Goal: Task Accomplishment & Management: Manage account settings

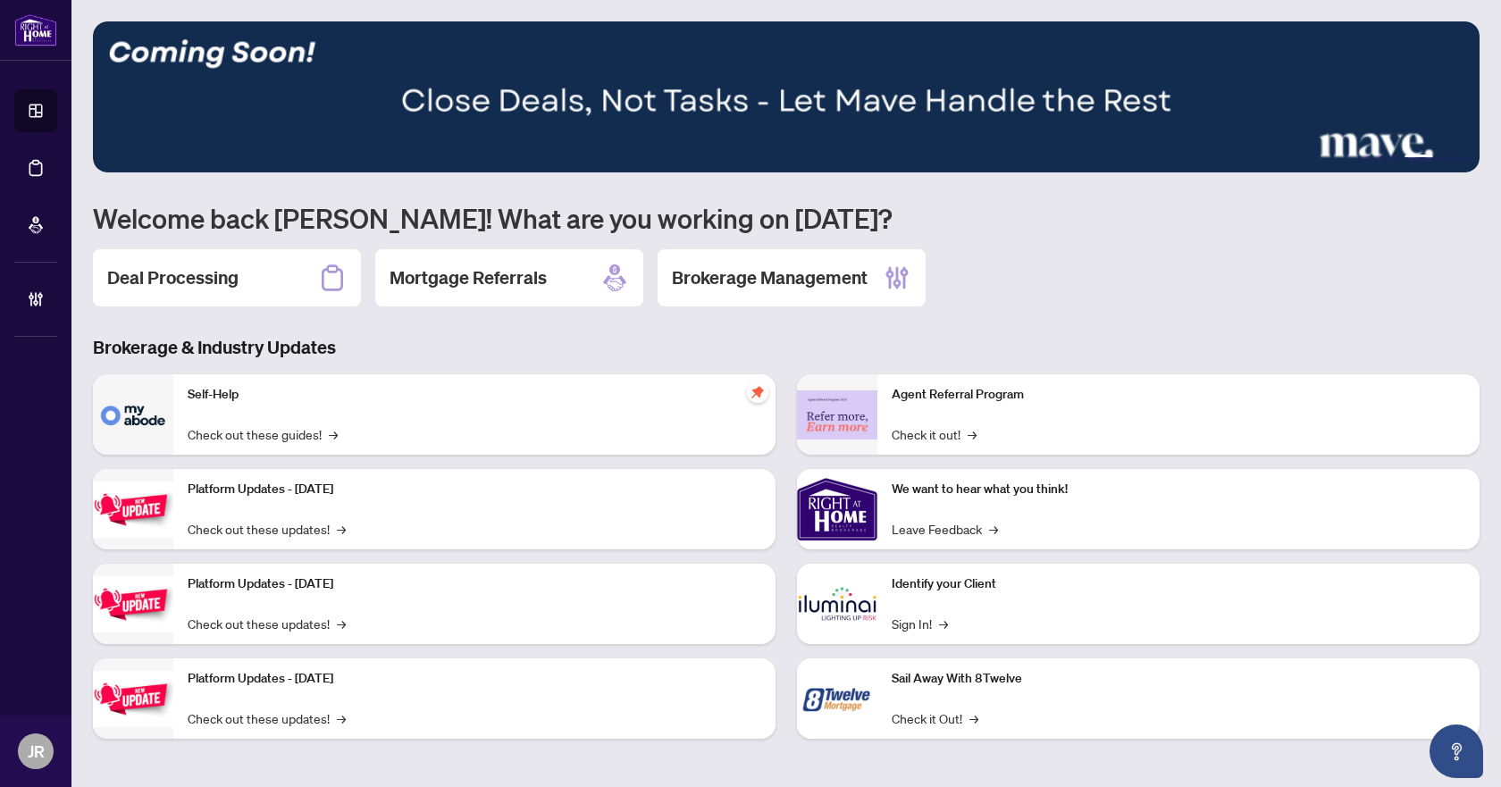
click at [180, 283] on h2 "Deal Processing" at bounding box center [172, 277] width 131 height 25
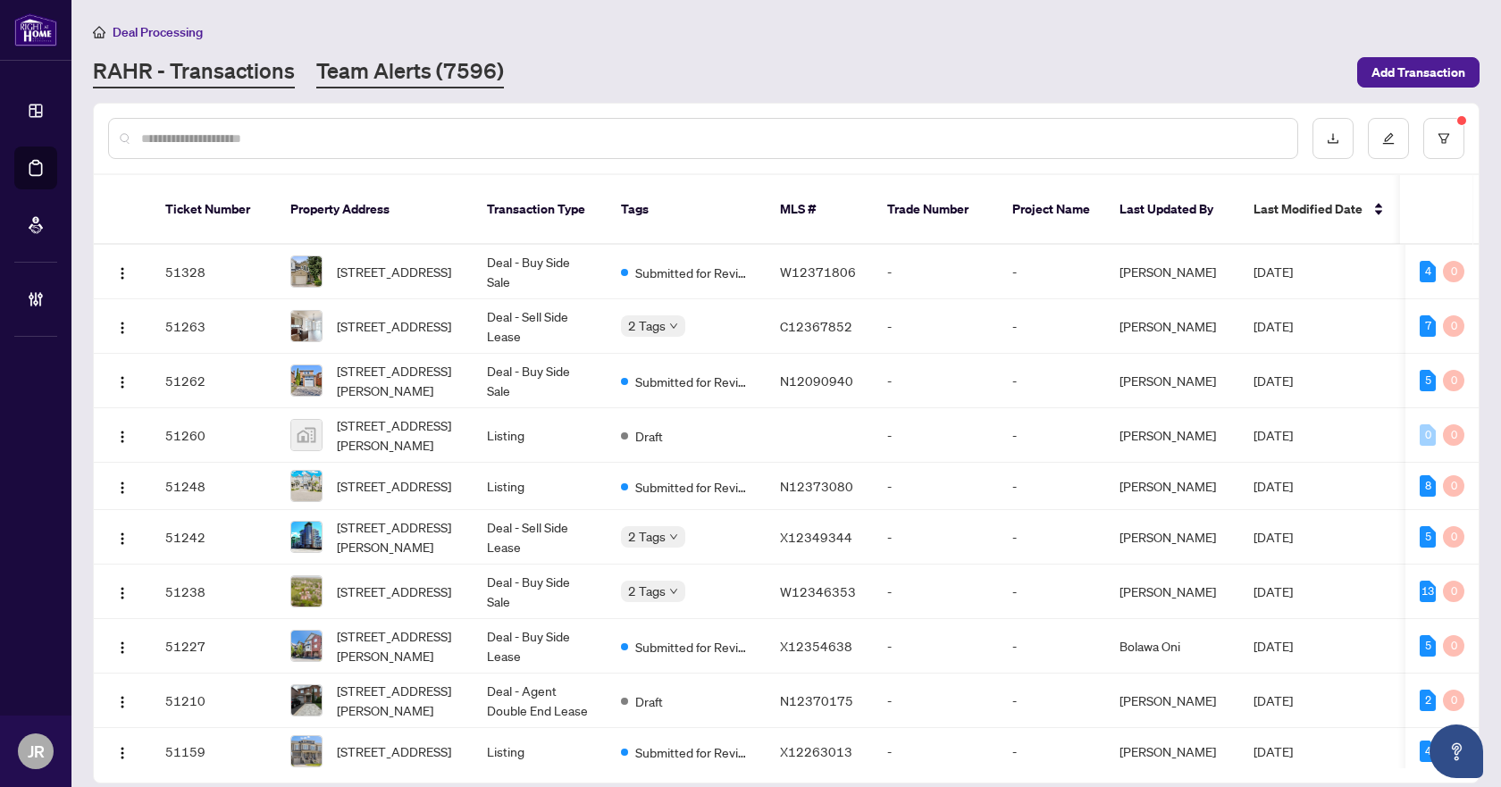
click at [421, 76] on link "Team Alerts (7596)" at bounding box center [410, 72] width 188 height 32
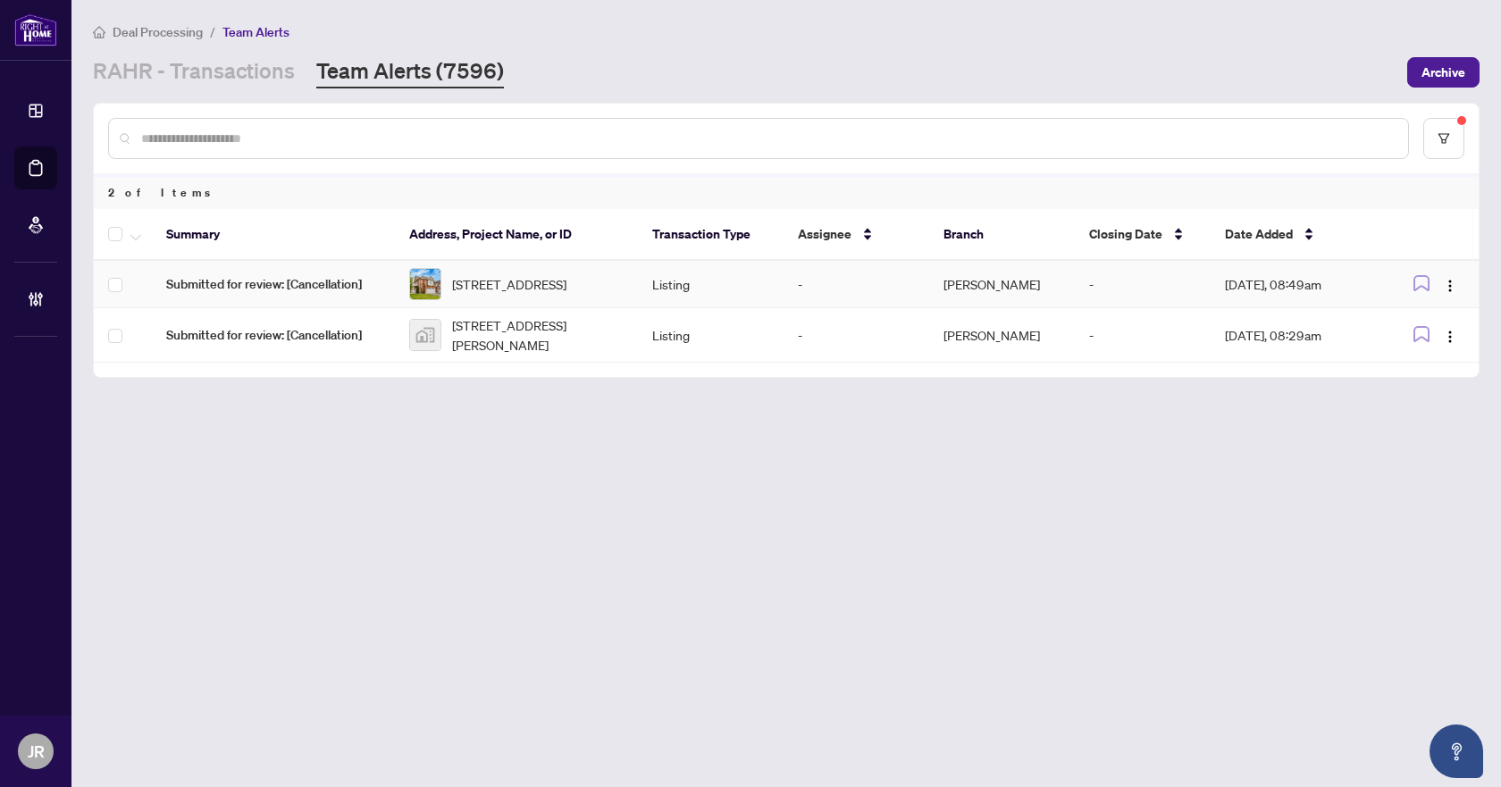
click at [384, 280] on td "Submitted for review: [Cancellation]" at bounding box center [273, 284] width 243 height 47
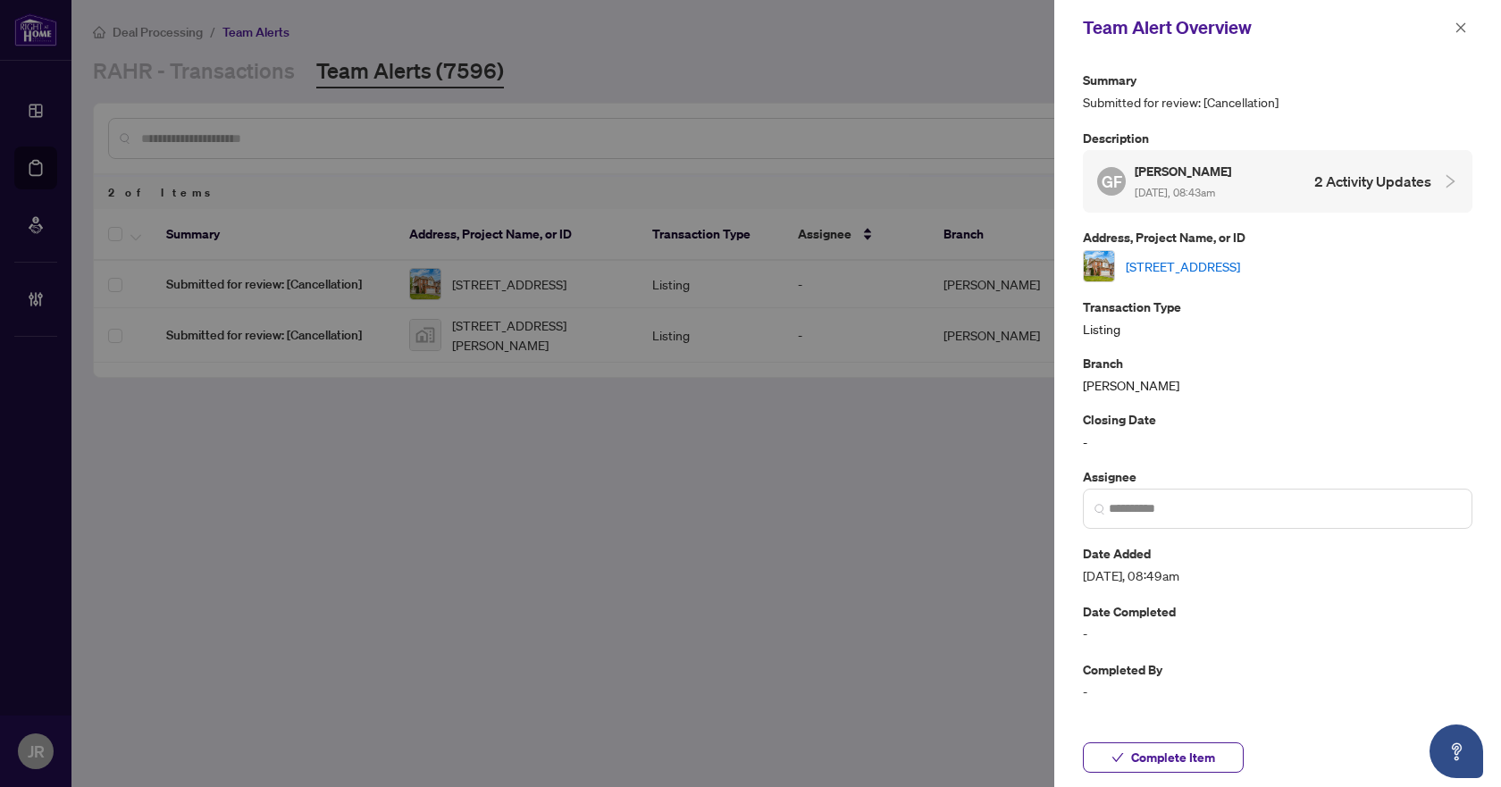
click at [1240, 264] on link "41 Stedford Cres, Brampton, Ontario L7A 4P5, Canada" at bounding box center [1183, 266] width 114 height 20
click at [1456, 25] on icon "close" at bounding box center [1461, 27] width 13 height 13
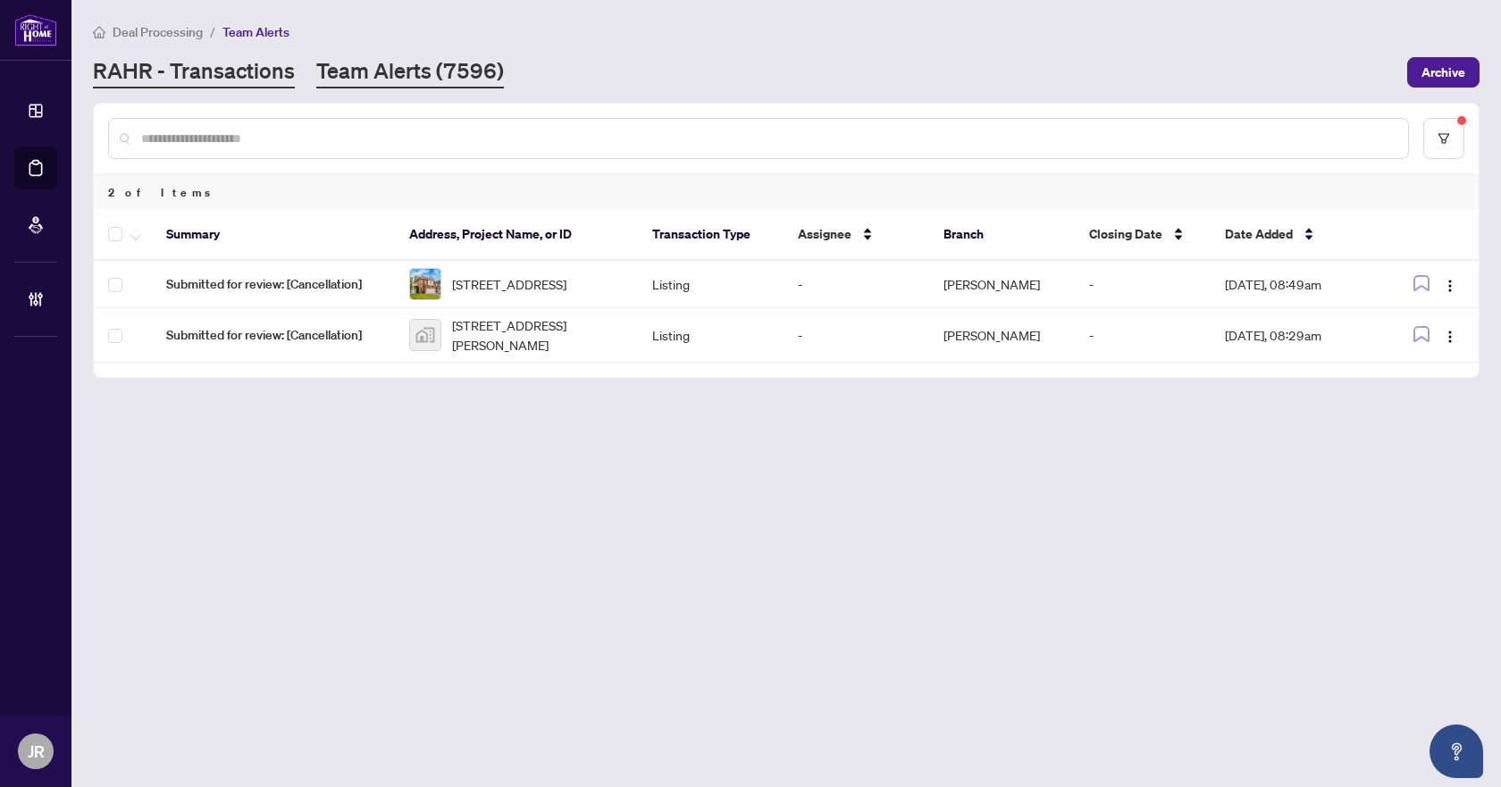
click at [278, 65] on link "RAHR - Transactions" at bounding box center [194, 72] width 202 height 32
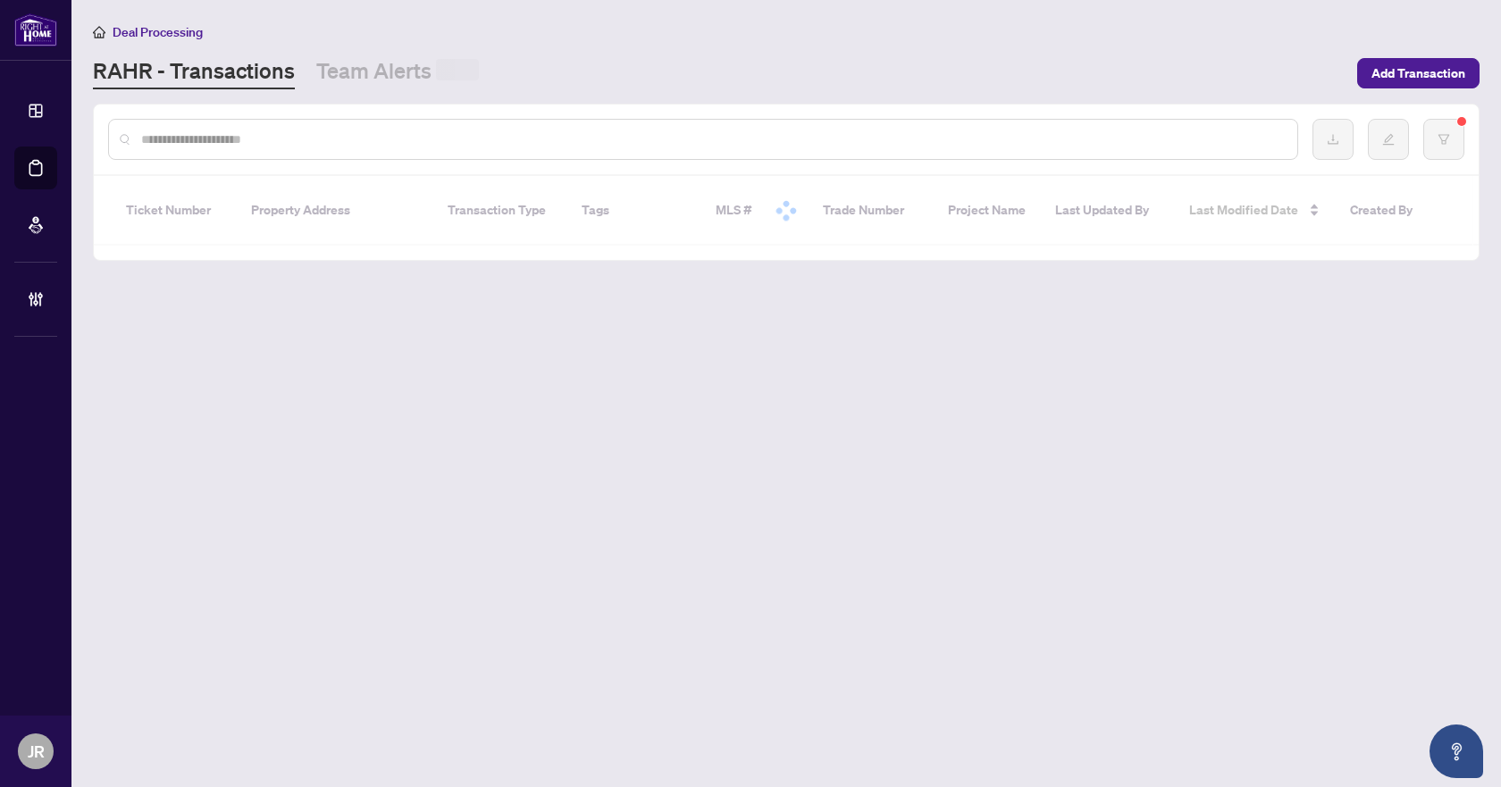
click at [286, 130] on input "text" at bounding box center [712, 140] width 1142 height 20
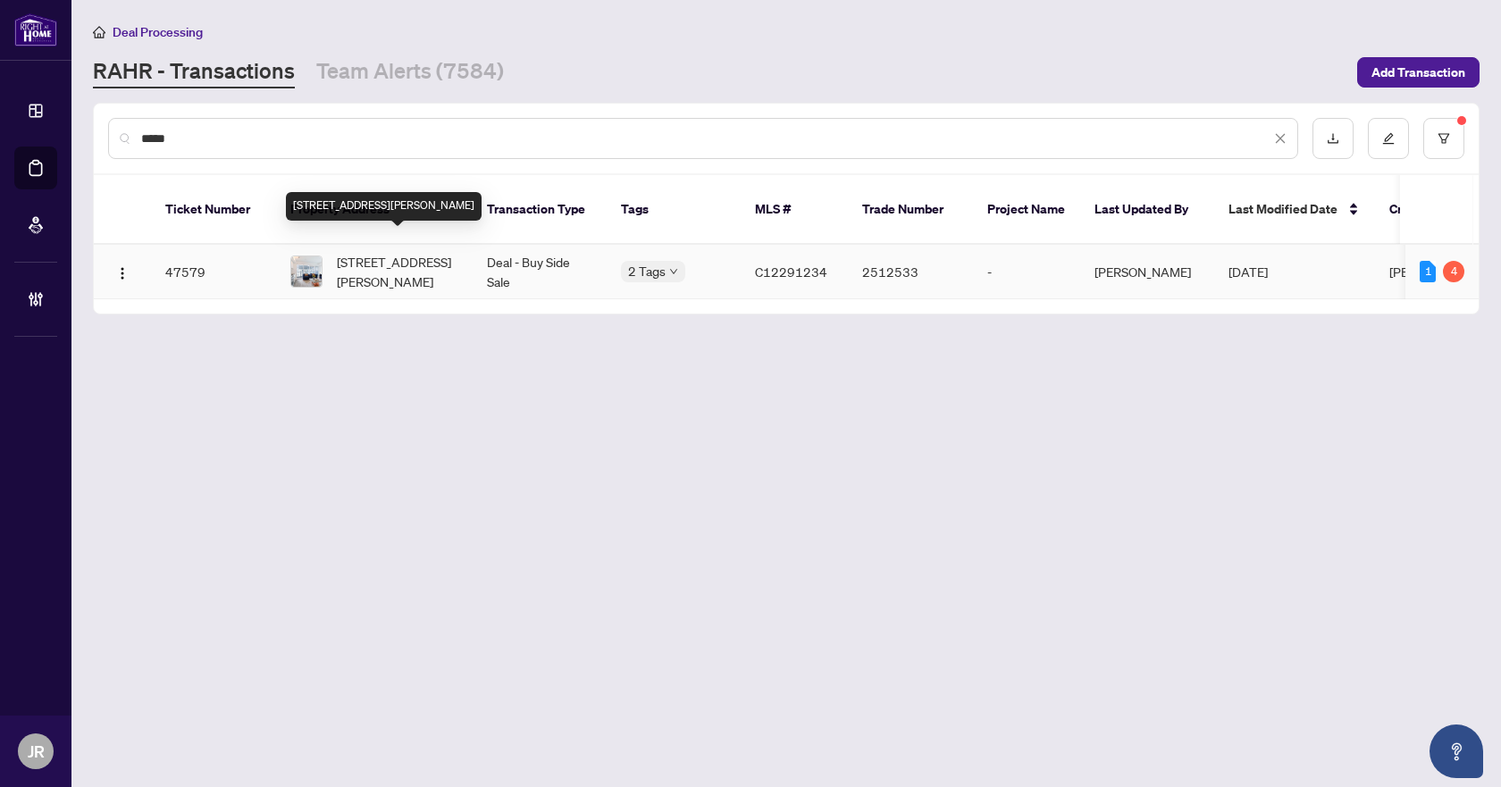
type input "*****"
click at [429, 257] on span "[STREET_ADDRESS][PERSON_NAME]" at bounding box center [398, 271] width 122 height 39
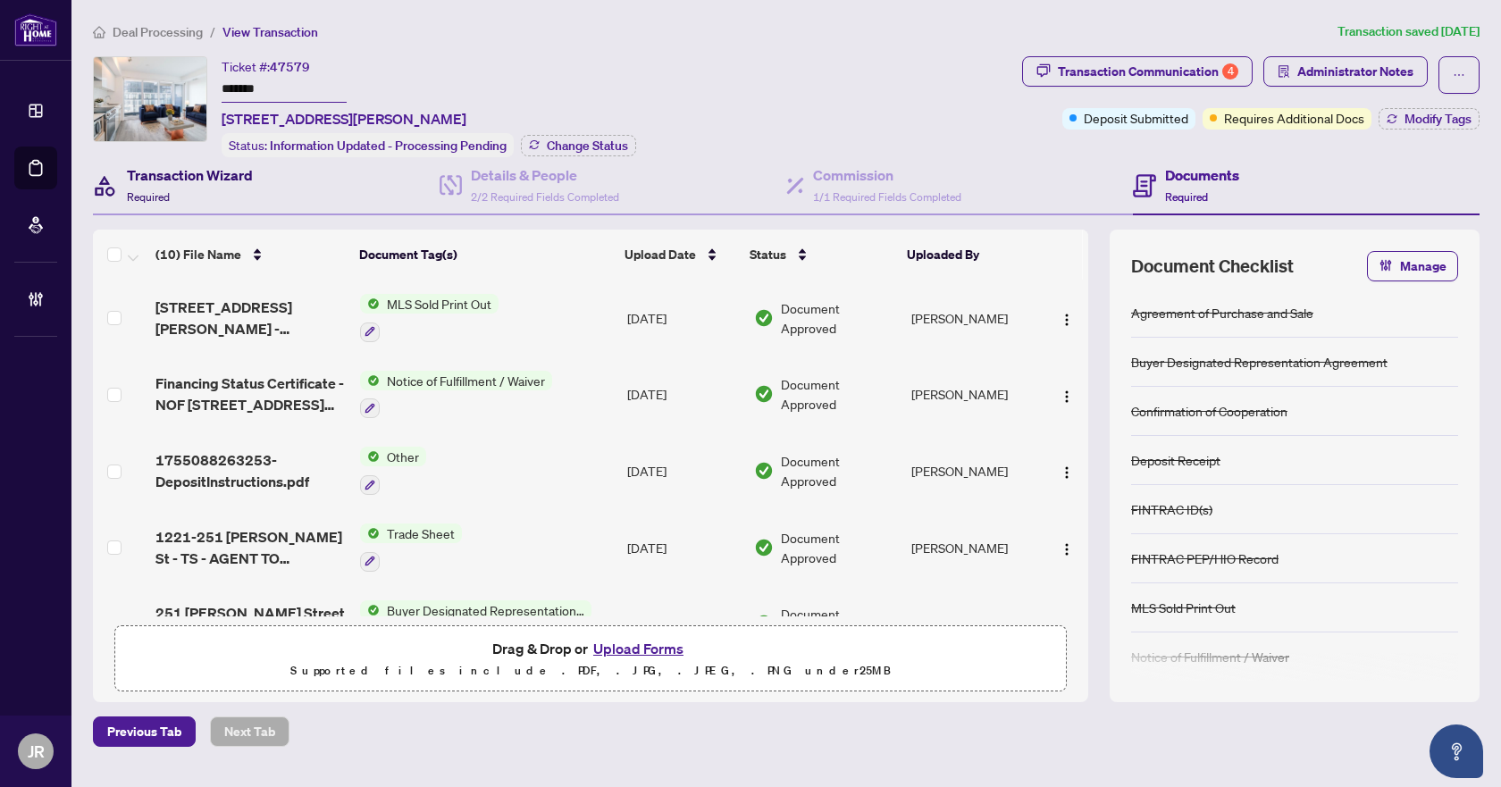
click at [230, 182] on h4 "Transaction Wizard" at bounding box center [190, 174] width 126 height 21
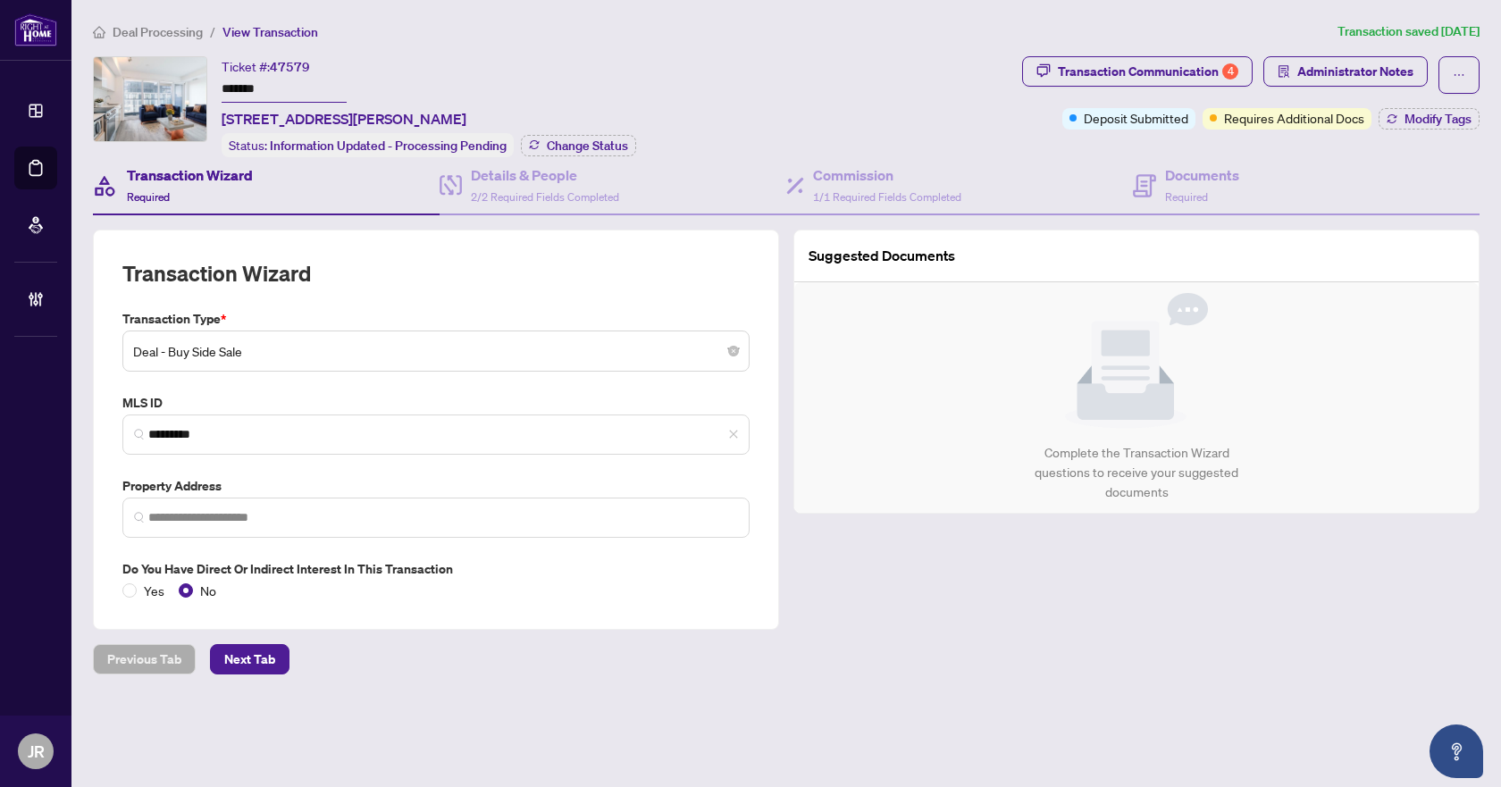
type input "**********"
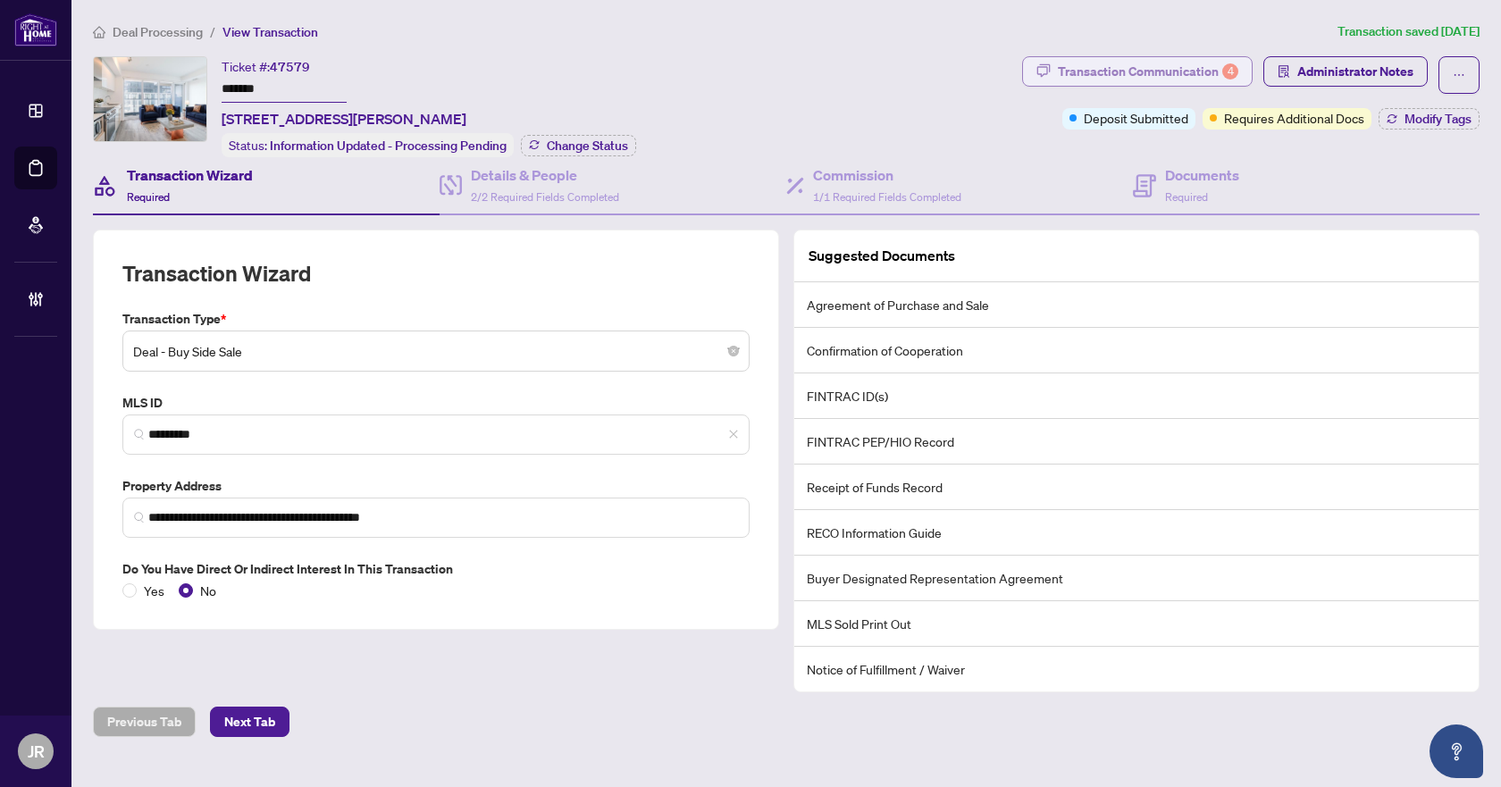
click at [1217, 79] on div "Transaction Communication 4" at bounding box center [1148, 71] width 180 height 29
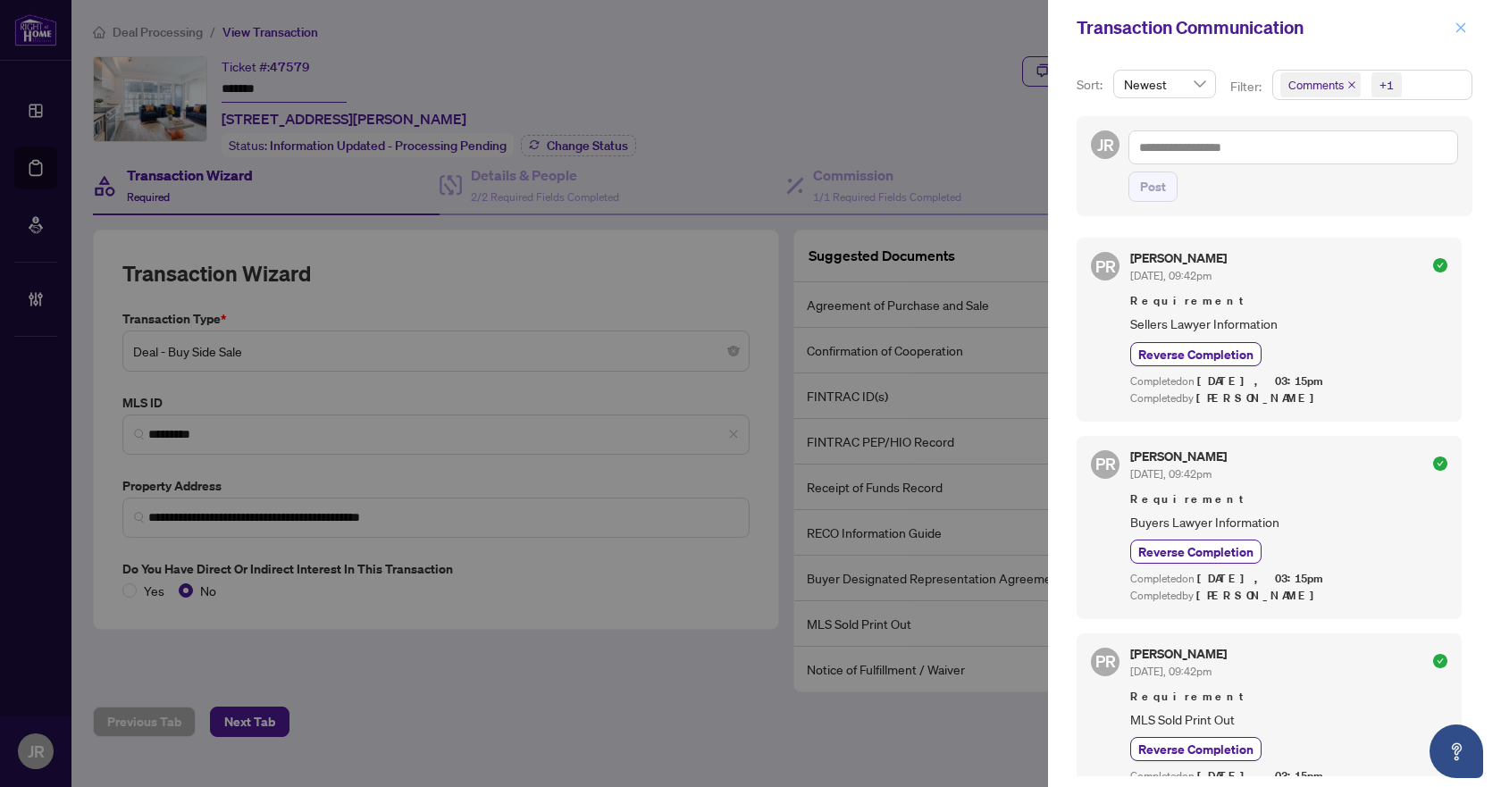
click at [1460, 26] on icon "close" at bounding box center [1461, 27] width 13 height 13
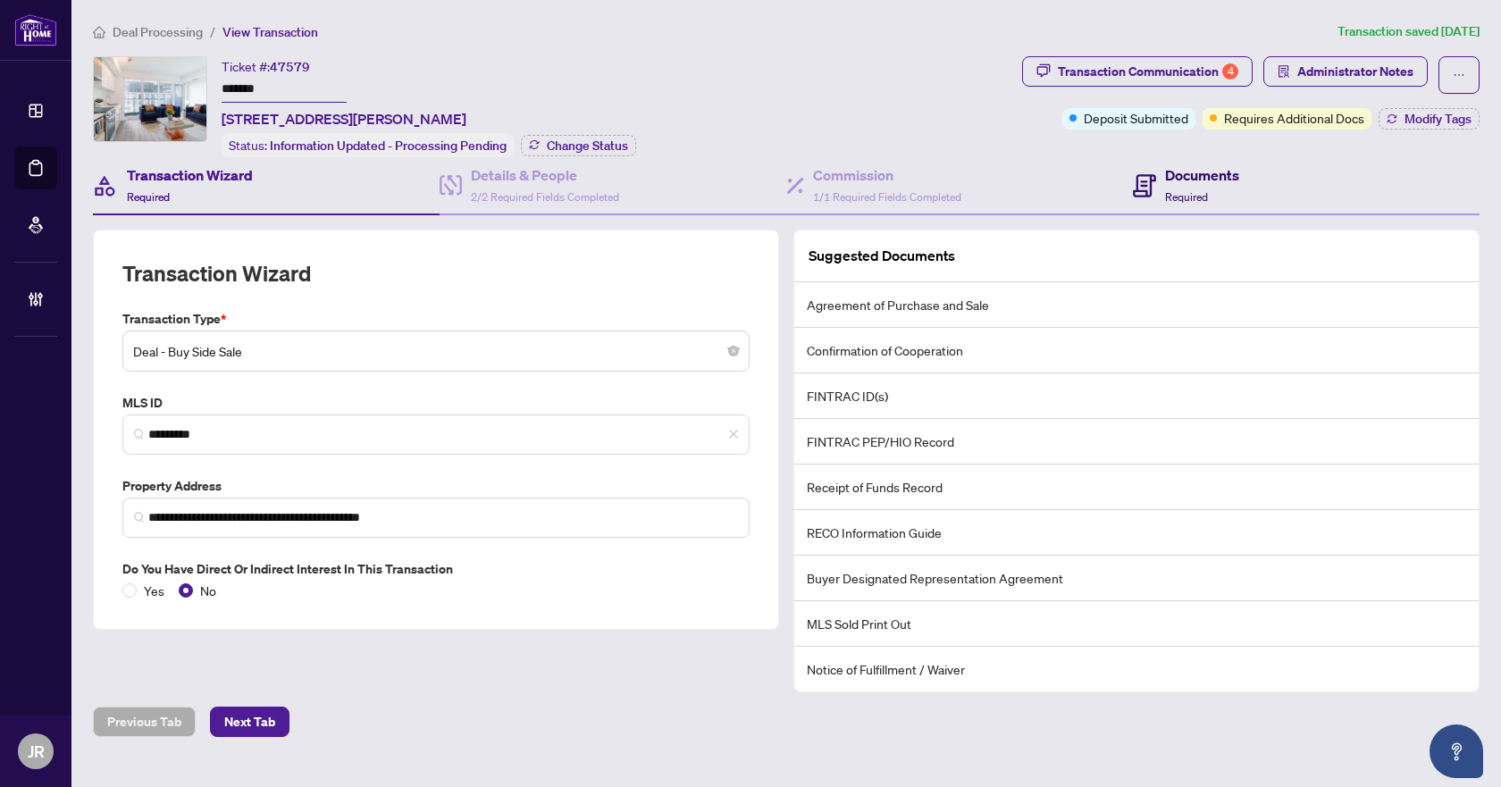
click at [1154, 181] on icon at bounding box center [1144, 185] width 23 height 23
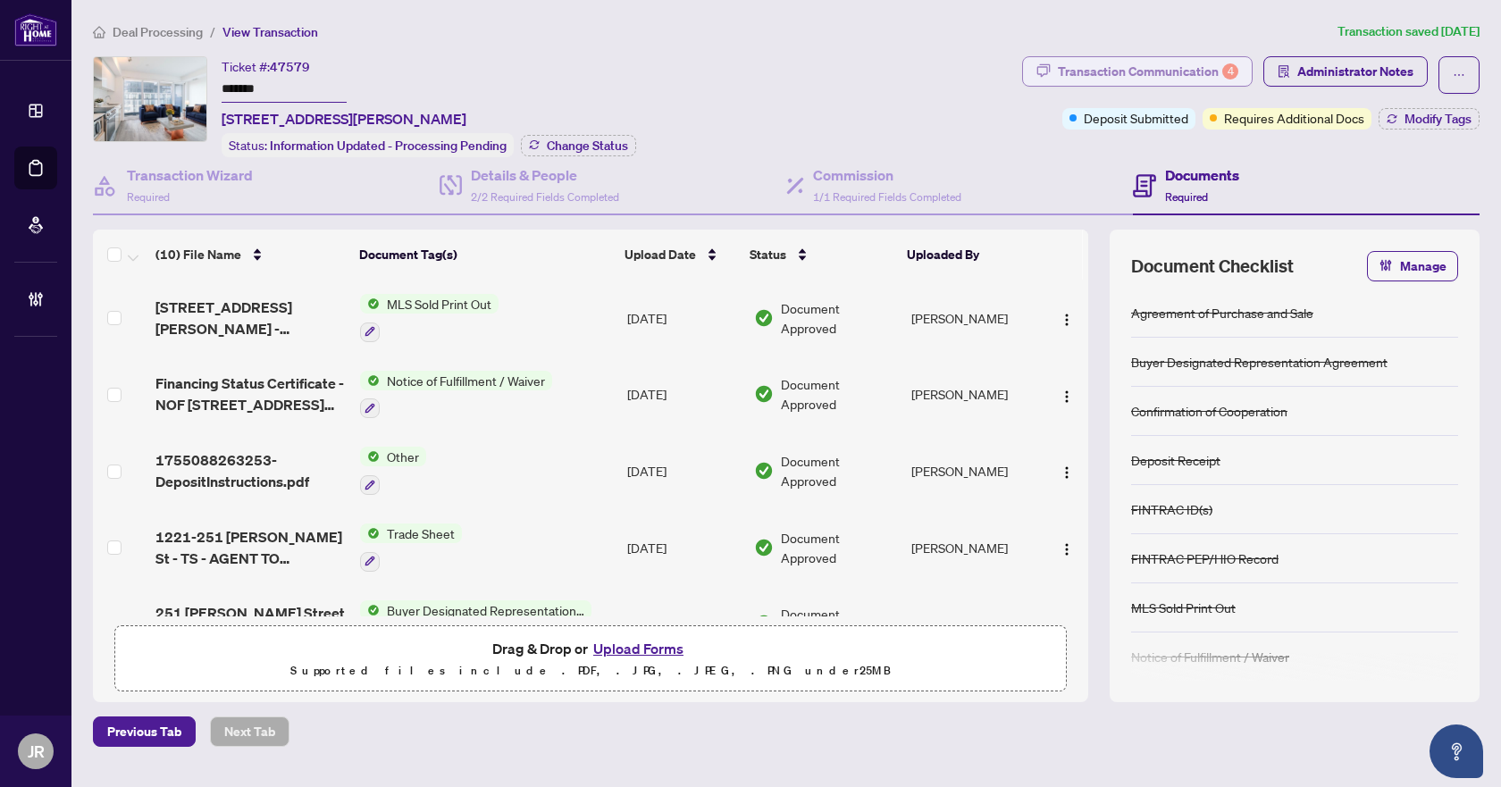
click at [1185, 72] on div "Transaction Communication 4" at bounding box center [1148, 71] width 180 height 29
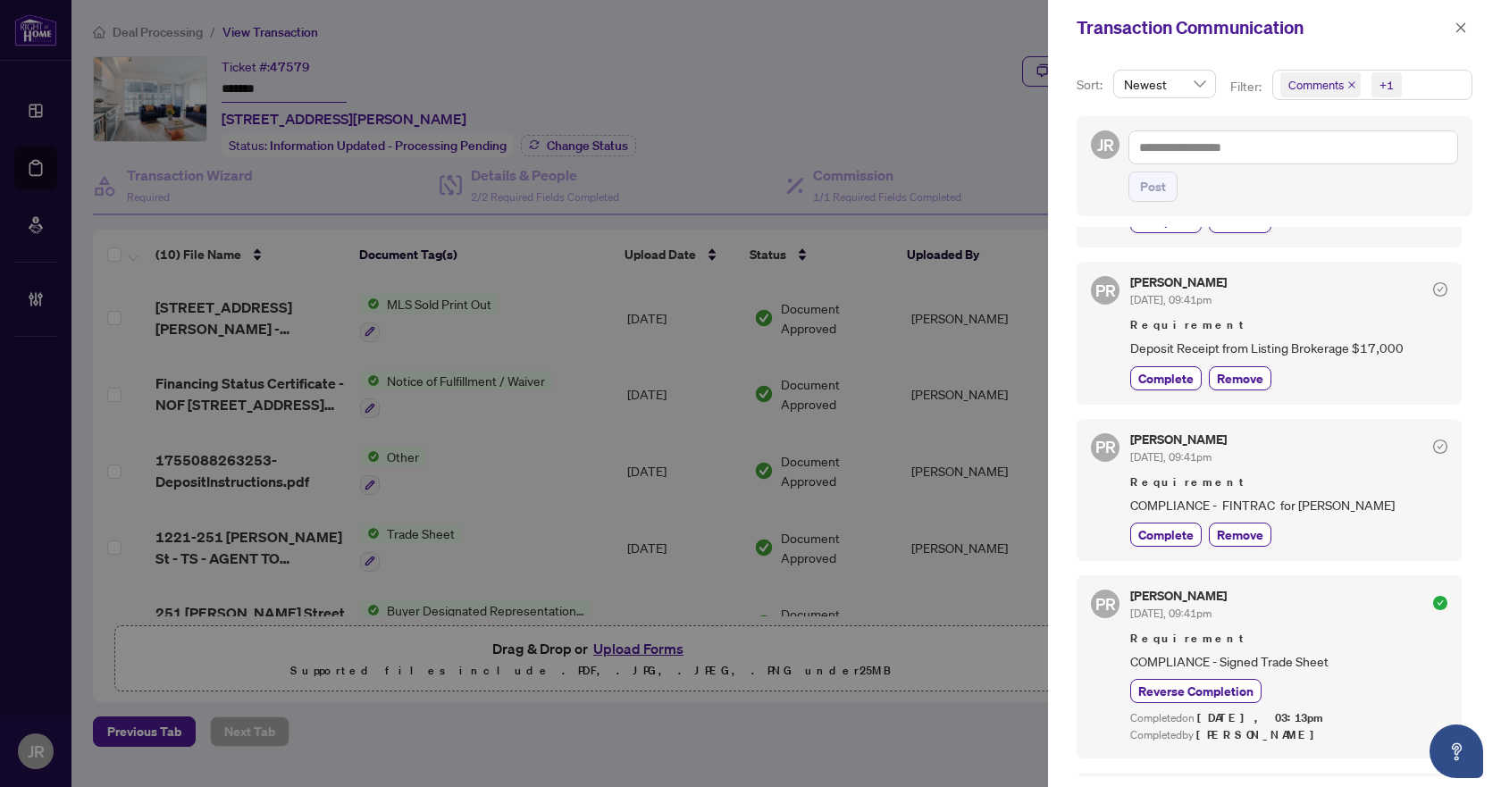
scroll to position [1251, 0]
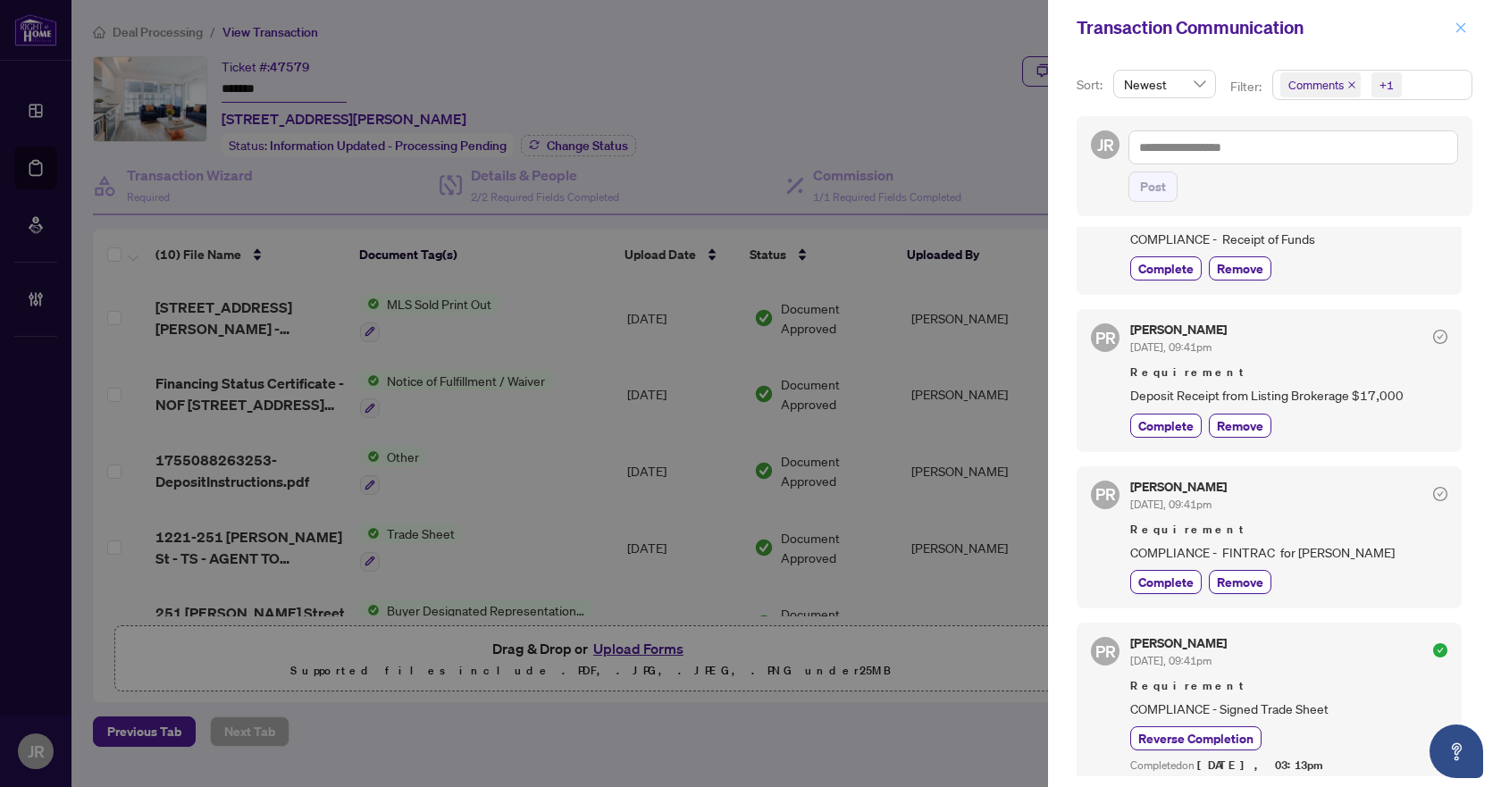
click at [1462, 35] on span "button" at bounding box center [1461, 27] width 13 height 29
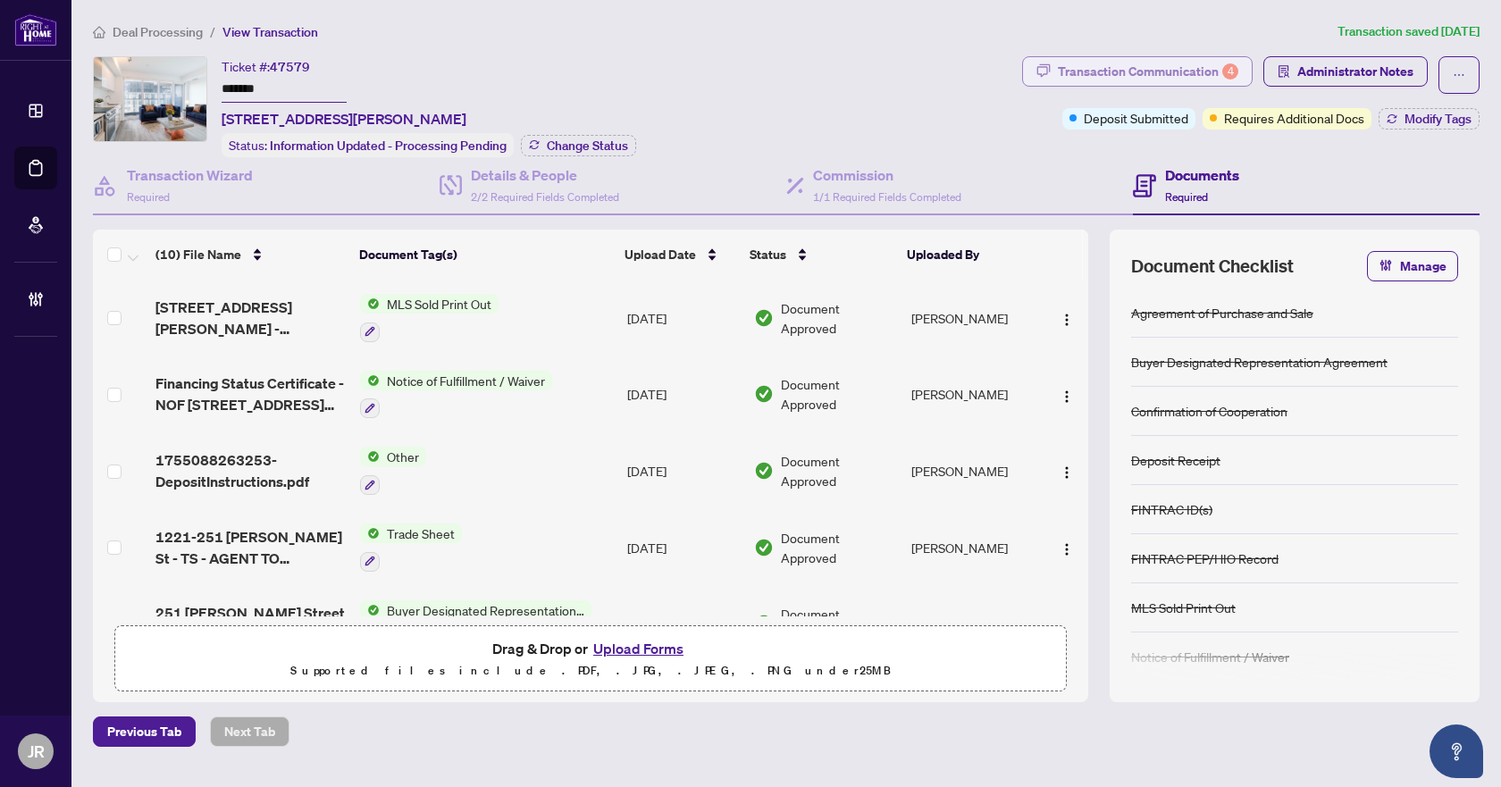
click at [1159, 69] on div "Transaction Communication 4" at bounding box center [1148, 71] width 180 height 29
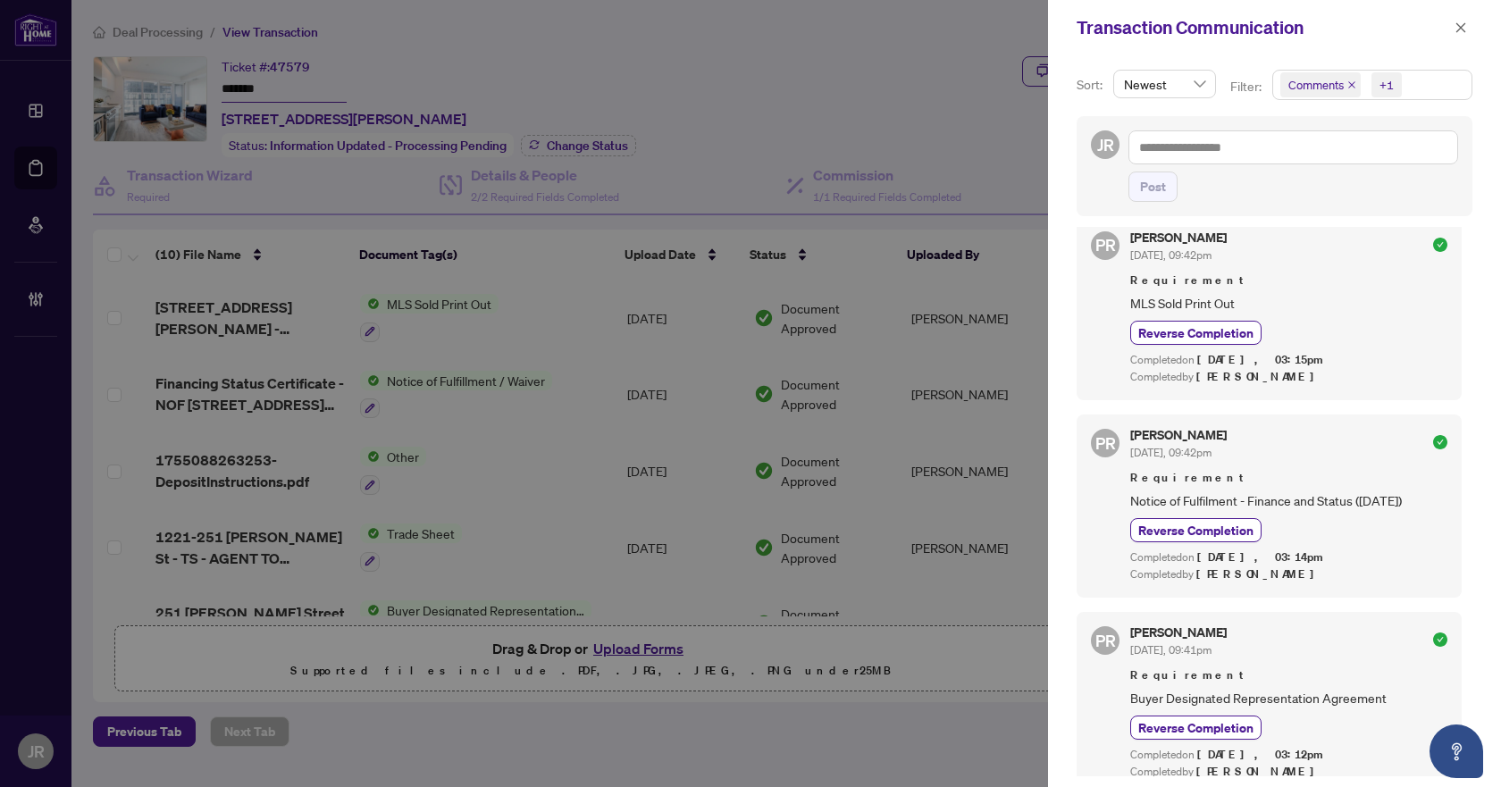
scroll to position [447, 0]
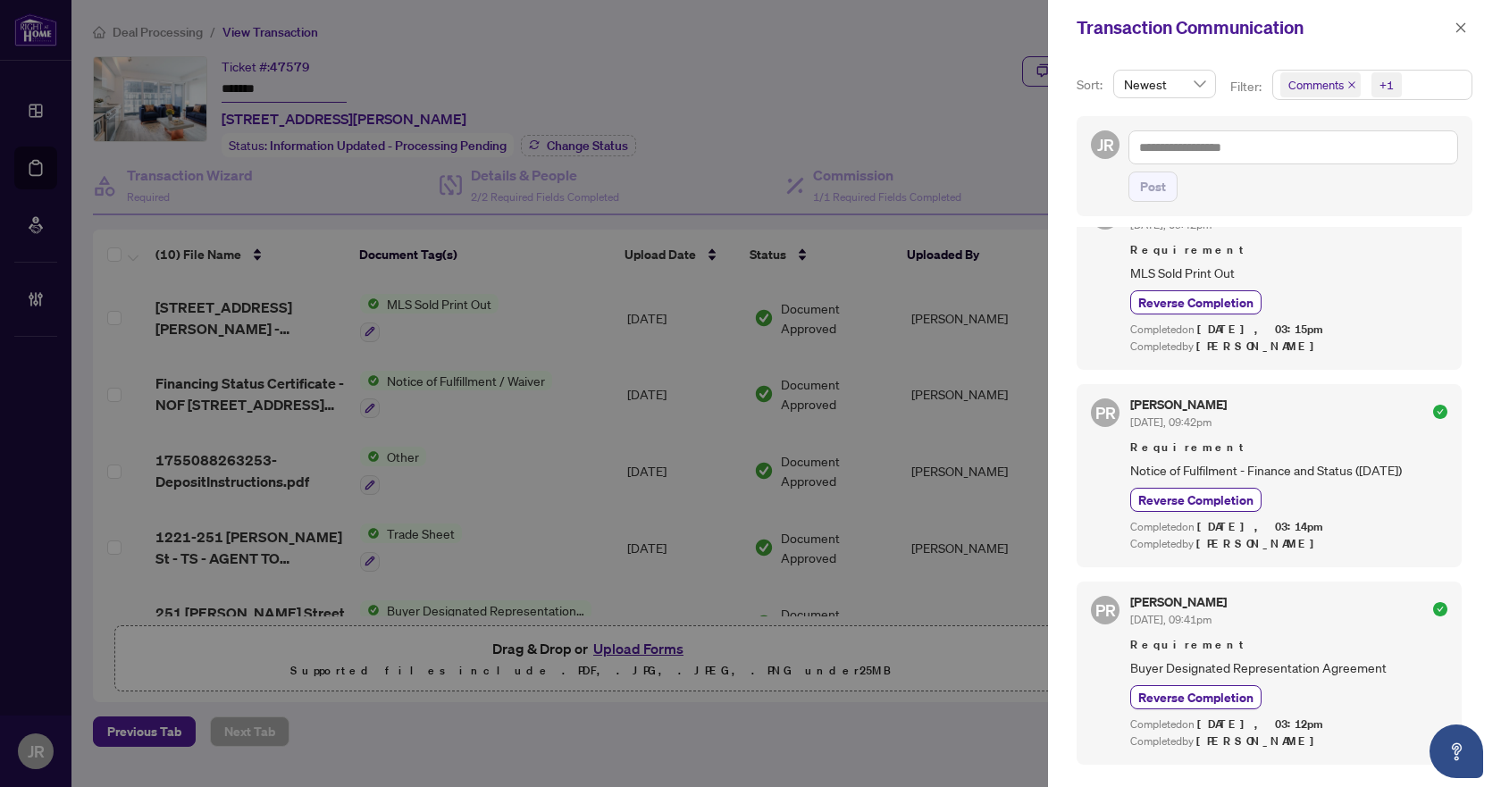
click at [1398, 80] on span "+1" at bounding box center [1387, 84] width 30 height 25
click at [1343, 164] on span "Comments" at bounding box center [1339, 159] width 62 height 16
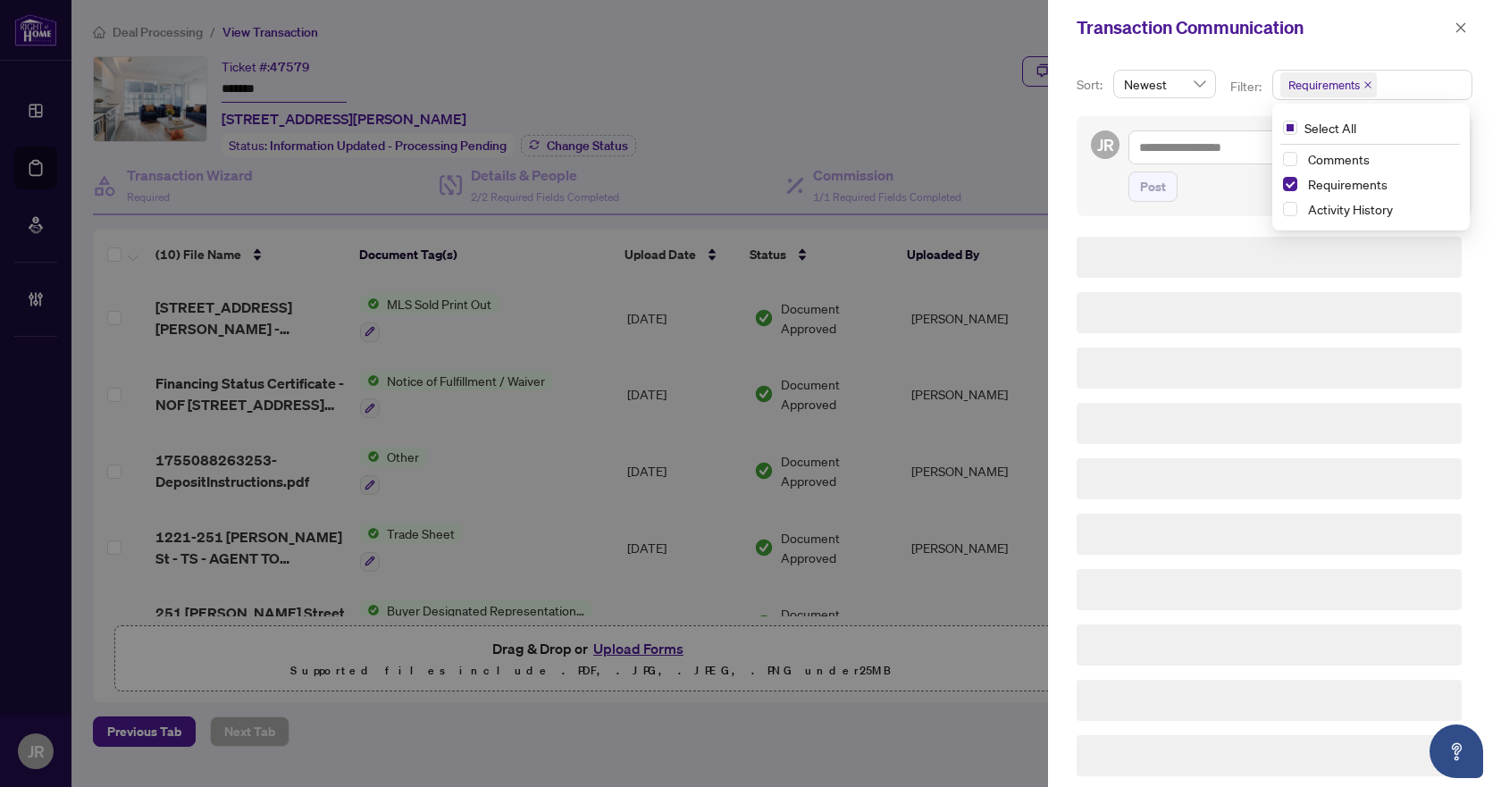
scroll to position [0, 0]
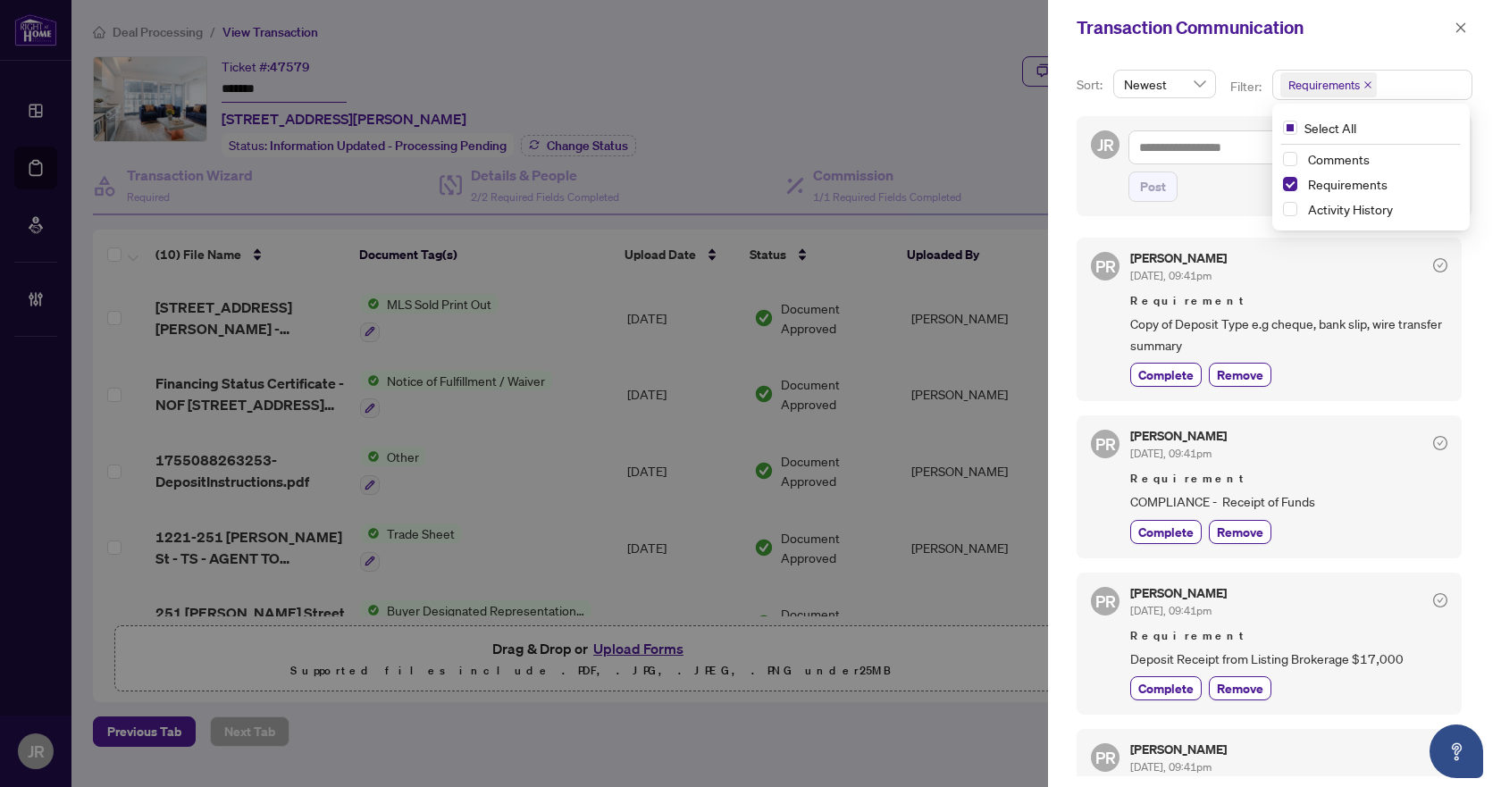
click at [1316, 331] on span "Copy of Deposit Type e.g cheque, bank slip, wire transfer summary" at bounding box center [1288, 335] width 317 height 42
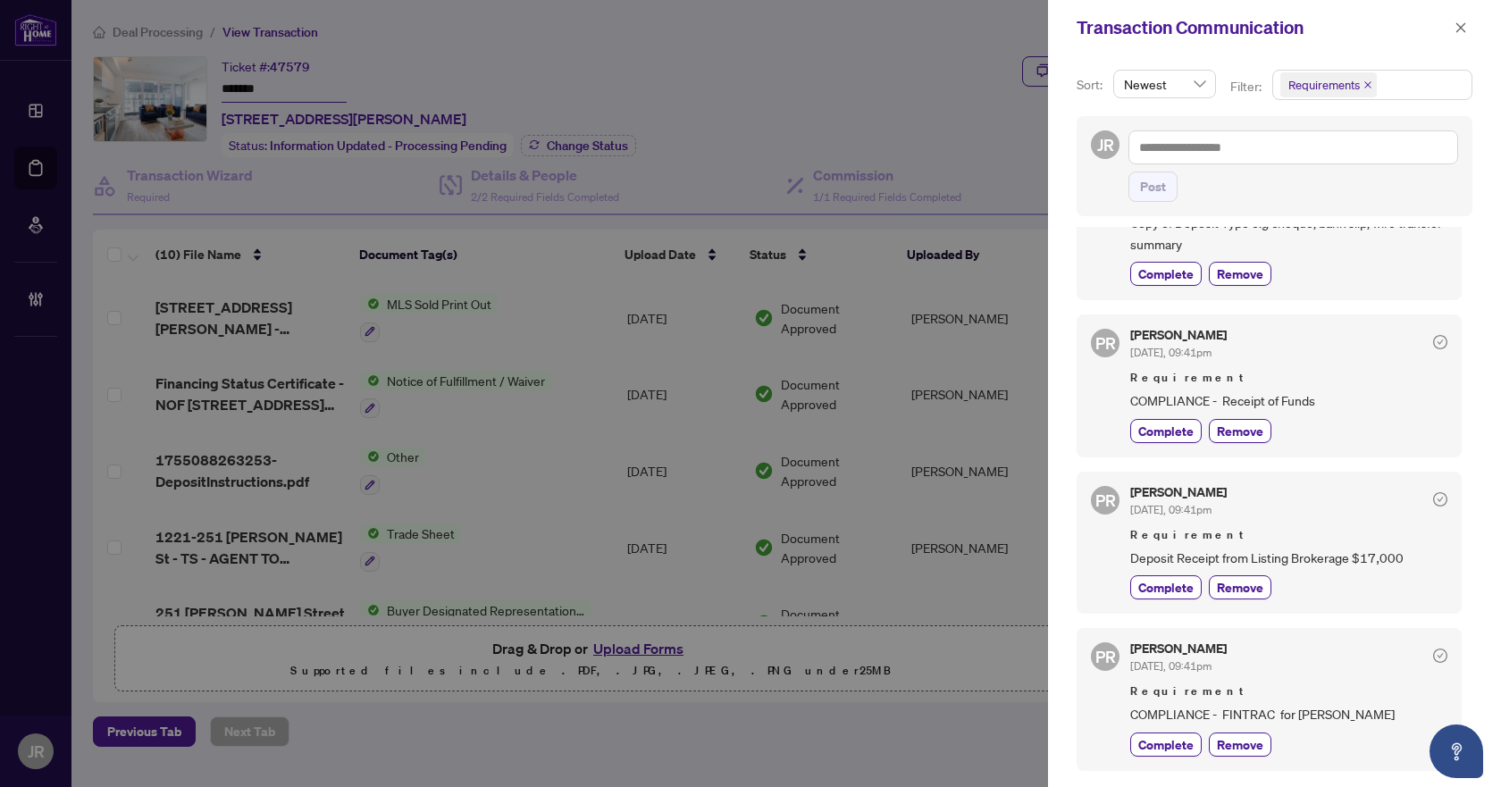
scroll to position [89, 0]
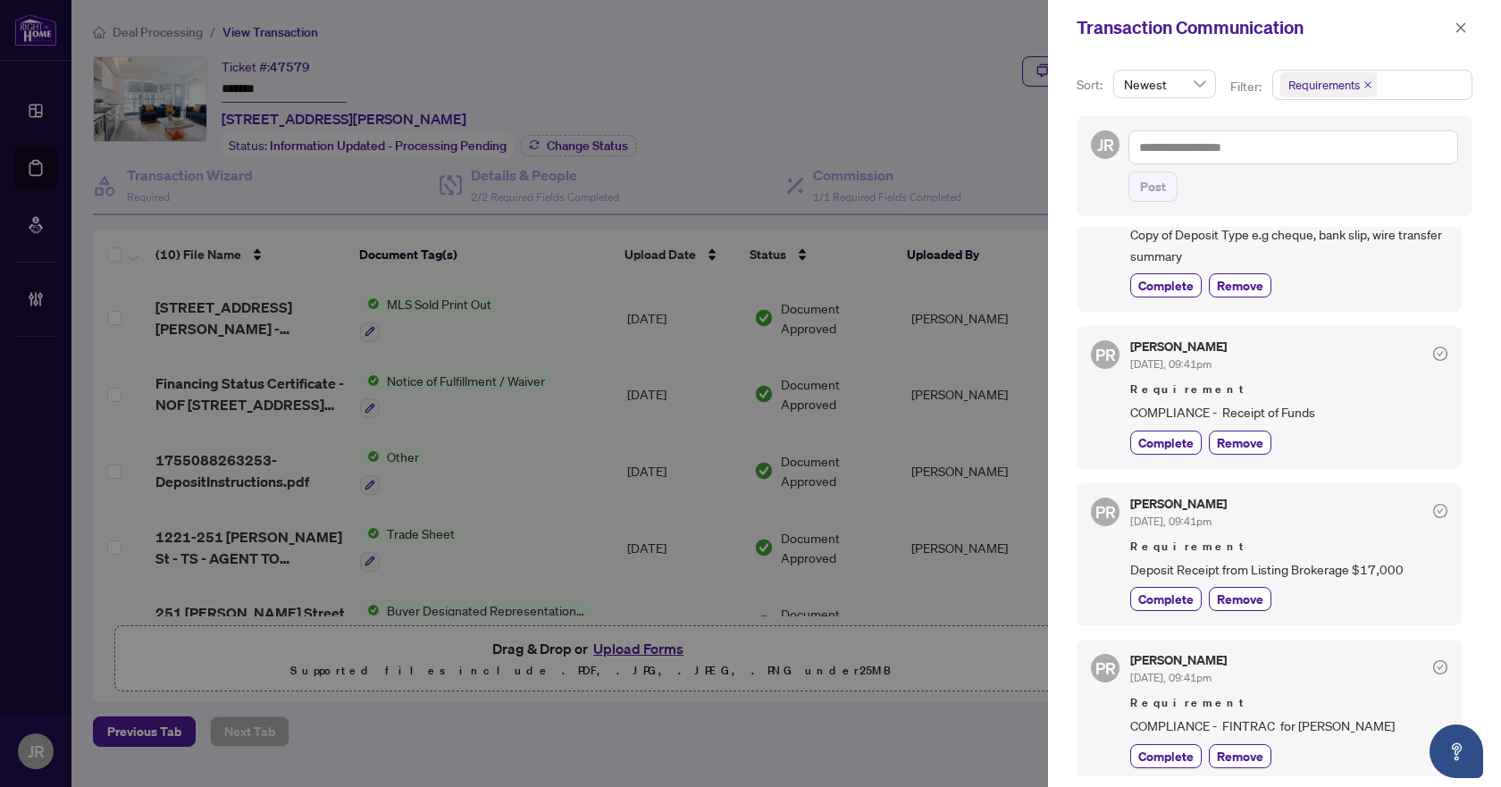
click at [781, 417] on div at bounding box center [750, 393] width 1501 height 787
click at [1461, 19] on span "button" at bounding box center [1461, 27] width 13 height 29
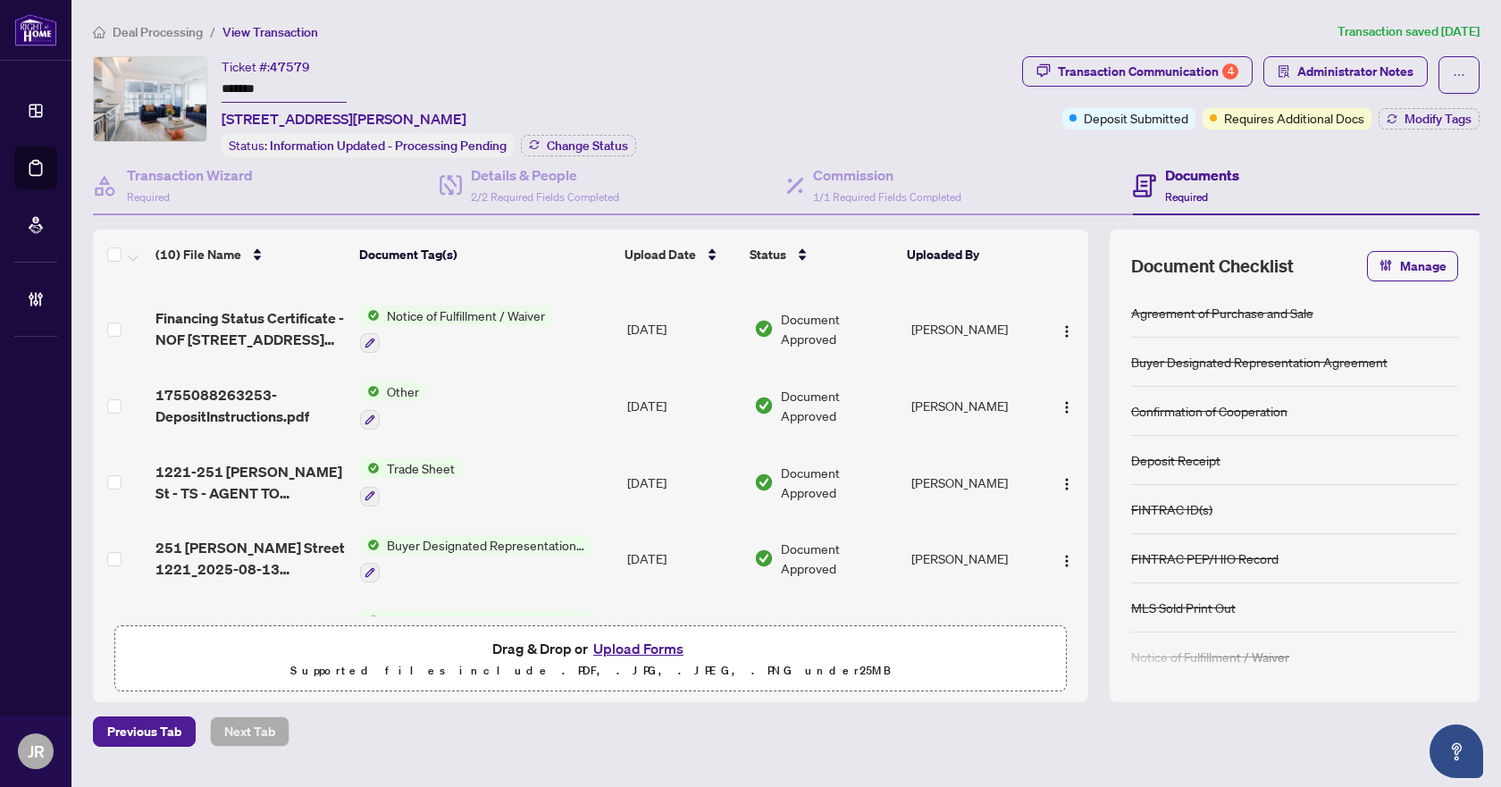
scroll to position [0, 0]
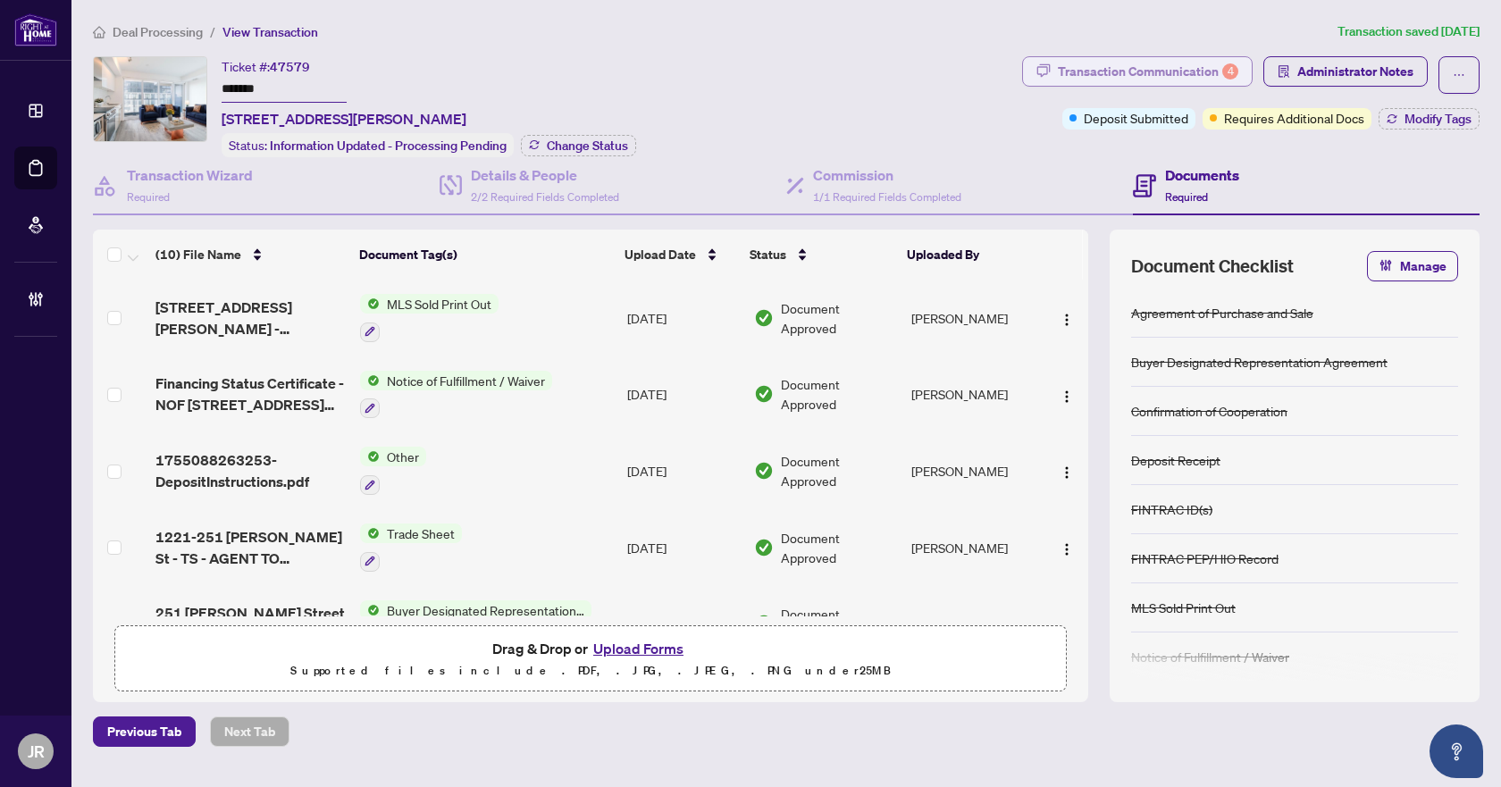
click at [1191, 64] on div "Transaction Communication 4" at bounding box center [1148, 71] width 180 height 29
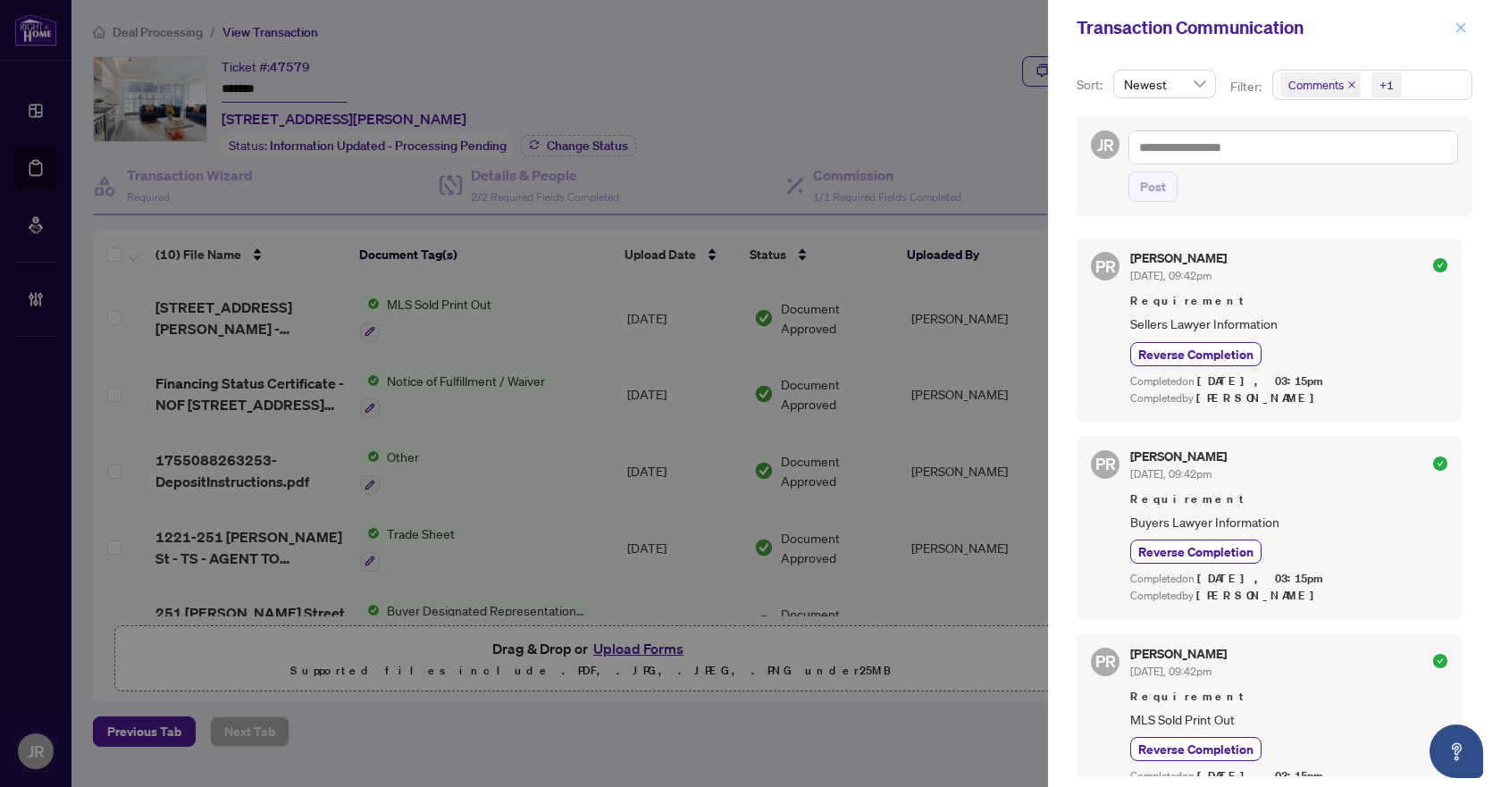
click at [1470, 21] on button "button" at bounding box center [1460, 27] width 23 height 21
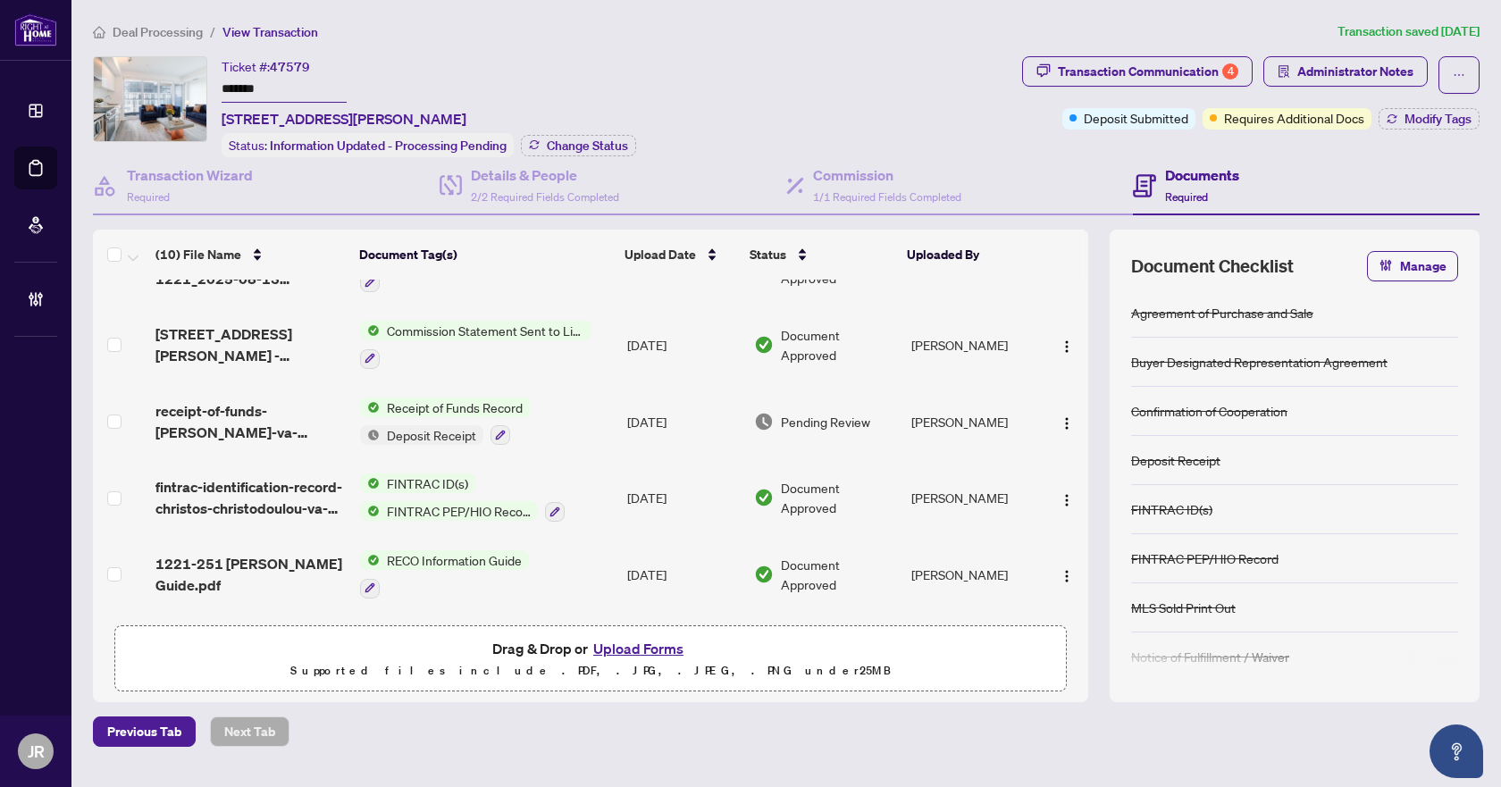
scroll to position [432, 0]
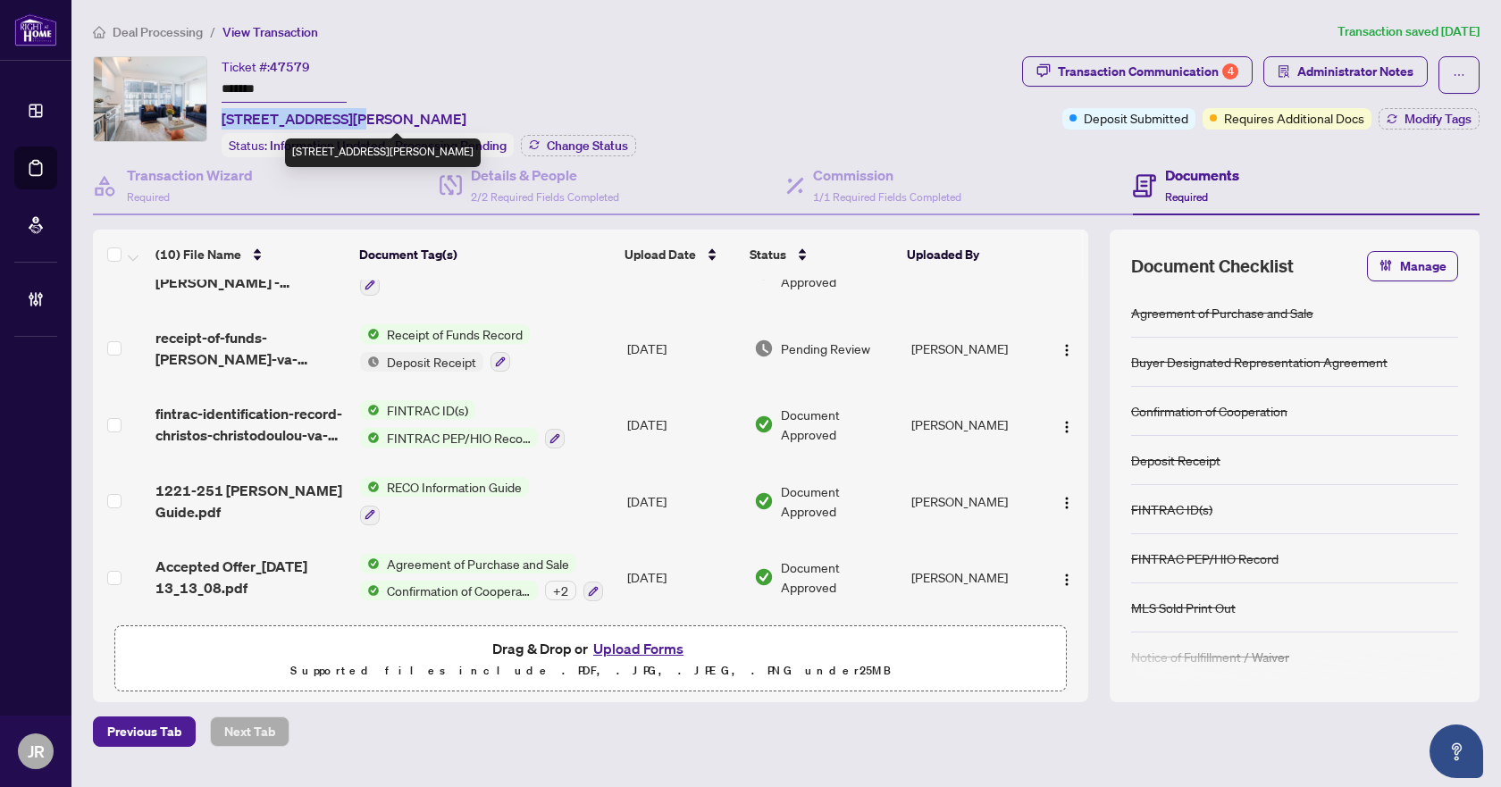
drag, startPoint x: 222, startPoint y: 120, endPoint x: 343, endPoint y: 114, distance: 121.6
click at [343, 114] on span "1221-251 Jarvis St, Toronto, Ontario M5B 0C3, Canada" at bounding box center [344, 118] width 245 height 21
copy span "1221-251 Jarvis St"
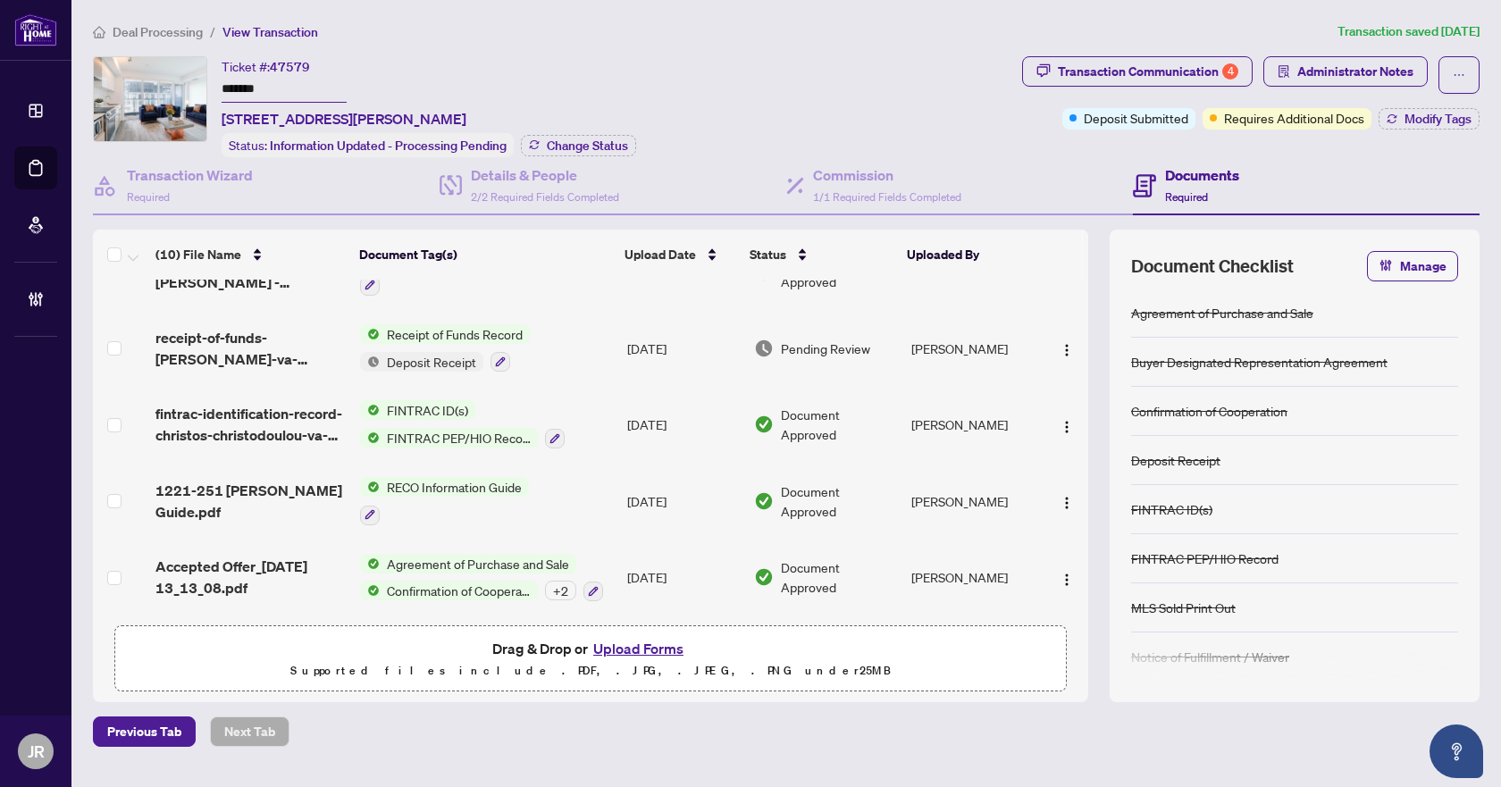
click at [284, 66] on span "47579" at bounding box center [290, 67] width 40 height 16
copy span "47579"
click at [251, 85] on input "*******" at bounding box center [284, 90] width 125 height 26
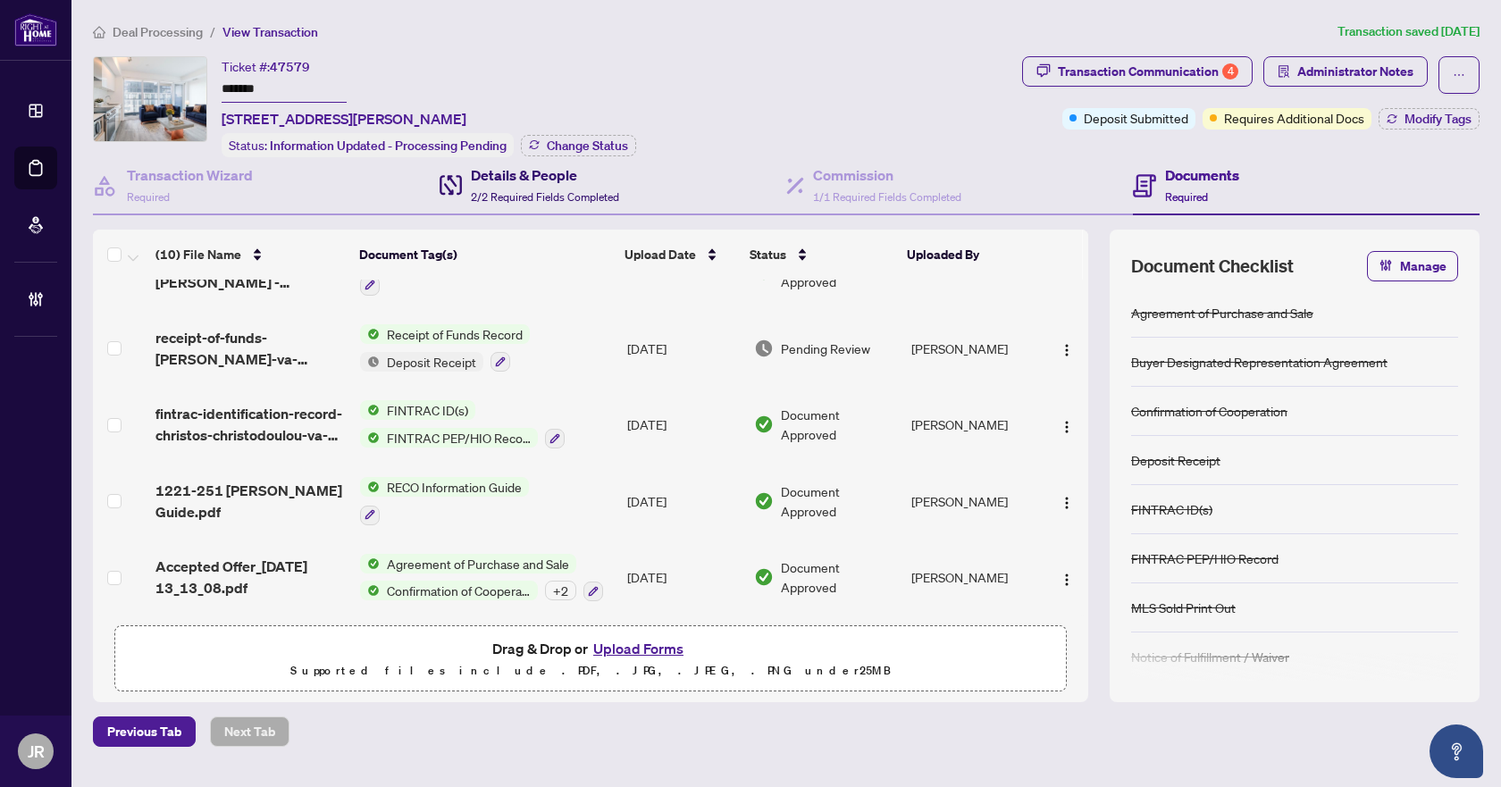
click at [569, 180] on h4 "Details & People" at bounding box center [545, 174] width 148 height 21
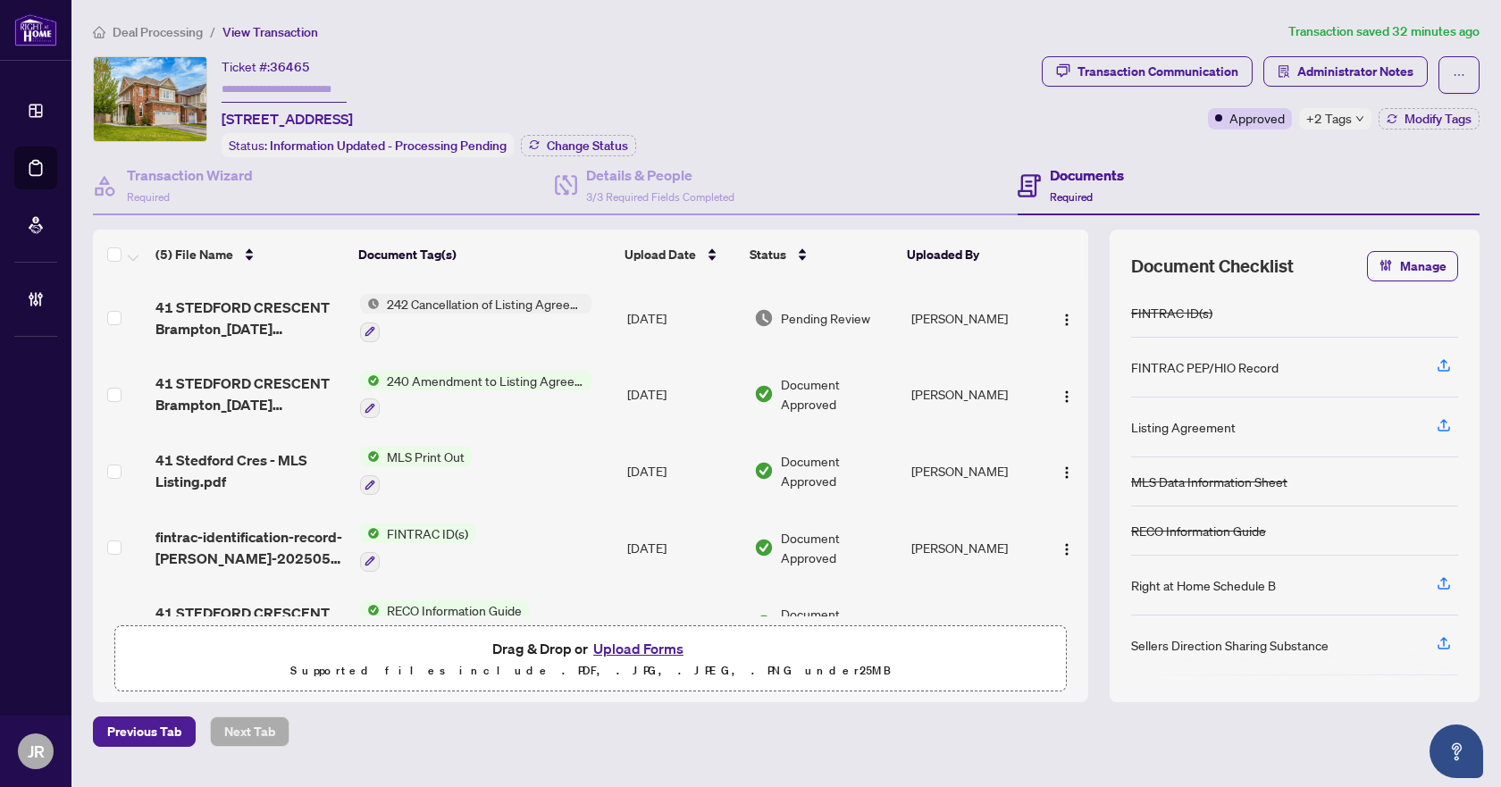
click at [684, 323] on td "[DATE]" at bounding box center [683, 318] width 126 height 77
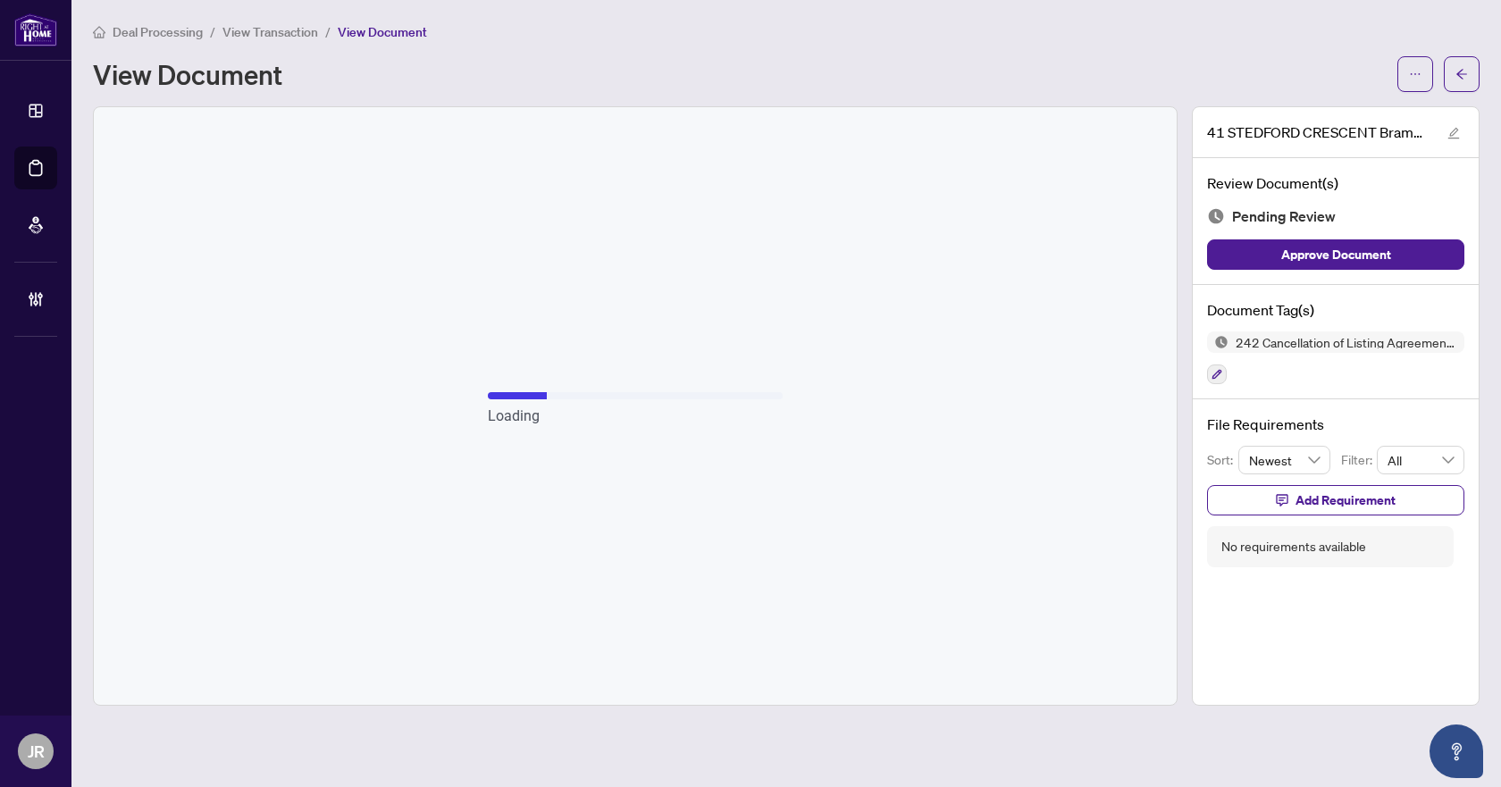
click at [1450, 63] on button "button" at bounding box center [1462, 74] width 36 height 36
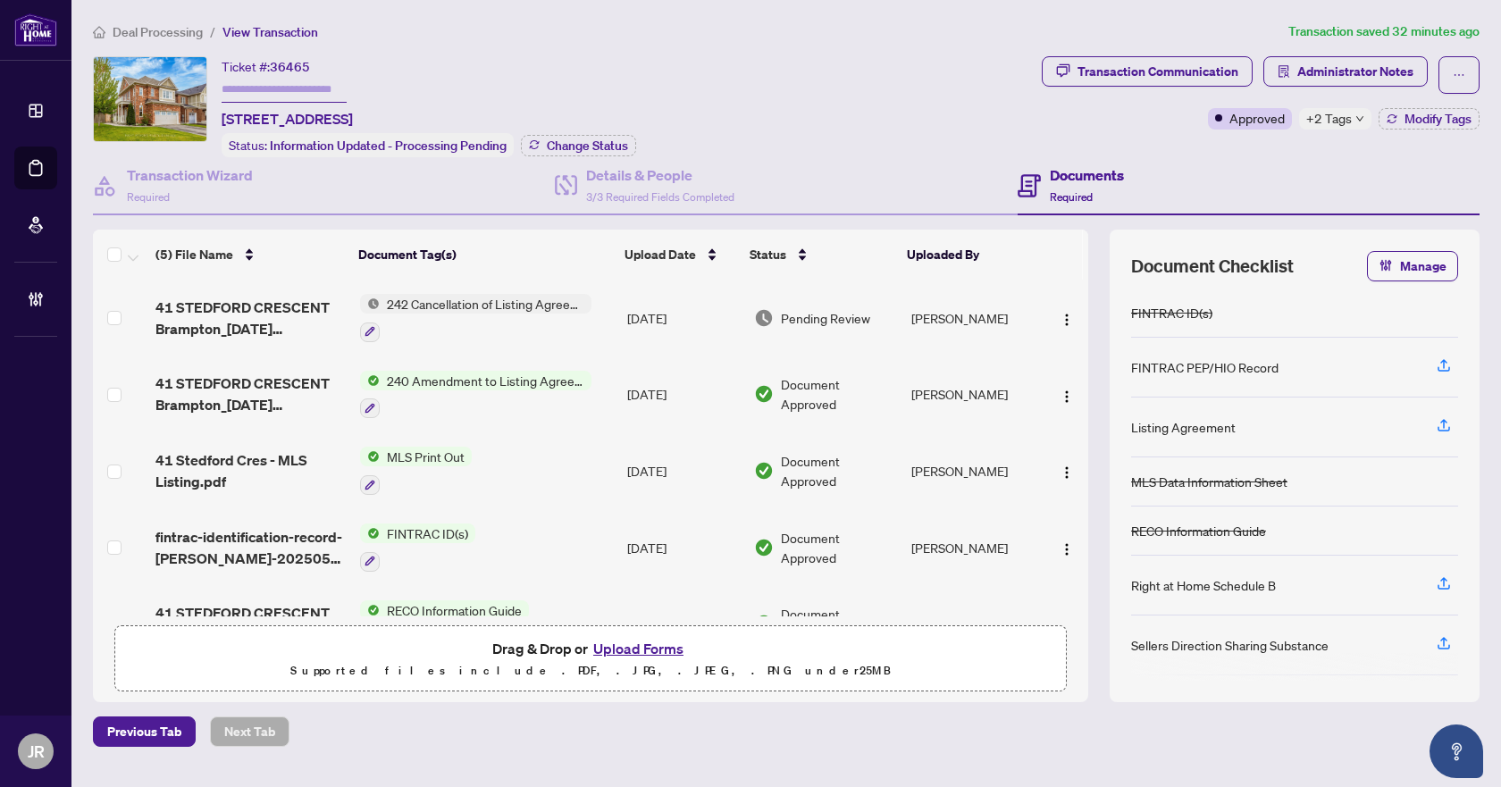
scroll to position [50, 0]
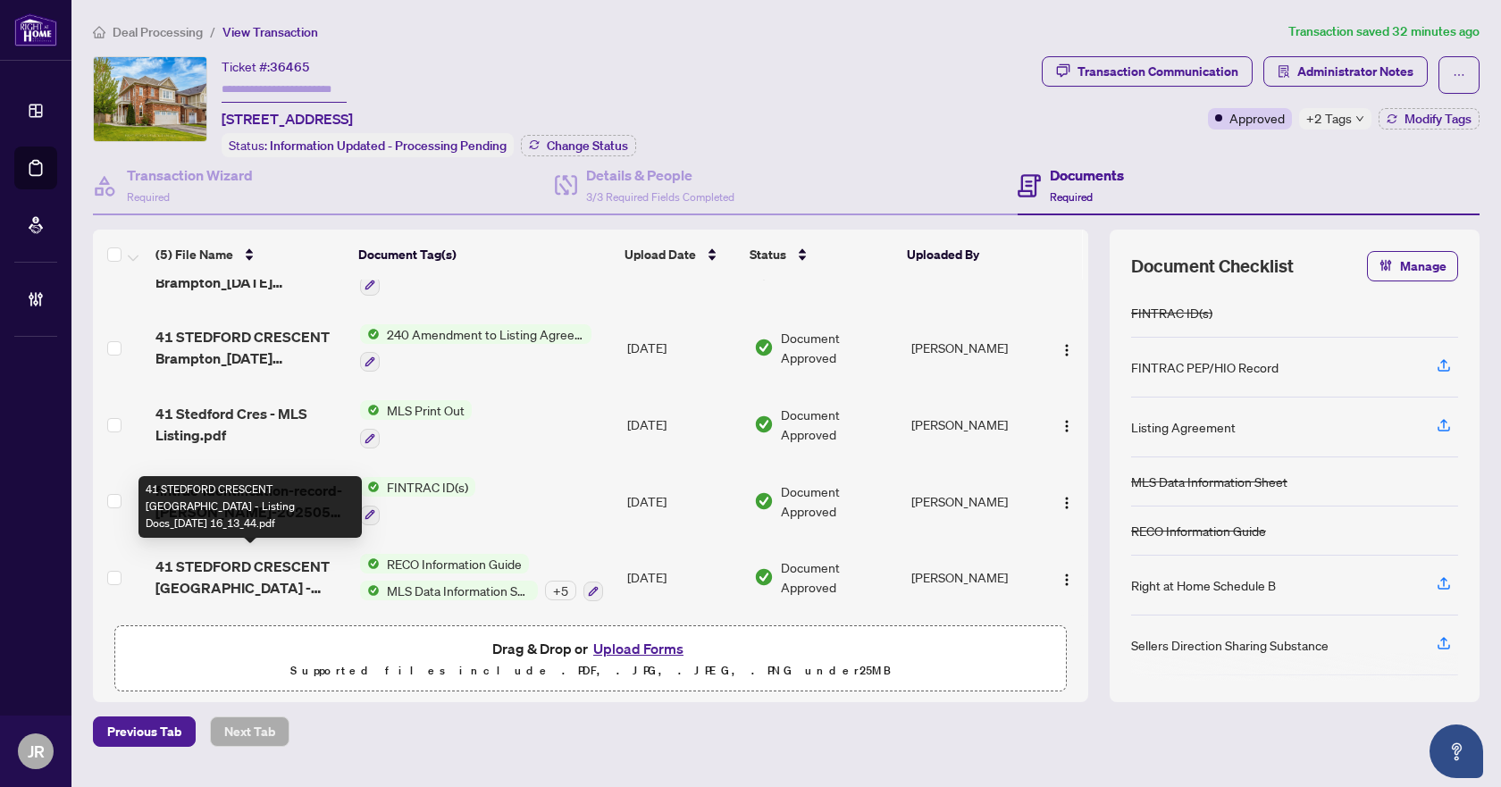
click at [285, 575] on span "41 STEDFORD CRESCENT [GEOGRAPHIC_DATA] - Listing Docs_[DATE] 16_13_44.pdf" at bounding box center [250, 577] width 190 height 43
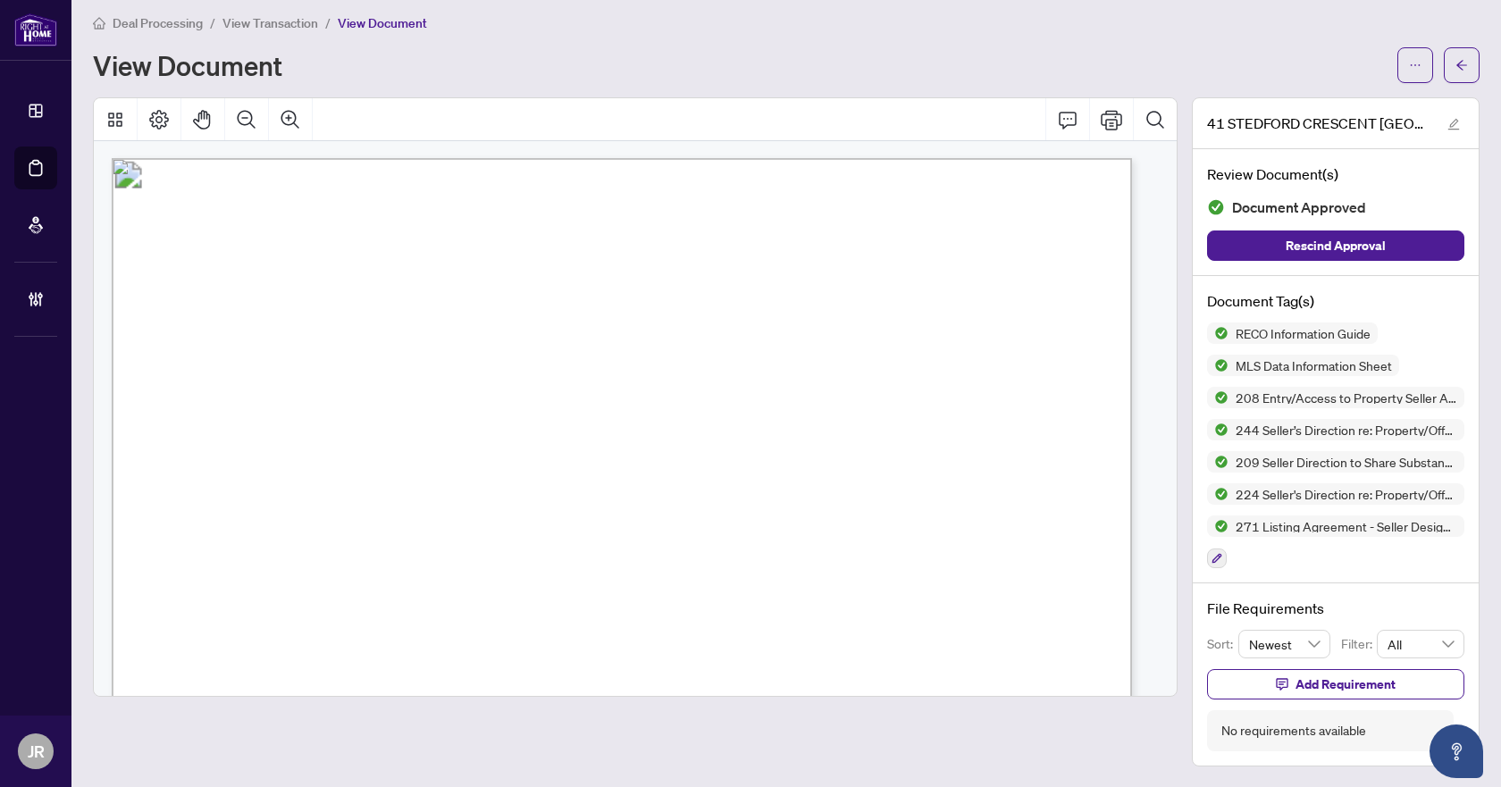
scroll to position [1519, 0]
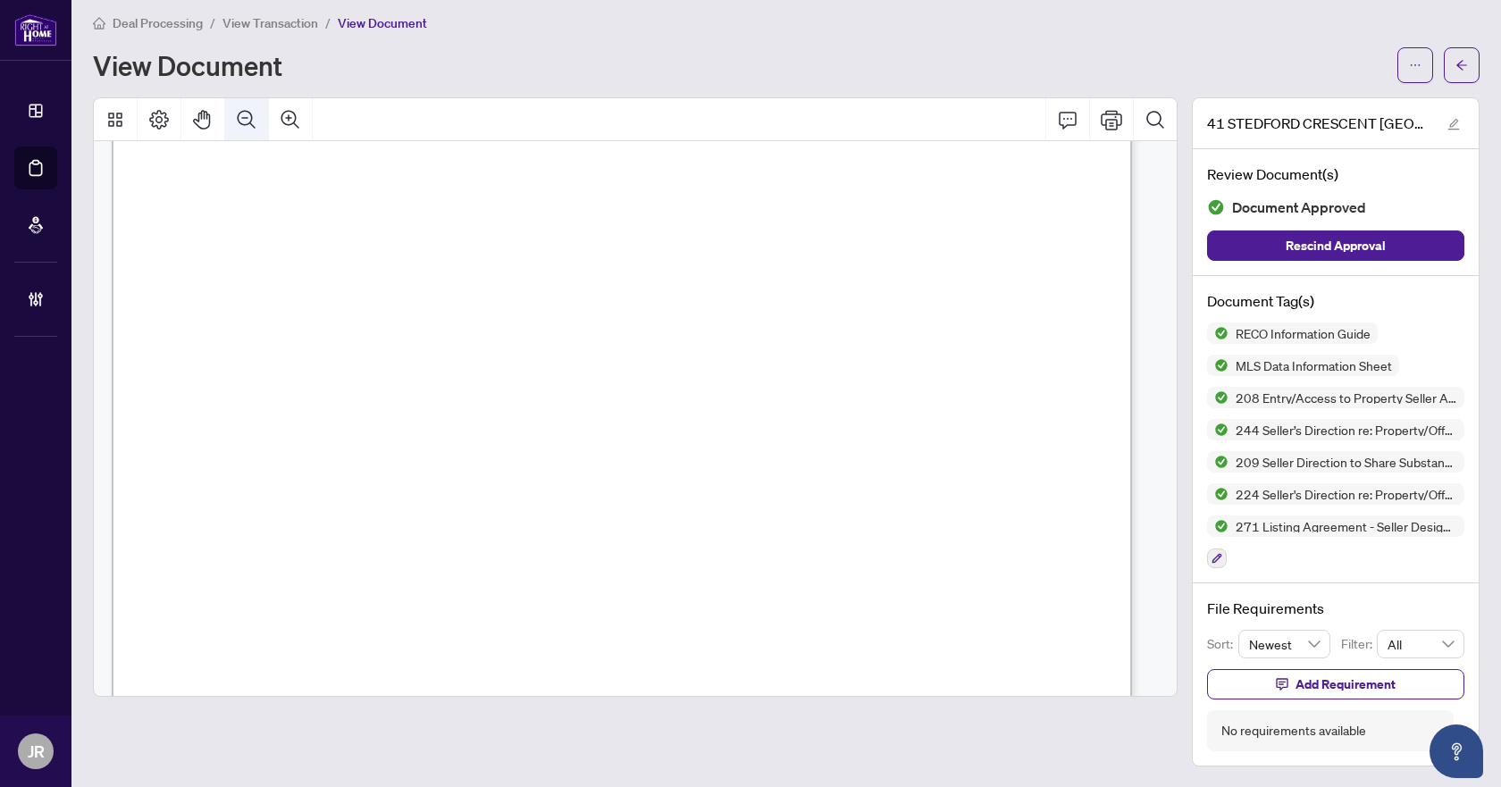
click at [251, 102] on button "Zoom Out" at bounding box center [246, 119] width 43 height 43
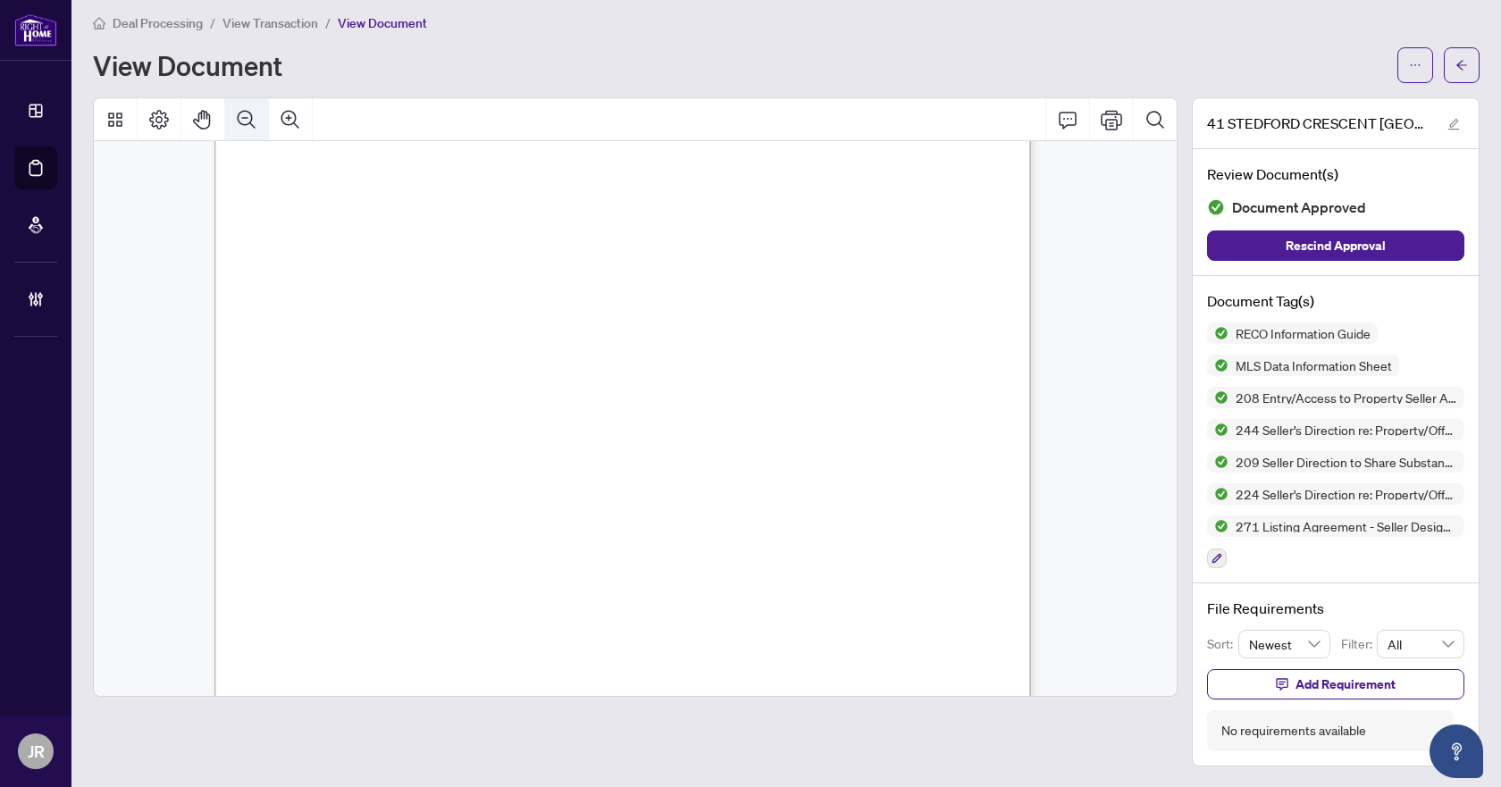
click at [251, 102] on button "Zoom Out" at bounding box center [246, 119] width 43 height 43
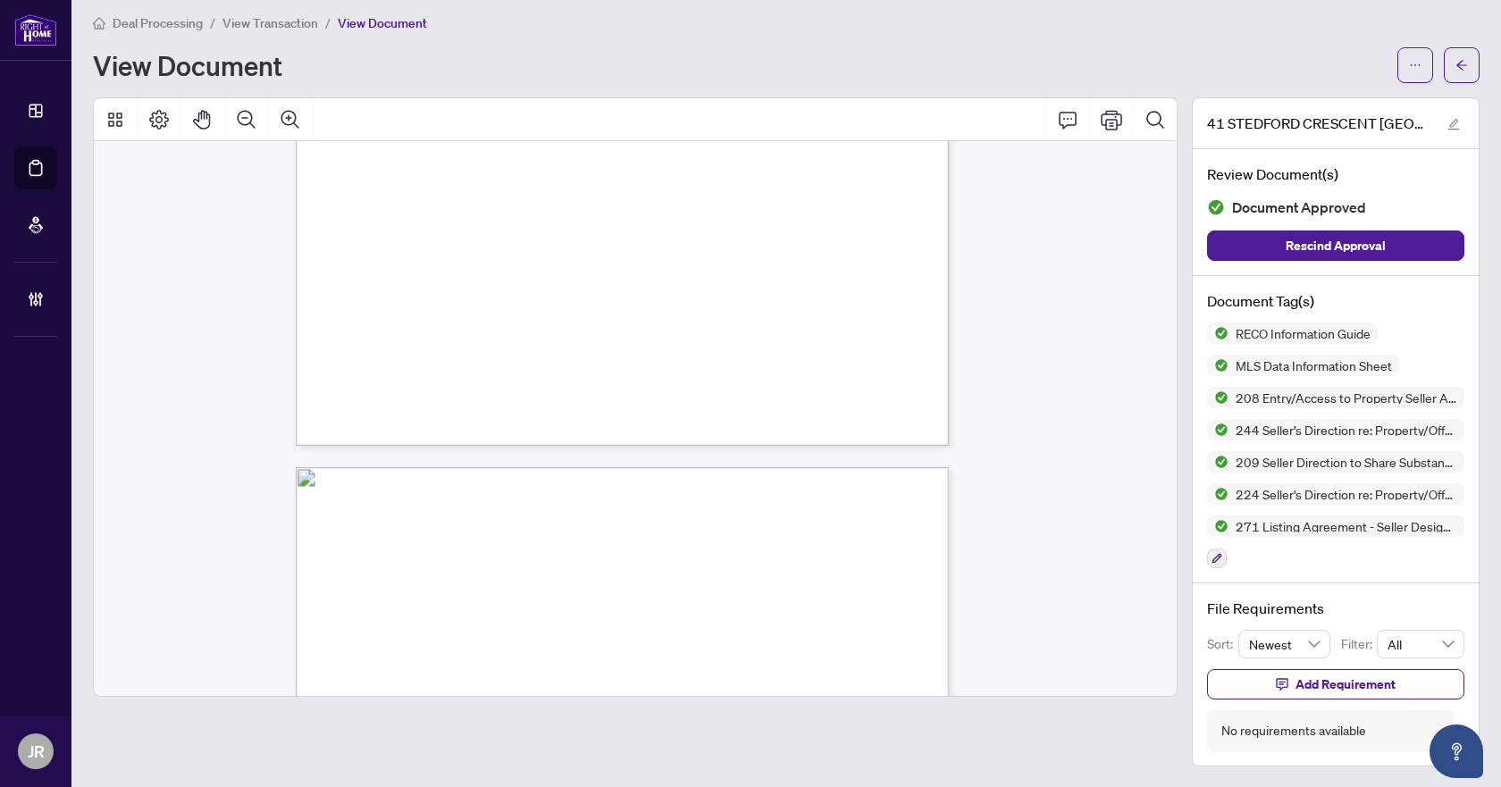
scroll to position [16162, 0]
click at [1459, 52] on button "button" at bounding box center [1462, 65] width 36 height 36
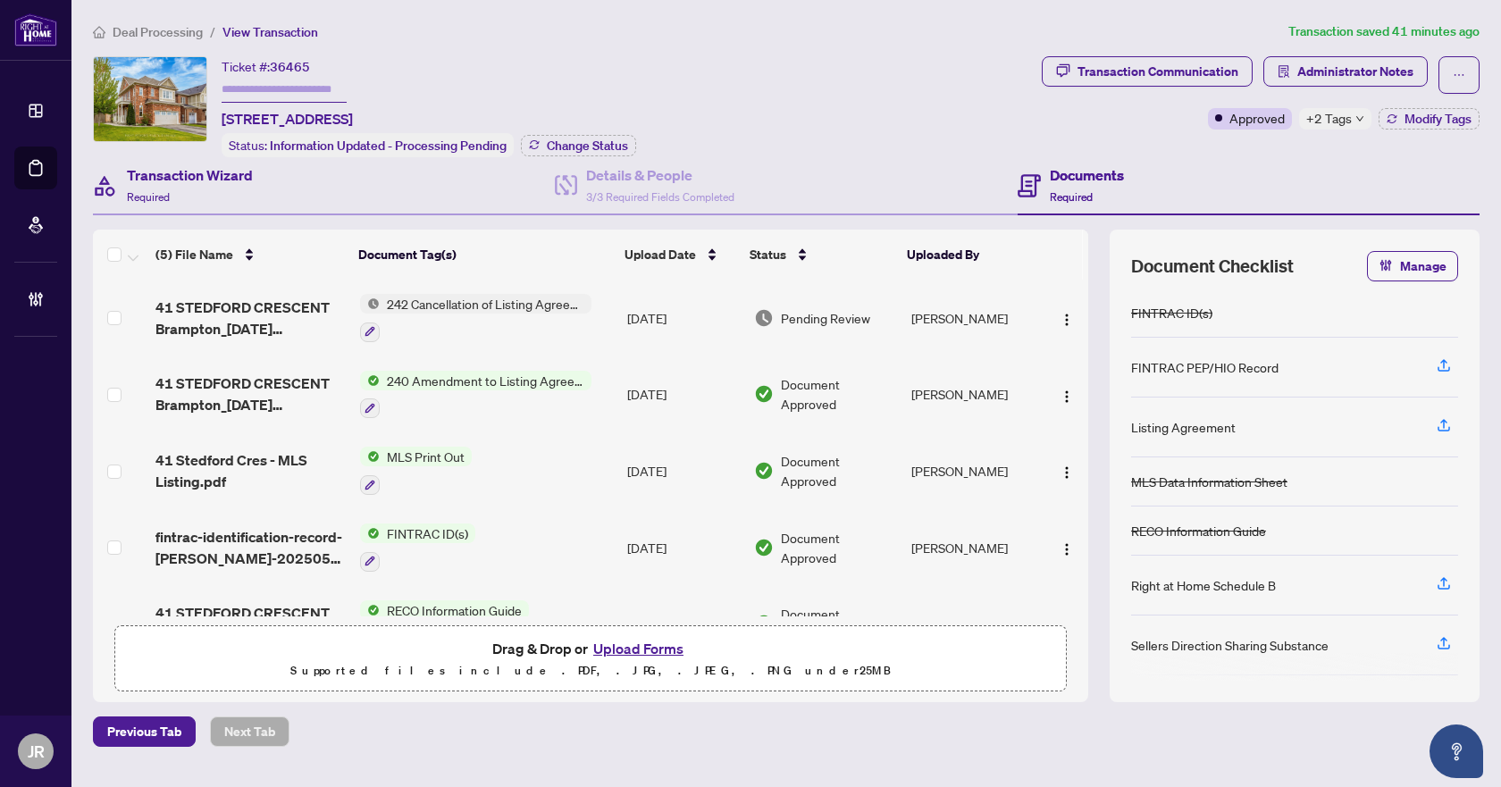
click at [276, 166] on div "Transaction Wizard Required" at bounding box center [324, 186] width 462 height 58
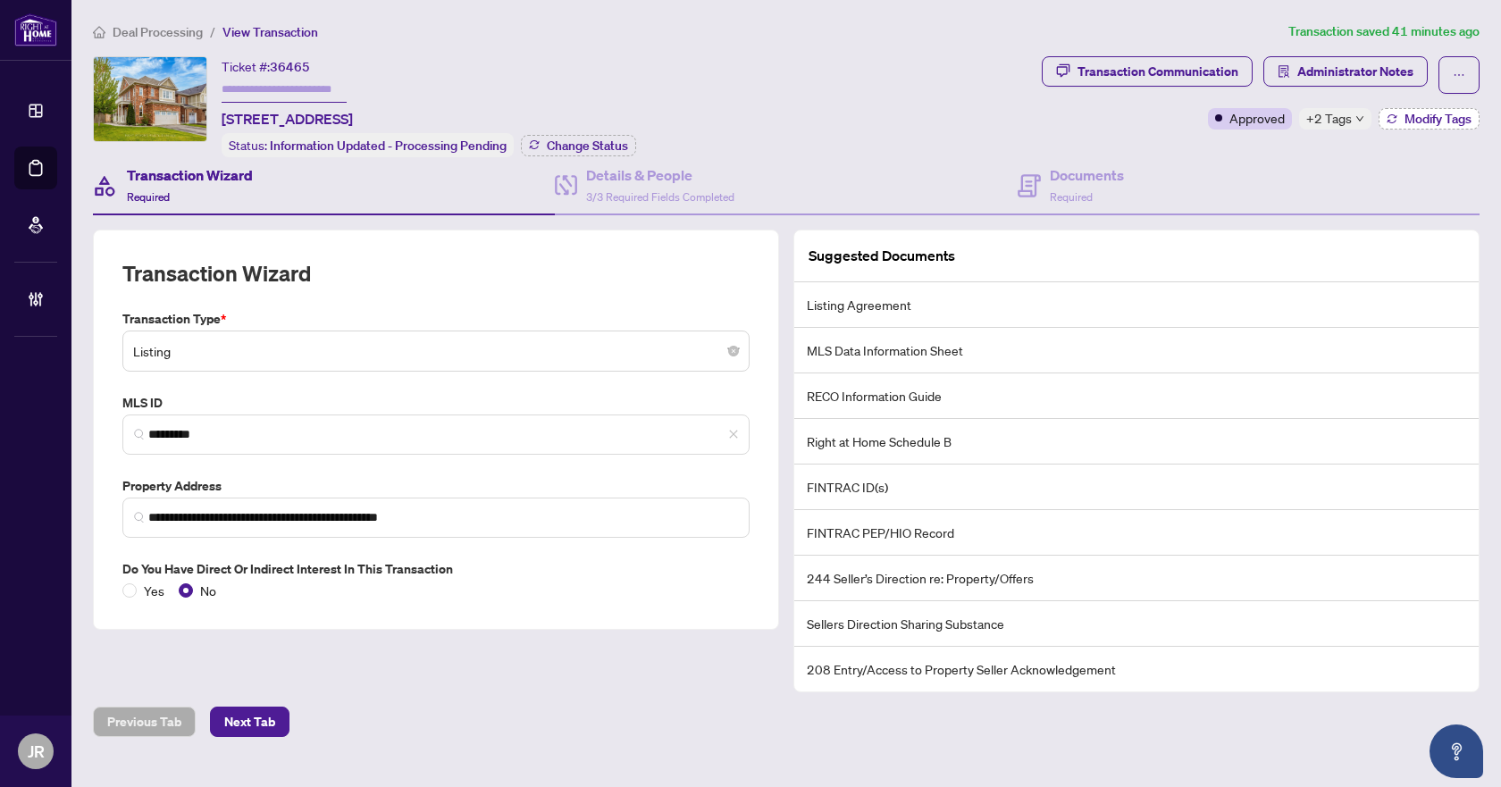
click at [1432, 113] on span "Modify Tags" at bounding box center [1438, 119] width 67 height 13
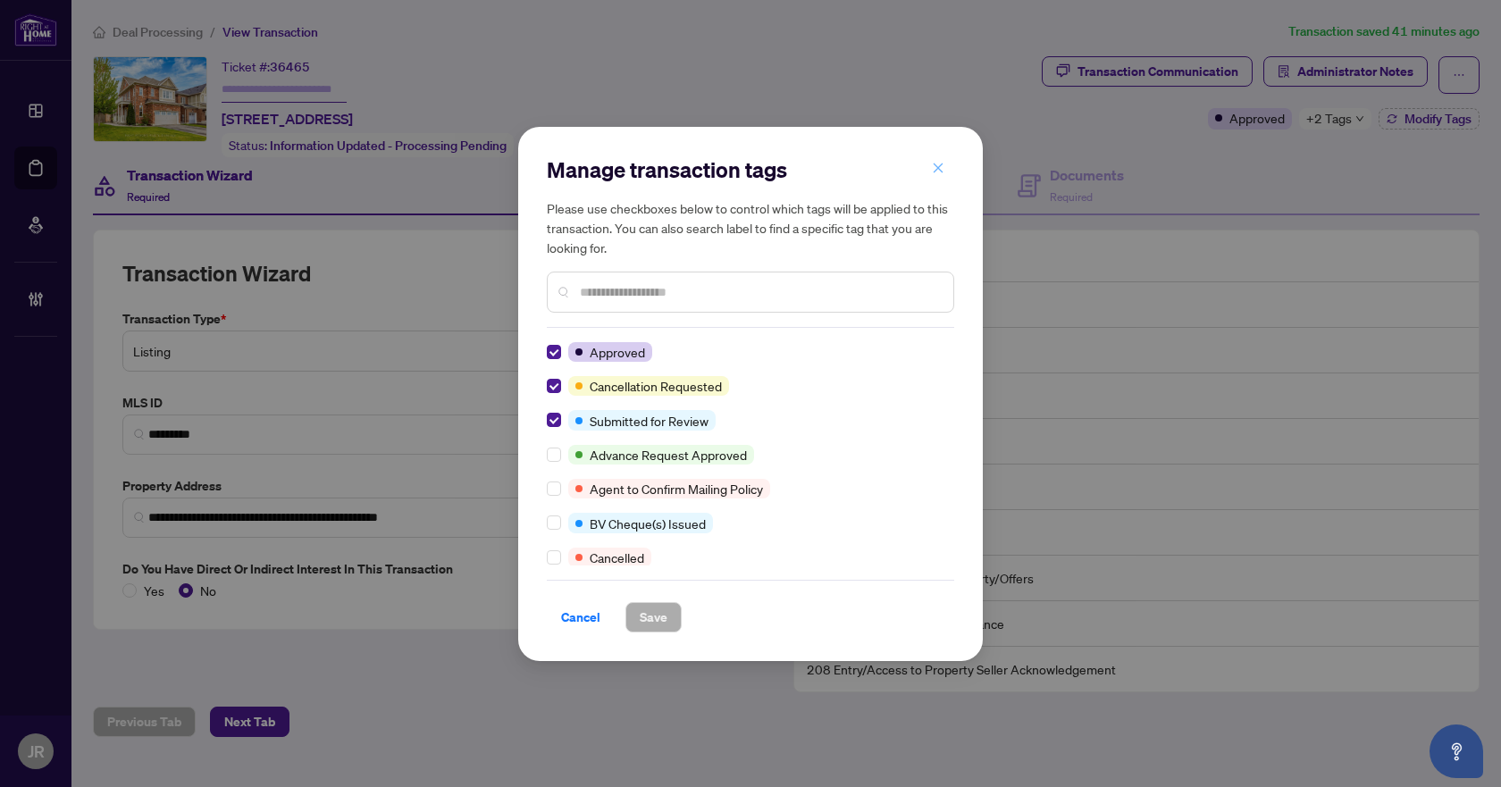
click at [942, 166] on icon "close" at bounding box center [939, 169] width 10 height 10
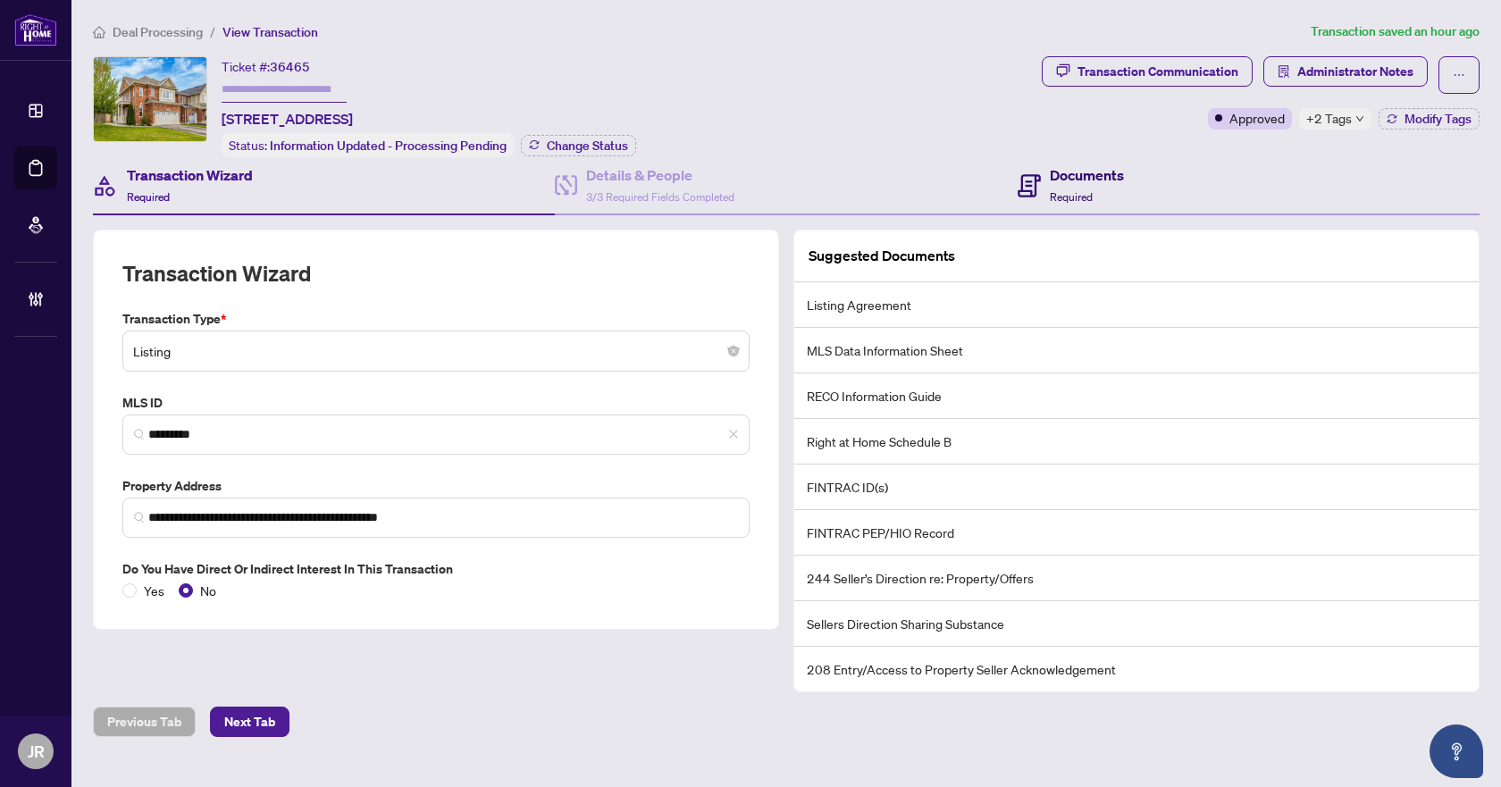
drag, startPoint x: 1056, startPoint y: 182, endPoint x: 1040, endPoint y: 192, distance: 18.8
click at [1057, 182] on h4 "Documents" at bounding box center [1087, 174] width 74 height 21
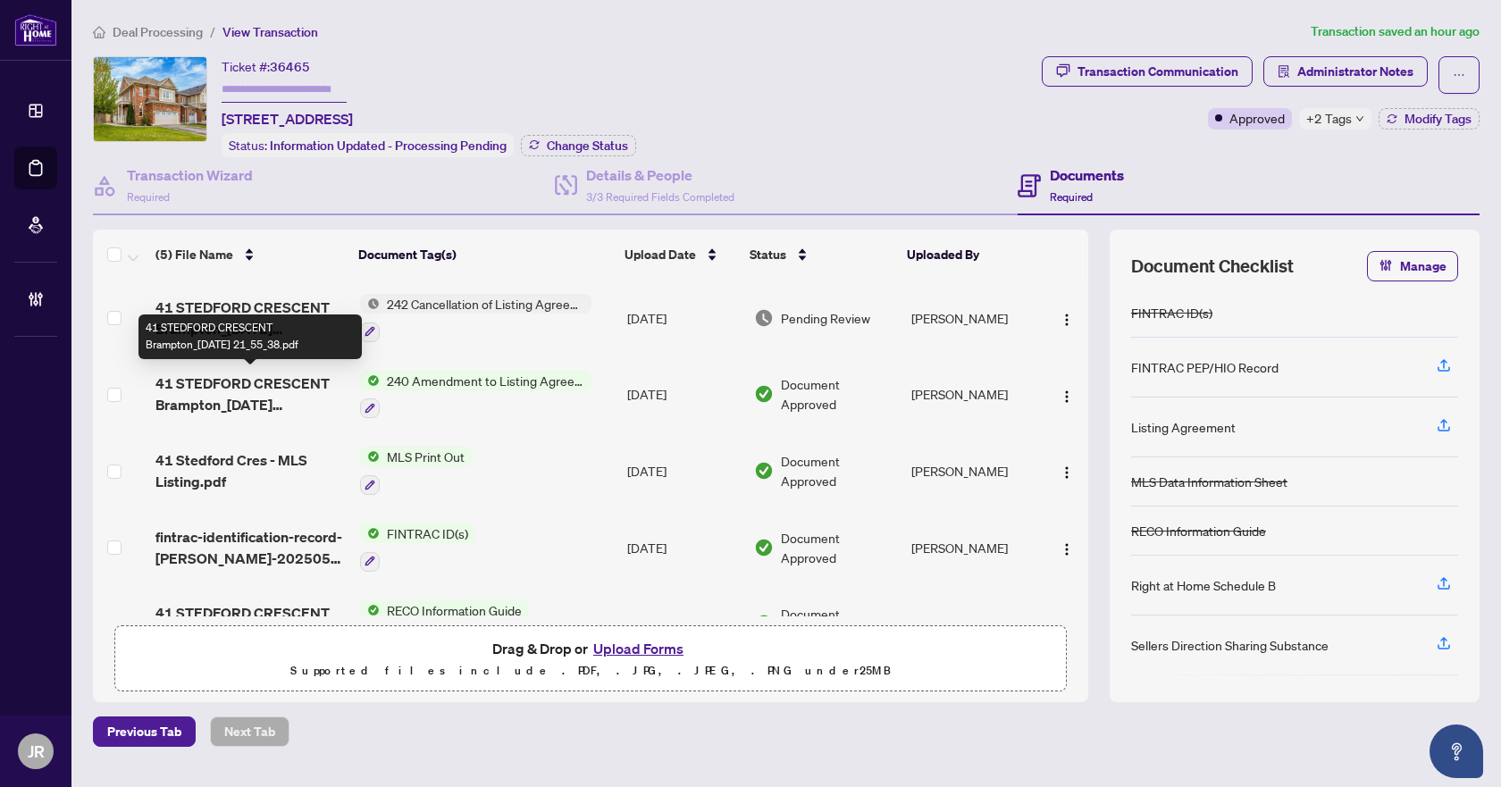
click at [290, 400] on span "41 STEDFORD CRESCENT Brampton_2025-06-11 21_55_38.pdf" at bounding box center [250, 394] width 190 height 43
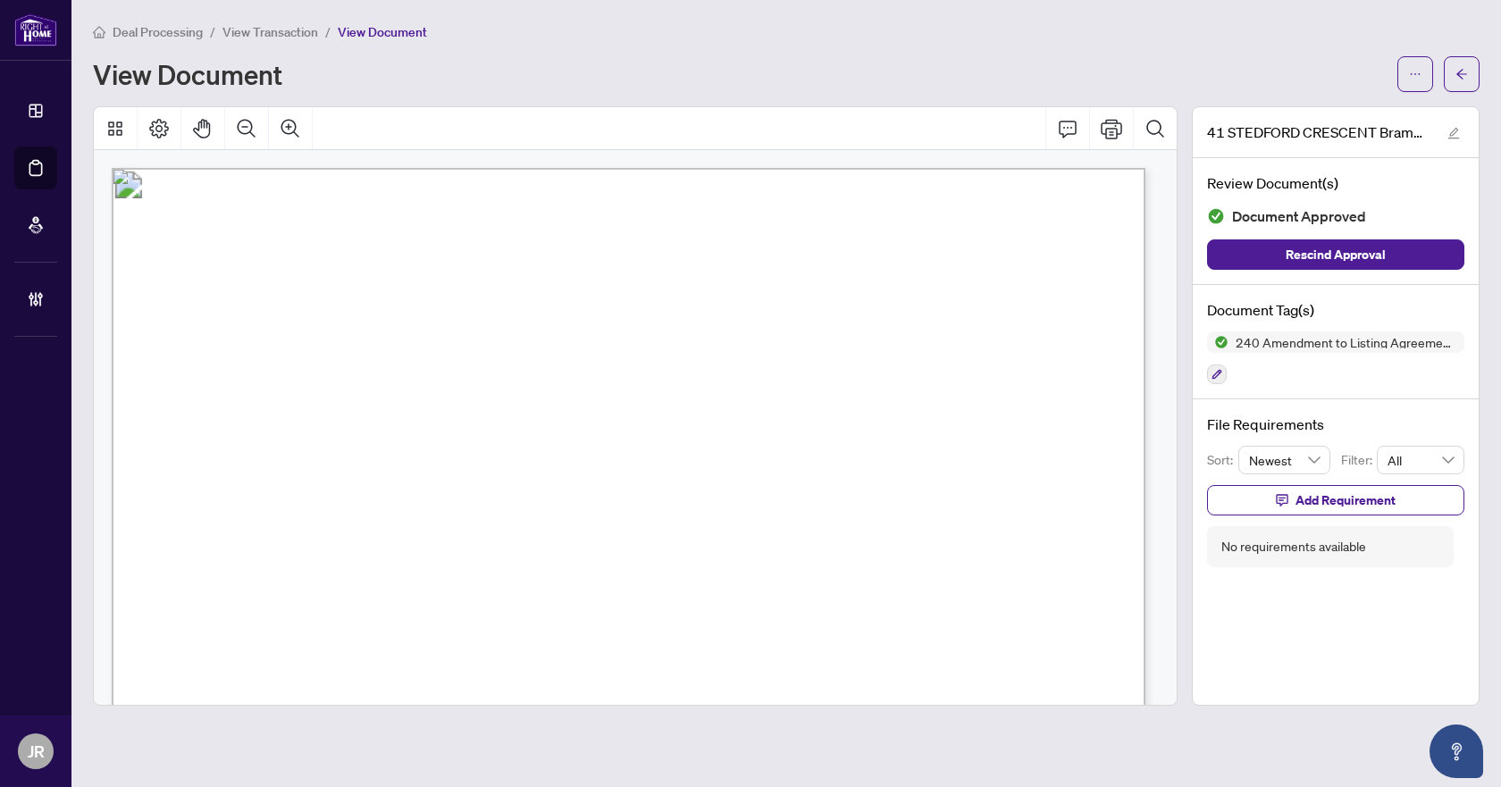
scroll to position [179, 0]
click at [1444, 91] on div "Deal Processing / View Transaction / View Document View Document 41 STEDFORD CR…" at bounding box center [786, 363] width 1387 height 684
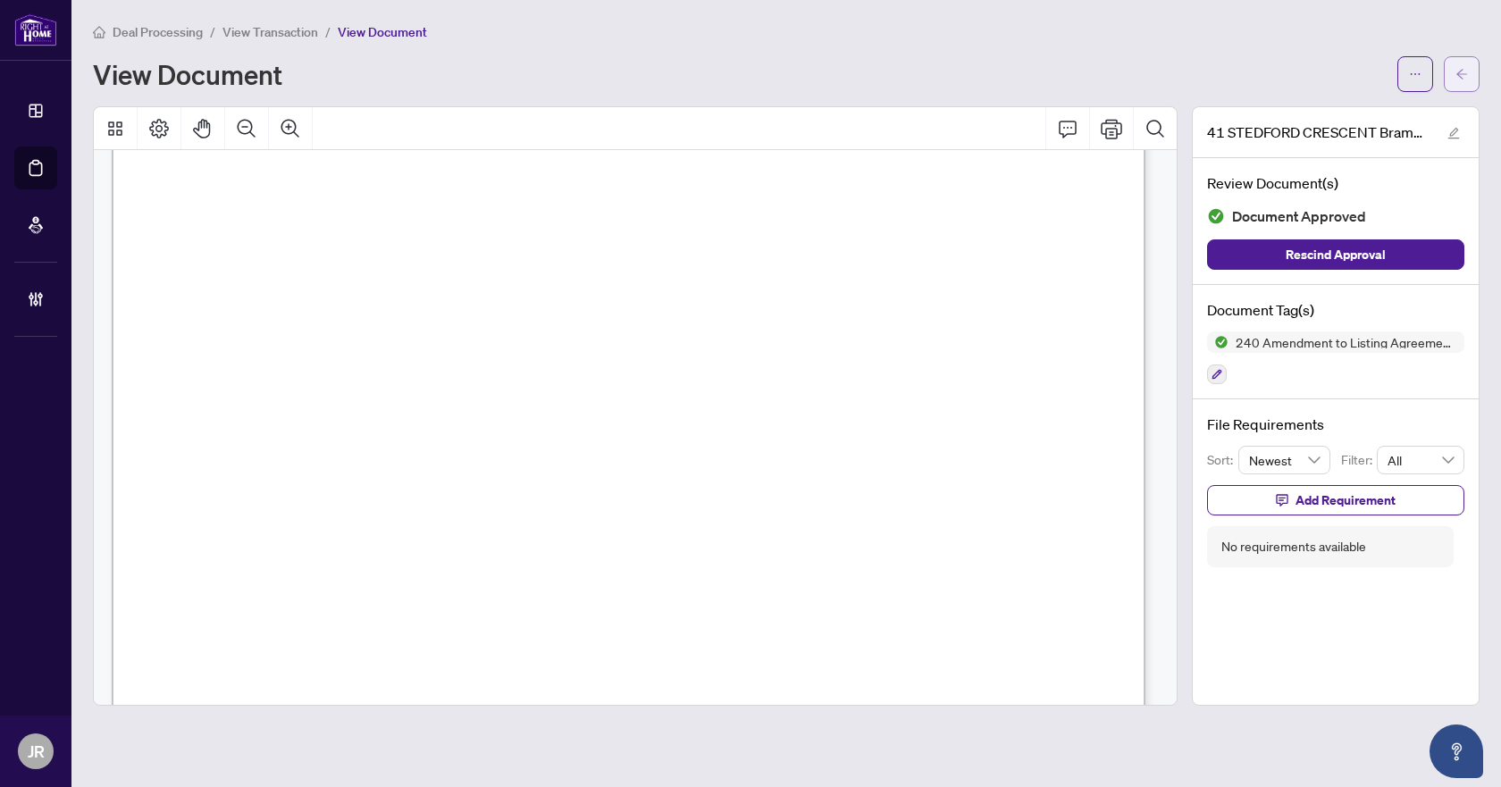
click at [1469, 76] on button "button" at bounding box center [1462, 74] width 36 height 36
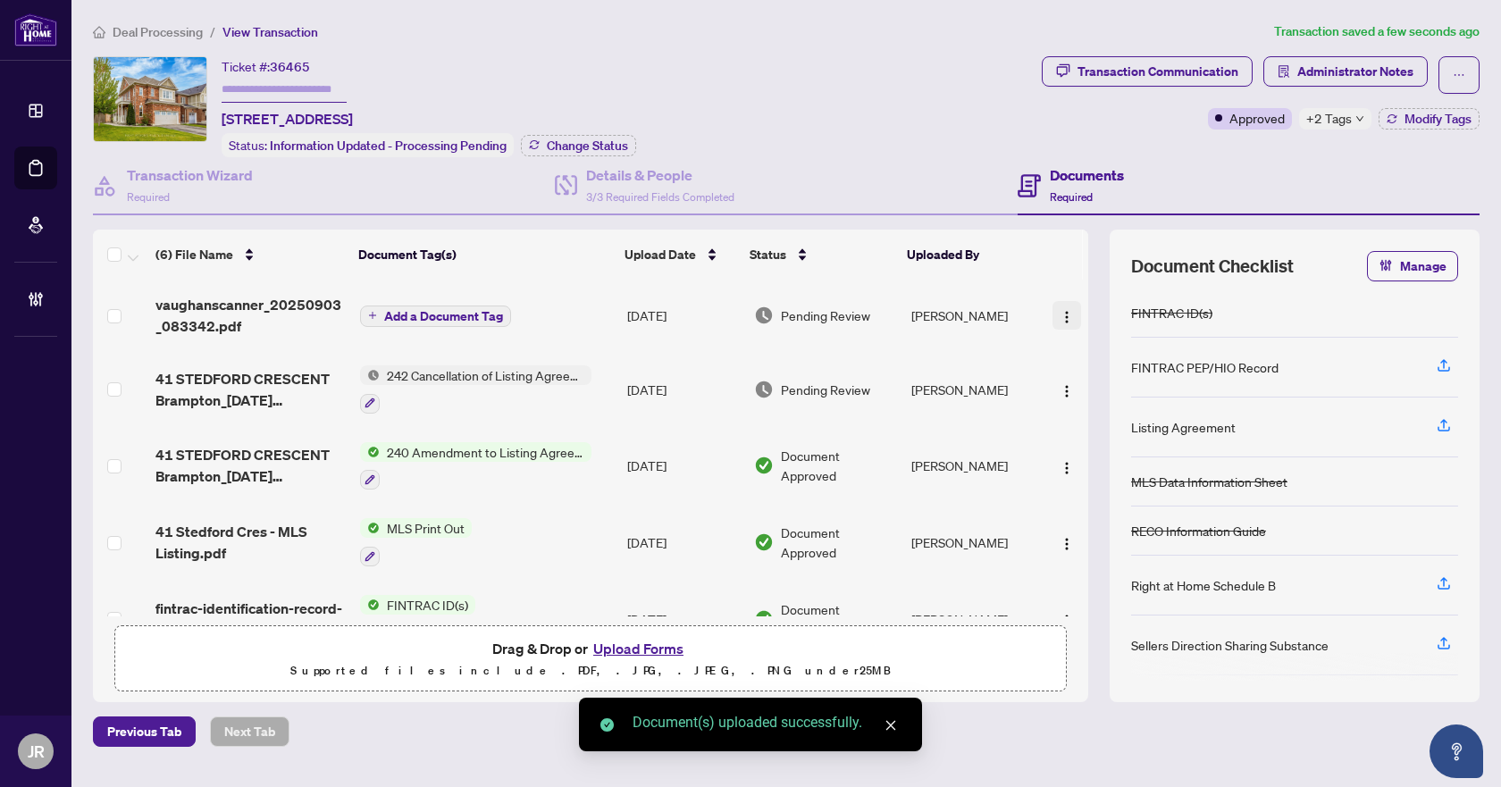
click at [1060, 313] on img "button" at bounding box center [1067, 317] width 14 height 14
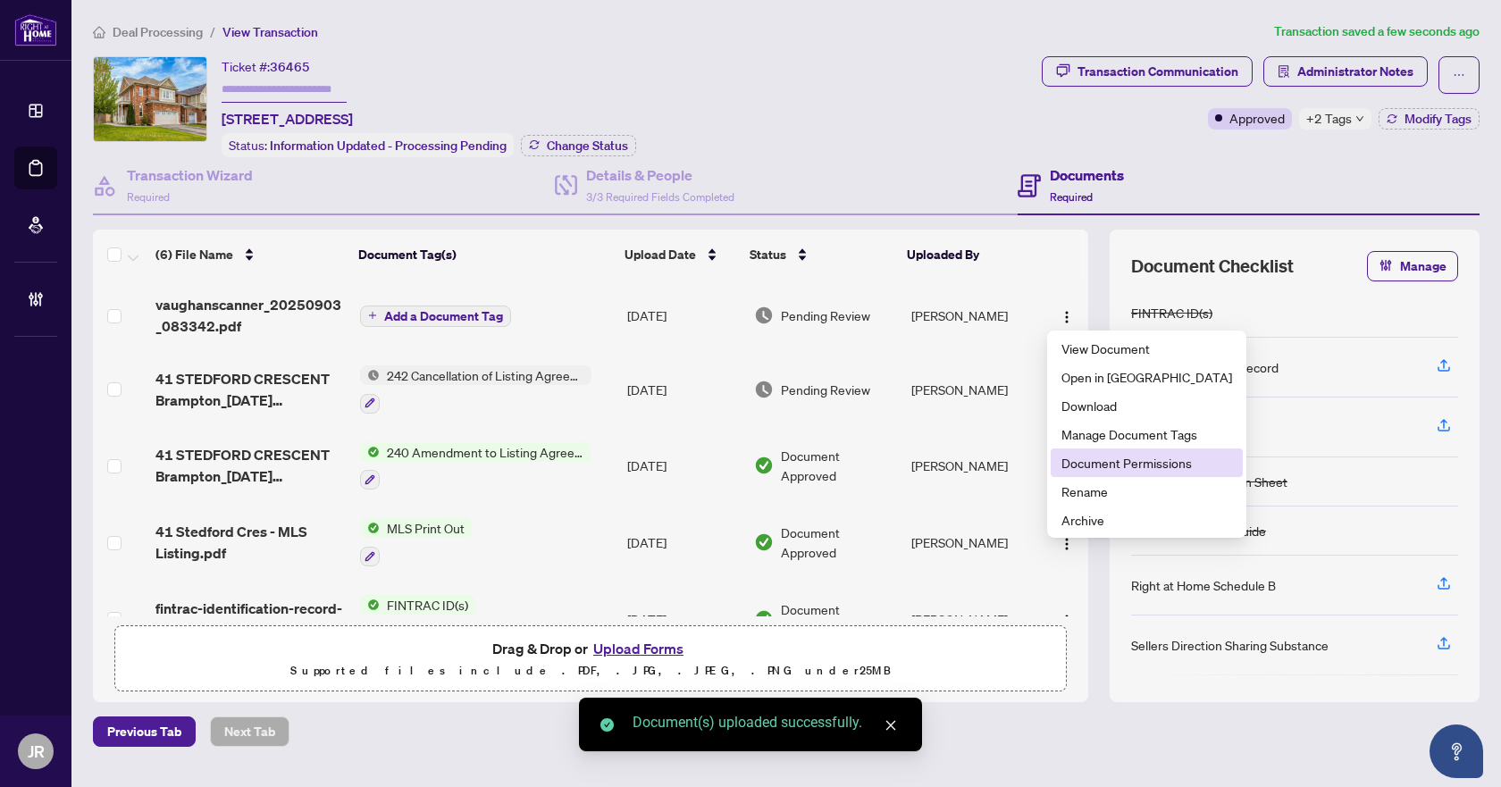
click at [1104, 466] on span "Document Permissions" at bounding box center [1147, 463] width 171 height 20
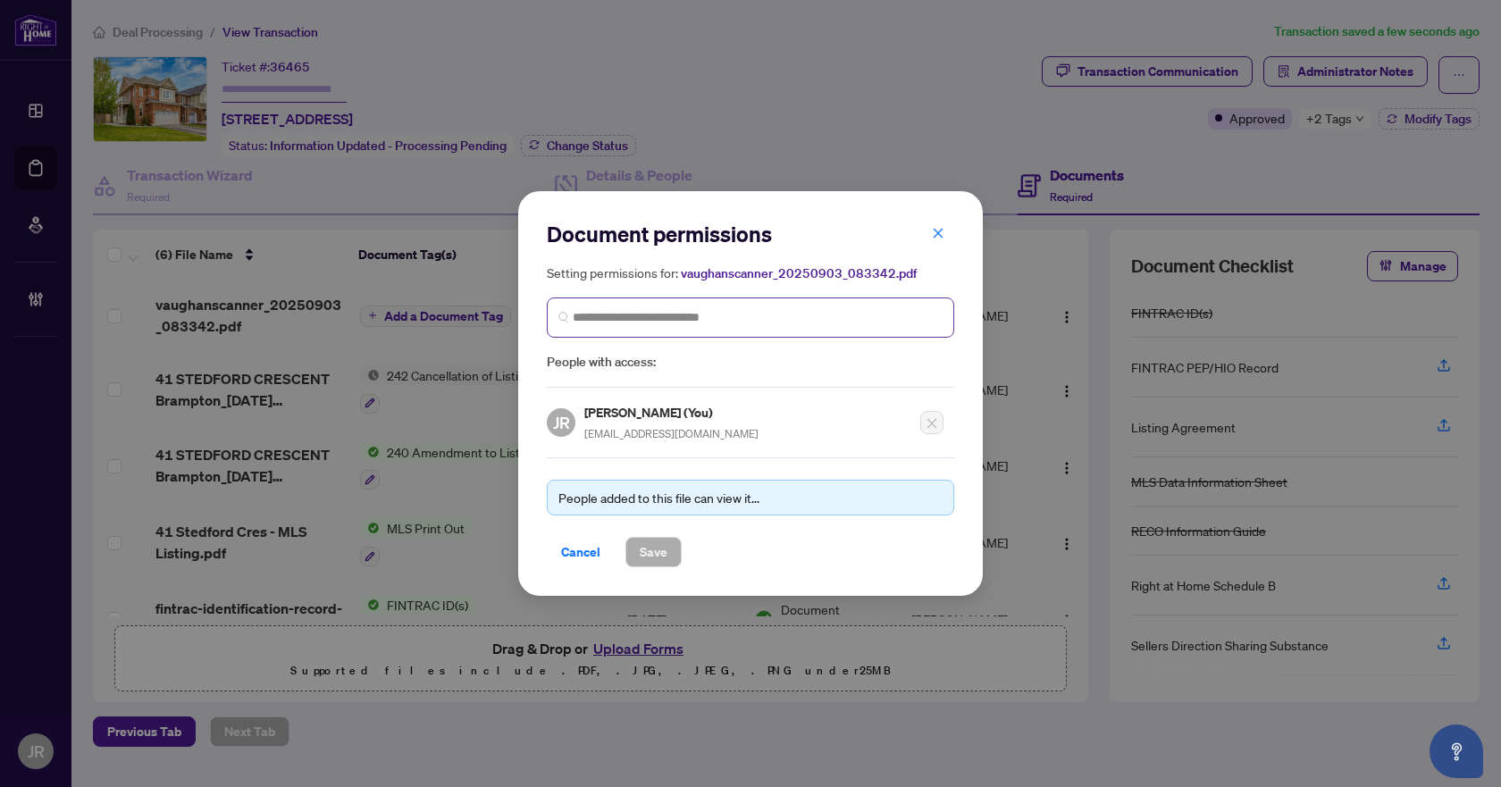
click at [709, 306] on span at bounding box center [750, 318] width 407 height 40
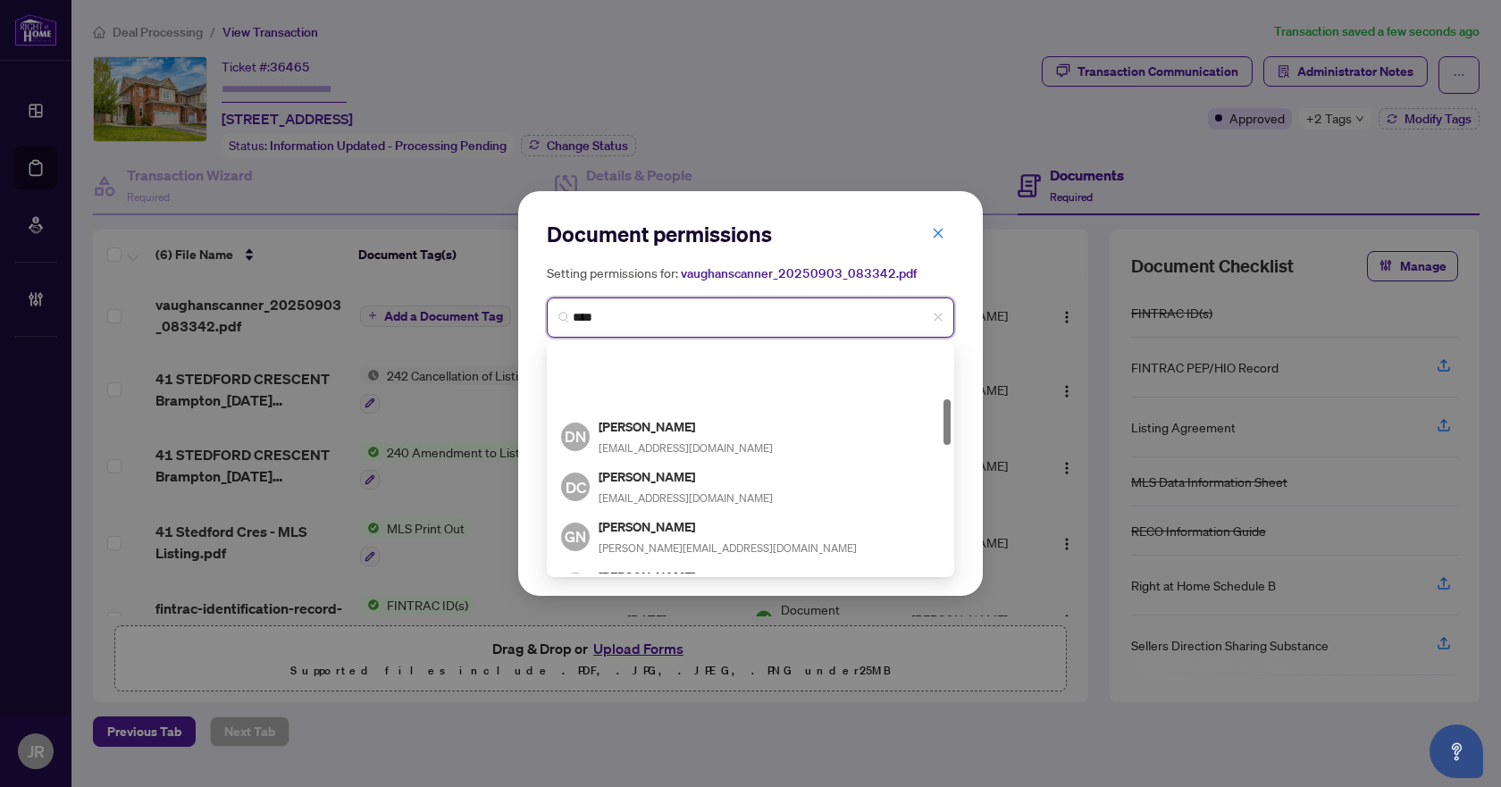
scroll to position [268, 0]
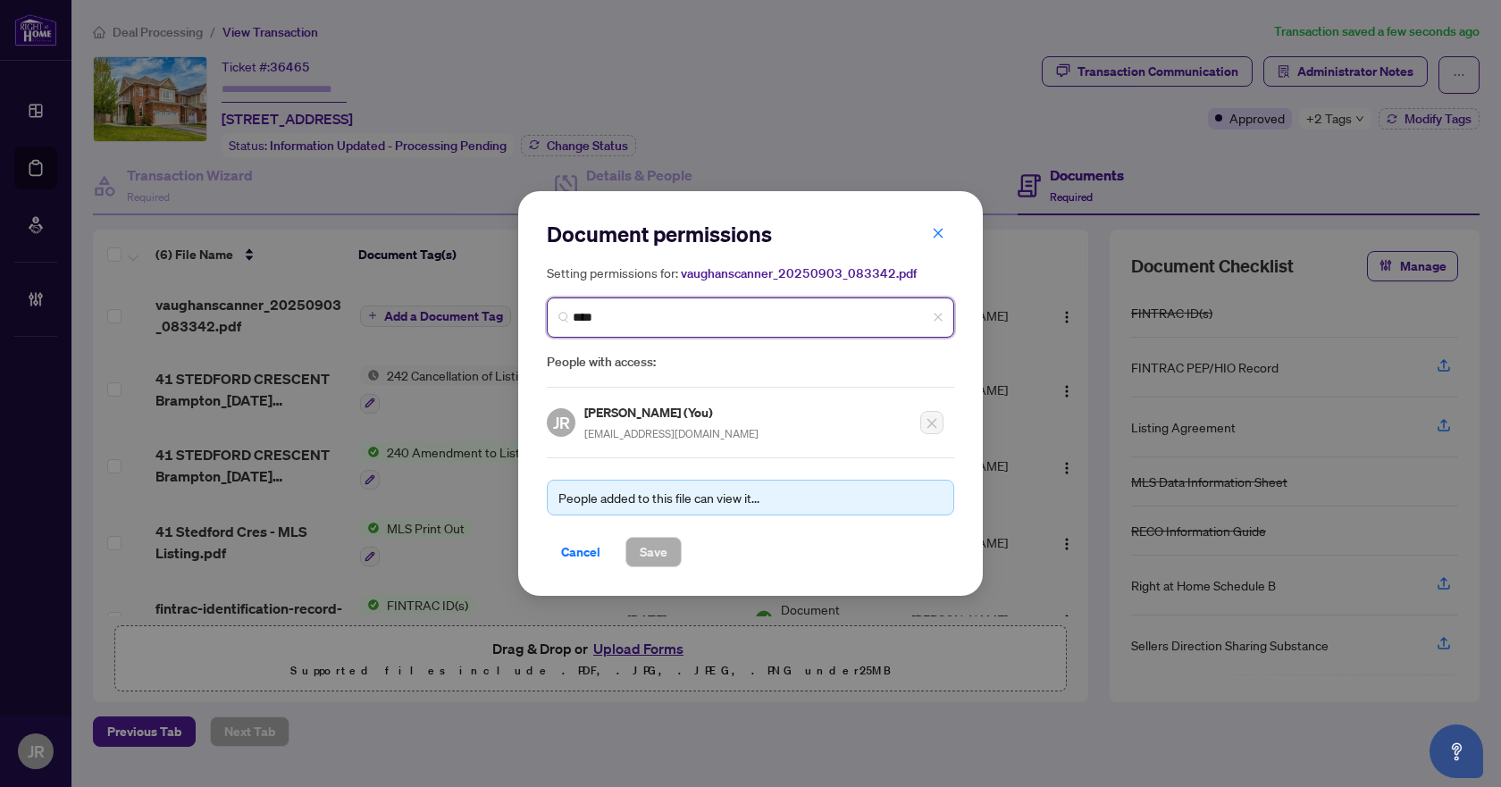
click at [695, 313] on input "***" at bounding box center [758, 317] width 370 height 19
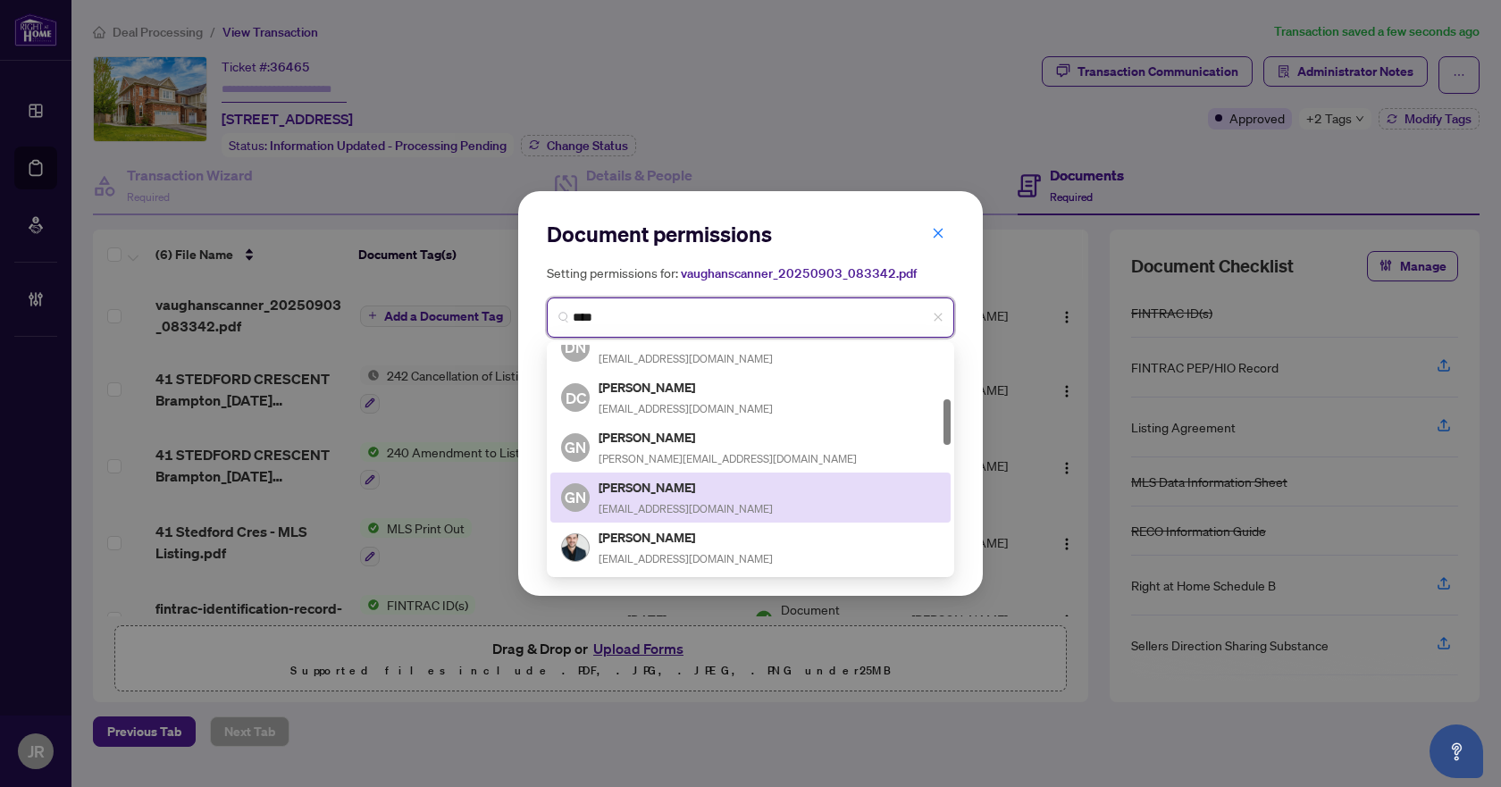
type input "*****"
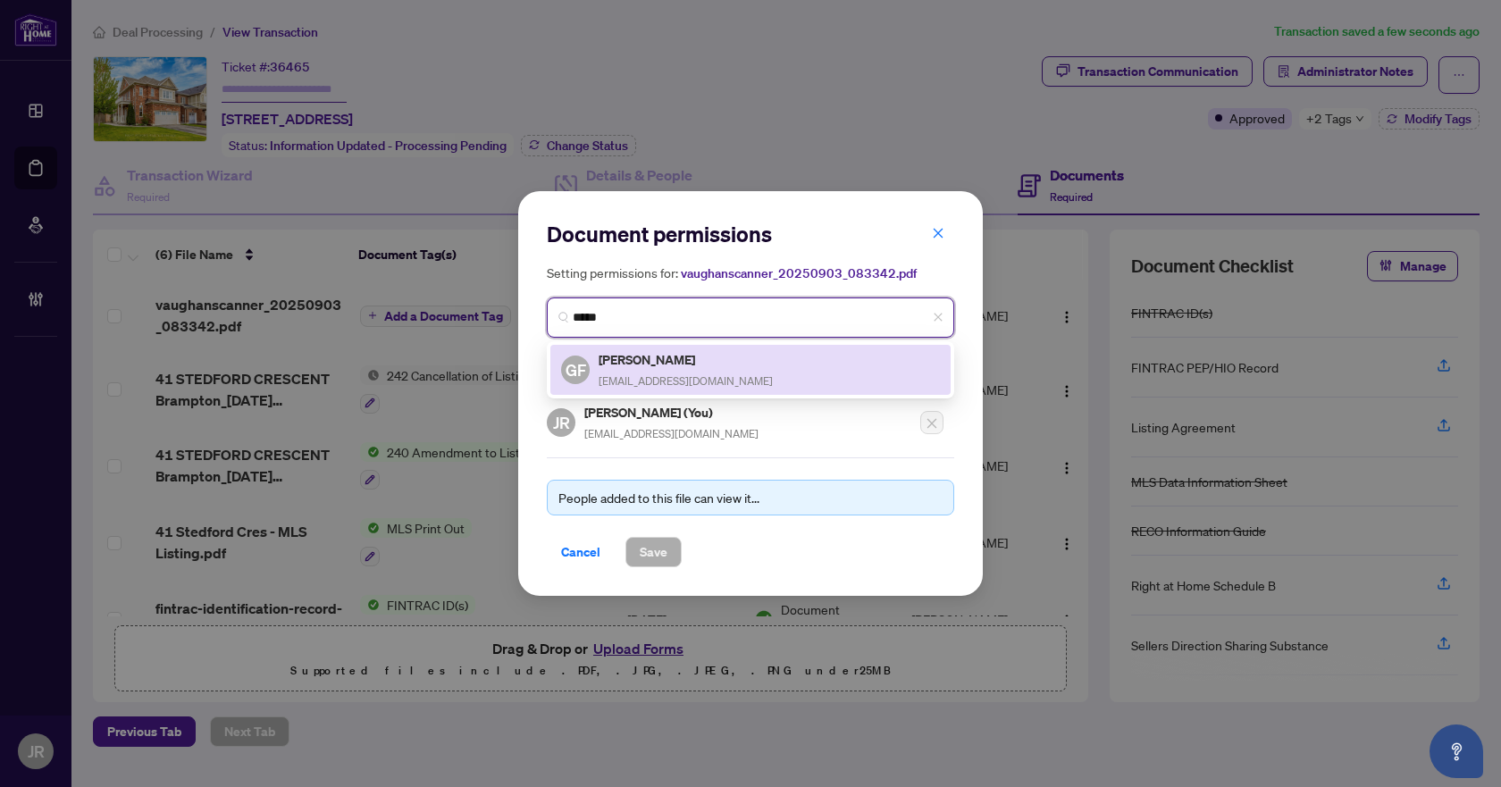
click at [699, 365] on h5 "[PERSON_NAME]" at bounding box center [686, 359] width 174 height 21
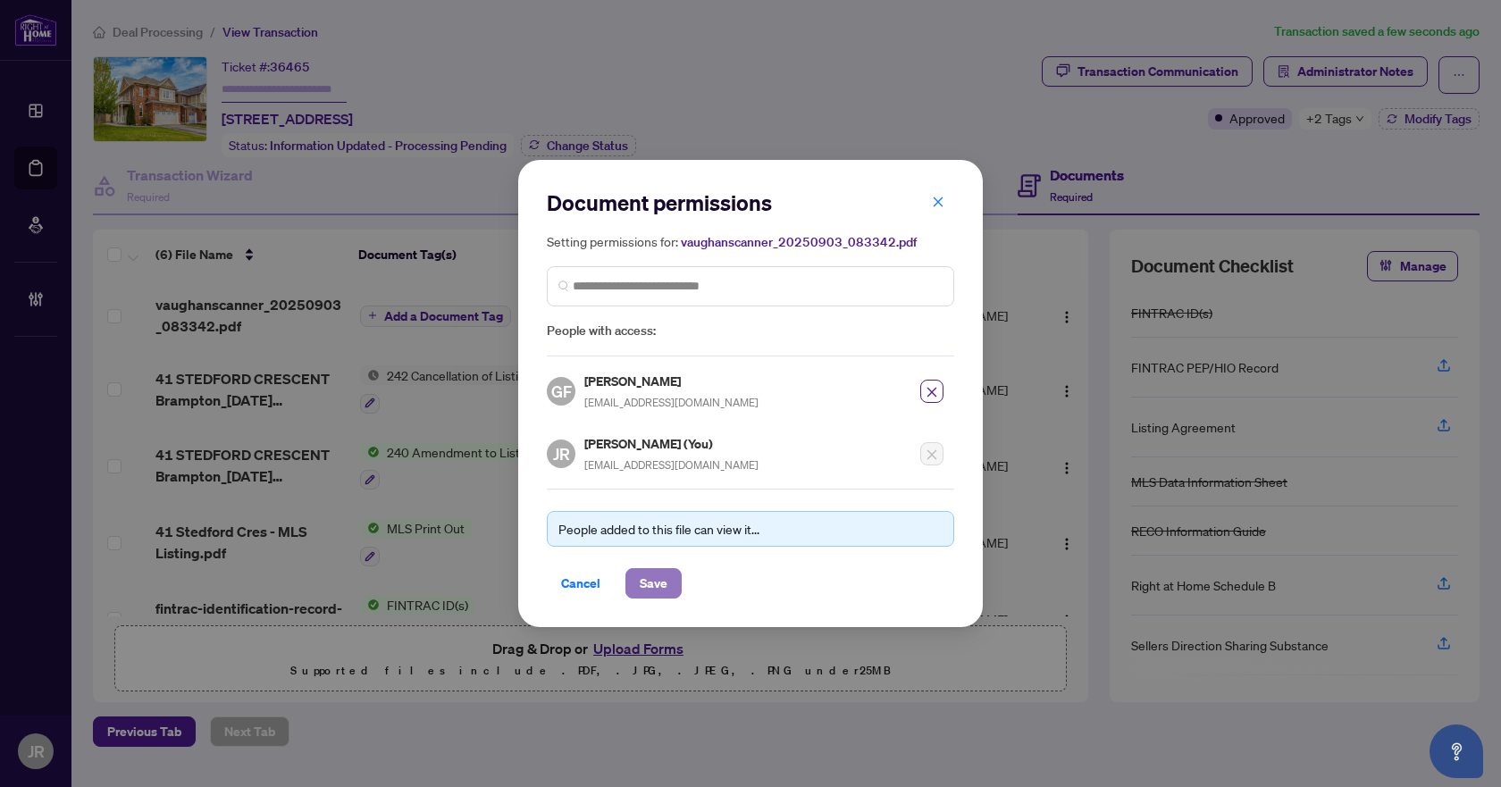
click at [667, 582] on button "Save" at bounding box center [653, 583] width 56 height 30
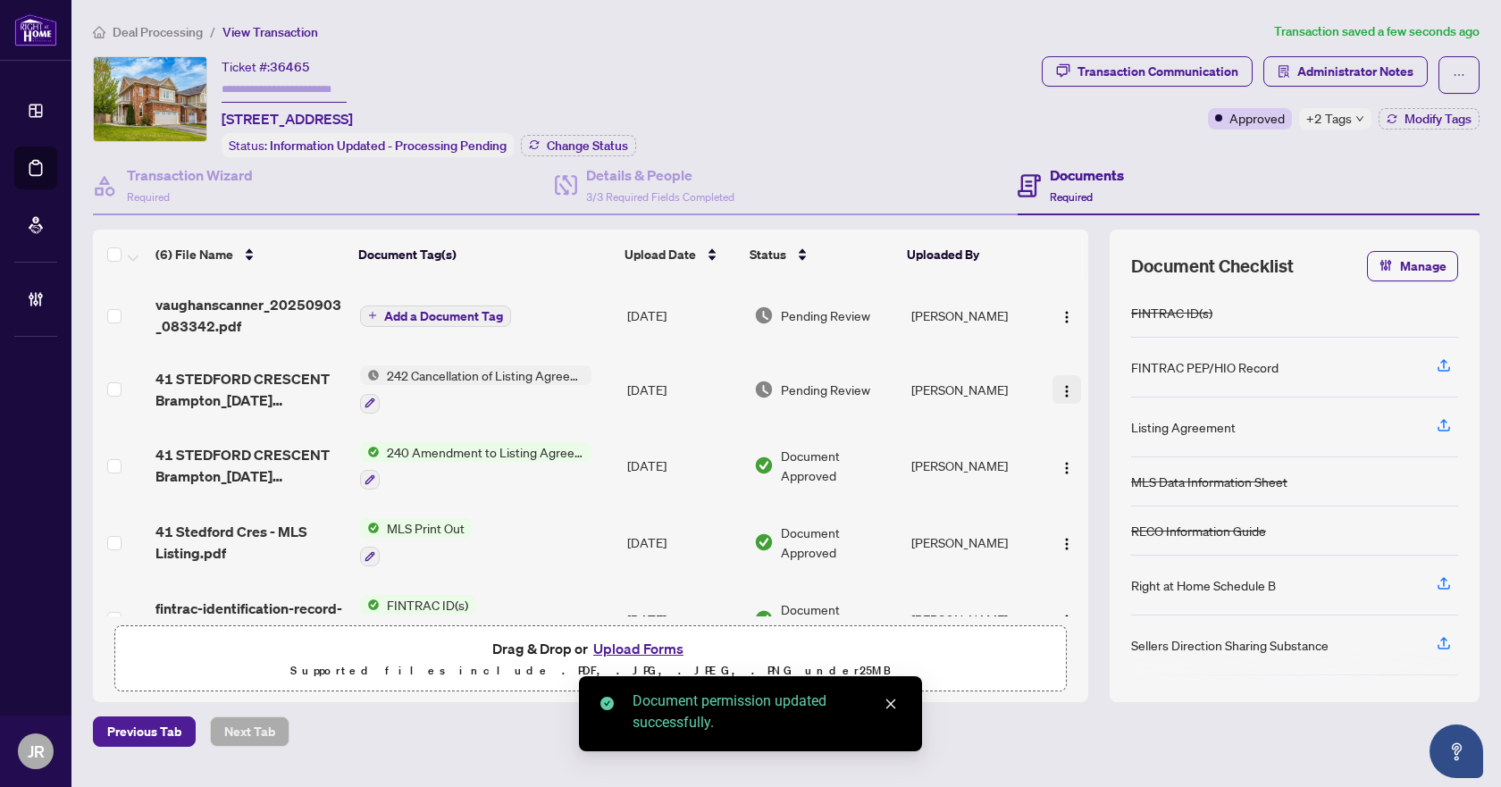
click at [1065, 384] on img "button" at bounding box center [1067, 391] width 14 height 14
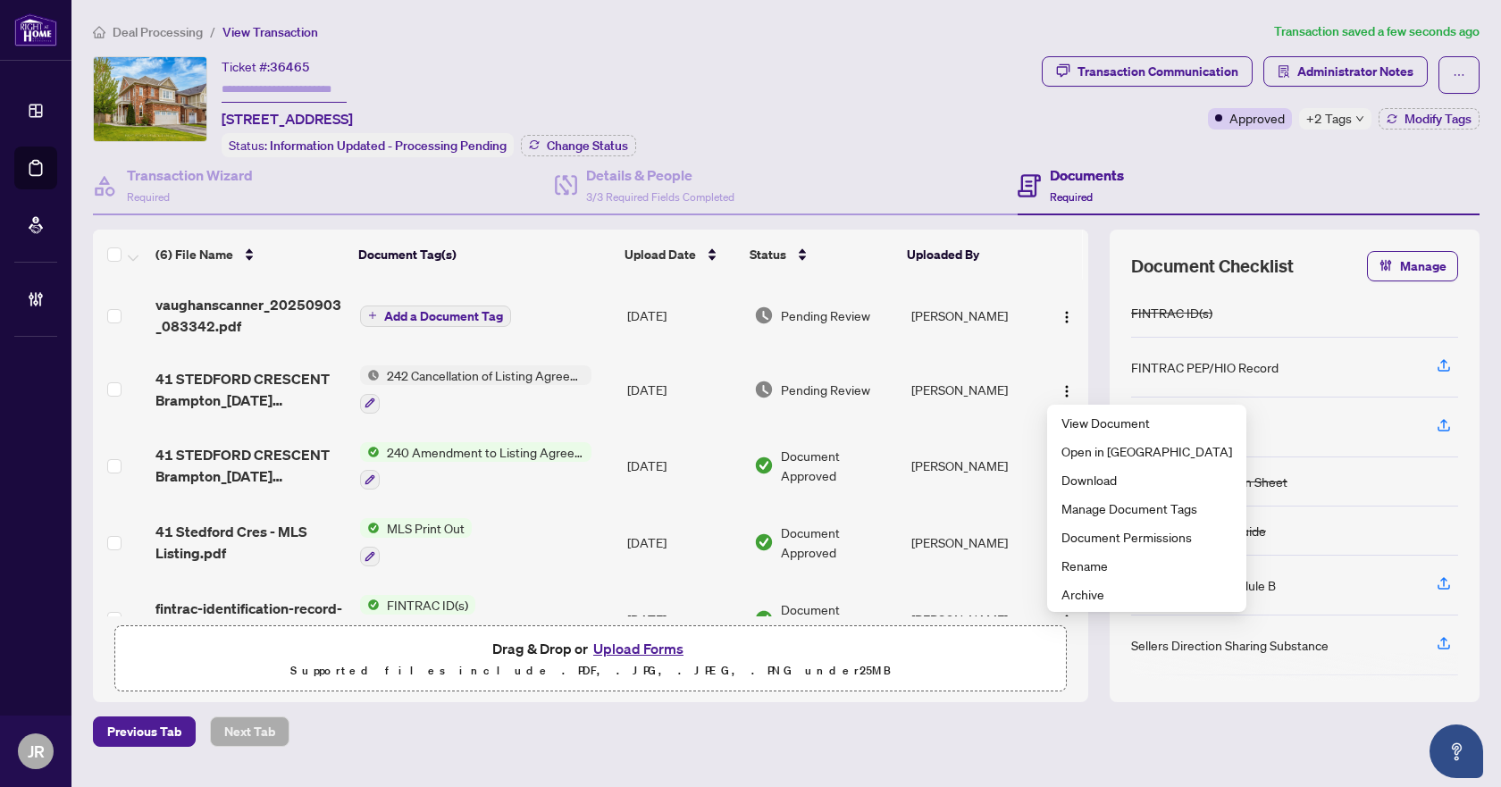
click at [1053, 328] on td at bounding box center [1066, 315] width 45 height 71
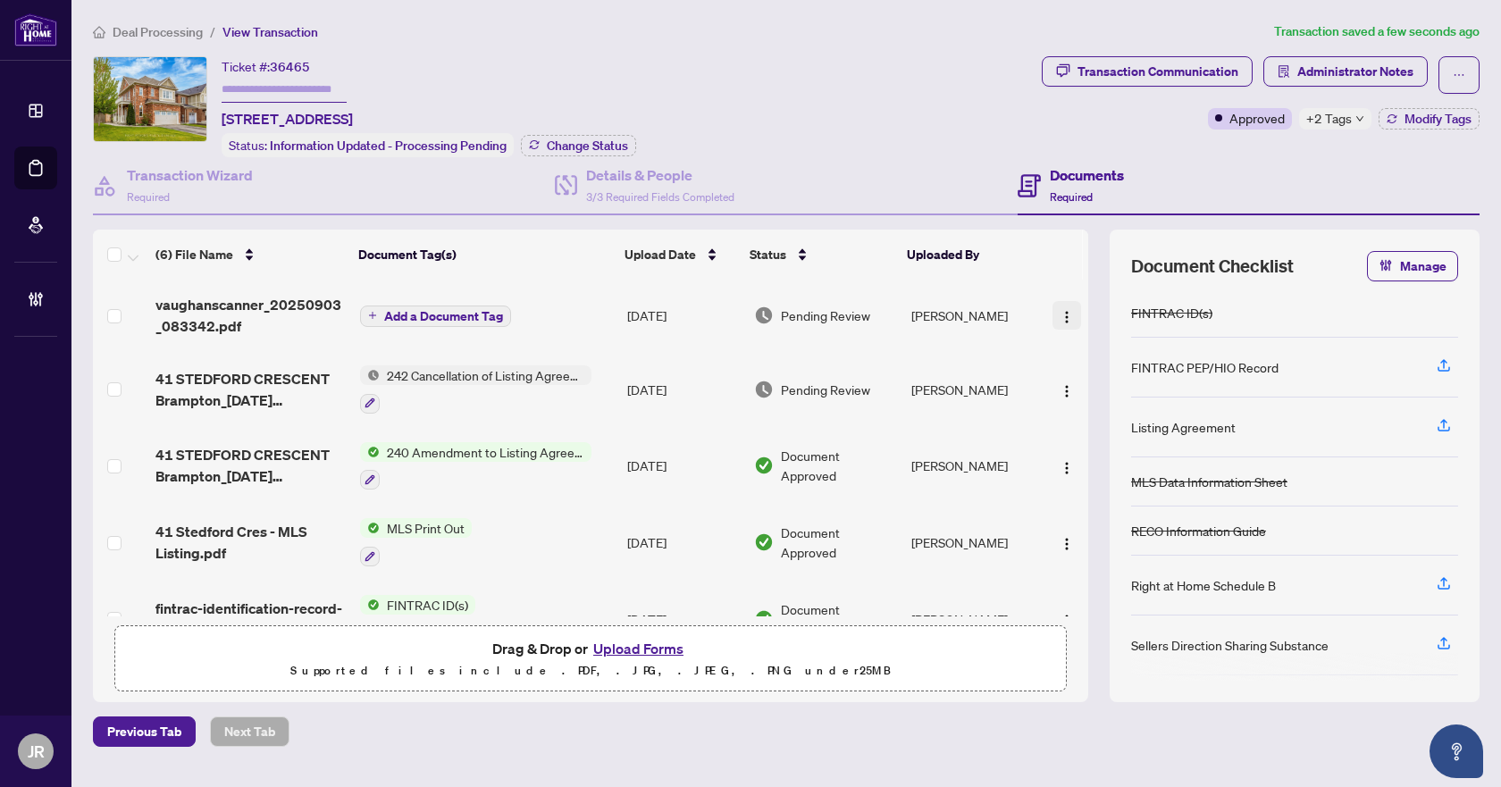
click at [1062, 310] on img "button" at bounding box center [1067, 317] width 14 height 14
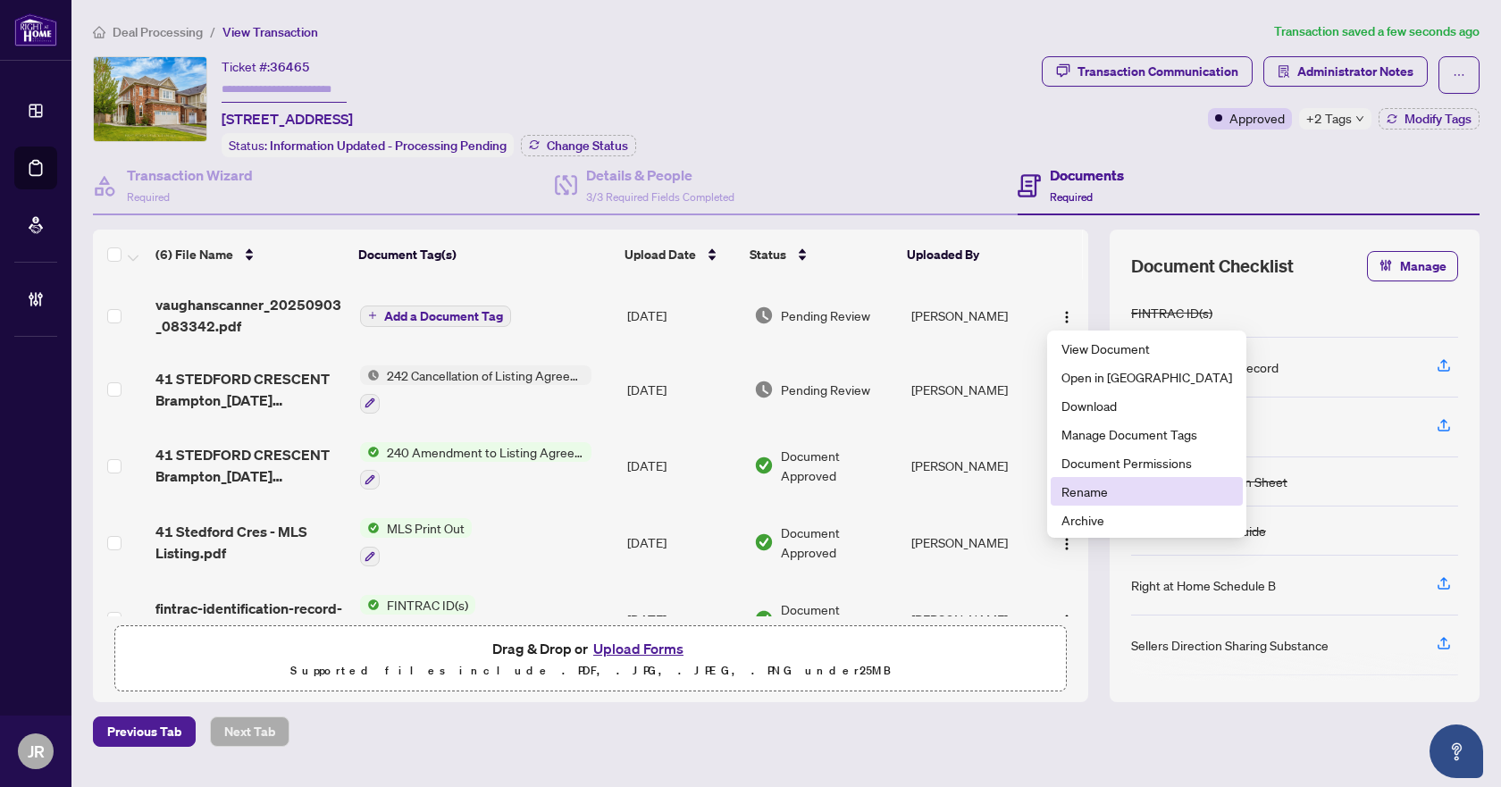
click at [1127, 490] on span "Rename" at bounding box center [1147, 492] width 171 height 20
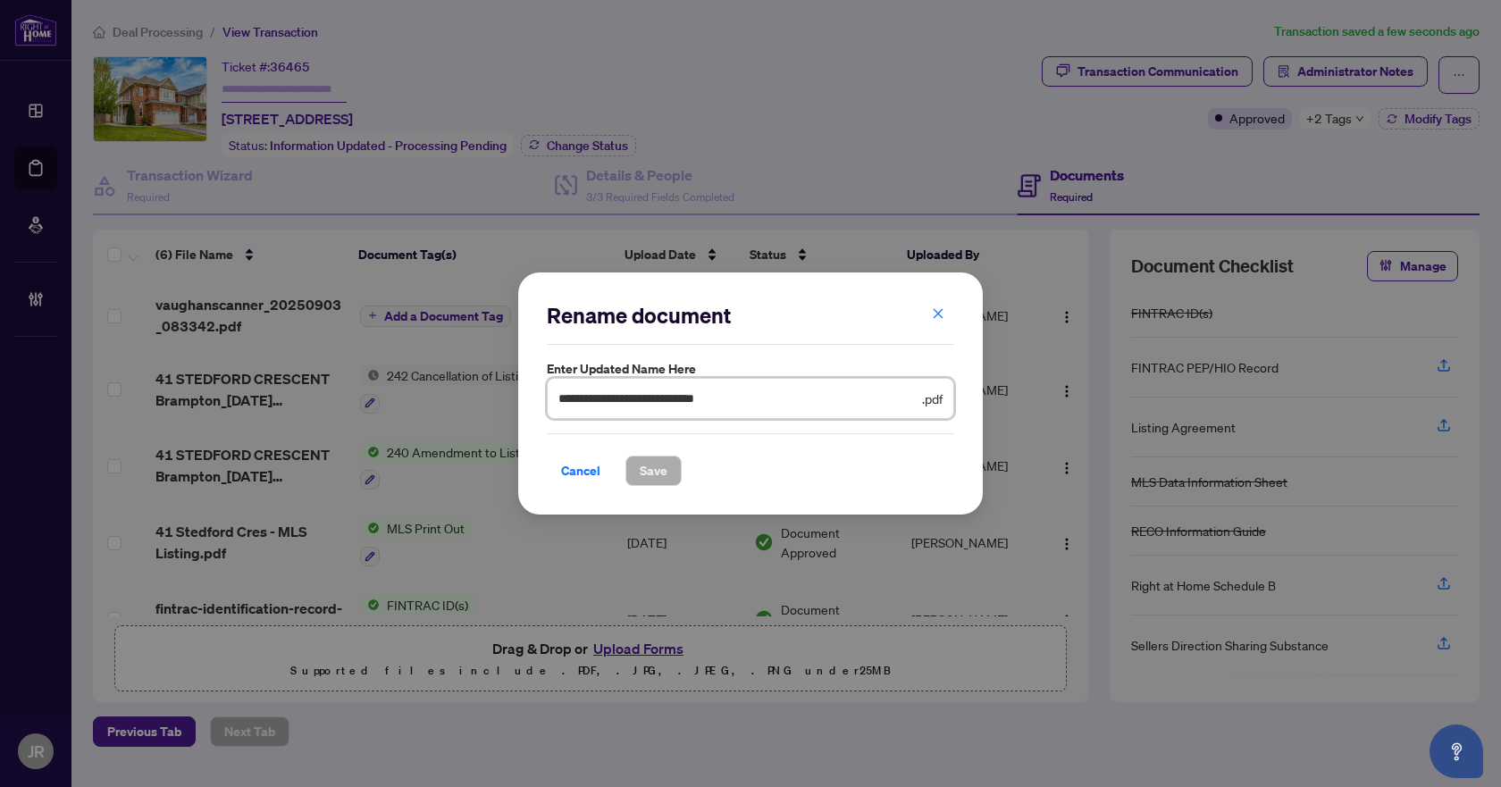
click at [770, 399] on input "**********" at bounding box center [738, 399] width 360 height 20
type input "**********"
drag, startPoint x: 667, startPoint y: 472, endPoint x: 730, endPoint y: 619, distance: 160.2
click at [667, 473] on button "Save" at bounding box center [653, 471] width 56 height 30
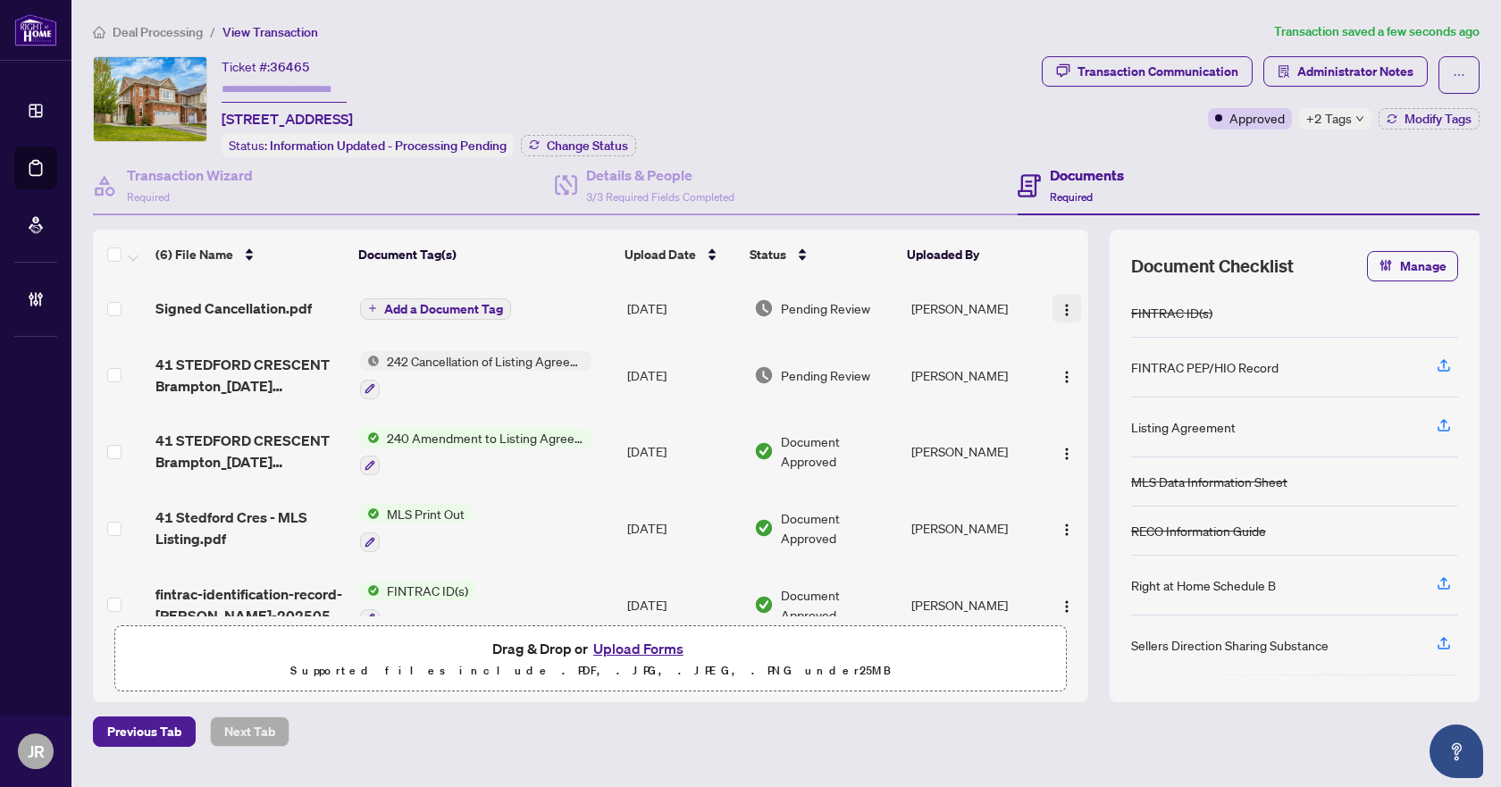
click at [1060, 303] on img "button" at bounding box center [1067, 310] width 14 height 14
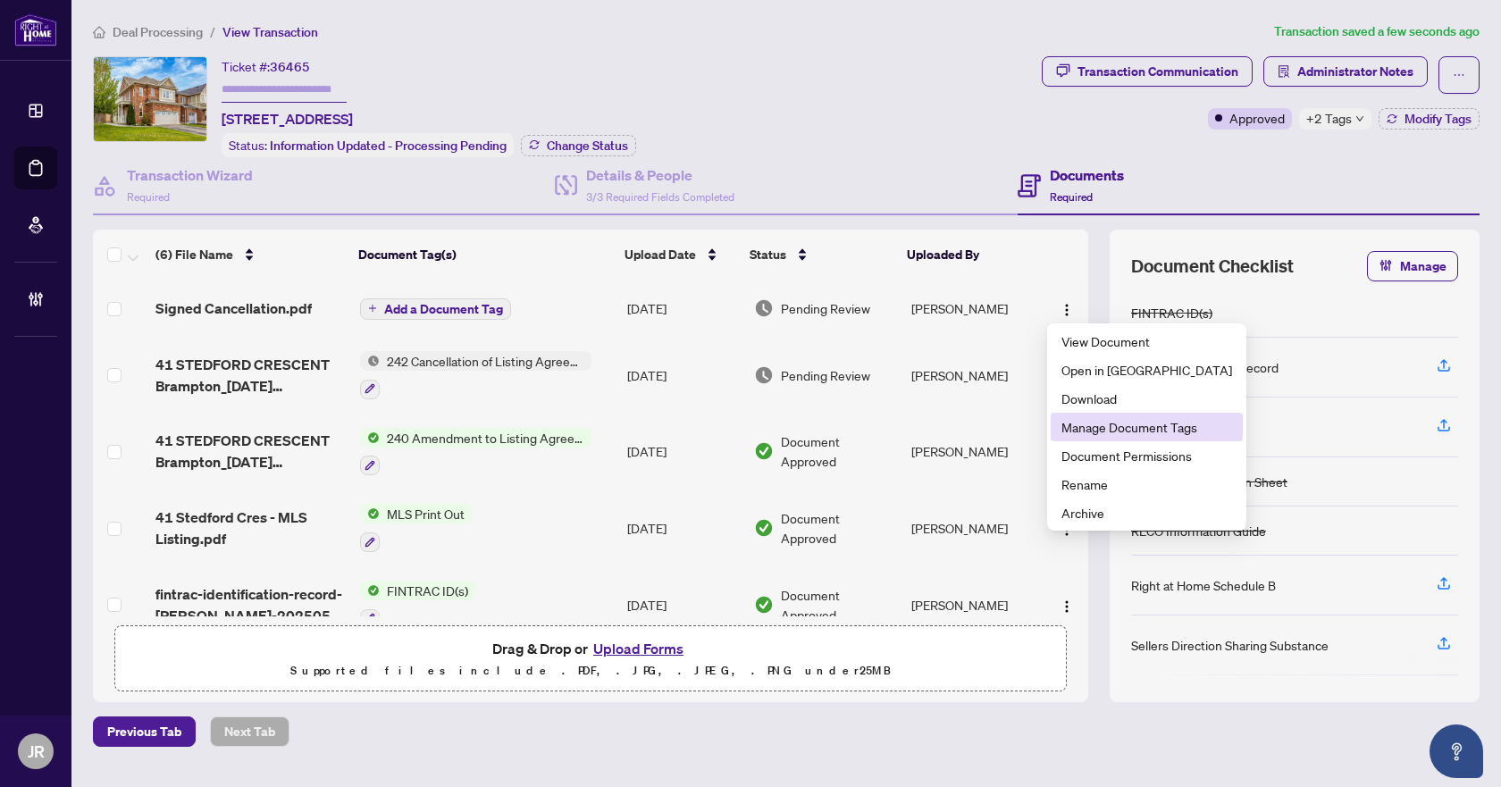
click at [1120, 427] on span "Manage Document Tags" at bounding box center [1147, 427] width 171 height 20
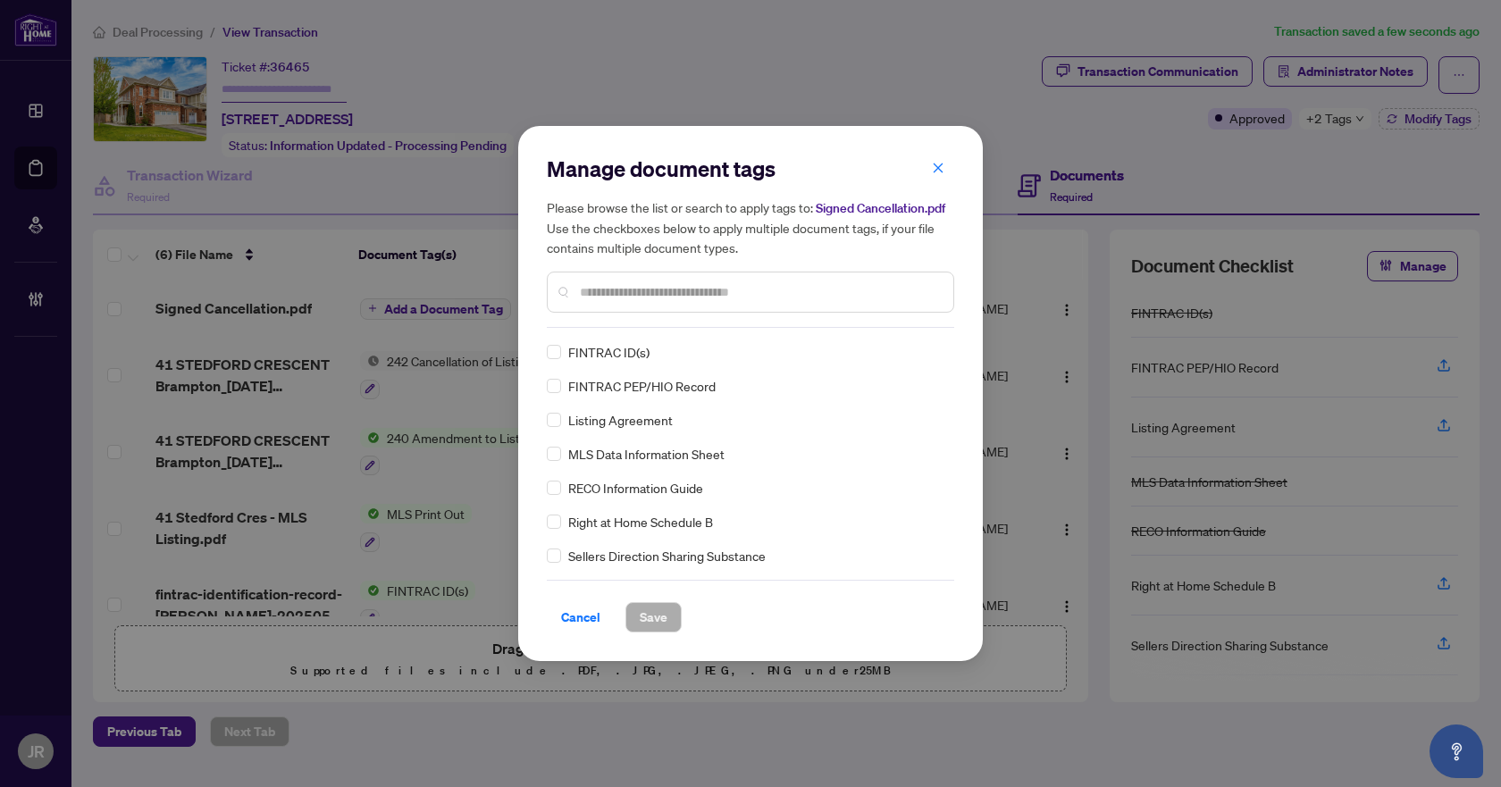
click at [709, 289] on input "text" at bounding box center [759, 292] width 359 height 20
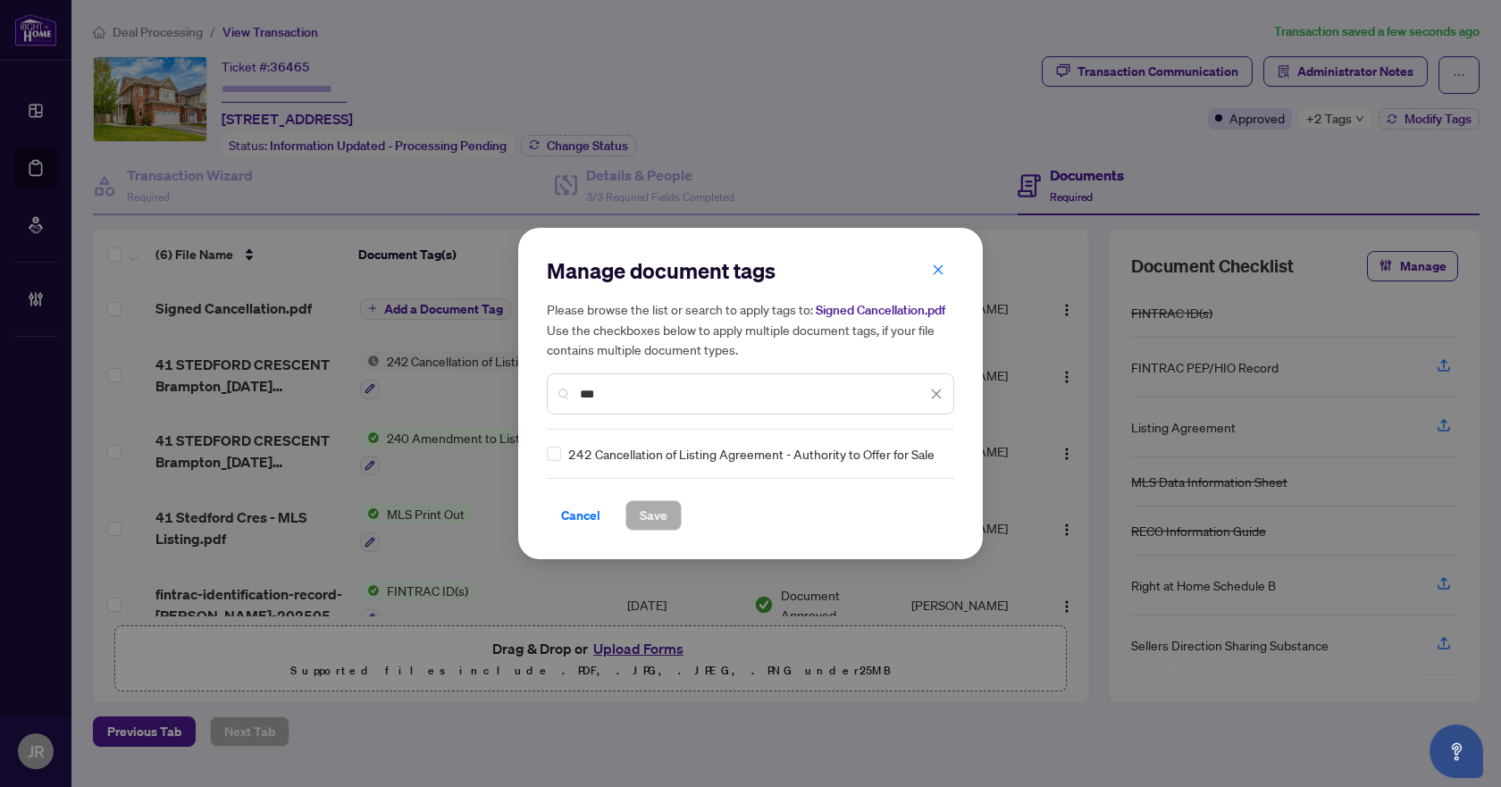
type input "***"
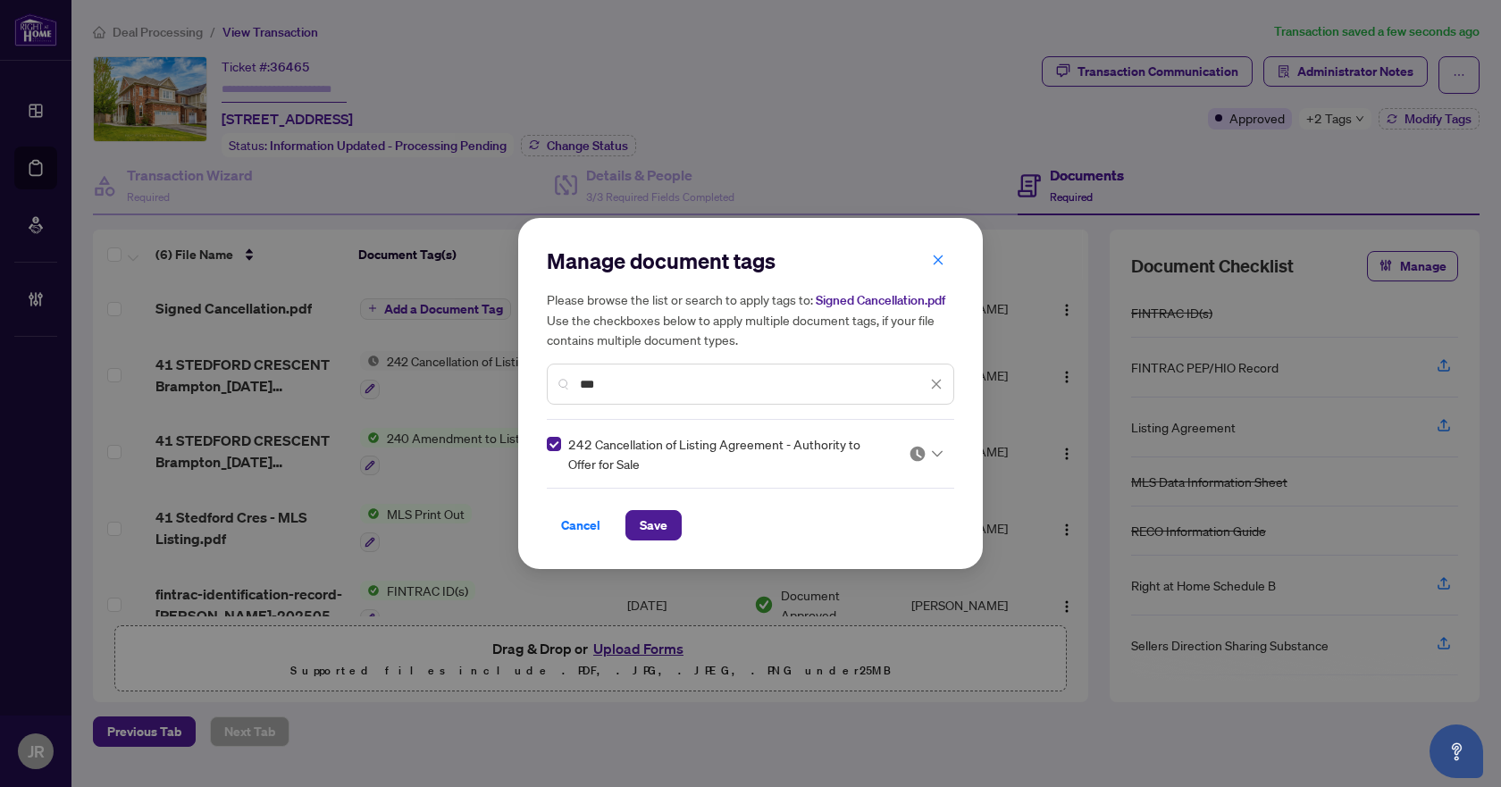
click at [936, 388] on icon "close" at bounding box center [936, 384] width 13 height 13
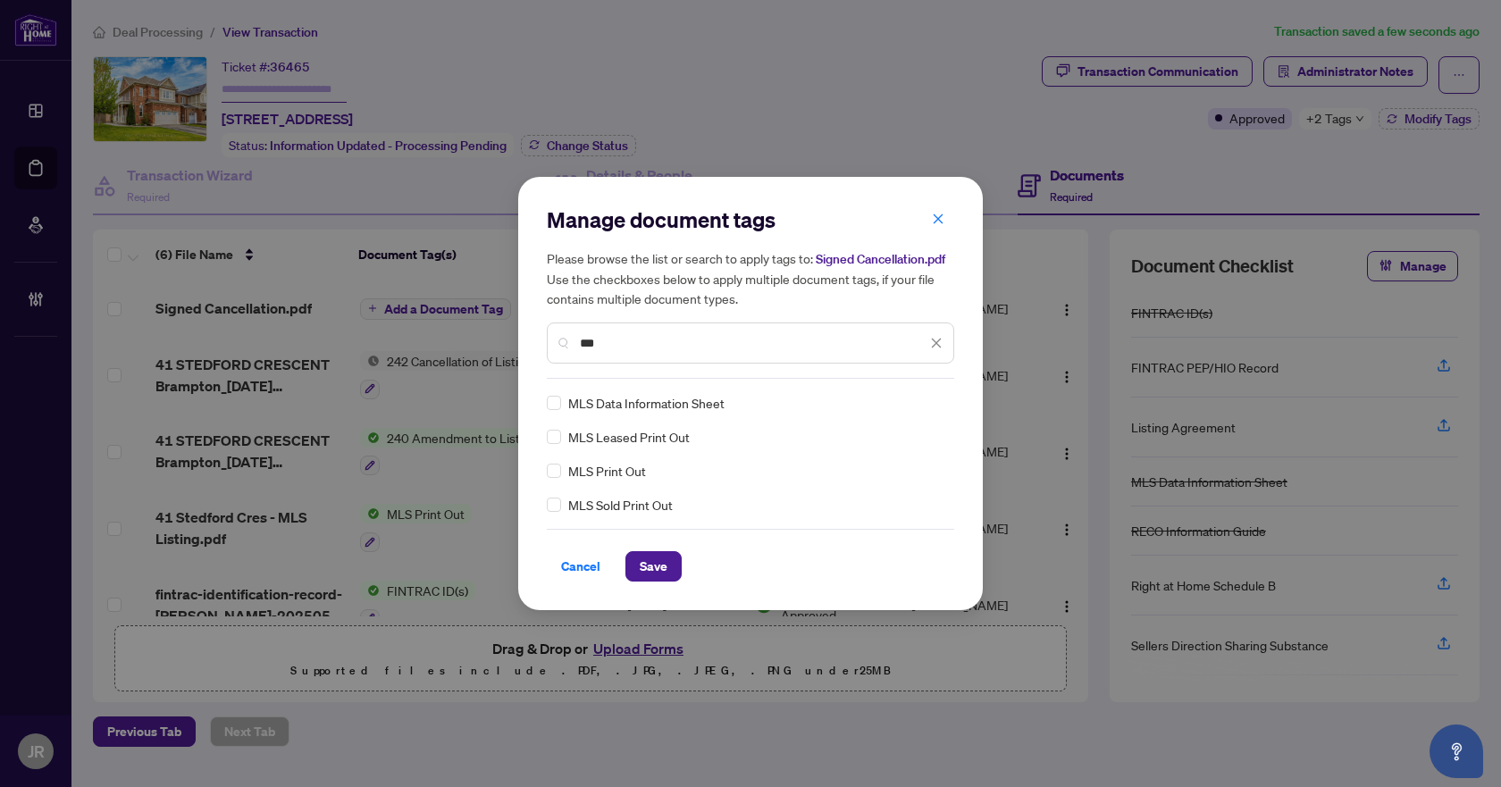
type input "***"
click at [546, 474] on div "Manage document tags Please browse the list or search to apply tags to: Signed …" at bounding box center [750, 393] width 465 height 433
click at [940, 339] on icon "close" at bounding box center [937, 344] width 10 height 10
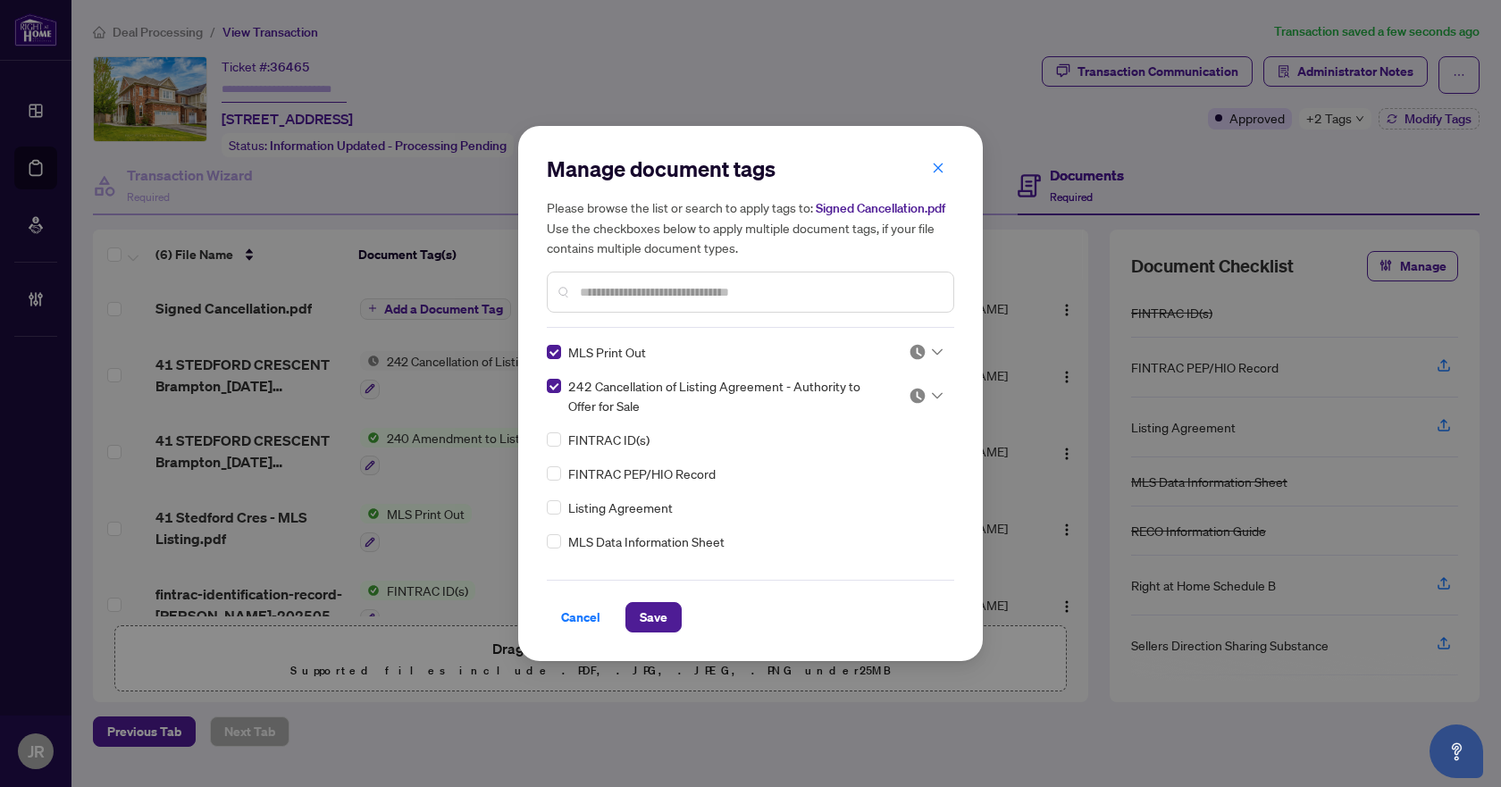
click at [932, 343] on div at bounding box center [926, 352] width 34 height 18
click at [894, 442] on div "Approved" at bounding box center [867, 440] width 114 height 20
click at [922, 393] on div at bounding box center [926, 396] width 34 height 18
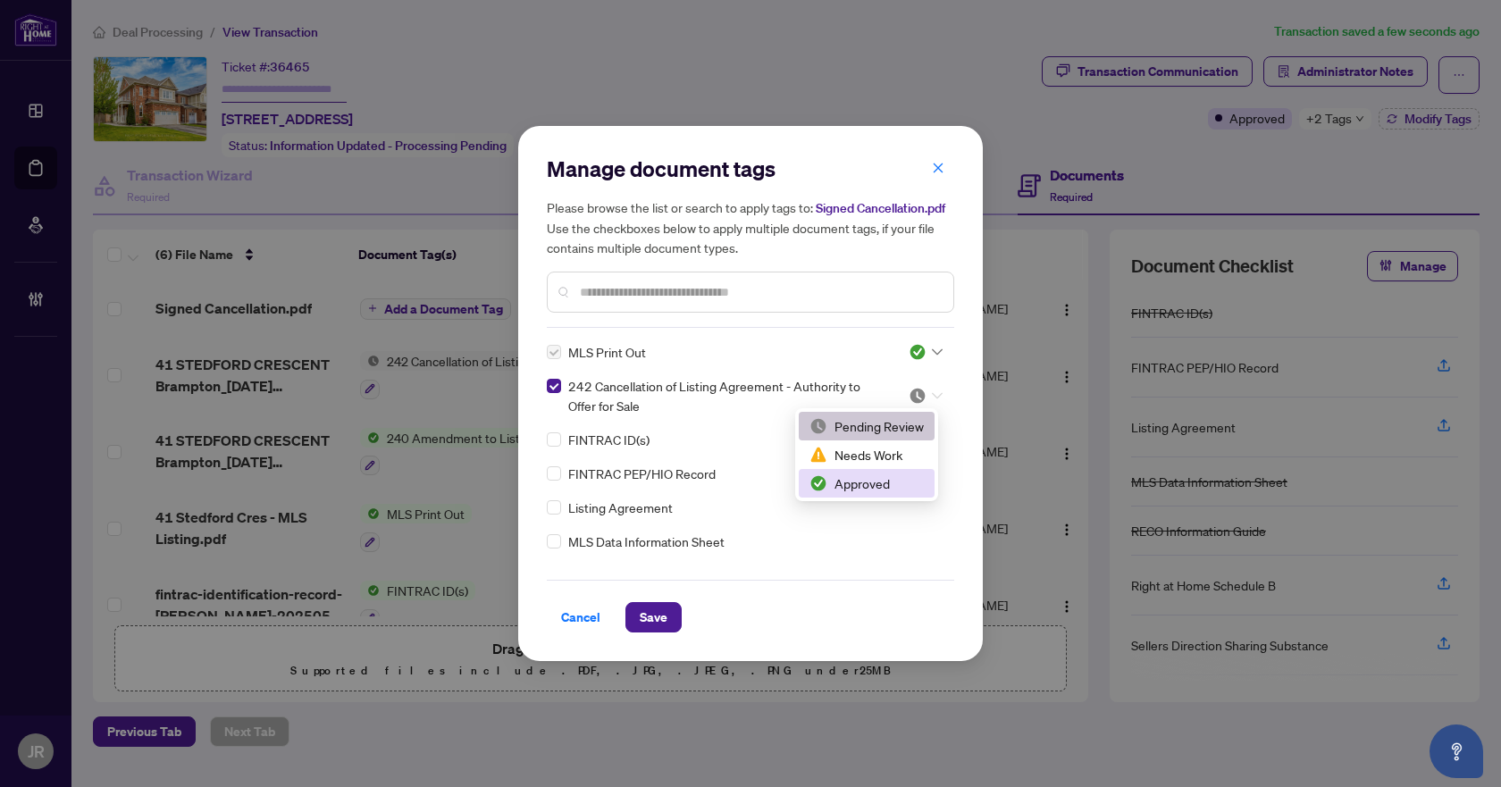
click at [883, 491] on div "Approved" at bounding box center [867, 484] width 114 height 20
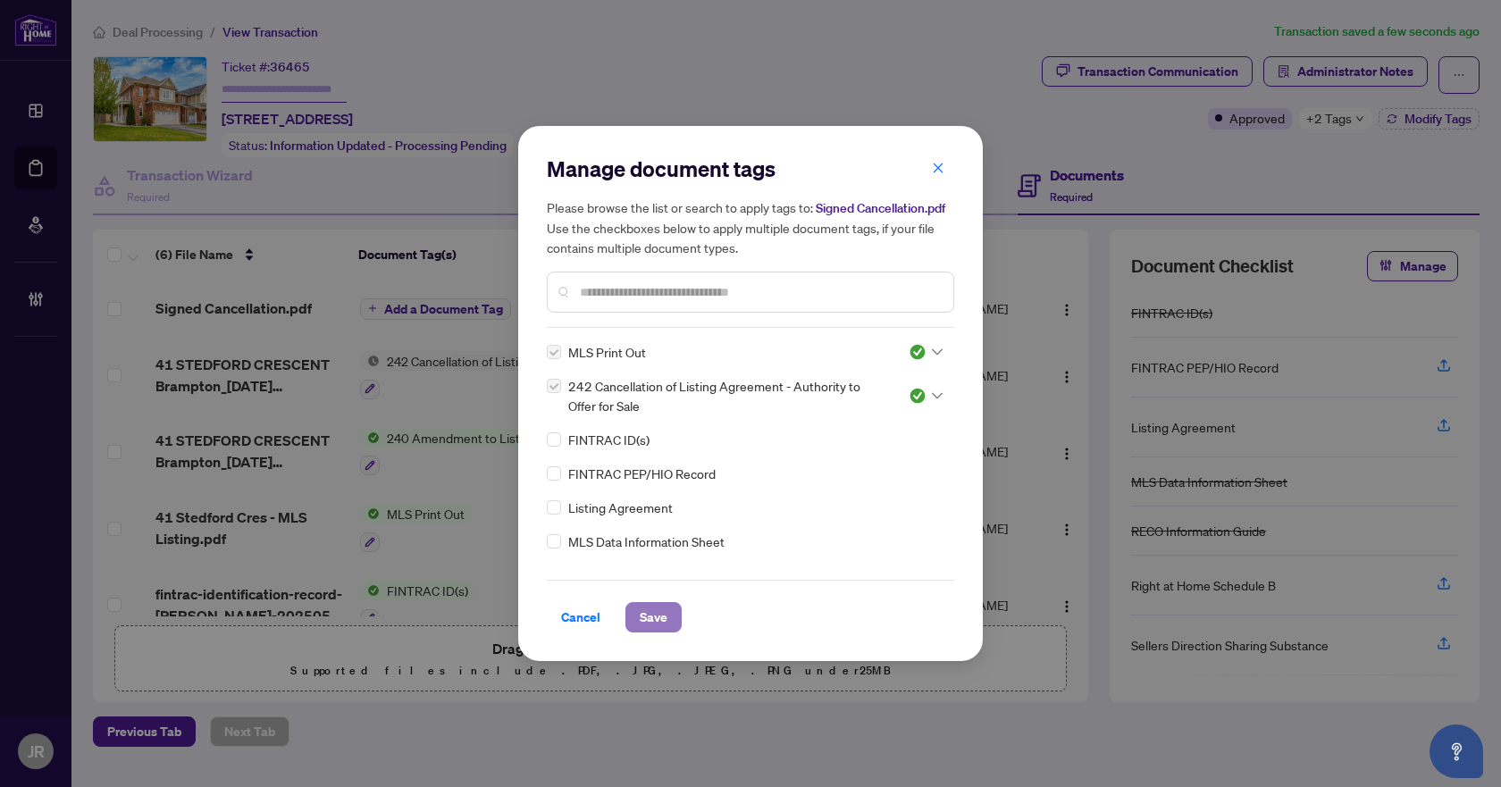
click at [657, 624] on span "Save" at bounding box center [654, 617] width 28 height 29
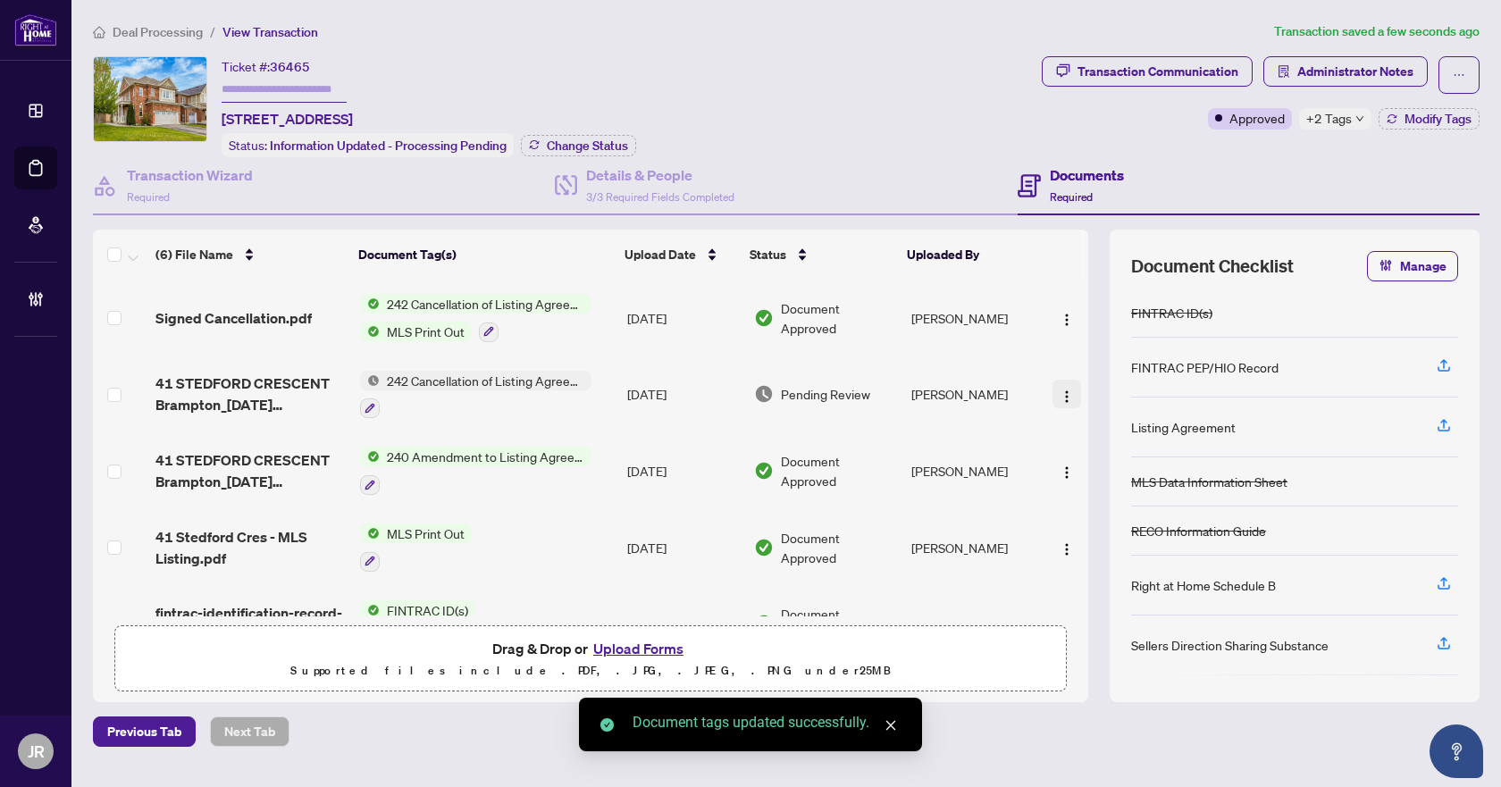
click at [1066, 390] on img "button" at bounding box center [1067, 397] width 14 height 14
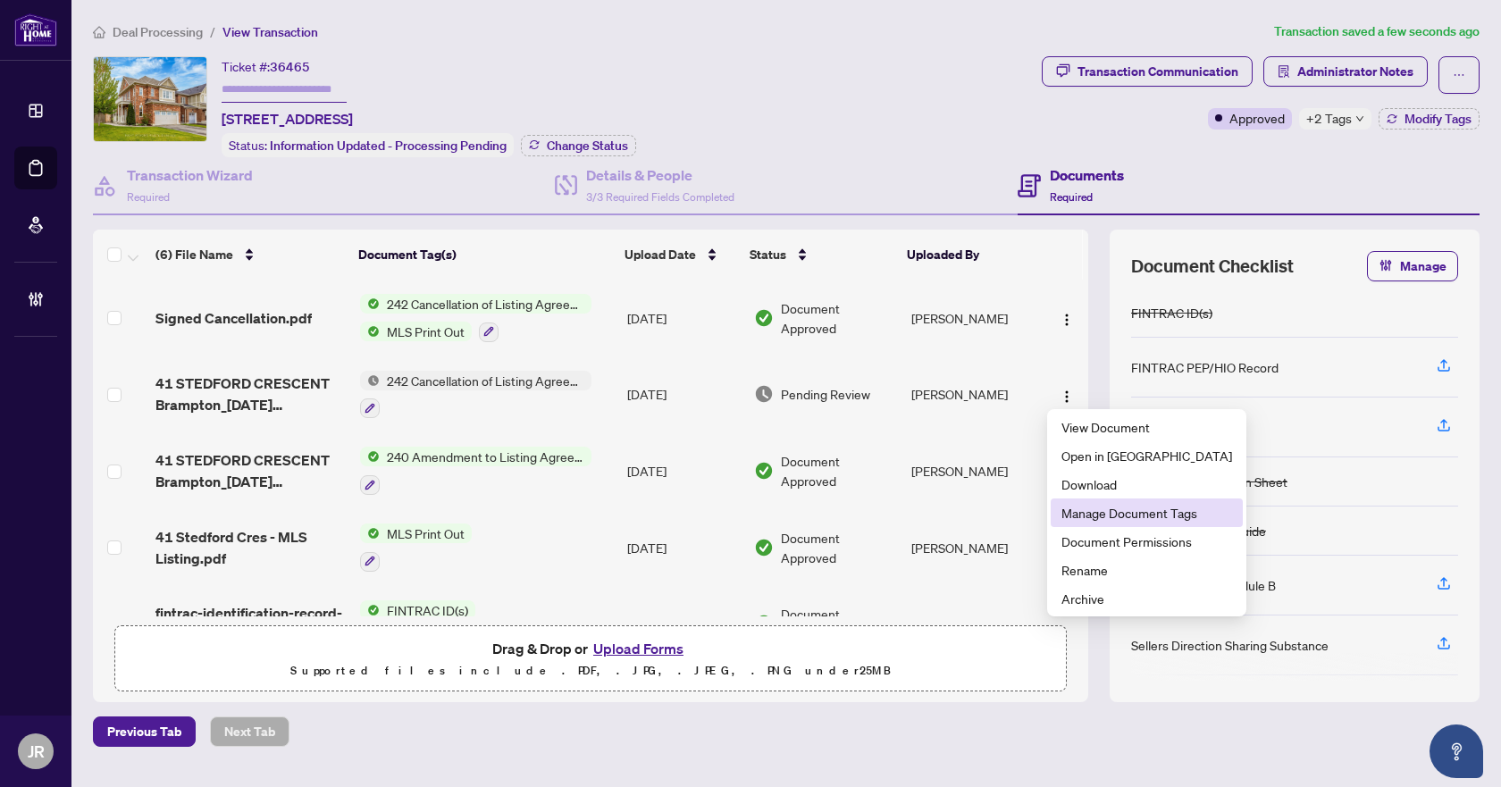
click at [1101, 514] on span "Manage Document Tags" at bounding box center [1147, 513] width 171 height 20
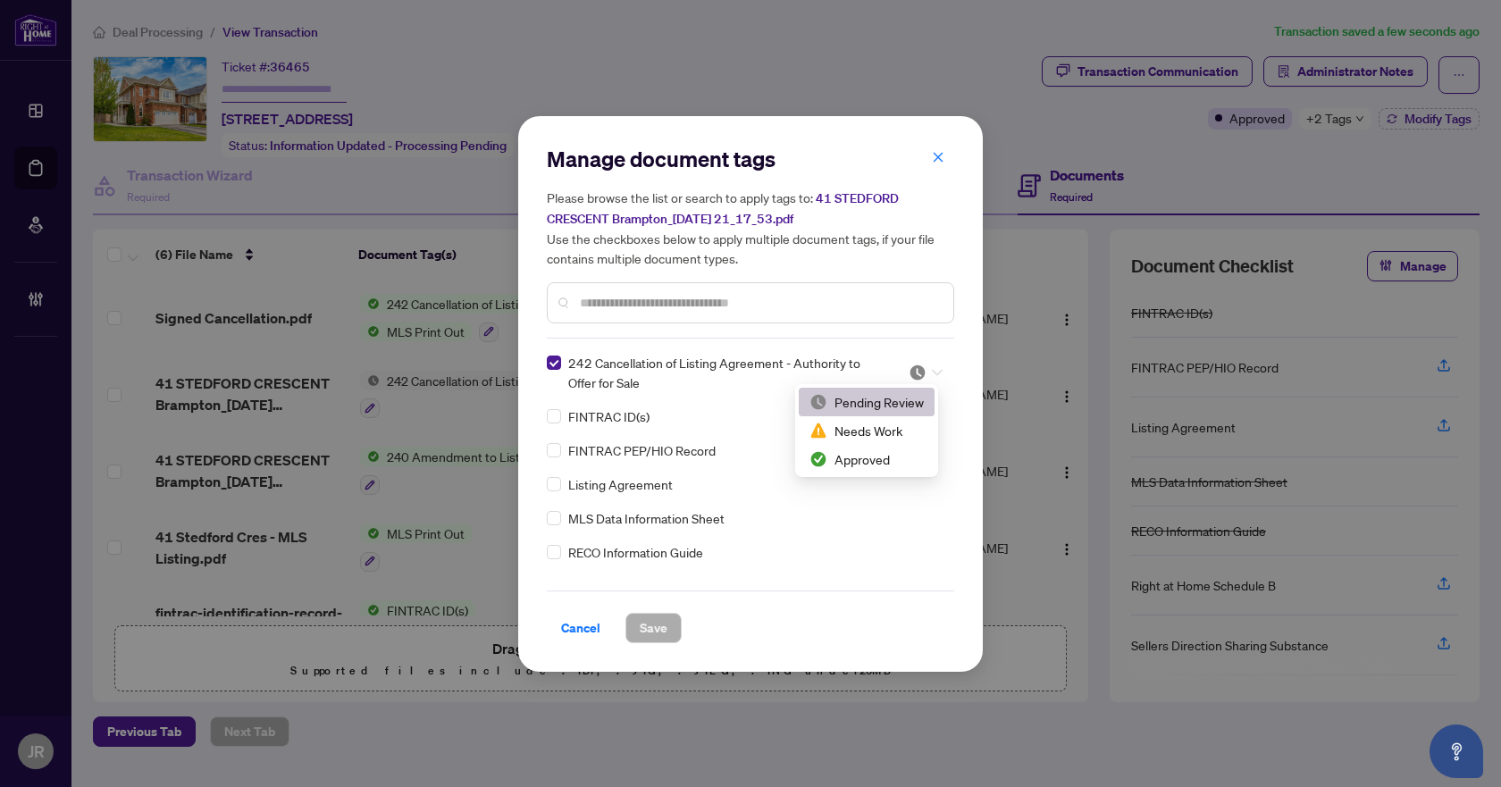
click at [935, 369] on icon at bounding box center [937, 372] width 11 height 7
click at [909, 430] on div "Needs Work" at bounding box center [867, 431] width 114 height 20
click at [645, 628] on span "Save" at bounding box center [654, 628] width 28 height 29
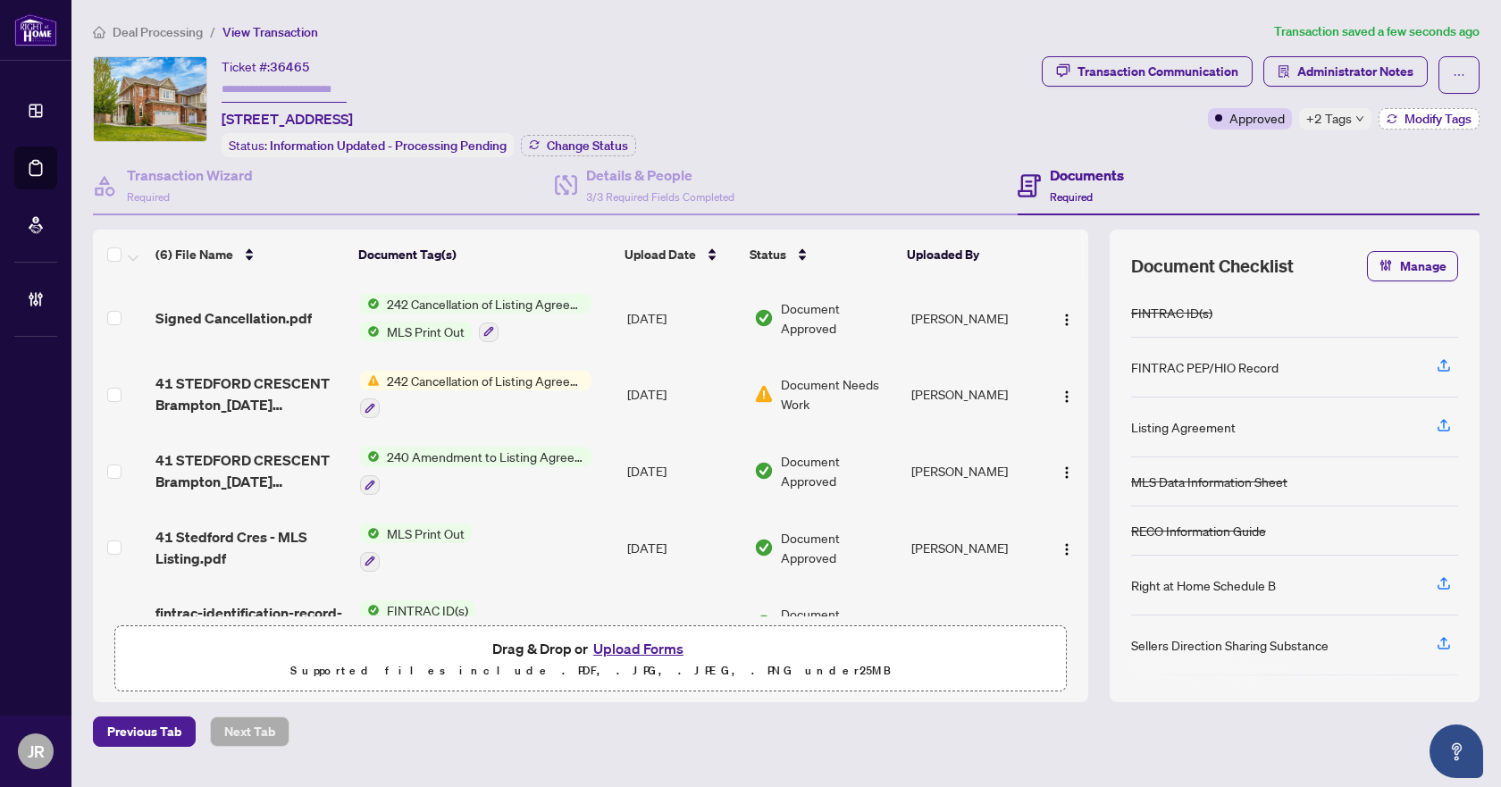
click at [1426, 115] on span "Modify Tags" at bounding box center [1438, 119] width 67 height 13
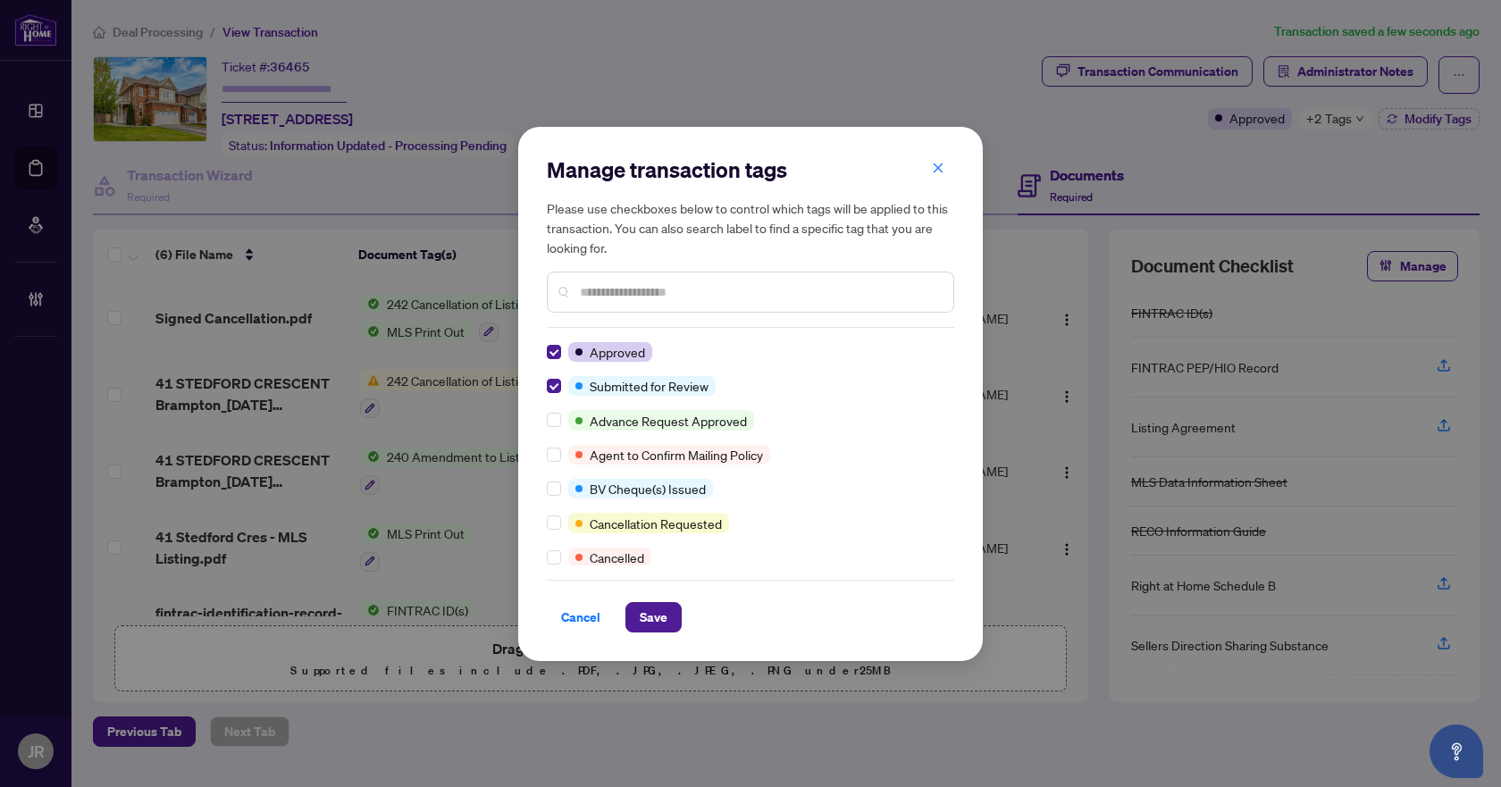
scroll to position [0, 0]
click at [626, 609] on button "Save" at bounding box center [653, 617] width 56 height 30
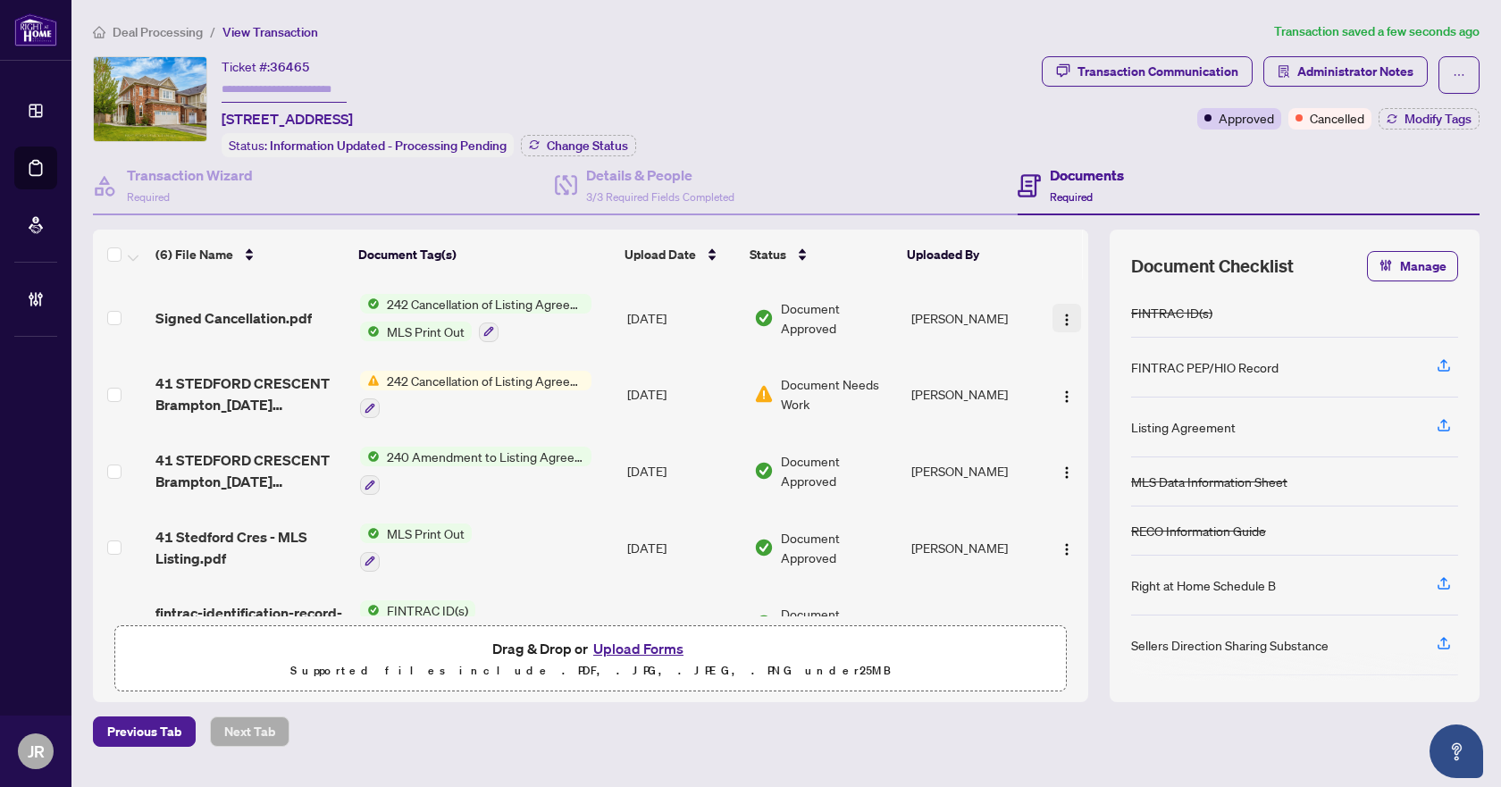
click at [1060, 314] on img "button" at bounding box center [1067, 320] width 14 height 14
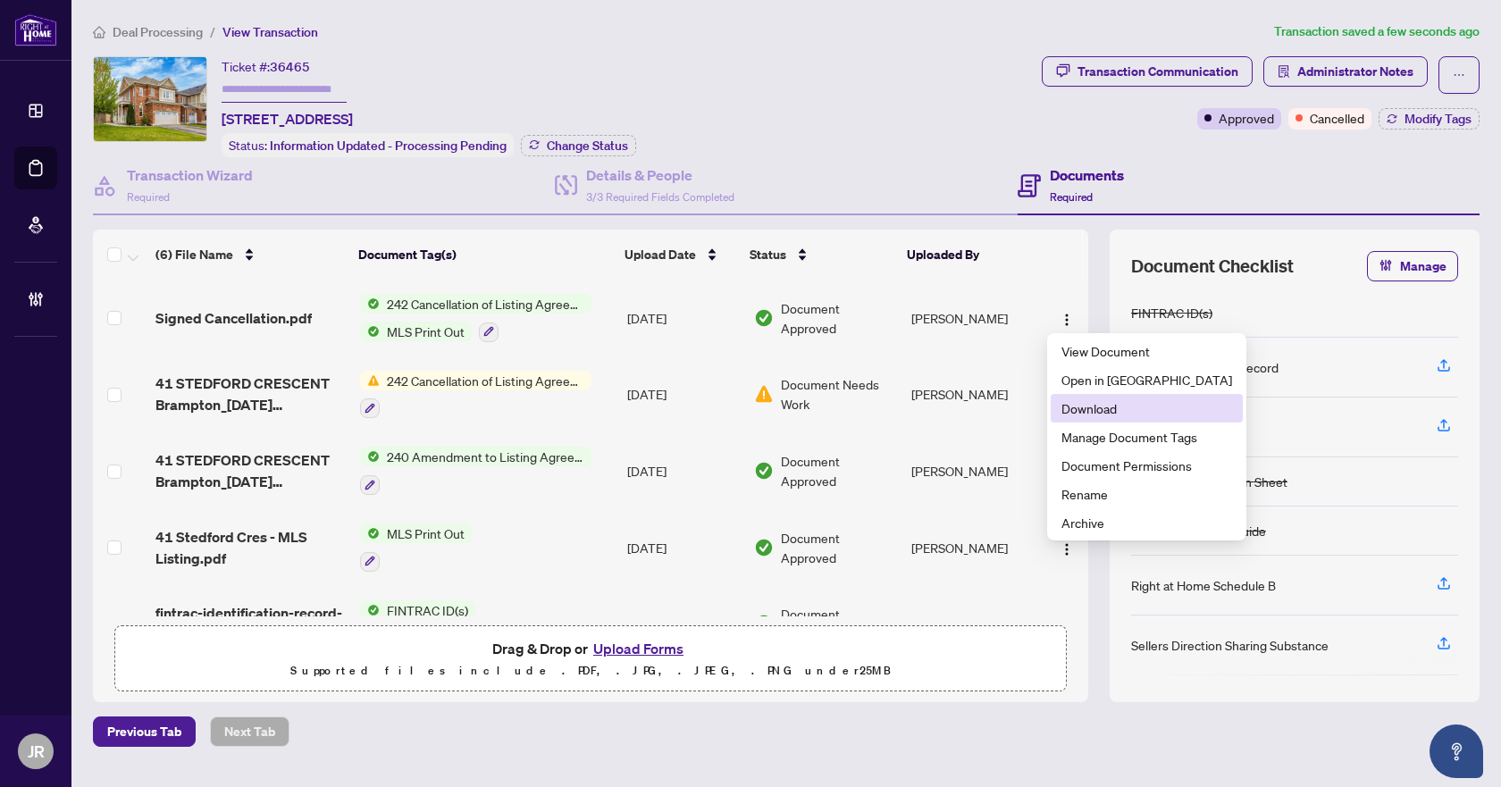
click at [1108, 404] on span "Download" at bounding box center [1147, 409] width 171 height 20
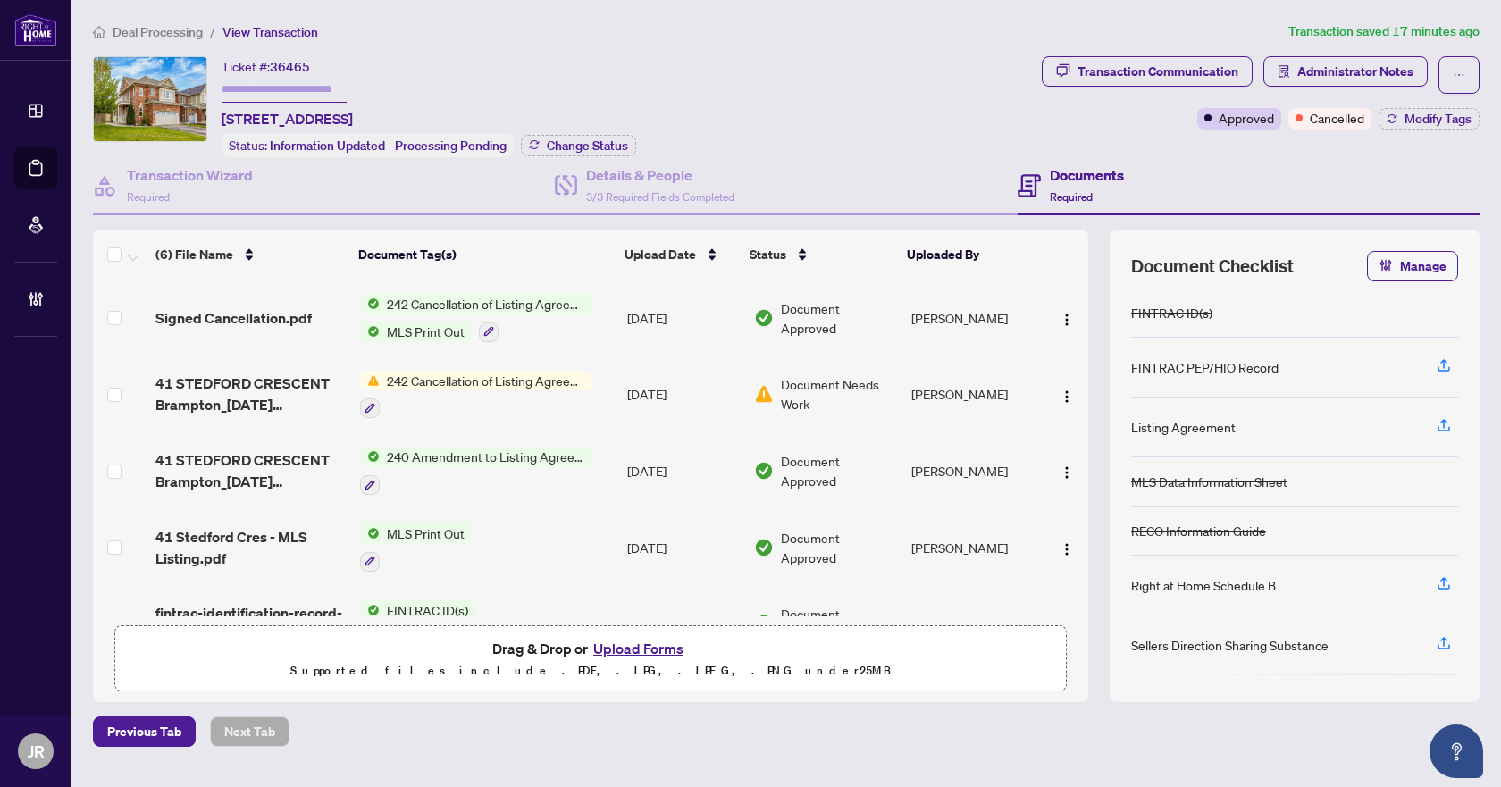
click at [180, 30] on span "Deal Processing" at bounding box center [158, 32] width 90 height 16
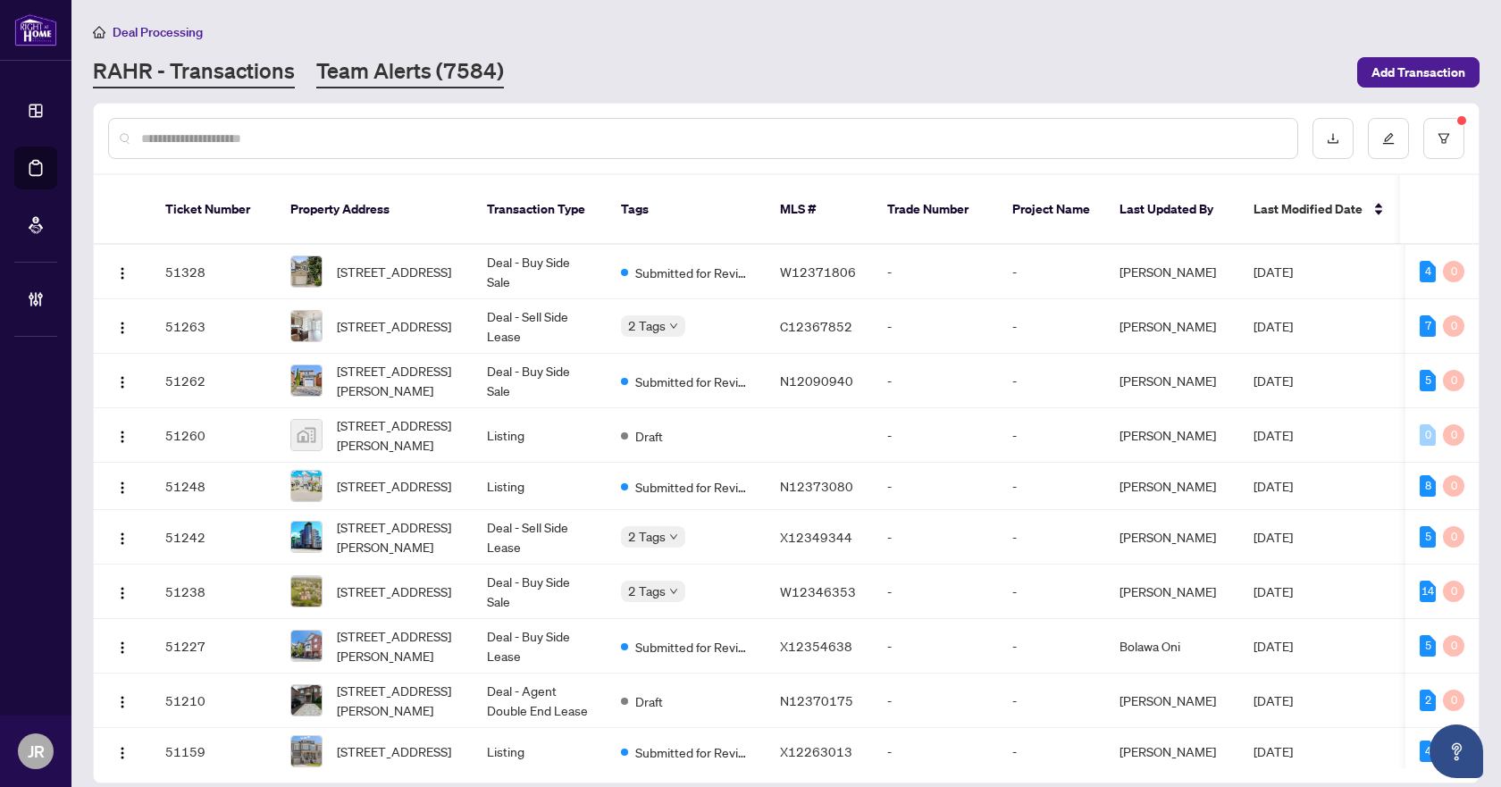
click at [382, 60] on link "Team Alerts (7584)" at bounding box center [410, 72] width 188 height 32
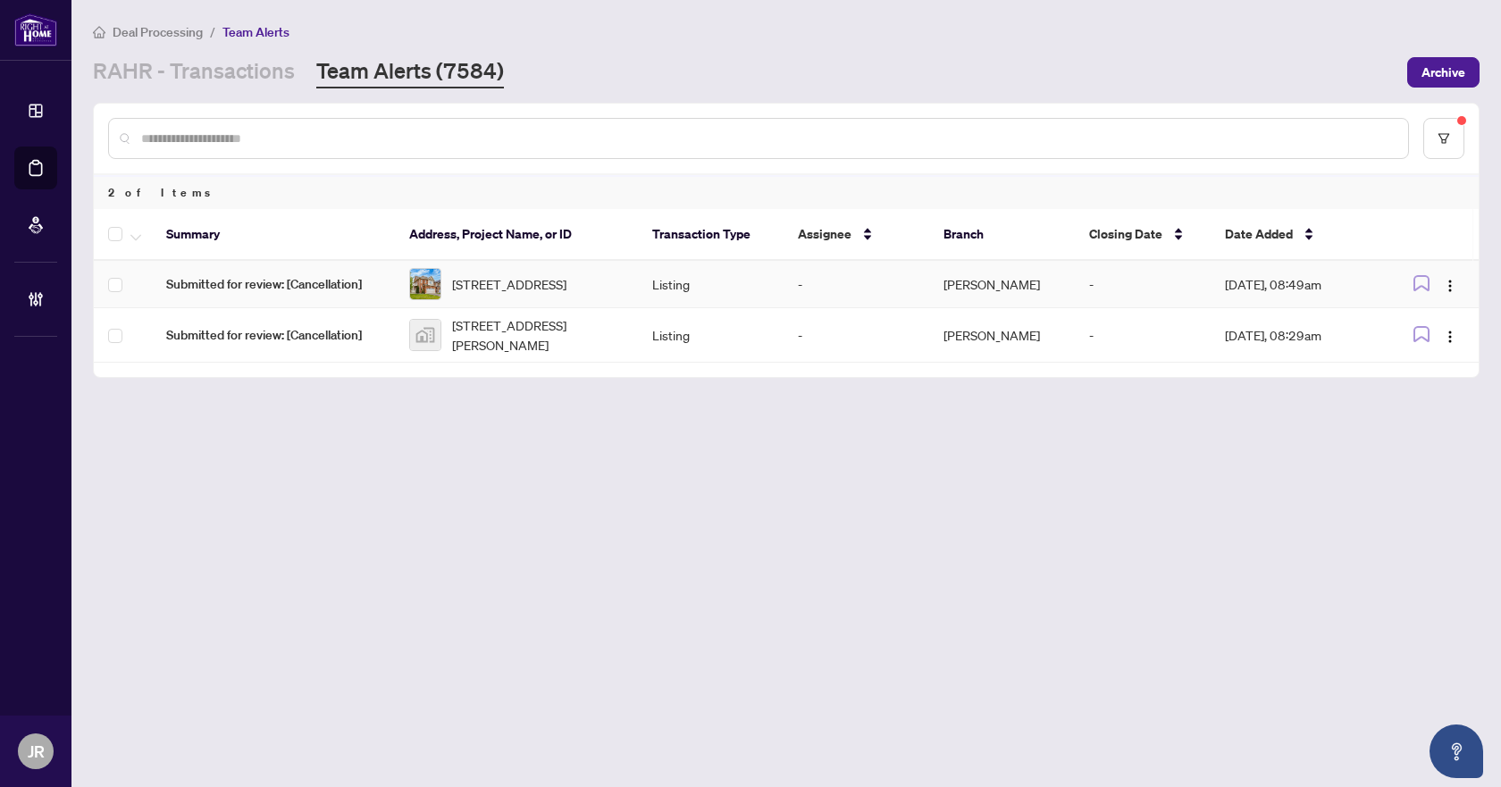
click at [705, 282] on td "Listing" at bounding box center [711, 284] width 146 height 47
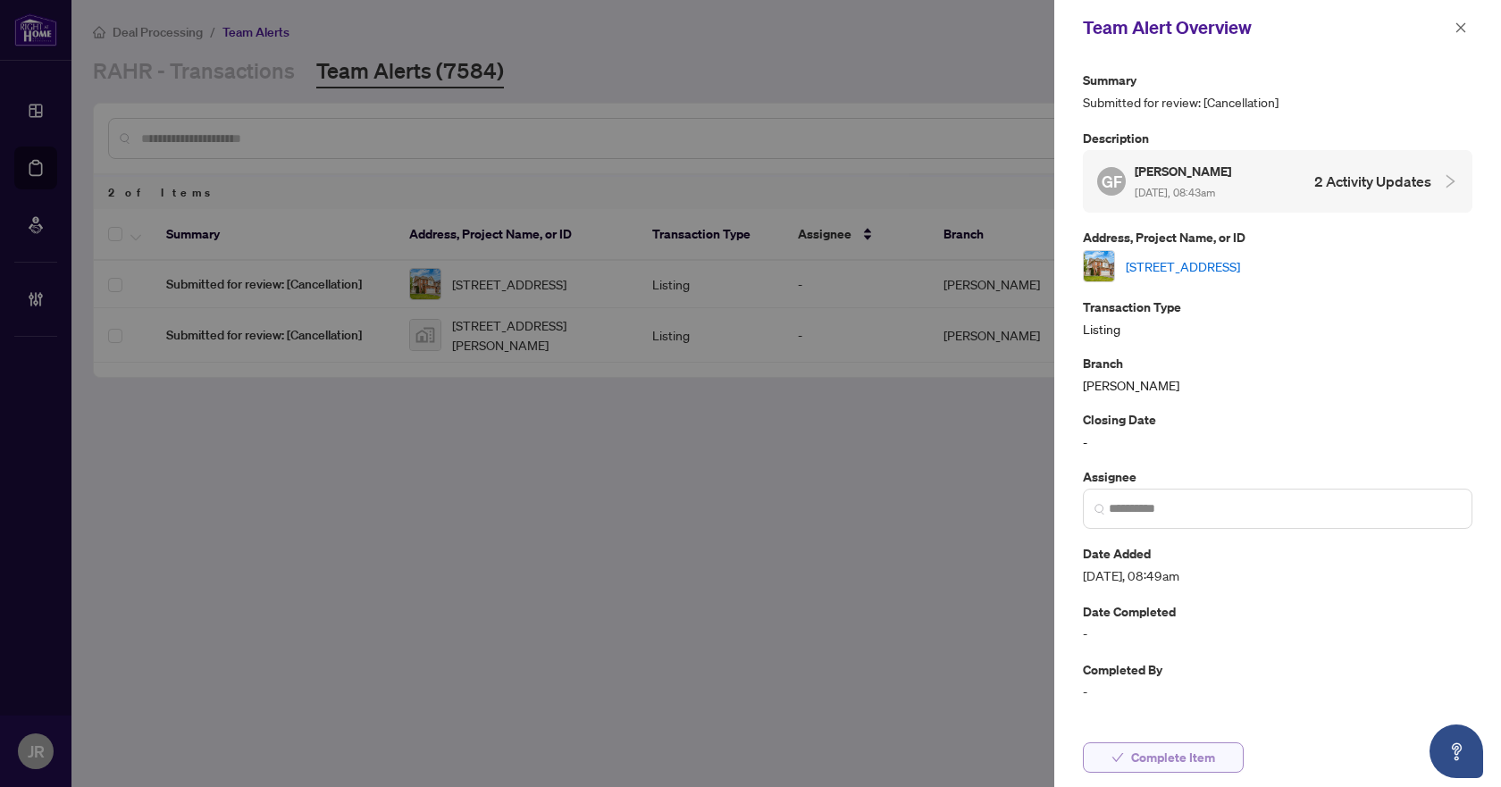
click at [1196, 757] on span "Complete Item" at bounding box center [1173, 757] width 84 height 29
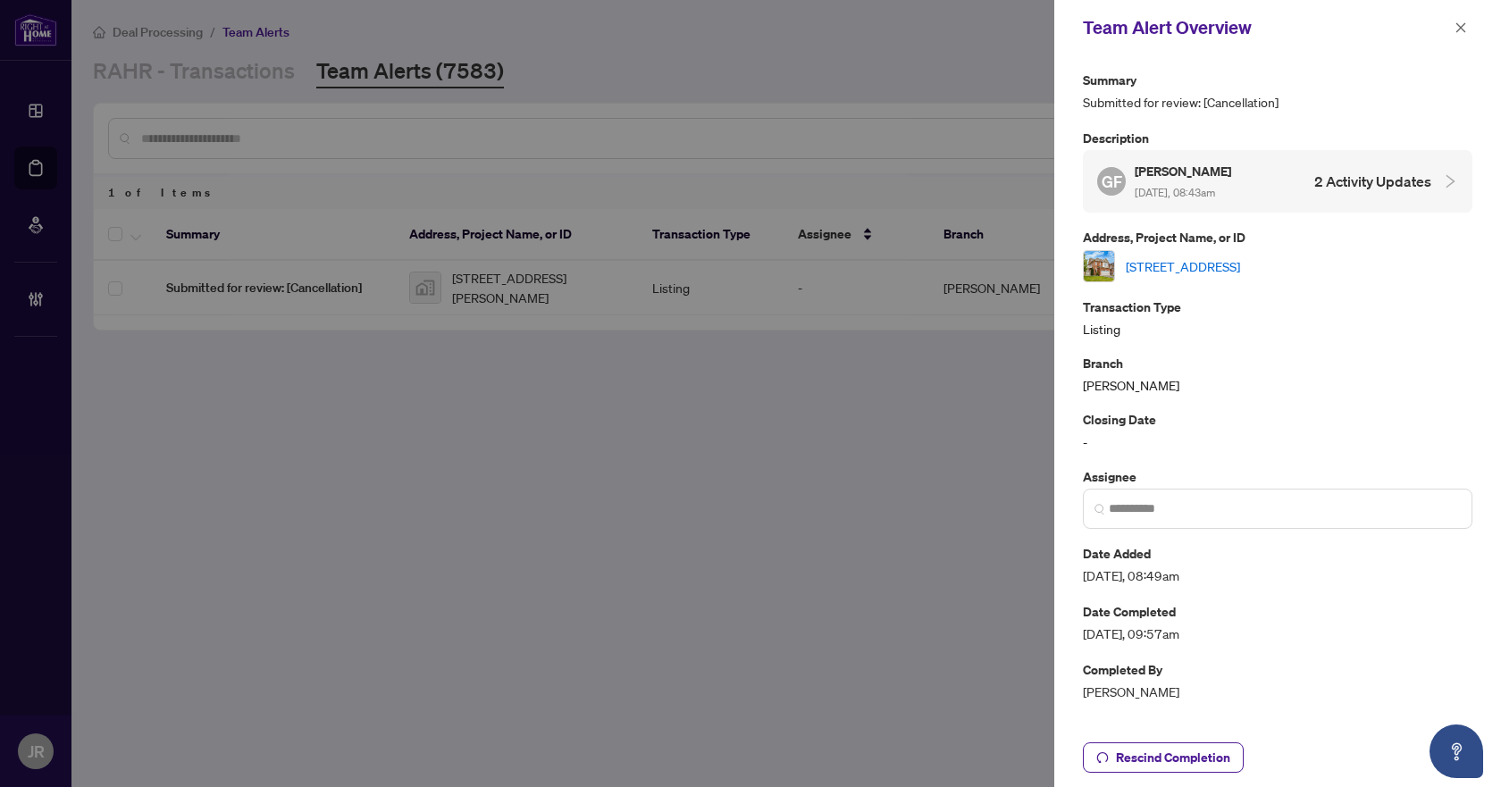
drag, startPoint x: 1457, startPoint y: 24, endPoint x: 1297, endPoint y: 69, distance: 166.1
click at [1457, 24] on icon "close" at bounding box center [1461, 27] width 10 height 10
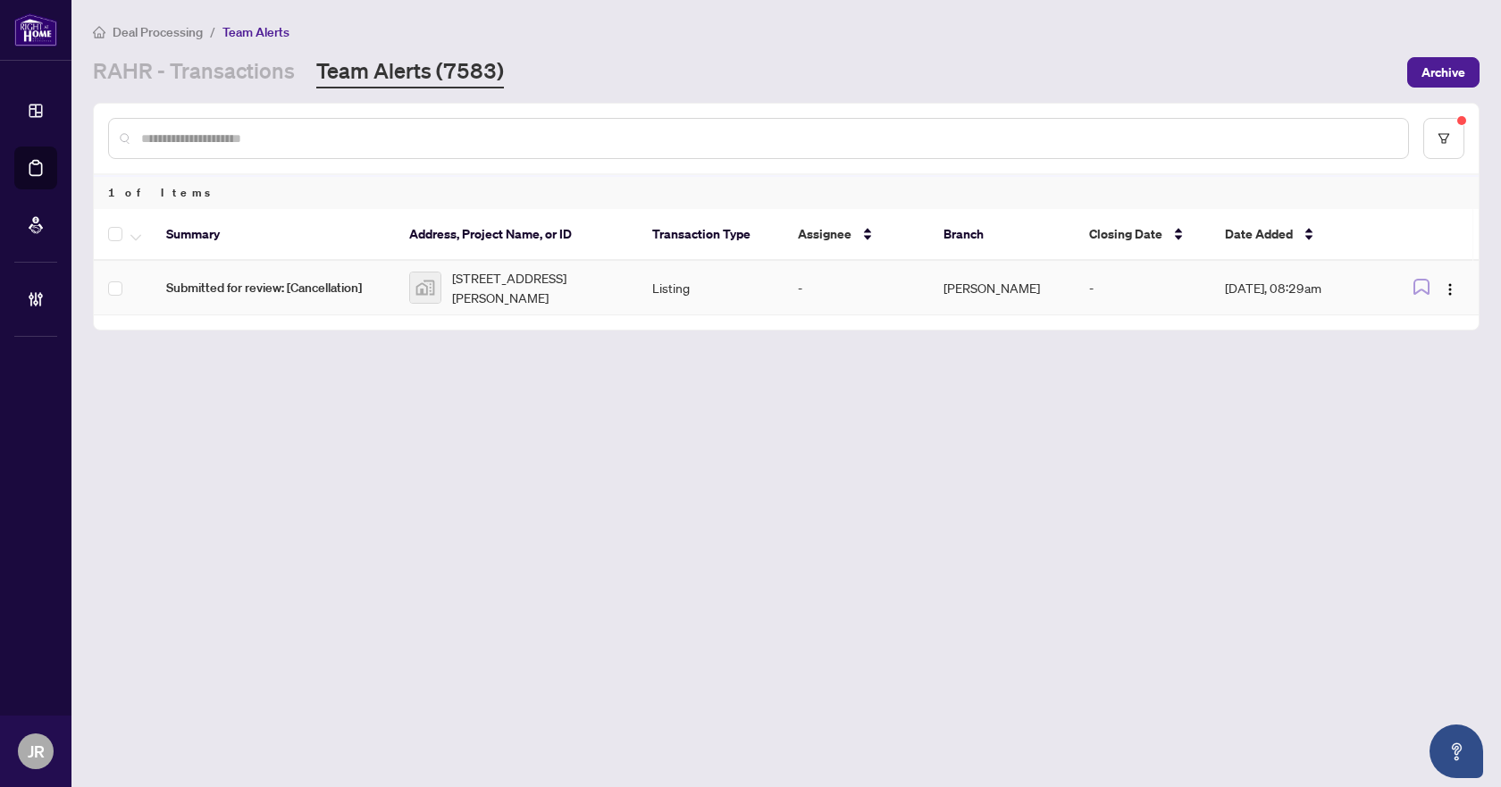
click at [343, 286] on span "Submitted for review: [Cancellation]" at bounding box center [273, 288] width 214 height 20
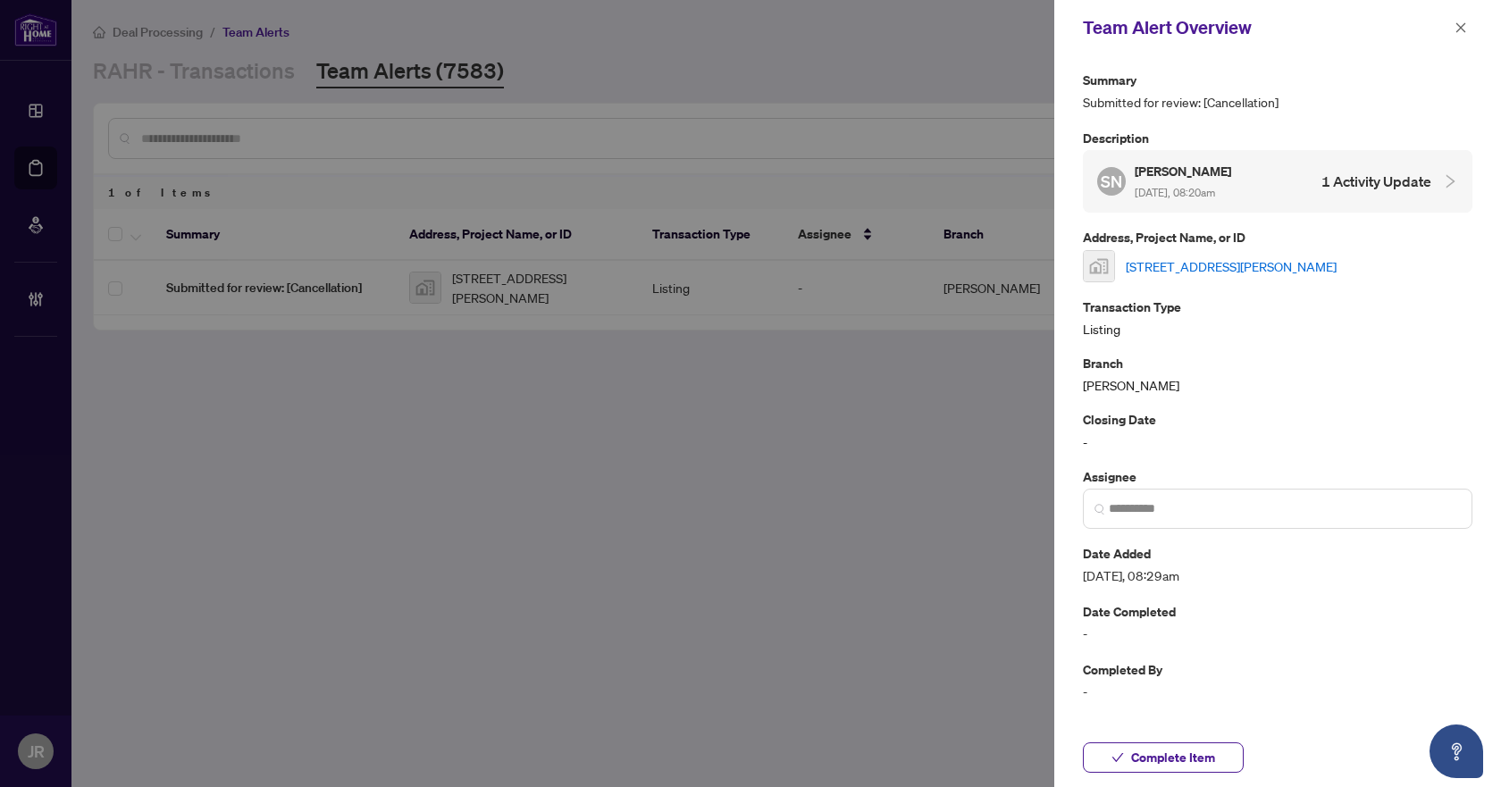
click at [1195, 262] on link "99 Widgeon St, Barrie, ON, Canada" at bounding box center [1231, 266] width 211 height 20
click at [1468, 26] on button "button" at bounding box center [1460, 27] width 23 height 21
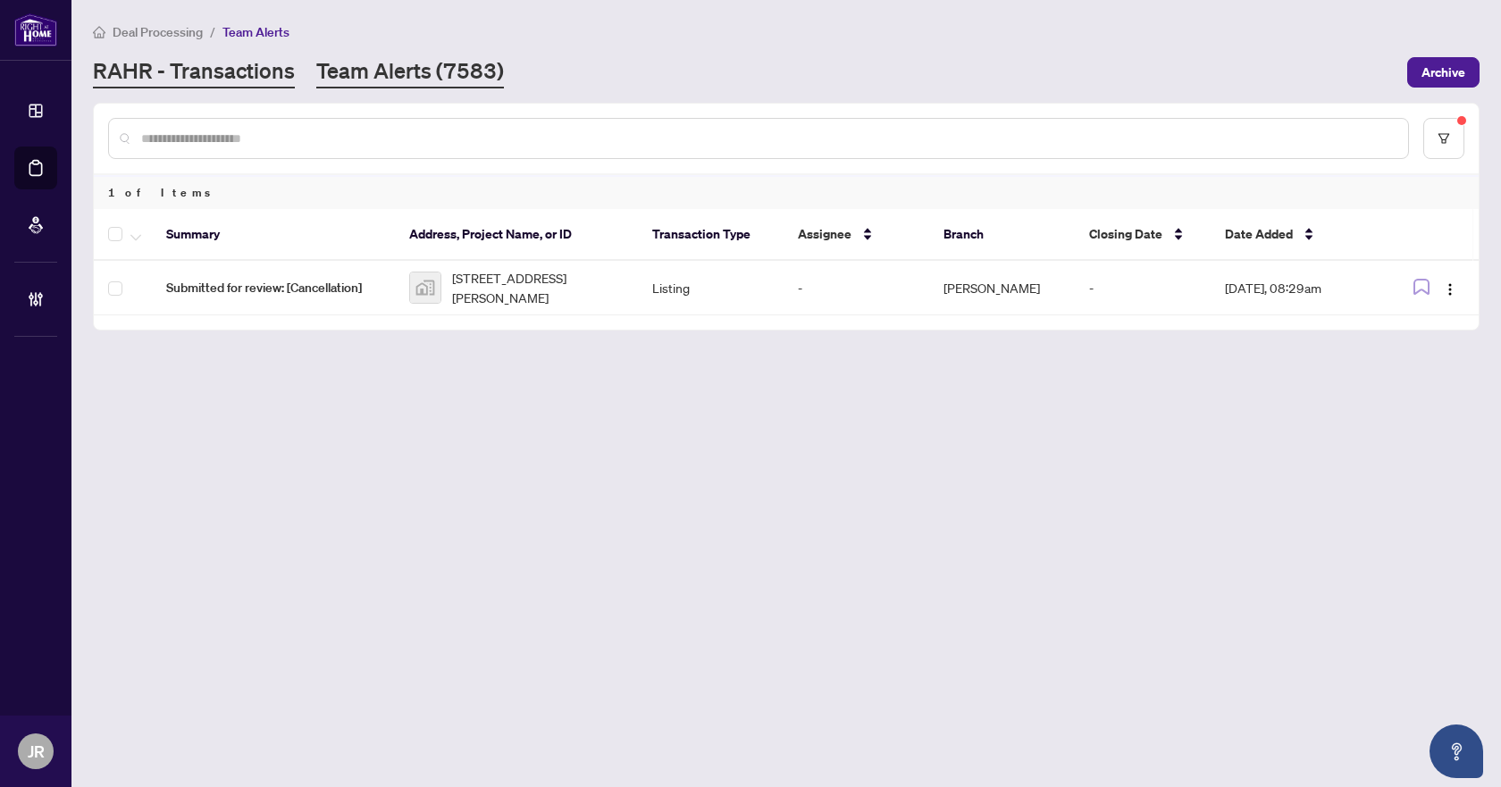
click at [221, 81] on link "RAHR - Transactions" at bounding box center [194, 72] width 202 height 32
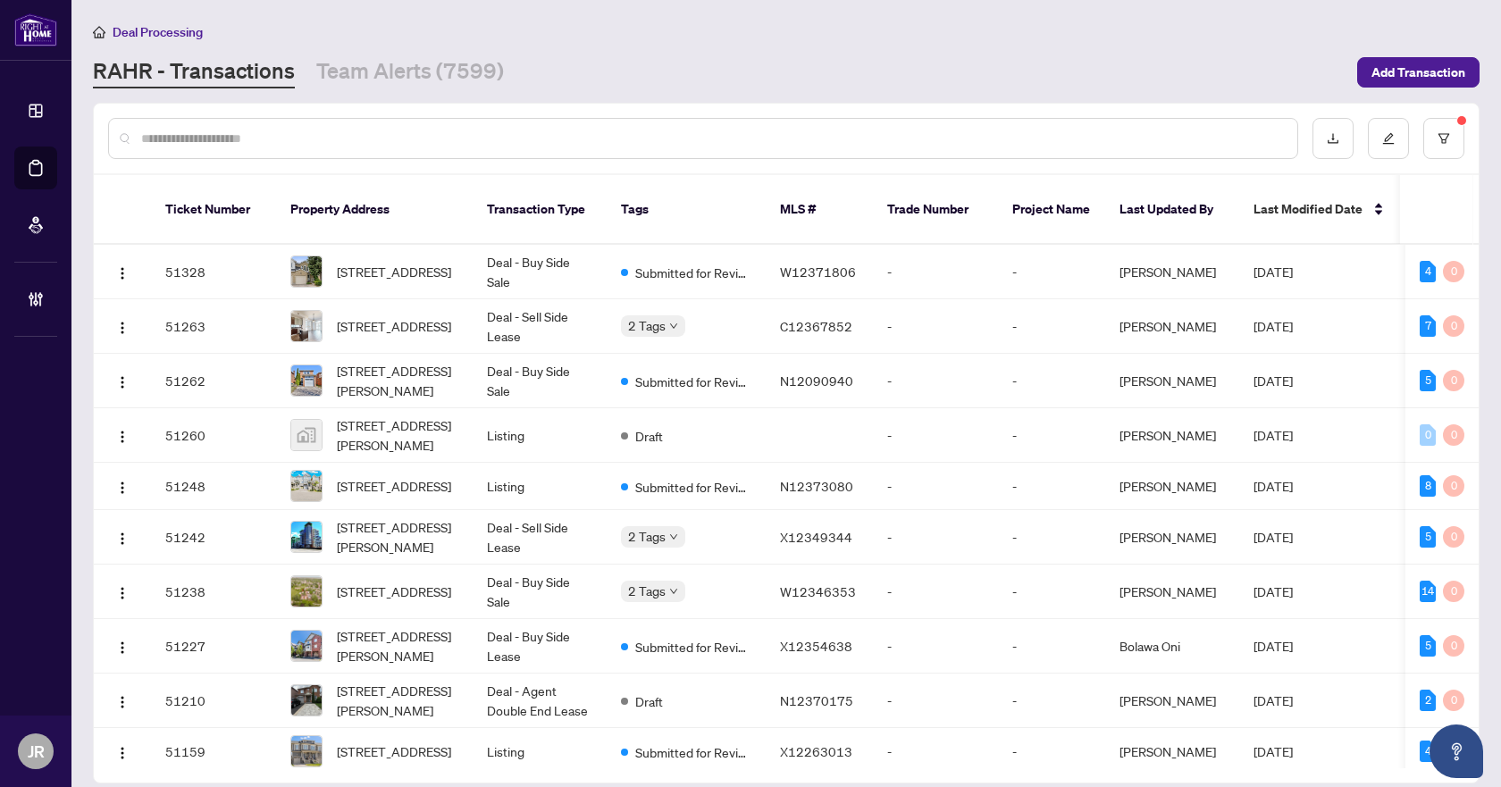
click at [369, 130] on input "text" at bounding box center [712, 139] width 1142 height 20
click at [1440, 130] on button "button" at bounding box center [1443, 138] width 41 height 41
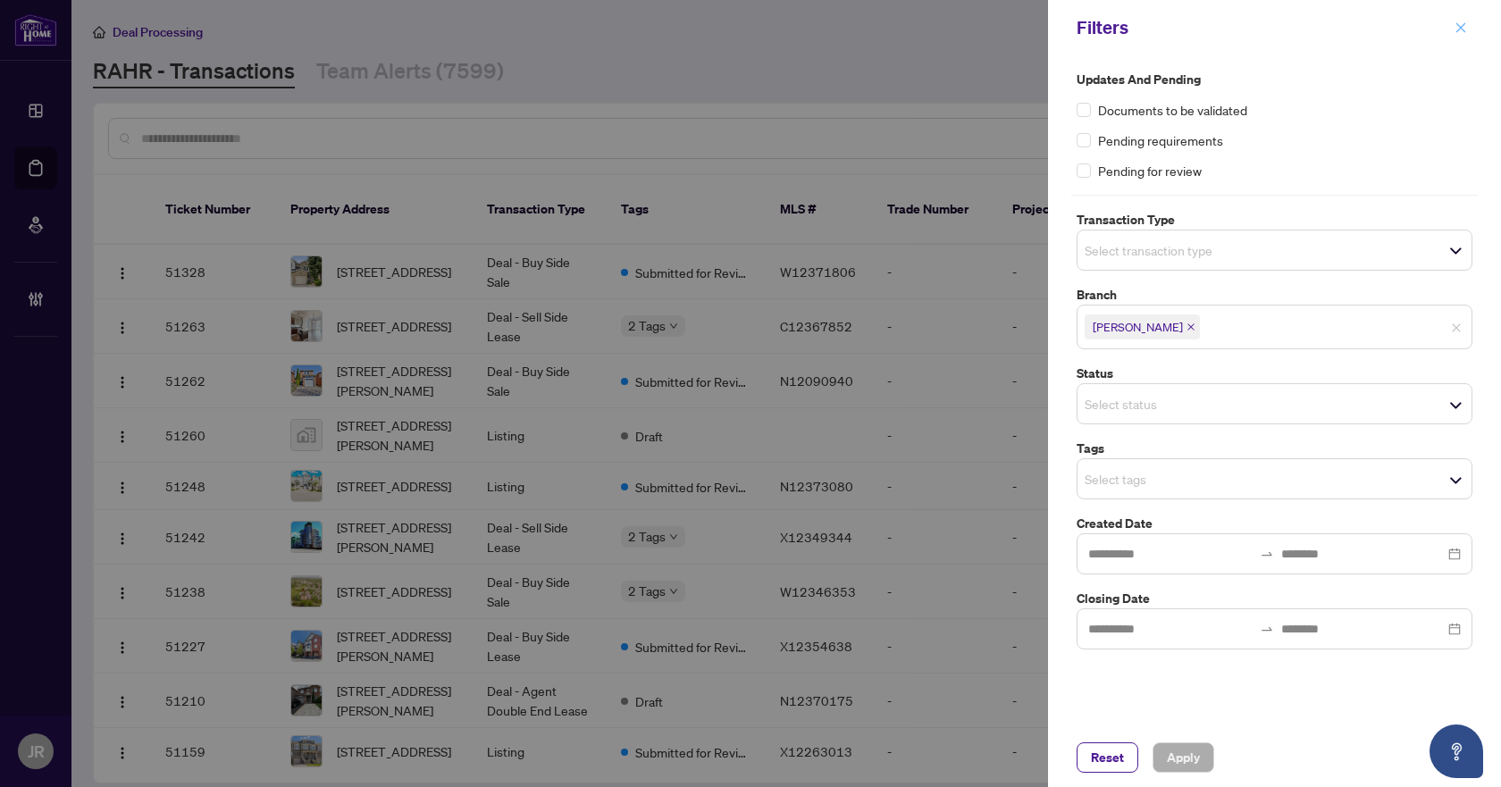
click at [1457, 34] on icon "close" at bounding box center [1461, 27] width 13 height 13
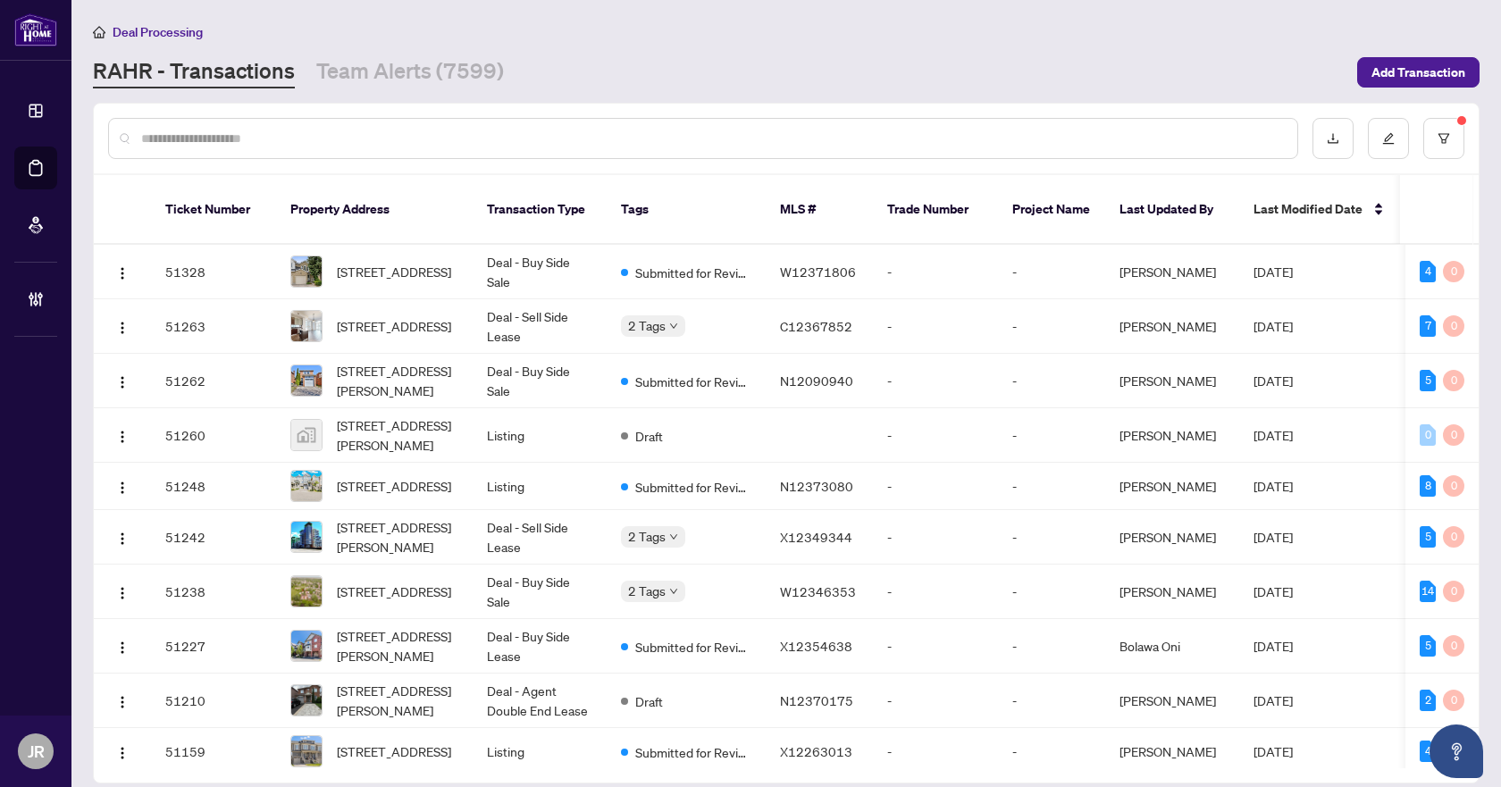
click at [518, 135] on input "text" at bounding box center [712, 139] width 1142 height 20
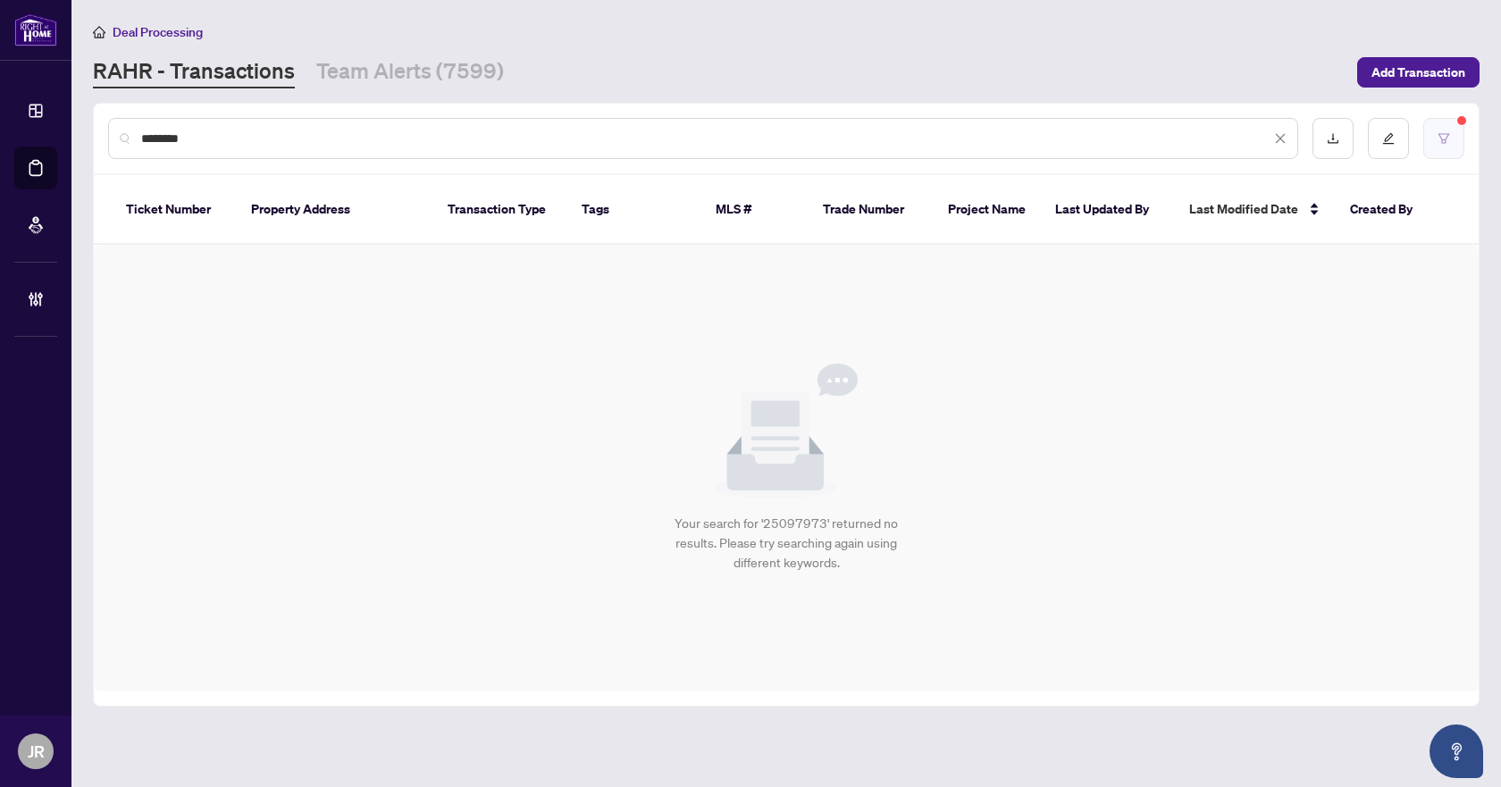
click at [1435, 129] on button "button" at bounding box center [1443, 138] width 41 height 41
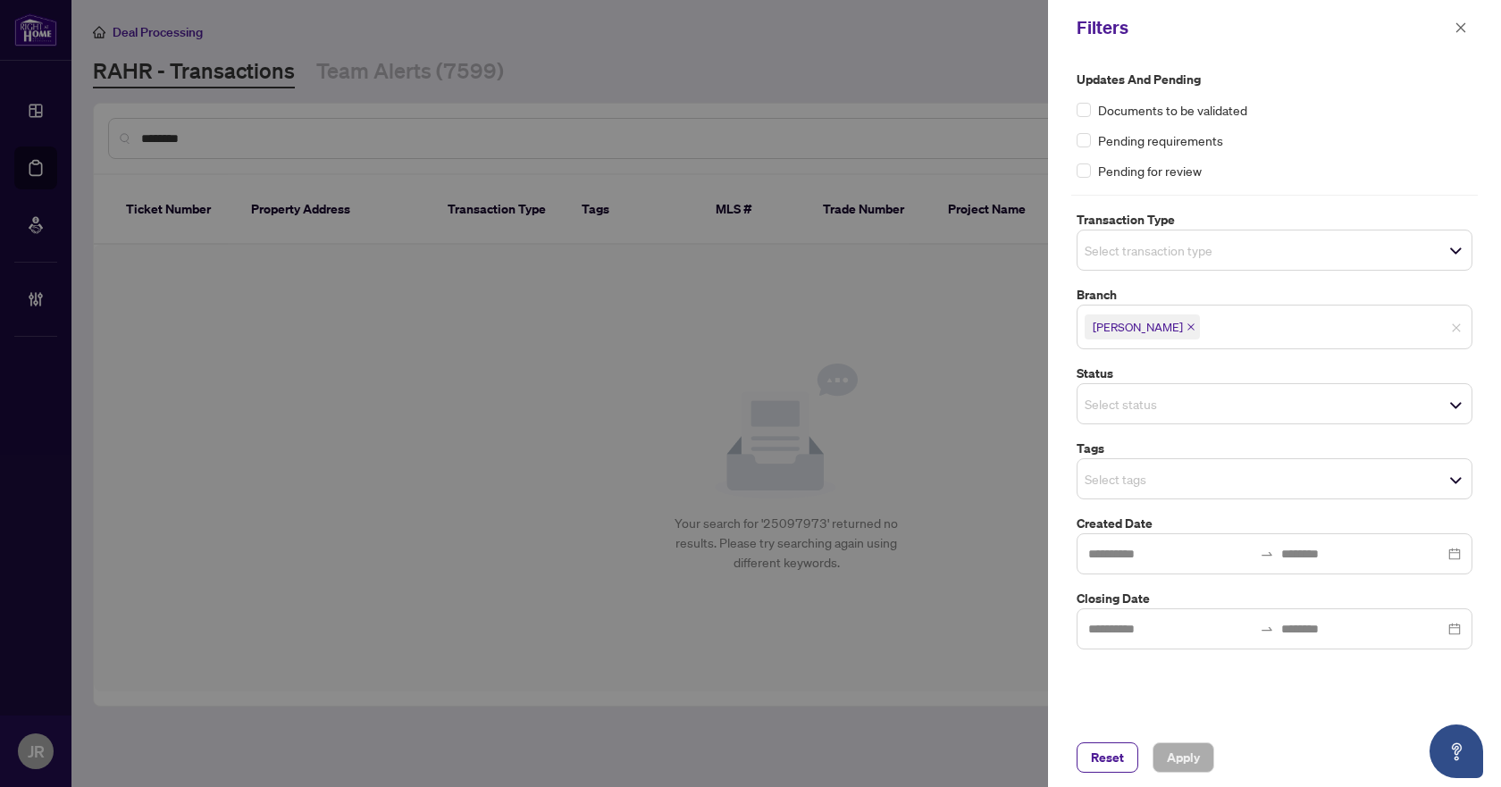
click at [1152, 322] on span "[PERSON_NAME]" at bounding box center [1142, 327] width 115 height 25
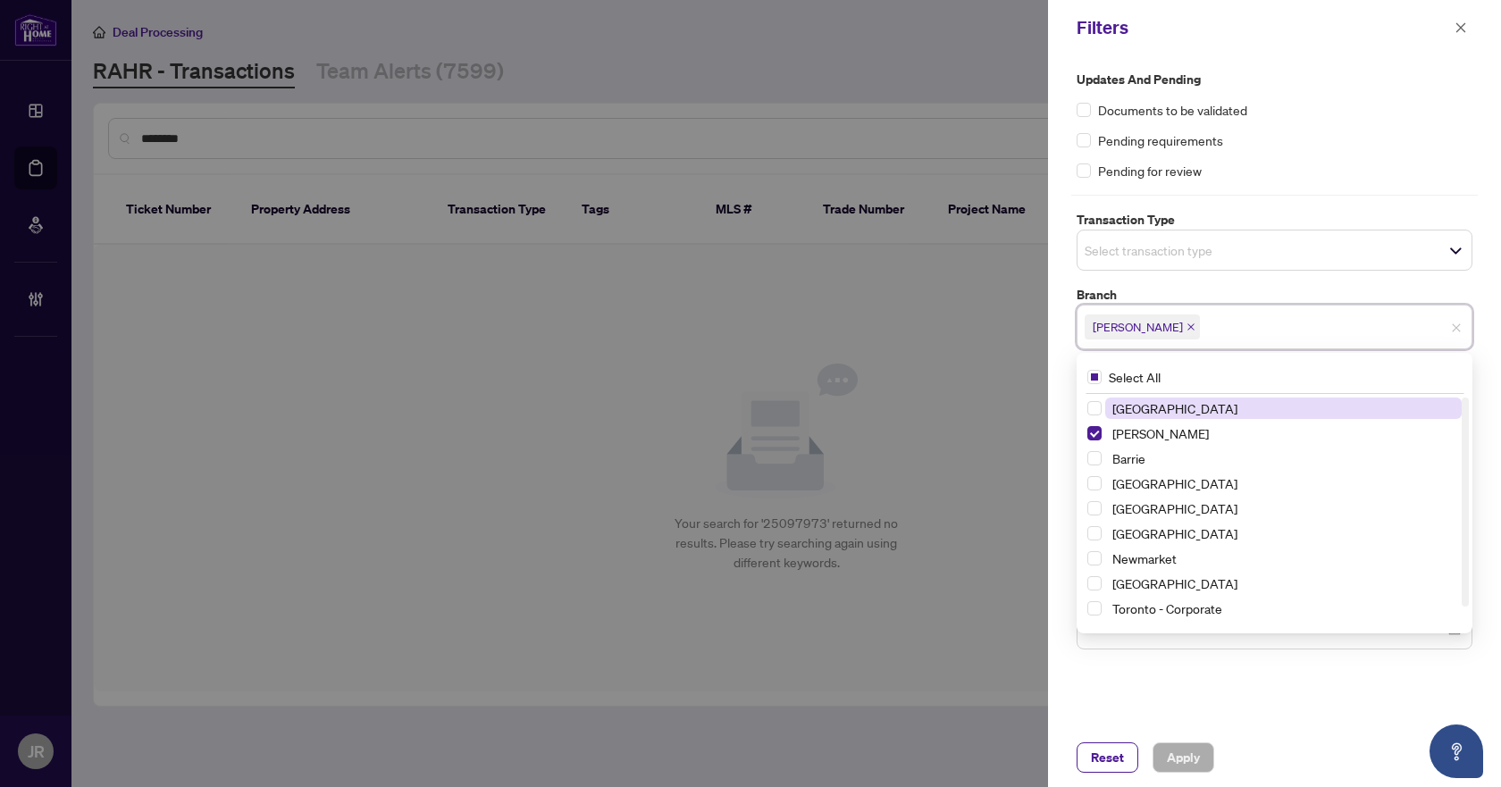
click at [1187, 325] on icon "close" at bounding box center [1191, 327] width 9 height 9
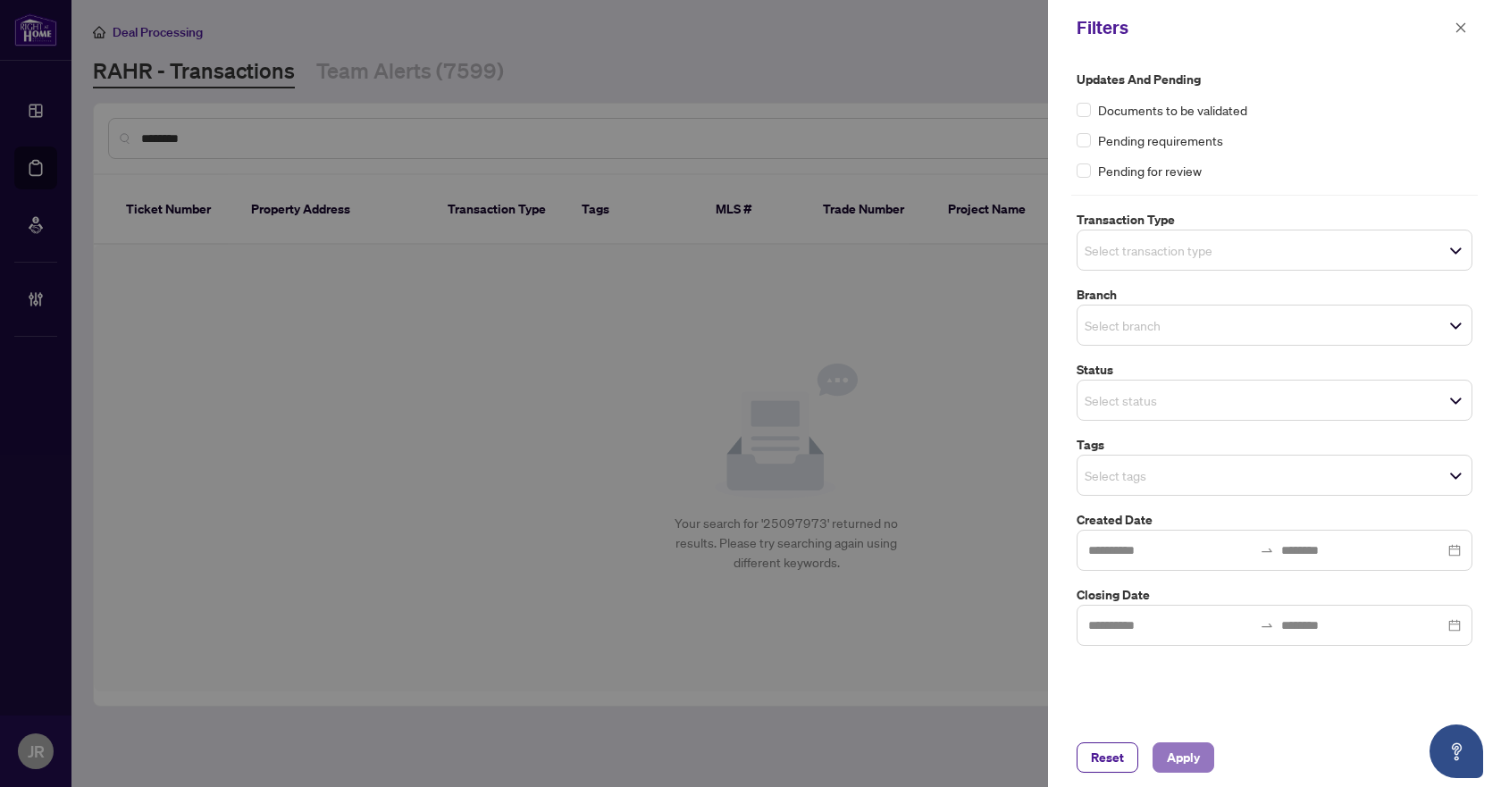
click at [1185, 746] on span "Apply" at bounding box center [1183, 757] width 33 height 29
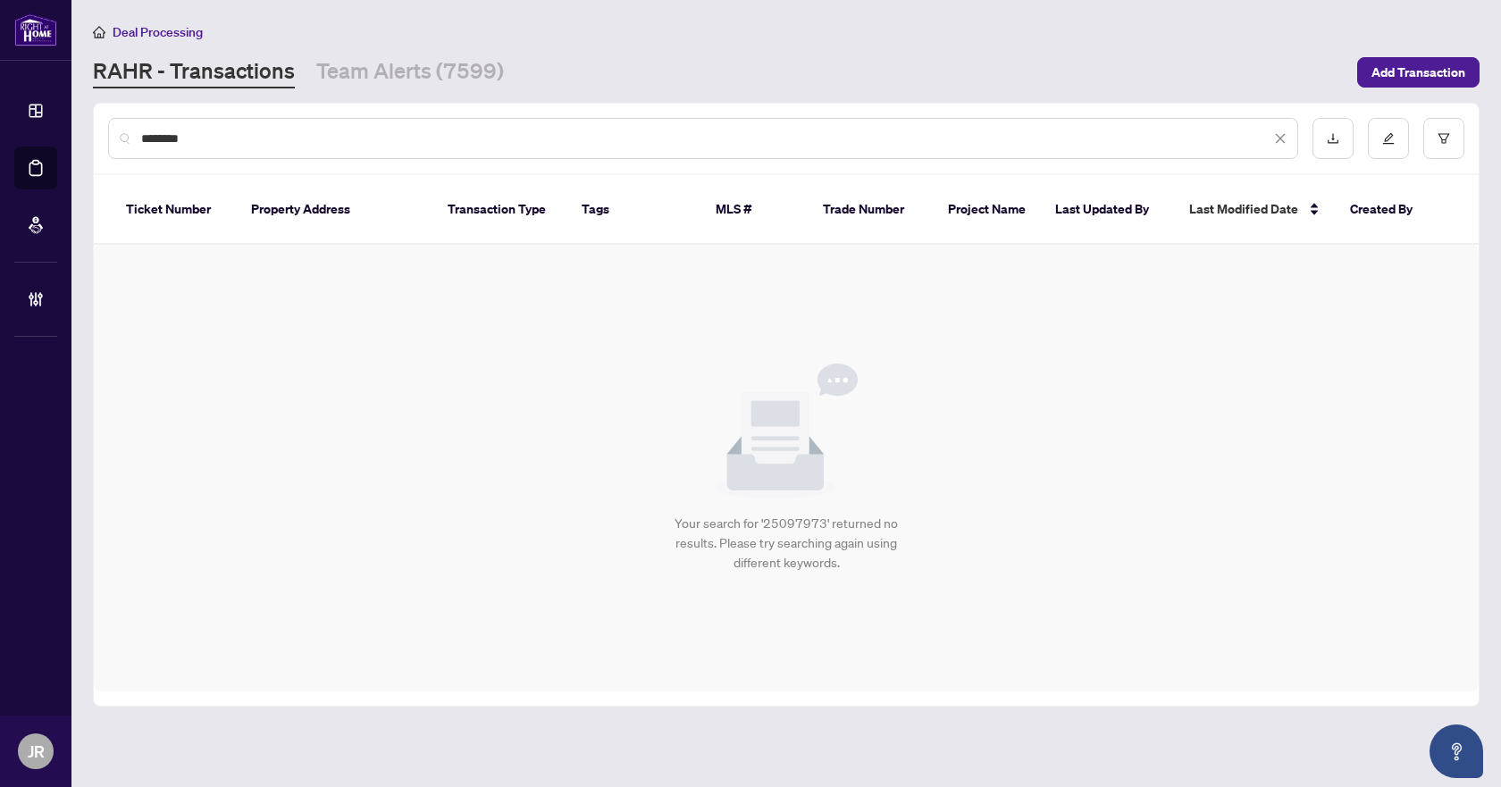
click at [253, 132] on input "********" at bounding box center [705, 139] width 1129 height 20
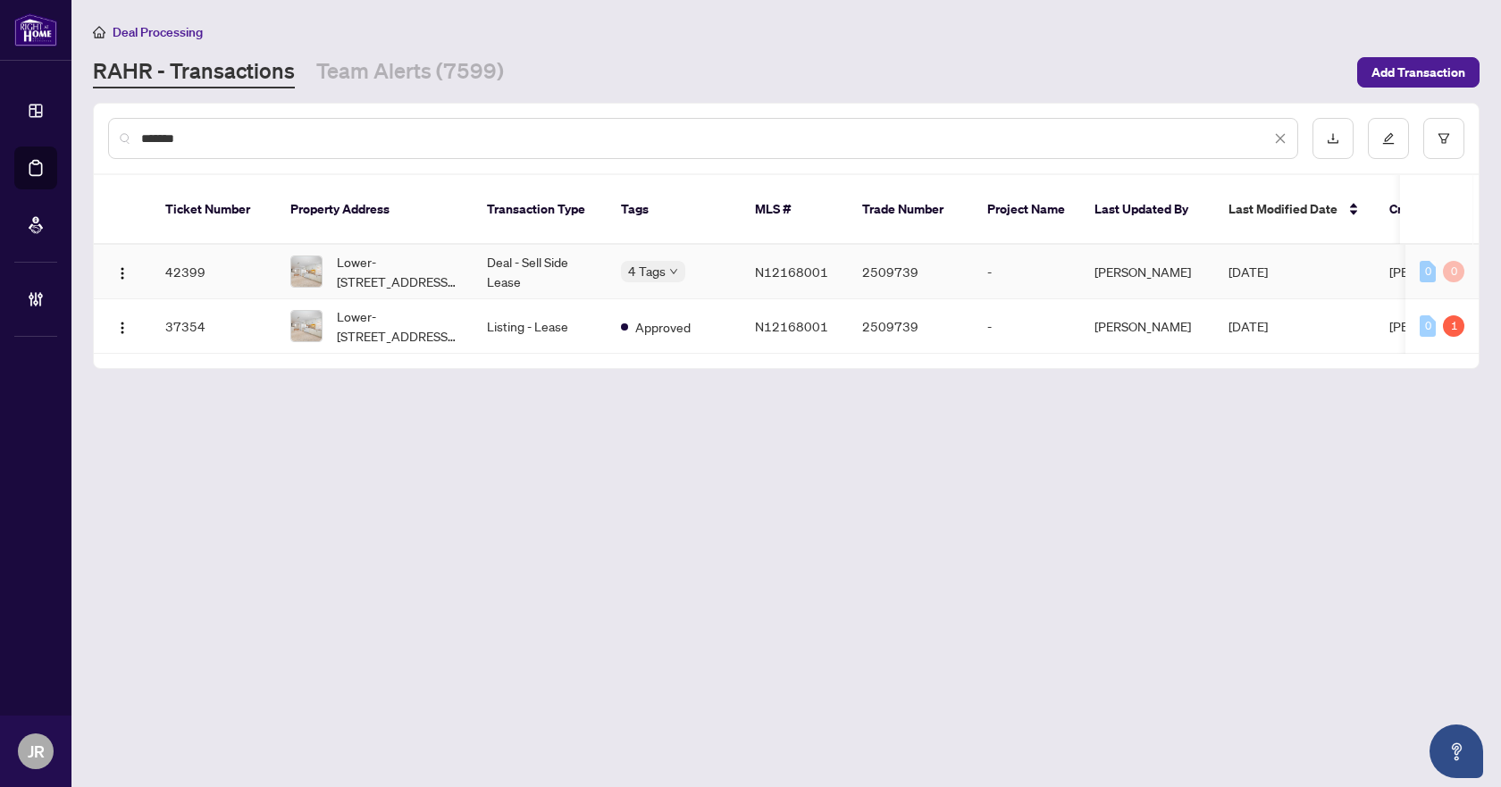
type input "*******"
click at [535, 252] on td "Deal - Sell Side Lease" at bounding box center [540, 272] width 134 height 55
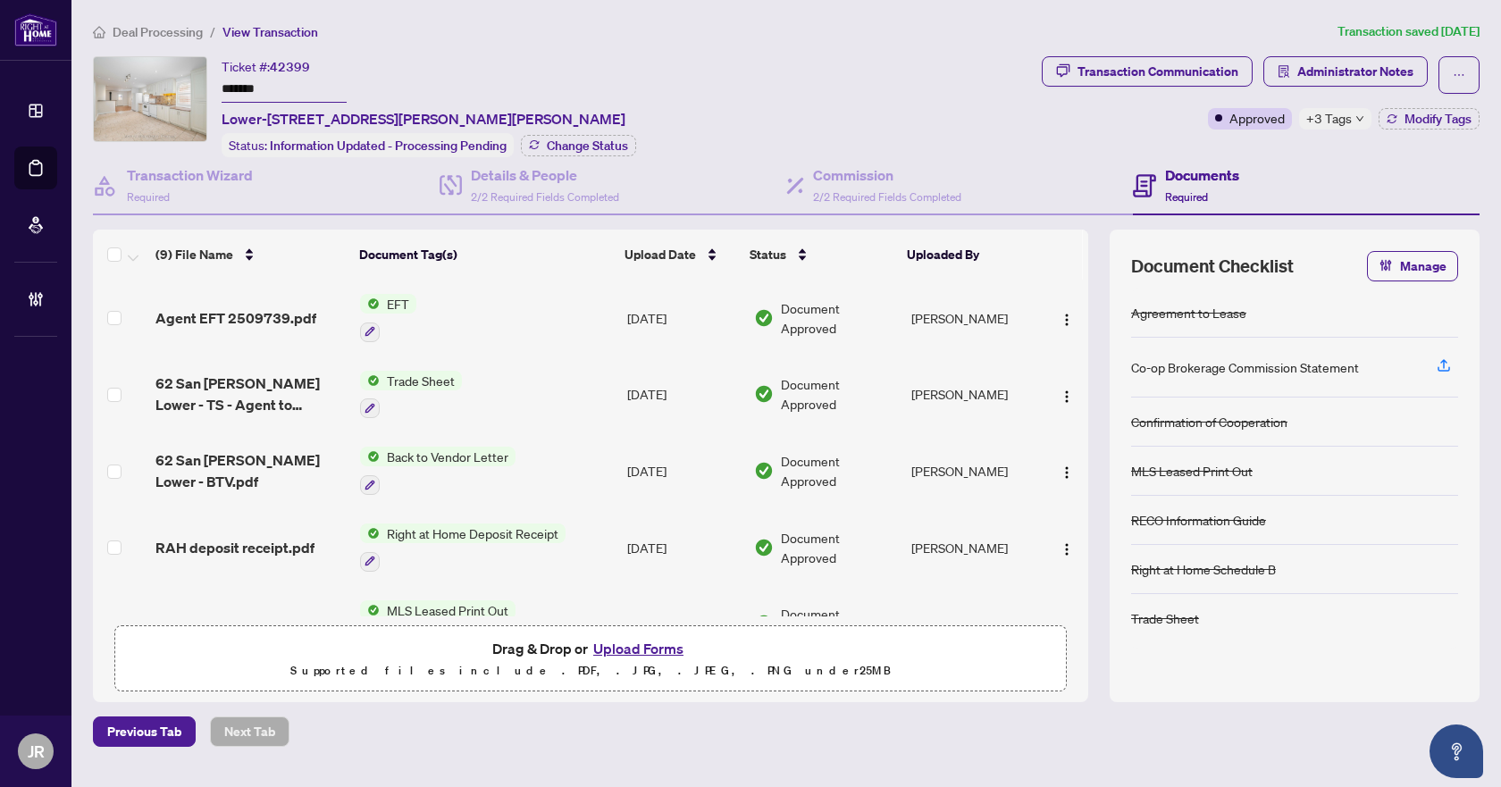
click at [175, 35] on span "Deal Processing" at bounding box center [158, 32] width 90 height 16
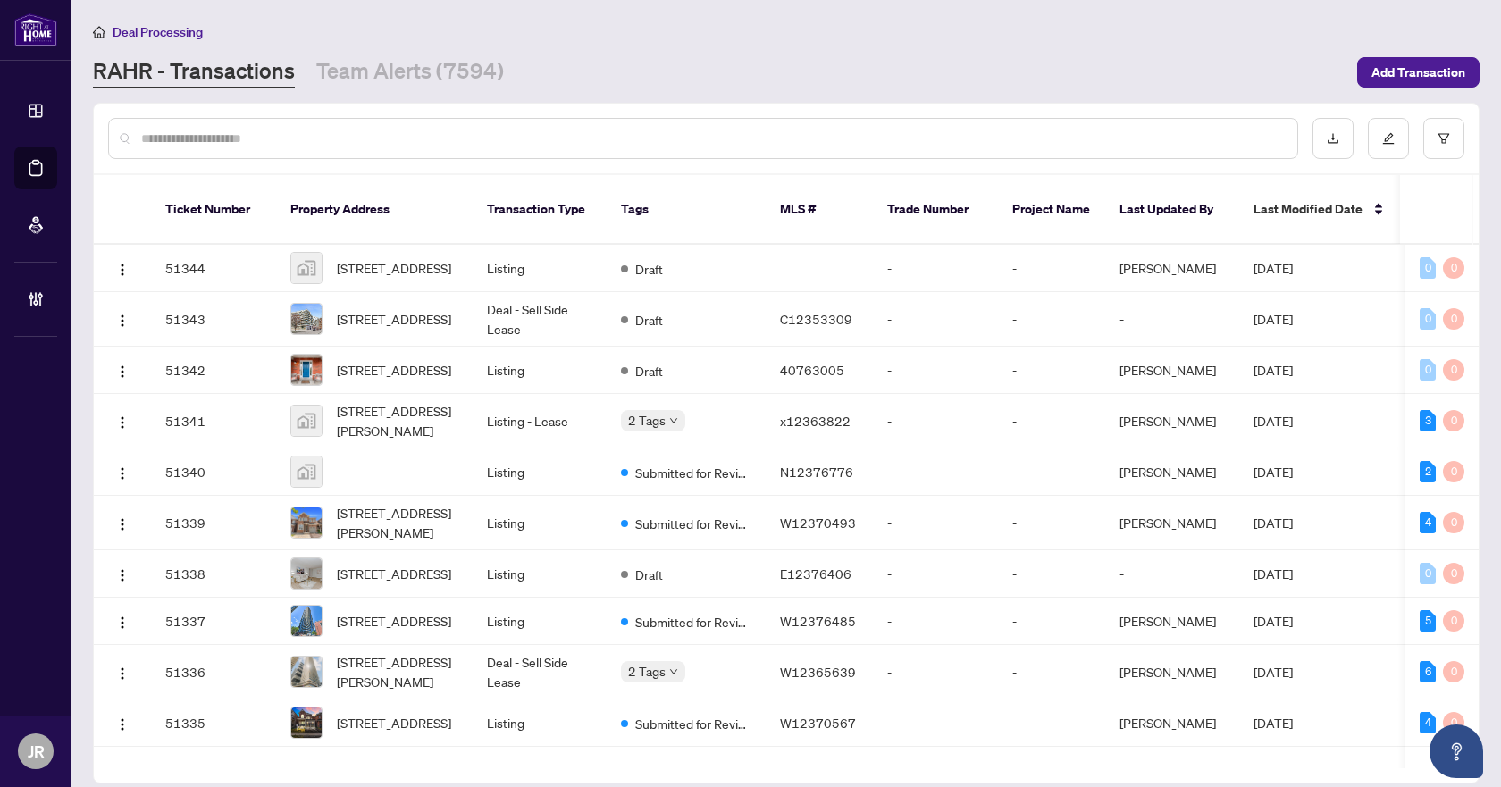
click at [361, 135] on input "text" at bounding box center [712, 139] width 1142 height 20
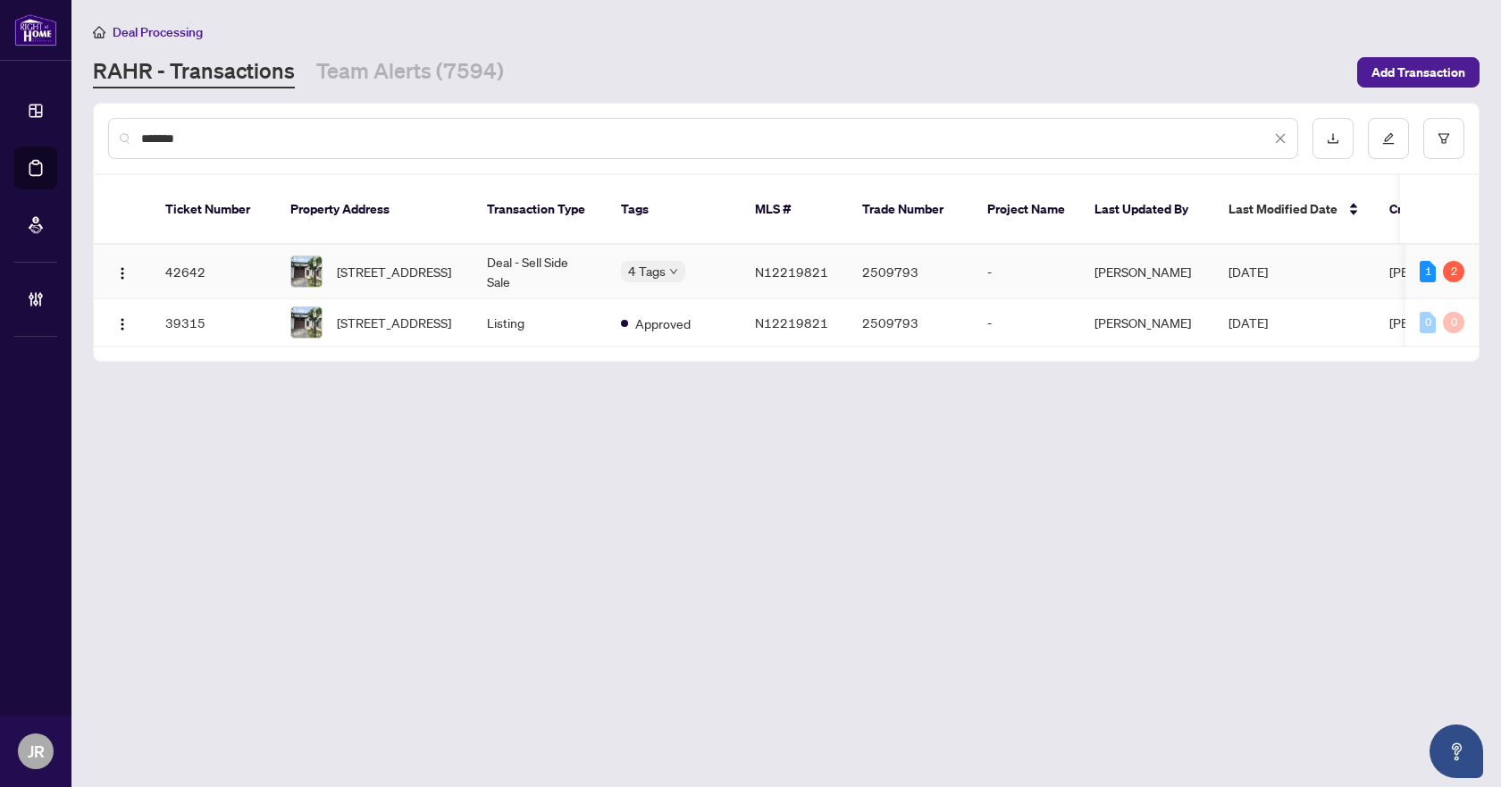
type input "*******"
click at [508, 245] on td "Deal - Sell Side Sale" at bounding box center [540, 272] width 134 height 55
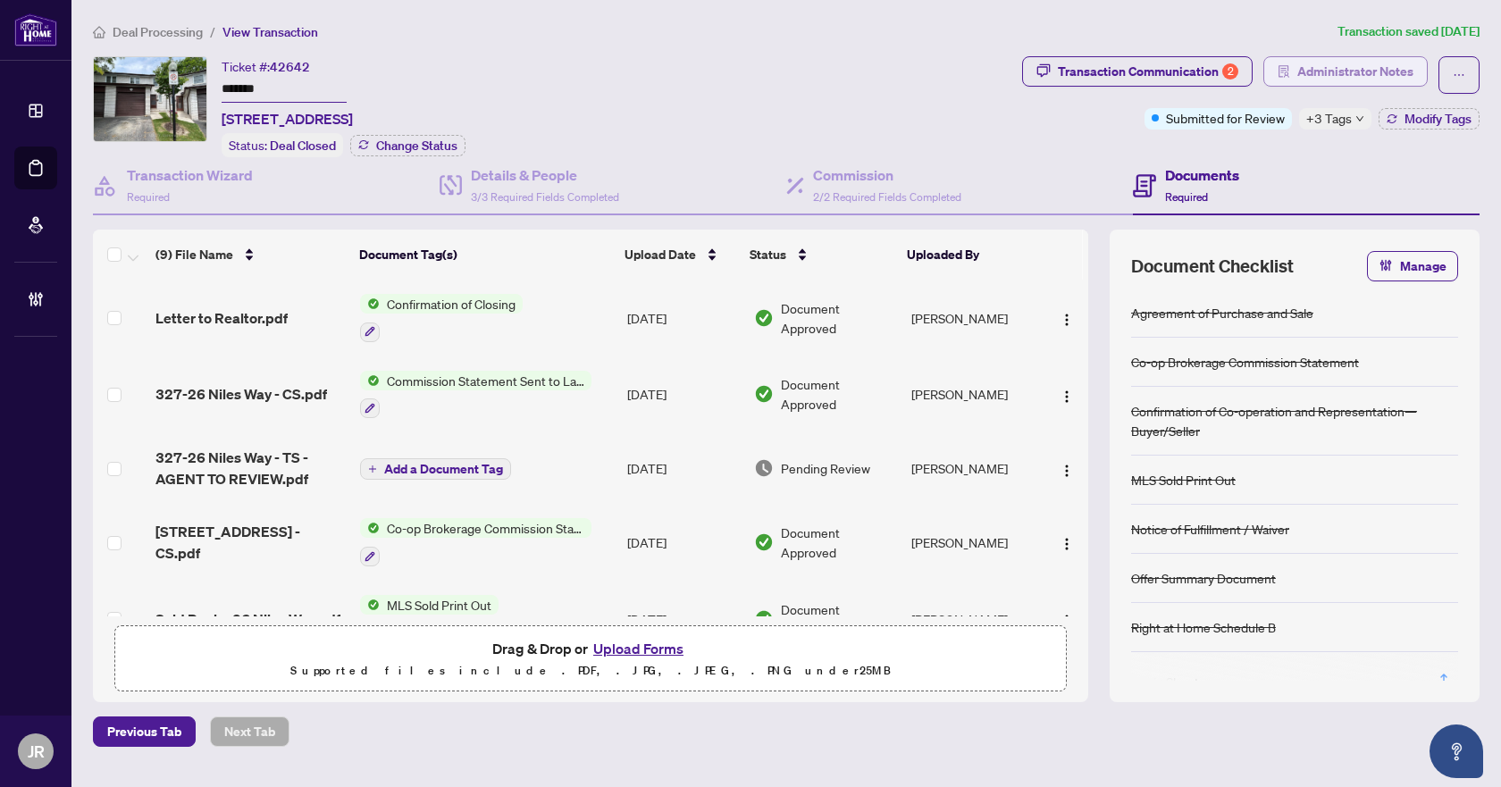
click at [1323, 71] on span "Administrator Notes" at bounding box center [1355, 71] width 116 height 29
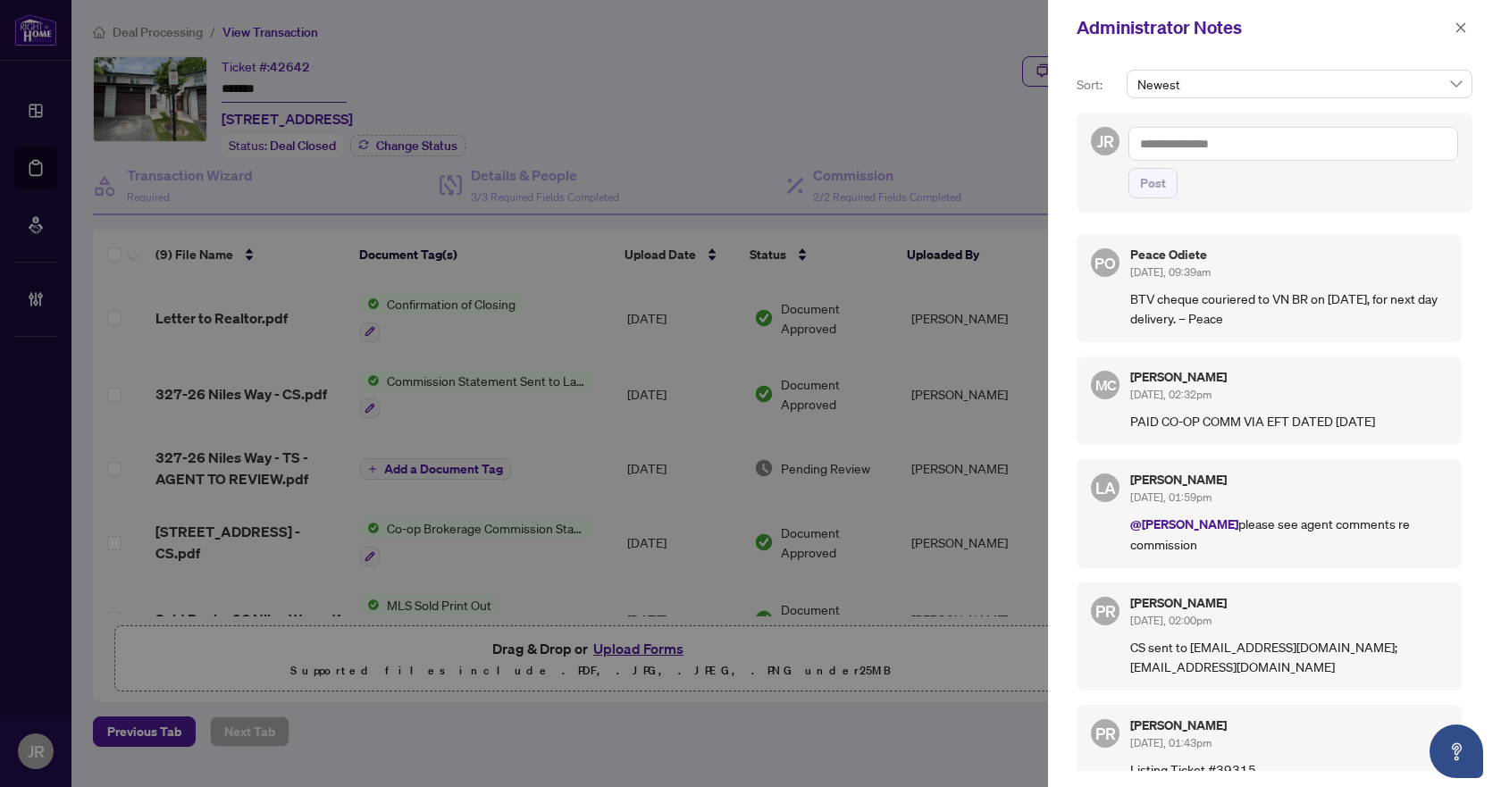
click at [1299, 150] on textarea at bounding box center [1294, 144] width 330 height 34
paste textarea "**********"
type textarea "**********"
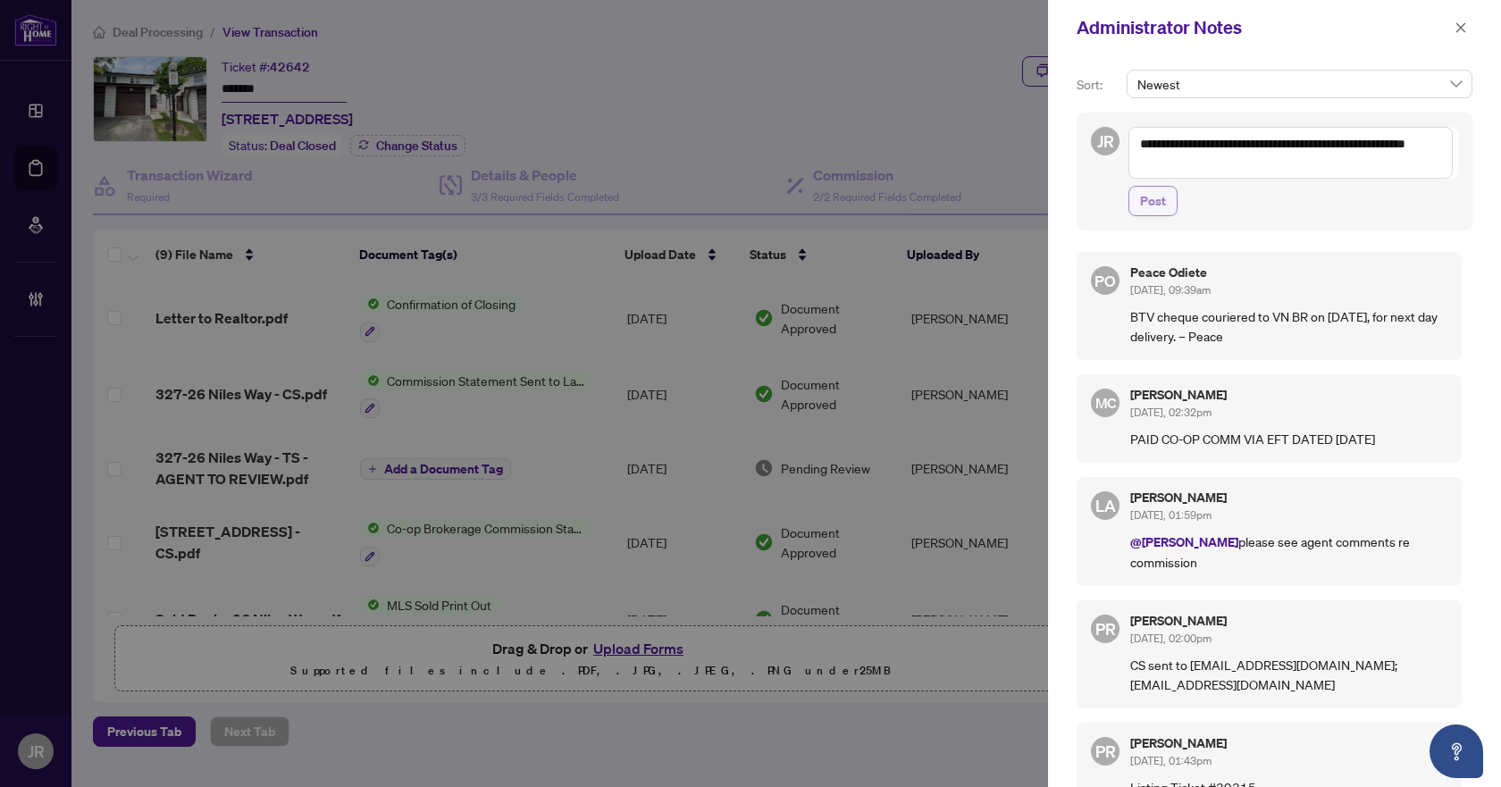
click at [1150, 215] on button "Post" at bounding box center [1153, 201] width 49 height 30
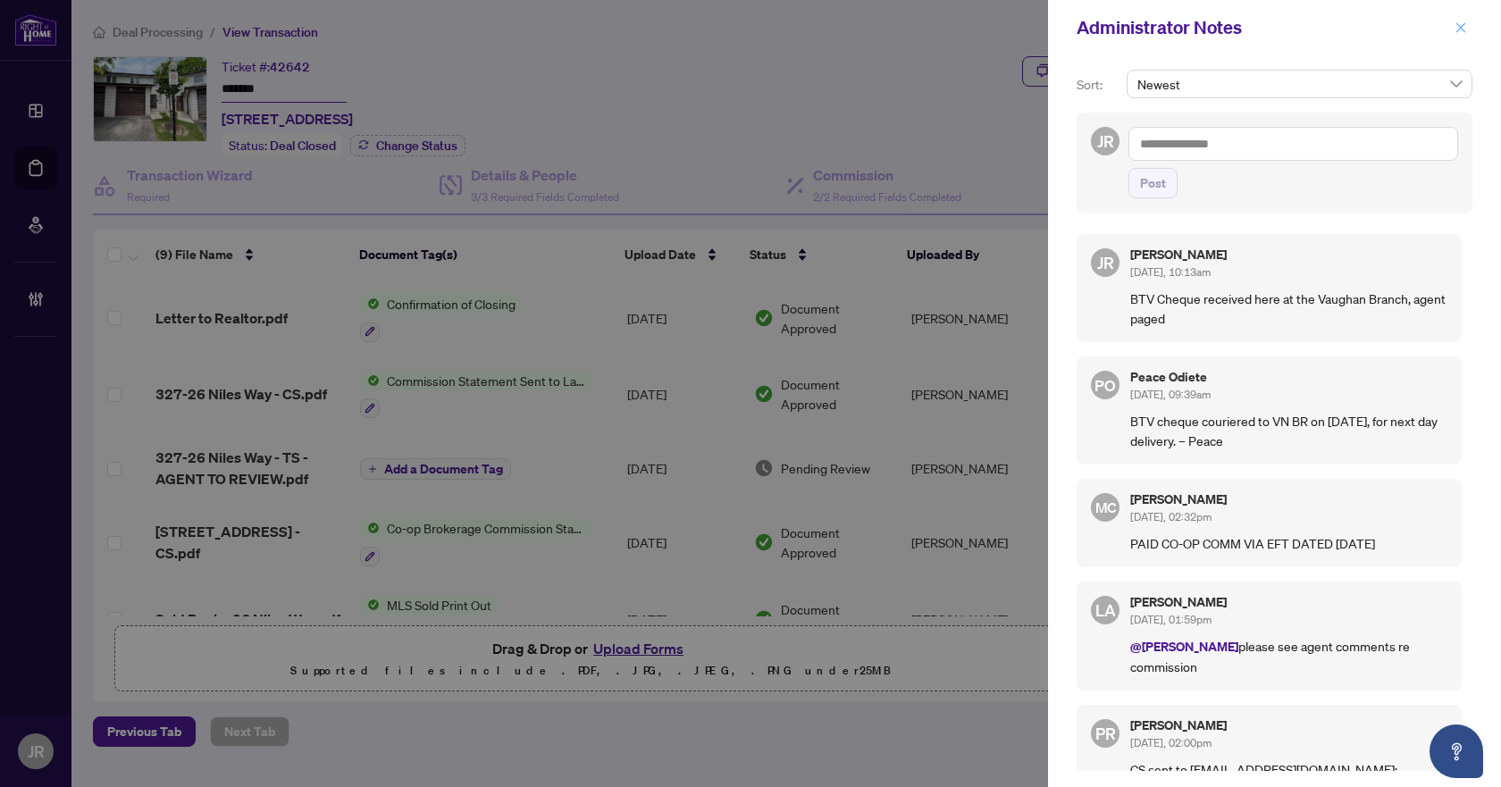
click at [1458, 33] on icon "close" at bounding box center [1461, 27] width 13 height 13
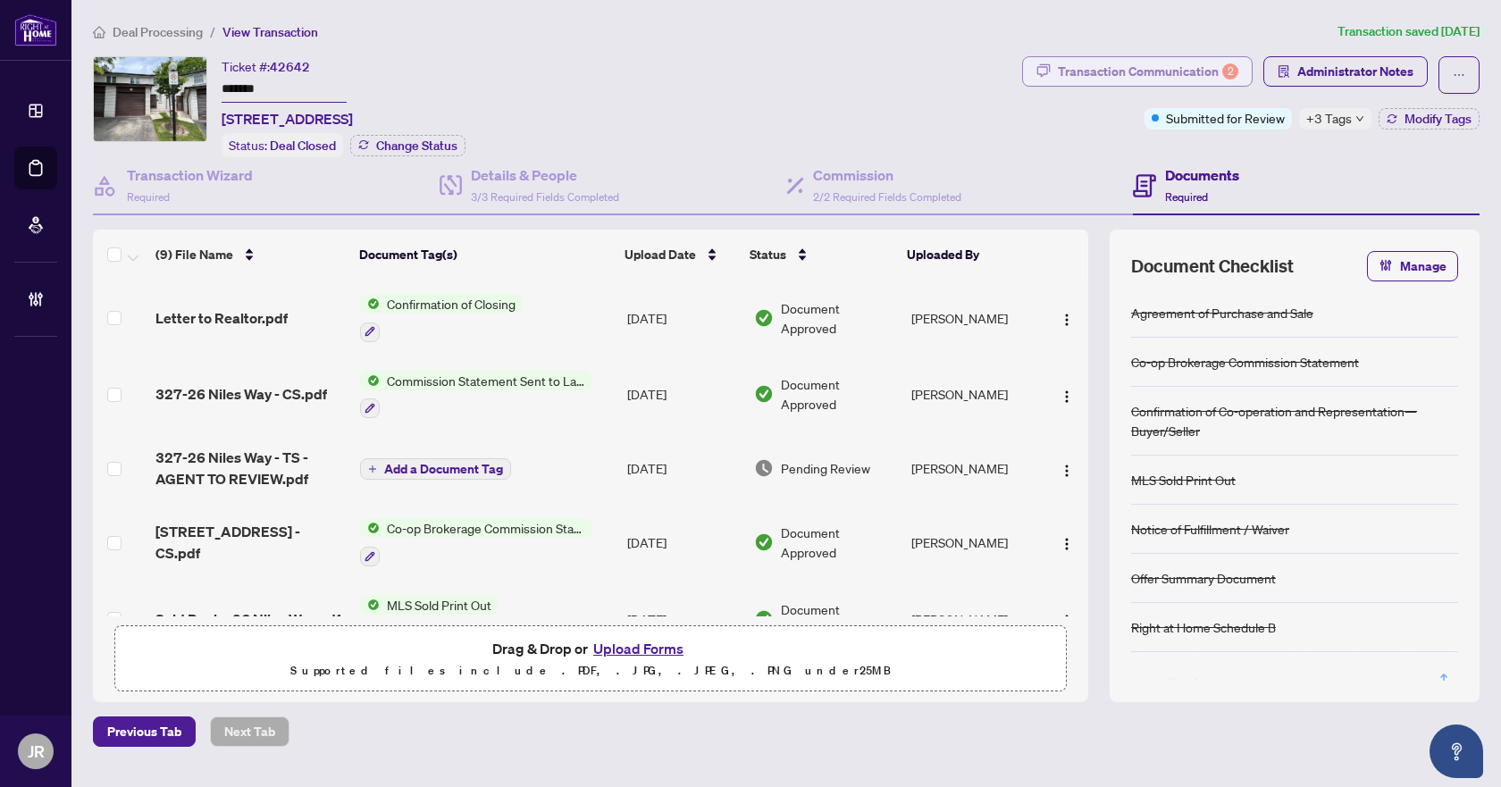
click at [1209, 60] on div "Transaction Communication 2" at bounding box center [1148, 71] width 180 height 29
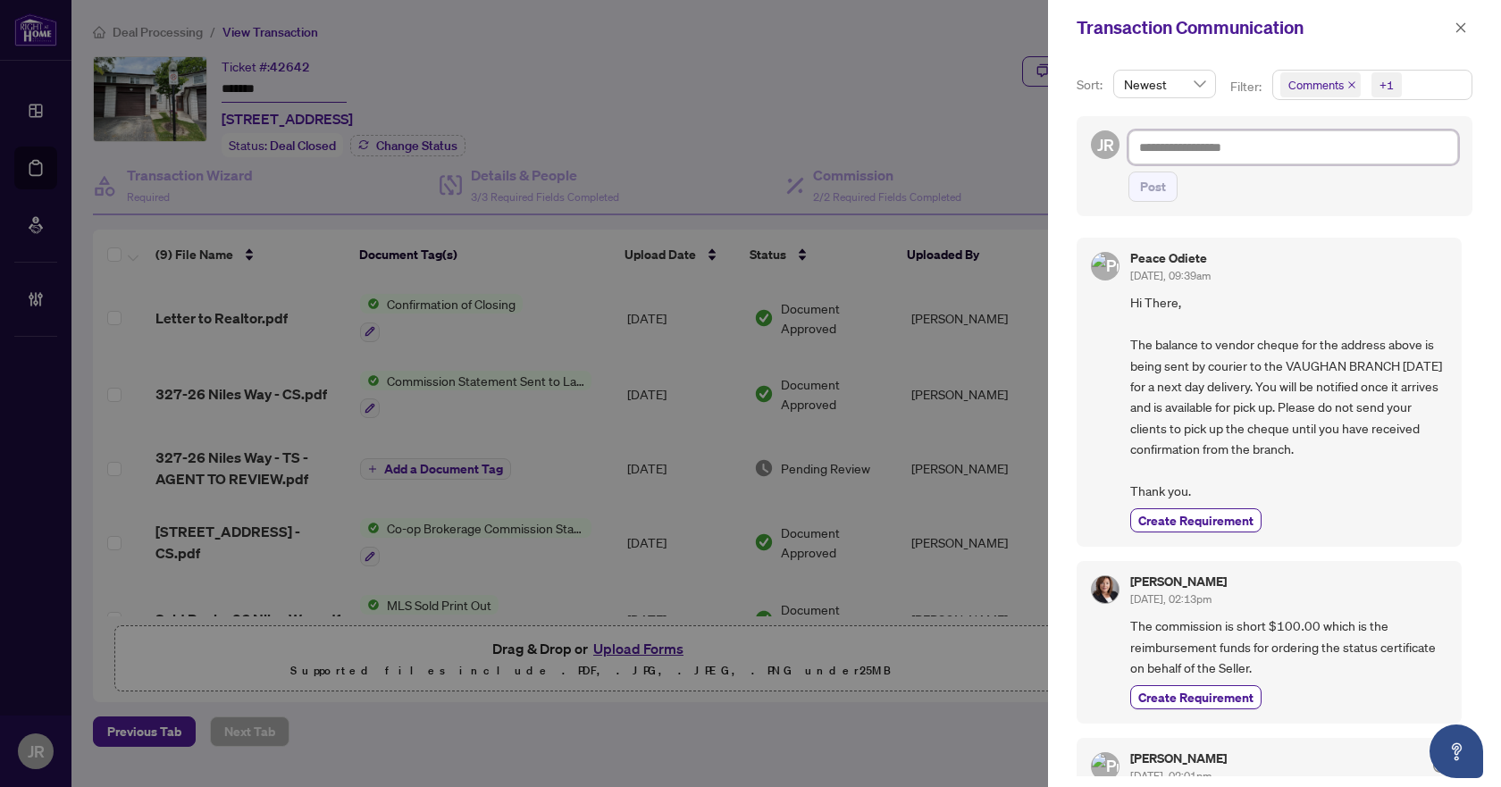
click at [1242, 157] on textarea at bounding box center [1294, 147] width 330 height 34
paste textarea "**********"
type textarea "**********"
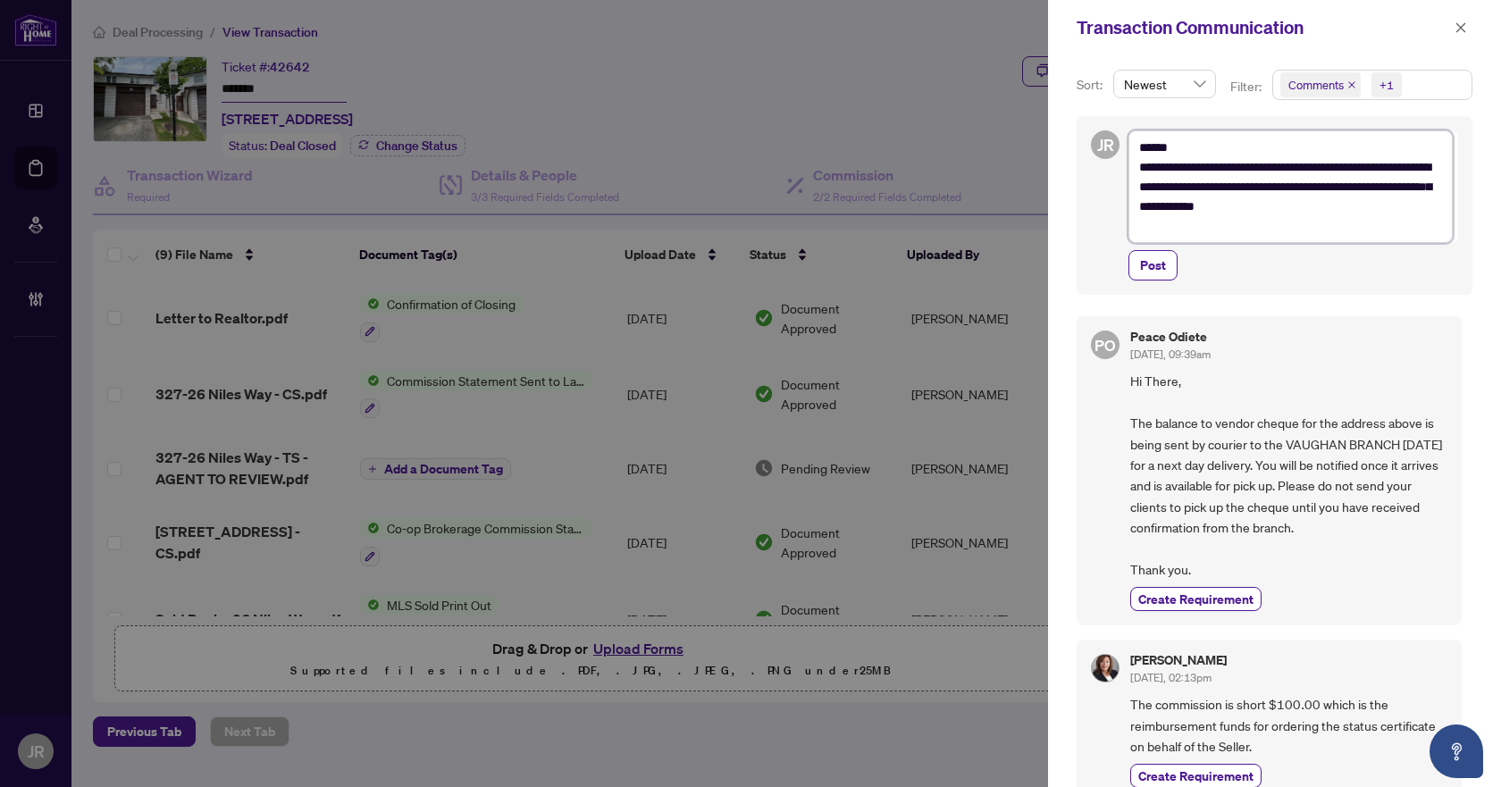
type textarea "**********"
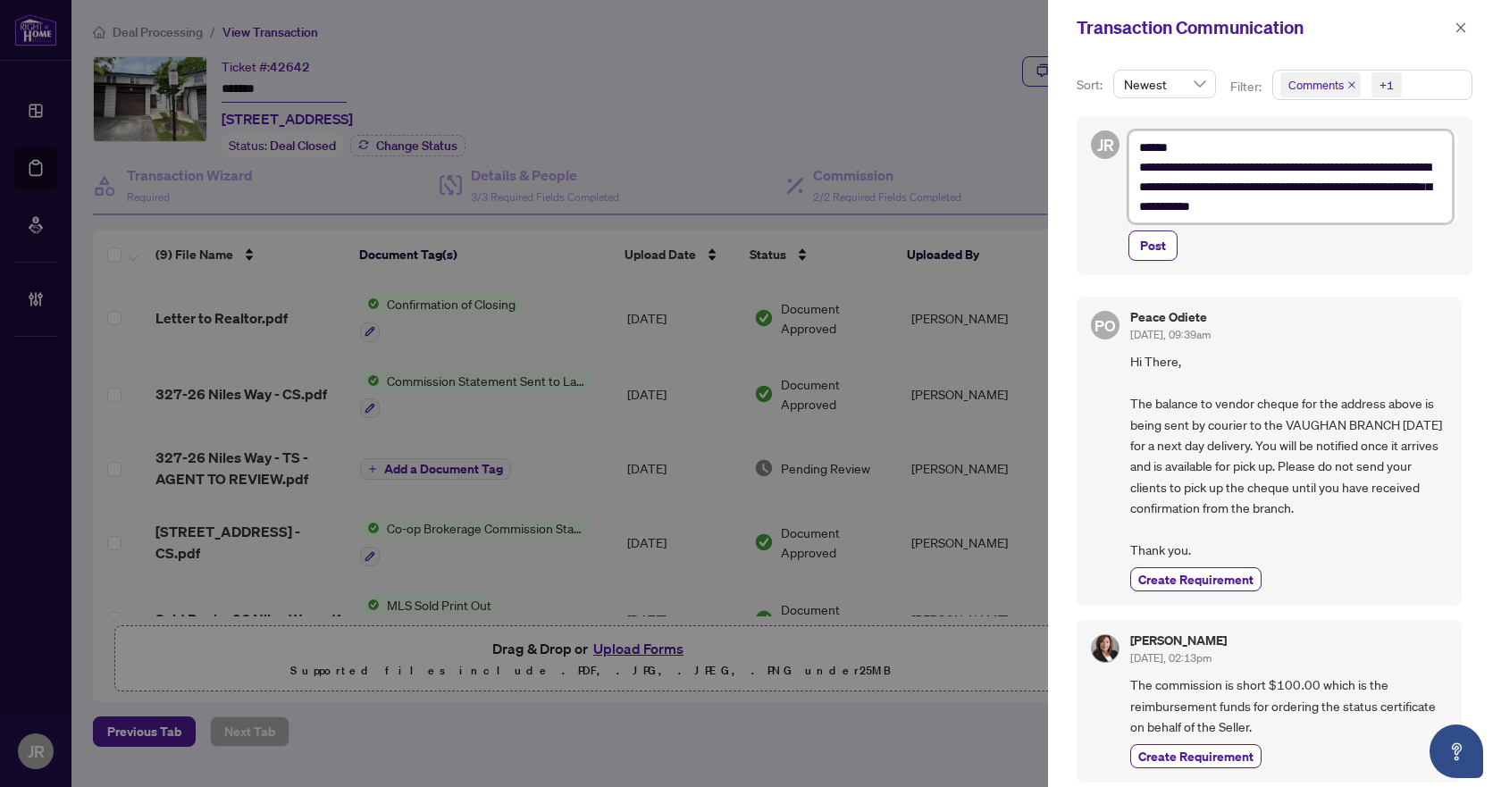
click at [1148, 167] on textarea "**********" at bounding box center [1291, 176] width 324 height 93
type textarea "**********"
click at [1129, 159] on textarea "**********" at bounding box center [1291, 176] width 324 height 93
type textarea "**********"
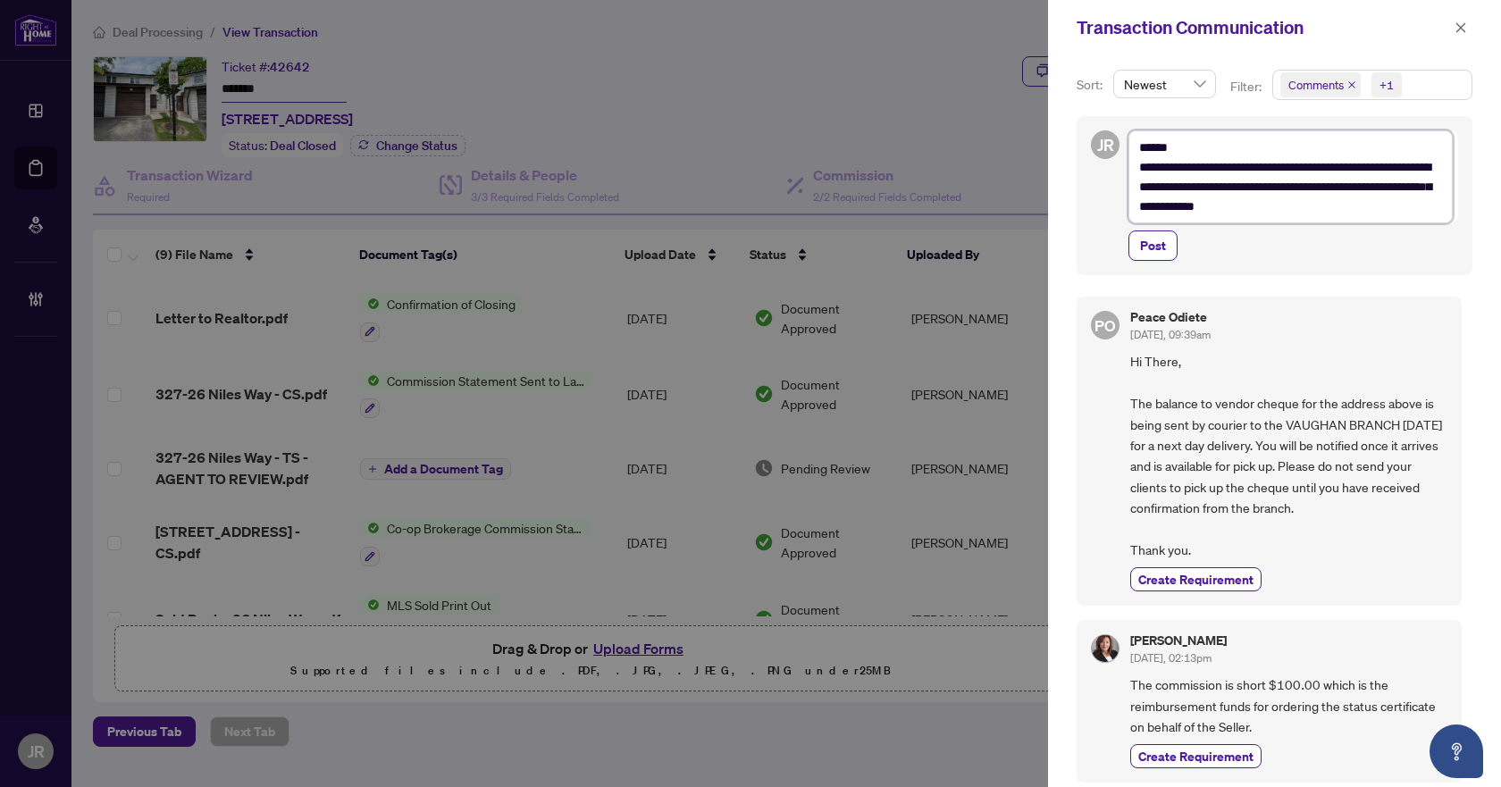
type textarea "**********"
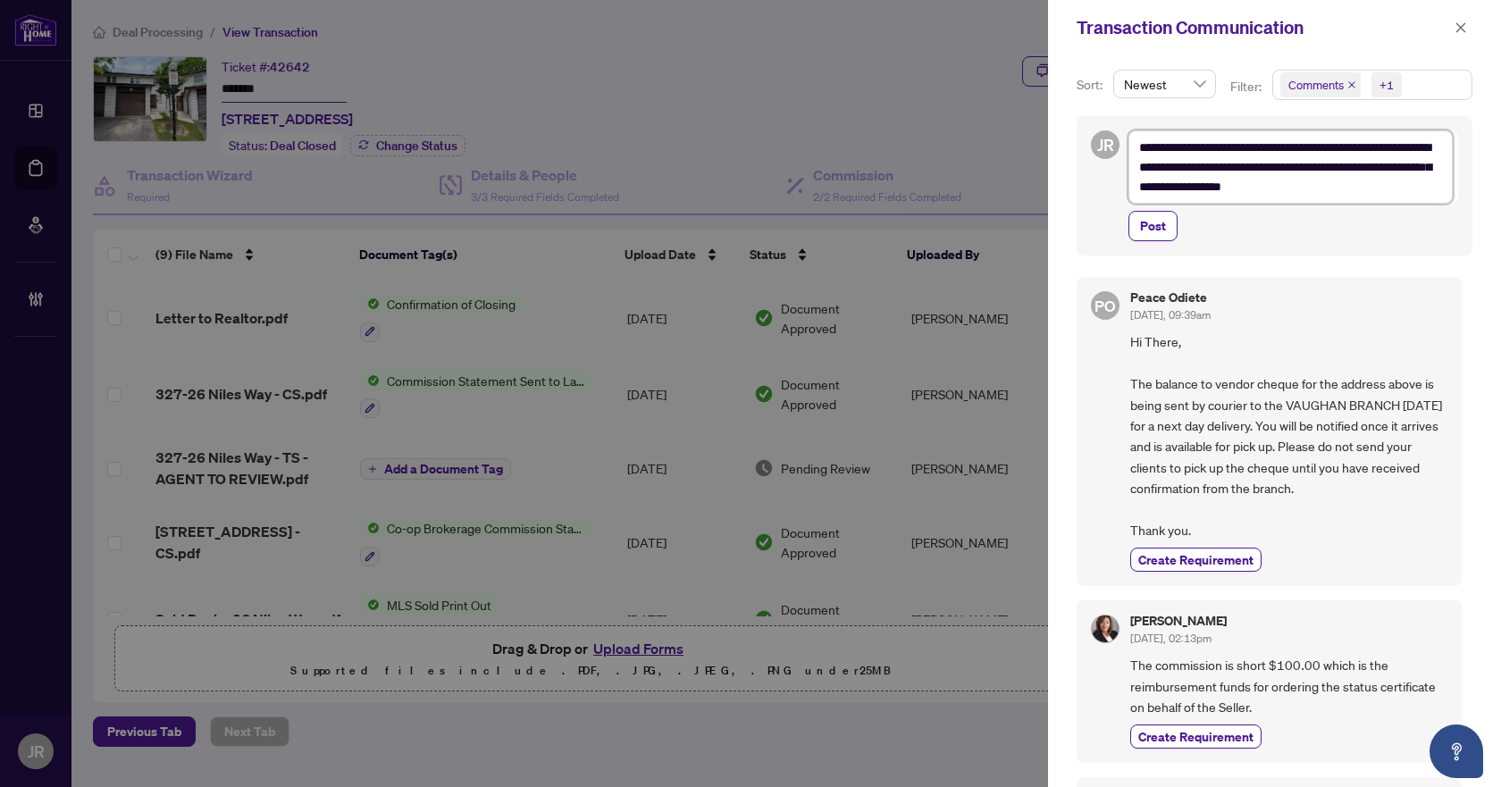
type textarea "**********"
click at [1158, 226] on span "Post" at bounding box center [1153, 226] width 26 height 29
type textarea "**********"
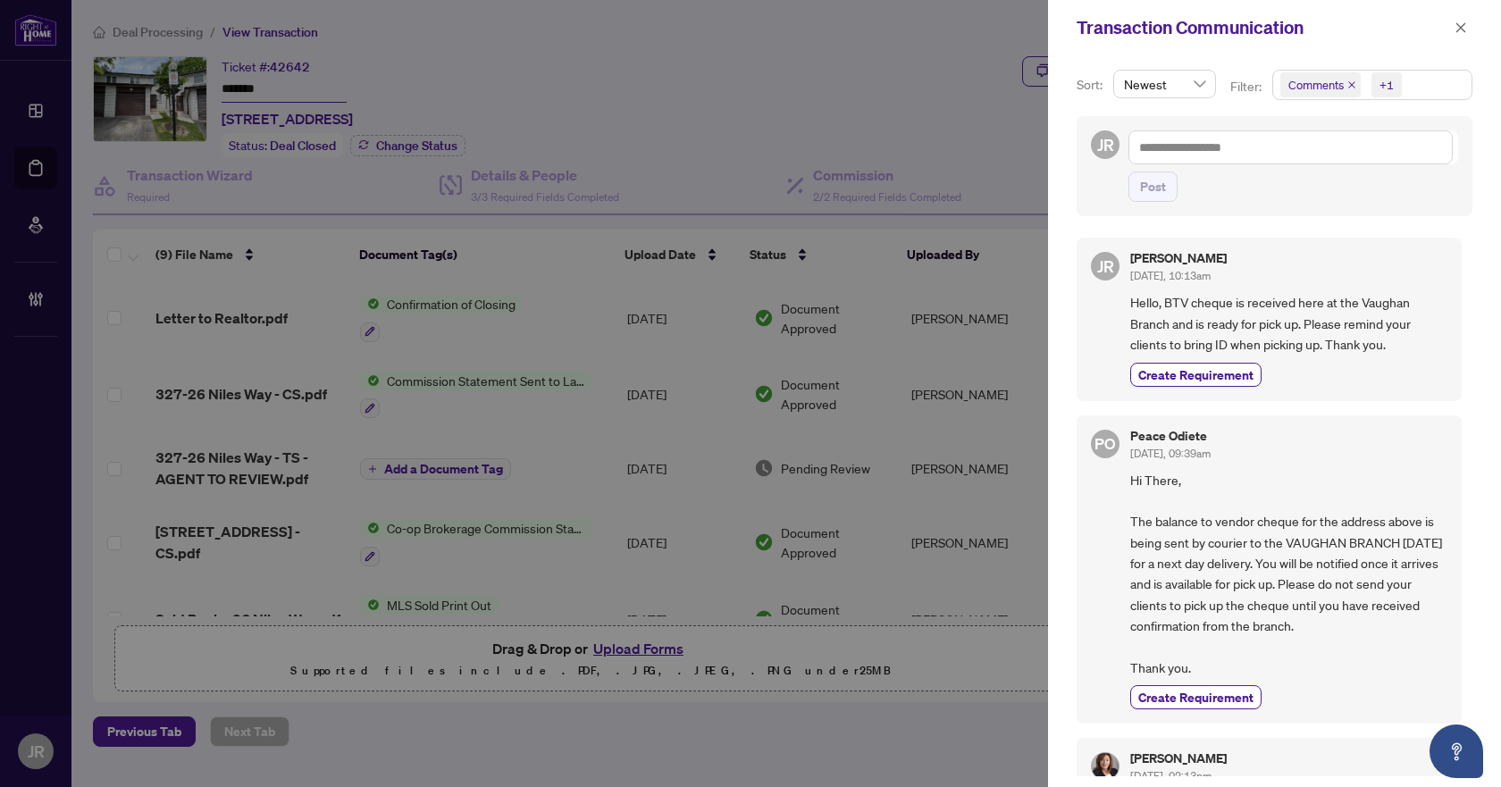
click at [1471, 15] on div "Transaction Communication" at bounding box center [1274, 27] width 453 height 55
click at [1467, 25] on button "button" at bounding box center [1460, 27] width 23 height 21
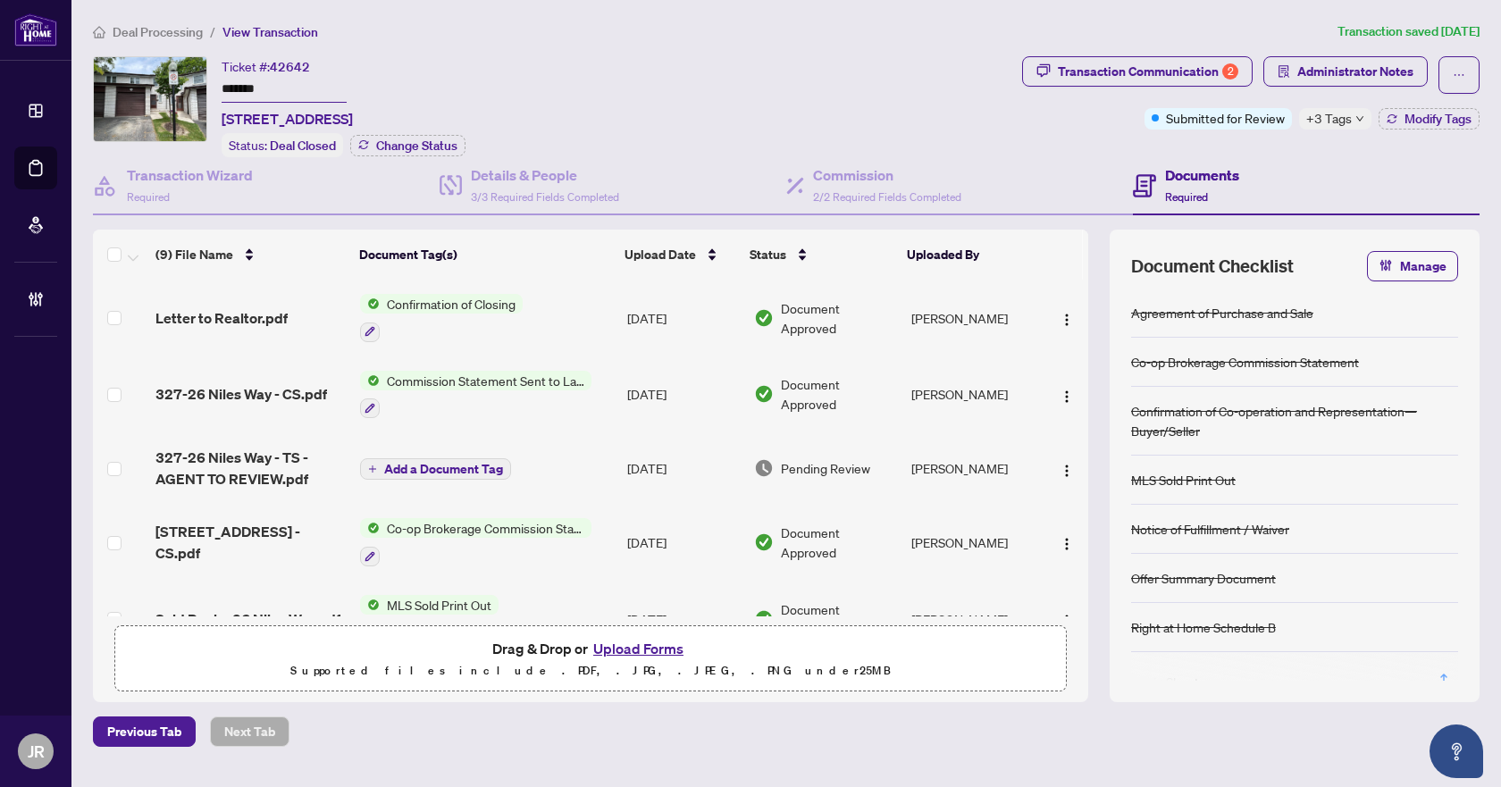
click at [142, 36] on span "Deal Processing" at bounding box center [158, 32] width 90 height 16
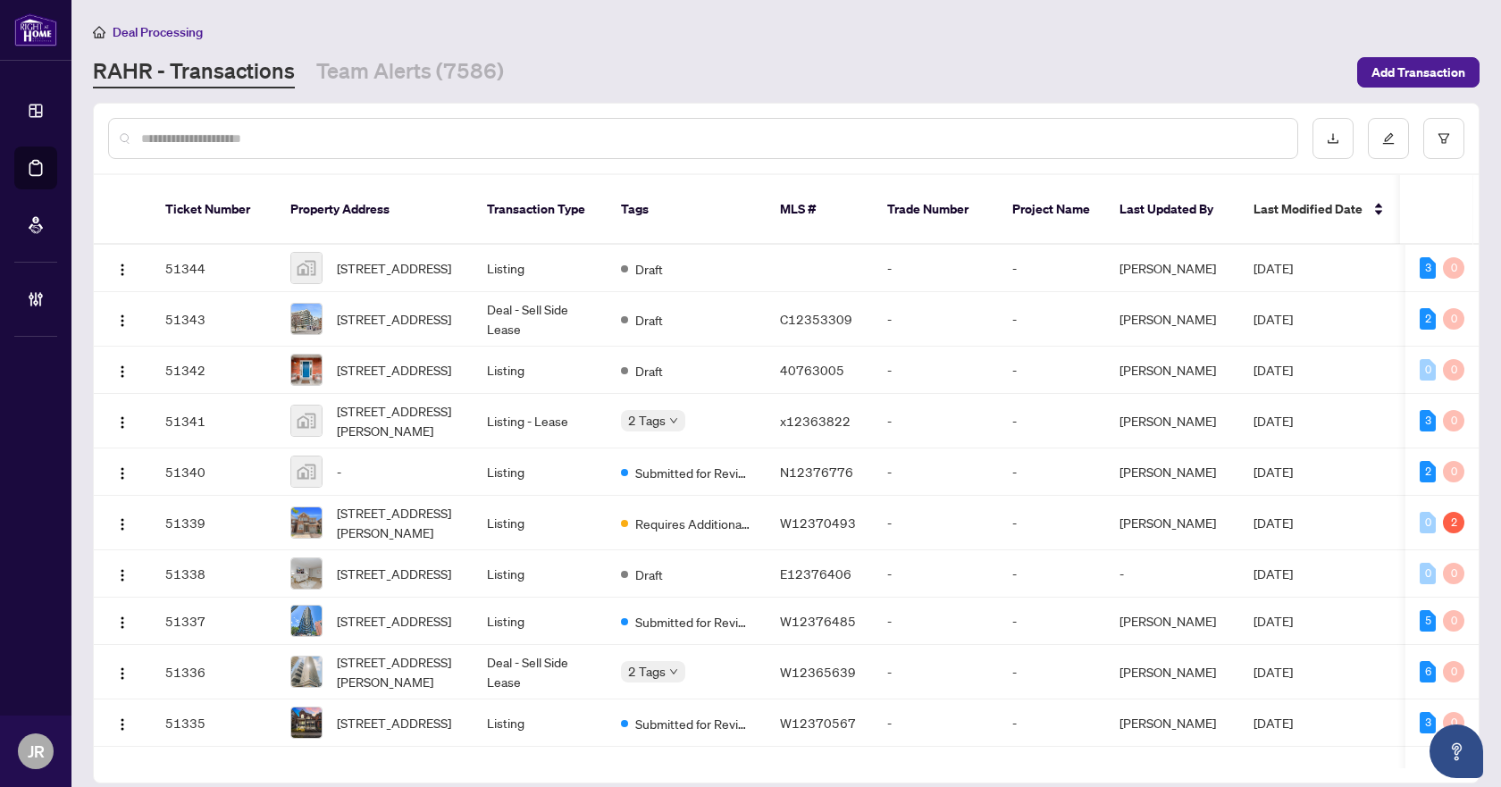
click at [309, 146] on input "text" at bounding box center [712, 139] width 1142 height 20
paste input "**********"
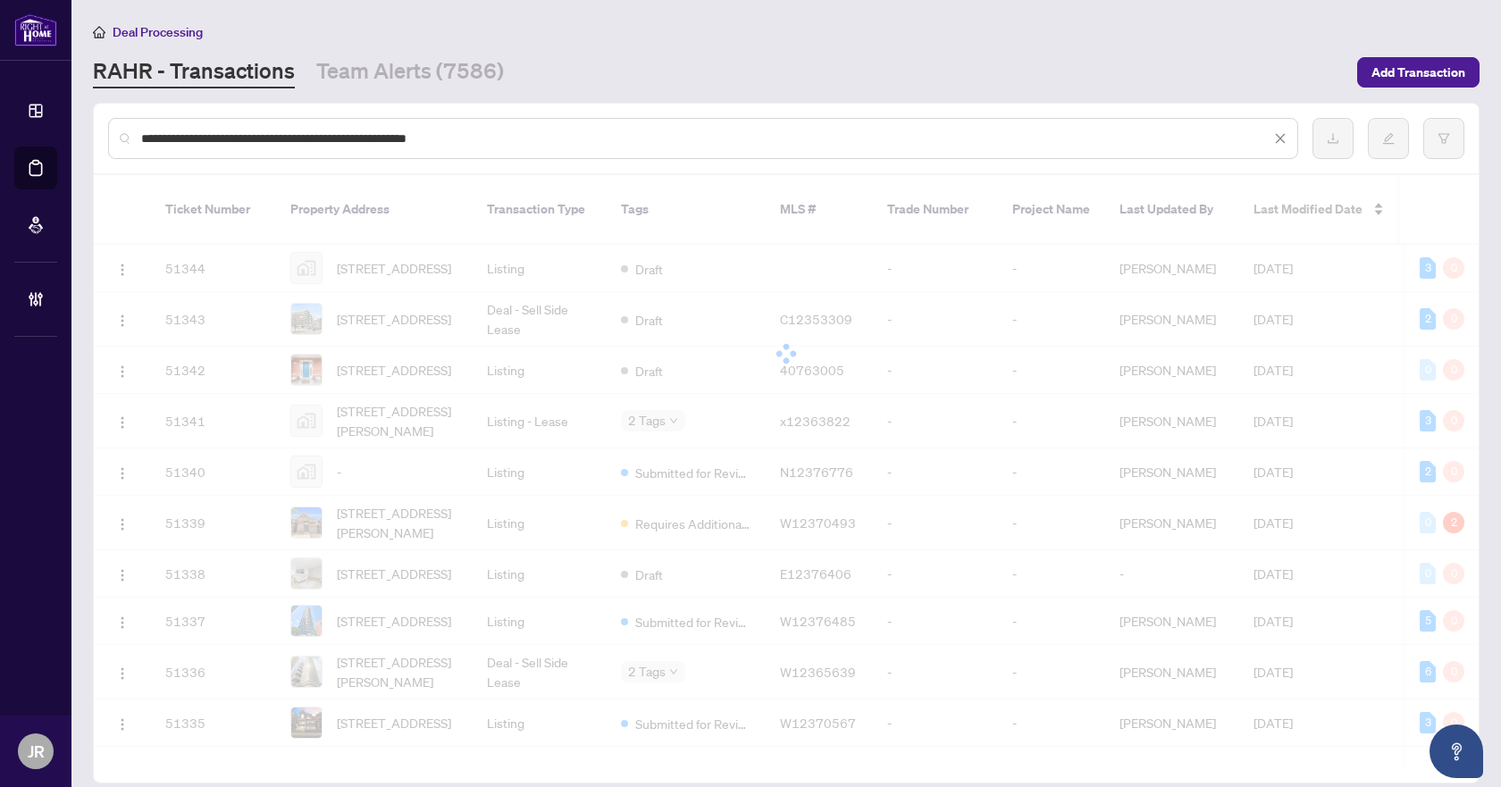
type input "**********"
click at [567, 149] on div "**********" at bounding box center [703, 138] width 1190 height 41
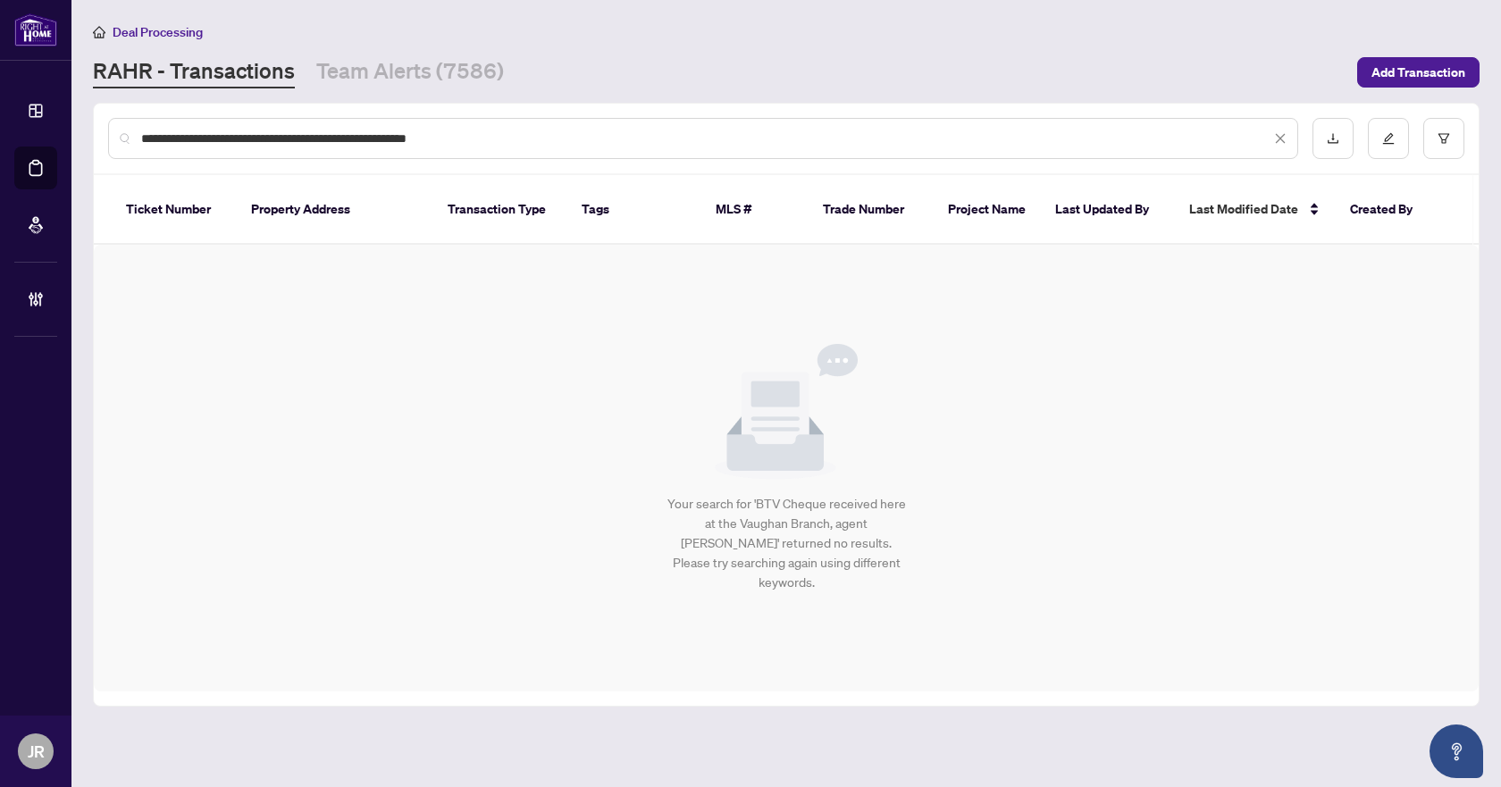
click at [568, 138] on input "**********" at bounding box center [705, 139] width 1129 height 20
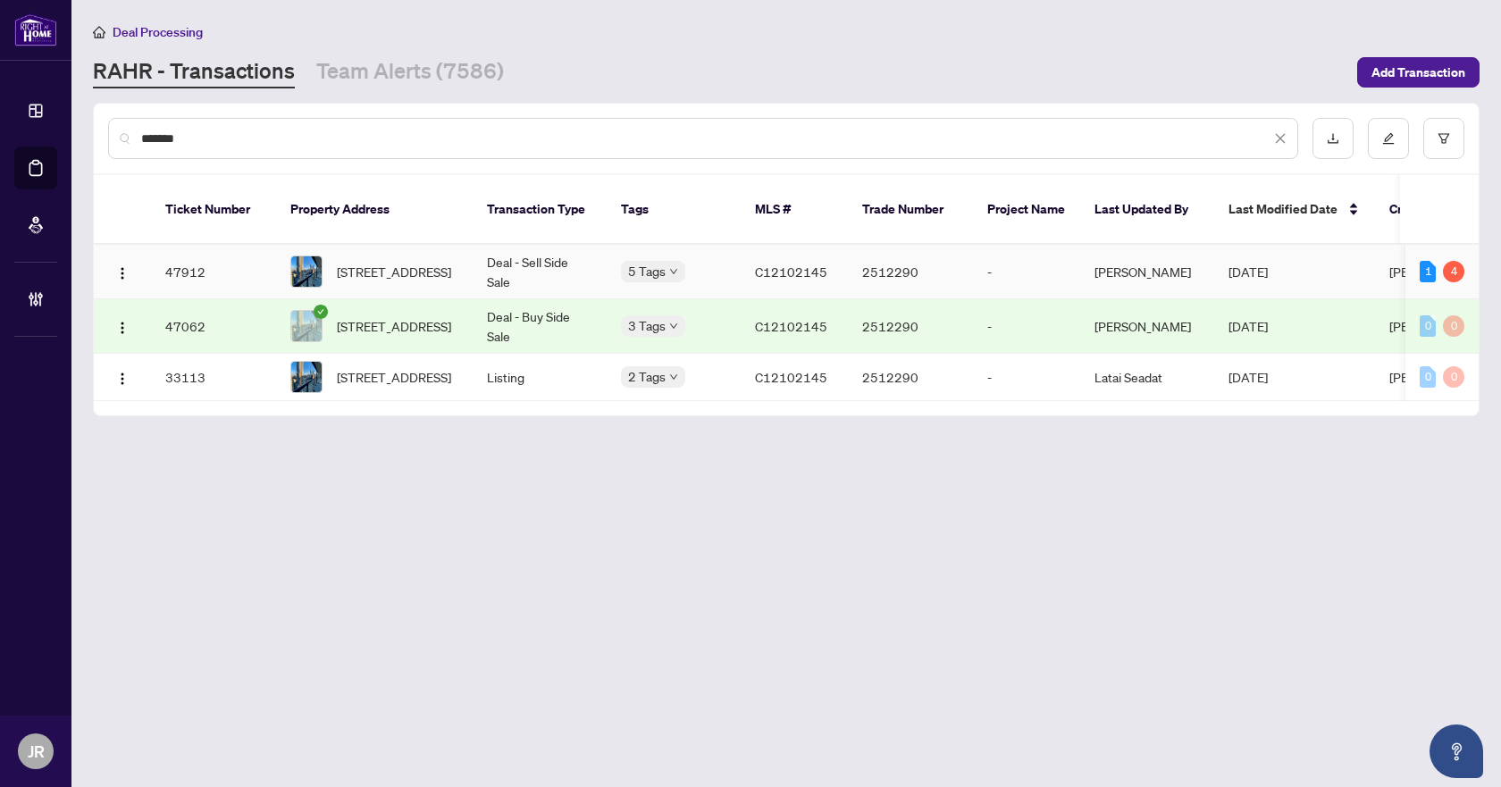
type input "*******"
click at [576, 252] on td "Deal - Sell Side Sale" at bounding box center [540, 272] width 134 height 55
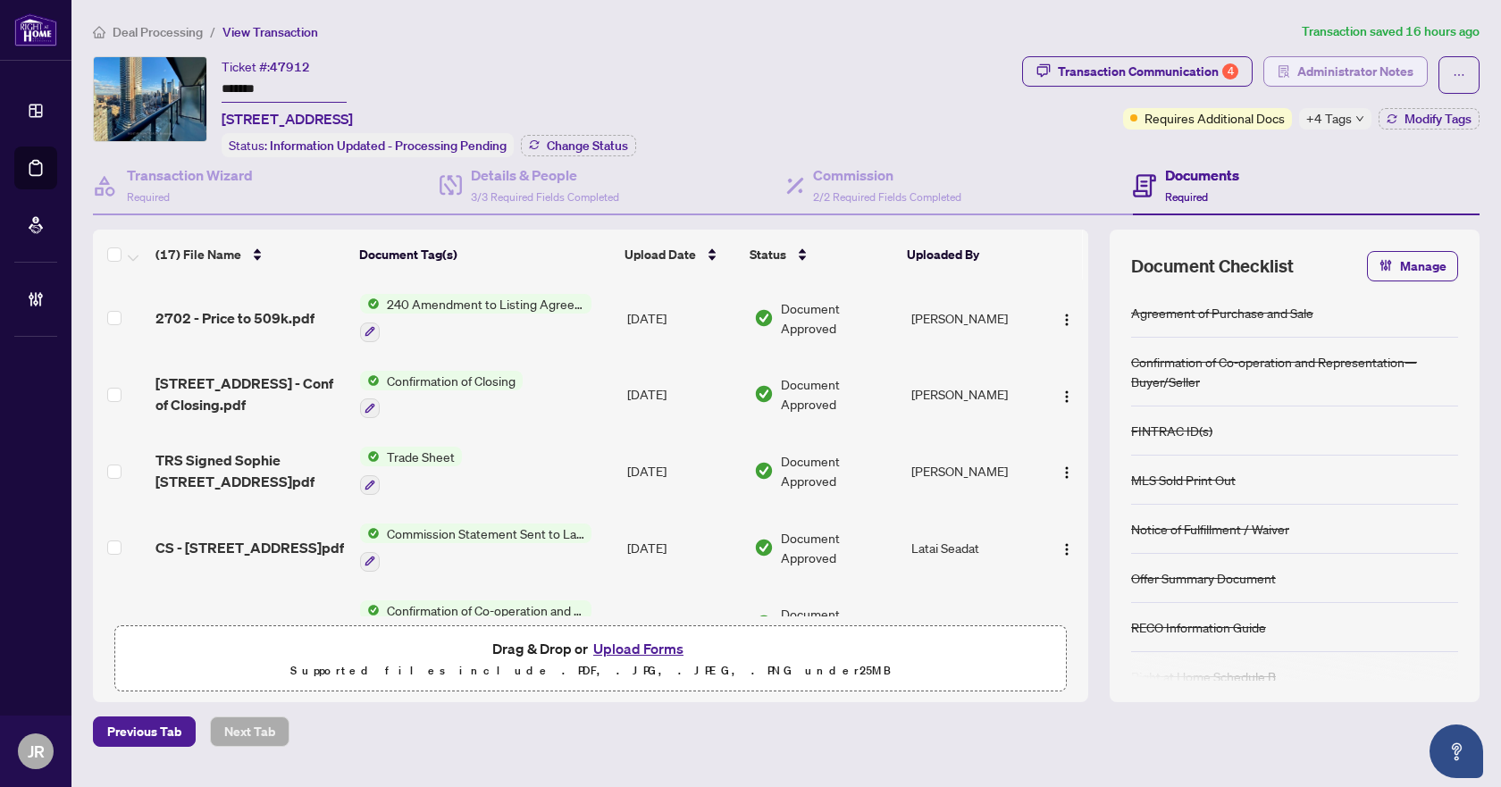
click at [1343, 69] on span "Administrator Notes" at bounding box center [1355, 71] width 116 height 29
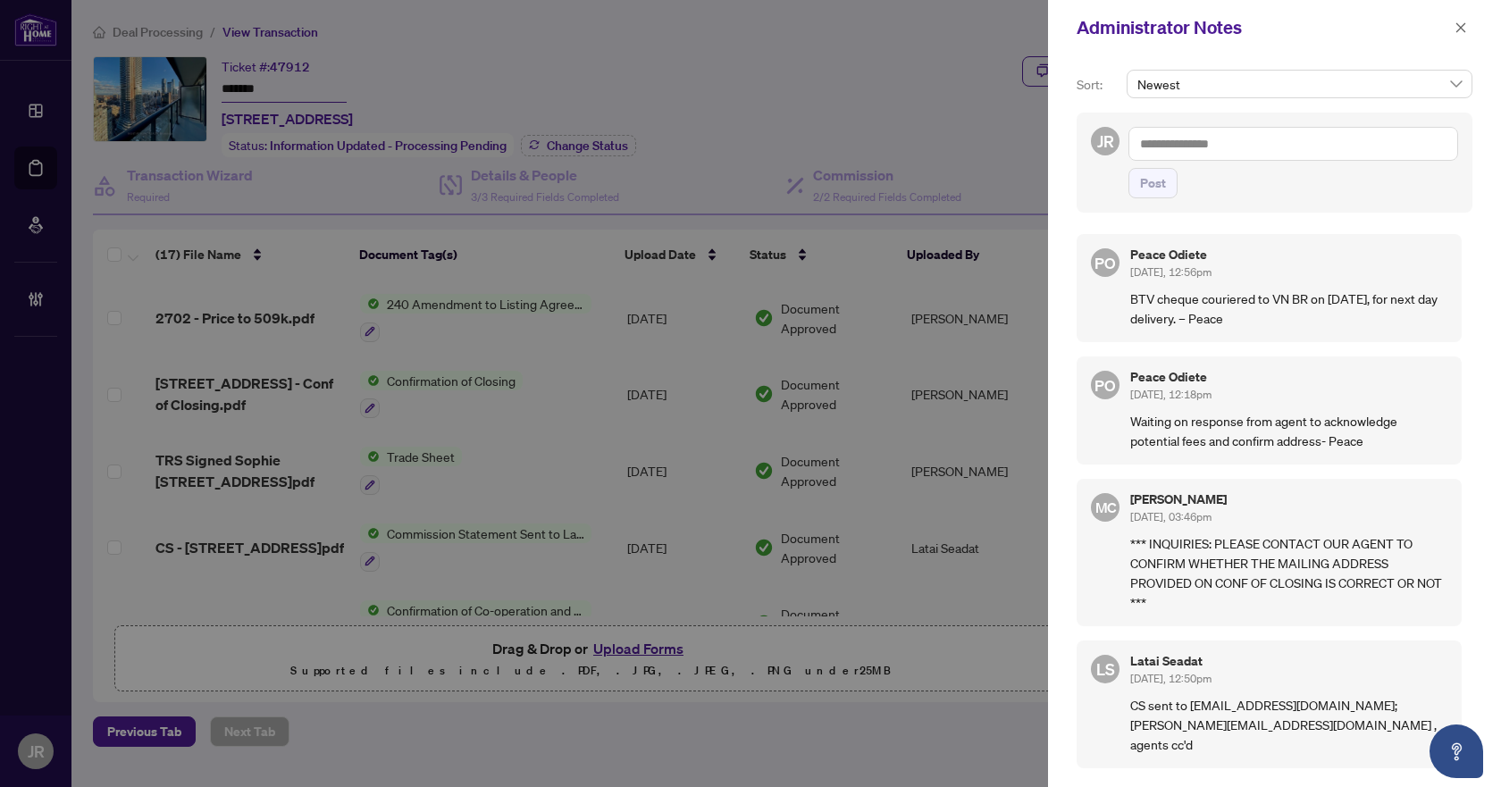
click at [1260, 147] on textarea at bounding box center [1294, 144] width 330 height 34
type textarea "*"
paste textarea "**********"
type textarea "**********"
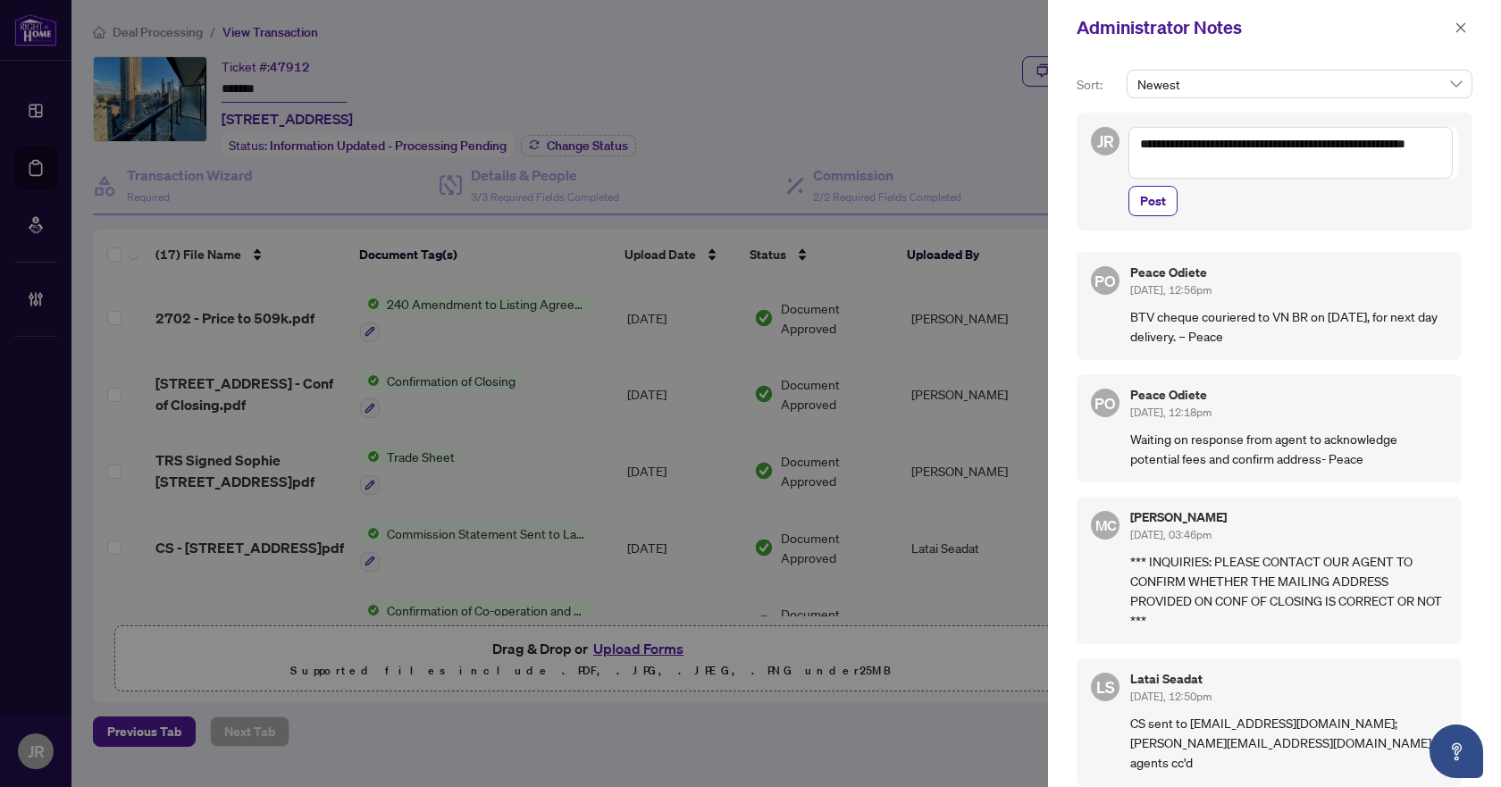
click at [1172, 184] on div "**********" at bounding box center [1294, 171] width 330 height 89
click at [1162, 196] on span "Post" at bounding box center [1153, 201] width 26 height 29
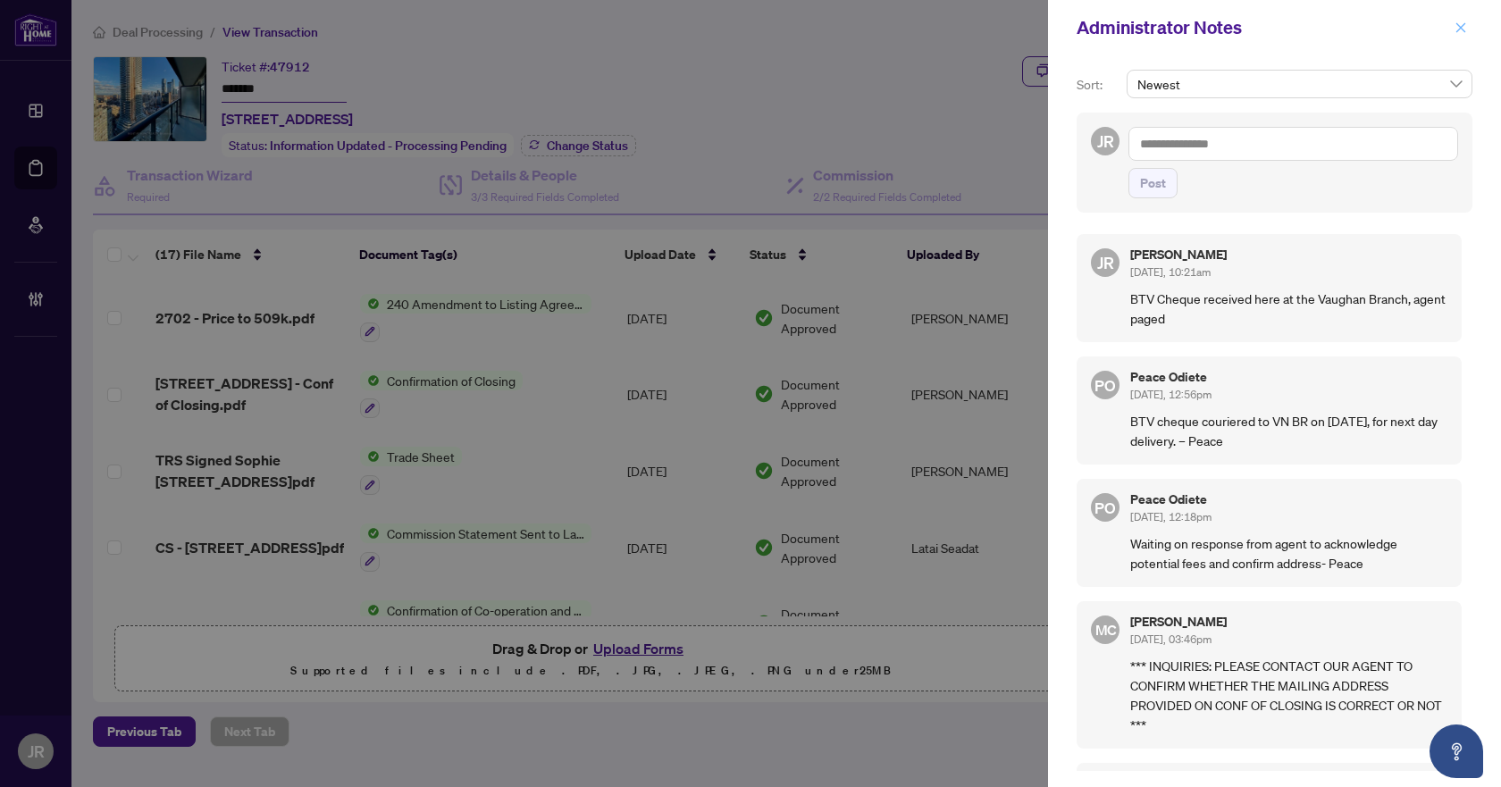
click at [1466, 28] on icon "close" at bounding box center [1461, 27] width 13 height 13
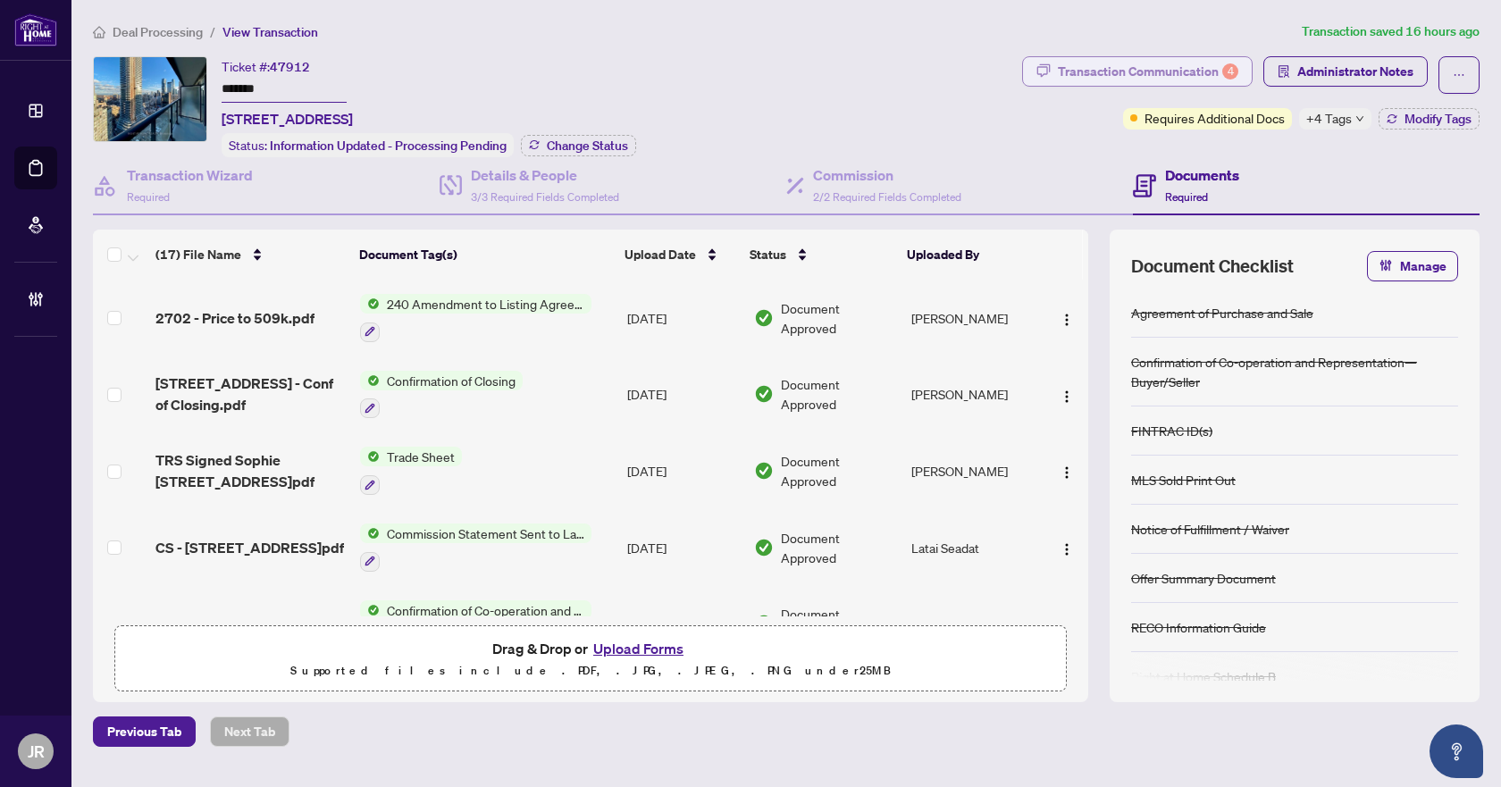
click at [1169, 74] on div "Transaction Communication 4" at bounding box center [1148, 71] width 180 height 29
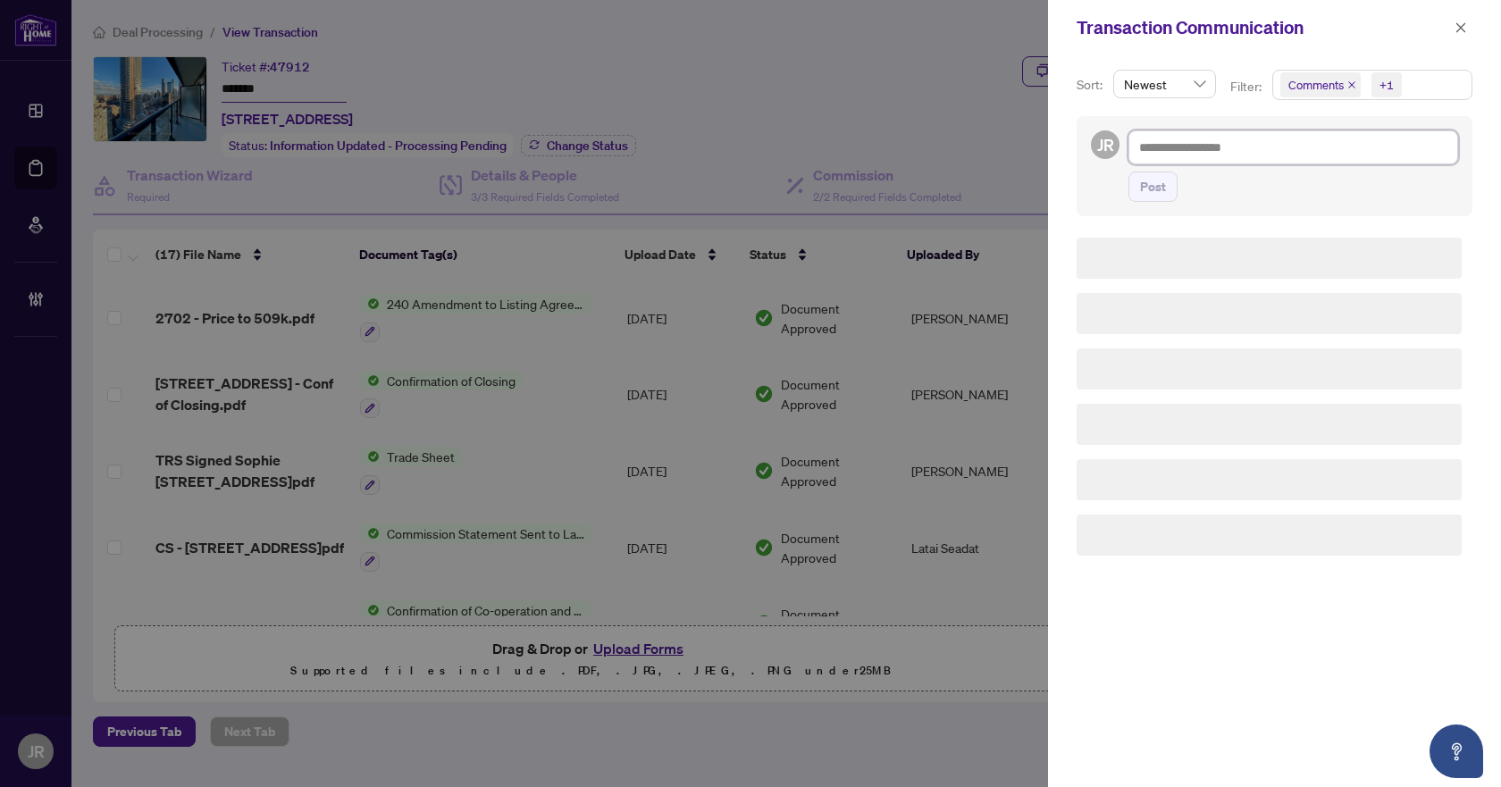
click at [1235, 145] on textarea at bounding box center [1294, 147] width 330 height 34
paste textarea "**********"
type textarea "**********"
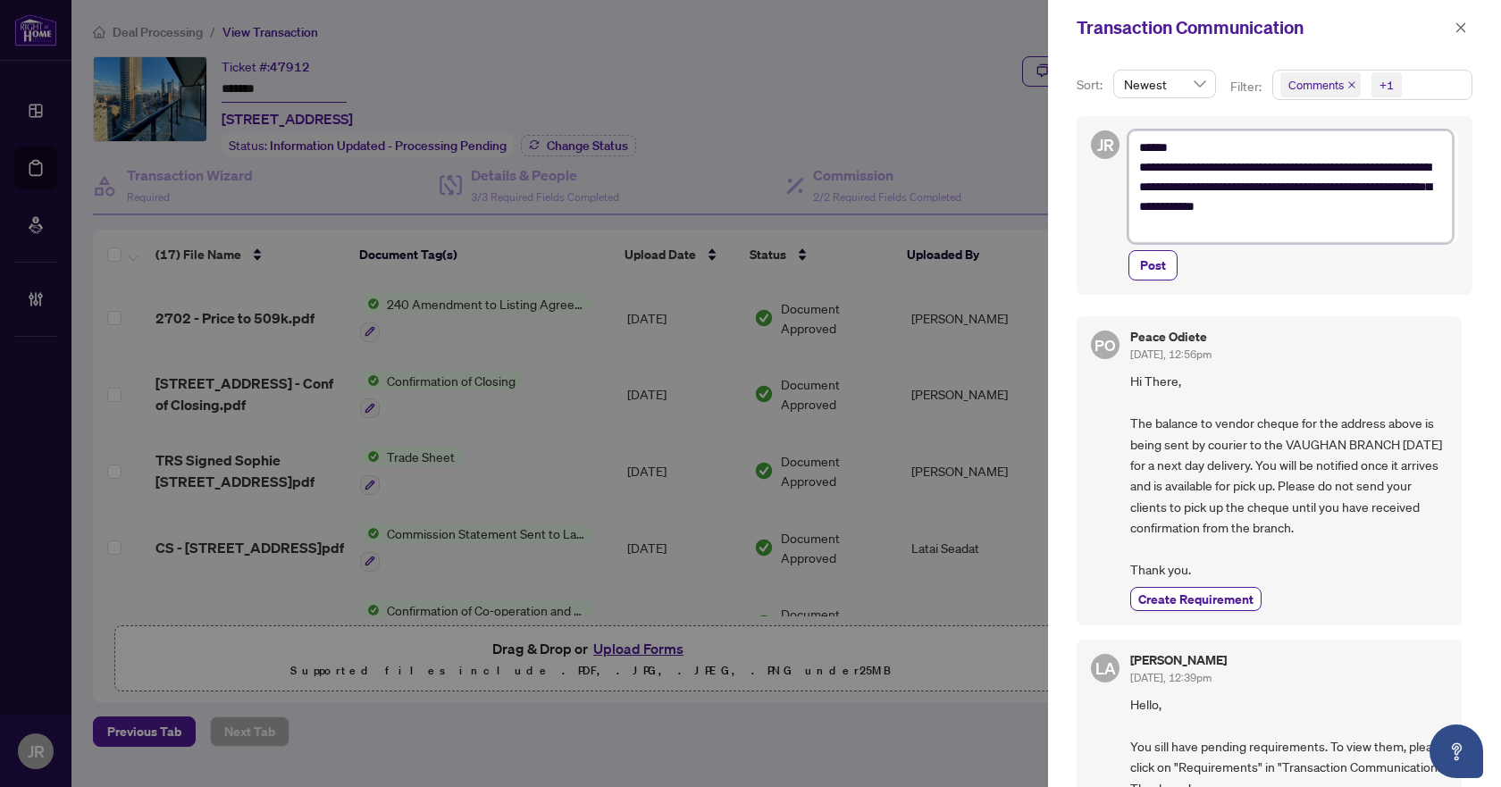
type textarea "**********"
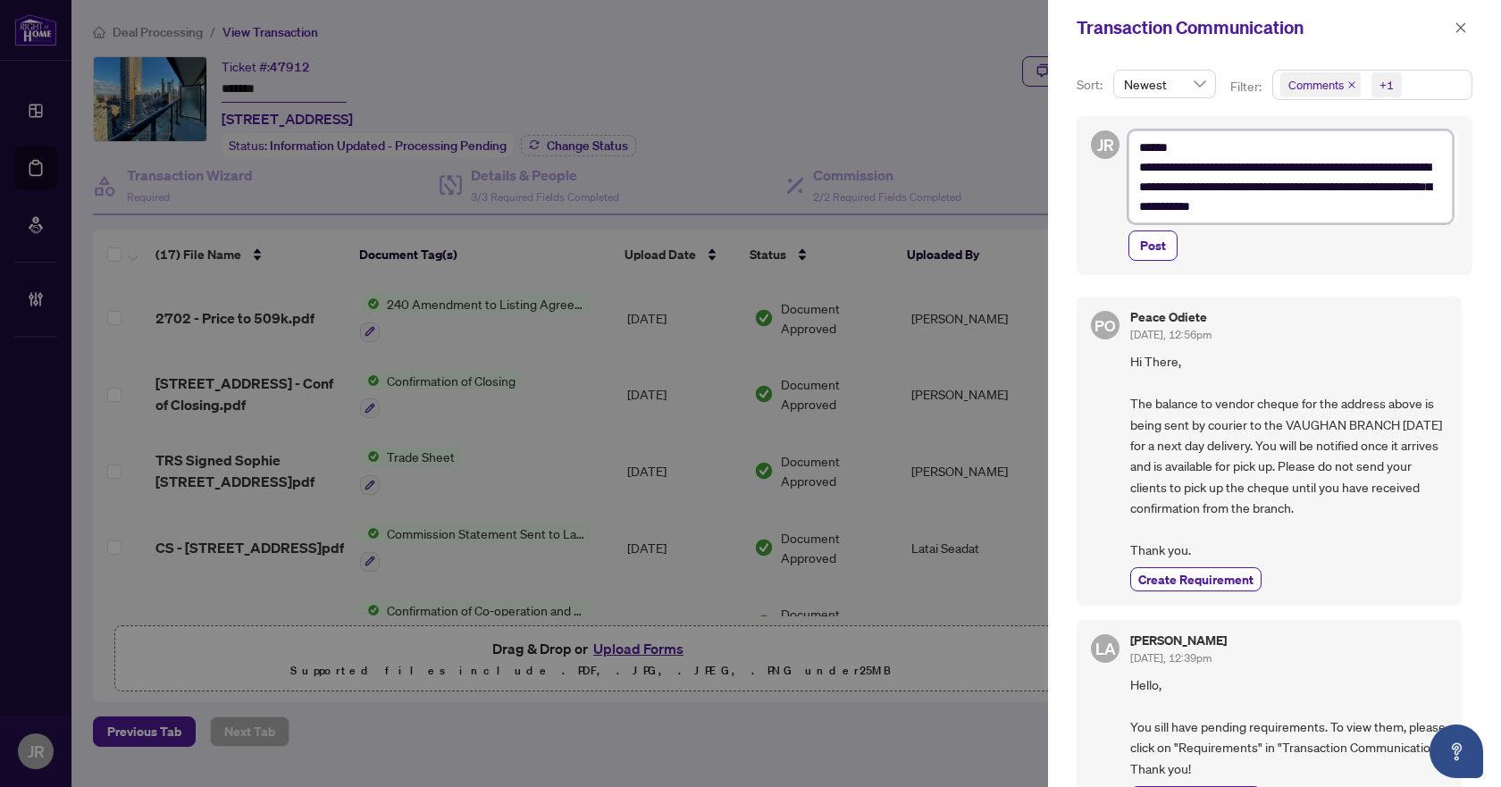
click at [1148, 172] on textarea "**********" at bounding box center [1291, 176] width 324 height 93
type textarea "**********"
click at [1159, 245] on span "Post" at bounding box center [1153, 245] width 26 height 29
type textarea "**********"
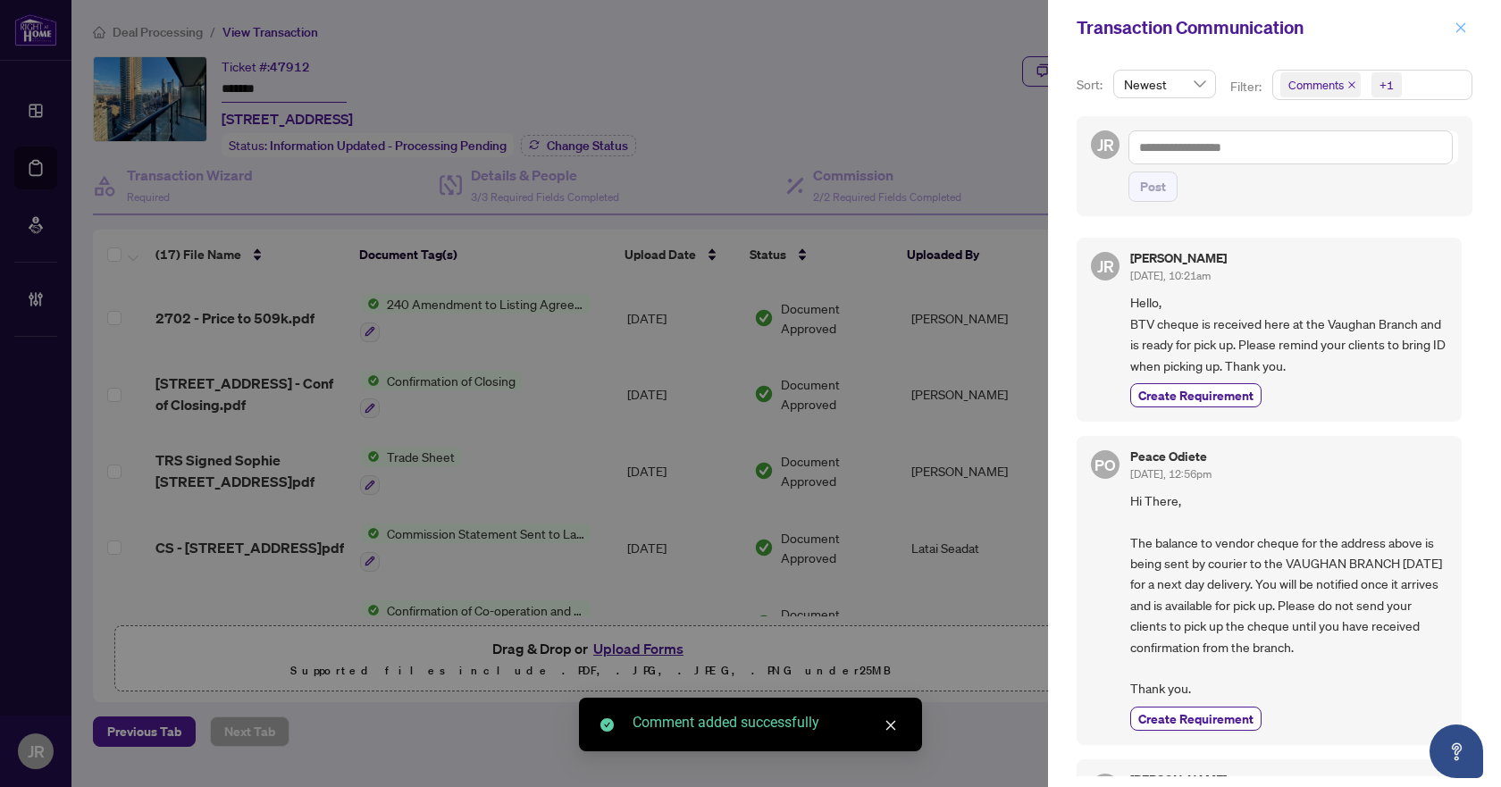
click at [1460, 29] on icon "close" at bounding box center [1461, 27] width 10 height 10
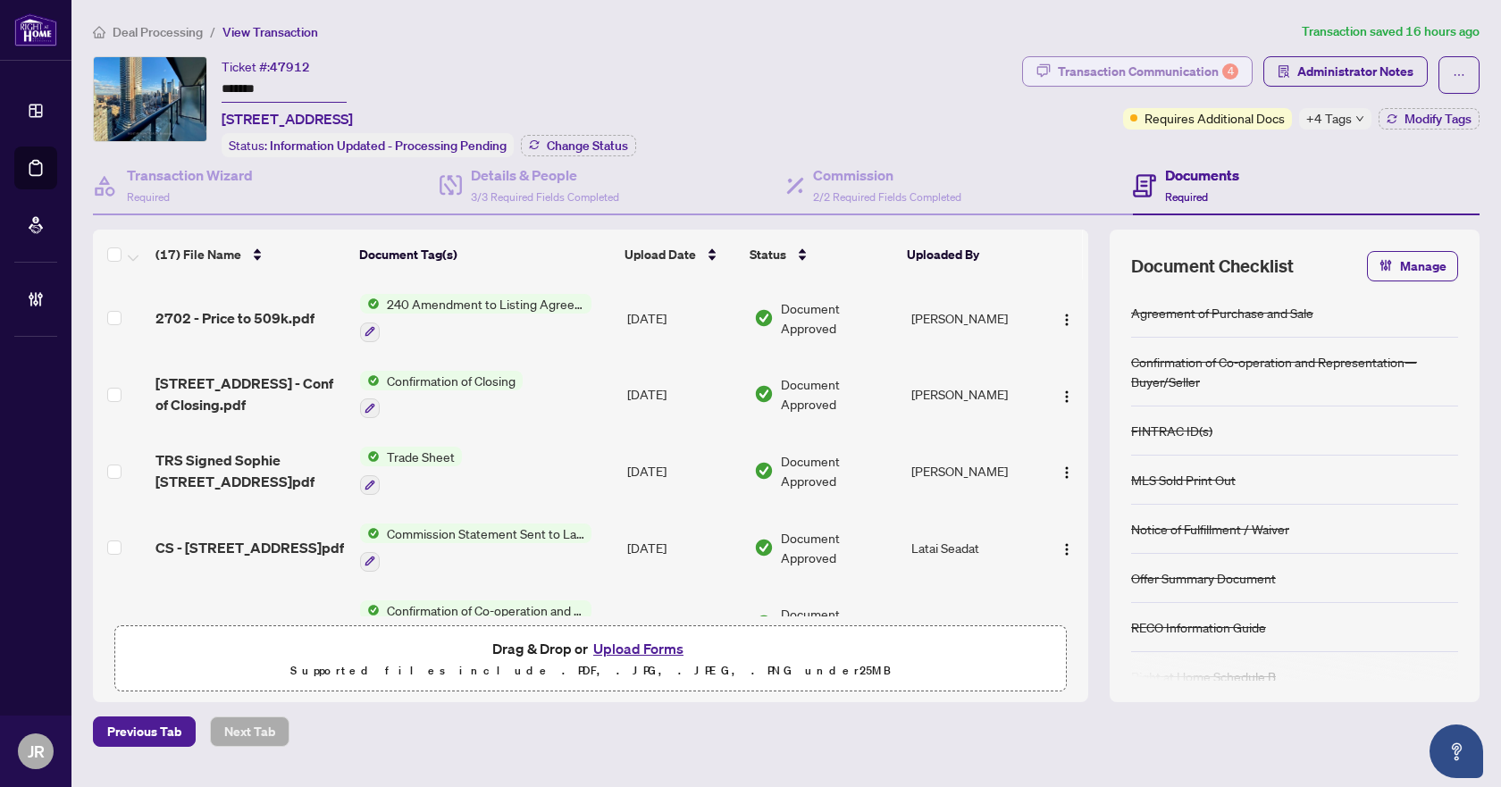
click at [1180, 58] on div "Transaction Communication 4" at bounding box center [1148, 71] width 180 height 29
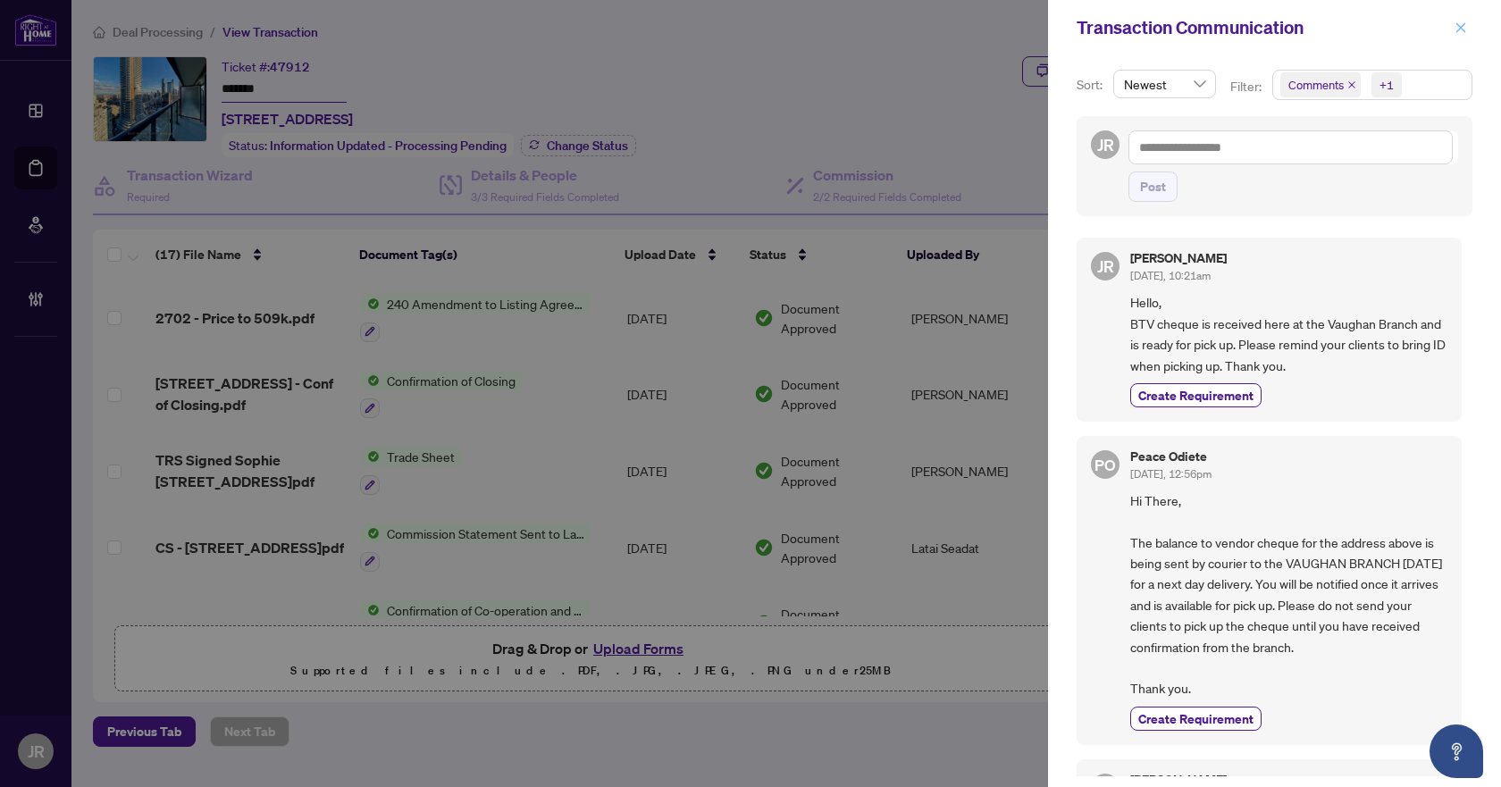
click at [1455, 29] on icon "close" at bounding box center [1461, 27] width 13 height 13
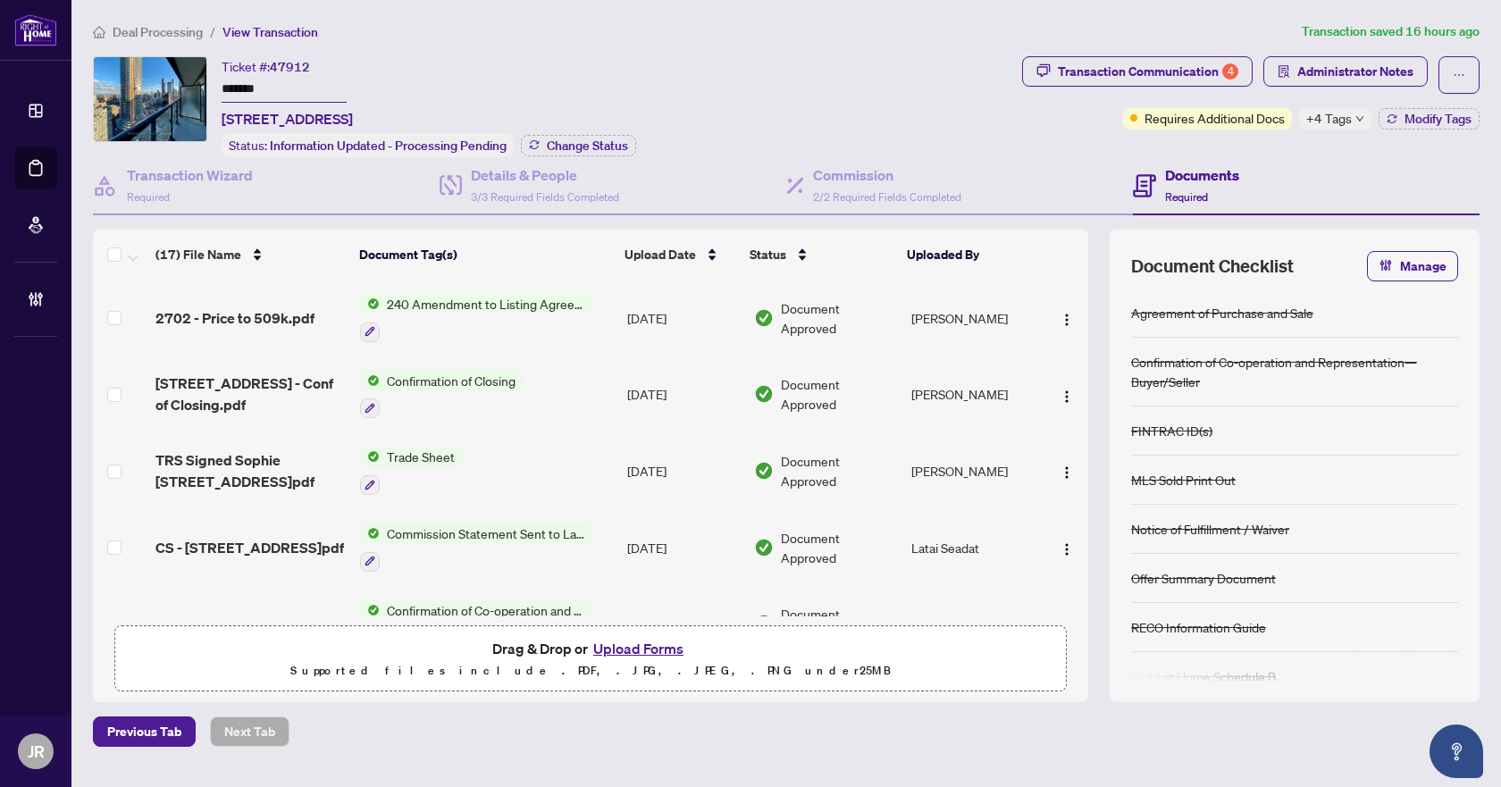
click at [173, 29] on span "Deal Processing" at bounding box center [158, 32] width 90 height 16
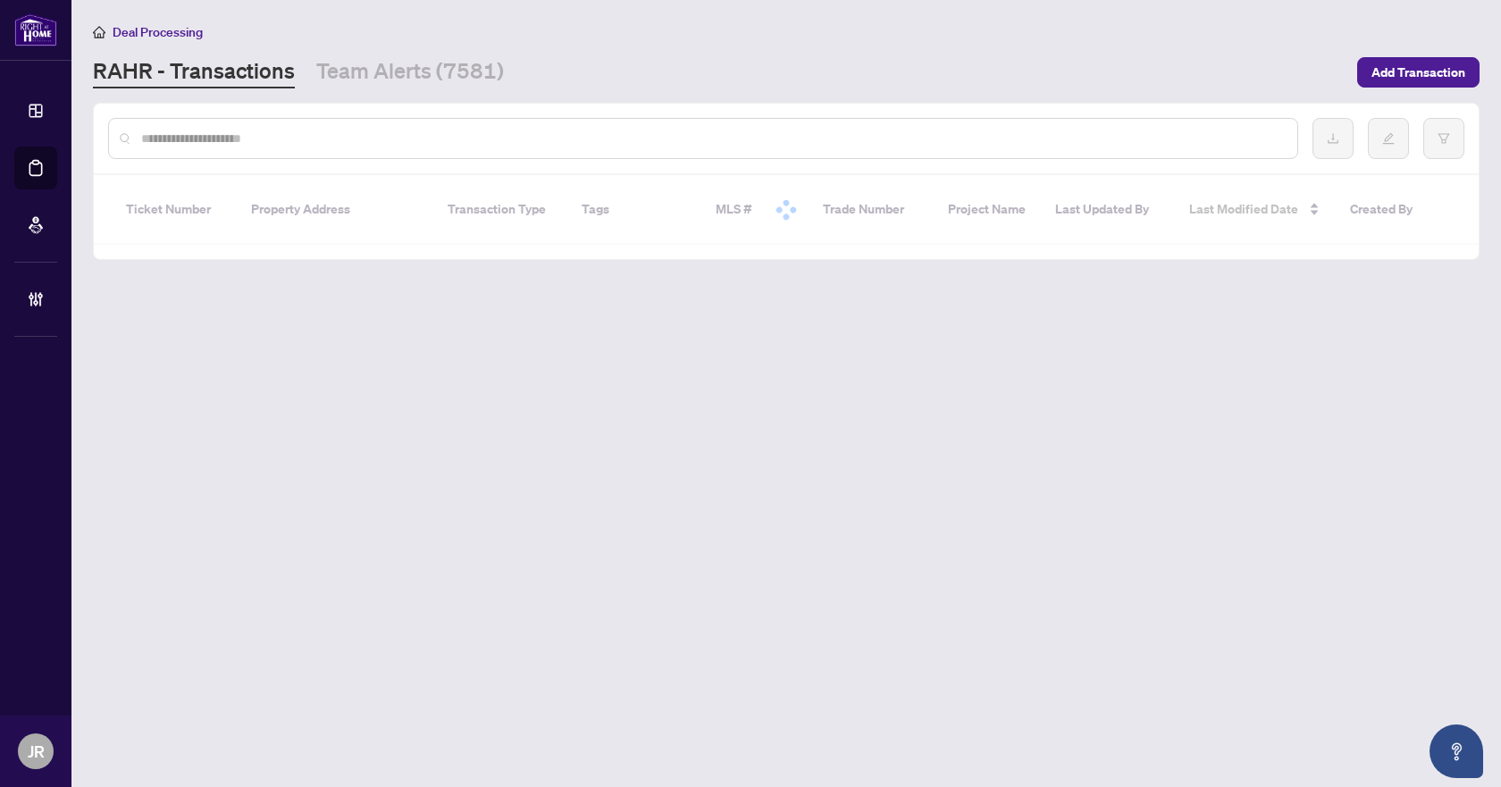
click at [393, 145] on input "text" at bounding box center [712, 139] width 1142 height 20
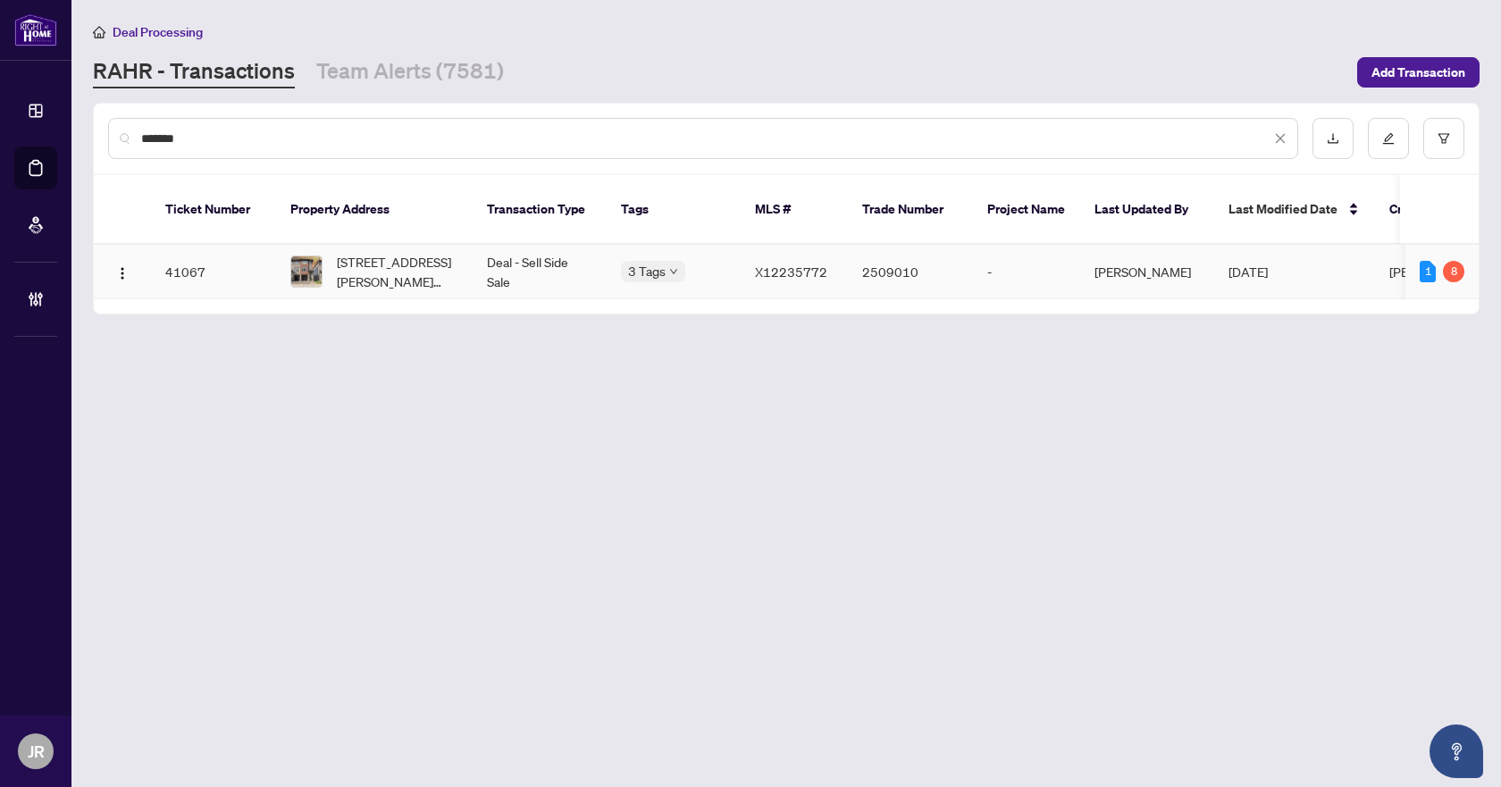
type input "*******"
click at [575, 250] on td "Deal - Sell Side Sale" at bounding box center [540, 272] width 134 height 55
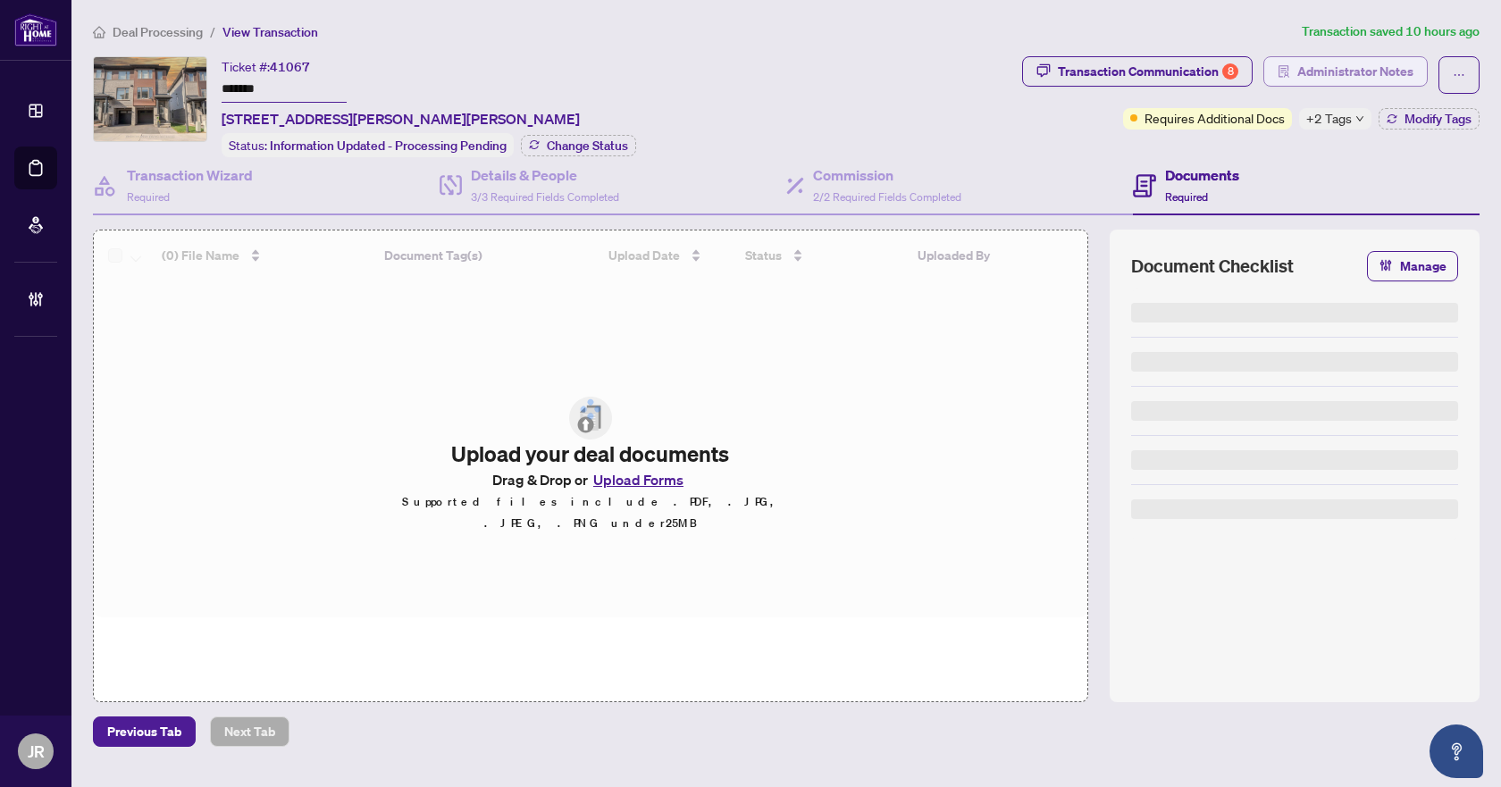
click at [1322, 77] on span "Administrator Notes" at bounding box center [1355, 71] width 116 height 29
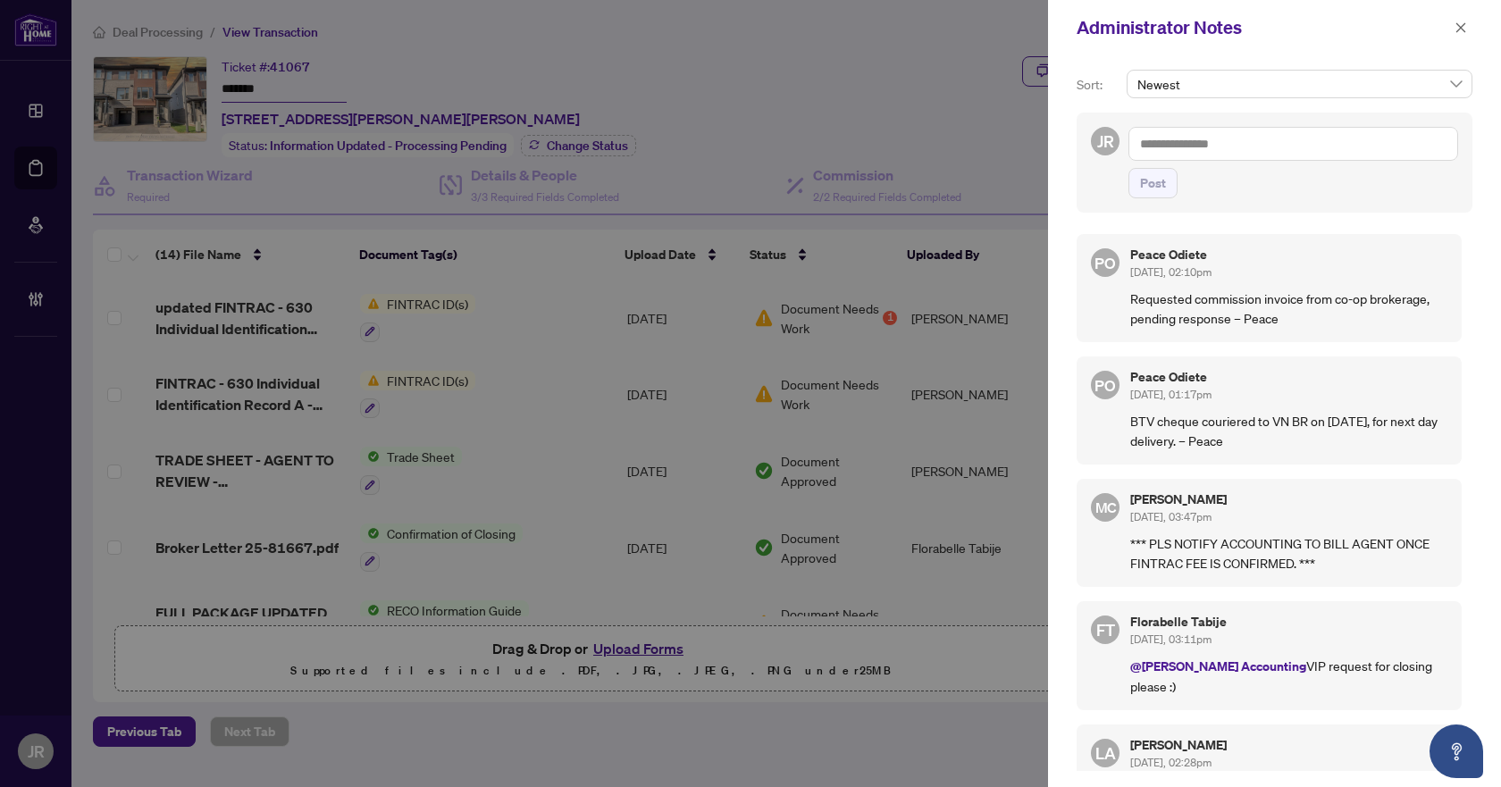
click at [1229, 137] on textarea at bounding box center [1294, 144] width 330 height 34
paste textarea "**********"
type textarea "**********"
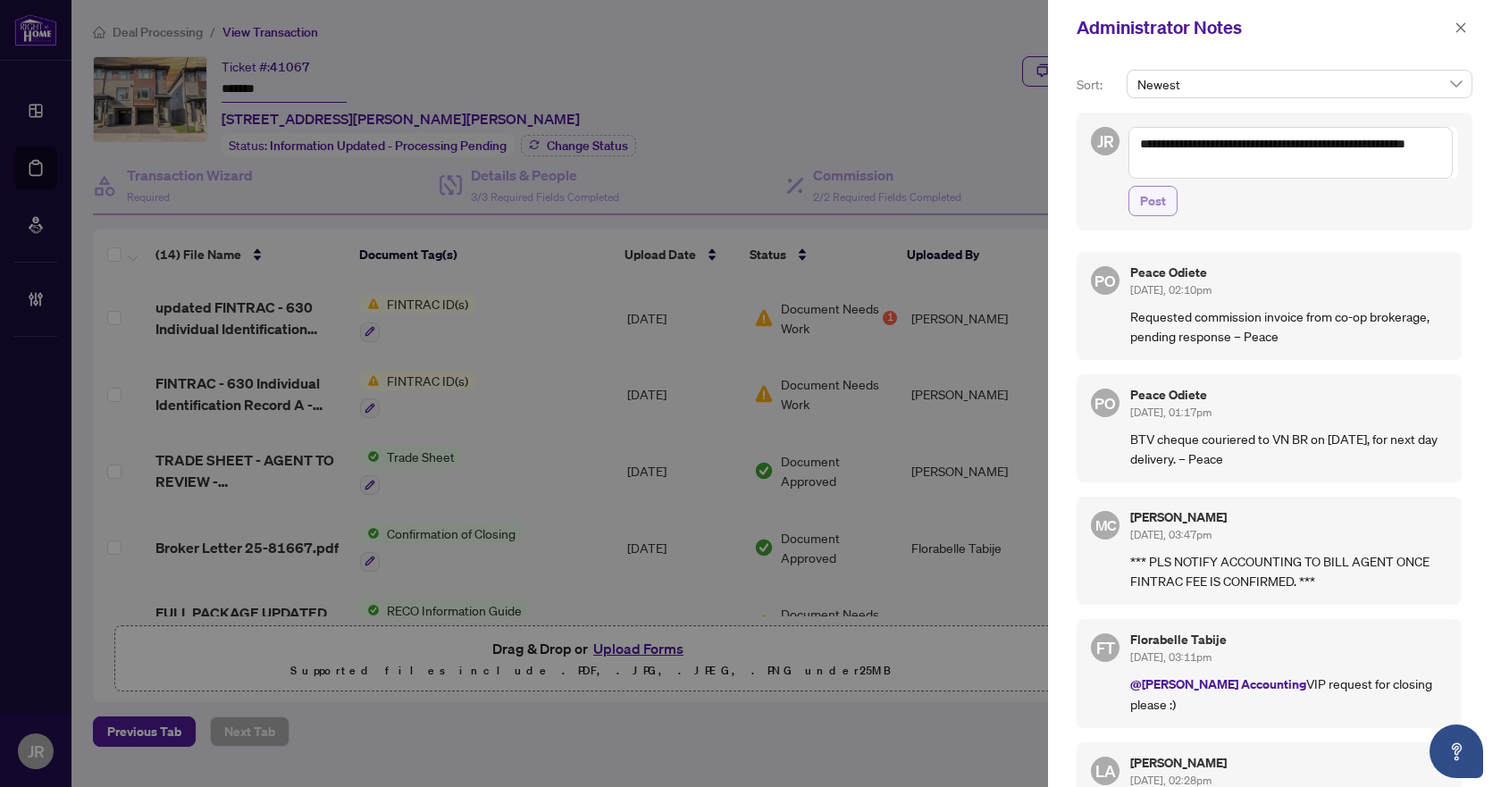
click at [1170, 197] on button "Post" at bounding box center [1153, 201] width 49 height 30
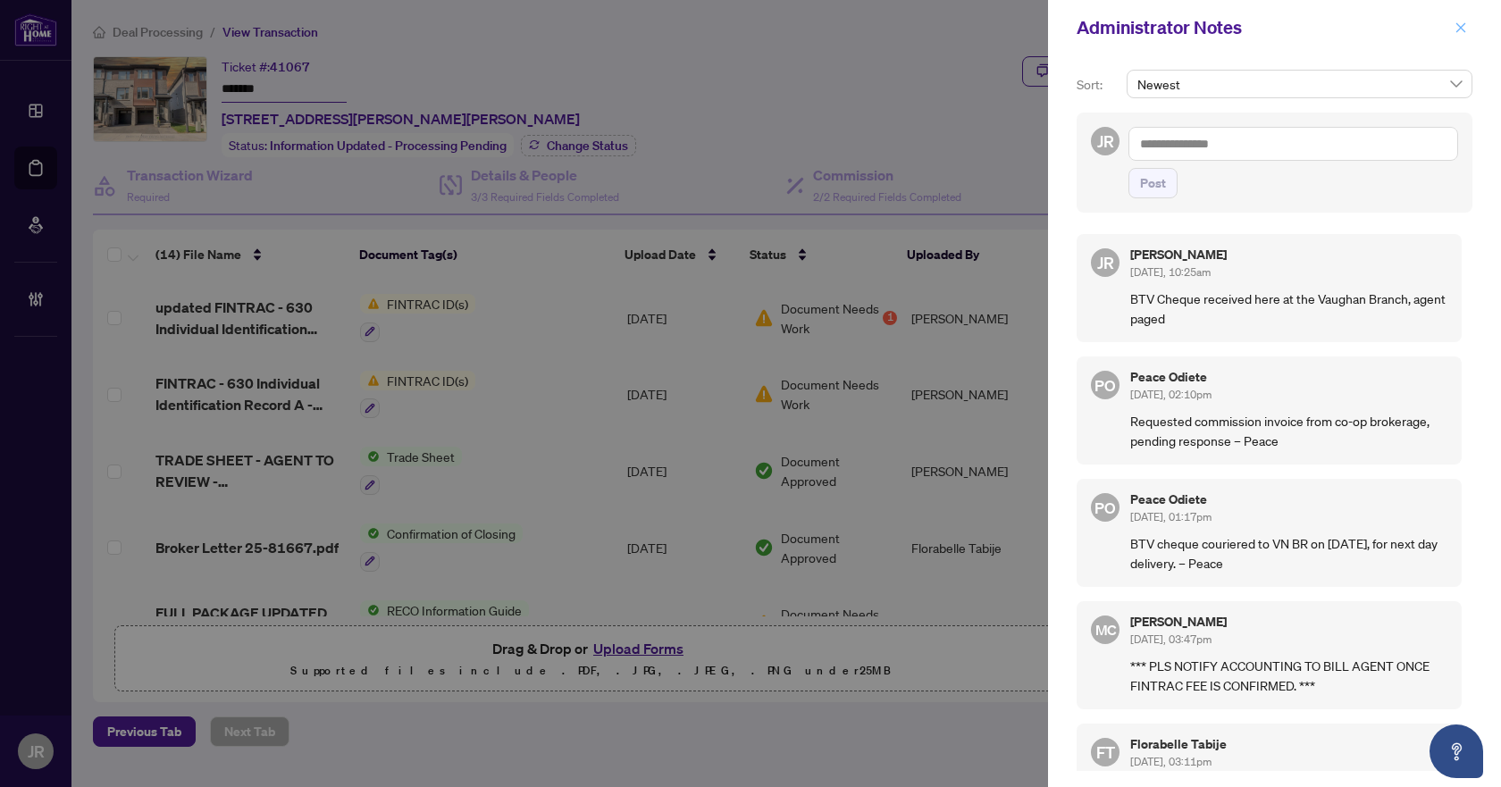
click at [1460, 32] on icon "close" at bounding box center [1461, 27] width 13 height 13
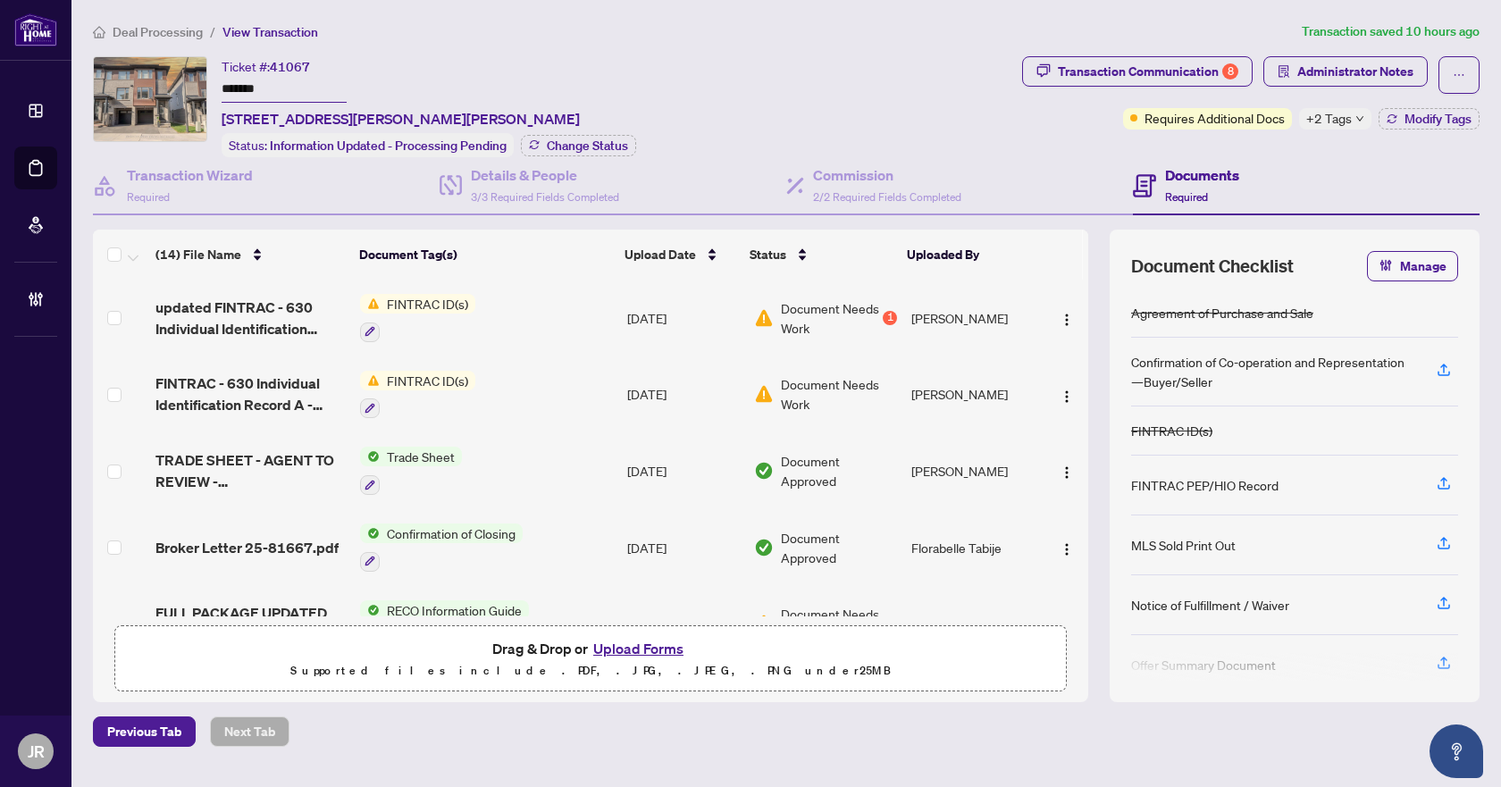
click at [1183, 50] on div "Deal Processing / View Transaction Transaction saved 10 hours ago Ticket #: 410…" at bounding box center [786, 384] width 1401 height 726
click at [1185, 64] on div "Transaction Communication 8" at bounding box center [1148, 71] width 180 height 29
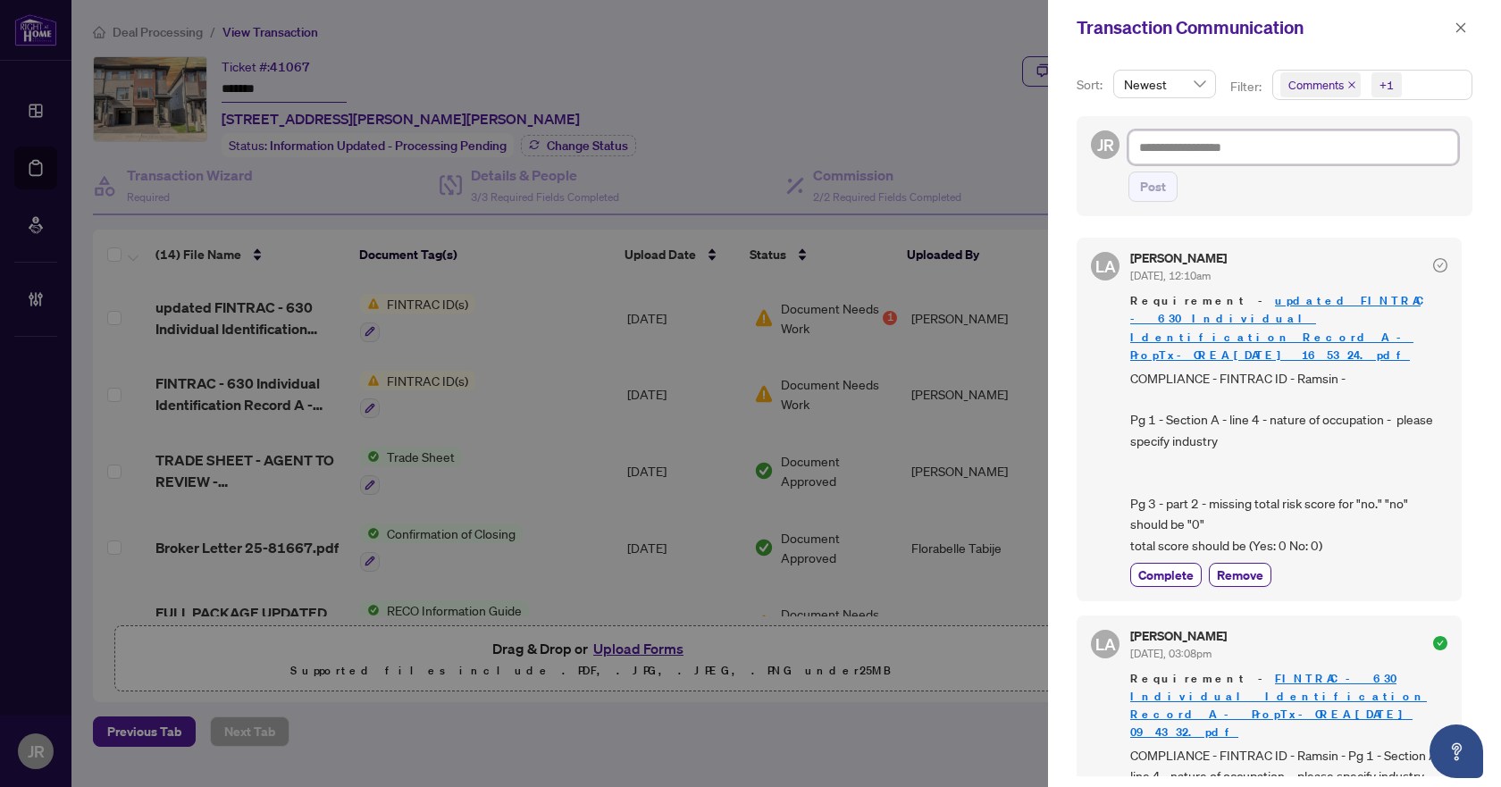
click at [1406, 152] on textarea at bounding box center [1294, 147] width 330 height 34
paste textarea "**********"
type textarea "**********"
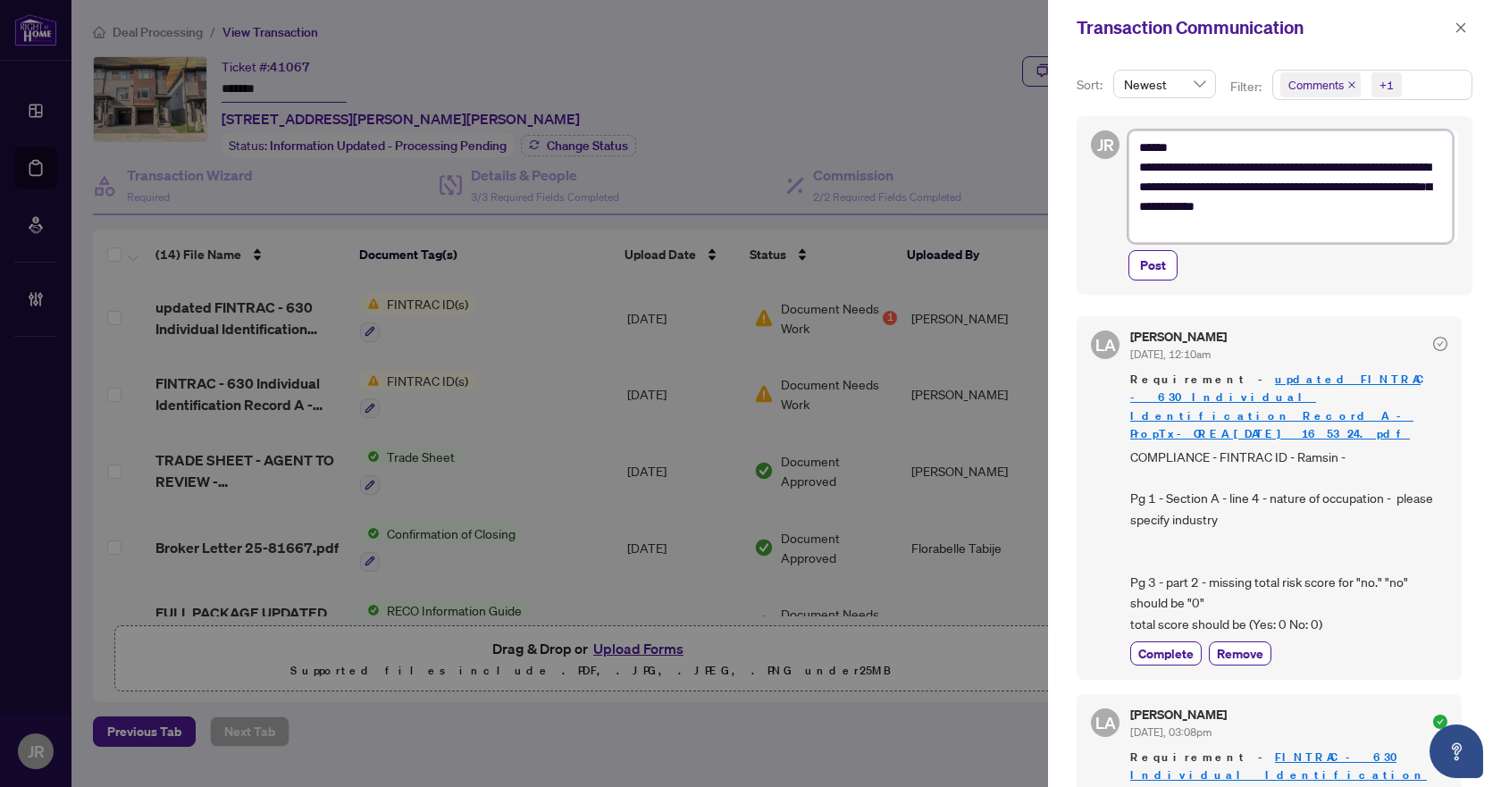
click at [1149, 164] on textarea "**********" at bounding box center [1291, 186] width 324 height 113
type textarea "**********"
click at [1184, 223] on textarea "**********" at bounding box center [1291, 186] width 324 height 113
type textarea "**********"
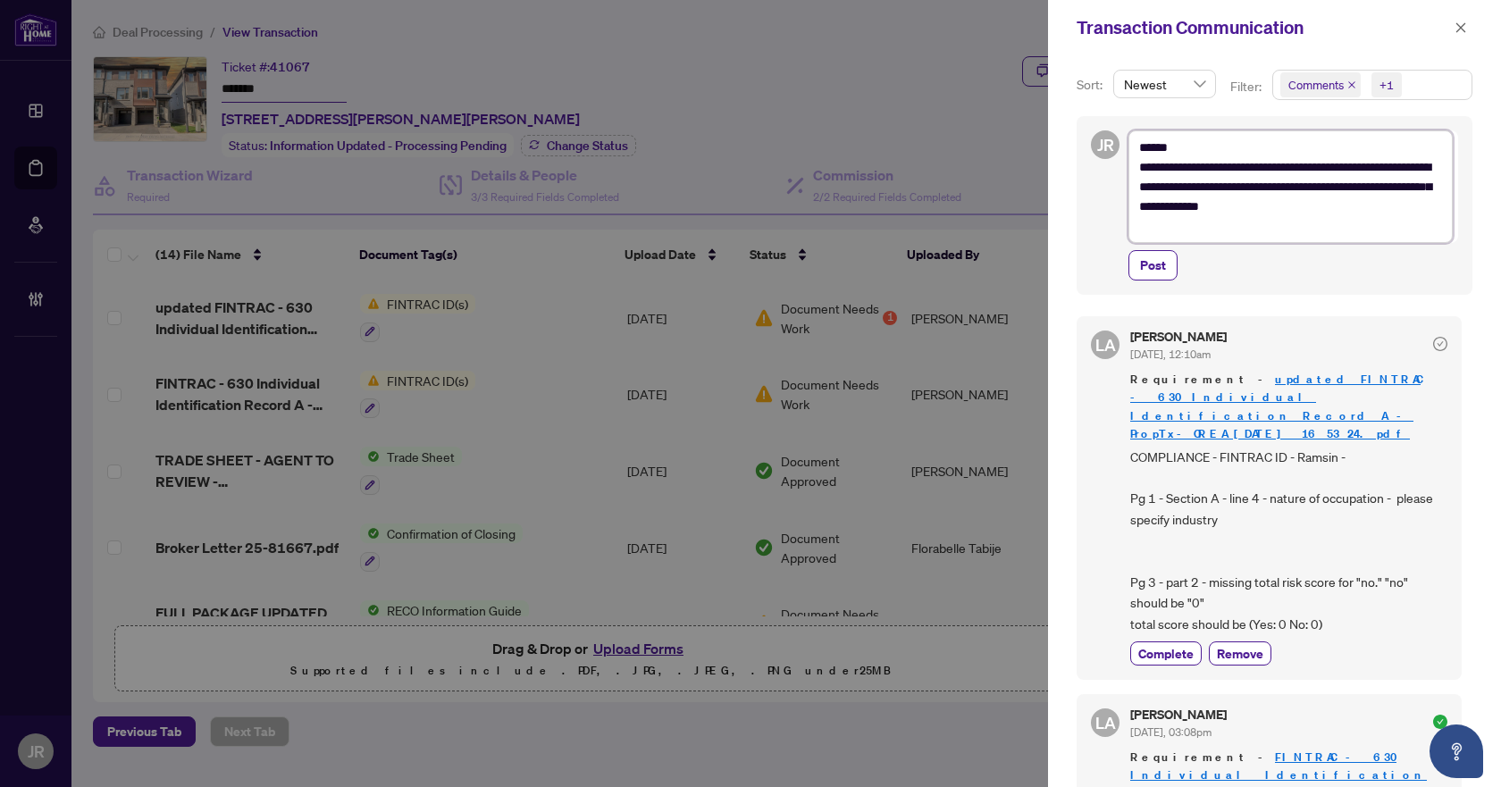
type textarea "**********"
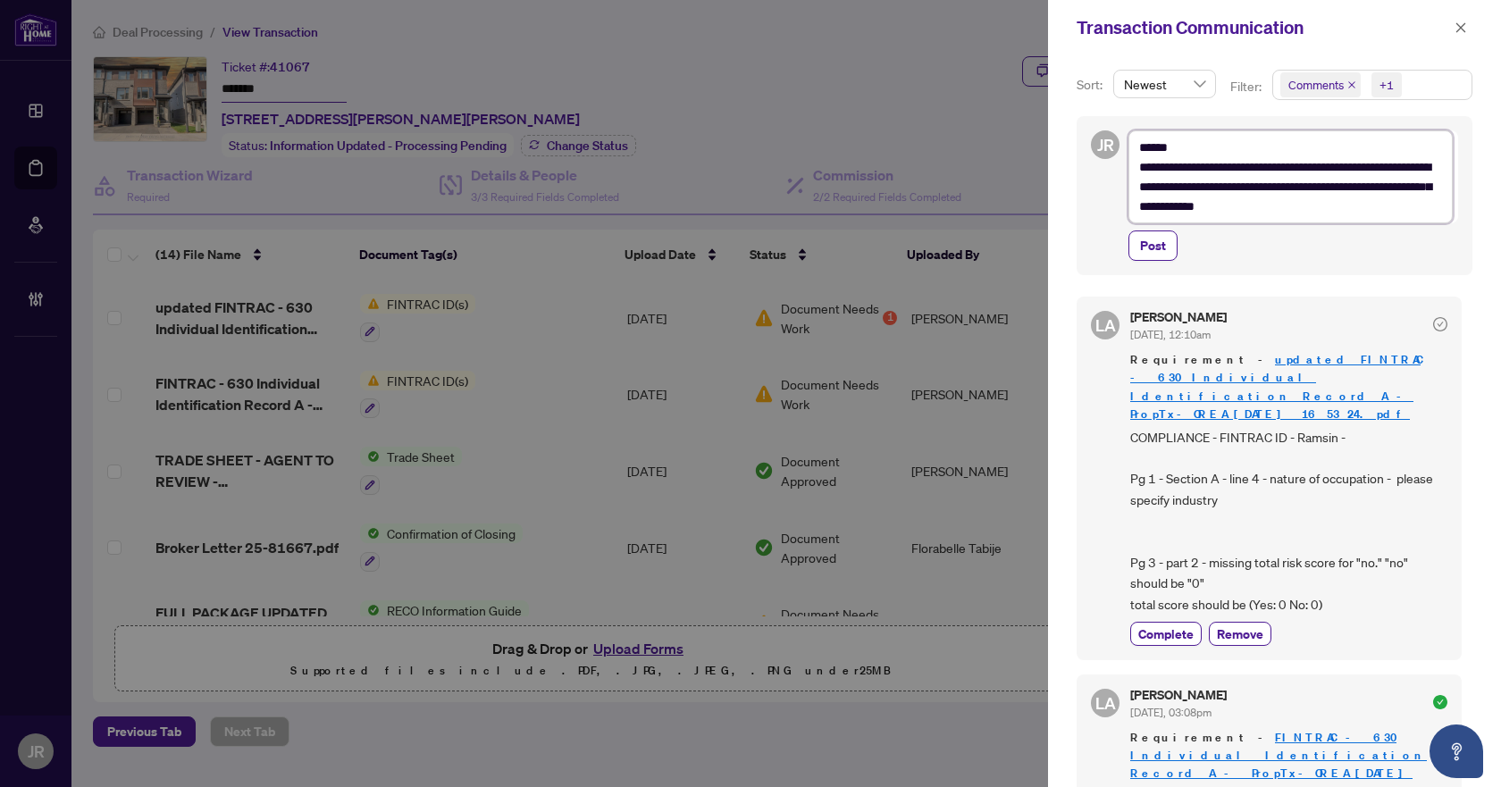
click at [1140, 165] on textarea "**********" at bounding box center [1291, 176] width 324 height 93
type textarea "**********"
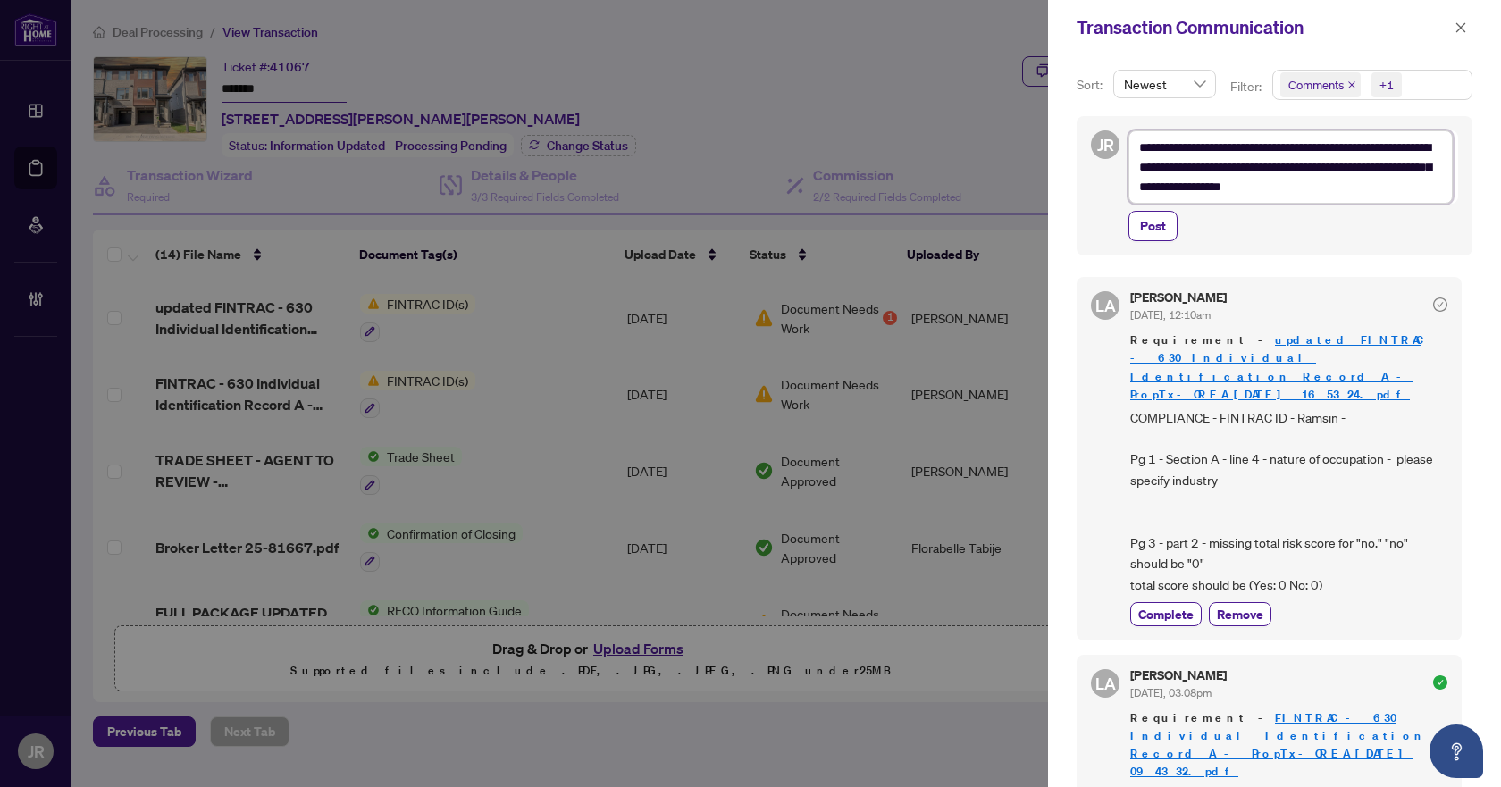
type textarea "**********"
click at [1159, 220] on span "Post" at bounding box center [1153, 226] width 26 height 29
type textarea "**********"
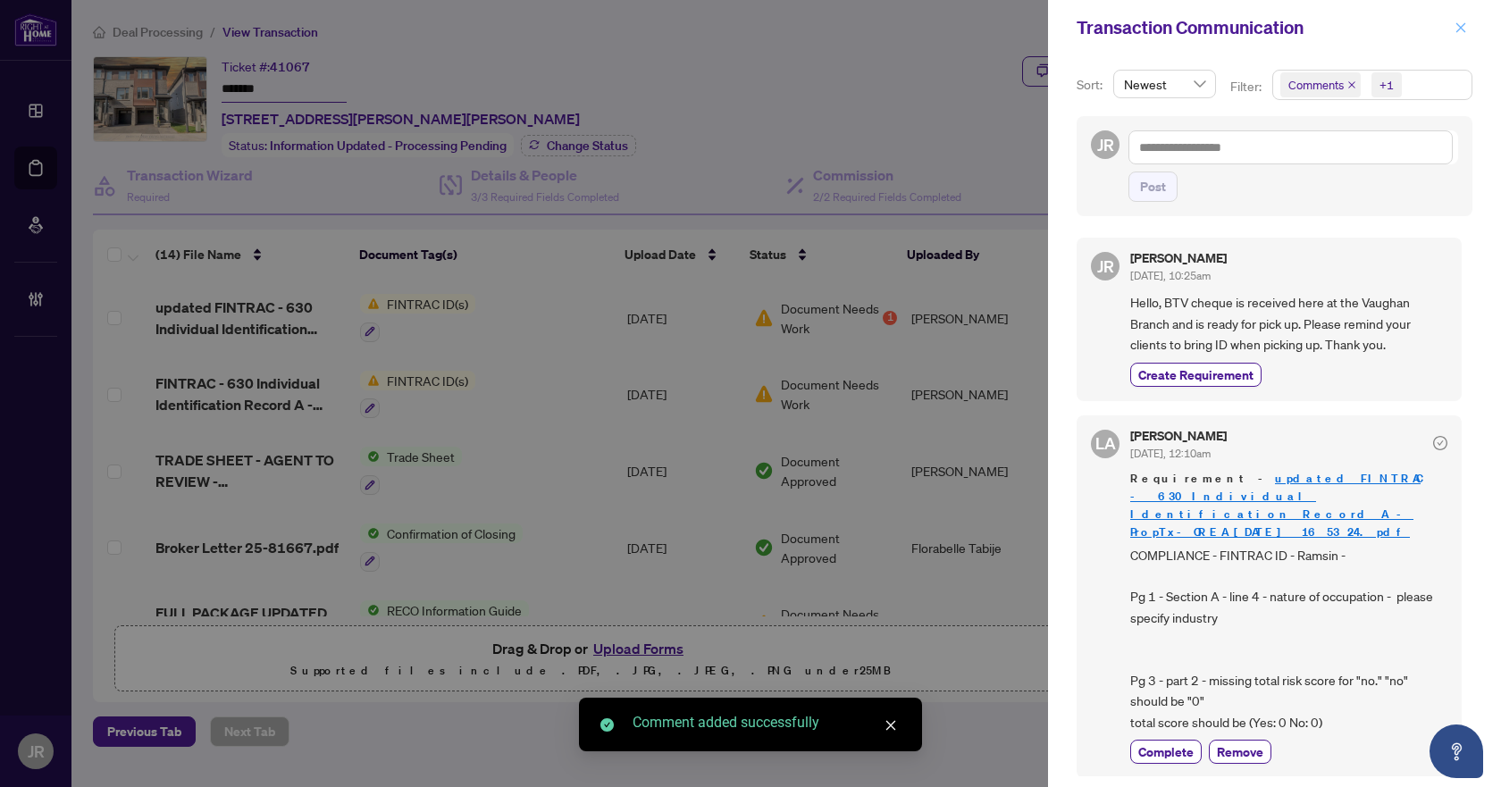
click at [1472, 21] on button "button" at bounding box center [1460, 27] width 23 height 21
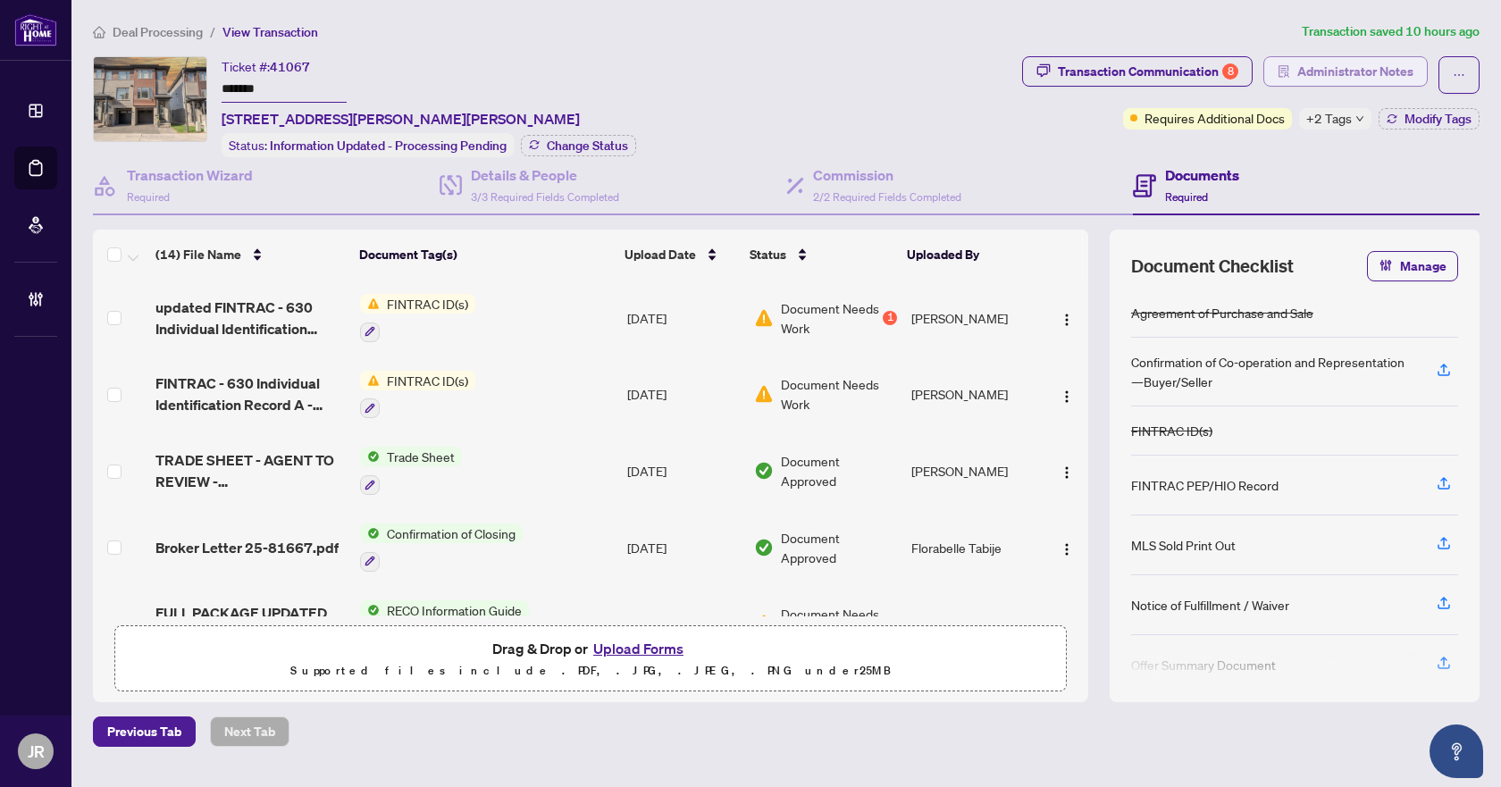
click at [1379, 82] on span "Administrator Notes" at bounding box center [1355, 71] width 116 height 29
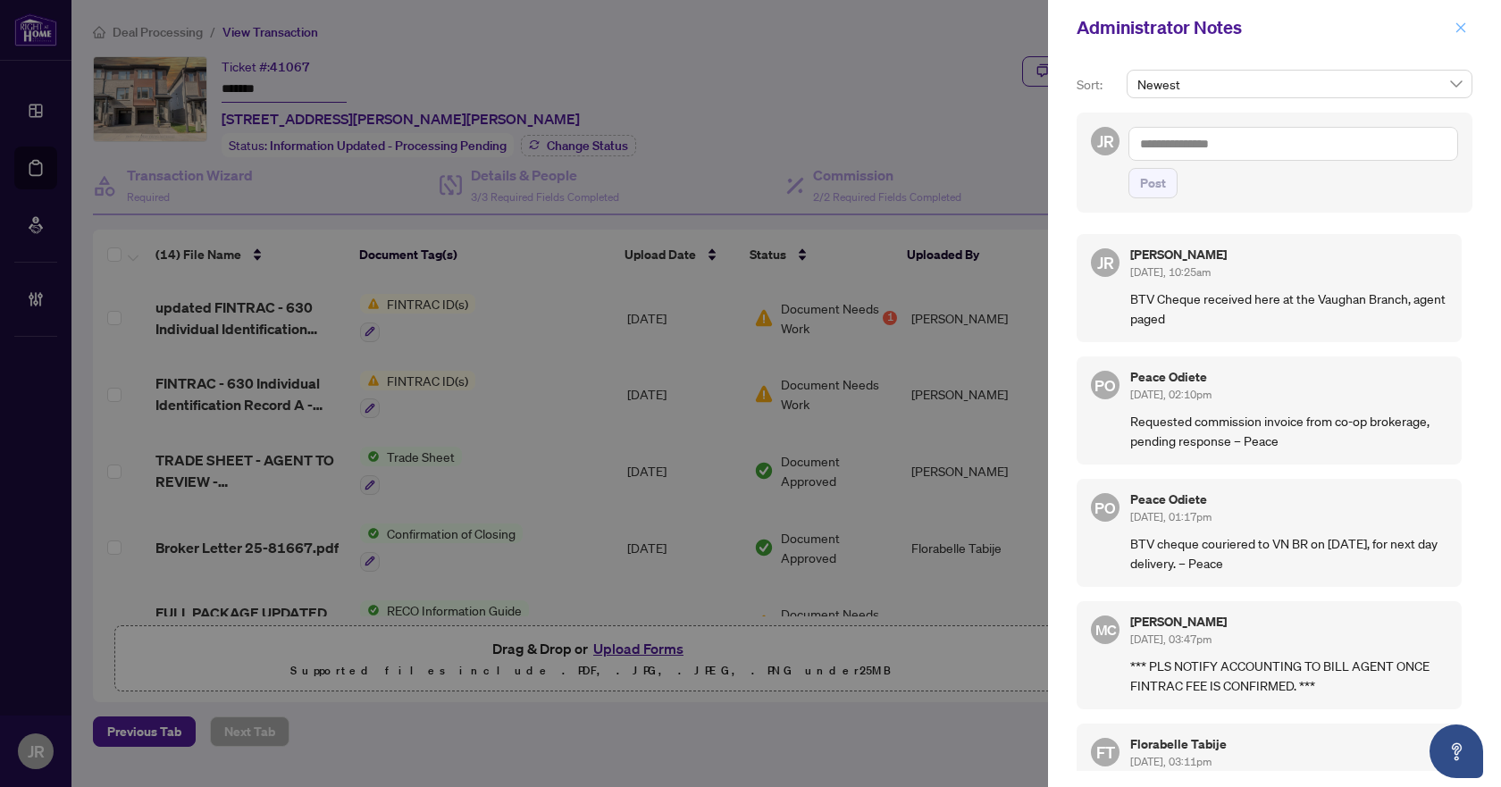
click at [1457, 24] on icon "close" at bounding box center [1461, 27] width 10 height 10
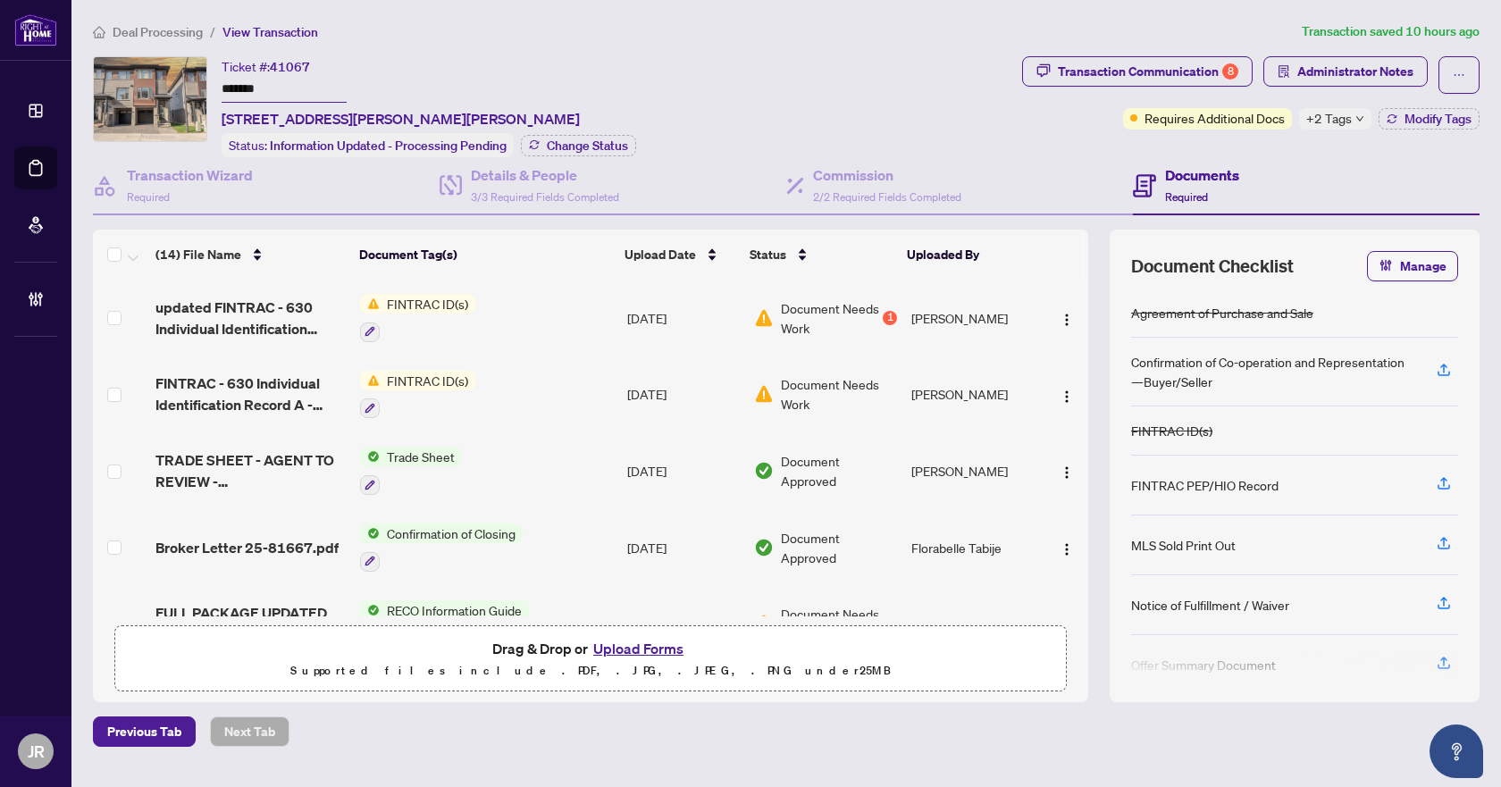
click at [134, 38] on span "Deal Processing" at bounding box center [158, 32] width 90 height 16
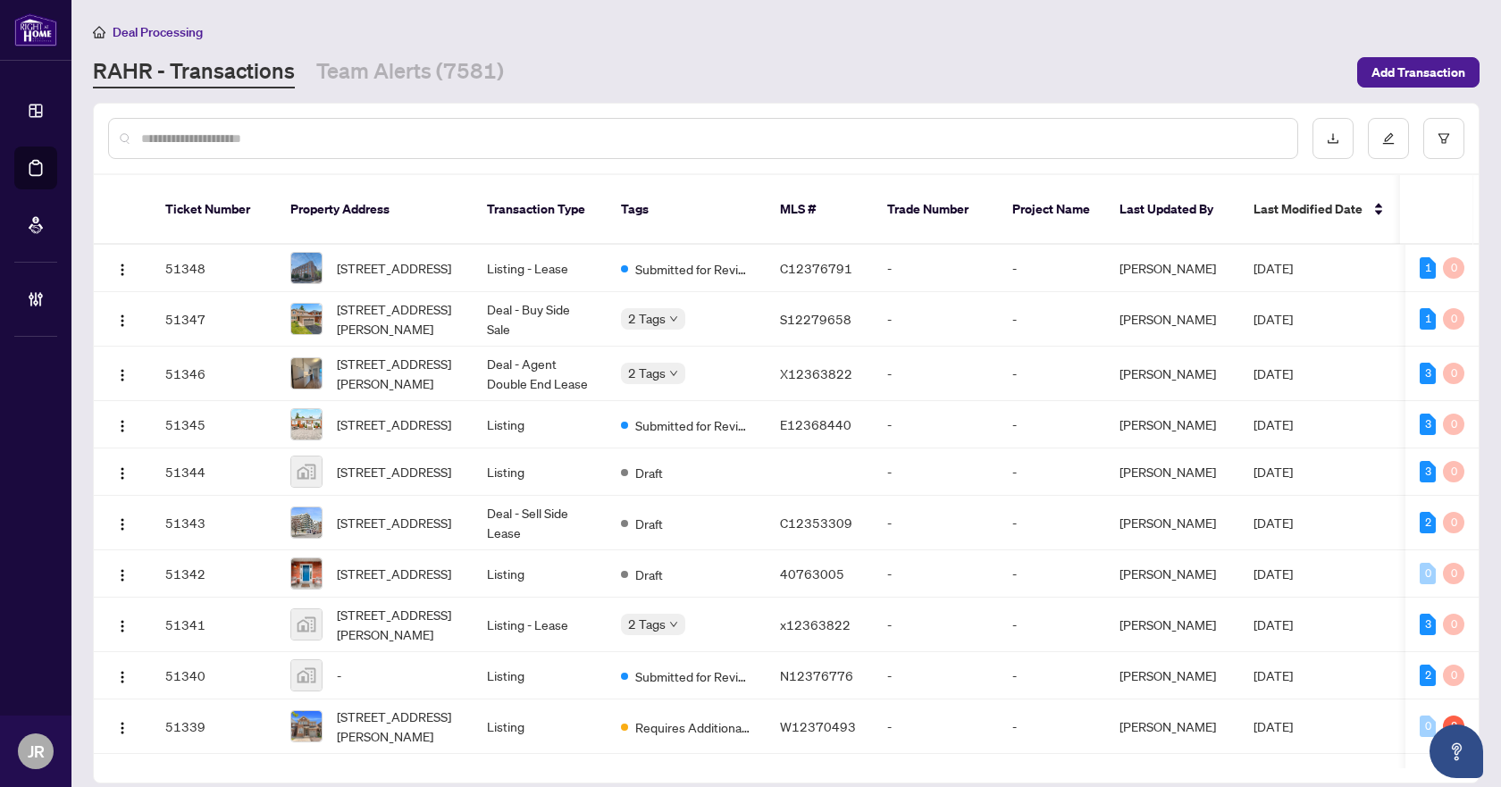
click at [929, 145] on input "text" at bounding box center [712, 139] width 1142 height 20
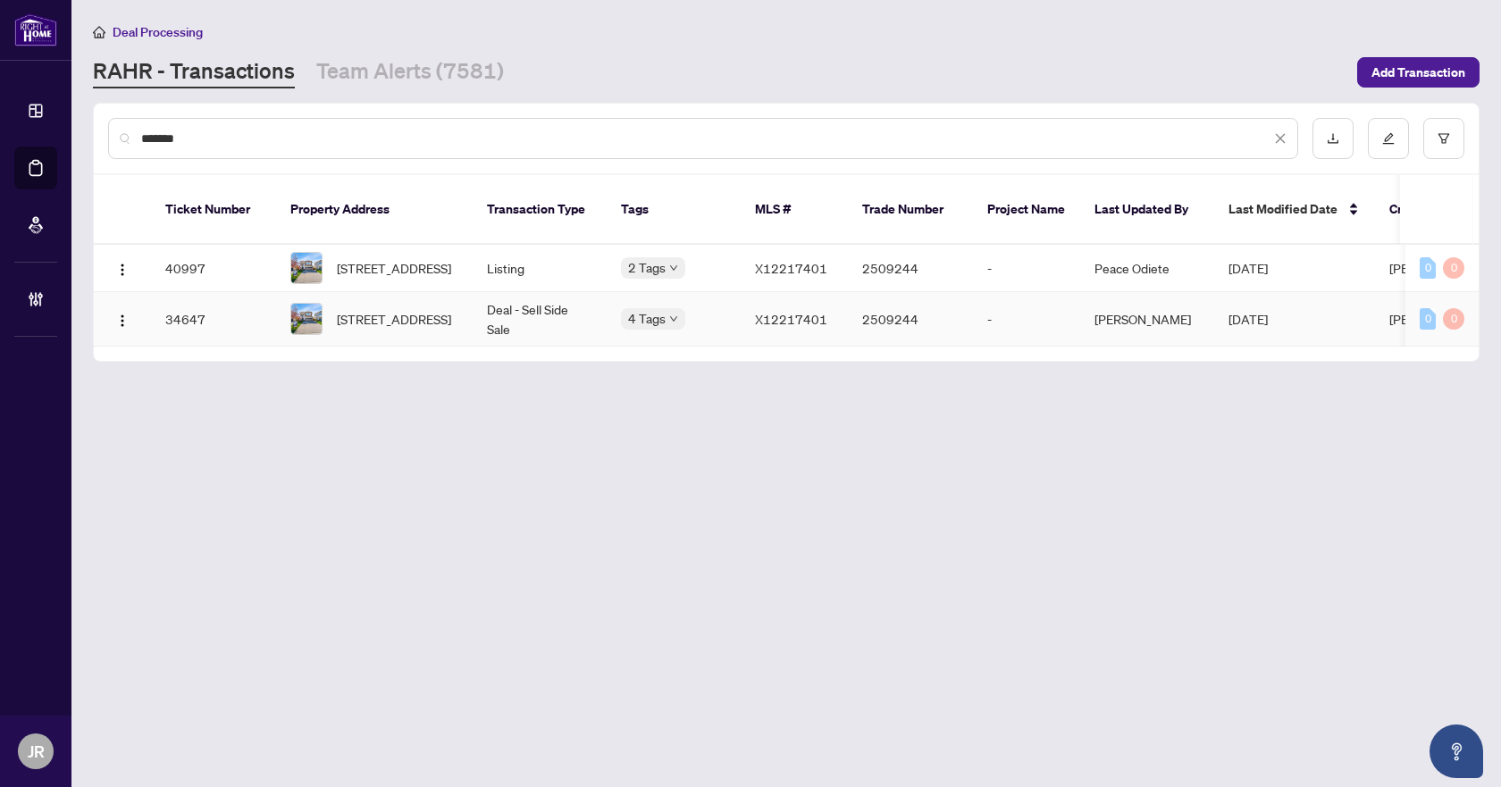
type input "*******"
click at [577, 305] on td "Deal - Sell Side Sale" at bounding box center [540, 319] width 134 height 55
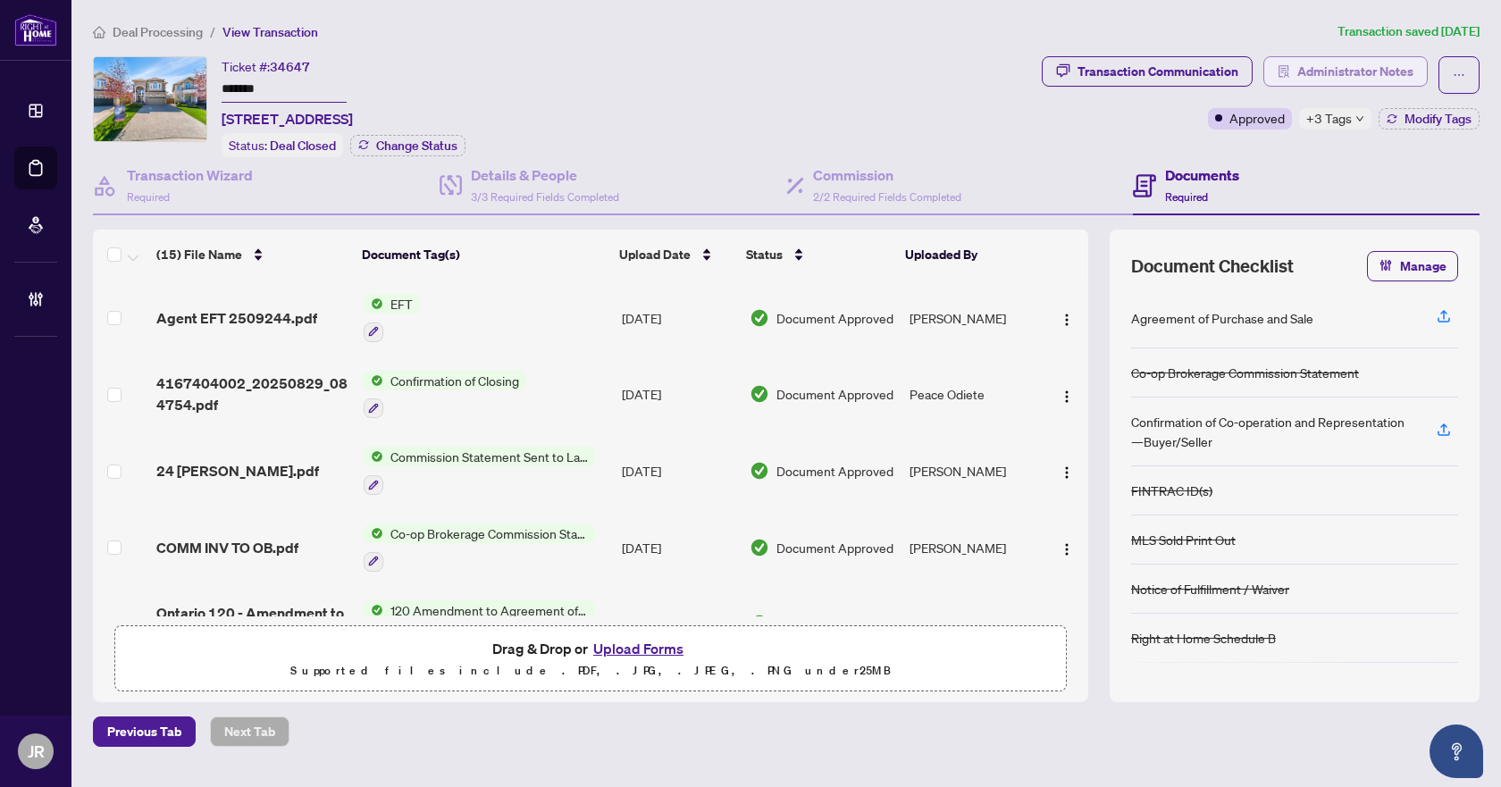
click at [1344, 65] on span "Administrator Notes" at bounding box center [1355, 71] width 116 height 29
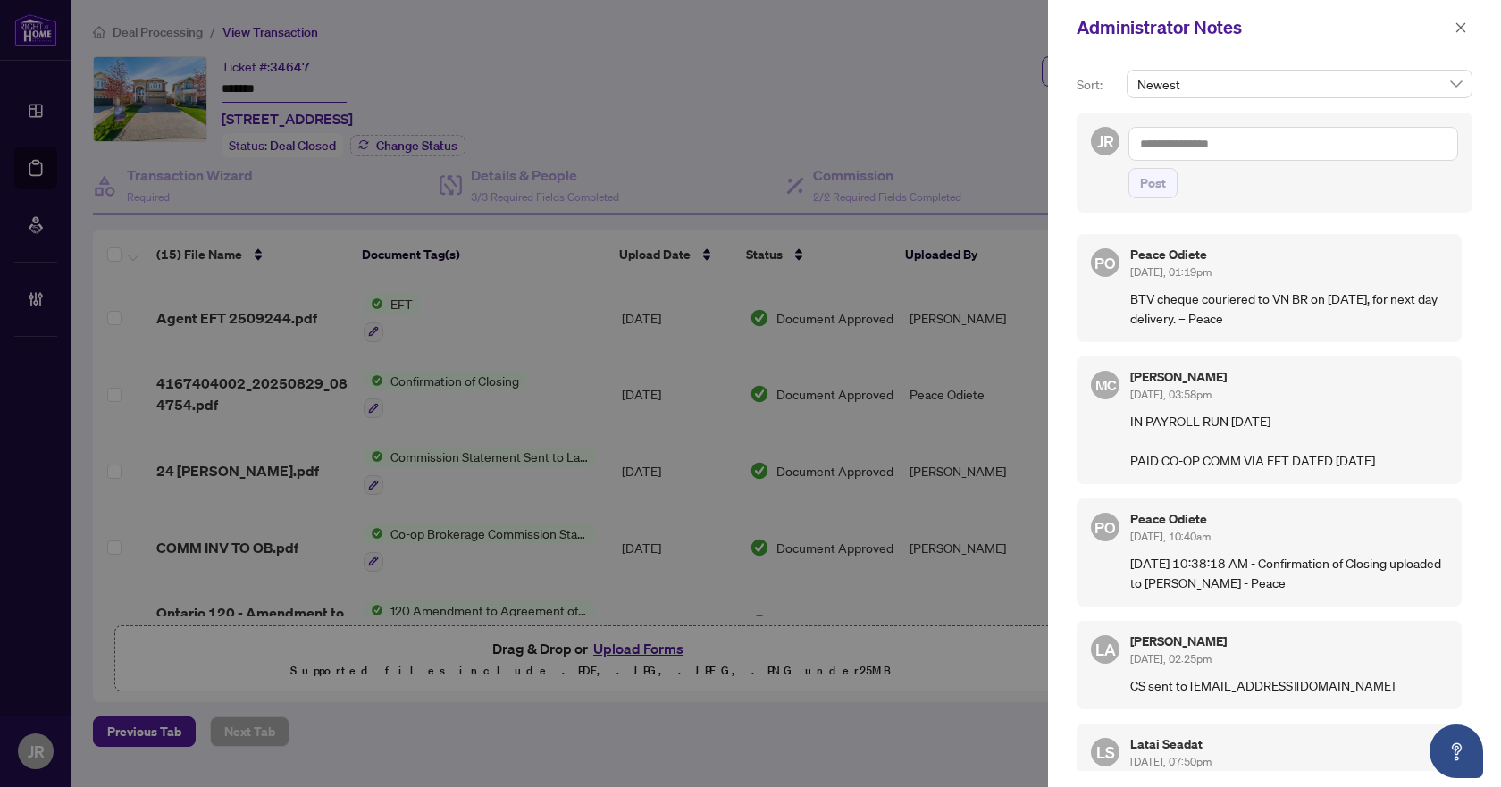
click at [1313, 135] on textarea at bounding box center [1294, 144] width 330 height 34
paste textarea "**********"
type textarea "**********"
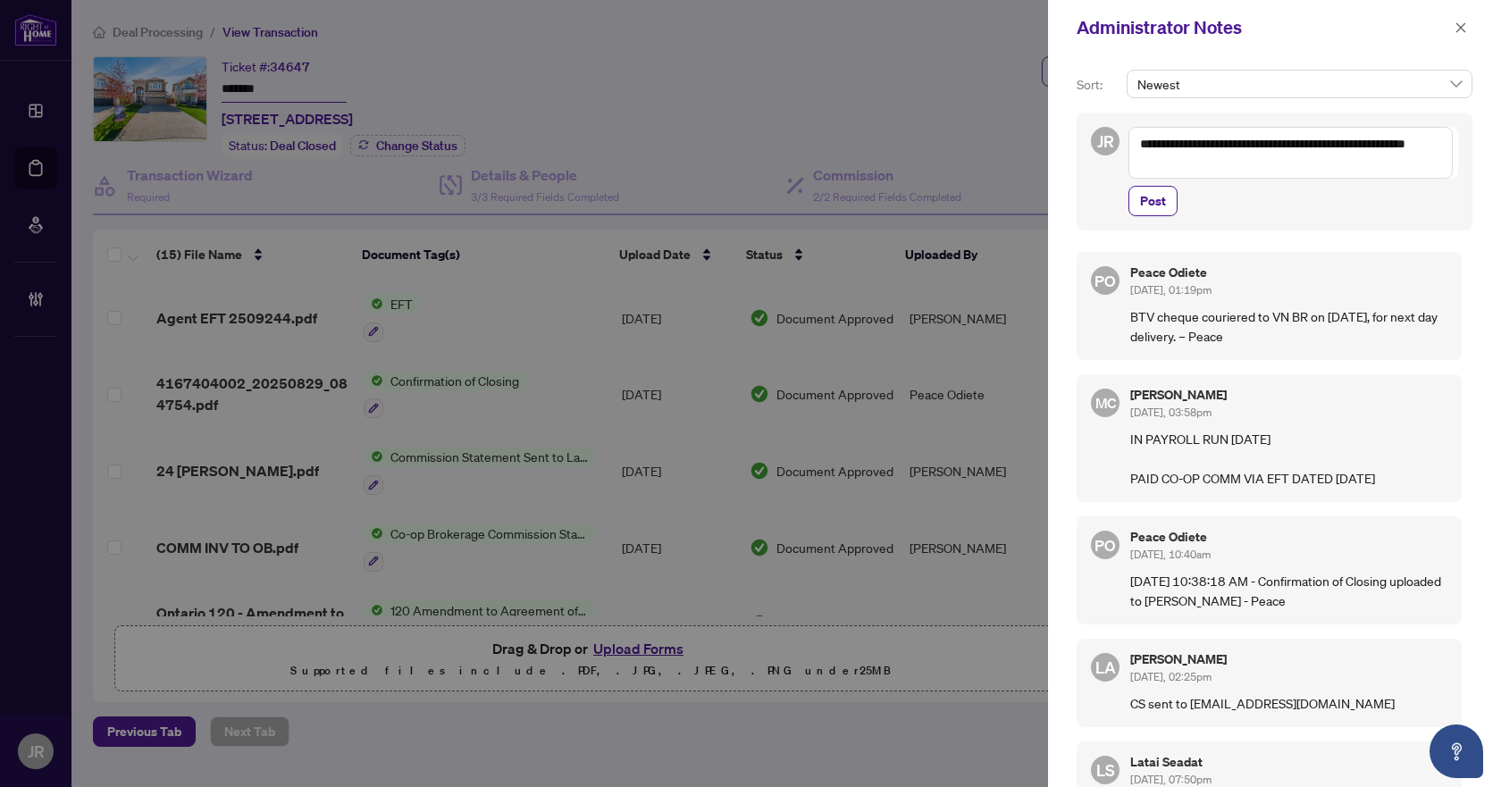
click at [1126, 205] on div "**********" at bounding box center [1275, 172] width 396 height 118
click at [1137, 204] on button "Post" at bounding box center [1153, 201] width 49 height 30
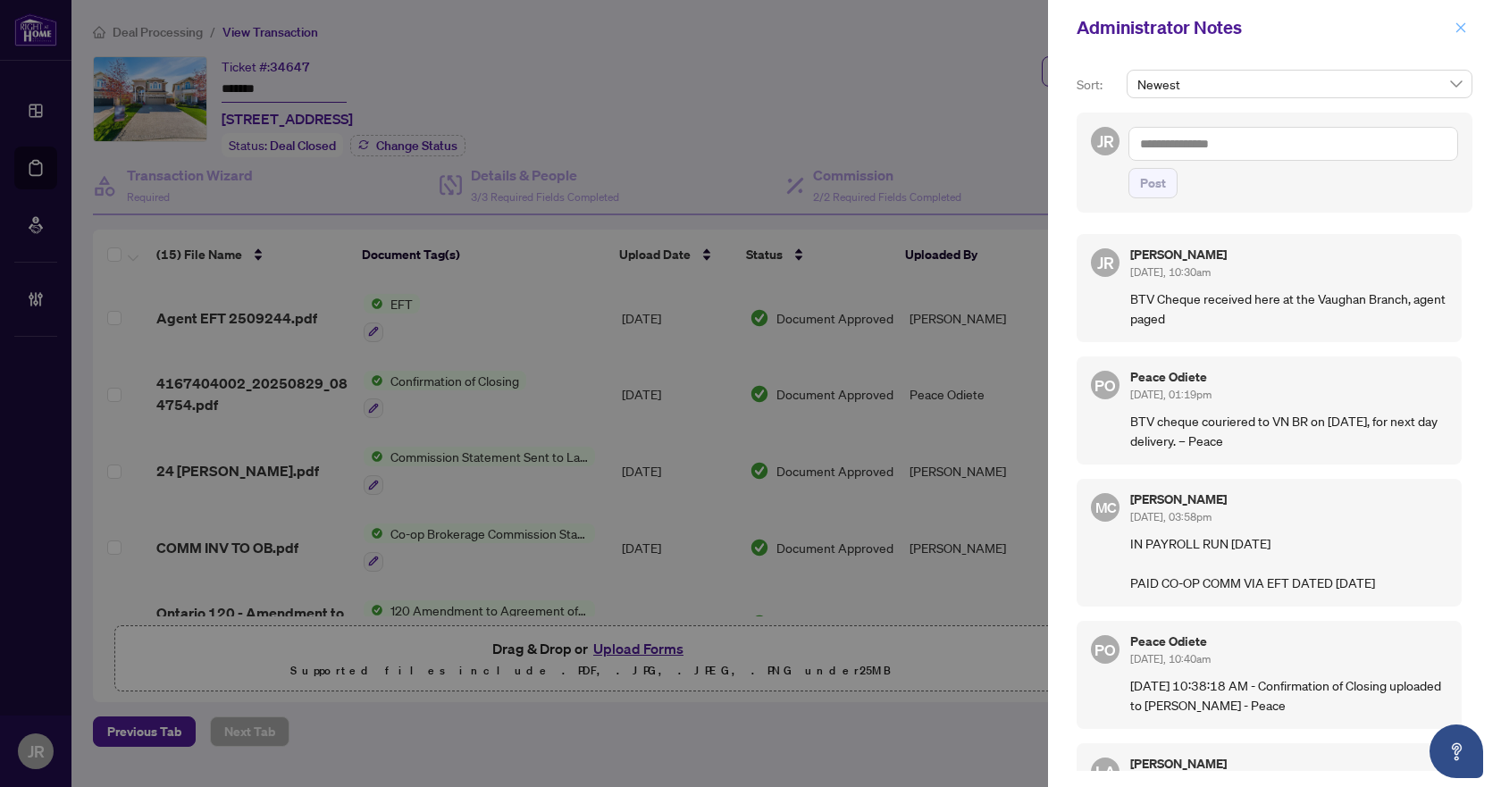
click at [1465, 21] on icon "close" at bounding box center [1461, 27] width 13 height 13
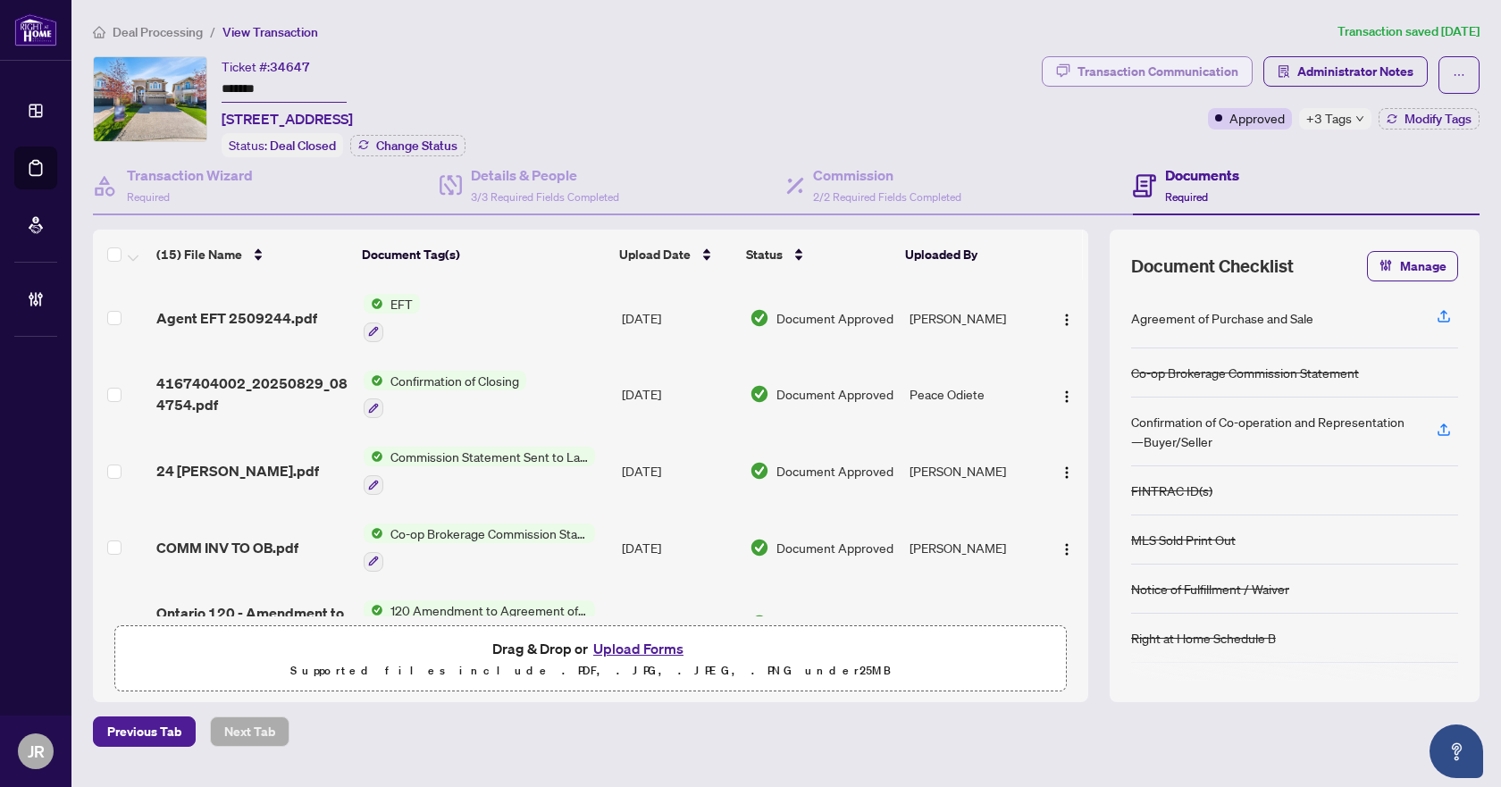
click at [1156, 73] on div "Transaction Communication" at bounding box center [1158, 71] width 161 height 29
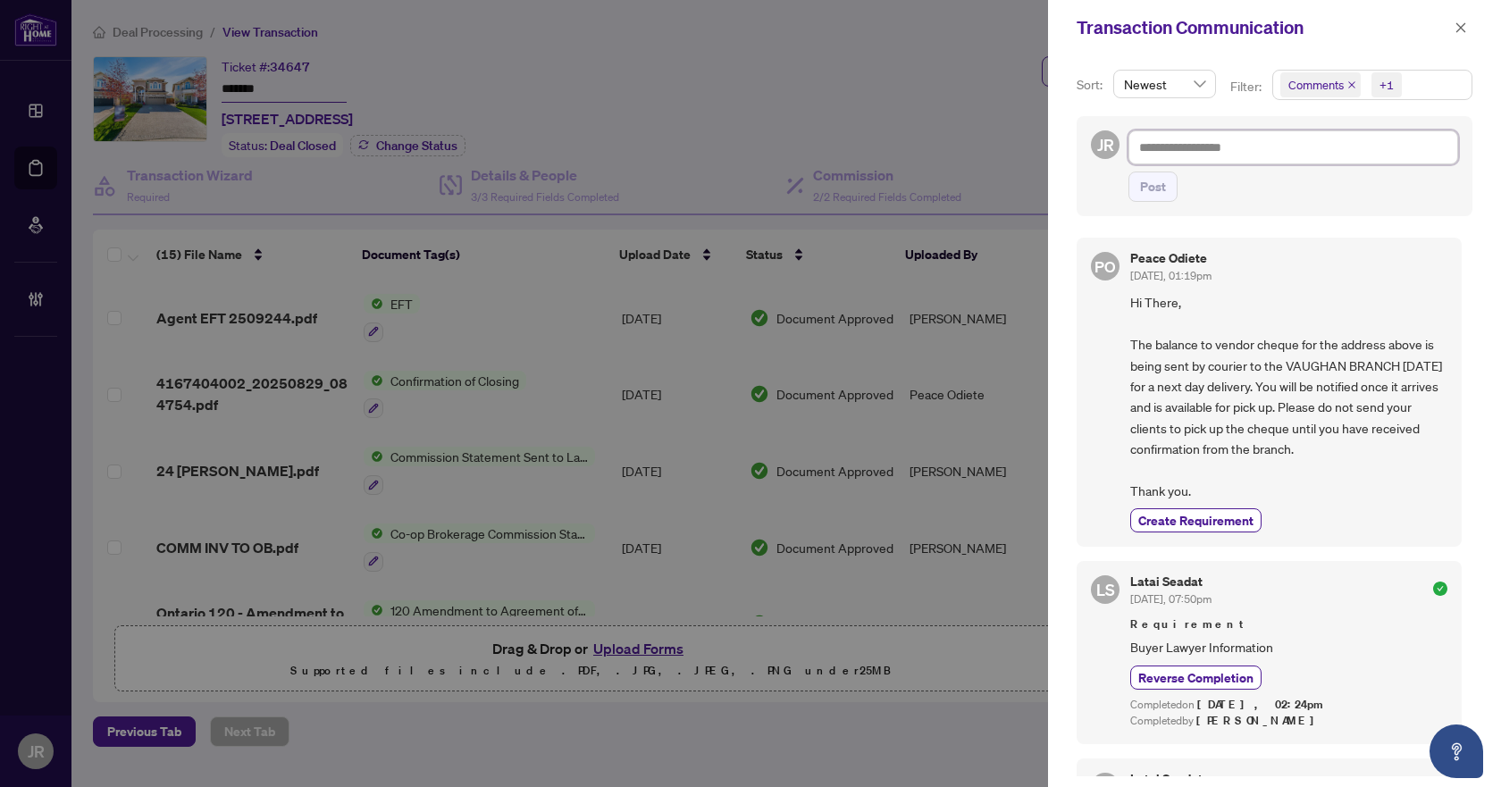
click at [1430, 150] on textarea at bounding box center [1294, 147] width 330 height 34
paste textarea "**********"
type textarea "**********"
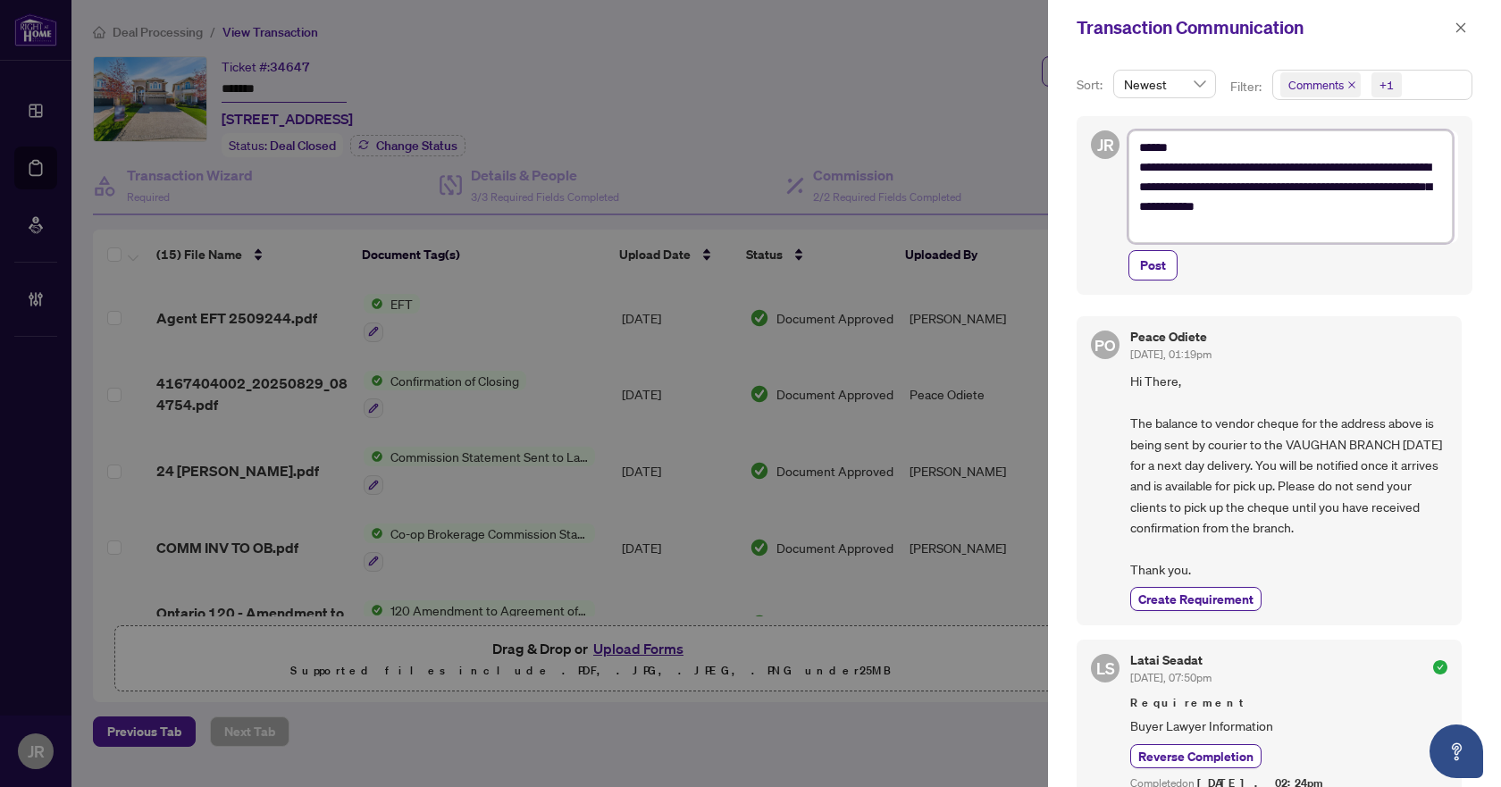
type textarea "**********"
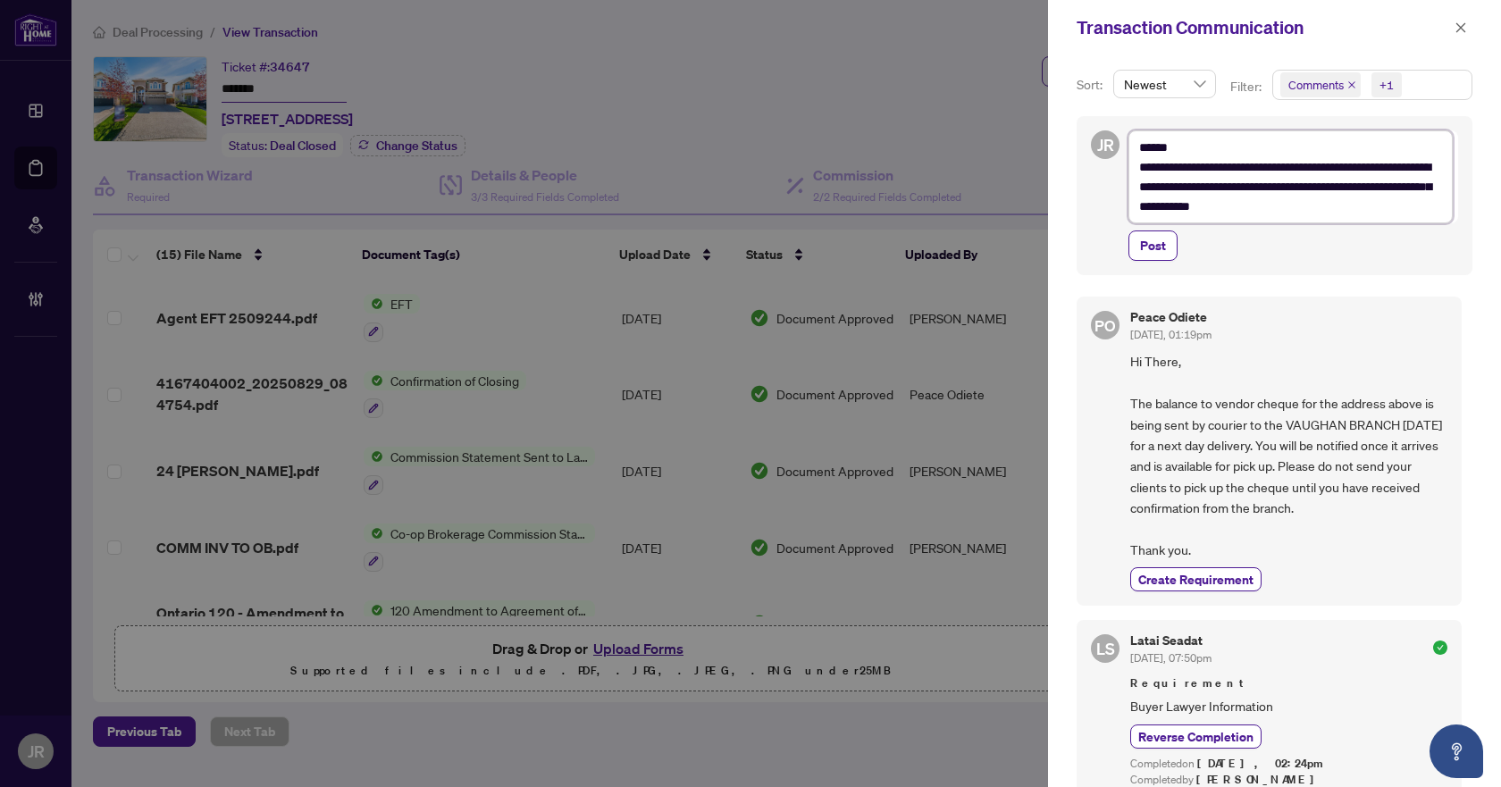
click at [1148, 164] on textarea "**********" at bounding box center [1291, 176] width 324 height 93
type textarea "**********"
click at [1174, 256] on button "Post" at bounding box center [1153, 246] width 49 height 30
type textarea "**********"
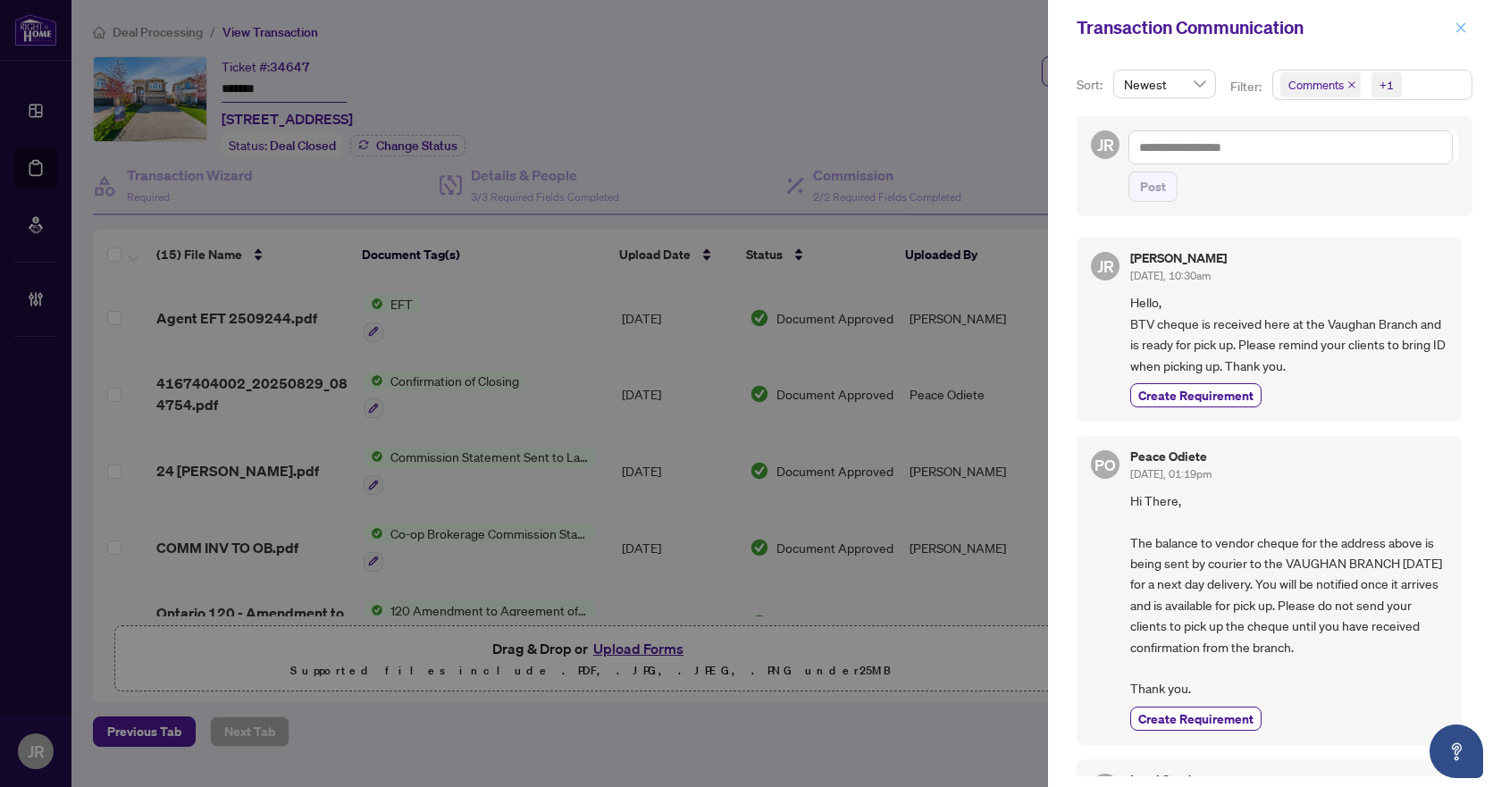
click at [1467, 24] on button "button" at bounding box center [1460, 27] width 23 height 21
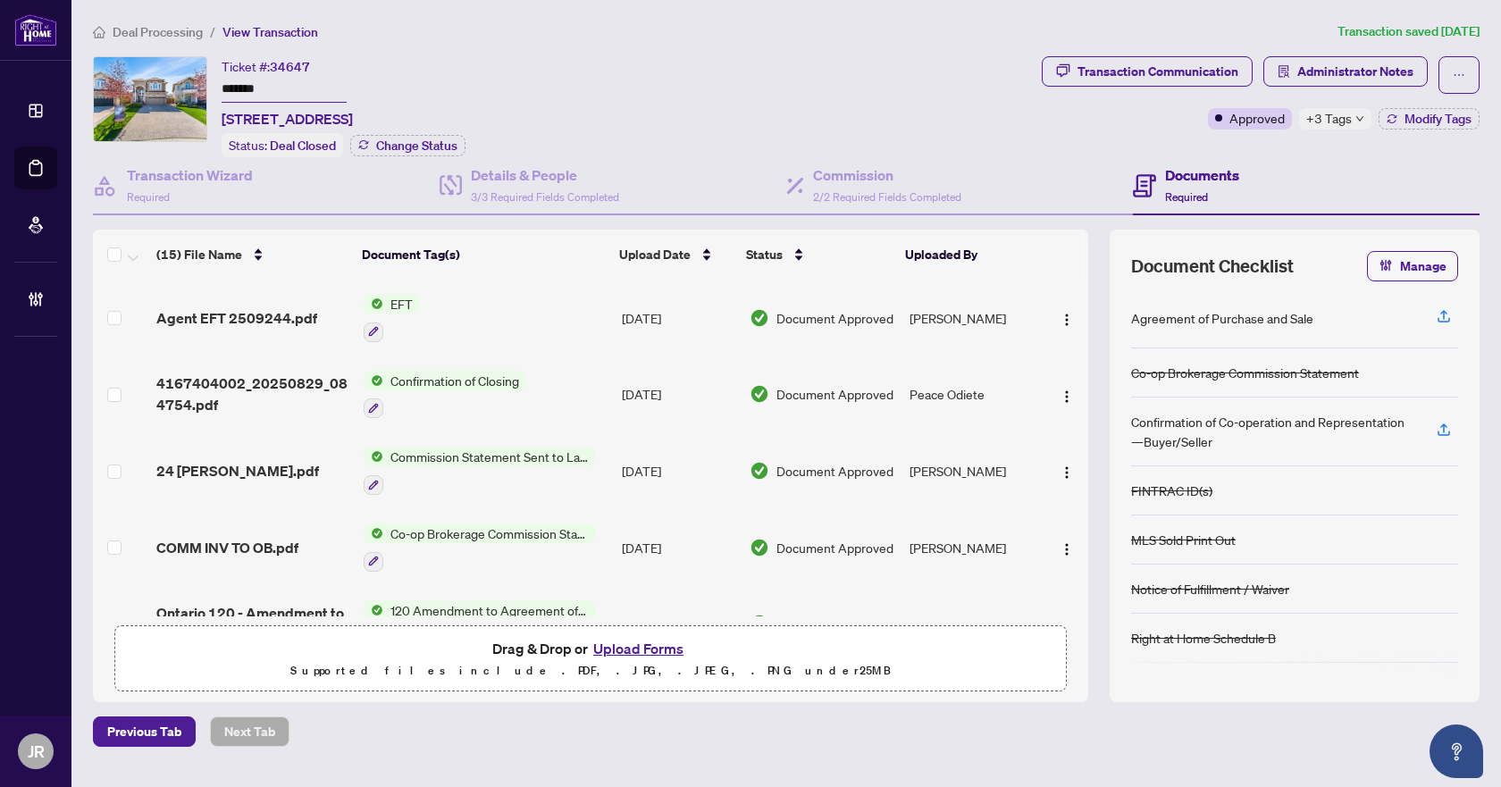
click at [160, 35] on span "Deal Processing" at bounding box center [158, 32] width 90 height 16
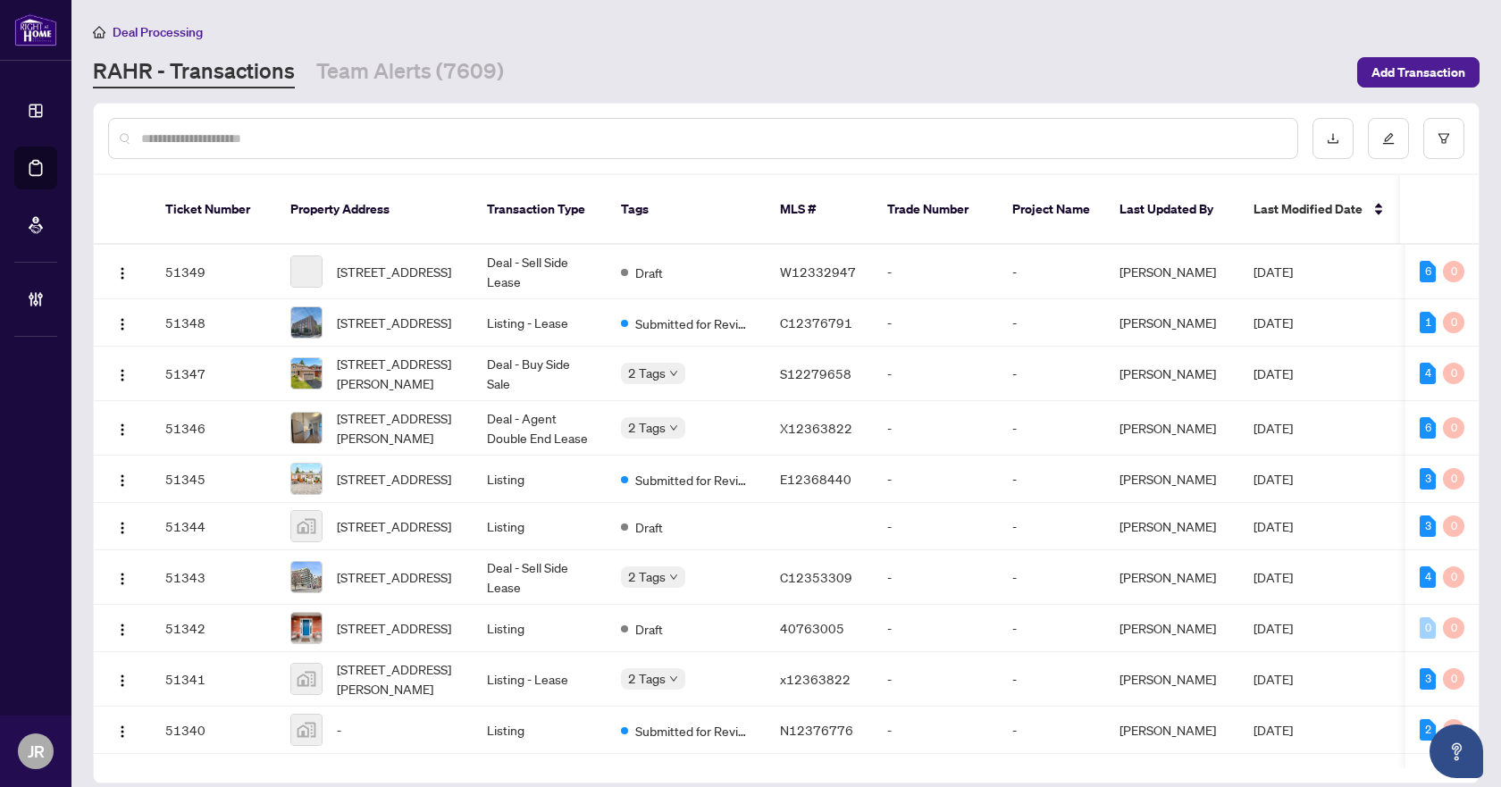
click at [303, 133] on input "text" at bounding box center [712, 139] width 1142 height 20
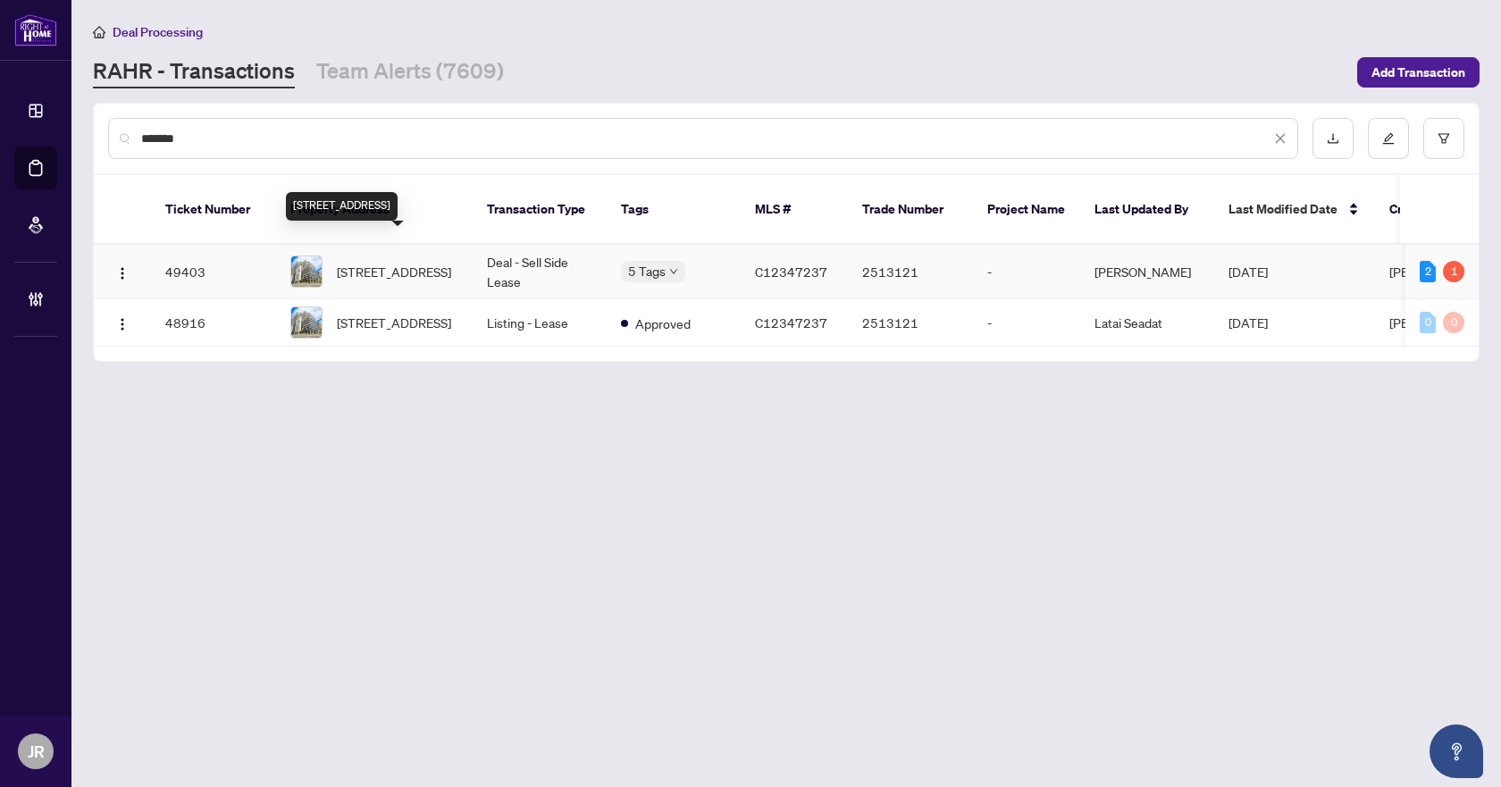
type input "*******"
click at [426, 262] on span "2720-135 Lower Sherbourne St, Toronto, Ontario M5A 1Y4, Canada" at bounding box center [394, 272] width 114 height 20
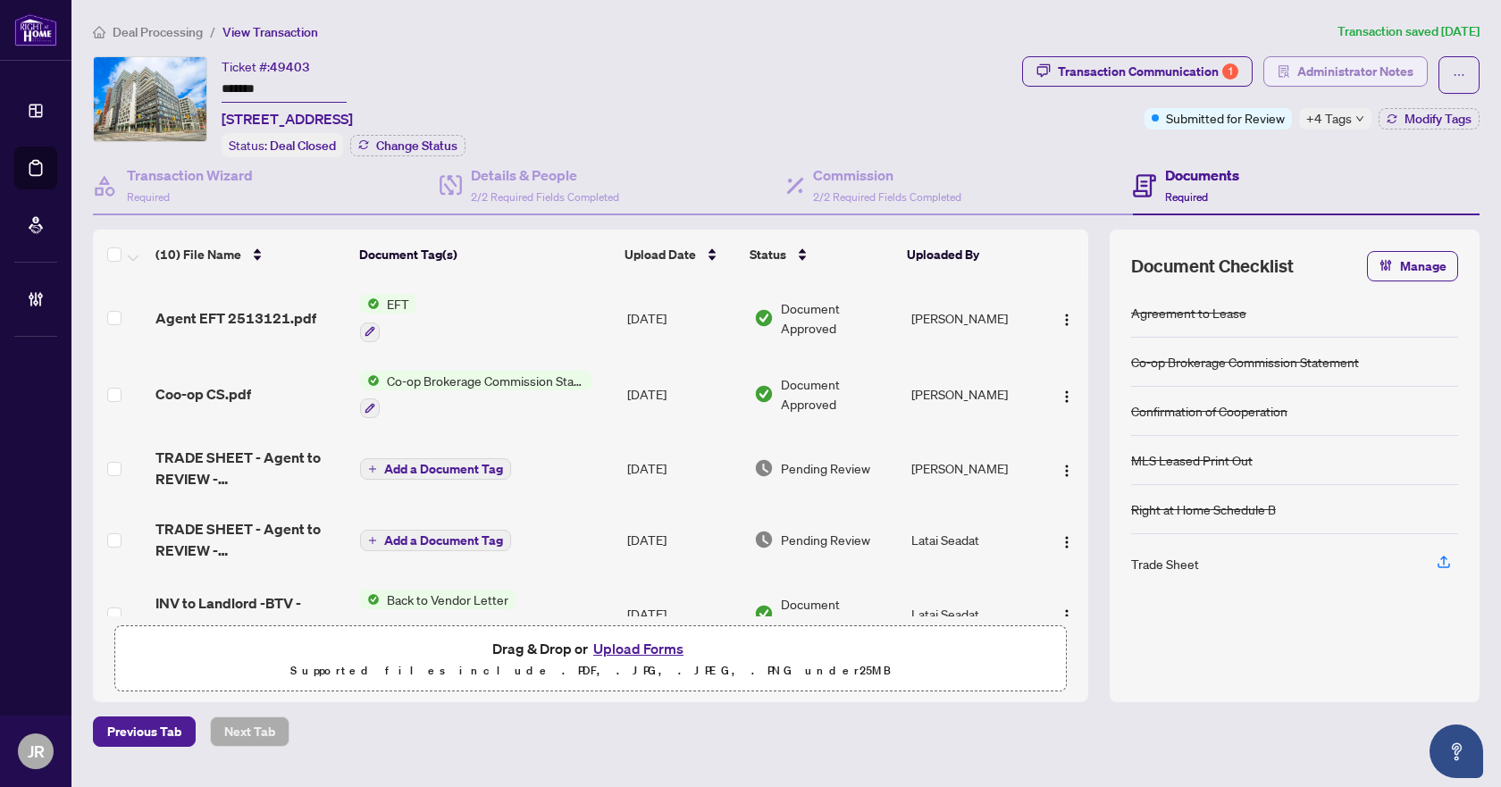
click at [1370, 75] on span "Administrator Notes" at bounding box center [1355, 71] width 116 height 29
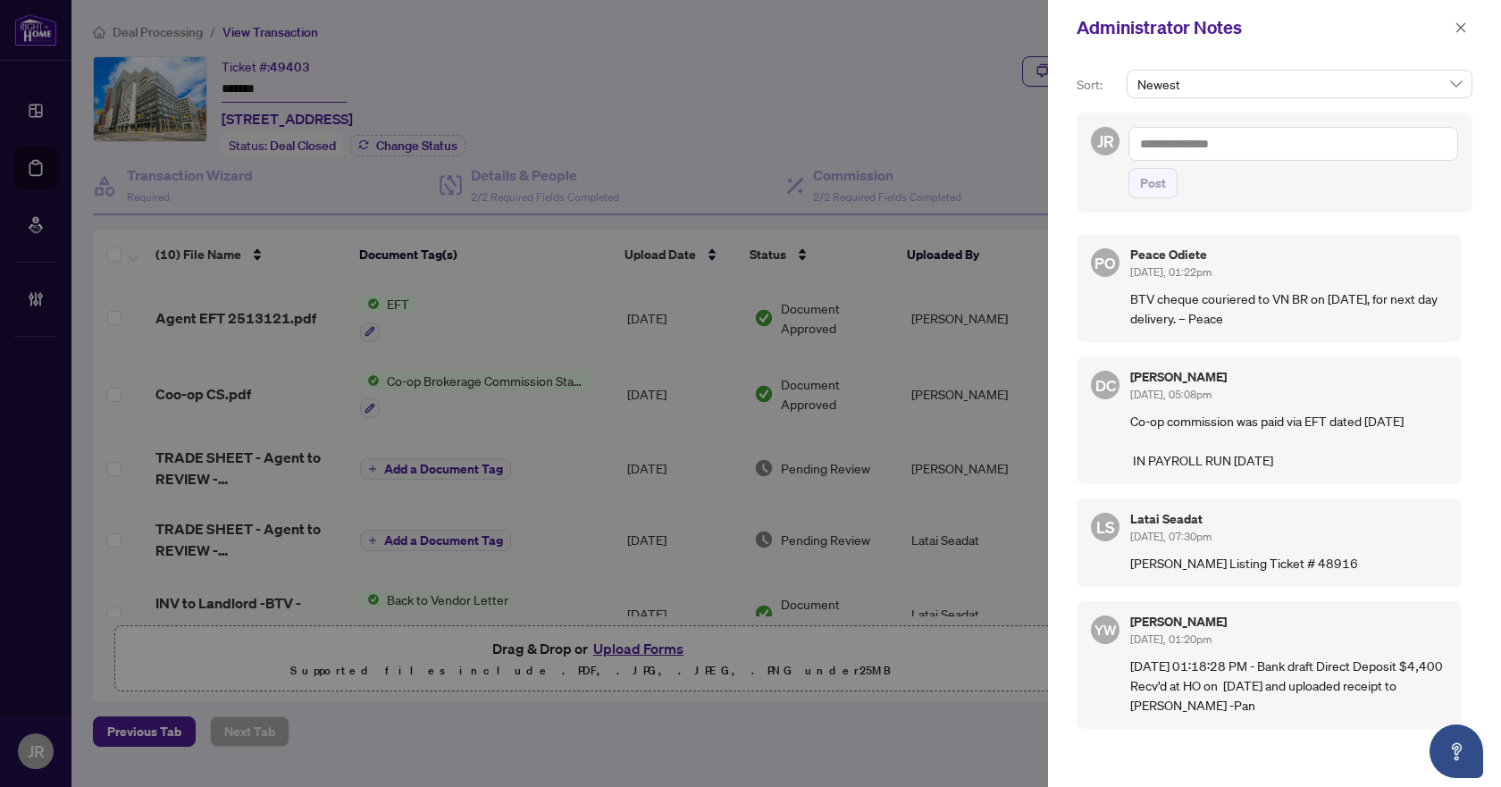
click at [1266, 148] on textarea at bounding box center [1294, 144] width 330 height 34
paste textarea "**********"
type textarea "**********"
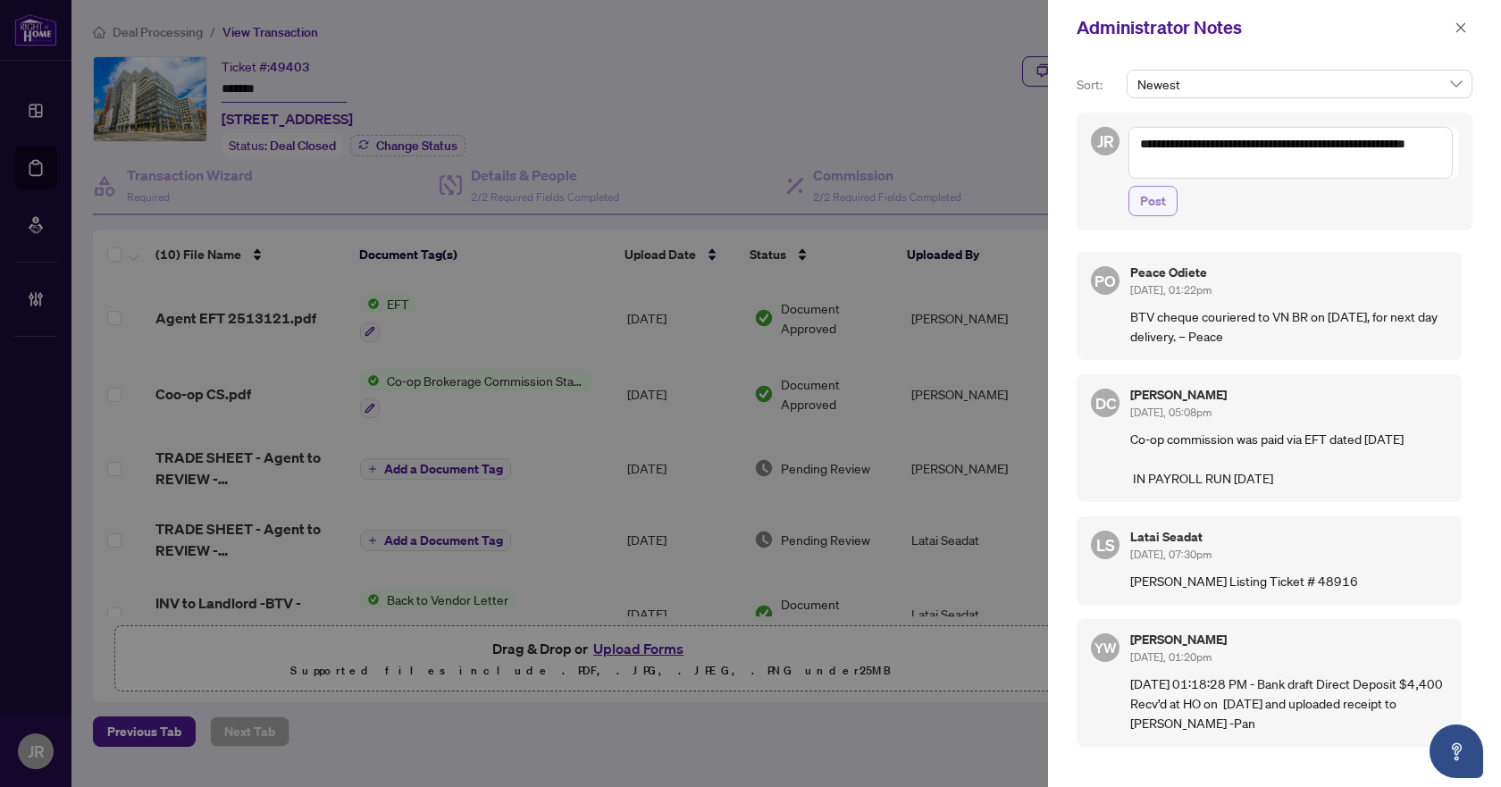
click at [1162, 197] on span "Post" at bounding box center [1153, 201] width 26 height 29
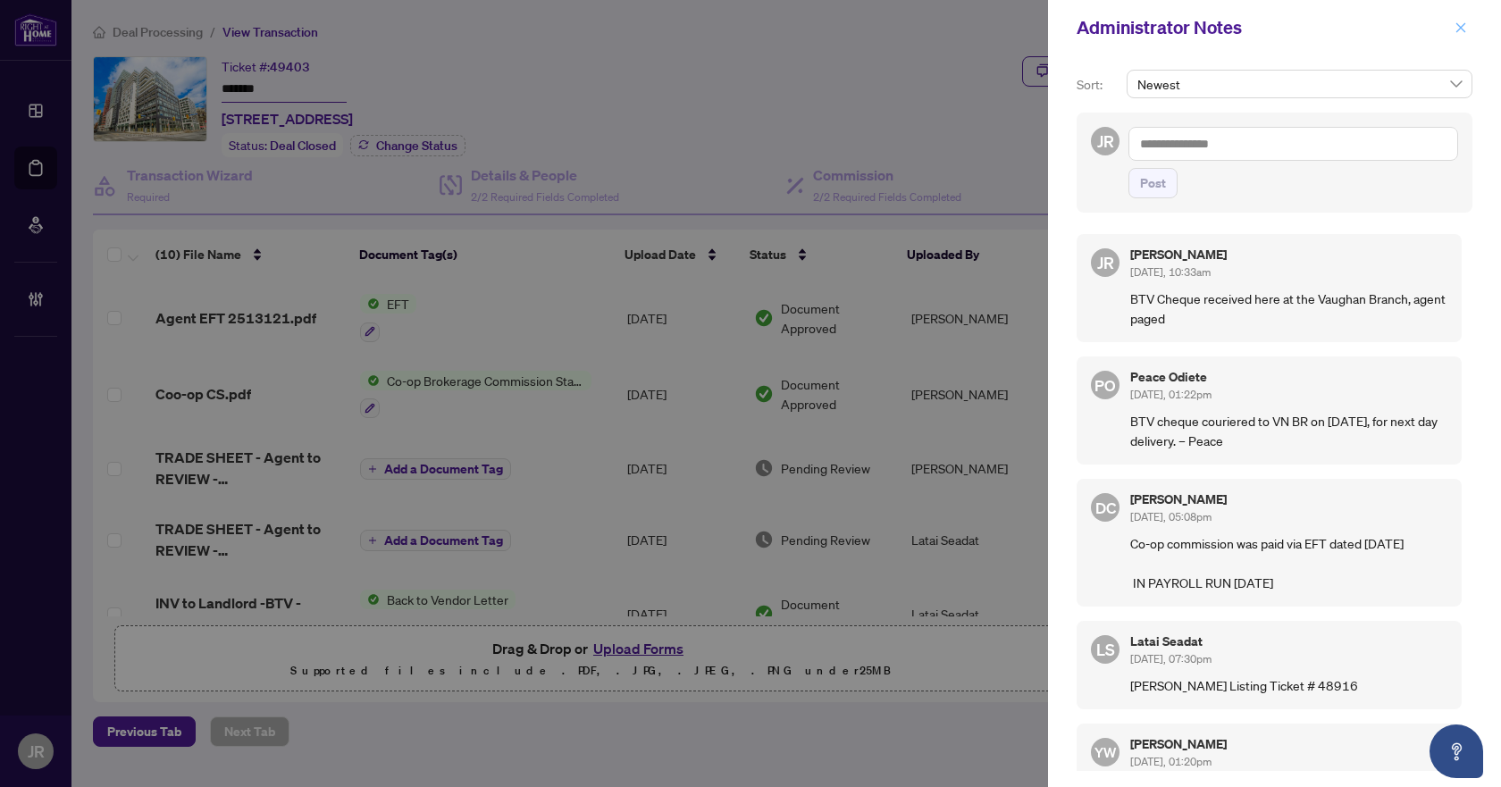
click at [1466, 34] on icon "close" at bounding box center [1461, 27] width 13 height 13
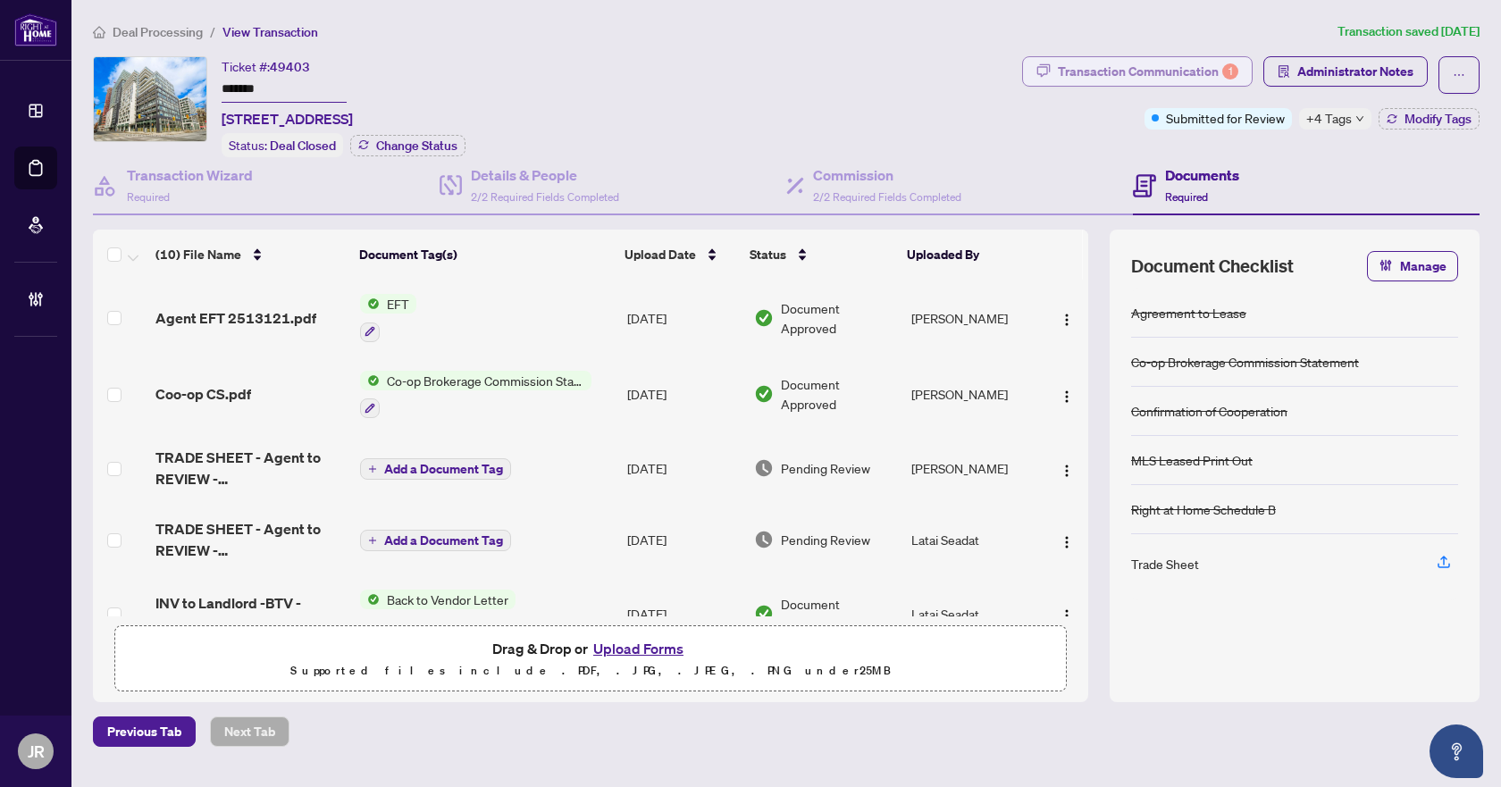
click at [1086, 60] on div "Transaction Communication 1" at bounding box center [1148, 71] width 180 height 29
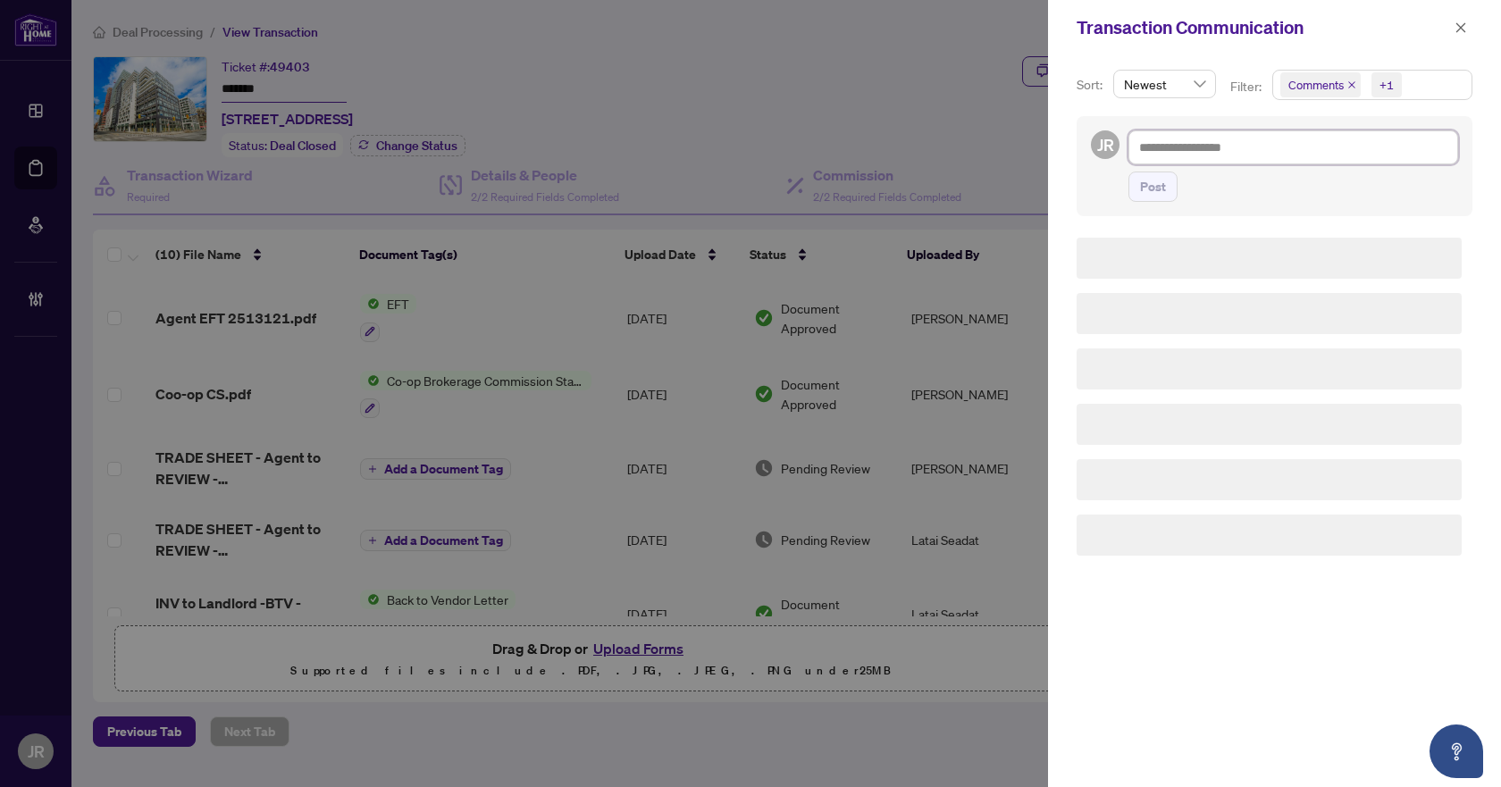
click at [1173, 149] on textarea at bounding box center [1294, 147] width 330 height 34
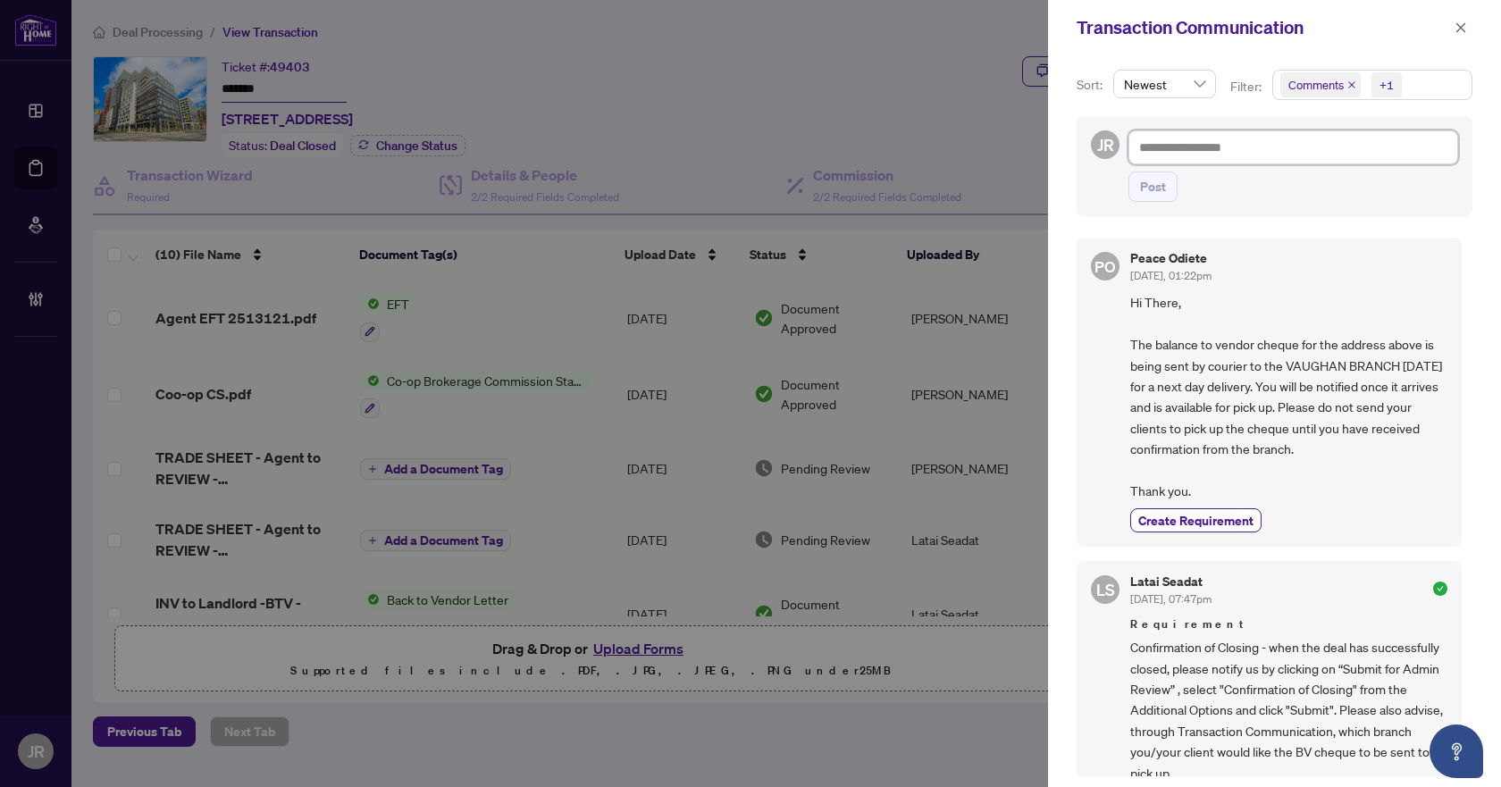
paste textarea "**********"
type textarea "**********"
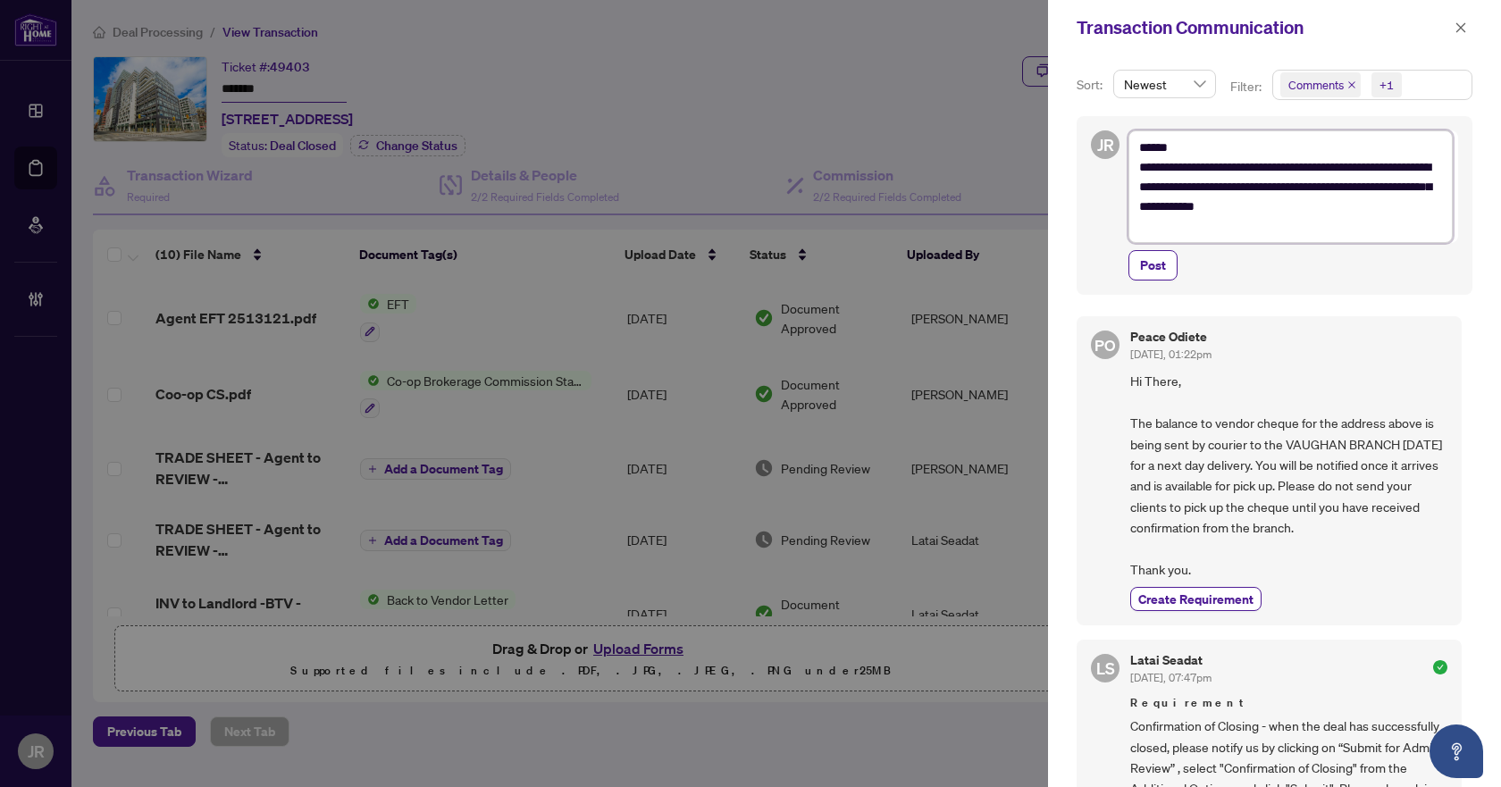
type textarea "**********"
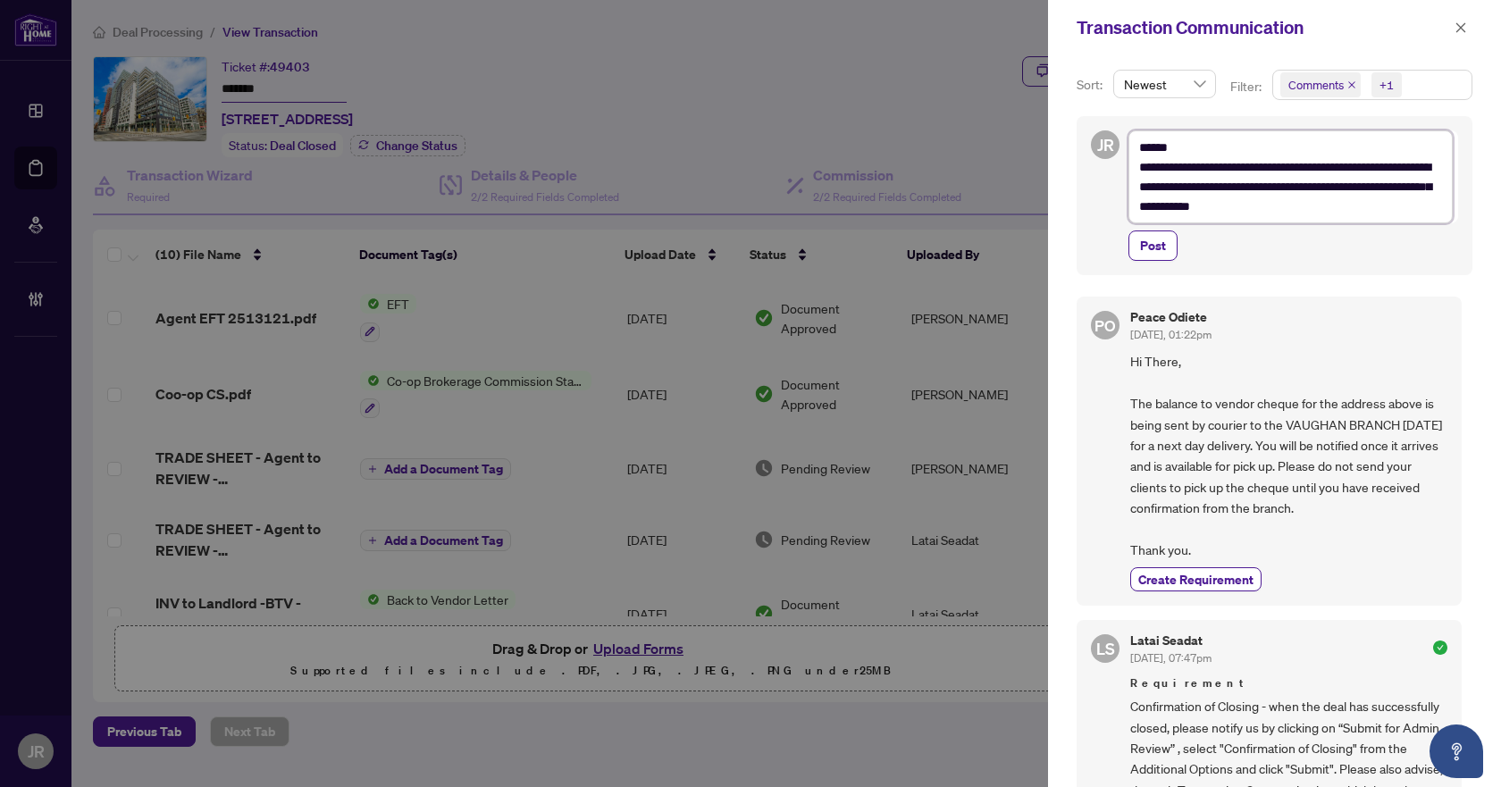
click at [1147, 165] on textarea "**********" at bounding box center [1291, 176] width 324 height 93
type textarea "**********"
click at [1152, 241] on span "Post" at bounding box center [1153, 245] width 26 height 29
type textarea "**********"
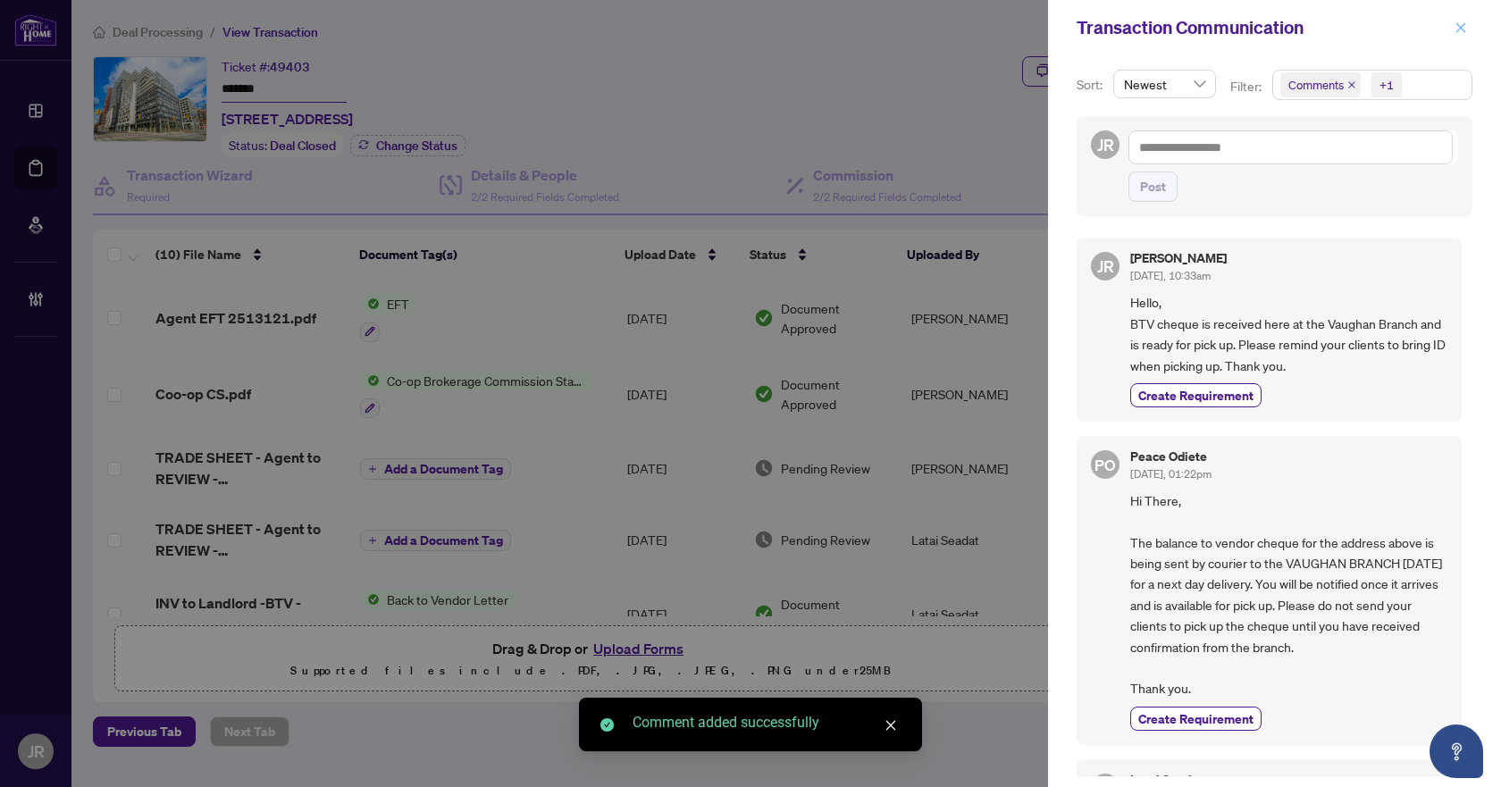
click at [1464, 24] on icon "close" at bounding box center [1461, 27] width 13 height 13
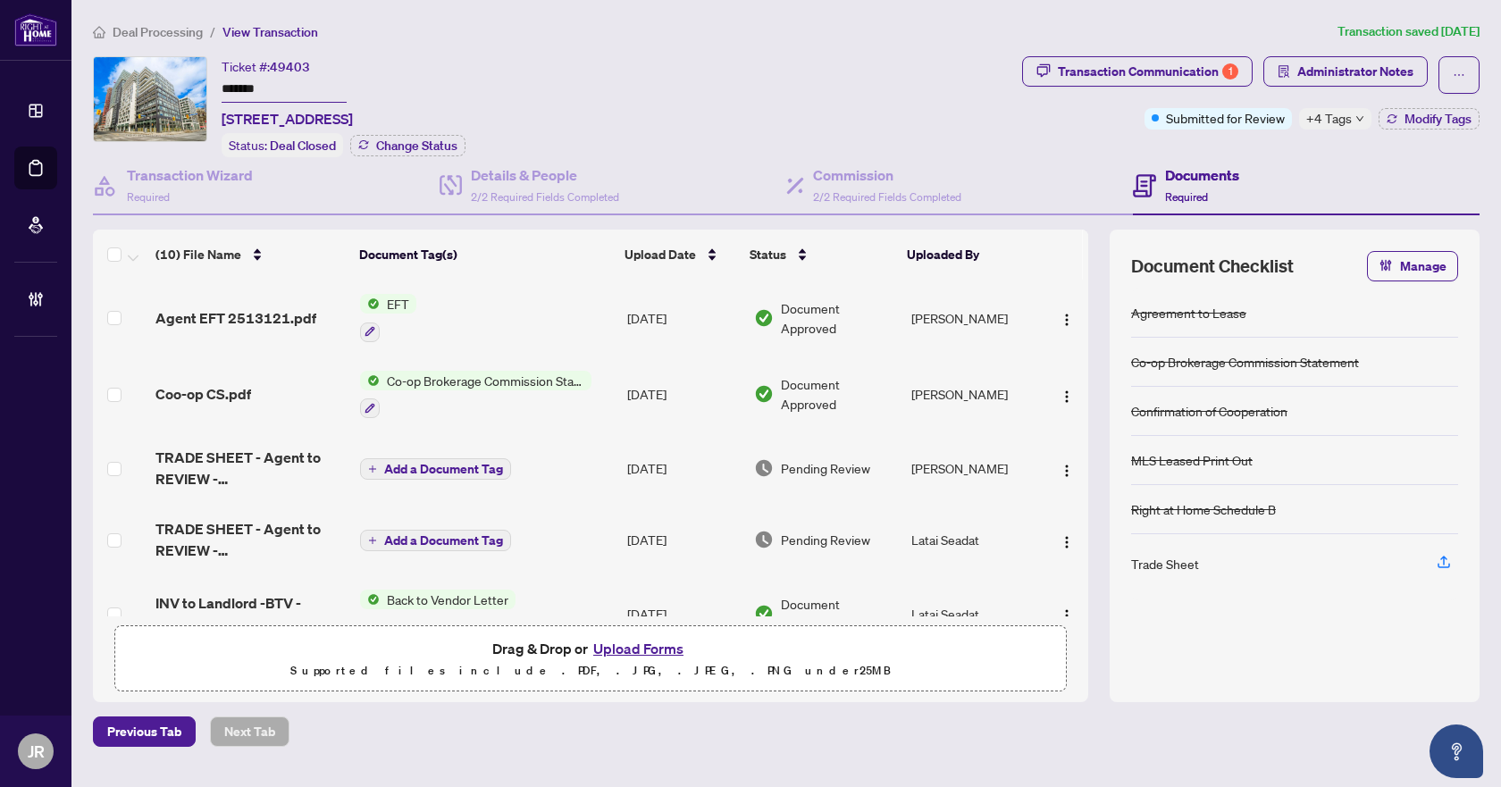
click at [180, 32] on span "Deal Processing" at bounding box center [158, 32] width 90 height 16
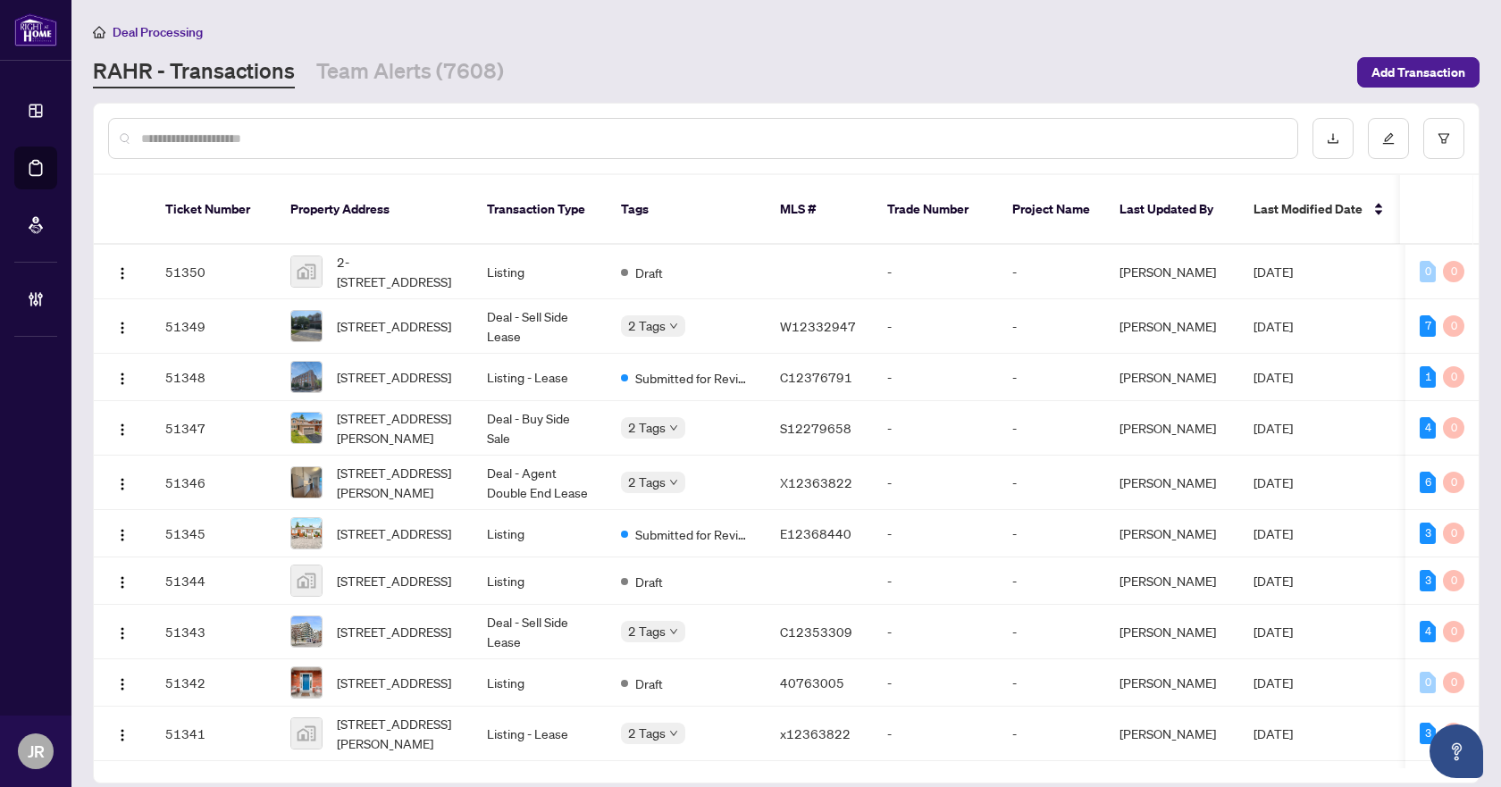
click at [354, 147] on input "text" at bounding box center [712, 139] width 1142 height 20
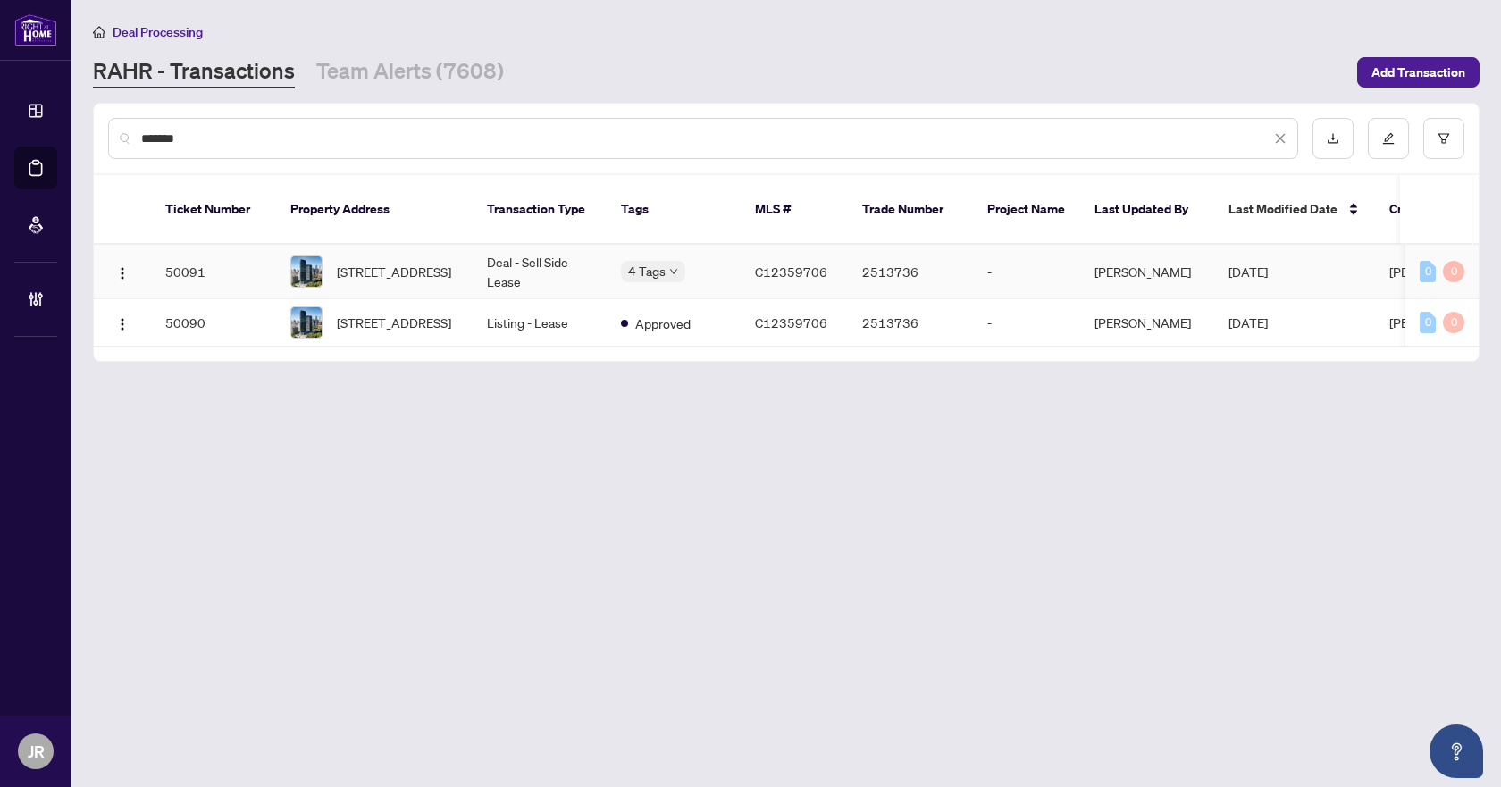
type input "*******"
click at [958, 245] on td "2513736" at bounding box center [910, 272] width 125 height 55
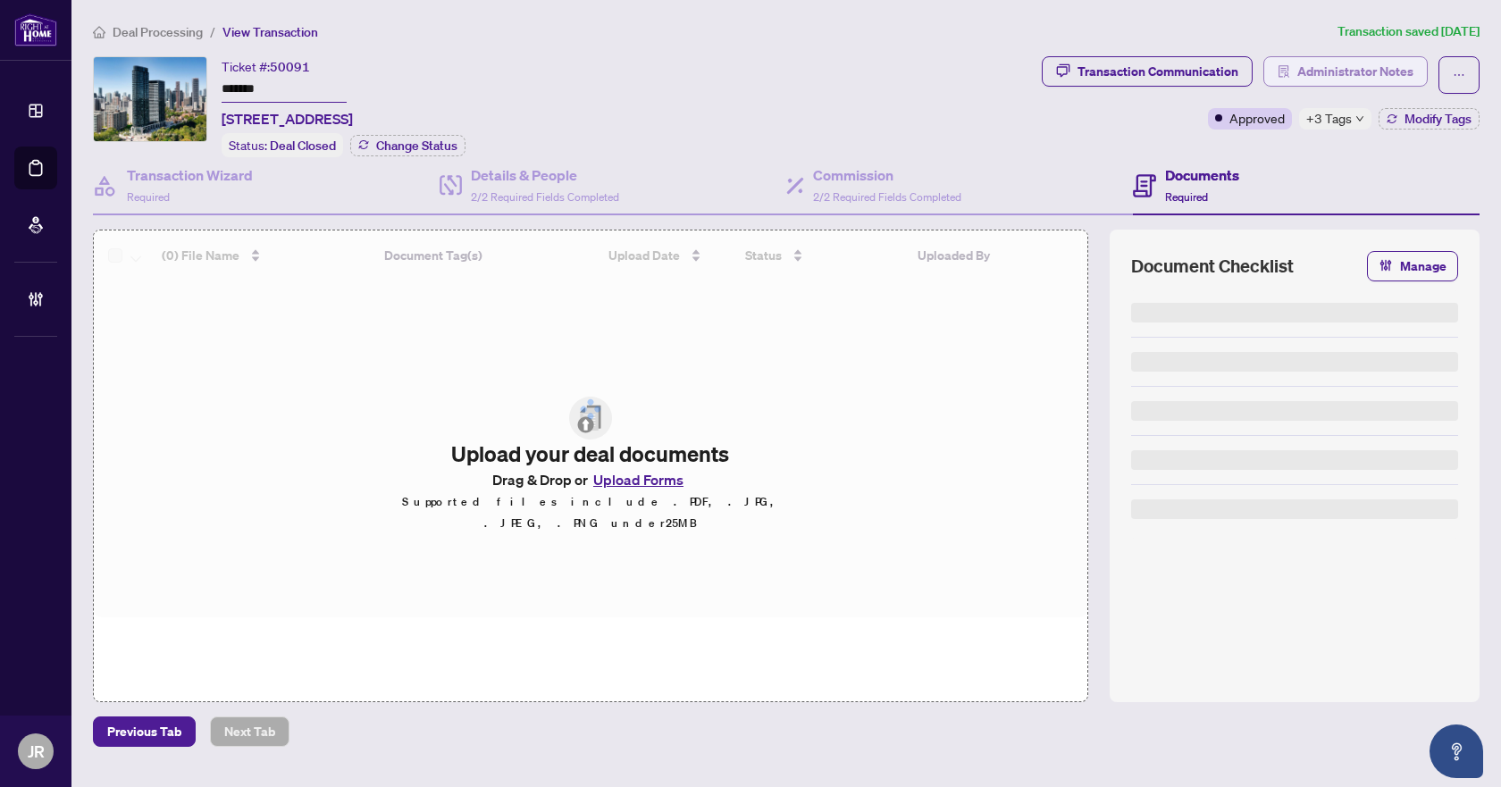
click at [1316, 71] on span "Administrator Notes" at bounding box center [1355, 71] width 116 height 29
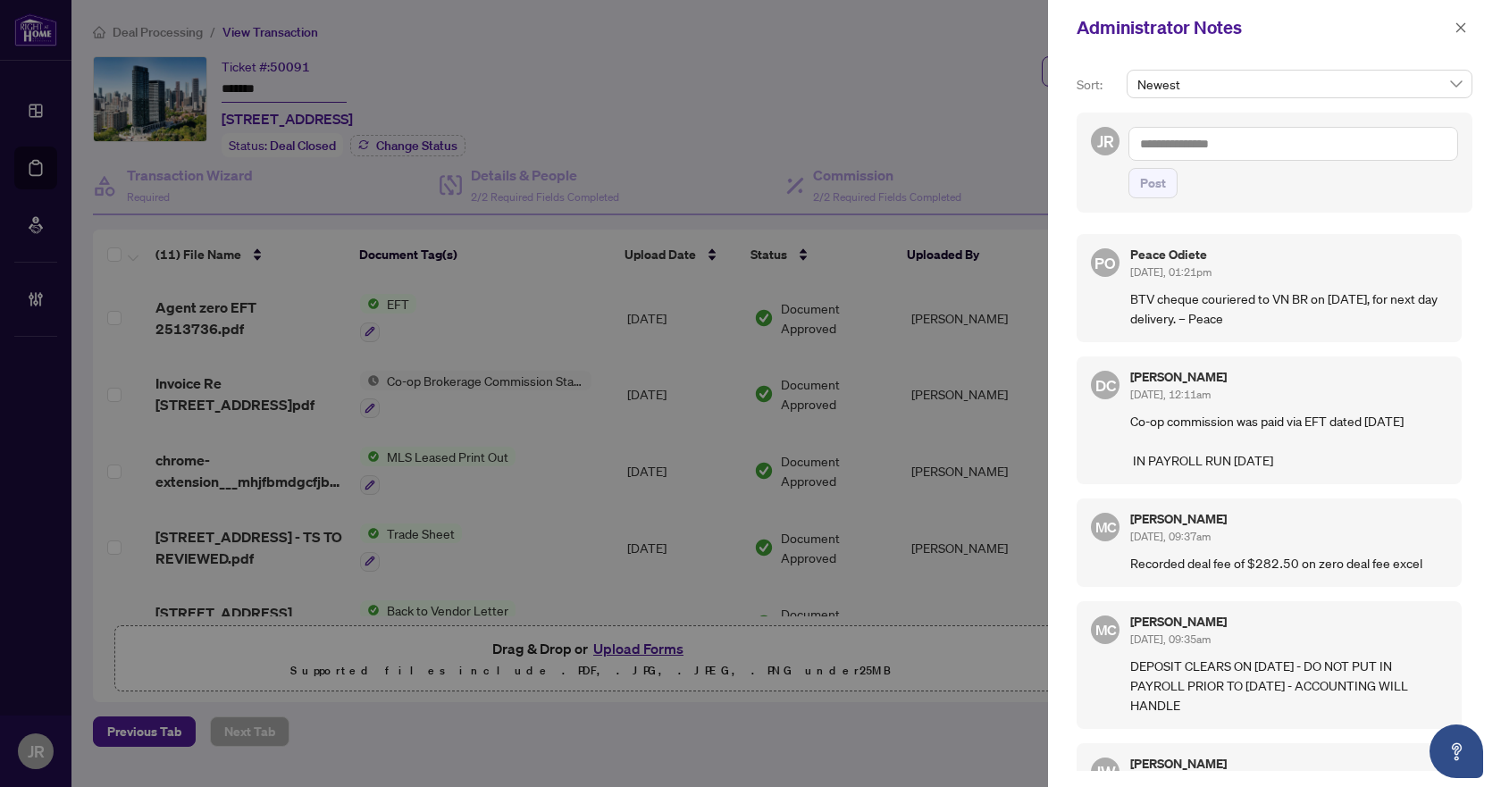
click at [1271, 144] on textarea at bounding box center [1294, 144] width 330 height 34
paste textarea "**********"
type textarea "**********"
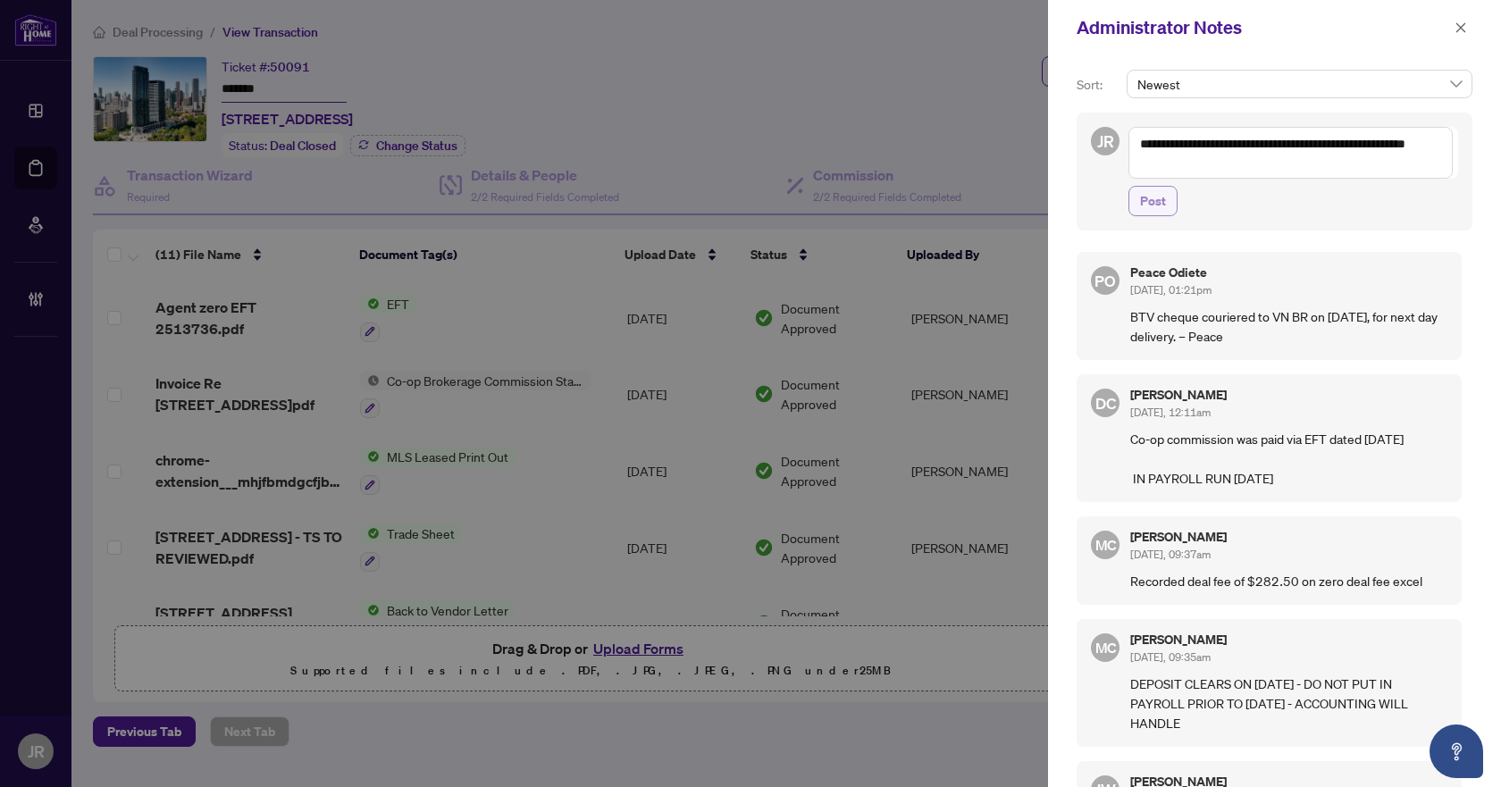
click at [1168, 206] on button "Post" at bounding box center [1153, 201] width 49 height 30
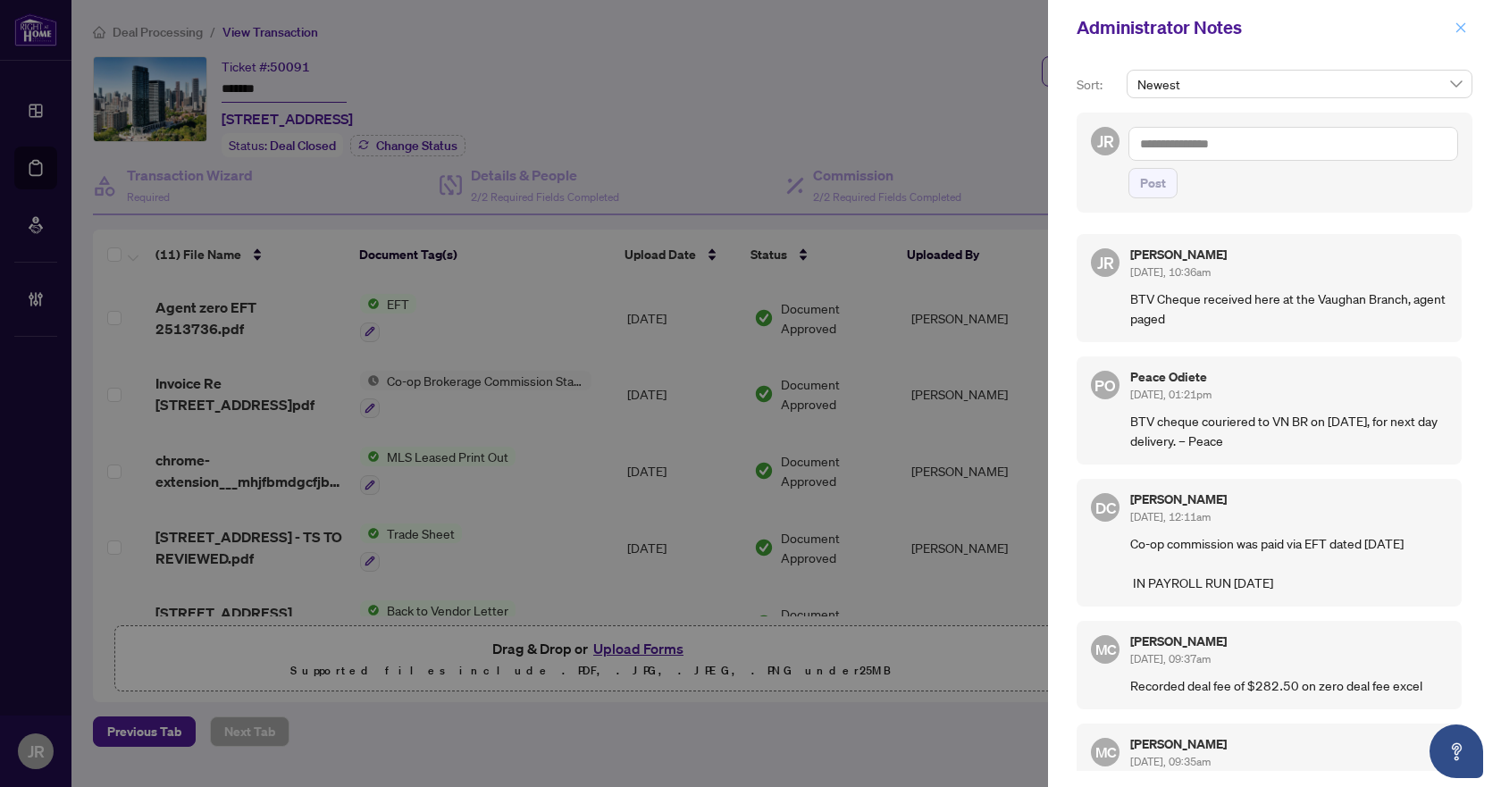
click at [1460, 27] on icon "close" at bounding box center [1461, 27] width 10 height 10
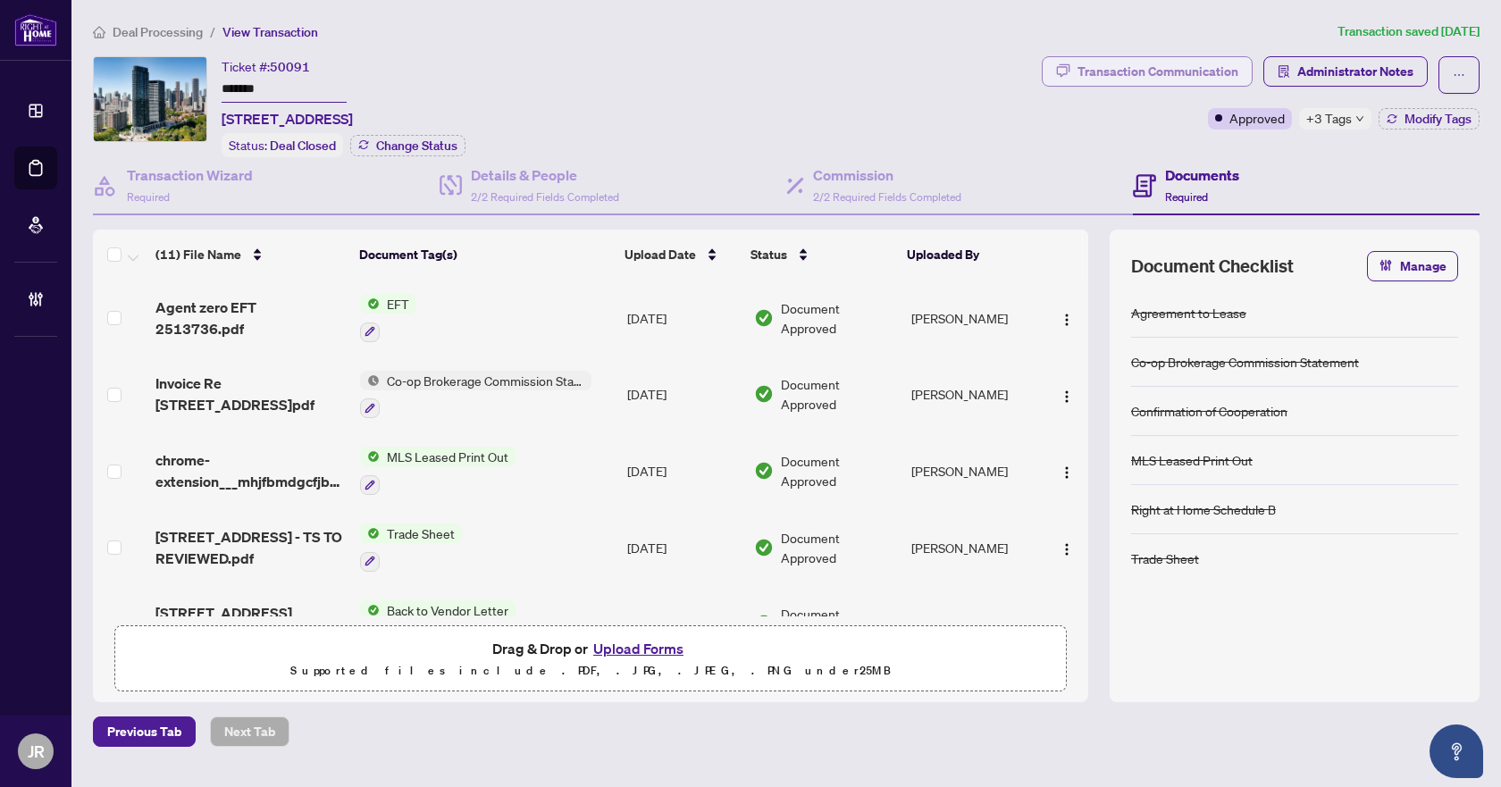
click at [1103, 70] on div "Transaction Communication" at bounding box center [1158, 71] width 161 height 29
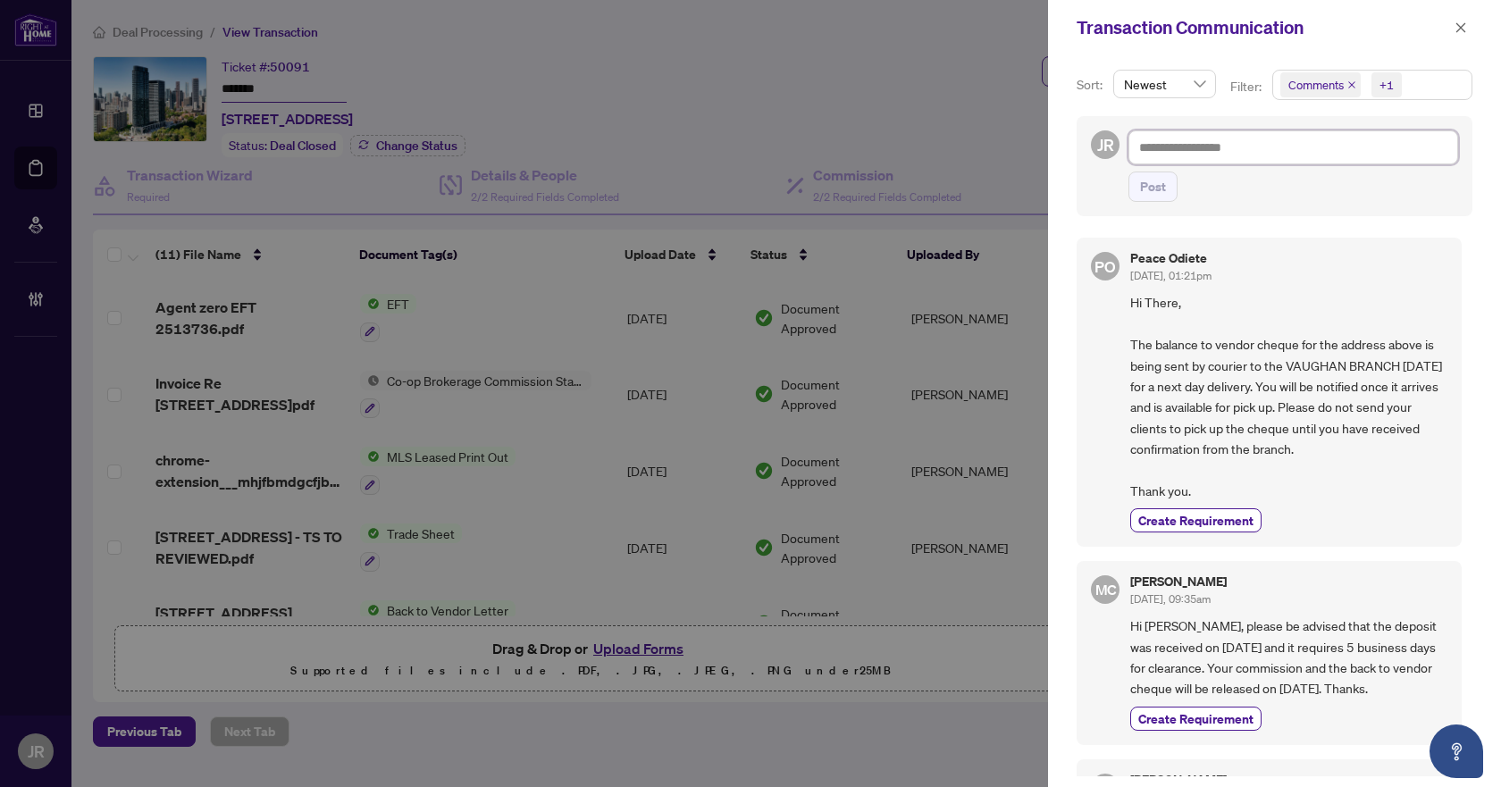
click at [1204, 141] on textarea at bounding box center [1294, 147] width 330 height 34
paste textarea "**********"
type textarea "**********"
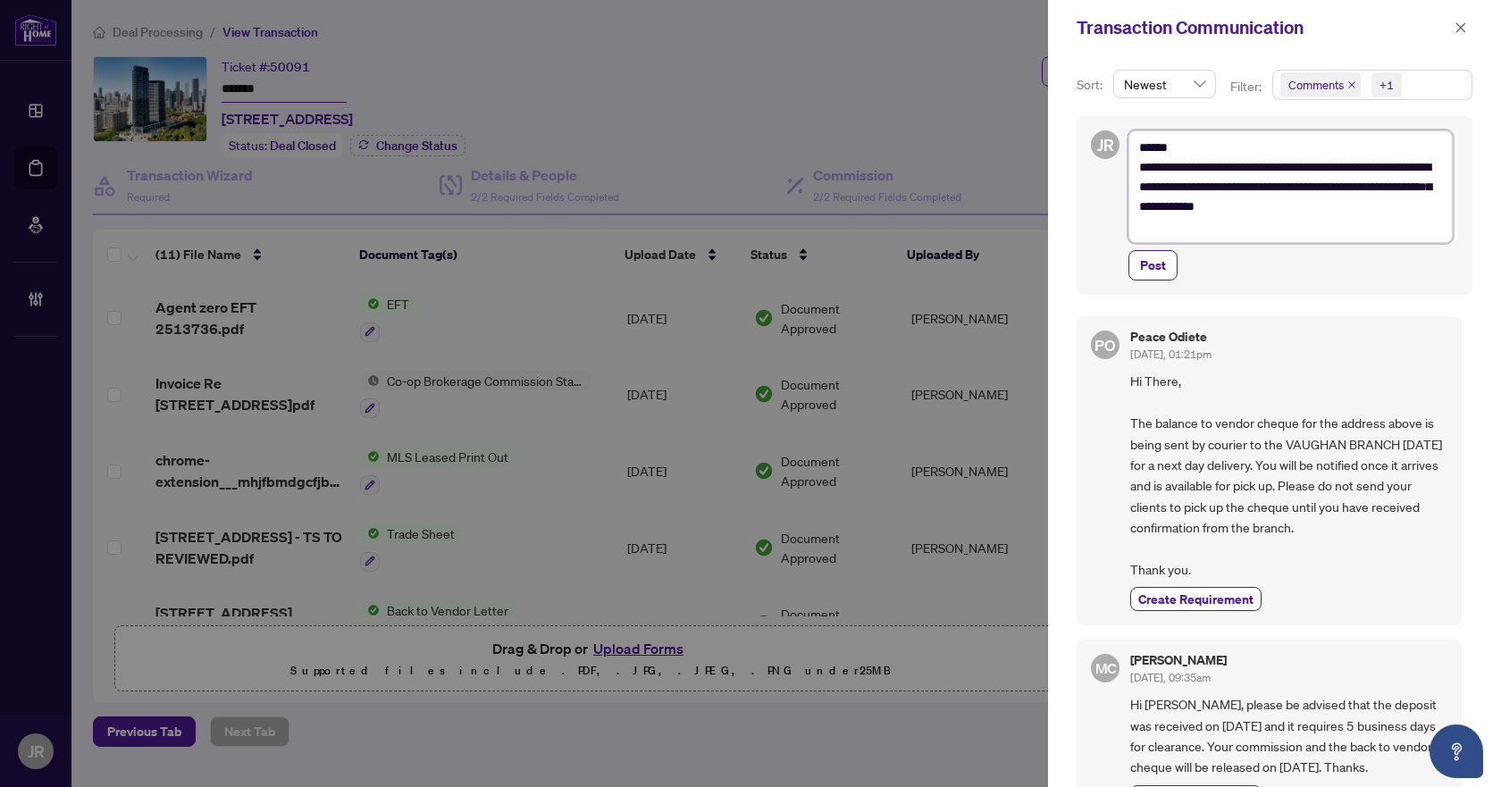
type textarea "**********"
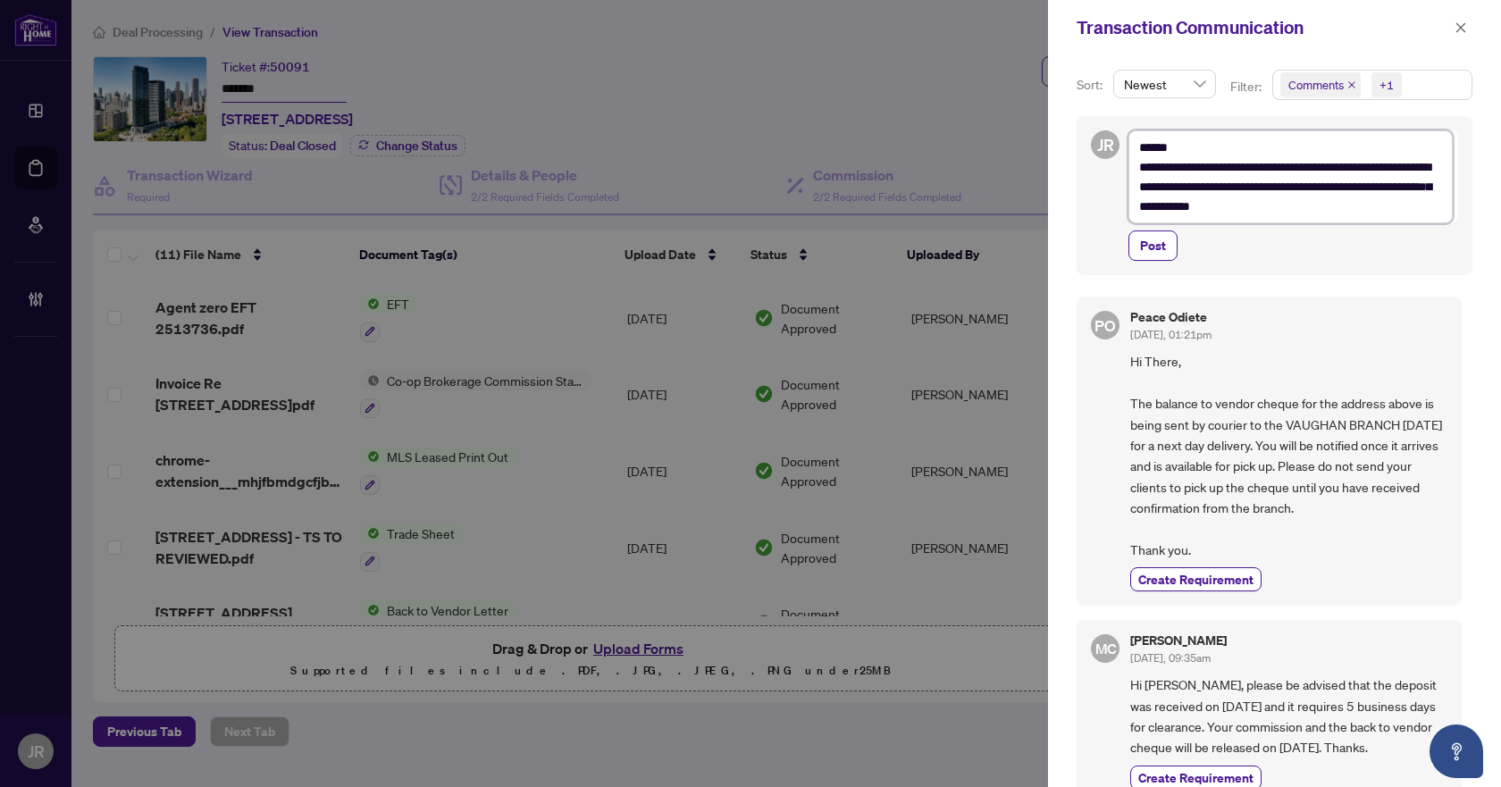
click at [1147, 166] on textarea "**********" at bounding box center [1291, 176] width 324 height 93
type textarea "**********"
click at [1154, 248] on span "Post" at bounding box center [1153, 245] width 26 height 29
type textarea "**********"
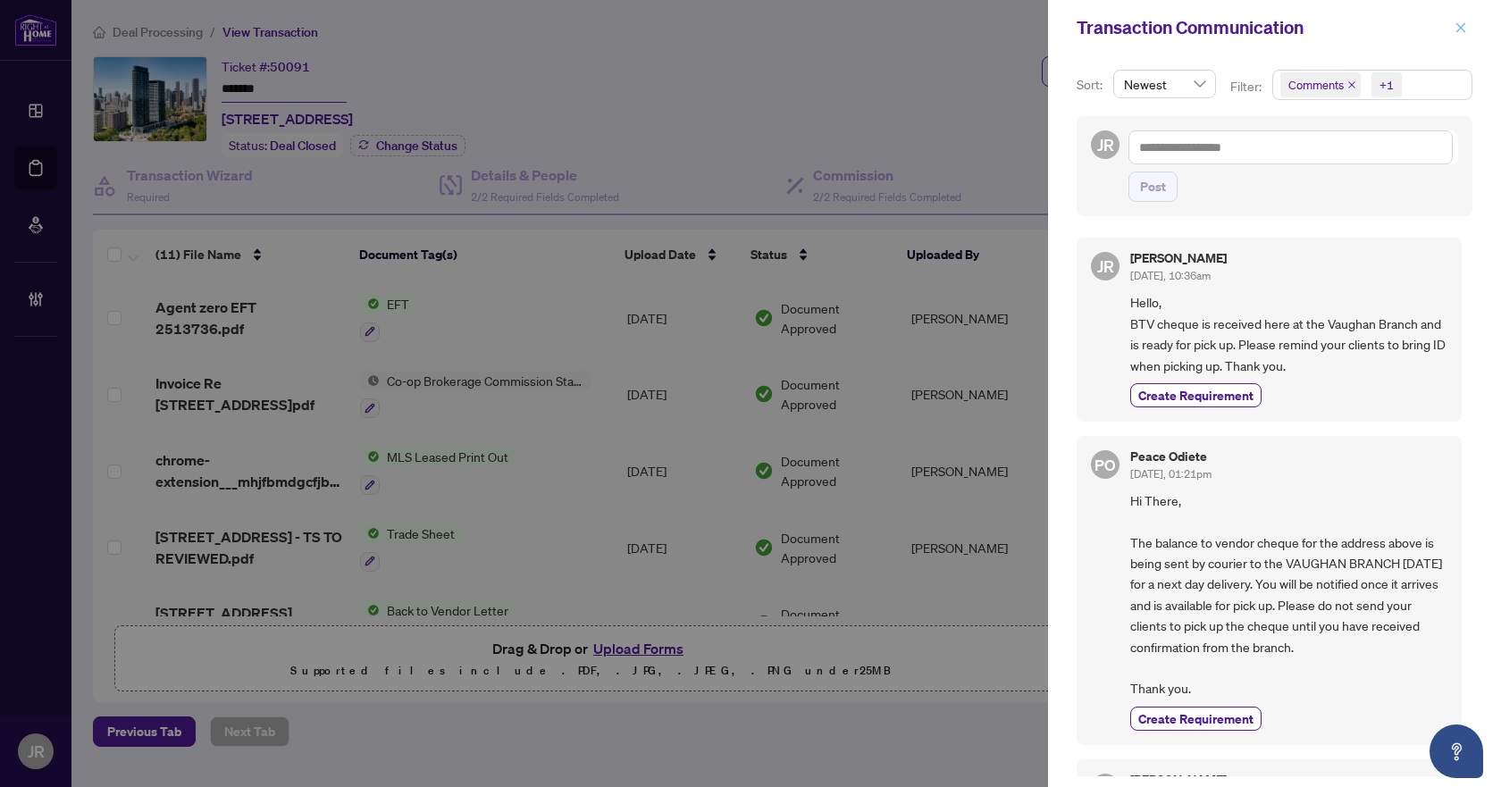
click at [1456, 26] on icon "close" at bounding box center [1461, 27] width 13 height 13
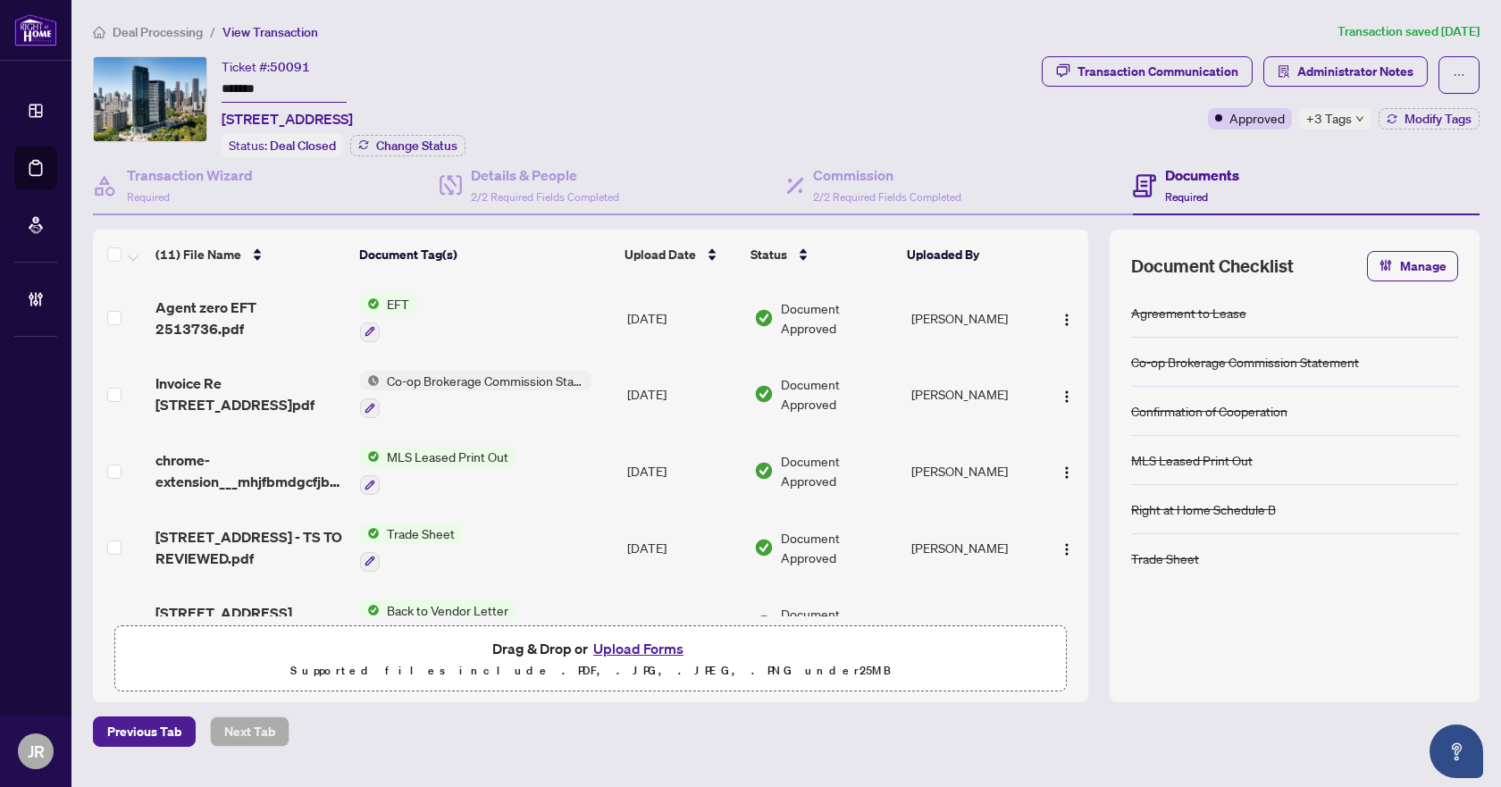
click at [154, 32] on span "Deal Processing" at bounding box center [158, 32] width 90 height 16
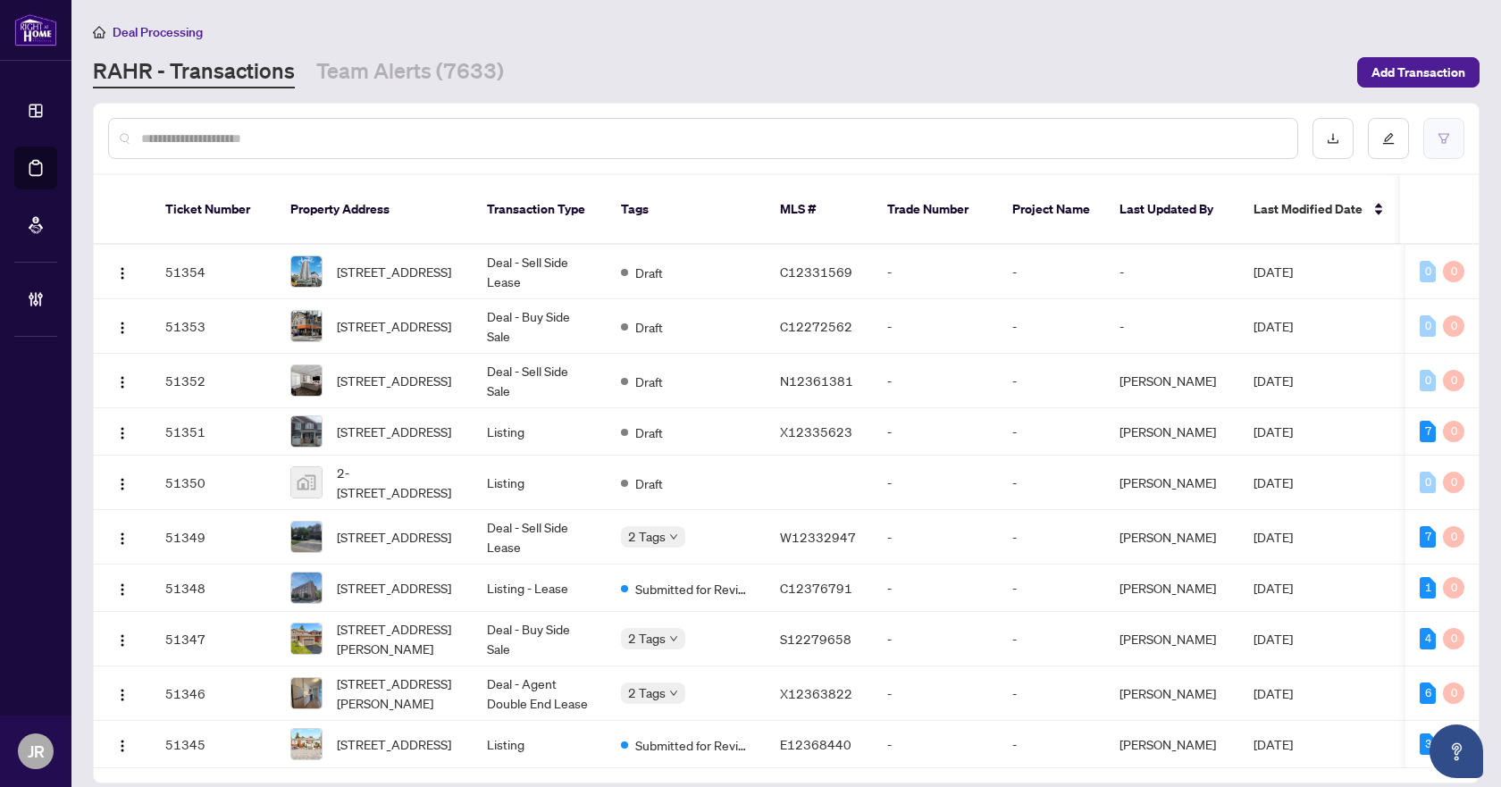
click at [1432, 131] on button "button" at bounding box center [1443, 138] width 41 height 41
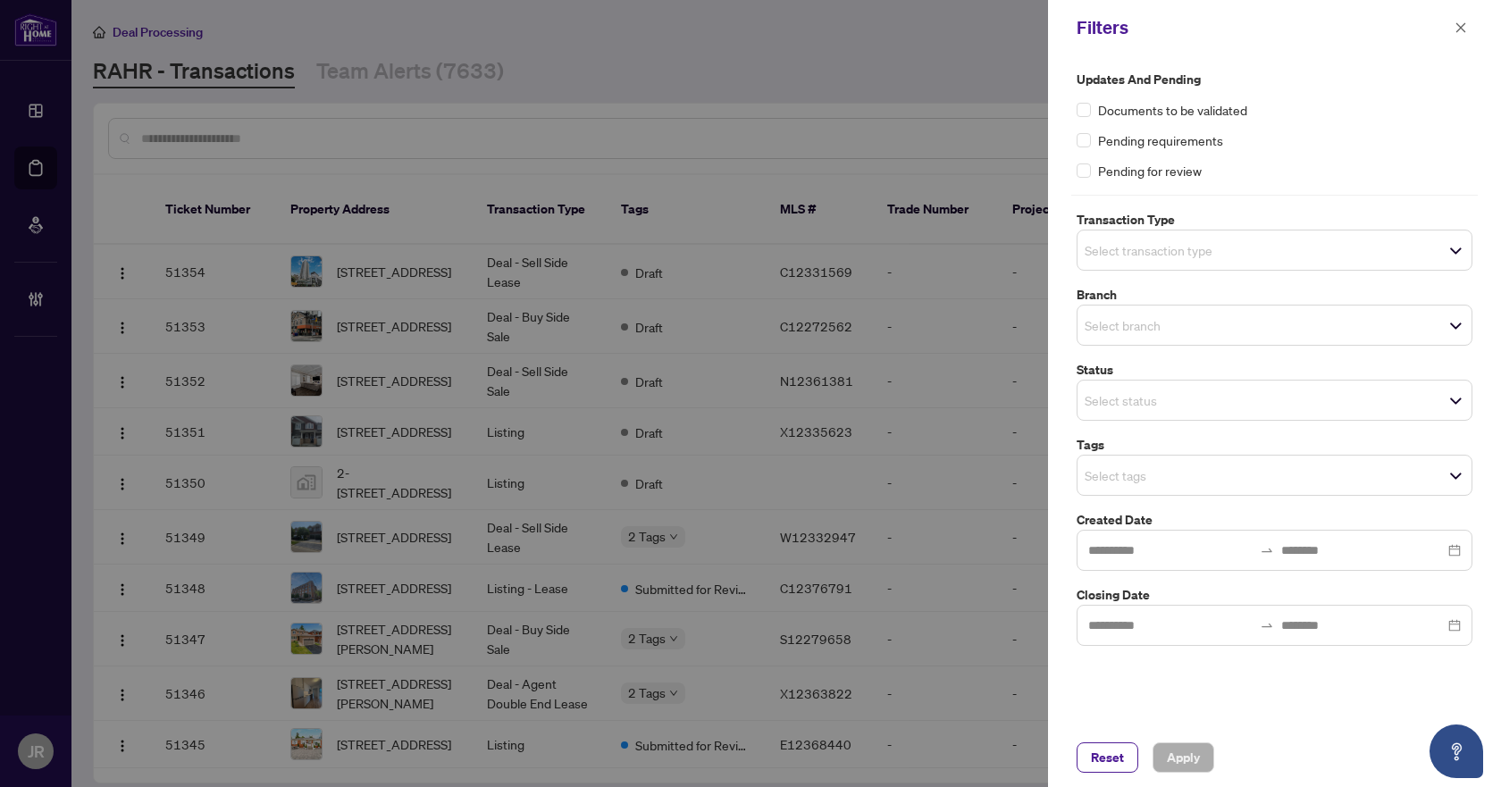
click at [1145, 322] on input "search" at bounding box center [1147, 325] width 125 height 21
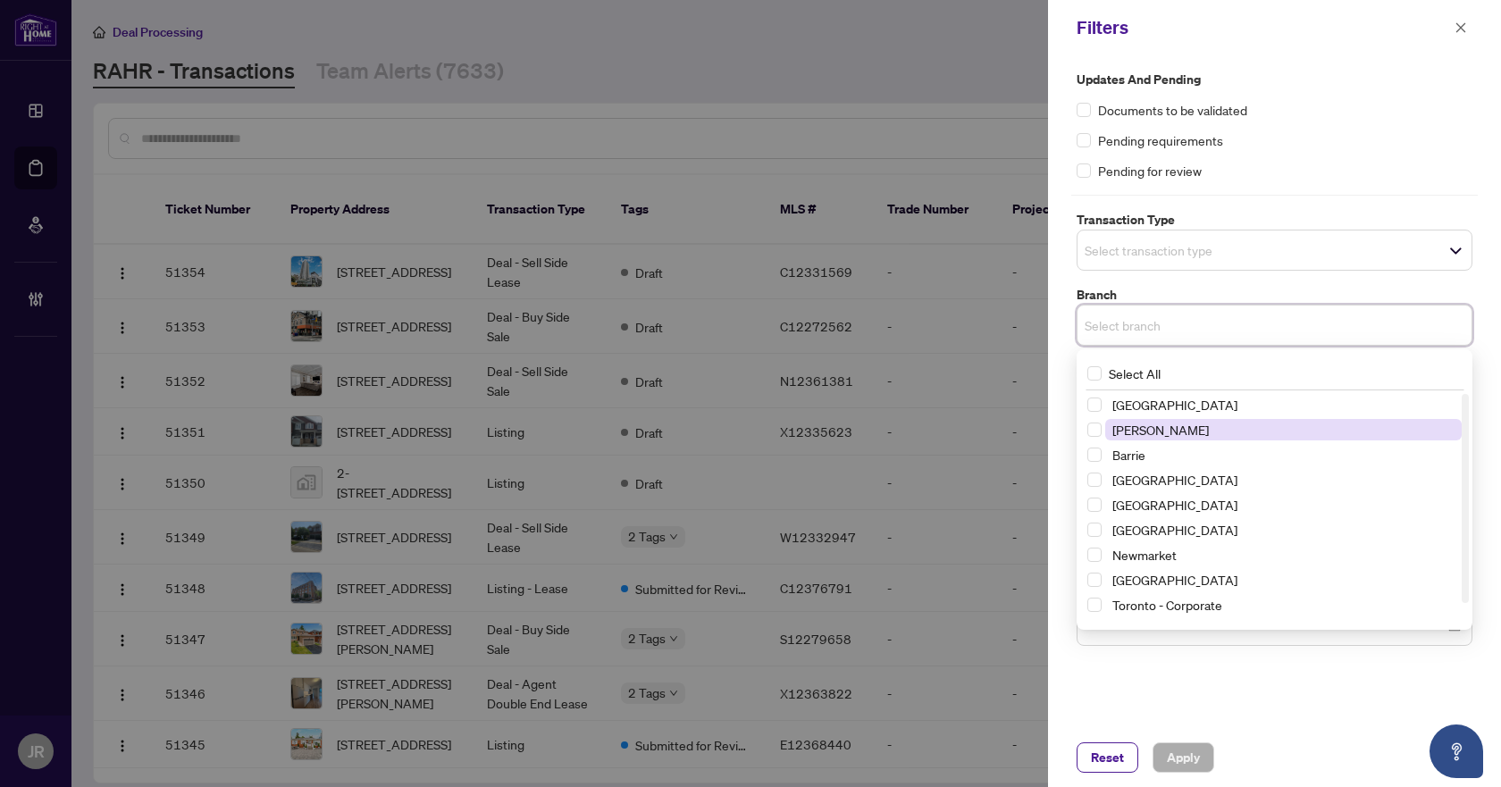
click at [1164, 424] on span "[PERSON_NAME]" at bounding box center [1283, 429] width 357 height 21
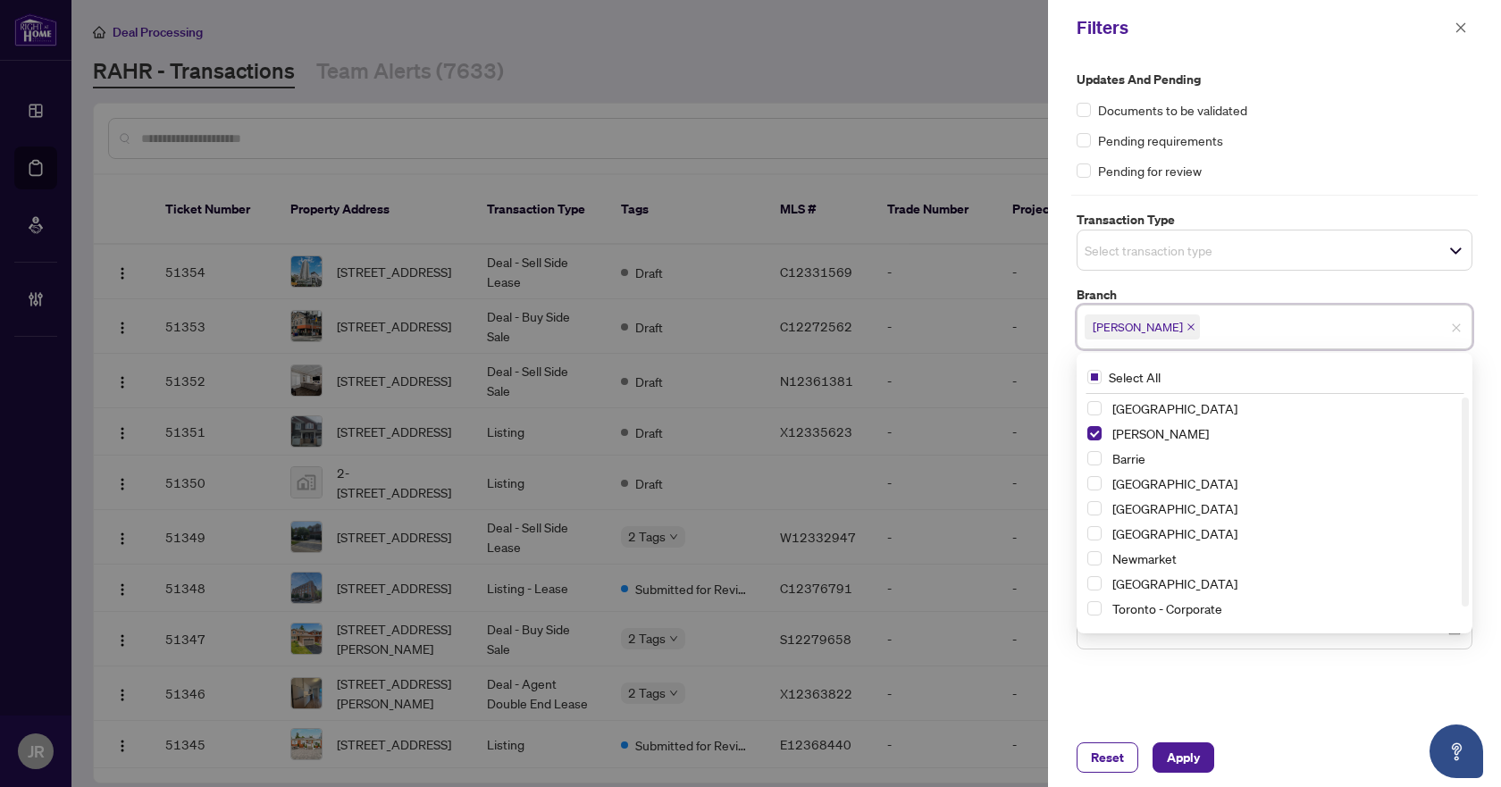
click at [1310, 147] on div "Pending requirements" at bounding box center [1275, 140] width 396 height 20
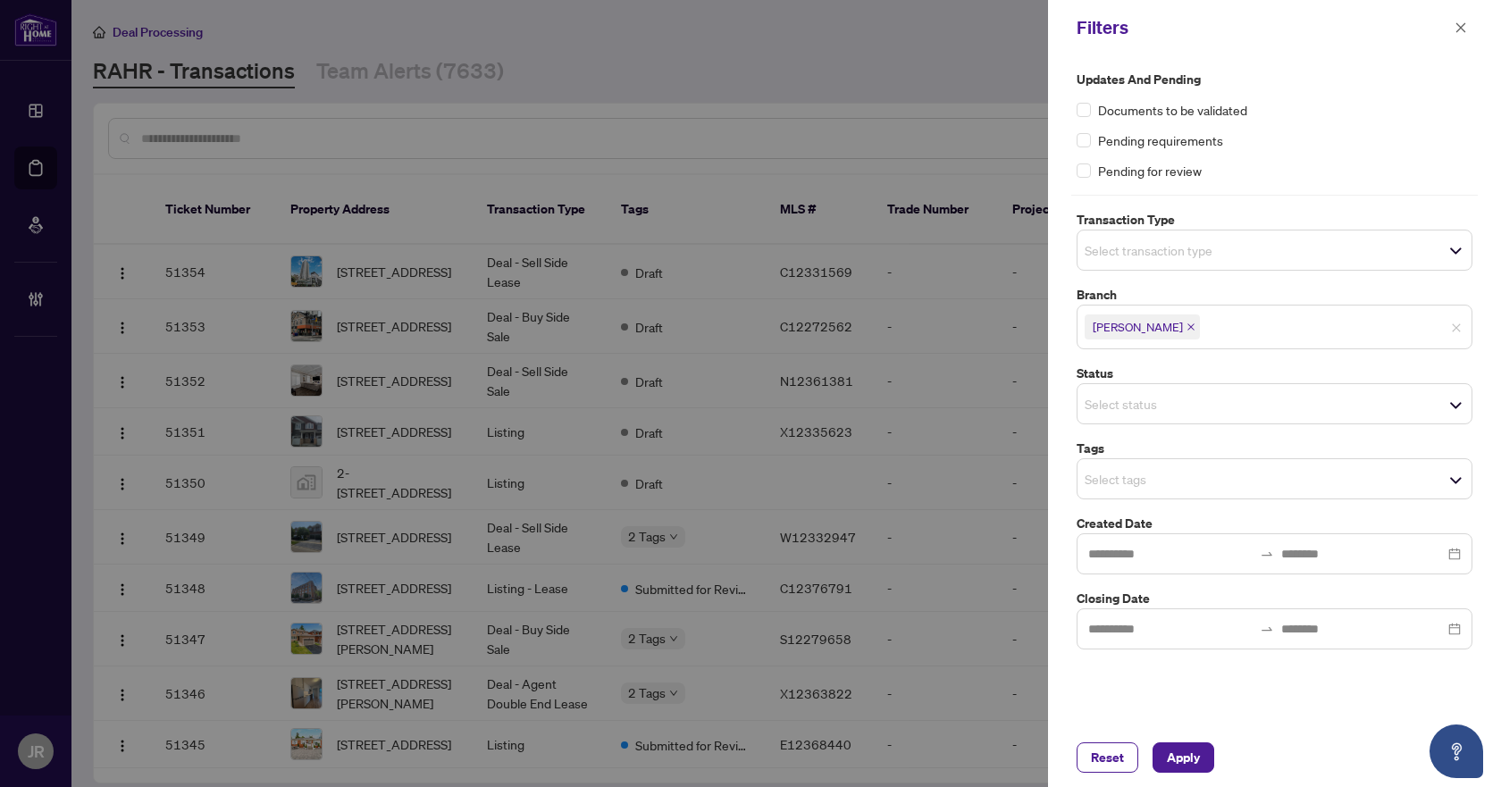
click at [1244, 272] on div "Updates and Pending Documents to be validated Pending requirements Pending for …" at bounding box center [1274, 360] width 407 height 580
click at [1249, 252] on span "Select transaction type" at bounding box center [1275, 250] width 394 height 25
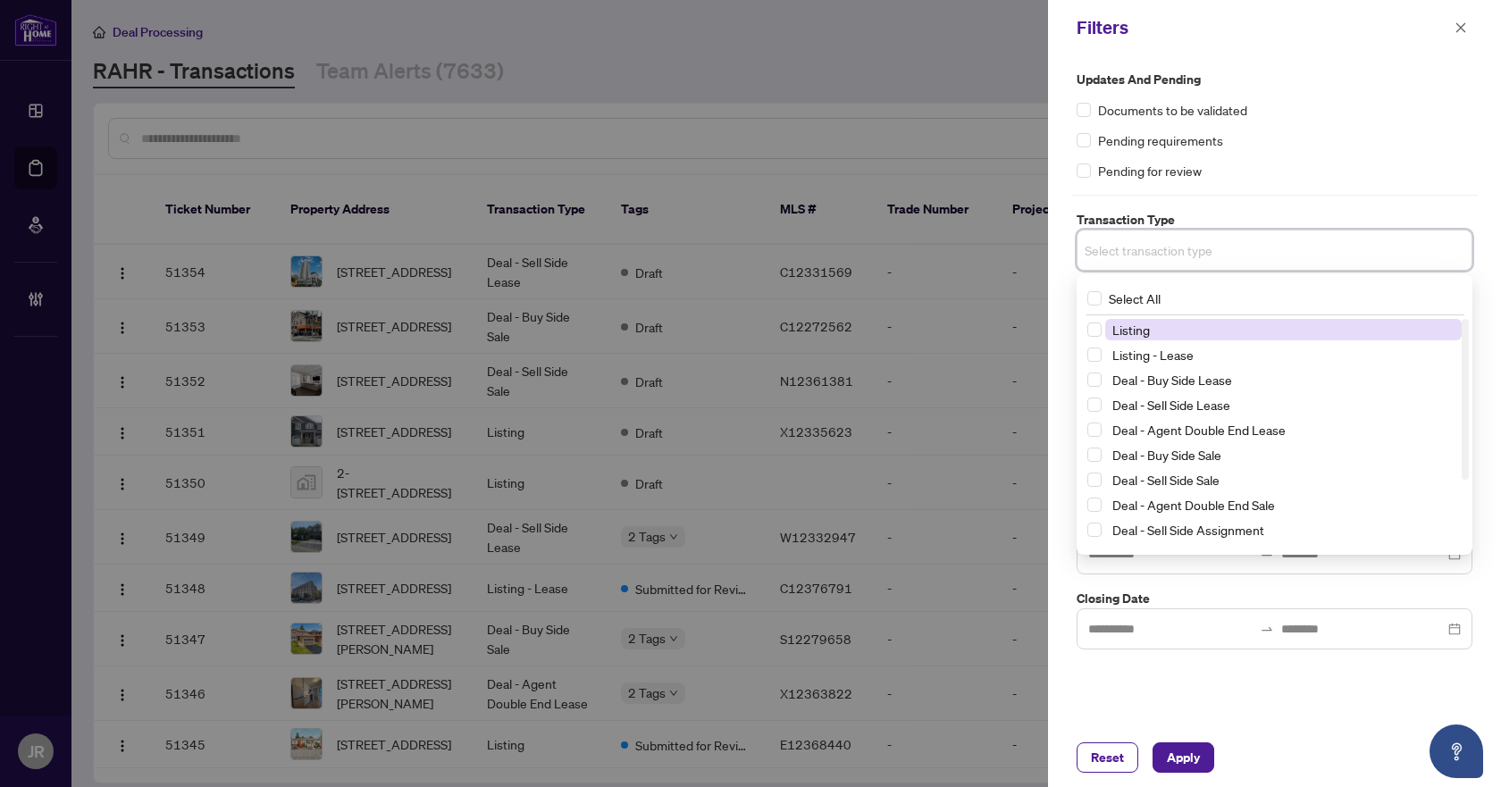
click at [1220, 322] on span "Listing" at bounding box center [1283, 329] width 357 height 21
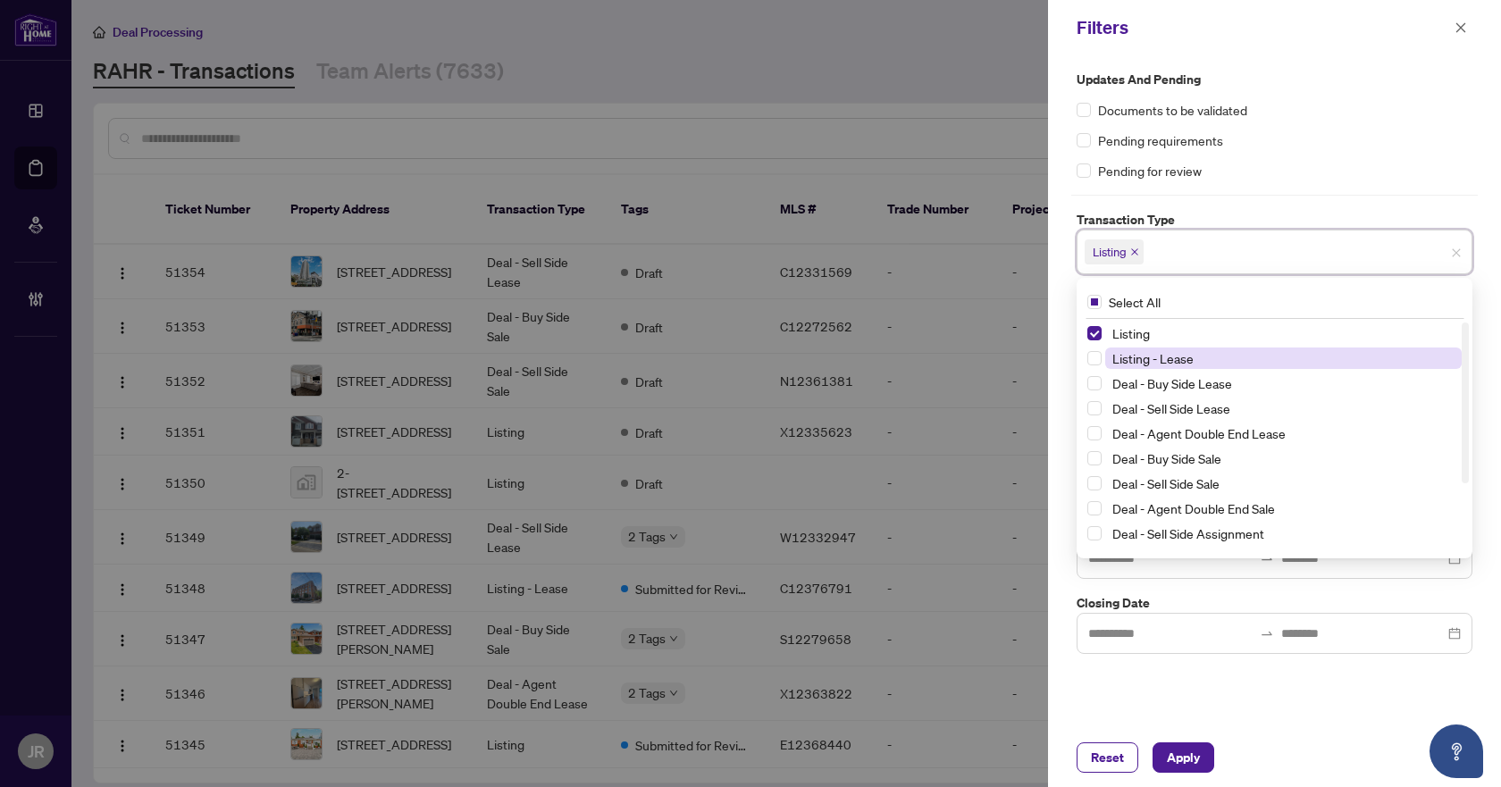
click at [1205, 367] on span "Listing - Lease" at bounding box center [1283, 358] width 357 height 21
click at [1314, 186] on div "Updates and Pending Documents to be validated Pending requirements Pending for …" at bounding box center [1274, 362] width 407 height 584
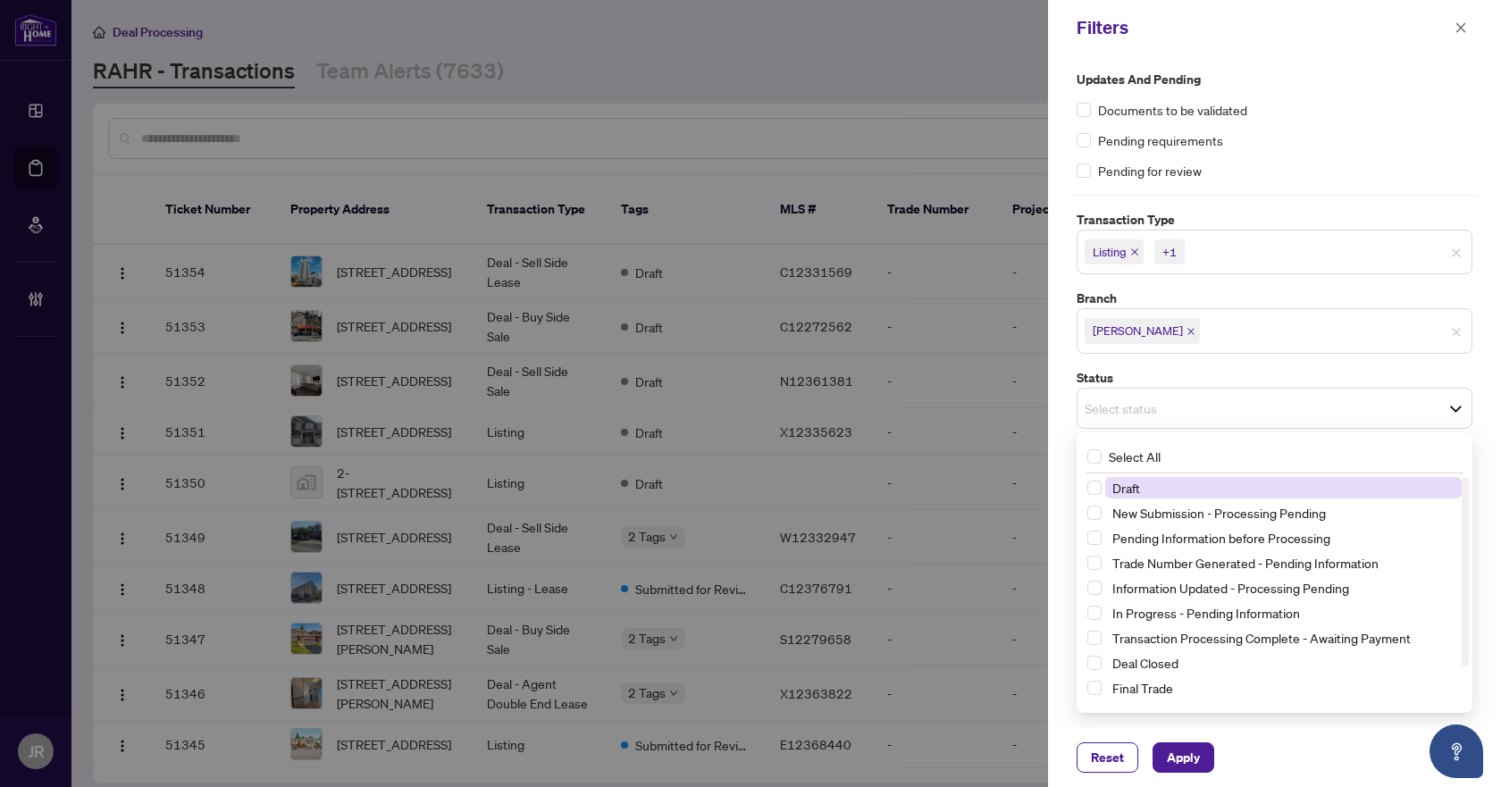
click at [1156, 388] on div "Select status" at bounding box center [1275, 408] width 396 height 41
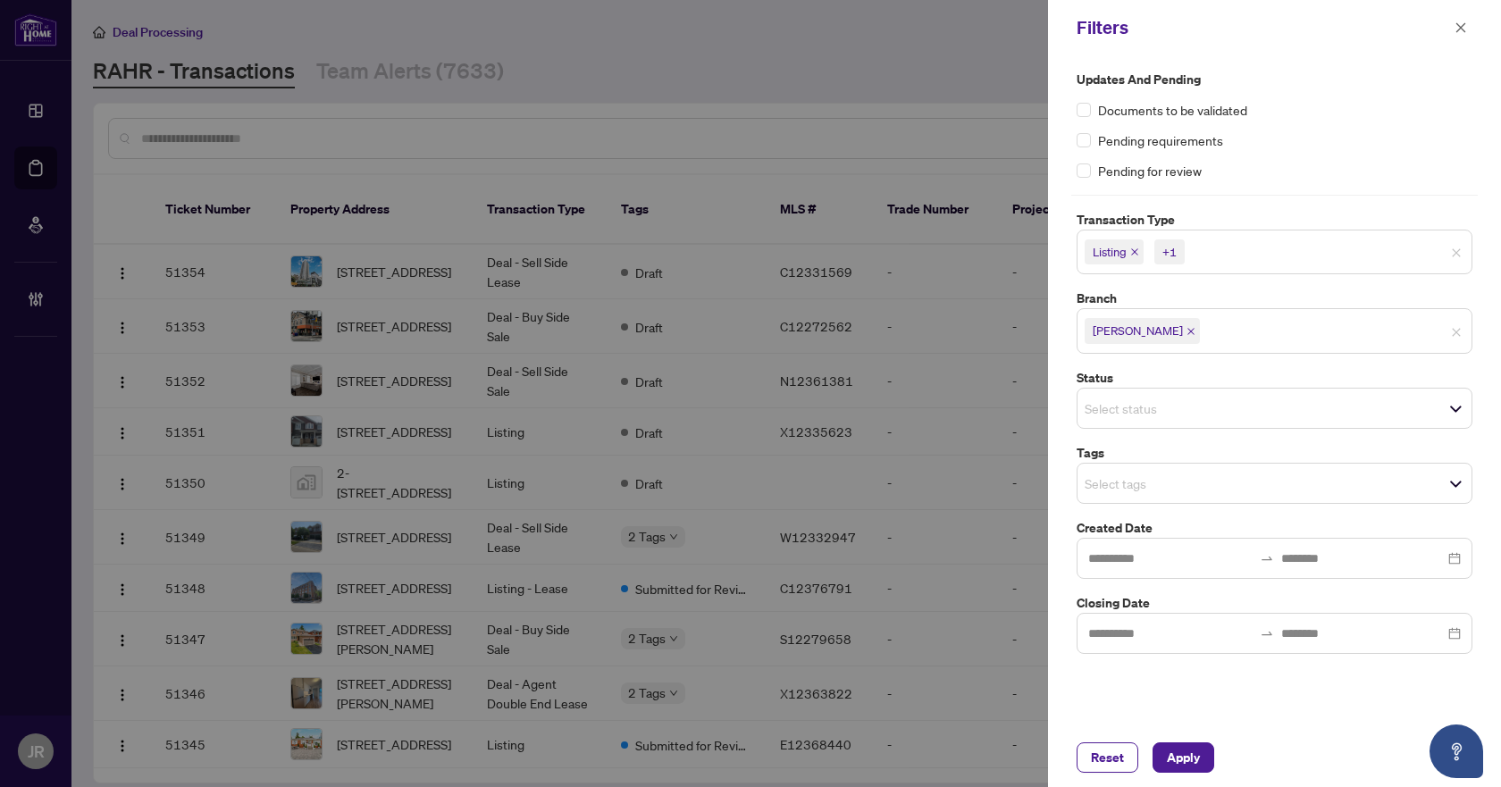
click at [1263, 371] on label "Status" at bounding box center [1275, 378] width 396 height 20
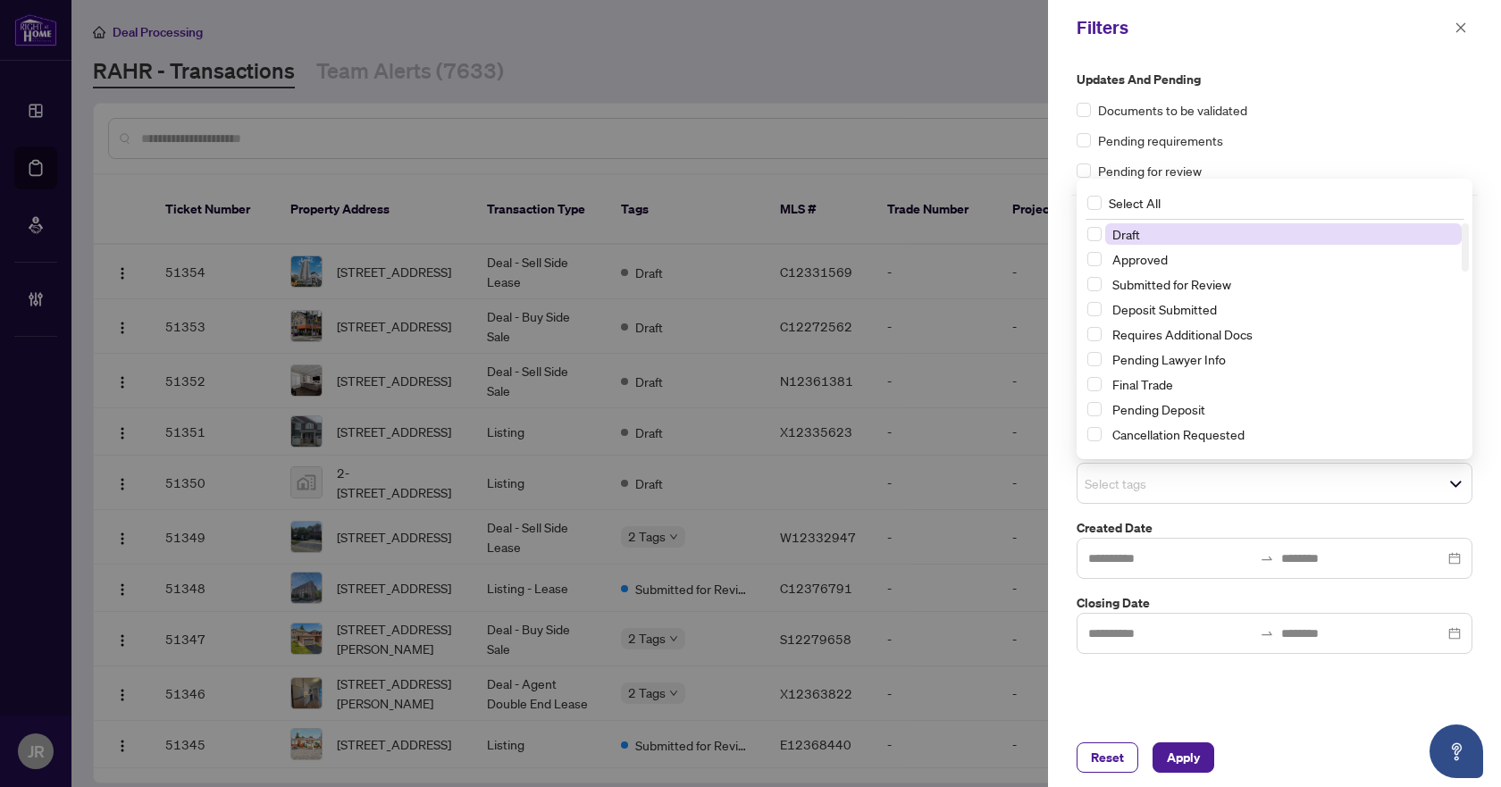
click at [1224, 489] on span "Select tags" at bounding box center [1275, 483] width 394 height 25
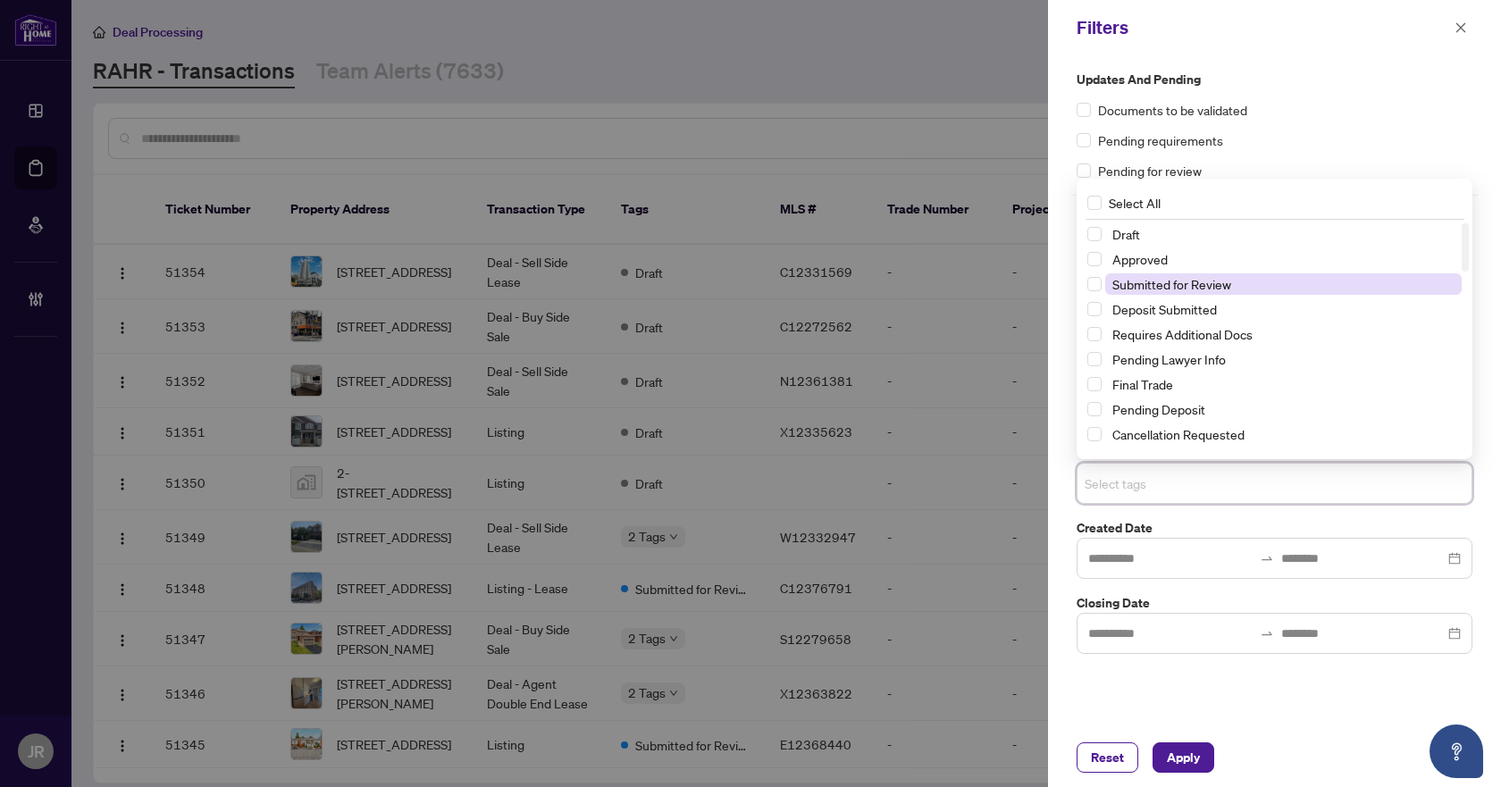
click at [1174, 289] on span "Submitted for Review" at bounding box center [1171, 284] width 119 height 16
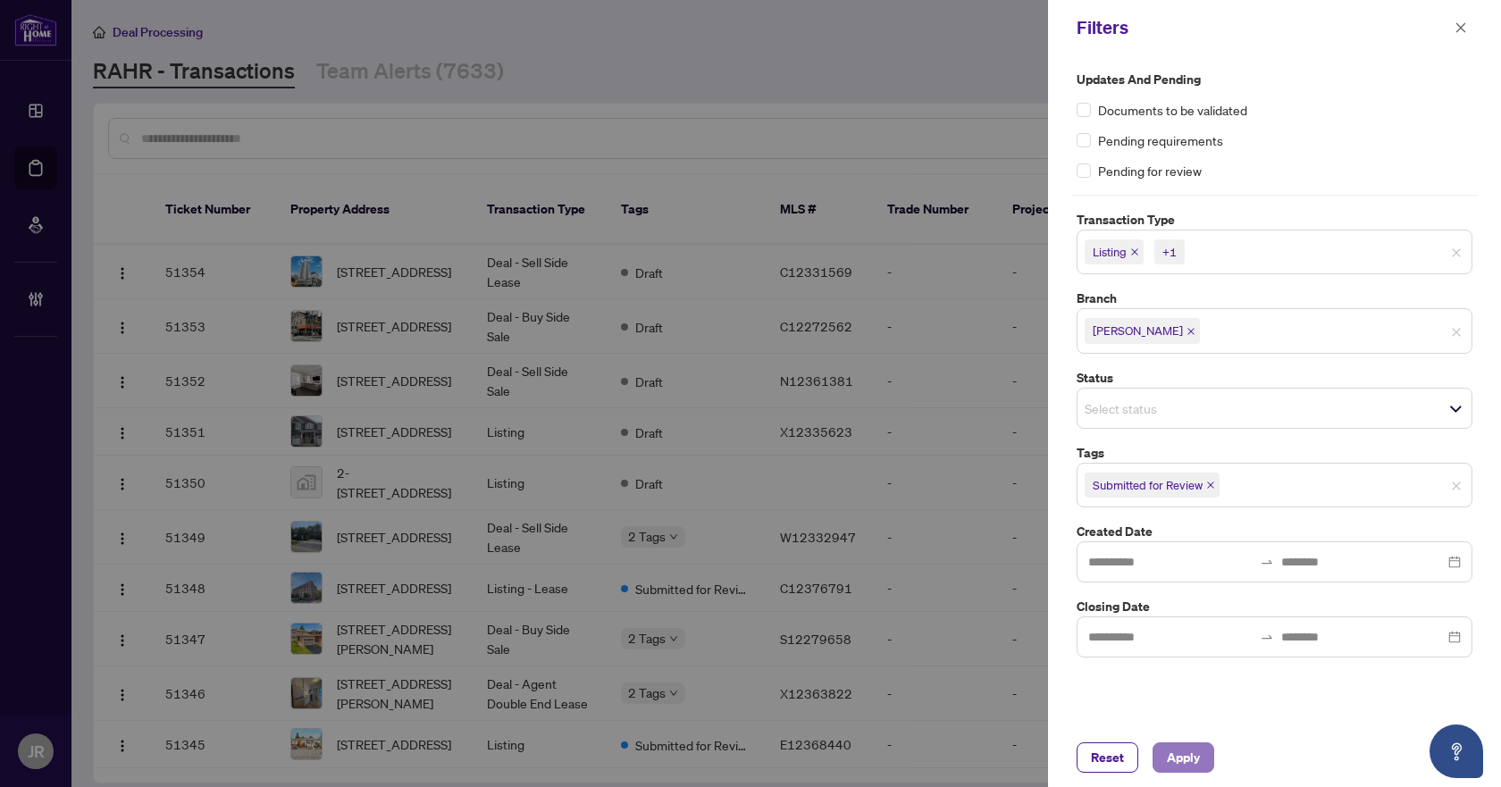
click at [1183, 747] on span "Apply" at bounding box center [1183, 757] width 33 height 29
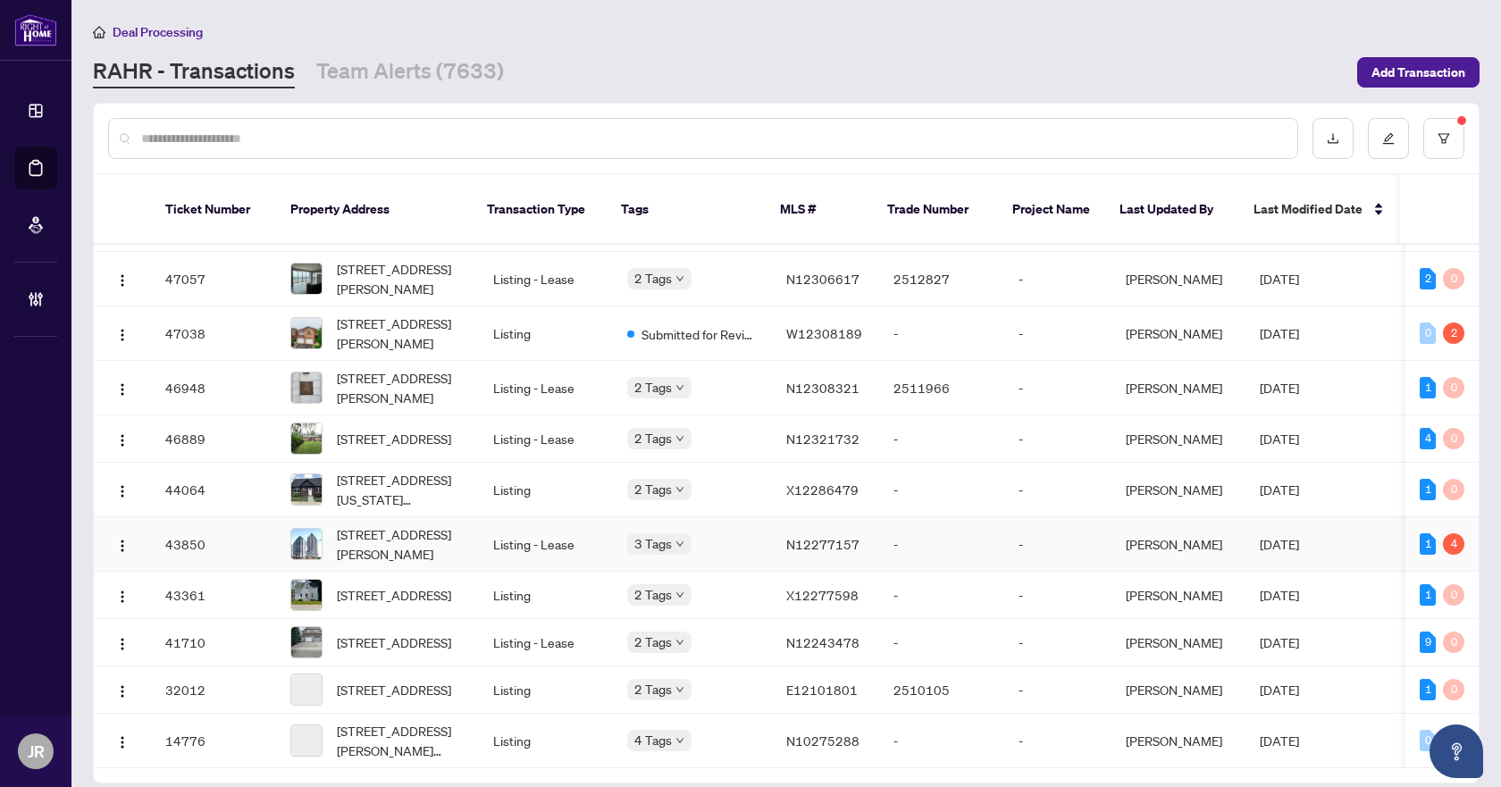
scroll to position [3964, 0]
click at [1448, 128] on button "button" at bounding box center [1443, 138] width 41 height 41
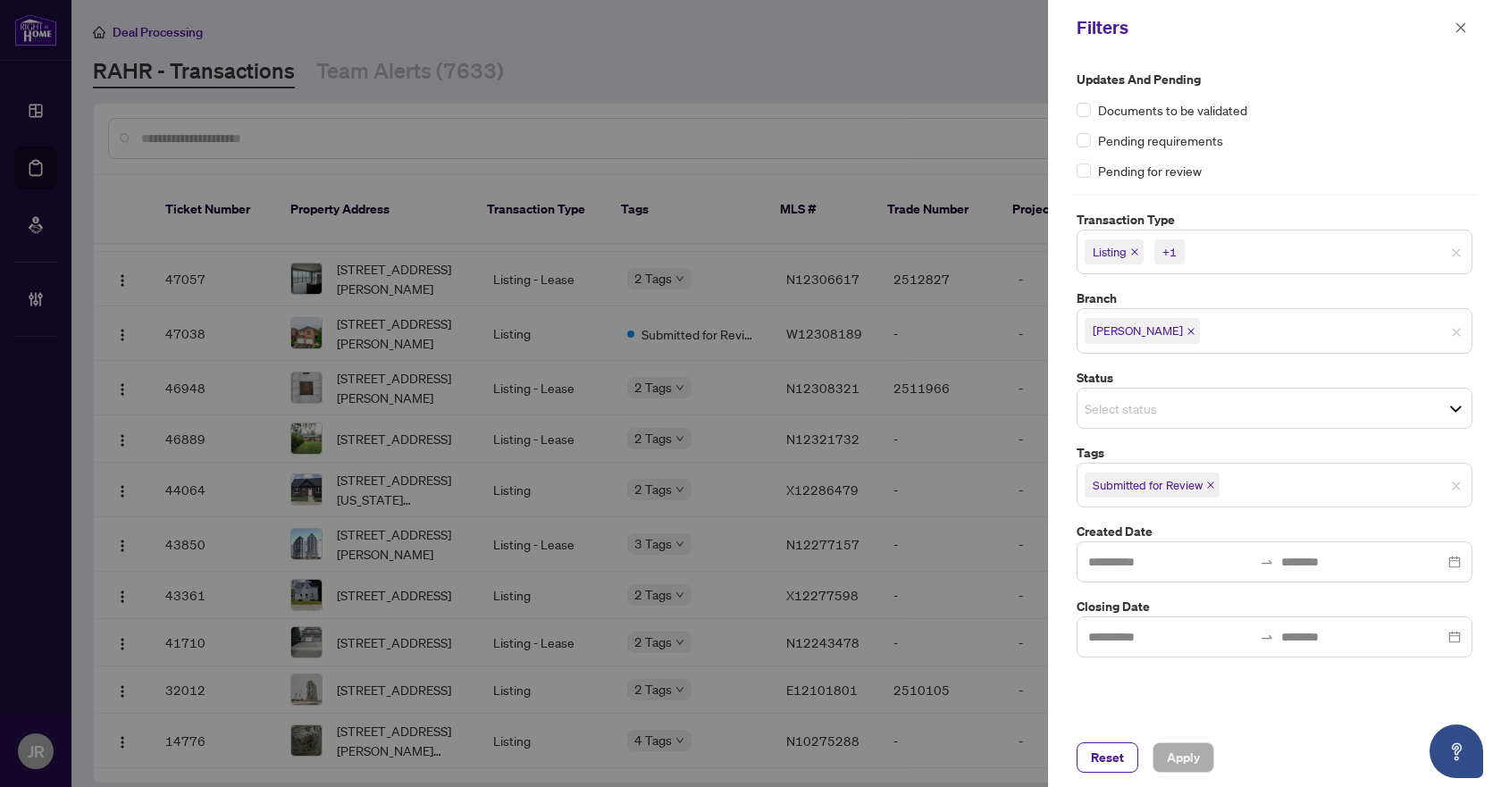
click at [1214, 244] on input "search" at bounding box center [1250, 251] width 125 height 21
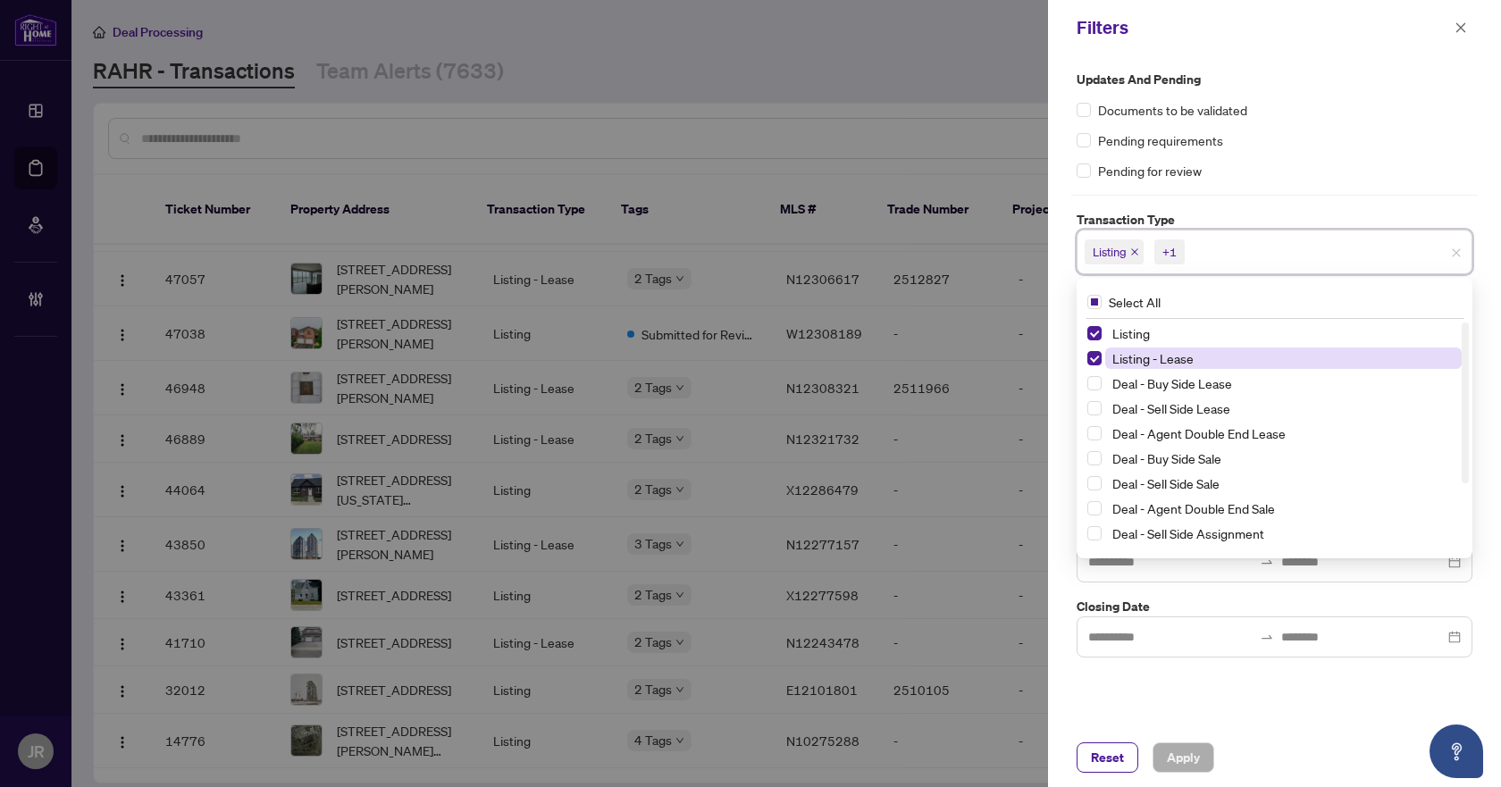
click at [1144, 367] on span "Listing - Lease" at bounding box center [1283, 358] width 357 height 21
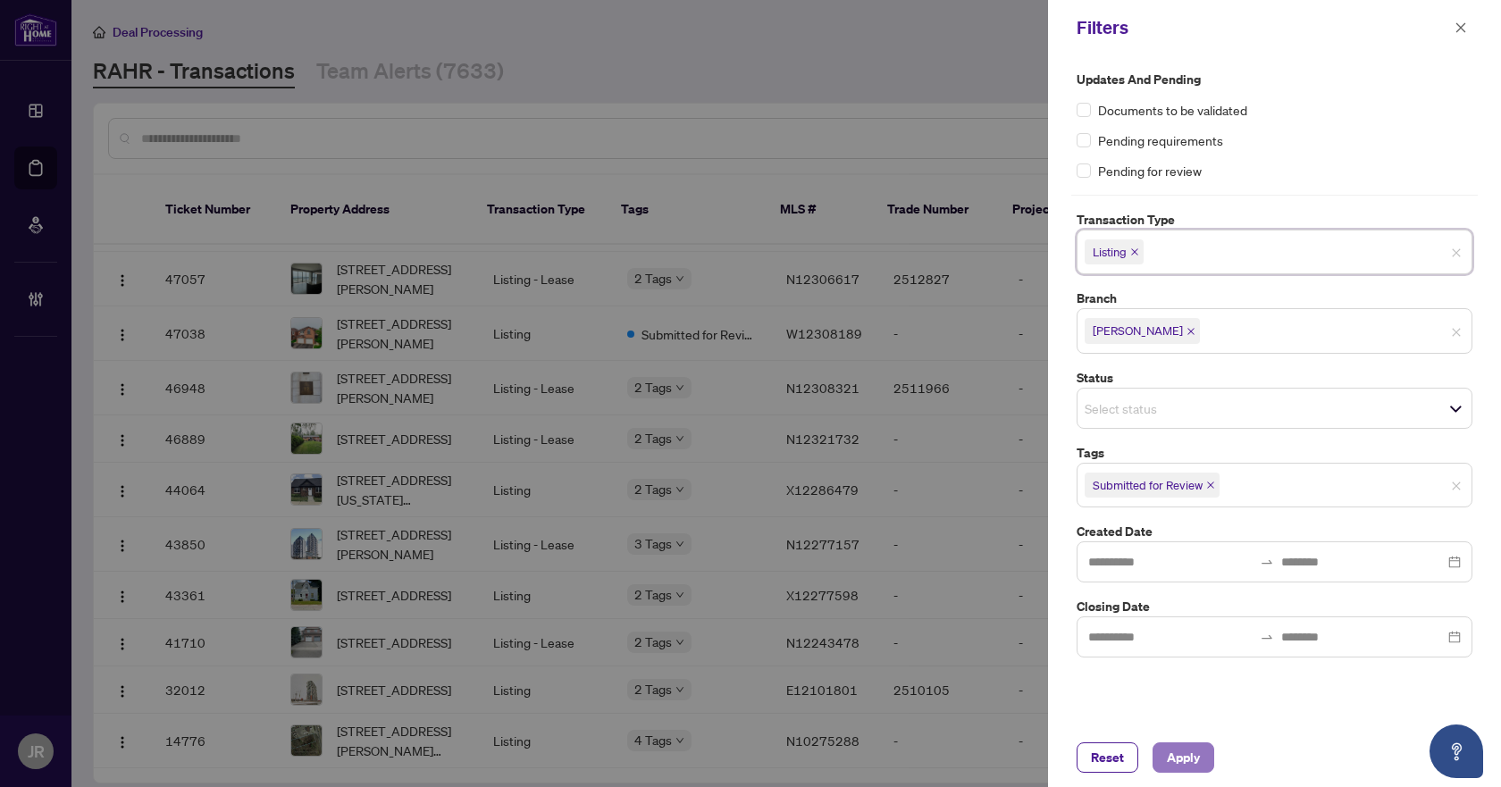
click at [1169, 754] on span "Apply" at bounding box center [1183, 757] width 33 height 29
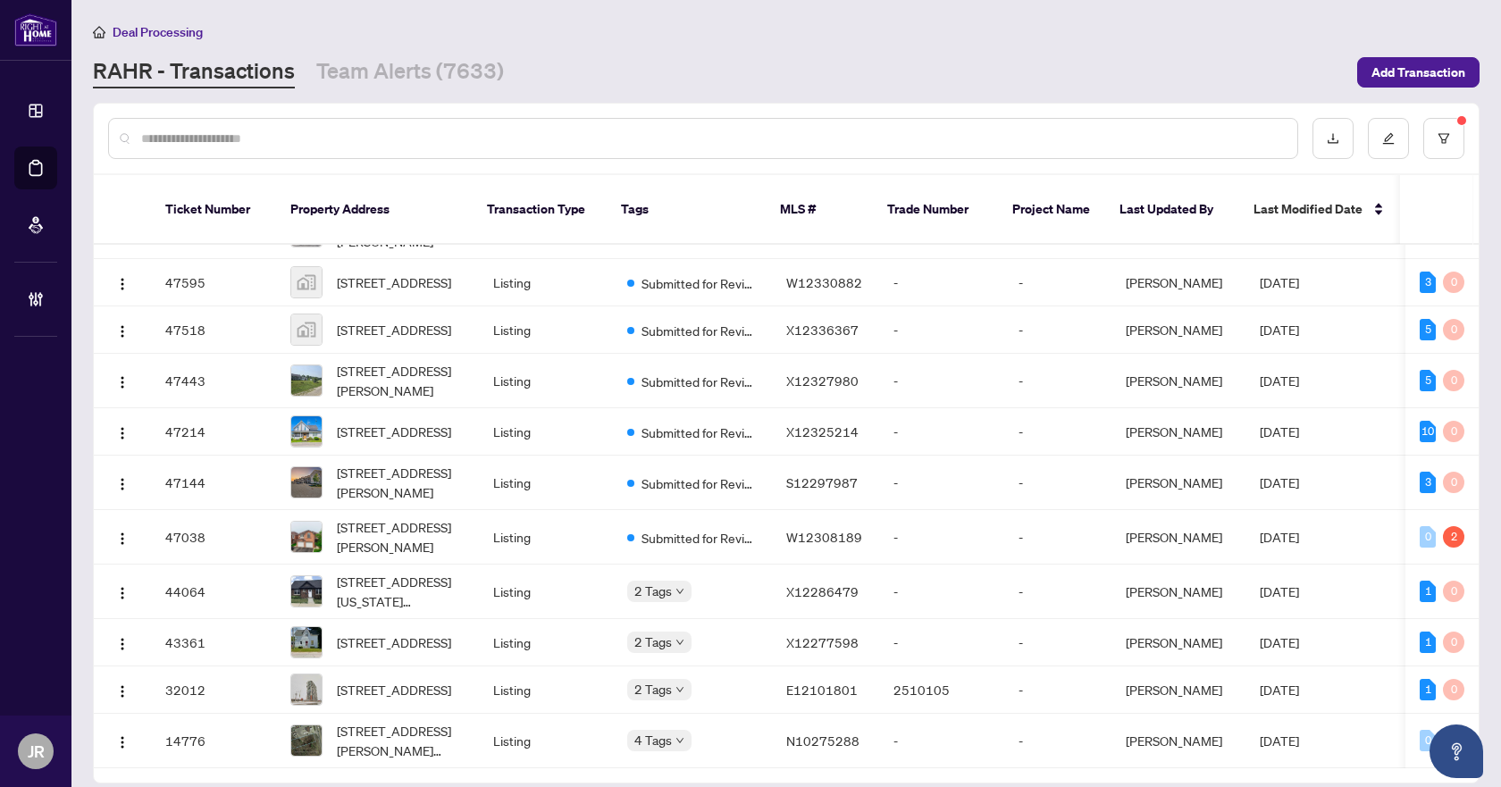
scroll to position [1900, 0]
click at [720, 730] on div "4 Tags" at bounding box center [692, 740] width 130 height 21
click at [849, 714] on td "N10275288" at bounding box center [825, 741] width 107 height 55
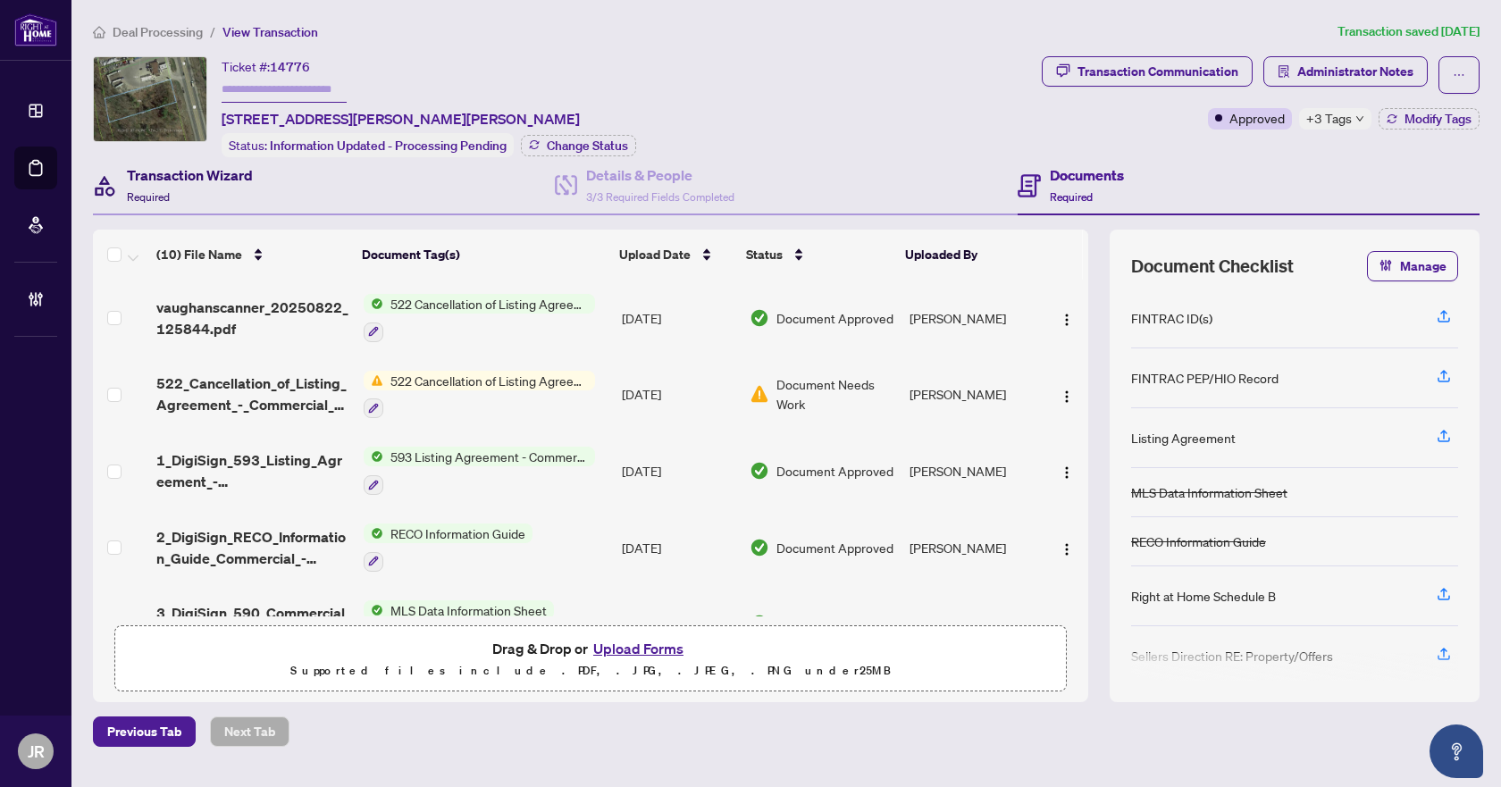
click at [197, 188] on div "Transaction Wizard Required" at bounding box center [190, 185] width 126 height 42
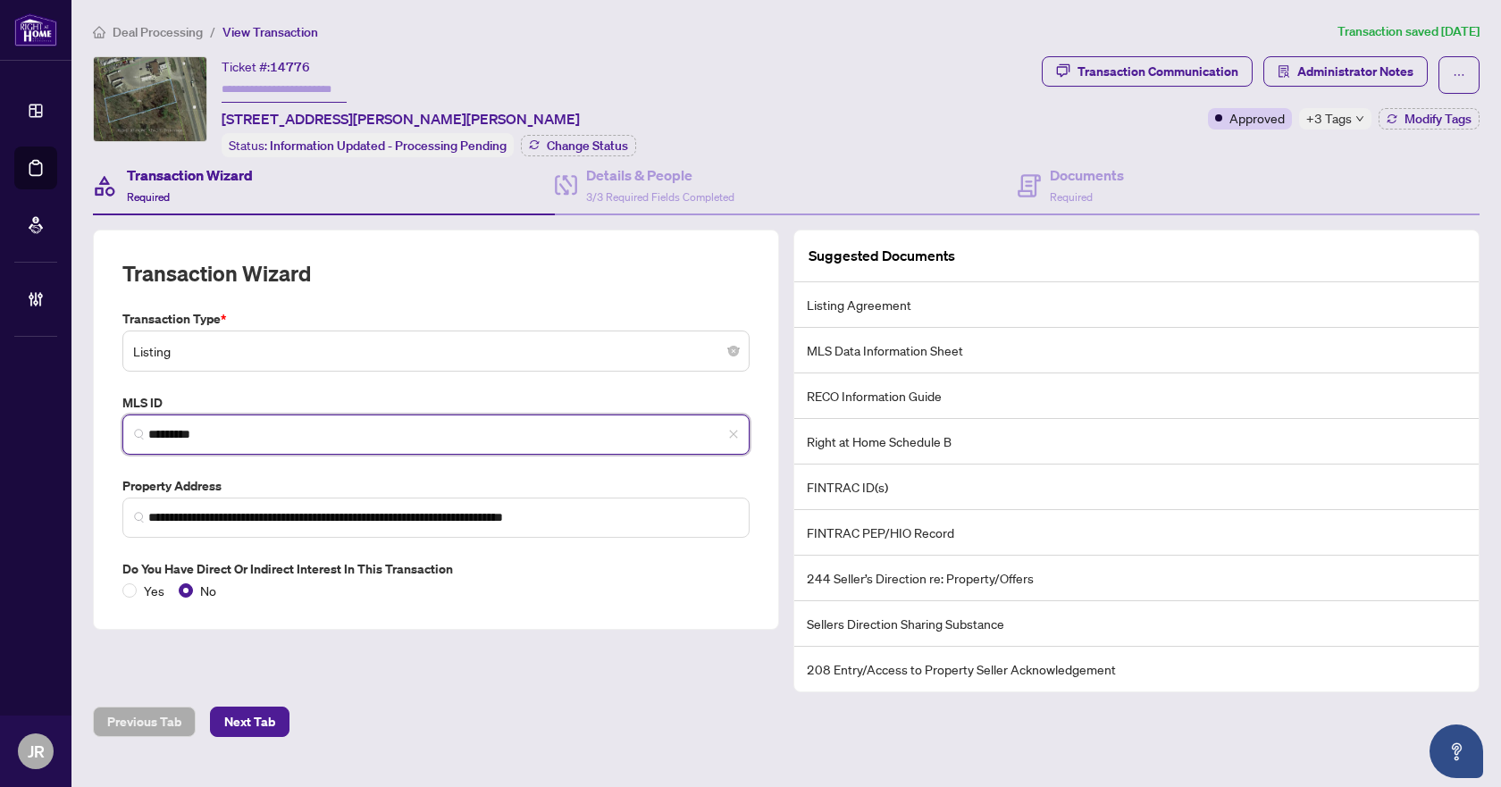
click at [203, 426] on input "*********" at bounding box center [443, 434] width 590 height 19
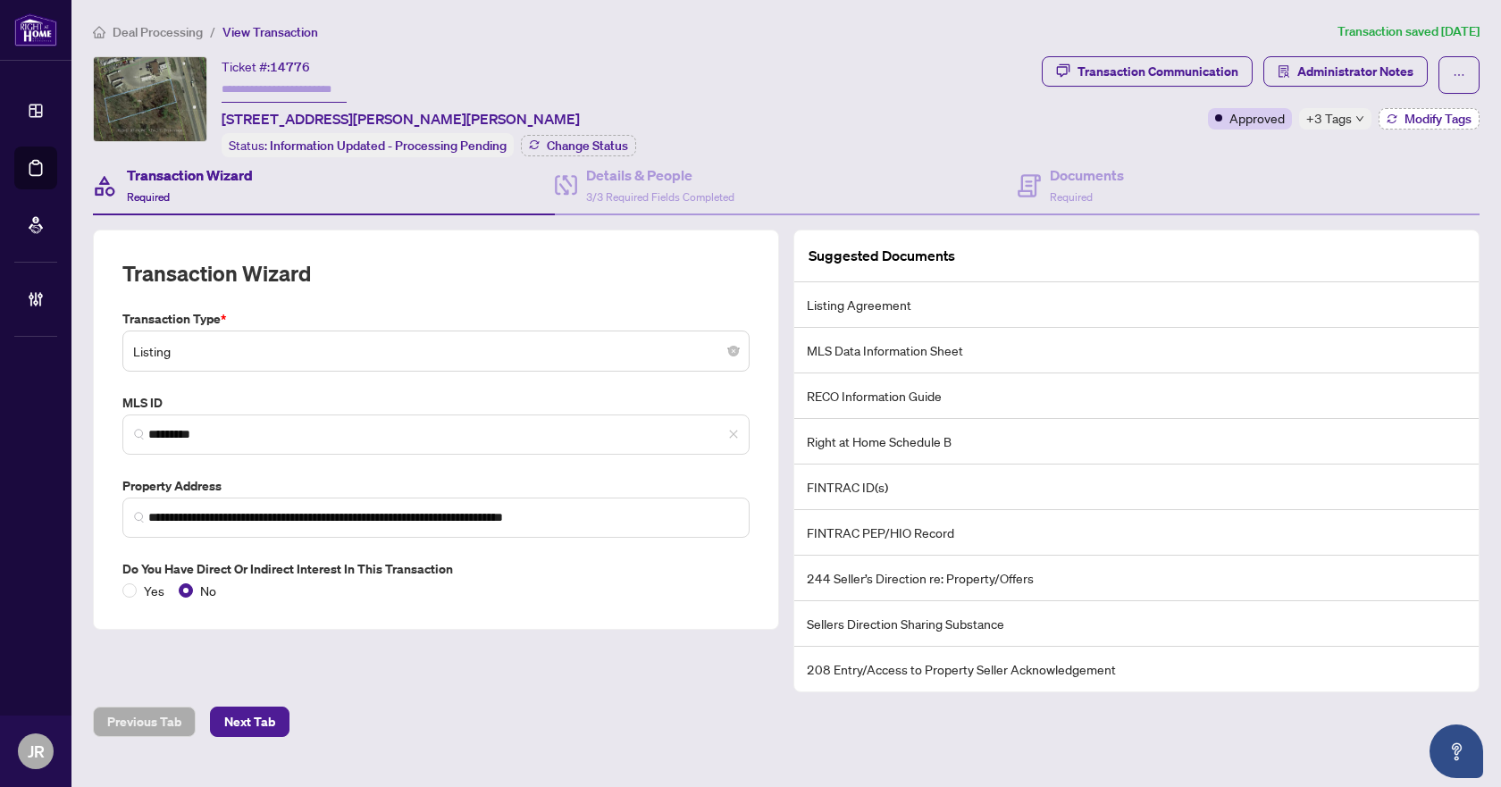
click at [1419, 116] on span "Modify Tags" at bounding box center [1438, 119] width 67 height 13
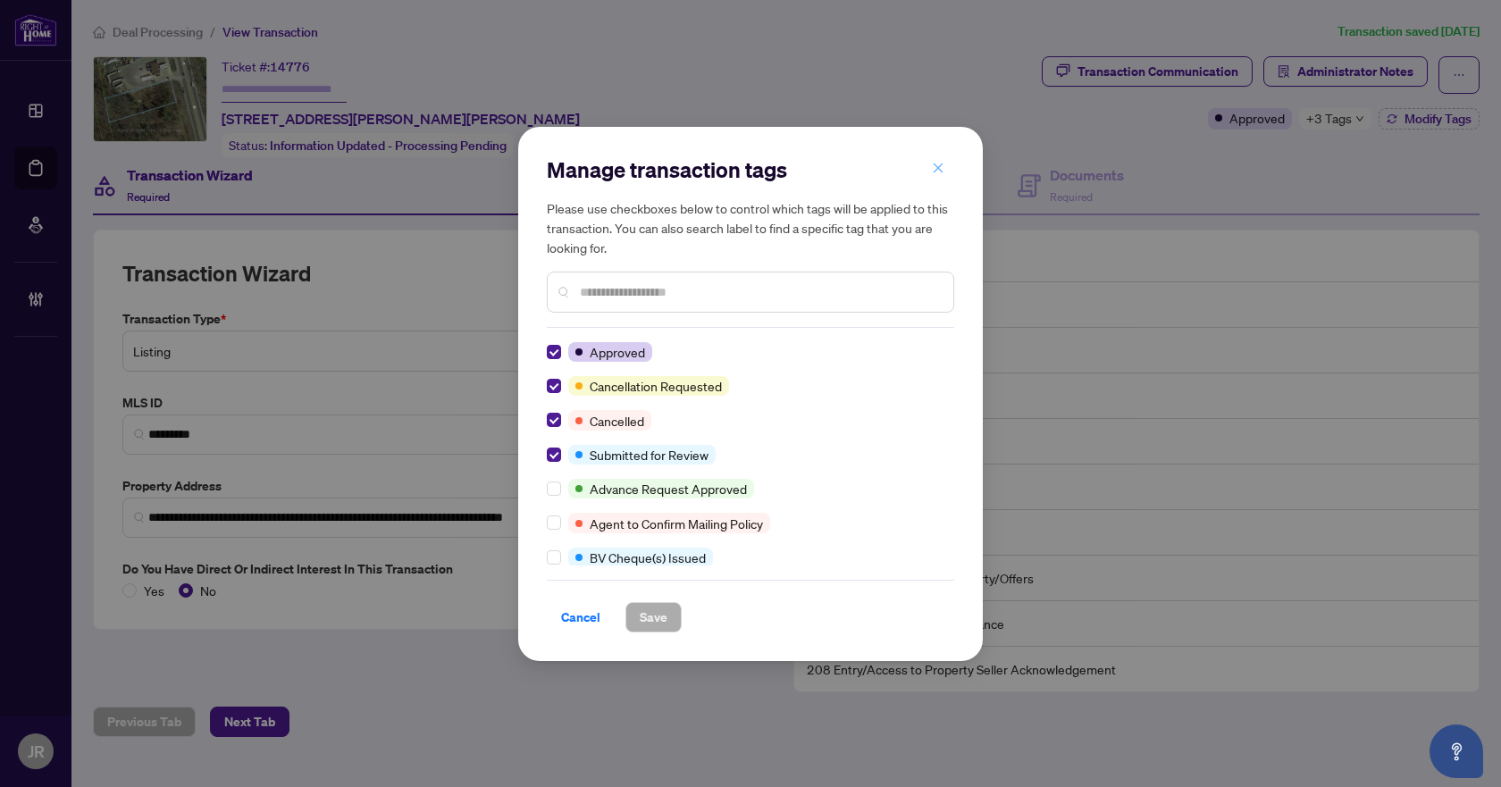
click at [936, 171] on icon "close" at bounding box center [938, 168] width 13 height 13
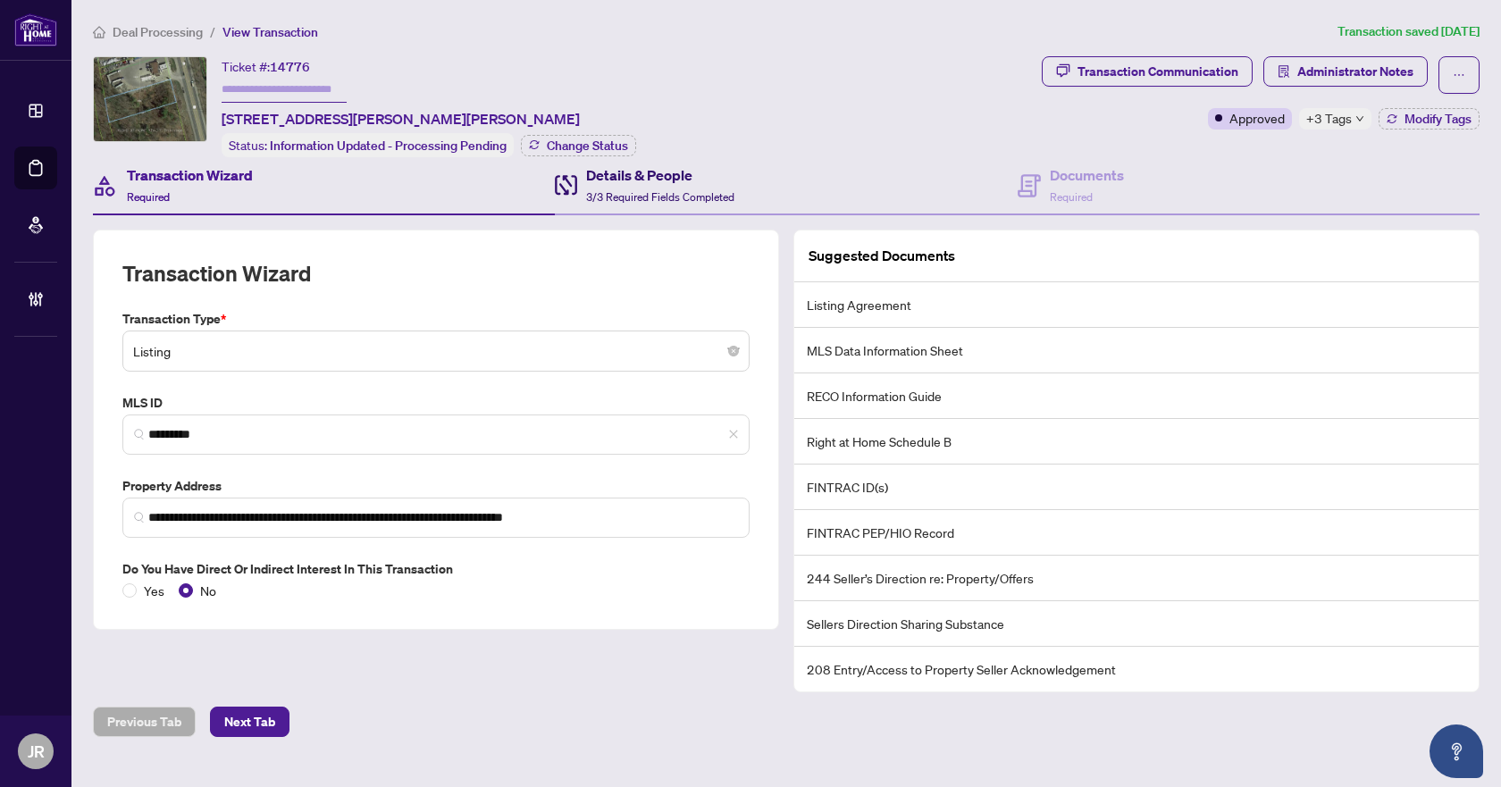
click at [718, 183] on div "Details & People 3/3 Required Fields Completed" at bounding box center [660, 185] width 148 height 42
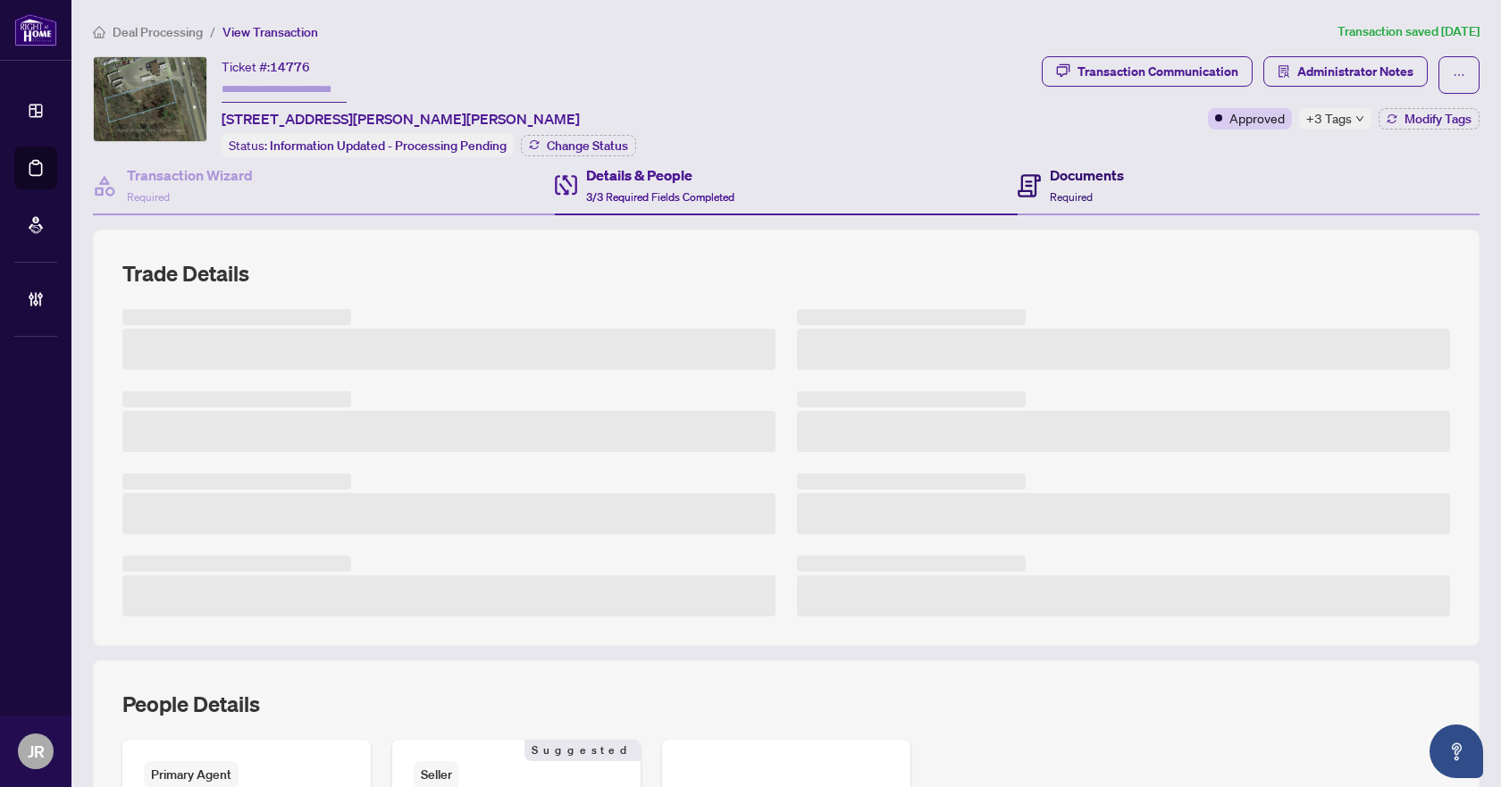
click at [1034, 190] on div "Documents Required" at bounding box center [1071, 185] width 106 height 42
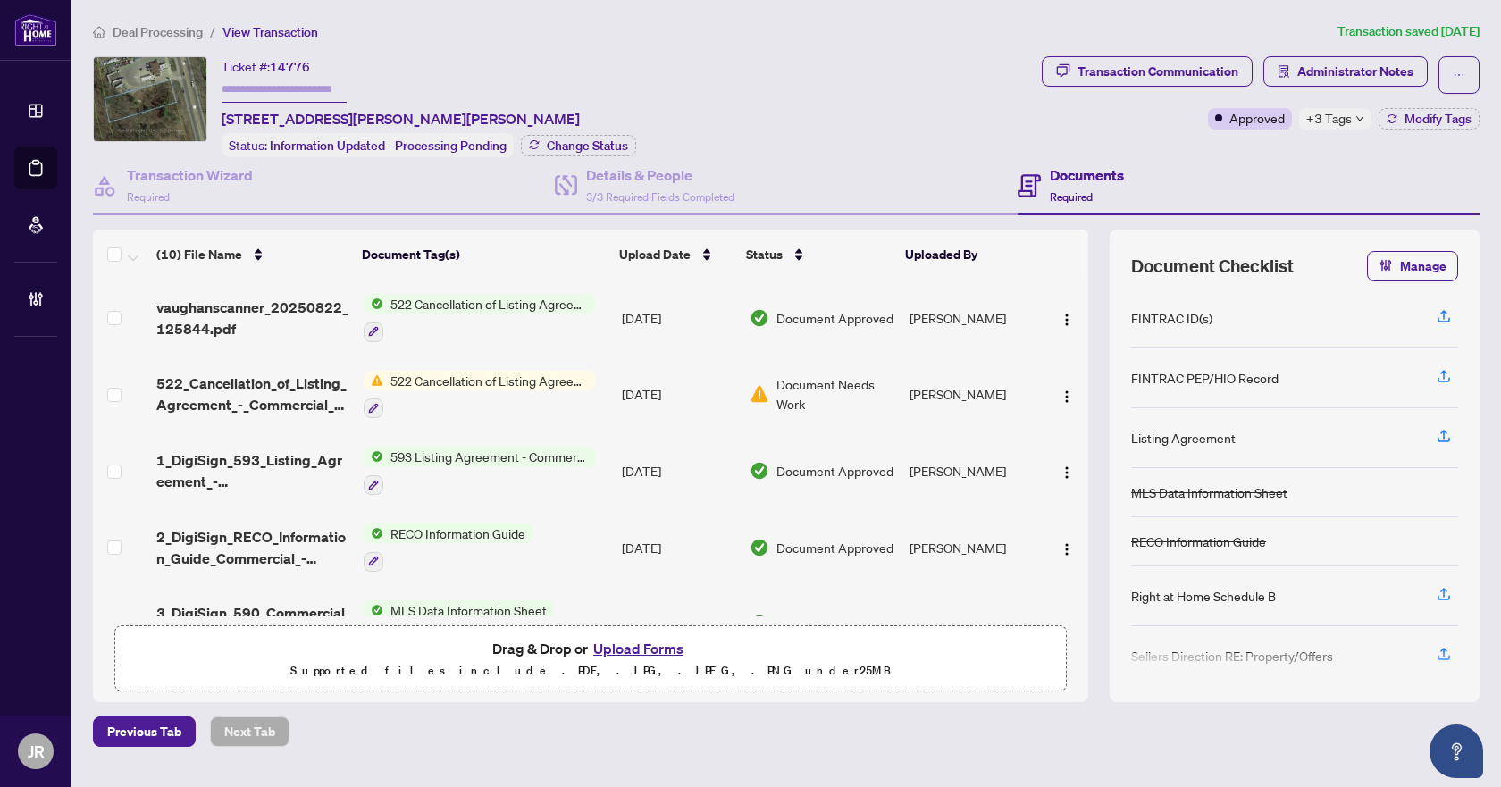
click at [1414, 131] on div "Transaction Communication Administrator Notes Approved +3 Tags Modify Tags" at bounding box center [1260, 106] width 445 height 101
click at [1421, 123] on span "Modify Tags" at bounding box center [1438, 119] width 67 height 13
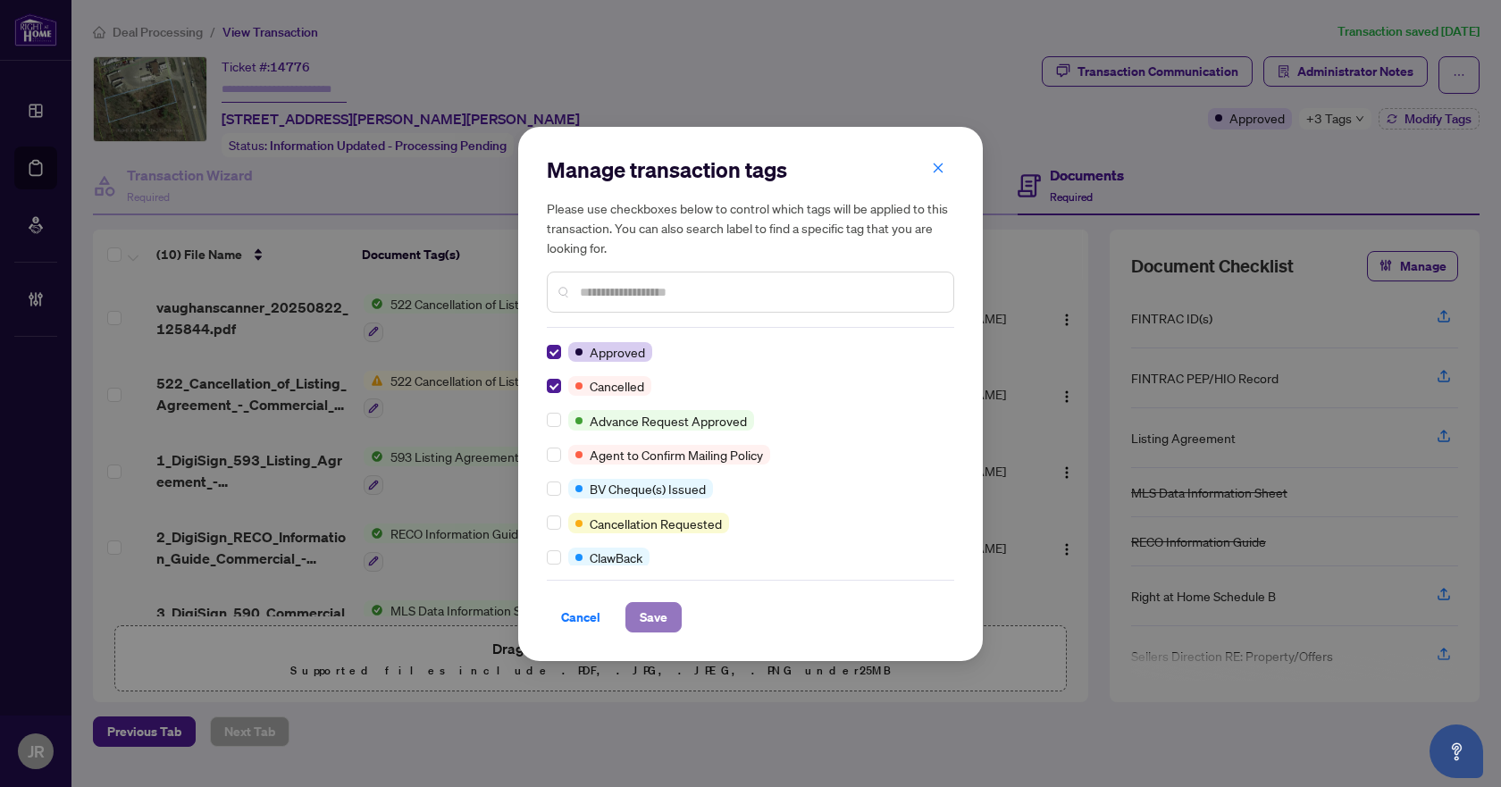
click at [645, 617] on span "Save" at bounding box center [654, 617] width 28 height 29
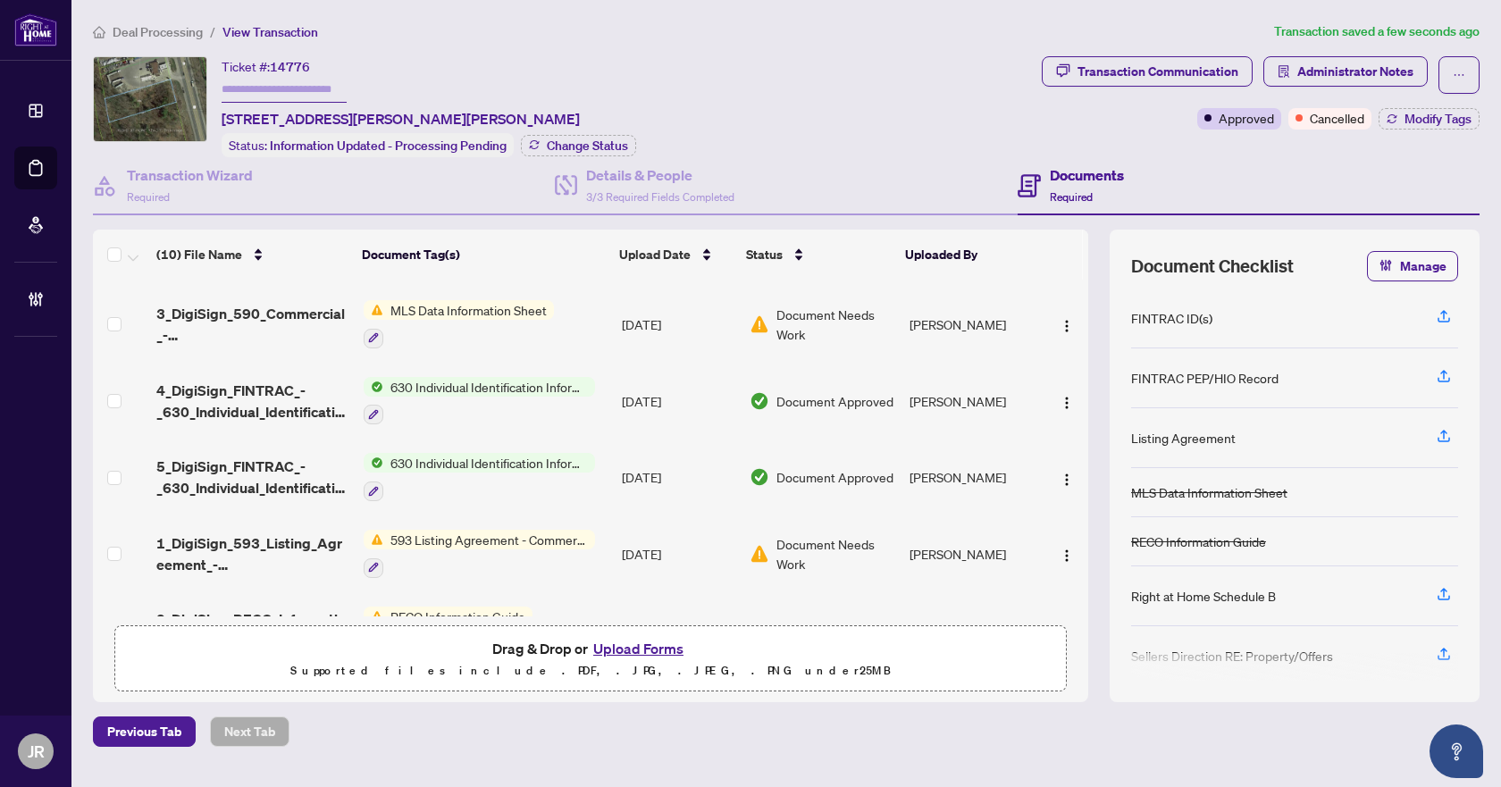
scroll to position [432, 0]
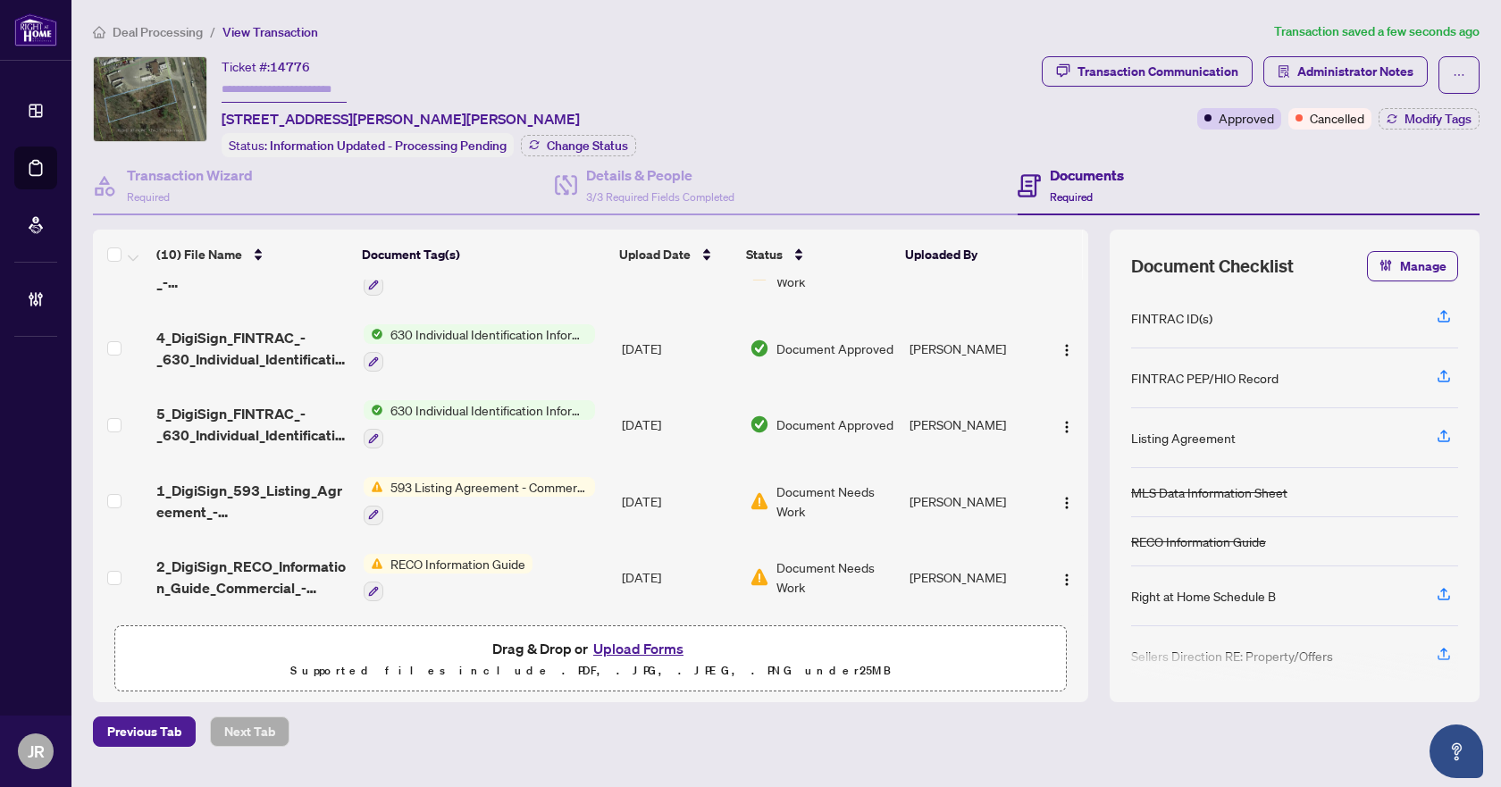
click at [1417, 129] on div "Transaction Communication Administrator Notes Approved Cancelled Modify Tags" at bounding box center [1260, 106] width 445 height 101
click at [1428, 119] on span "Modify Tags" at bounding box center [1438, 119] width 67 height 13
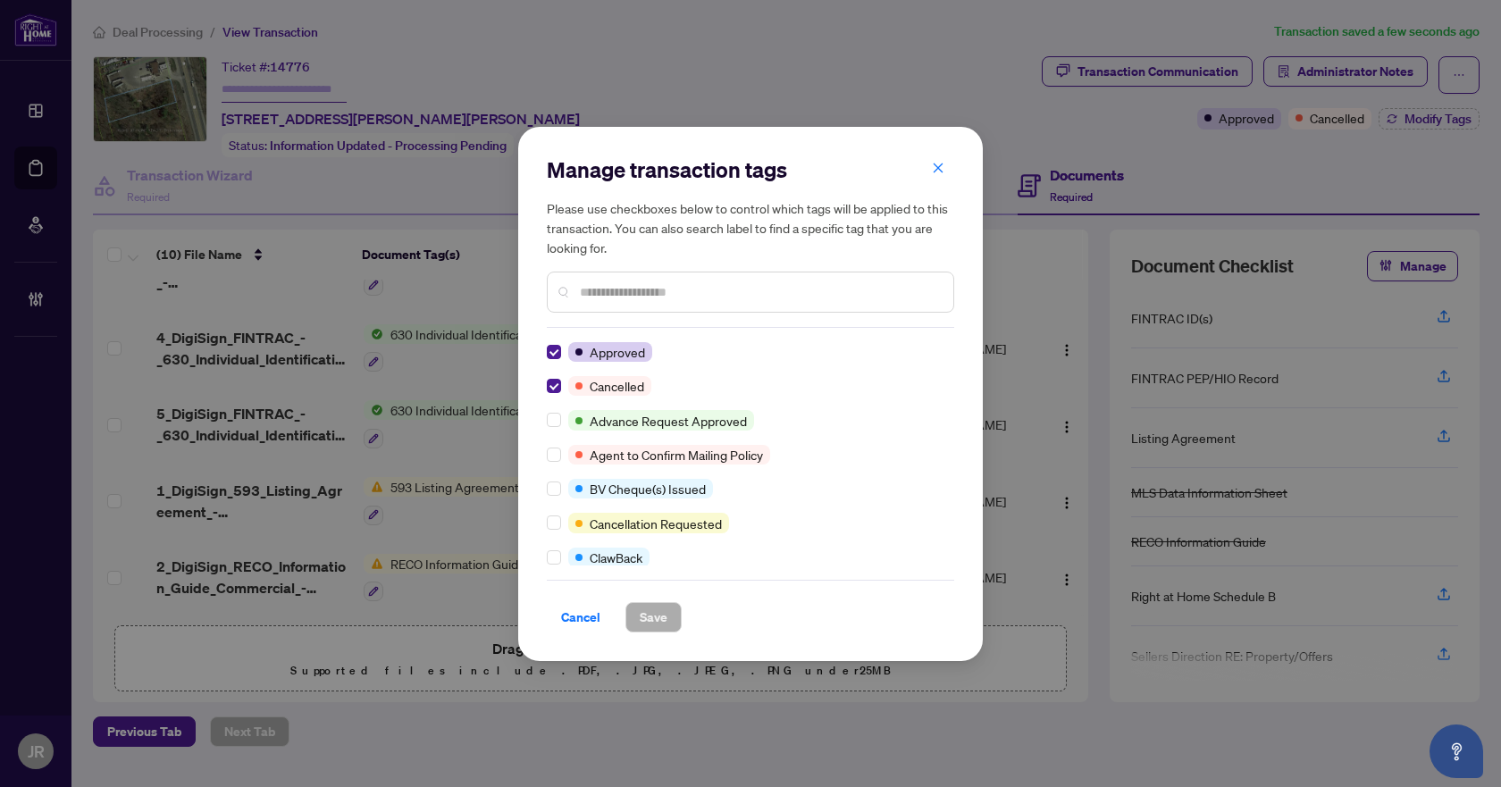
click at [545, 352] on div "Manage transaction tags Please use checkboxes below to control which tags will …" at bounding box center [750, 394] width 465 height 534
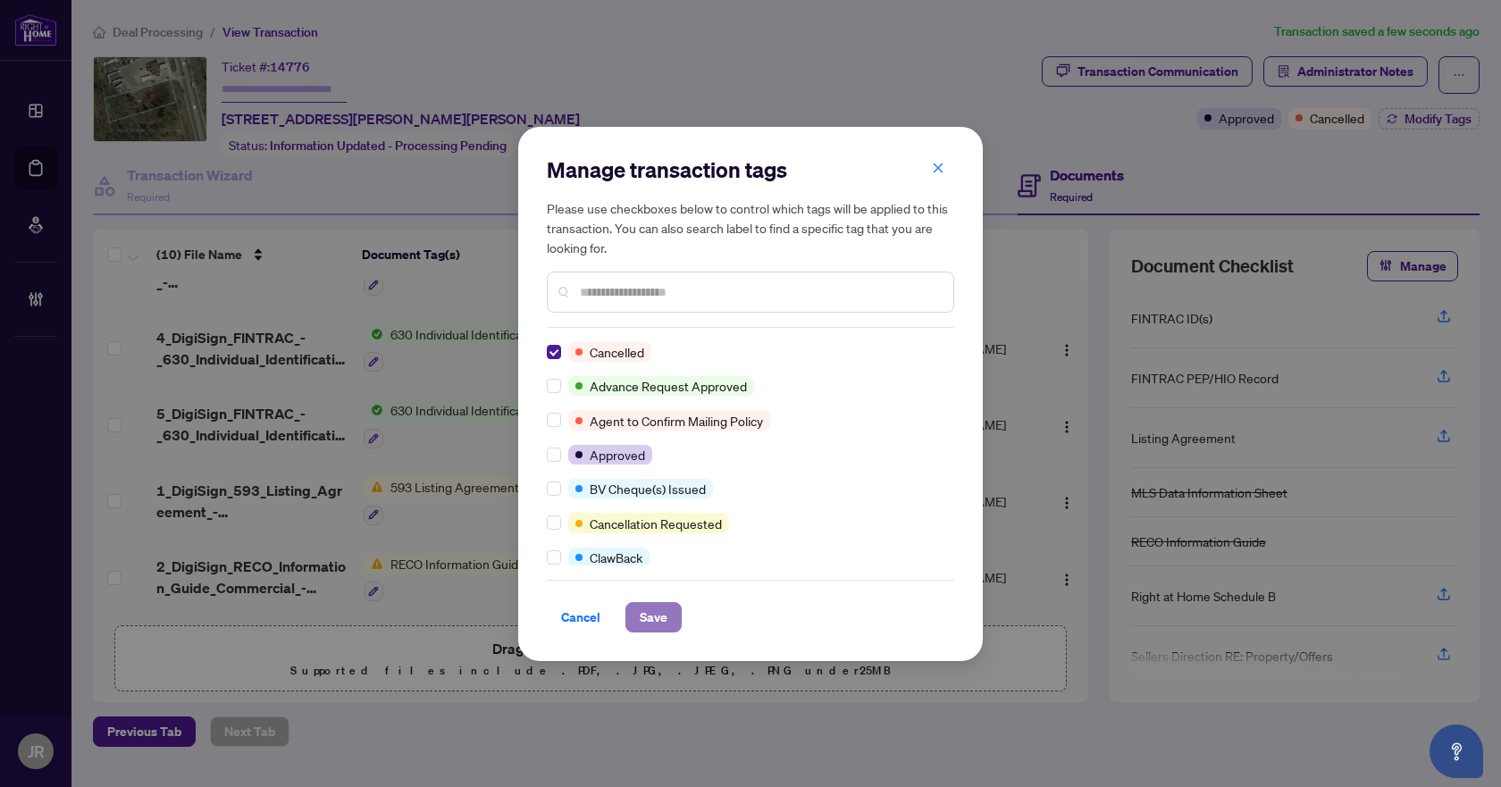
click at [655, 616] on span "Save" at bounding box center [654, 617] width 28 height 29
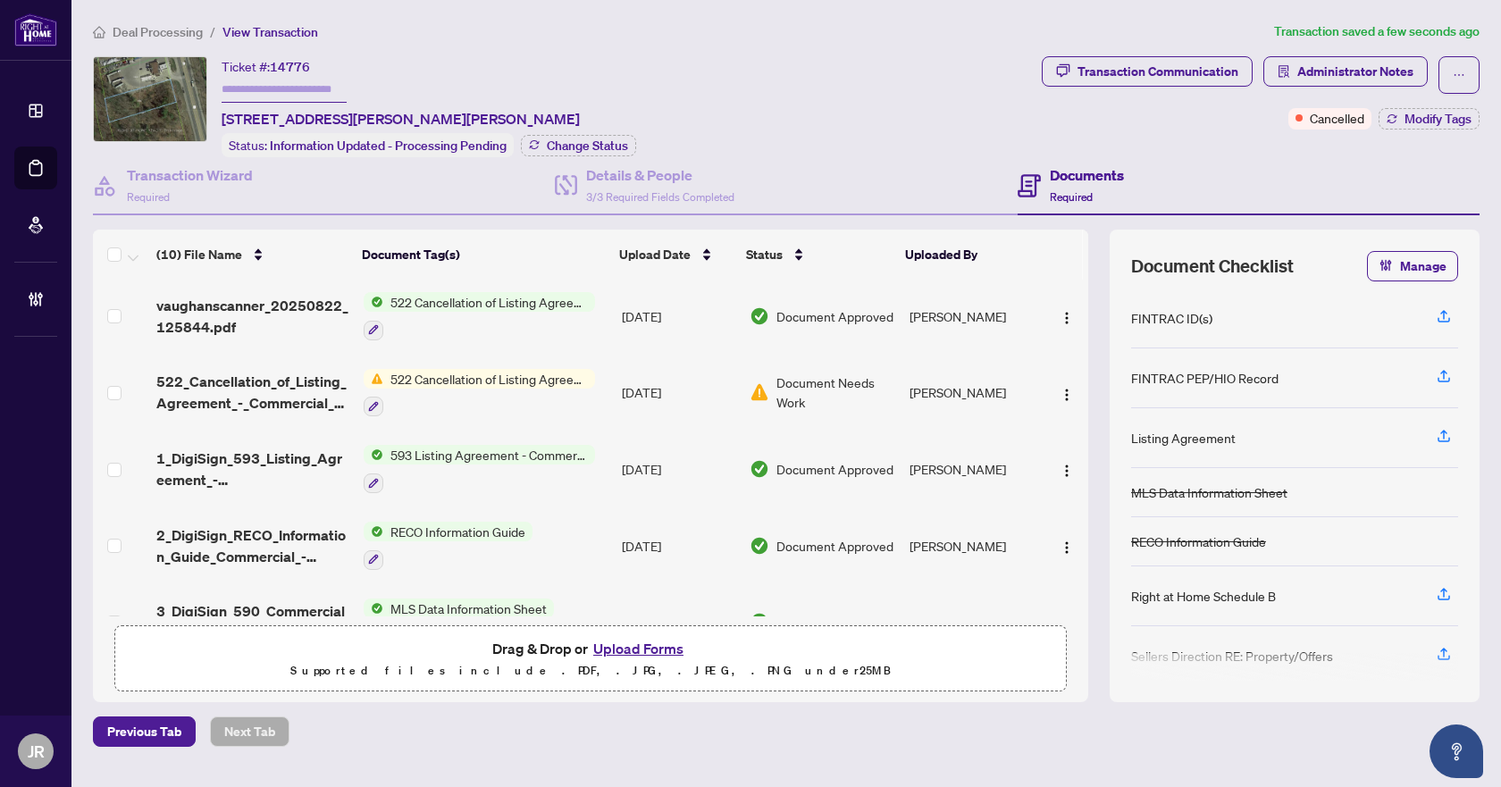
scroll to position [0, 0]
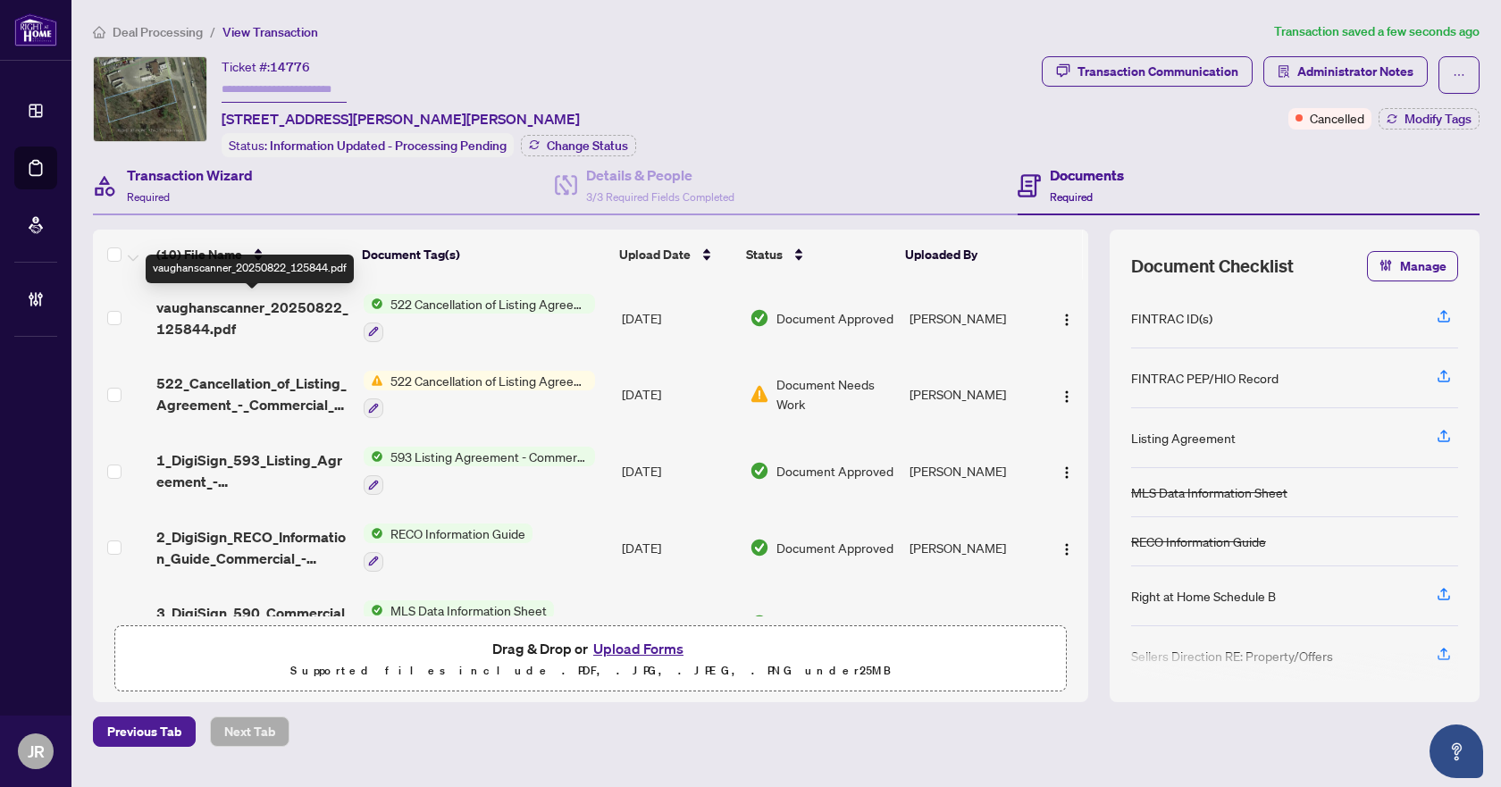
click at [195, 210] on div "Transaction Wizard Required" at bounding box center [324, 186] width 462 height 58
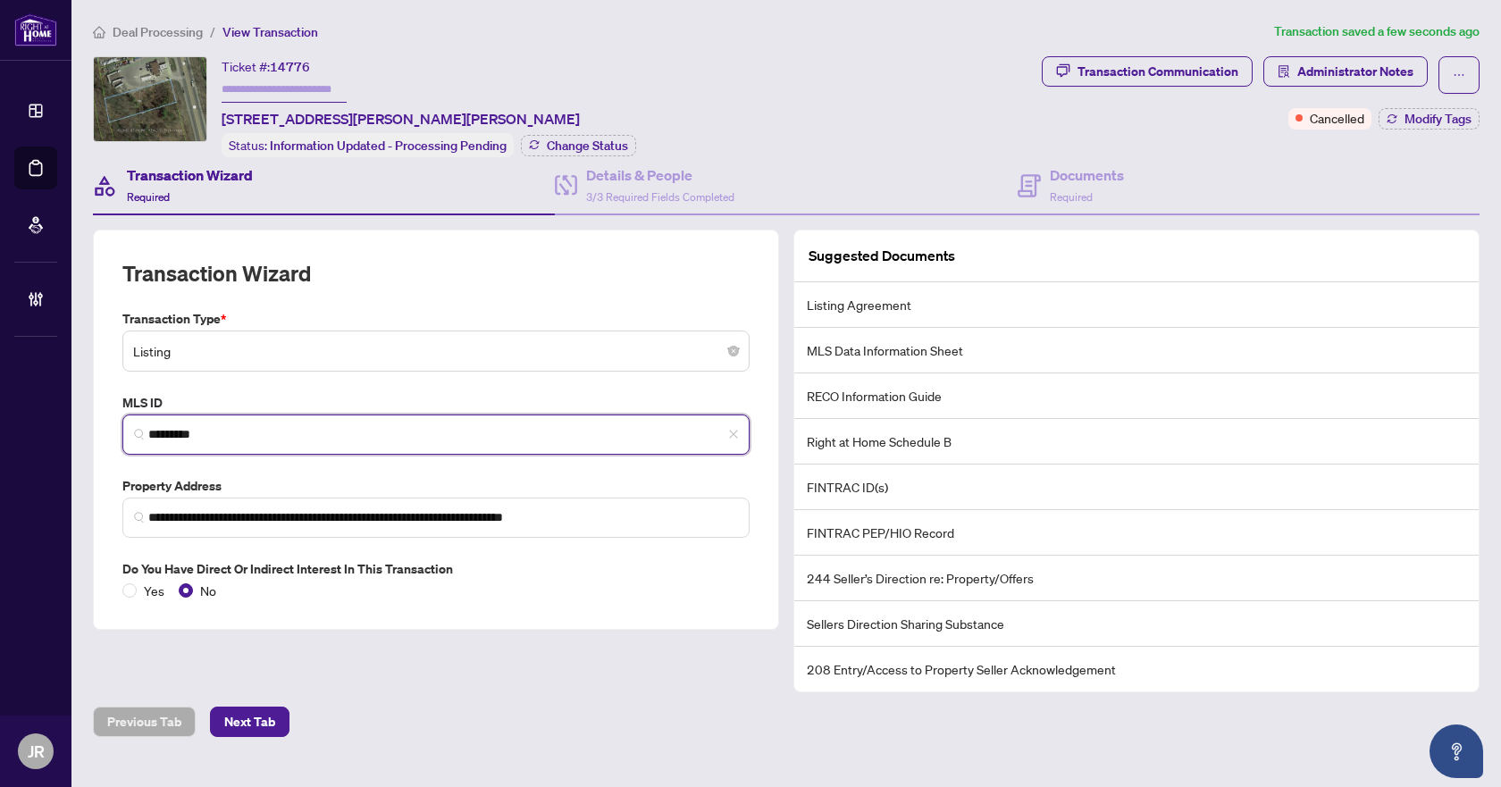
click at [191, 425] on input "*********" at bounding box center [443, 434] width 590 height 19
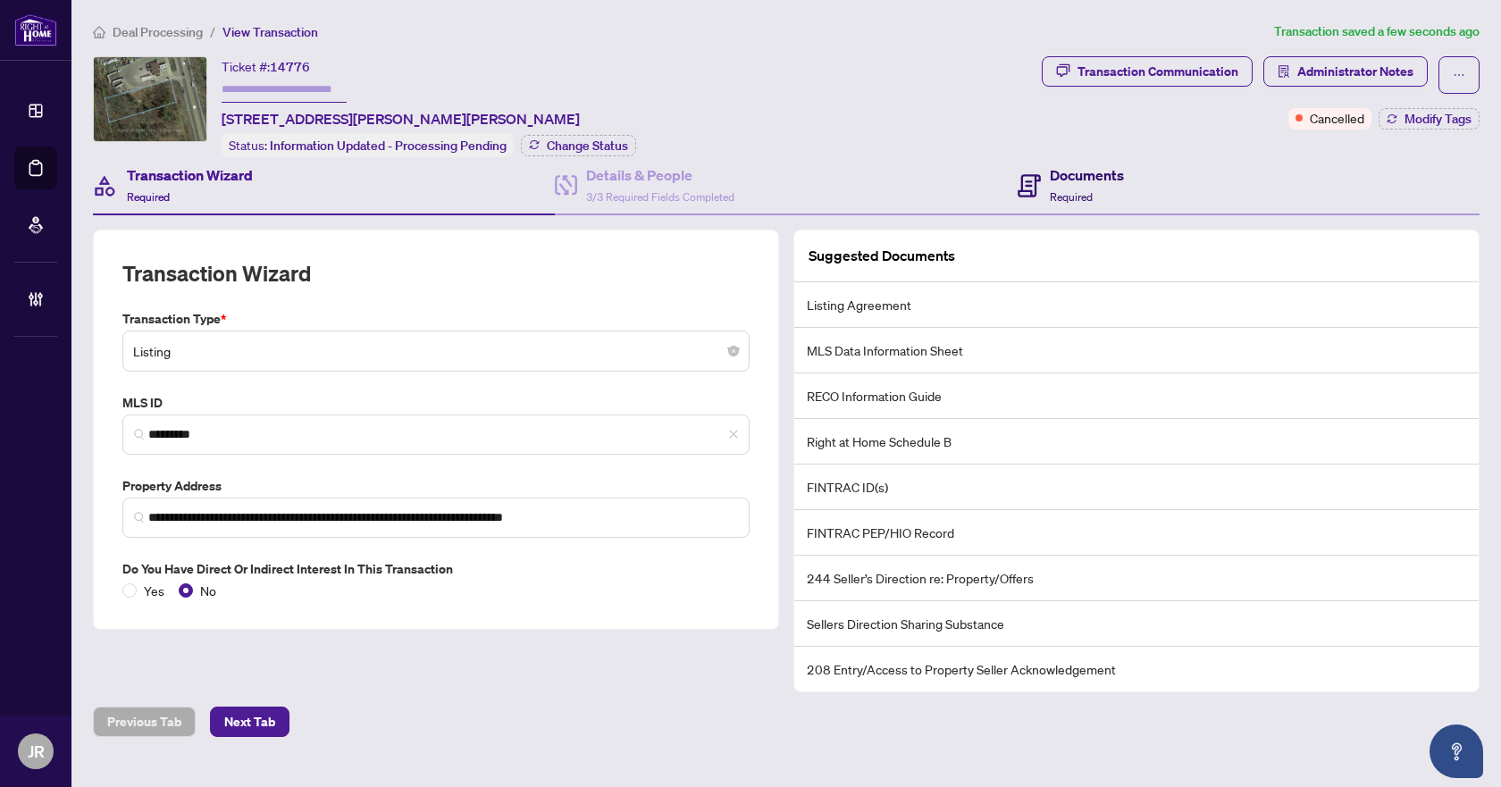
click at [1106, 164] on h4 "Documents" at bounding box center [1087, 174] width 74 height 21
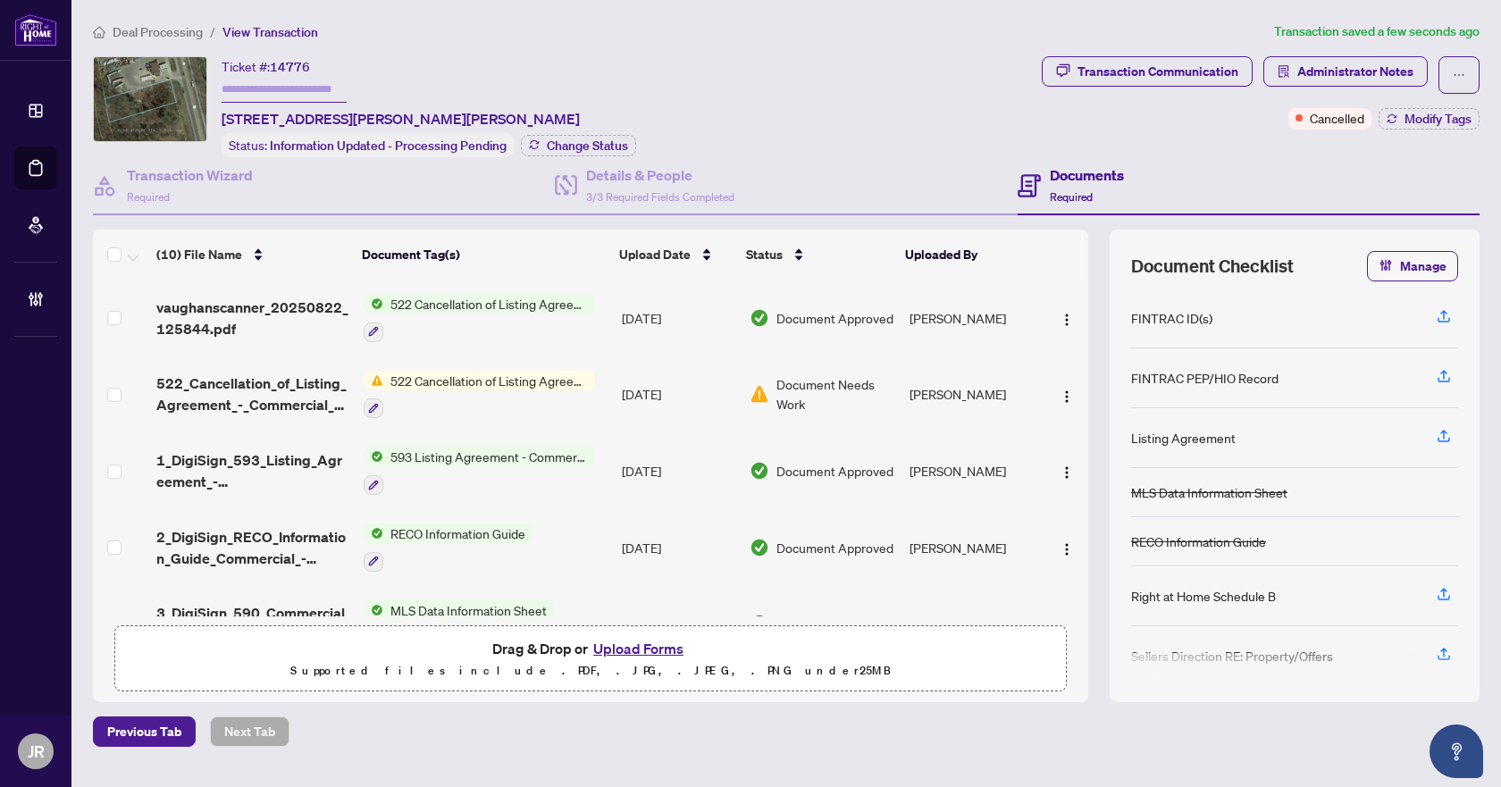
drag, startPoint x: 155, startPoint y: 32, endPoint x: 964, endPoint y: 80, distance: 810.1
click at [964, 80] on div "Ticket #: 14776 9380 Hwy 27 Rd Vaughan Ontario L4H 4Y6 Canada, Vaughan, Ontario…" at bounding box center [564, 106] width 942 height 101
click at [165, 29] on span "Deal Processing" at bounding box center [158, 32] width 90 height 16
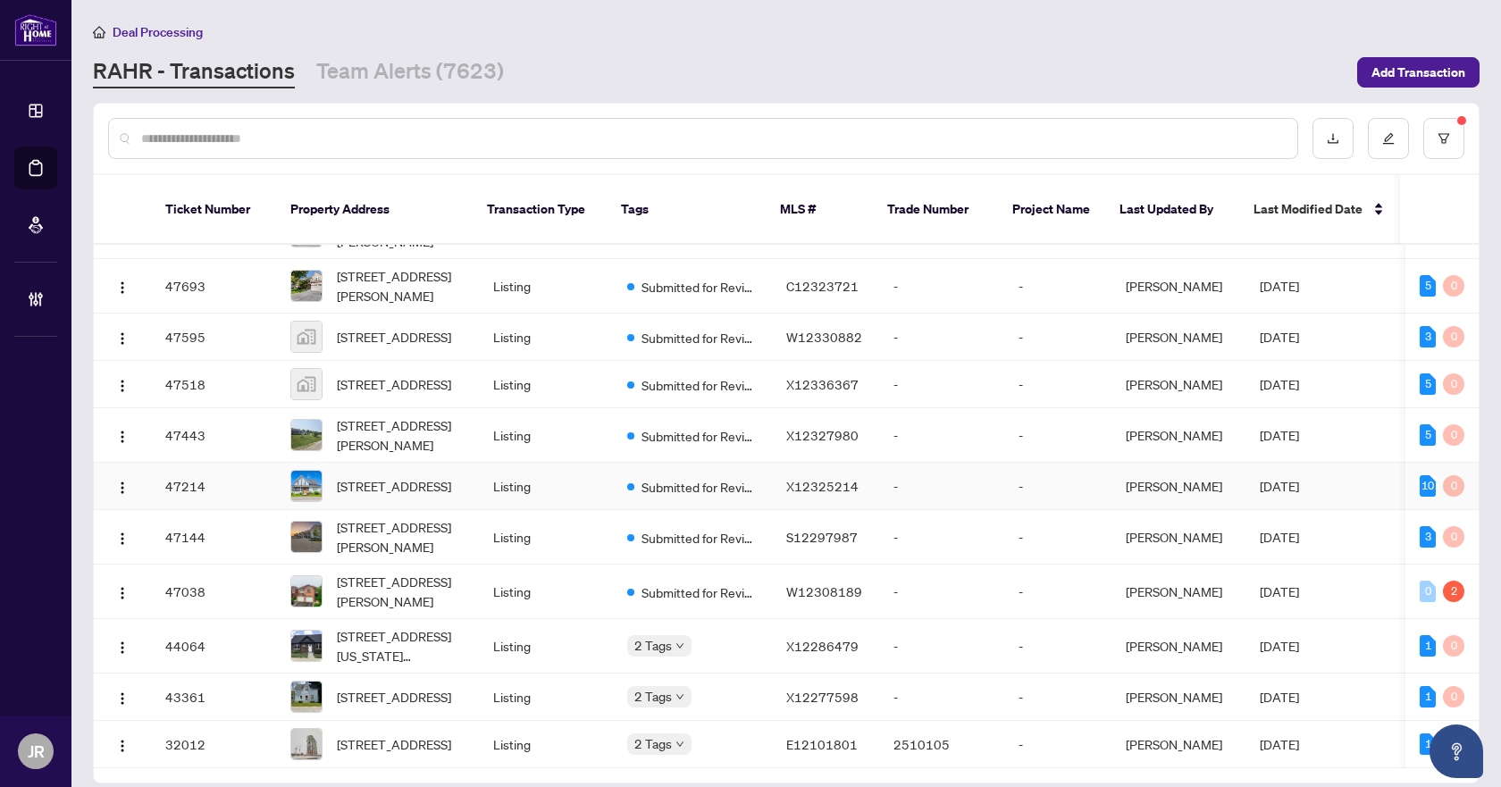
scroll to position [1845, 0]
click at [772, 721] on td "E12101801" at bounding box center [825, 744] width 107 height 47
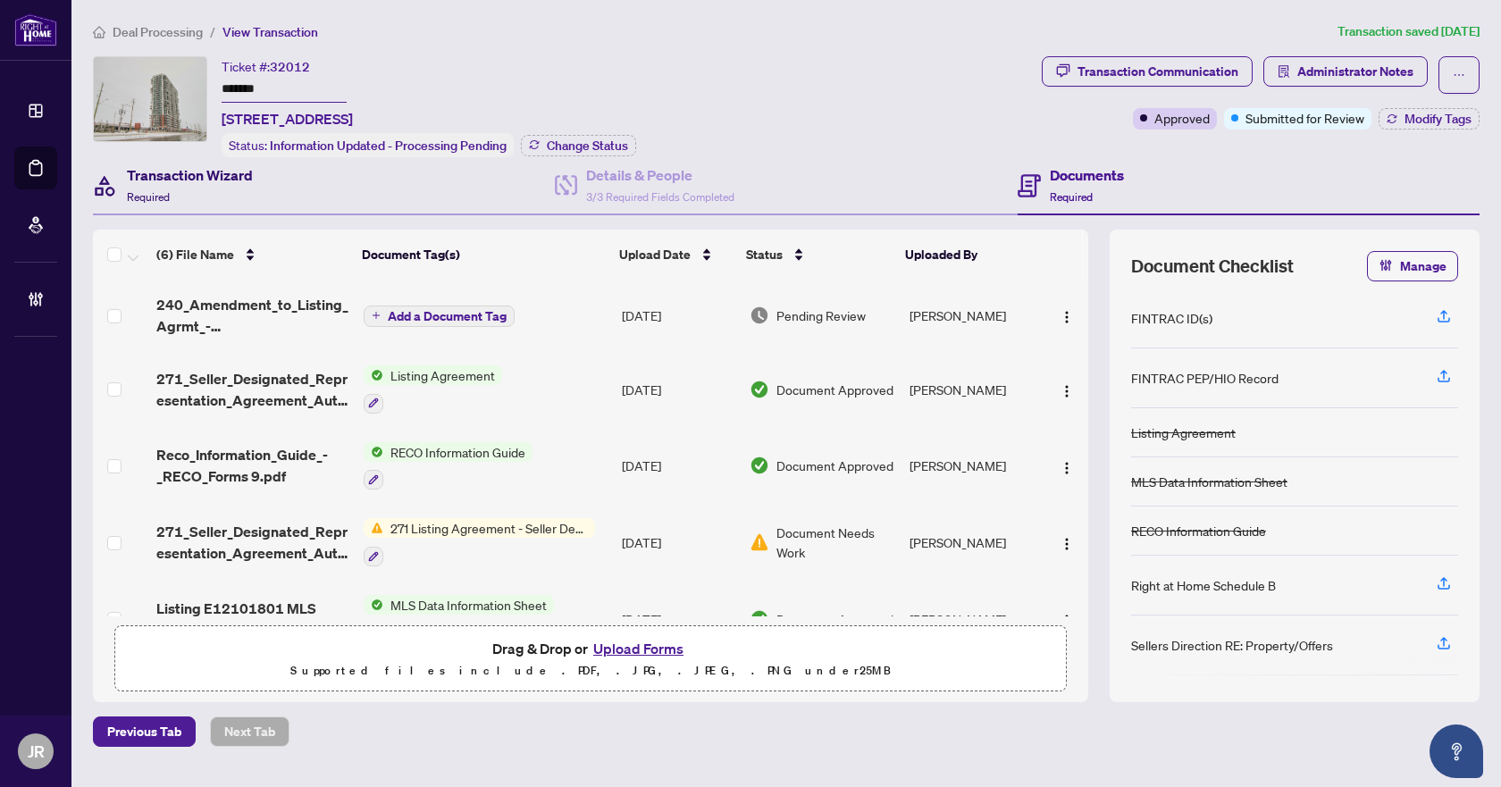
click at [207, 197] on div "Transaction Wizard Required" at bounding box center [190, 185] width 126 height 42
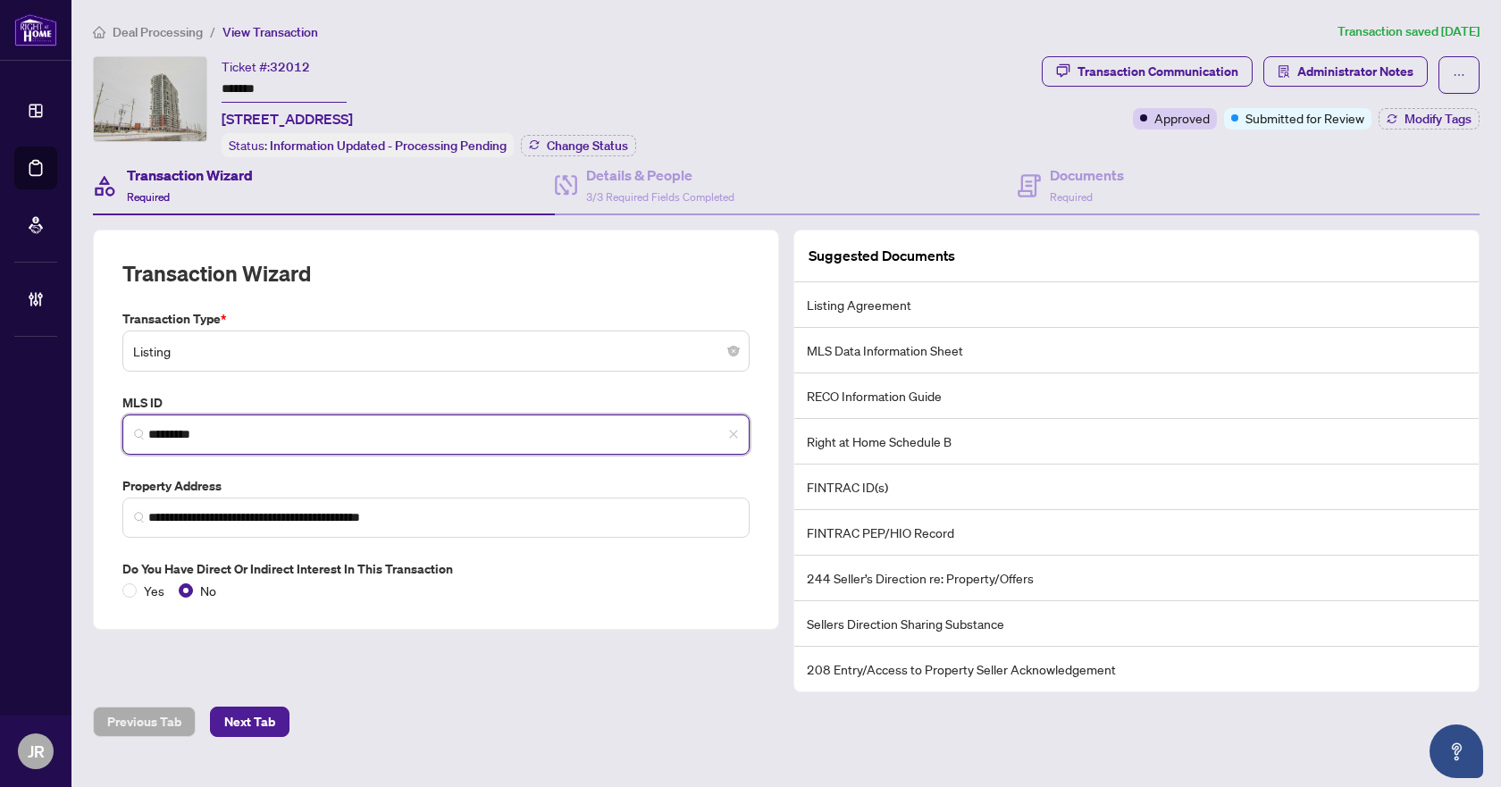
click at [169, 430] on input "*********" at bounding box center [443, 434] width 590 height 19
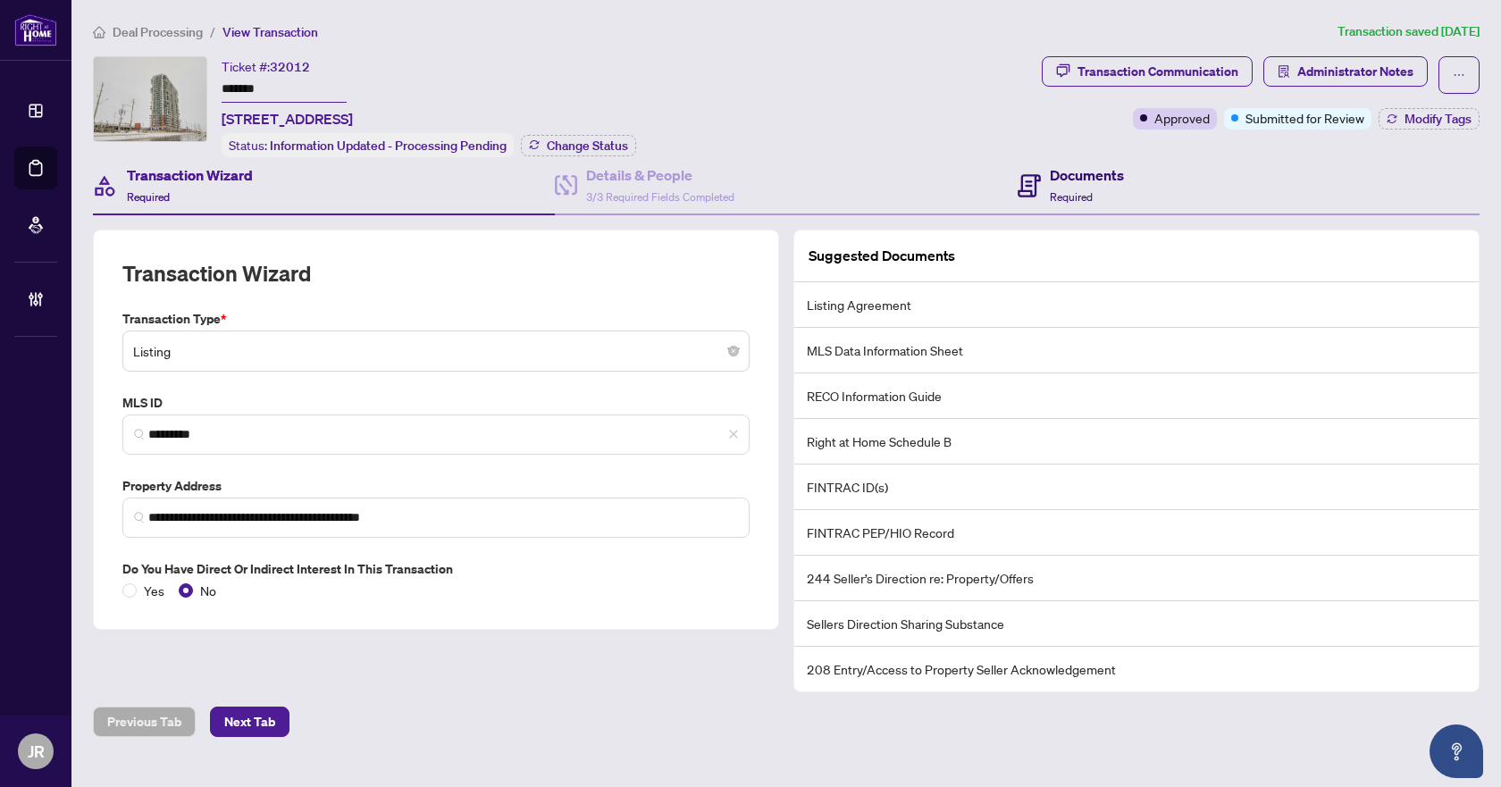
click at [1052, 190] on span "Required" at bounding box center [1071, 196] width 43 height 13
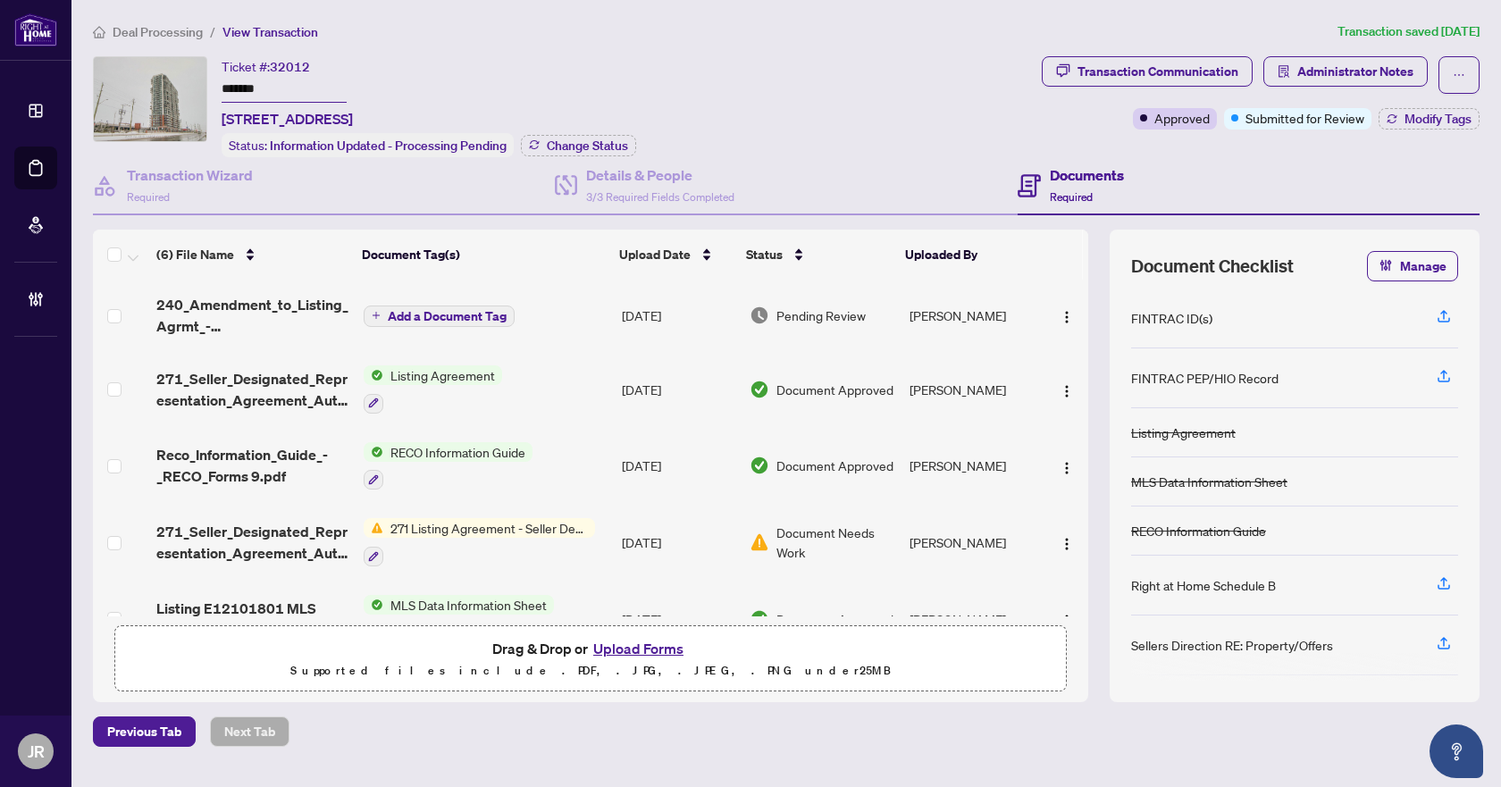
click at [548, 317] on td "Add a Document Tag" at bounding box center [486, 315] width 258 height 71
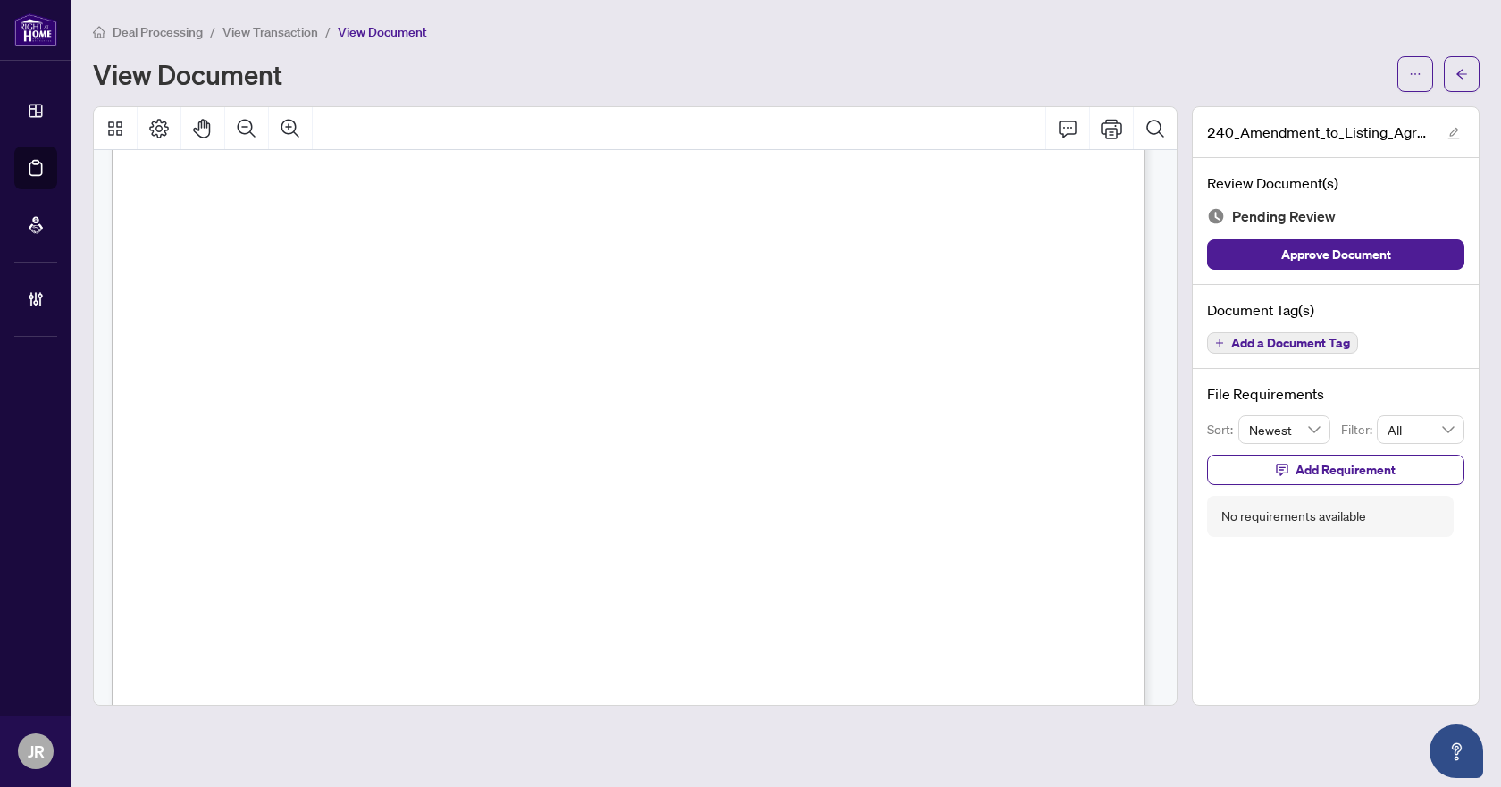
scroll to position [179, 0]
click at [1300, 350] on button "Add a Document Tag" at bounding box center [1282, 342] width 151 height 21
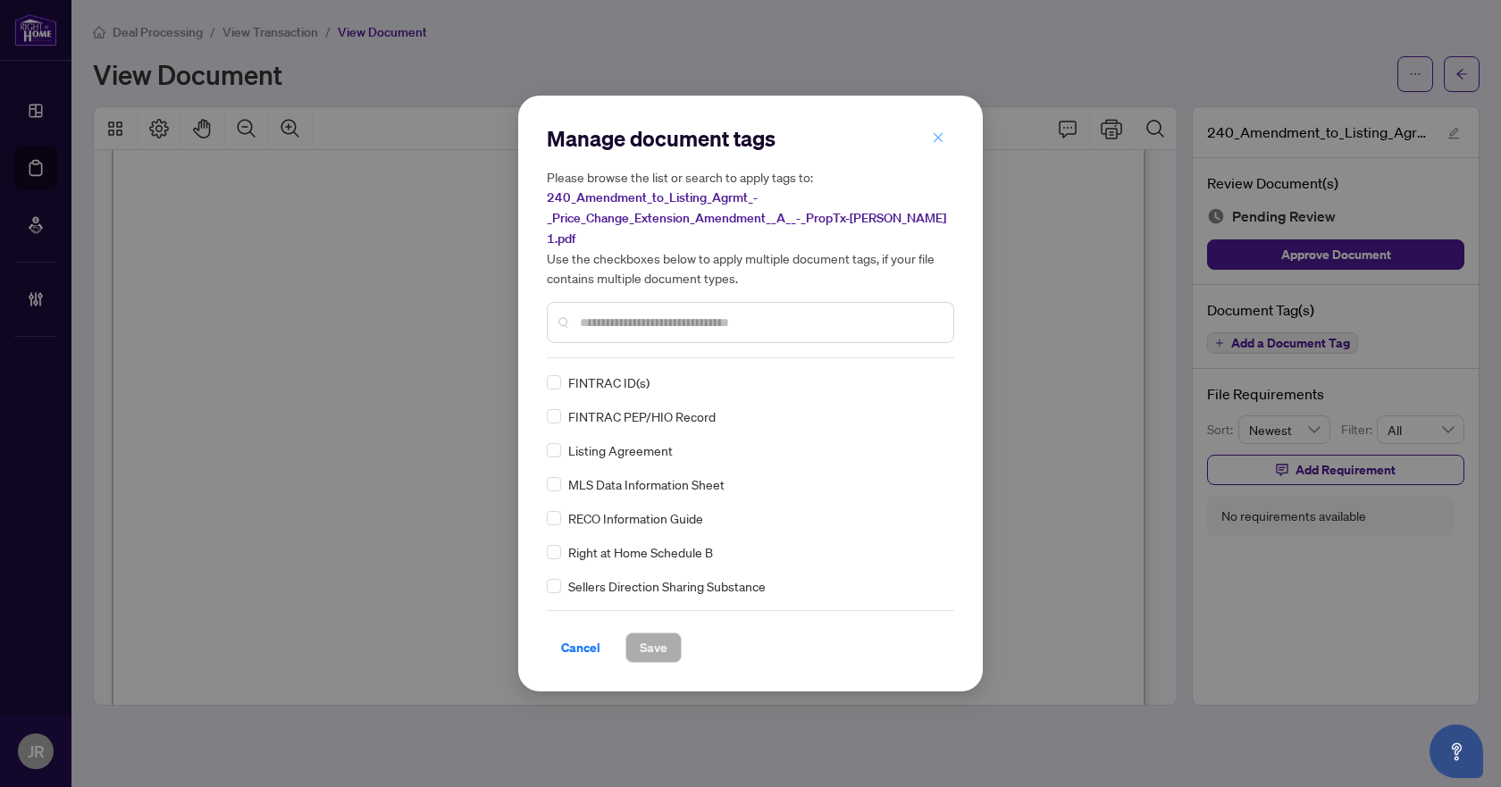
click at [937, 144] on icon "close" at bounding box center [938, 137] width 13 height 13
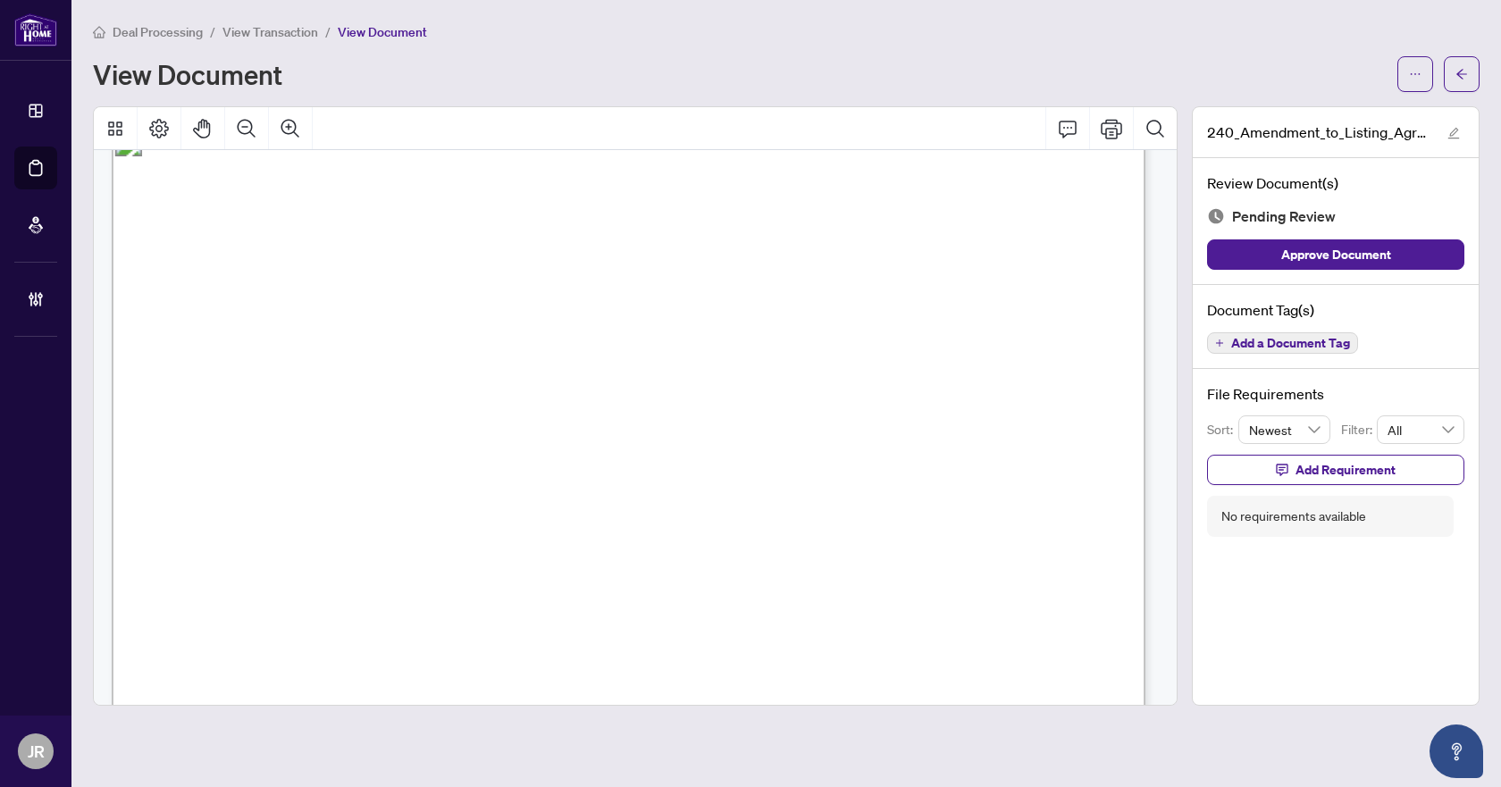
scroll to position [0, 0]
click at [1288, 332] on div "Add a Document Tag" at bounding box center [1282, 343] width 151 height 23
click at [1280, 347] on span "Add a Document Tag" at bounding box center [1290, 343] width 119 height 13
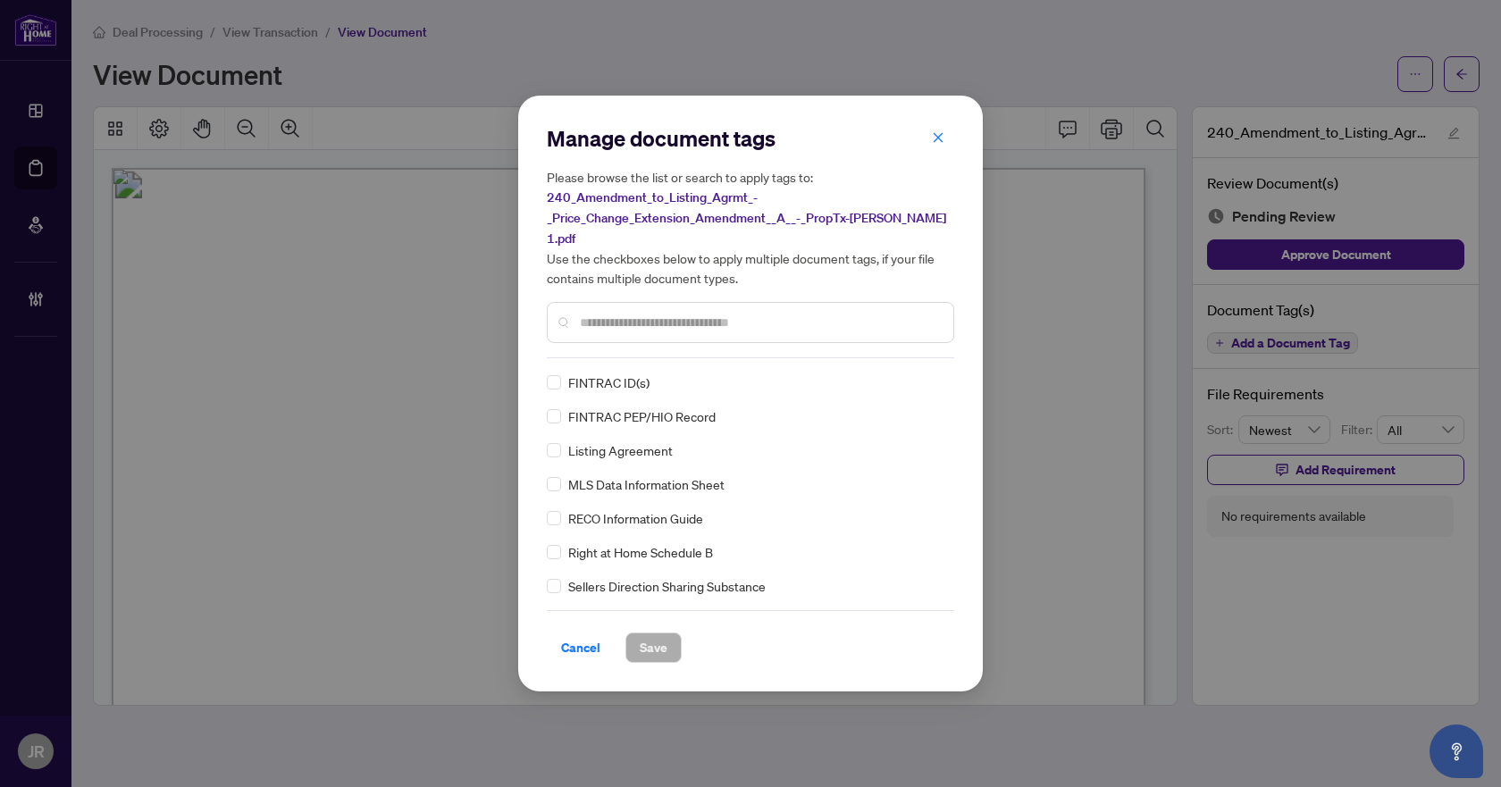
click at [645, 314] on input "text" at bounding box center [759, 323] width 359 height 20
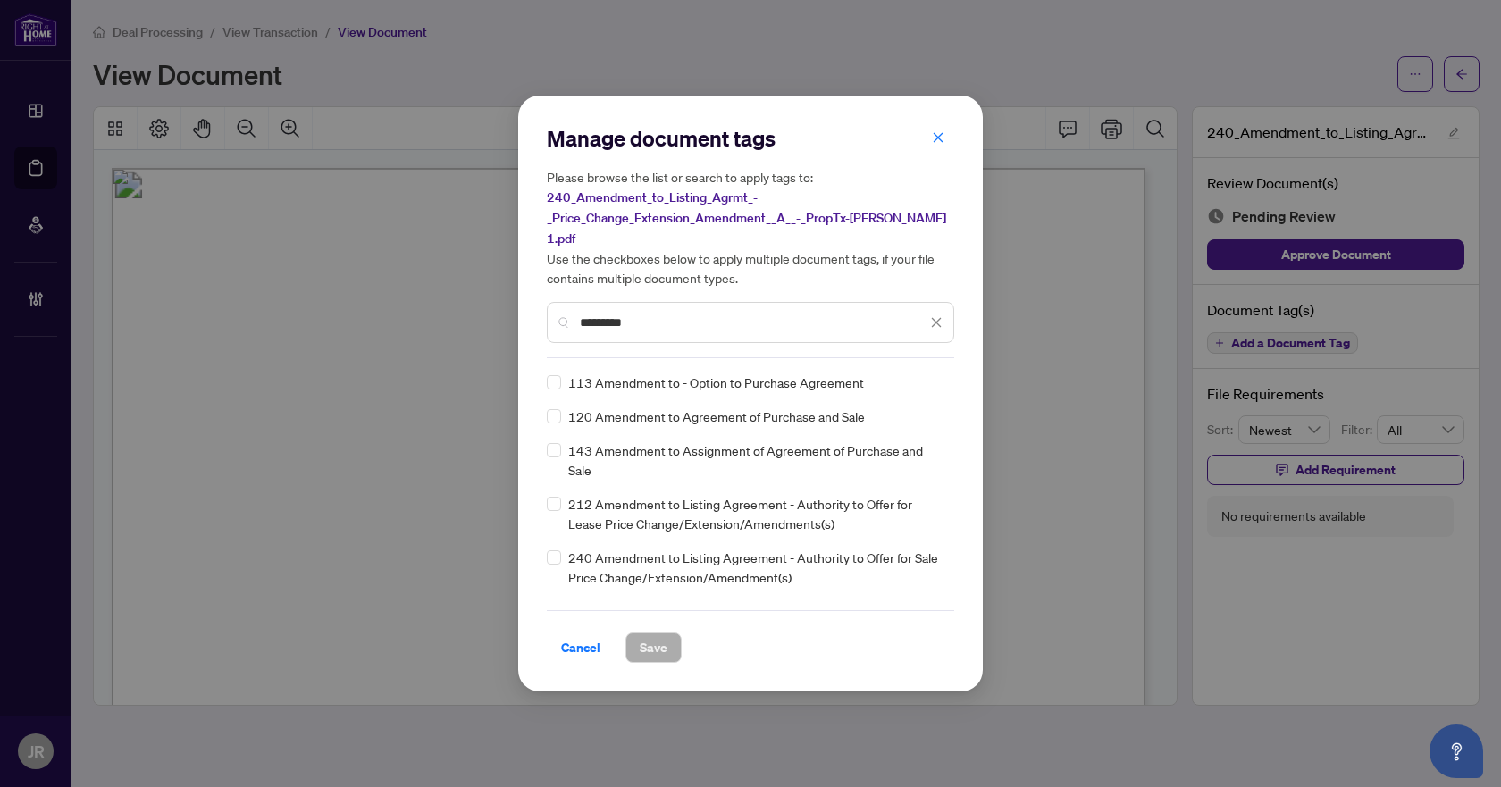
type input "*********"
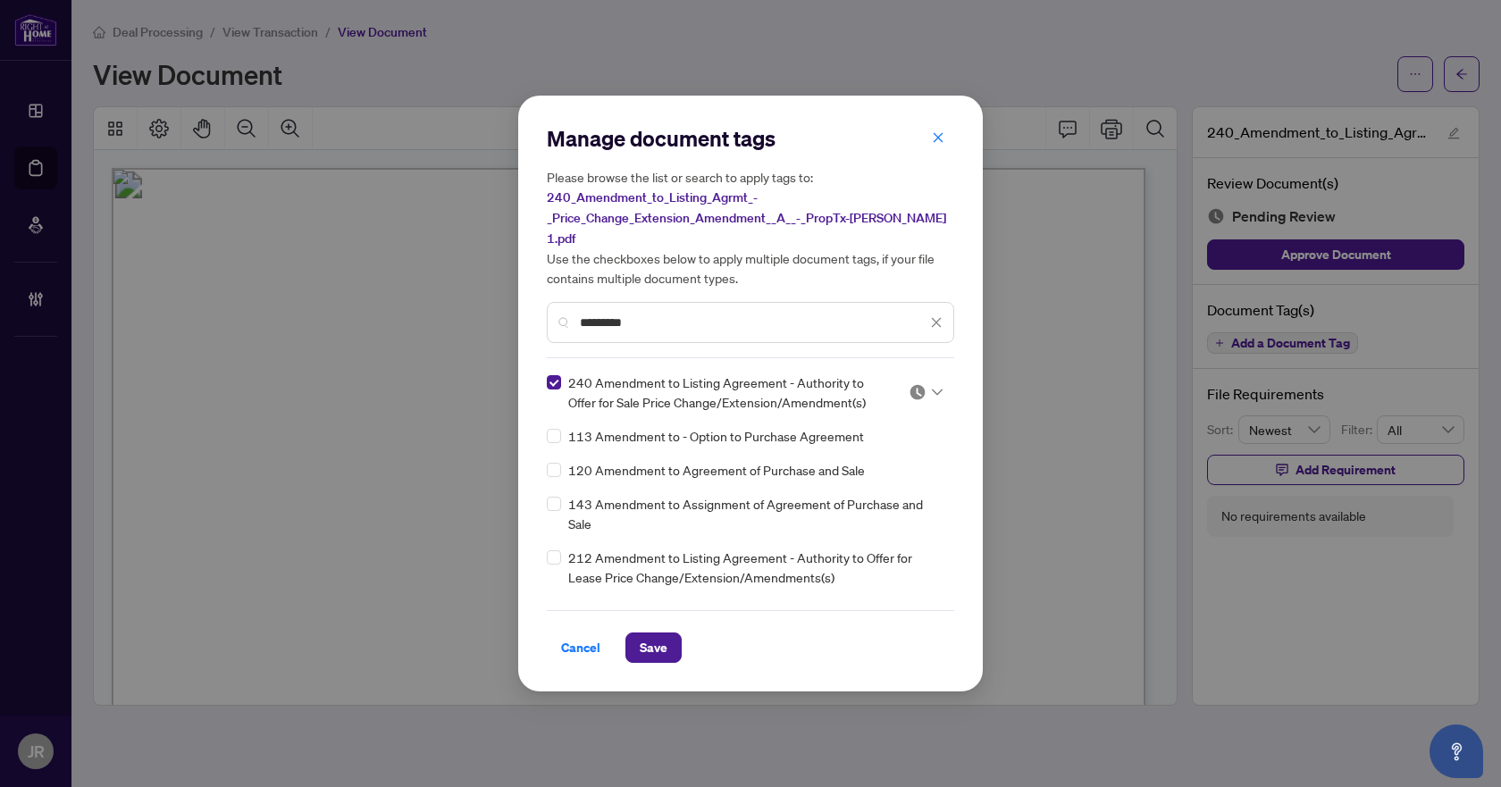
click at [914, 384] on img at bounding box center [918, 392] width 18 height 18
click at [897, 467] on div "Approved" at bounding box center [867, 469] width 114 height 20
click at [634, 642] on button "Save" at bounding box center [653, 648] width 56 height 30
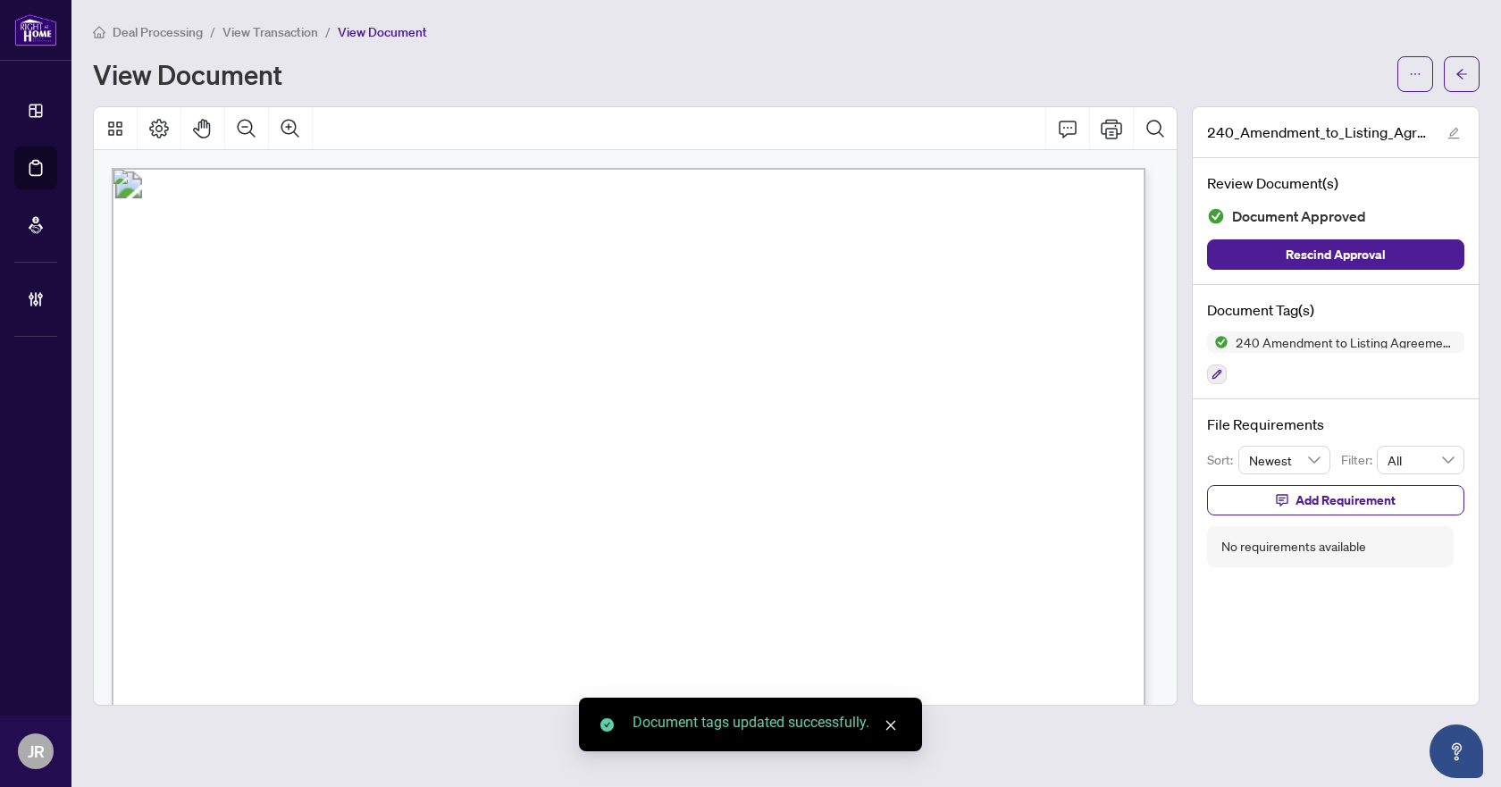
click at [1459, 74] on icon "arrow-left" at bounding box center [1461, 74] width 11 height 10
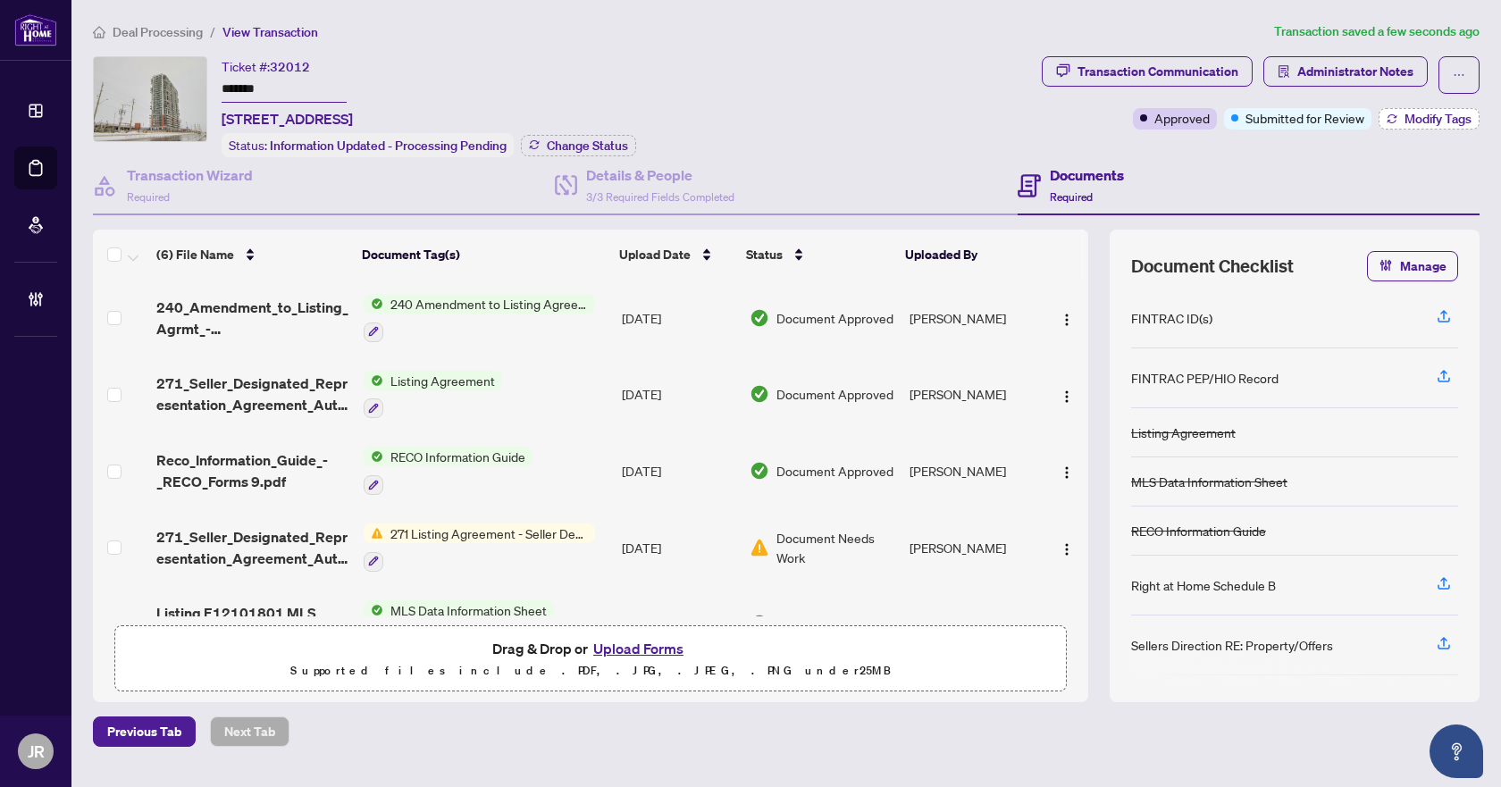
click at [1401, 116] on button "Modify Tags" at bounding box center [1429, 118] width 101 height 21
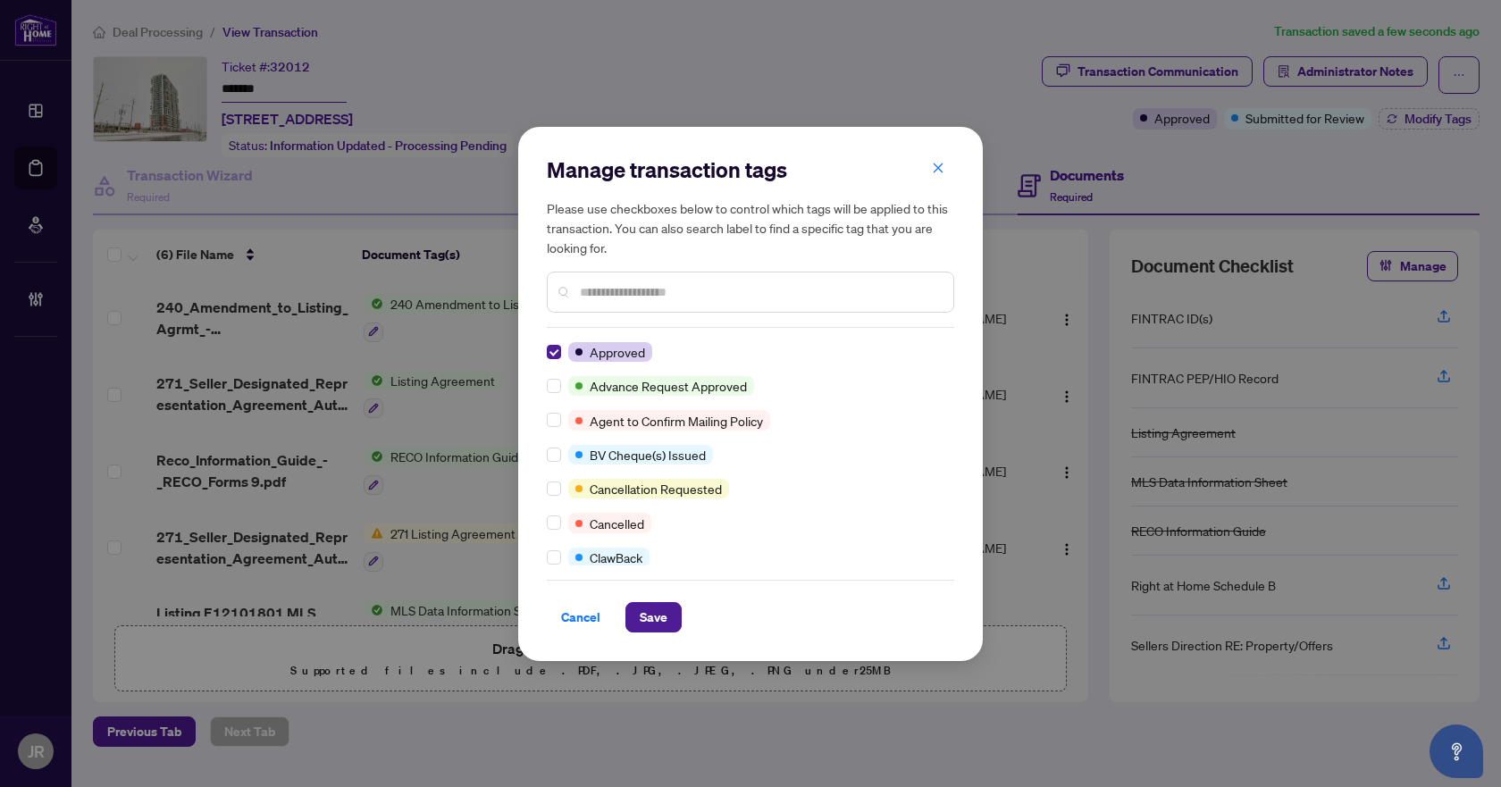
click at [636, 633] on div "Manage transaction tags Please use checkboxes below to control which tags will …" at bounding box center [750, 394] width 465 height 534
click at [647, 616] on span "Save" at bounding box center [654, 617] width 28 height 29
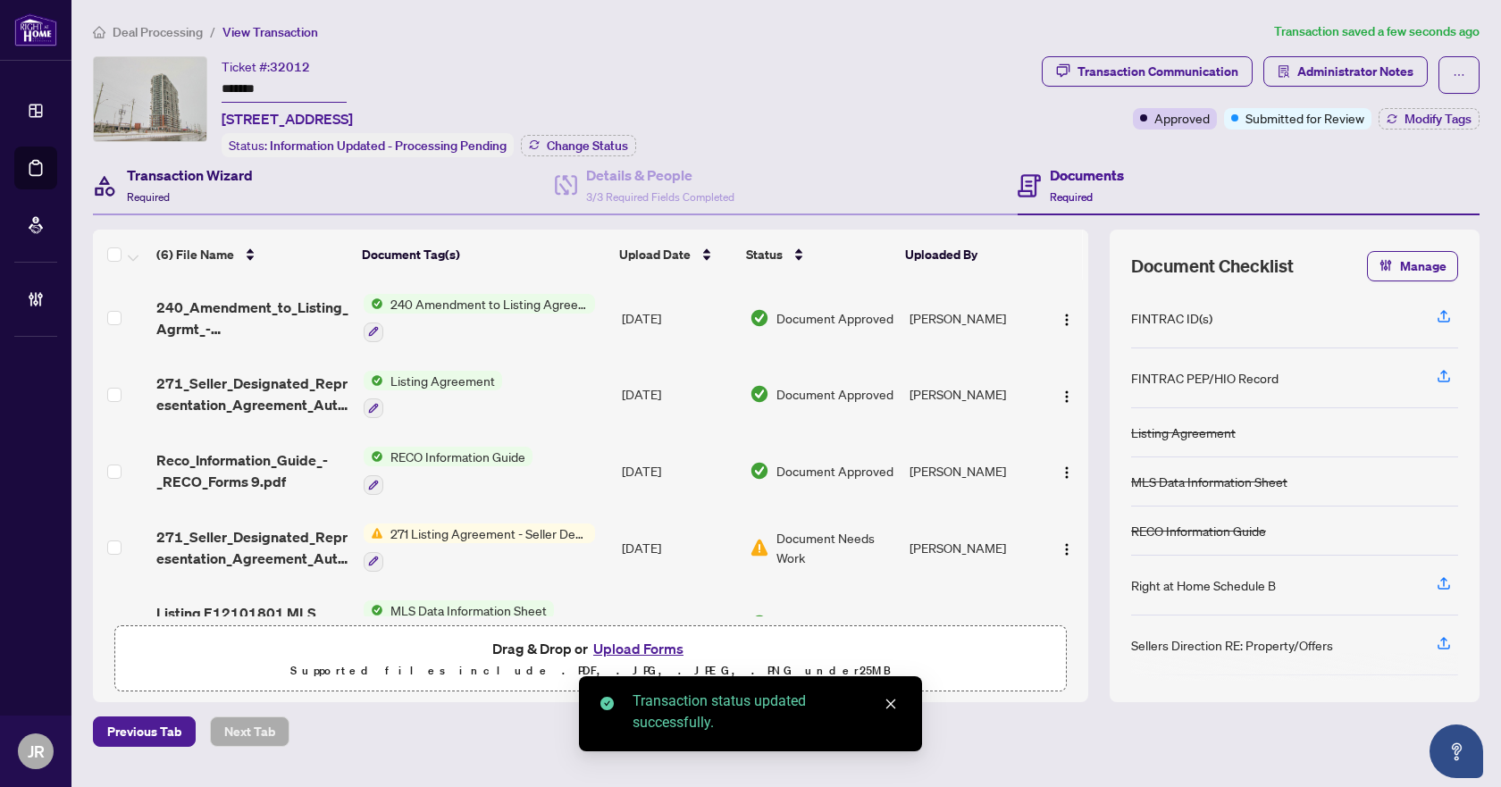
click at [190, 178] on h4 "Transaction Wizard" at bounding box center [190, 174] width 126 height 21
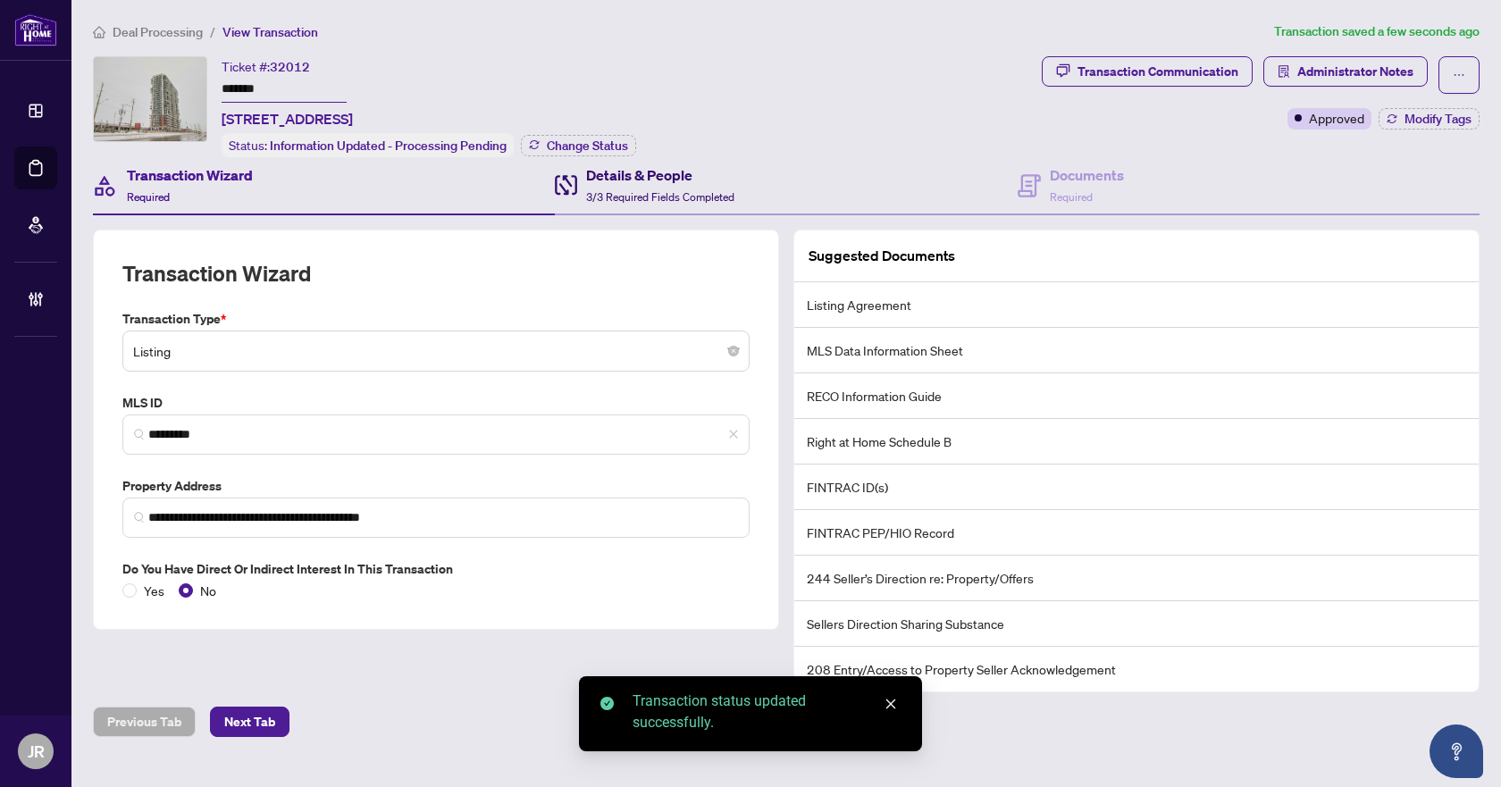
click at [583, 166] on div "Details & People 3/3 Required Fields Completed" at bounding box center [645, 185] width 180 height 42
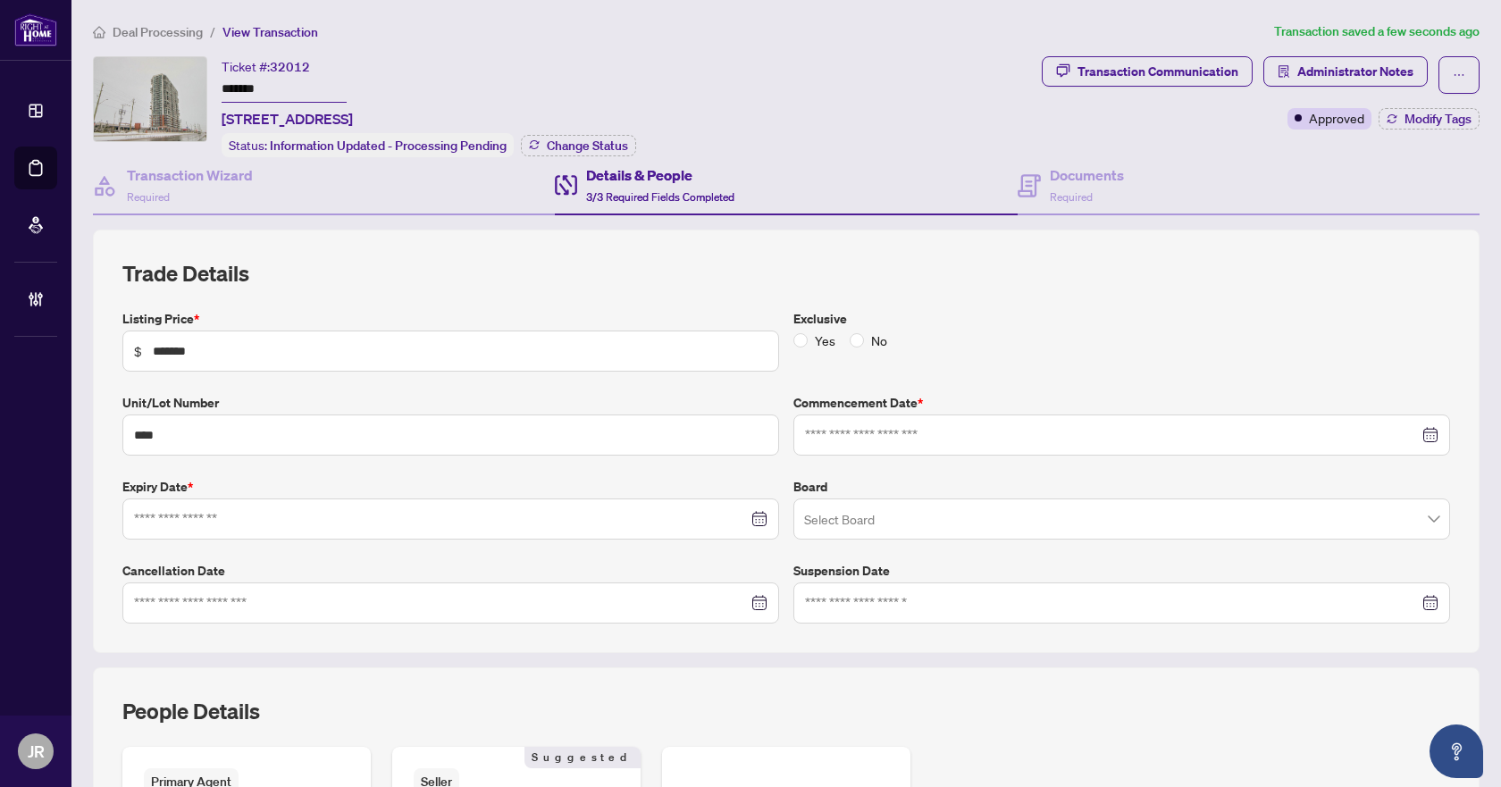
type input "**********"
drag, startPoint x: 214, startPoint y: 179, endPoint x: 230, endPoint y: 189, distance: 18.1
click at [214, 179] on h4 "Transaction Wizard" at bounding box center [190, 174] width 126 height 21
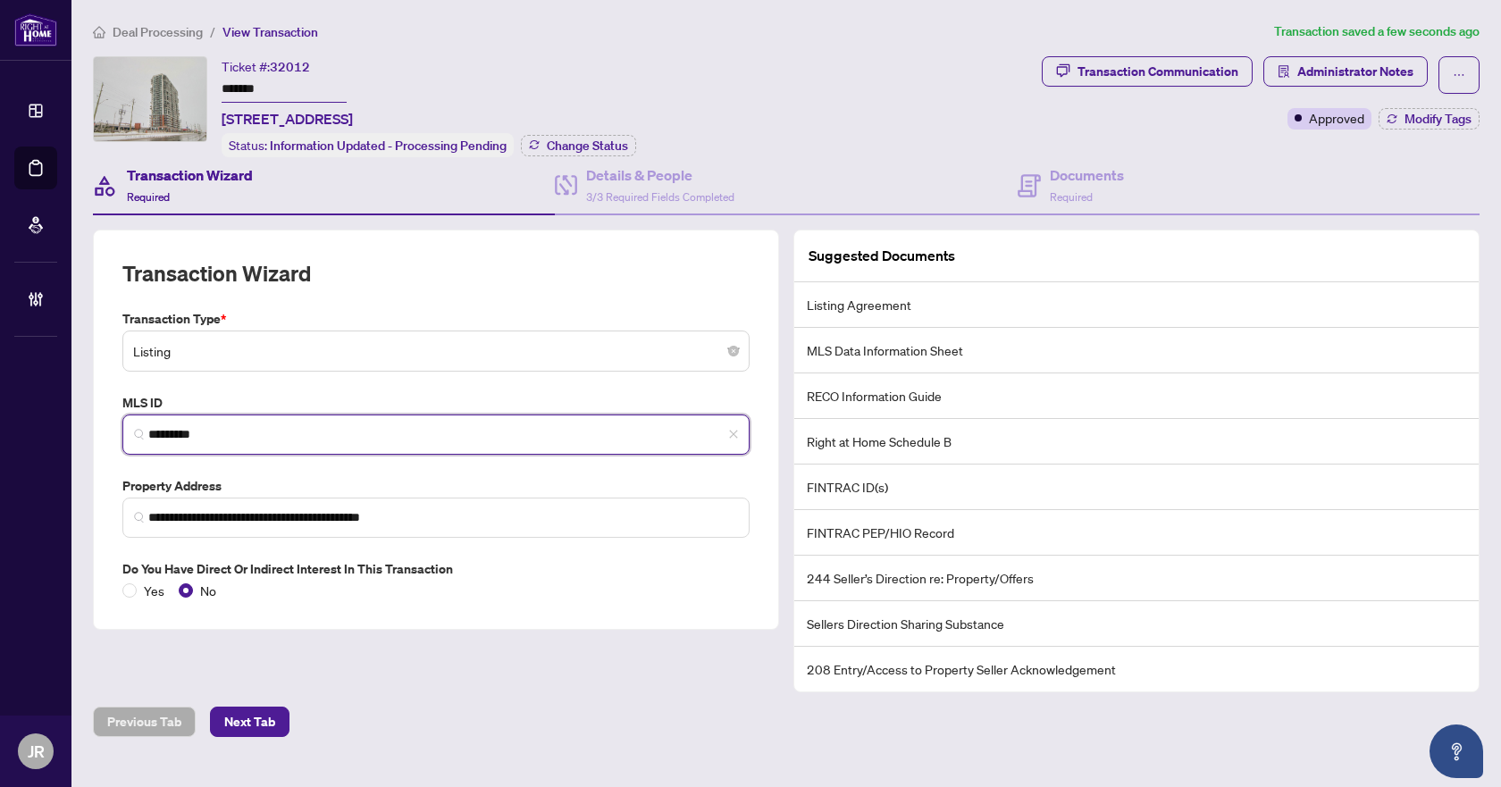
click at [158, 433] on input "*********" at bounding box center [443, 434] width 590 height 19
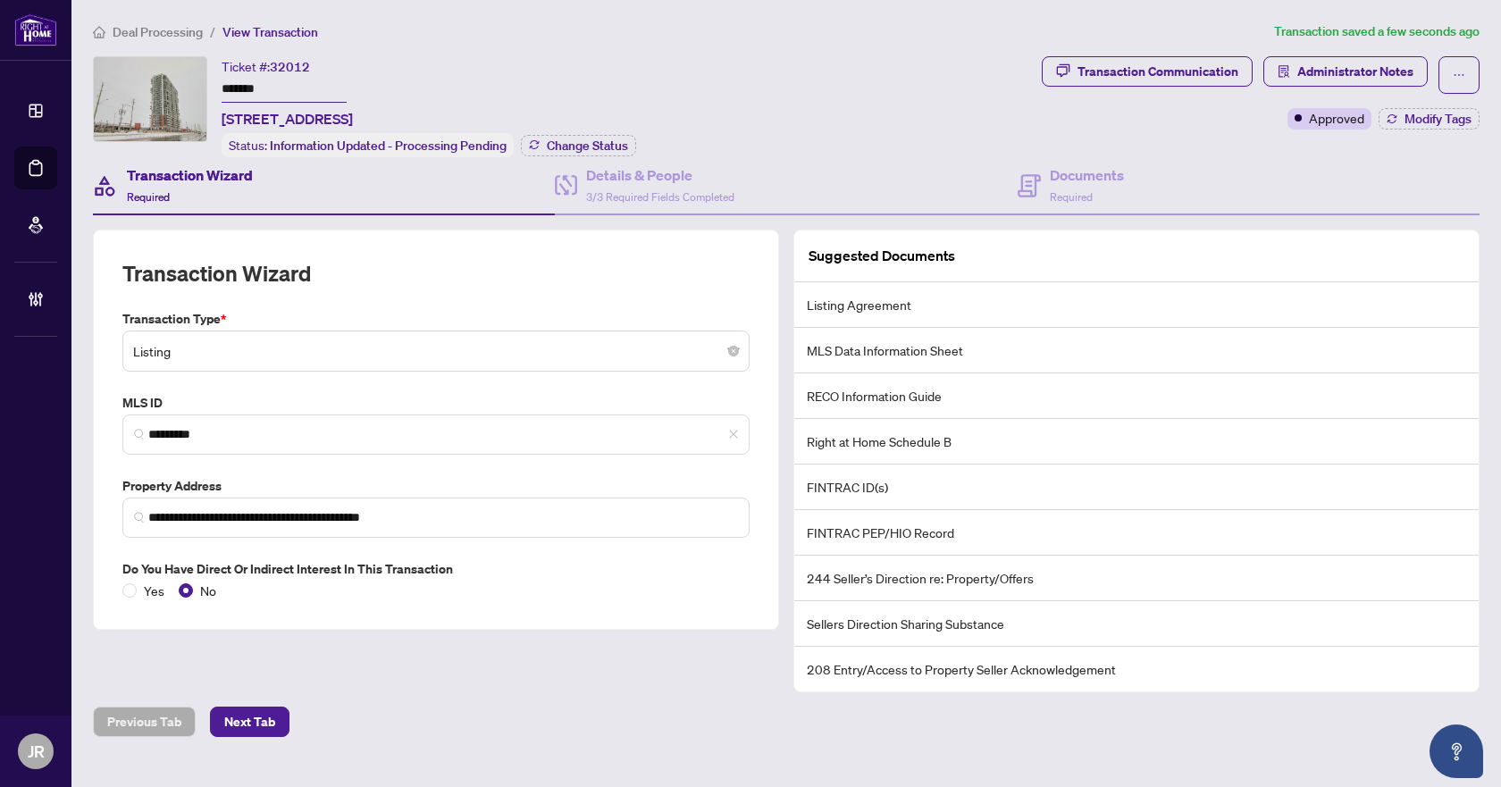
click at [169, 28] on span "Deal Processing" at bounding box center [158, 32] width 90 height 16
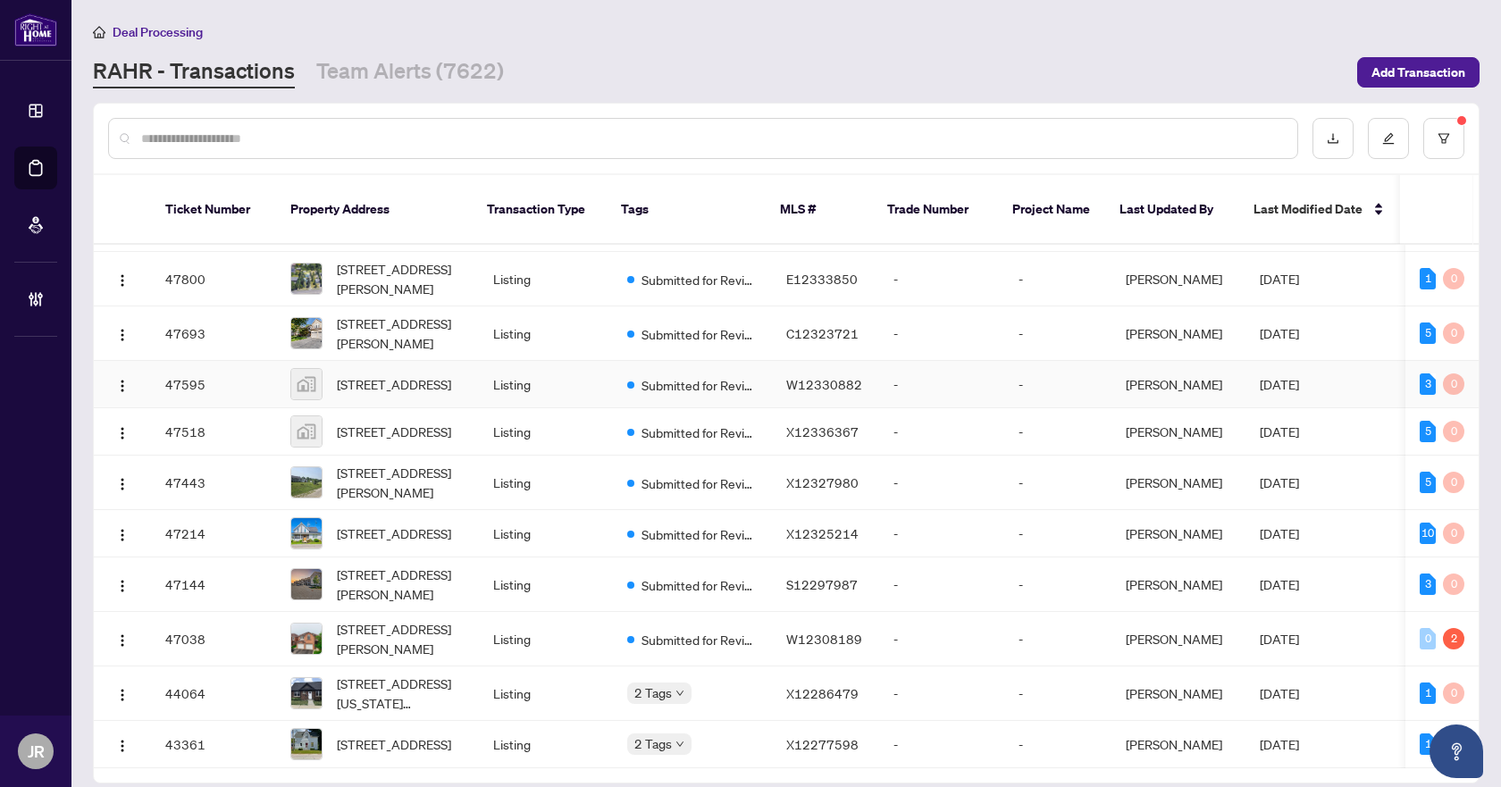
scroll to position [1791, 0]
click at [569, 727] on td "Listing" at bounding box center [546, 744] width 134 height 47
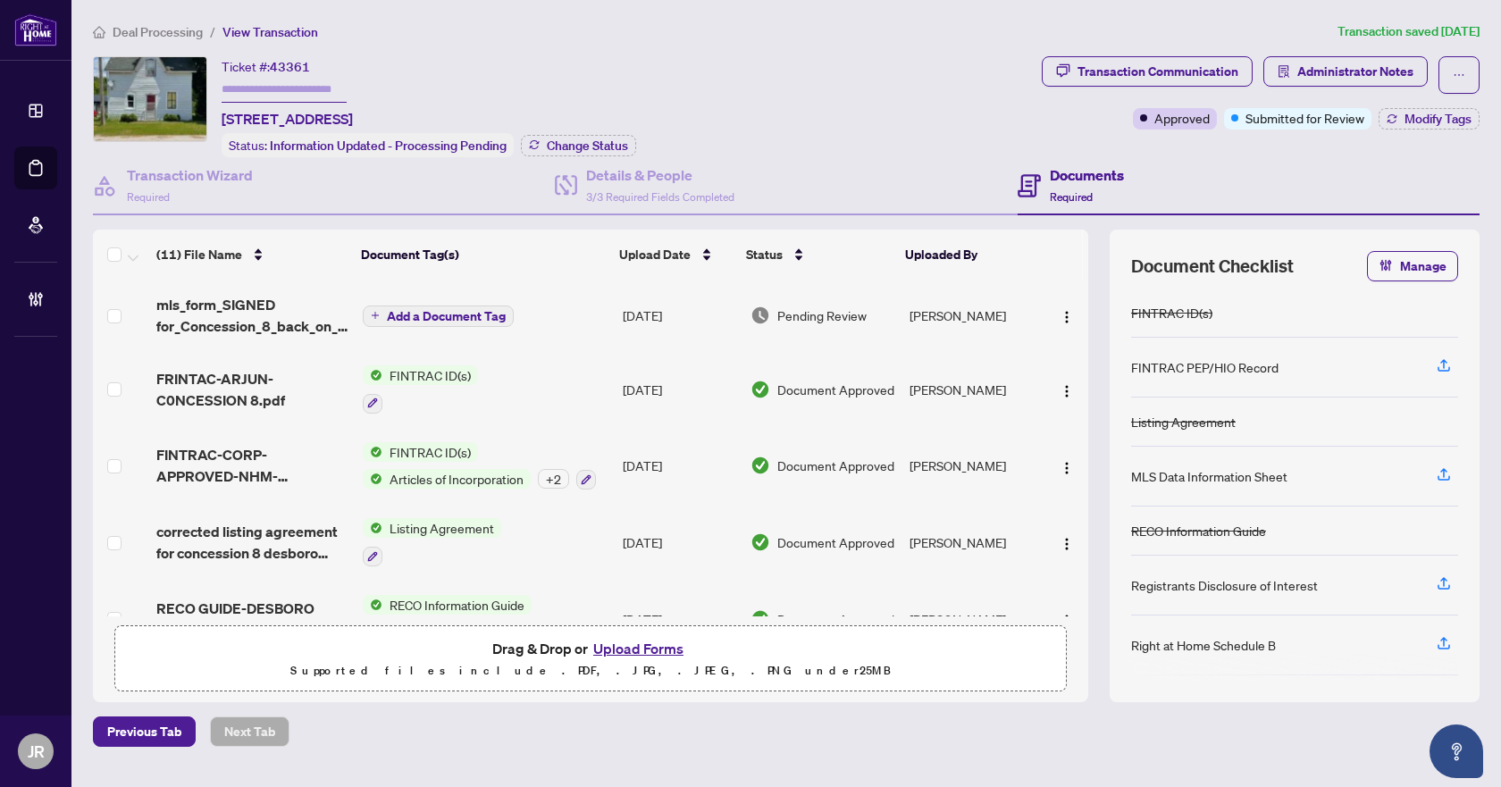
click at [629, 311] on td "[DATE]" at bounding box center [680, 315] width 128 height 71
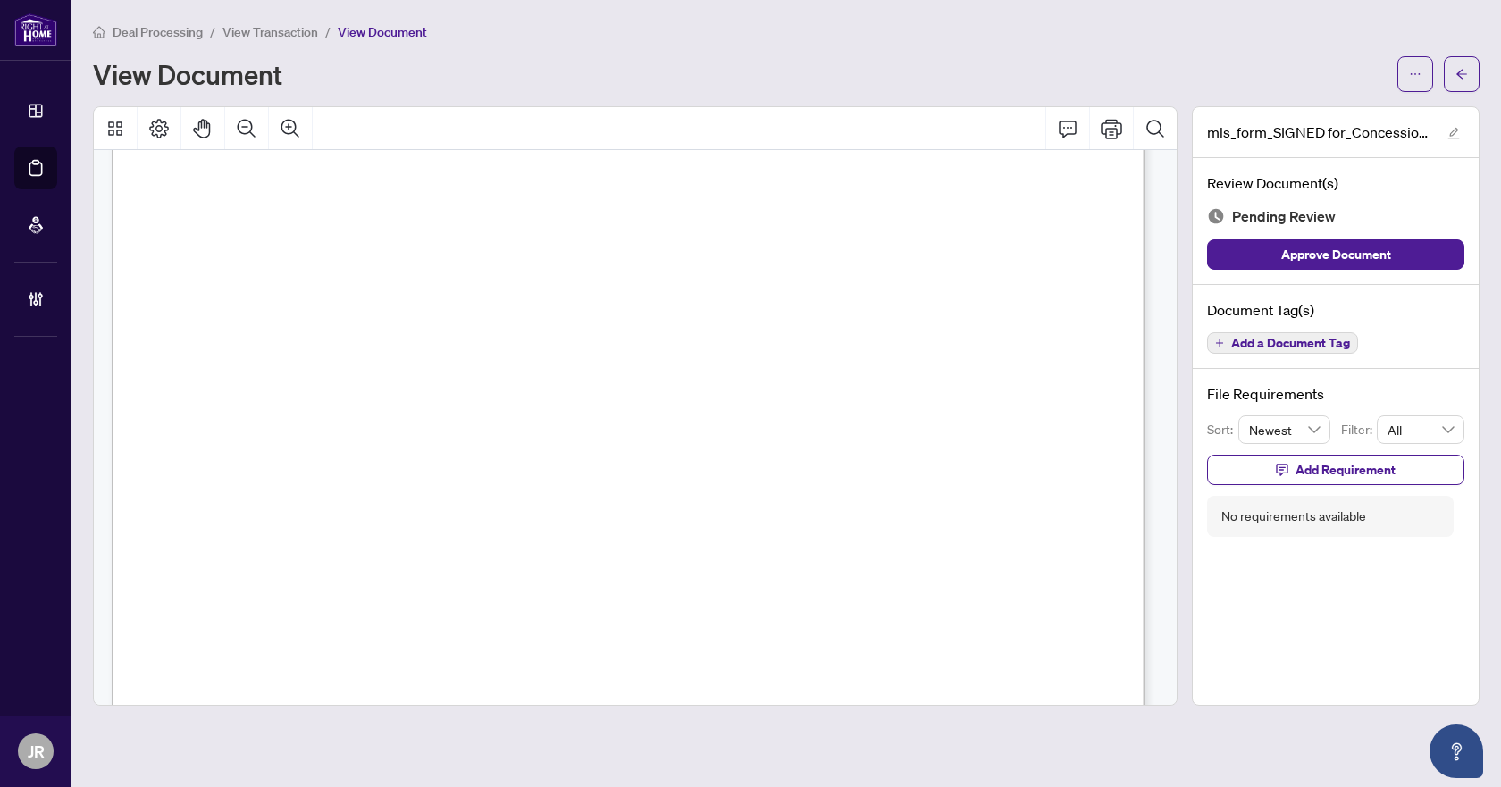
scroll to position [89, 0]
click at [1471, 66] on button "button" at bounding box center [1462, 74] width 36 height 36
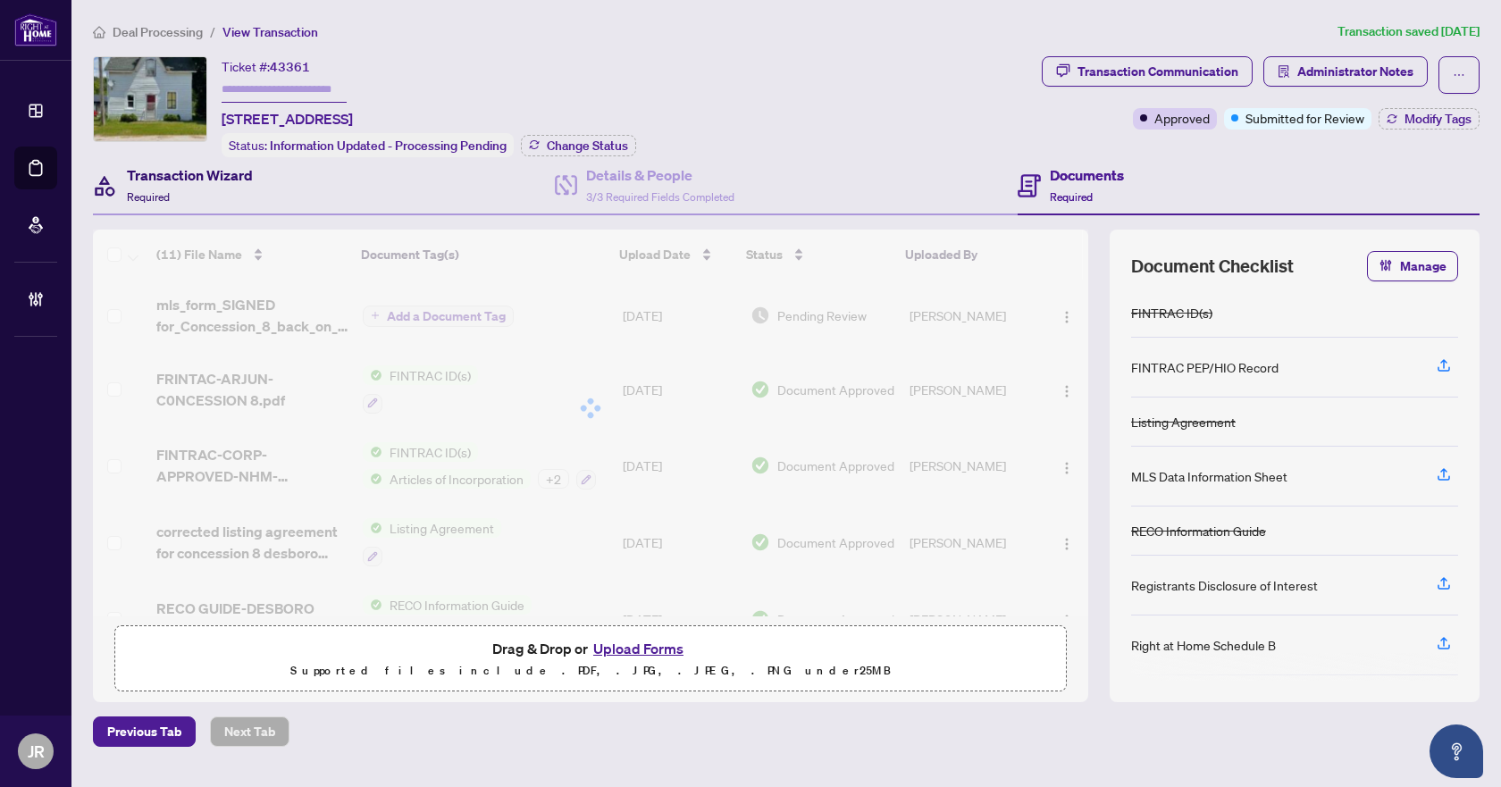
click at [221, 164] on h4 "Transaction Wizard" at bounding box center [190, 174] width 126 height 21
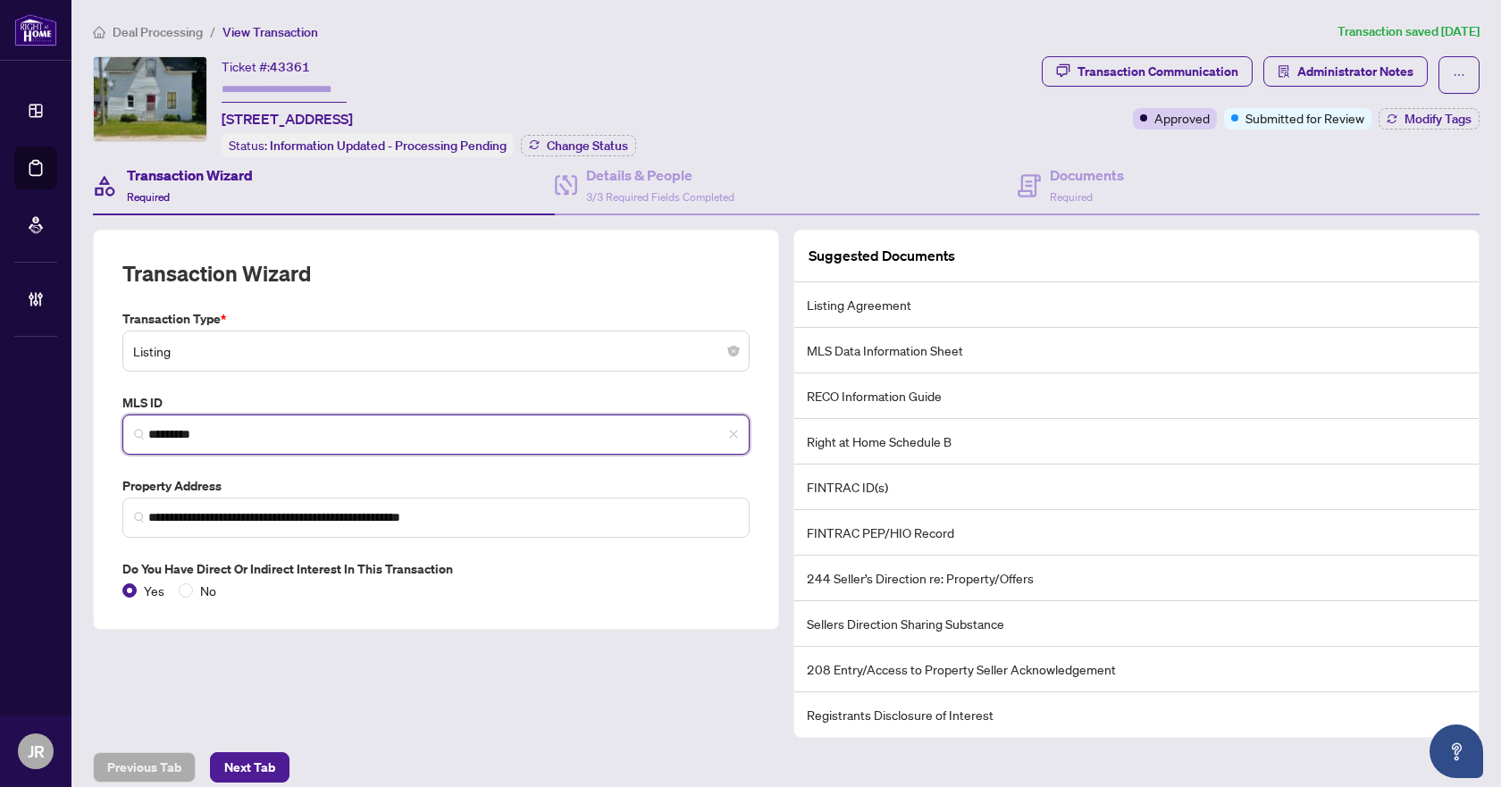
click at [218, 430] on input "*********" at bounding box center [443, 434] width 590 height 19
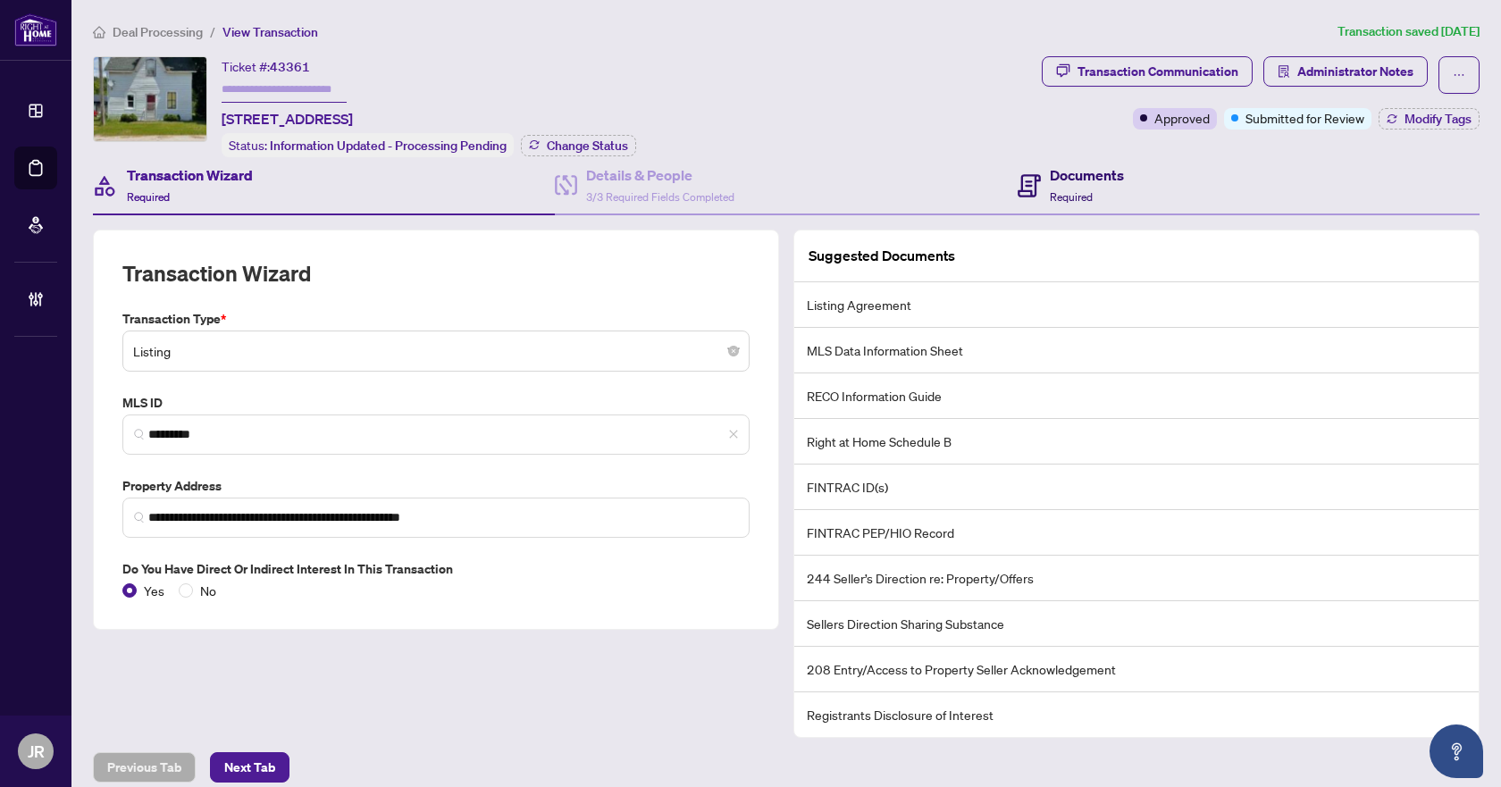
click at [1083, 175] on h4 "Documents" at bounding box center [1087, 174] width 74 height 21
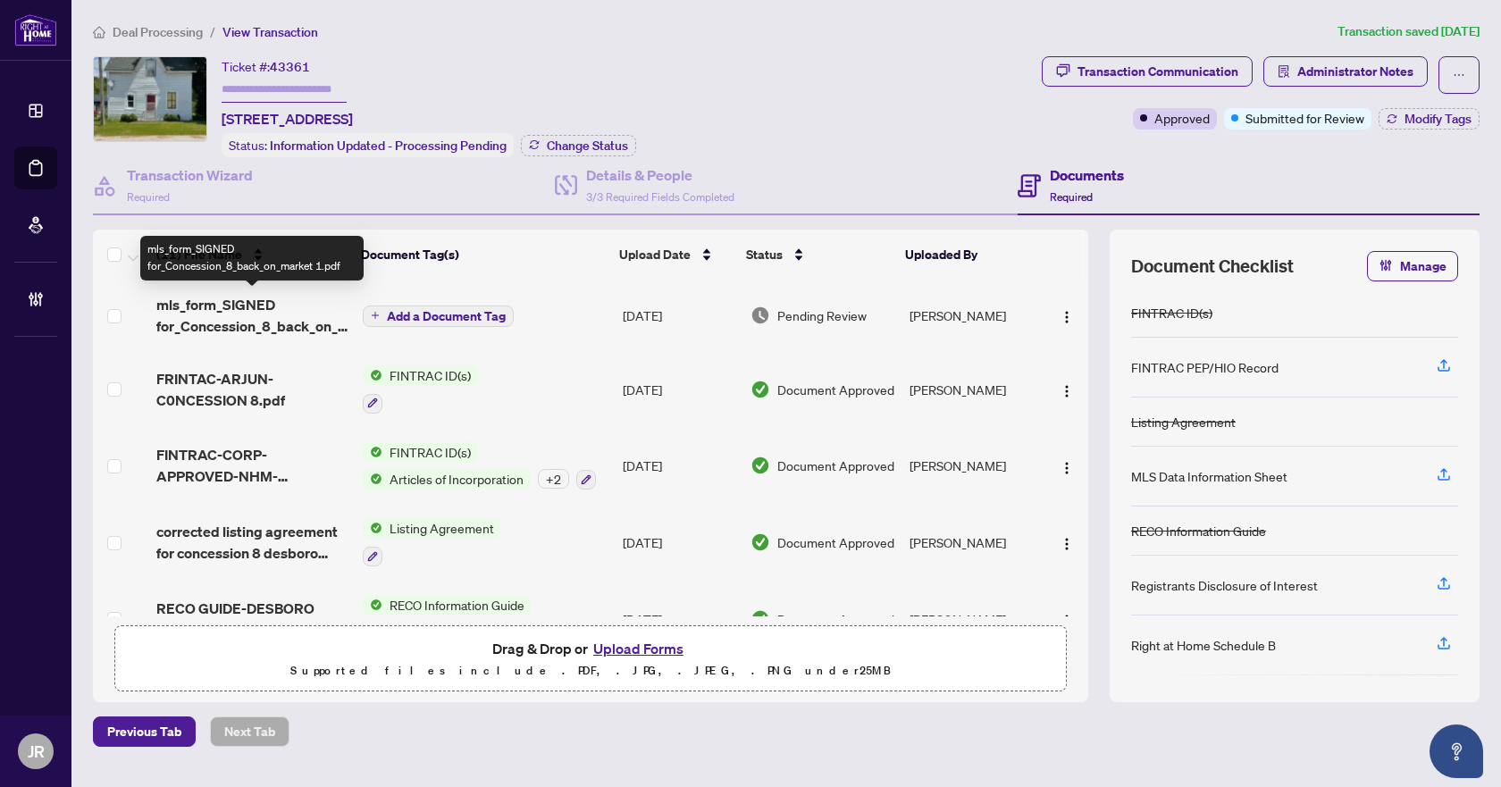
click at [290, 311] on span "mls_form_SIGNED for_Concession_8_back_on_market 1.pdf" at bounding box center [252, 315] width 192 height 43
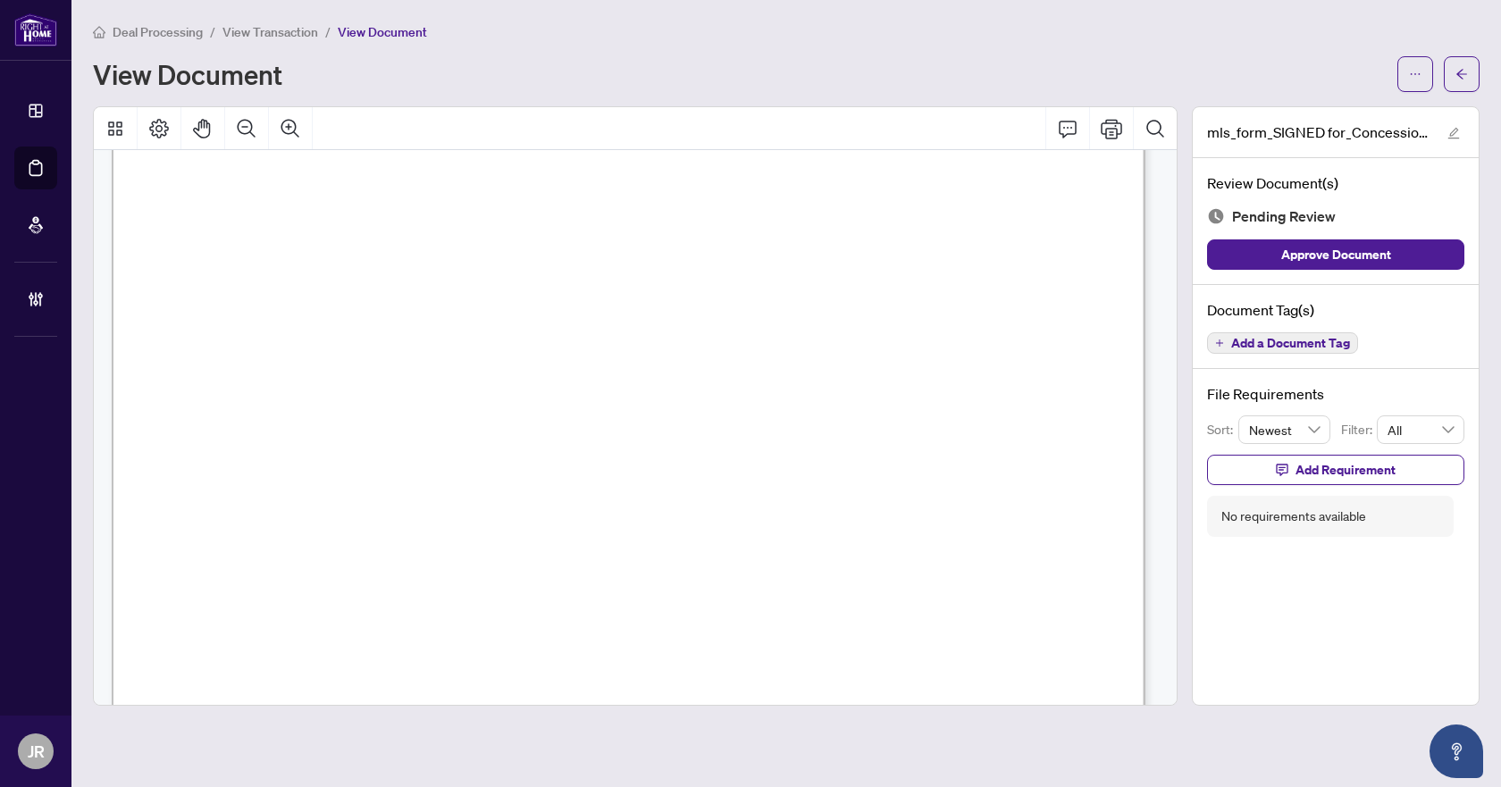
scroll to position [179, 0]
click at [1353, 345] on button "Add a Document Tag" at bounding box center [1282, 342] width 151 height 21
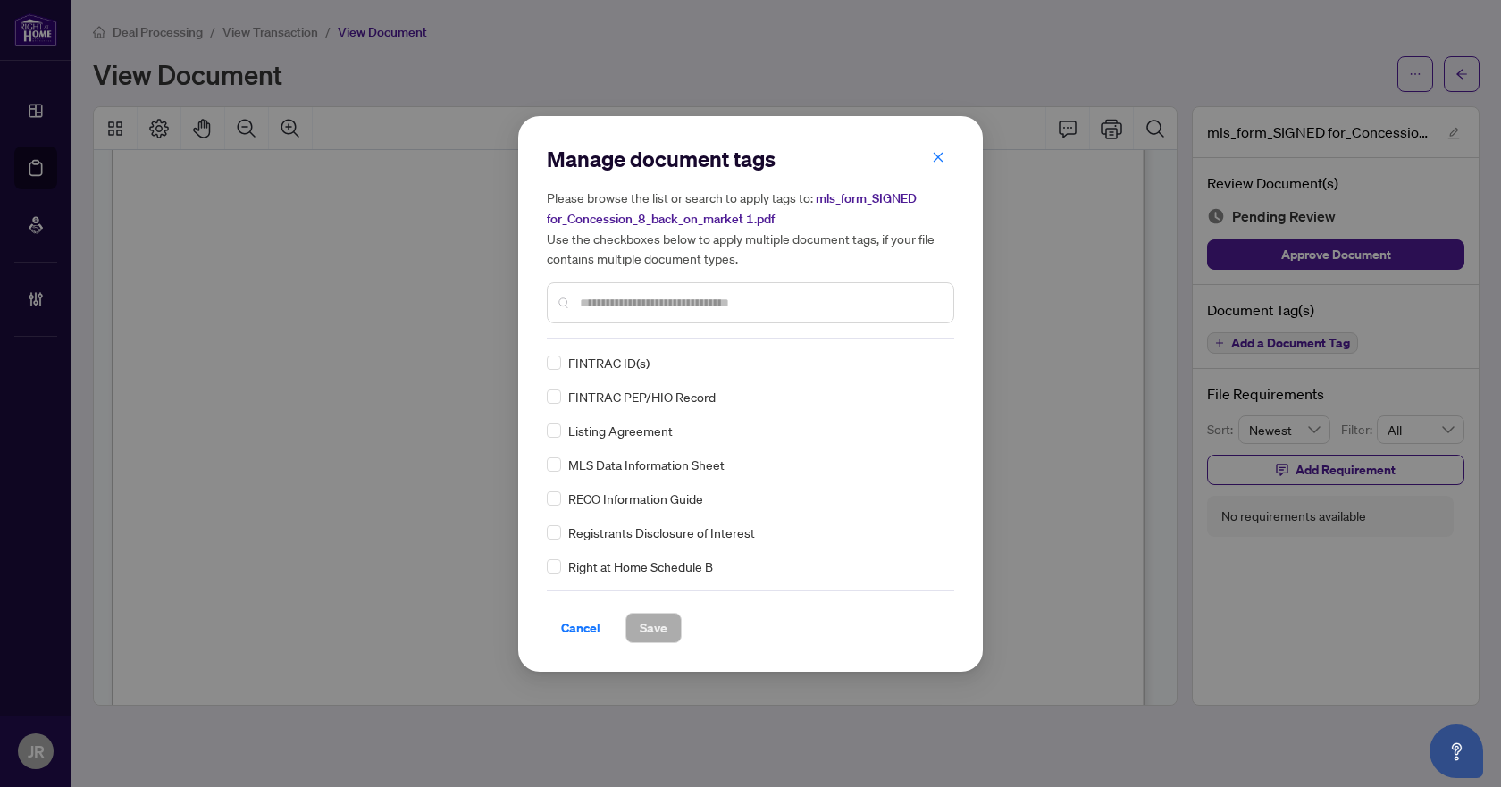
click at [696, 300] on input "text" at bounding box center [759, 303] width 359 height 20
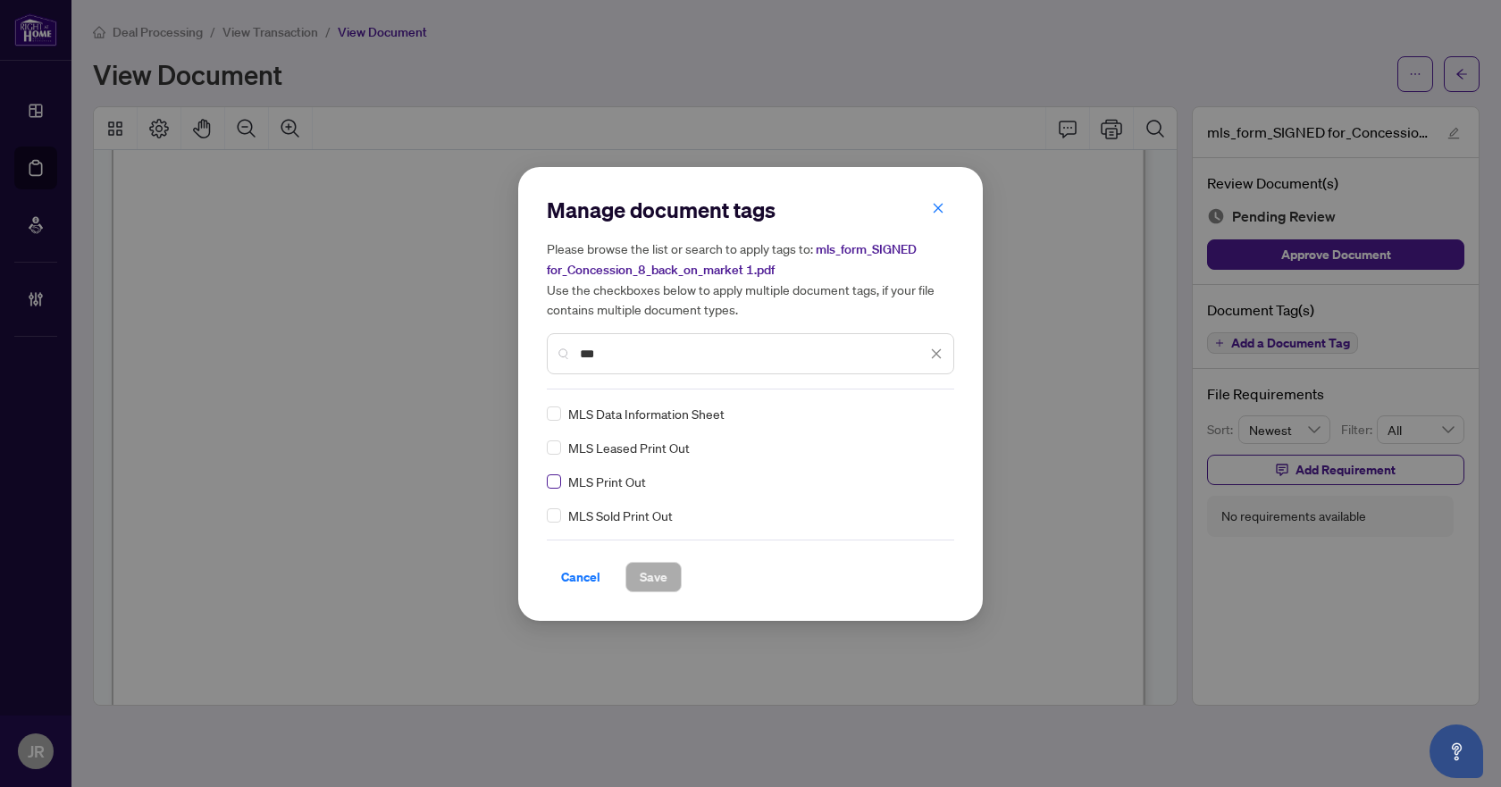
type input "***"
click at [923, 419] on img at bounding box center [918, 414] width 18 height 18
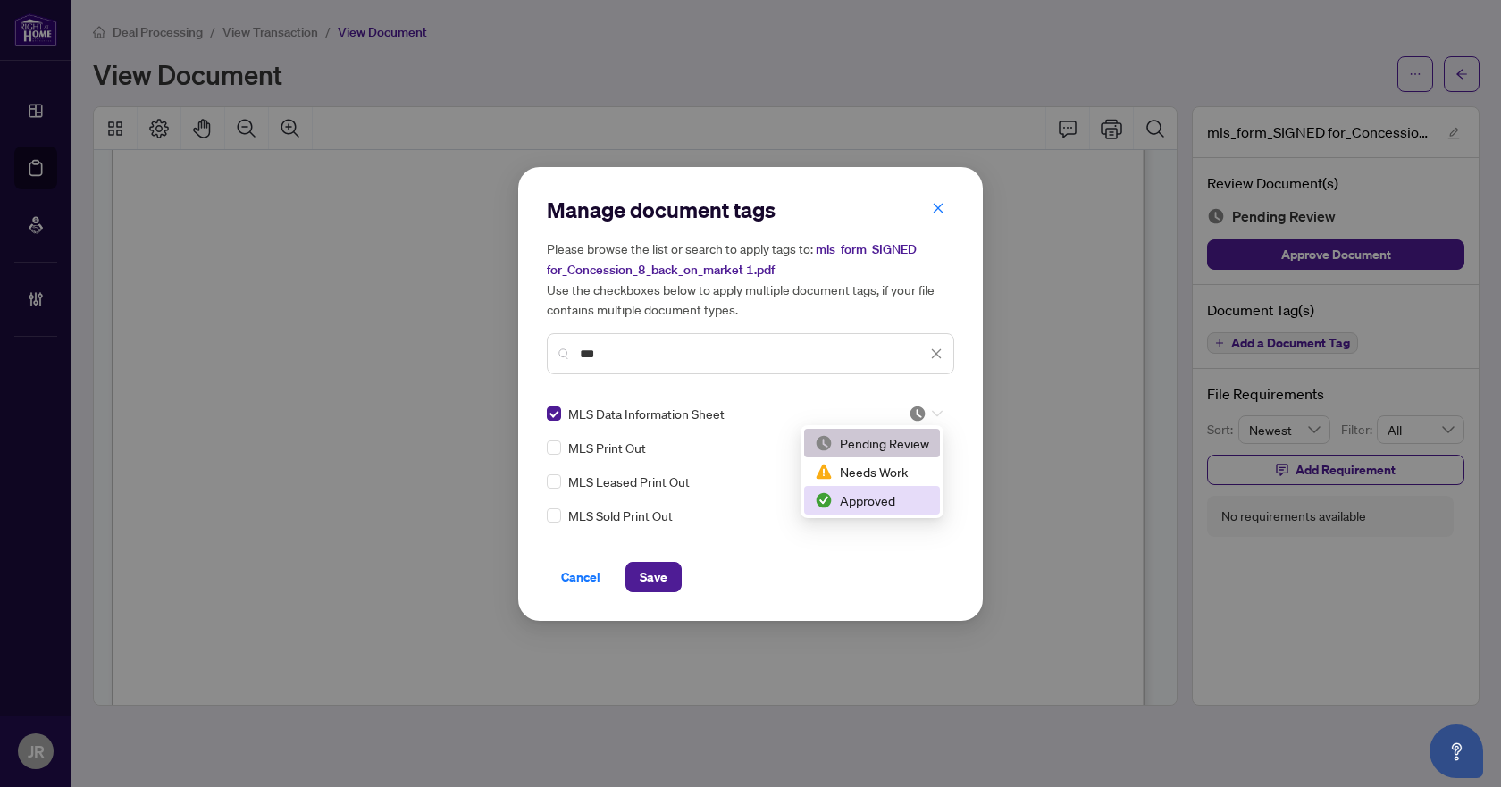
click at [887, 498] on div "Approved" at bounding box center [872, 501] width 114 height 20
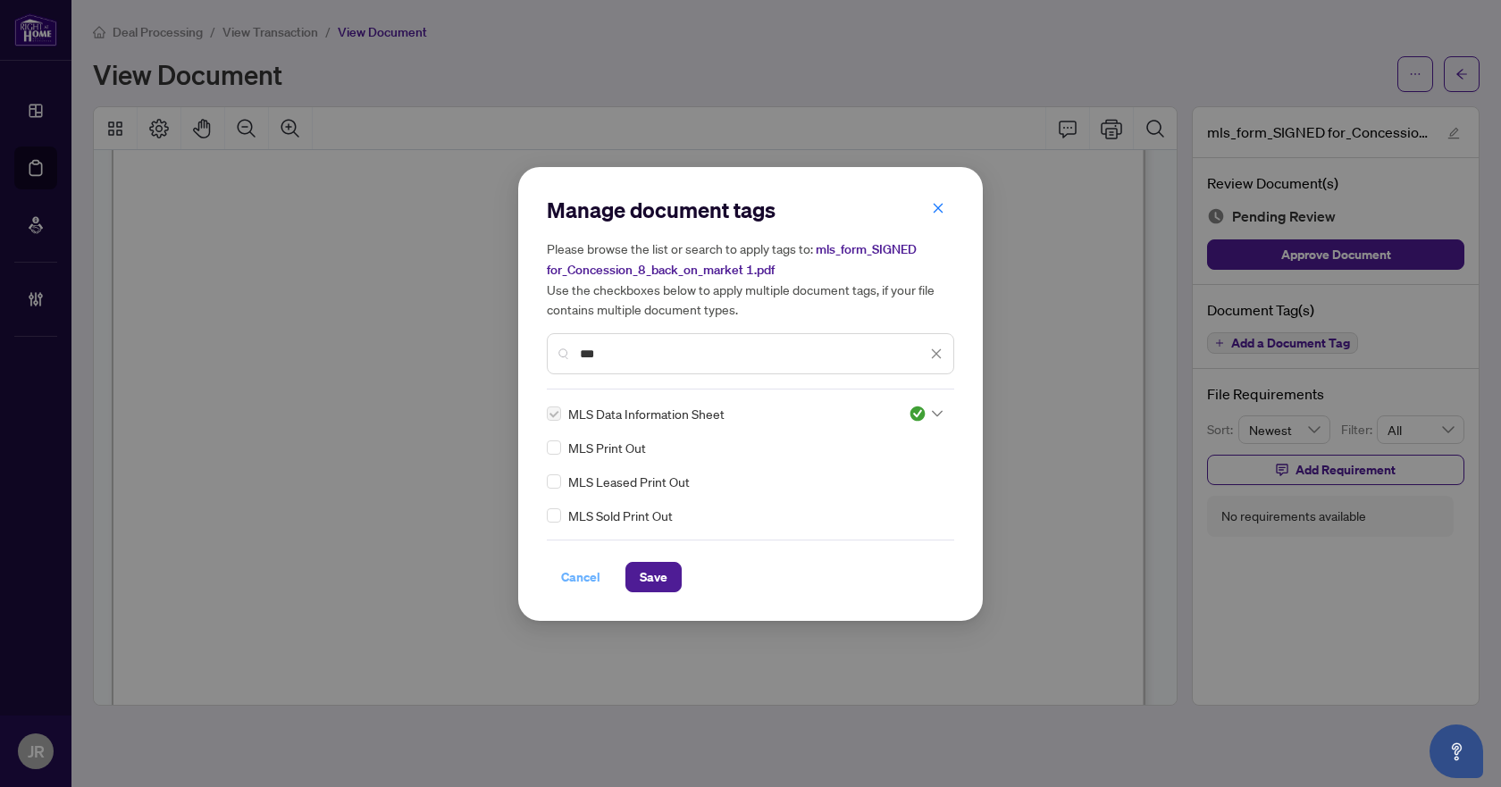
click at [596, 587] on span "Cancel" at bounding box center [580, 577] width 39 height 29
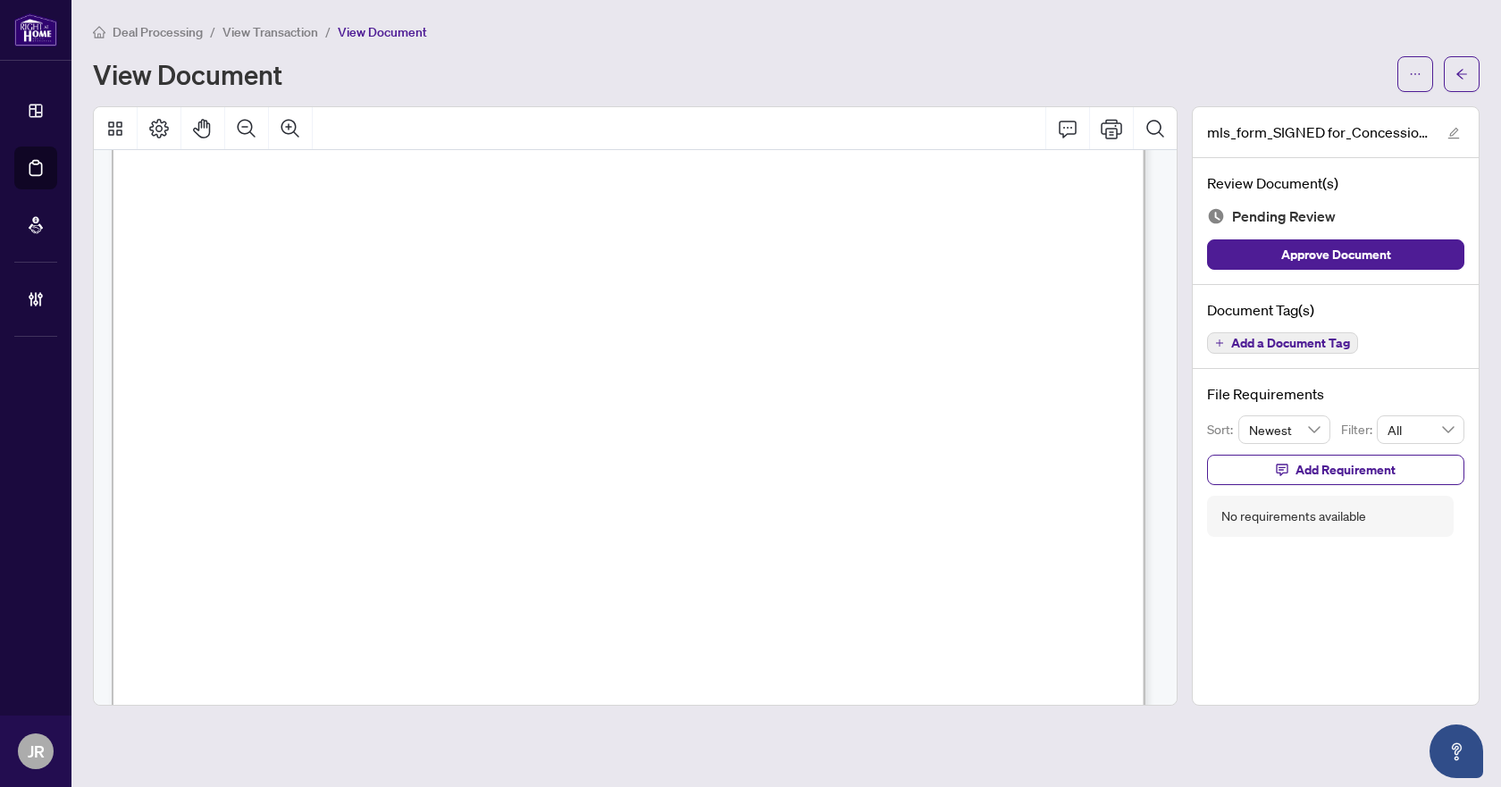
click at [1304, 347] on span "Add a Document Tag" at bounding box center [1290, 343] width 119 height 13
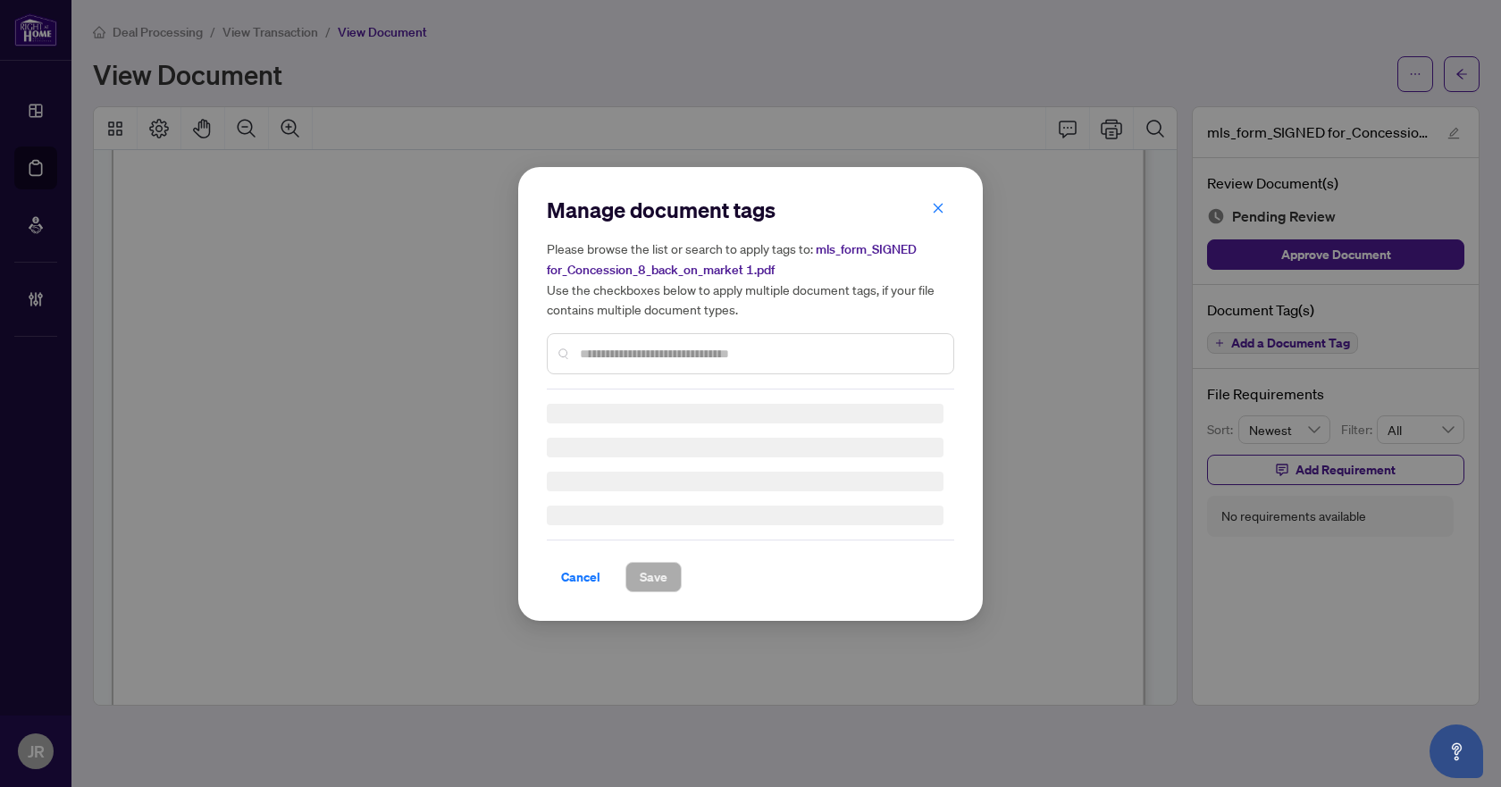
click at [634, 340] on div at bounding box center [750, 353] width 407 height 41
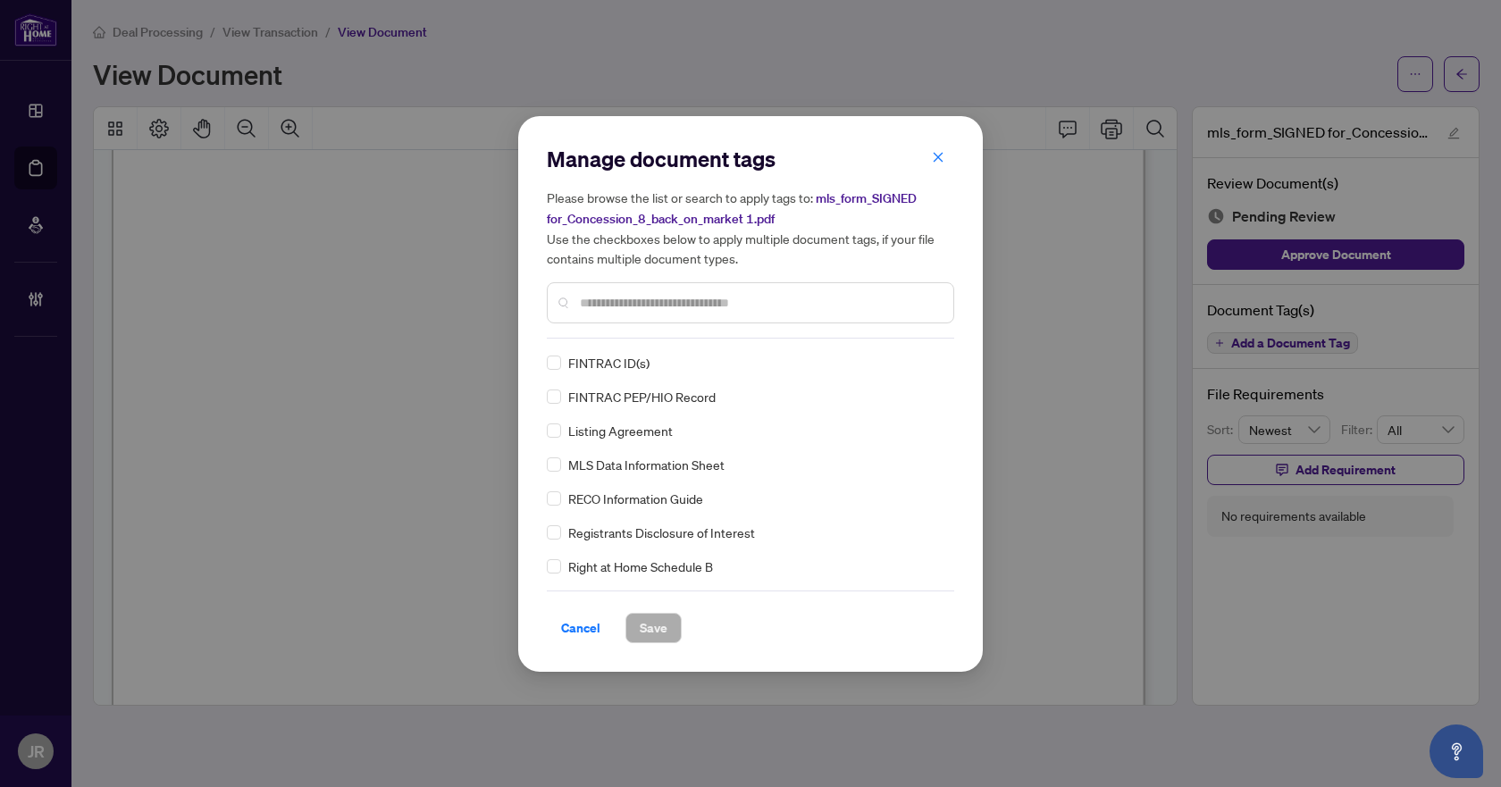
click at [667, 309] on input "text" at bounding box center [759, 303] width 359 height 20
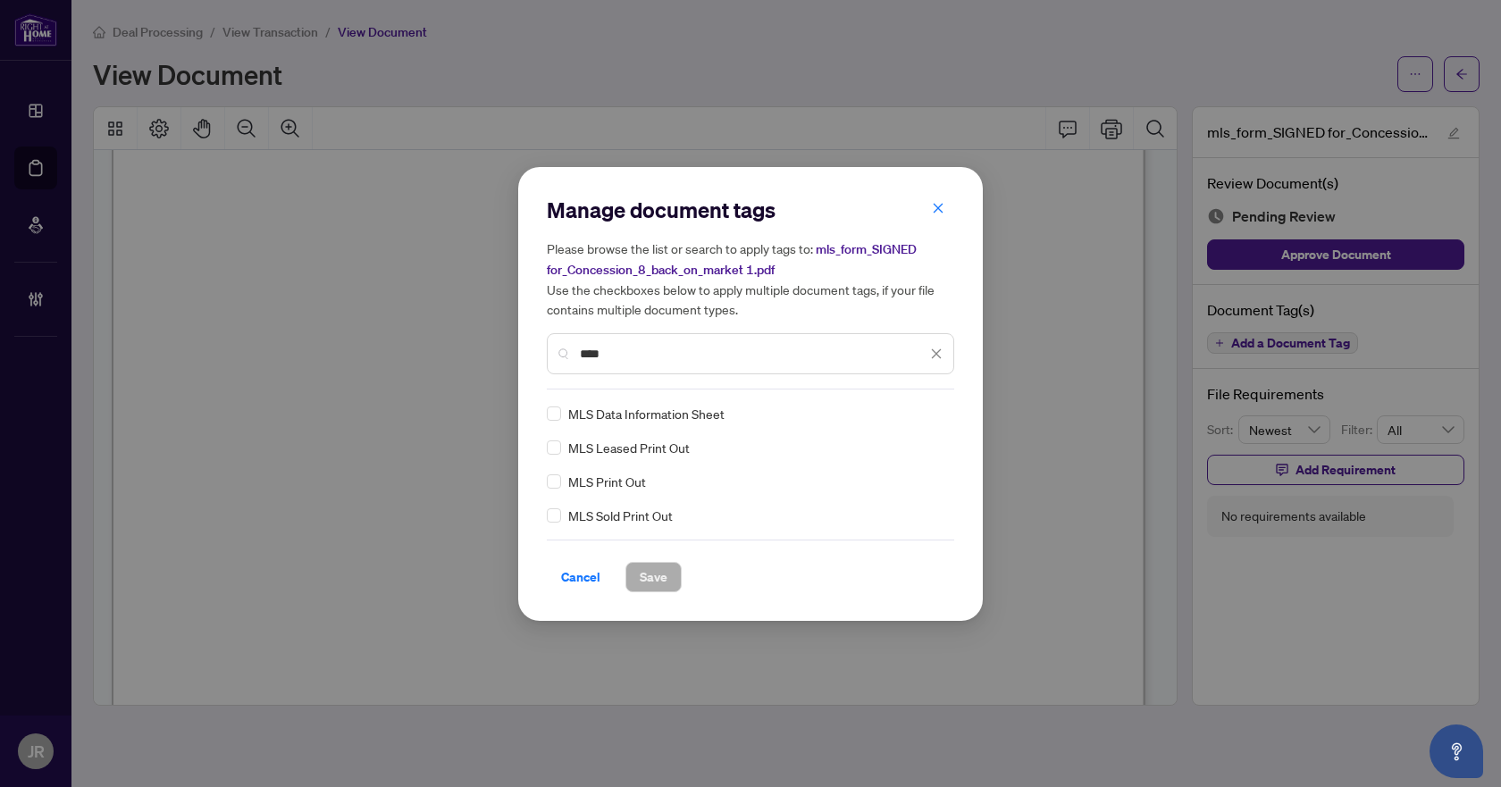
type input "***"
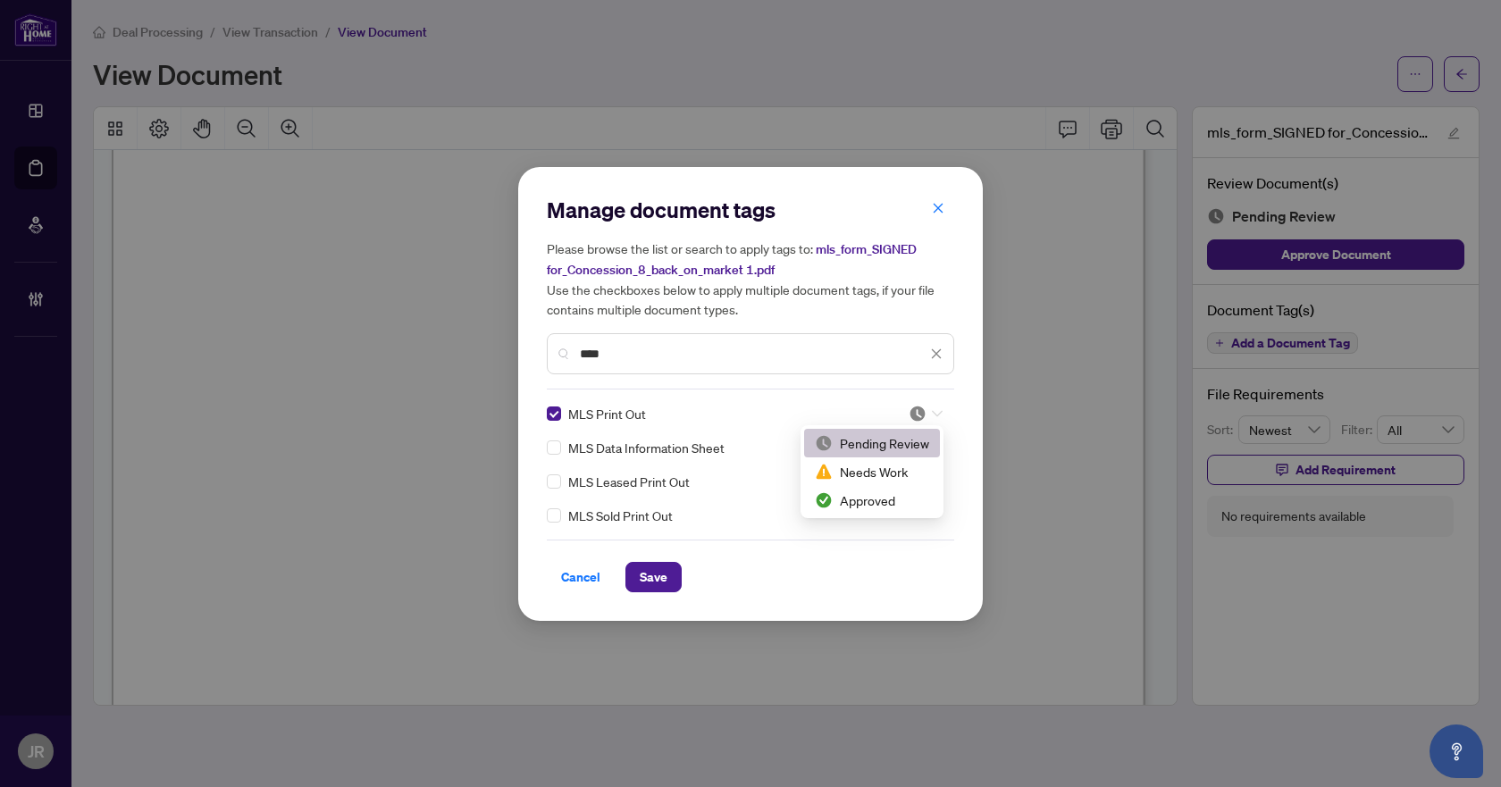
click at [904, 415] on div at bounding box center [921, 414] width 46 height 18
click at [861, 504] on div "Approved" at bounding box center [872, 501] width 114 height 20
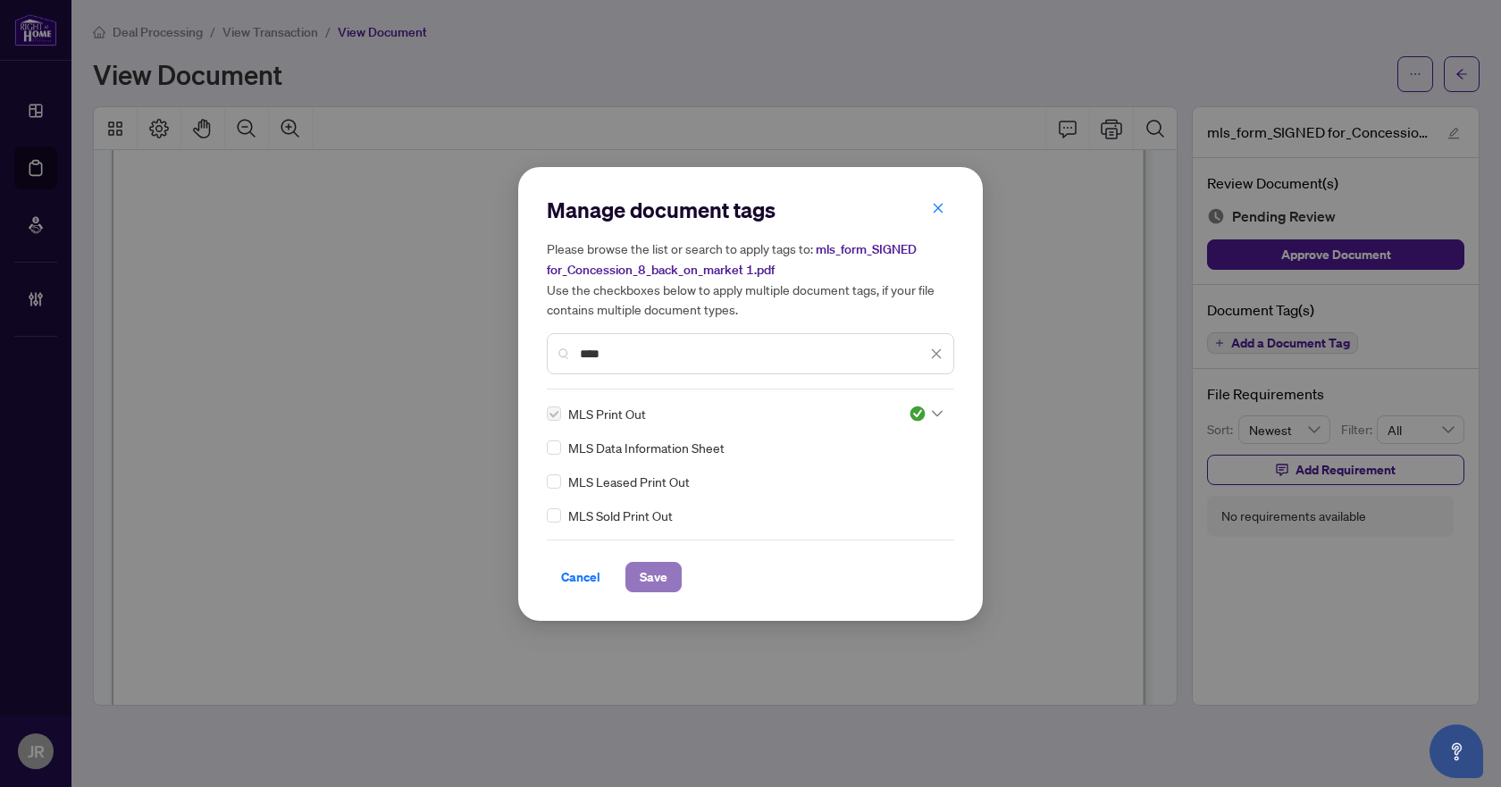
click at [655, 580] on span "Save" at bounding box center [654, 577] width 28 height 29
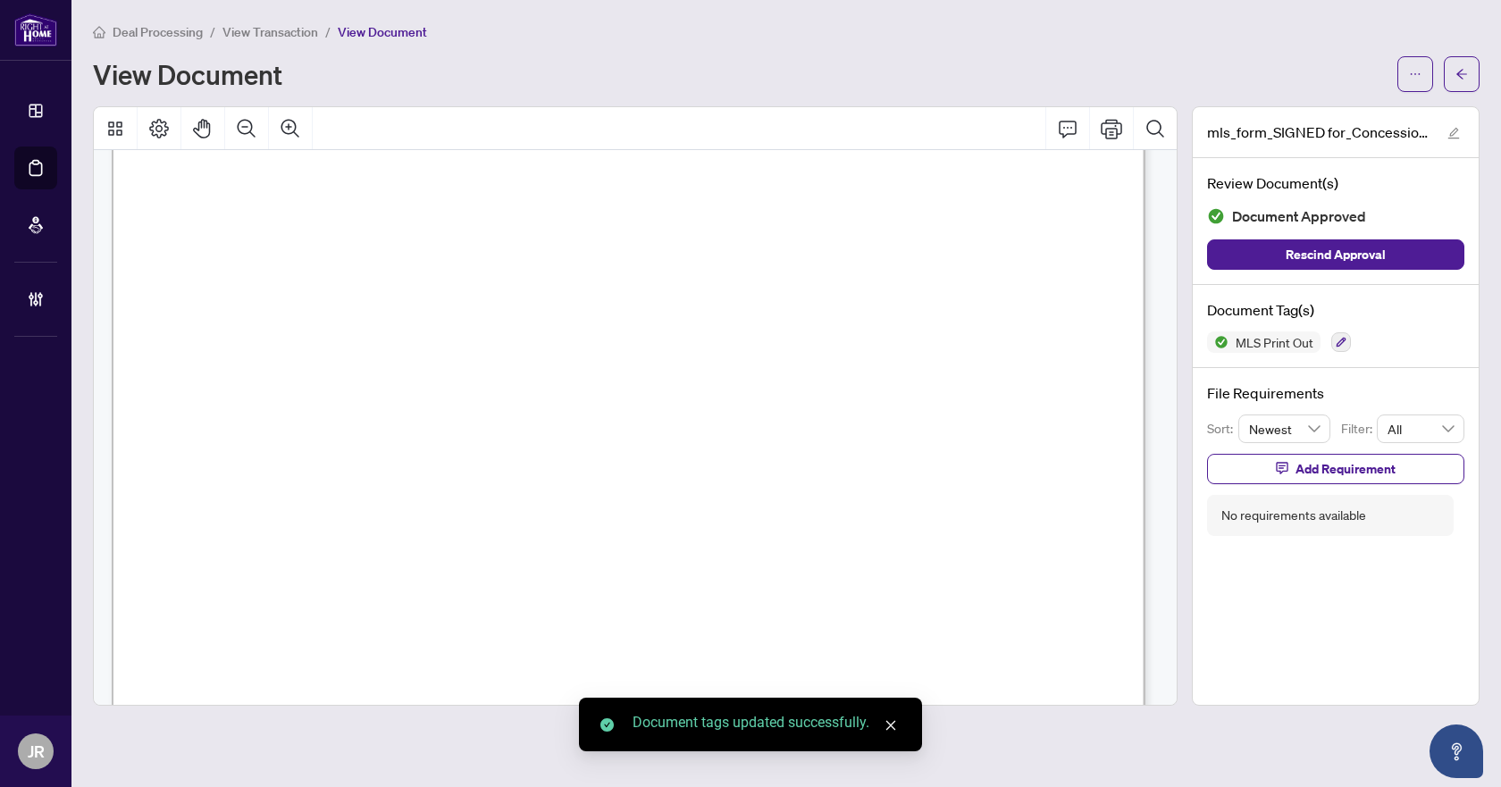
click at [1455, 67] on button "button" at bounding box center [1462, 74] width 36 height 36
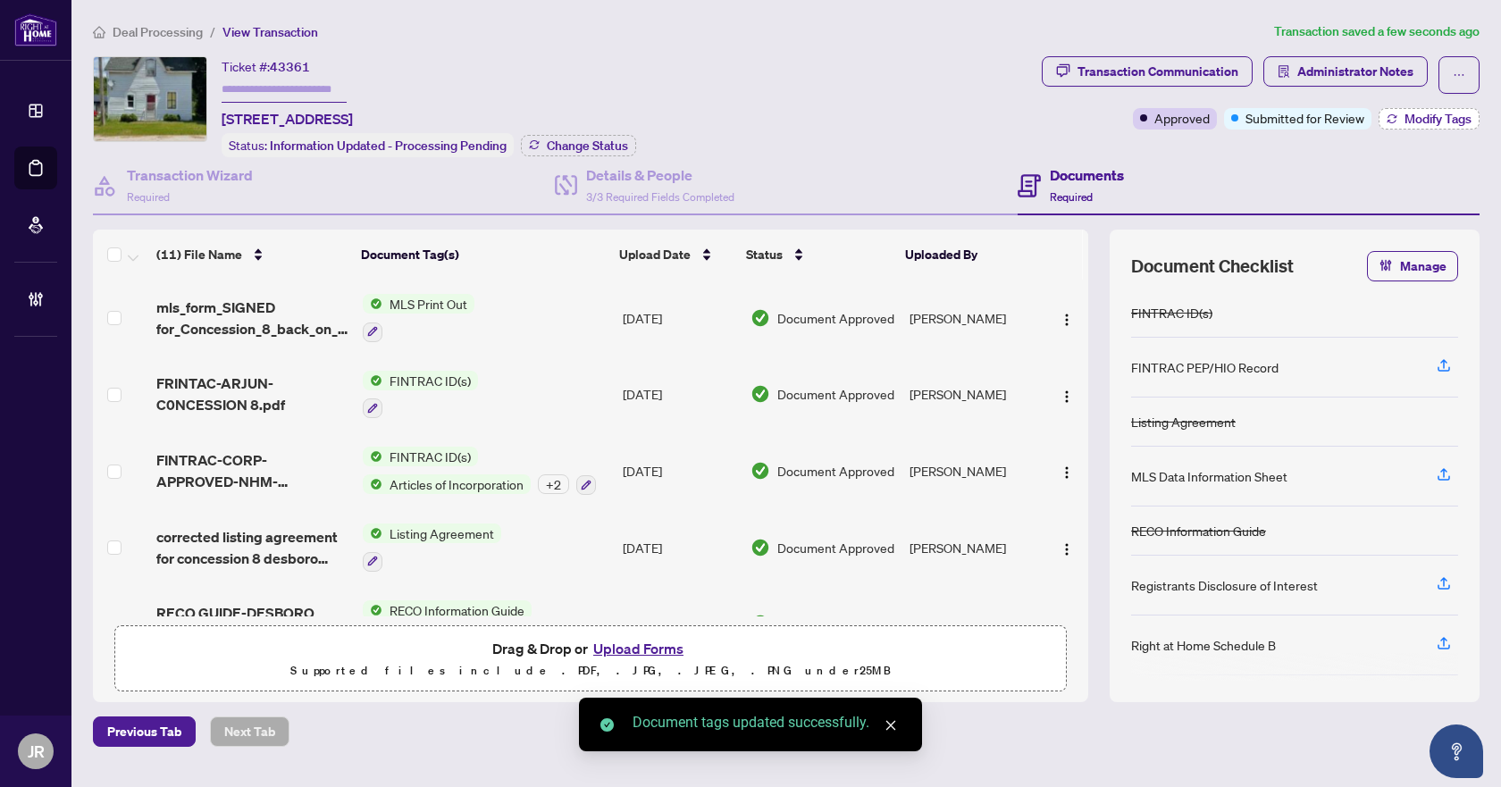
click at [1408, 117] on span "Modify Tags" at bounding box center [1438, 119] width 67 height 13
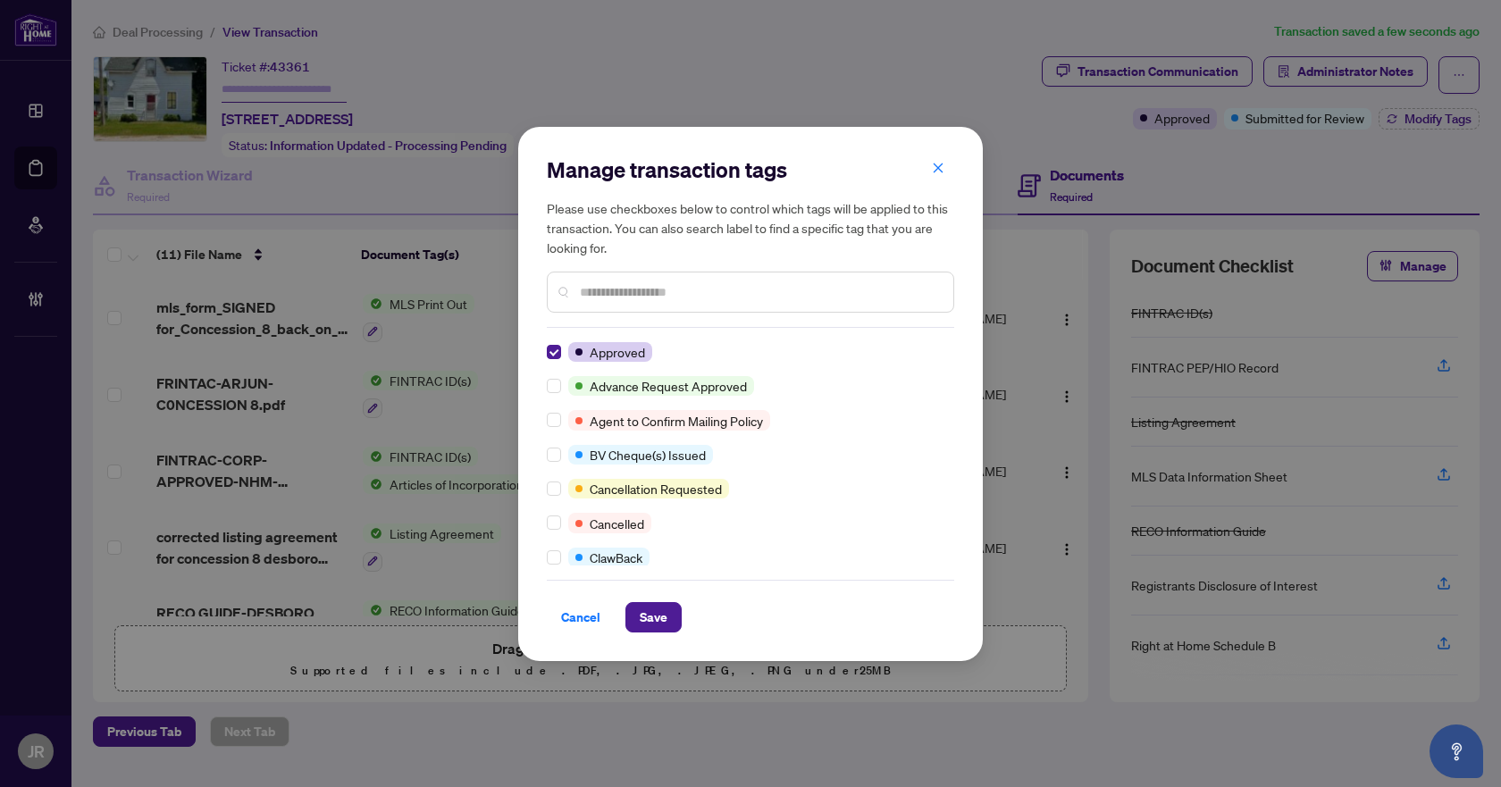
click at [642, 599] on div "Cancel Save" at bounding box center [750, 606] width 407 height 53
click at [649, 610] on span "Save" at bounding box center [654, 617] width 28 height 29
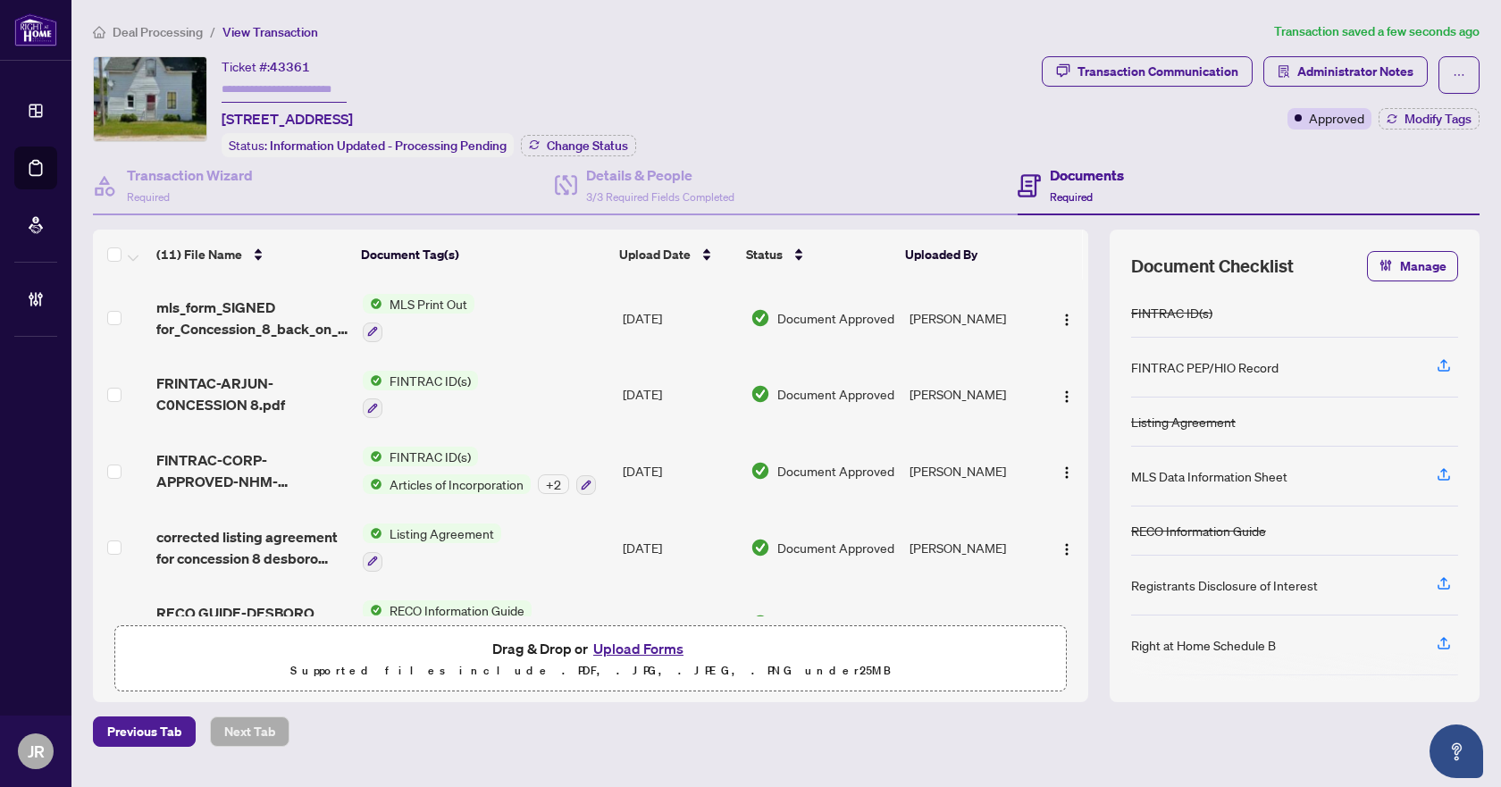
click at [162, 25] on span "Deal Processing" at bounding box center [158, 32] width 90 height 16
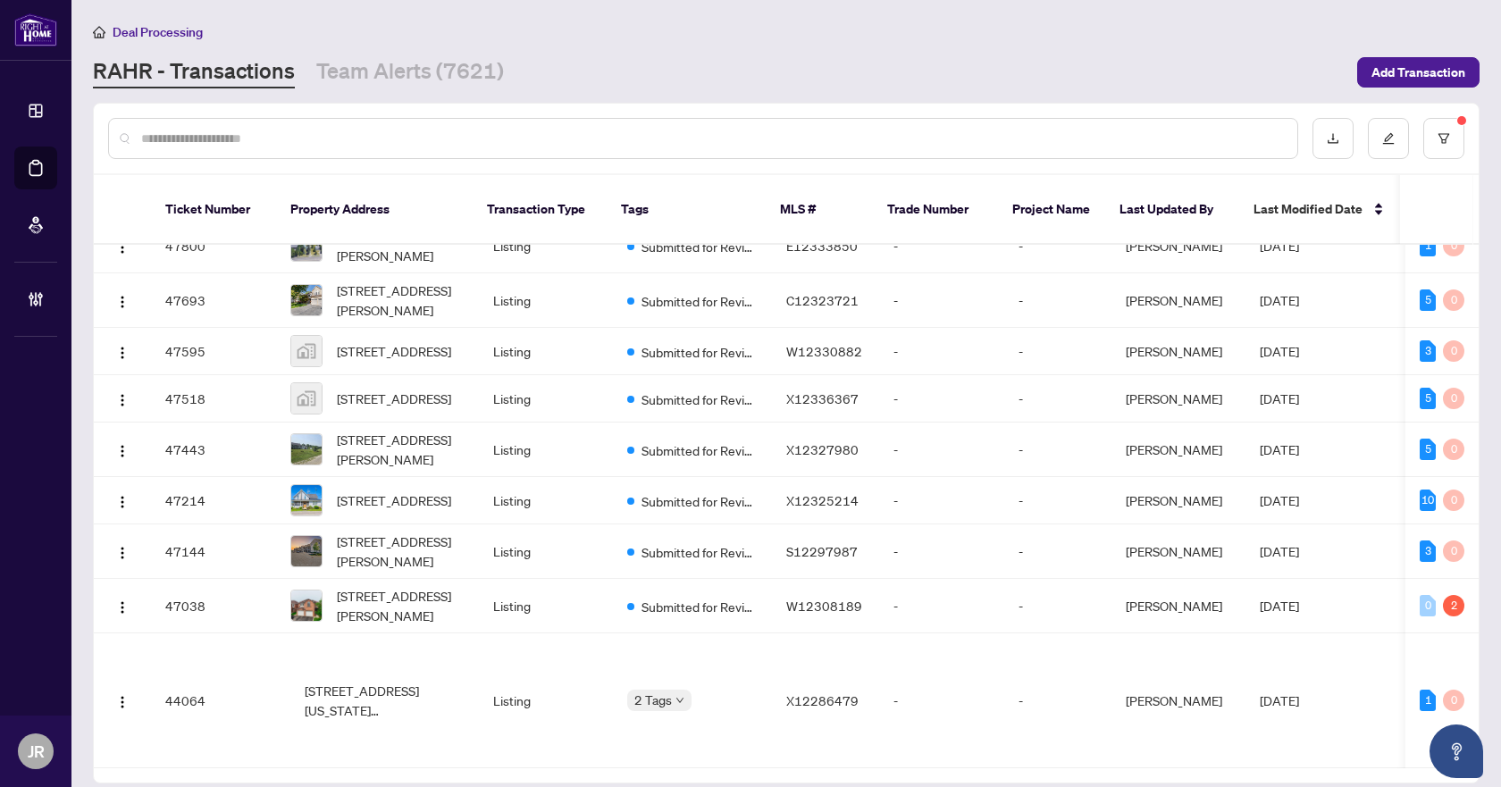
scroll to position [1736, 0]
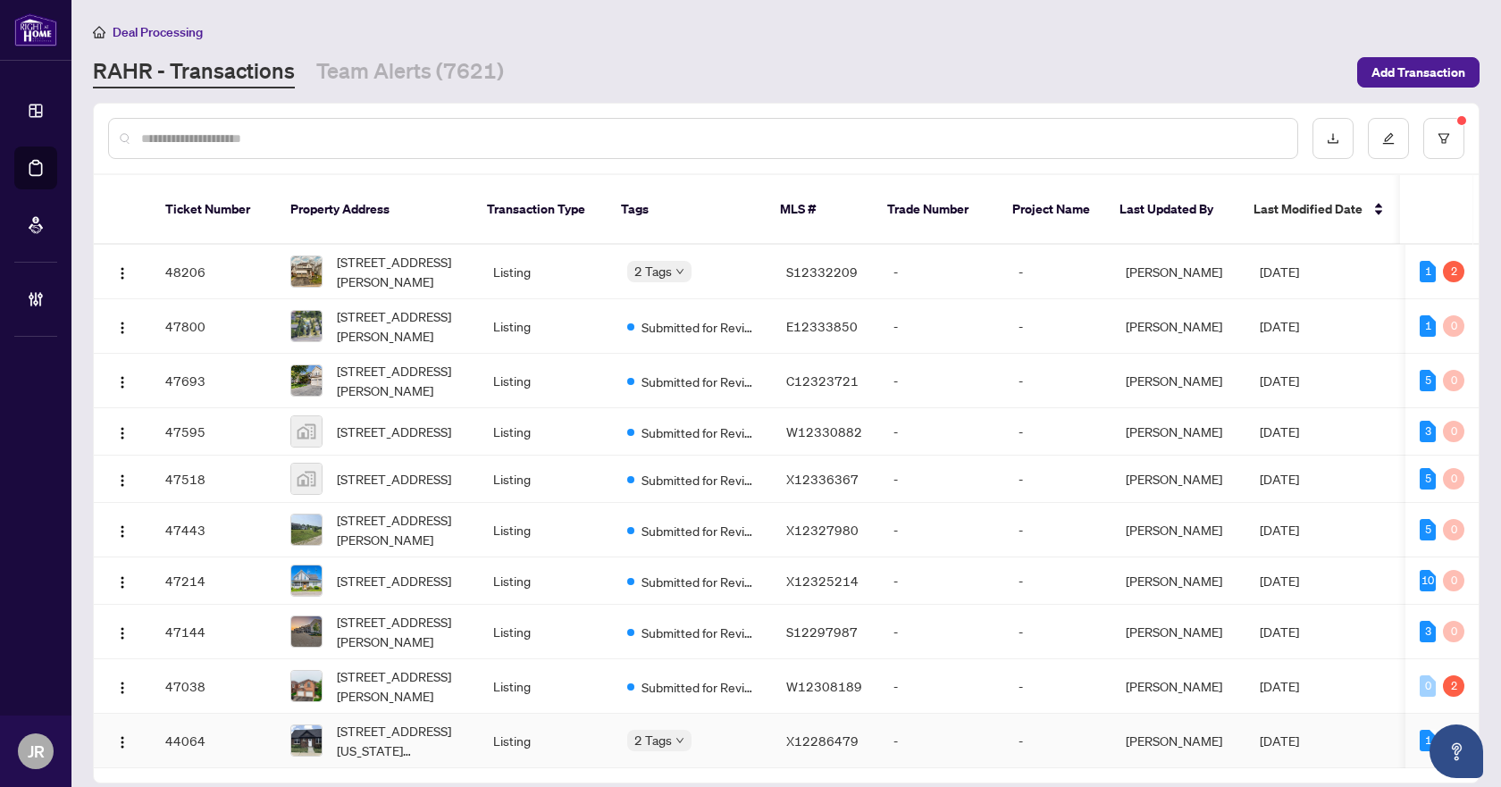
click at [728, 714] on td "2 Tags" at bounding box center [692, 741] width 159 height 55
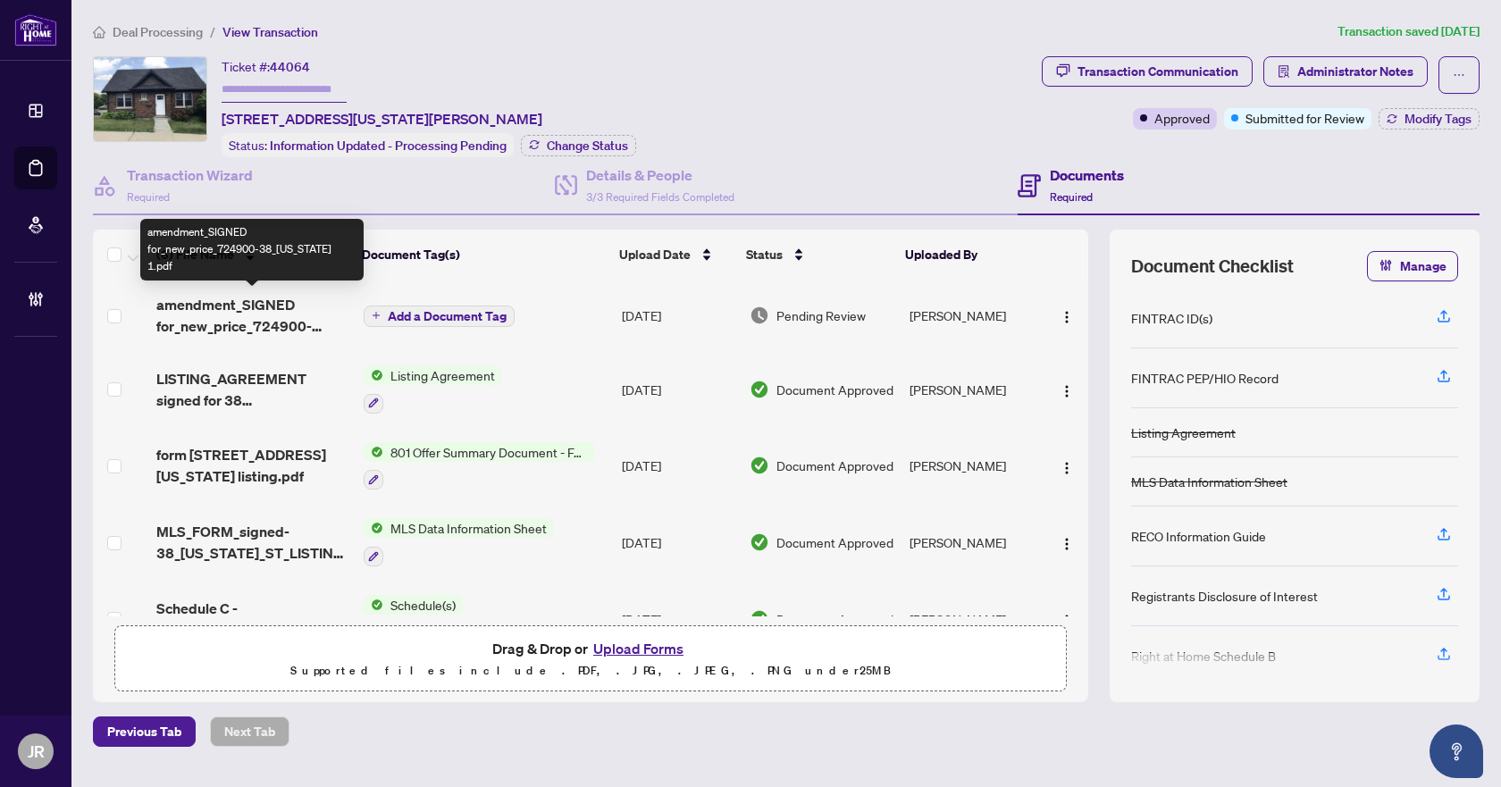
click at [292, 311] on span "amendment_SIGNED for_new_price_724900-38_Washington 1.pdf" at bounding box center [252, 315] width 192 height 43
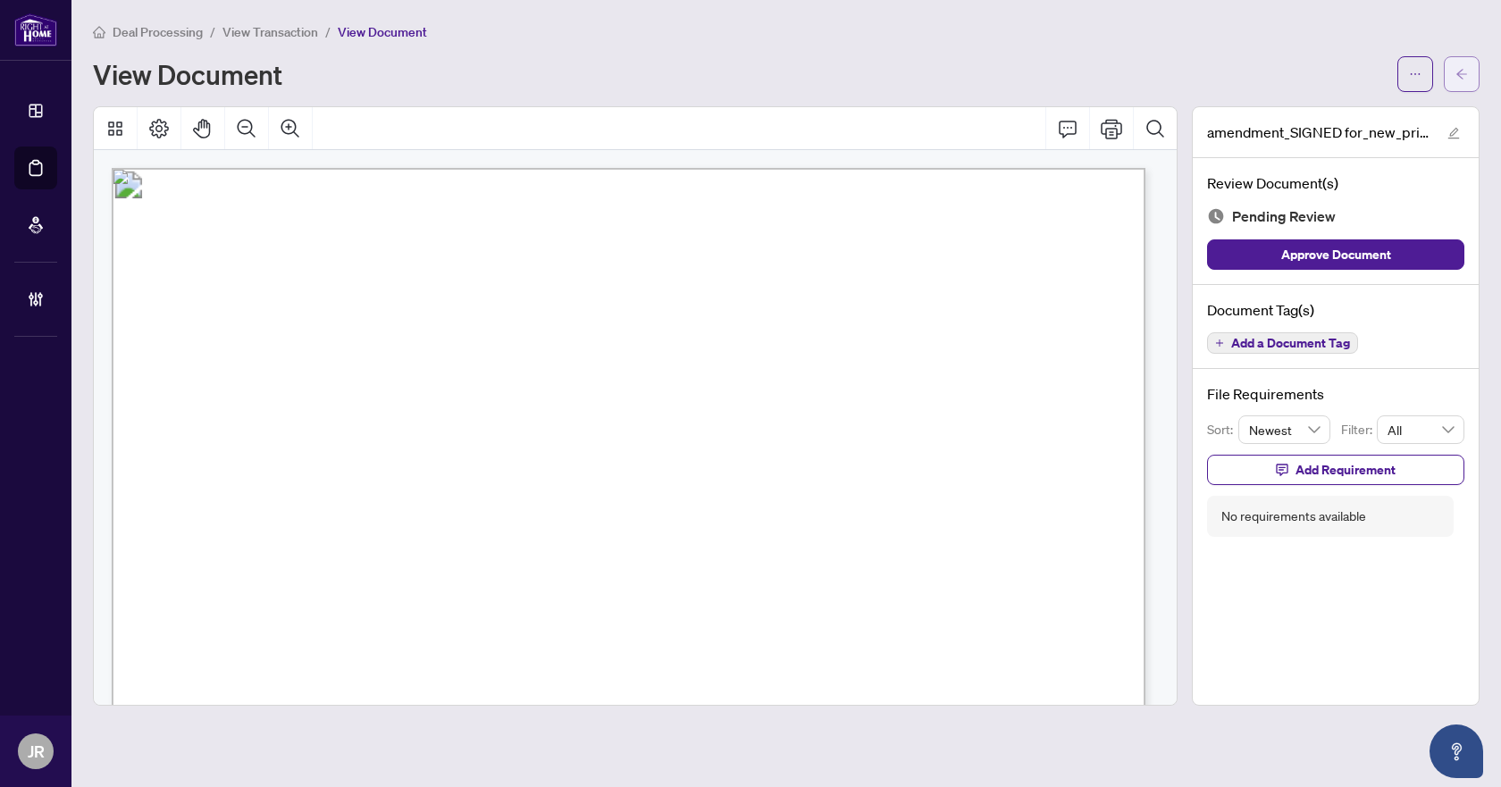
click at [1451, 56] on button "button" at bounding box center [1462, 74] width 36 height 36
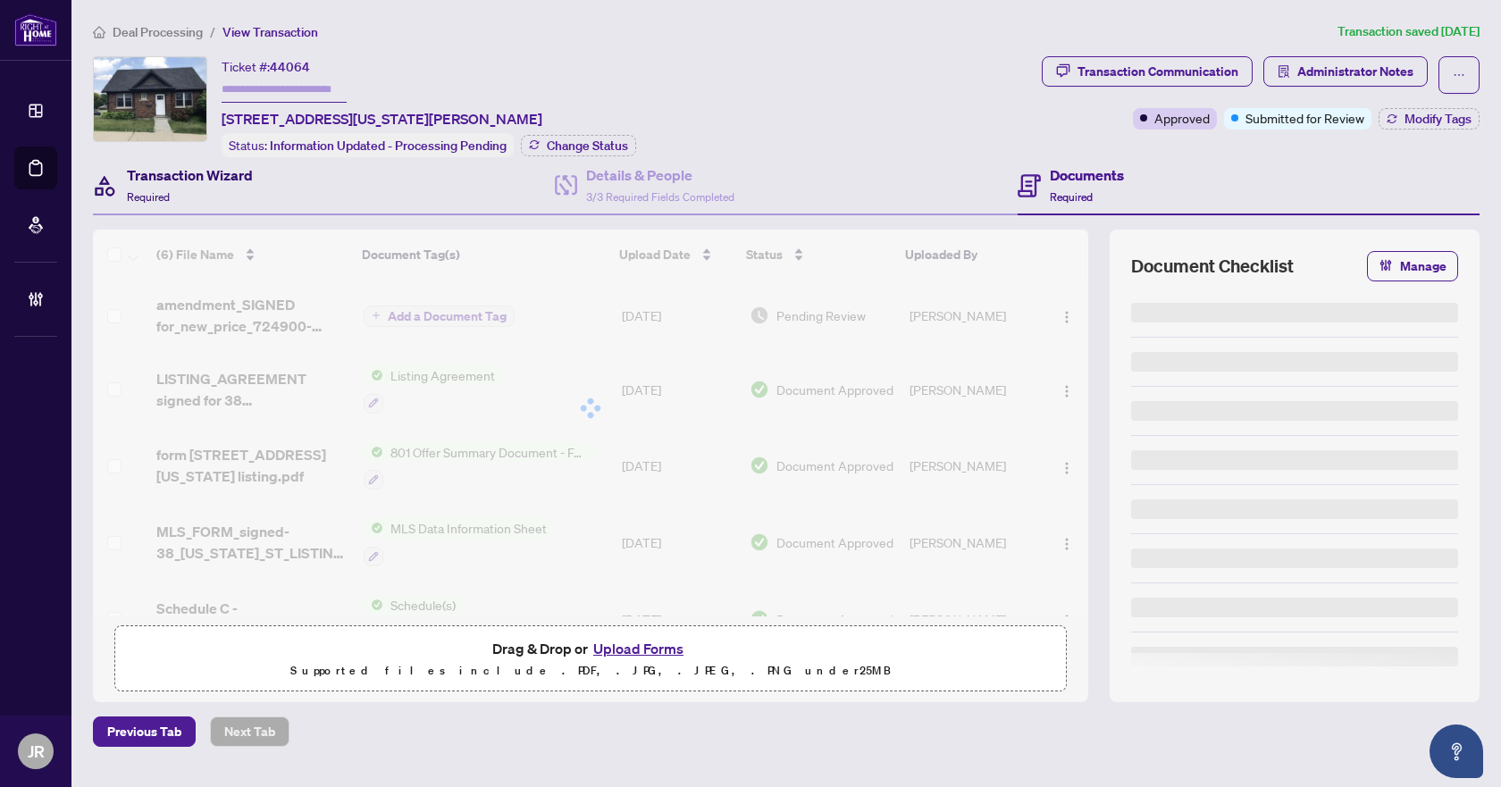
click at [241, 181] on h4 "Transaction Wizard" at bounding box center [190, 174] width 126 height 21
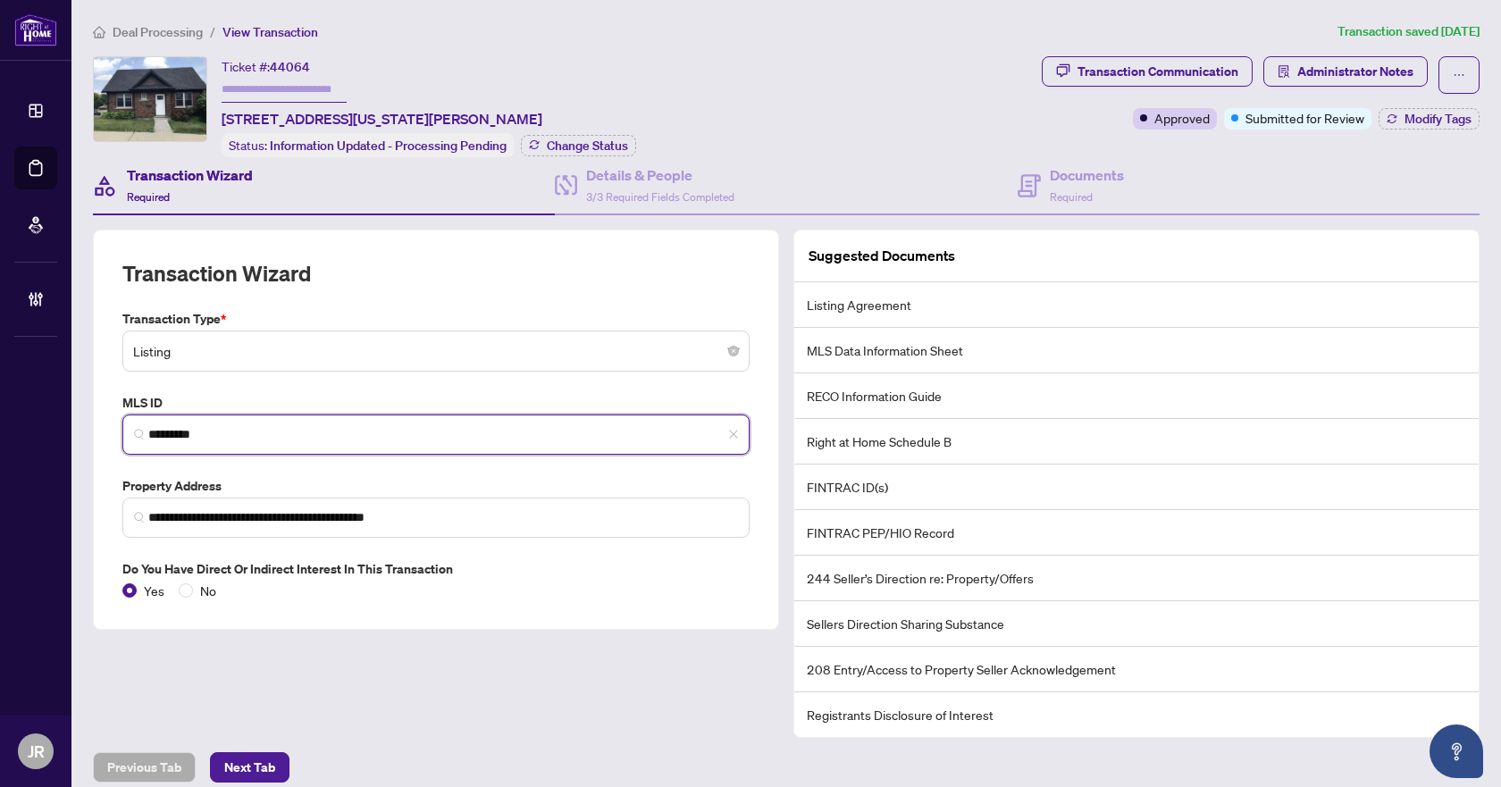
click at [207, 437] on input "*********" at bounding box center [443, 434] width 590 height 19
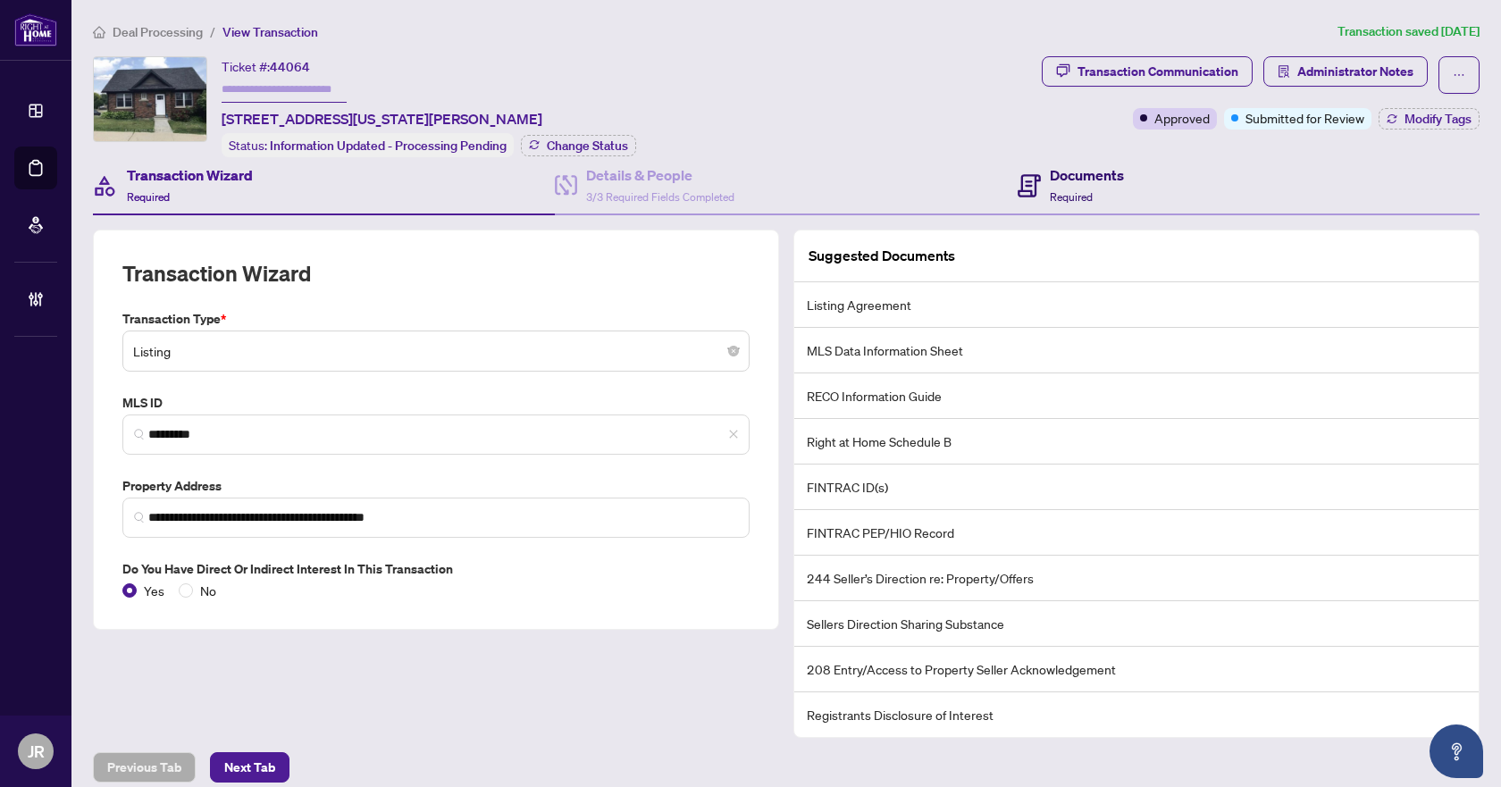
click at [1094, 183] on div "Documents Required" at bounding box center [1087, 185] width 74 height 42
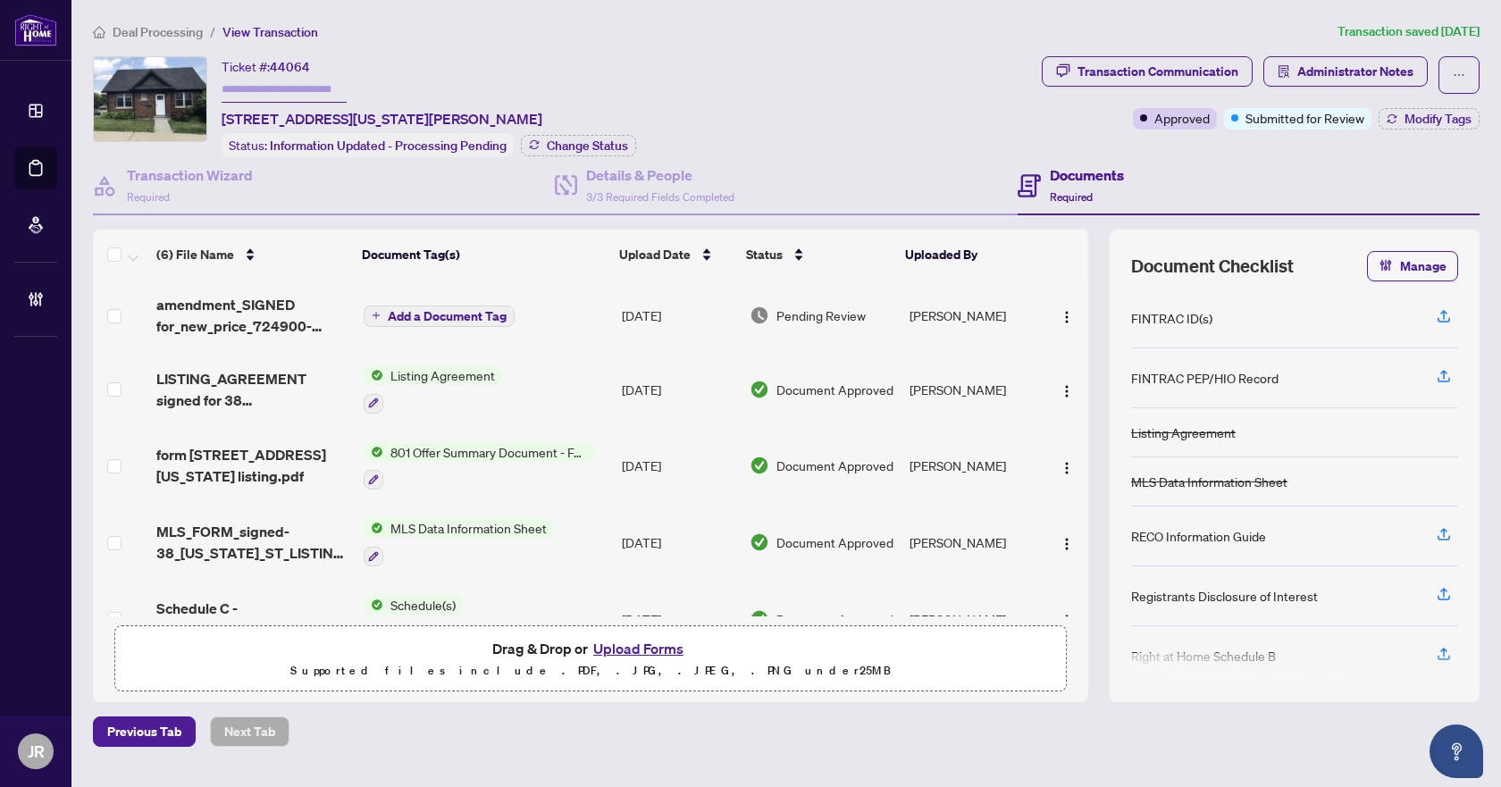
click at [549, 313] on td "Add a Document Tag" at bounding box center [486, 315] width 258 height 71
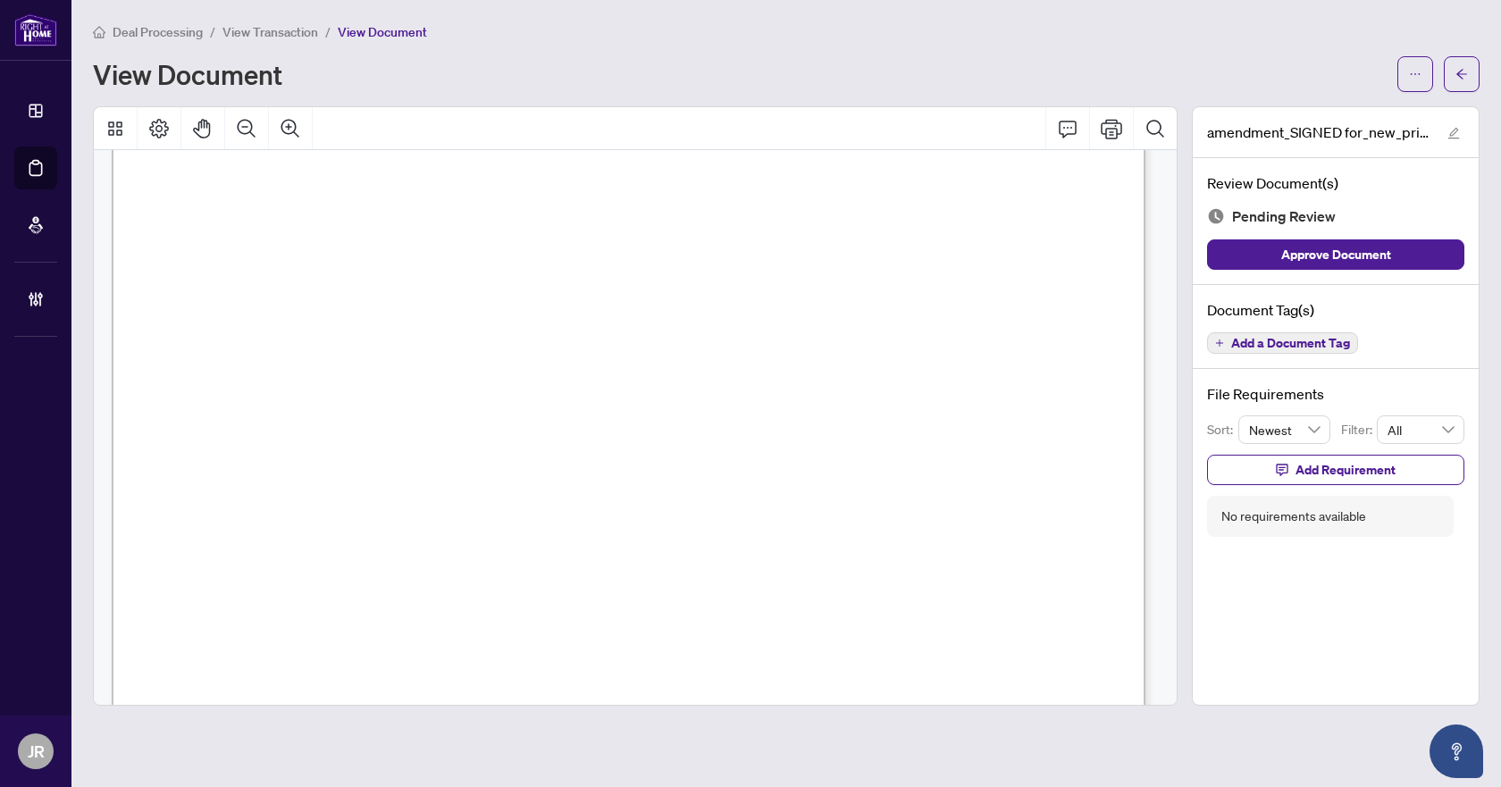
scroll to position [179, 0]
click at [1342, 349] on button "Add a Document Tag" at bounding box center [1282, 342] width 151 height 21
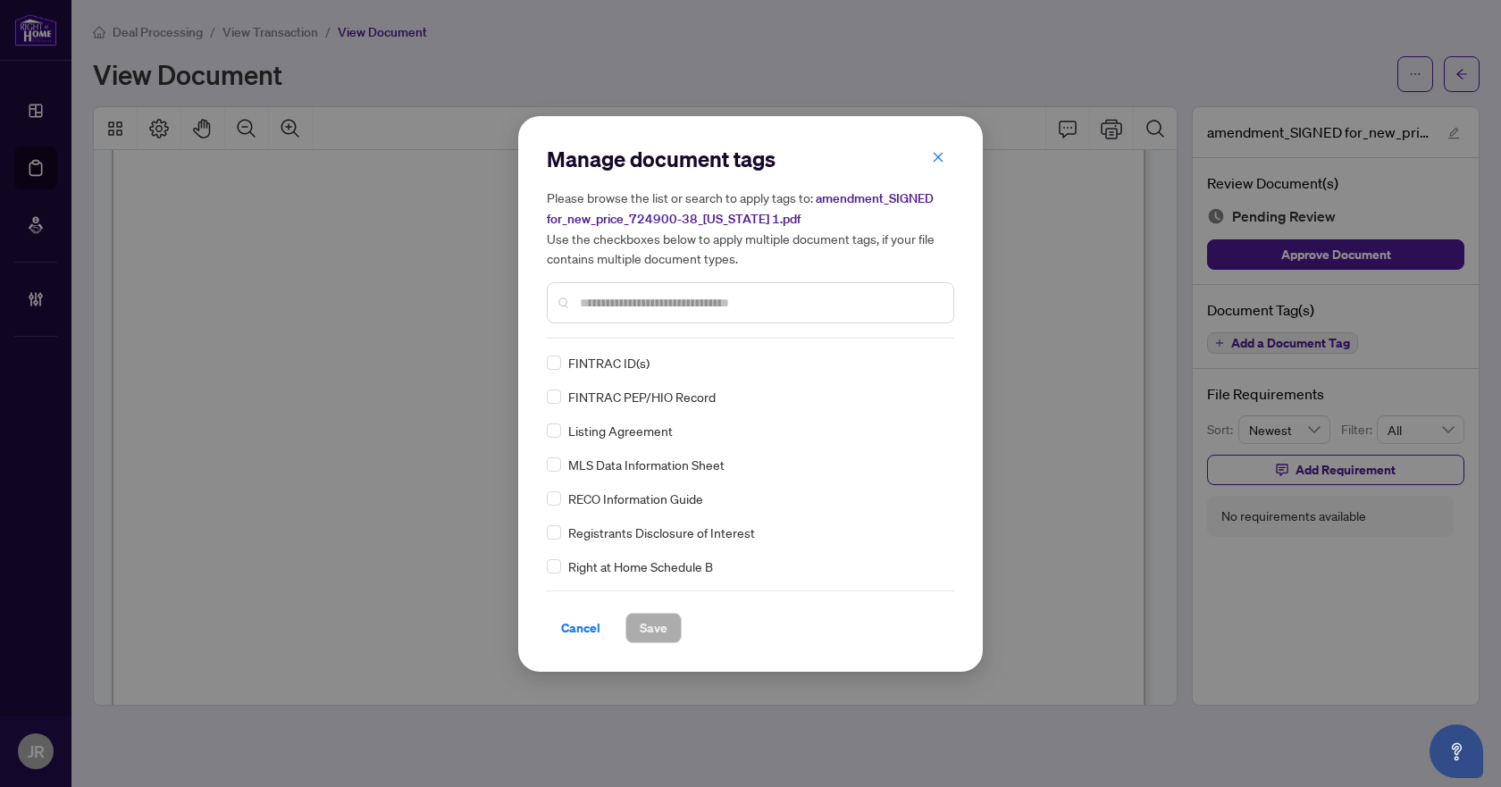
click at [685, 303] on input "text" at bounding box center [759, 303] width 359 height 20
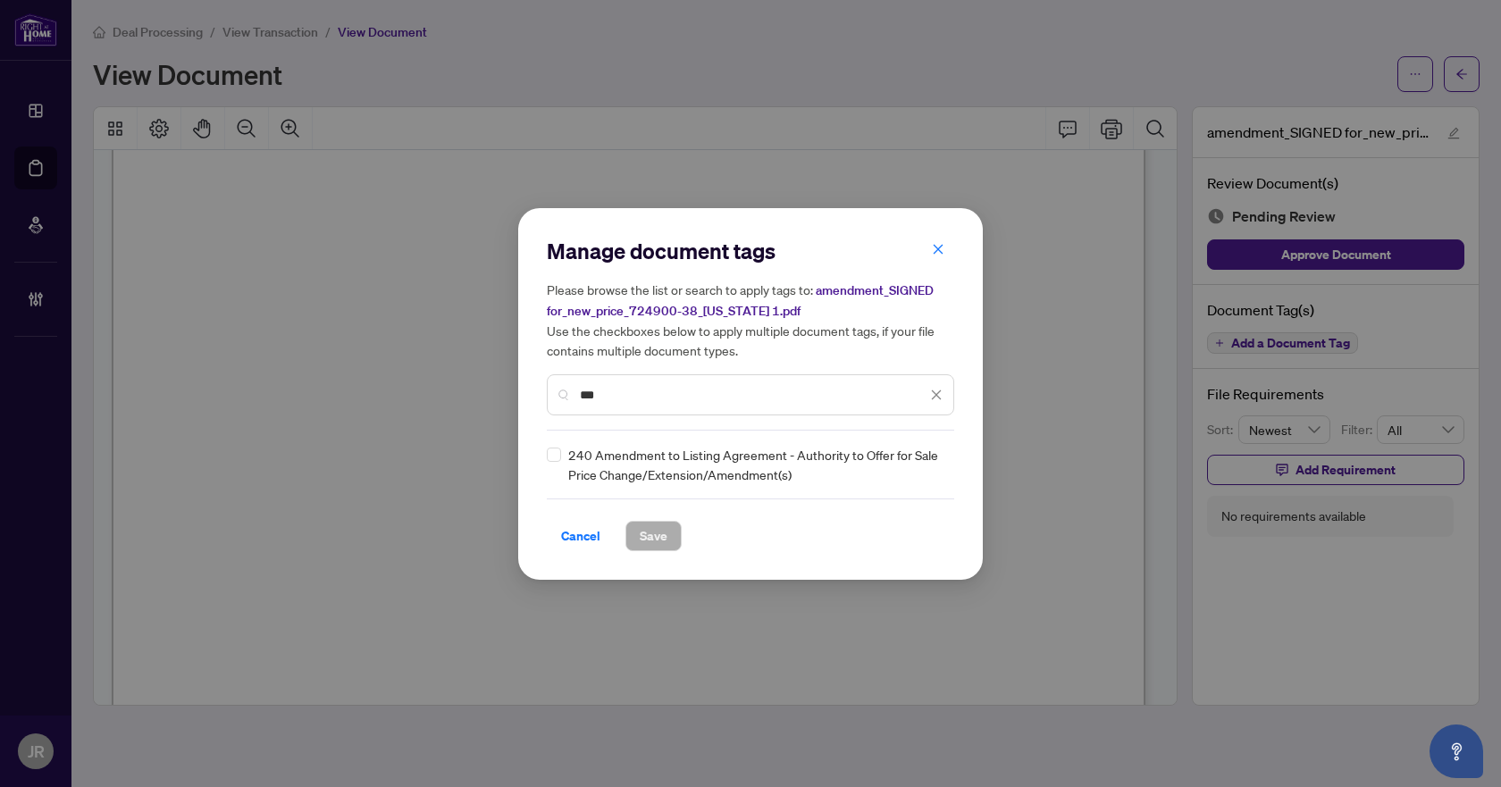
type input "***"
click at [932, 465] on icon at bounding box center [937, 464] width 11 height 7
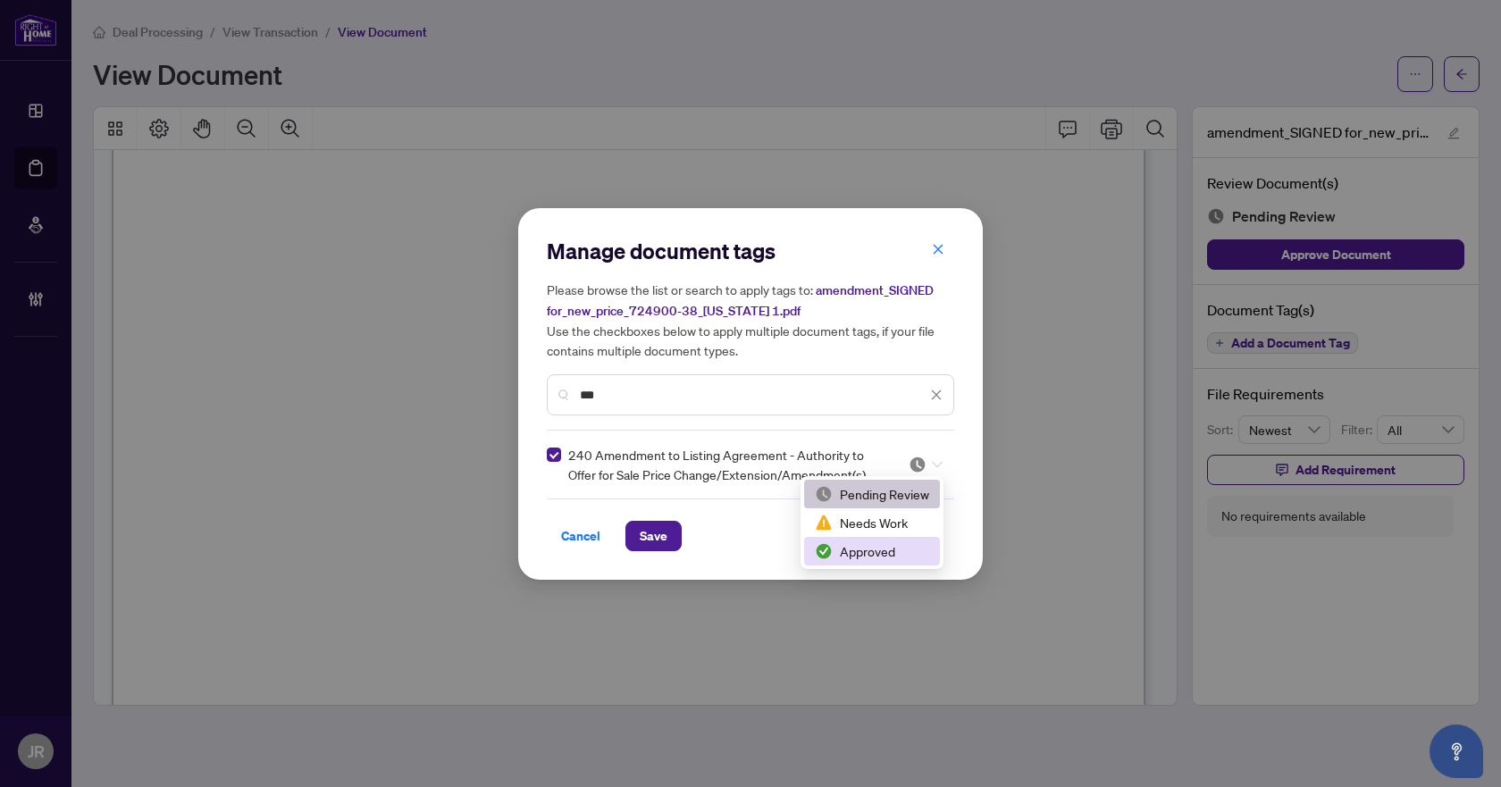
click at [909, 543] on div "Approved" at bounding box center [872, 551] width 114 height 20
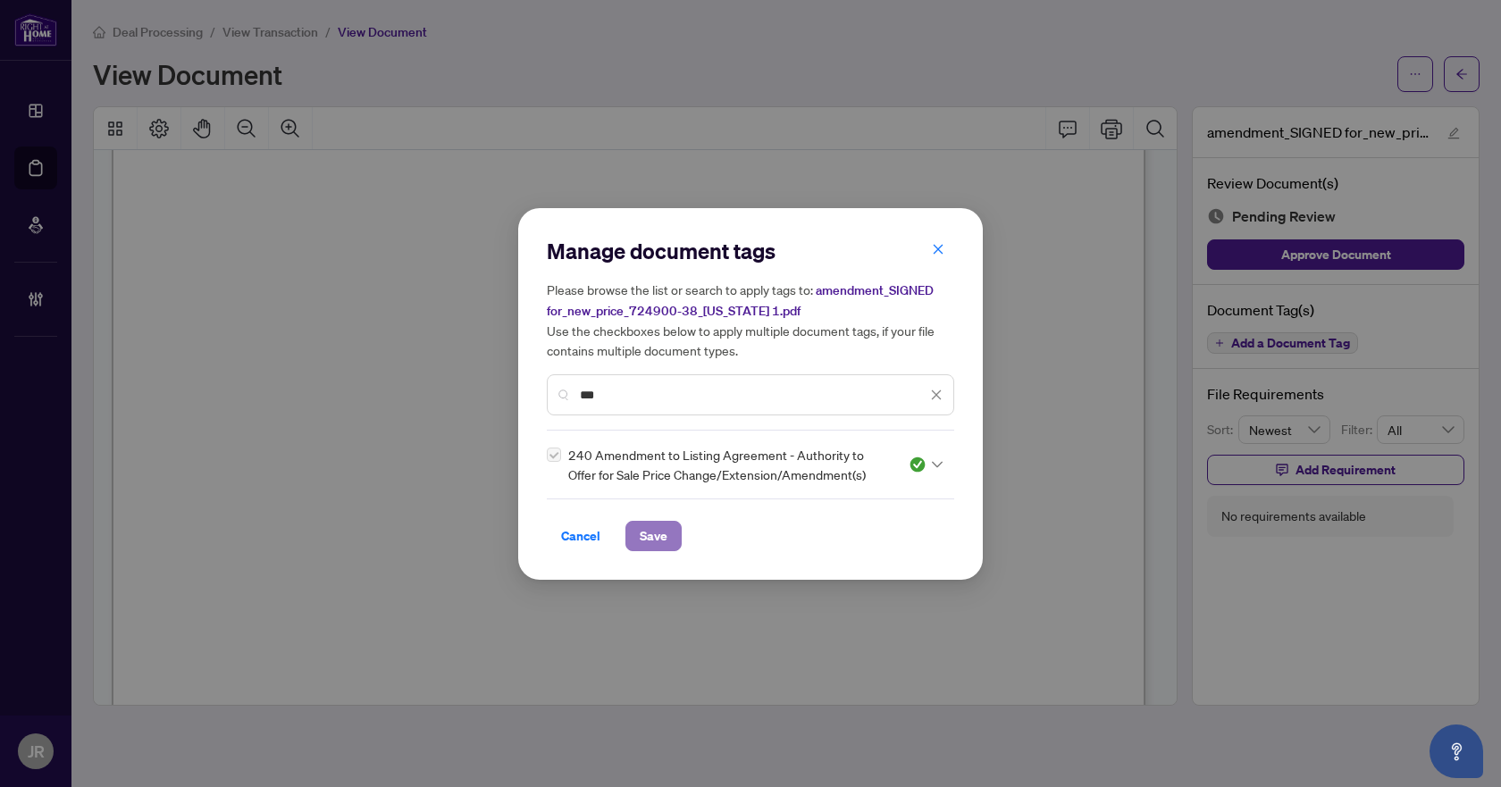
click at [631, 538] on button "Save" at bounding box center [653, 536] width 56 height 30
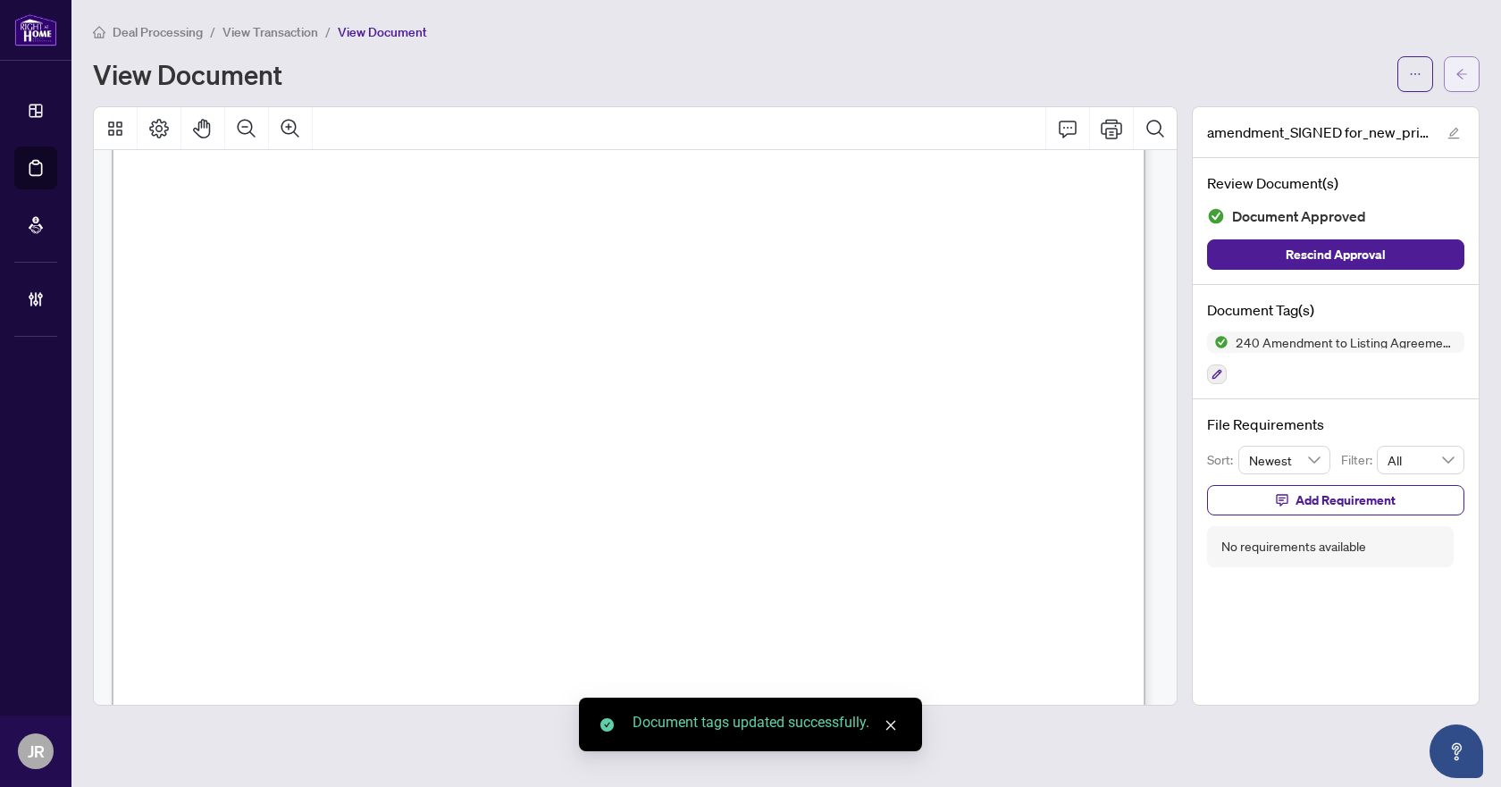
click at [1465, 68] on icon "arrow-left" at bounding box center [1462, 74] width 13 height 13
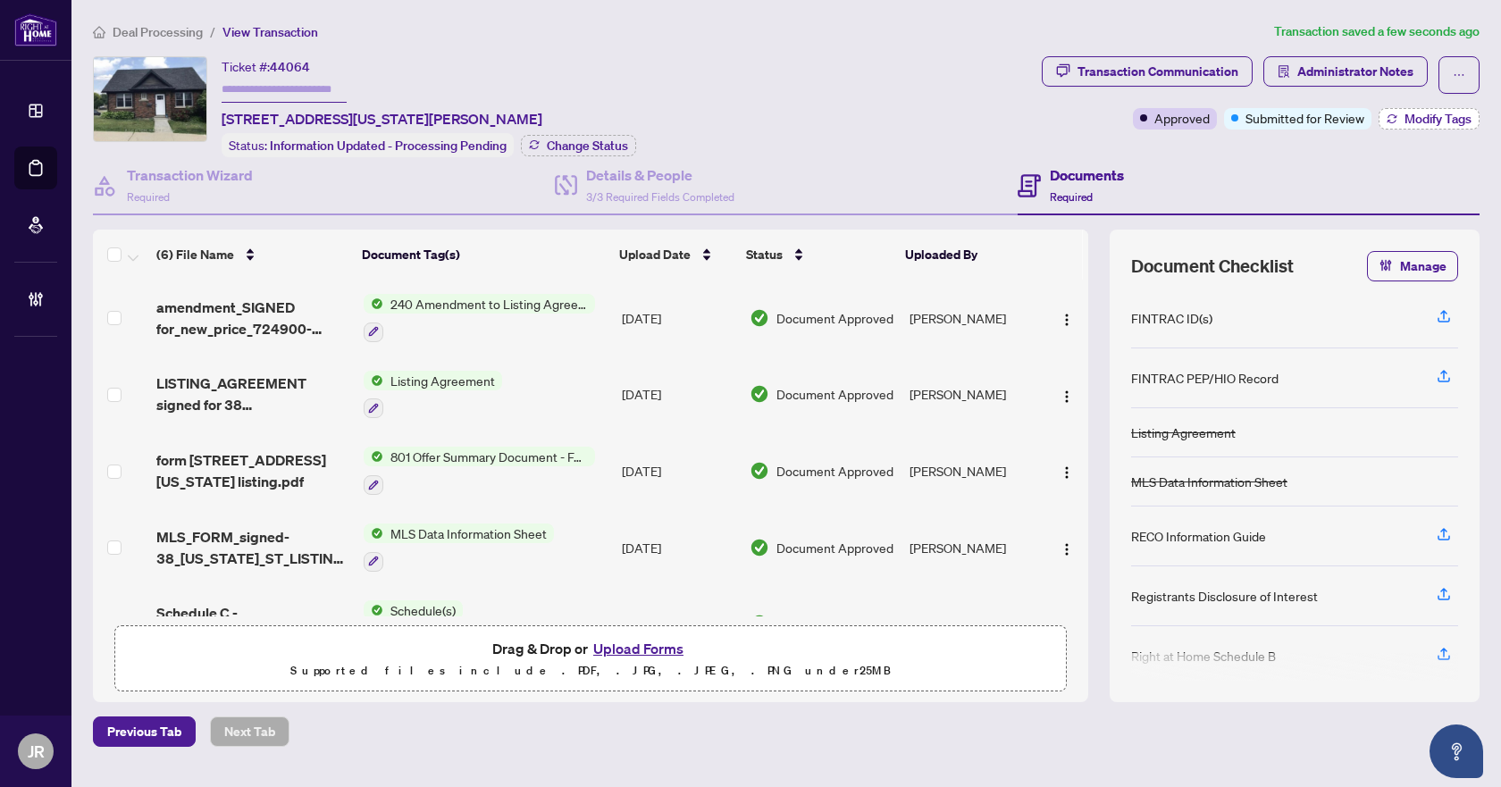
click at [1456, 122] on span "Modify Tags" at bounding box center [1438, 119] width 67 height 13
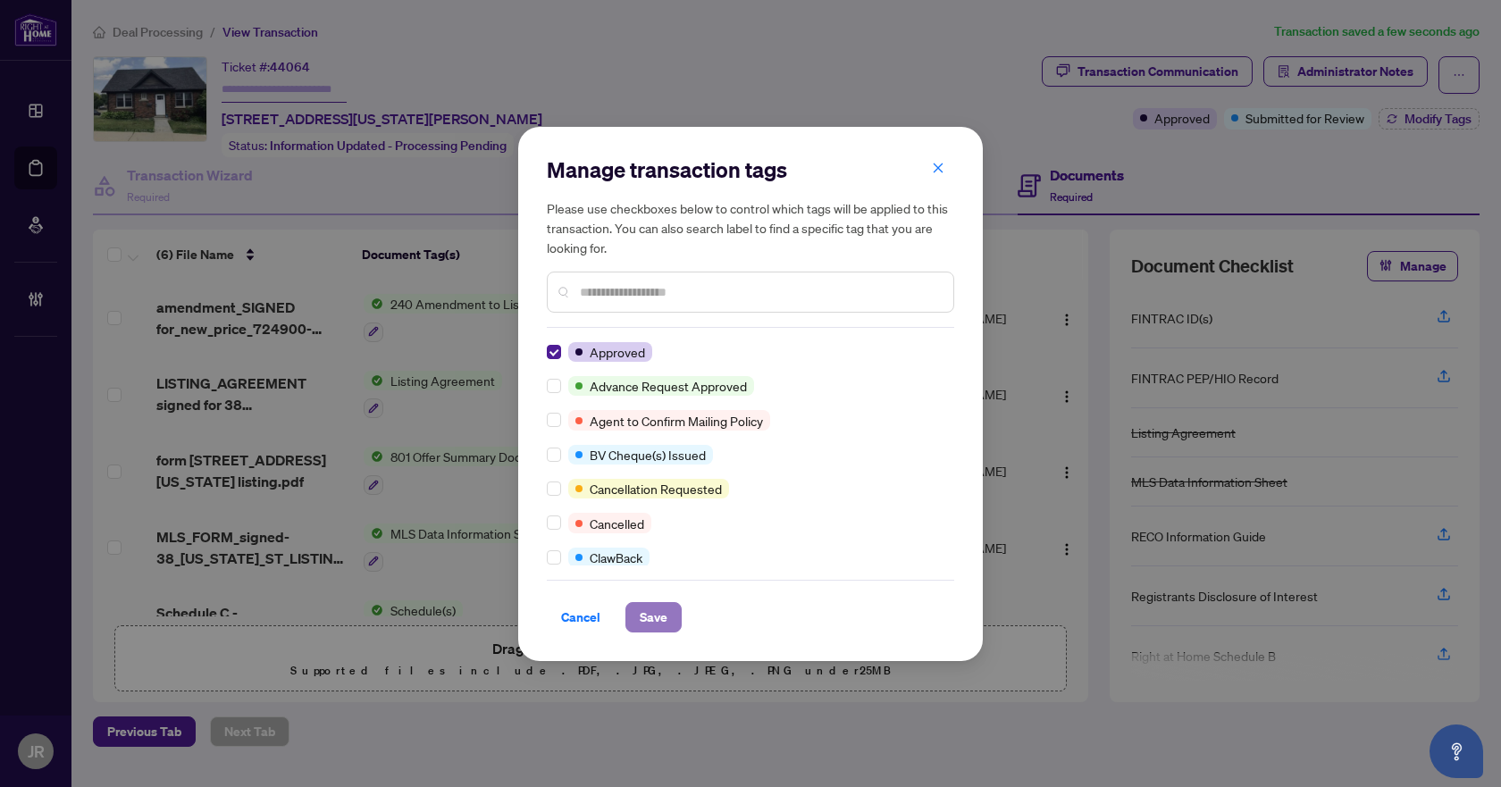
click at [648, 617] on span "Save" at bounding box center [654, 617] width 28 height 29
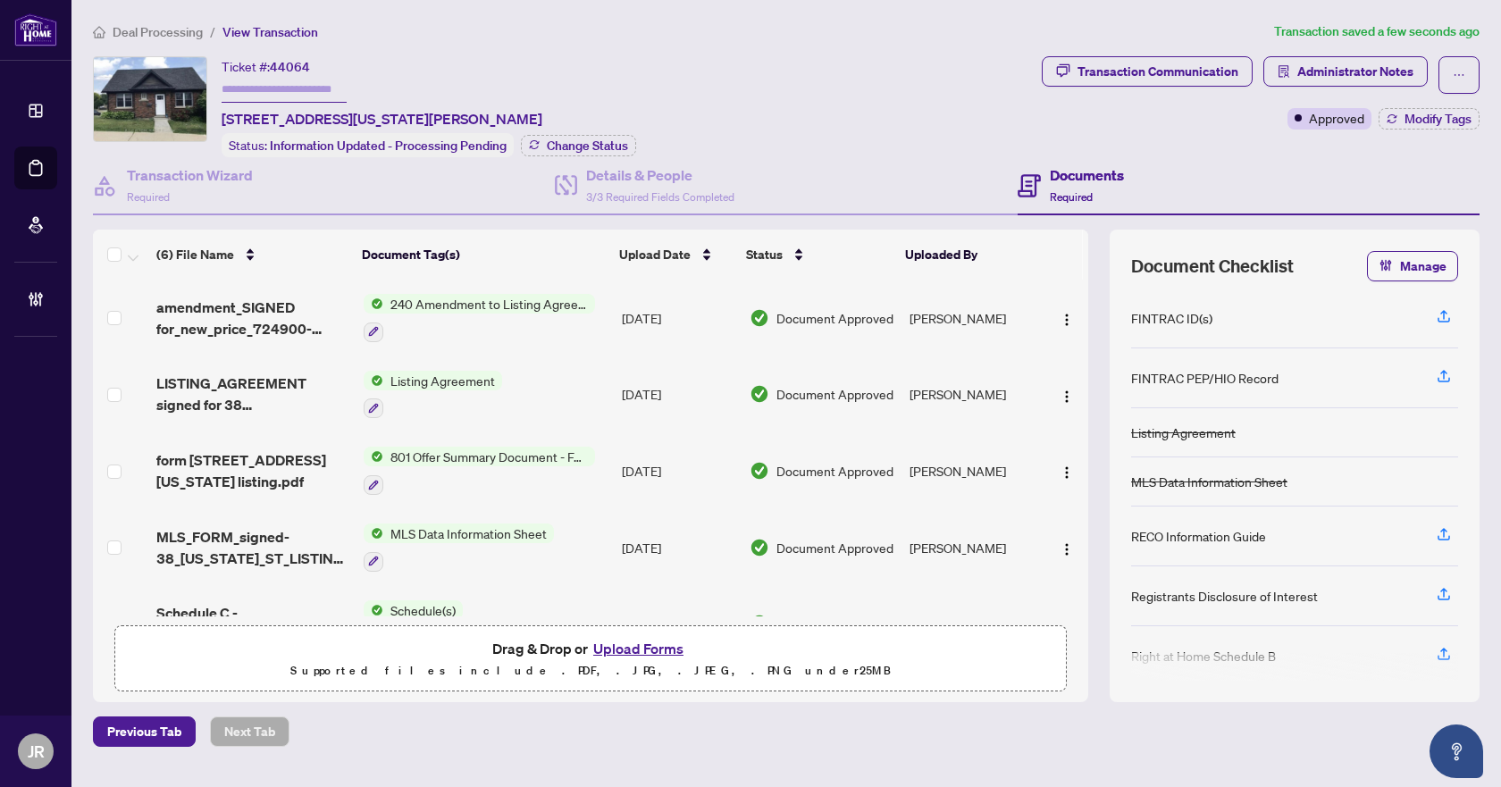
click at [160, 29] on span "Deal Processing" at bounding box center [158, 32] width 90 height 16
click at [164, 28] on span "Deal Processing" at bounding box center [158, 32] width 90 height 16
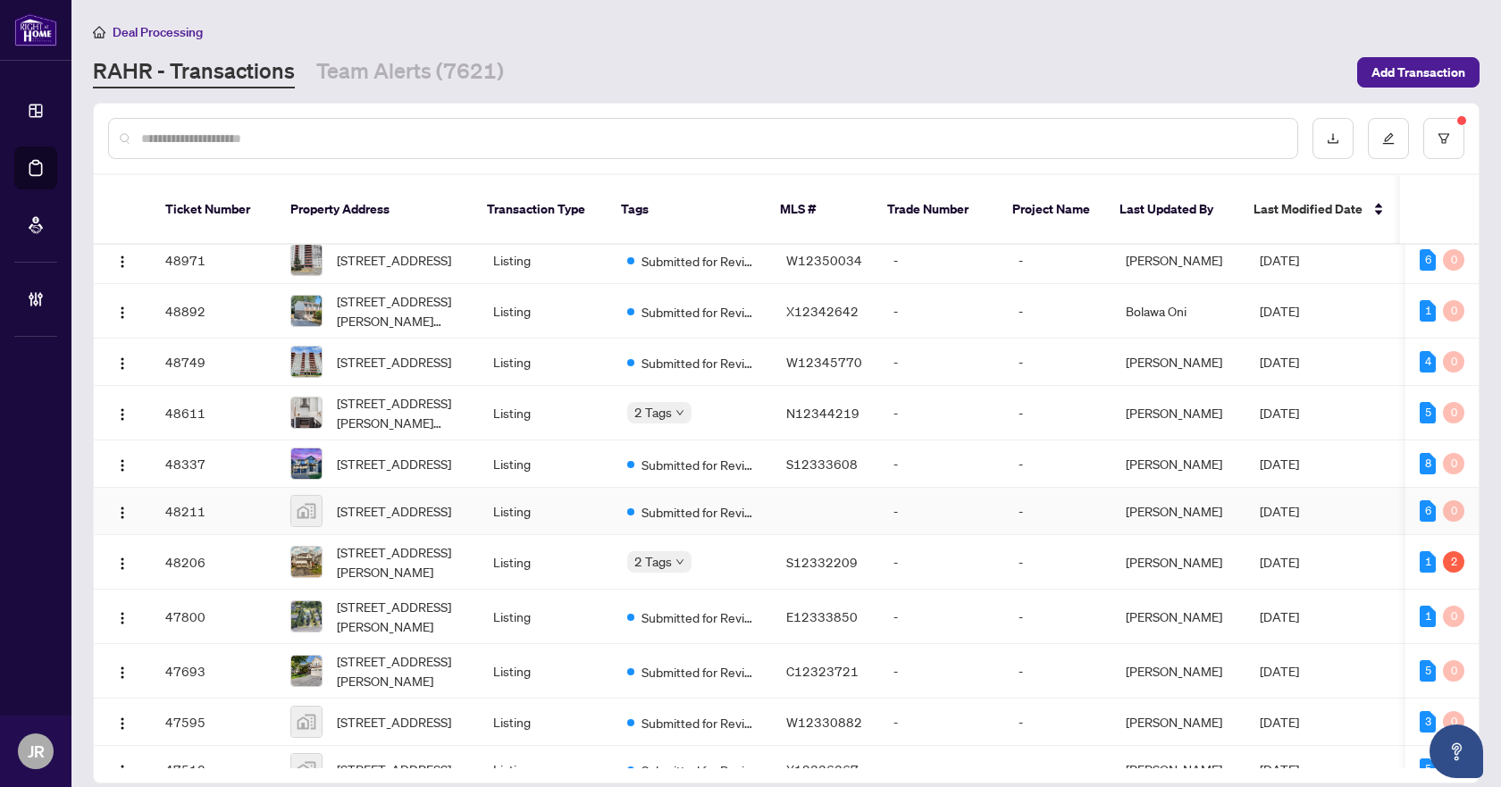
scroll to position [1682, 0]
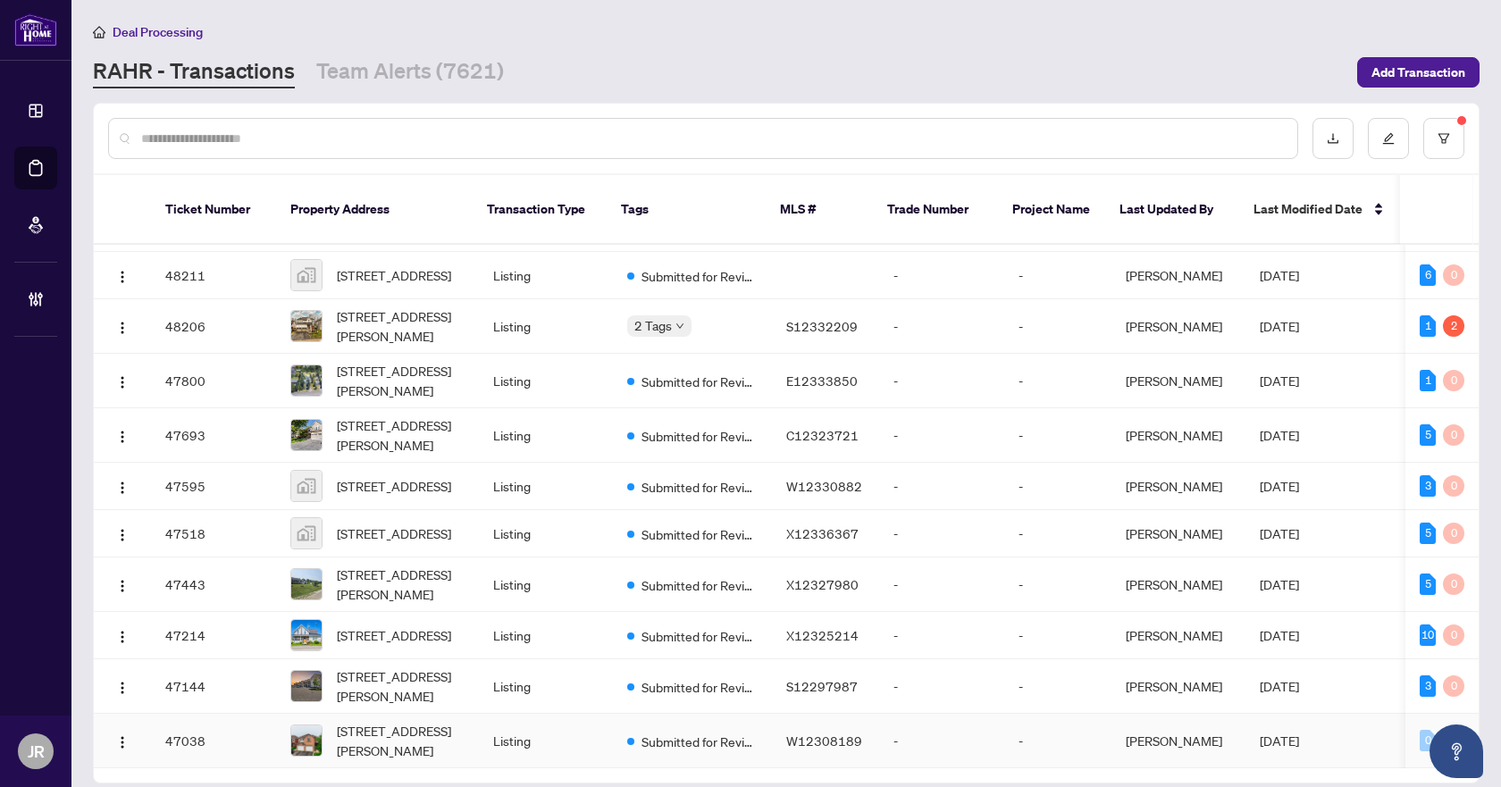
click at [751, 714] on td "Submitted for Review" at bounding box center [692, 741] width 159 height 55
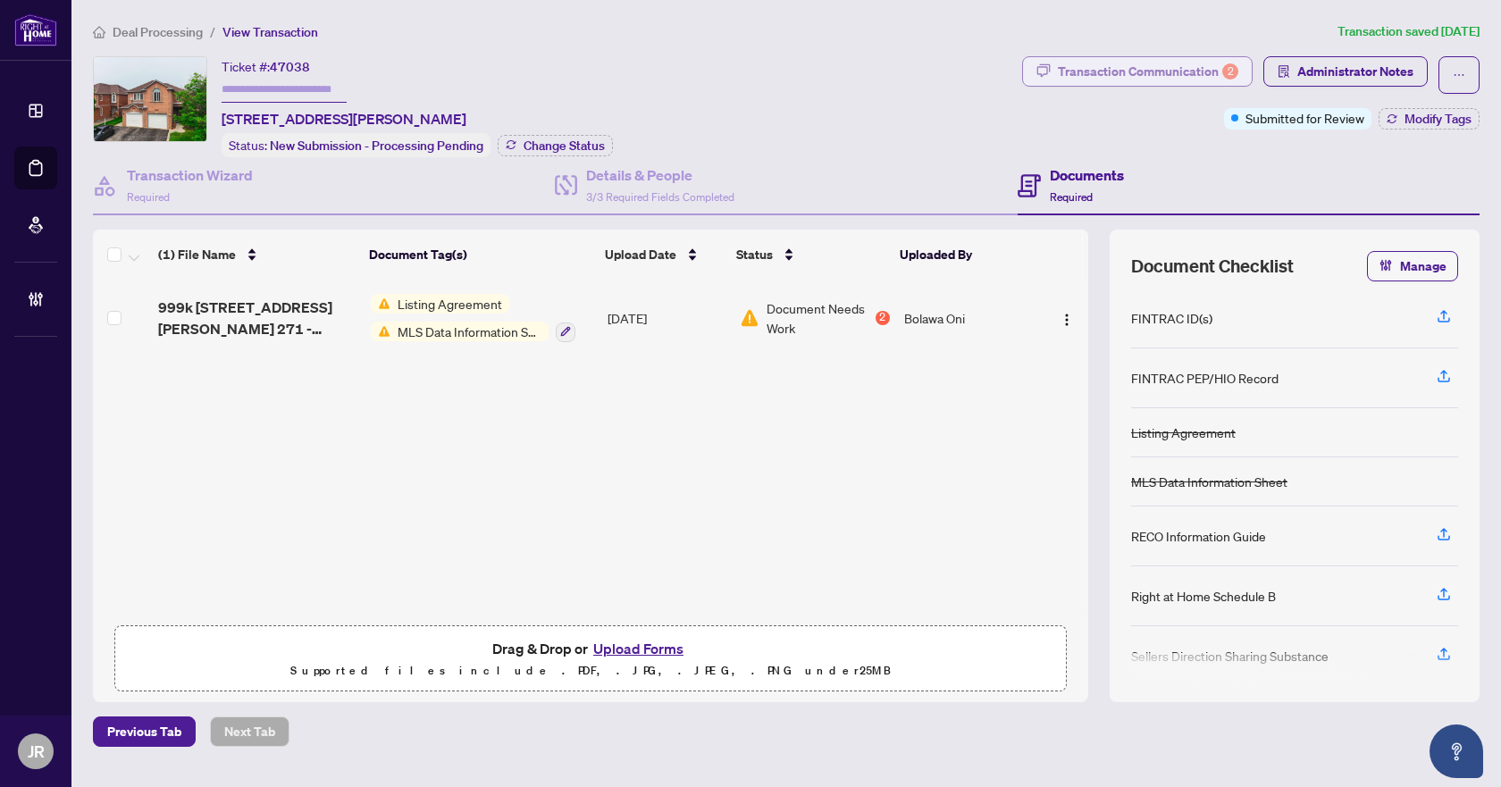
click at [1163, 59] on div "Transaction Communication 2" at bounding box center [1148, 71] width 180 height 29
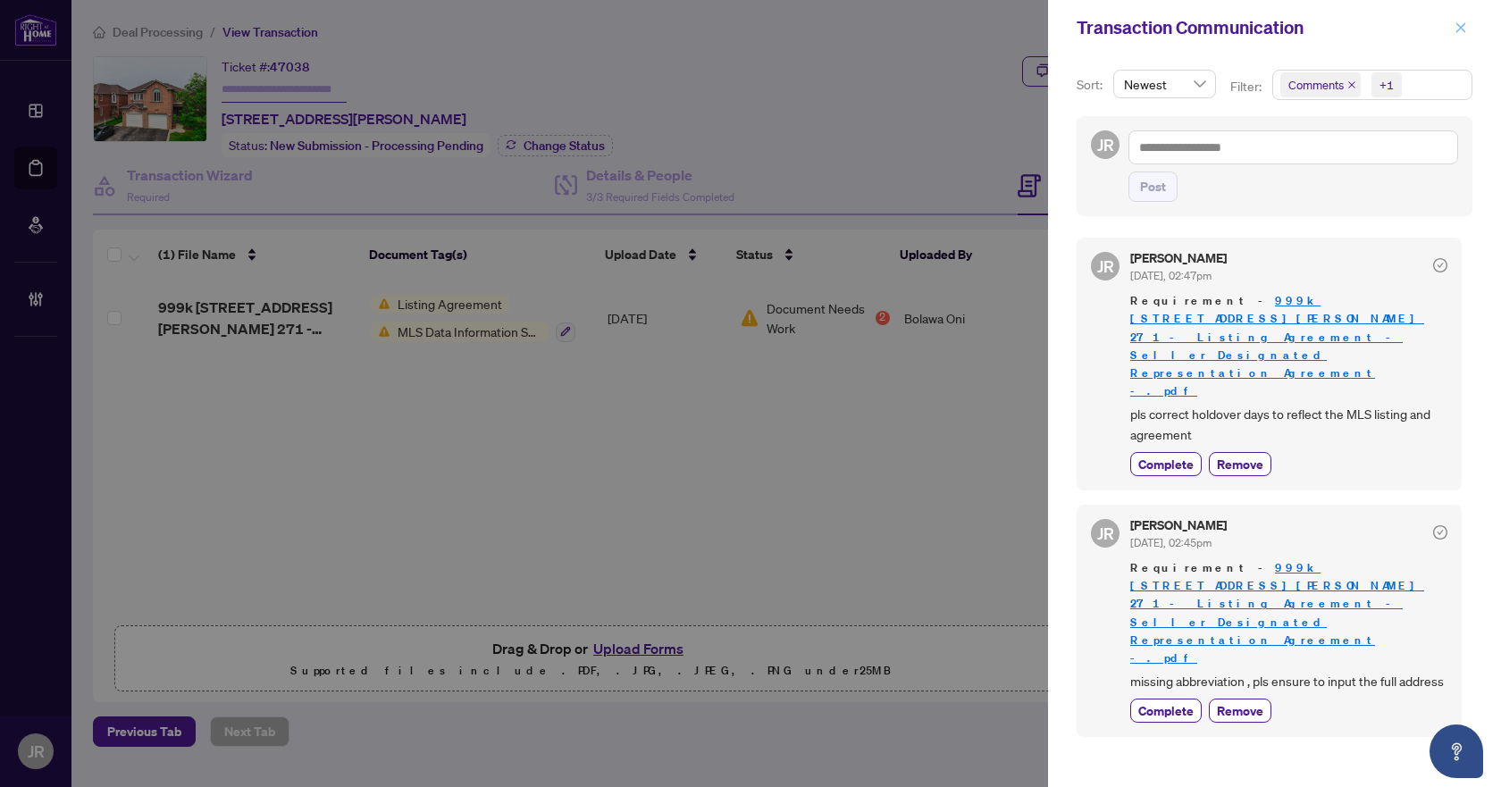
click at [1464, 21] on icon "close" at bounding box center [1461, 27] width 13 height 13
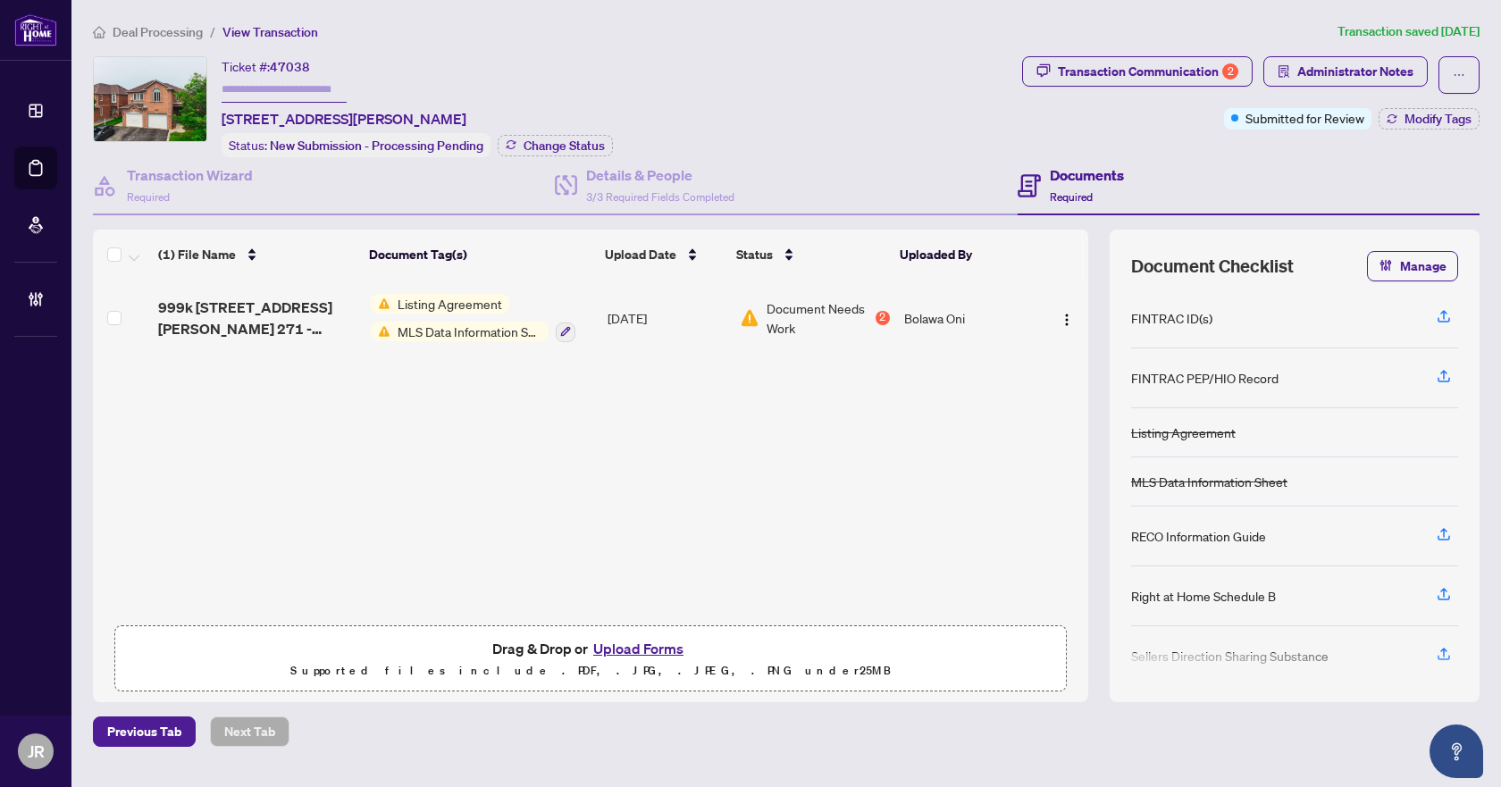
click at [703, 309] on td "[DATE]" at bounding box center [665, 318] width 131 height 77
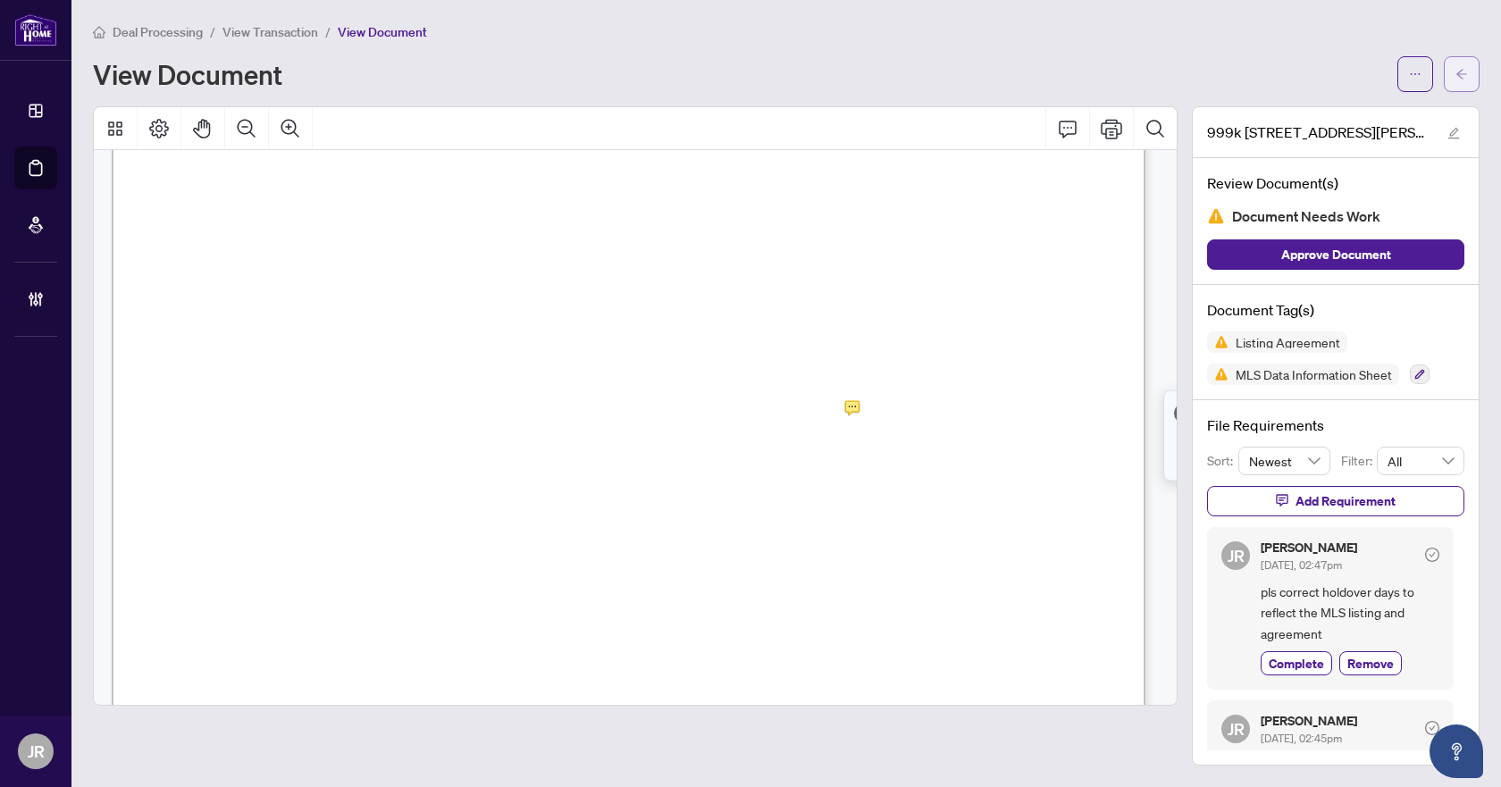
click at [1456, 88] on button "button" at bounding box center [1462, 74] width 36 height 36
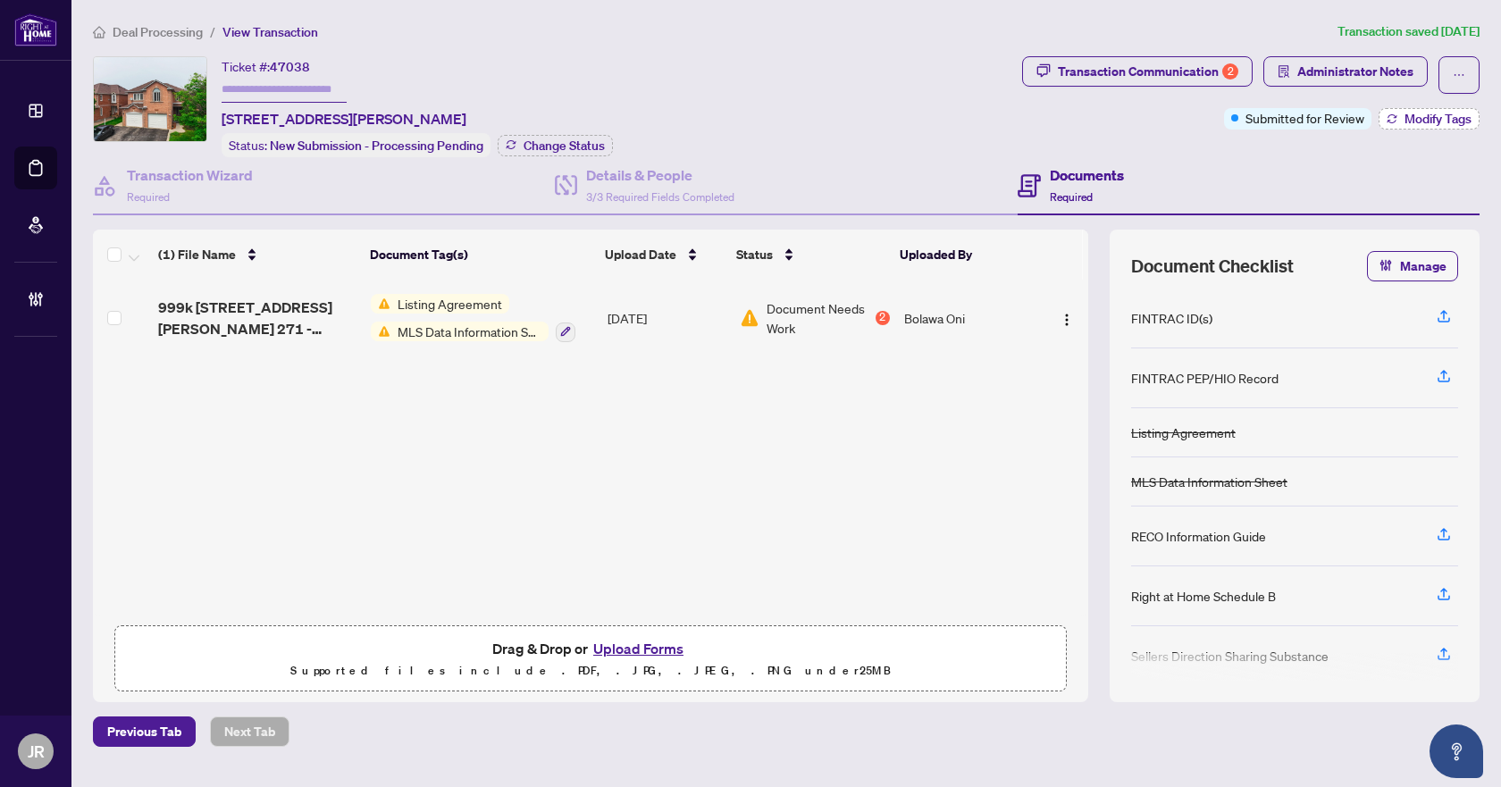
click at [1410, 122] on span "Modify Tags" at bounding box center [1438, 119] width 67 height 13
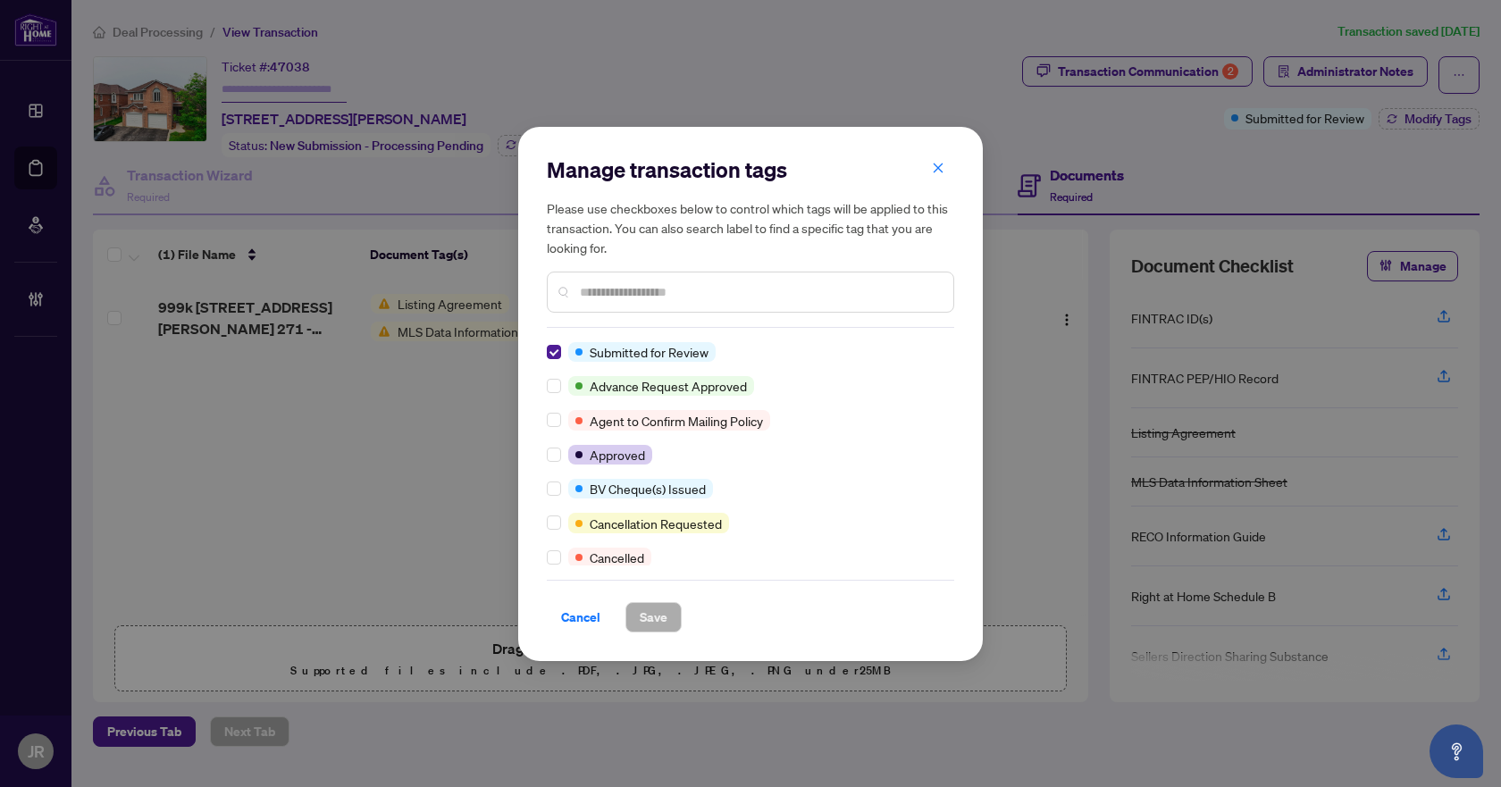
click at [541, 349] on div "Manage transaction tags Please use checkboxes below to control which tags will …" at bounding box center [750, 394] width 465 height 534
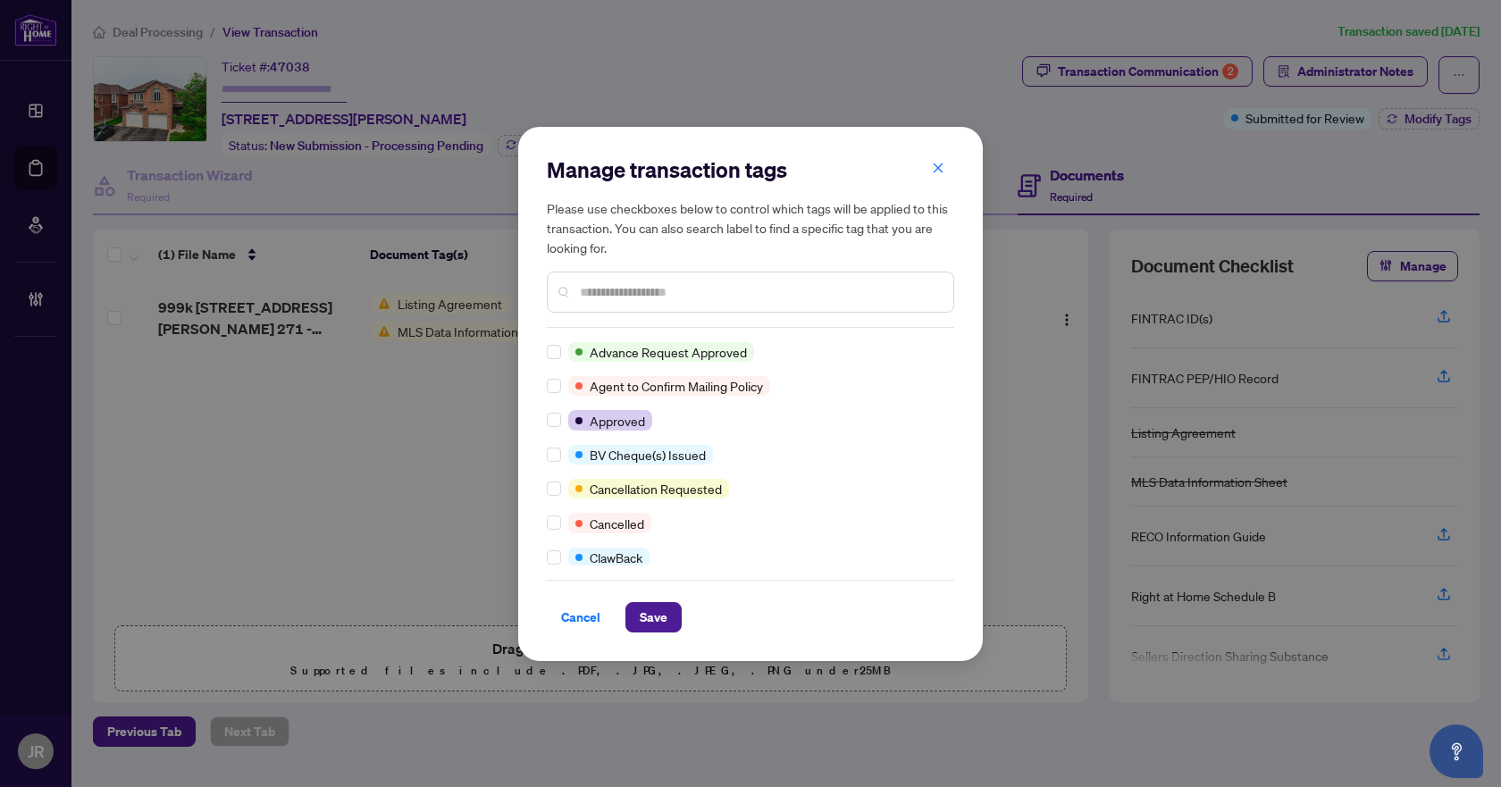
click at [607, 294] on input "text" at bounding box center [759, 292] width 359 height 20
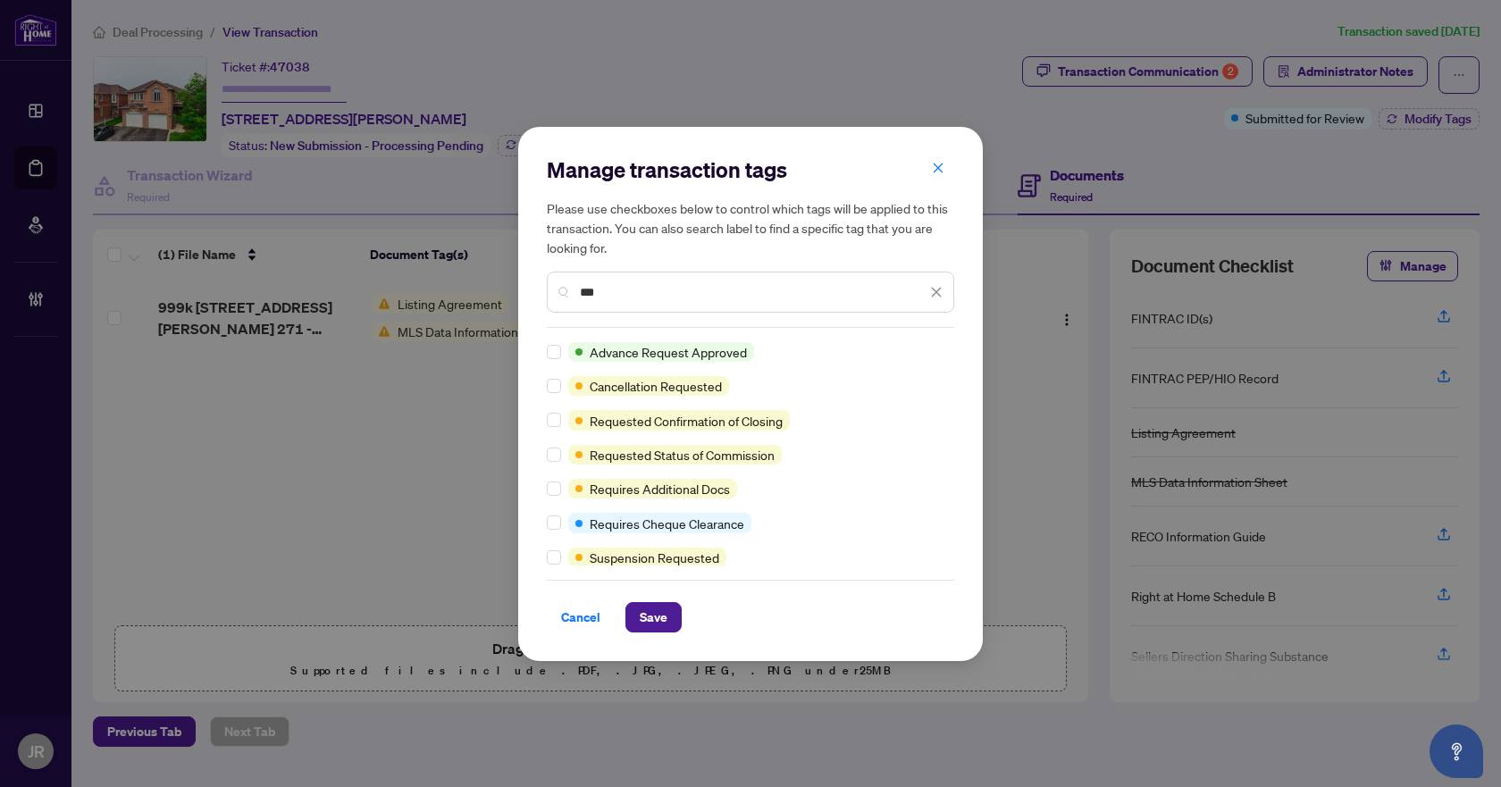
type input "***"
drag, startPoint x: 662, startPoint y: 620, endPoint x: 673, endPoint y: 612, distance: 13.4
click at [664, 620] on span "Save" at bounding box center [654, 617] width 28 height 29
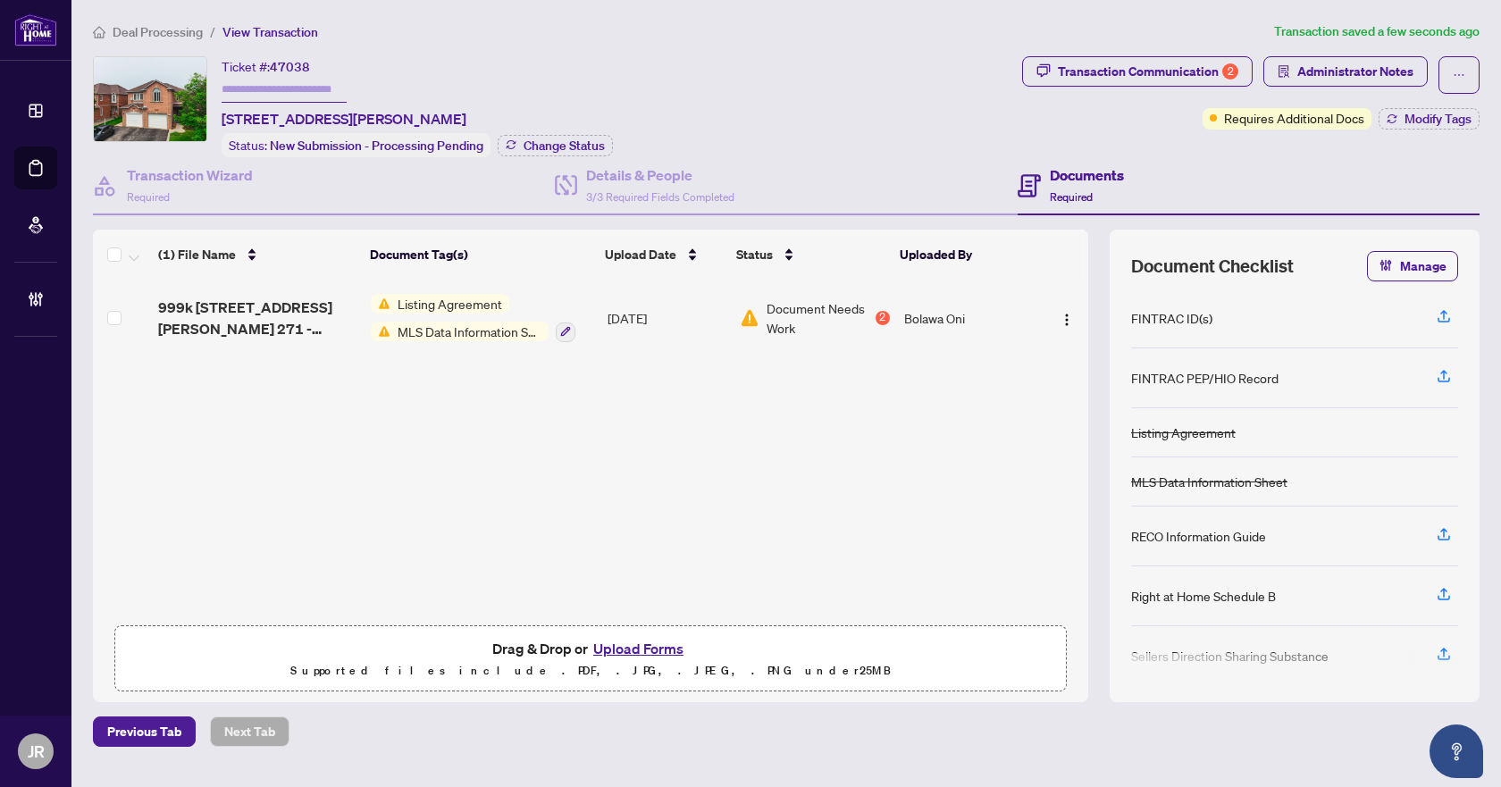
click at [180, 26] on span "Deal Processing" at bounding box center [158, 32] width 90 height 16
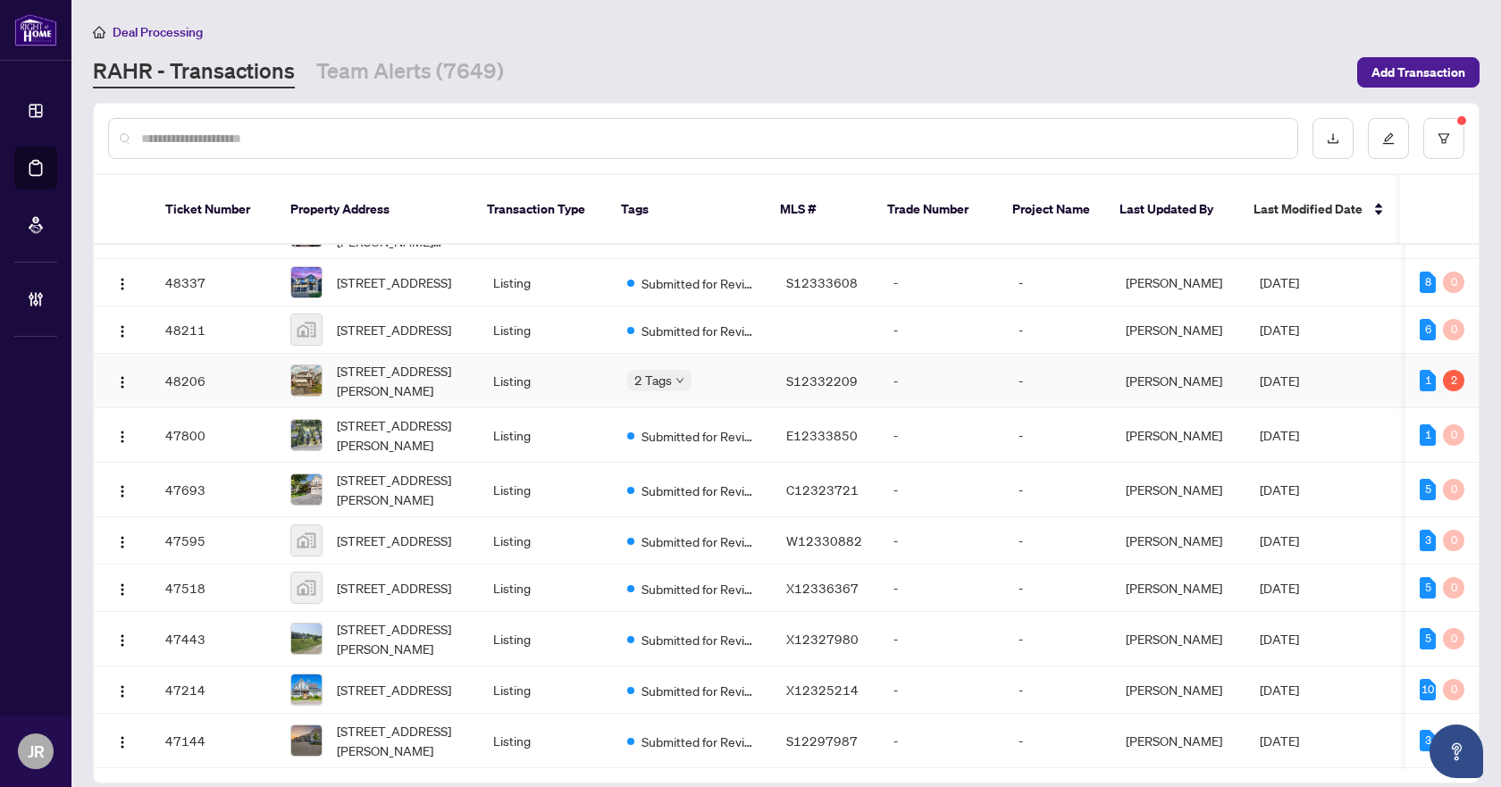
scroll to position [1627, 0]
click at [762, 714] on td "Submitted for Review" at bounding box center [692, 741] width 159 height 55
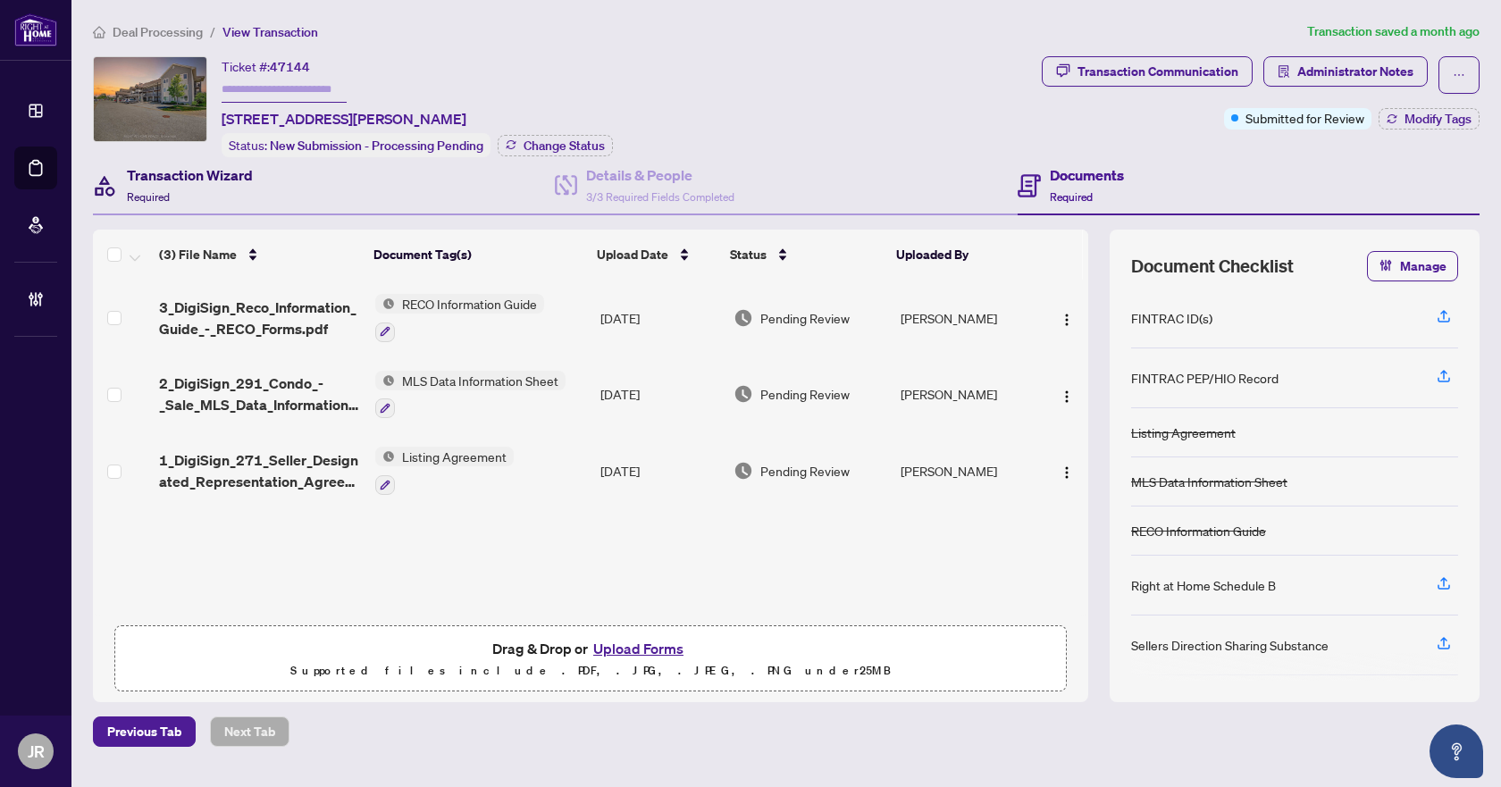
click at [181, 189] on div "Transaction Wizard Required" at bounding box center [190, 185] width 126 height 42
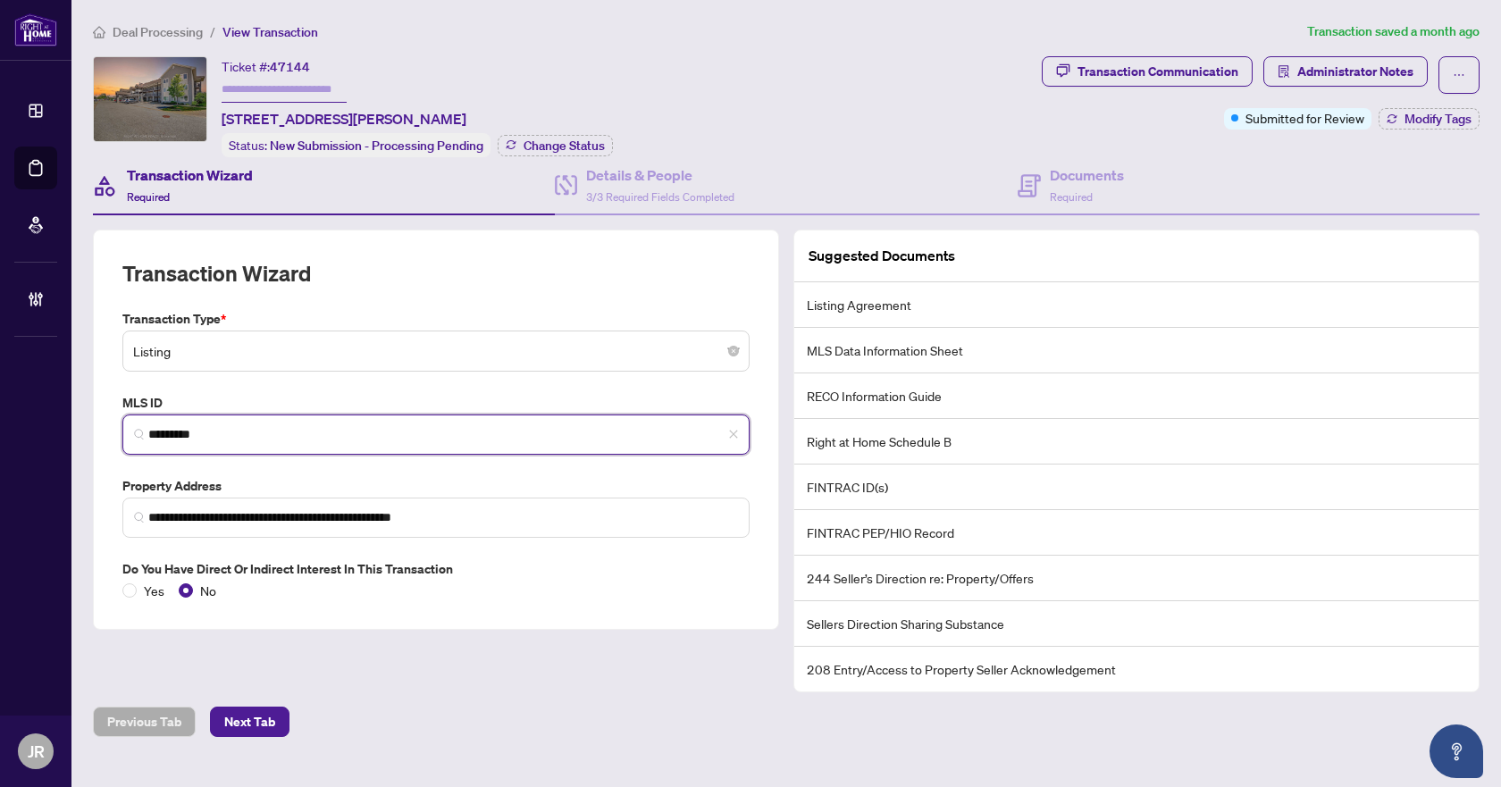
click at [220, 435] on input "*********" at bounding box center [443, 434] width 590 height 19
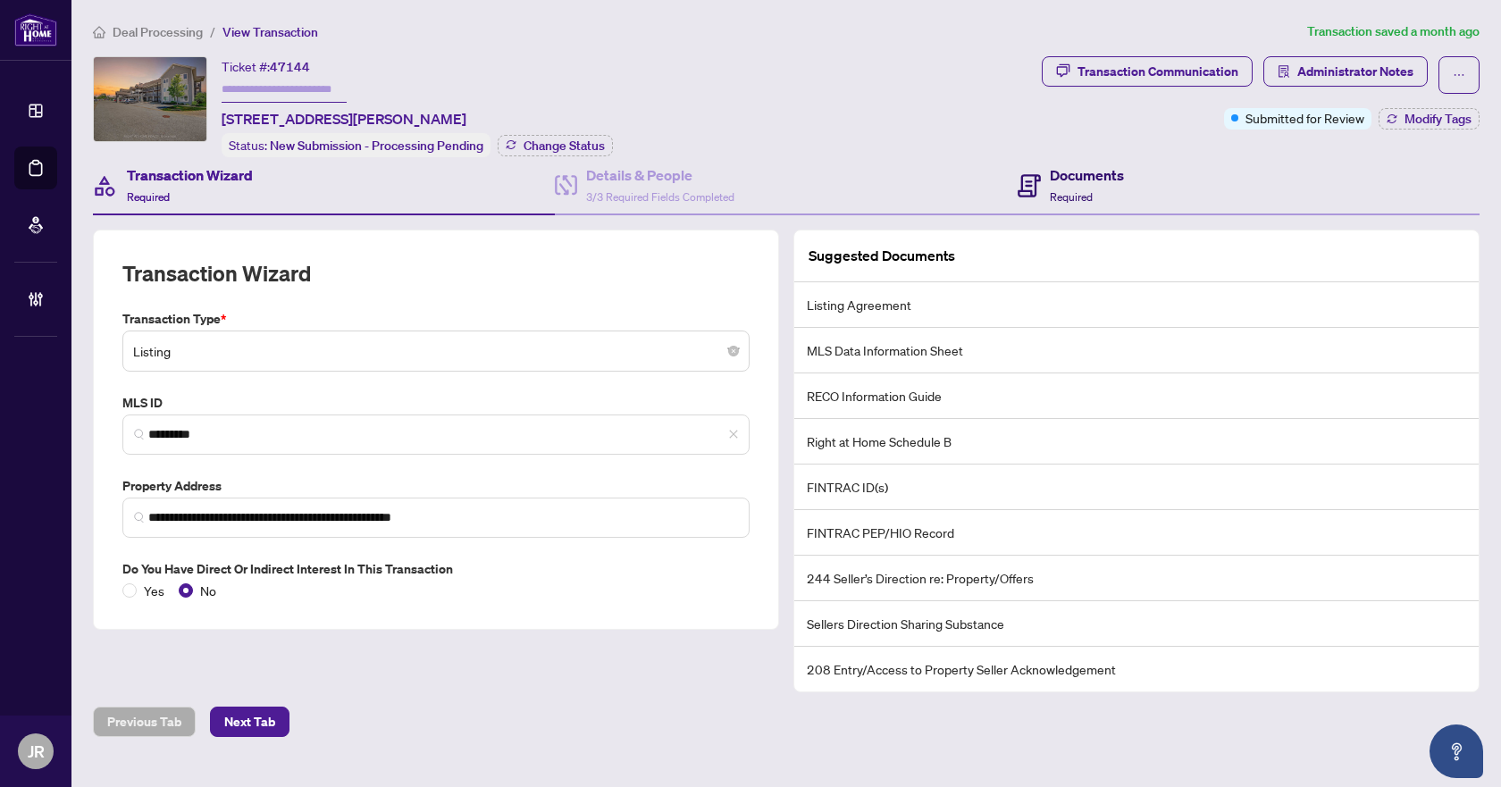
click at [1101, 168] on h4 "Documents" at bounding box center [1087, 174] width 74 height 21
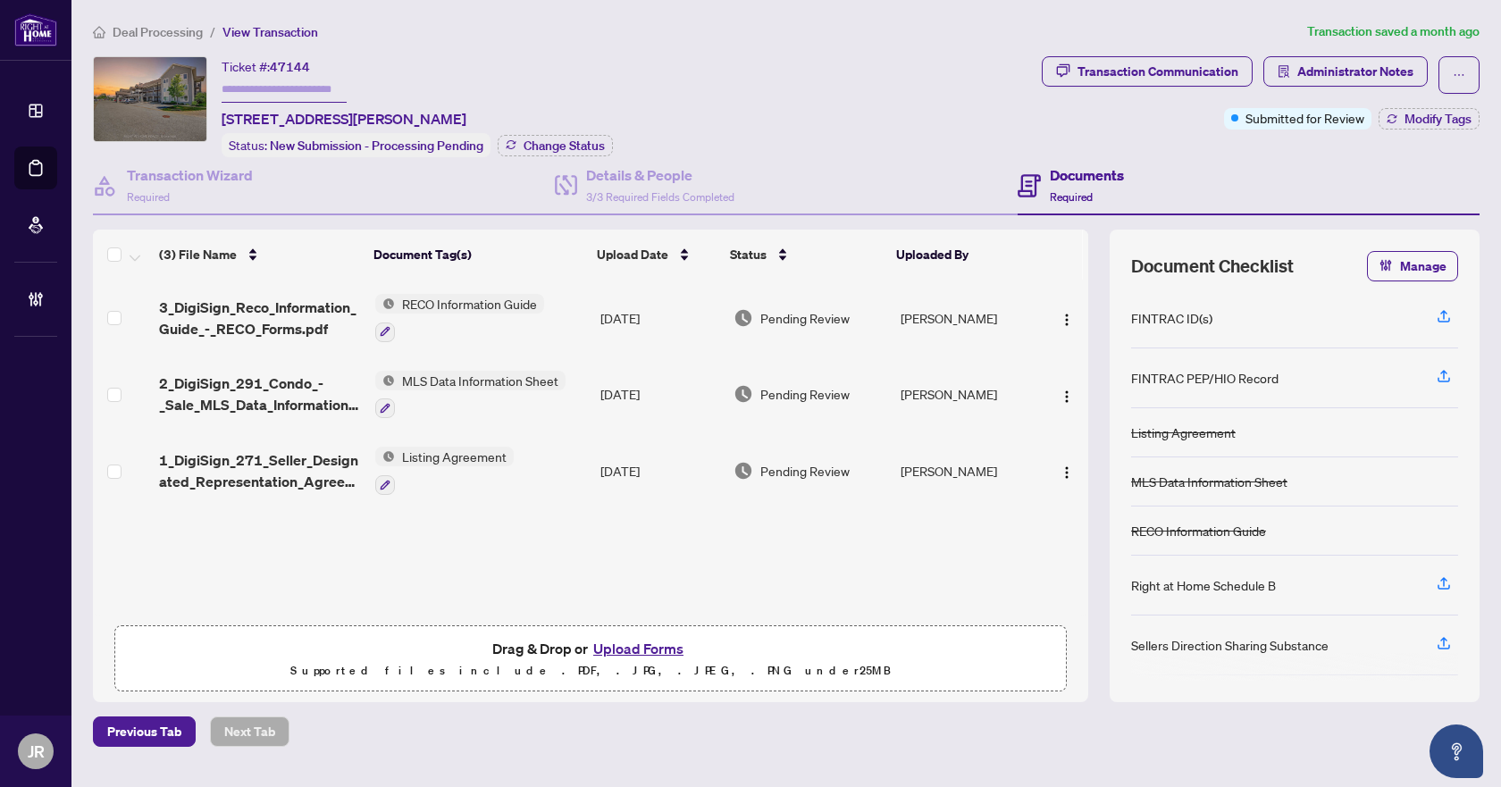
click at [548, 449] on td "Listing Agreement" at bounding box center [480, 470] width 225 height 77
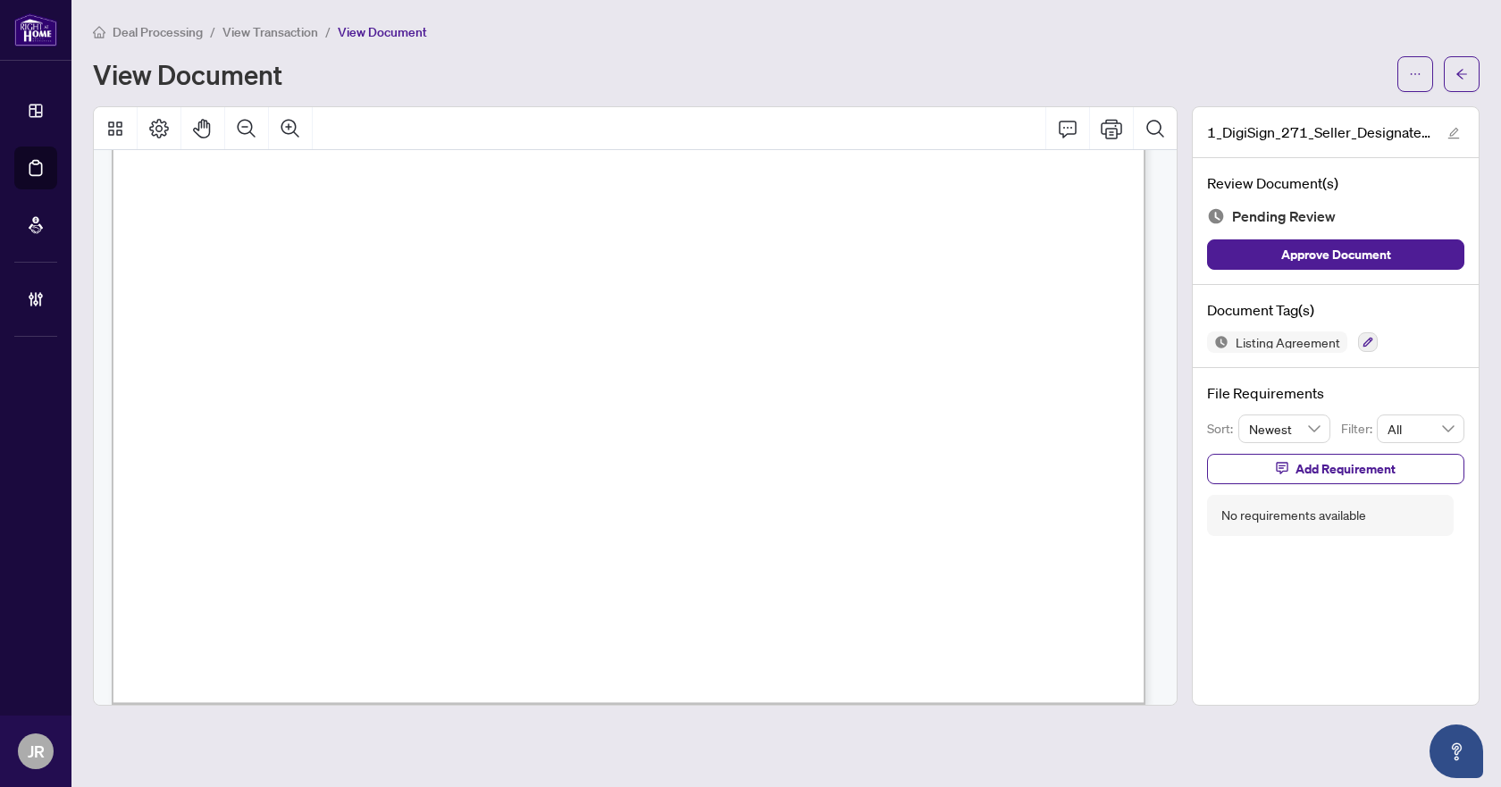
scroll to position [6306, 0]
click at [1365, 332] on button "button" at bounding box center [1368, 342] width 20 height 20
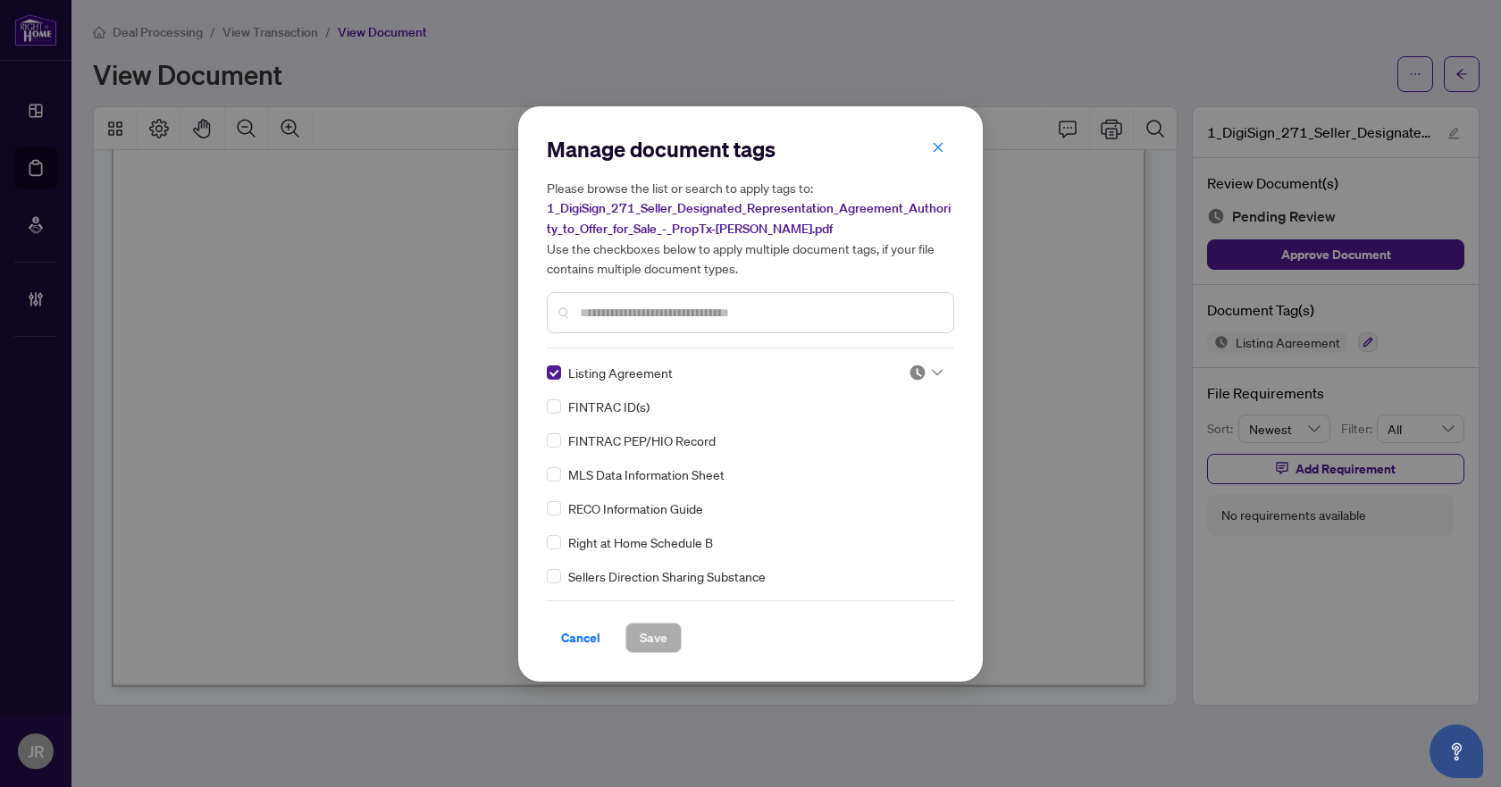
click at [919, 367] on img at bounding box center [918, 373] width 18 height 18
click at [894, 458] on div "Approved" at bounding box center [867, 459] width 114 height 20
click at [670, 631] on button "Save" at bounding box center [653, 638] width 56 height 30
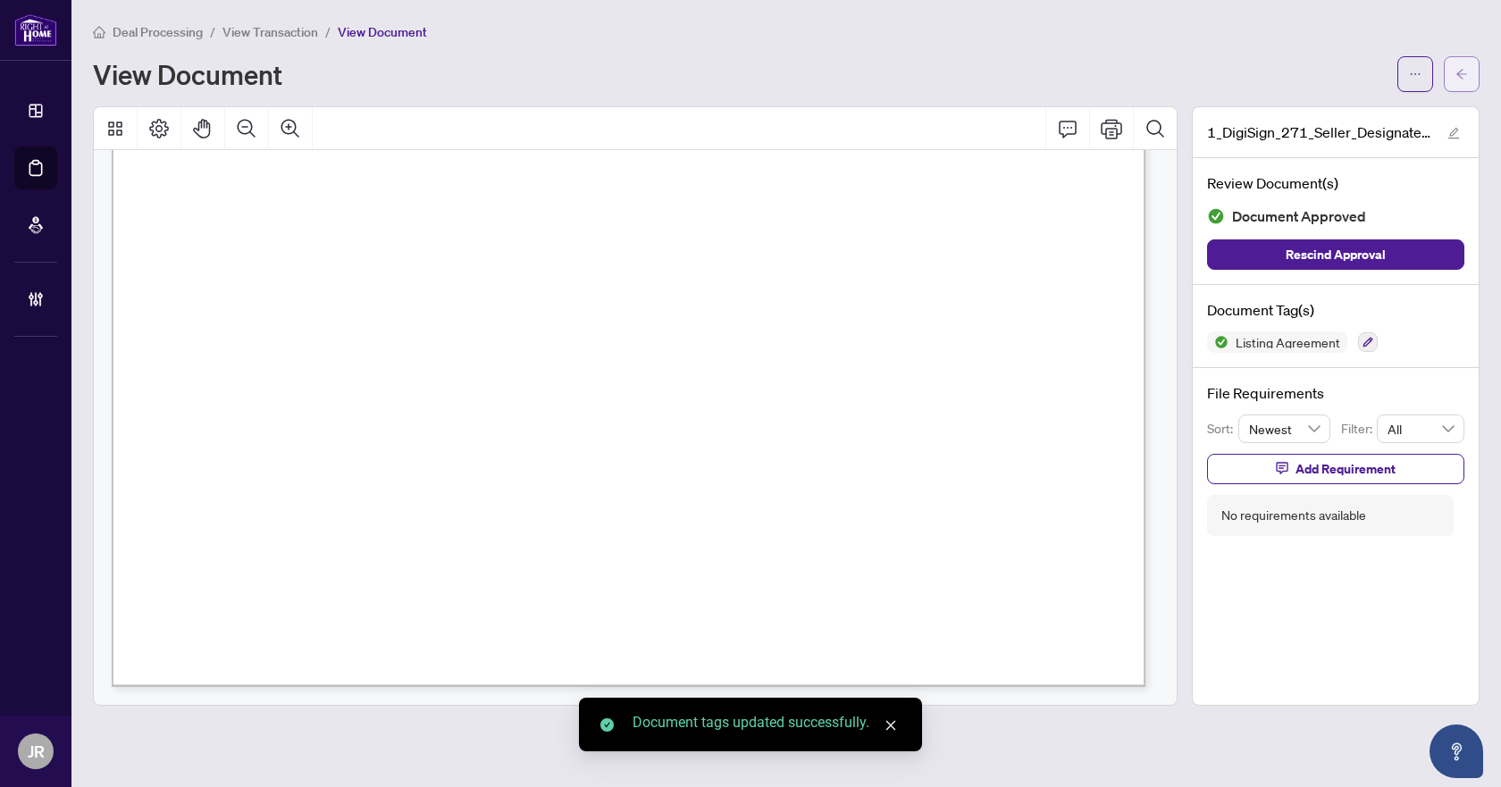
click at [1462, 87] on span "button" at bounding box center [1462, 74] width 13 height 29
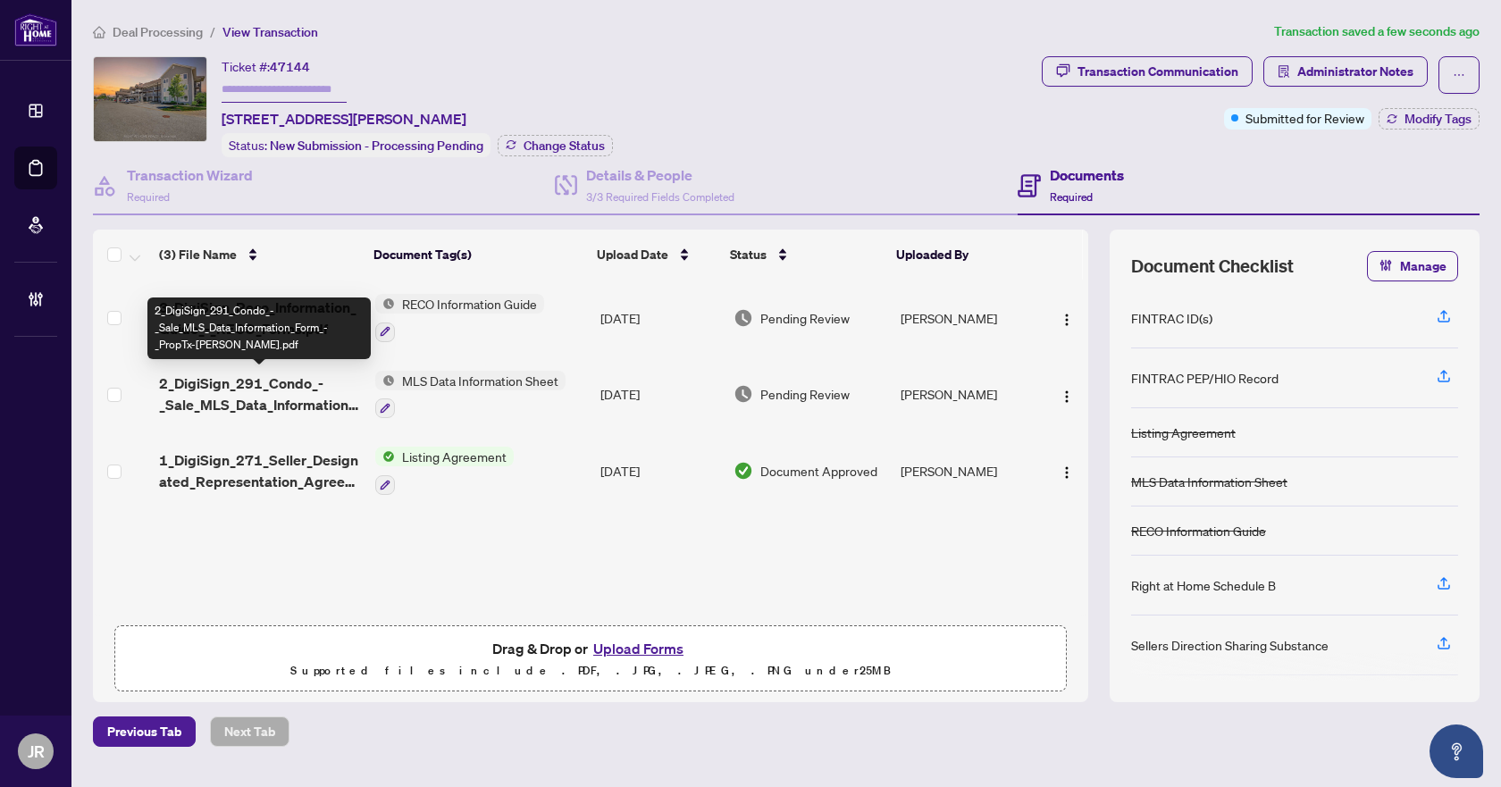
click at [274, 386] on span "2_DigiSign_291_Condo_-_Sale_MLS_Data_Information_Form_-_PropTx-OREA.pdf" at bounding box center [260, 394] width 202 height 43
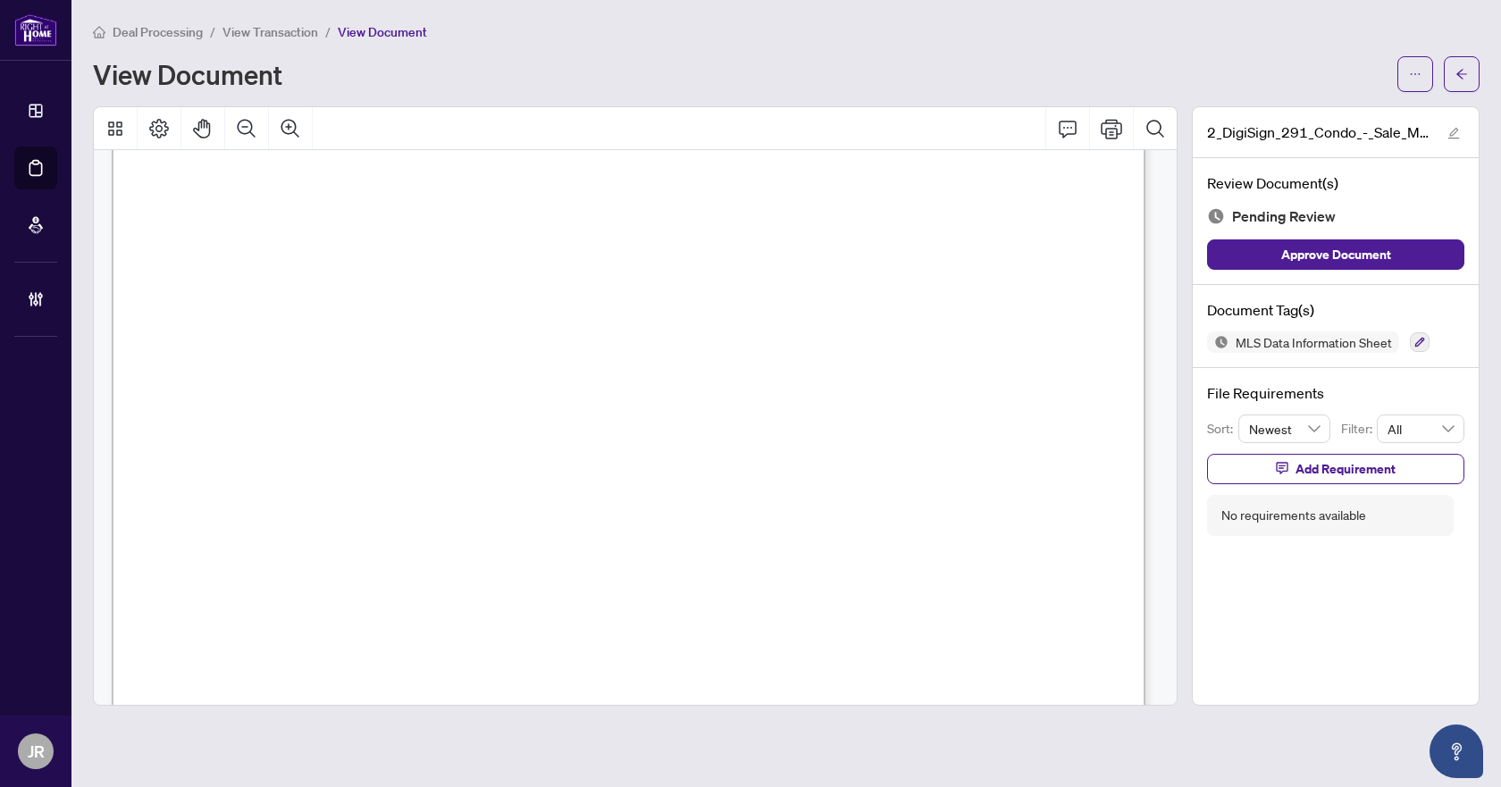
scroll to position [715, 0]
click at [1062, 145] on button "Comment" at bounding box center [1067, 128] width 43 height 43
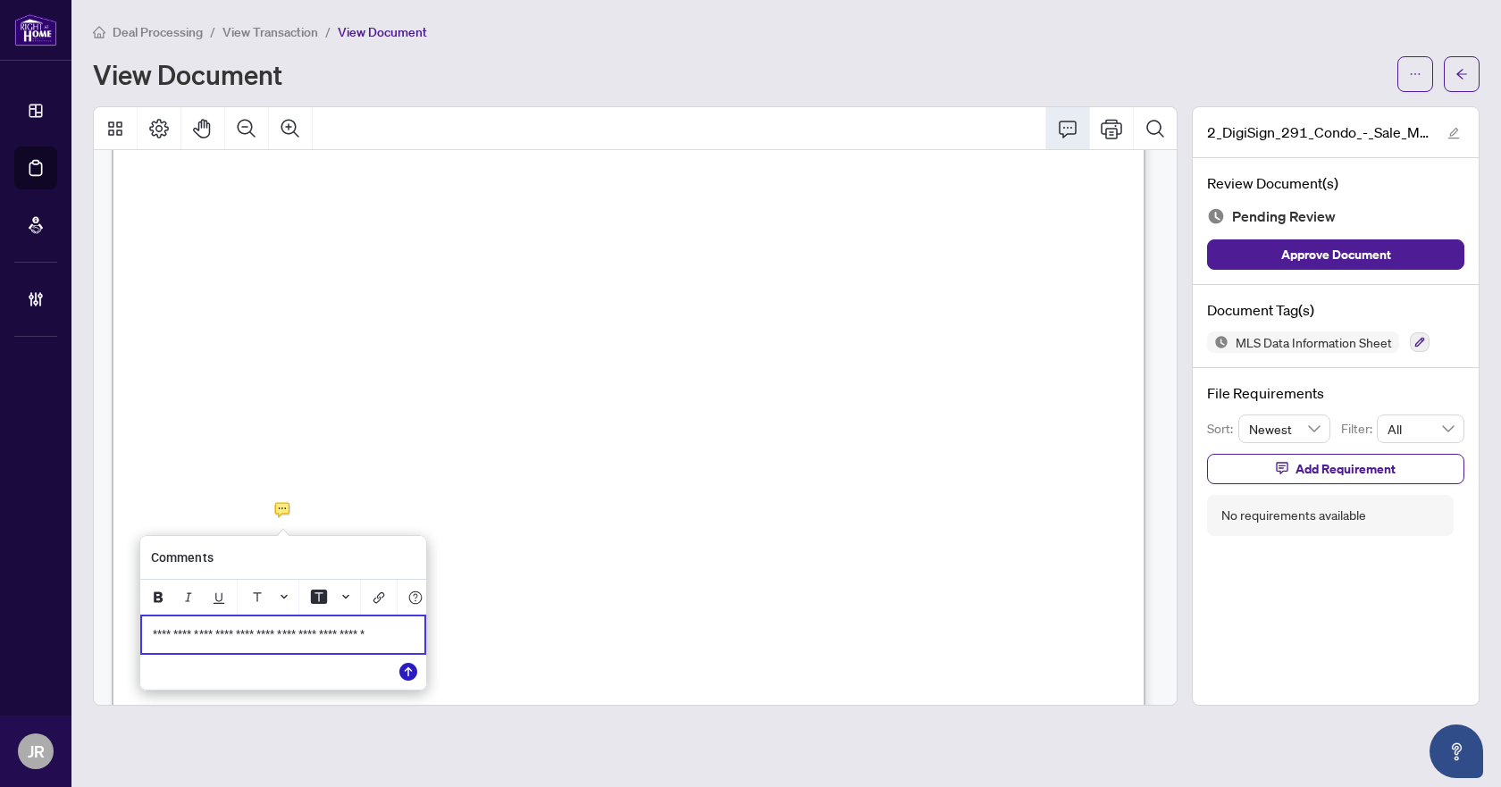
click at [403, 681] on icon "Save" at bounding box center [408, 672] width 18 height 18
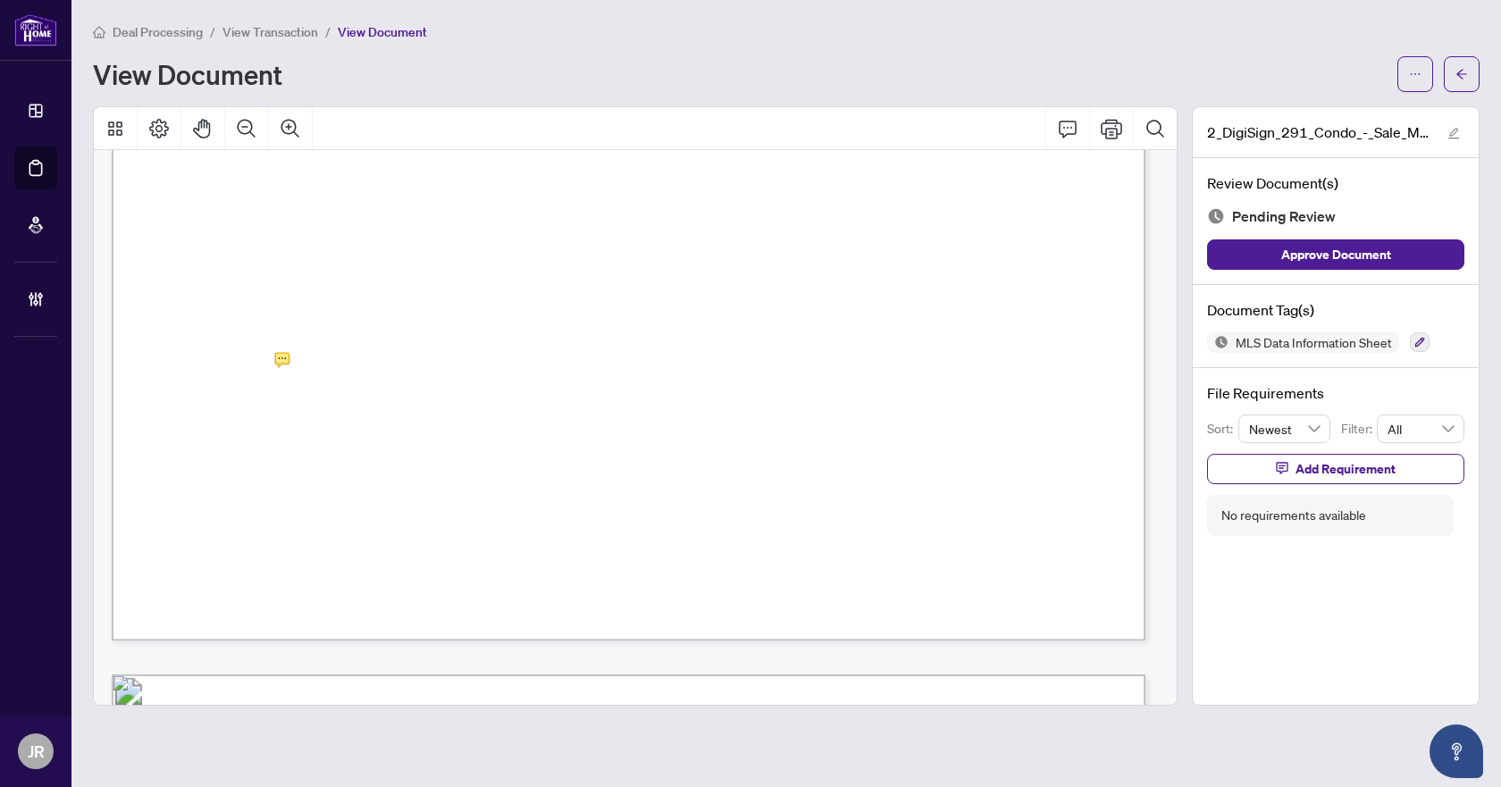
scroll to position [779, 0]
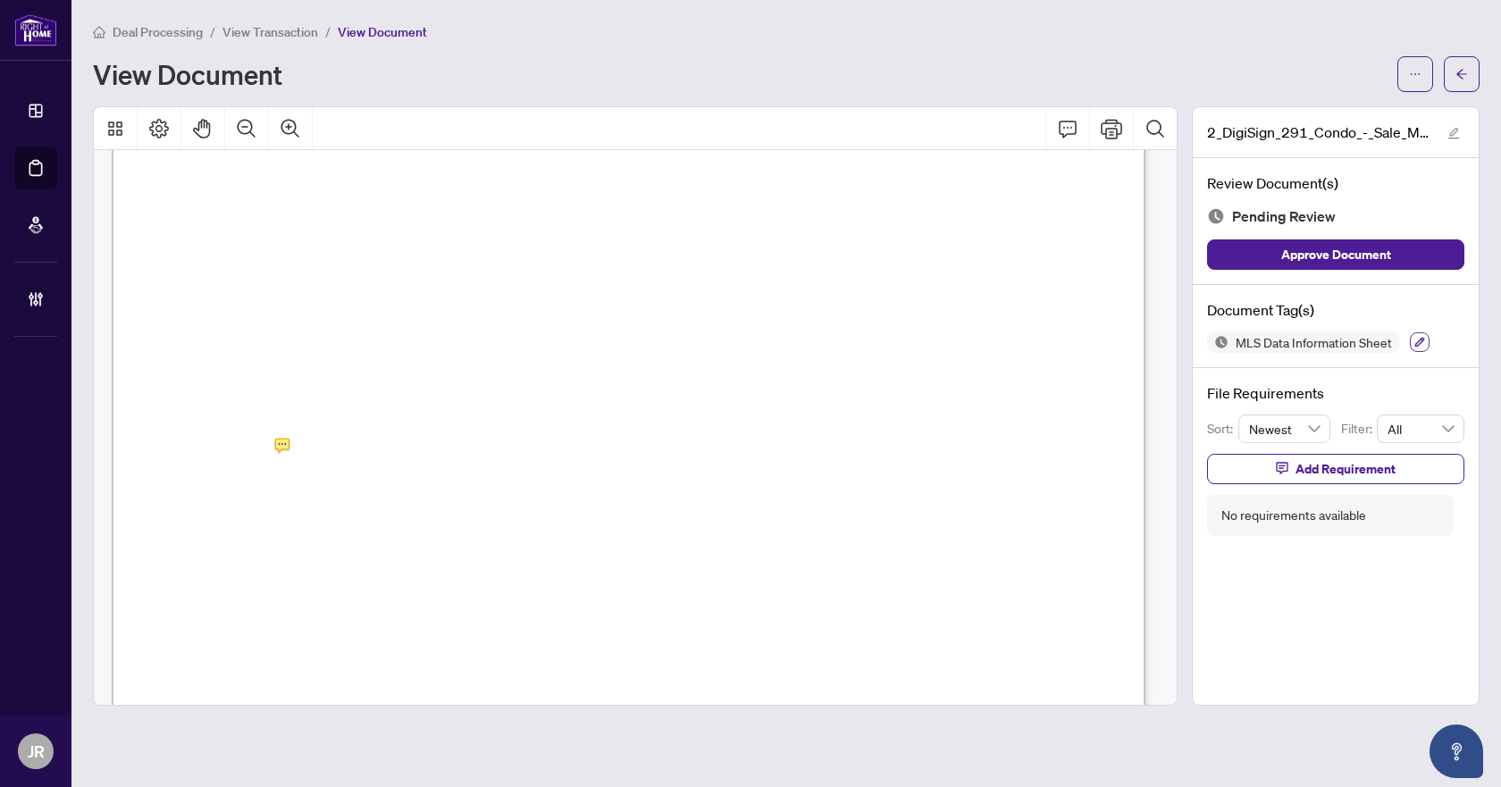
click at [1414, 340] on icon "button" at bounding box center [1419, 342] width 11 height 11
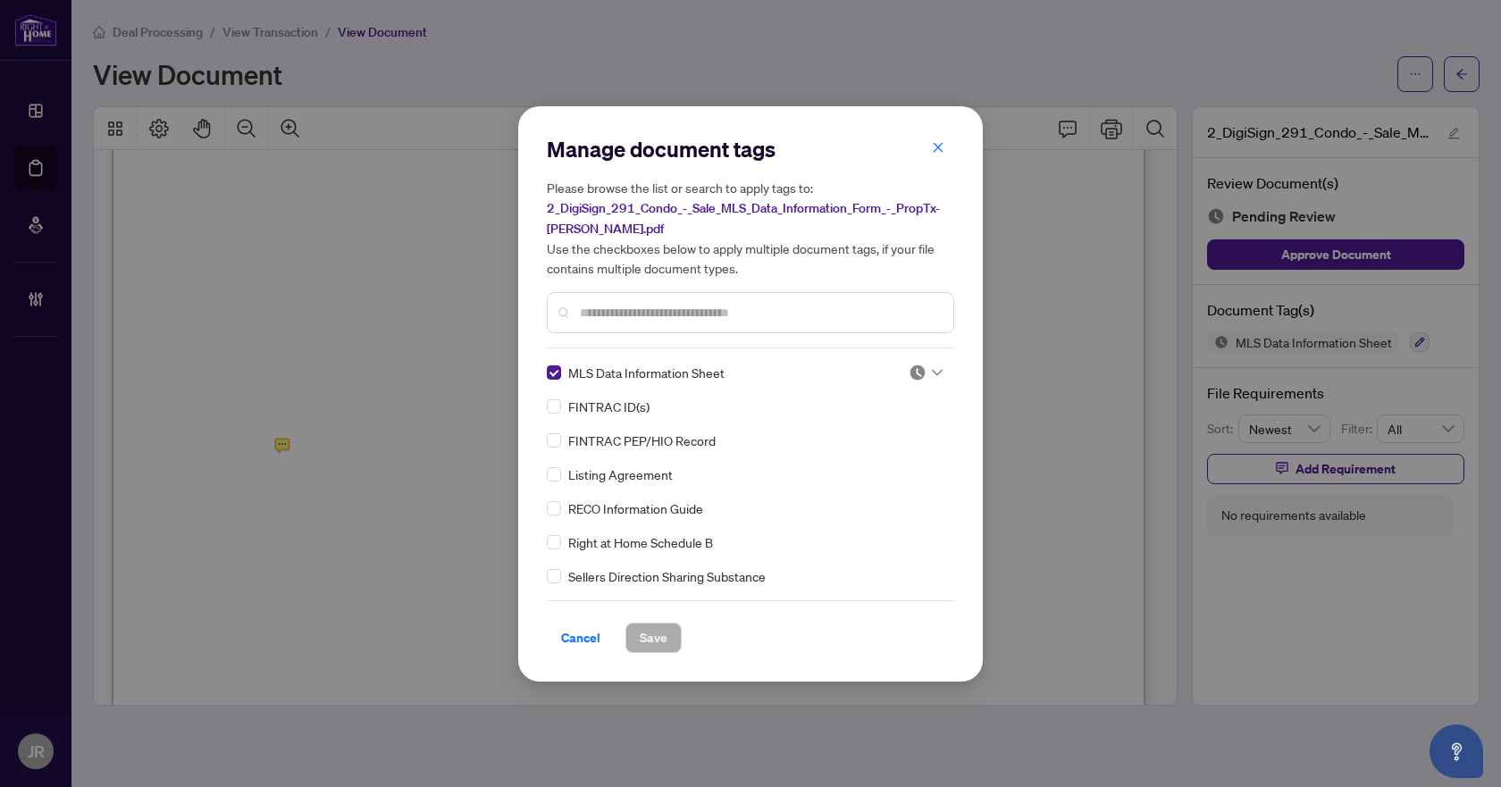
click at [920, 364] on img at bounding box center [918, 373] width 18 height 18
click at [871, 444] on div "Needs Work" at bounding box center [867, 430] width 136 height 29
click at [652, 624] on span "Save" at bounding box center [654, 638] width 28 height 29
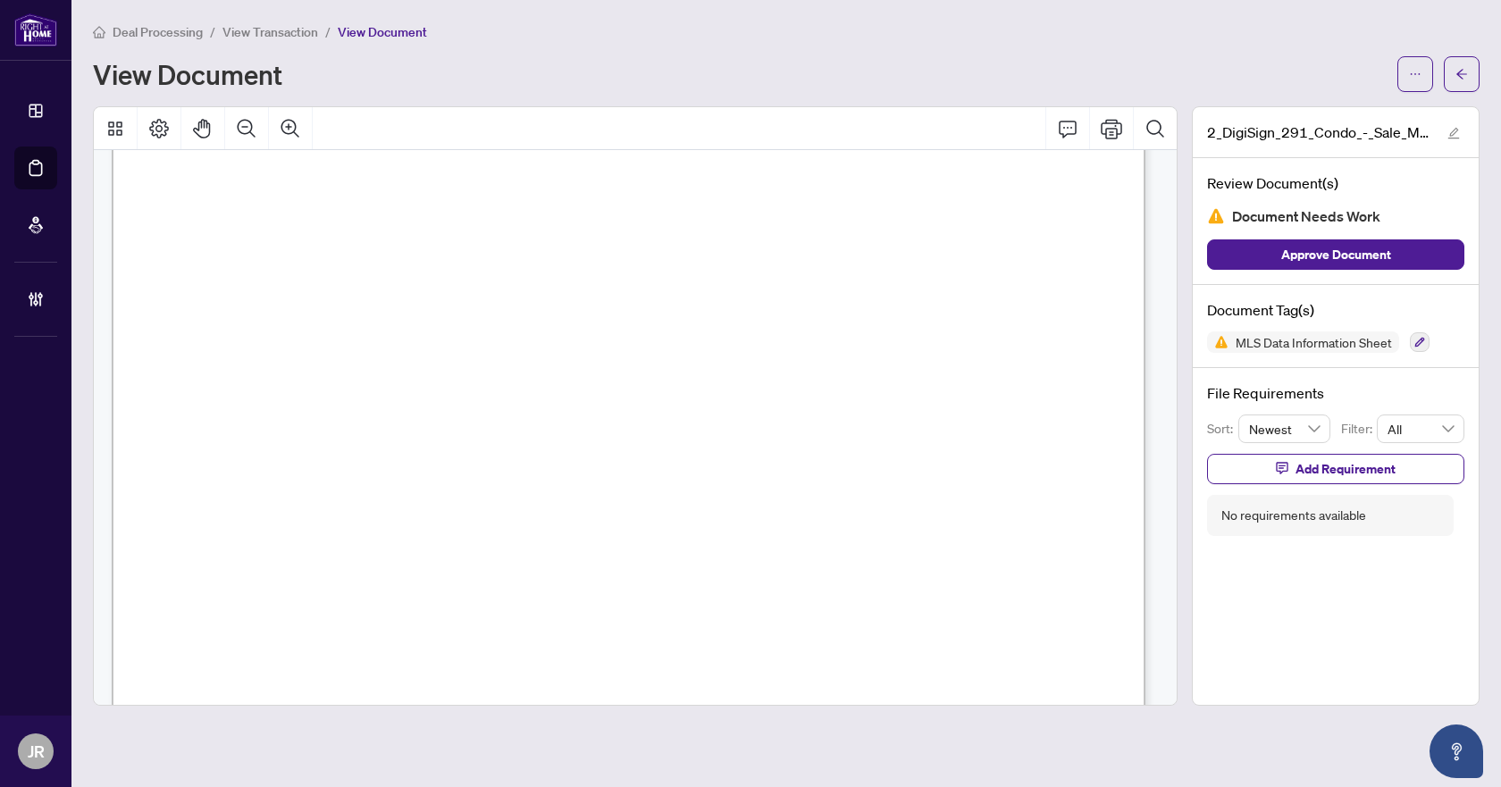
scroll to position [11770, 0]
click at [1473, 56] on button "button" at bounding box center [1462, 74] width 36 height 36
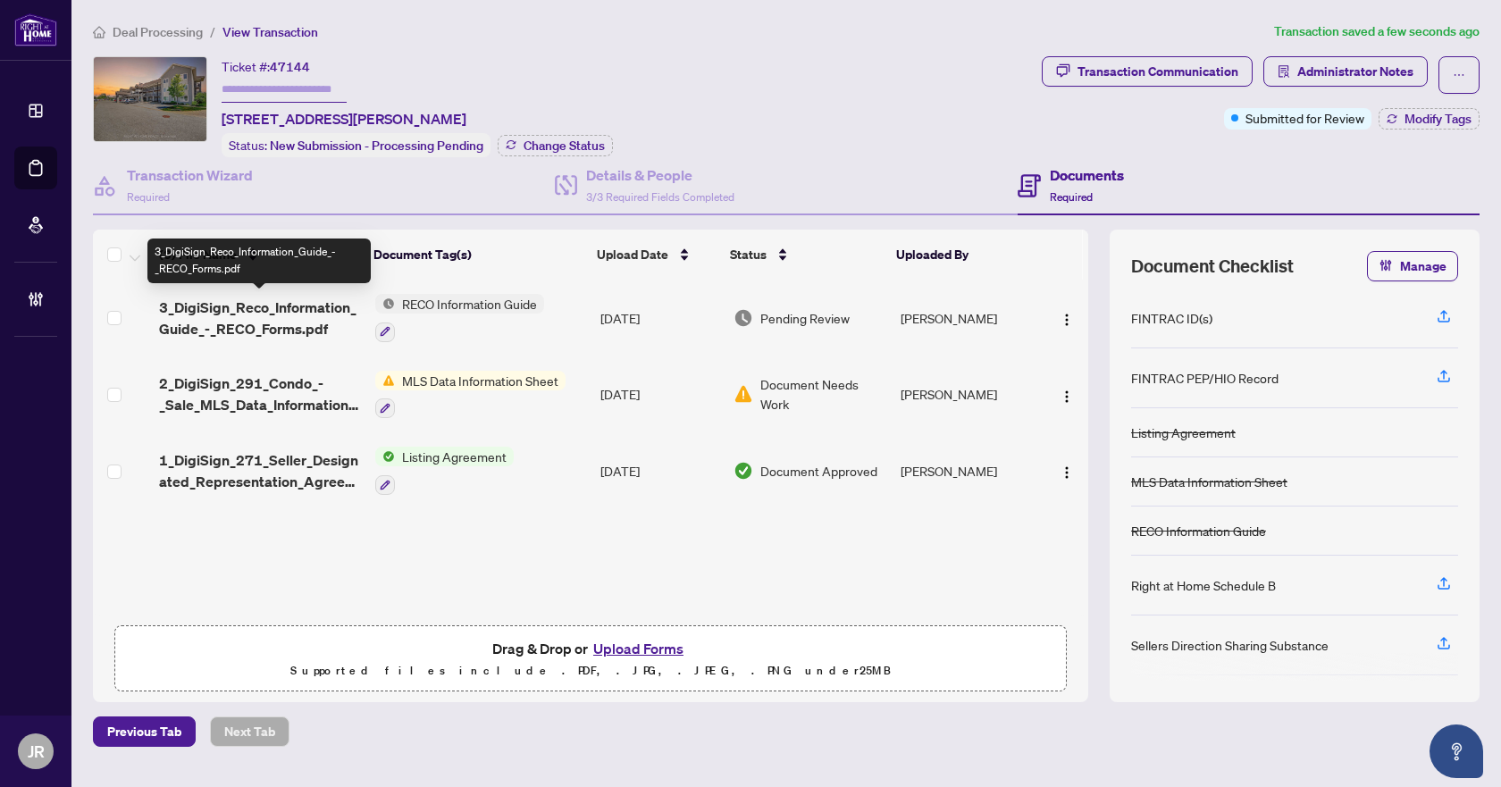
click at [309, 315] on span "3_DigiSign_Reco_Information_Guide_-_RECO_Forms.pdf" at bounding box center [260, 318] width 202 height 43
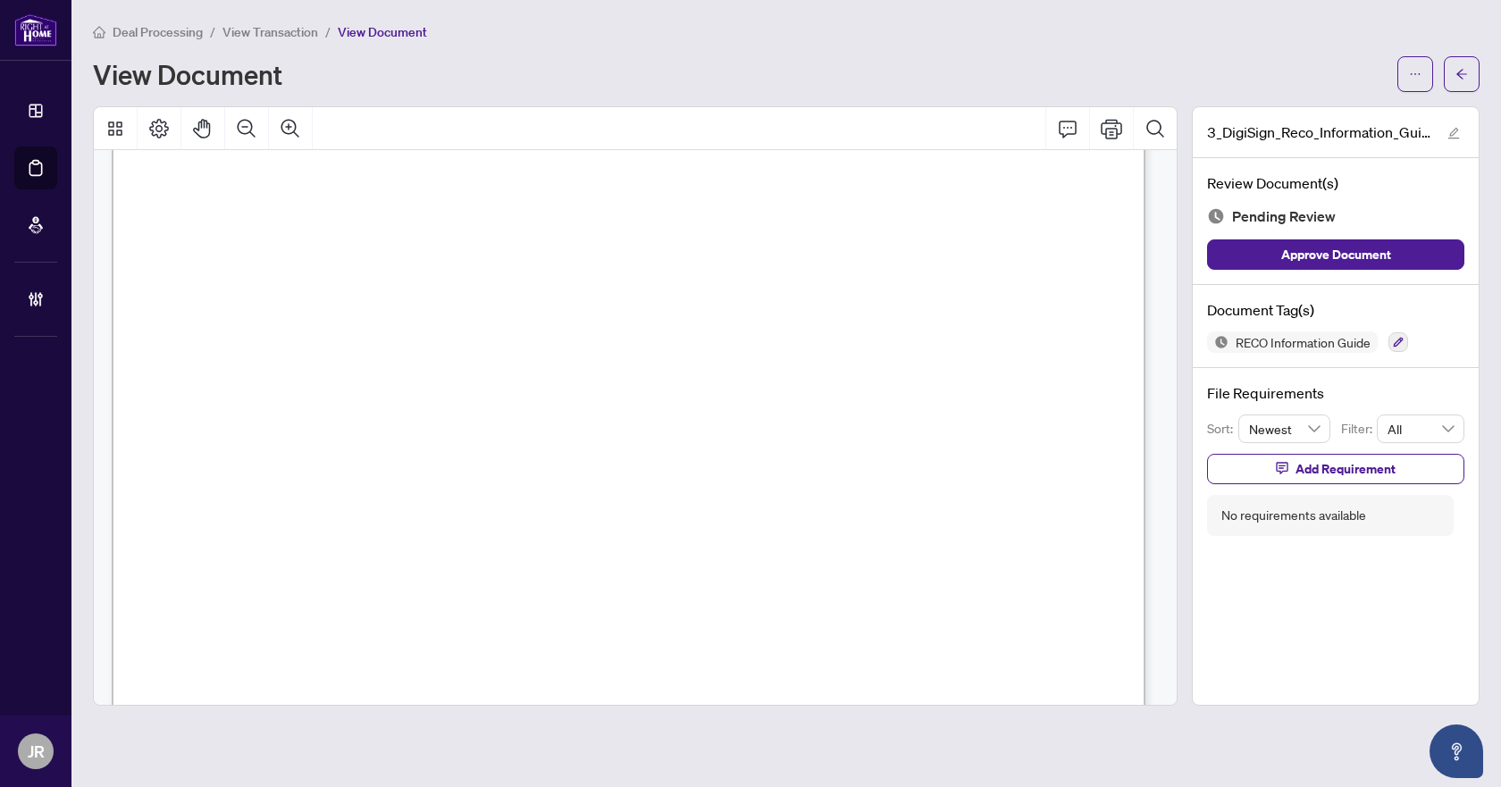
scroll to position [357, 0]
click at [239, 132] on icon "Zoom Out" at bounding box center [246, 128] width 21 height 21
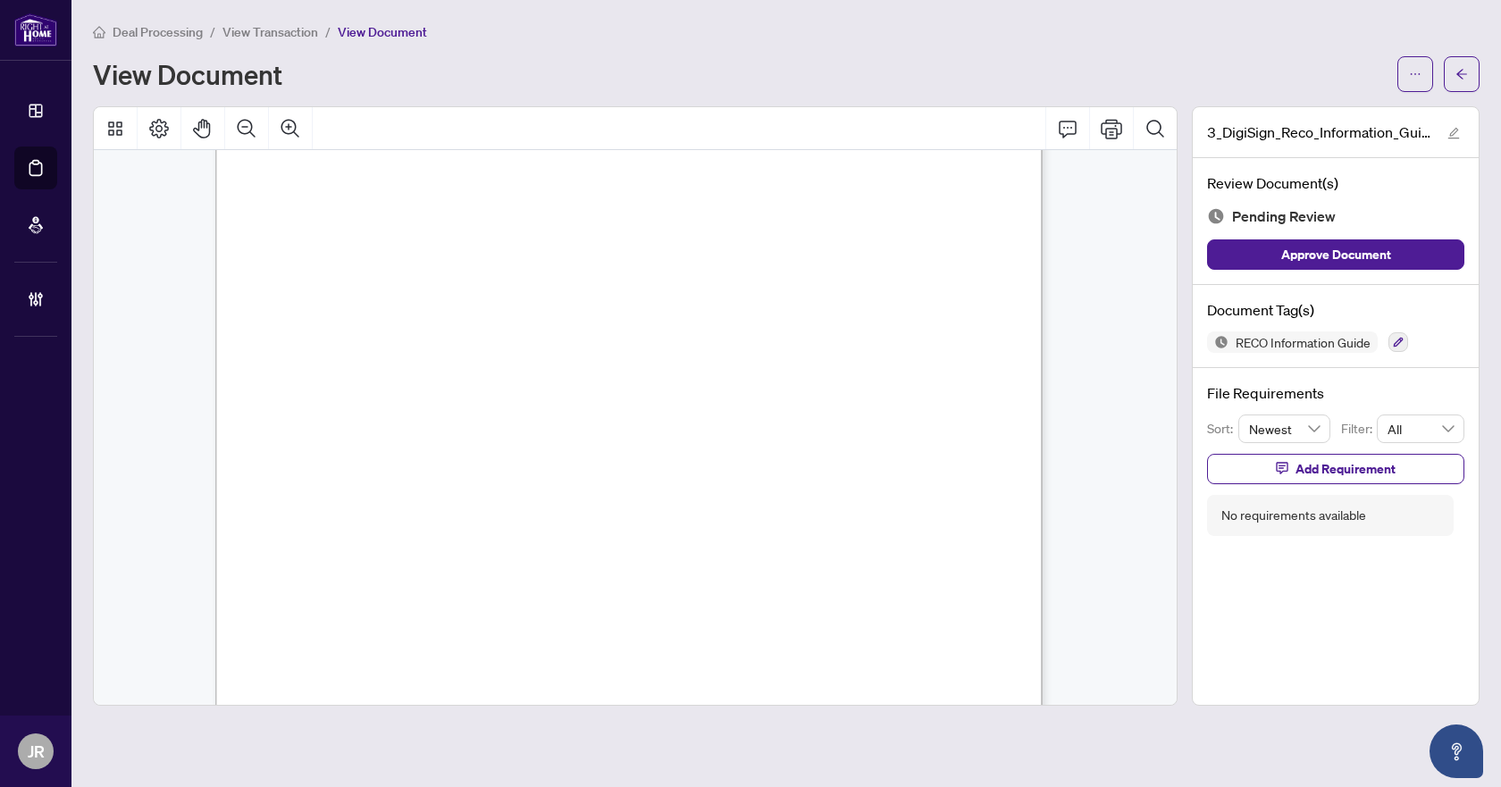
scroll to position [13273, 0]
click at [1403, 341] on icon "button" at bounding box center [1398, 342] width 11 height 11
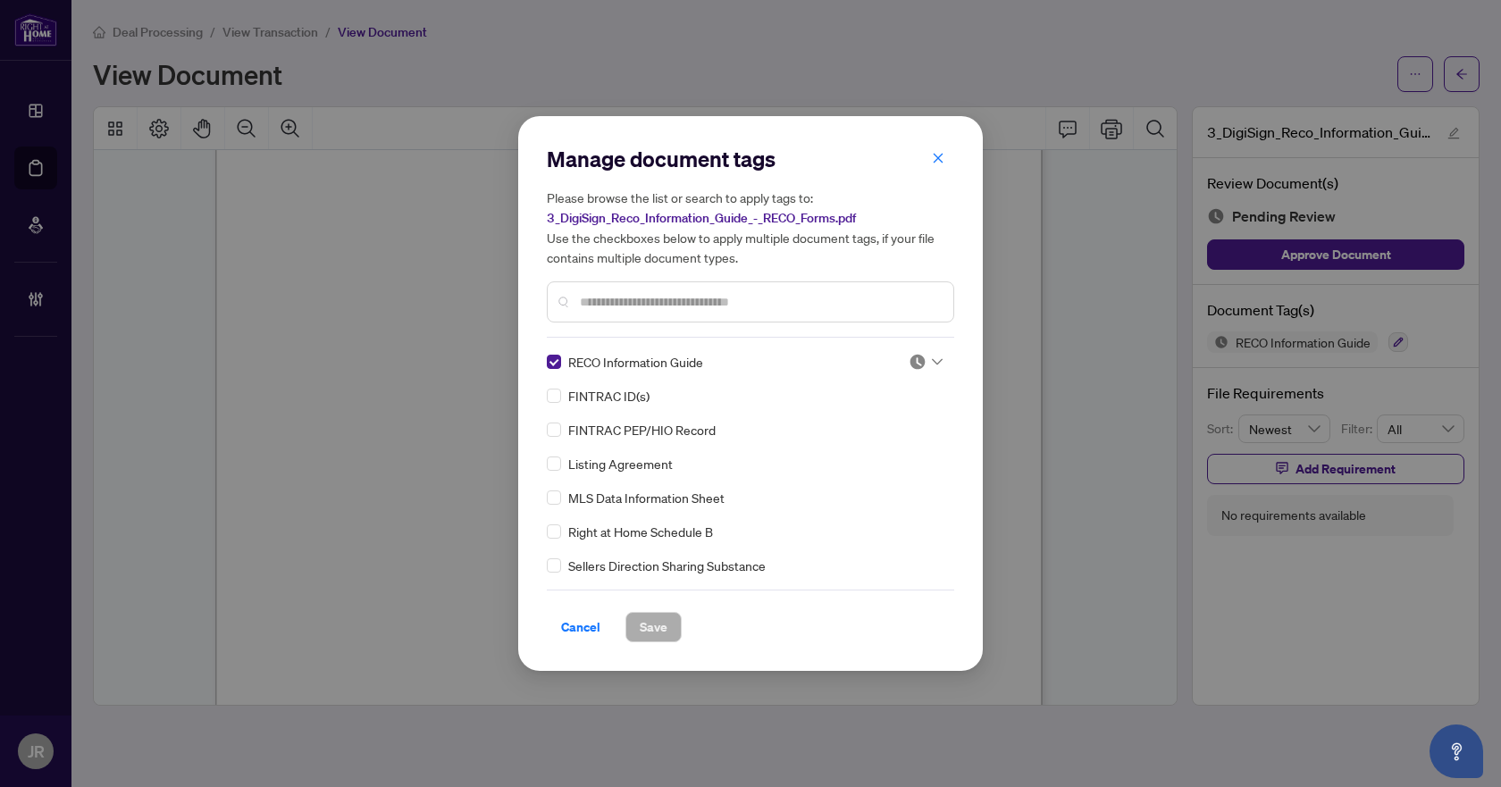
click at [932, 364] on icon at bounding box center [937, 361] width 11 height 7
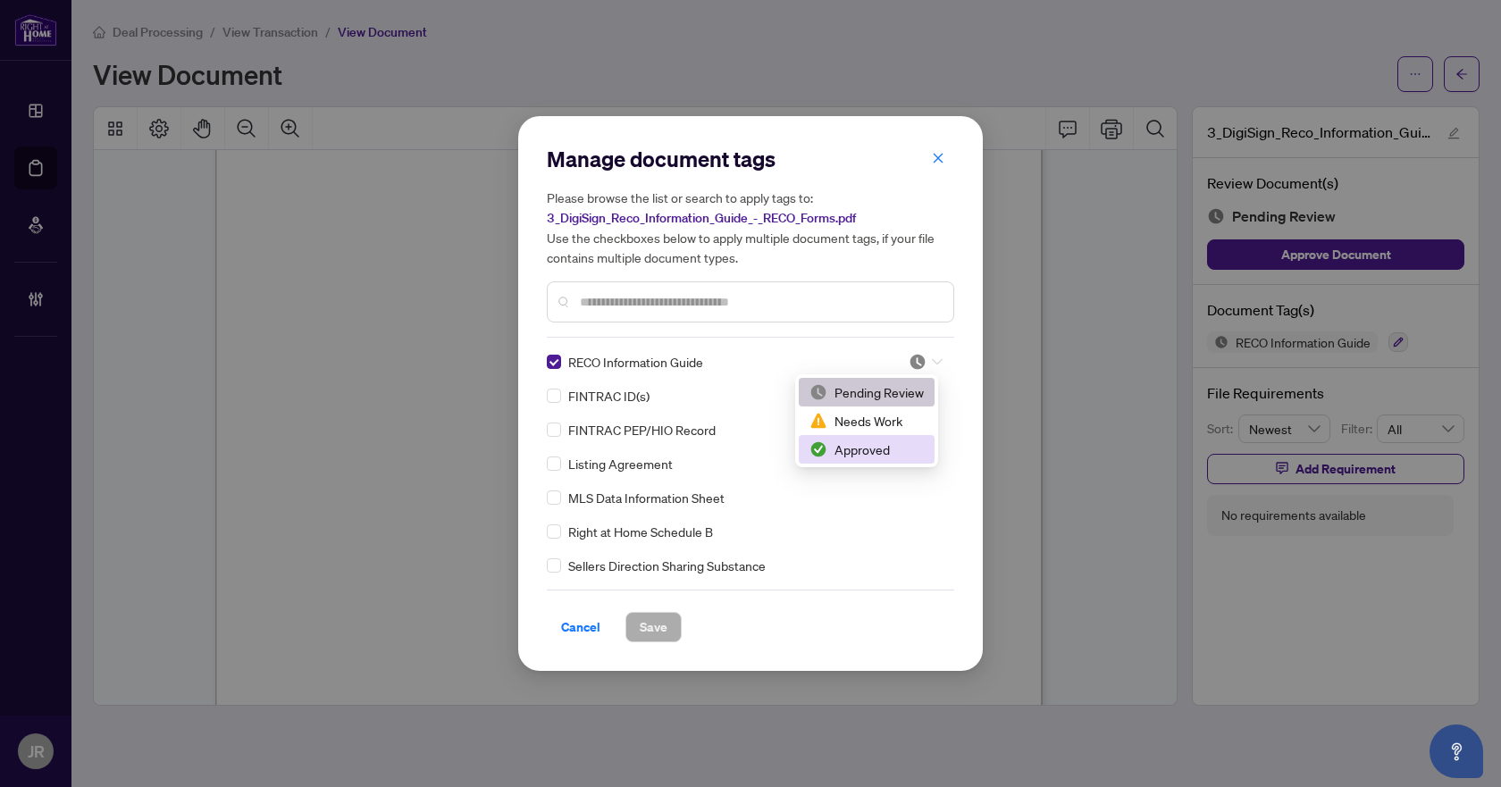
click at [856, 452] on div "Approved" at bounding box center [867, 450] width 114 height 20
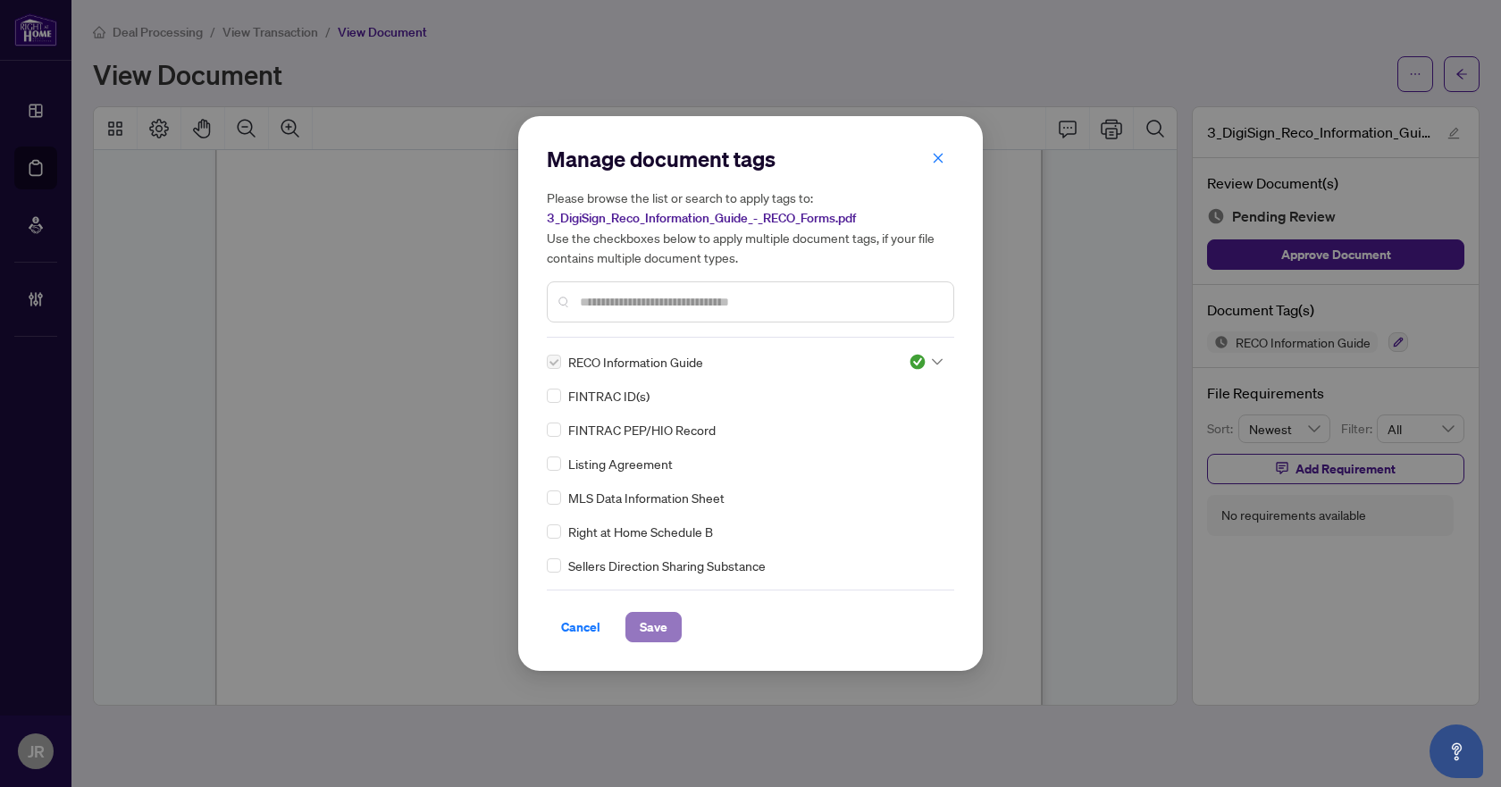
click at [655, 637] on span "Save" at bounding box center [654, 627] width 28 height 29
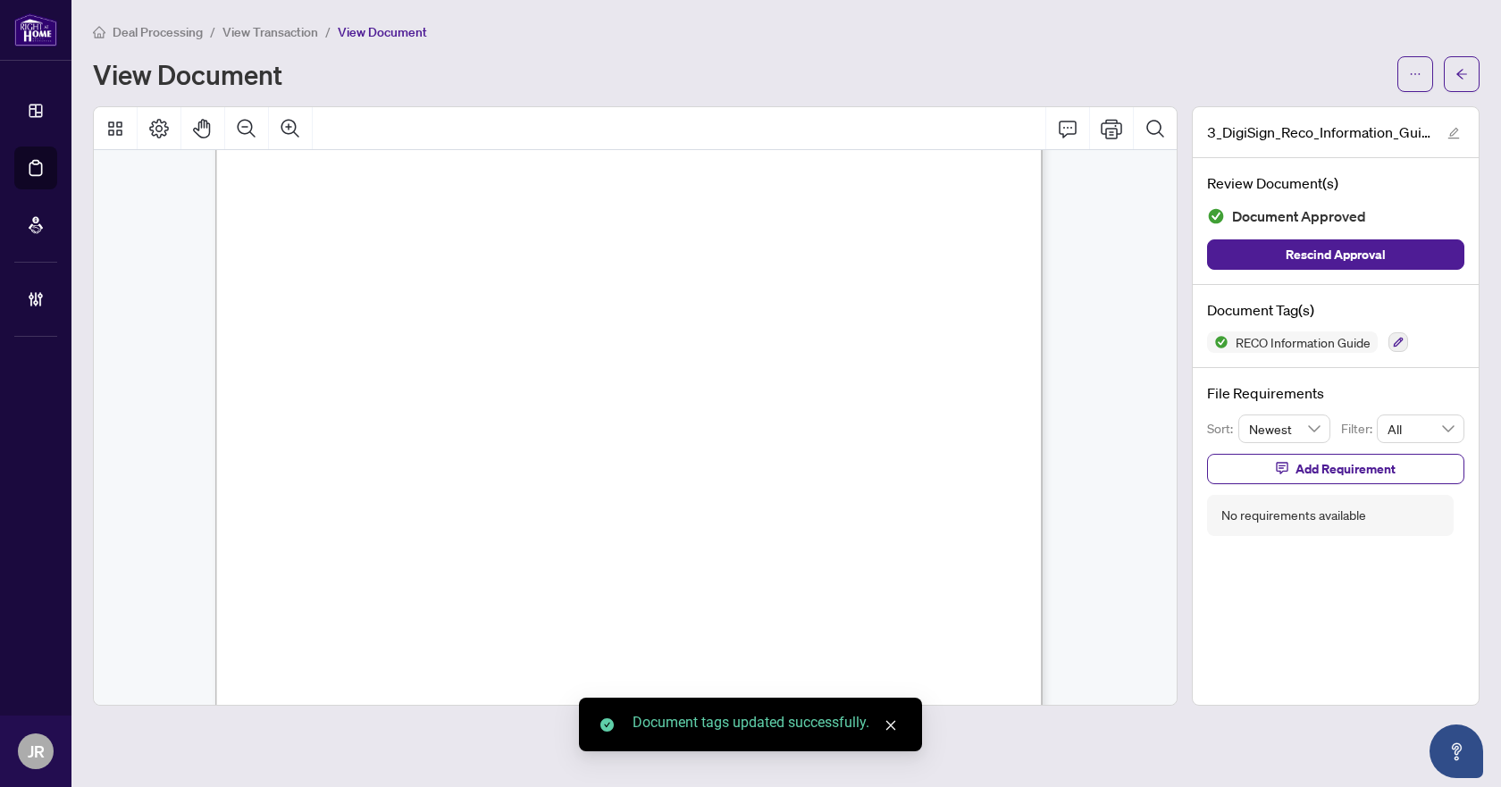
click at [1466, 75] on icon "arrow-left" at bounding box center [1462, 74] width 13 height 13
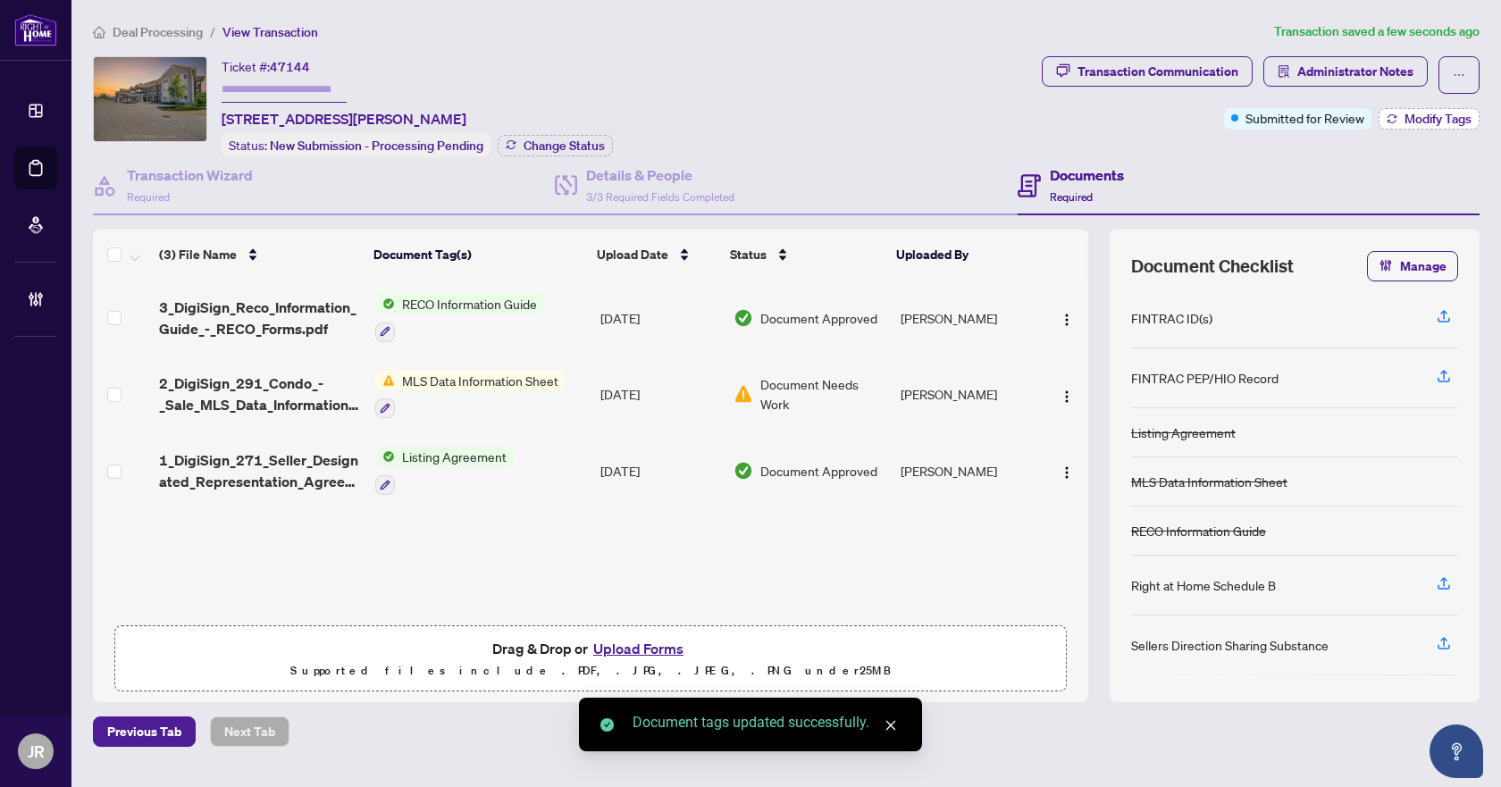
click at [1406, 113] on span "Modify Tags" at bounding box center [1438, 119] width 67 height 13
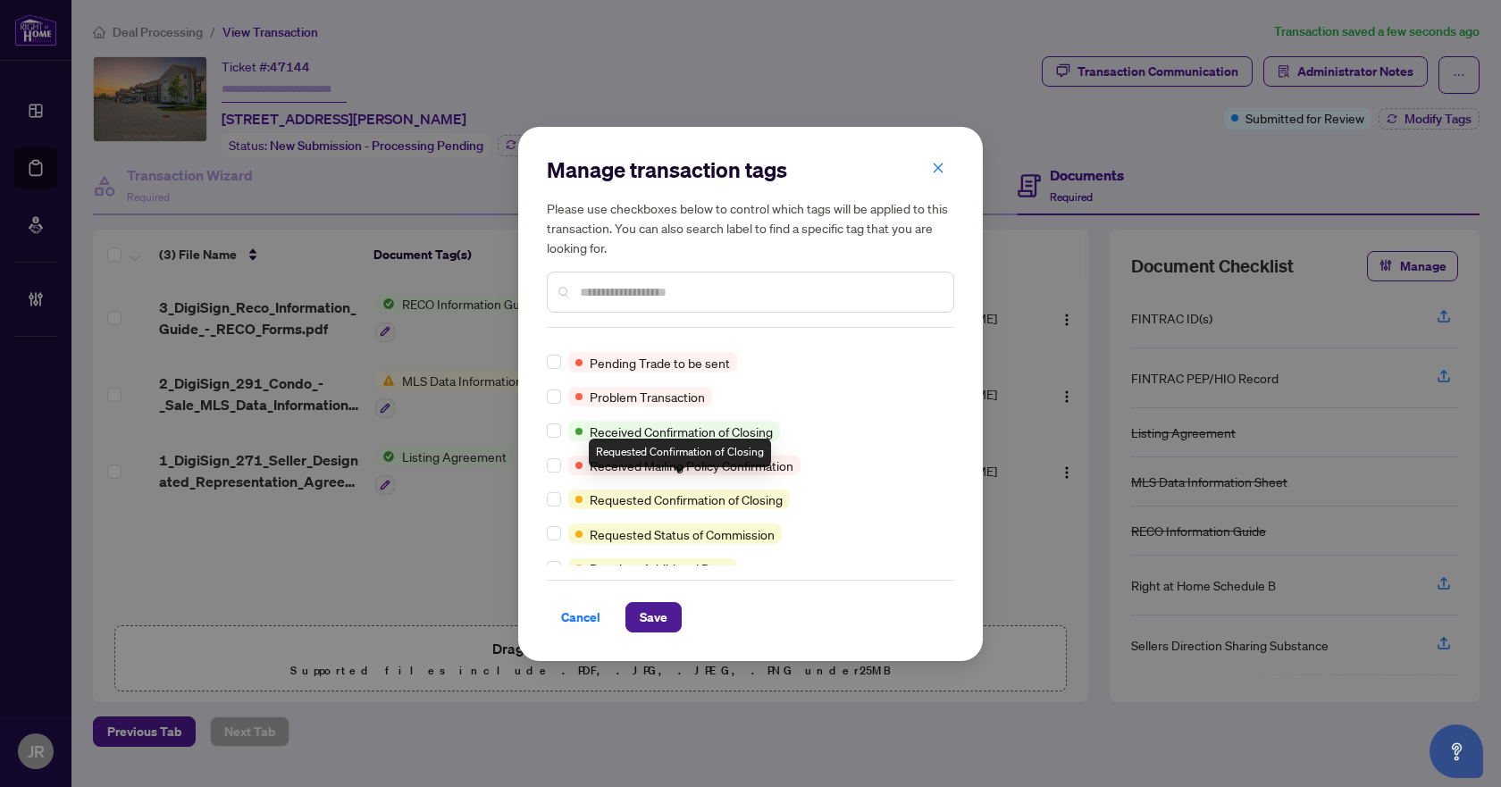
scroll to position [1072, 0]
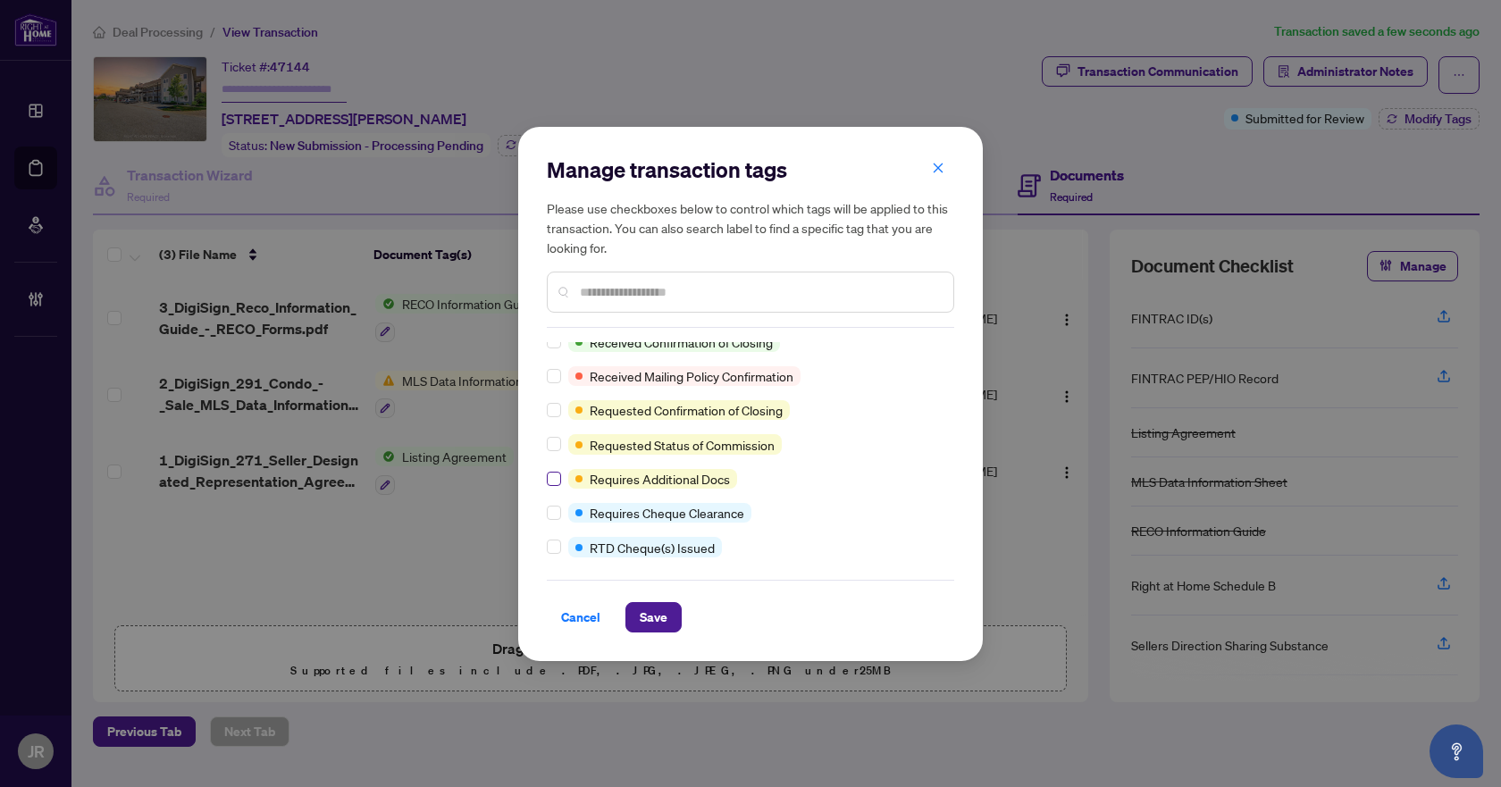
click at [554, 470] on label at bounding box center [554, 479] width 14 height 20
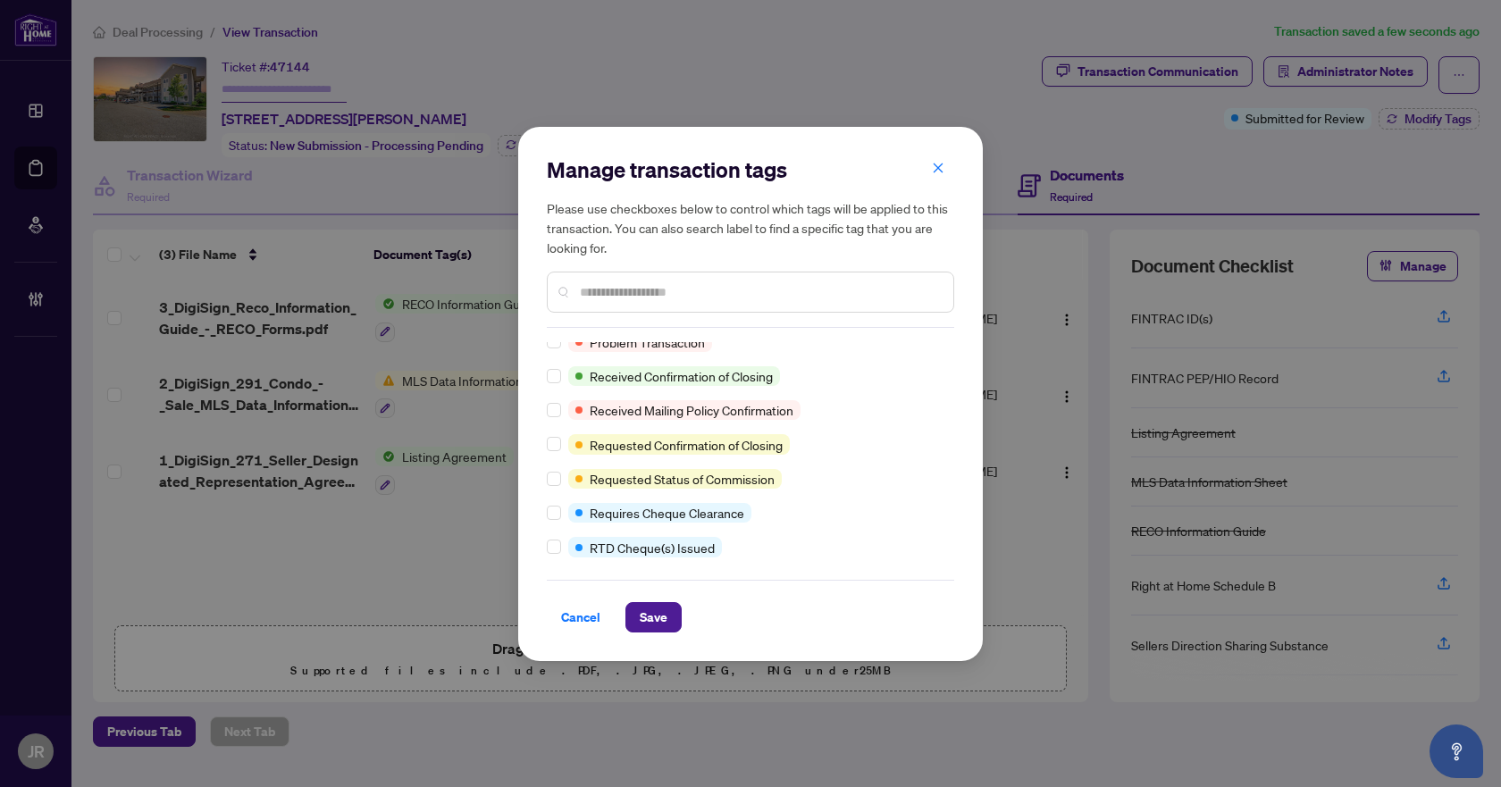
scroll to position [0, 0]
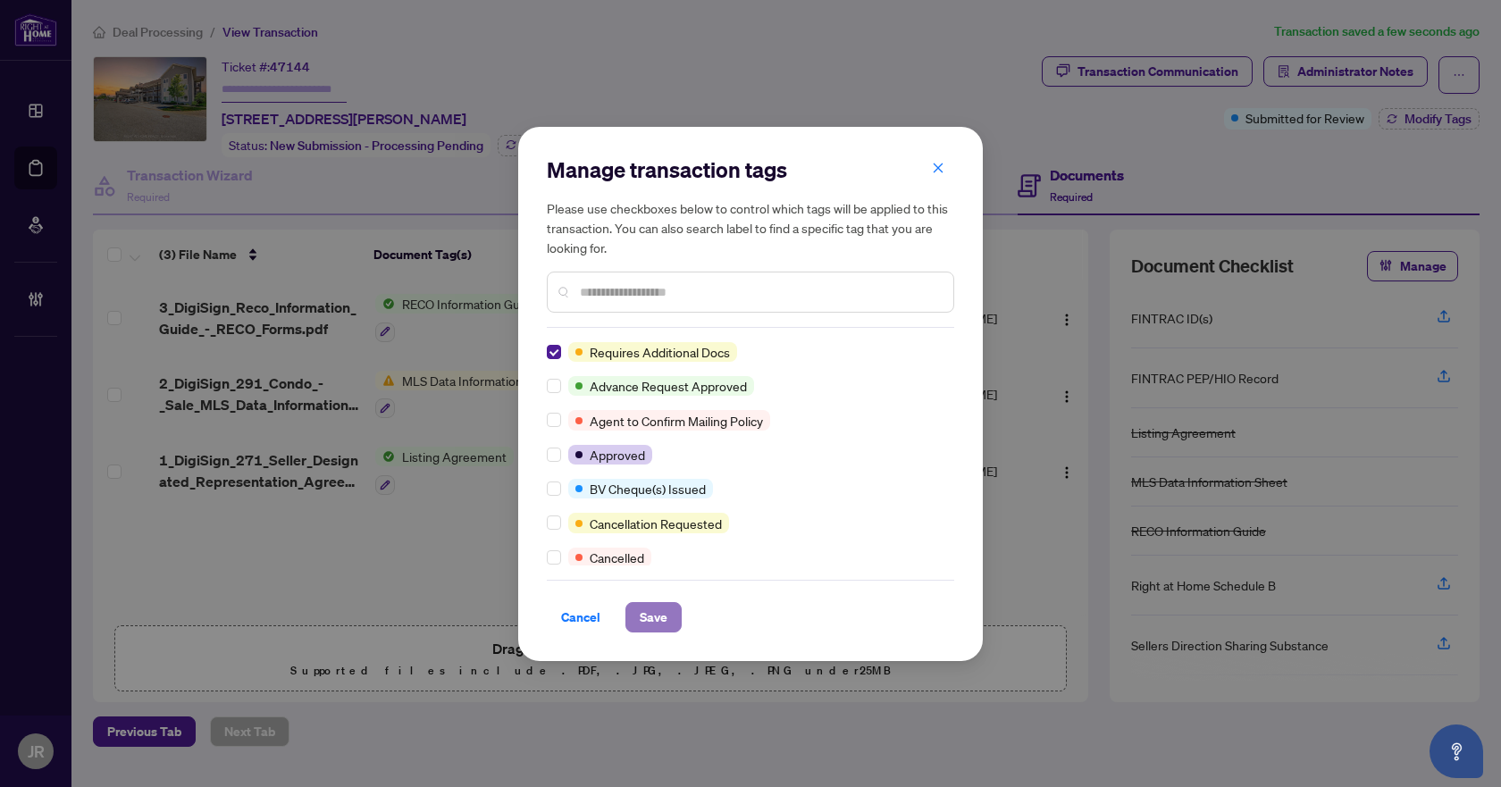
click at [653, 622] on span "Save" at bounding box center [654, 617] width 28 height 29
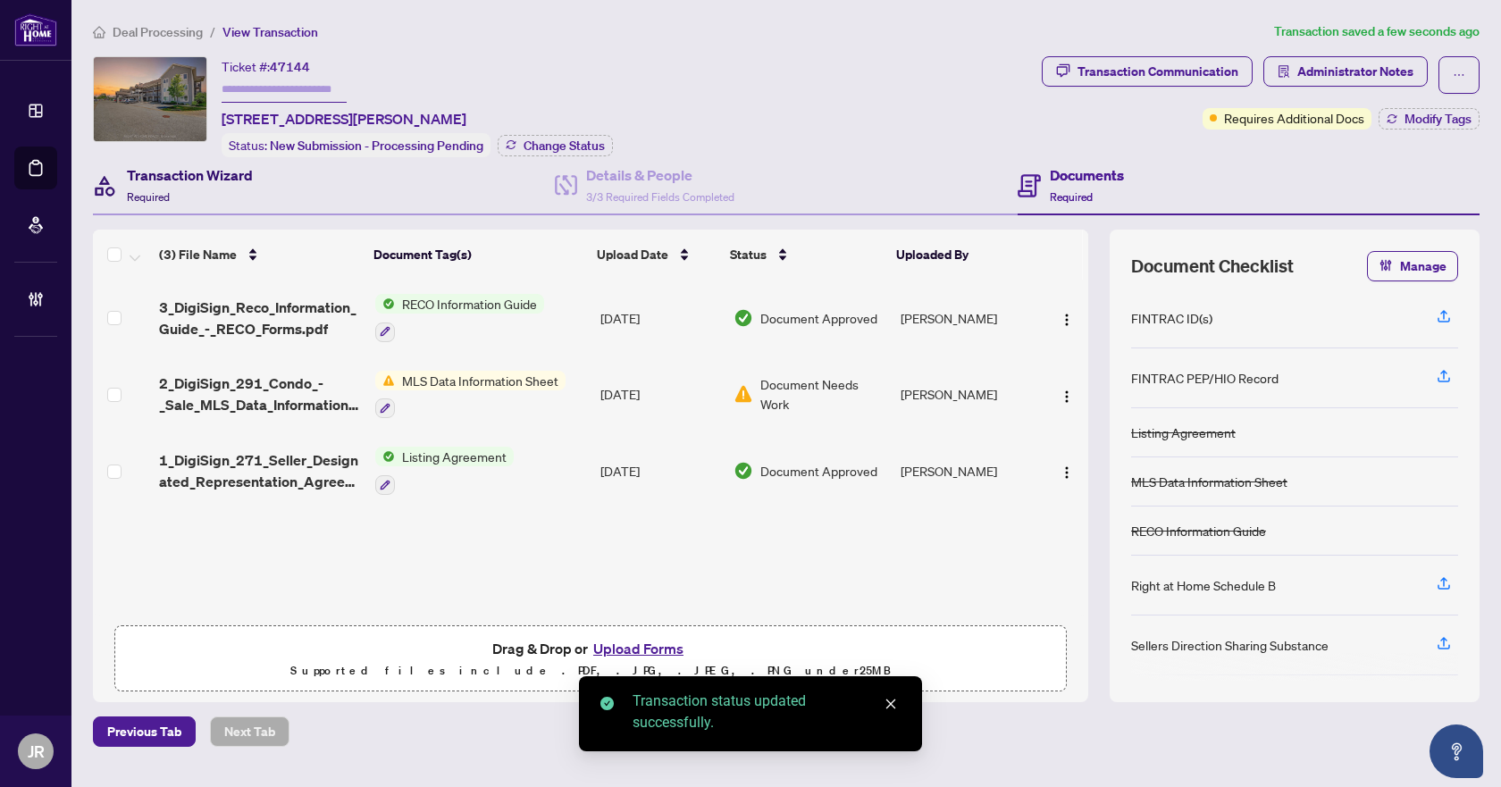
click at [241, 183] on div "Transaction Wizard Required" at bounding box center [190, 185] width 126 height 42
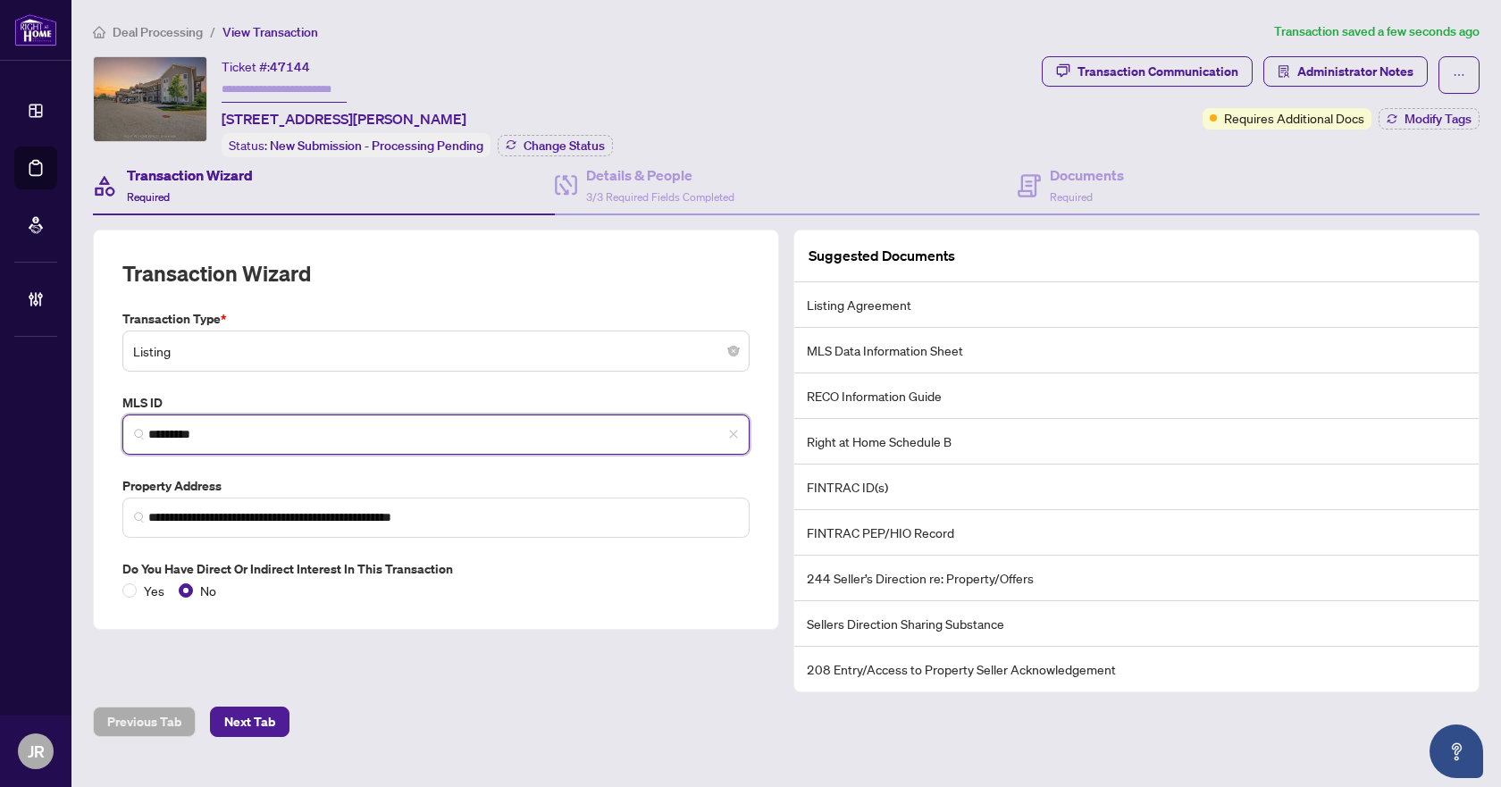
click at [274, 440] on input "*********" at bounding box center [443, 434] width 590 height 19
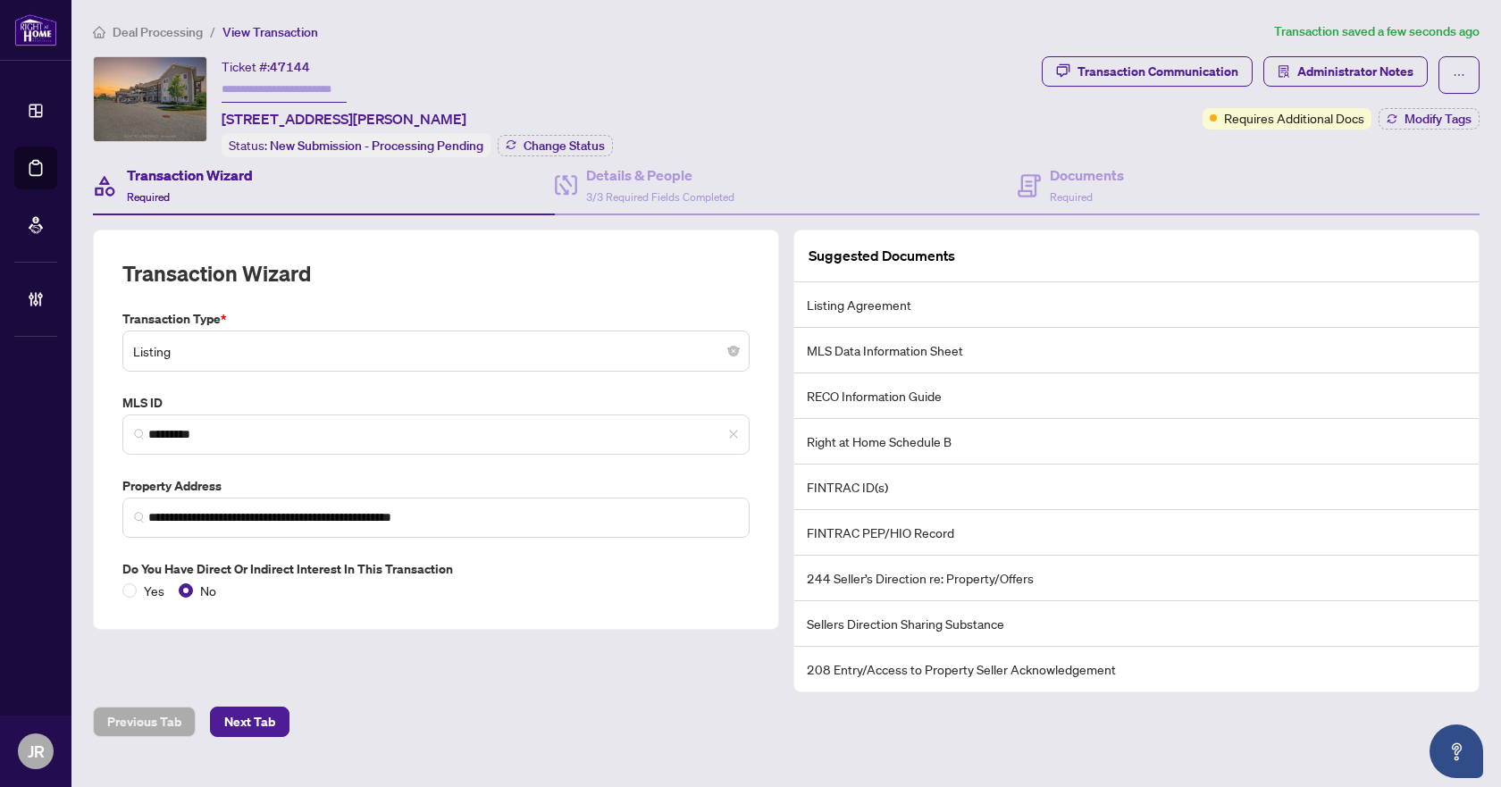
click at [299, 63] on span "47144" at bounding box center [290, 67] width 40 height 16
copy span "47144"
click at [1098, 183] on div "Documents Required" at bounding box center [1087, 185] width 74 height 42
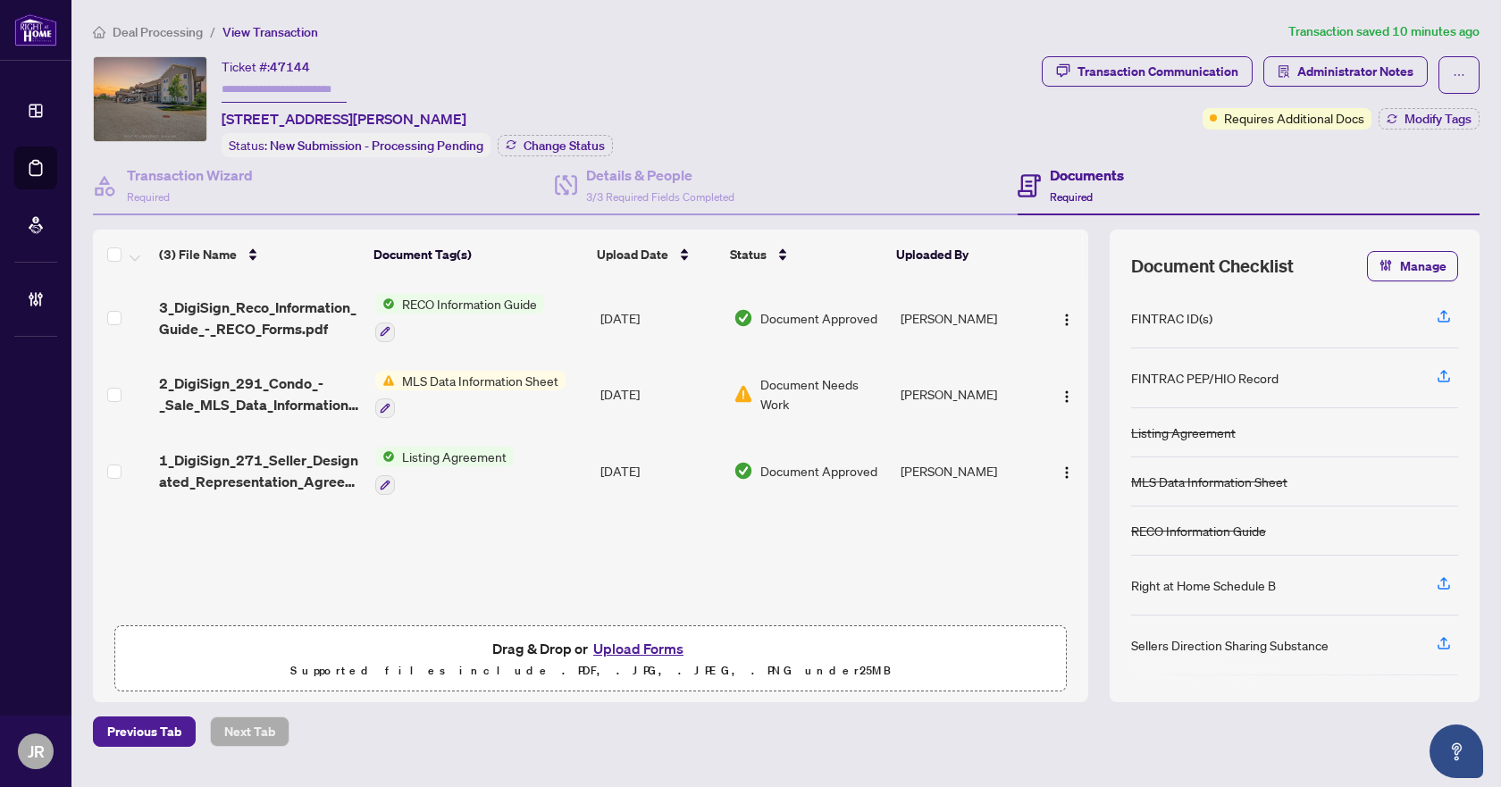
click at [144, 29] on span "Deal Processing" at bounding box center [158, 32] width 90 height 16
click at [164, 32] on span "Deal Processing" at bounding box center [158, 32] width 90 height 16
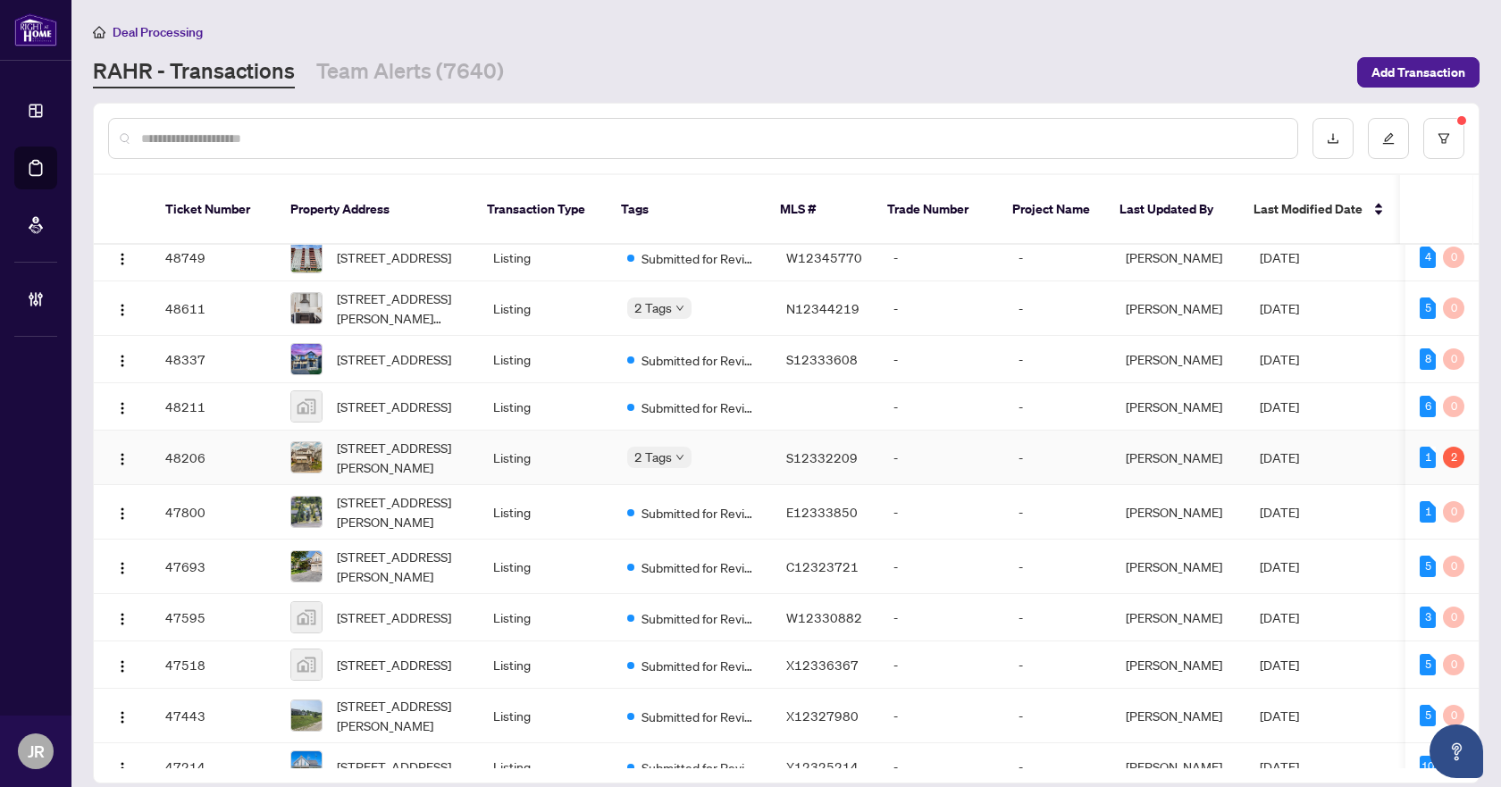
scroll to position [1573, 0]
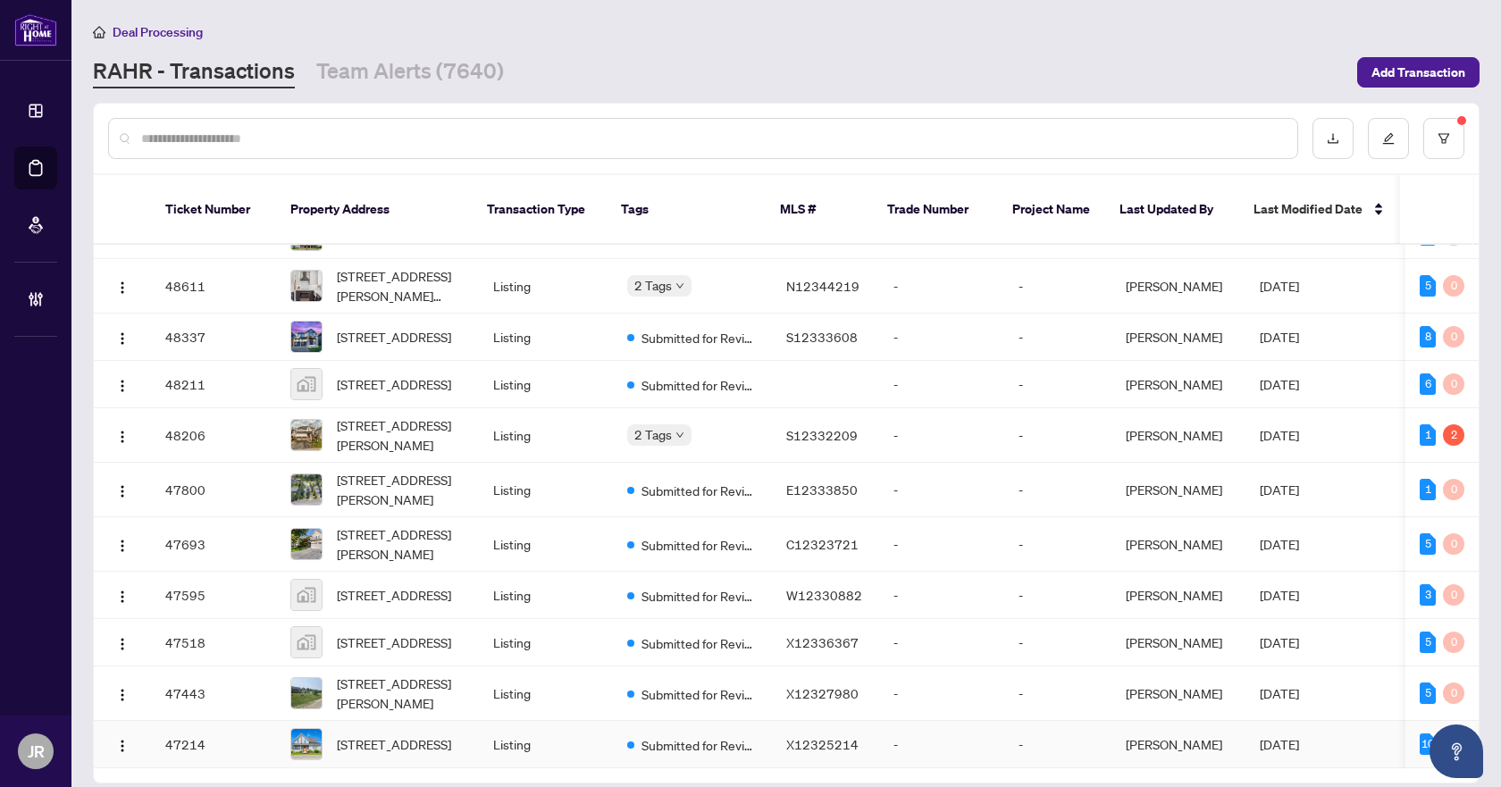
click at [778, 721] on td "X12325214" at bounding box center [825, 744] width 107 height 47
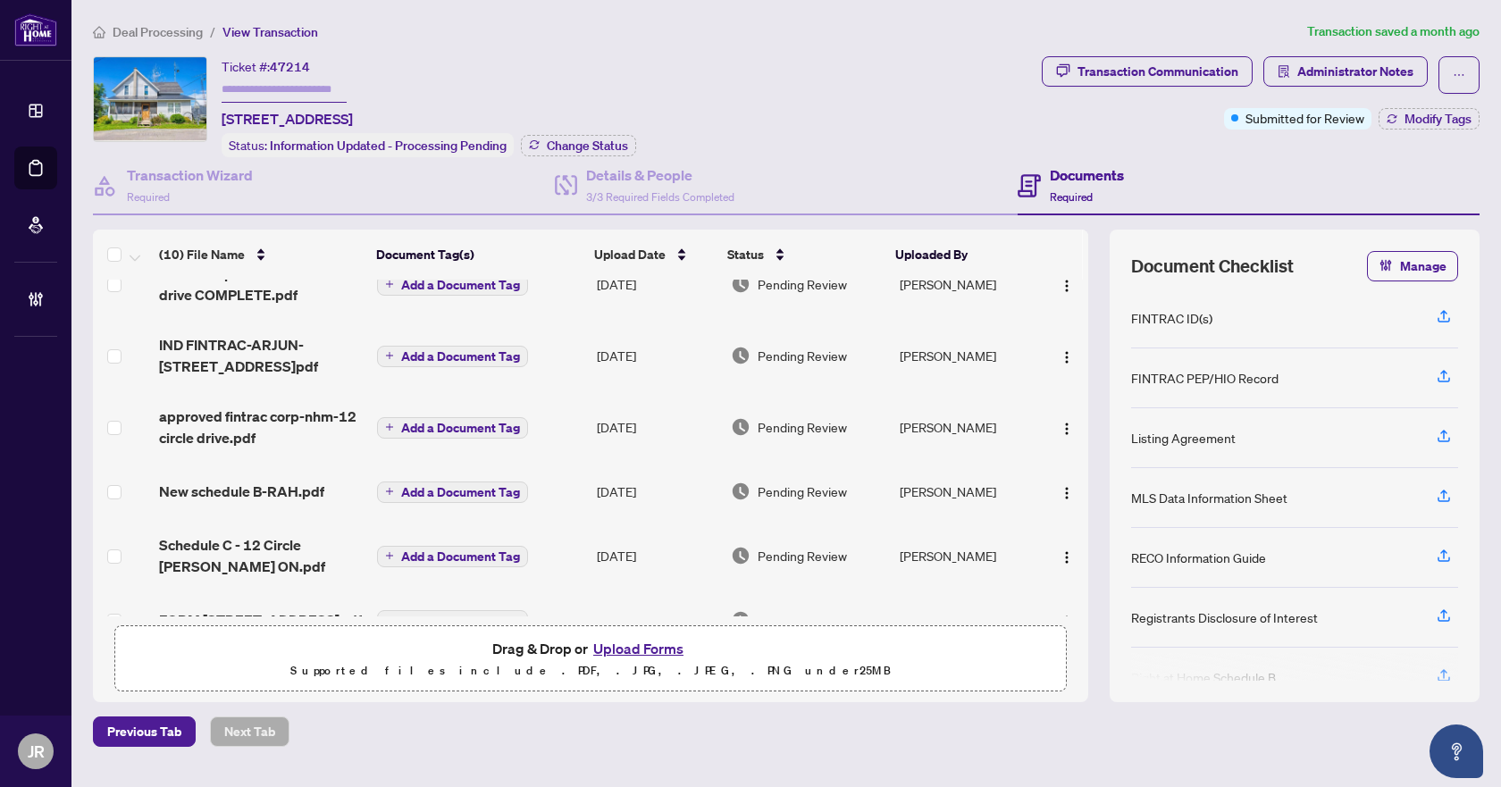
scroll to position [102, 0]
click at [235, 180] on h4 "Transaction Wizard" at bounding box center [190, 174] width 126 height 21
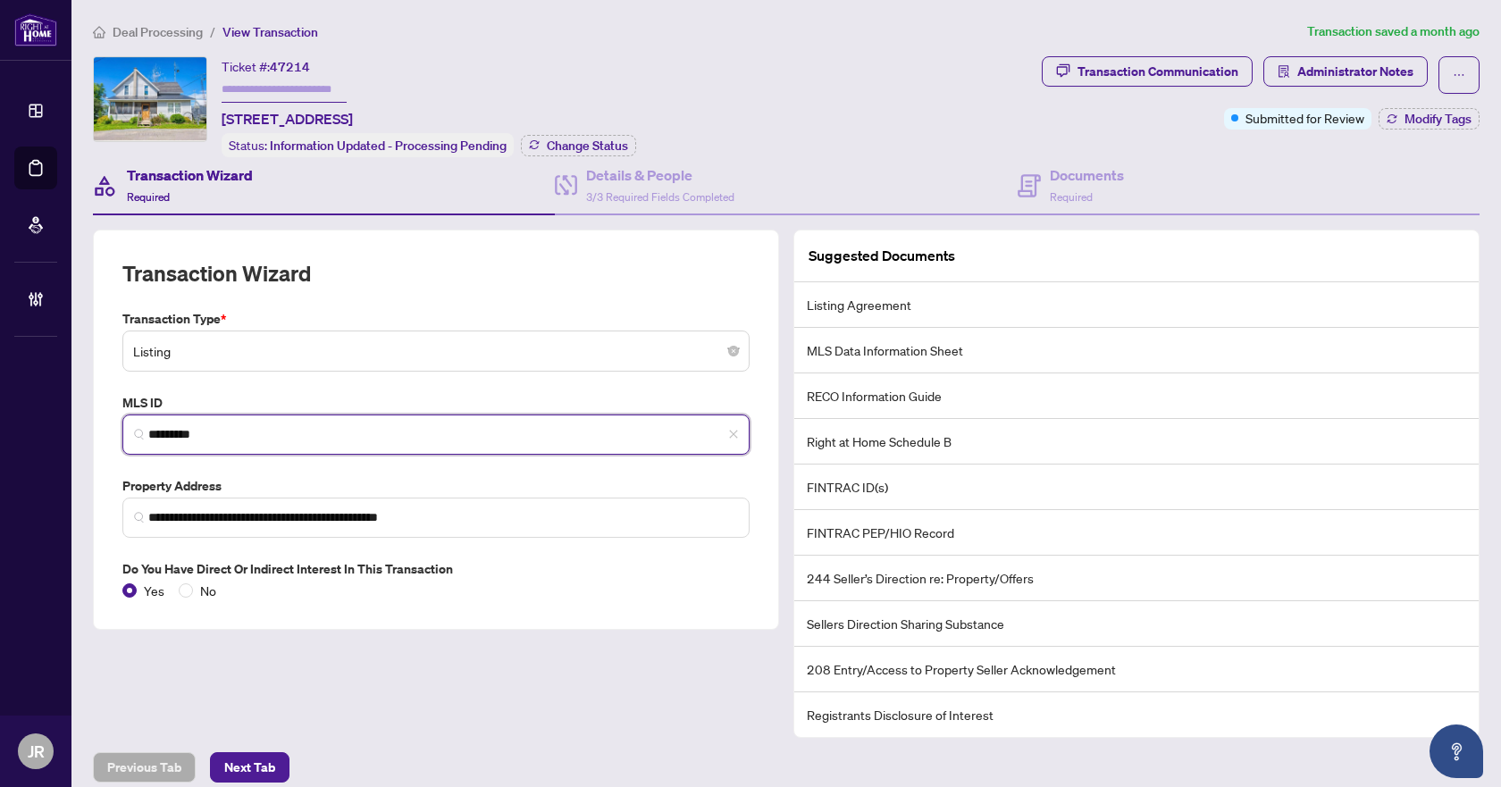
click at [284, 425] on input "*********" at bounding box center [443, 434] width 590 height 19
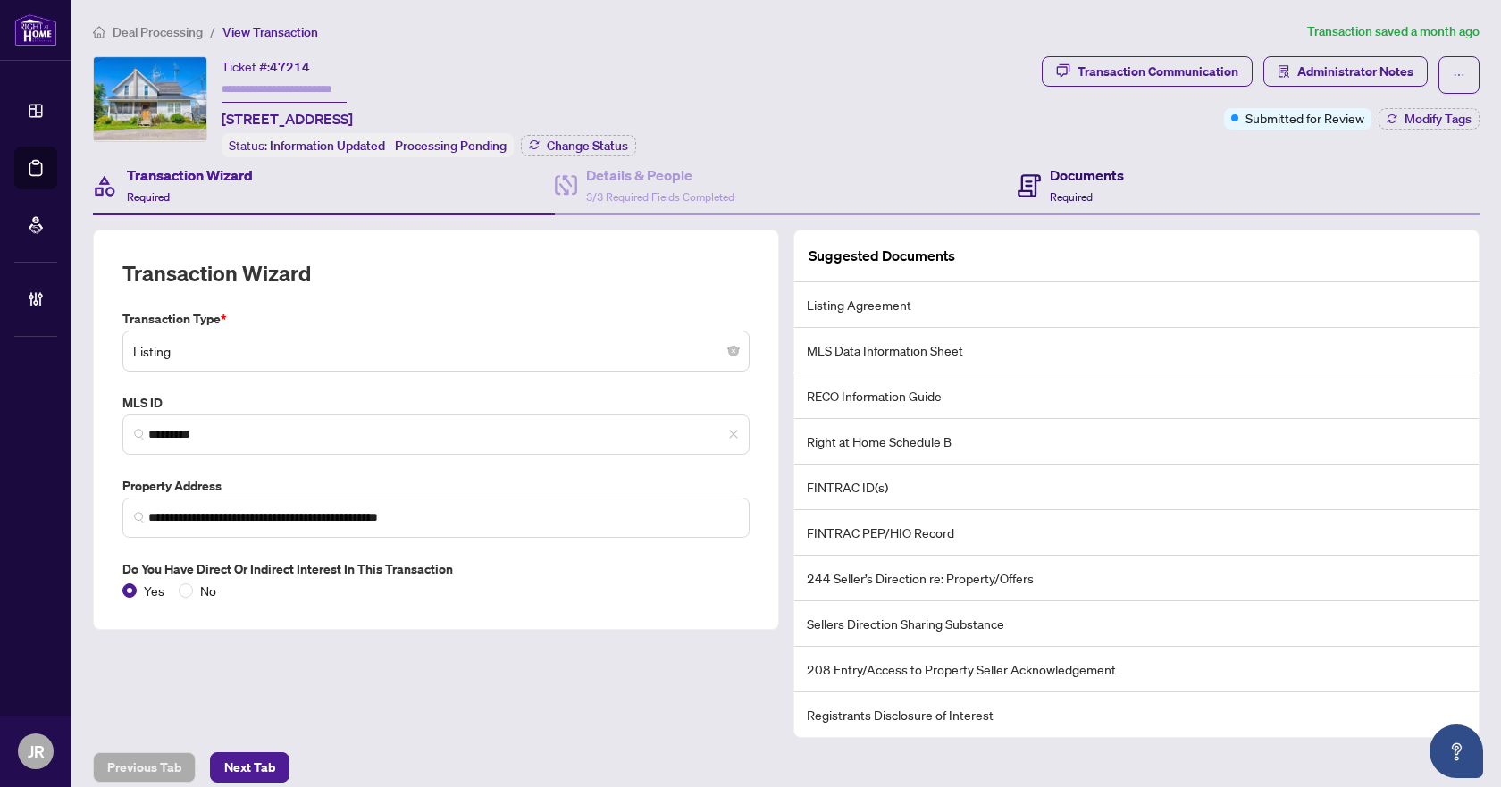
click at [1114, 165] on h4 "Documents" at bounding box center [1087, 174] width 74 height 21
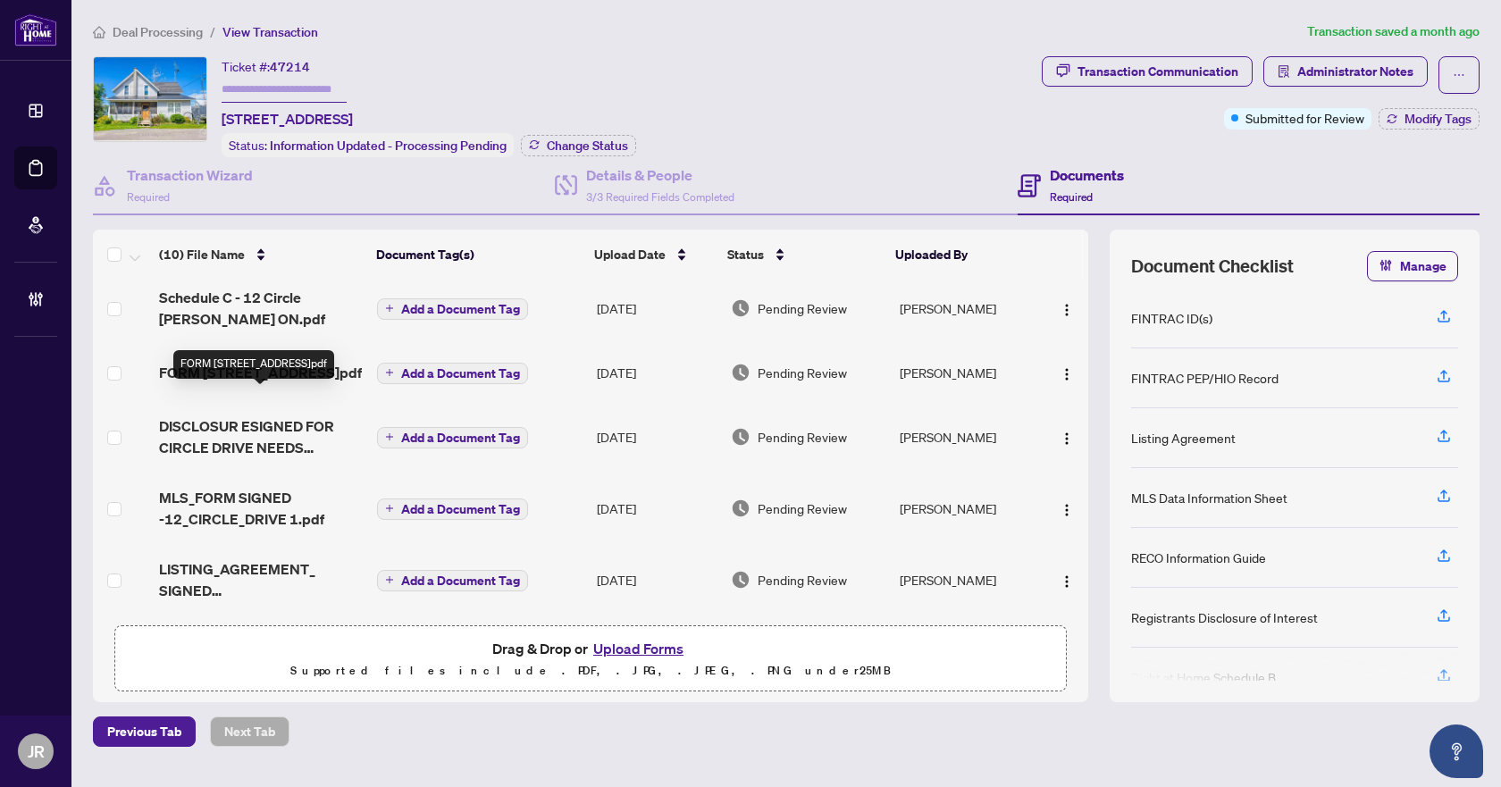
scroll to position [370, 0]
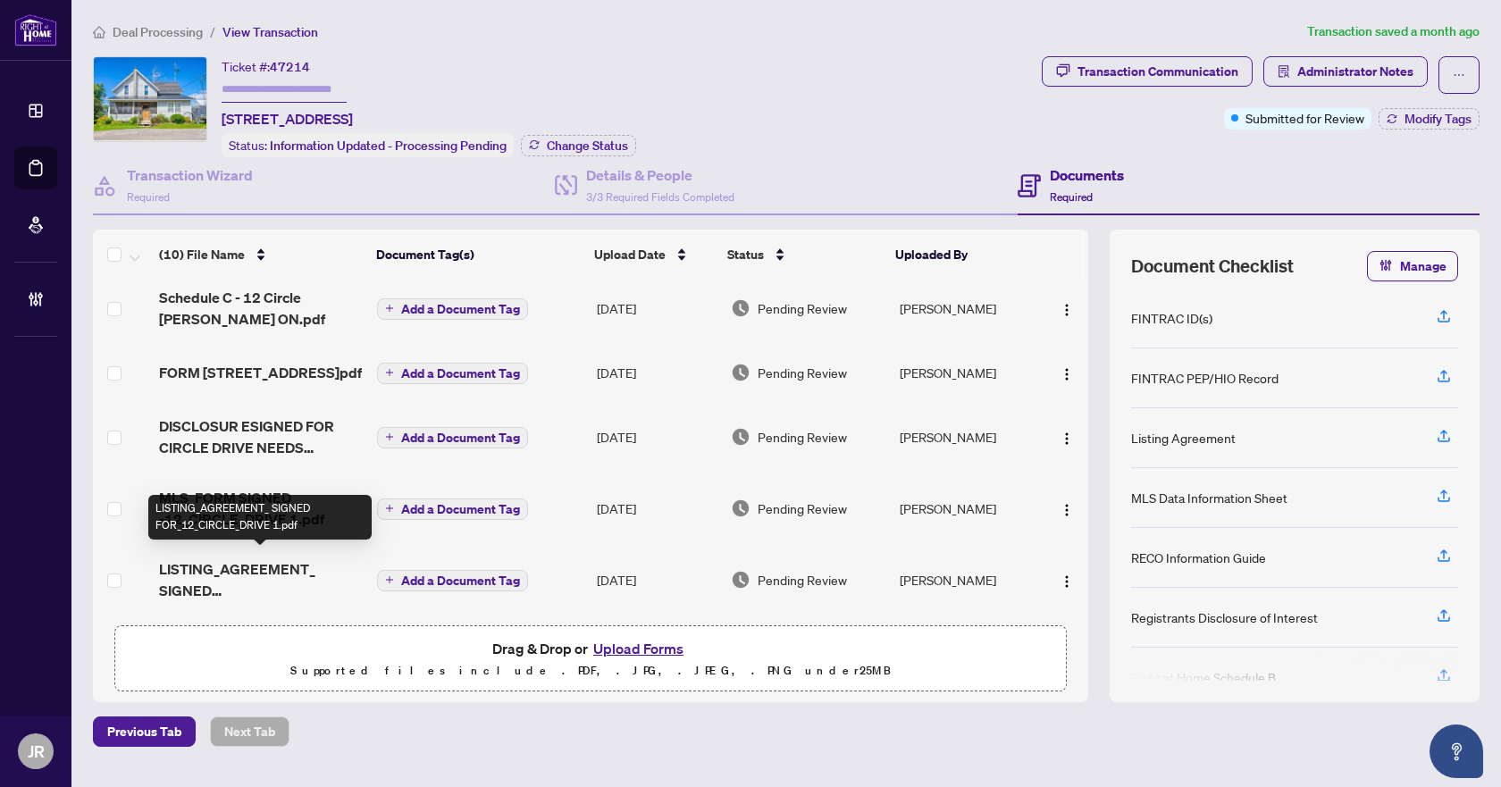
click at [311, 576] on span "LISTING_AGREEMENT_ SIGNED FOR_12_CIRCLE_DRIVE 1.pdf" at bounding box center [261, 579] width 204 height 43
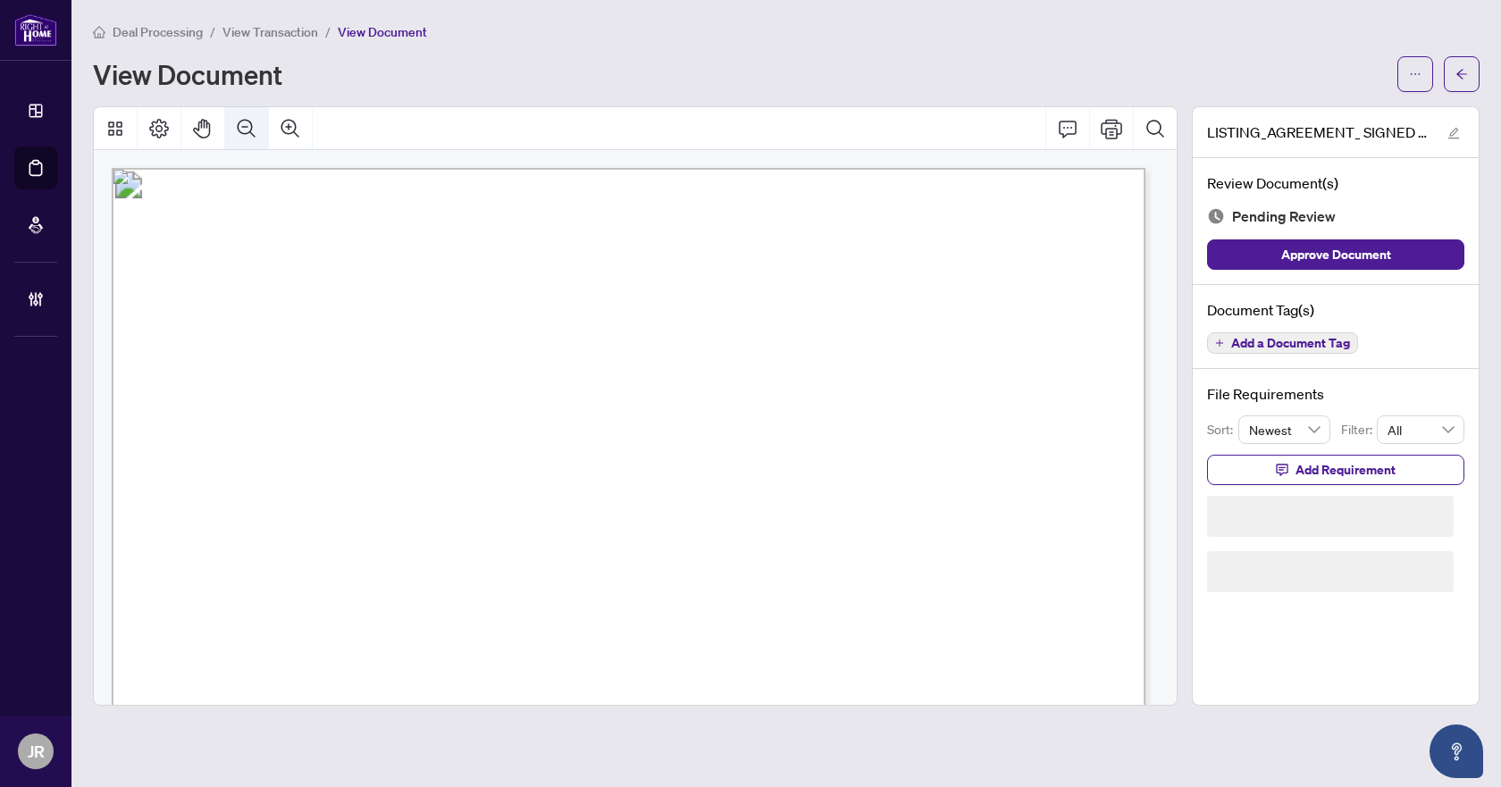
click at [257, 126] on button "Zoom Out" at bounding box center [246, 128] width 43 height 43
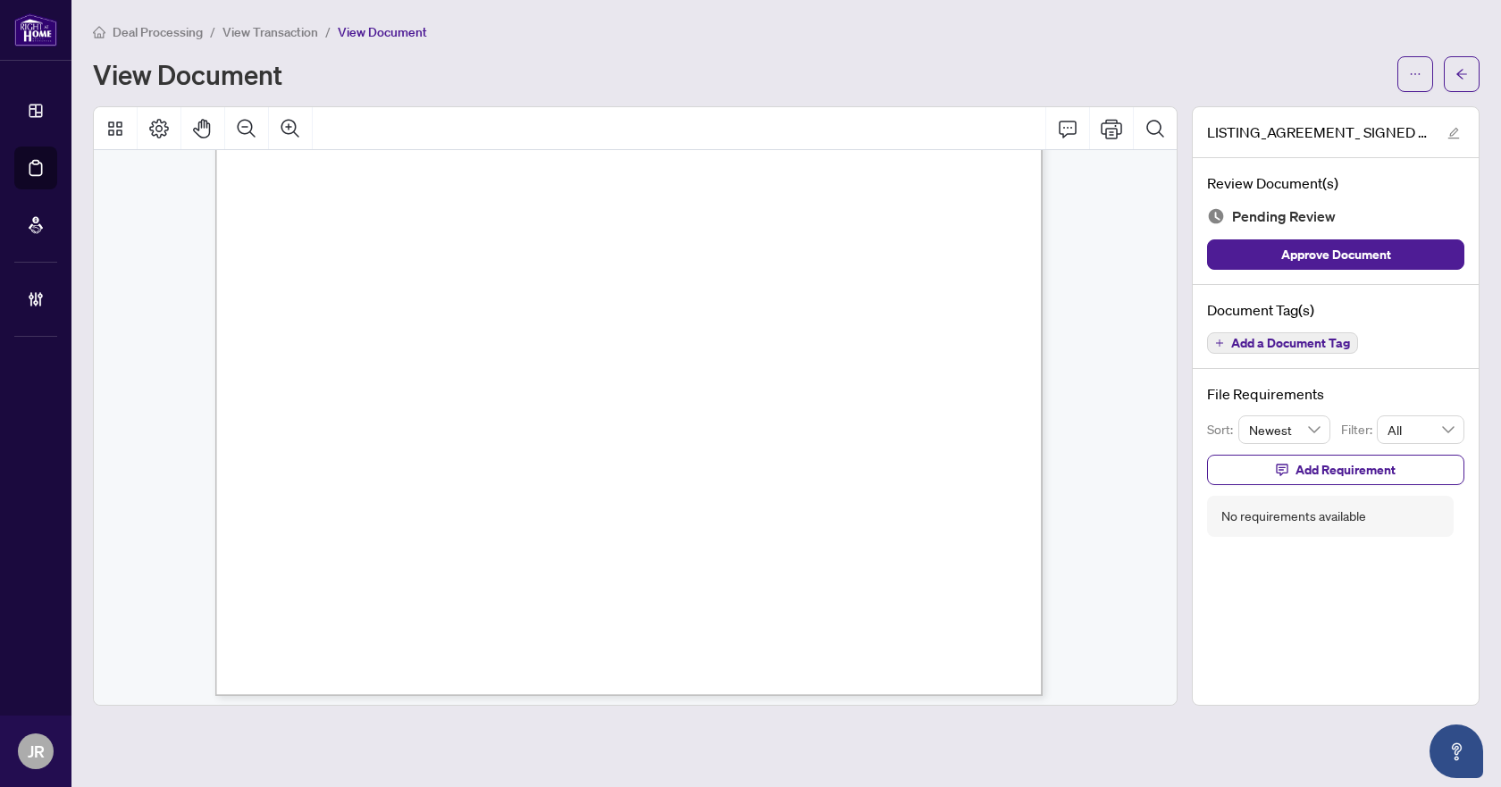
scroll to position [4940, 0]
click at [1307, 342] on span "Add a Document Tag" at bounding box center [1290, 343] width 119 height 13
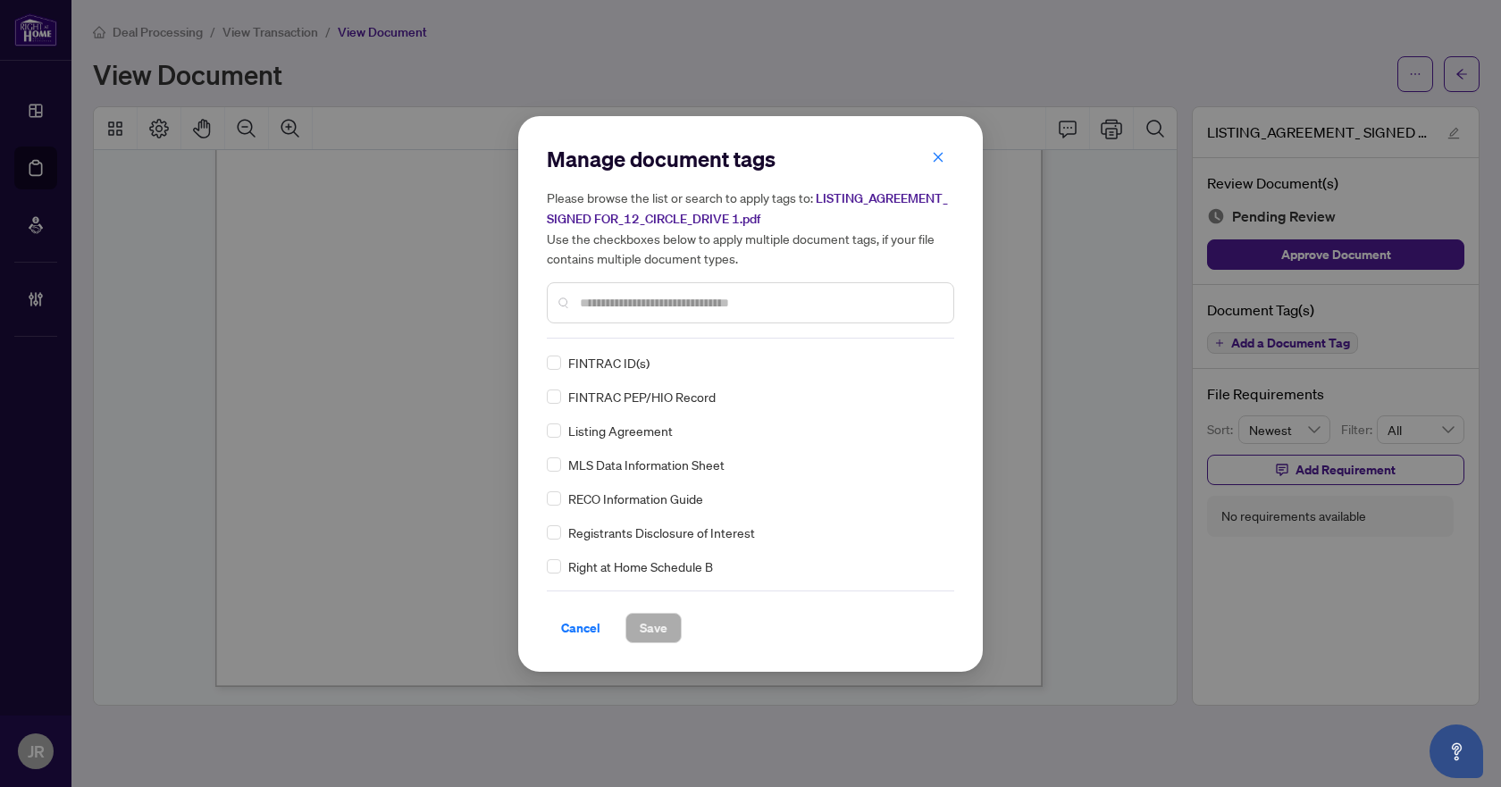
click at [701, 301] on input "text" at bounding box center [759, 303] width 359 height 20
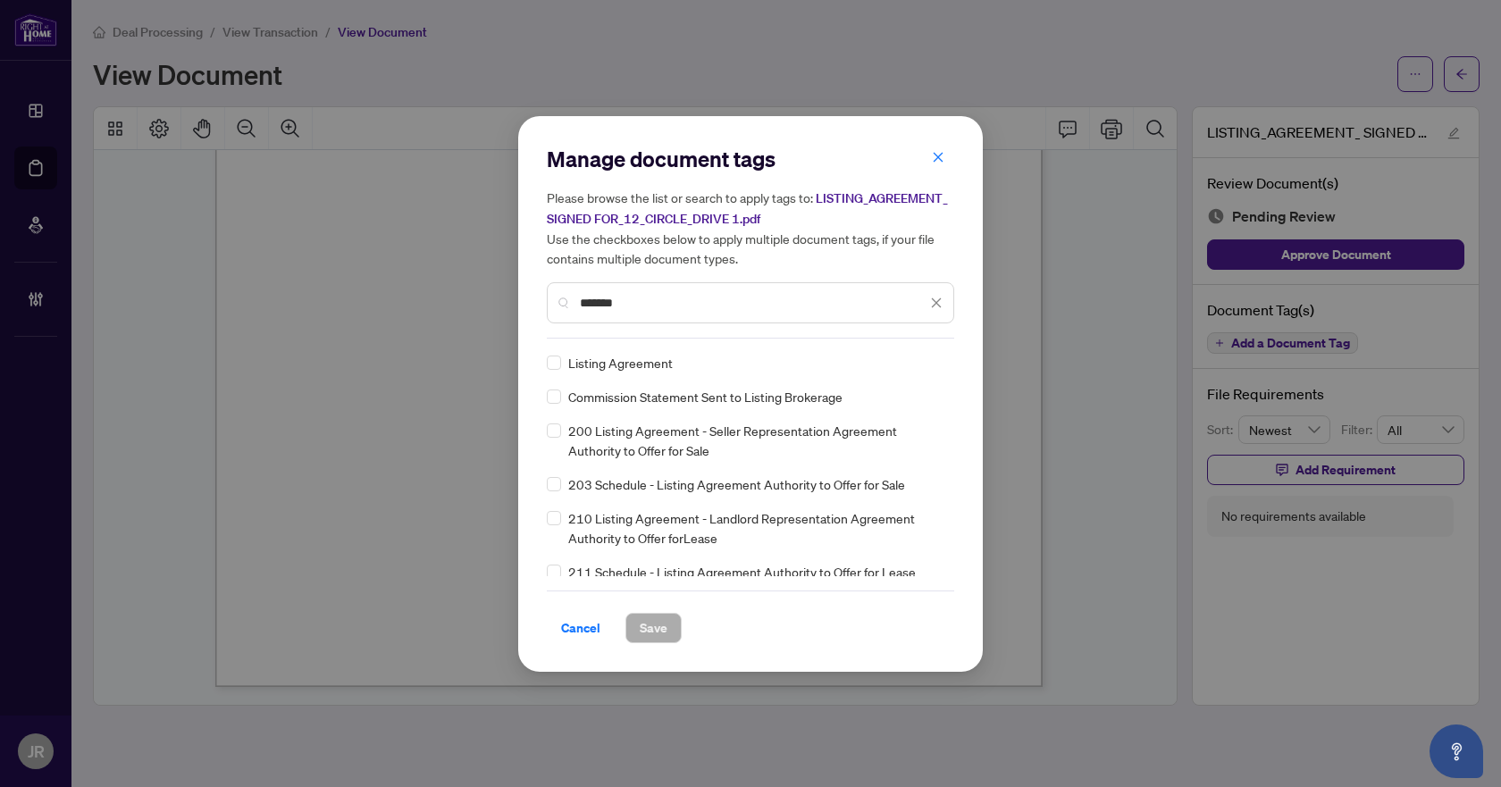
type input "*******"
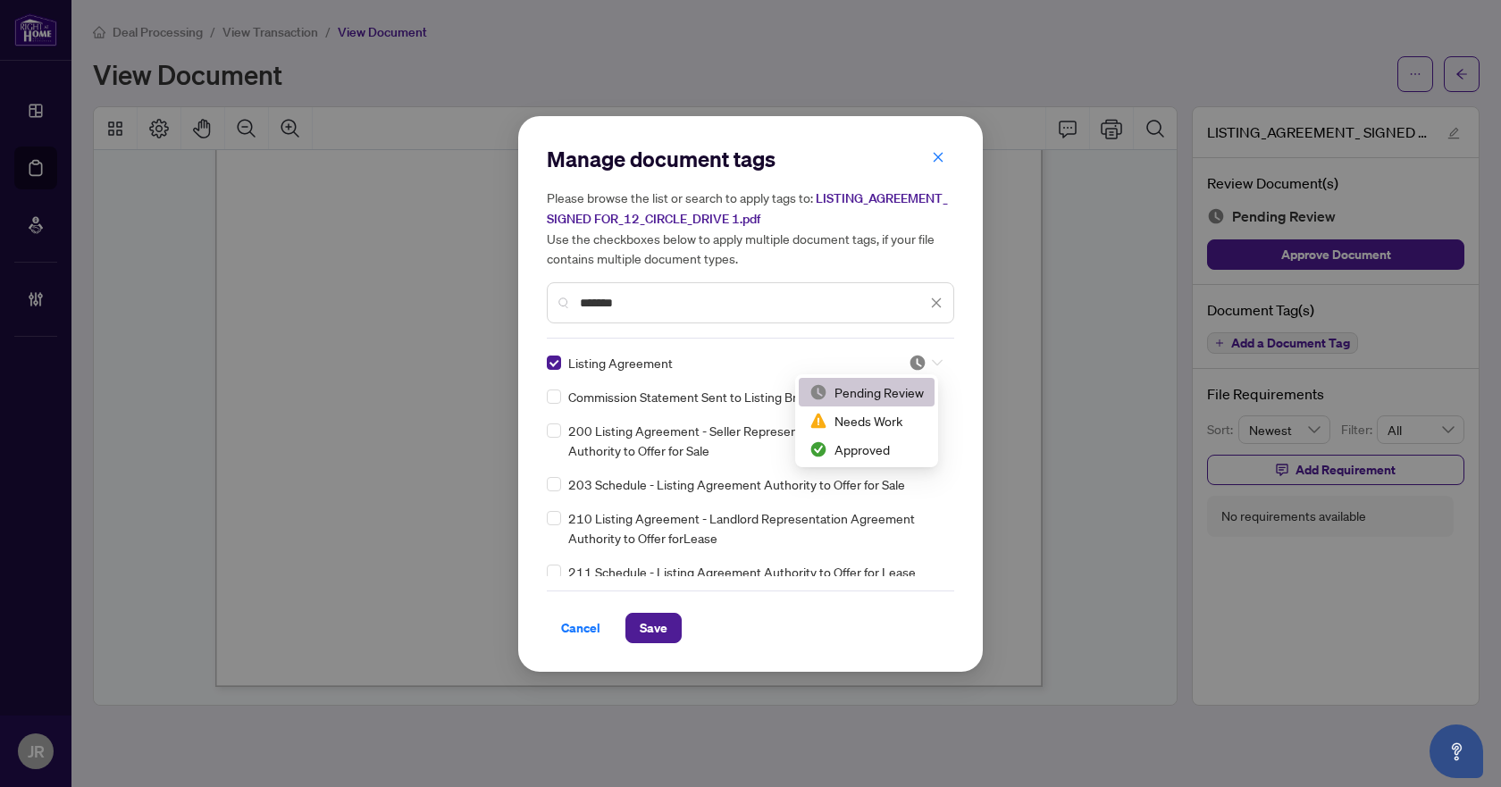
click at [926, 364] on div at bounding box center [926, 363] width 34 height 18
click at [871, 451] on div "Approved" at bounding box center [867, 450] width 114 height 20
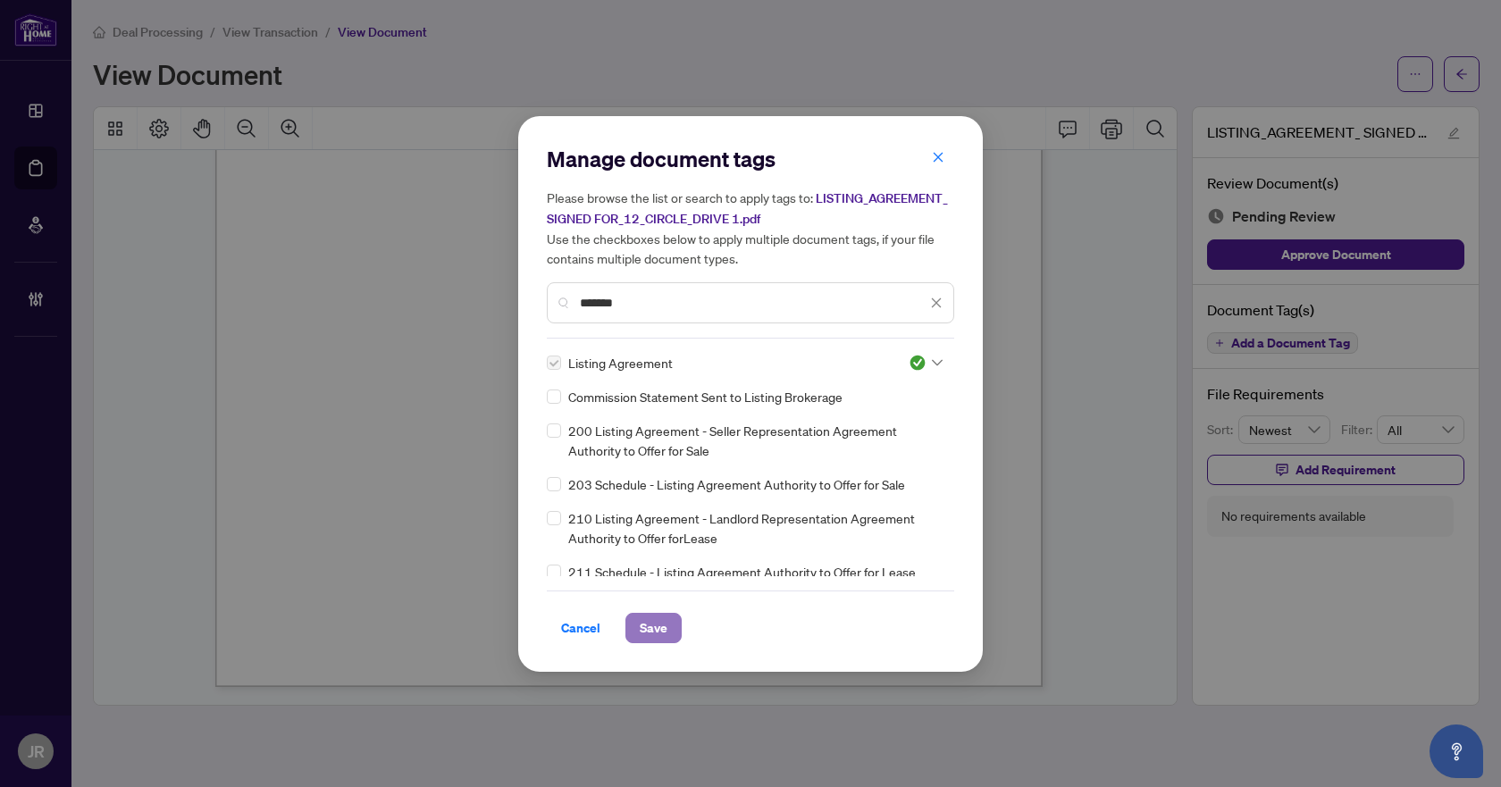
click at [672, 624] on button "Save" at bounding box center [653, 628] width 56 height 30
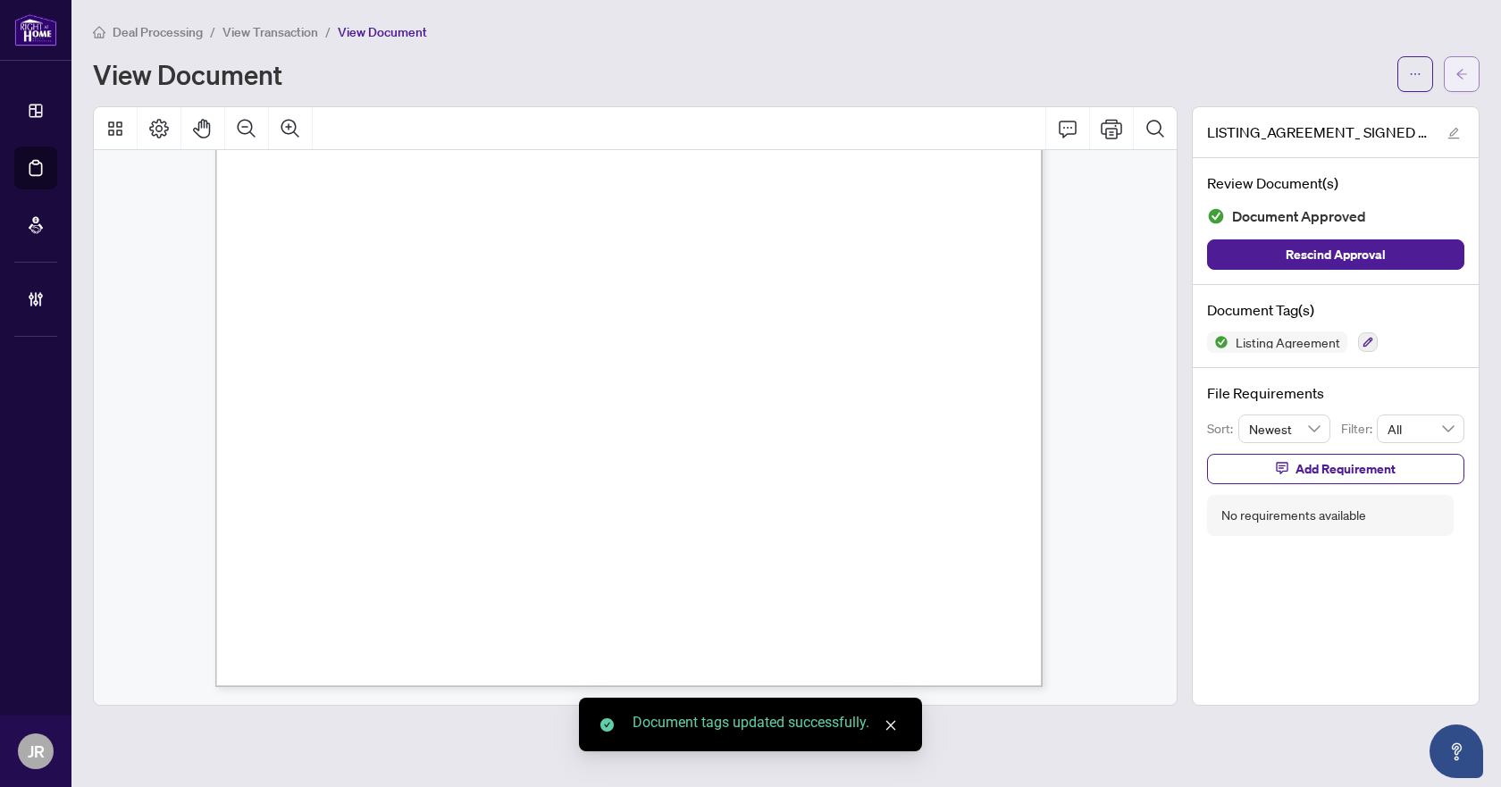
click at [1470, 71] on button "button" at bounding box center [1462, 74] width 36 height 36
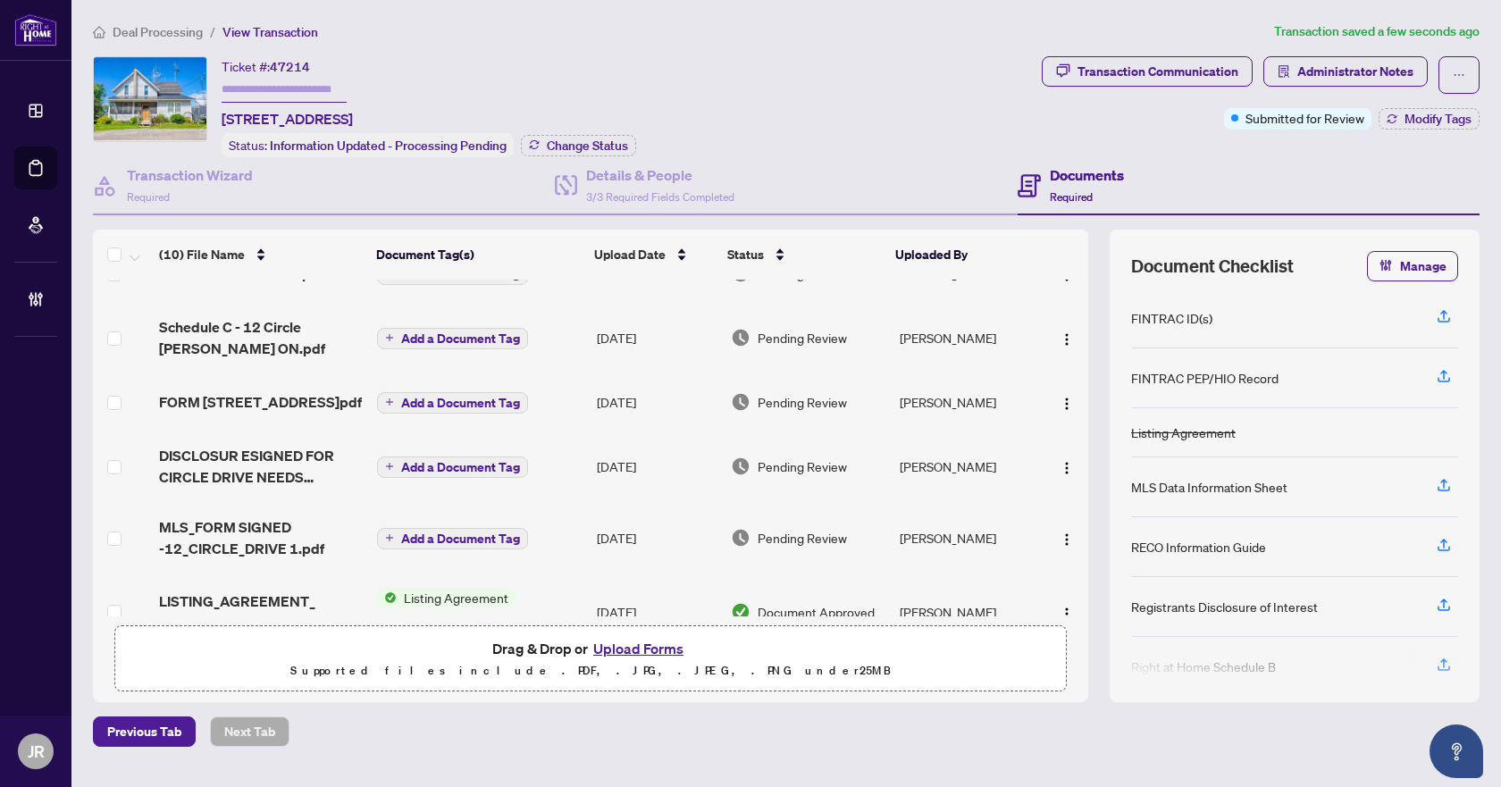
scroll to position [374, 0]
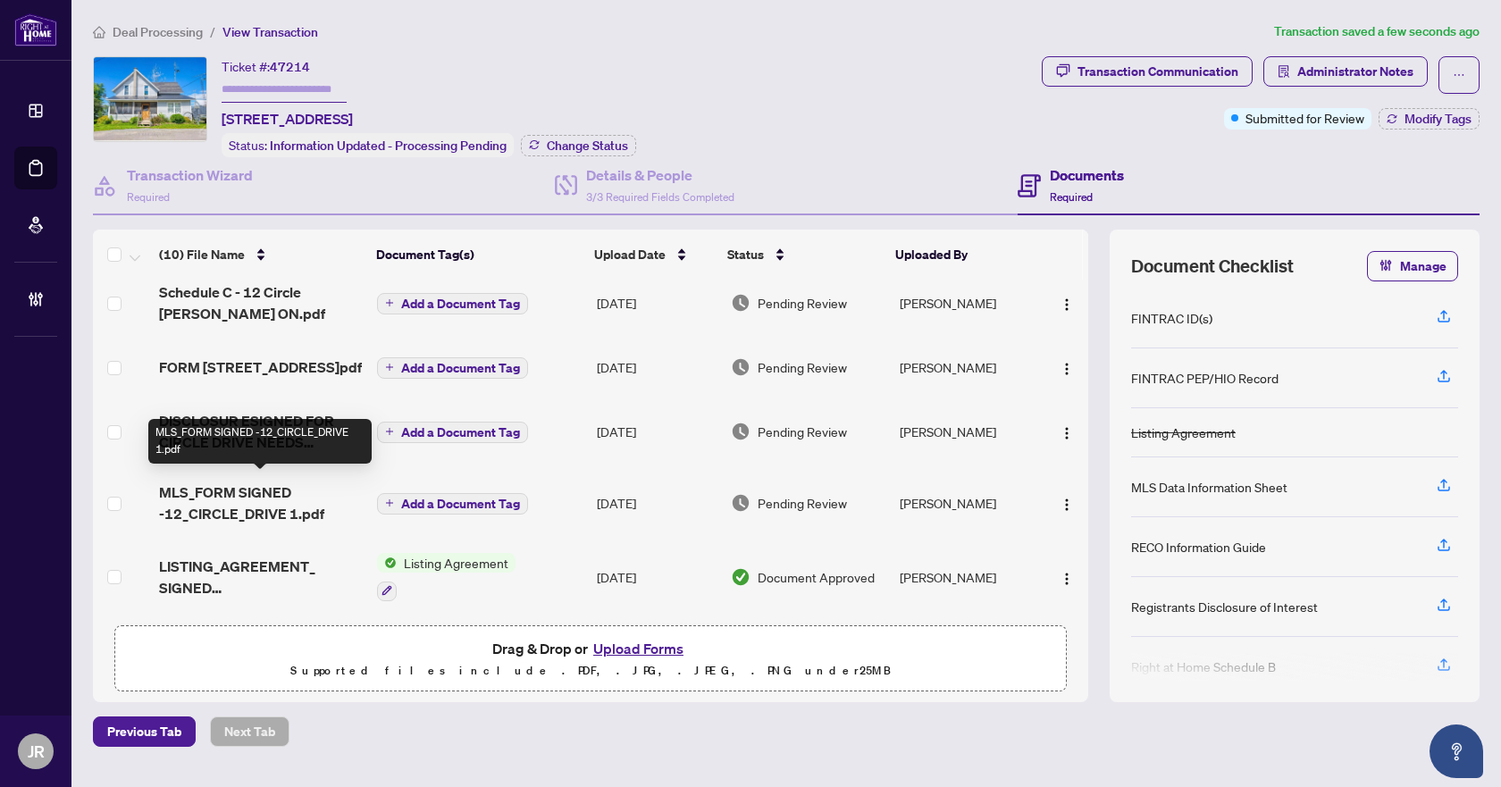
click at [306, 507] on span "MLS_FORM SIGNED -12_CIRCLE_DRIVE 1.pdf" at bounding box center [261, 503] width 204 height 43
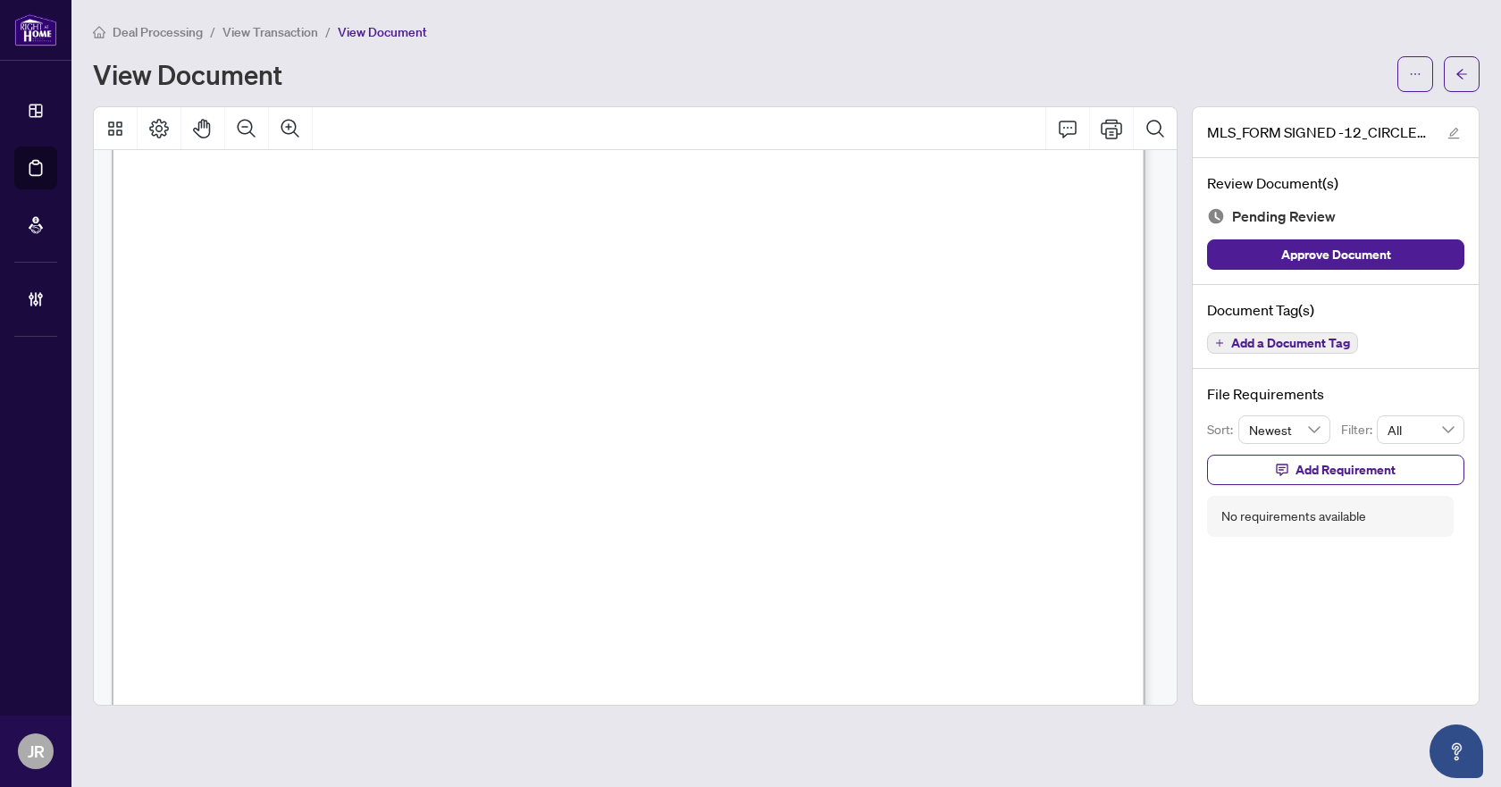
scroll to position [179, 0]
click at [1244, 343] on span "Add a Document Tag" at bounding box center [1290, 343] width 119 height 13
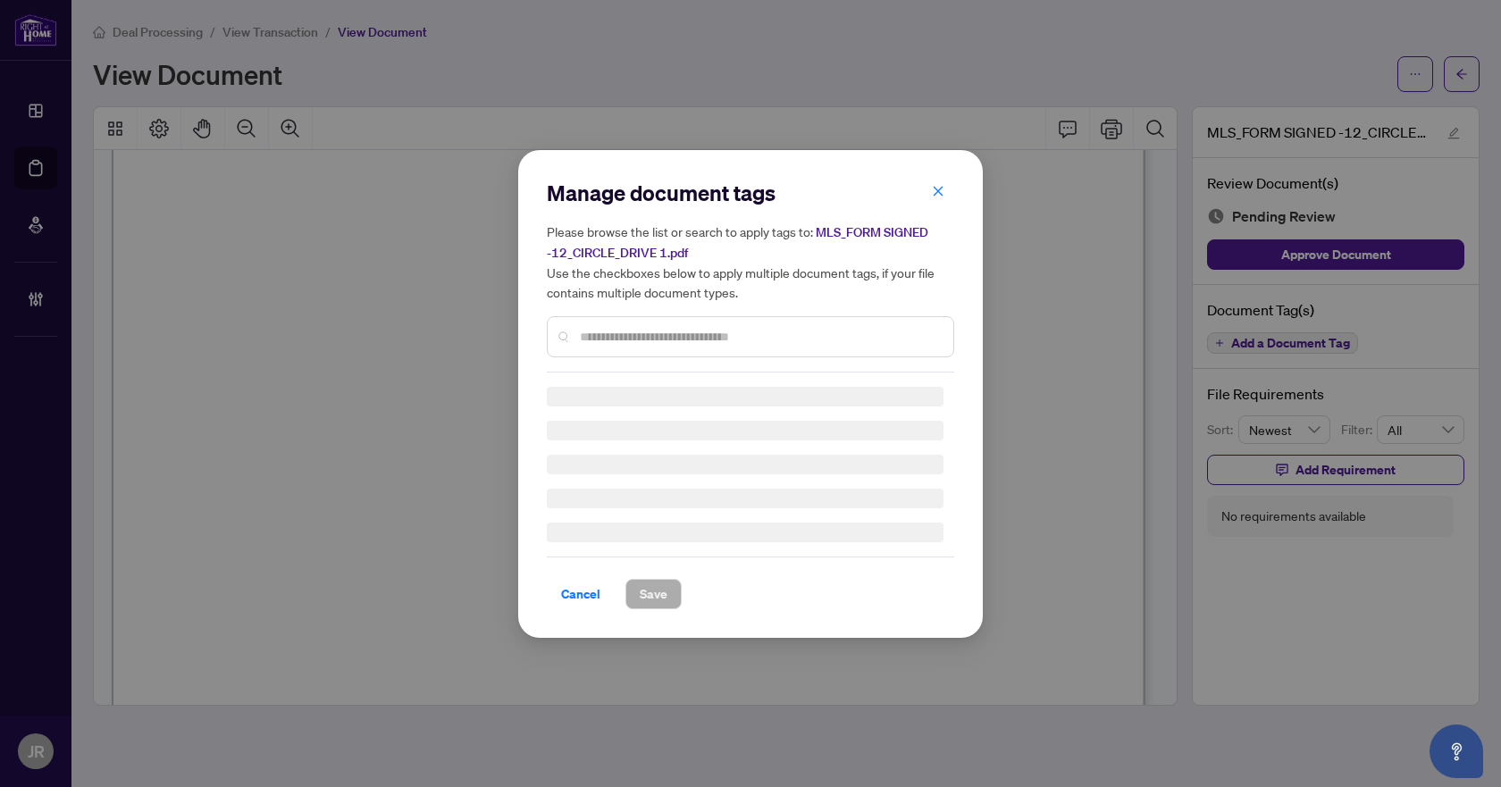
click at [831, 332] on input "text" at bounding box center [759, 337] width 359 height 20
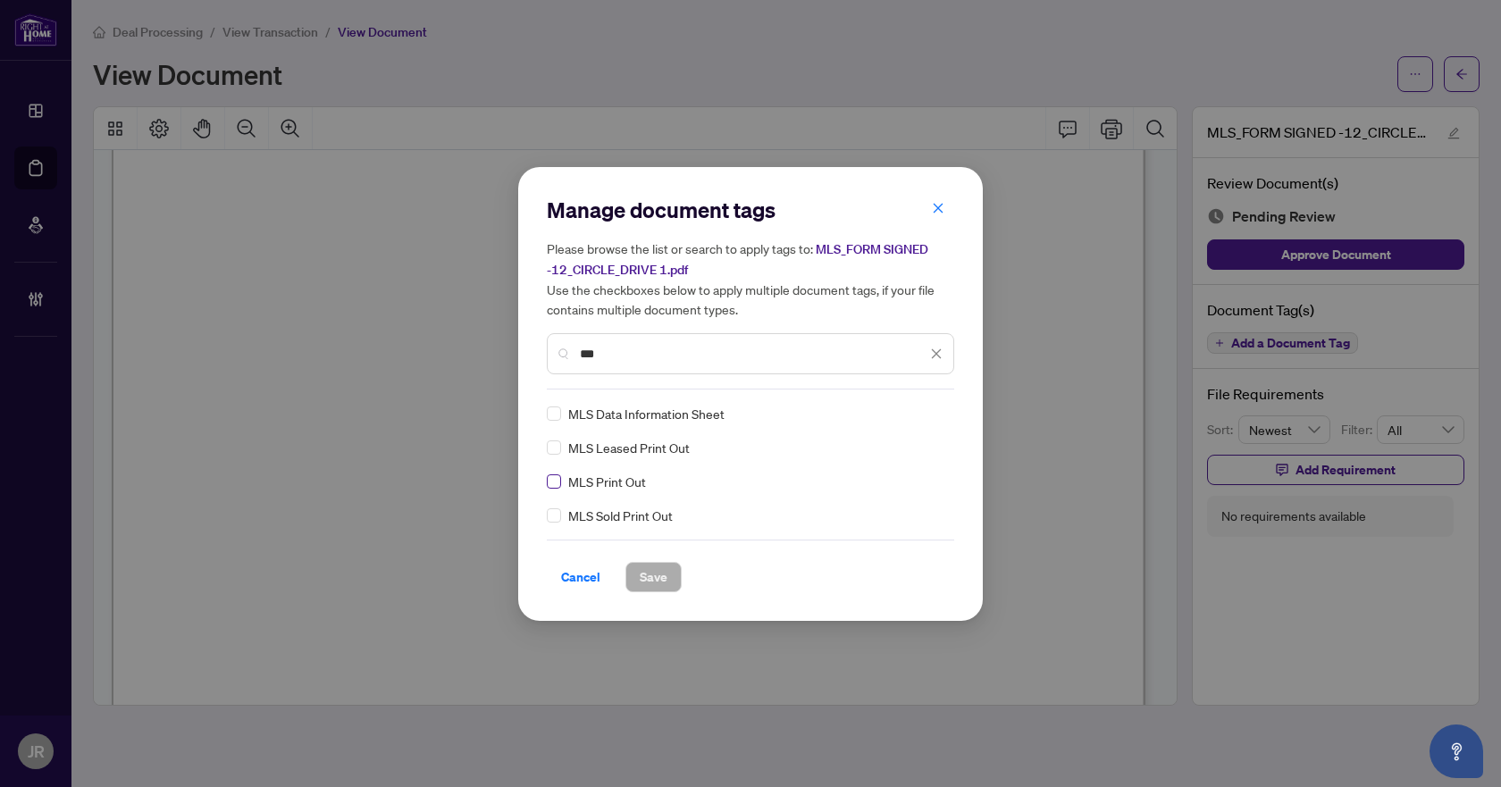
type input "***"
click at [666, 564] on span "Save" at bounding box center [654, 577] width 28 height 29
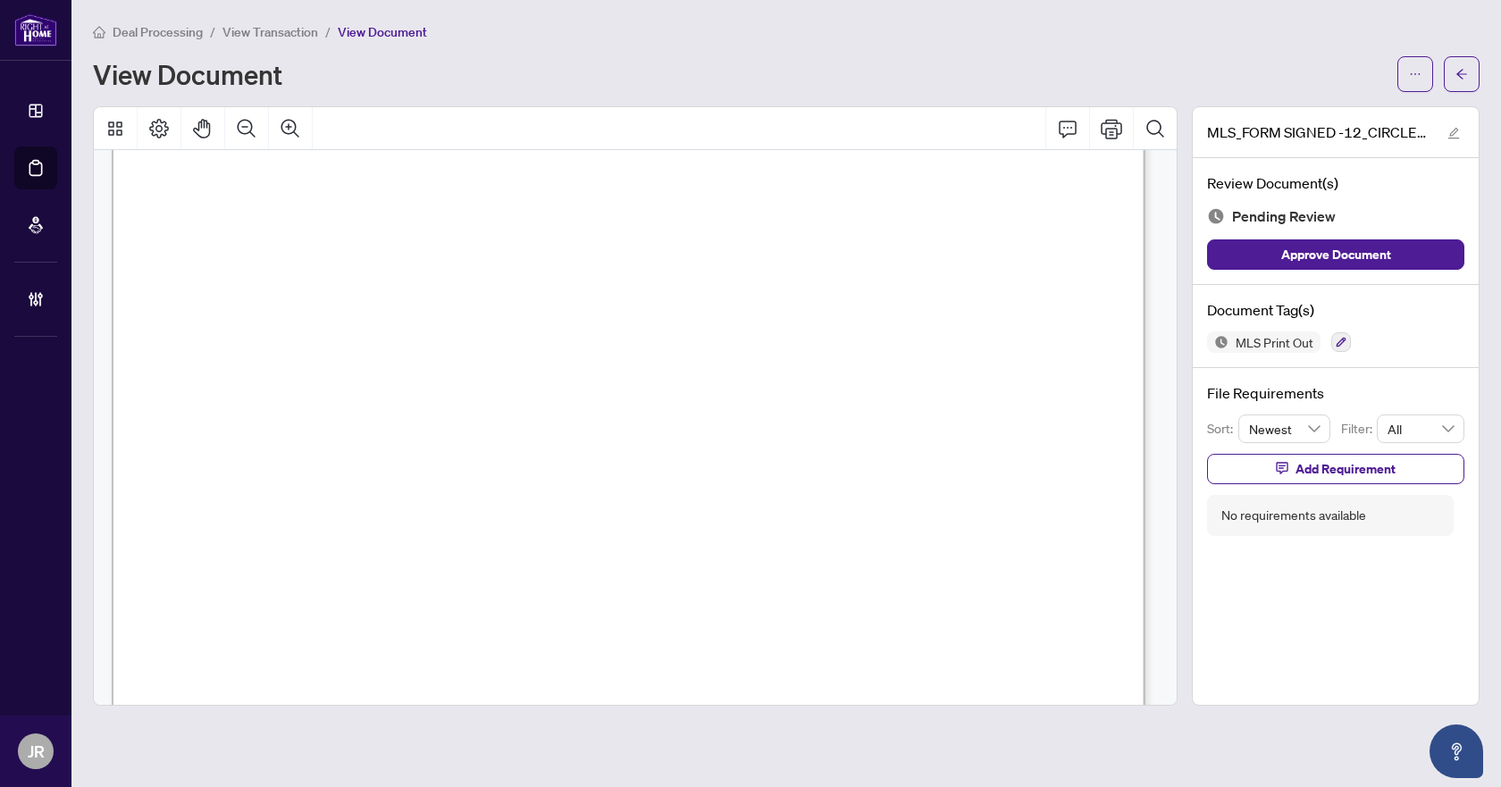
scroll to position [89, 0]
click at [1333, 341] on button "button" at bounding box center [1341, 342] width 20 height 20
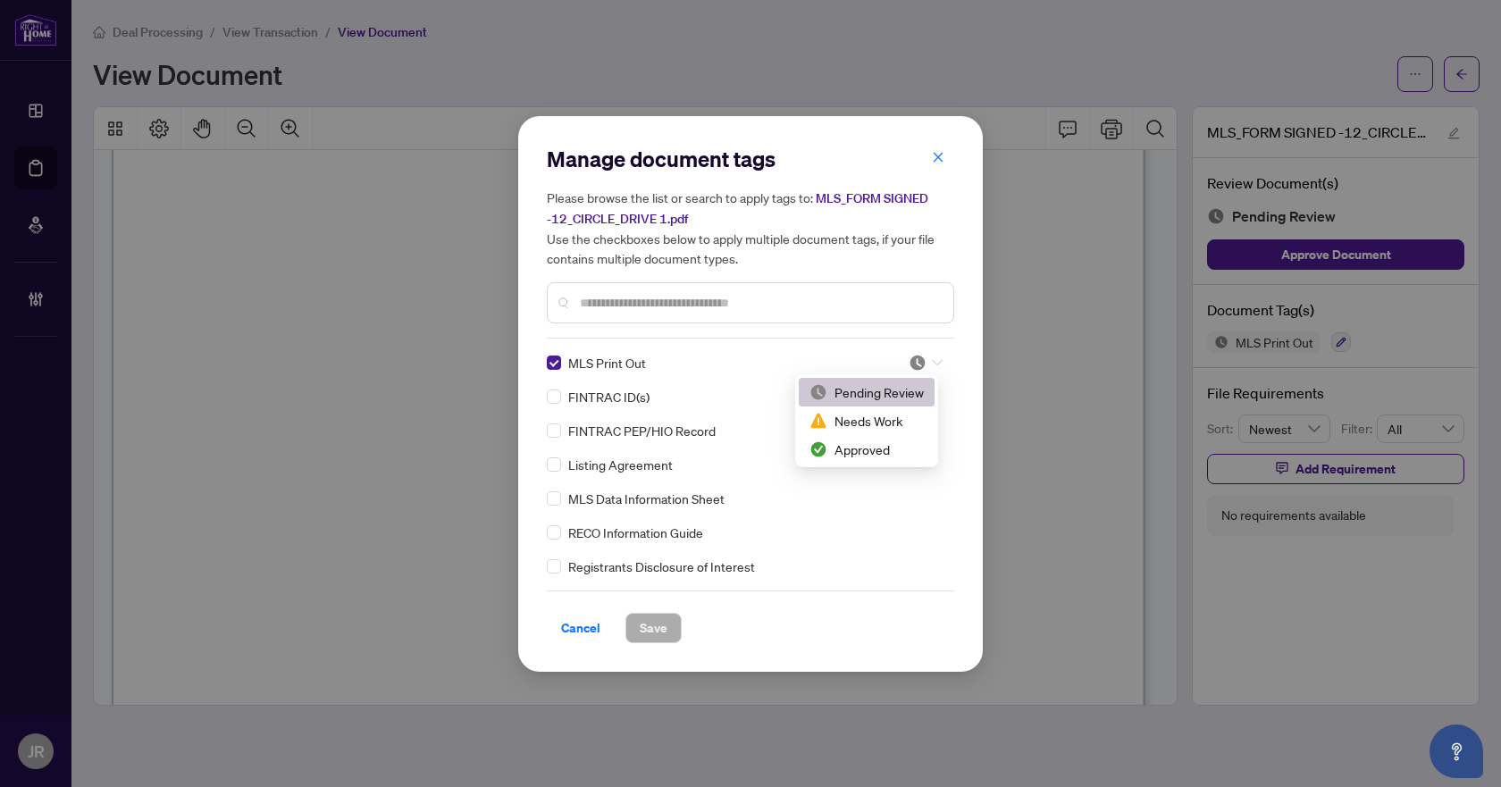
click at [925, 354] on div at bounding box center [926, 363] width 34 height 18
click at [862, 446] on div "Approved" at bounding box center [867, 450] width 114 height 20
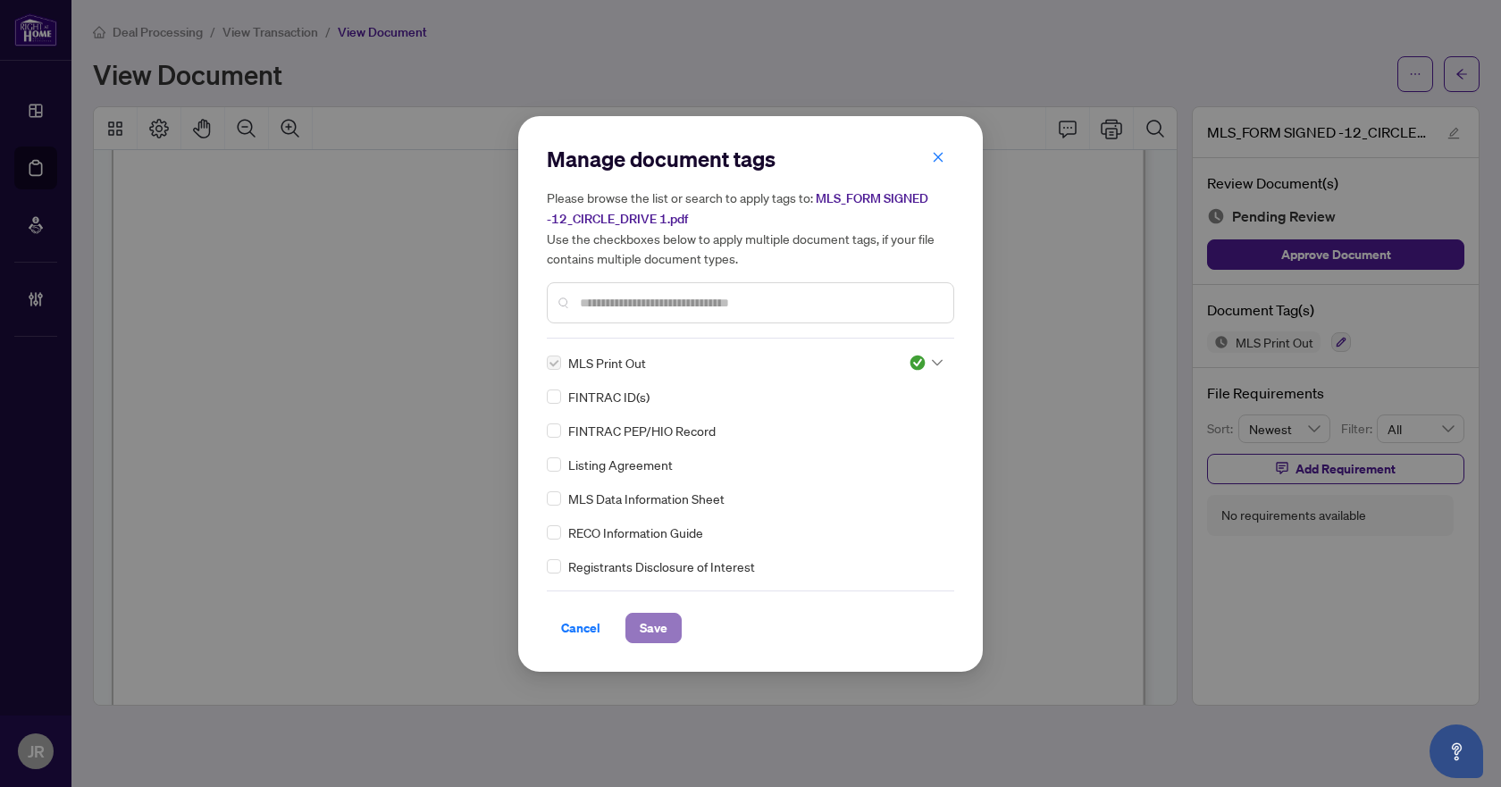
click at [656, 635] on span "Save" at bounding box center [654, 628] width 28 height 29
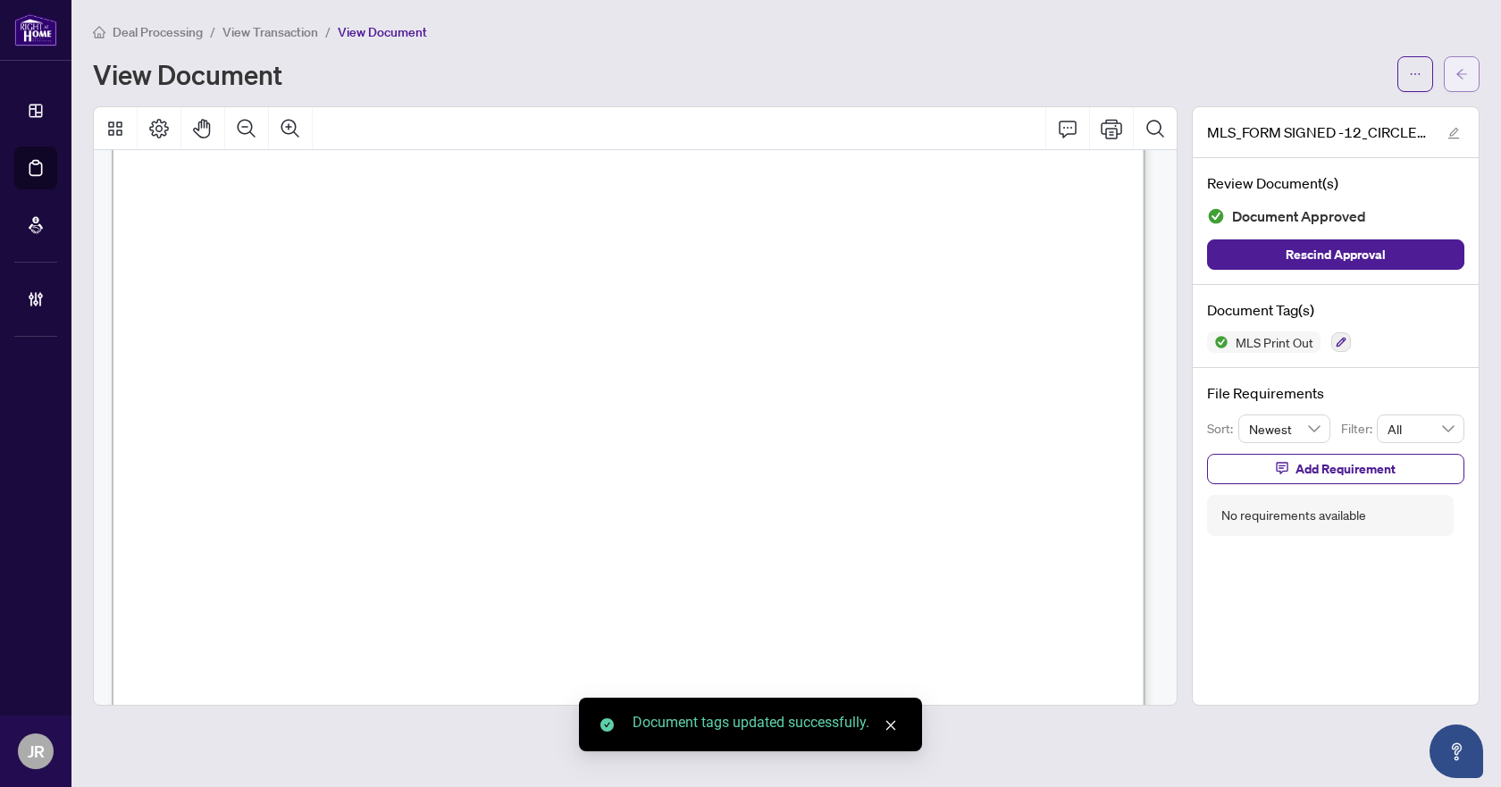
click at [1470, 70] on button "button" at bounding box center [1462, 74] width 36 height 36
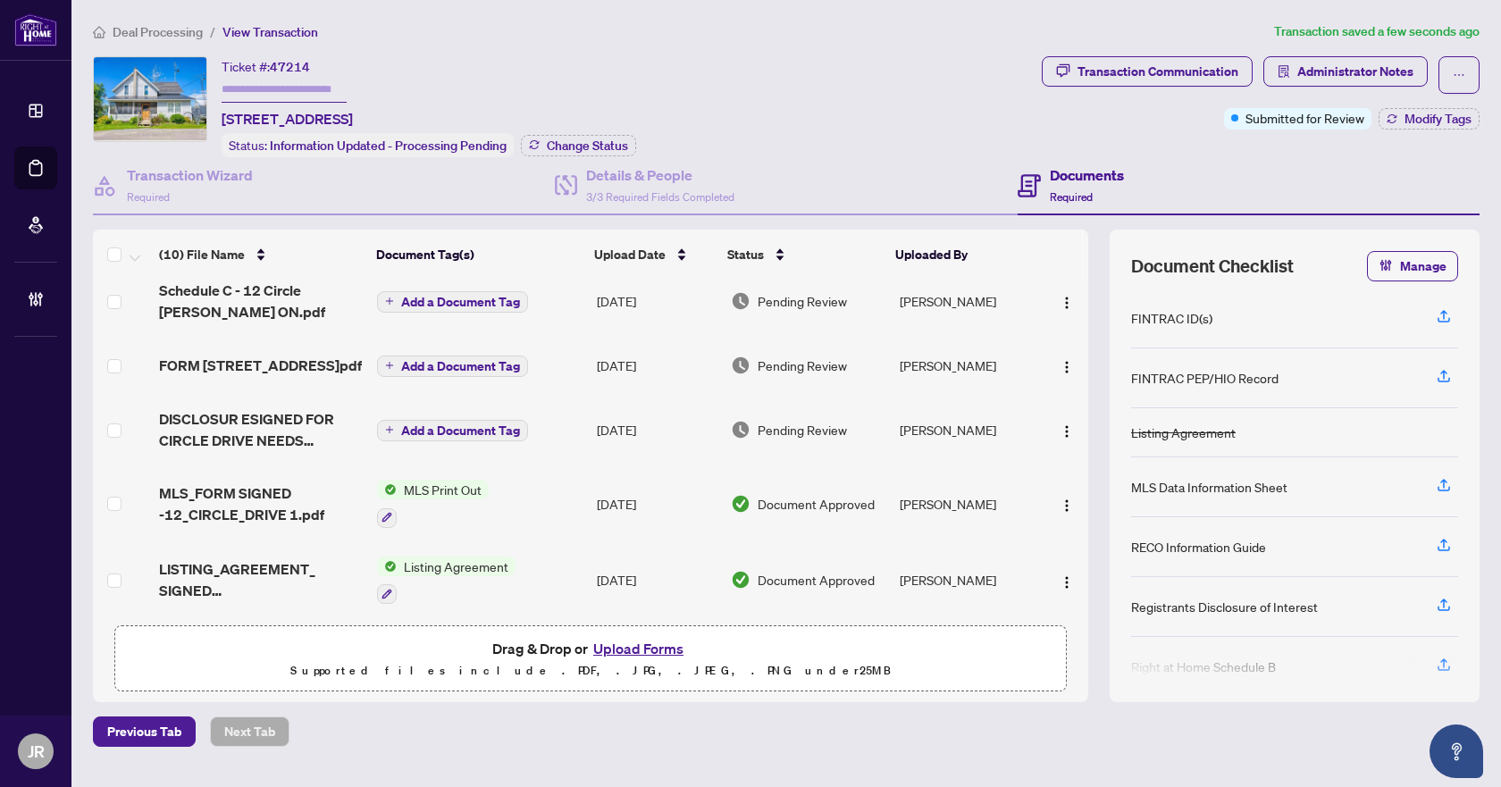
scroll to position [380, 0]
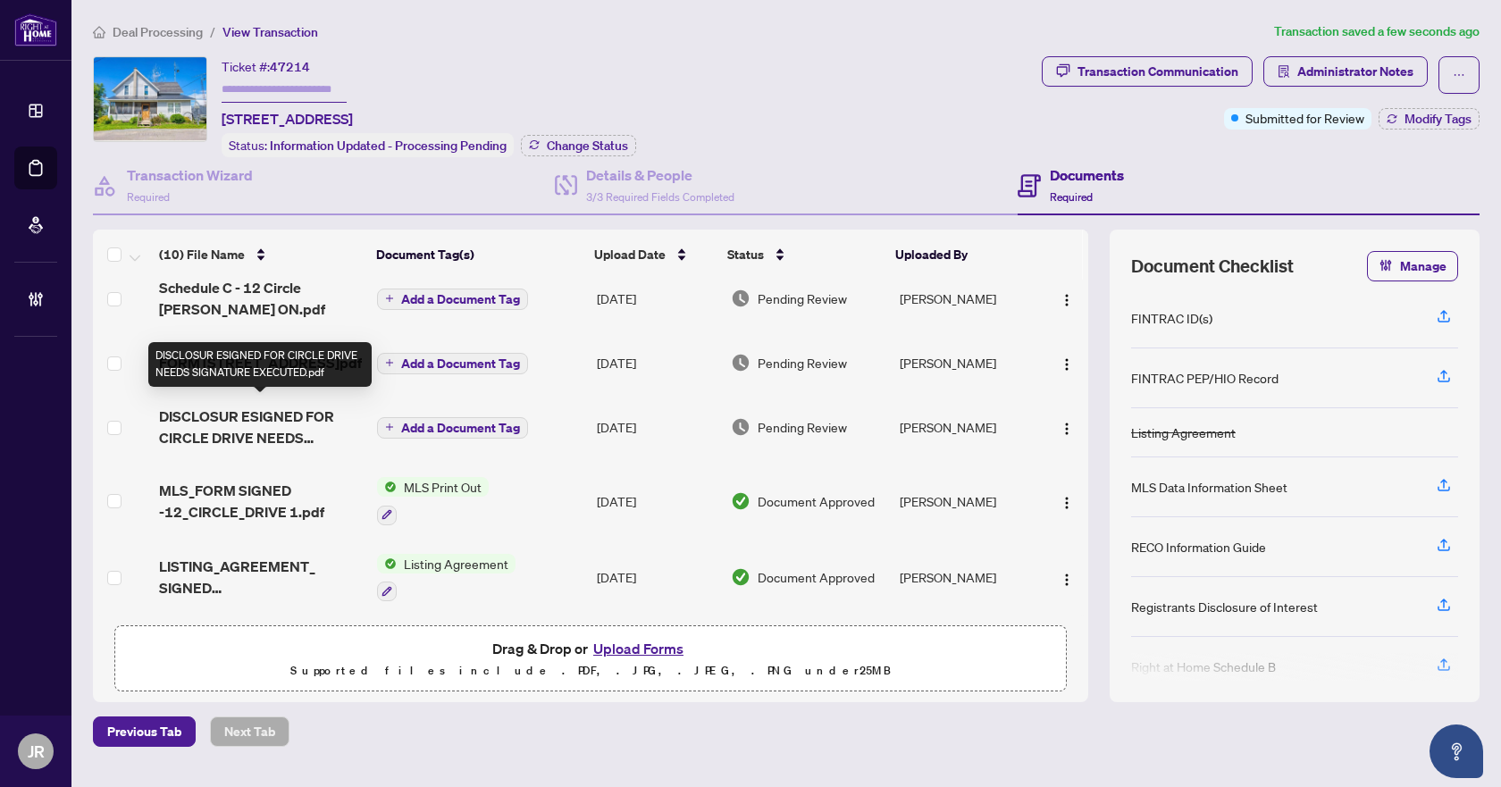
click at [323, 413] on span "DISCLOSUR ESIGNED FOR CIRCLE DRIVE NEEDS SIGNATURE EXECUTED.pdf" at bounding box center [261, 427] width 204 height 43
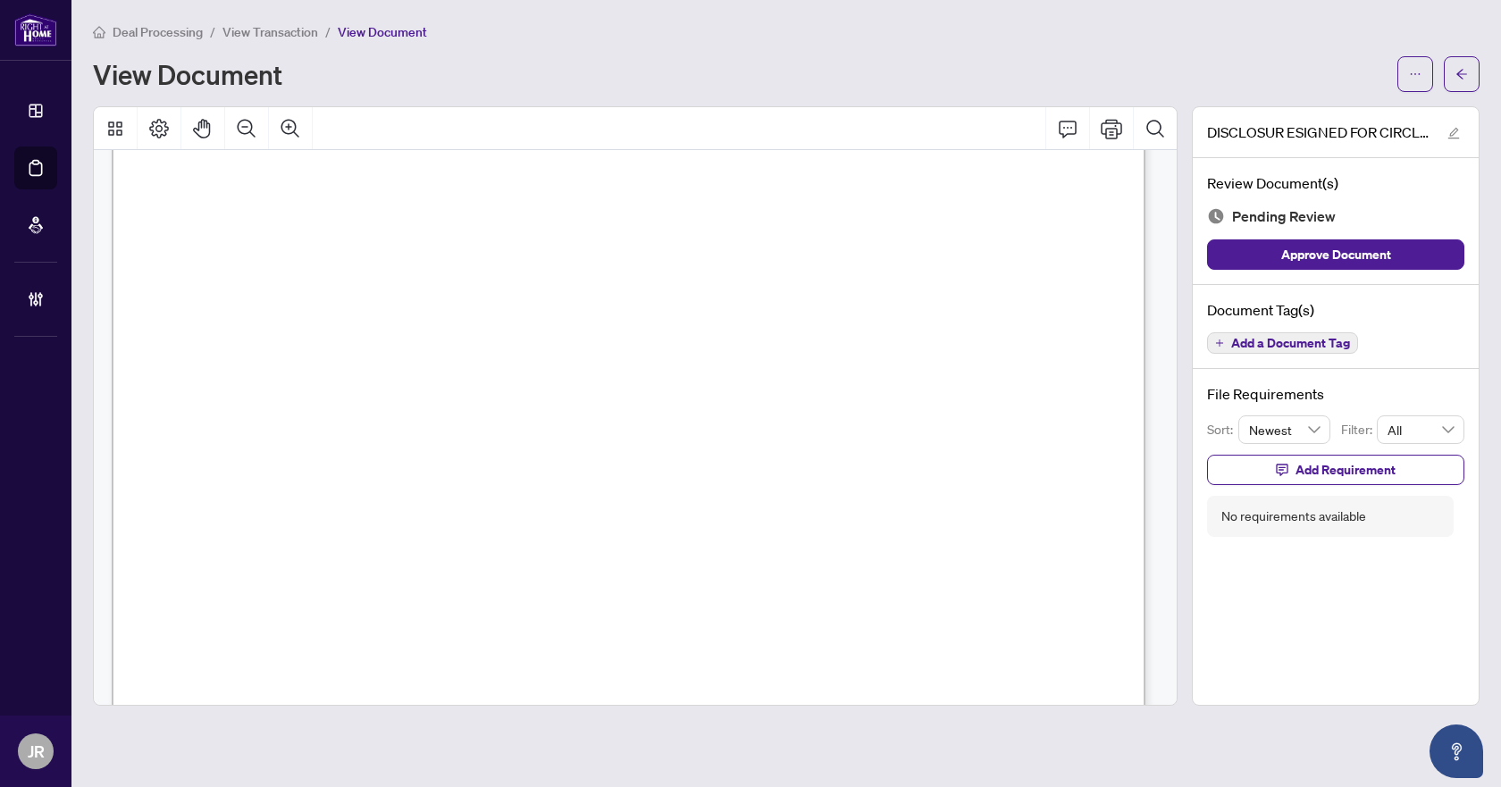
scroll to position [89, 0]
click at [1290, 350] on button "Add a Document Tag" at bounding box center [1282, 342] width 151 height 21
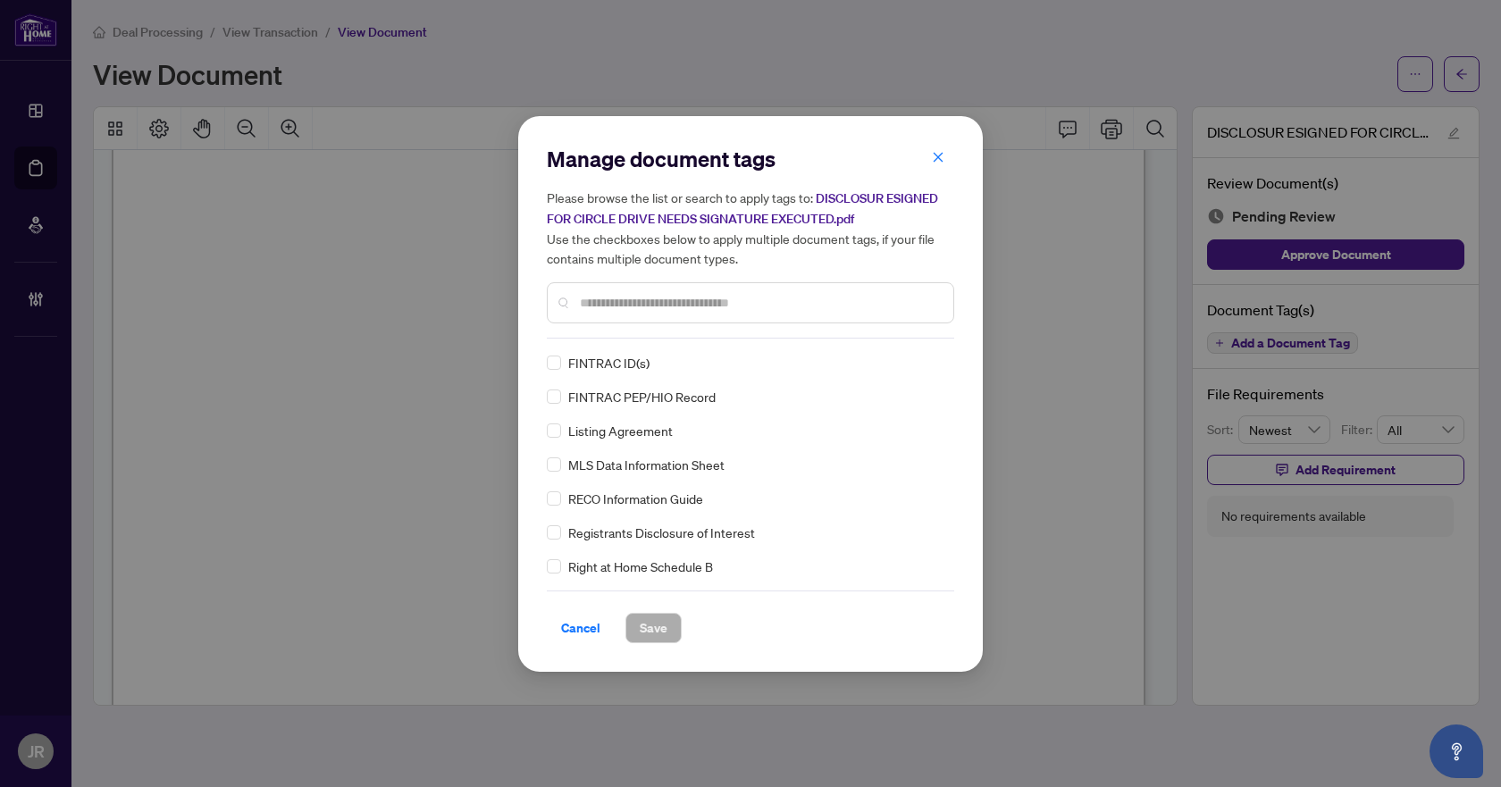
click at [759, 305] on input "text" at bounding box center [759, 303] width 359 height 20
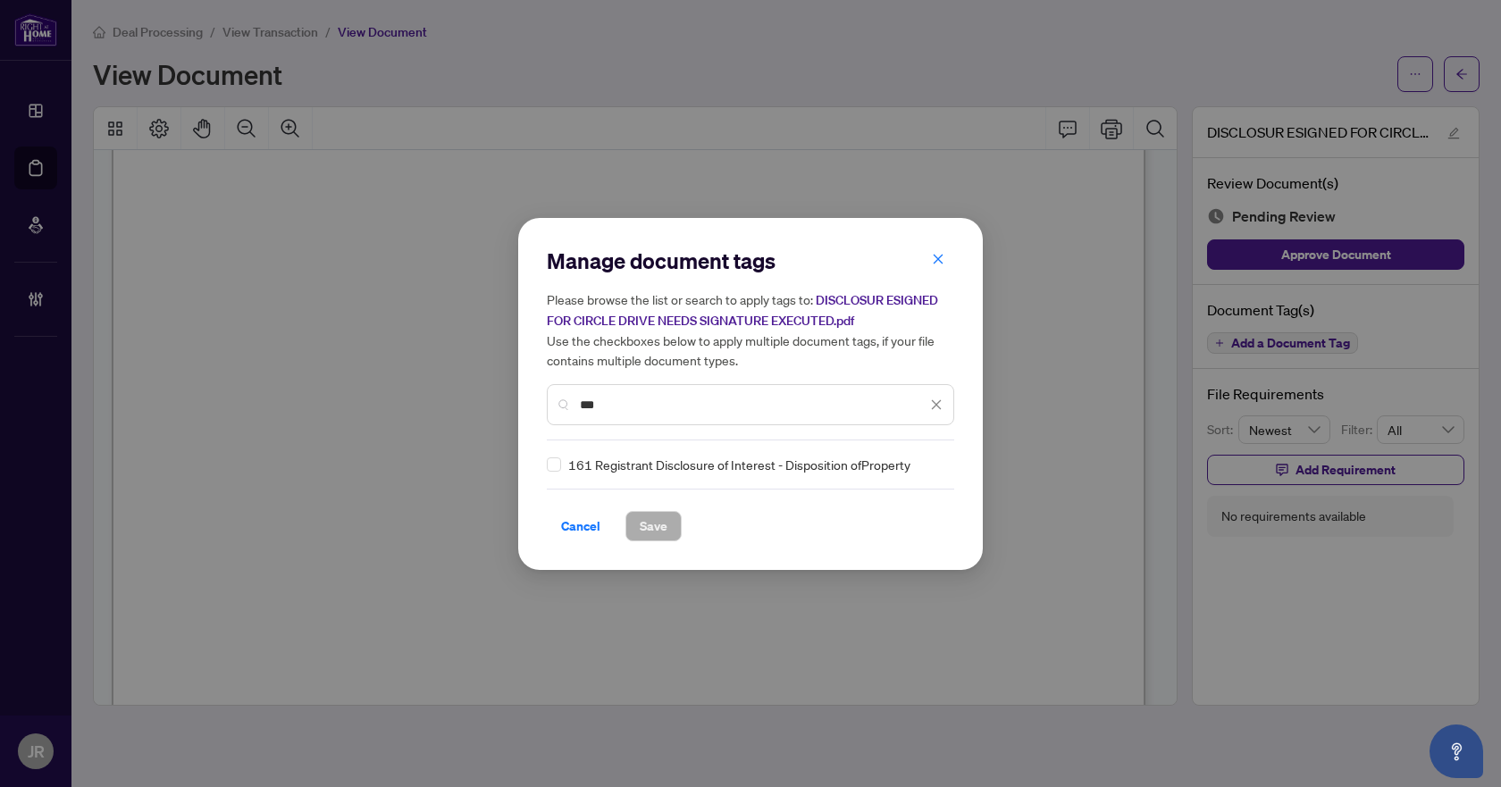
type input "***"
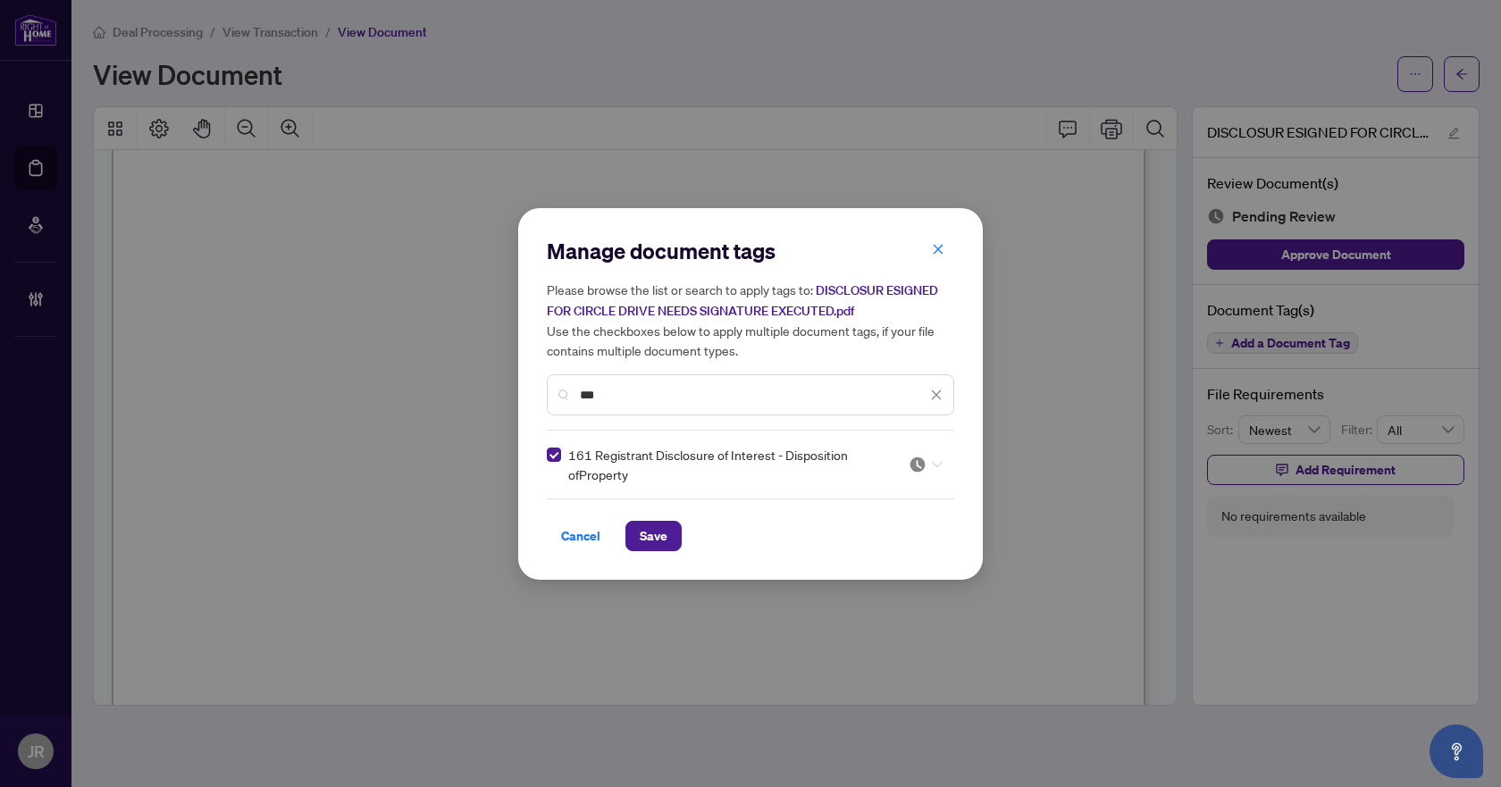
click at [917, 466] on img at bounding box center [918, 465] width 18 height 18
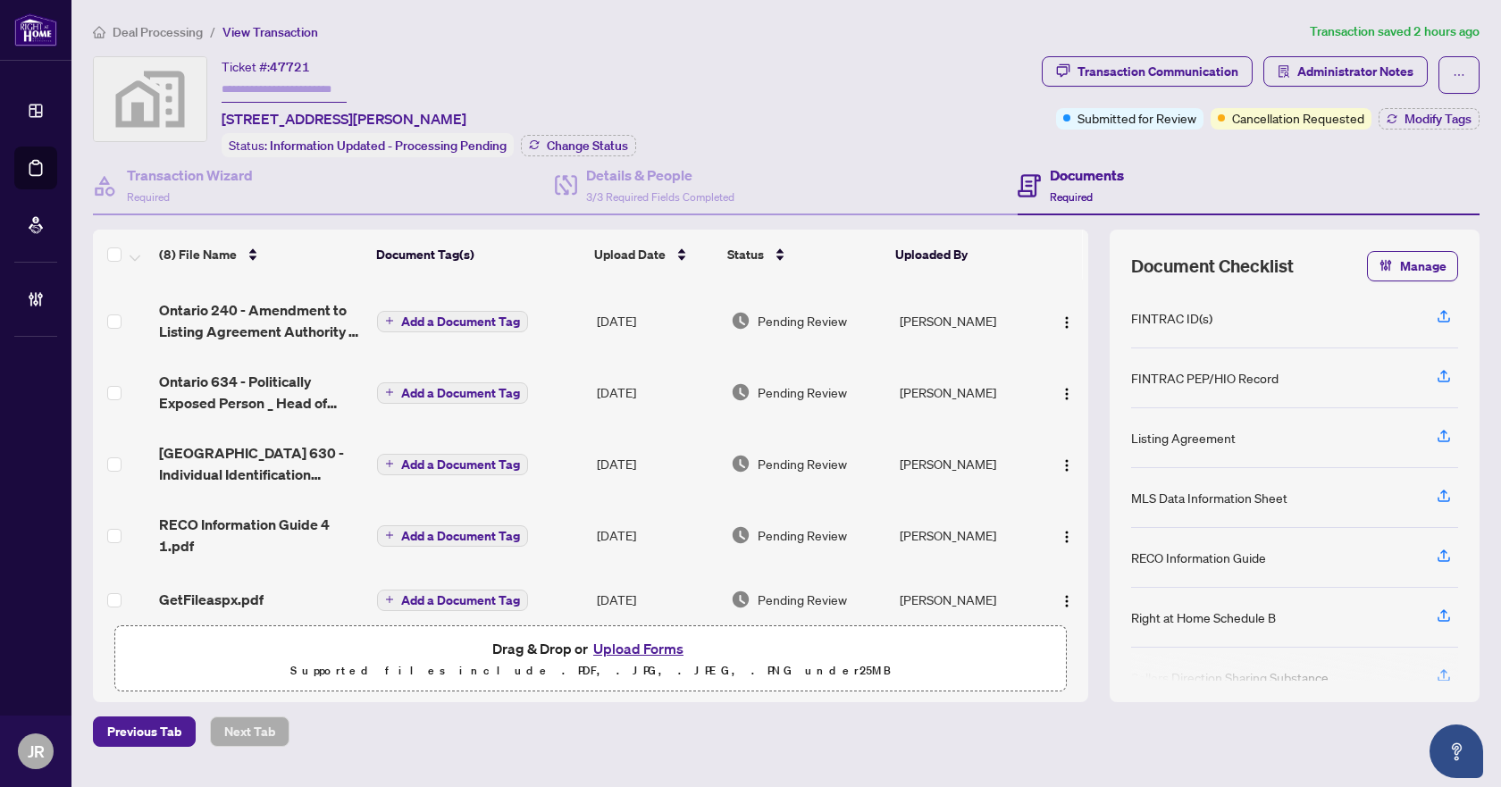
scroll to position [227, 0]
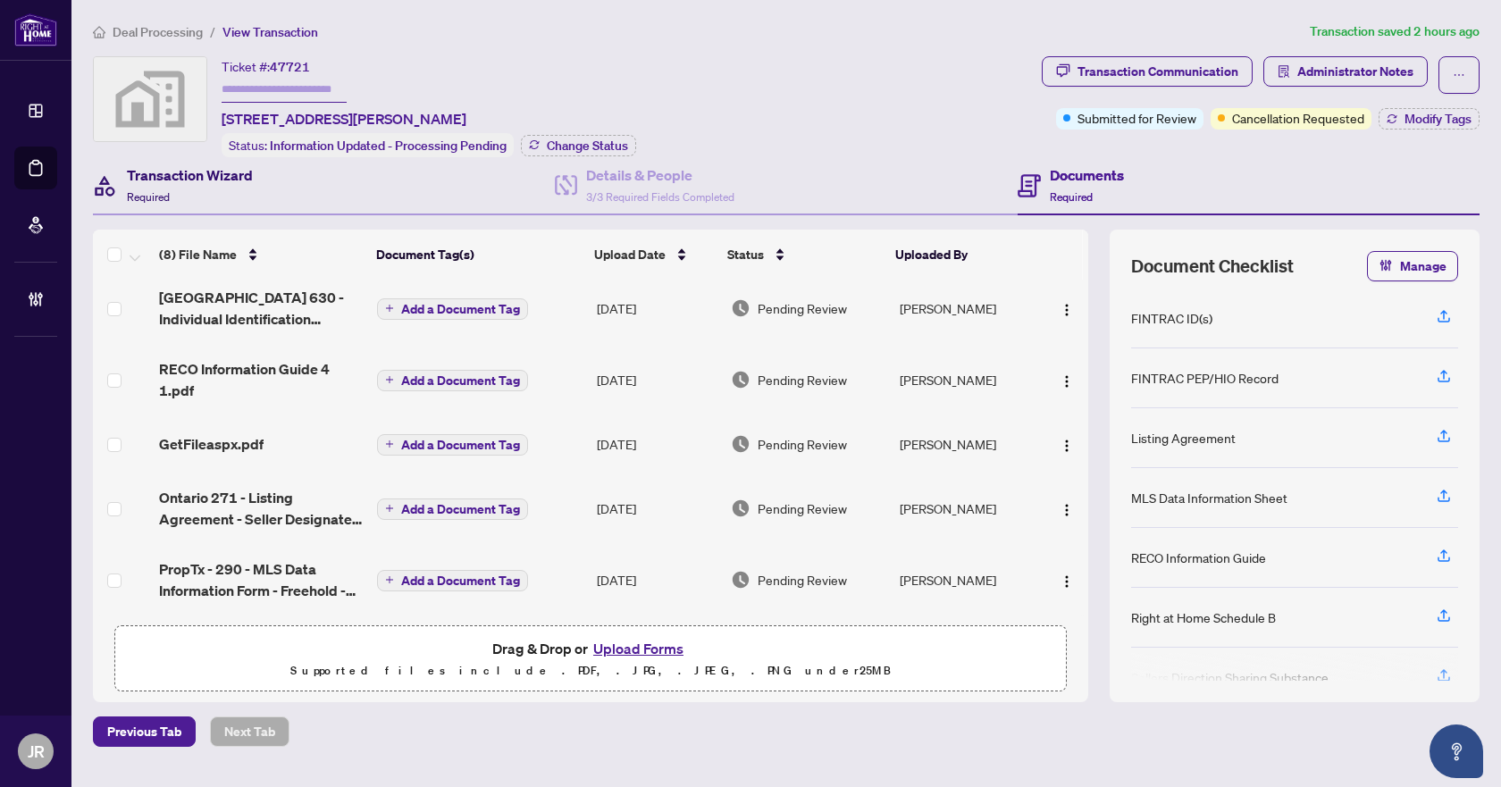
click at [225, 183] on div "Transaction Wizard Required" at bounding box center [190, 185] width 126 height 42
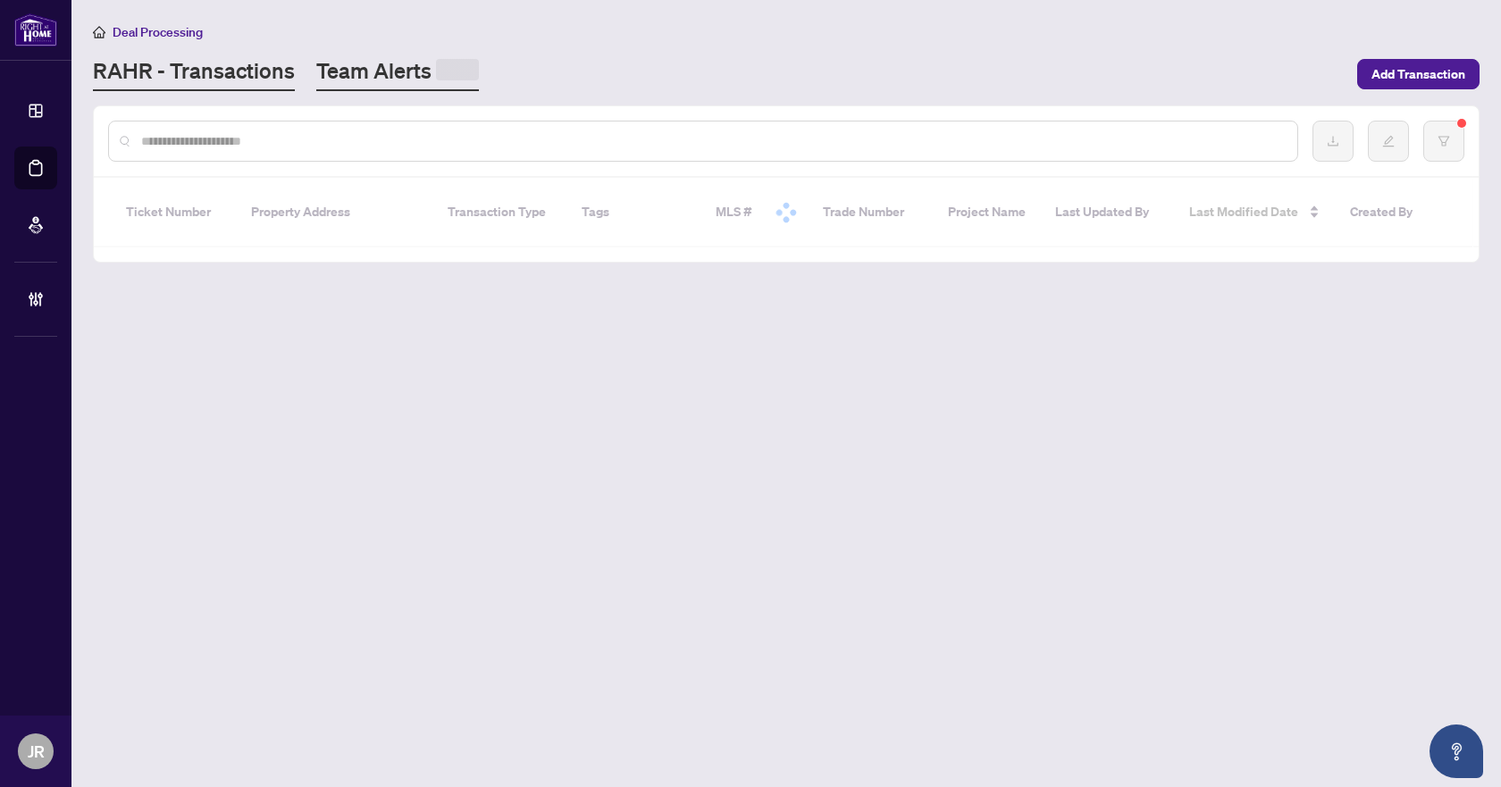
drag, startPoint x: 0, startPoint y: 0, endPoint x: 440, endPoint y: 55, distance: 443.1
click at [440, 56] on link "Team Alerts" at bounding box center [397, 73] width 163 height 35
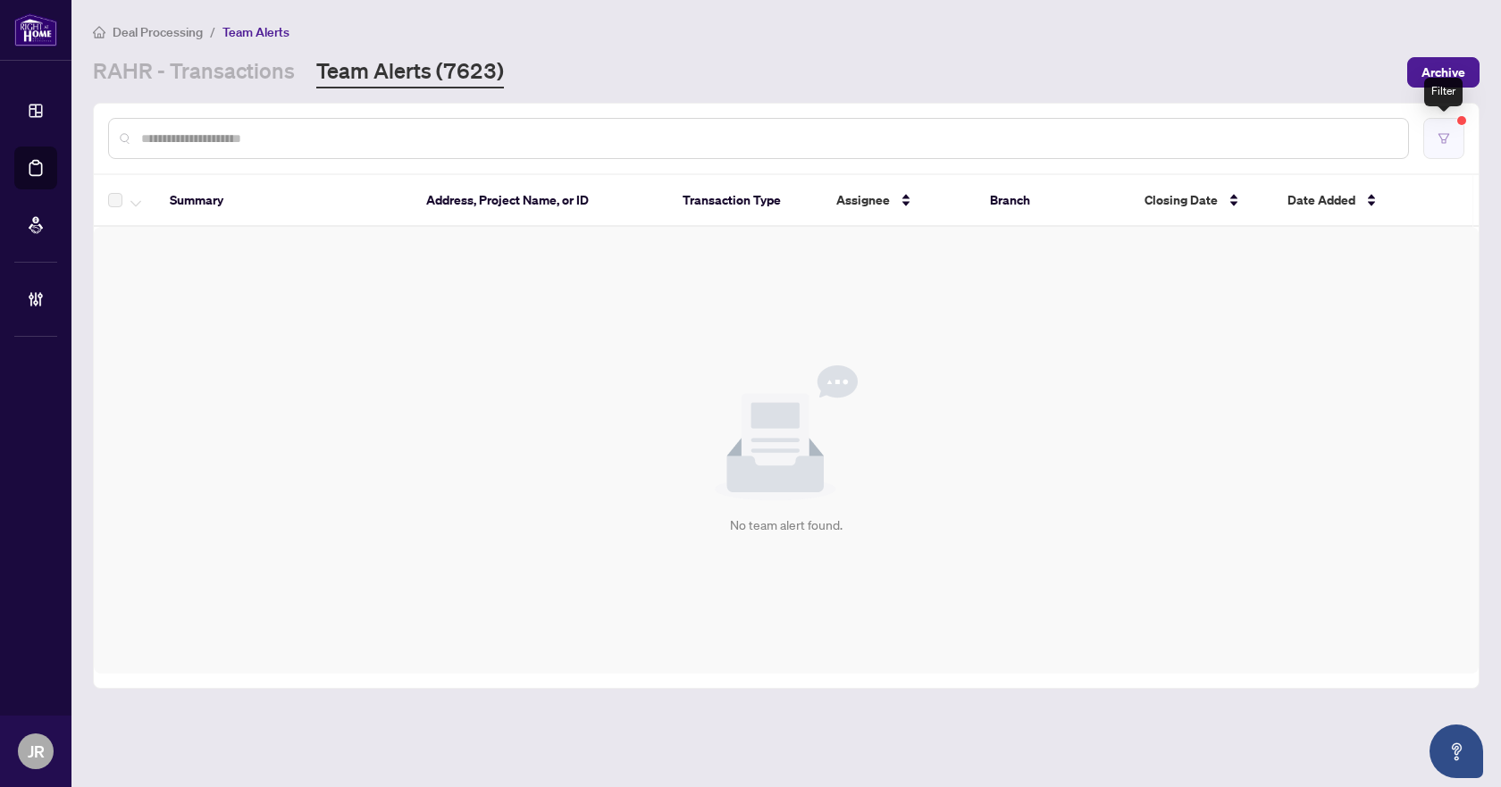
click at [1457, 138] on button "button" at bounding box center [1443, 138] width 41 height 41
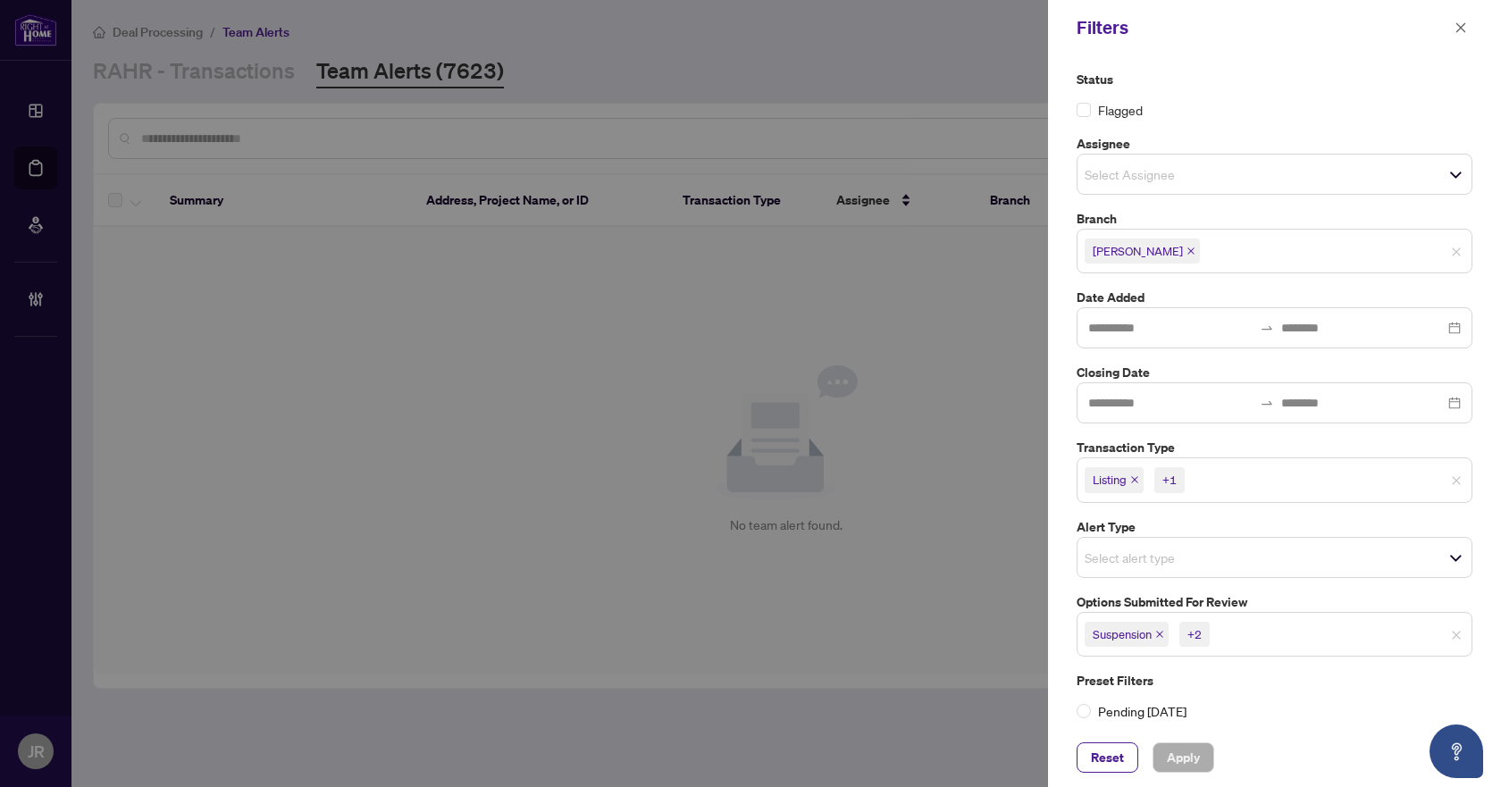
click at [1235, 628] on input "search" at bounding box center [1275, 634] width 125 height 21
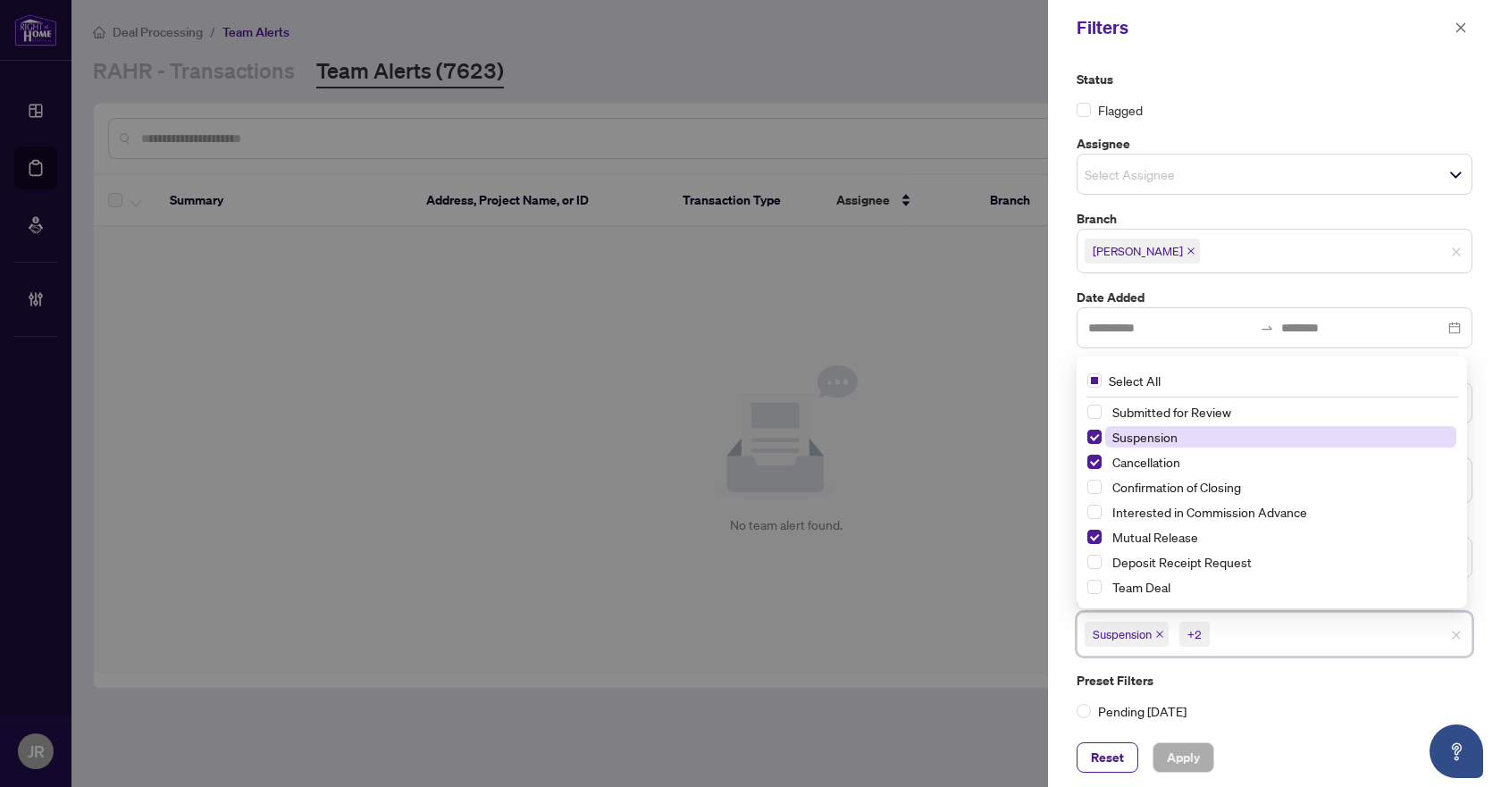
click at [1128, 429] on span "Suspension" at bounding box center [1144, 437] width 65 height 16
click at [1153, 461] on span "Cancellation" at bounding box center [1146, 462] width 68 height 16
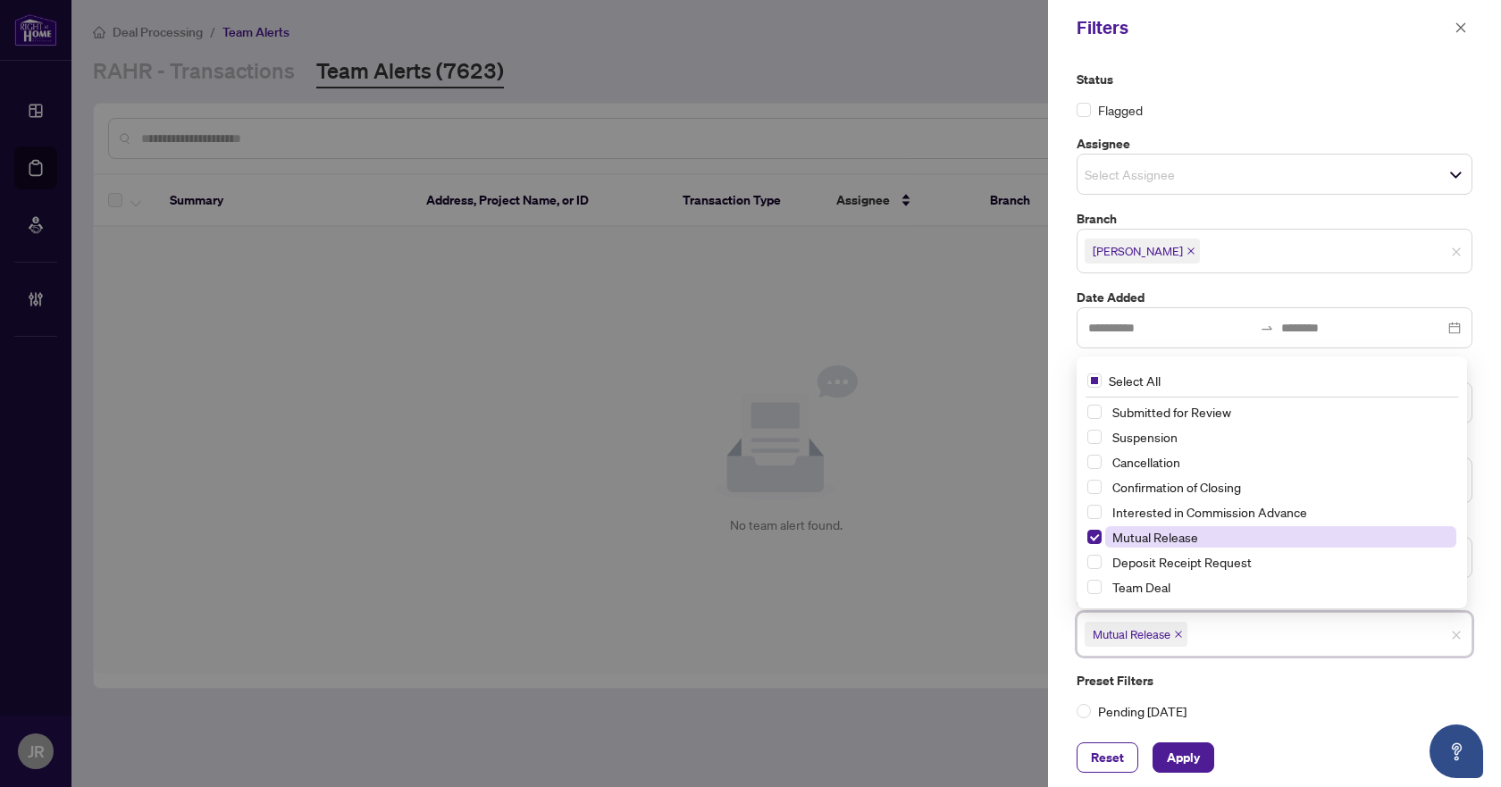
click at [1150, 543] on span "Mutual Release" at bounding box center [1155, 537] width 86 height 16
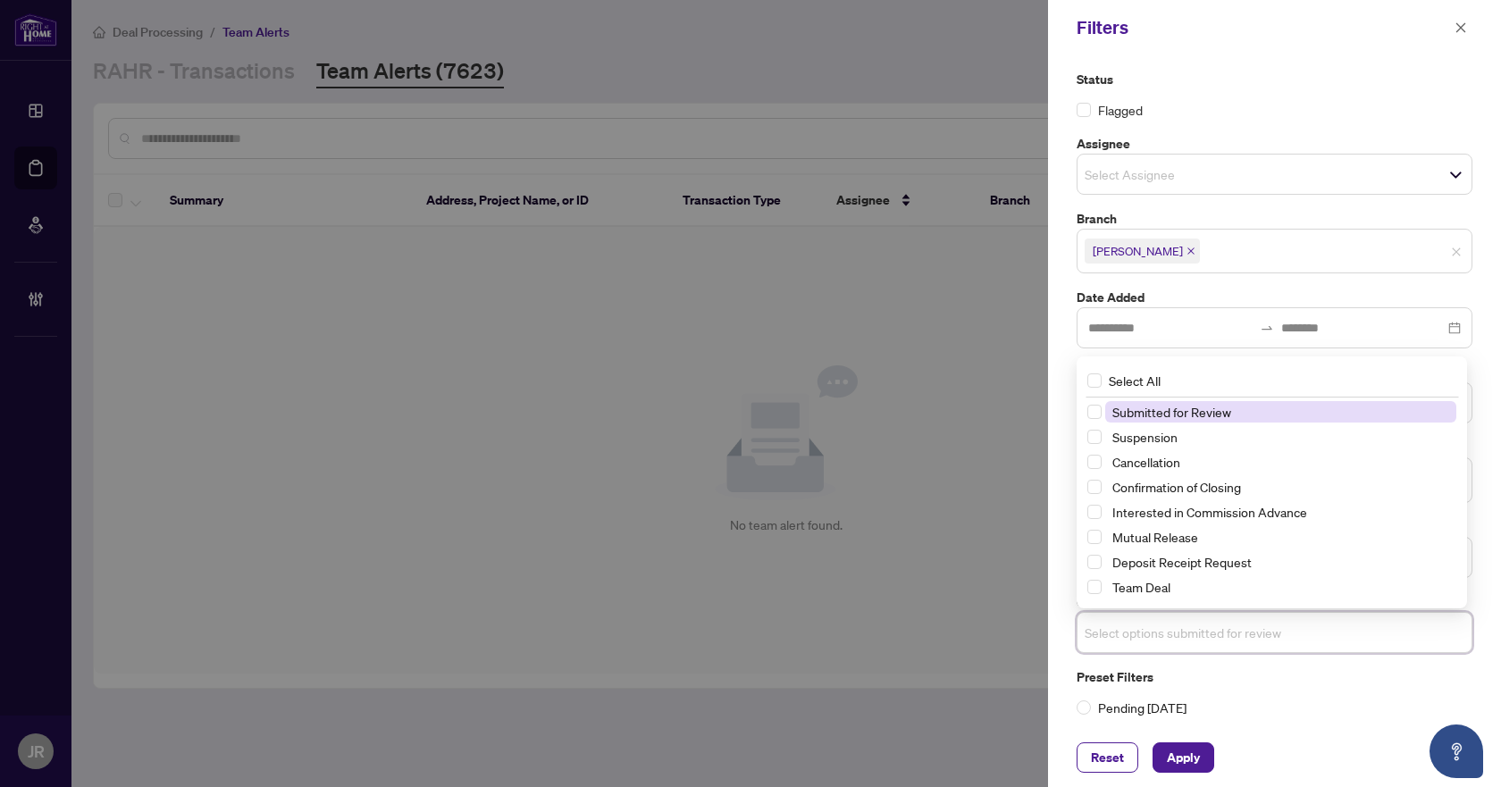
click at [1187, 414] on span "Submitted for Review" at bounding box center [1171, 412] width 119 height 16
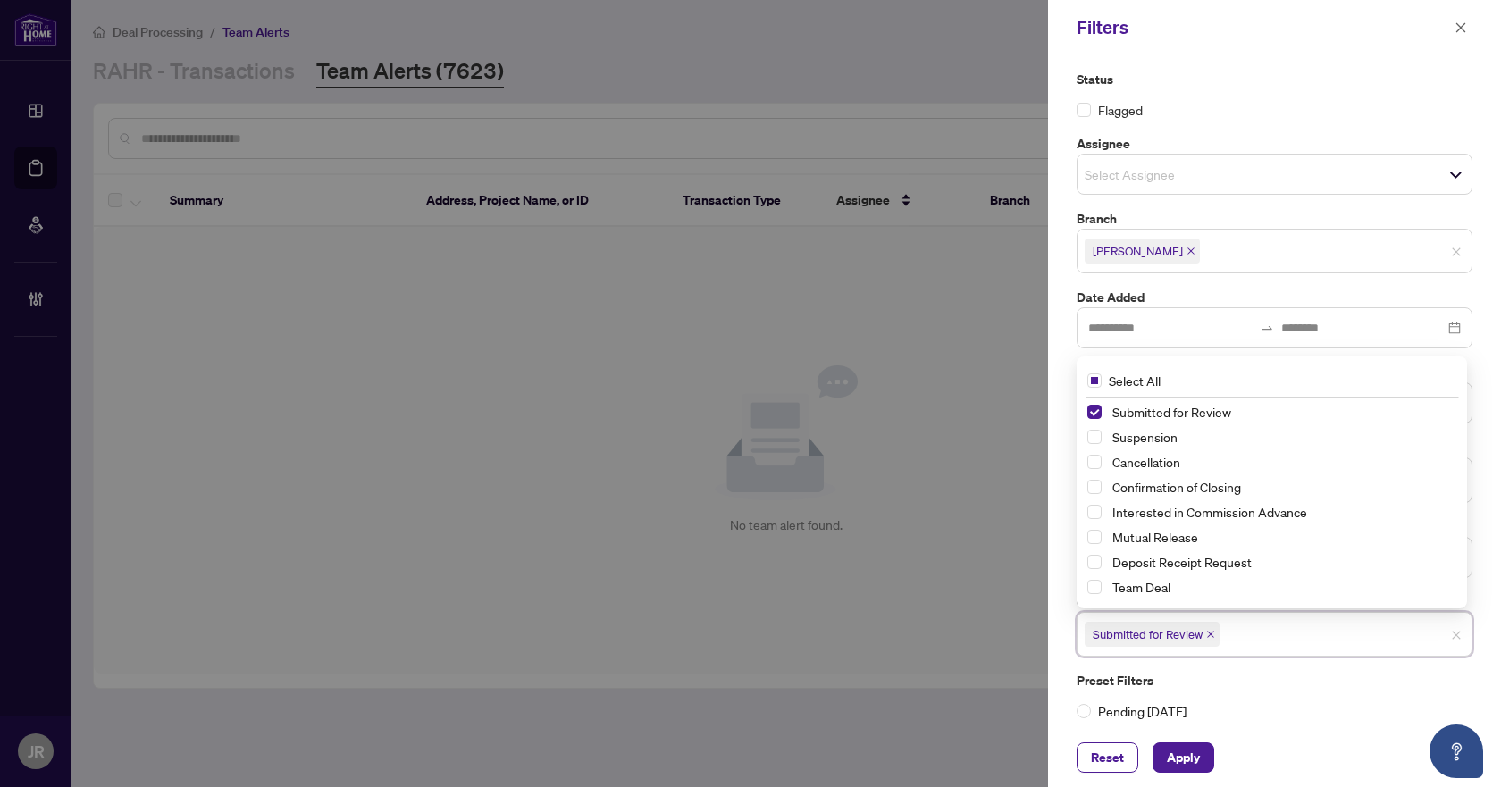
click at [1161, 738] on div "Reset Apply" at bounding box center [1274, 757] width 453 height 59
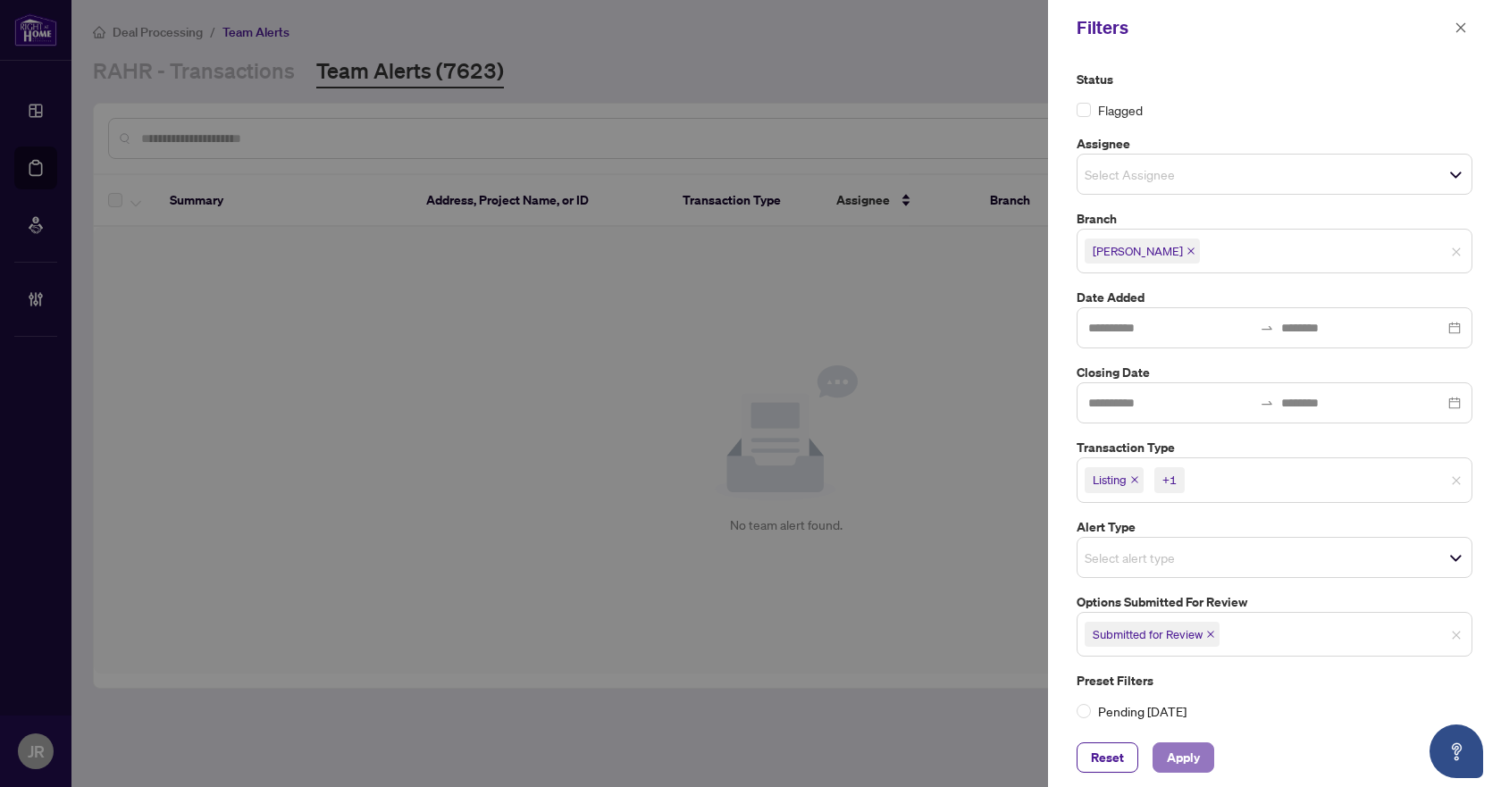
click at [1162, 752] on button "Apply" at bounding box center [1184, 758] width 62 height 30
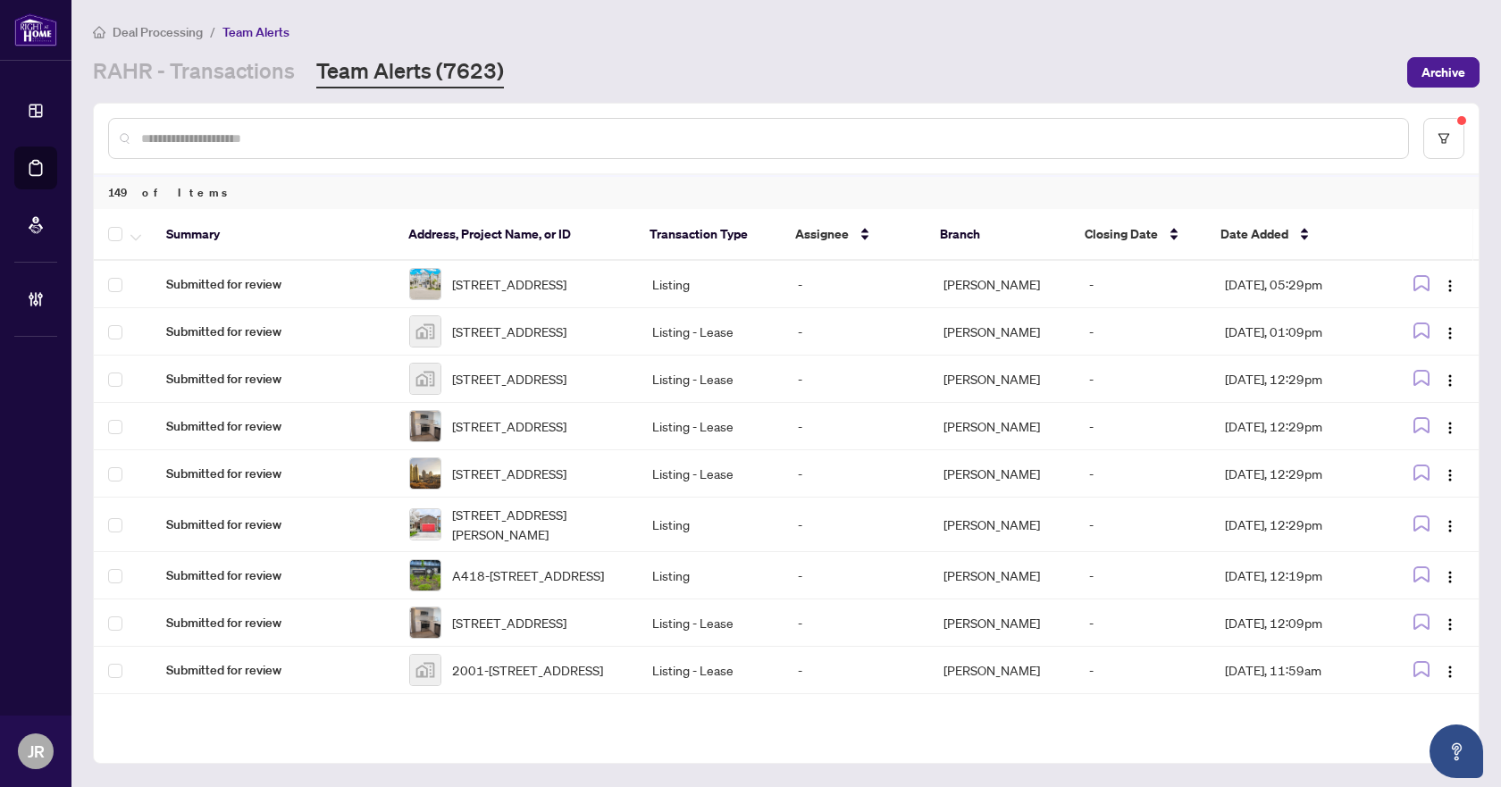
click at [542, 130] on input "text" at bounding box center [767, 139] width 1253 height 20
paste input "*********"
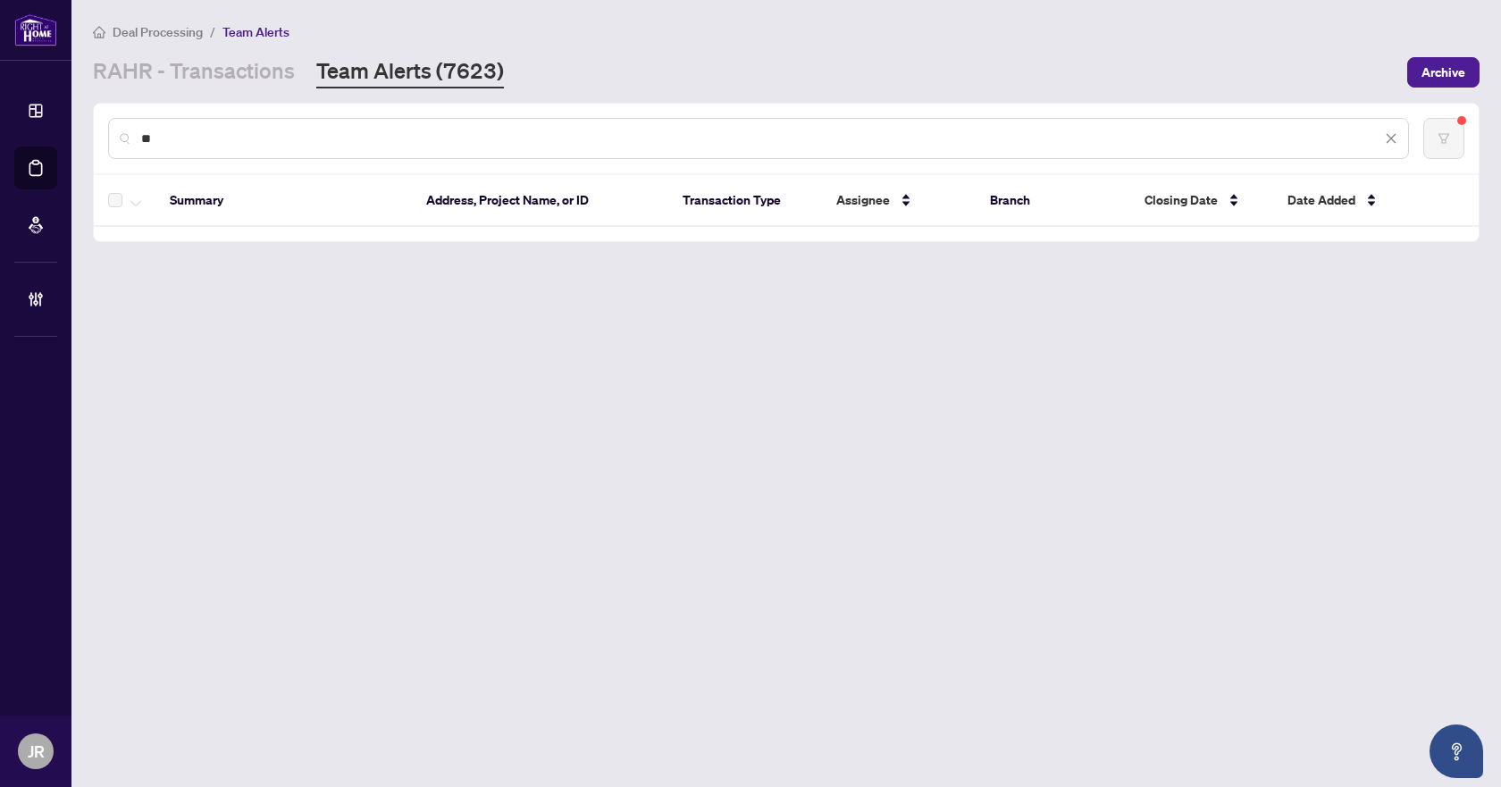
type input "*"
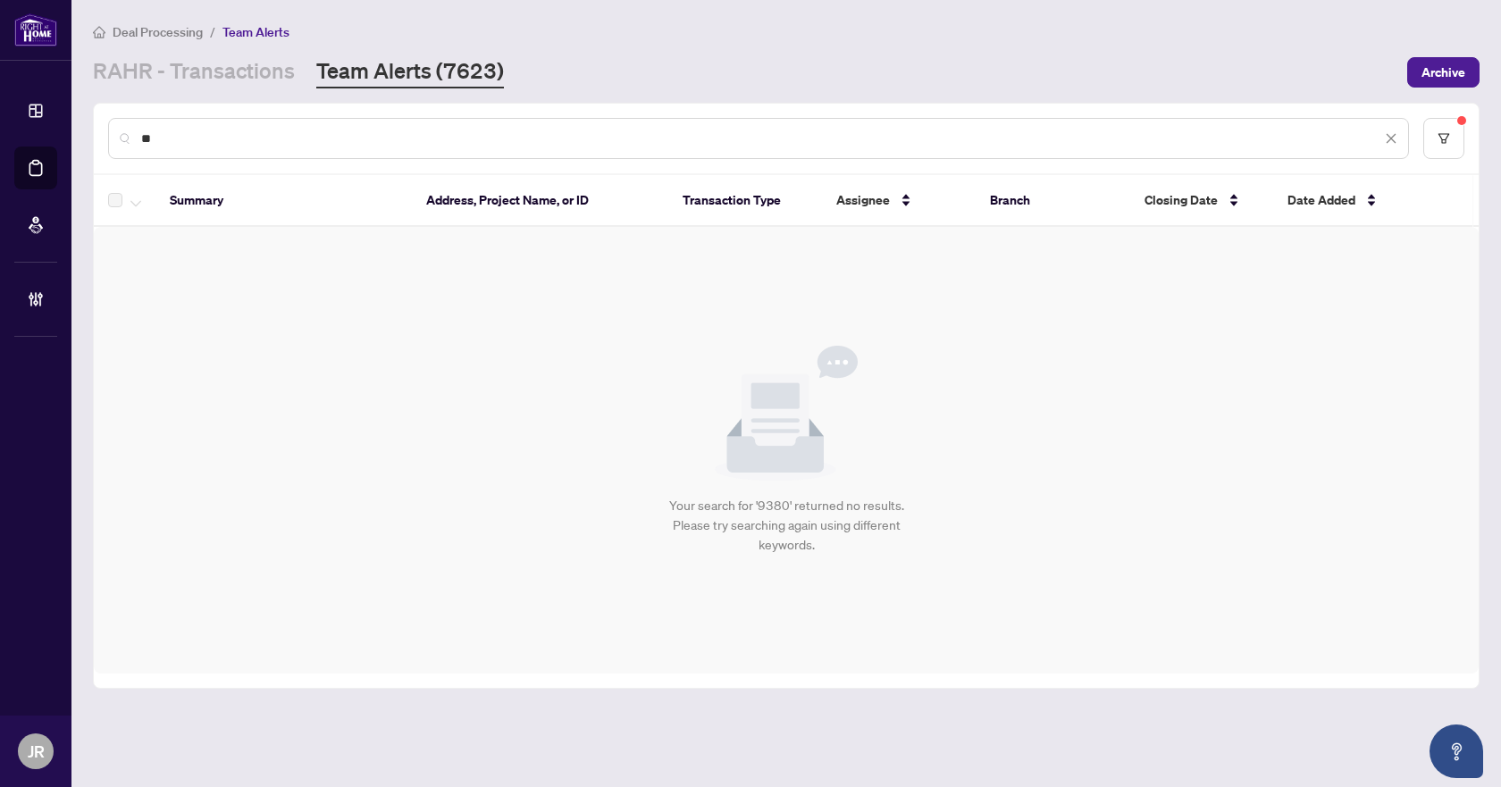
type input "*"
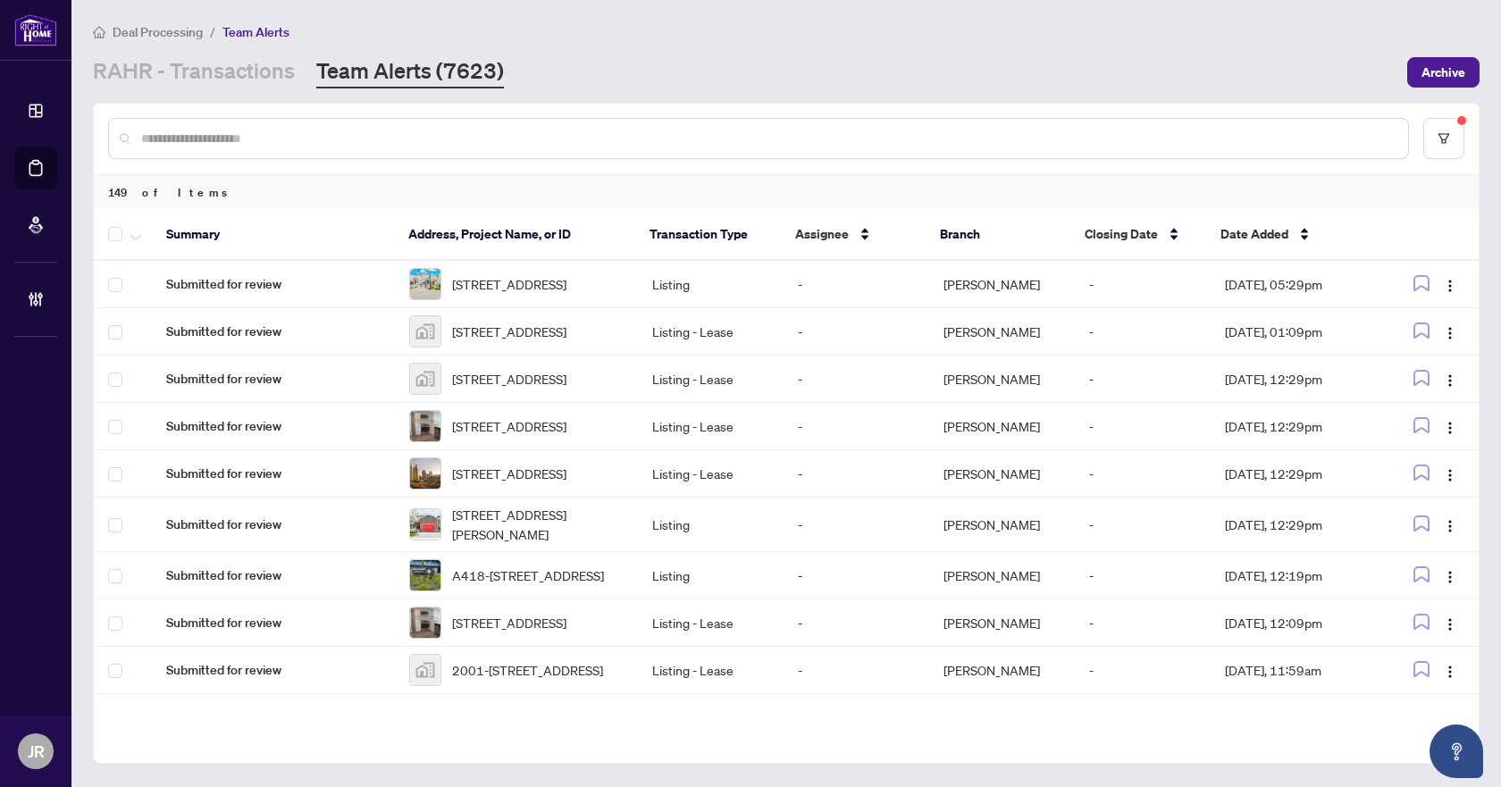
paste input "*********"
type input "*********"
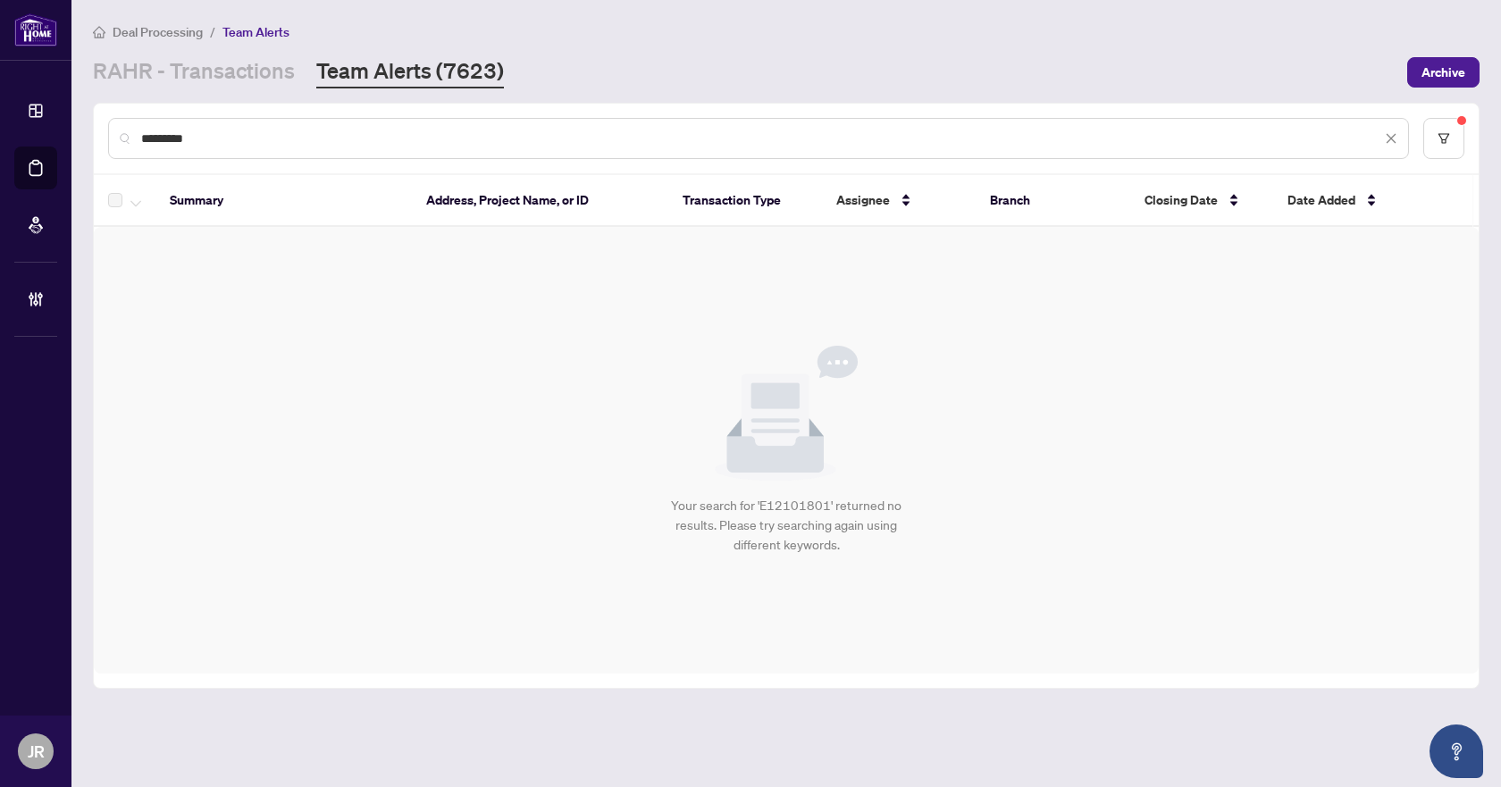
click at [386, 129] on input "*********" at bounding box center [761, 139] width 1240 height 20
type input "*"
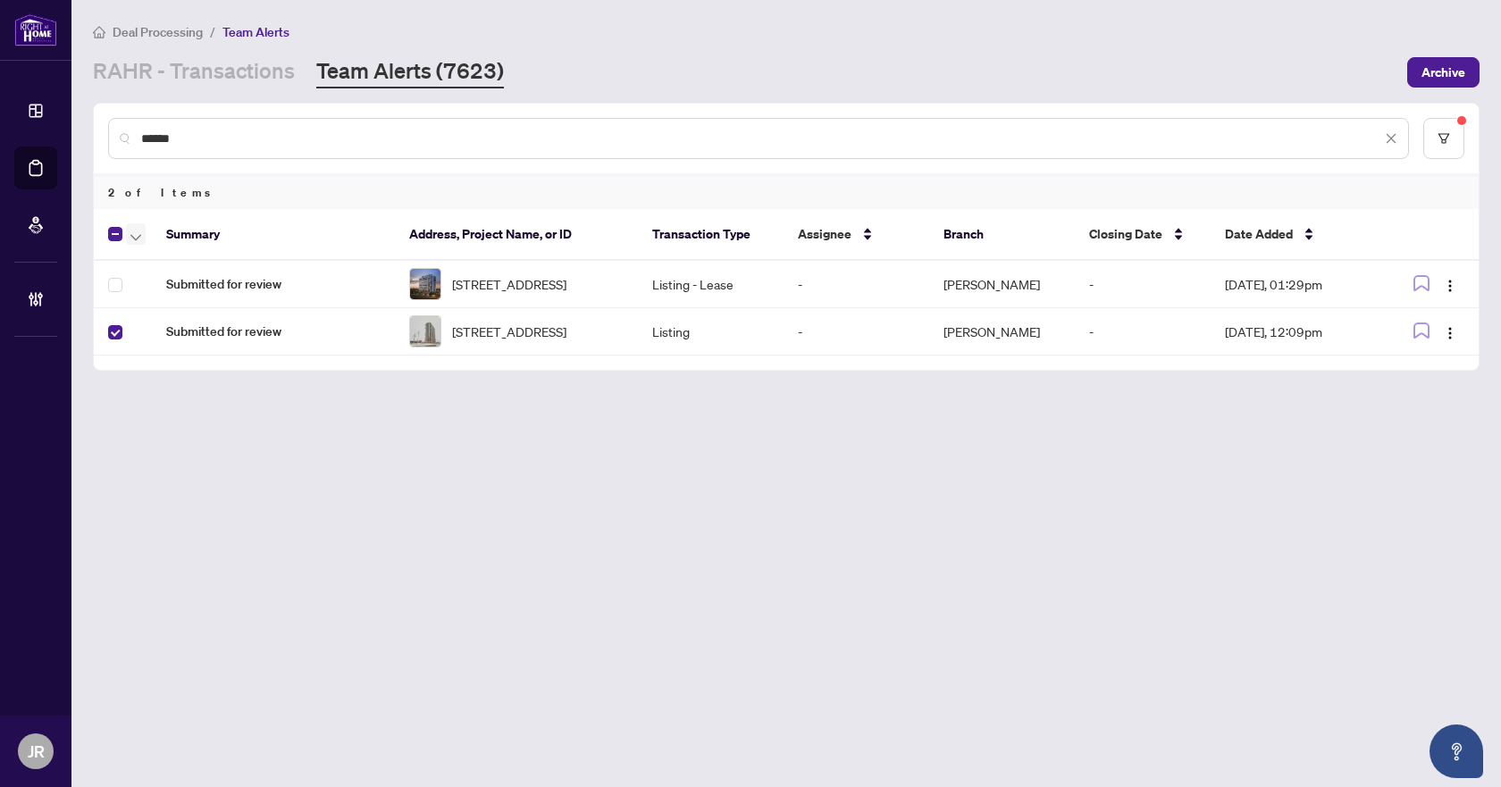
click at [136, 240] on span "button" at bounding box center [135, 234] width 11 height 20
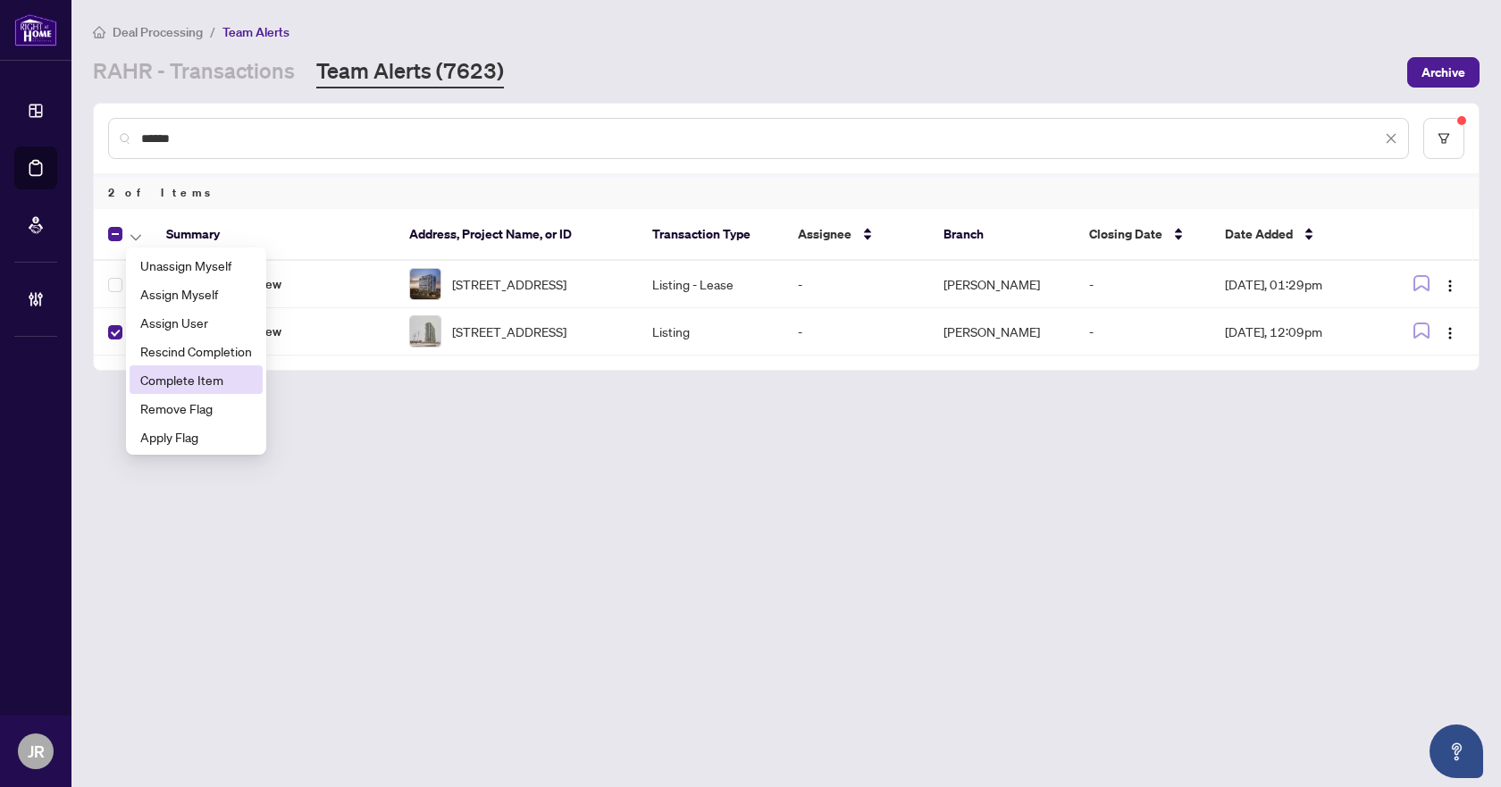
click at [186, 386] on span "Complete Item" at bounding box center [196, 380] width 112 height 20
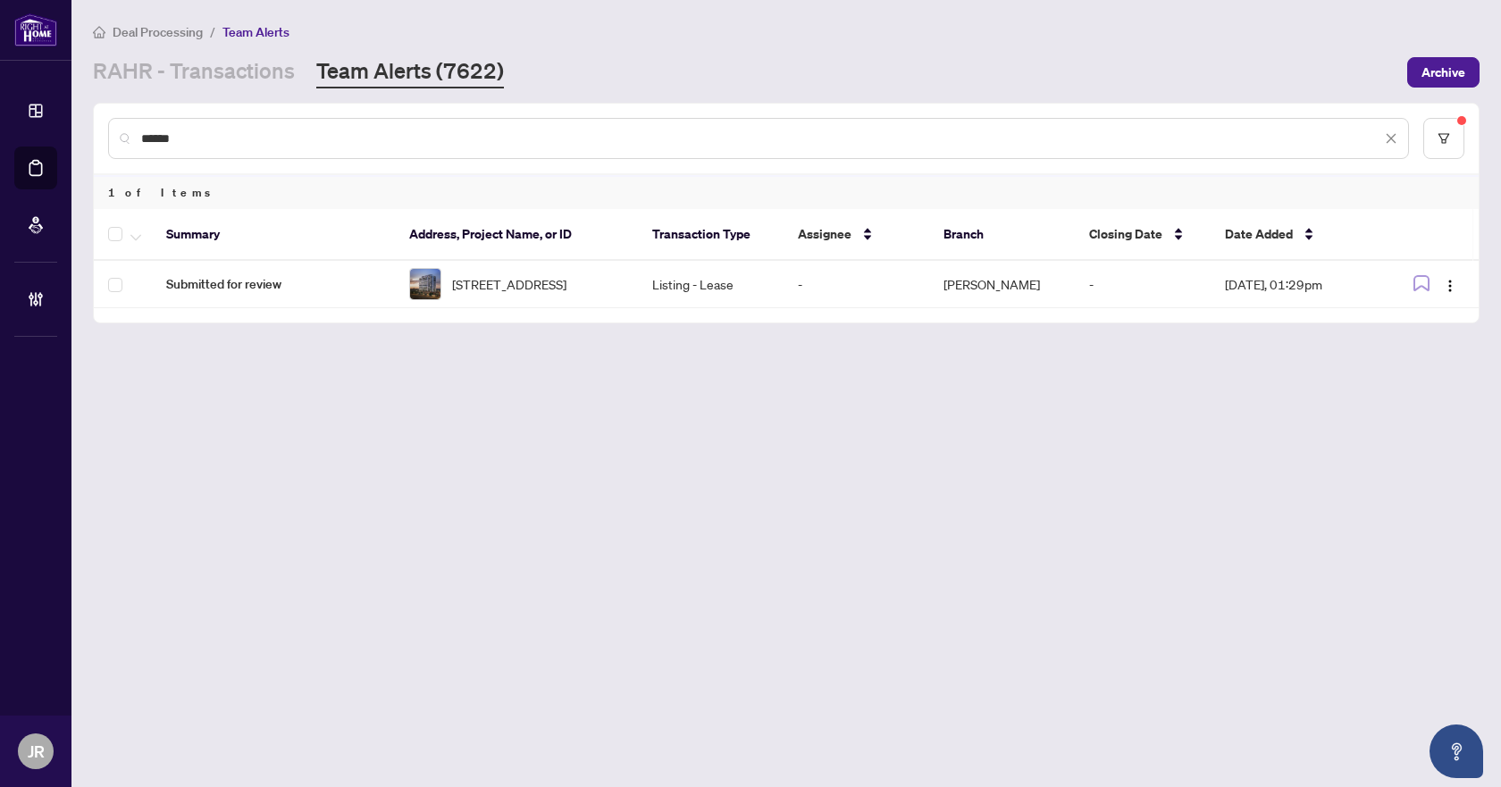
click at [376, 120] on div "******" at bounding box center [758, 138] width 1301 height 41
click at [376, 132] on input "******" at bounding box center [761, 139] width 1240 height 20
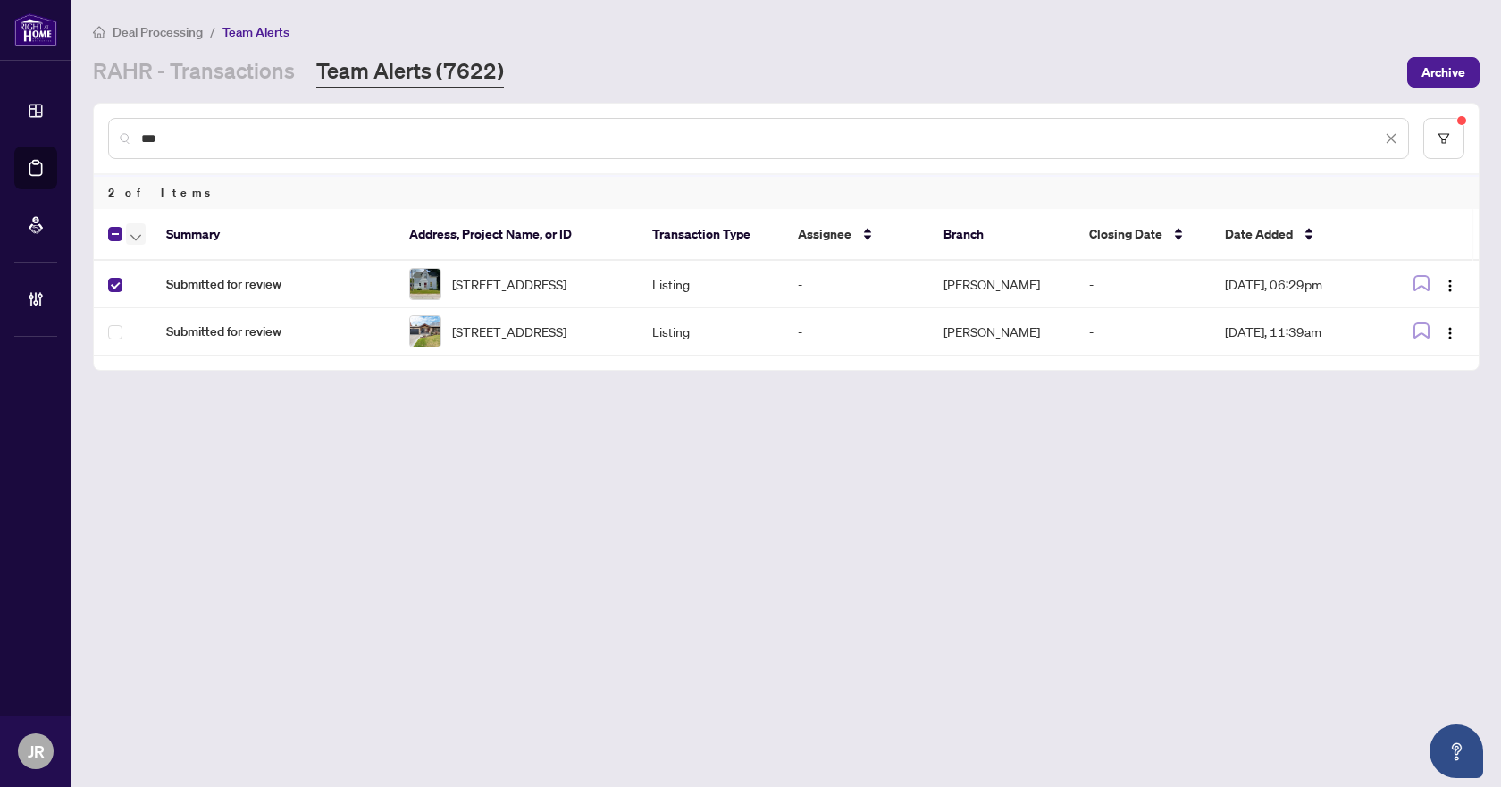
click at [133, 231] on span "button" at bounding box center [135, 234] width 11 height 20
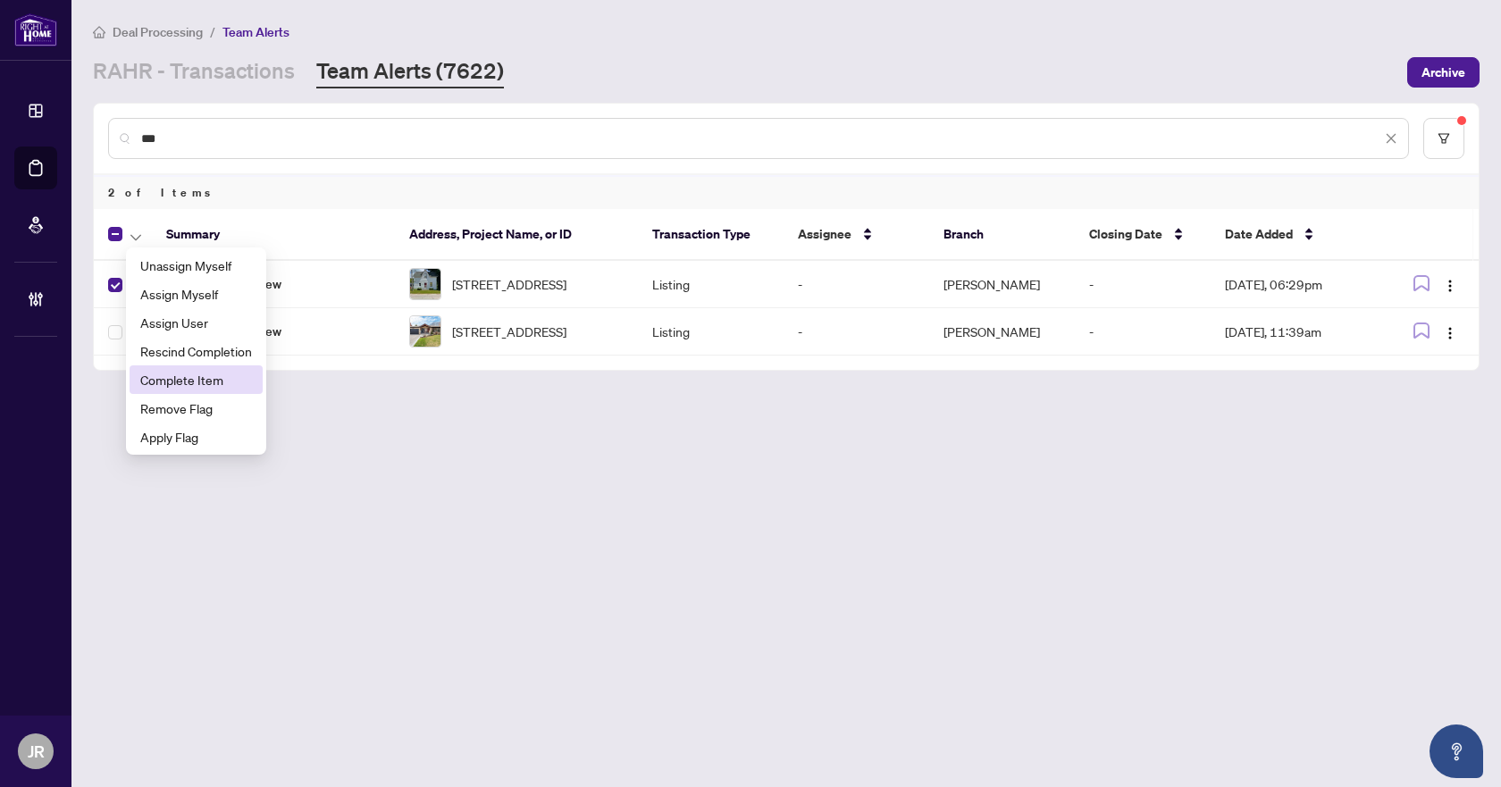
click at [181, 380] on span "Complete Item" at bounding box center [196, 380] width 112 height 20
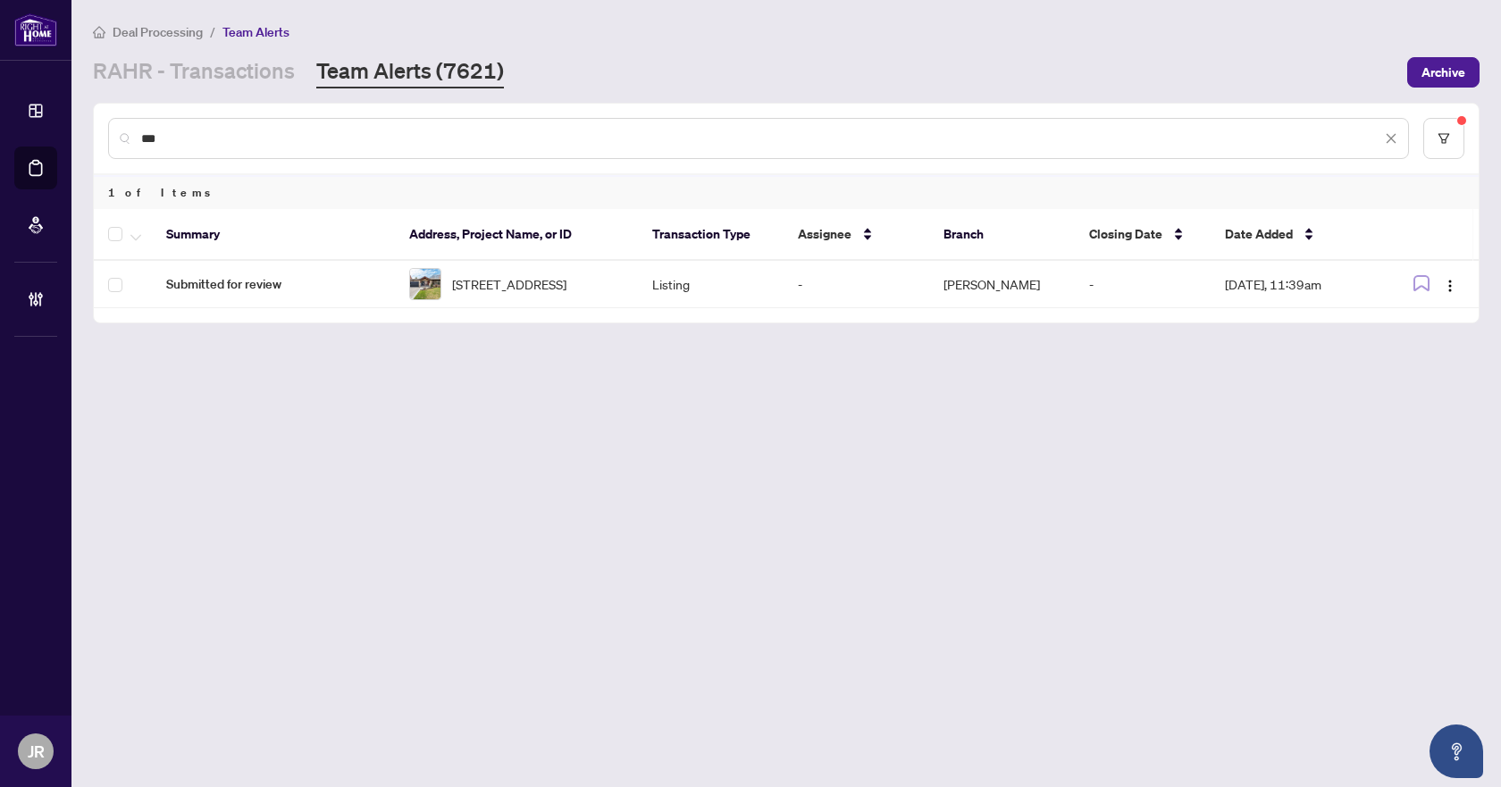
click at [459, 121] on div "***" at bounding box center [758, 138] width 1301 height 41
click at [465, 141] on input "***" at bounding box center [761, 139] width 1240 height 20
click at [135, 237] on icon "button" at bounding box center [135, 237] width 11 height 7
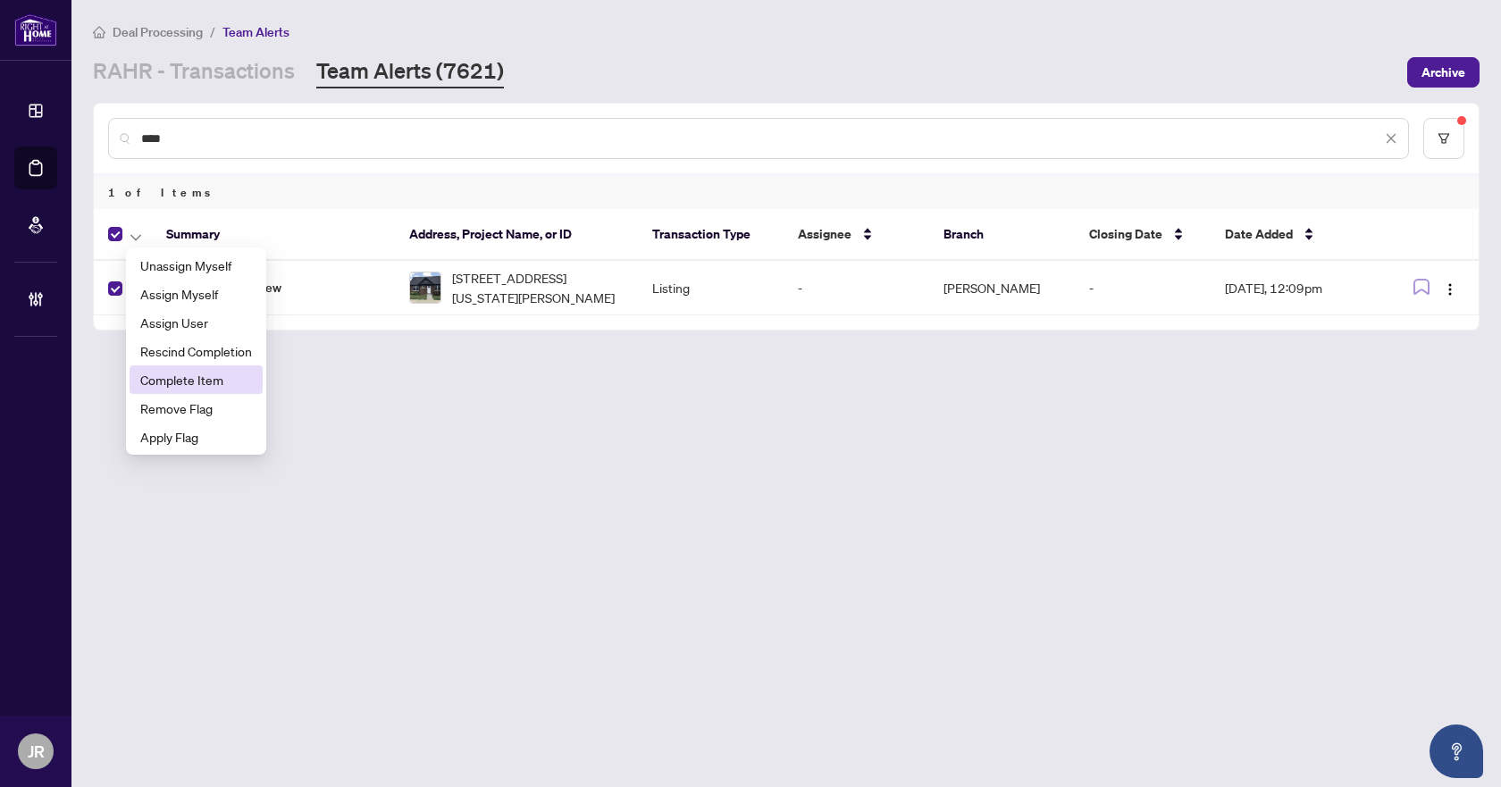
click at [189, 370] on span "Complete Item" at bounding box center [196, 380] width 112 height 20
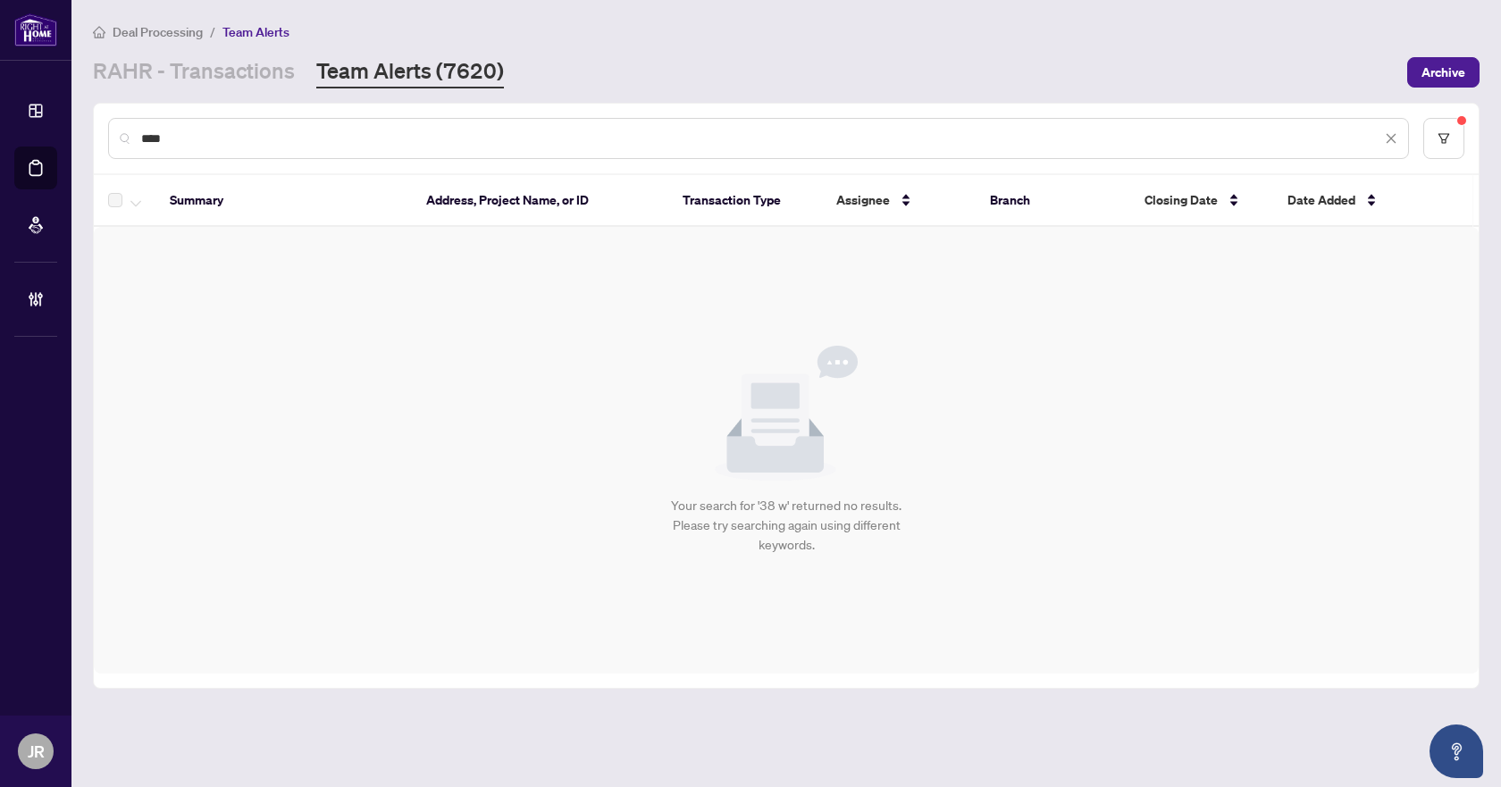
click at [525, 139] on input "****" at bounding box center [761, 139] width 1240 height 20
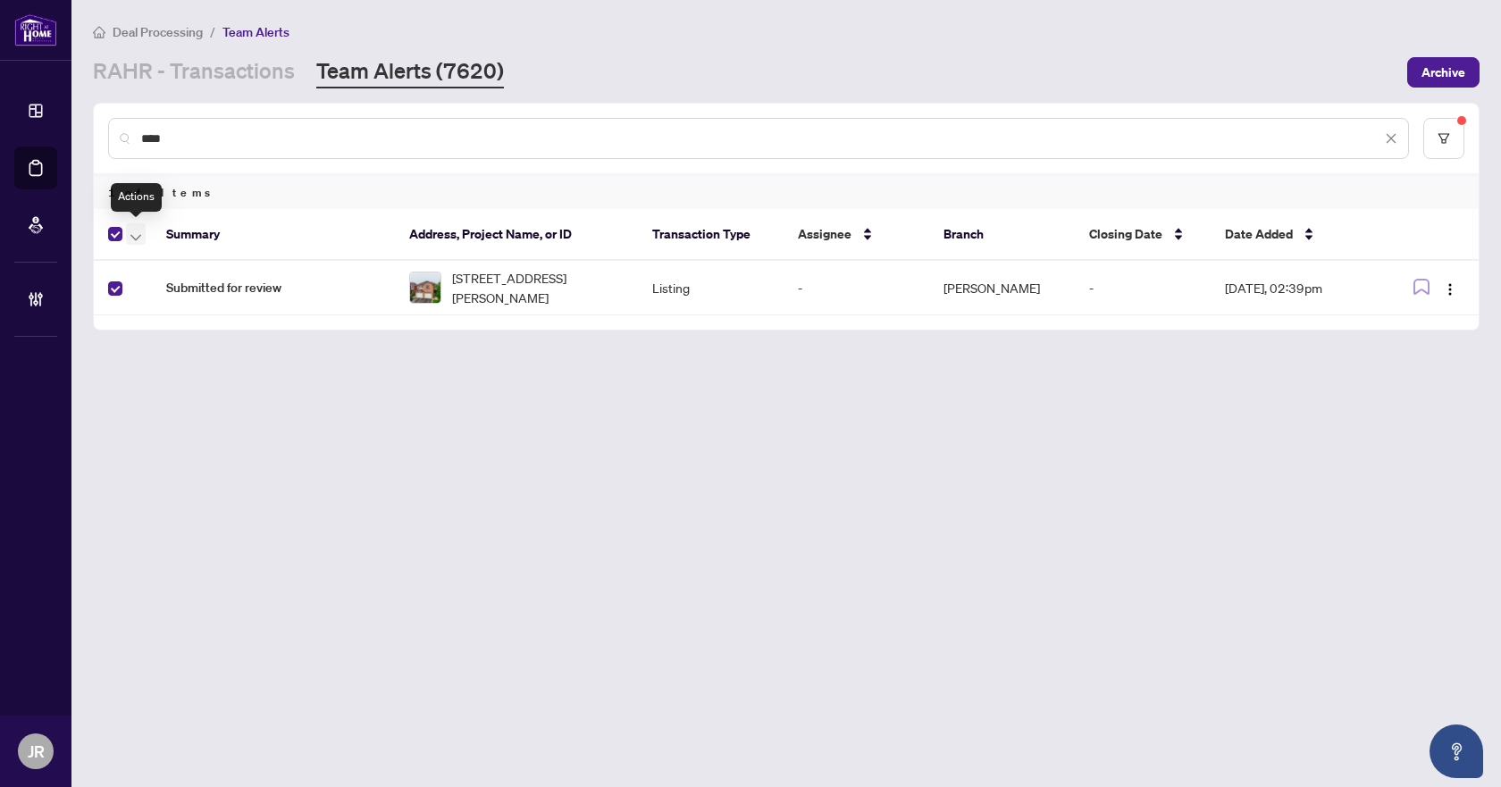
click at [131, 226] on span "button" at bounding box center [135, 234] width 11 height 20
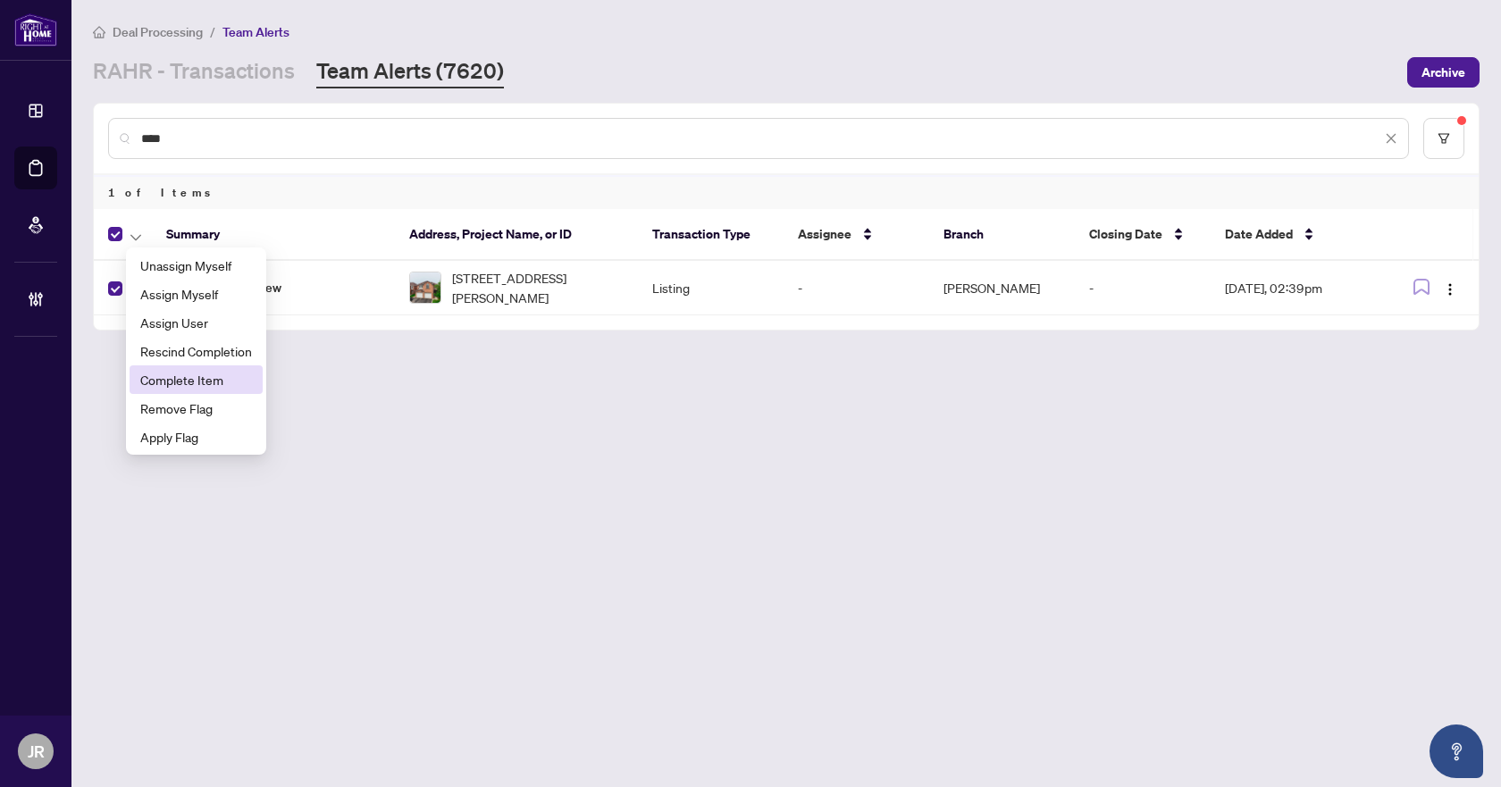
click at [164, 373] on span "Complete Item" at bounding box center [196, 380] width 112 height 20
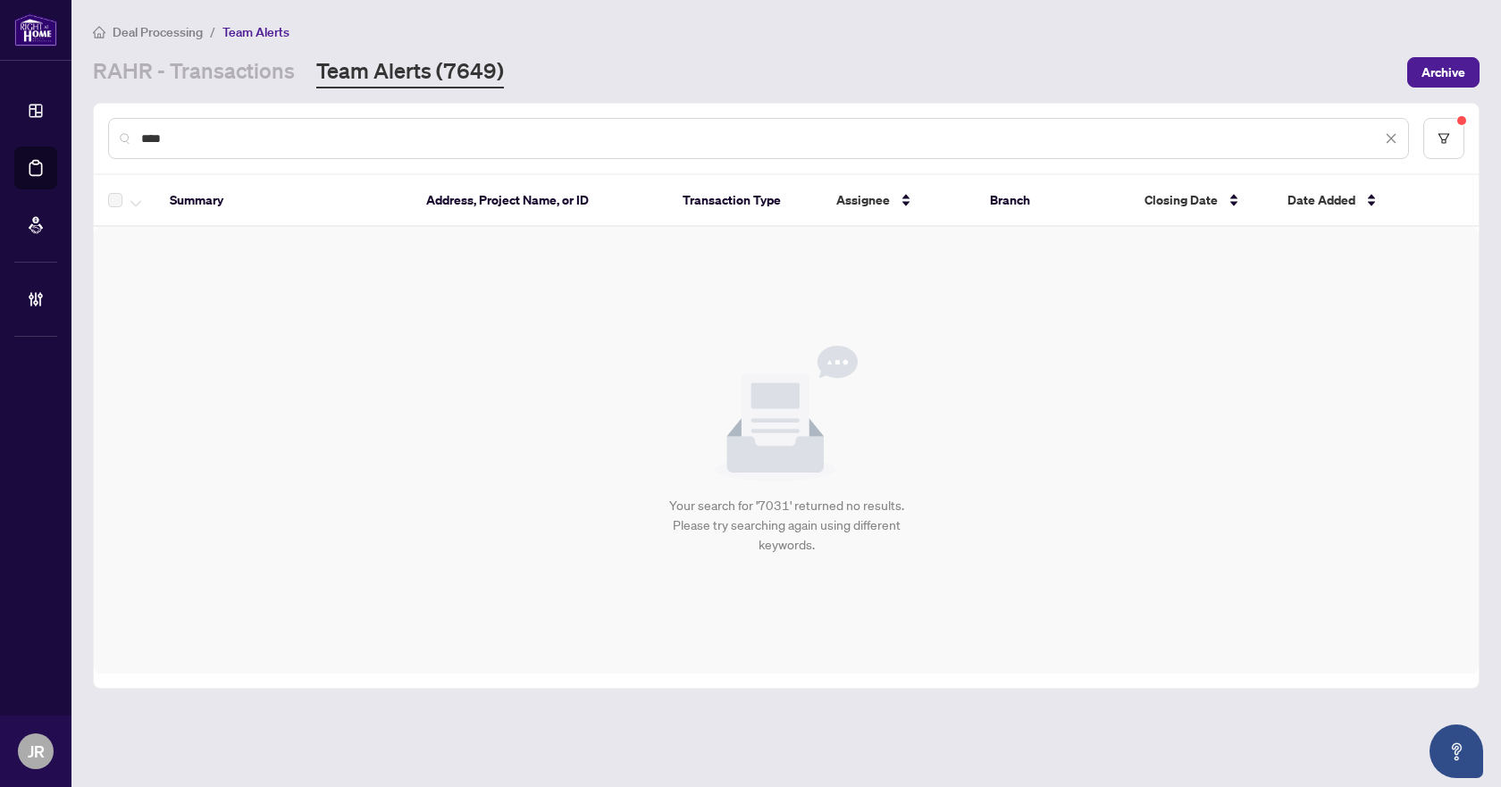
click at [368, 137] on input "****" at bounding box center [761, 139] width 1240 height 20
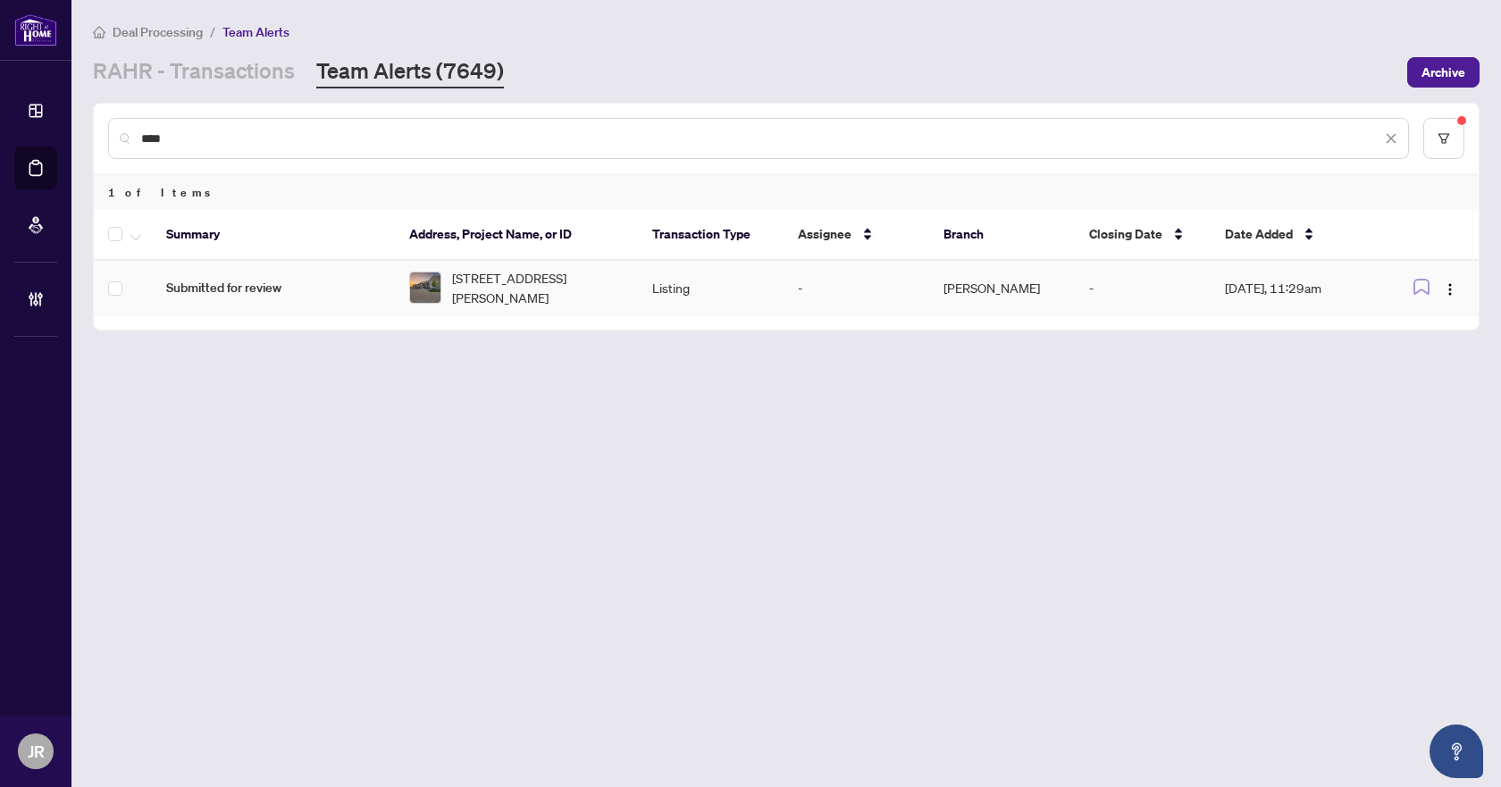
click at [107, 286] on td at bounding box center [123, 288] width 58 height 55
click at [138, 231] on span "button" at bounding box center [135, 234] width 11 height 20
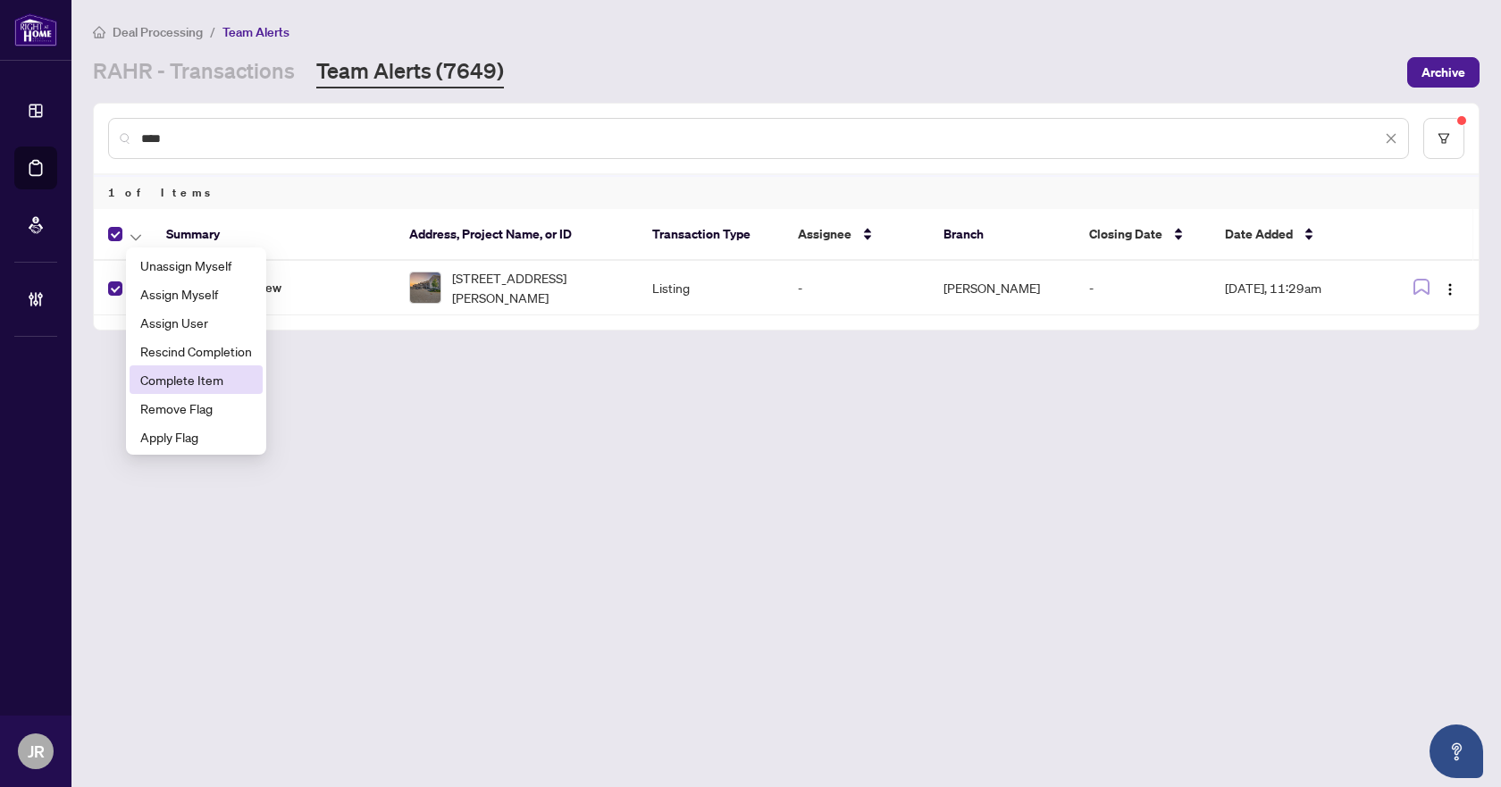
click at [173, 370] on li "Complete Item" at bounding box center [196, 379] width 133 height 29
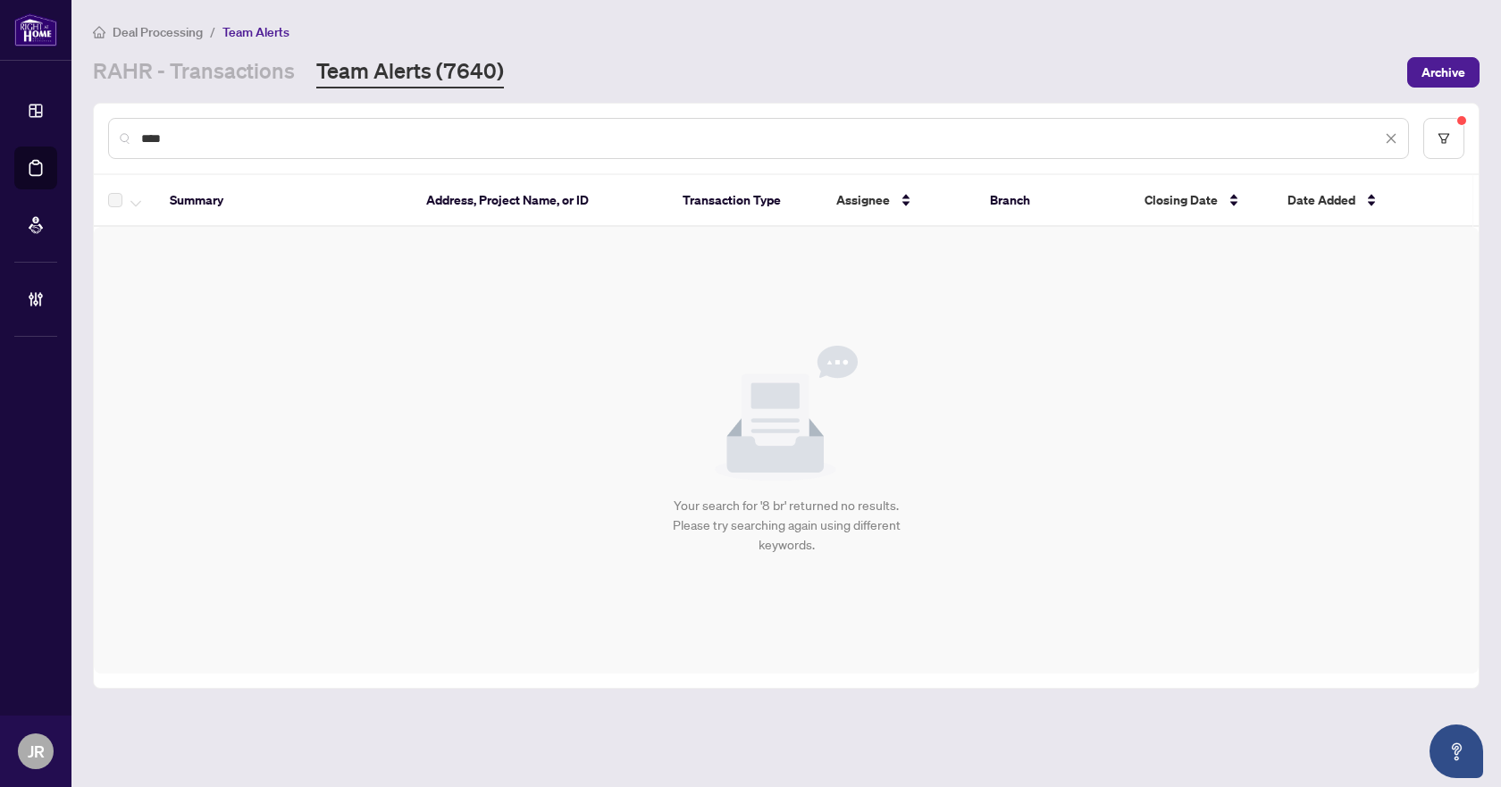
click at [327, 131] on input "****" at bounding box center [761, 139] width 1240 height 20
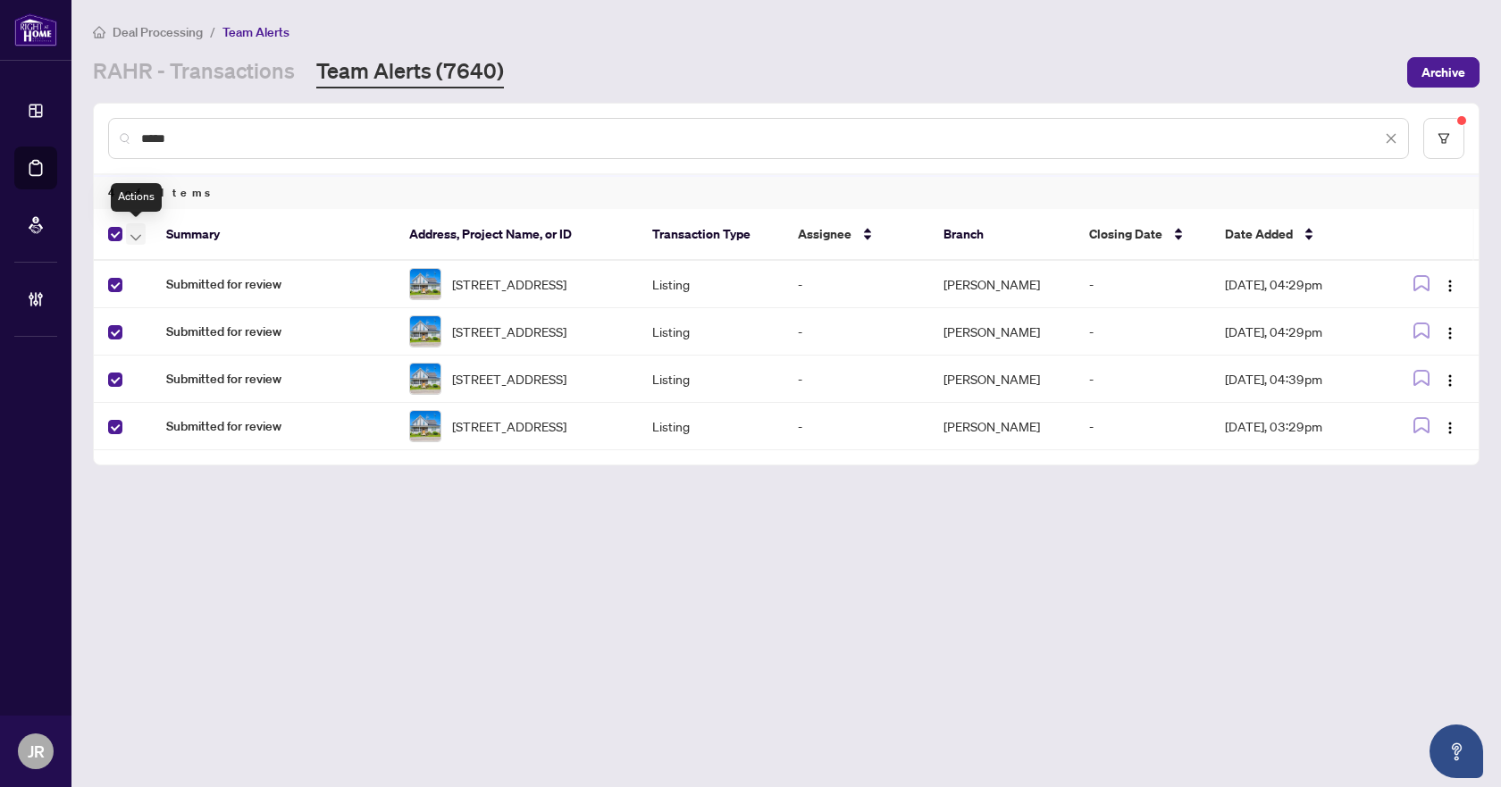
click at [143, 232] on button "button" at bounding box center [136, 233] width 20 height 21
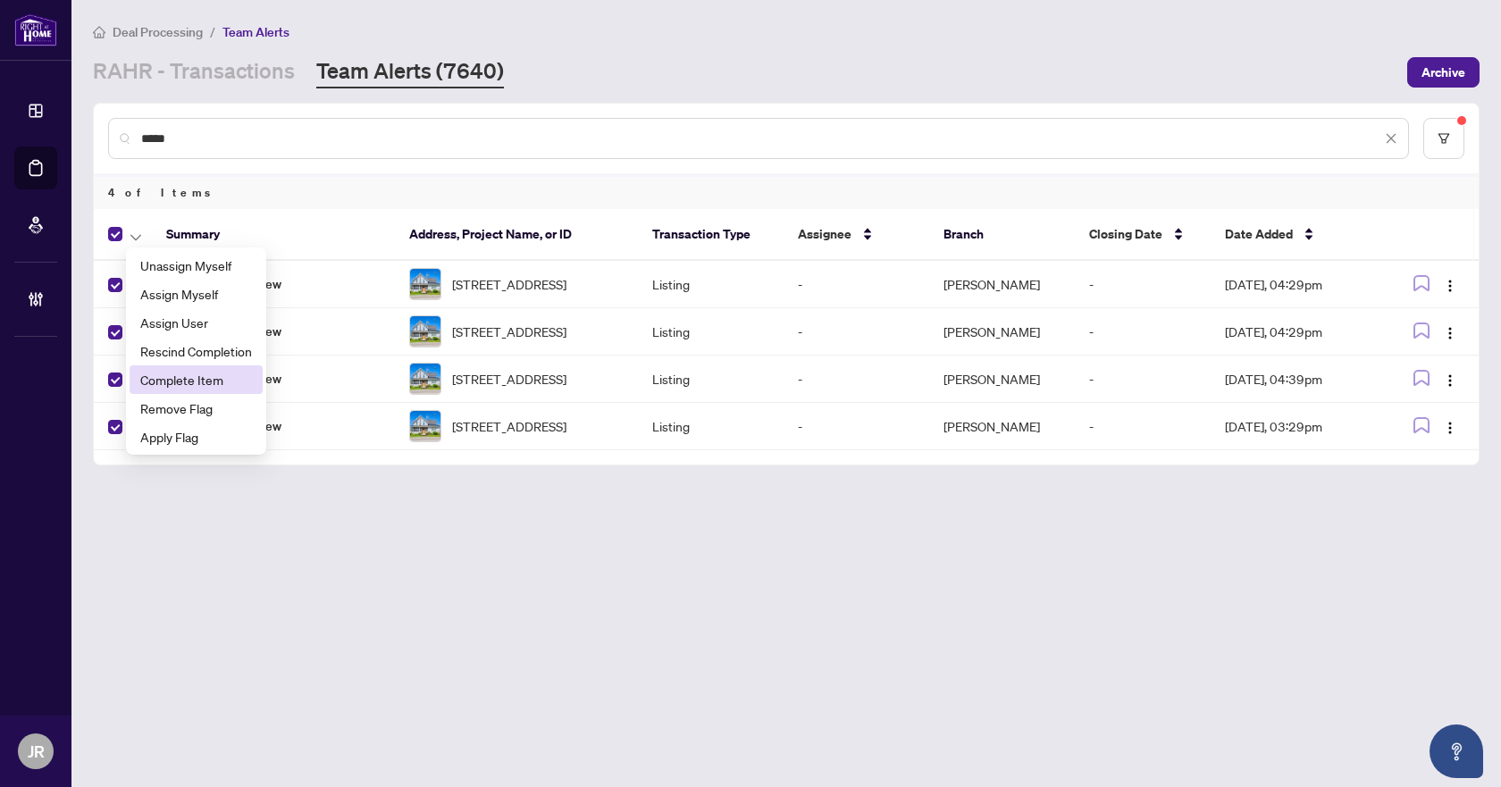
click at [205, 382] on span "Complete Item" at bounding box center [196, 380] width 112 height 20
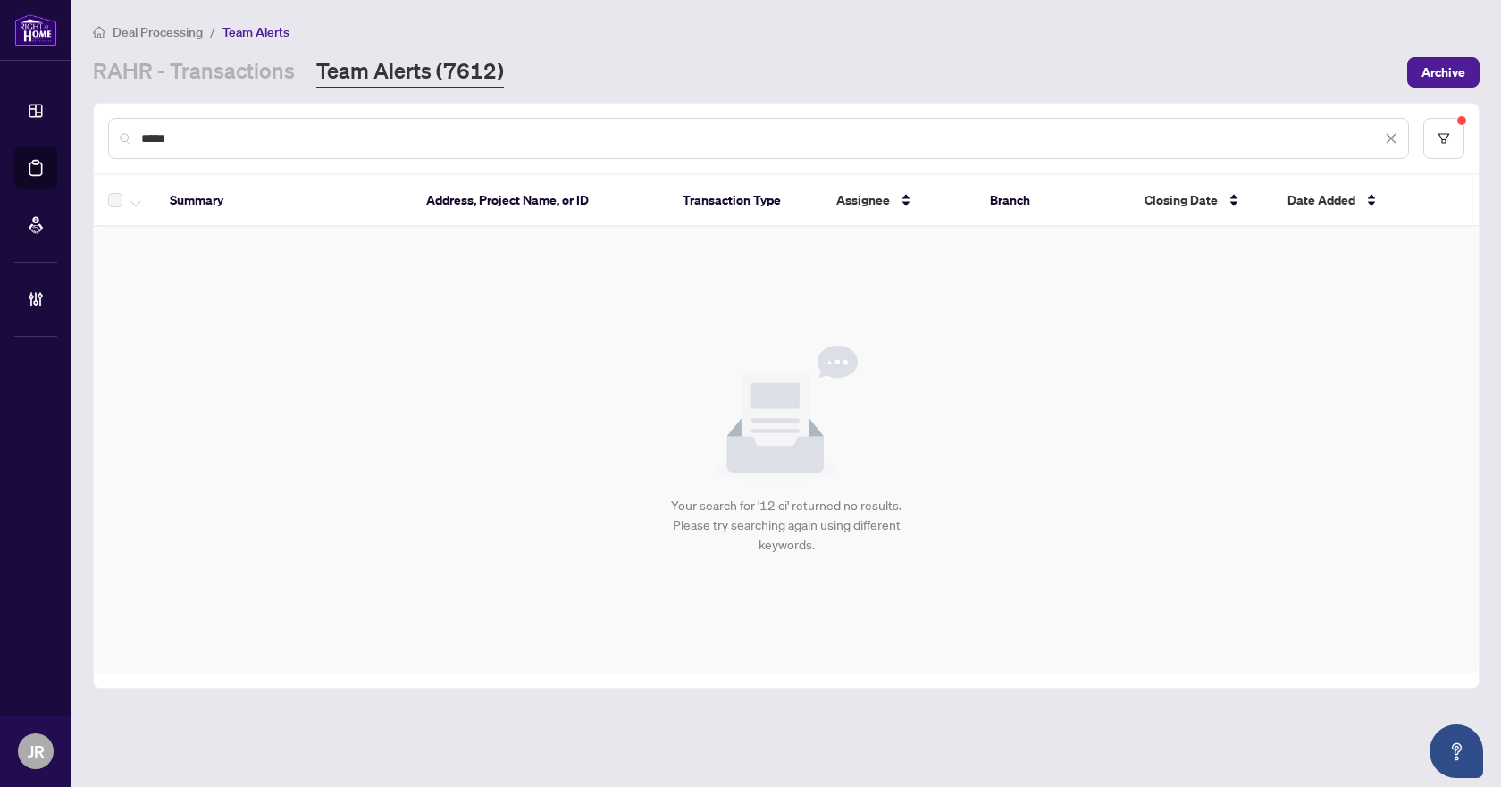
click at [402, 138] on input "*****" at bounding box center [761, 139] width 1240 height 20
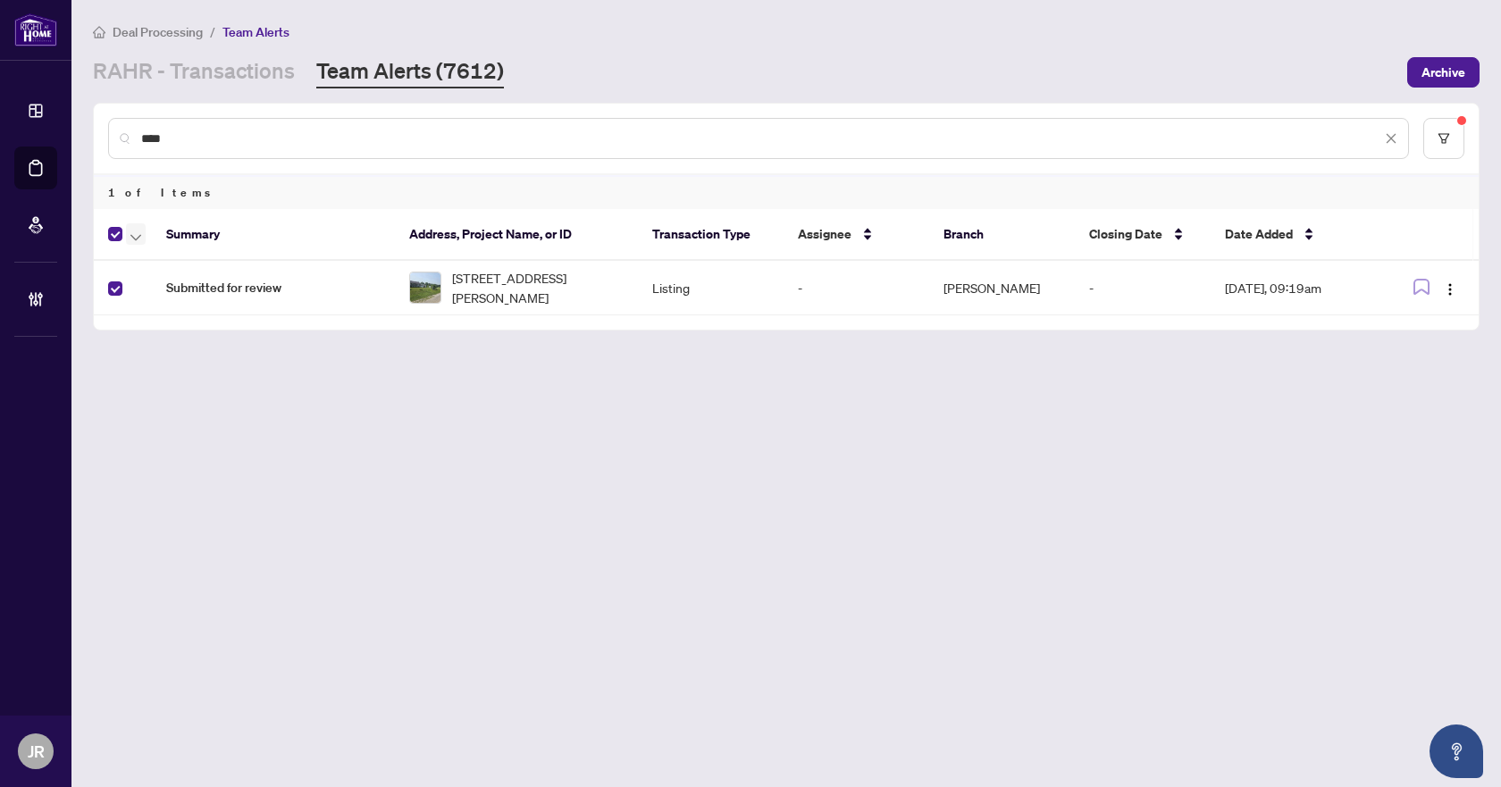
click at [134, 241] on span "button" at bounding box center [135, 234] width 11 height 20
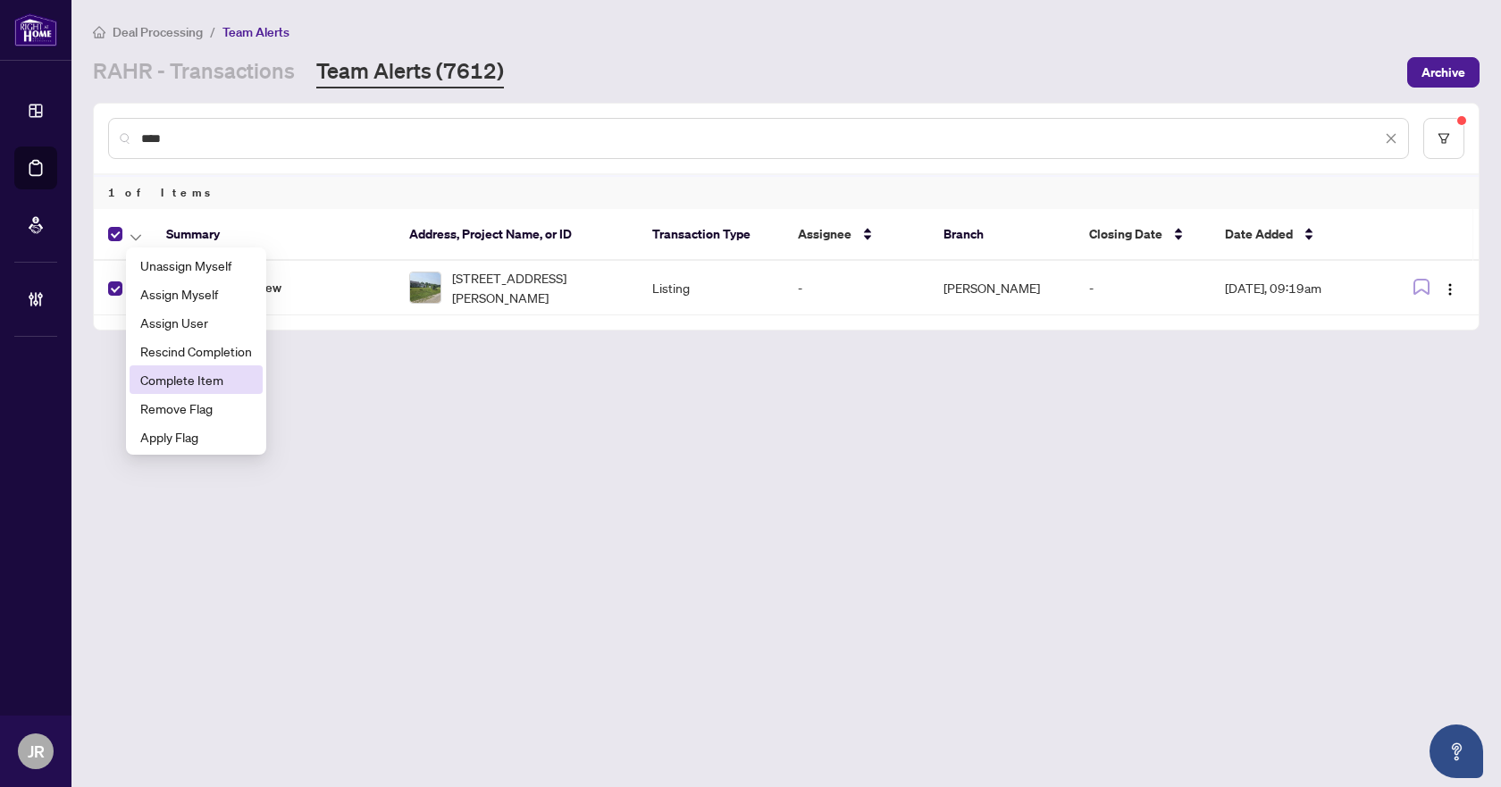
click at [165, 375] on span "Complete Item" at bounding box center [196, 380] width 112 height 20
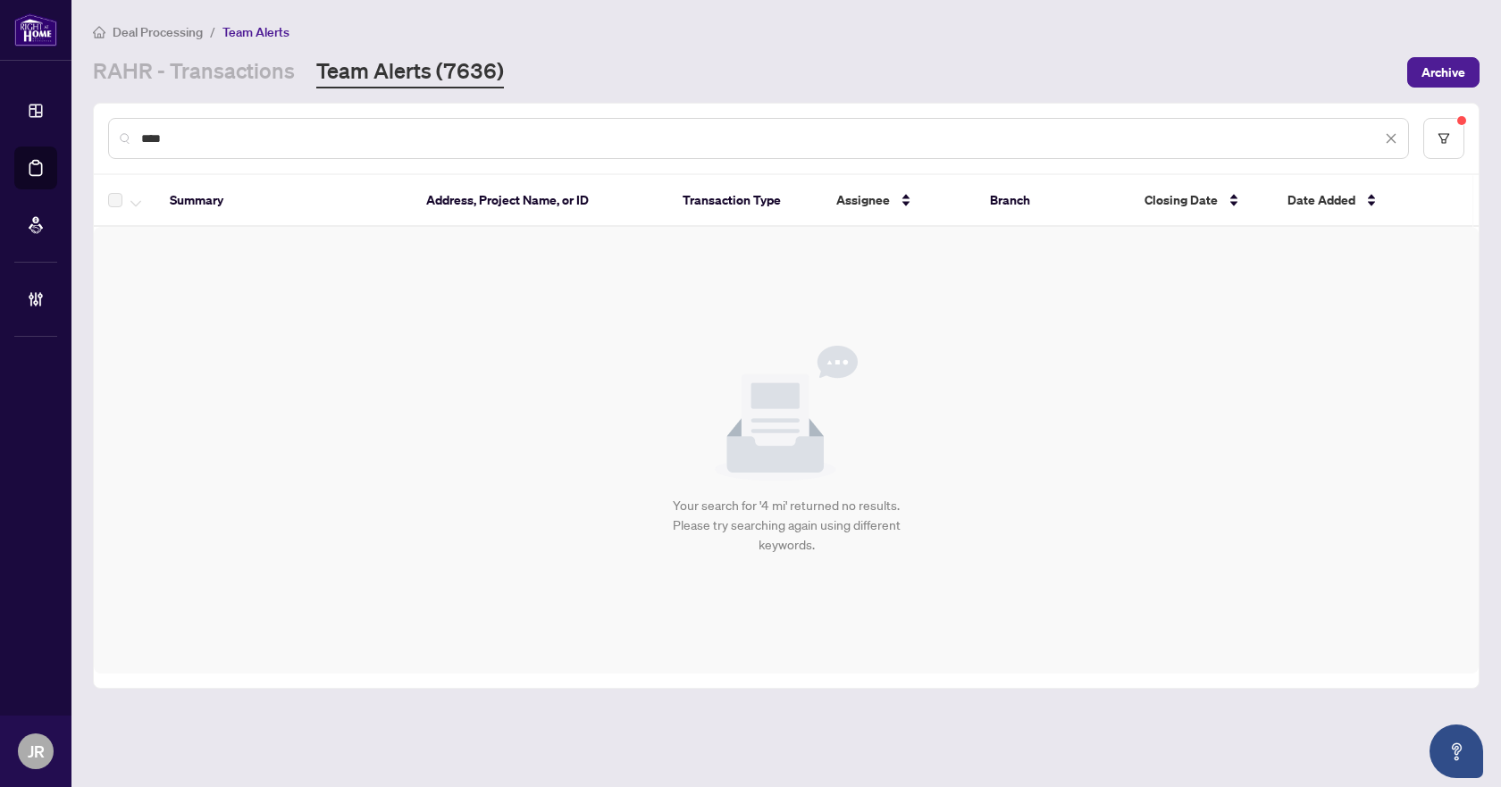
click at [337, 129] on input "****" at bounding box center [761, 139] width 1240 height 20
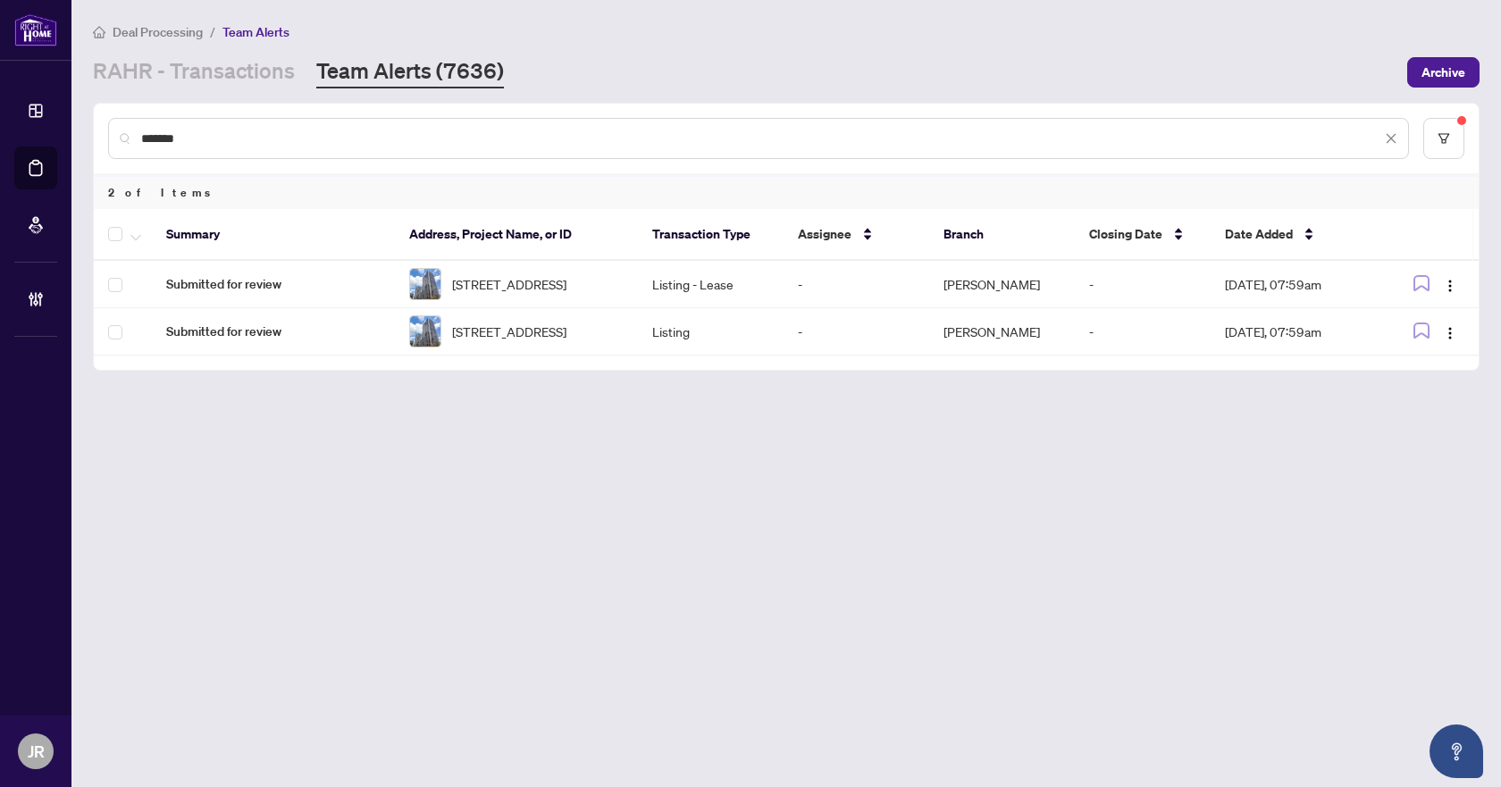
type input "*******"
click at [137, 241] on span "button" at bounding box center [135, 234] width 11 height 20
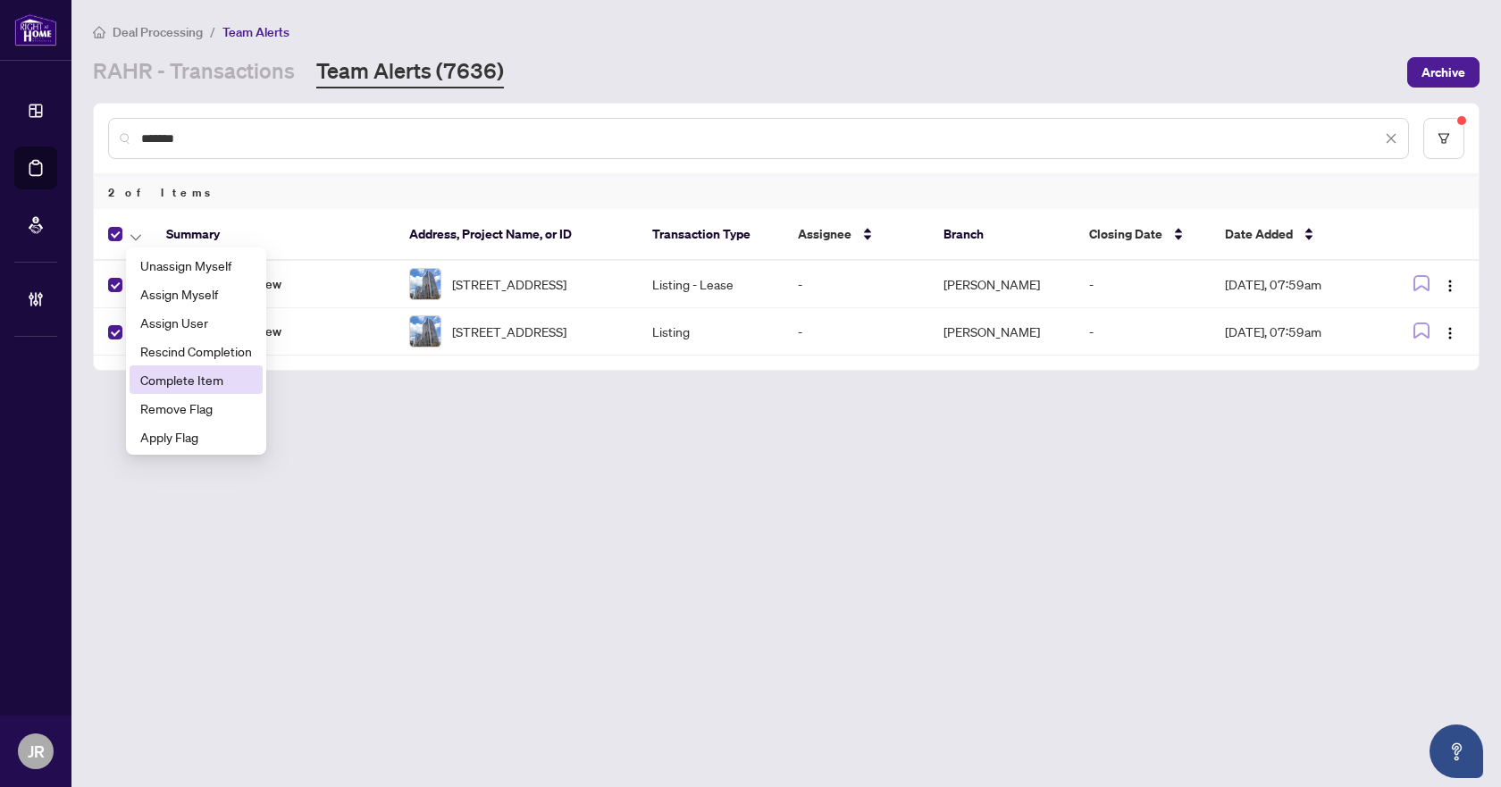
click at [193, 386] on span "Complete Item" at bounding box center [196, 380] width 112 height 20
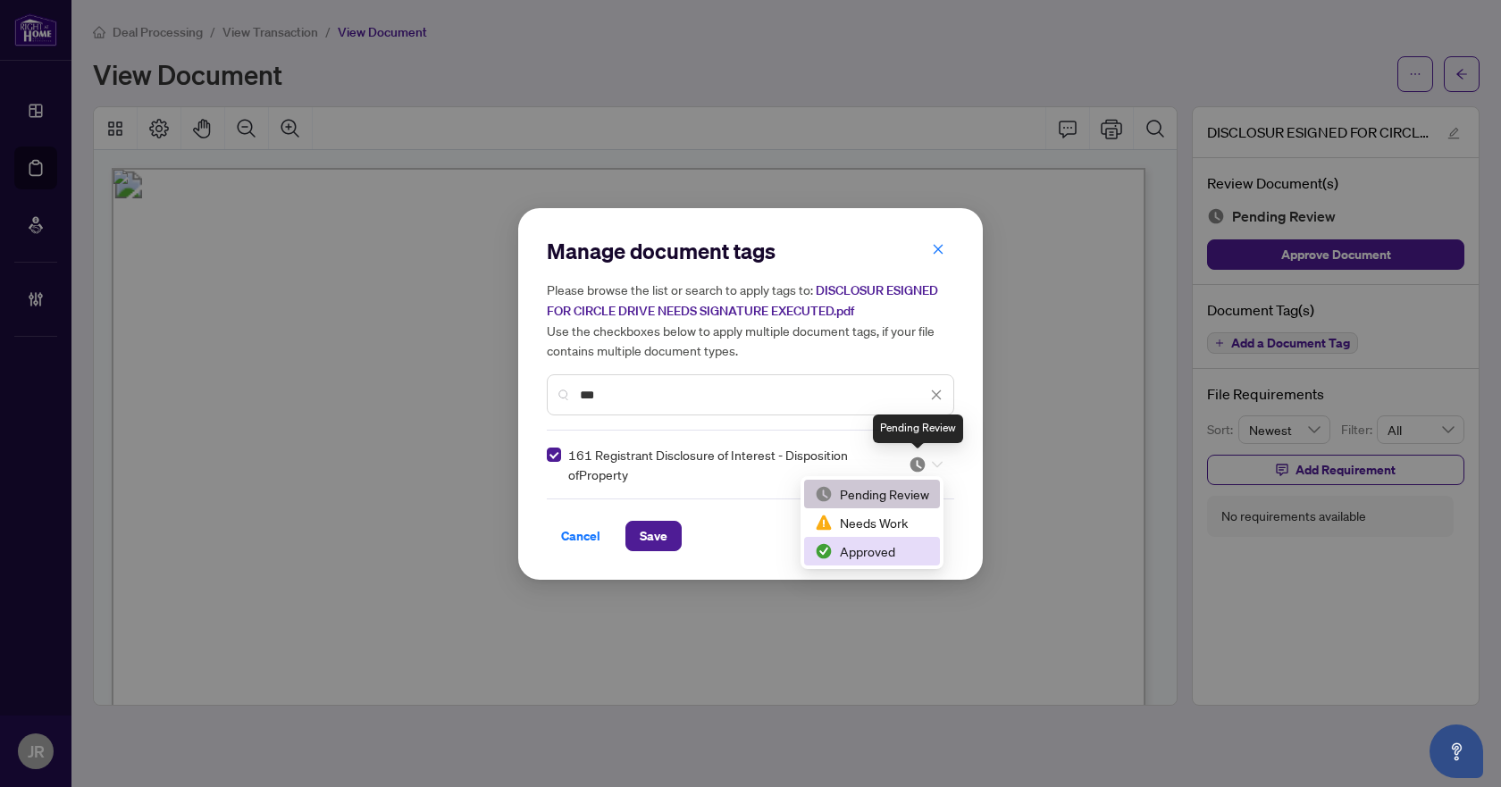
scroll to position [89, 0]
click at [895, 556] on div "Approved" at bounding box center [872, 551] width 114 height 20
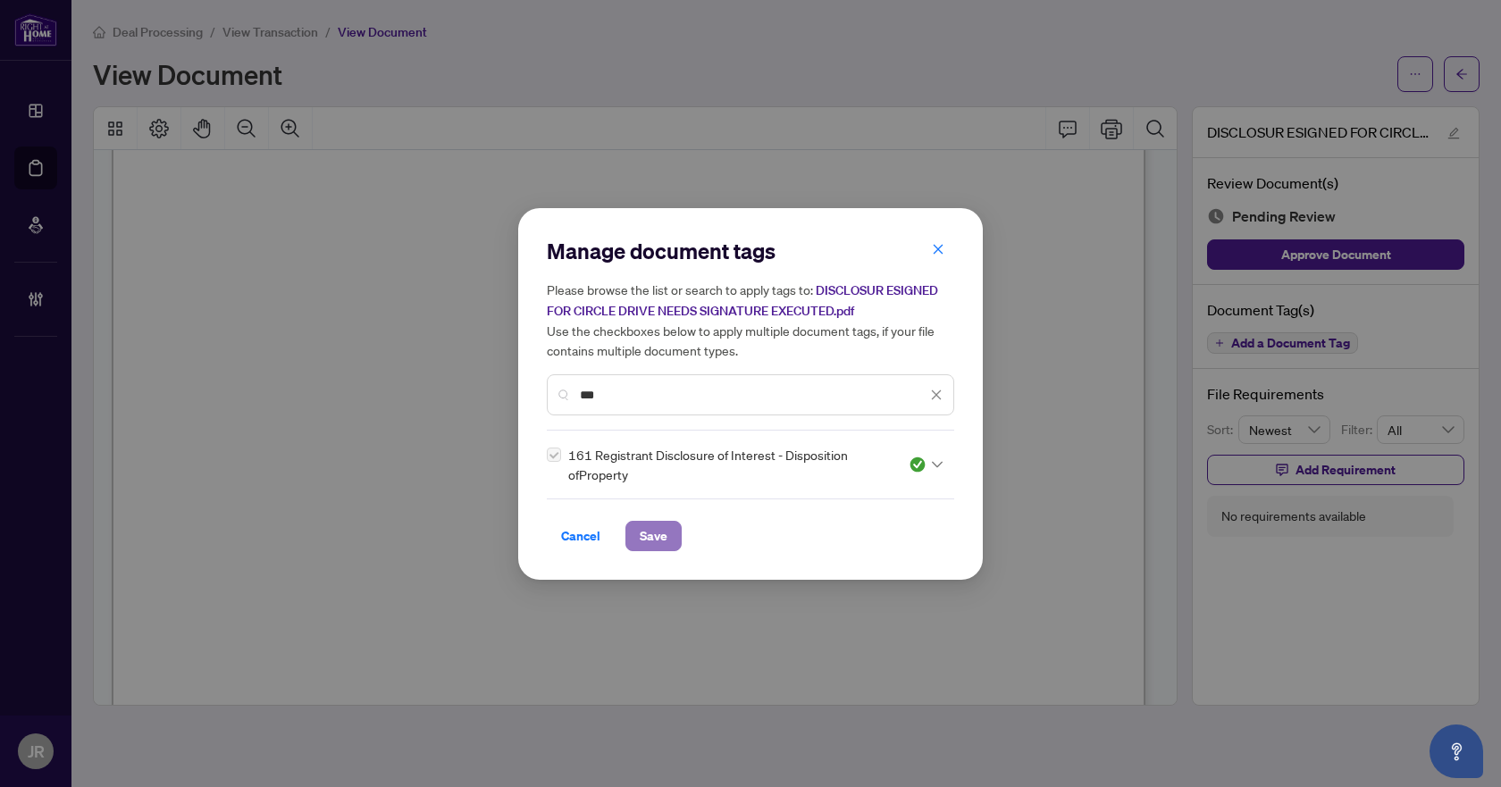
click at [636, 524] on button "Save" at bounding box center [653, 536] width 56 height 30
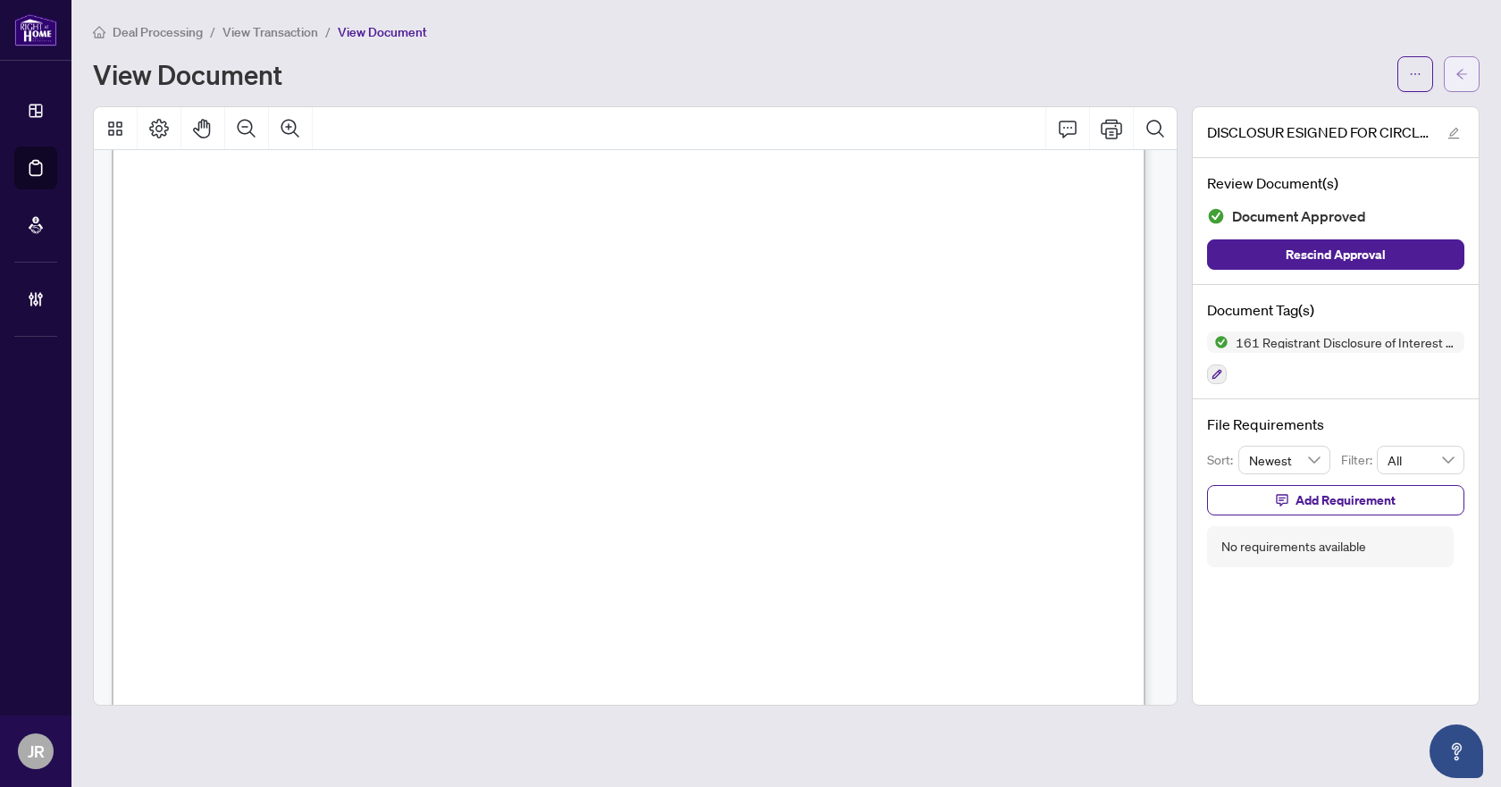
click at [1466, 73] on icon "arrow-left" at bounding box center [1462, 74] width 13 height 13
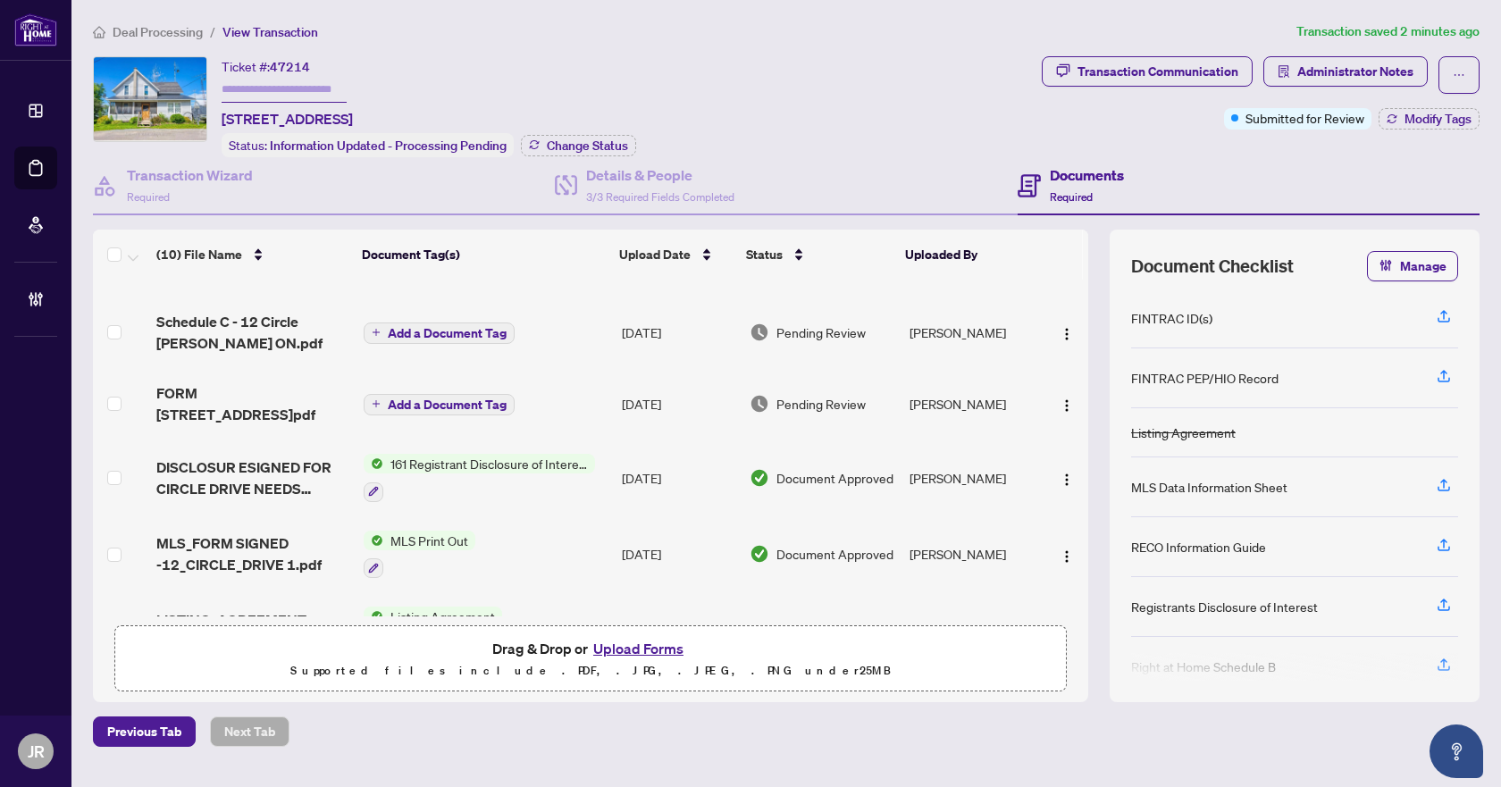
scroll to position [295, 0]
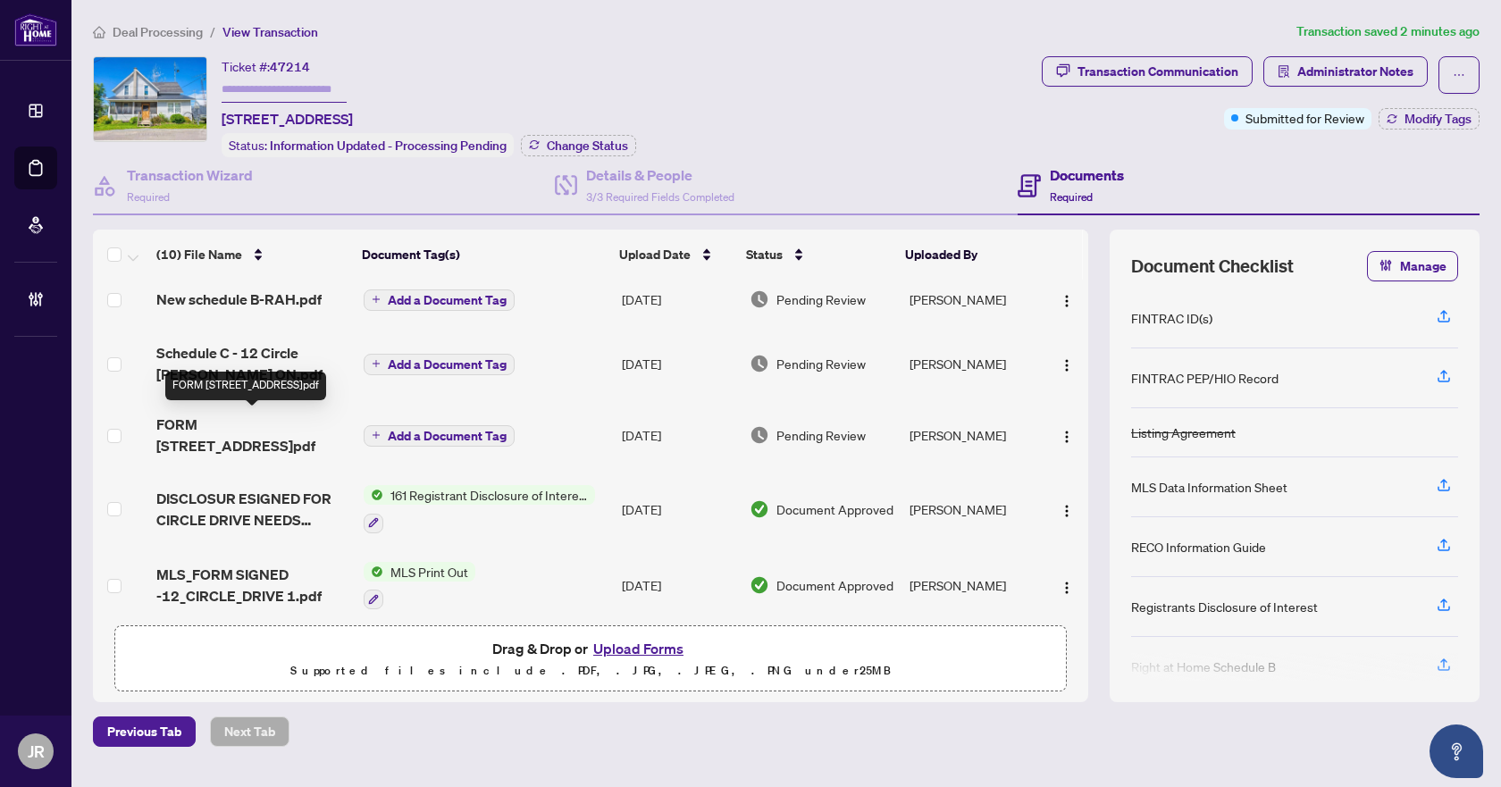
click at [280, 427] on span "FORM [STREET_ADDRESS]pdf" at bounding box center [252, 435] width 192 height 43
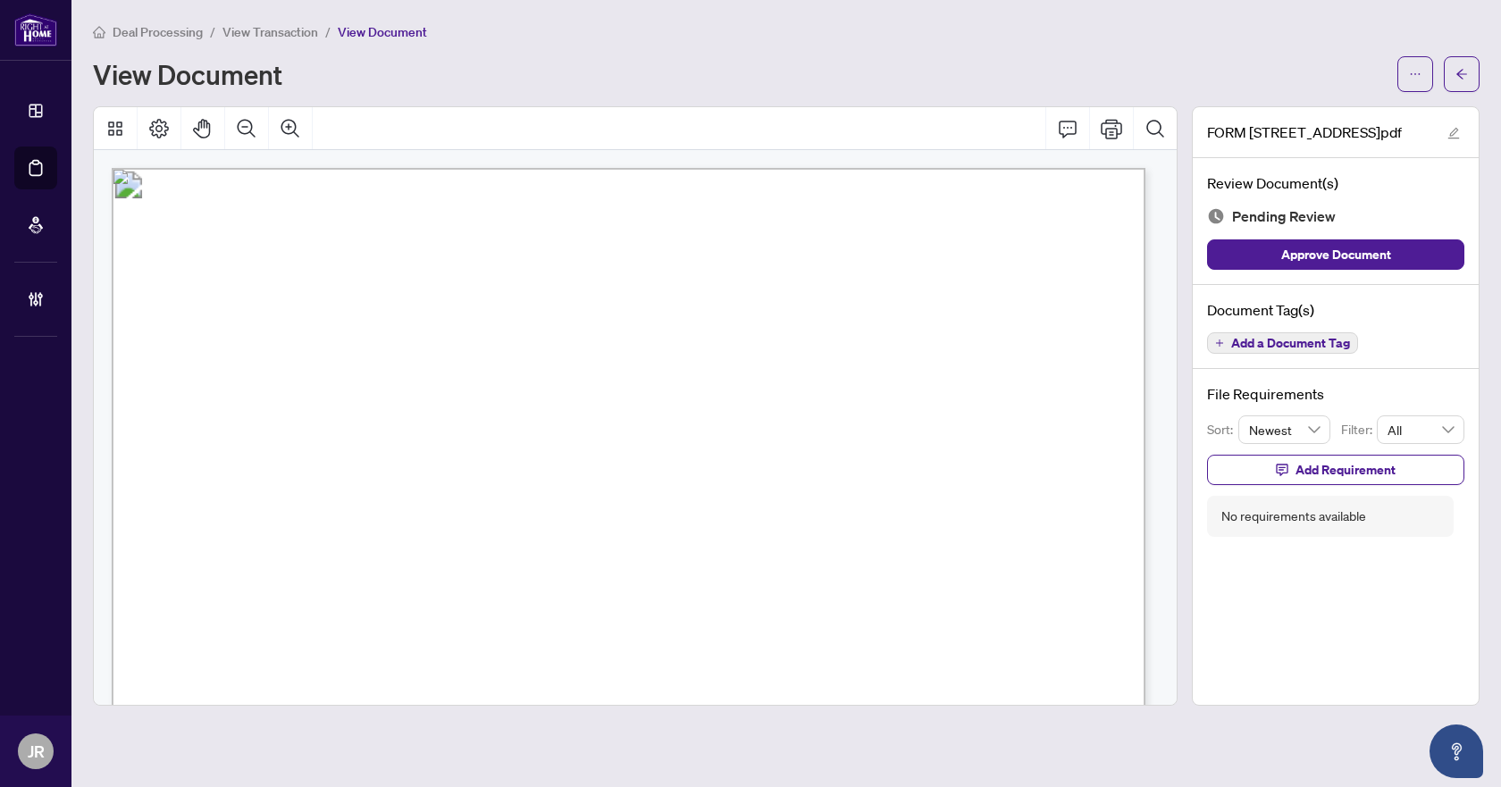
click at [1288, 346] on span "Add a Document Tag" at bounding box center [1290, 343] width 119 height 13
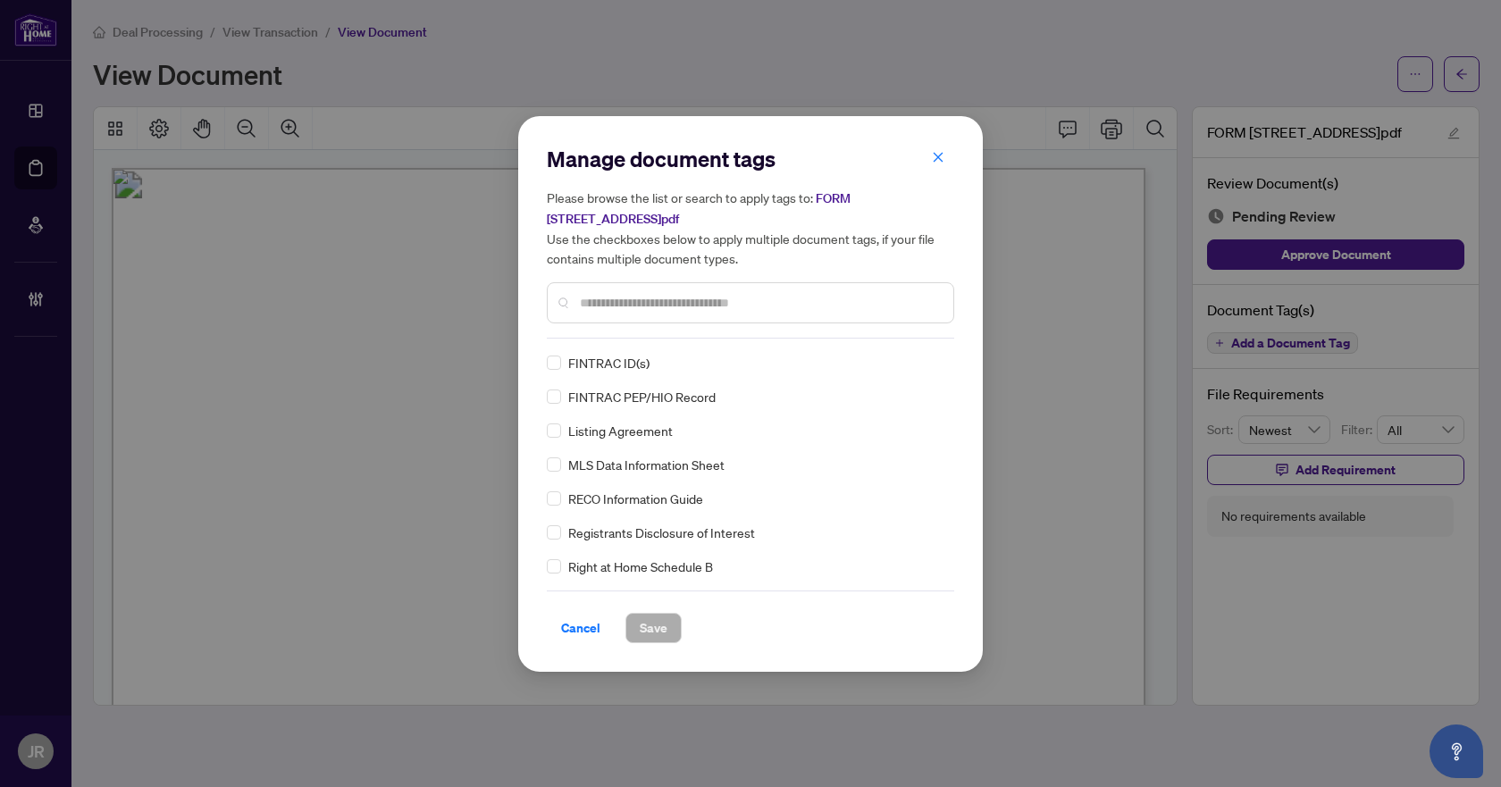
click at [755, 307] on input "text" at bounding box center [759, 303] width 359 height 20
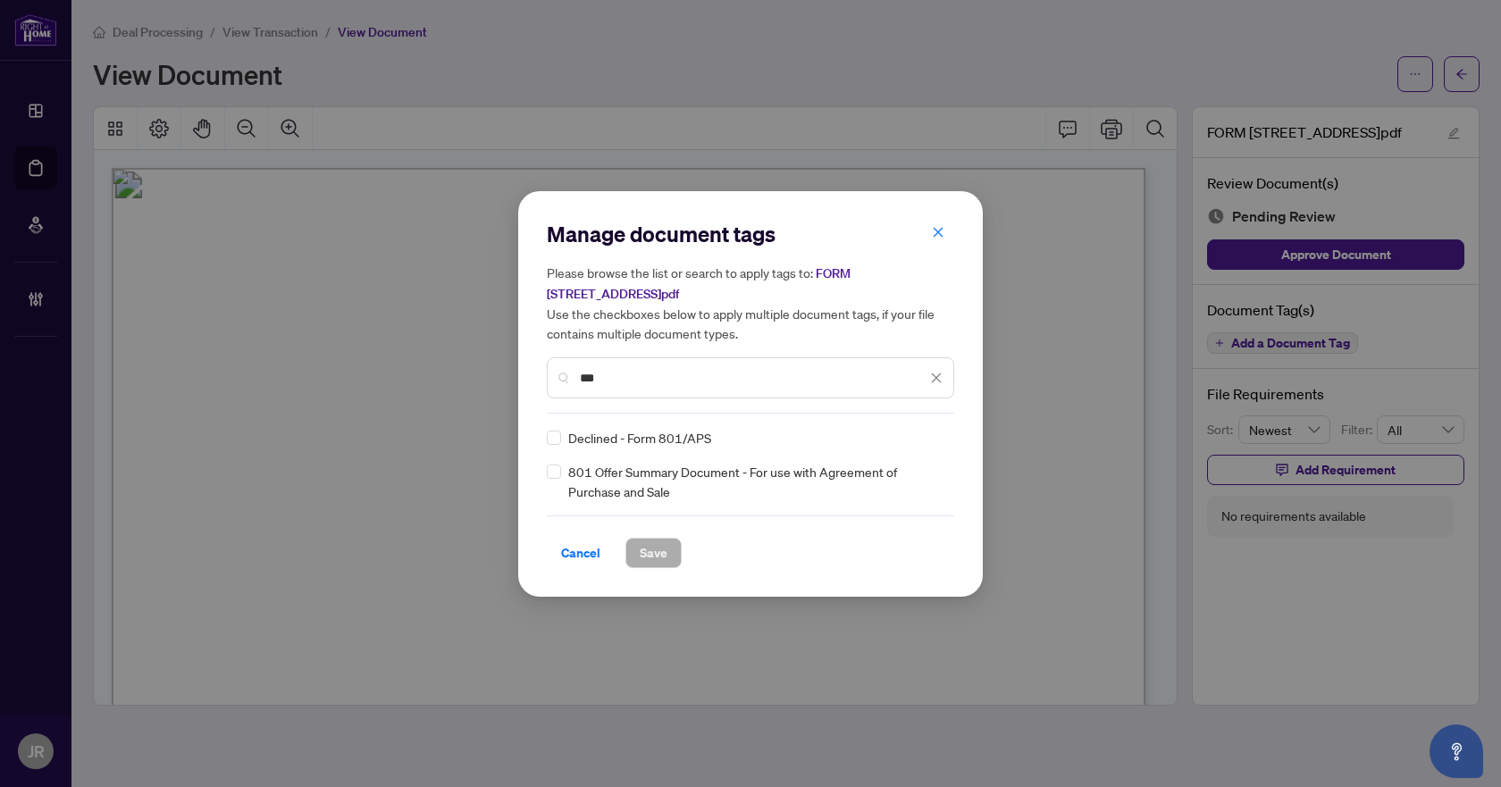
type input "***"
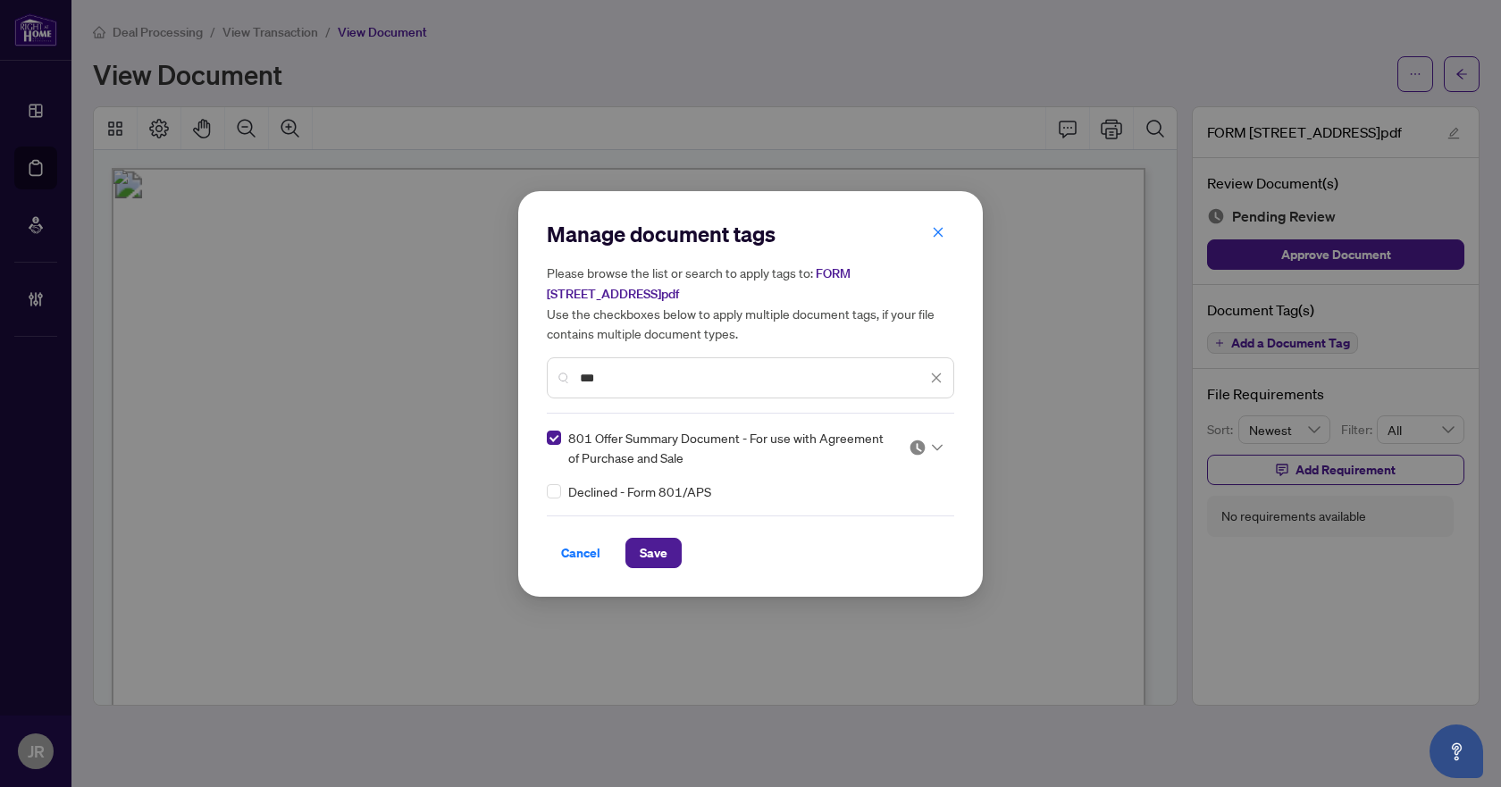
click at [940, 444] on icon at bounding box center [937, 447] width 11 height 7
click at [886, 530] on div "Approved" at bounding box center [872, 535] width 114 height 20
click at [660, 555] on span "Save" at bounding box center [654, 553] width 28 height 29
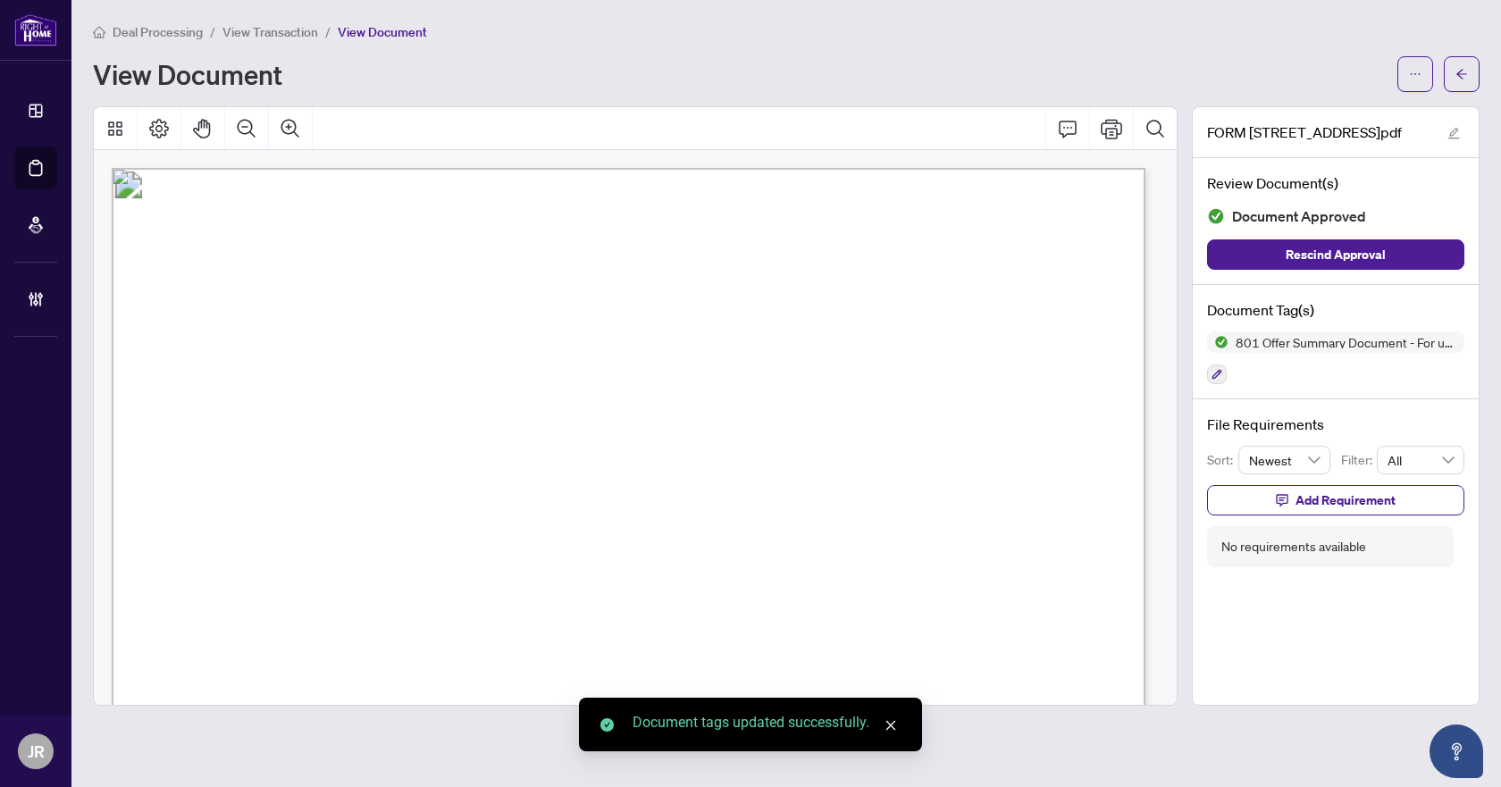
click at [1466, 58] on button "button" at bounding box center [1462, 74] width 36 height 36
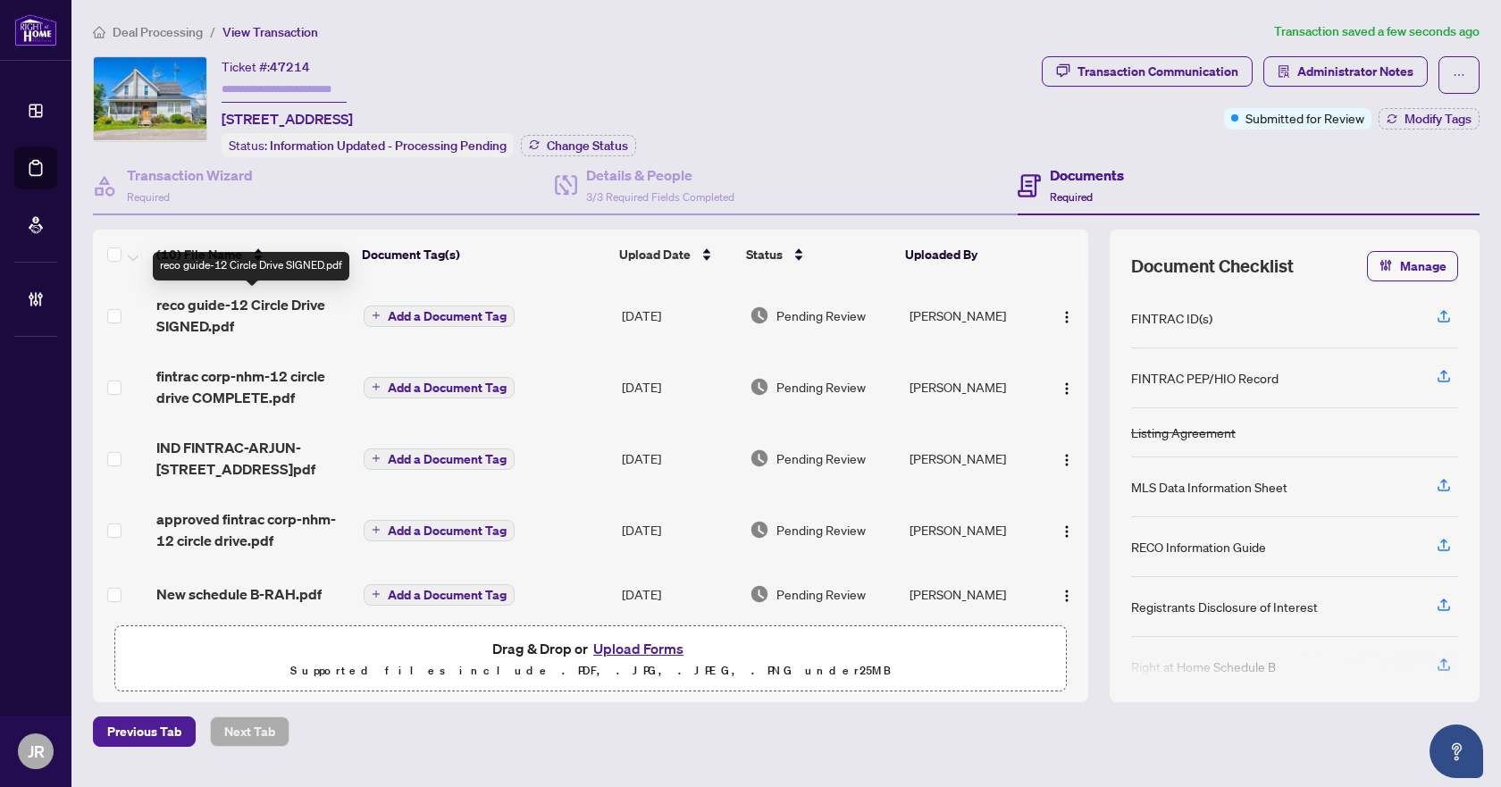
click at [264, 307] on span "reco guide-12 Circle Drive SIGNED.pdf" at bounding box center [252, 315] width 192 height 43
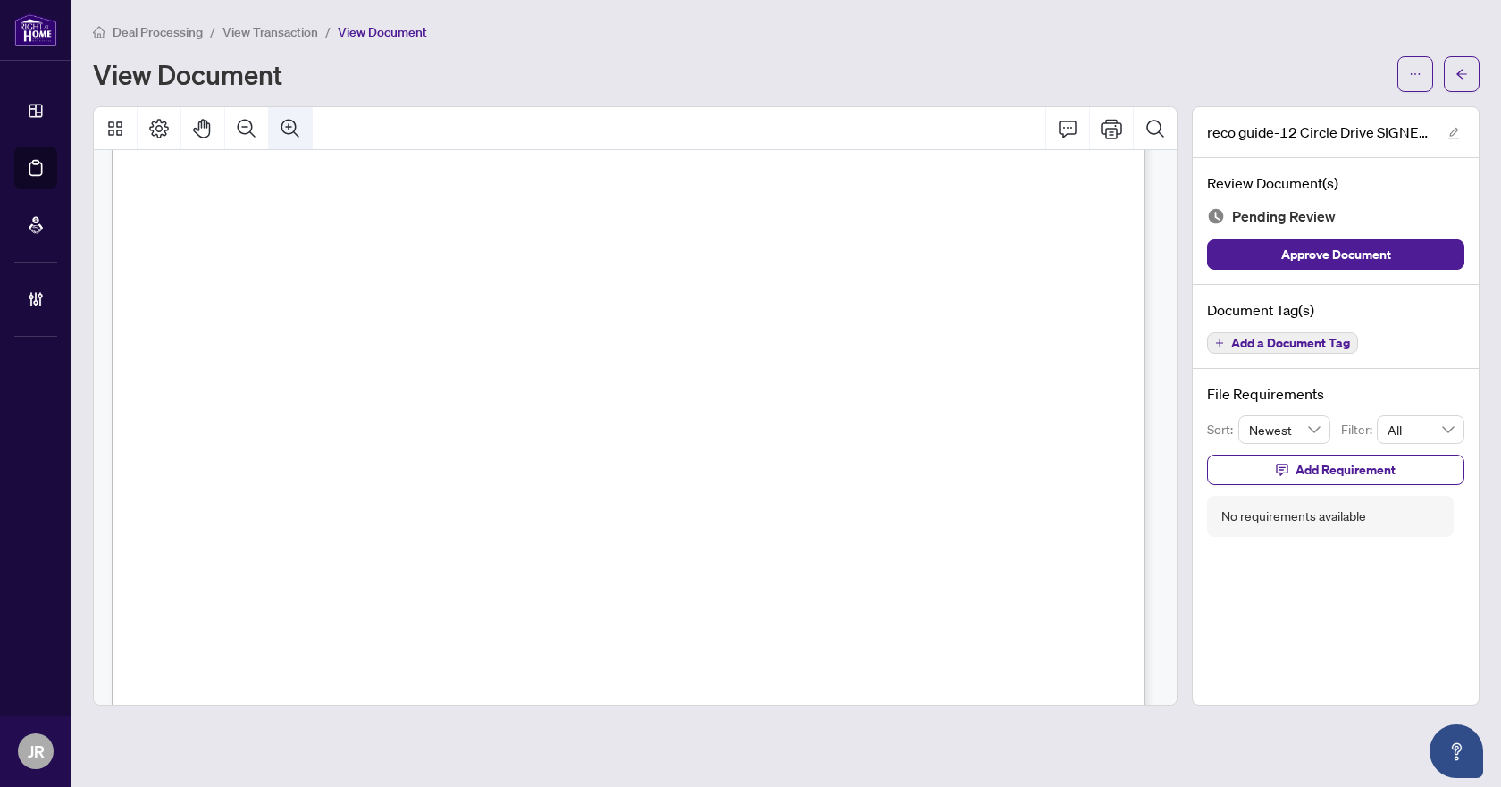
click at [242, 121] on icon "Zoom Out" at bounding box center [246, 128] width 21 height 21
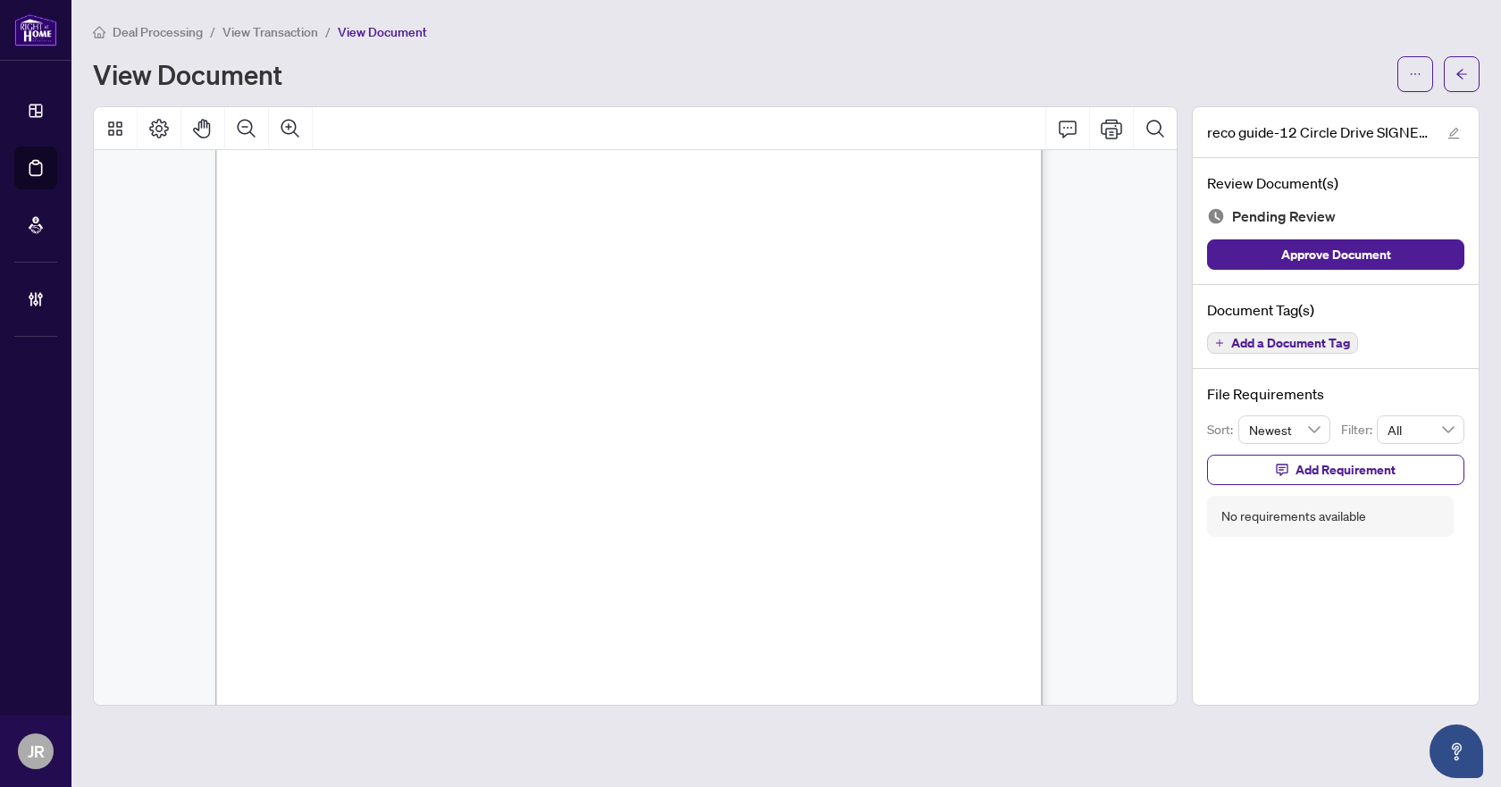
scroll to position [13249, 0]
click at [1333, 346] on span "Add a Document Tag" at bounding box center [1290, 343] width 119 height 13
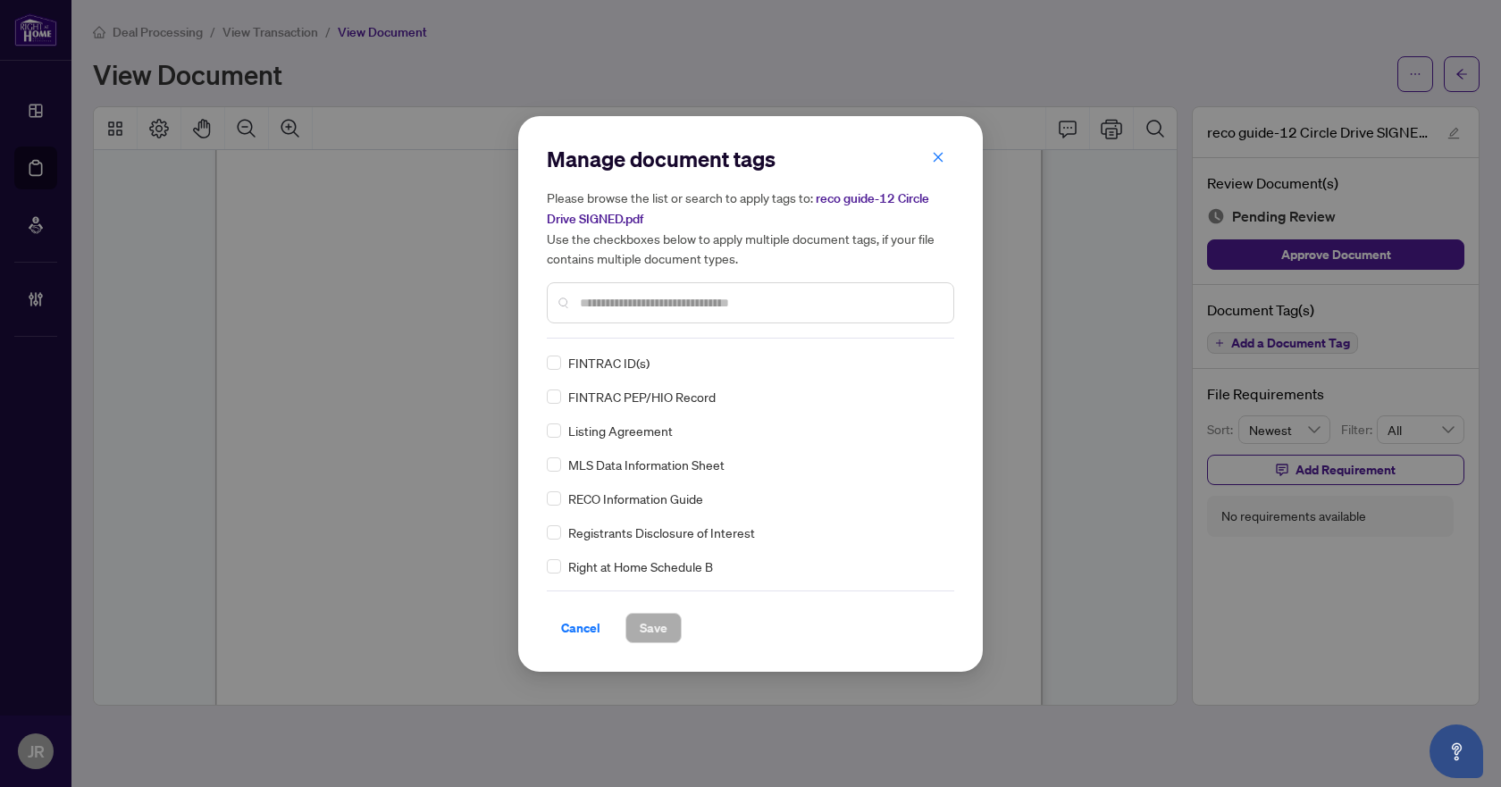
click at [708, 305] on input "text" at bounding box center [759, 303] width 359 height 20
type input "****"
click at [913, 358] on img at bounding box center [918, 363] width 18 height 18
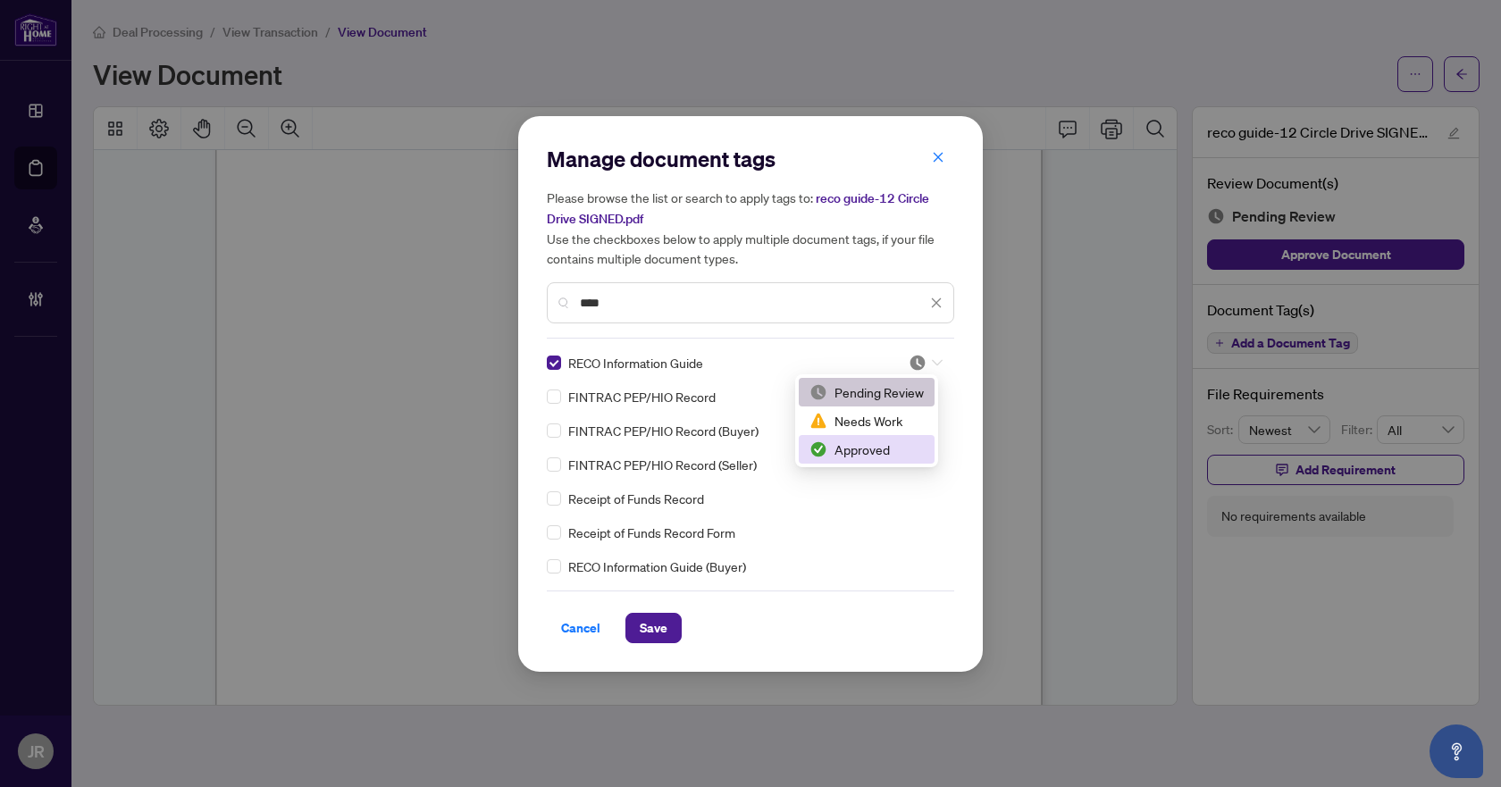
click at [877, 449] on div "Approved" at bounding box center [867, 450] width 114 height 20
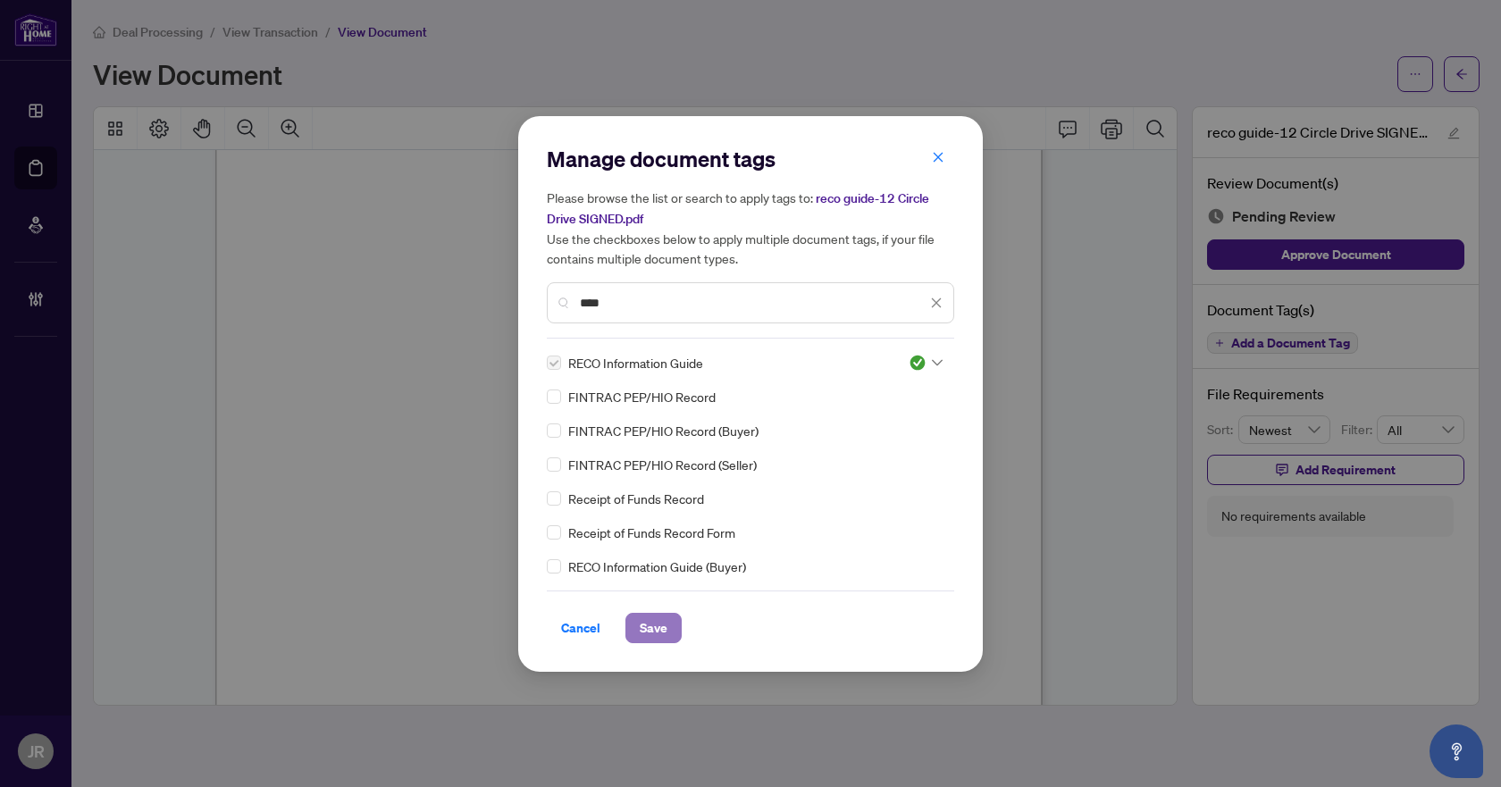
click at [662, 621] on span "Save" at bounding box center [654, 628] width 28 height 29
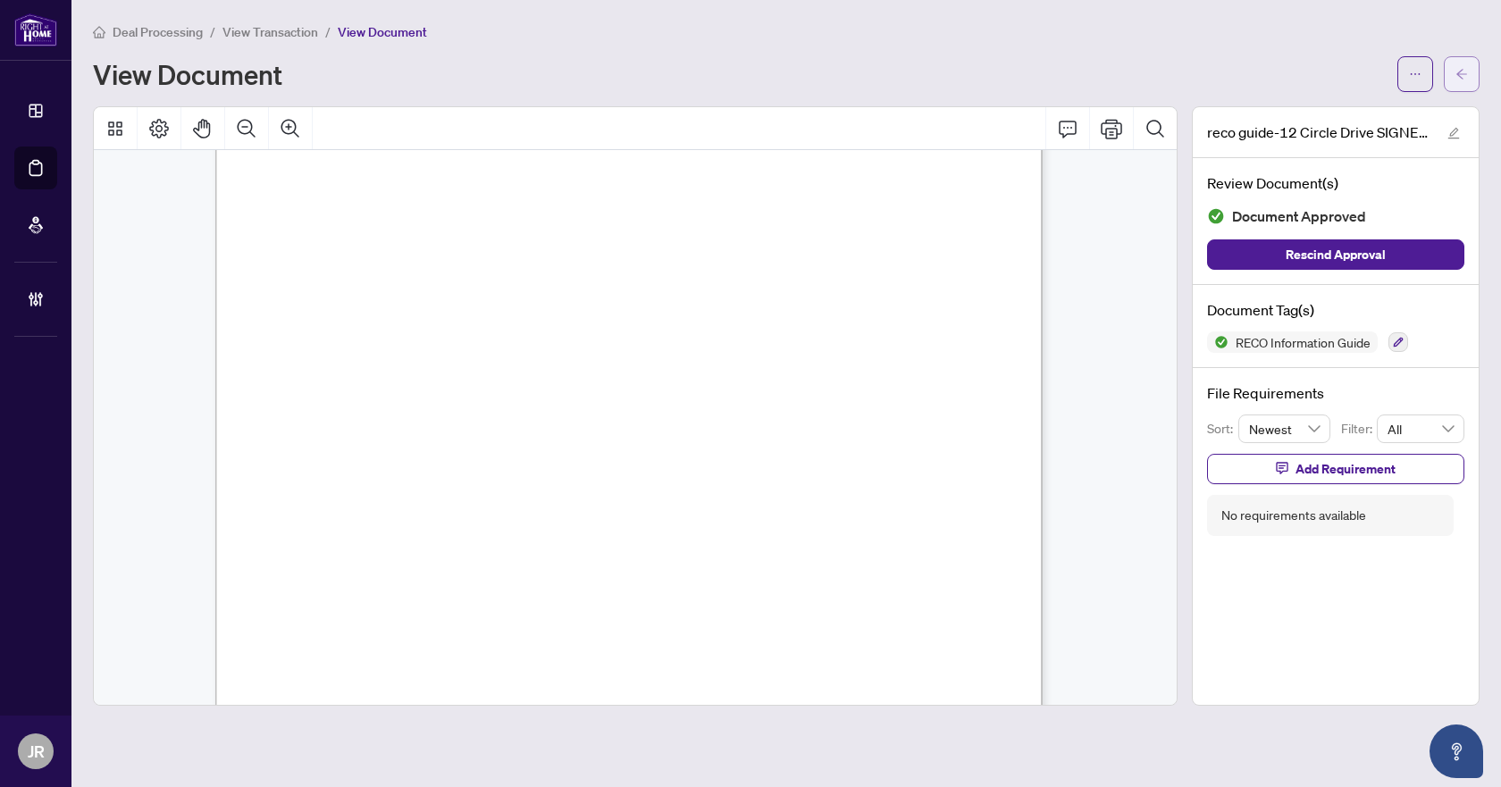
click at [1457, 70] on icon "arrow-left" at bounding box center [1462, 74] width 13 height 13
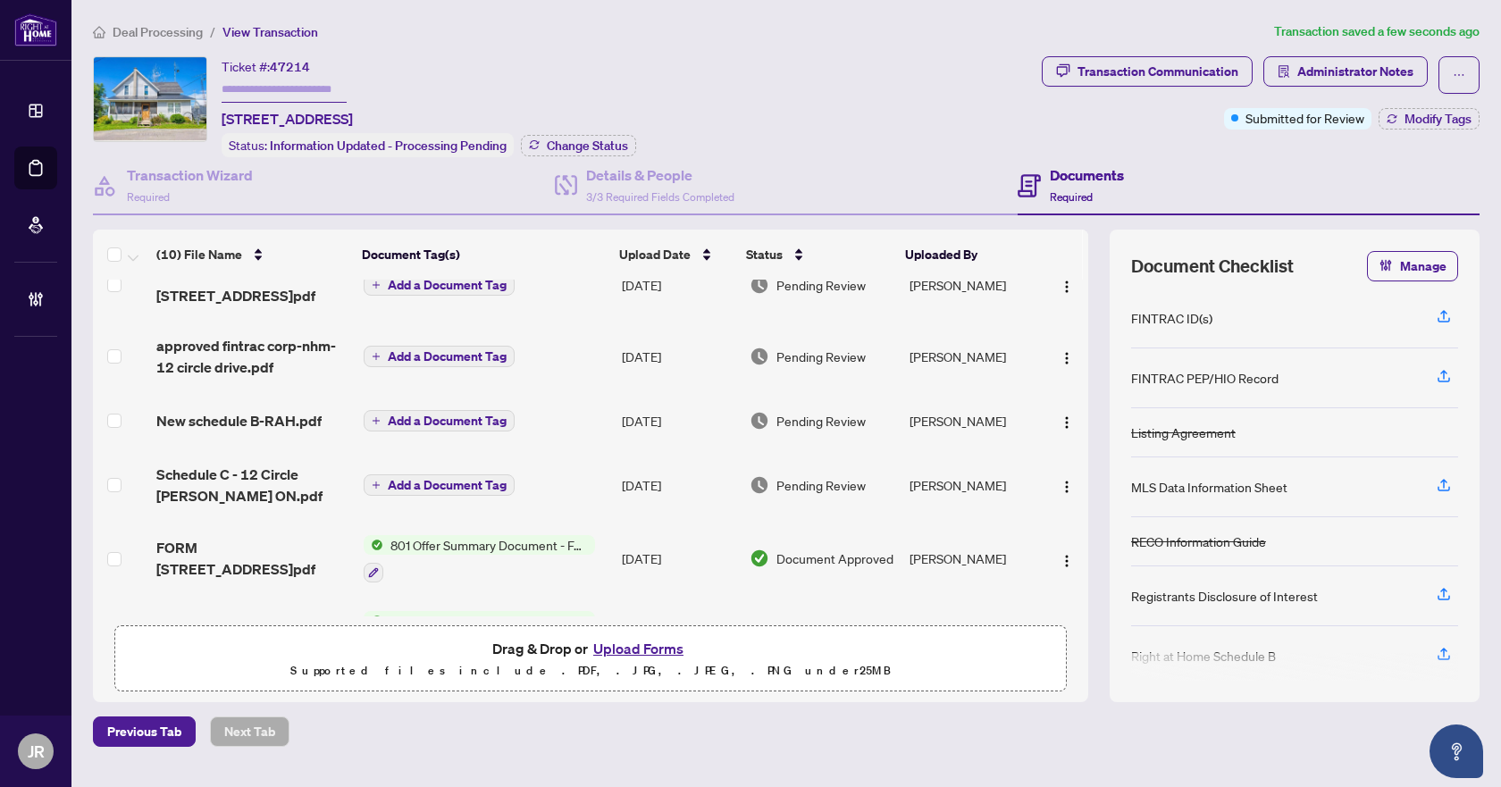
scroll to position [268, 0]
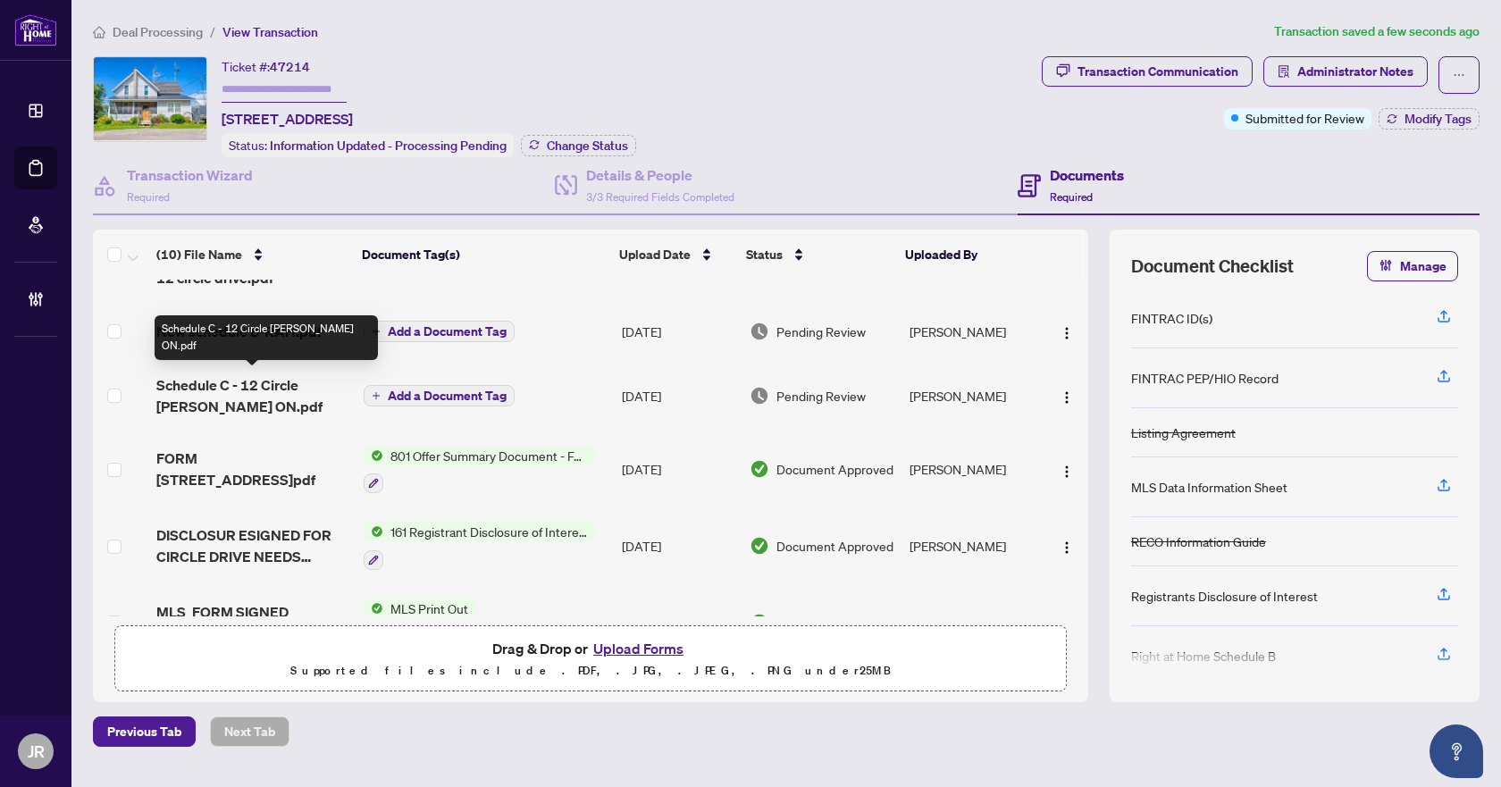
click at [324, 375] on span "Schedule C - 12 Circle [PERSON_NAME] ON.pdf" at bounding box center [252, 395] width 192 height 43
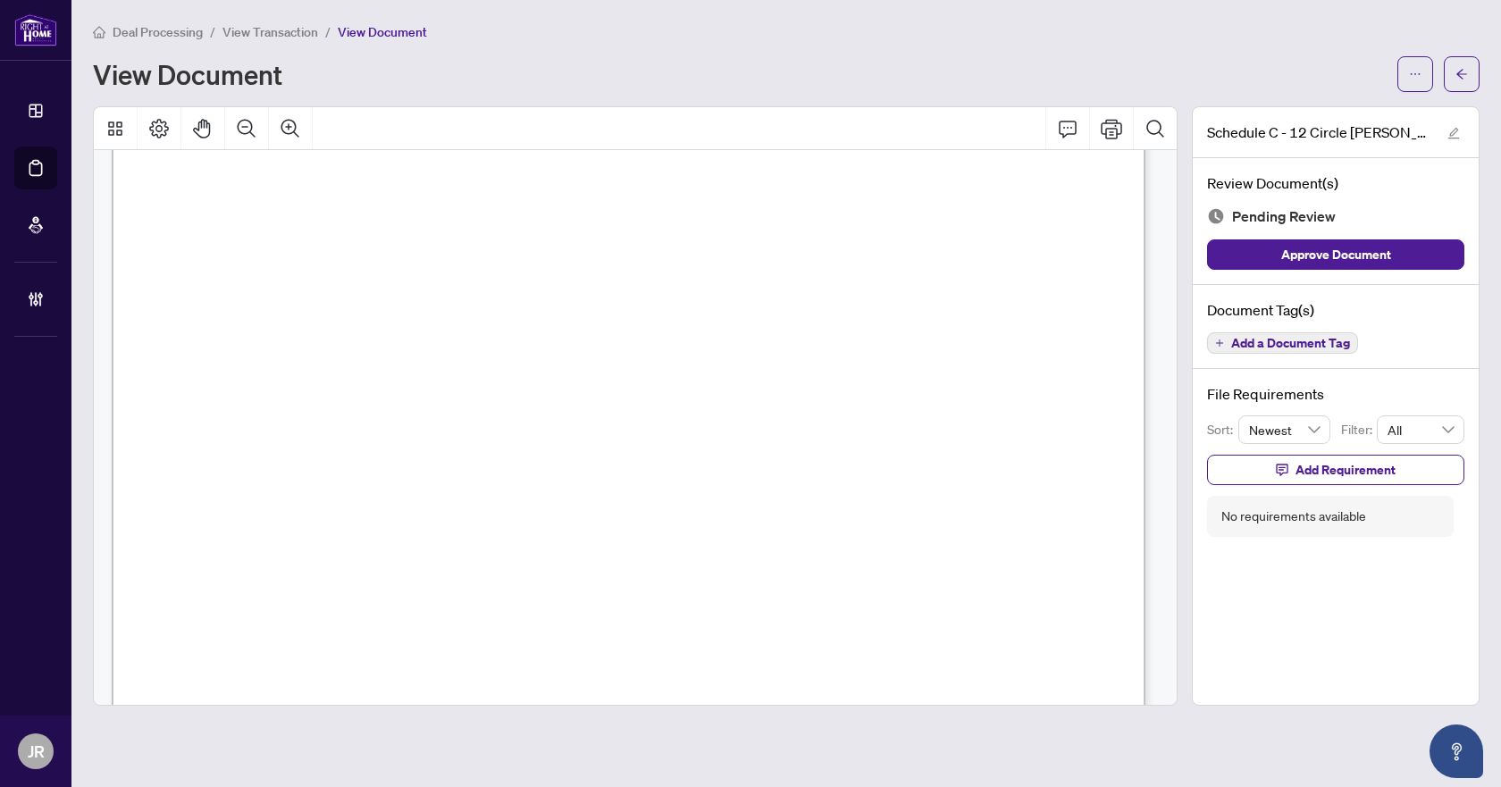
scroll to position [89, 0]
click at [1297, 343] on span "Add a Document Tag" at bounding box center [1290, 343] width 119 height 13
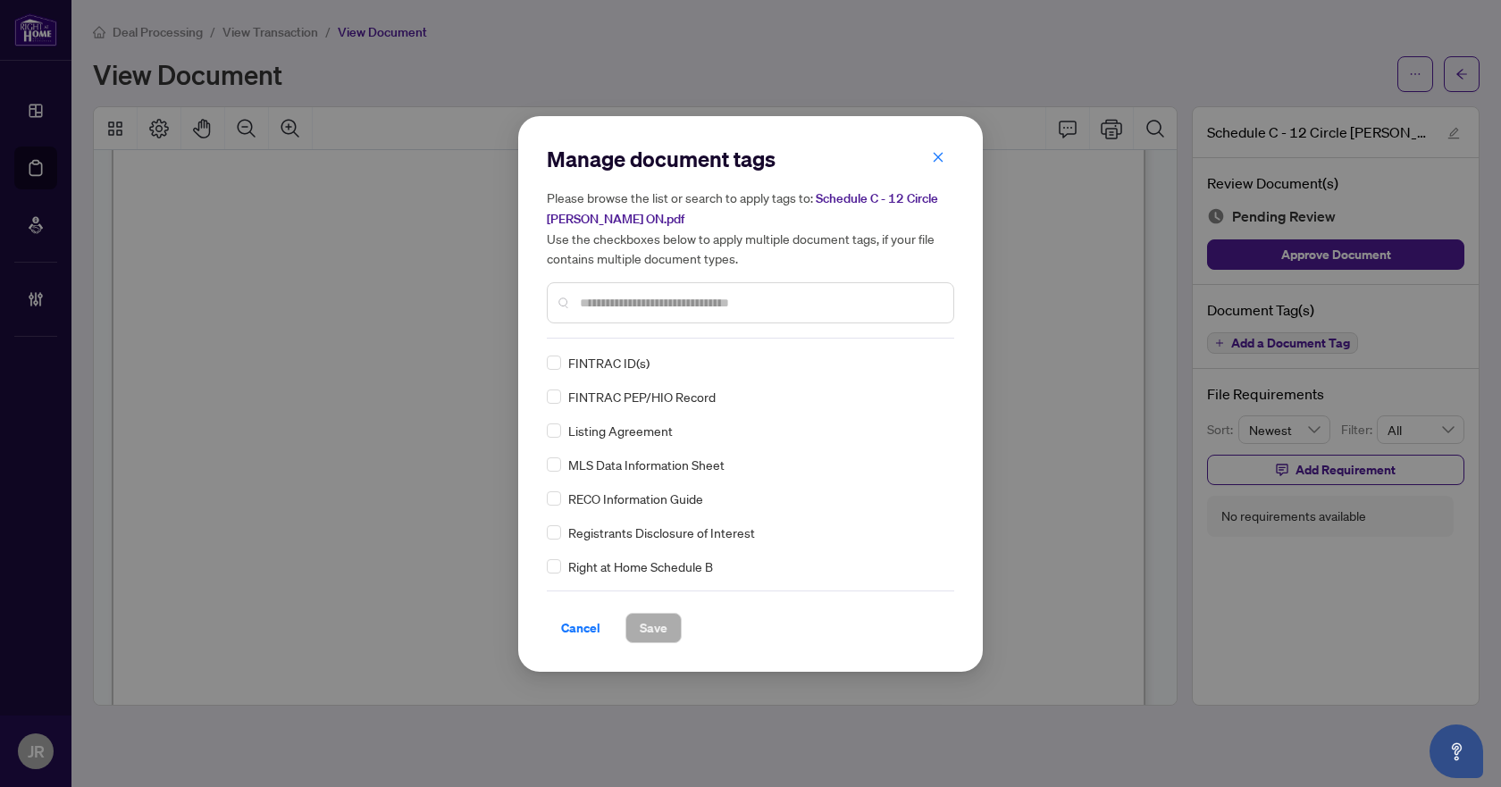
click at [675, 290] on div at bounding box center [750, 302] width 407 height 41
click at [663, 305] on input "text" at bounding box center [759, 303] width 359 height 20
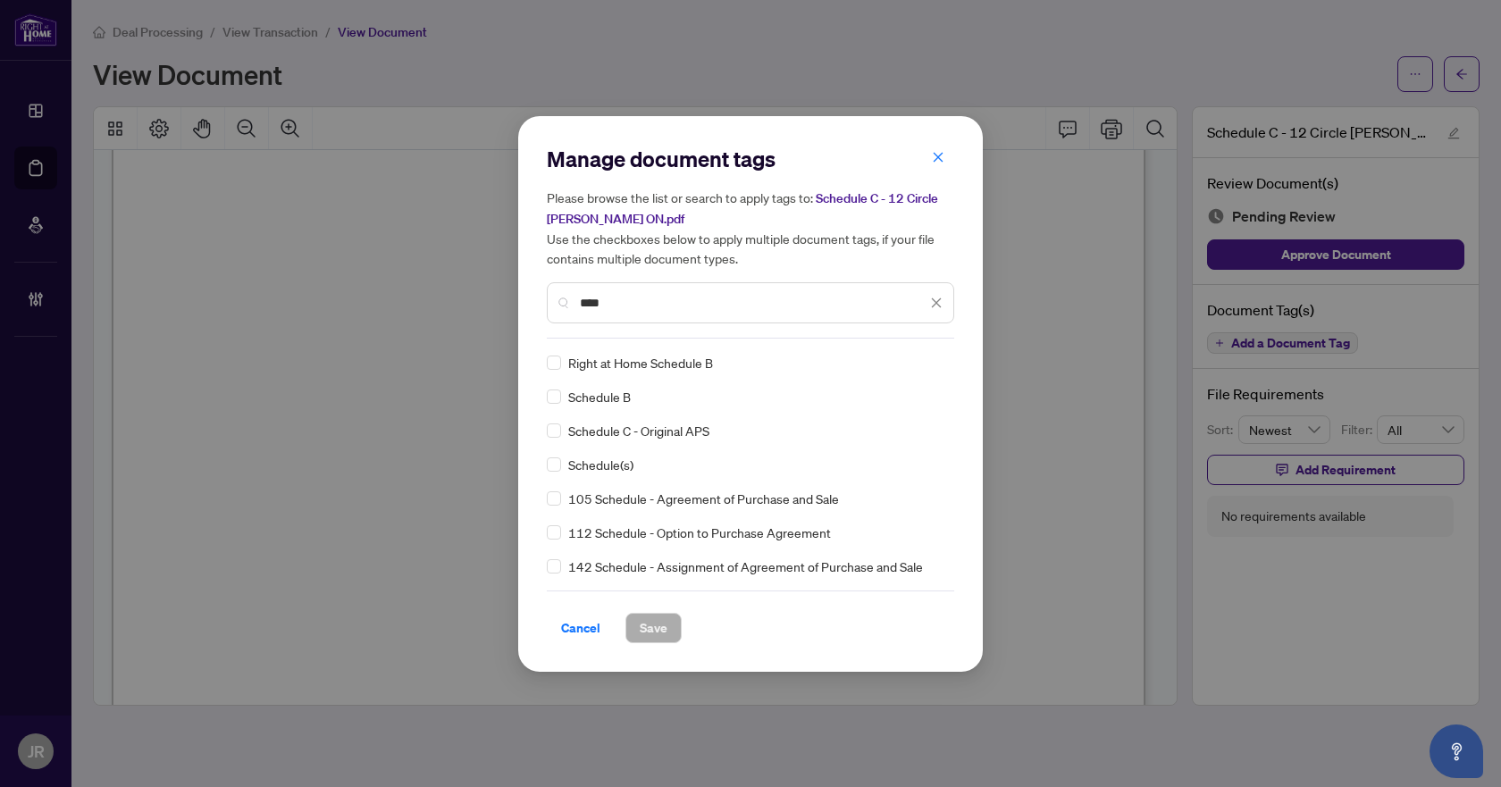
type input "****"
click at [545, 475] on div "Manage document tags Please browse the list or search to apply tags to: Schedul…" at bounding box center [750, 394] width 465 height 556
click at [558, 455] on label at bounding box center [554, 465] width 14 height 20
click at [932, 364] on icon at bounding box center [937, 362] width 11 height 7
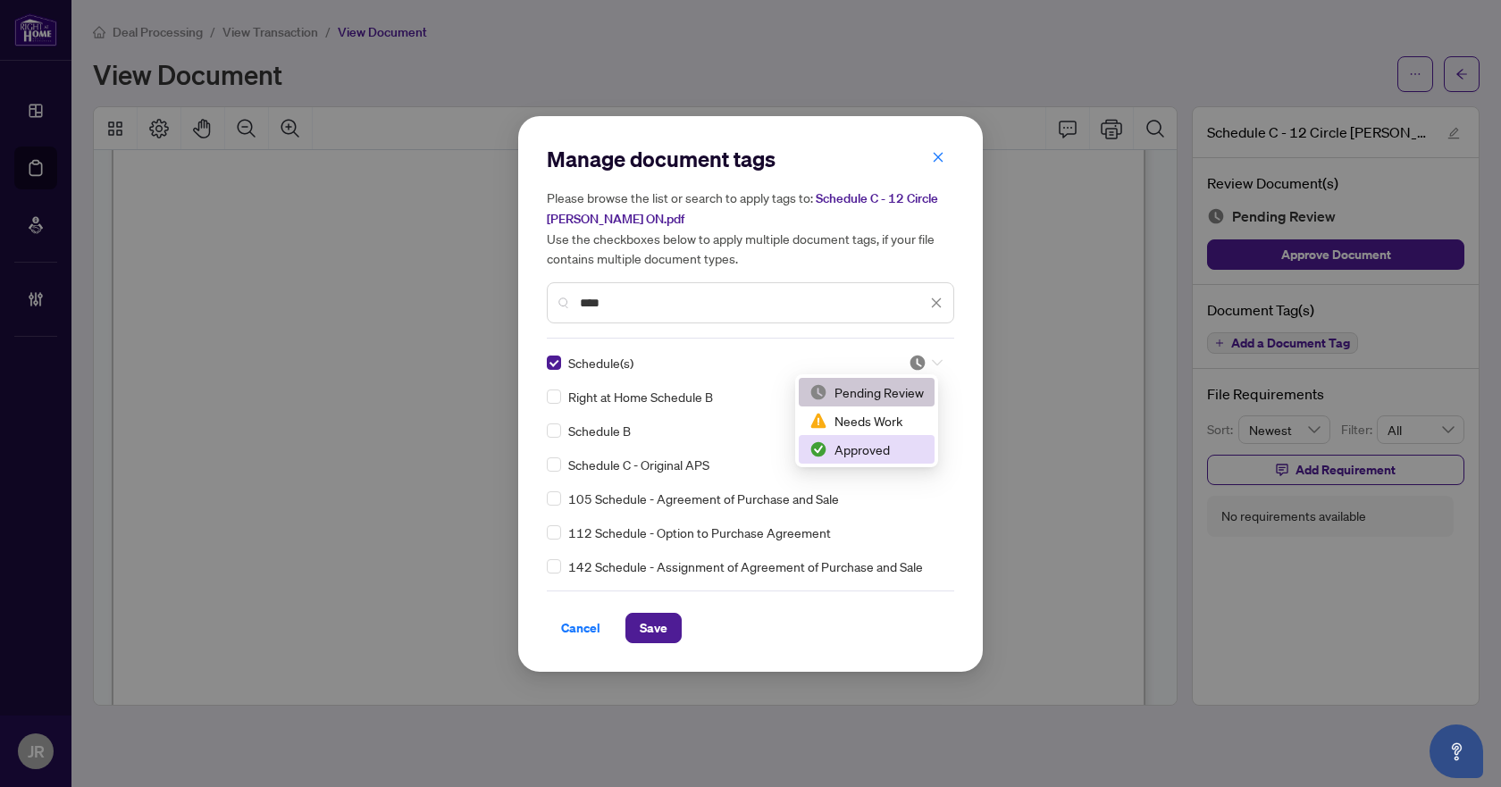
click at [895, 449] on div "Approved" at bounding box center [867, 450] width 114 height 20
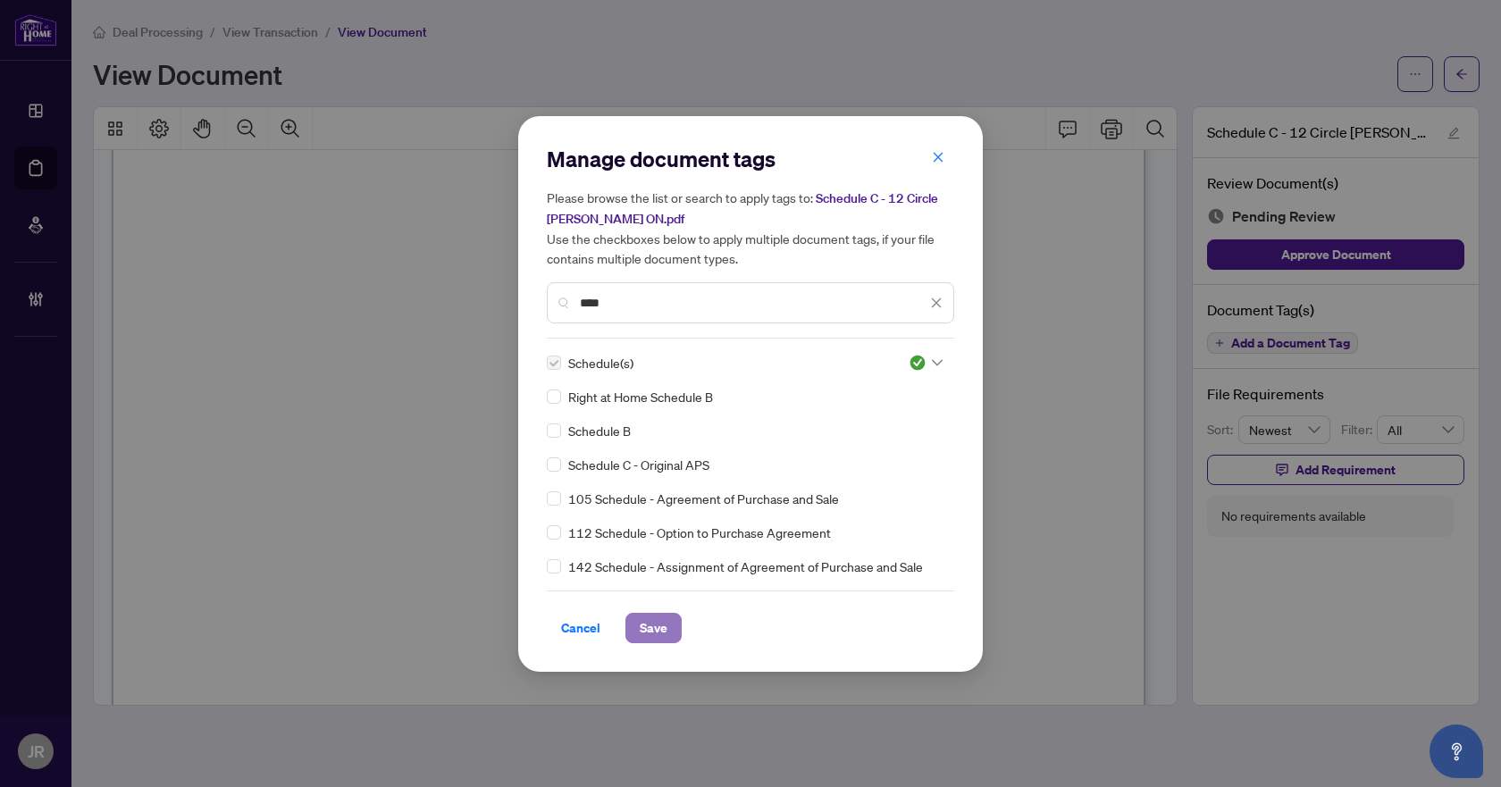
click at [674, 619] on button "Save" at bounding box center [653, 628] width 56 height 30
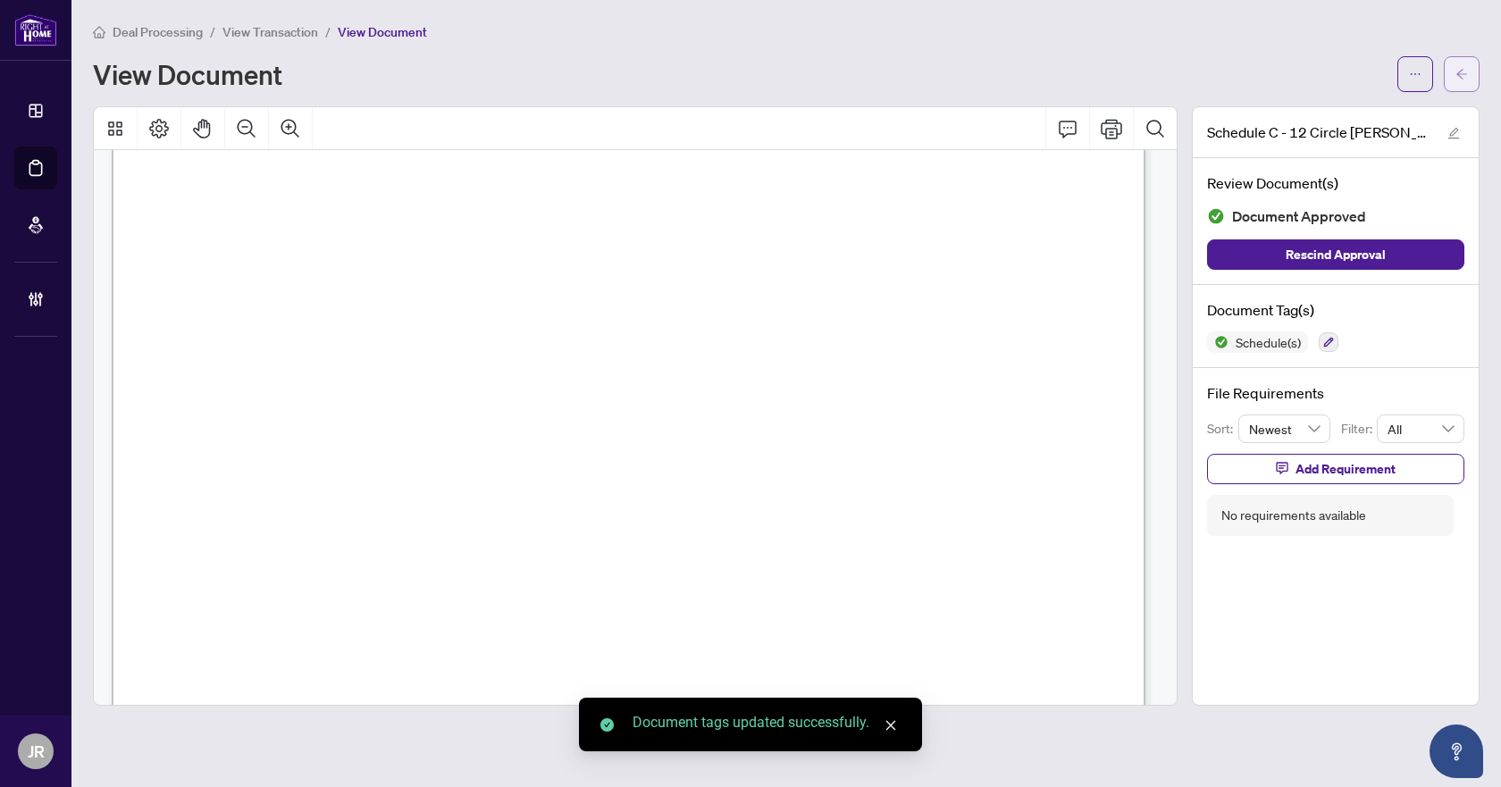
click at [1466, 71] on icon "arrow-left" at bounding box center [1462, 74] width 13 height 13
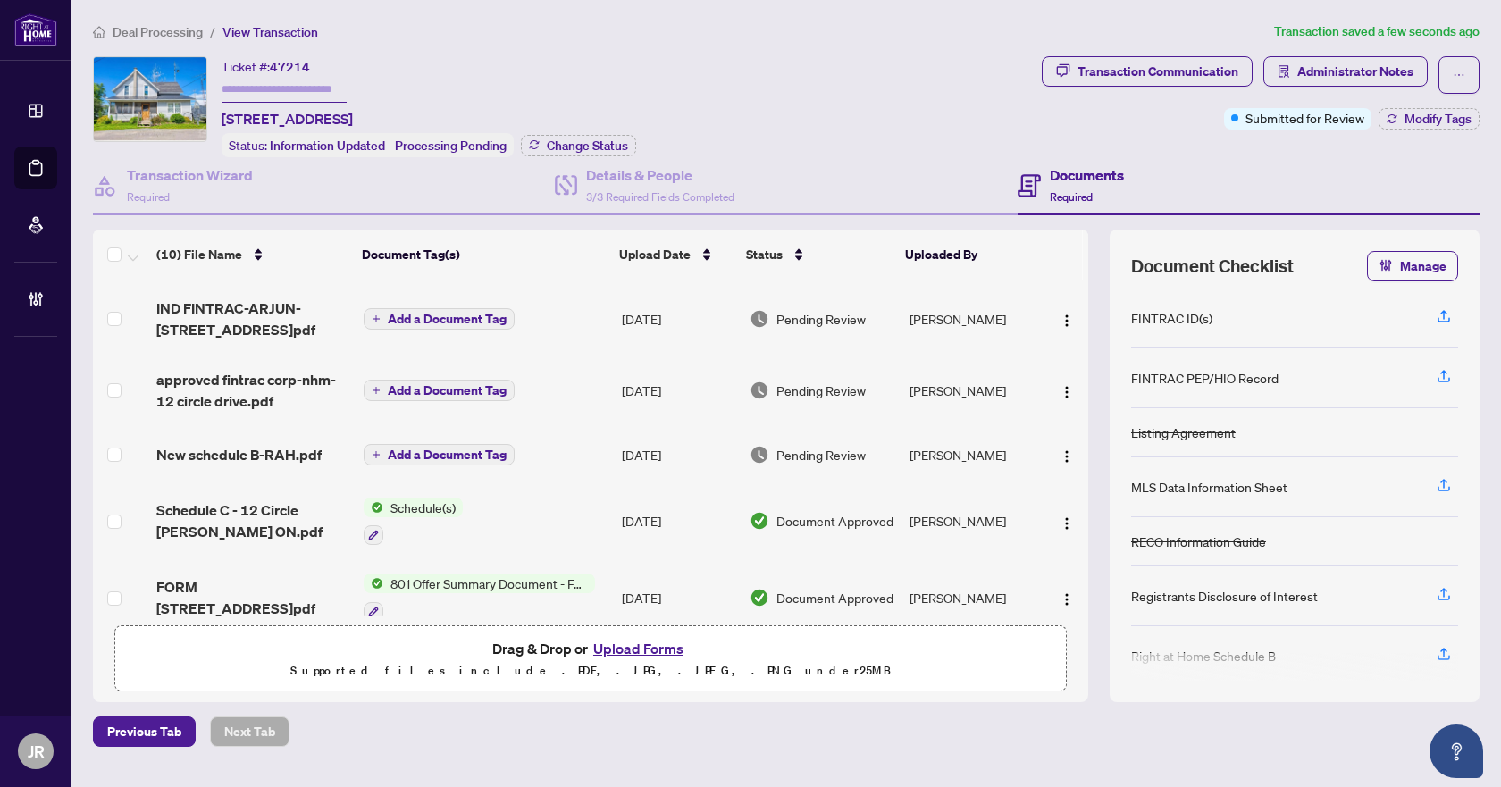
scroll to position [179, 0]
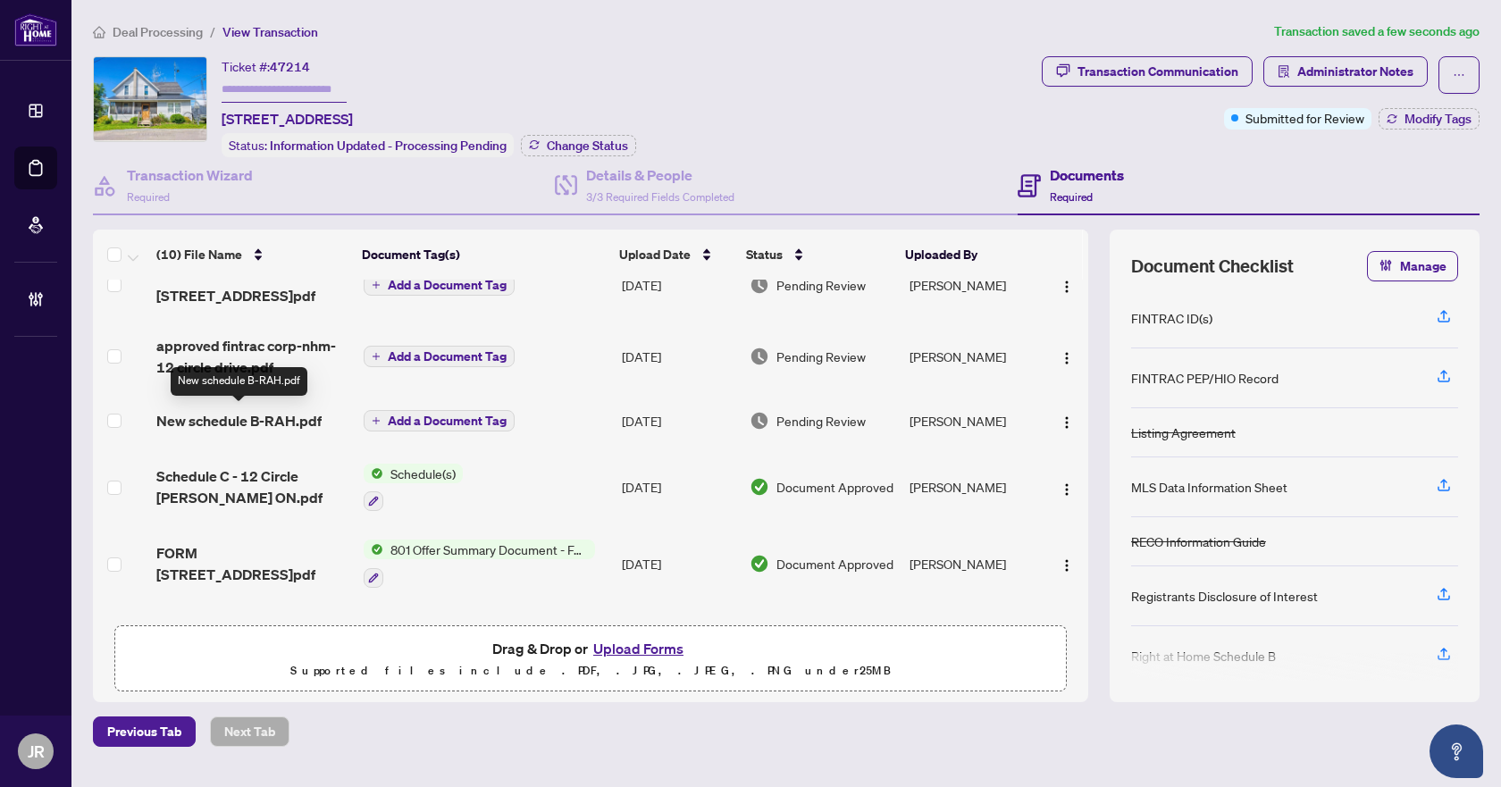
click at [300, 424] on span "New schedule B-RAH.pdf" at bounding box center [238, 420] width 165 height 21
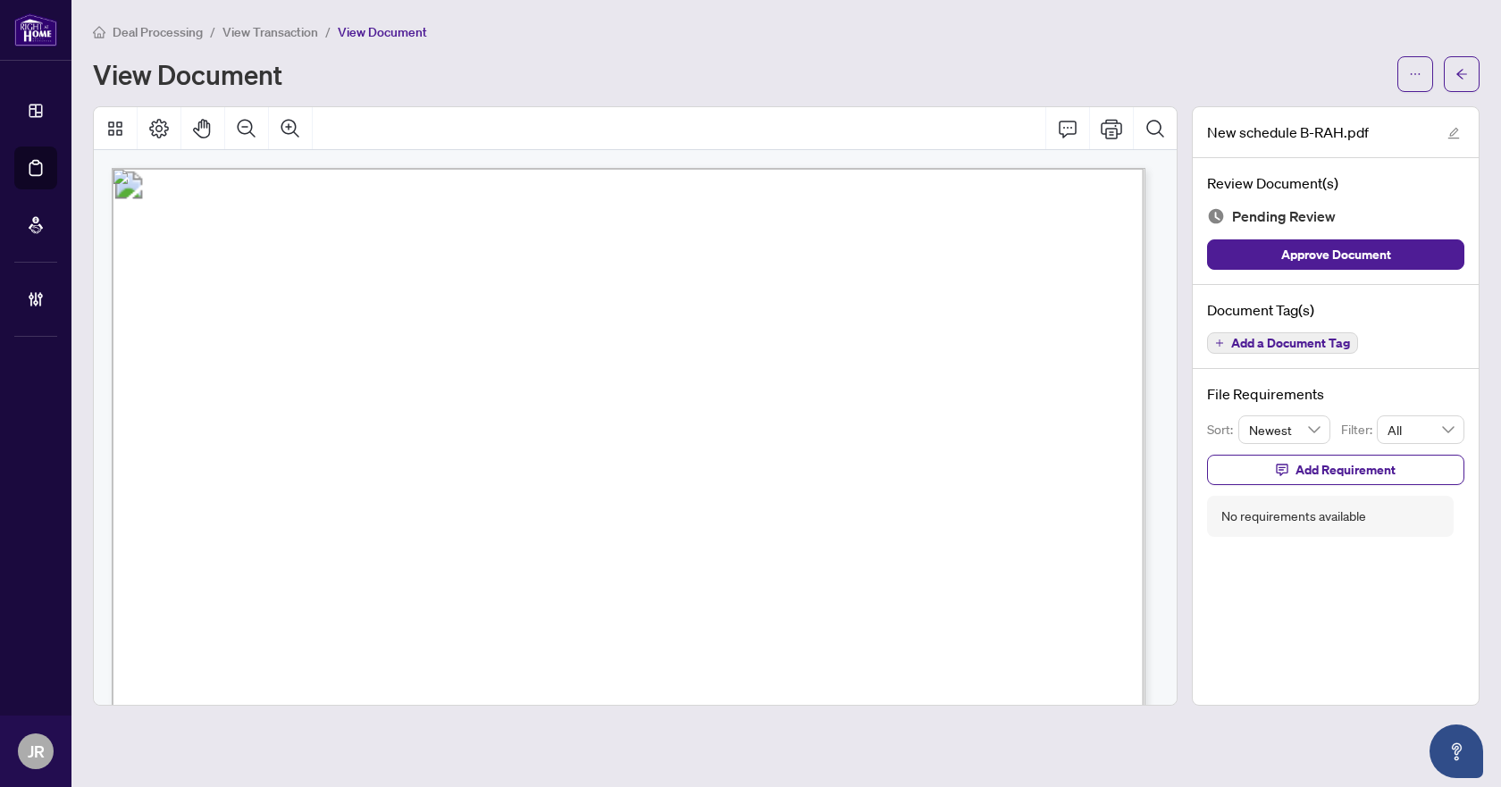
click at [1332, 340] on span "Add a Document Tag" at bounding box center [1290, 343] width 119 height 13
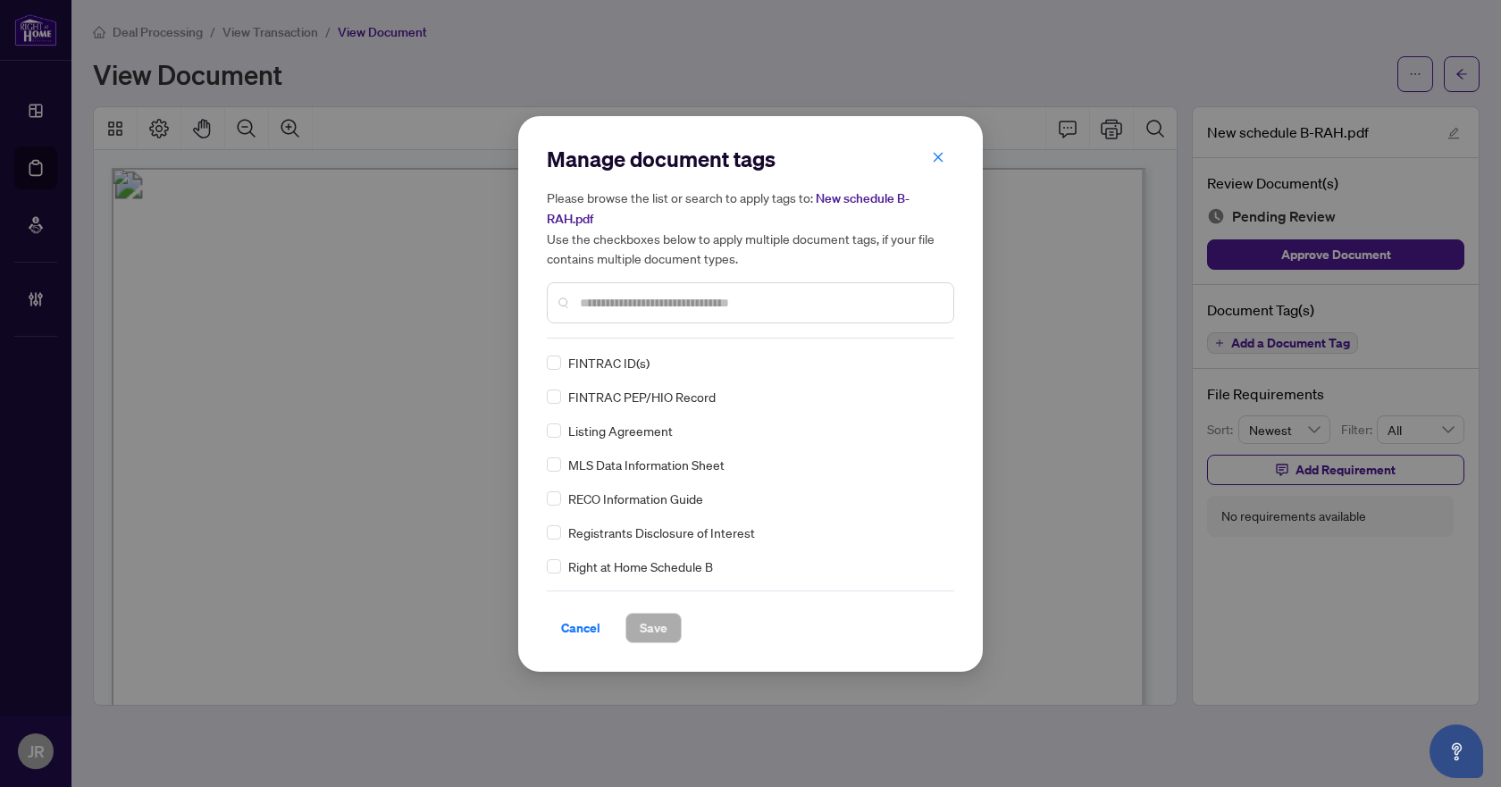
click at [661, 311] on input "text" at bounding box center [759, 303] width 359 height 20
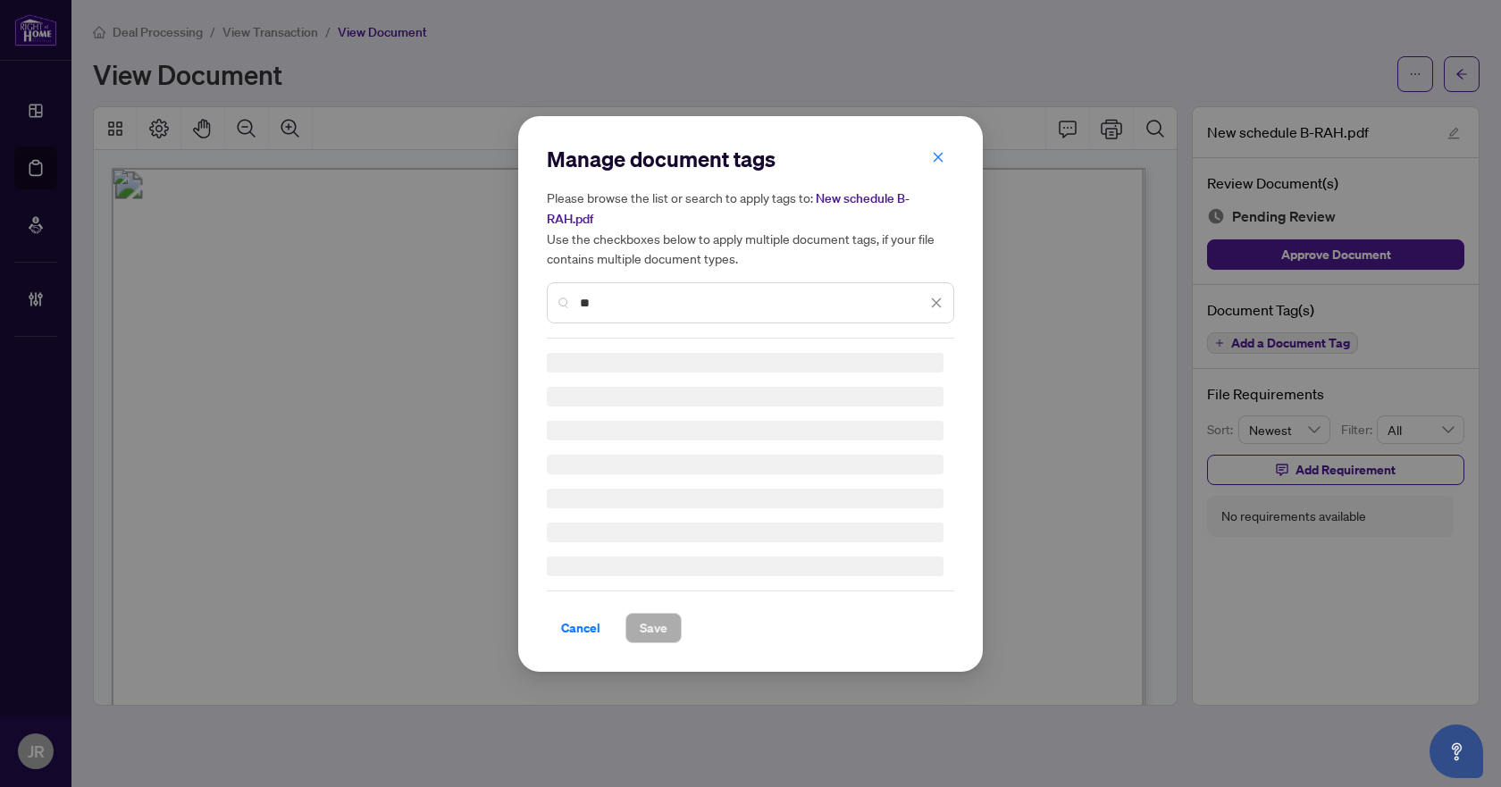
type input "*"
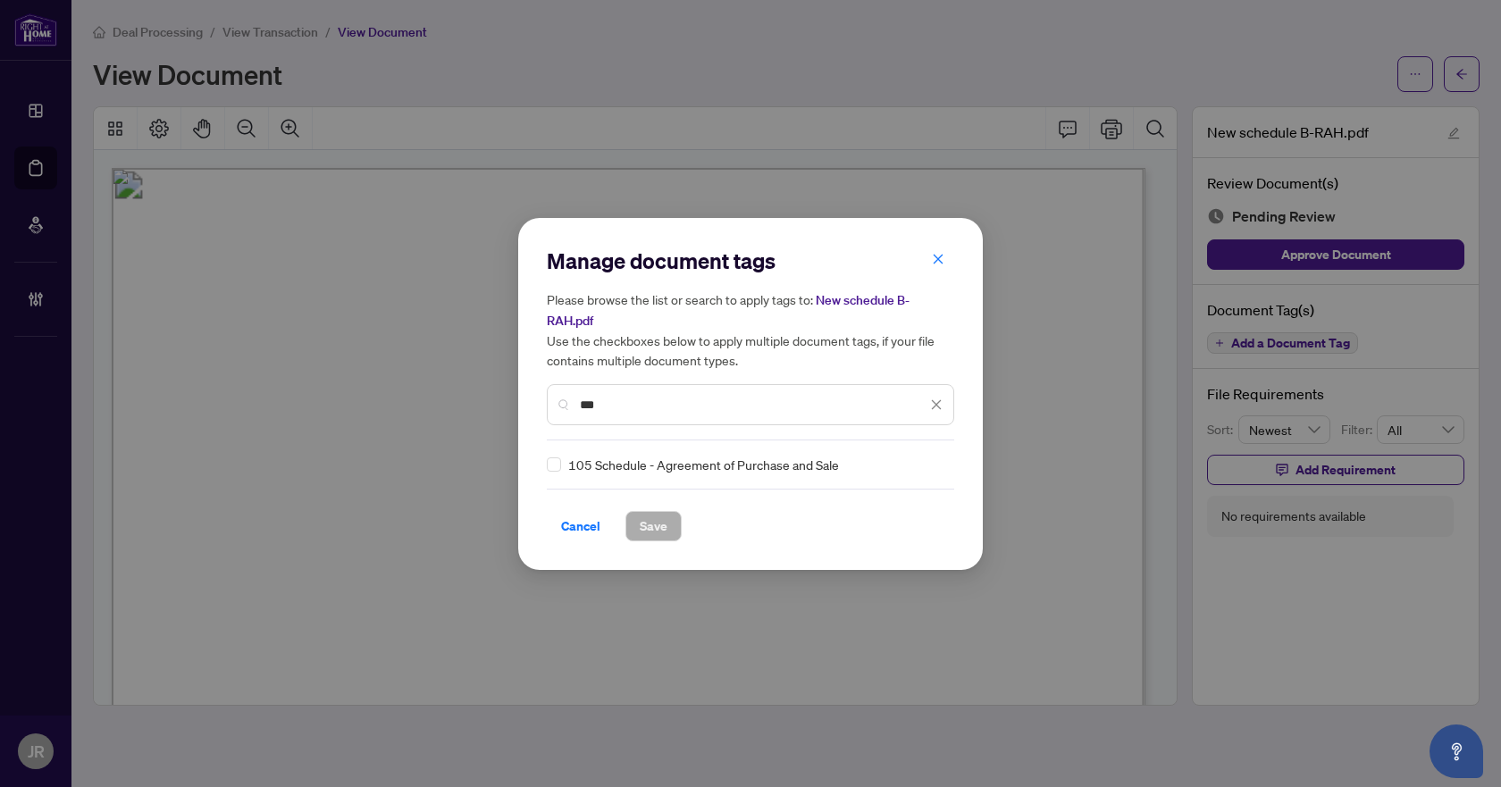
type input "***"
click at [922, 465] on div at bounding box center [926, 465] width 34 height 18
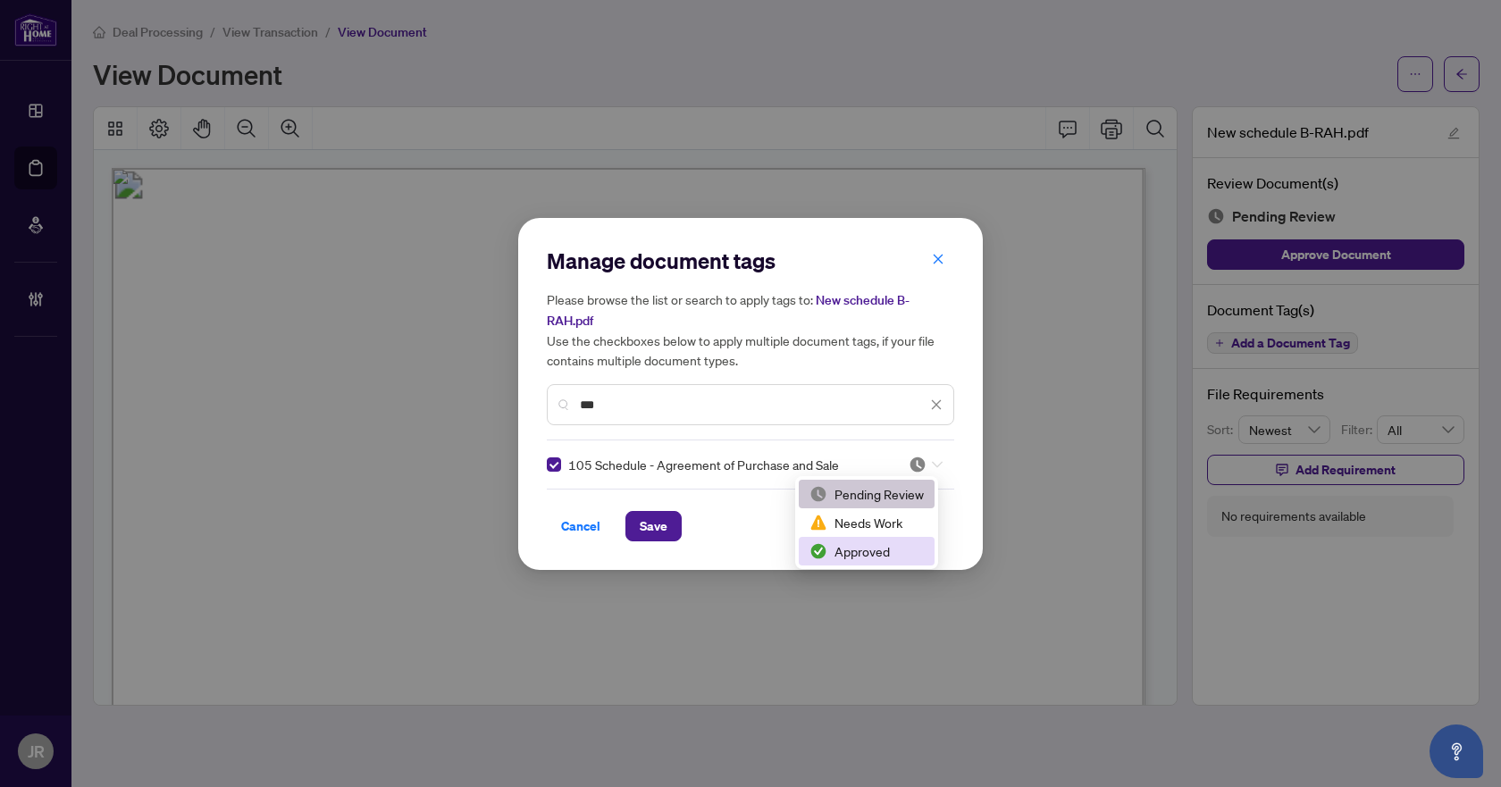
click at [866, 541] on div "Approved" at bounding box center [867, 551] width 136 height 29
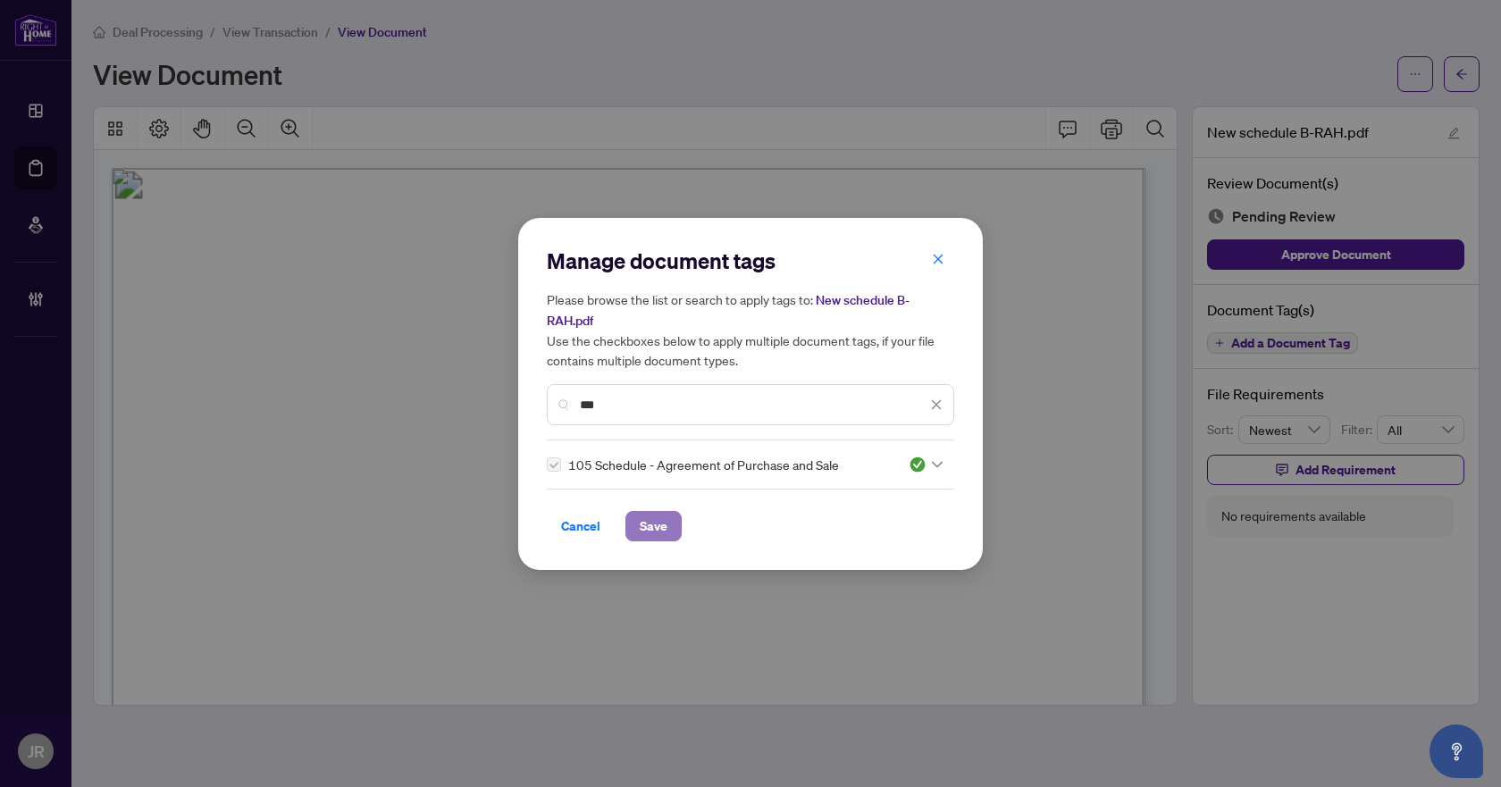
click at [679, 516] on button "Save" at bounding box center [653, 526] width 56 height 30
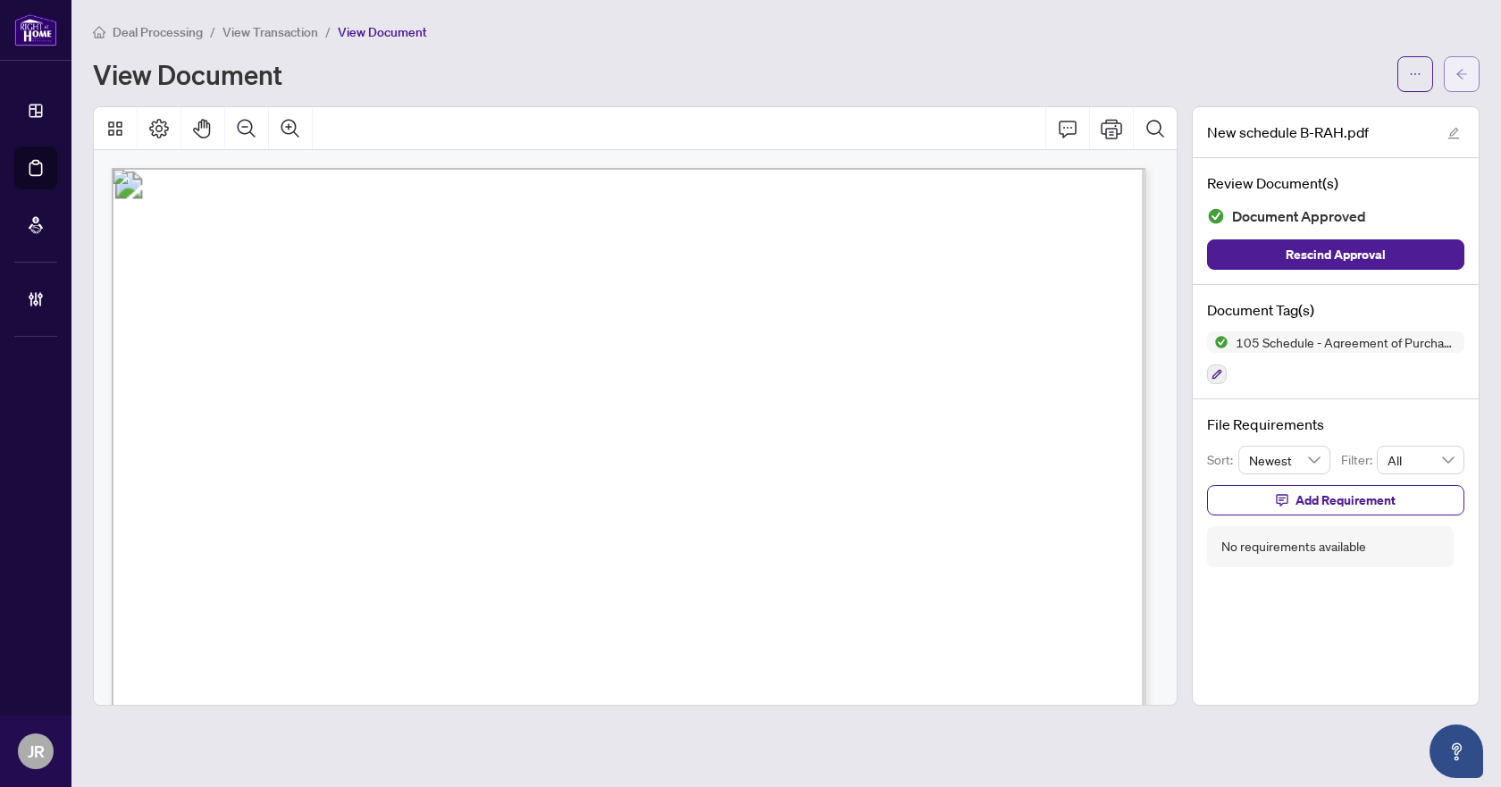
click at [1458, 73] on icon "arrow-left" at bounding box center [1461, 74] width 11 height 10
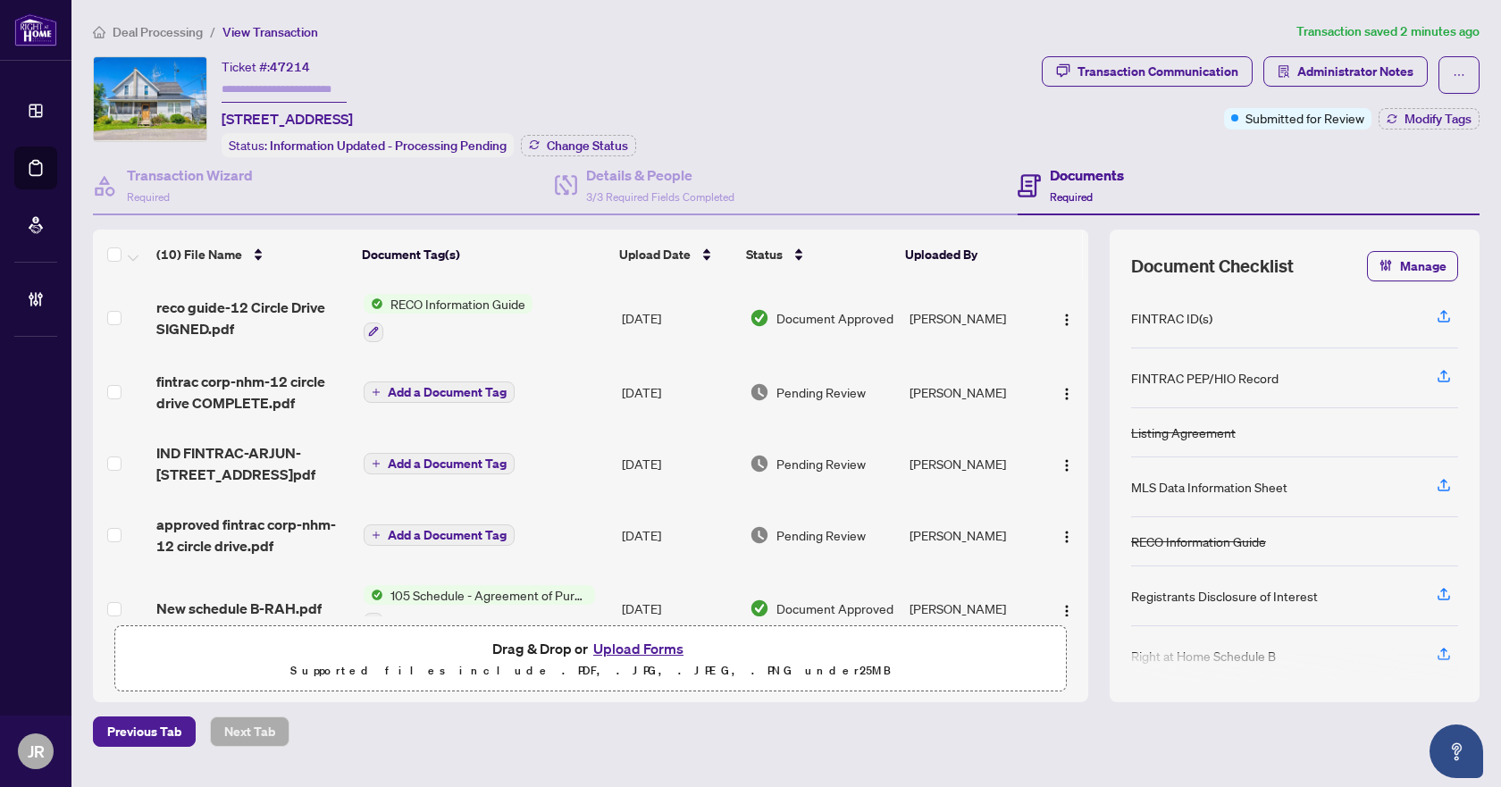
click at [189, 26] on span "Deal Processing" at bounding box center [158, 32] width 90 height 16
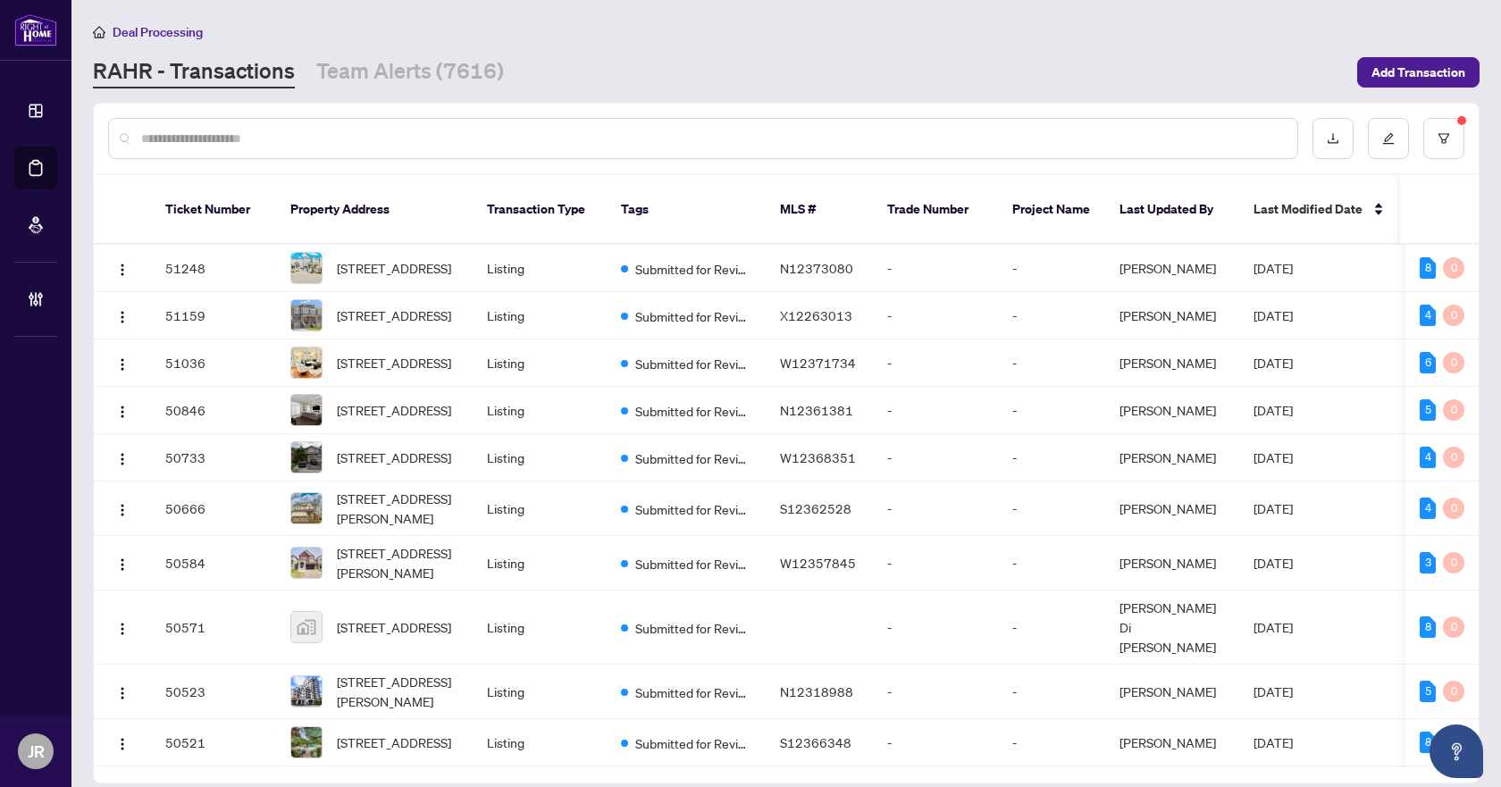
click at [293, 130] on input "text" at bounding box center [712, 139] width 1142 height 20
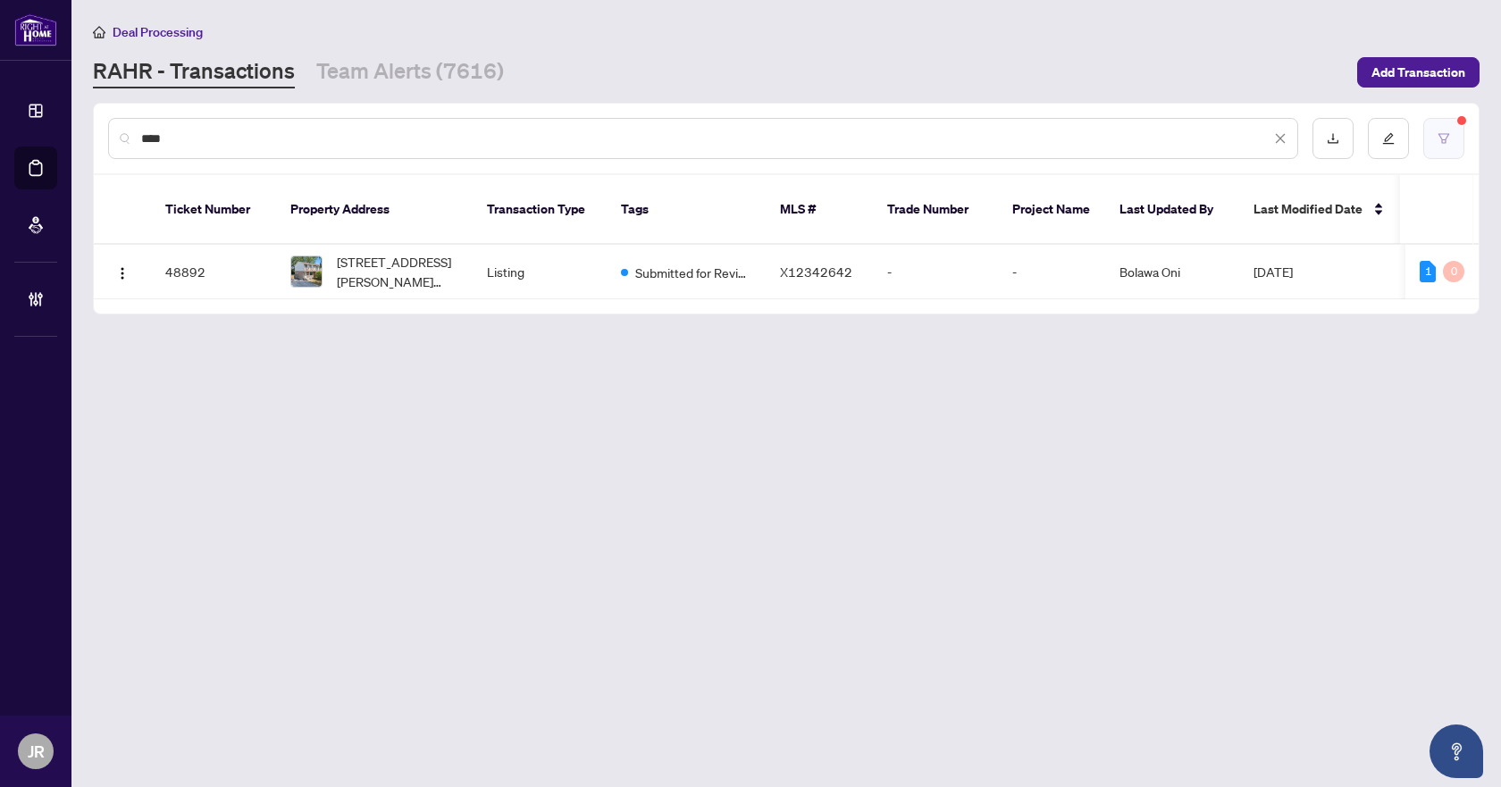
click at [1437, 150] on button "button" at bounding box center [1443, 138] width 41 height 41
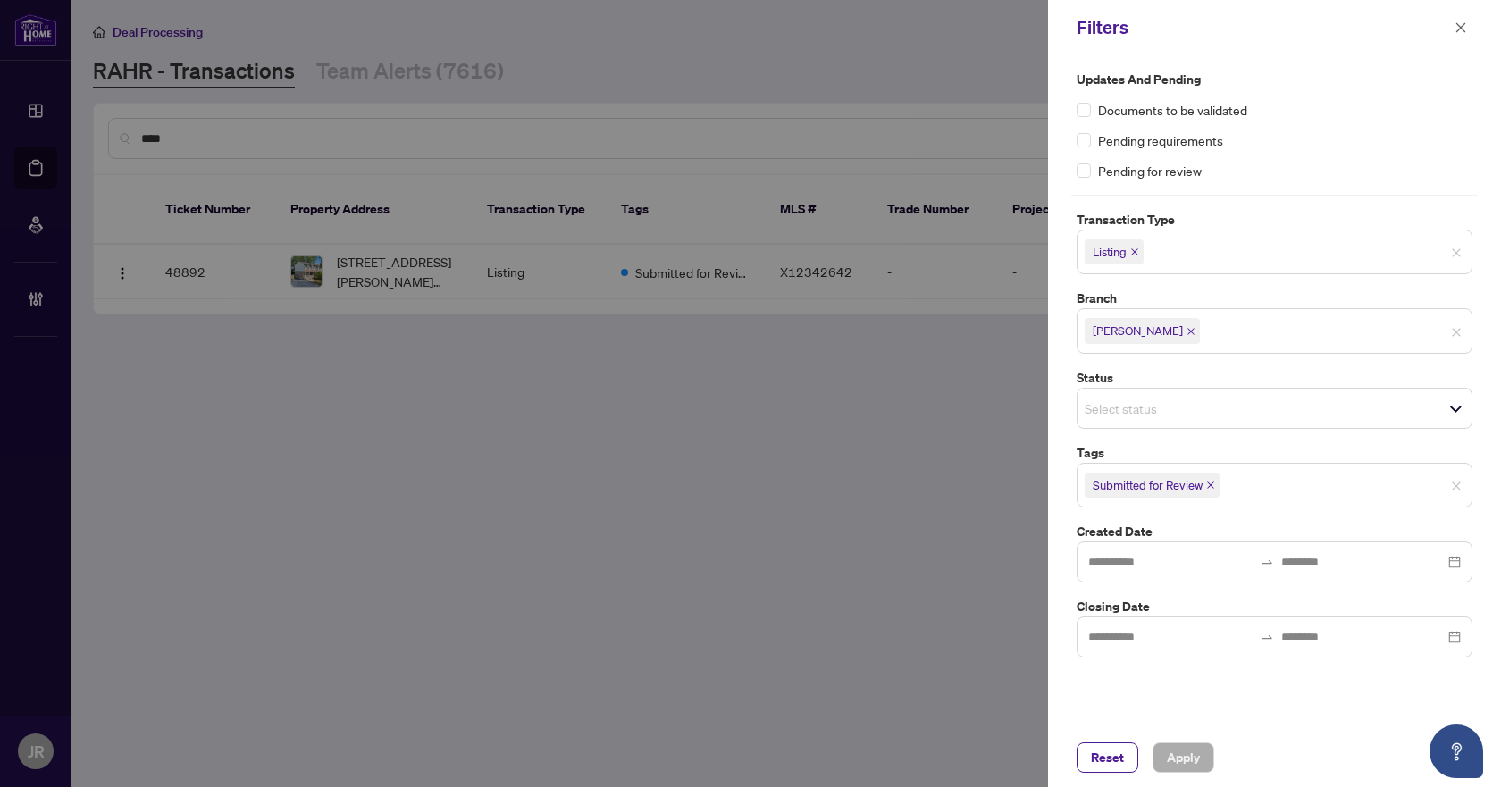
click at [1211, 485] on icon "close" at bounding box center [1210, 485] width 7 height 7
click at [1185, 756] on span "Apply" at bounding box center [1183, 757] width 33 height 29
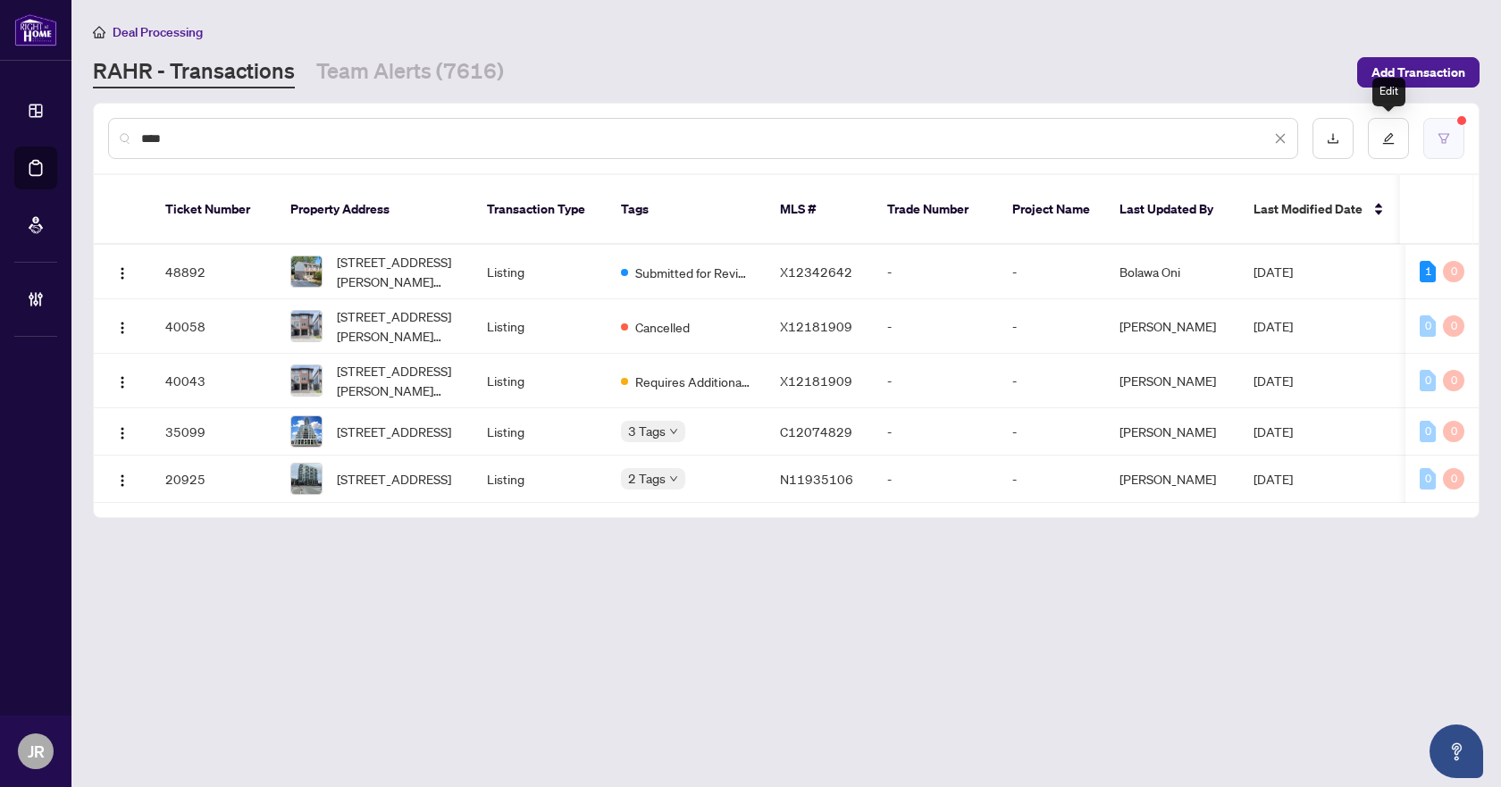
click at [1436, 130] on button "button" at bounding box center [1443, 138] width 41 height 41
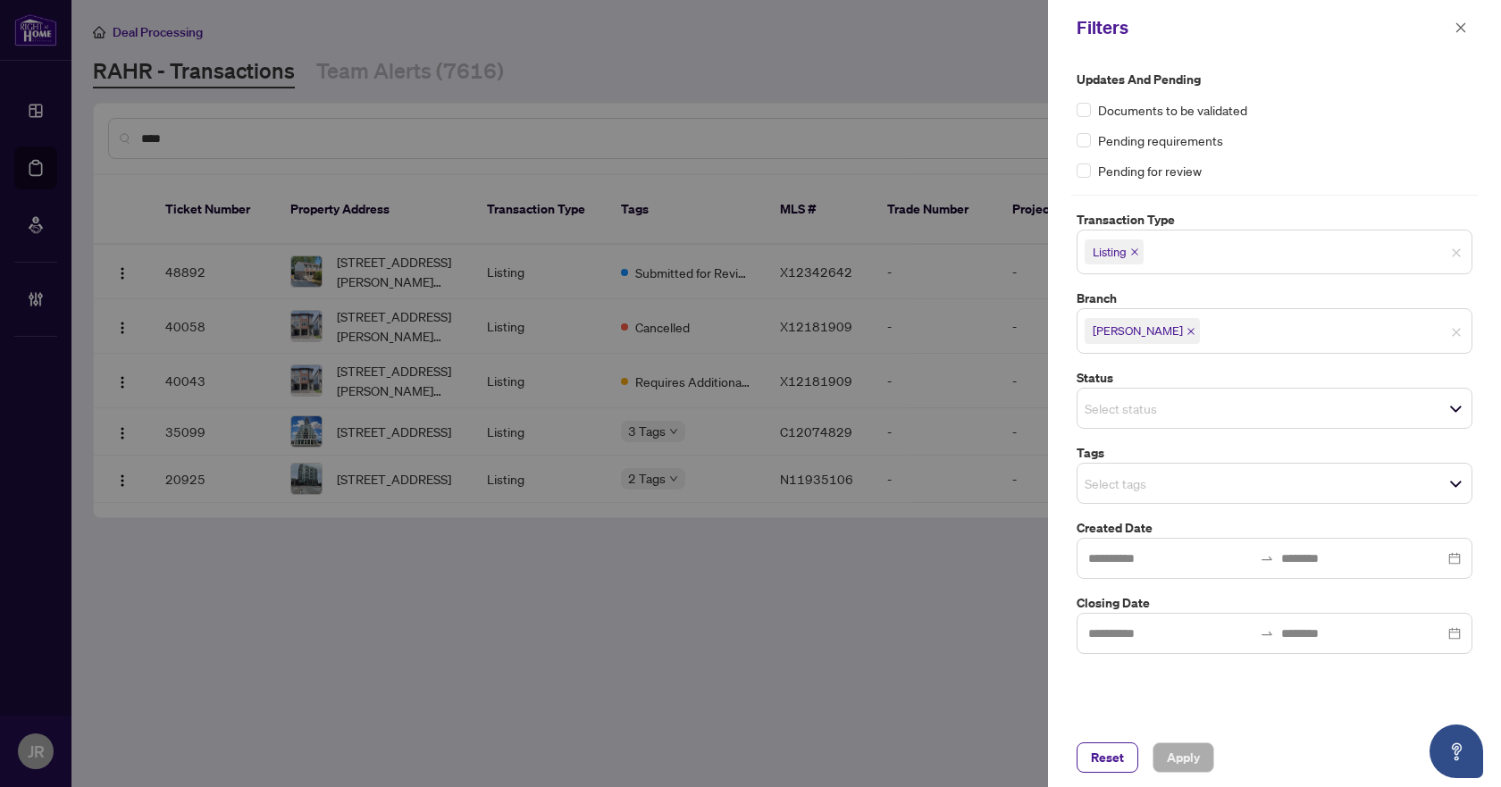
drag, startPoint x: 1137, startPoint y: 248, endPoint x: 1135, endPoint y: 290, distance: 41.1
click at [1135, 249] on icon "close" at bounding box center [1134, 252] width 9 height 9
click at [1182, 774] on div "Reset Apply" at bounding box center [1274, 757] width 453 height 59
click at [1178, 765] on span "Apply" at bounding box center [1183, 757] width 33 height 29
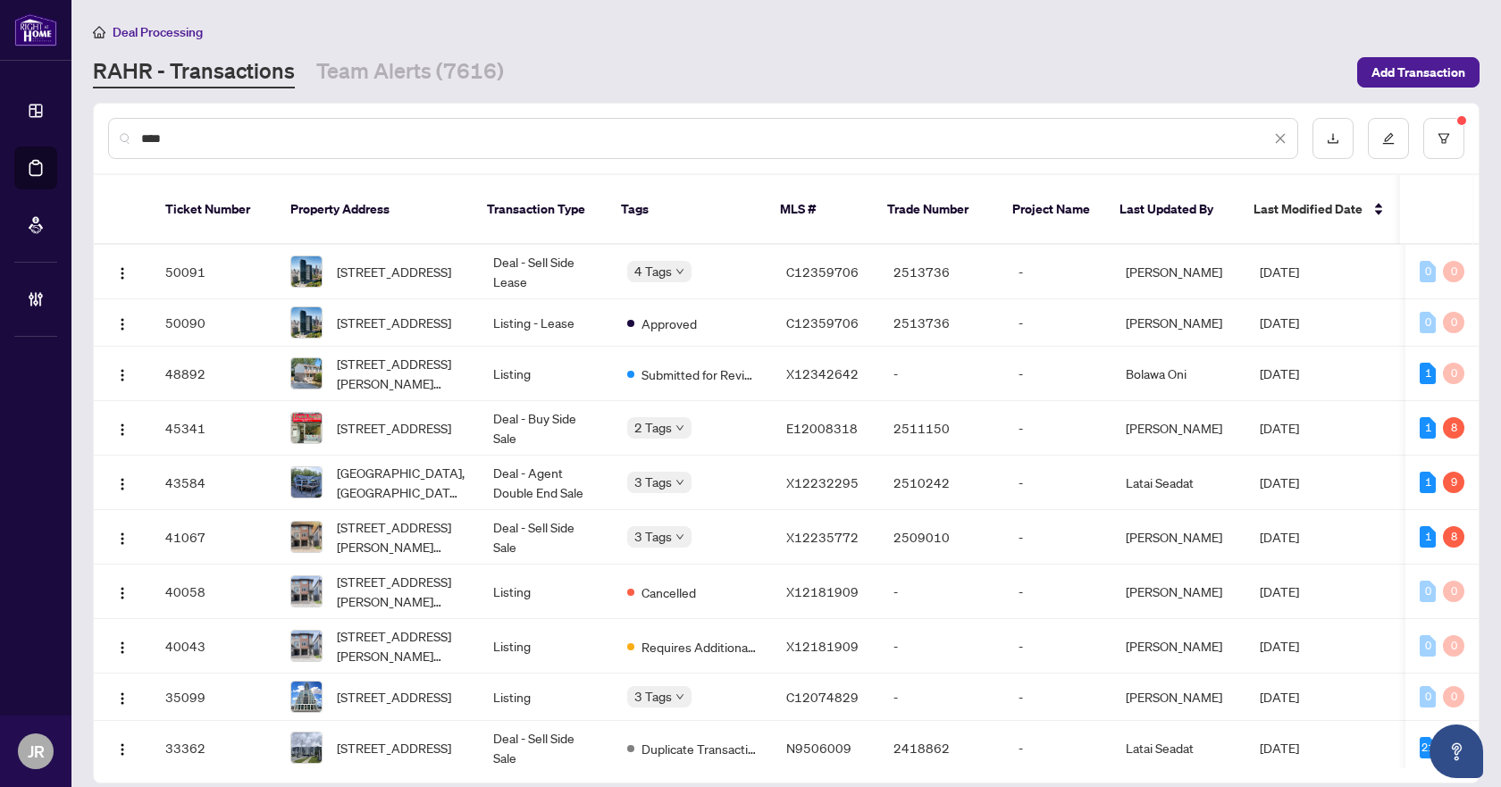
click at [215, 129] on input "***" at bounding box center [705, 139] width 1129 height 20
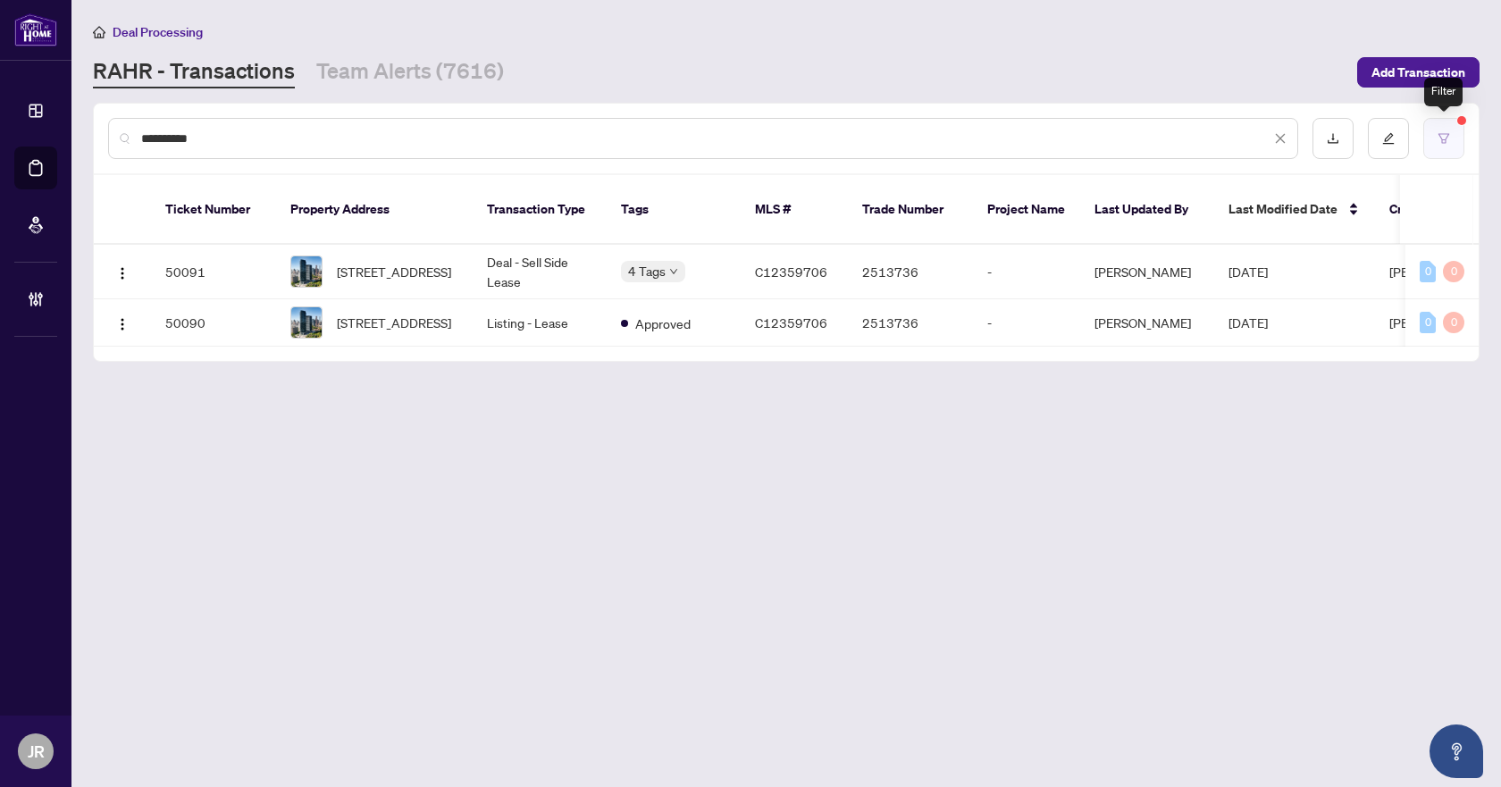
click at [1457, 140] on button "button" at bounding box center [1443, 138] width 41 height 41
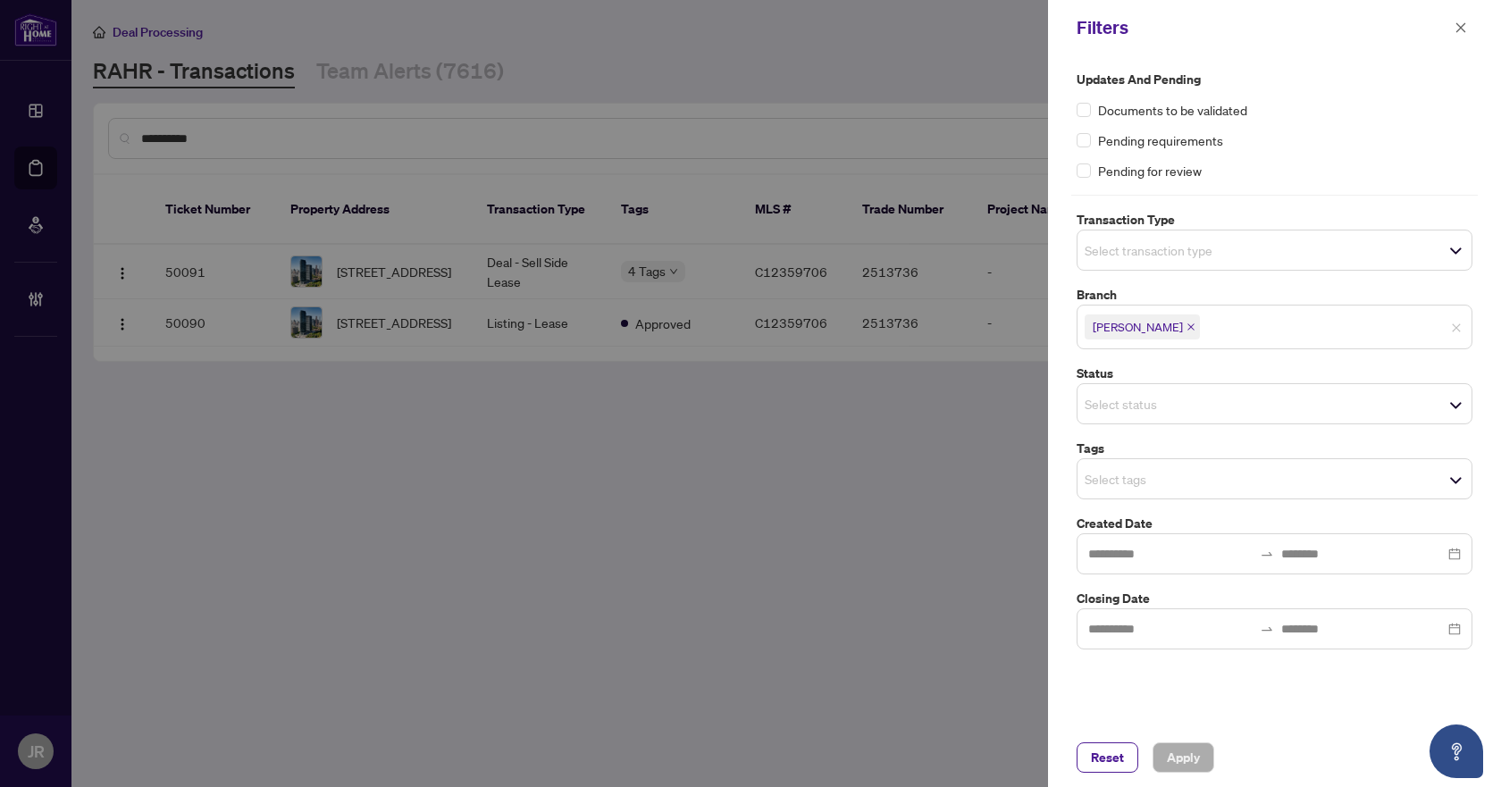
click at [1187, 327] on icon "close" at bounding box center [1191, 327] width 9 height 9
click at [1198, 743] on button "Apply" at bounding box center [1184, 758] width 62 height 30
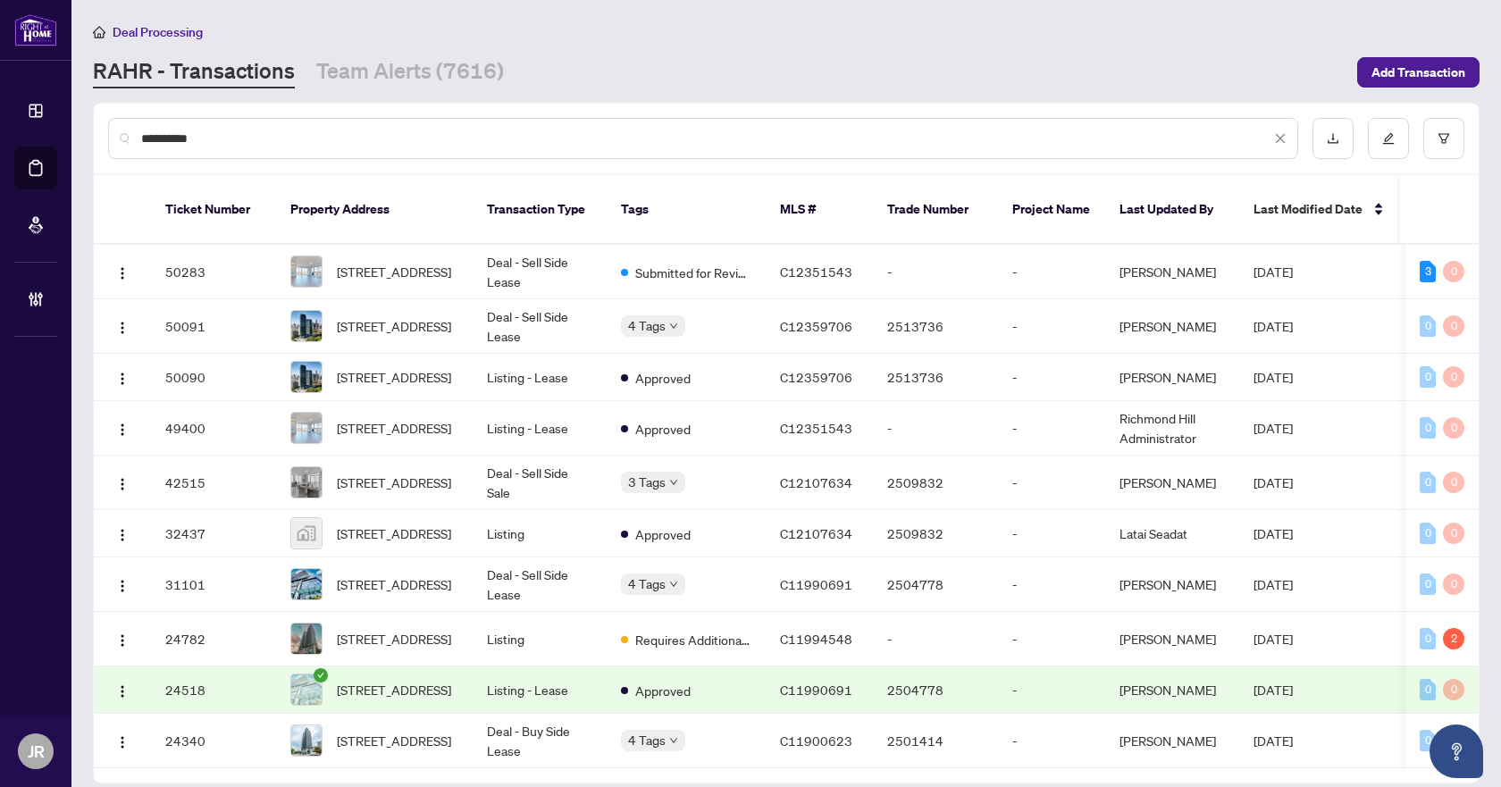
click at [272, 124] on div "*********" at bounding box center [703, 138] width 1190 height 41
click at [269, 138] on input "*********" at bounding box center [705, 139] width 1129 height 20
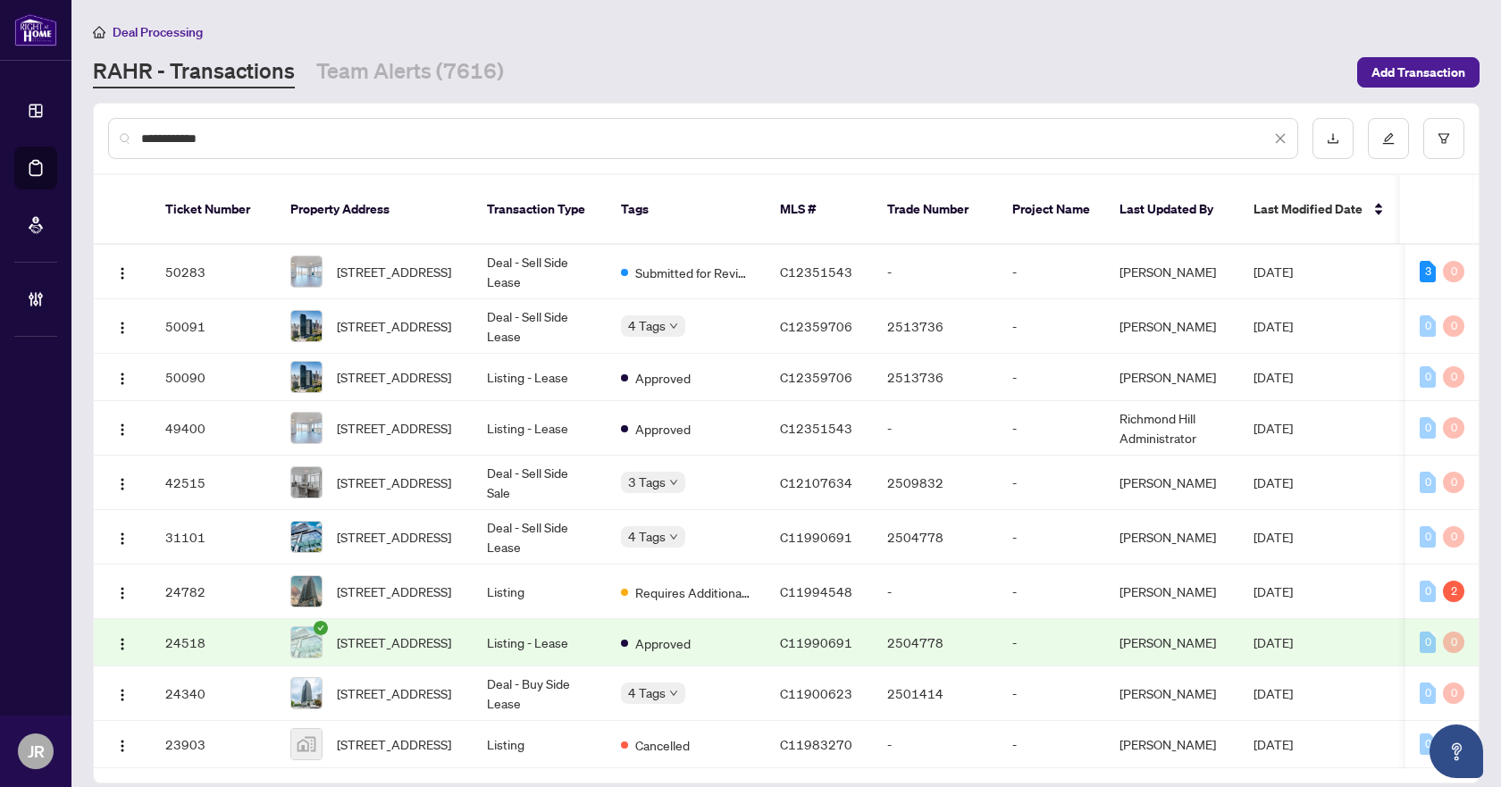
type input "**********"
click at [541, 308] on td "Deal - Sell Side Lease" at bounding box center [540, 326] width 134 height 55
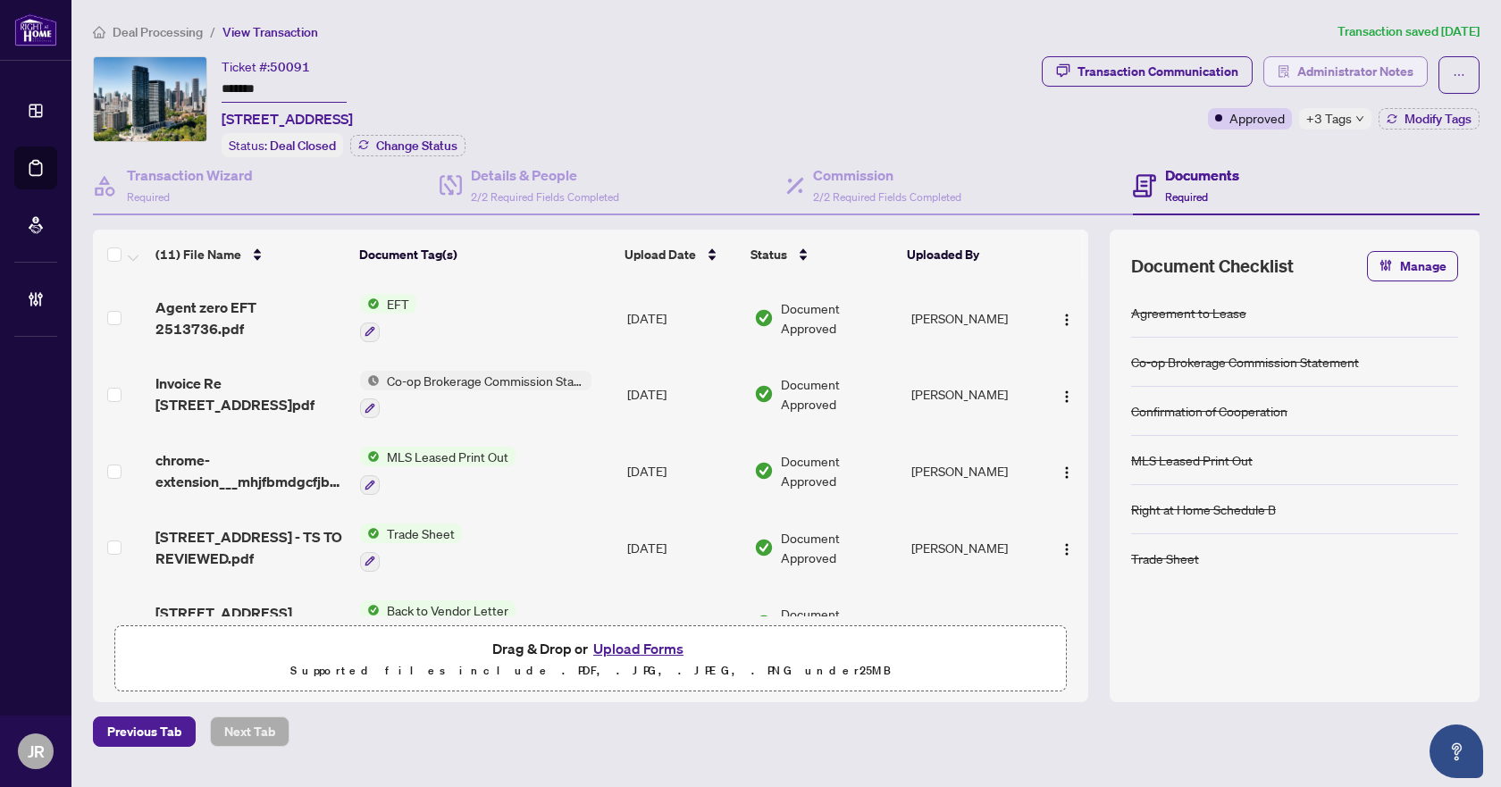
click at [1343, 69] on span "Administrator Notes" at bounding box center [1355, 71] width 116 height 29
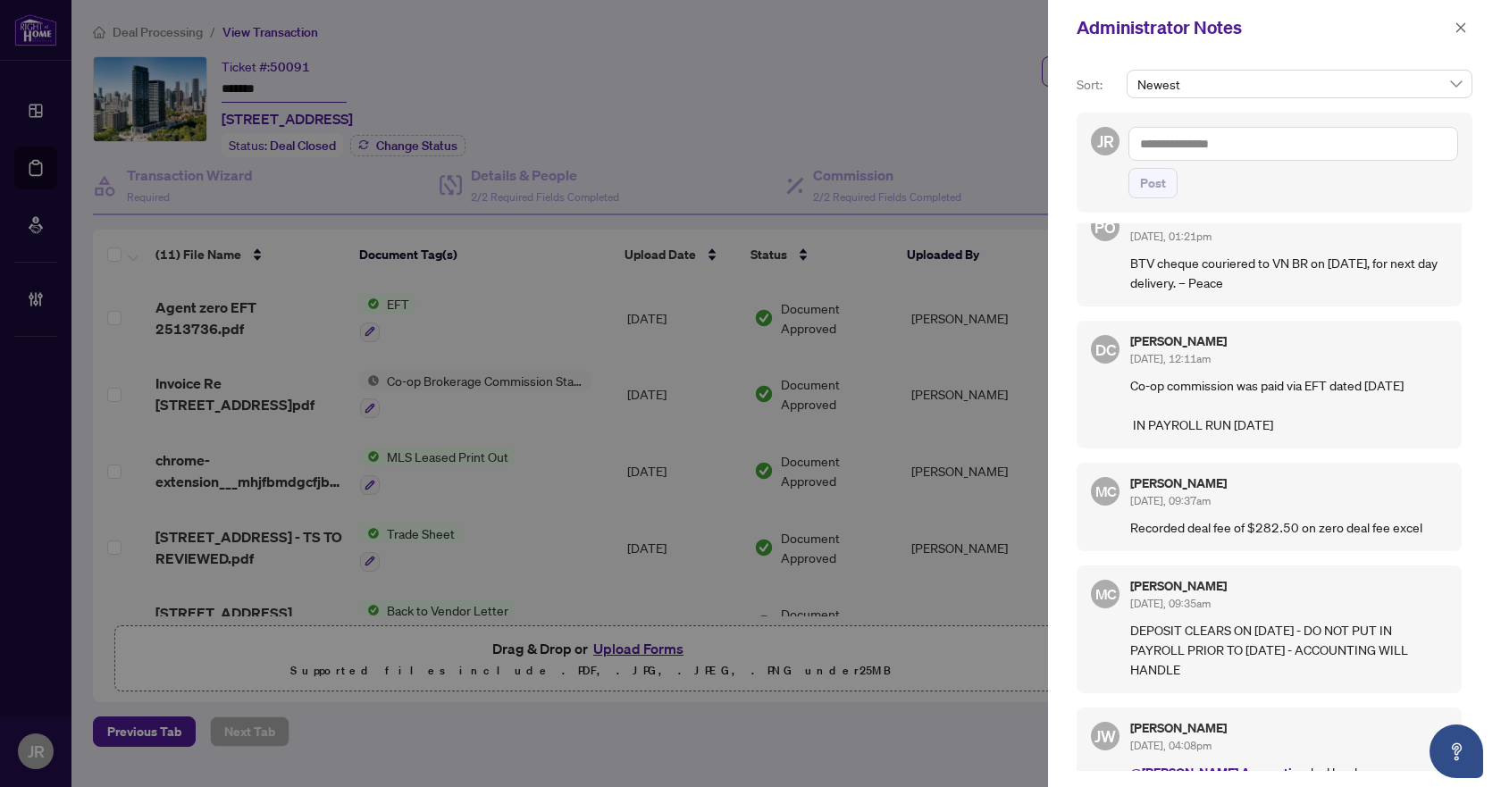
scroll to position [179, 0]
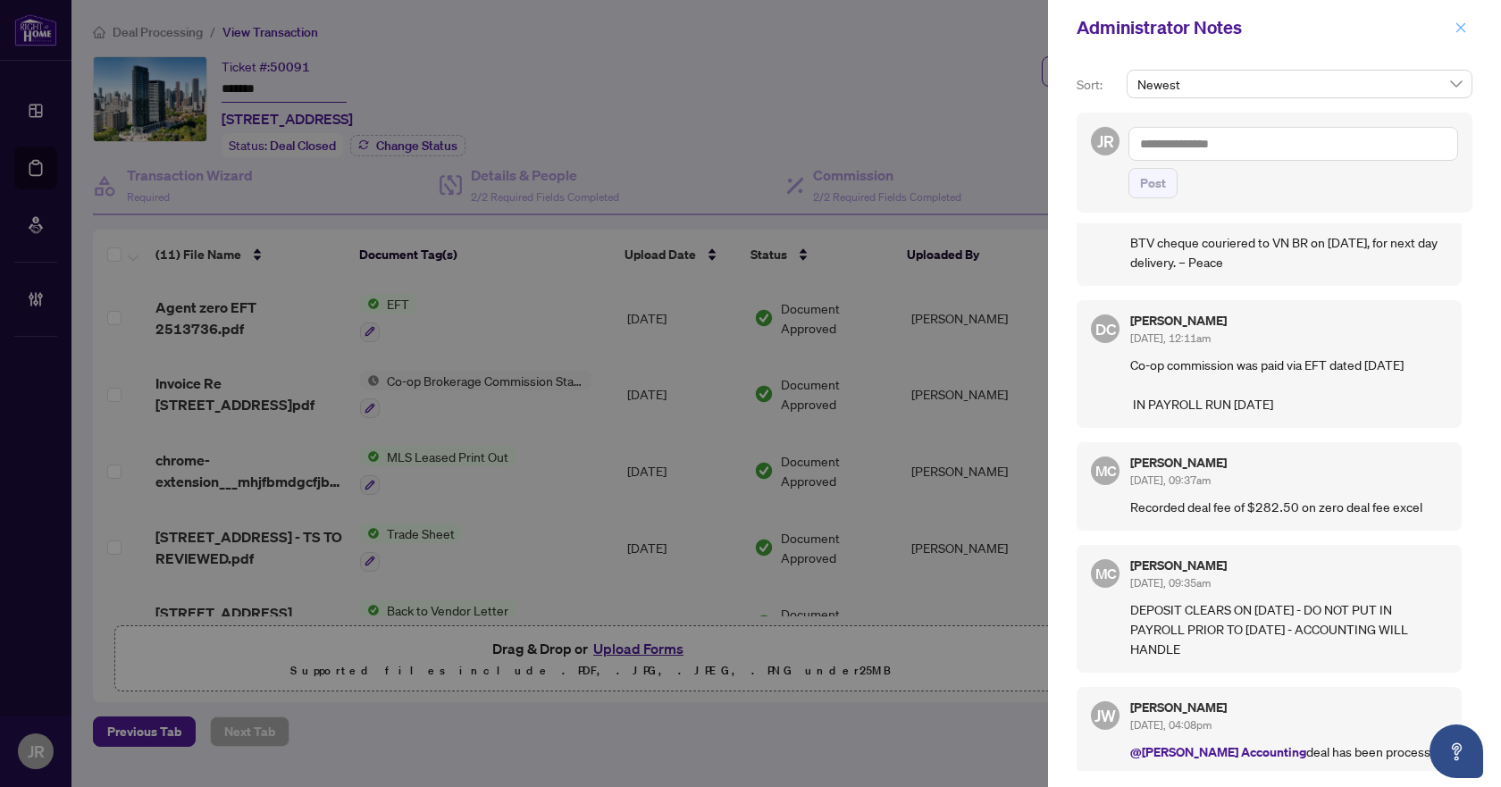
click at [1458, 30] on icon "close" at bounding box center [1461, 27] width 10 height 10
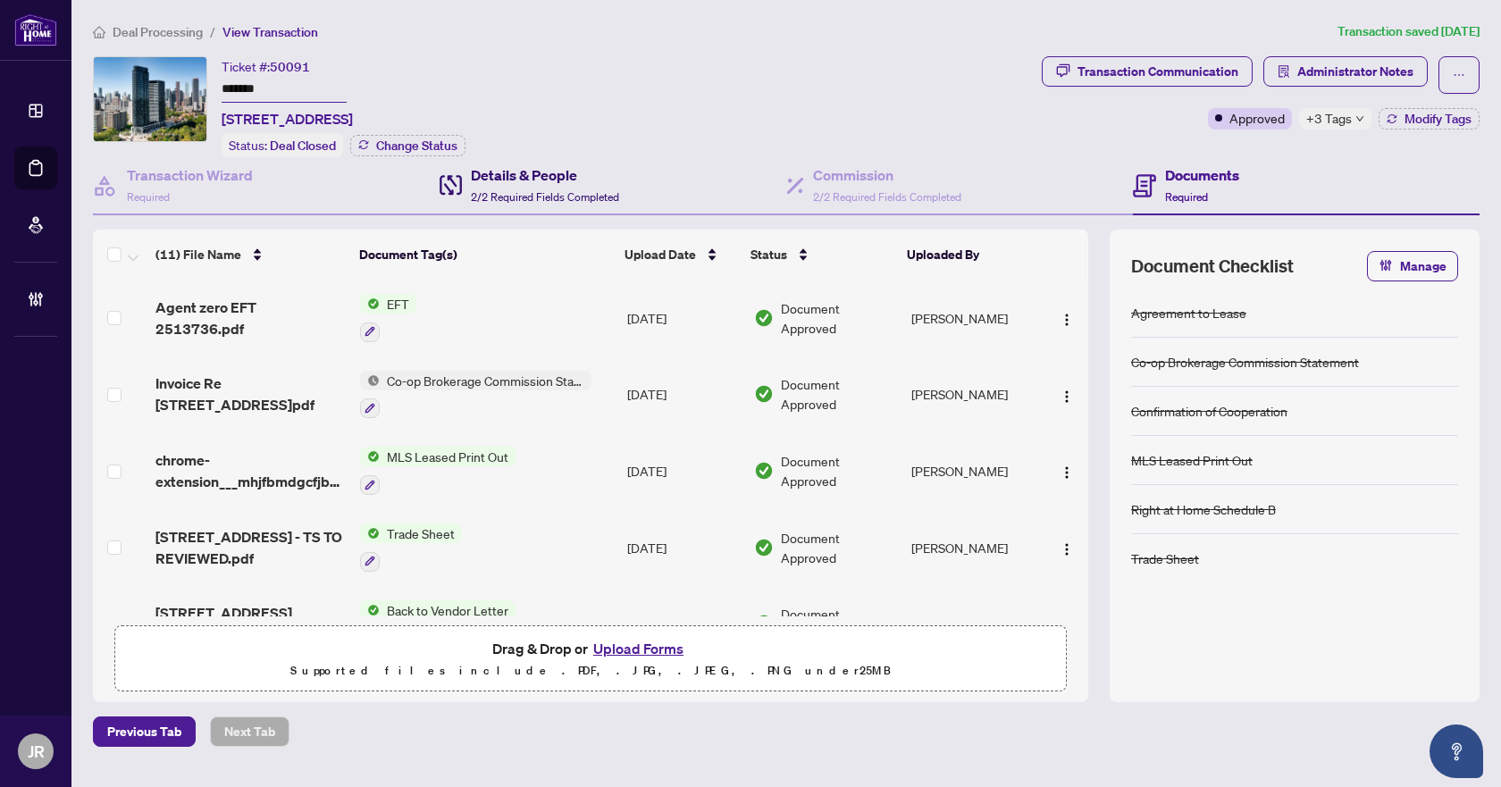
click at [572, 180] on h4 "Details & People" at bounding box center [545, 174] width 148 height 21
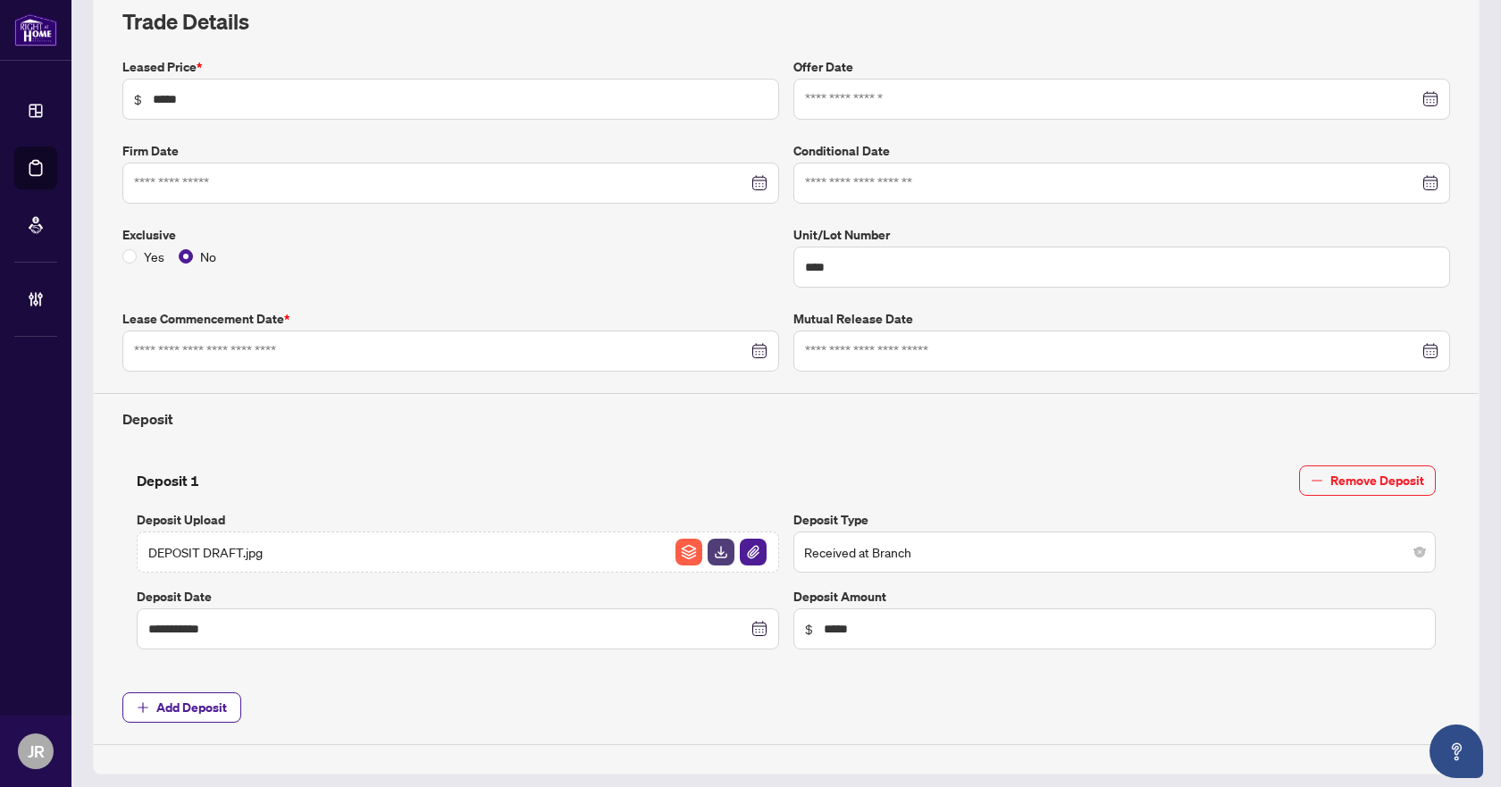
type input "**********"
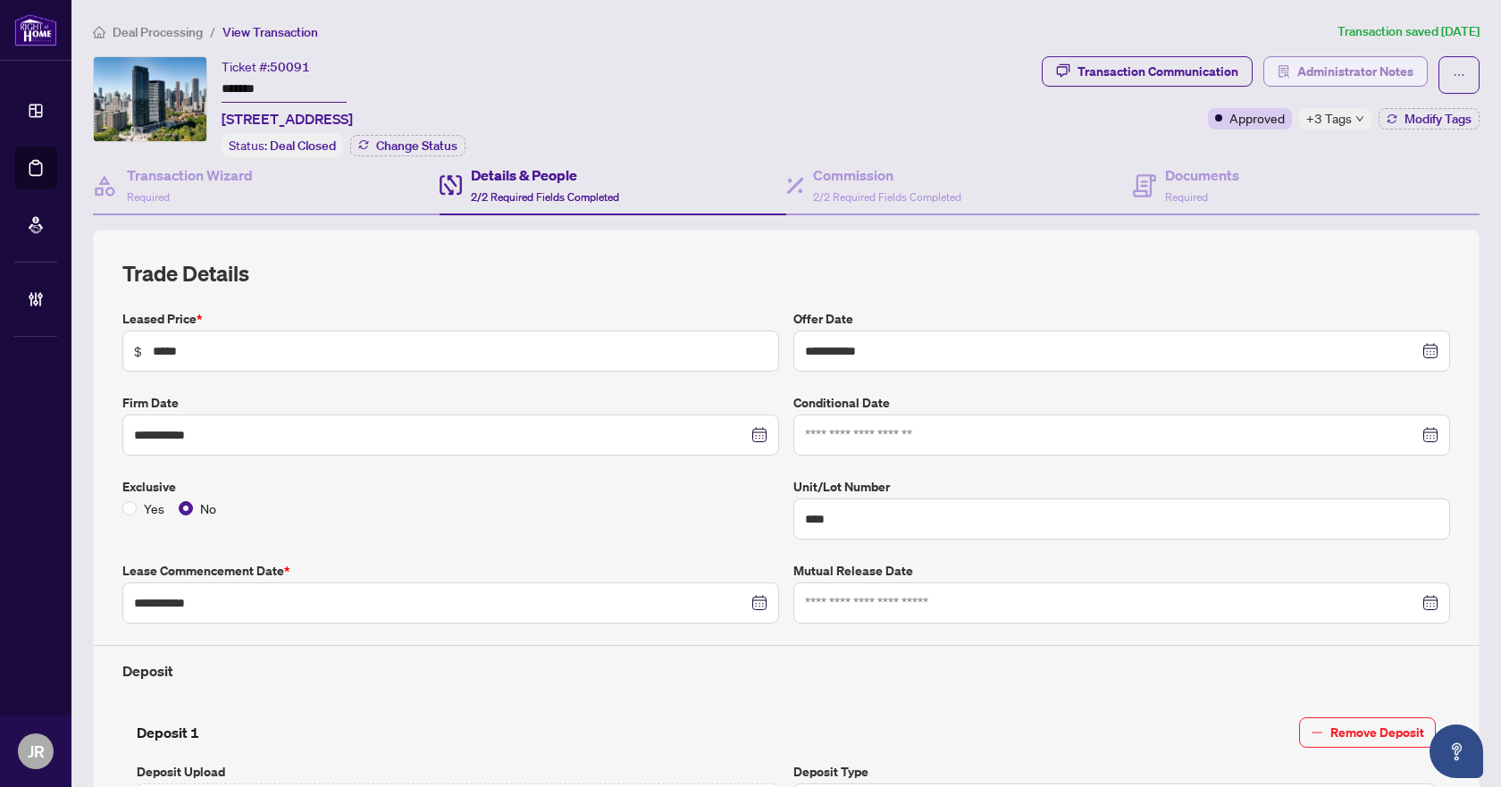
click at [1334, 63] on span "Administrator Notes" at bounding box center [1355, 71] width 116 height 29
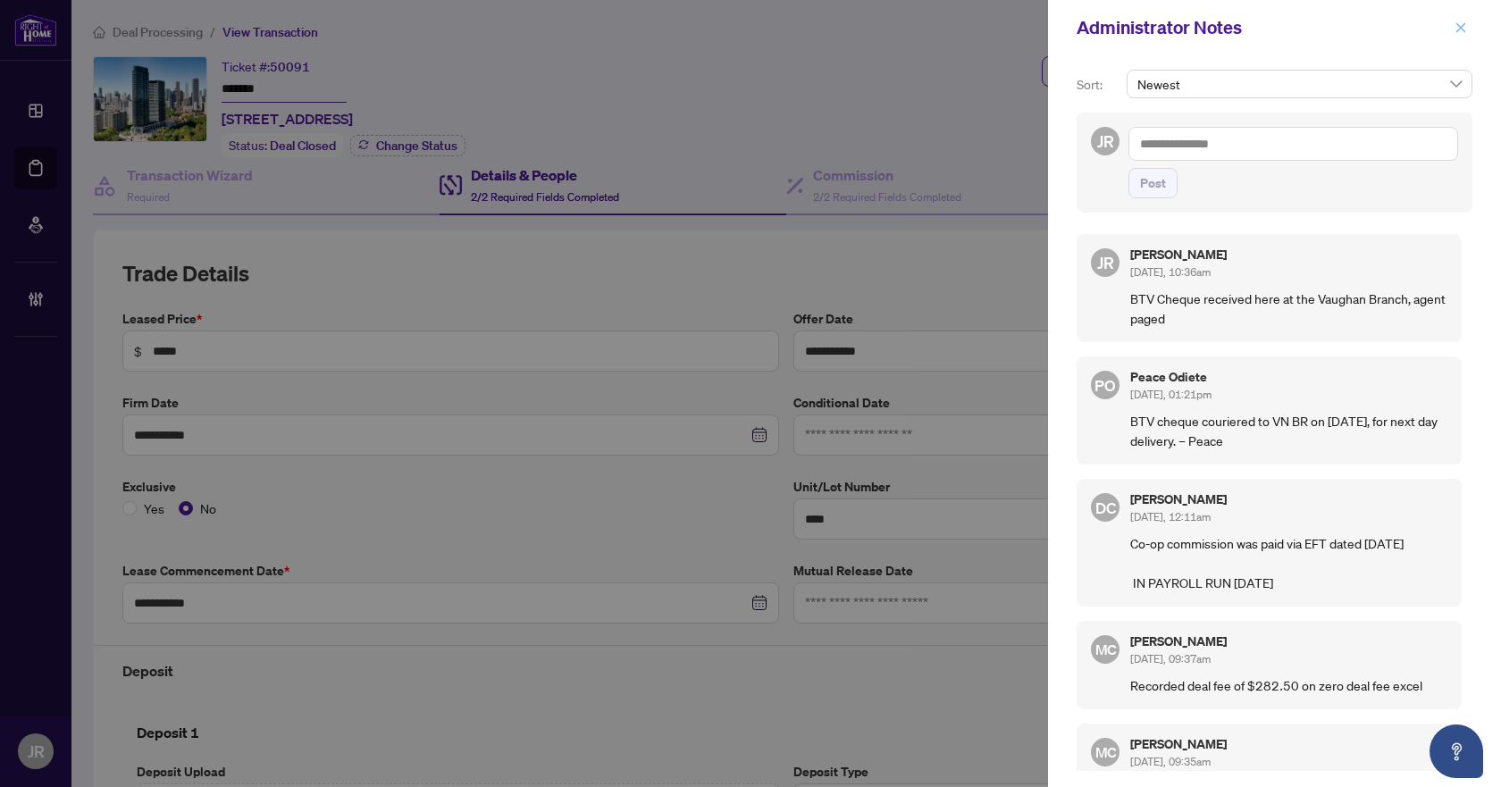
click at [1465, 27] on icon "close" at bounding box center [1461, 27] width 13 height 13
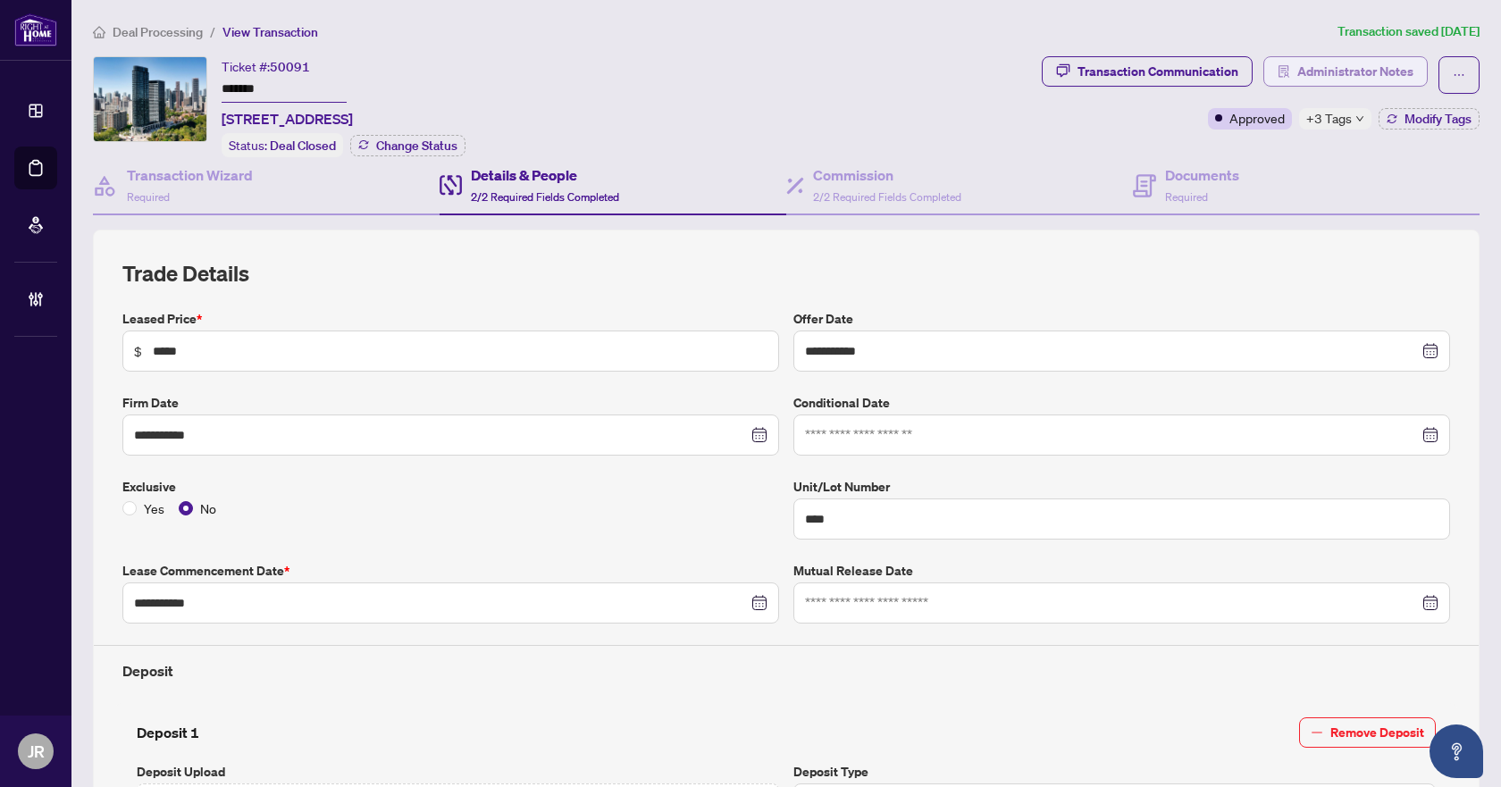
click at [1322, 63] on span "Administrator Notes" at bounding box center [1355, 71] width 116 height 29
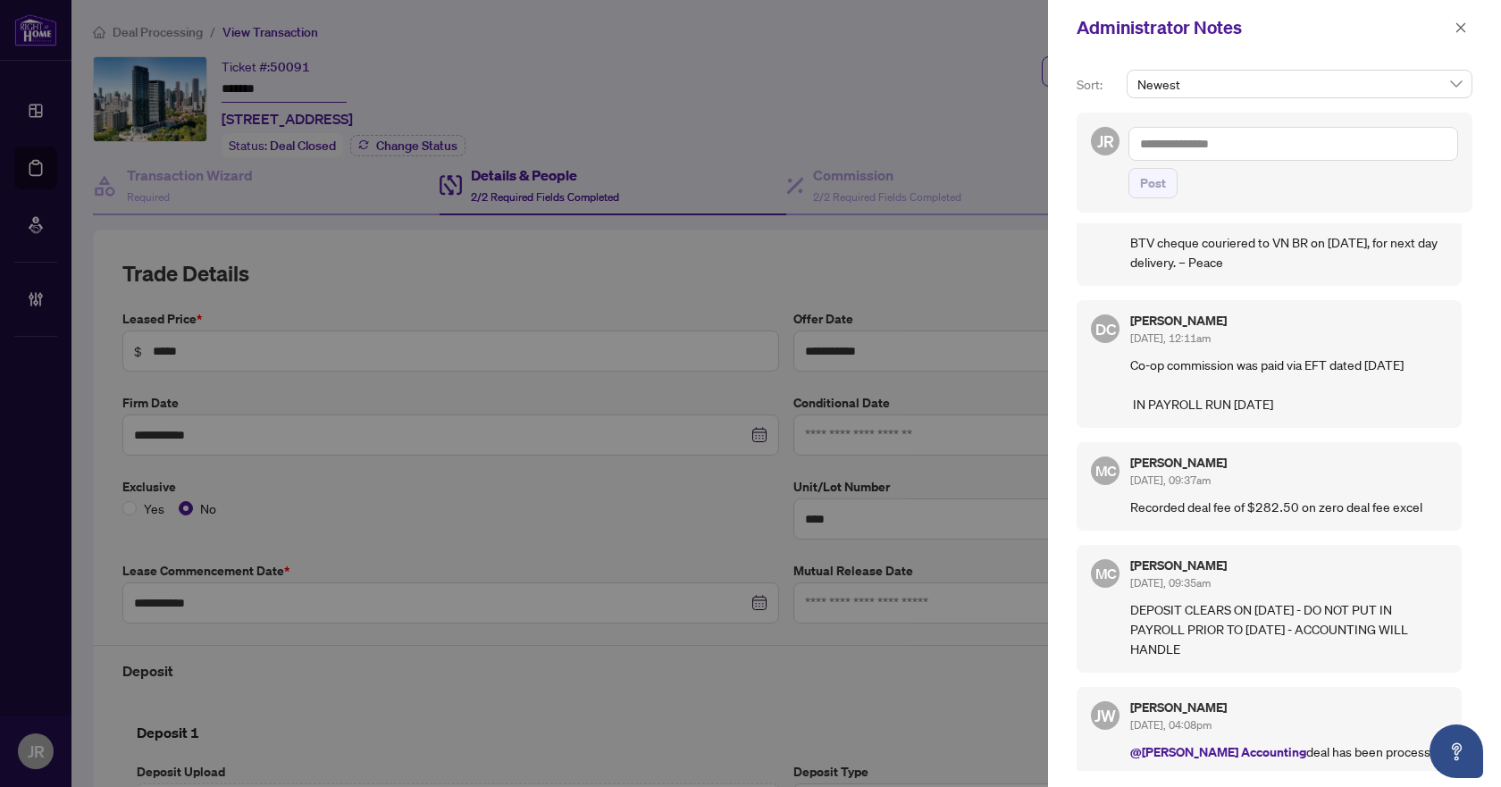
scroll to position [121, 0]
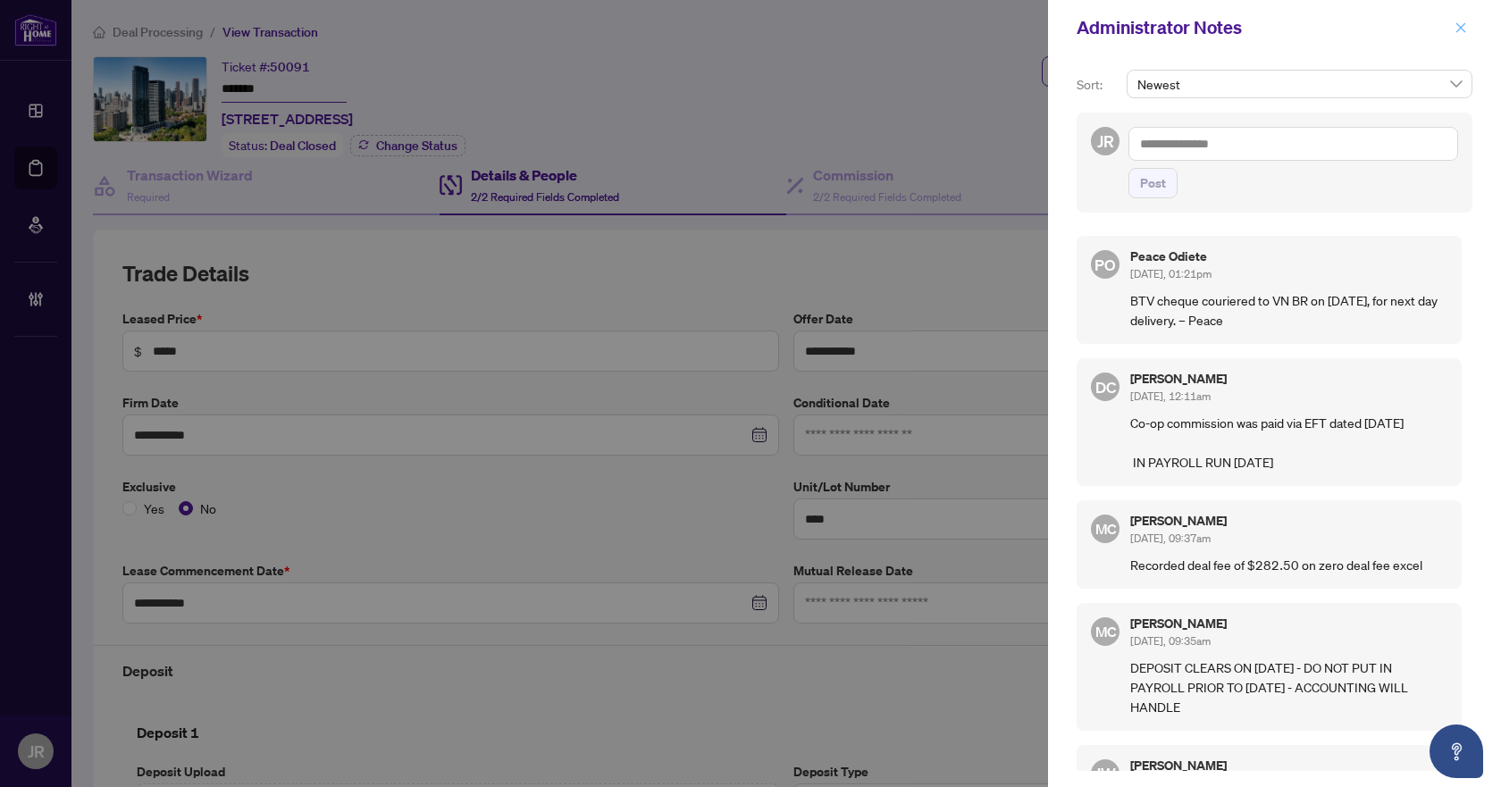
click at [1458, 38] on span "button" at bounding box center [1461, 27] width 13 height 29
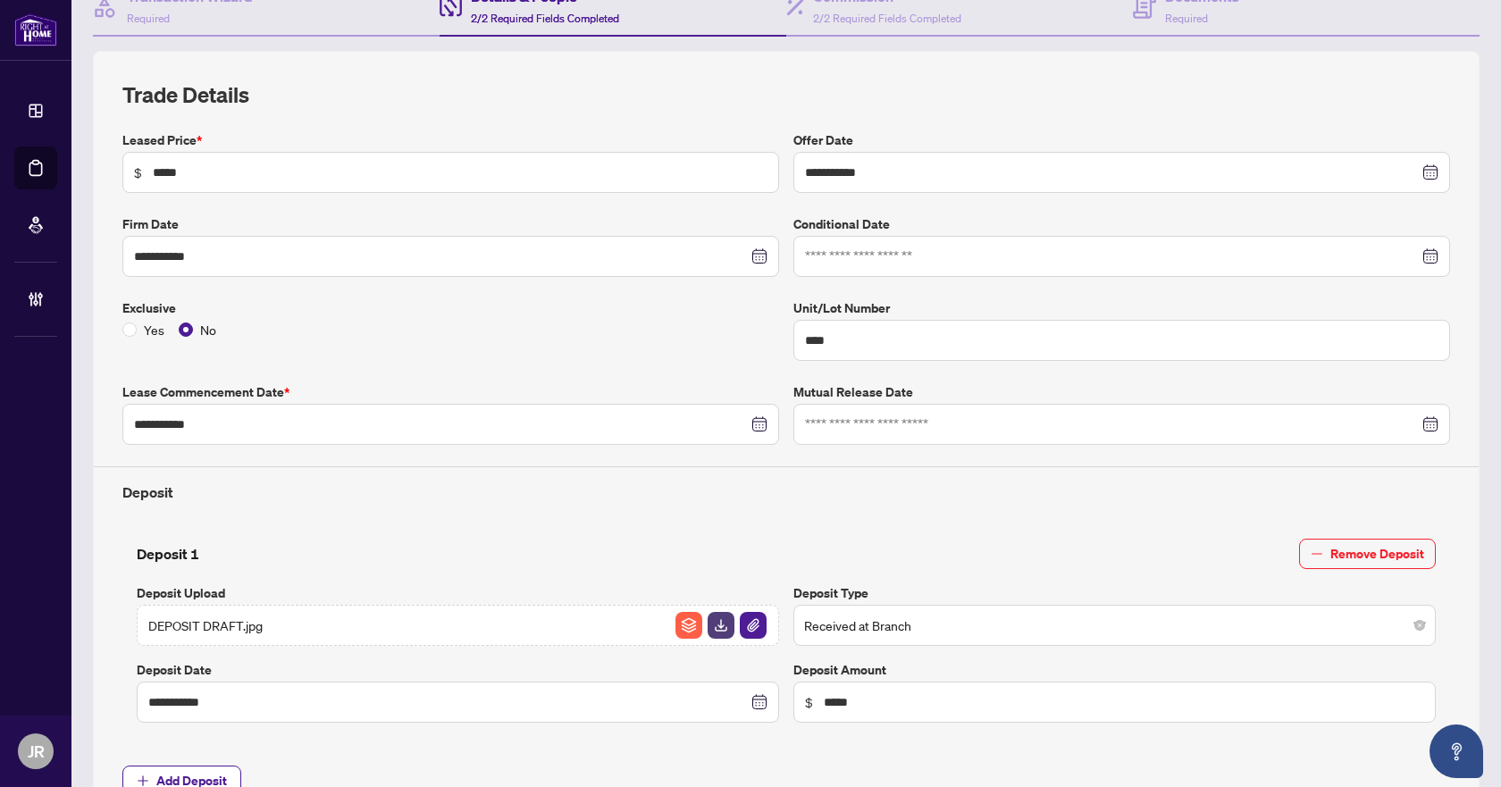
scroll to position [0, 0]
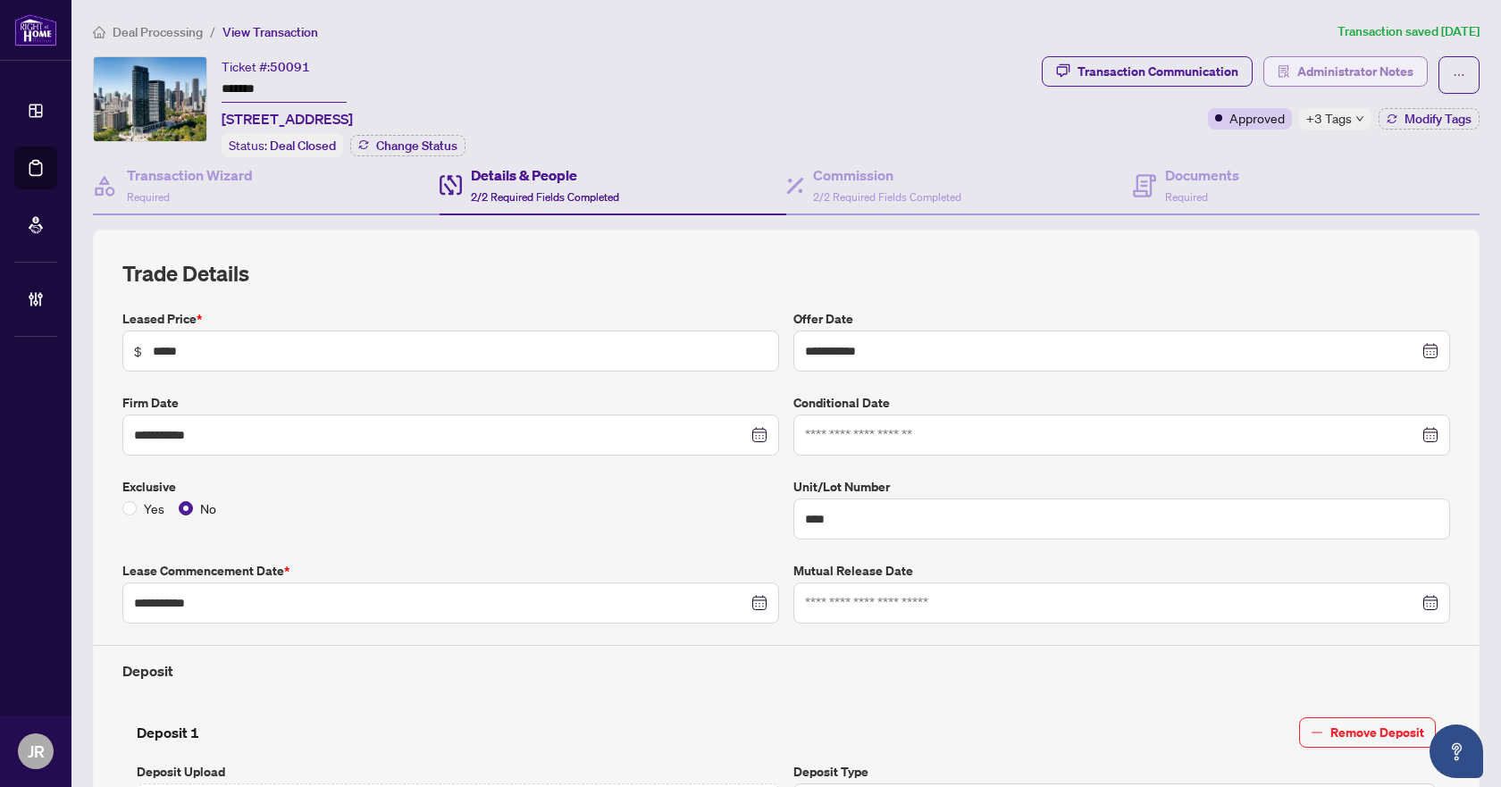
click at [1328, 75] on span "Administrator Notes" at bounding box center [1355, 71] width 116 height 29
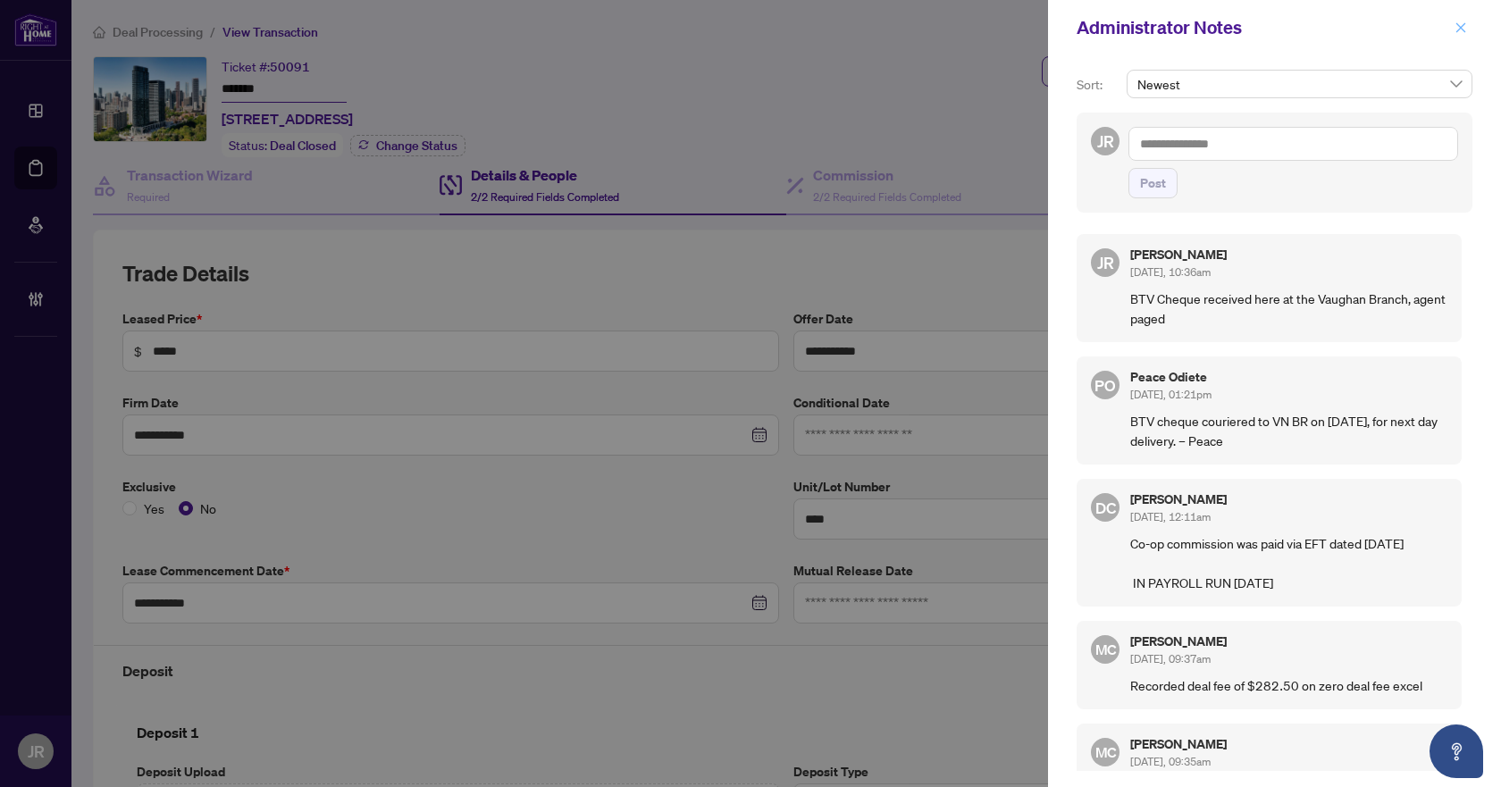
click at [1466, 26] on icon "close" at bounding box center [1461, 27] width 13 height 13
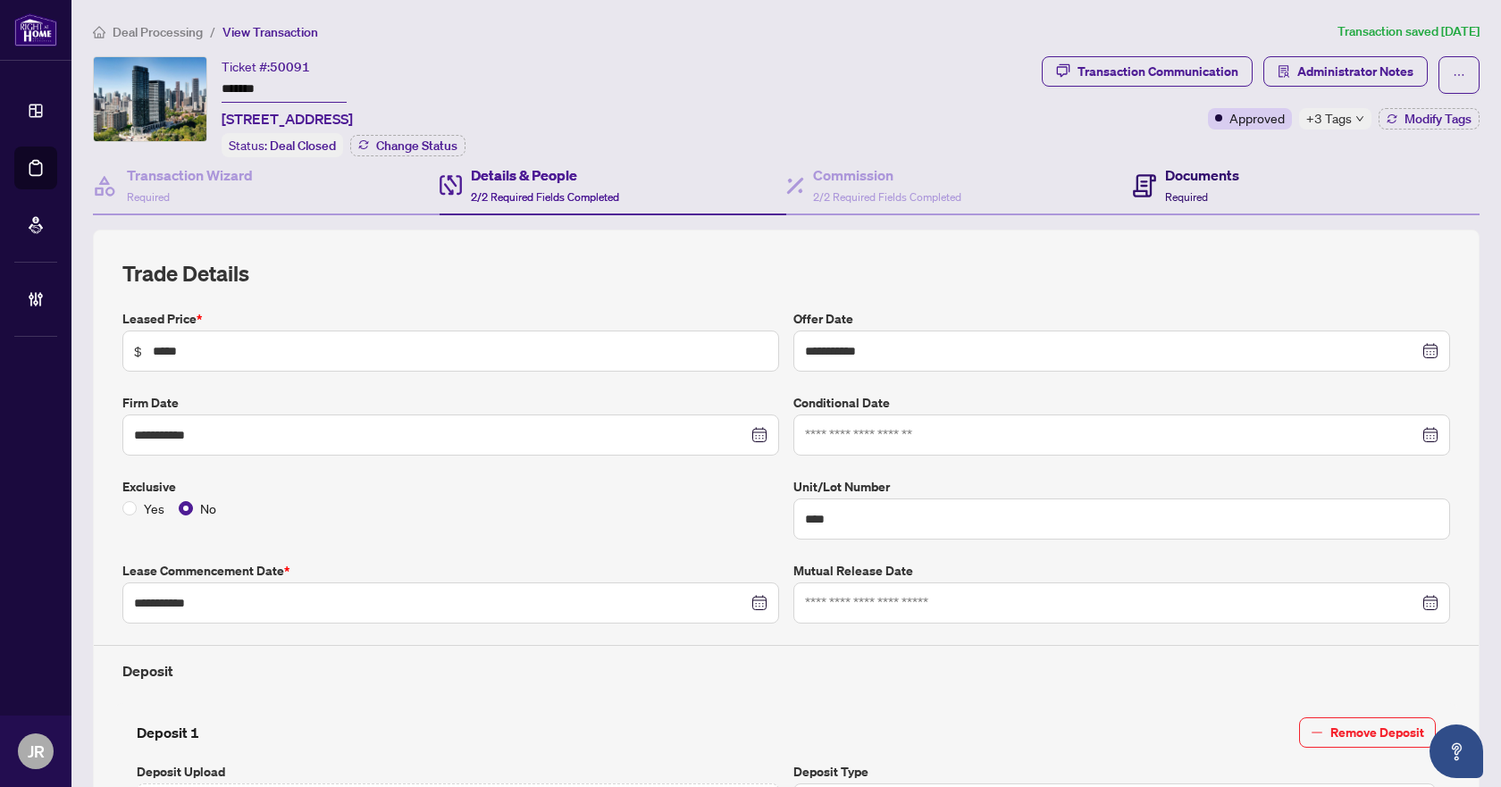
click at [1174, 179] on h4 "Documents" at bounding box center [1202, 174] width 74 height 21
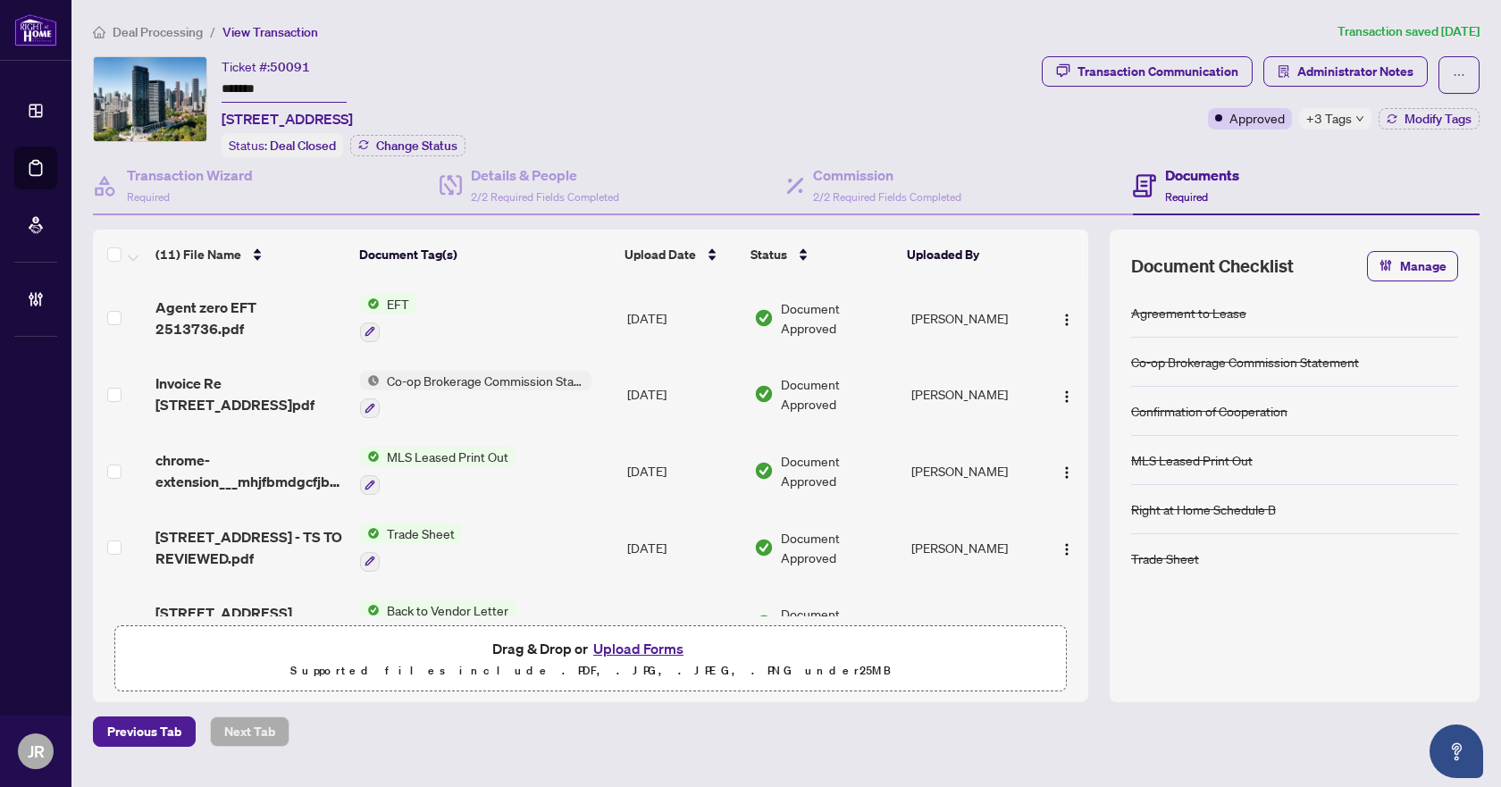
click at [177, 30] on span "Deal Processing" at bounding box center [158, 32] width 90 height 16
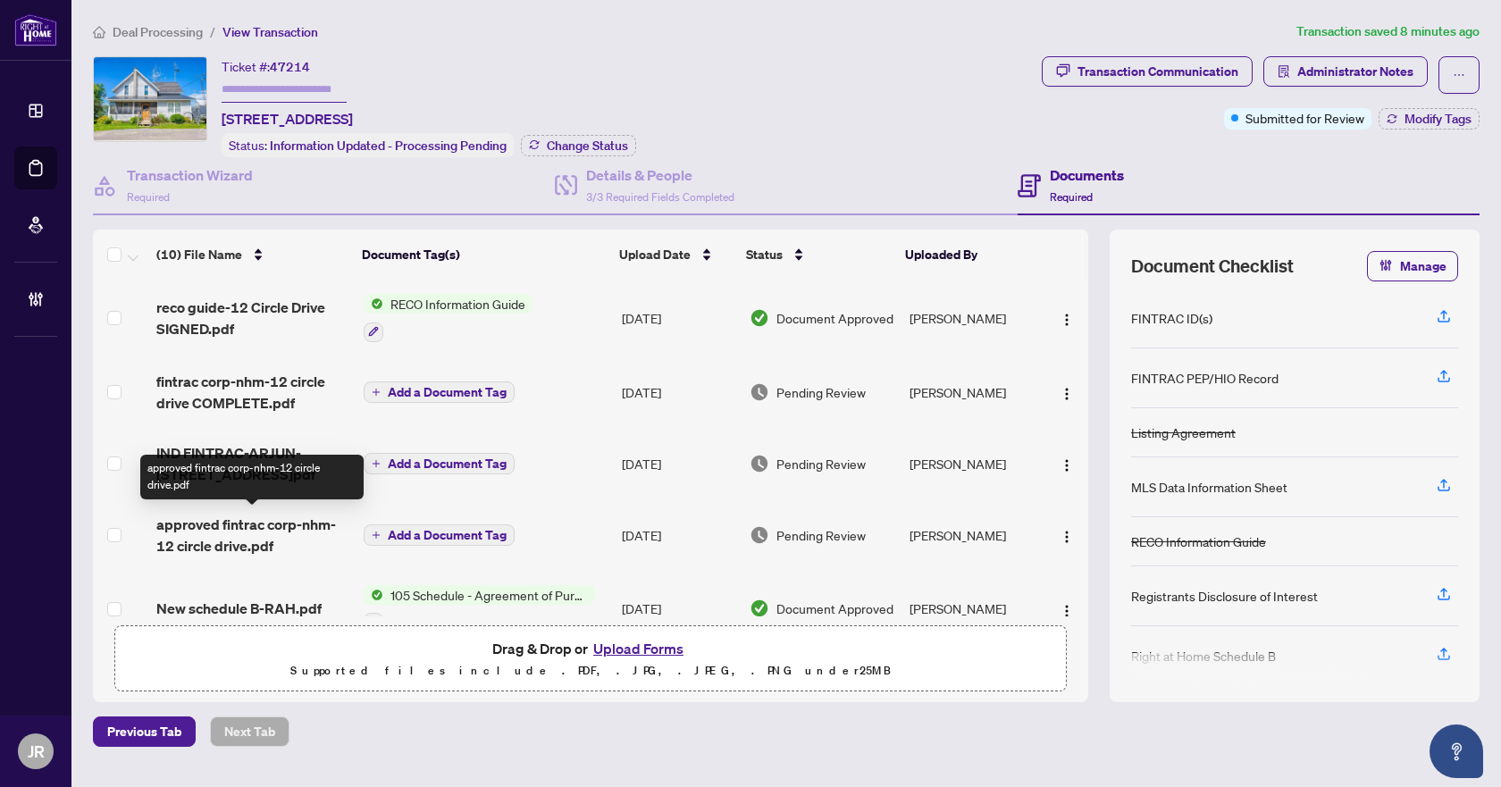
click at [276, 520] on span "approved fintrac corp-nhm-12 circle drive.pdf" at bounding box center [252, 535] width 192 height 43
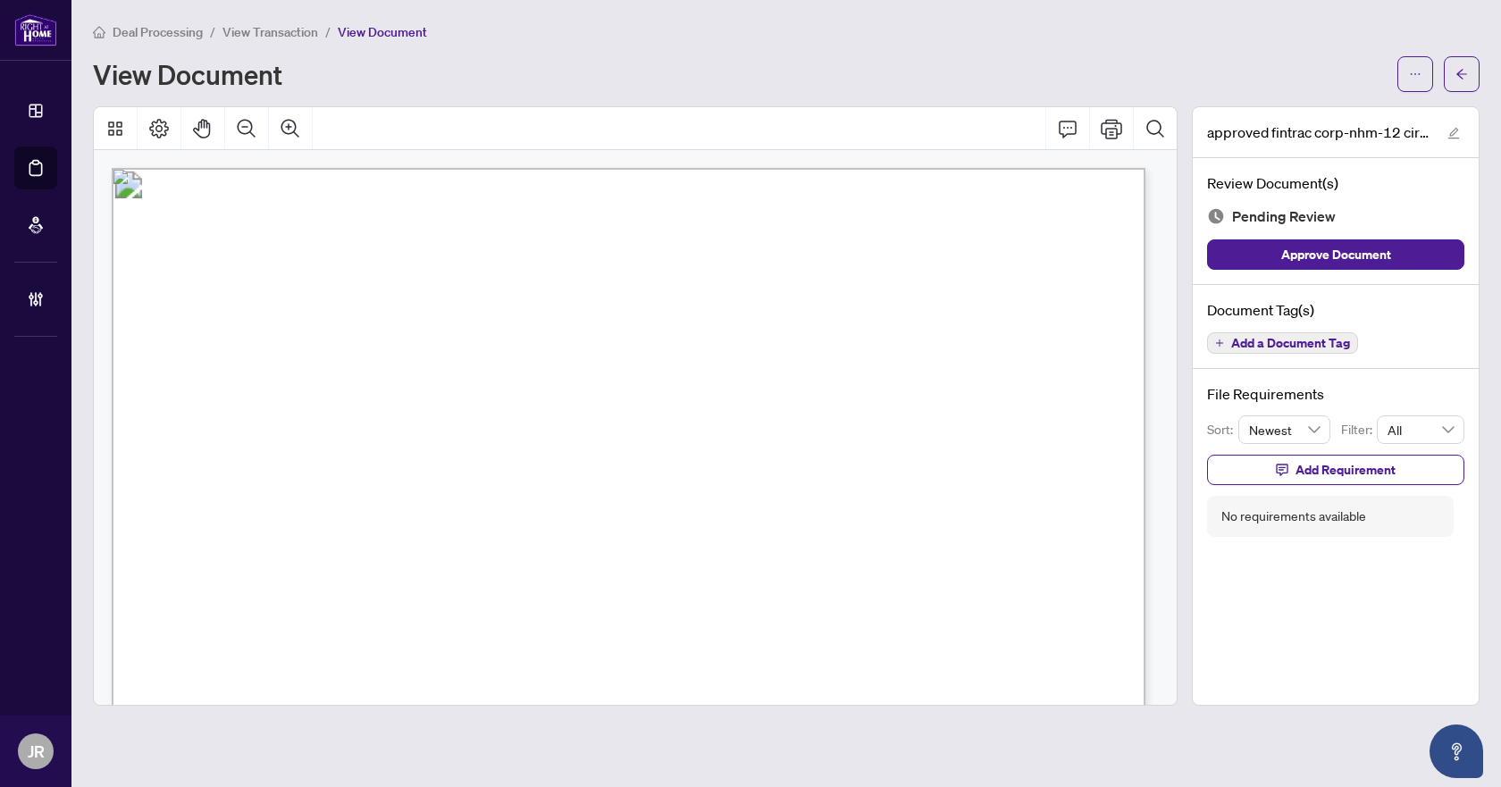
click at [1324, 347] on span "Add a Document Tag" at bounding box center [1290, 343] width 119 height 13
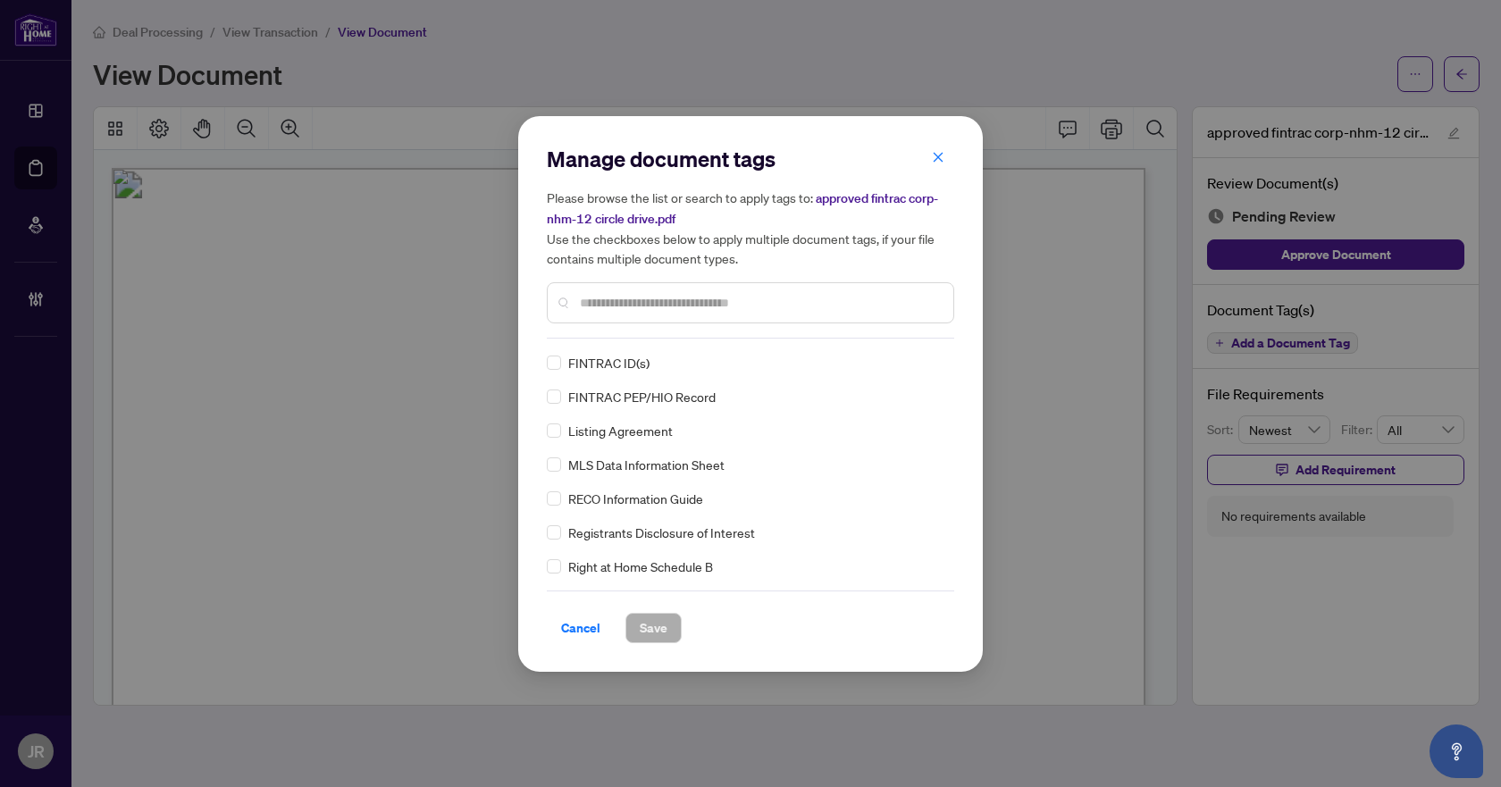
click at [791, 296] on input "text" at bounding box center [759, 303] width 359 height 20
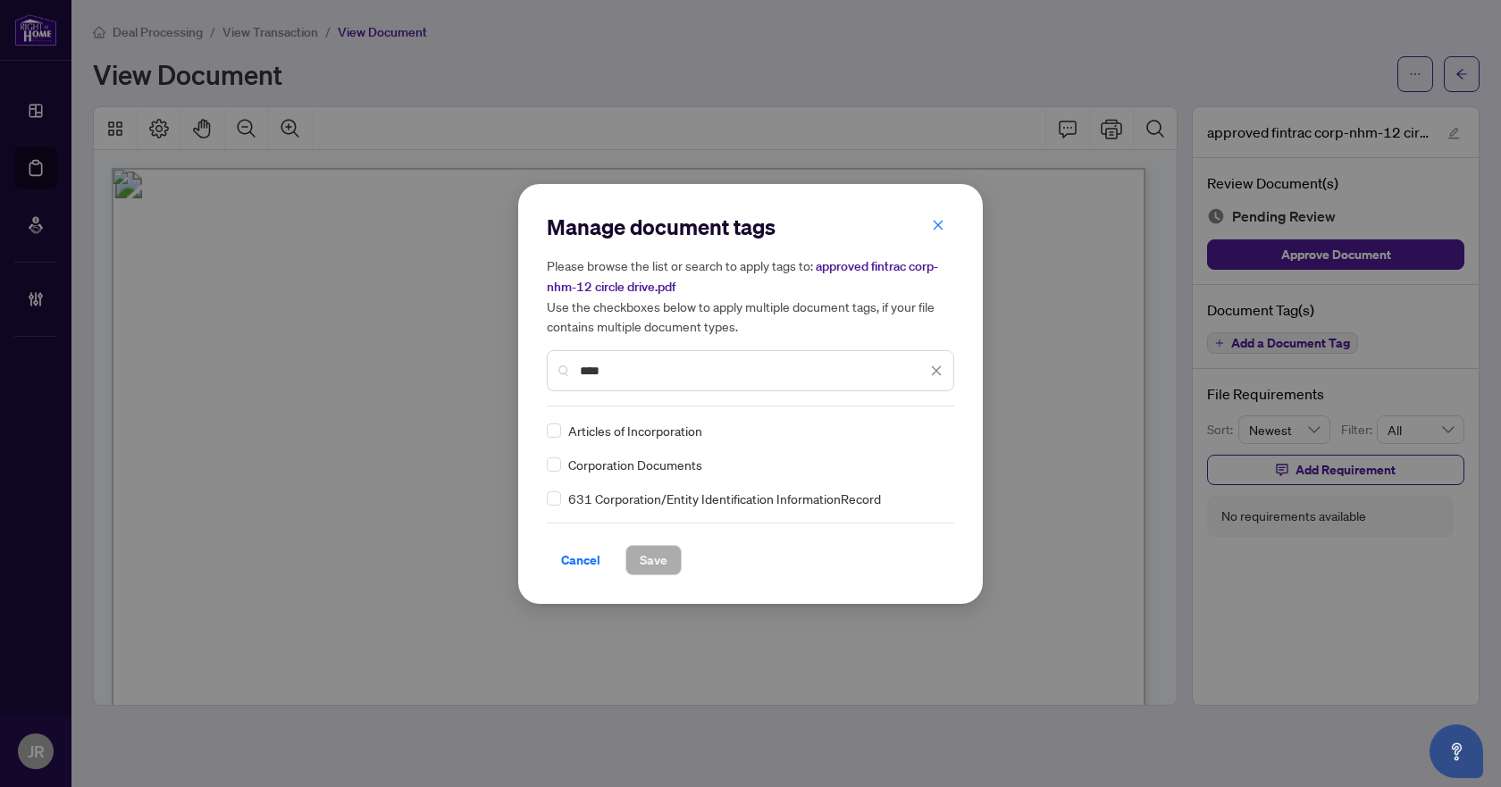
type input "****"
click at [562, 492] on div "631 Corporation/Entity Identification InformationRecord" at bounding box center [745, 499] width 397 height 20
click at [923, 428] on img at bounding box center [918, 431] width 18 height 18
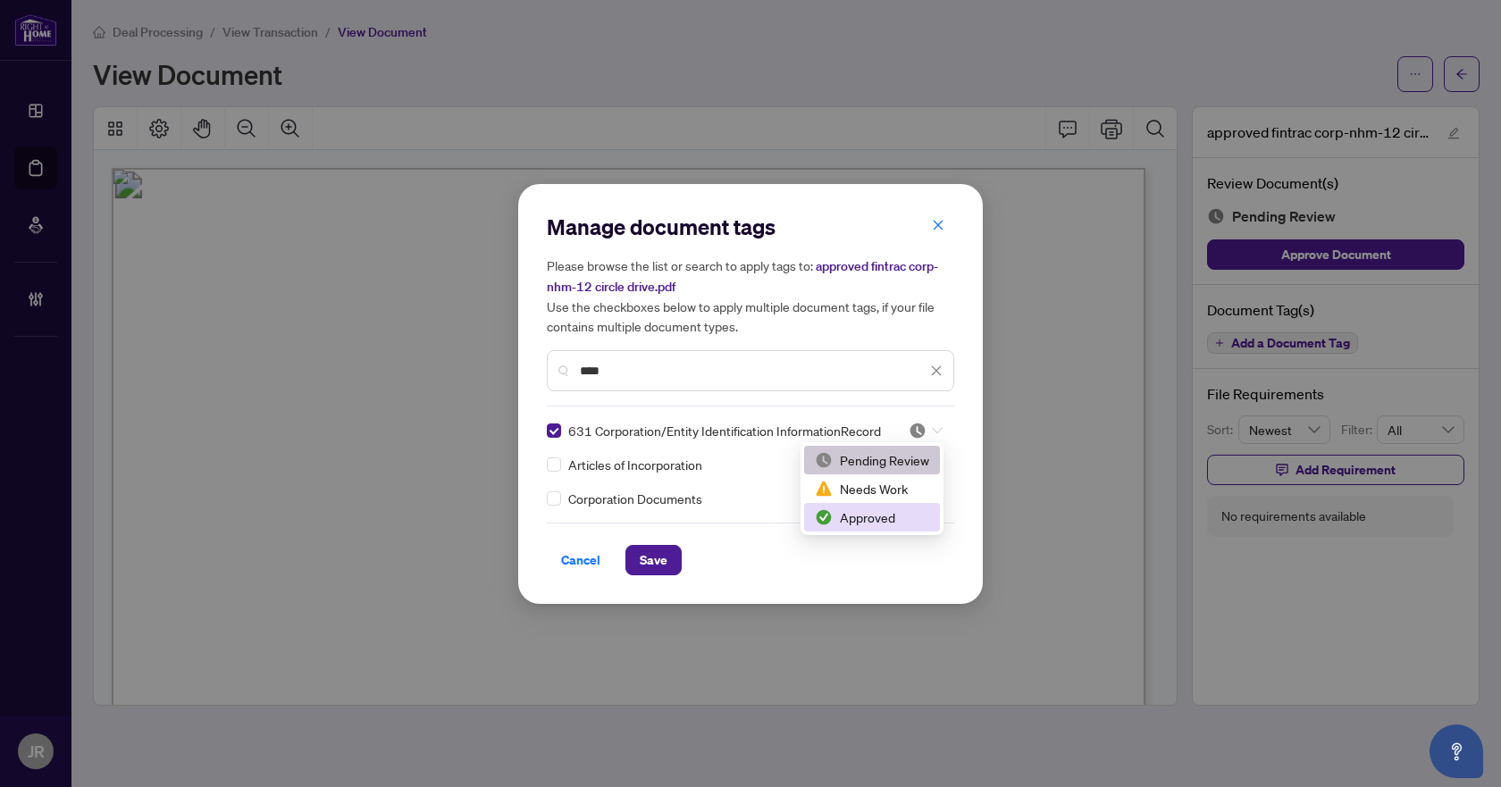
click at [872, 519] on div "Approved" at bounding box center [872, 518] width 114 height 20
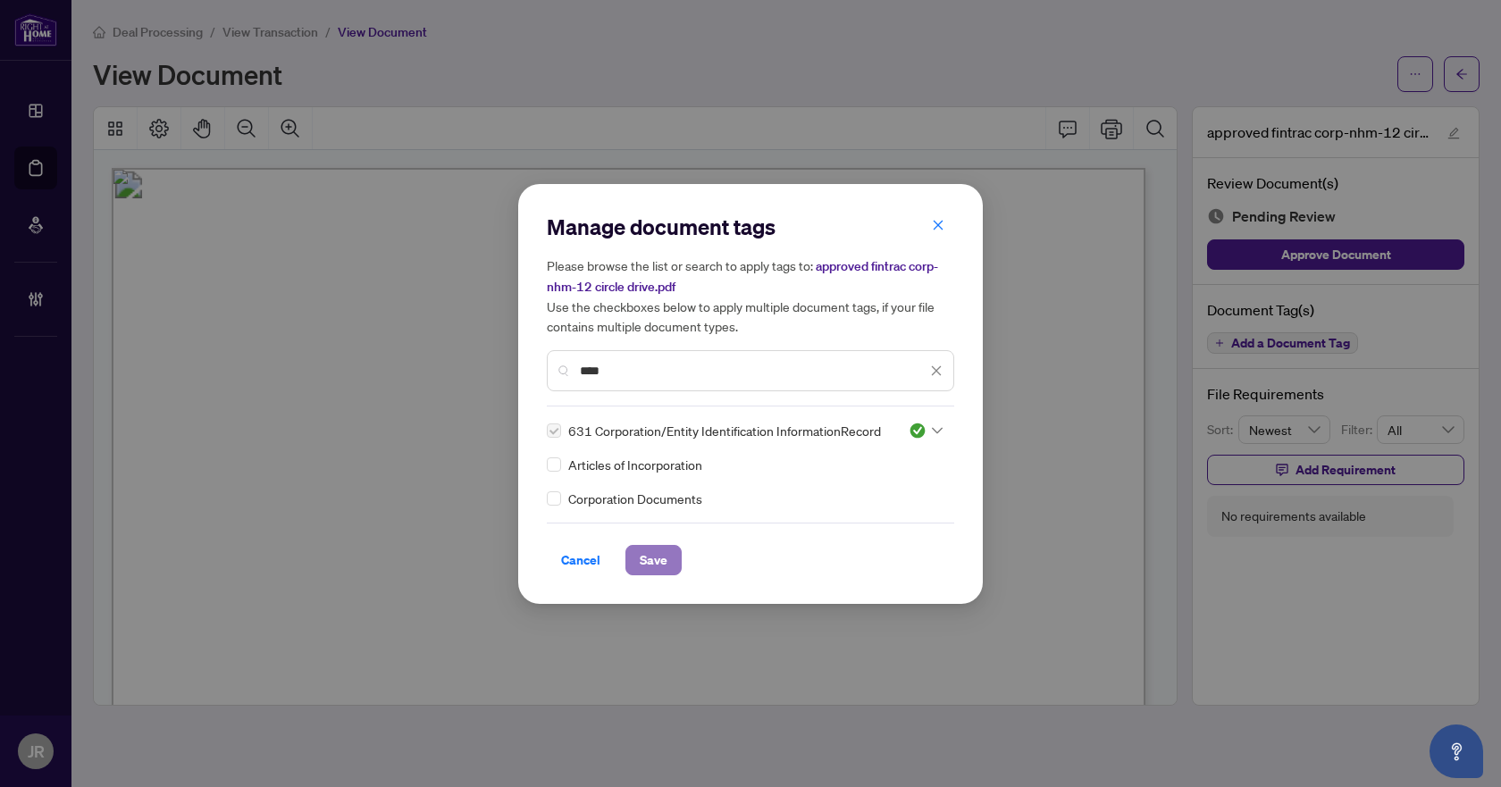
click at [667, 565] on span "Save" at bounding box center [654, 560] width 28 height 29
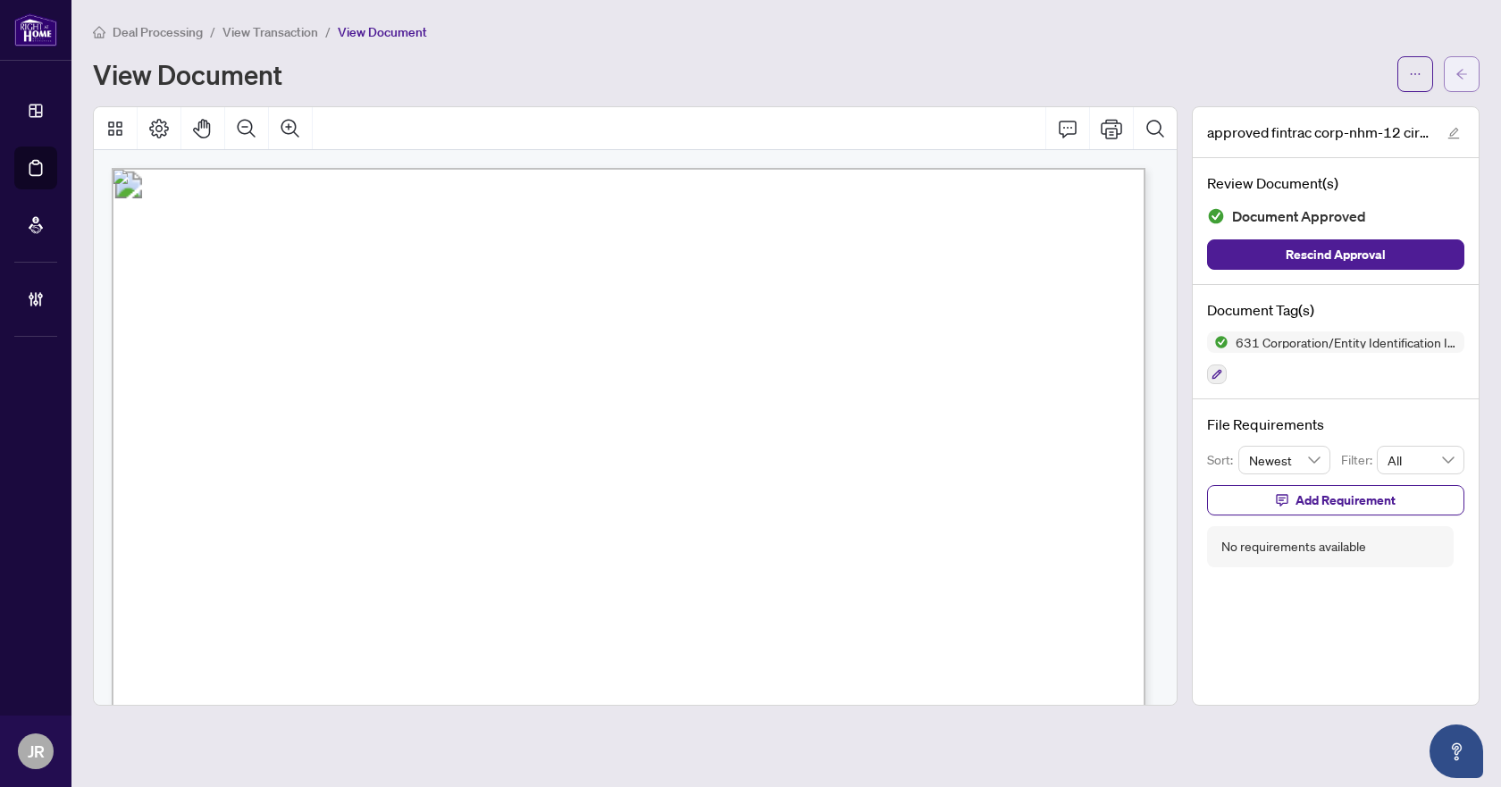
click at [1465, 75] on icon "arrow-left" at bounding box center [1462, 74] width 13 height 13
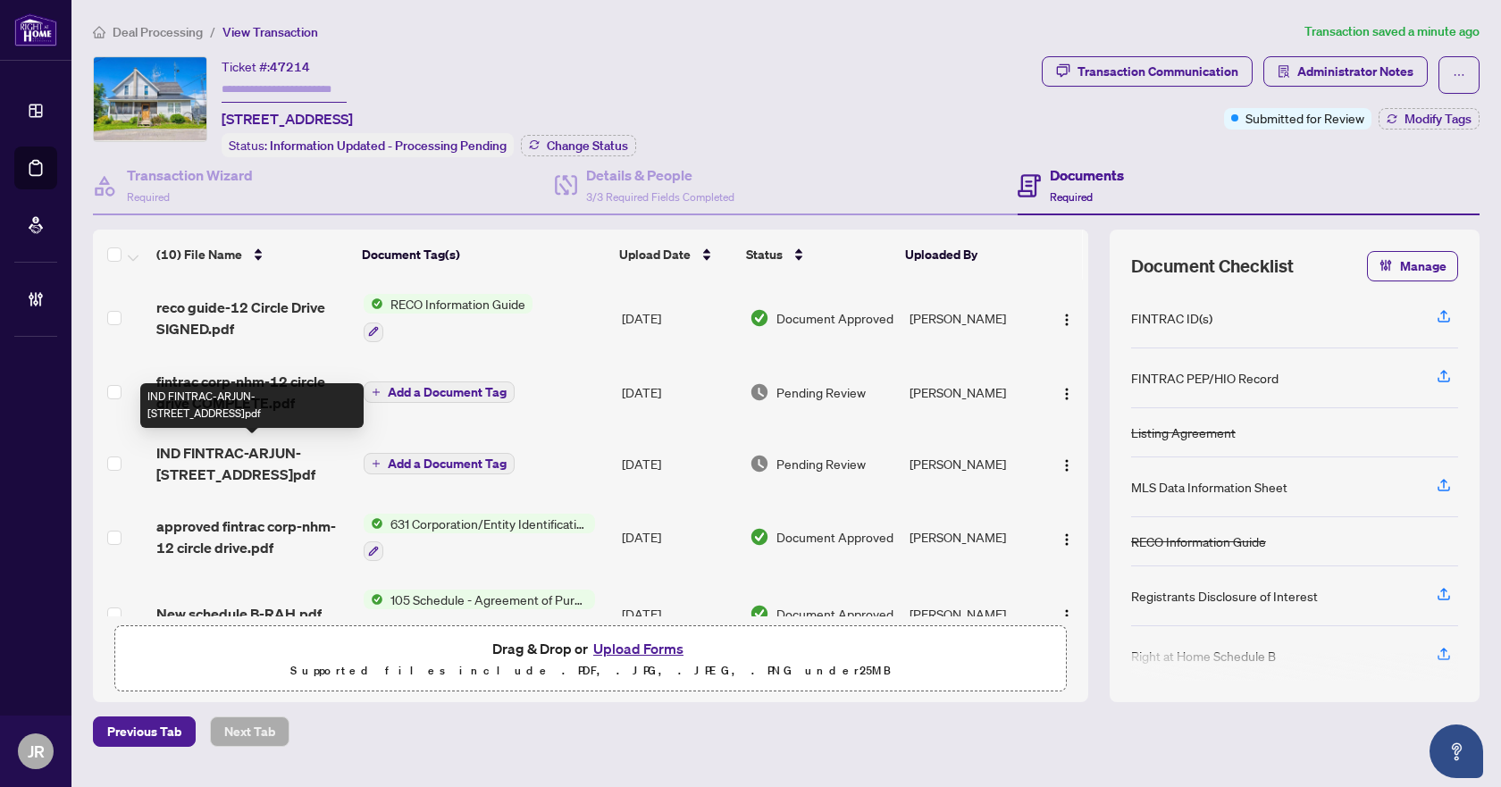
click at [265, 453] on span "IND FINTRAC-ARJUN- [STREET_ADDRESS]pdf" at bounding box center [252, 463] width 192 height 43
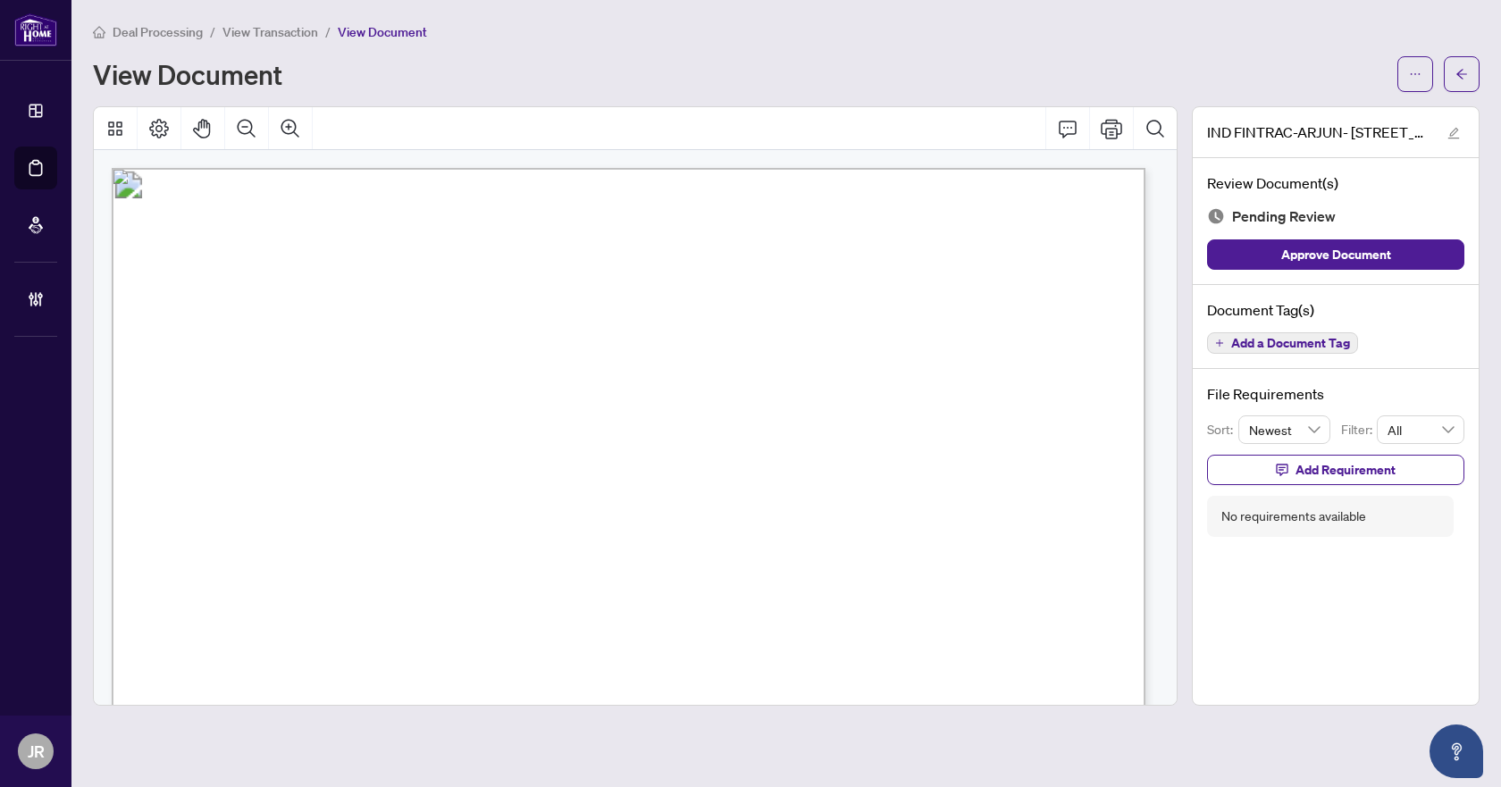
click at [1250, 343] on span "Add a Document Tag" at bounding box center [1290, 343] width 119 height 13
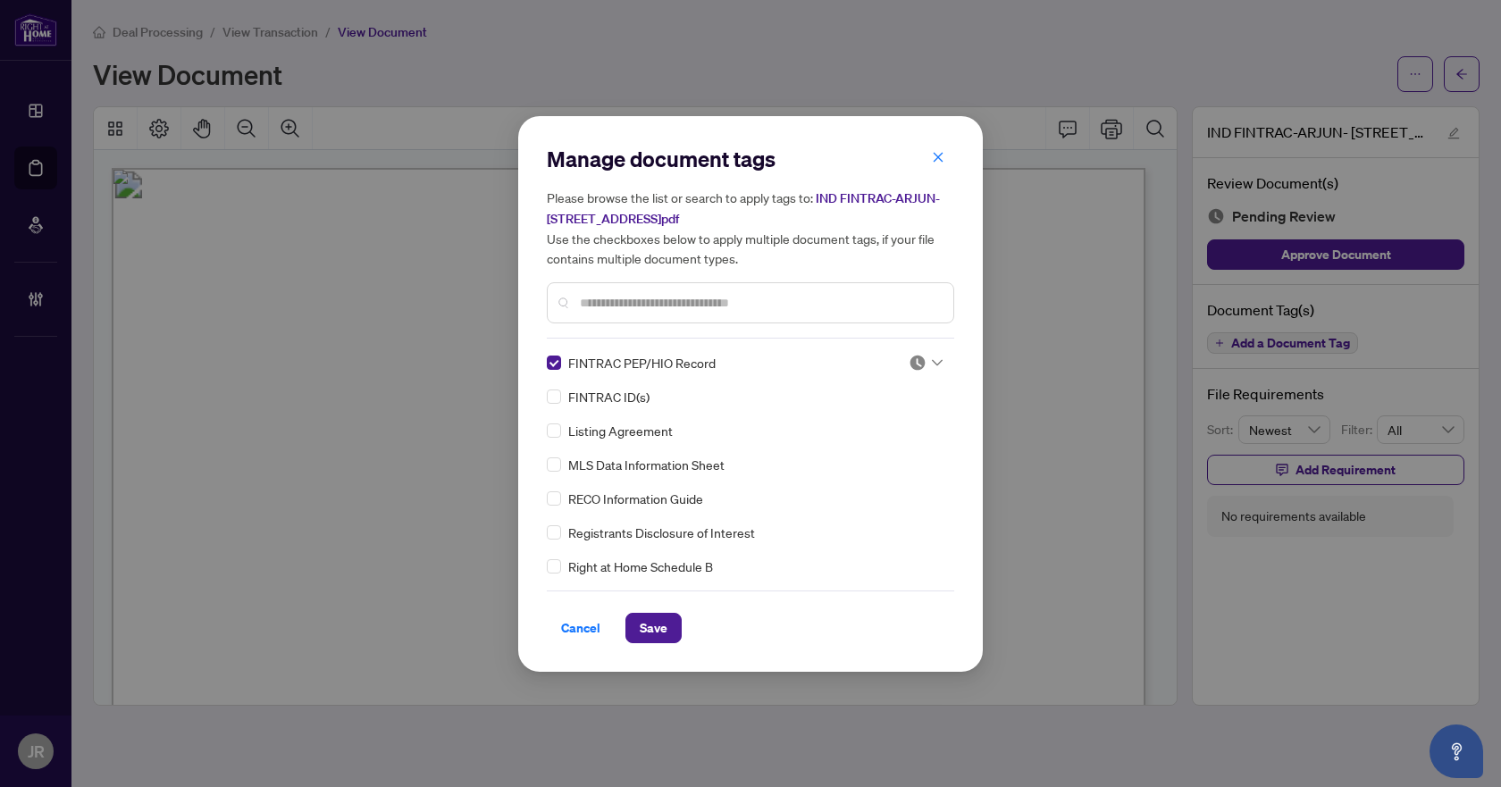
click at [909, 373] on input "search" at bounding box center [918, 362] width 18 height 27
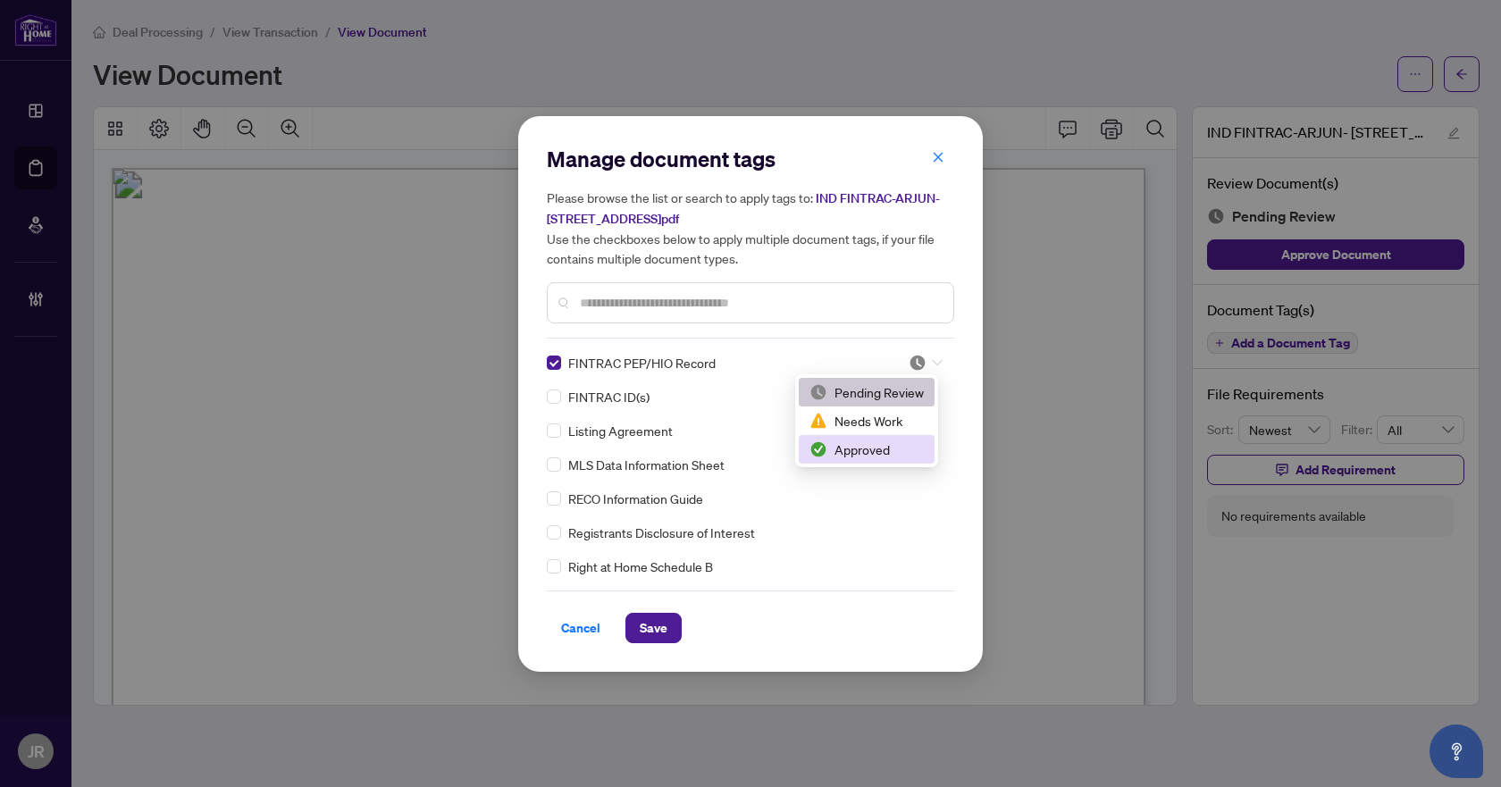
click at [899, 451] on div "Approved" at bounding box center [867, 450] width 114 height 20
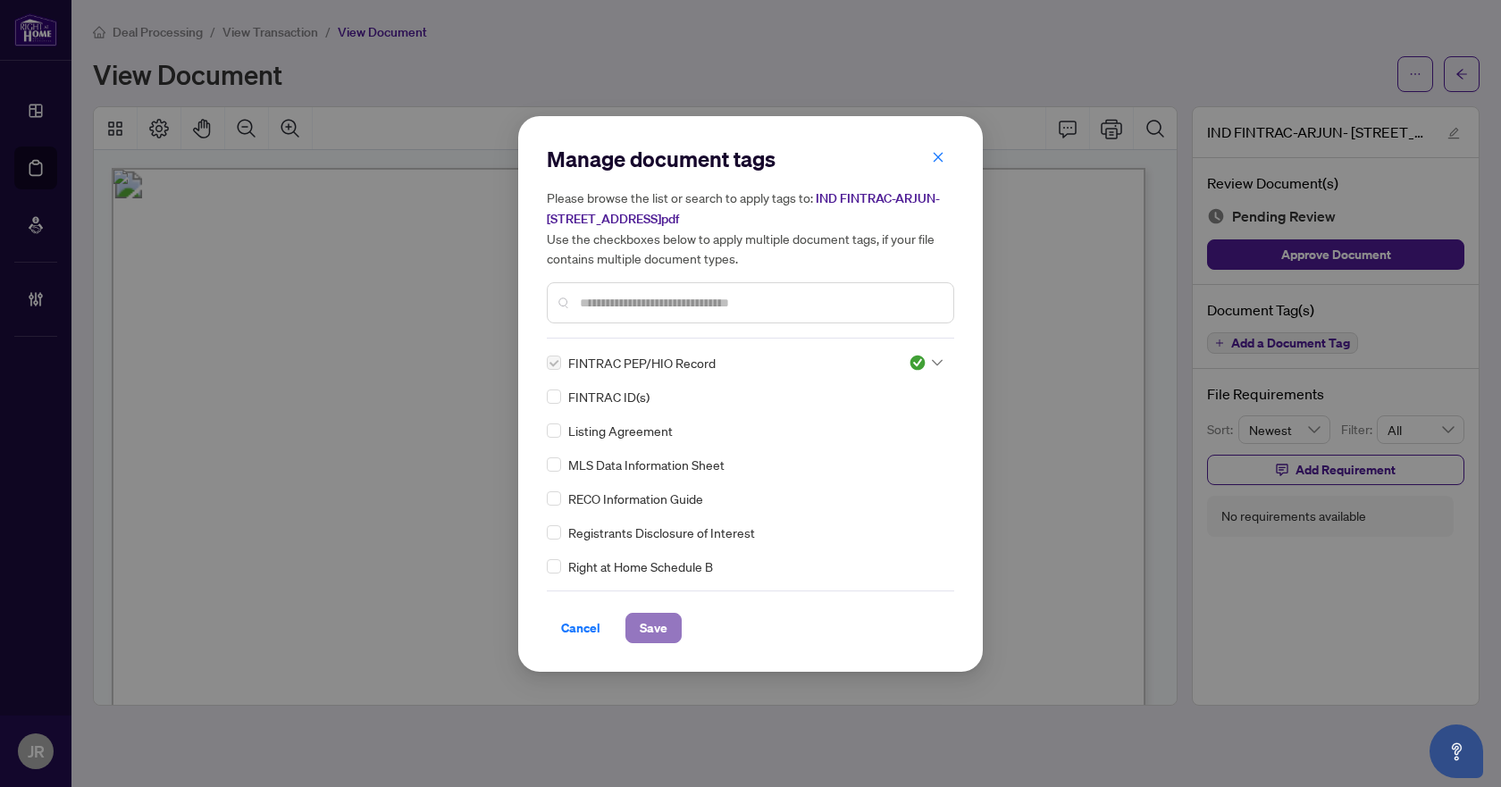
click at [656, 630] on span "Save" at bounding box center [654, 628] width 28 height 29
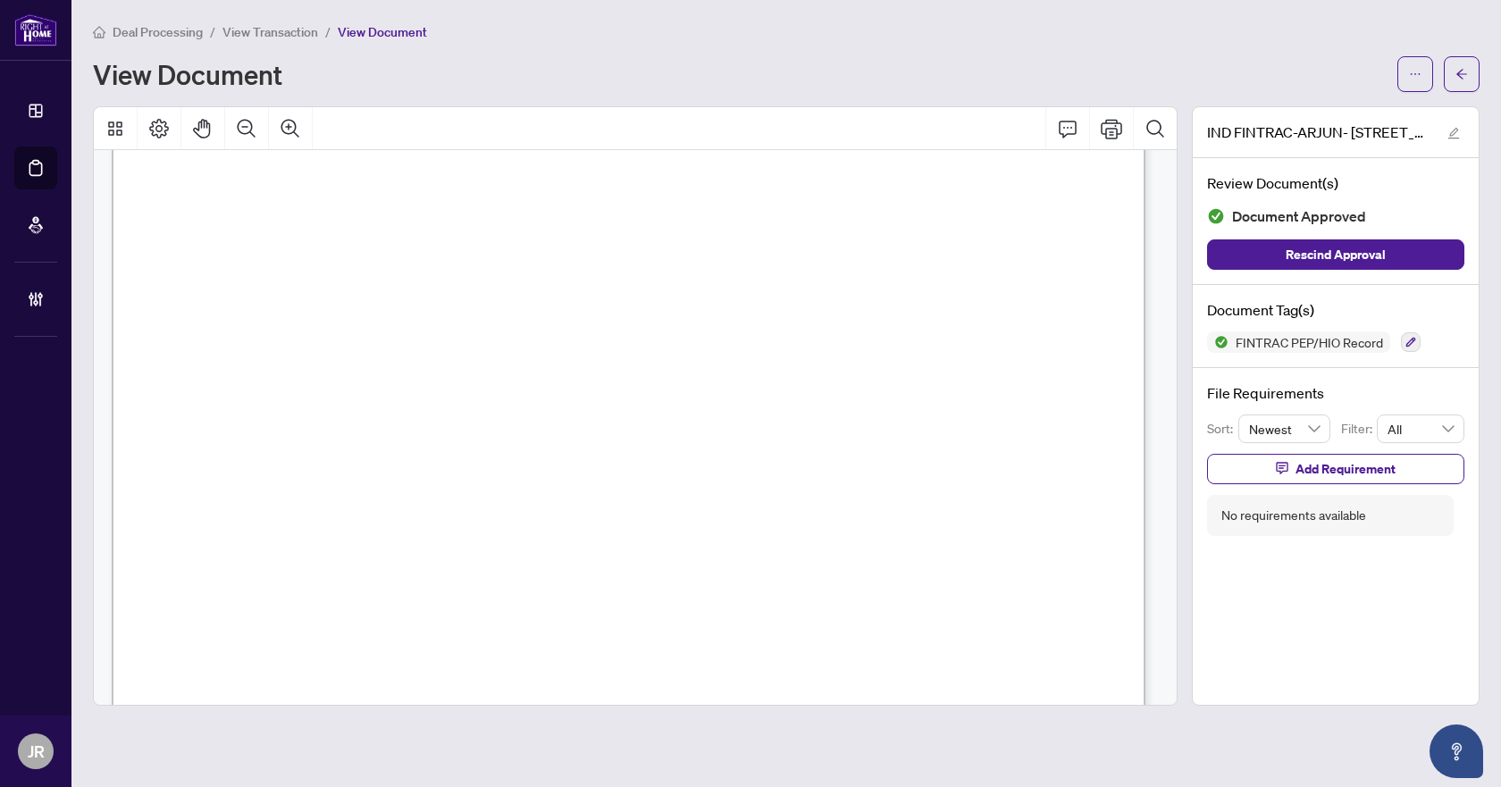
scroll to position [3485, 0]
click at [1463, 80] on span "button" at bounding box center [1462, 74] width 13 height 29
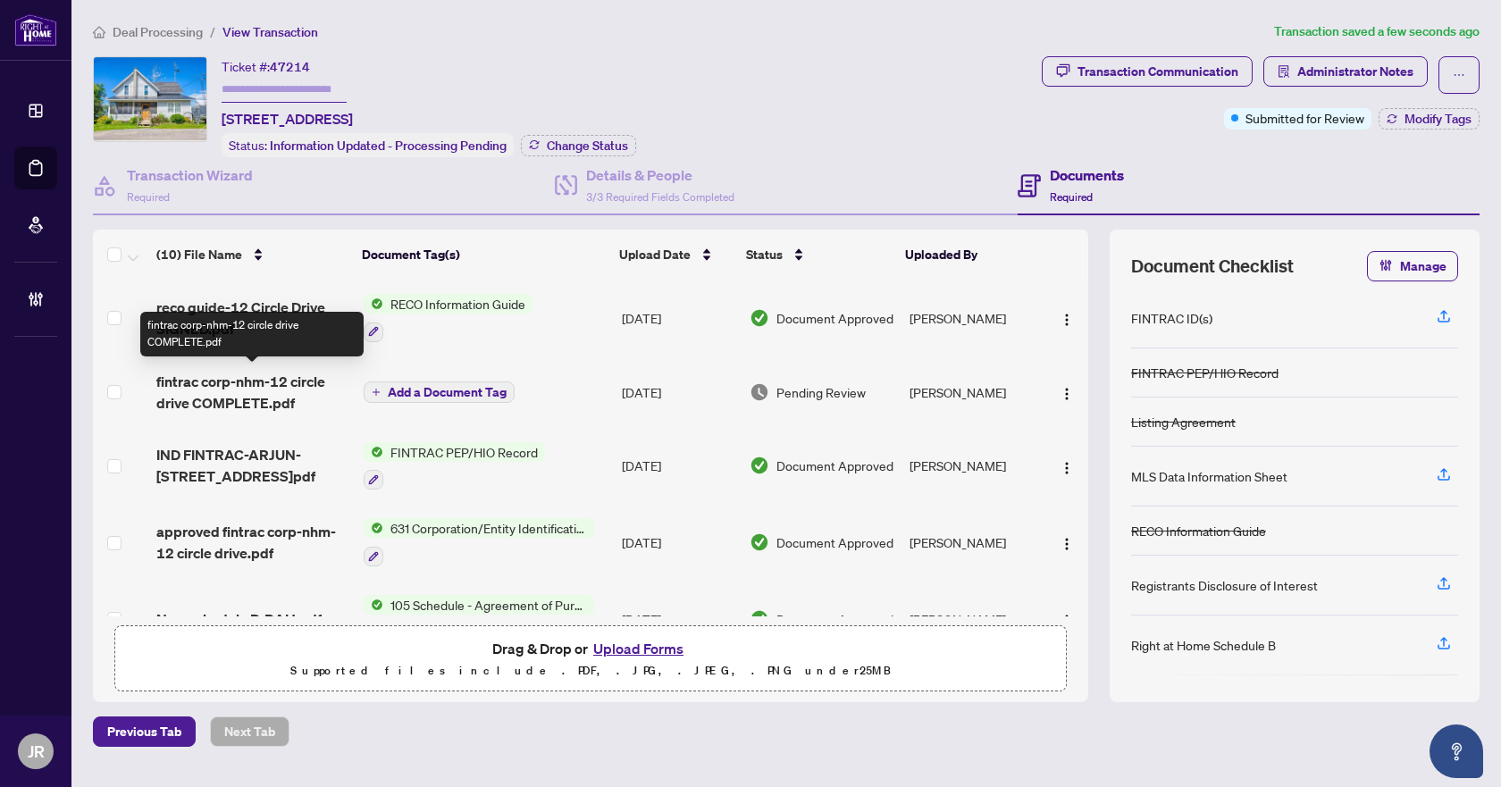
click at [262, 386] on span "fintrac corp-nhm-12 circle drive COMPLETE.pdf" at bounding box center [252, 392] width 192 height 43
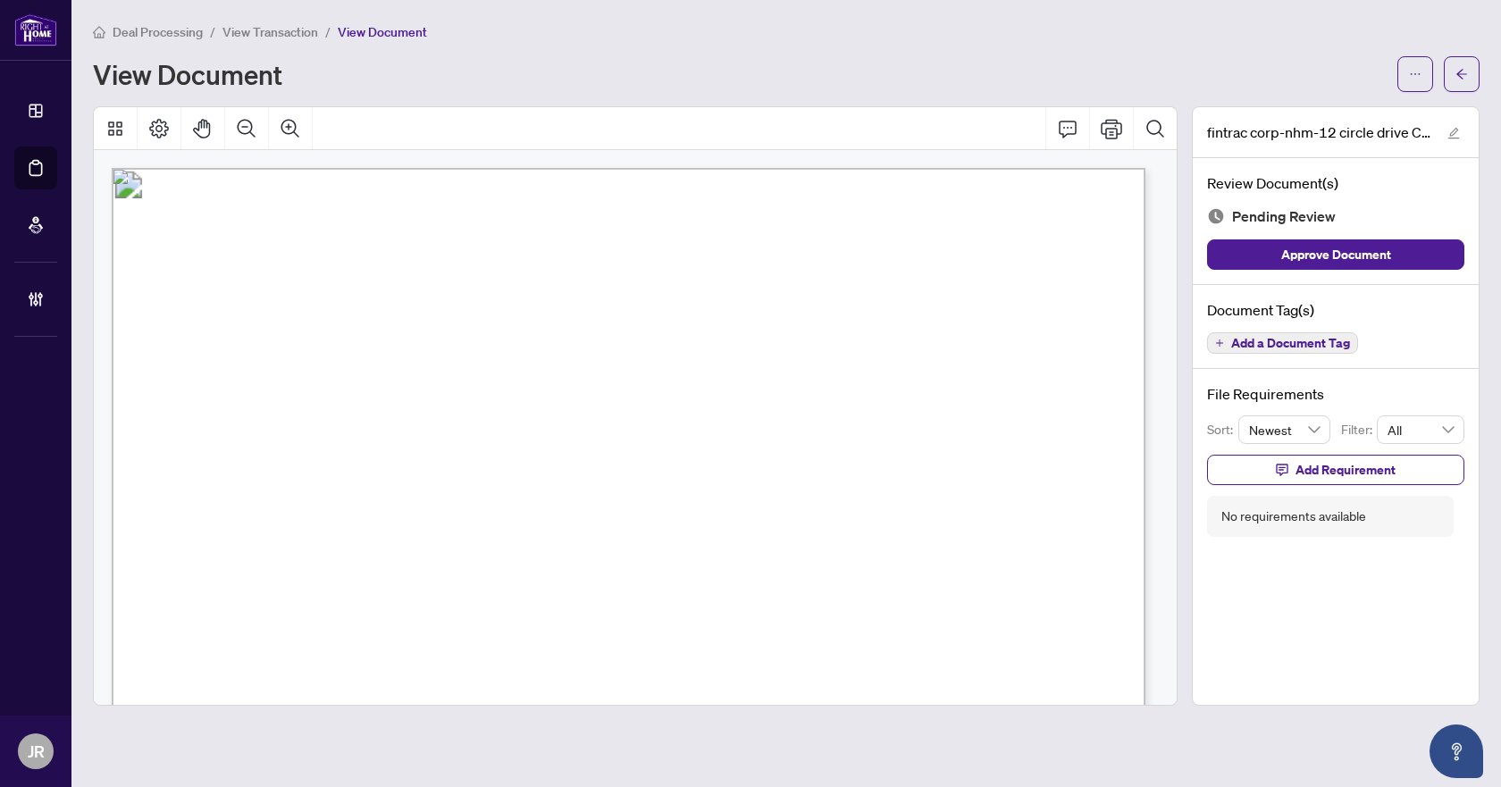
click at [1297, 339] on span "Add a Document Tag" at bounding box center [1290, 343] width 119 height 13
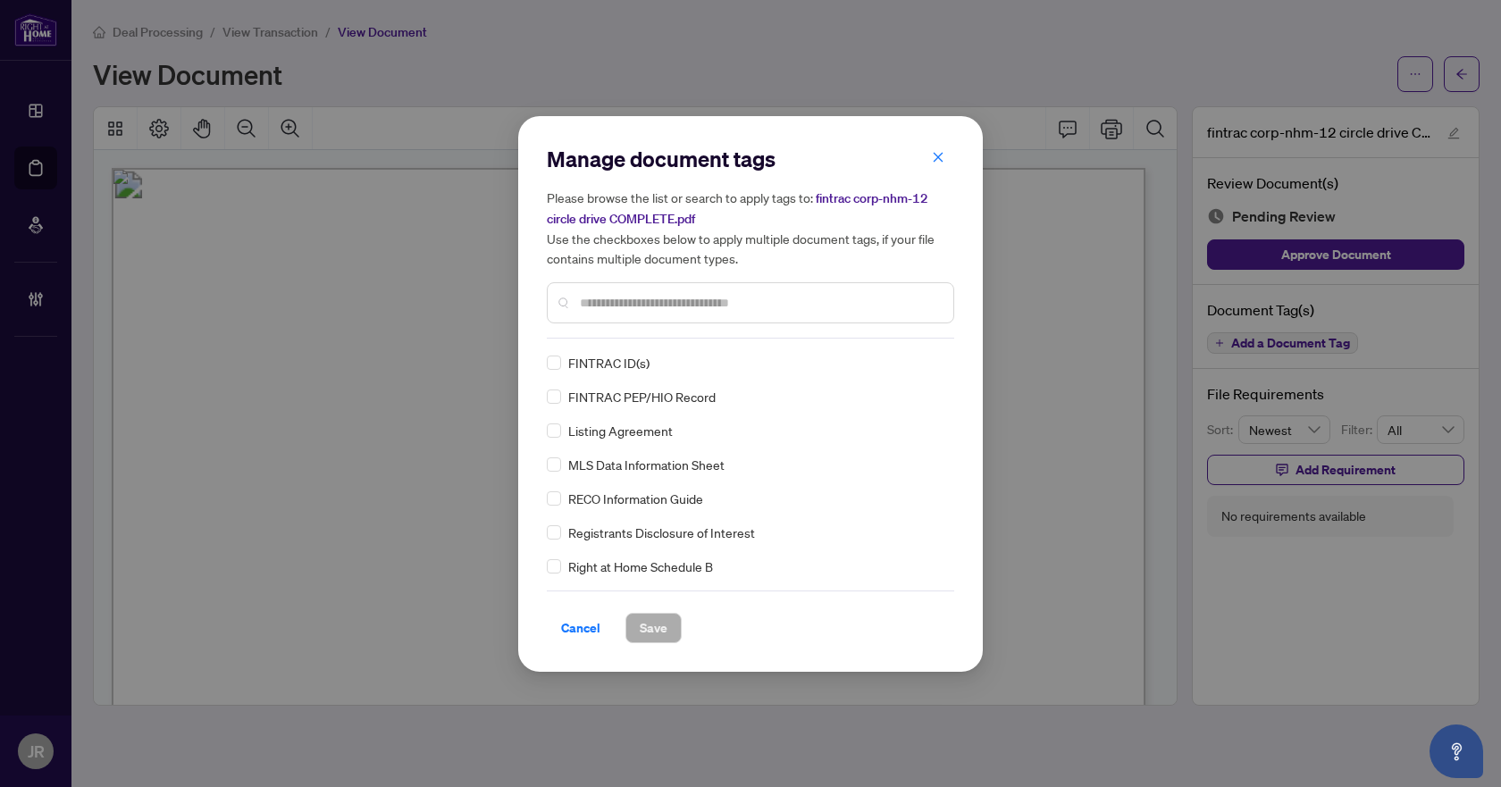
click at [688, 311] on input "text" at bounding box center [759, 303] width 359 height 20
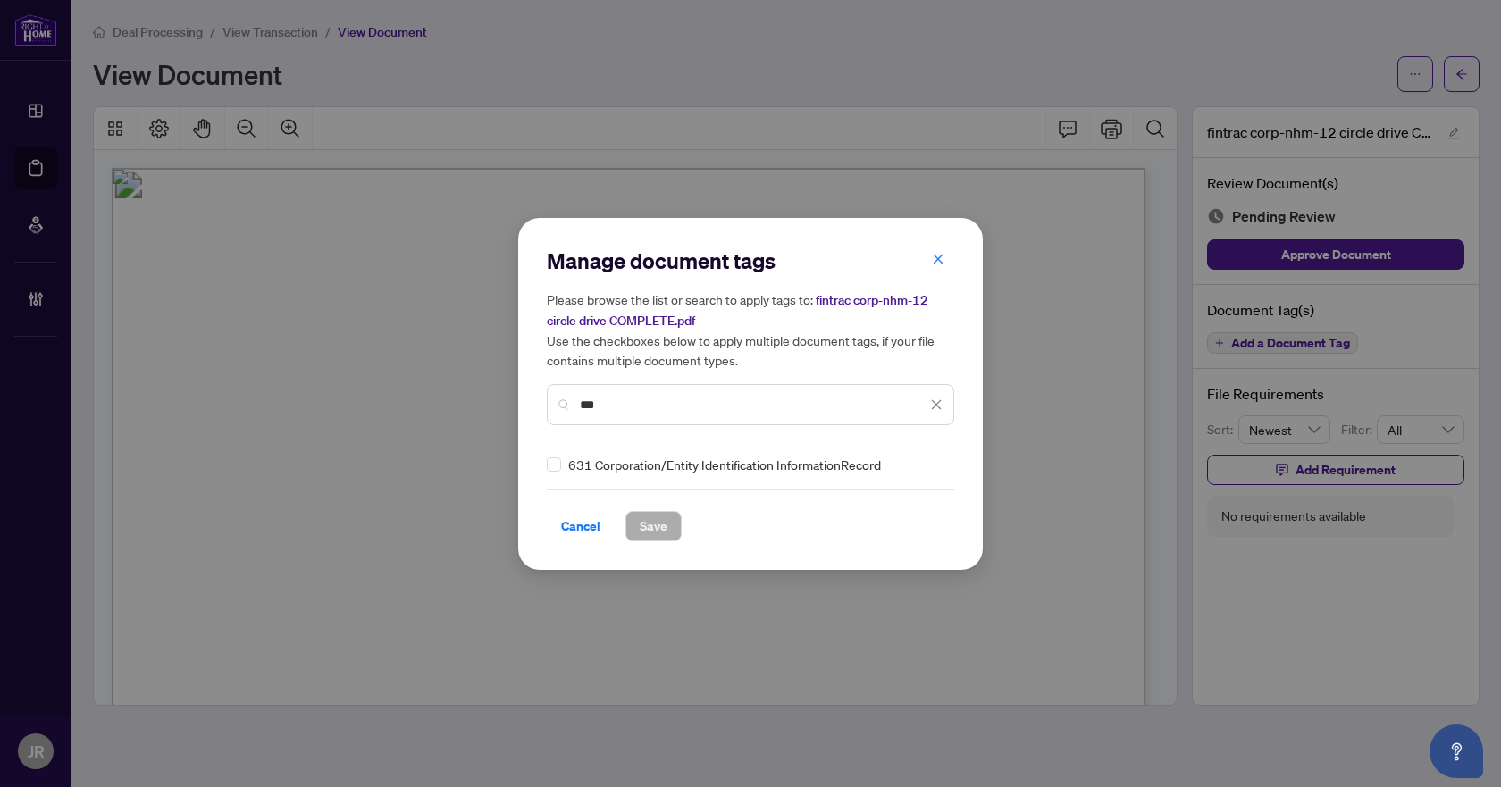
type input "***"
click at [909, 465] on img at bounding box center [918, 465] width 18 height 18
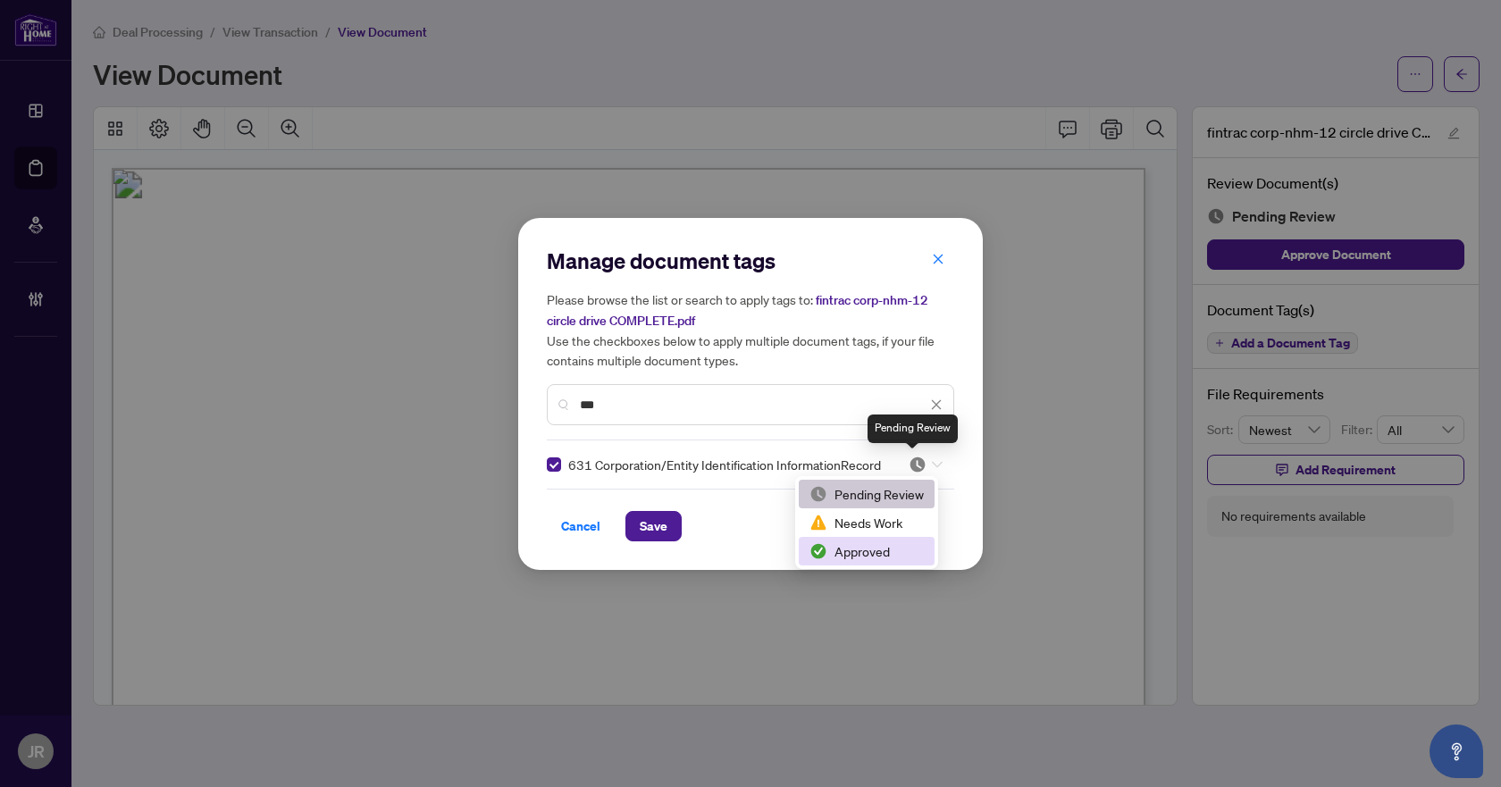
click at [831, 550] on div "Approved" at bounding box center [867, 551] width 114 height 20
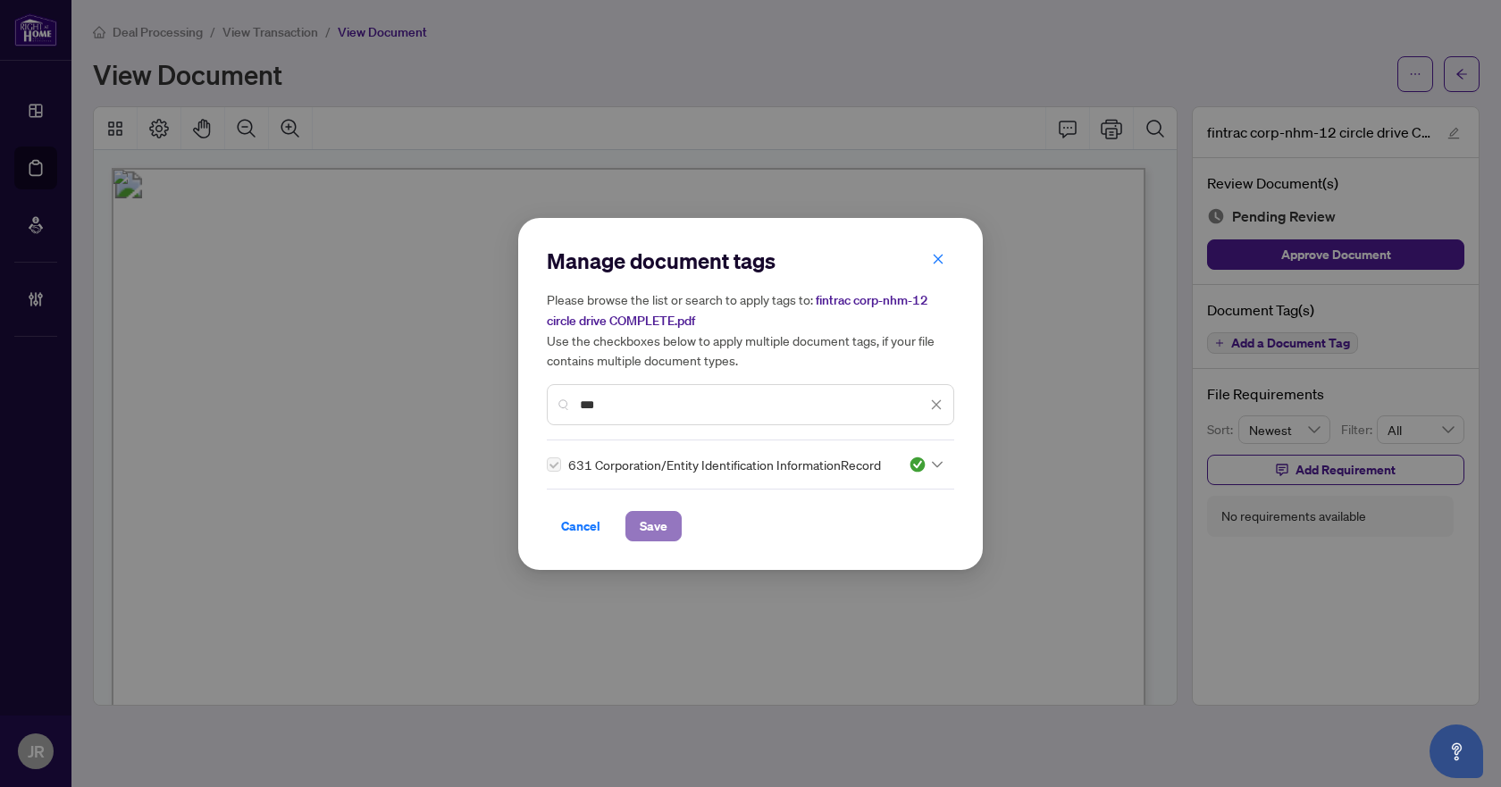
click at [667, 525] on button "Save" at bounding box center [653, 526] width 56 height 30
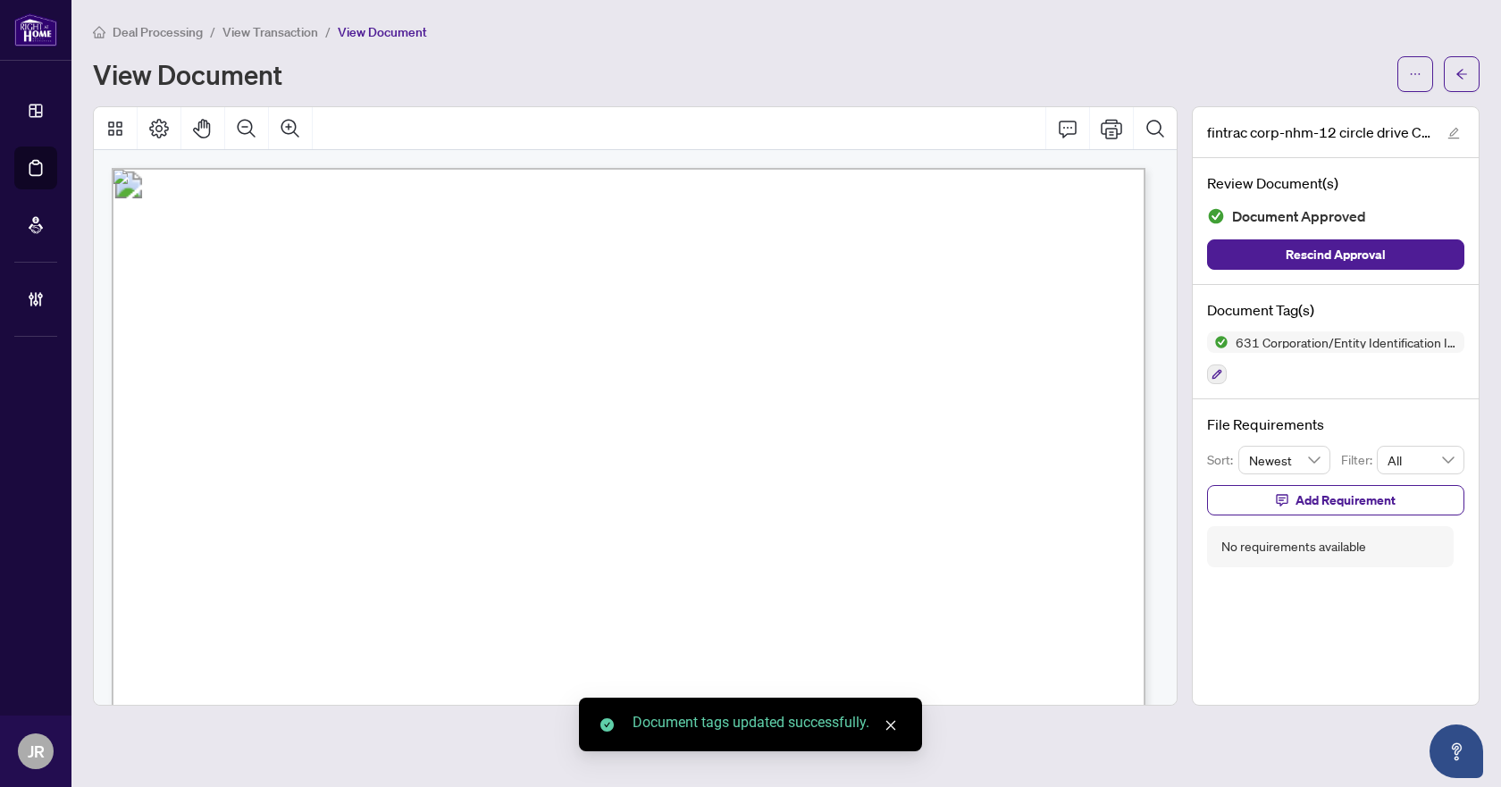
click at [1472, 71] on button "button" at bounding box center [1462, 74] width 36 height 36
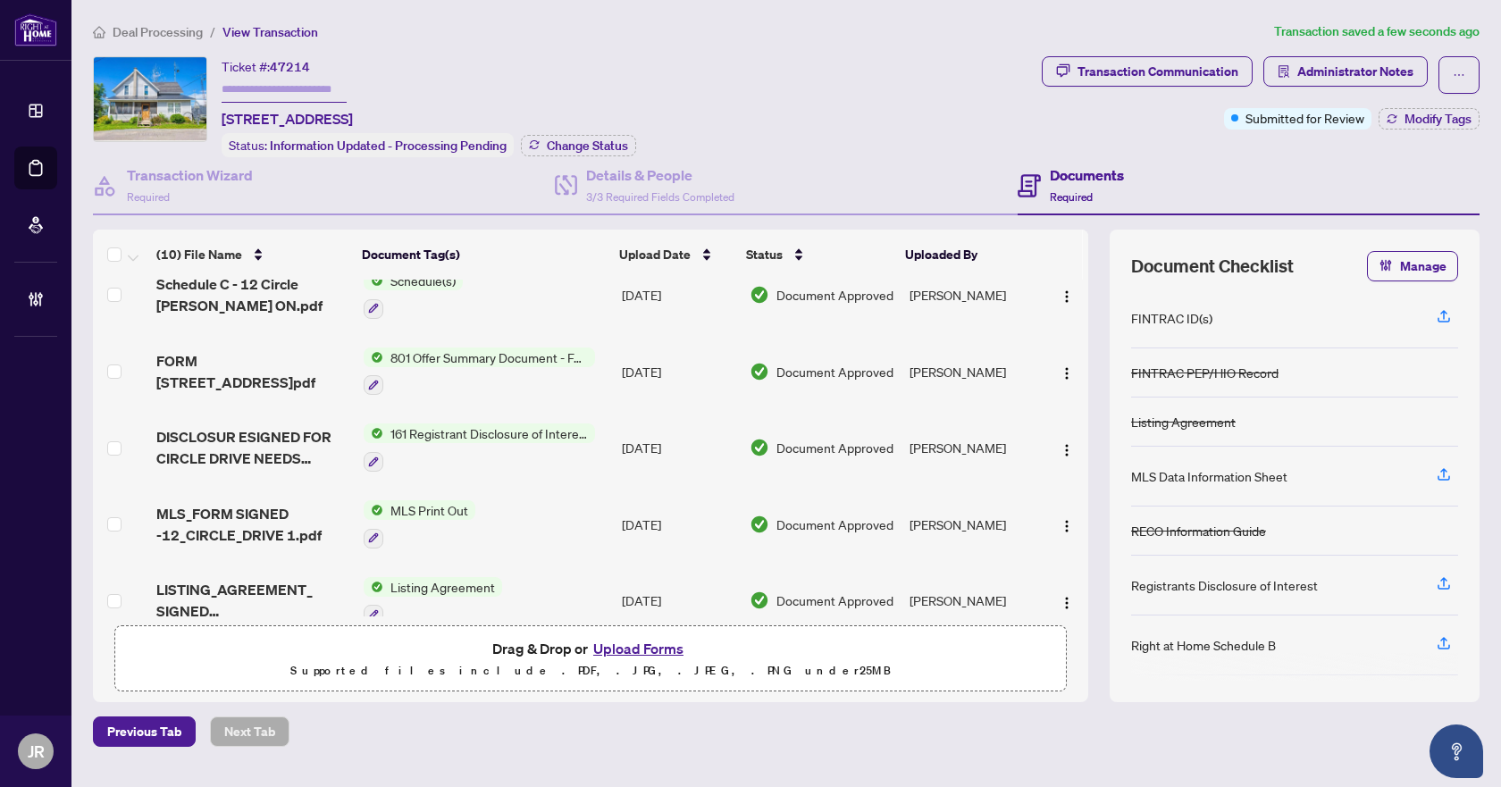
scroll to position [432, 0]
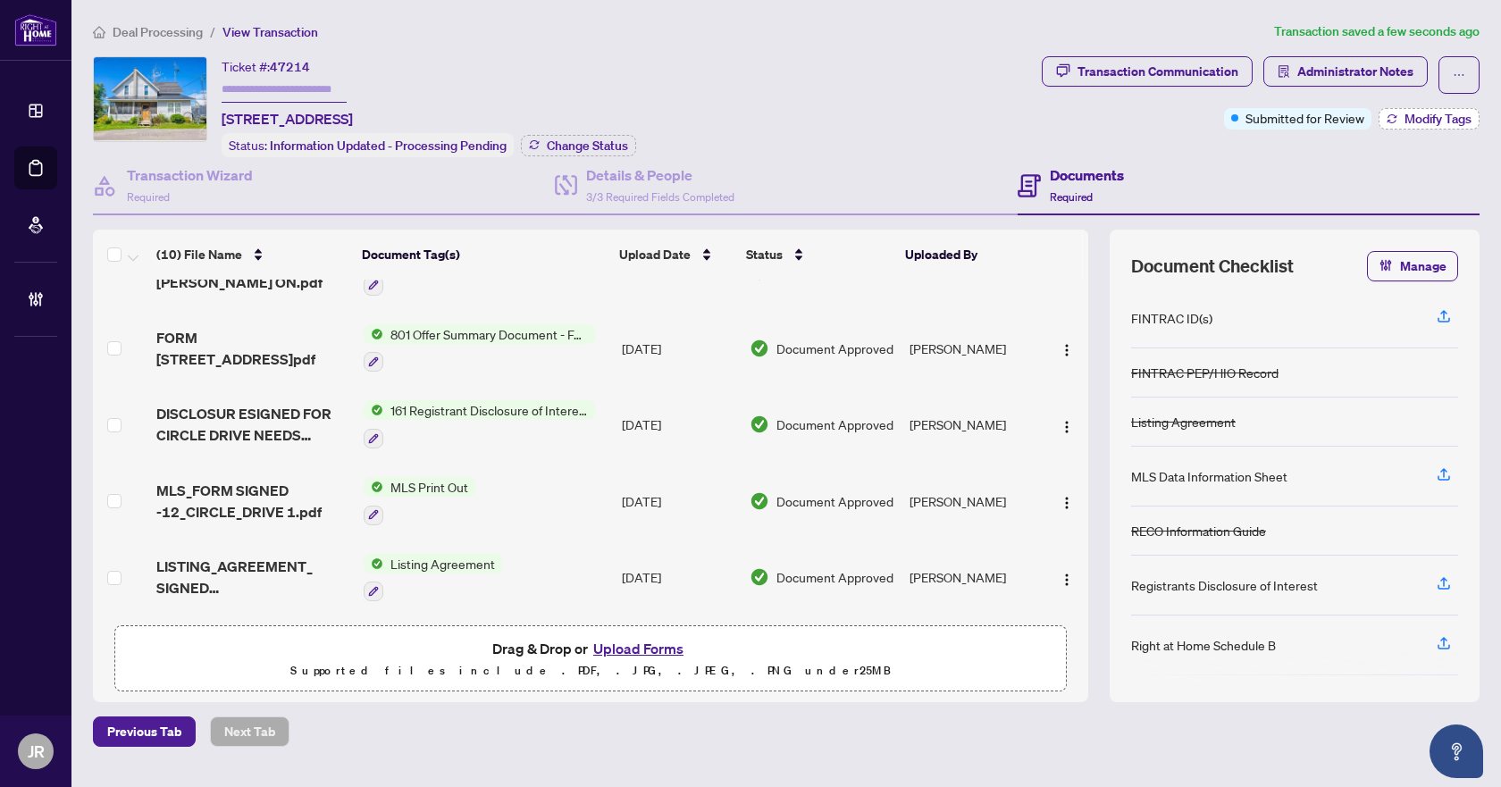
click at [1437, 116] on span "Modify Tags" at bounding box center [1438, 119] width 67 height 13
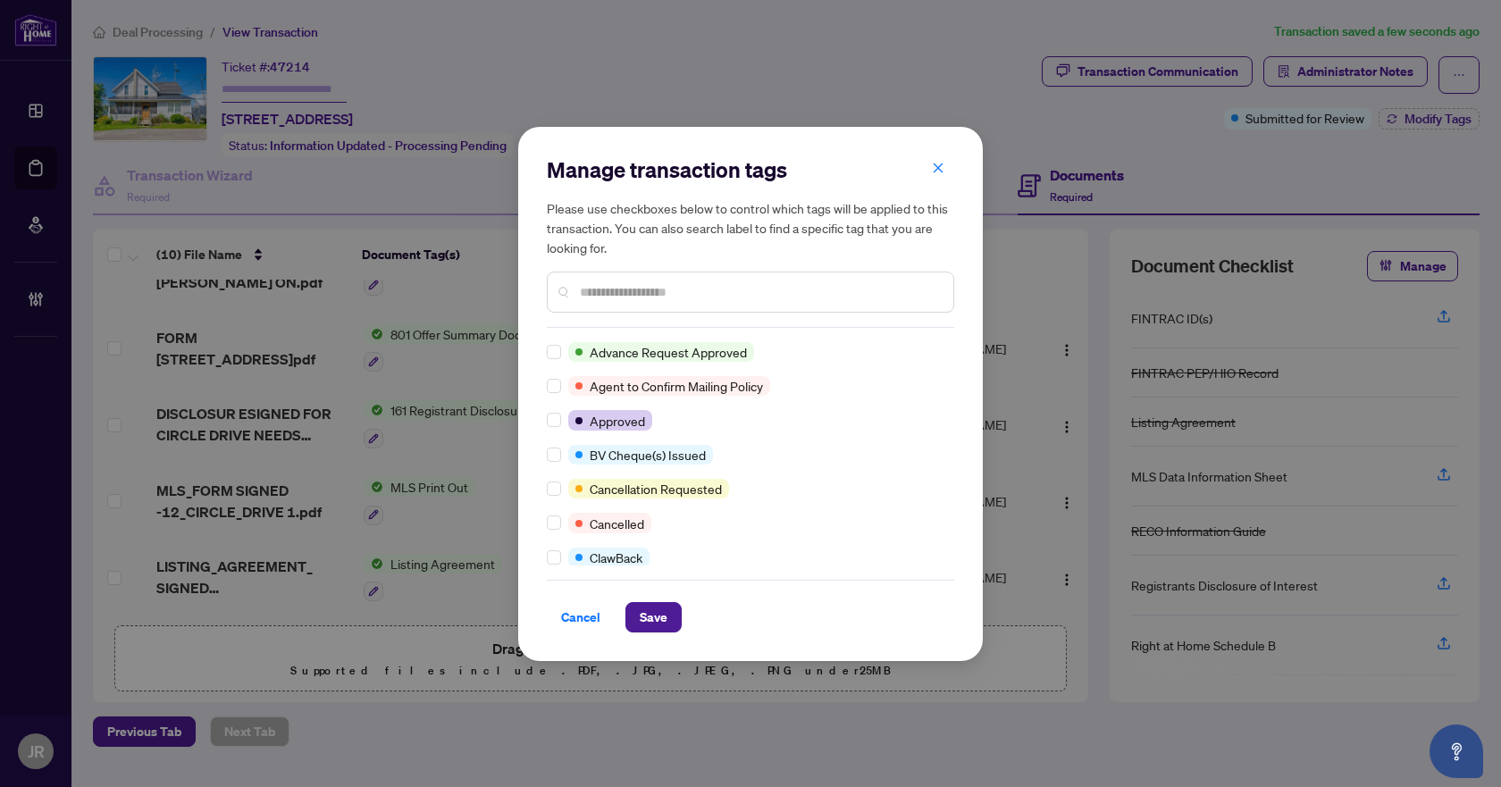
scroll to position [0, 0]
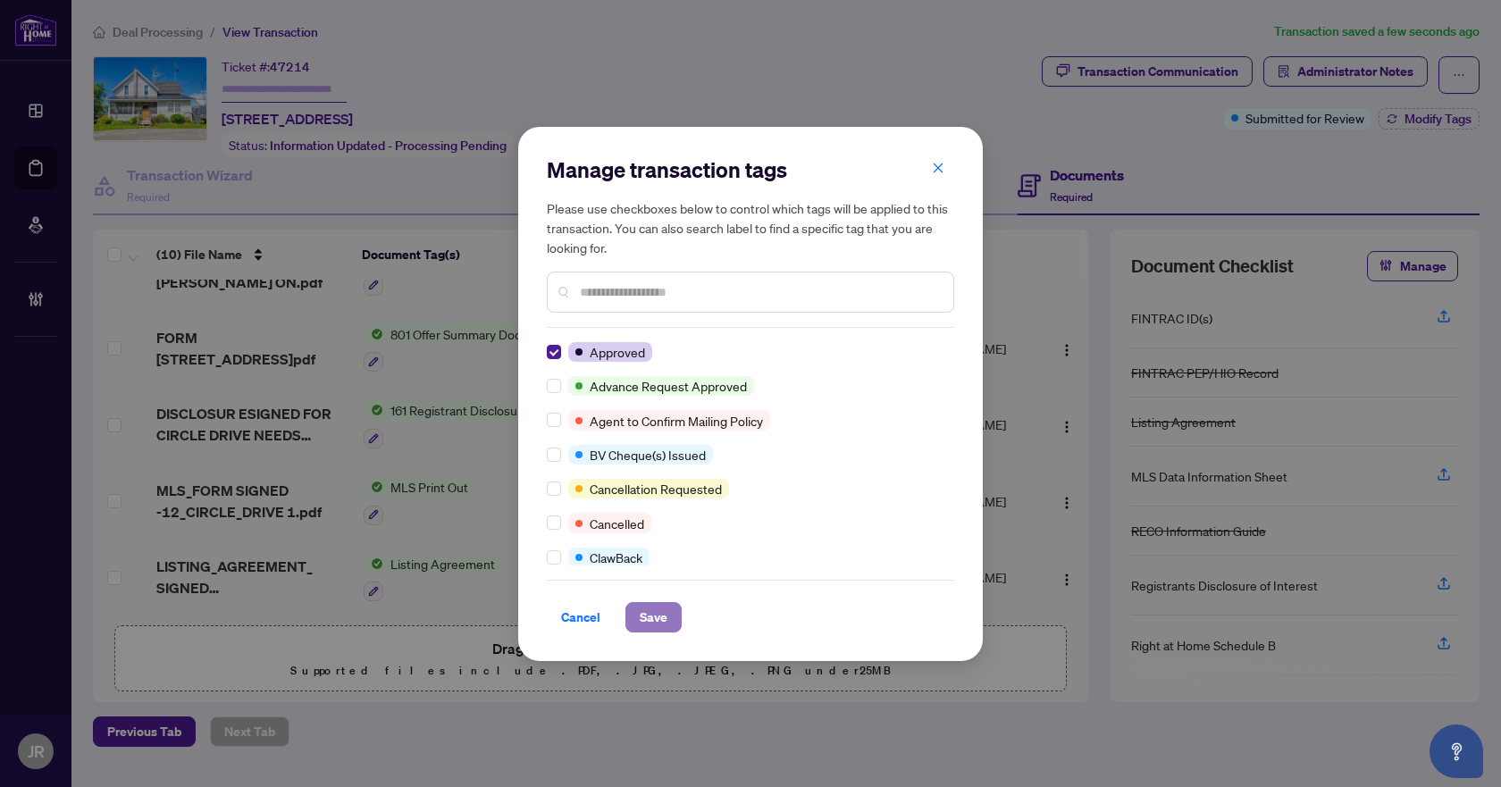
click at [650, 605] on span "Save" at bounding box center [654, 617] width 28 height 29
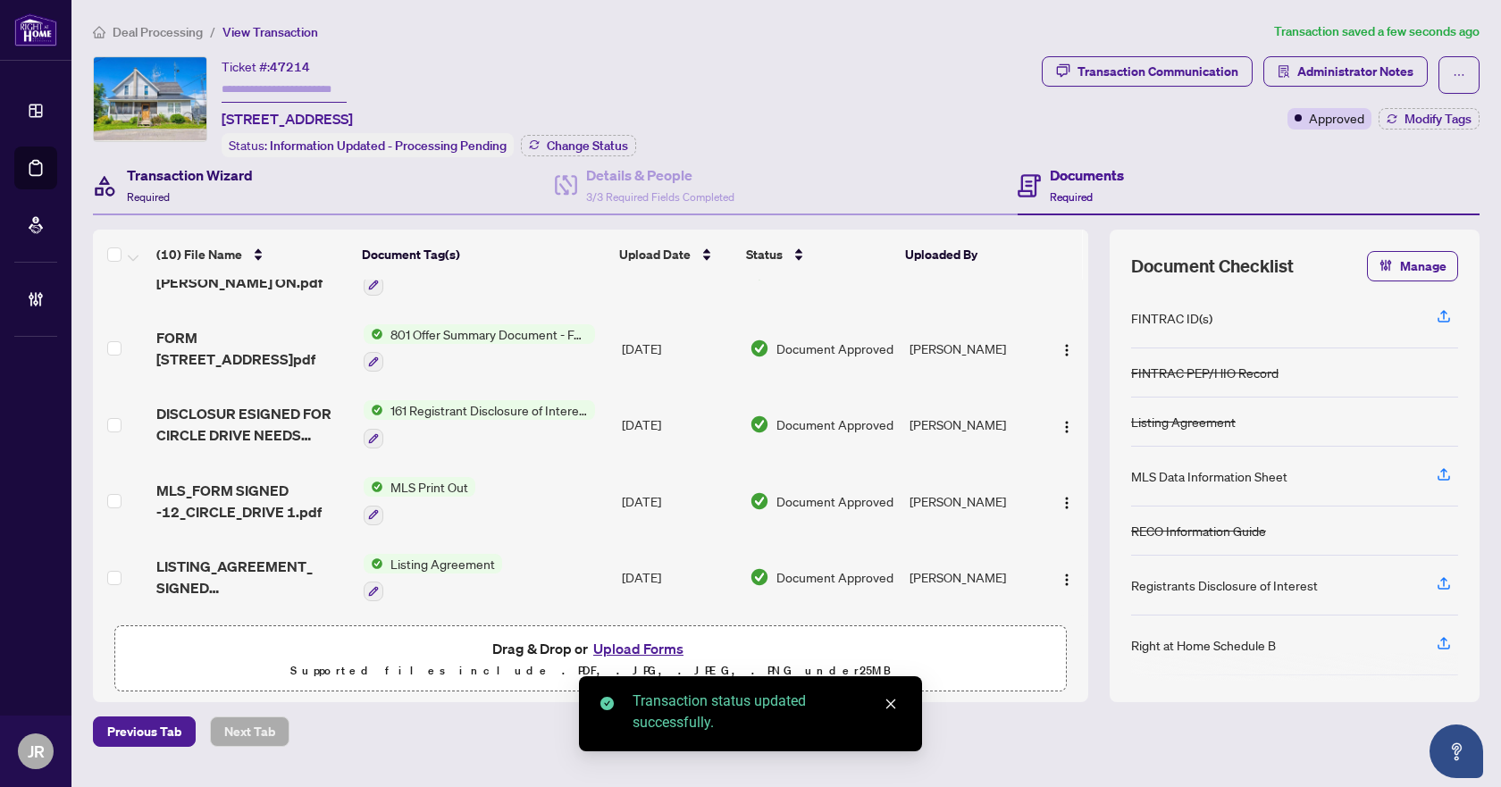
click at [209, 195] on div "Transaction Wizard Required" at bounding box center [190, 185] width 126 height 42
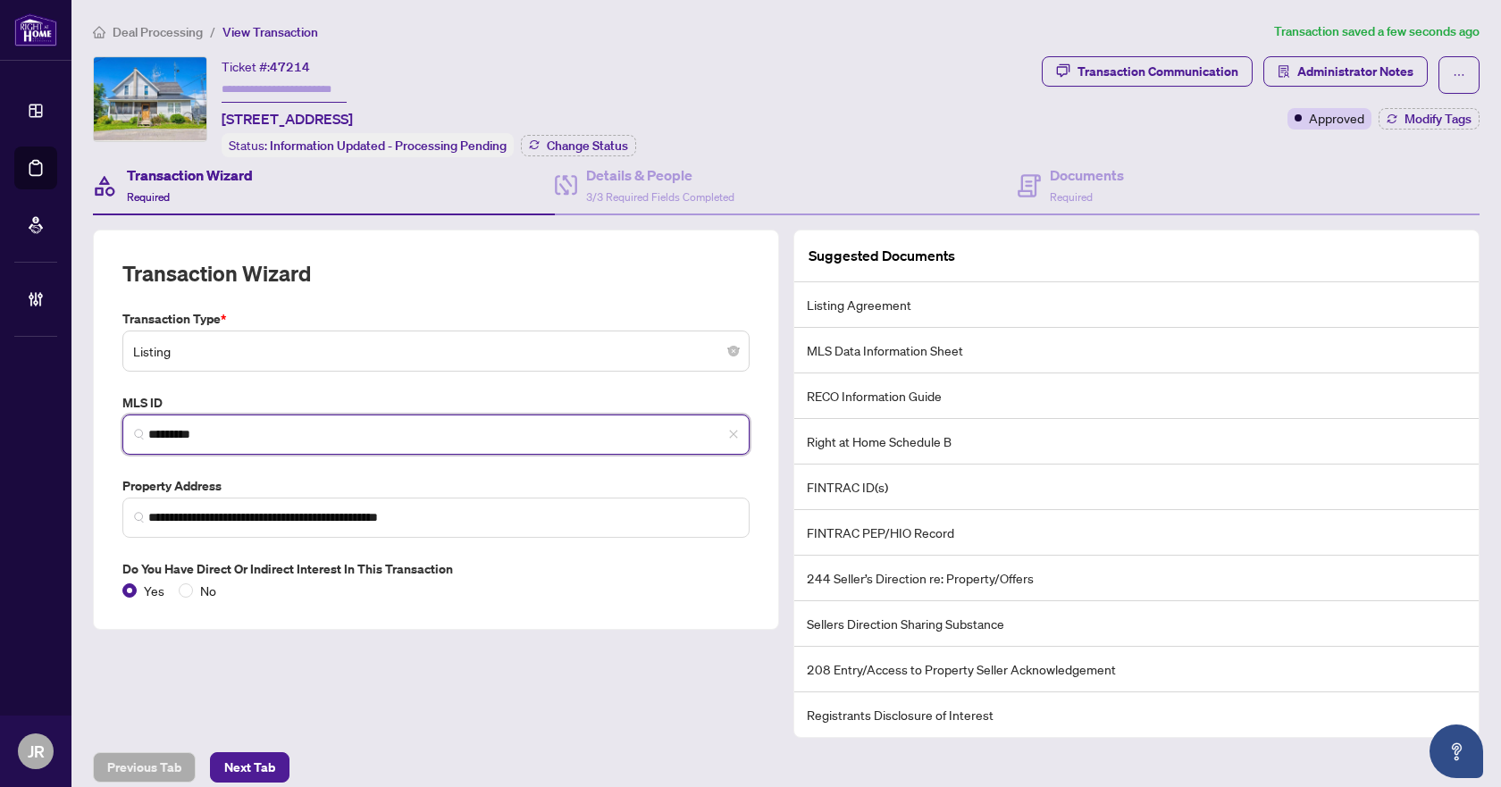
click at [200, 427] on input "*********" at bounding box center [443, 434] width 590 height 19
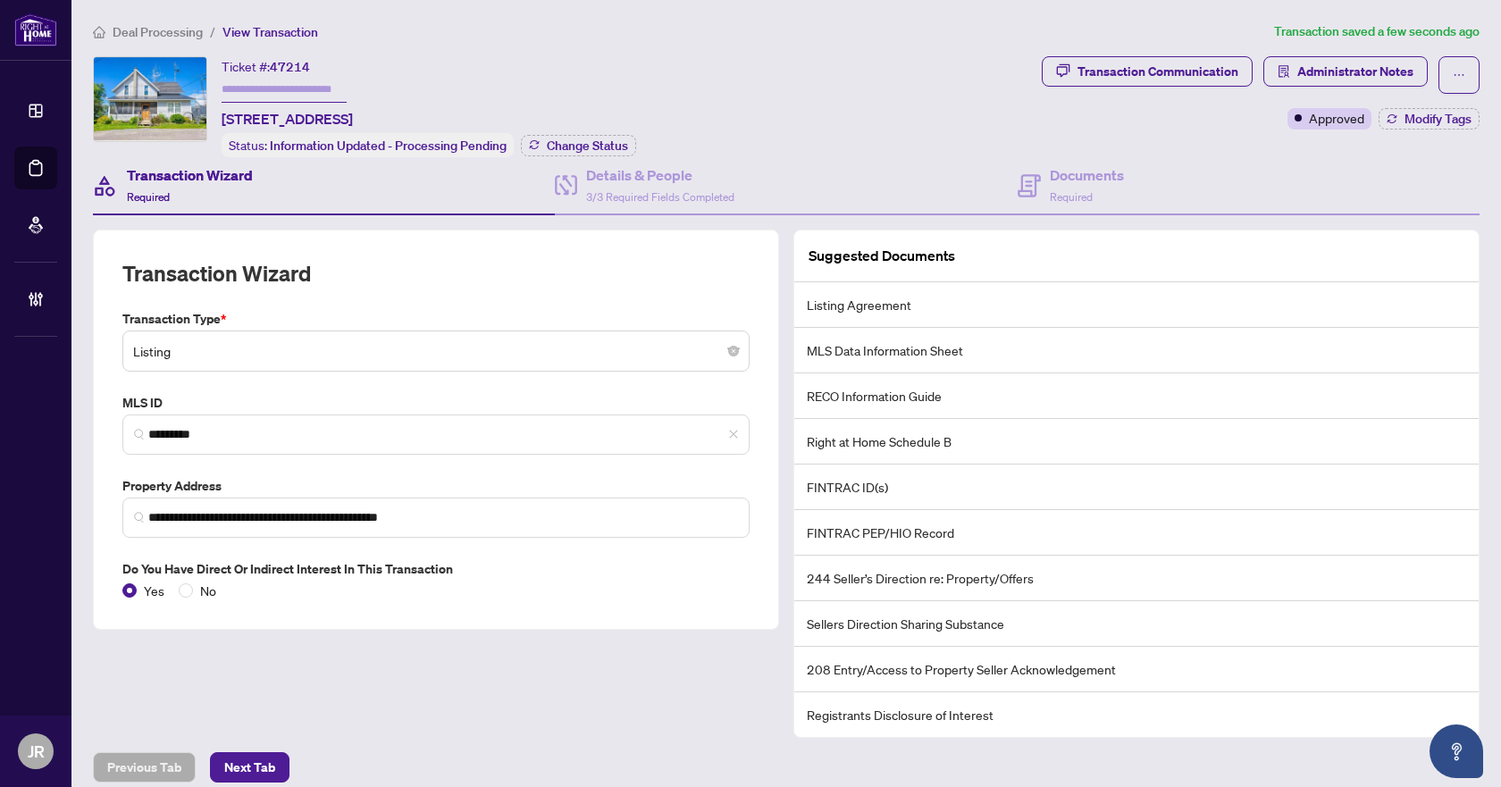
click at [282, 68] on span "47214" at bounding box center [290, 67] width 40 height 16
copy span "47214"
click at [166, 28] on span "Deal Processing" at bounding box center [158, 32] width 90 height 16
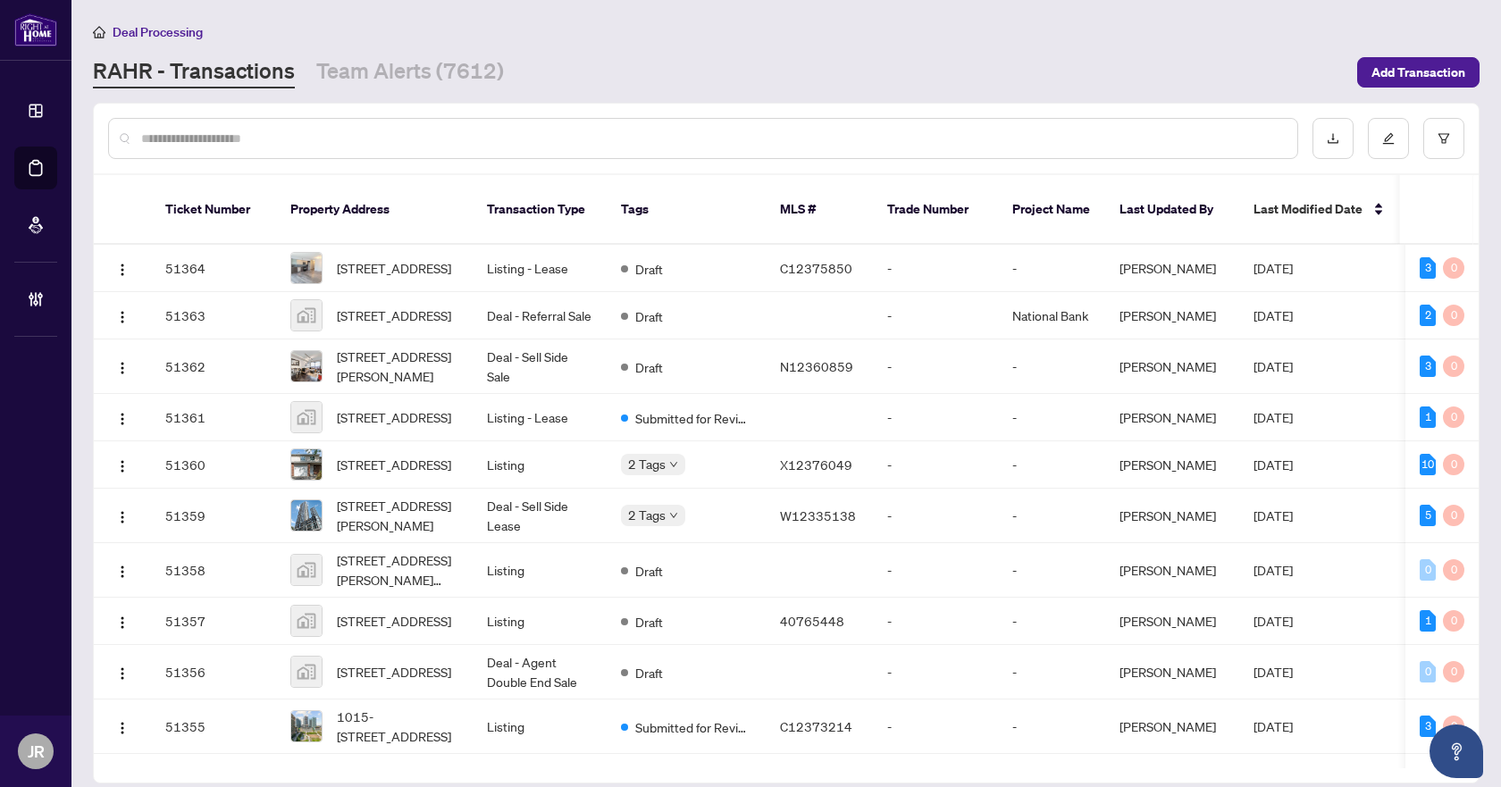
click at [416, 129] on input "text" at bounding box center [712, 139] width 1142 height 20
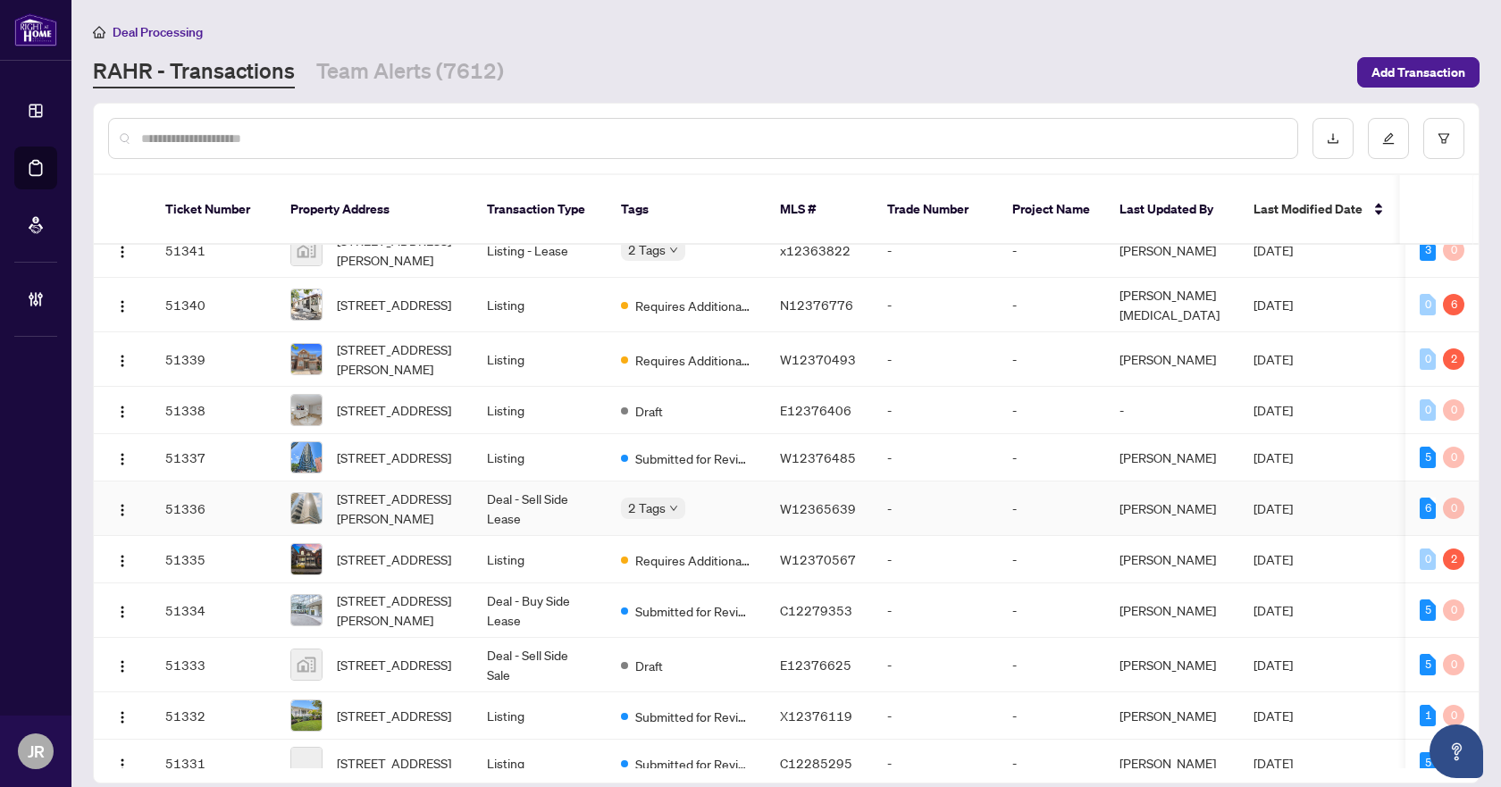
scroll to position [1469, 0]
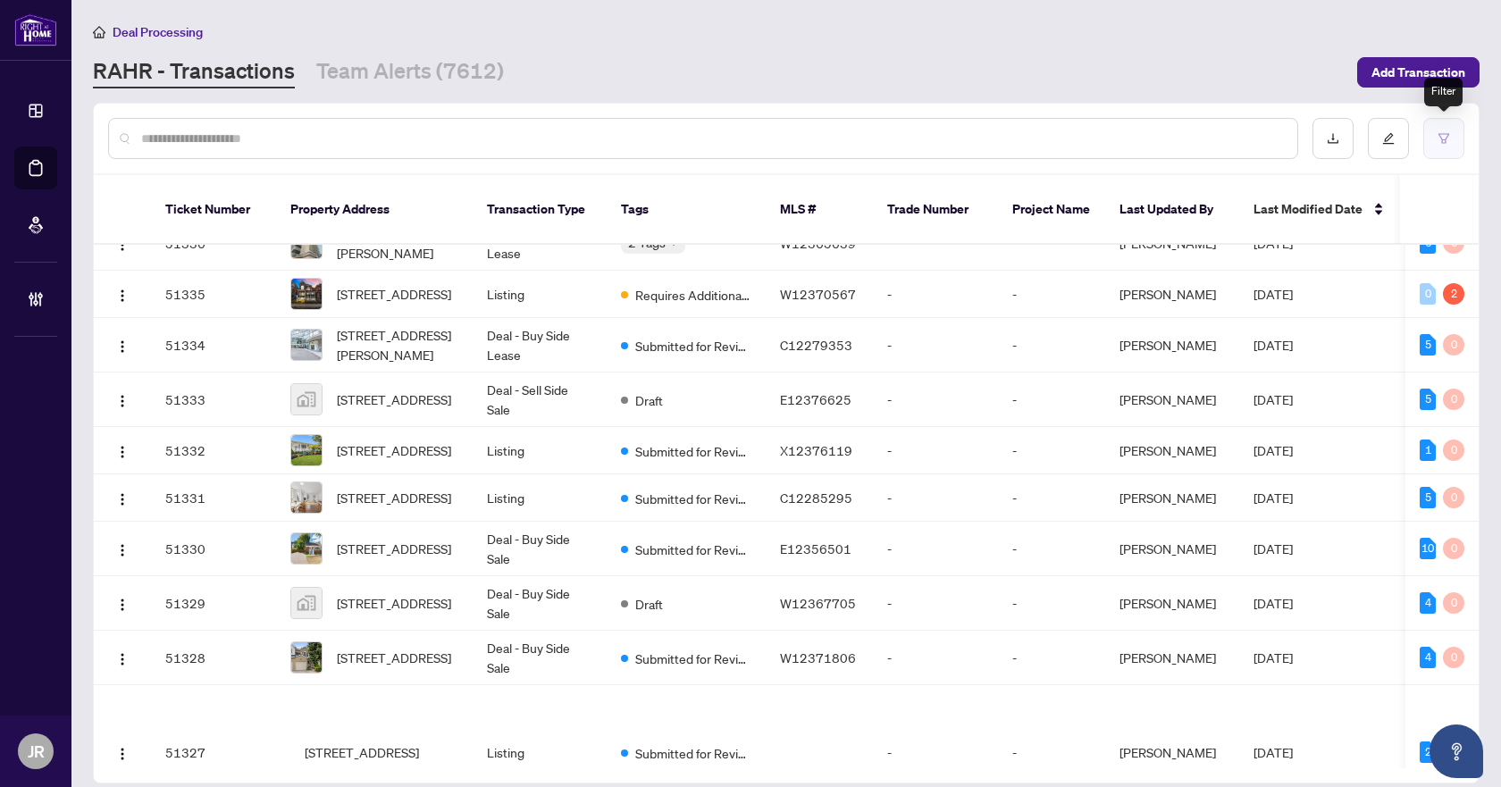
click at [1448, 141] on icon "filter" at bounding box center [1444, 138] width 13 height 13
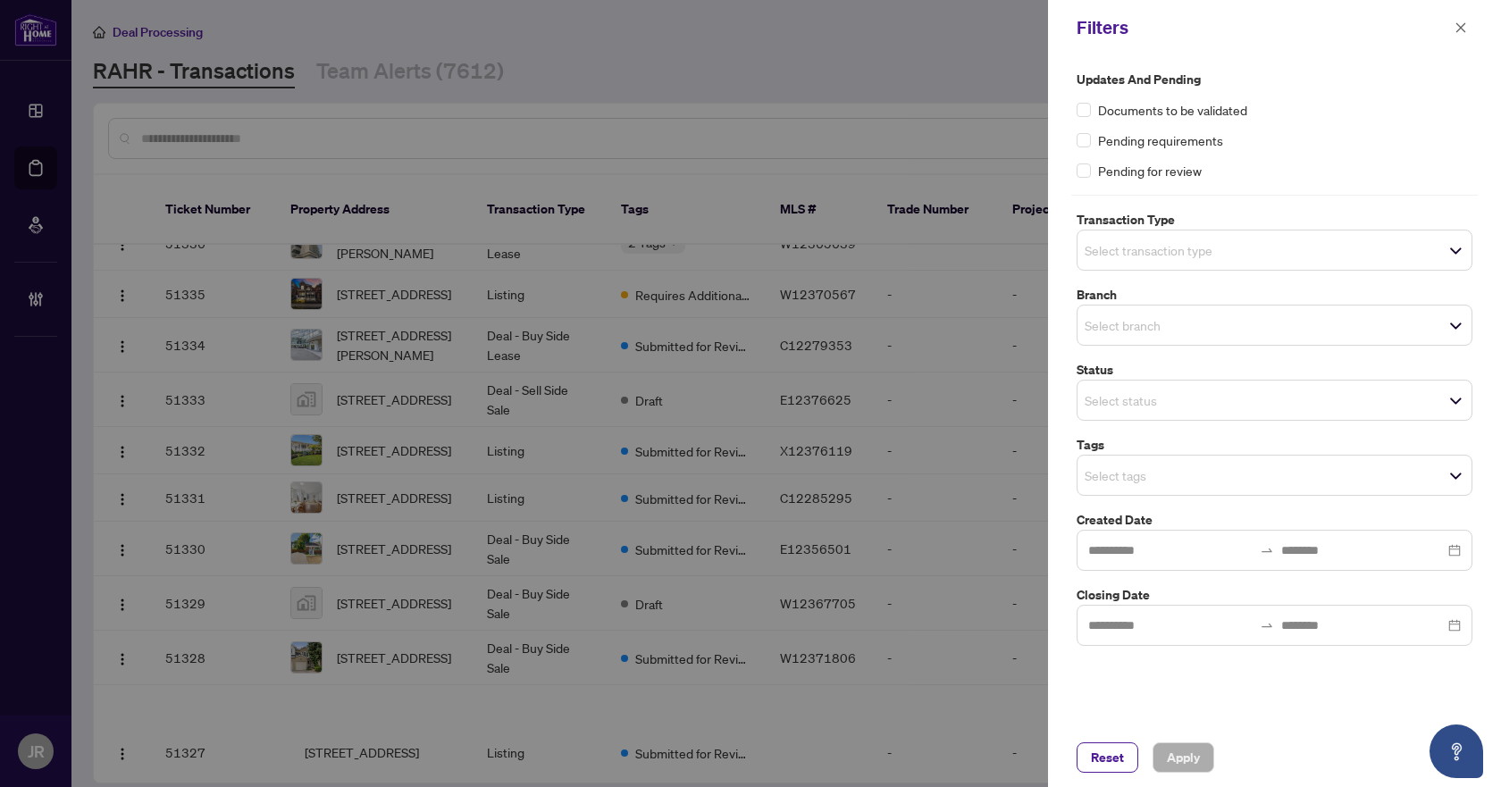
click at [1210, 402] on input "search" at bounding box center [1147, 400] width 125 height 21
click at [1240, 322] on span "Select branch" at bounding box center [1275, 325] width 394 height 25
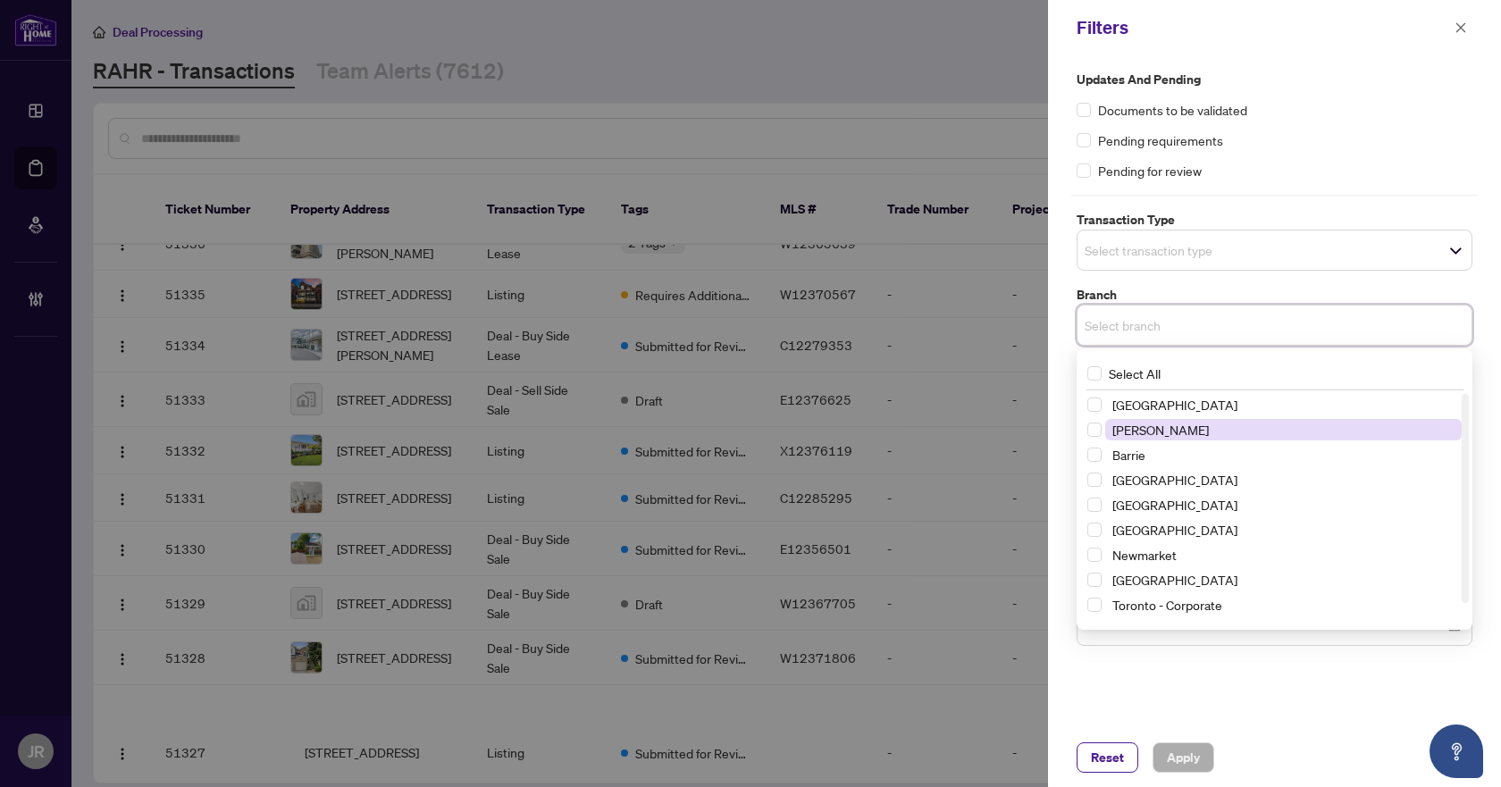
click at [1207, 424] on span "[PERSON_NAME]" at bounding box center [1283, 429] width 357 height 21
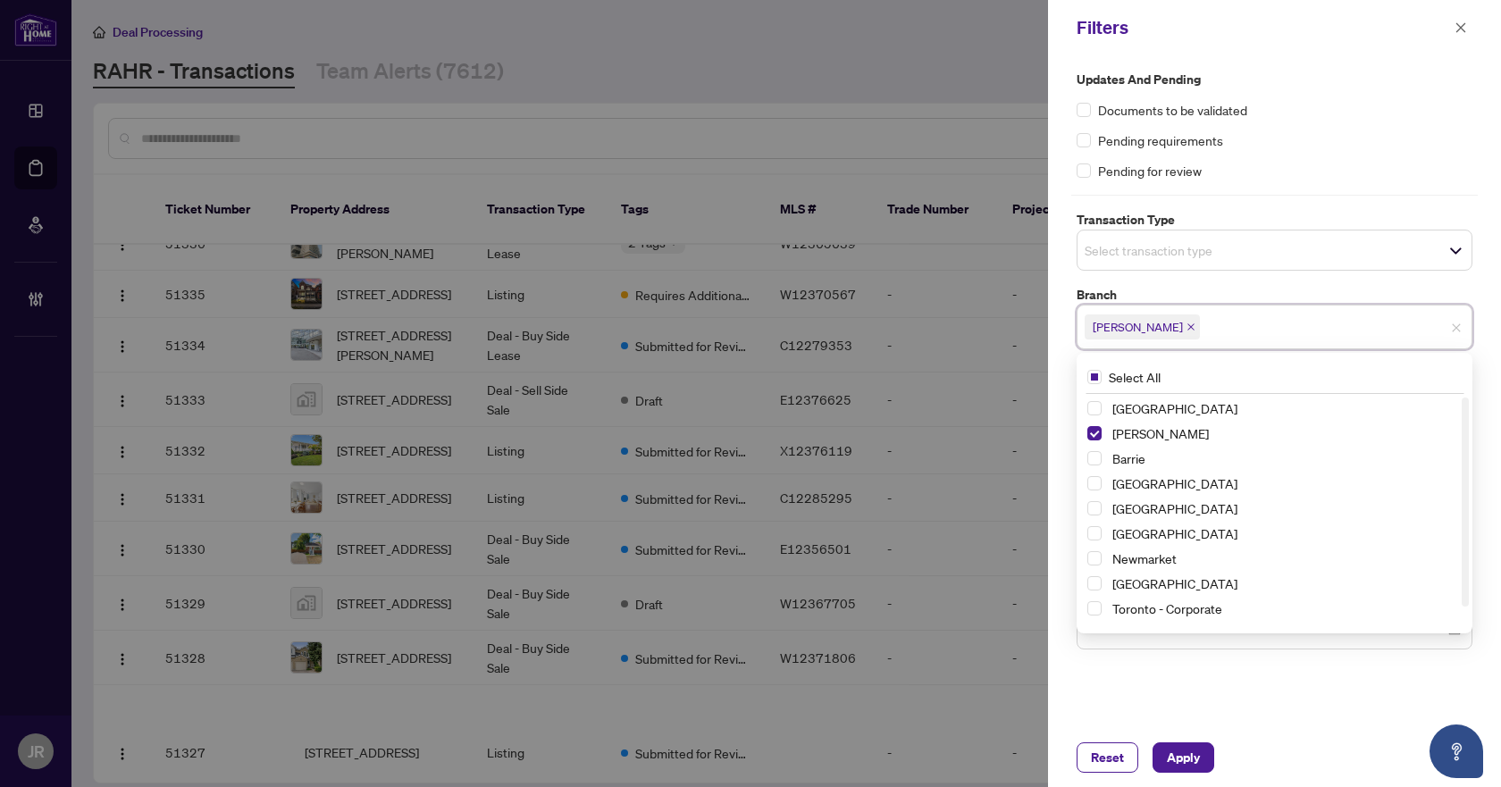
click at [1210, 254] on input "search" at bounding box center [1147, 249] width 125 height 21
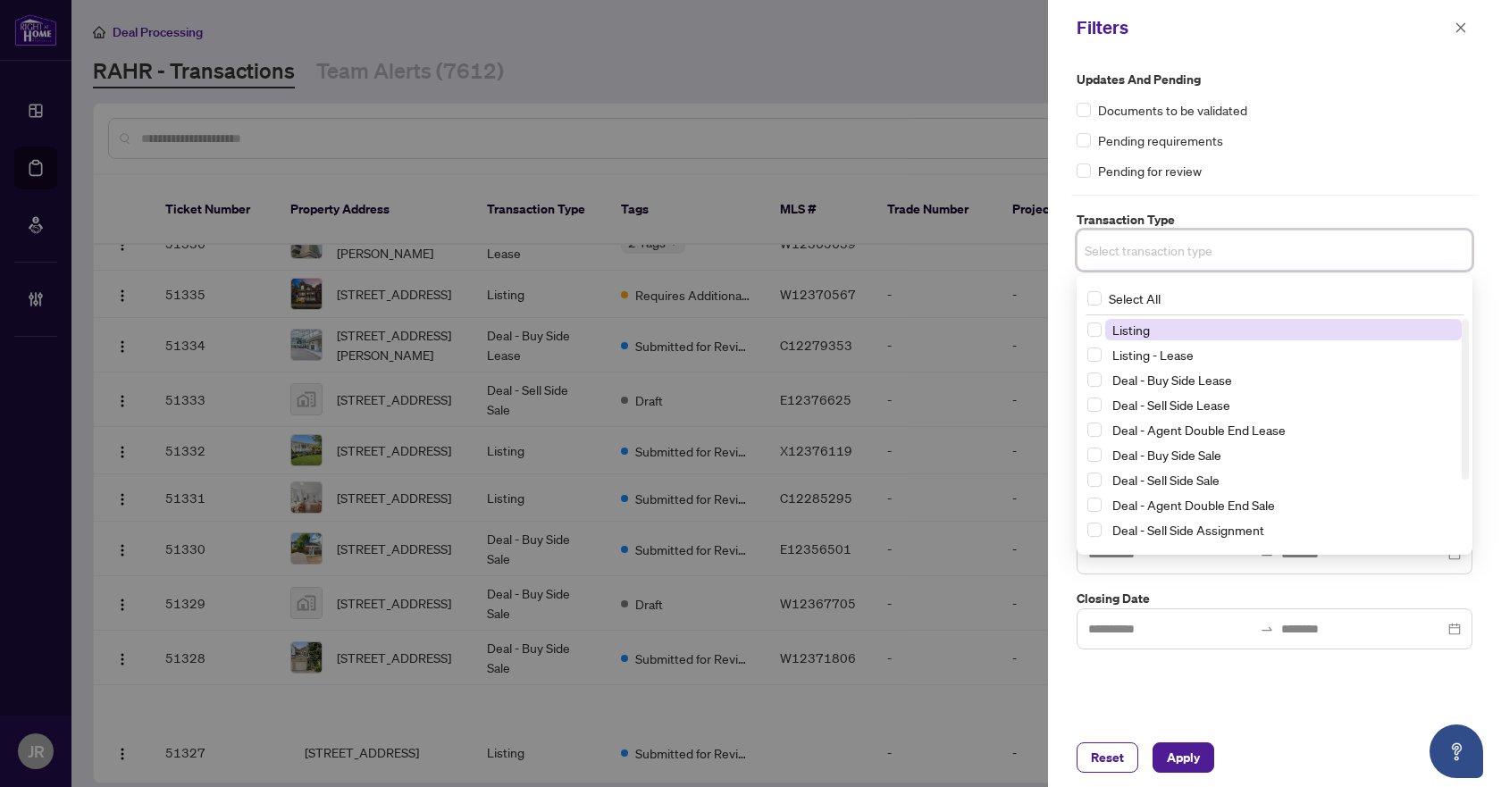
click at [1196, 337] on span "Listing" at bounding box center [1283, 329] width 357 height 21
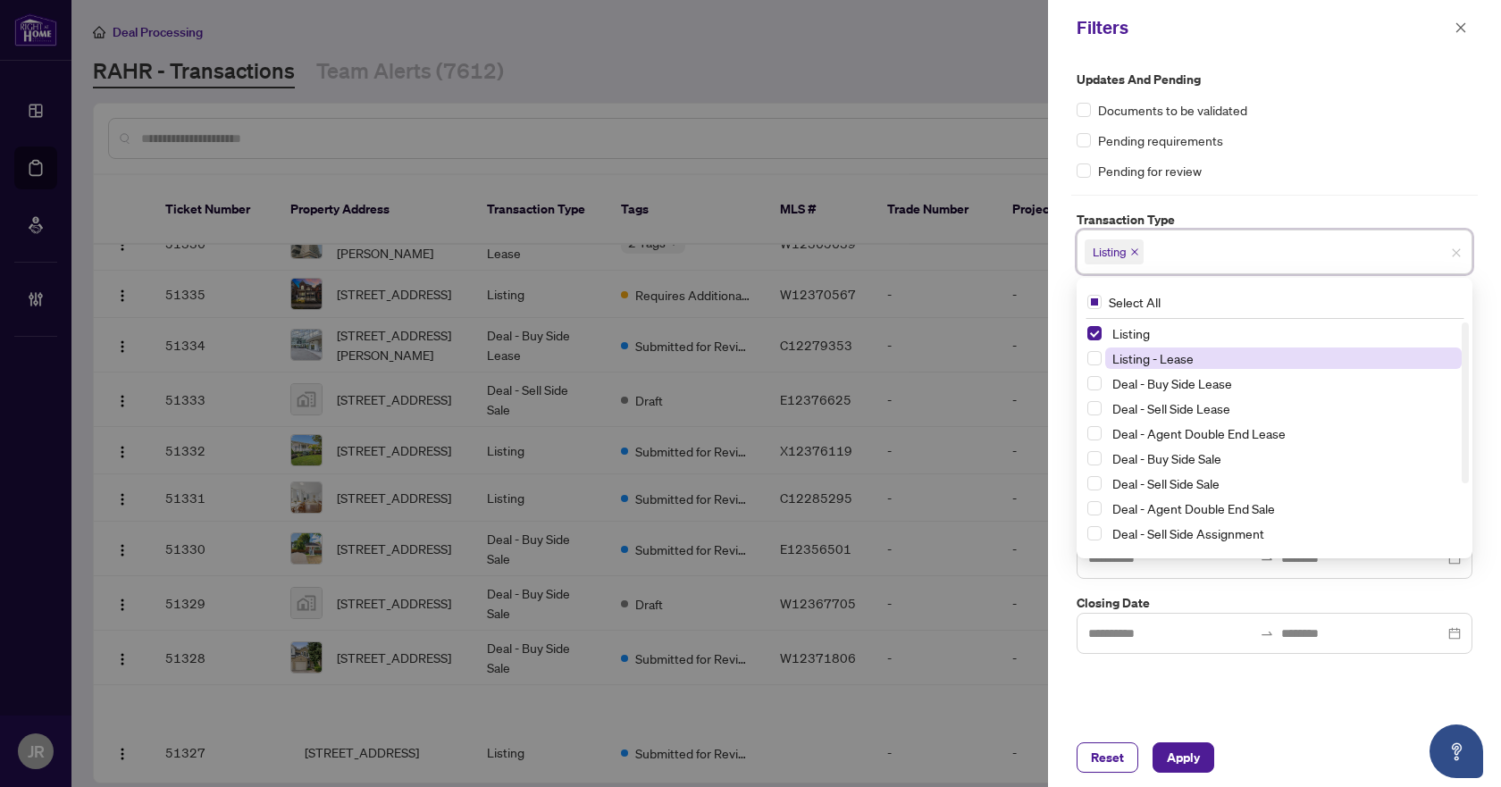
click at [1198, 353] on span "Listing - Lease" at bounding box center [1283, 358] width 357 height 21
click at [1345, 151] on div "Updates and Pending Documents to be validated Pending requirements Pending for …" at bounding box center [1275, 125] width 396 height 111
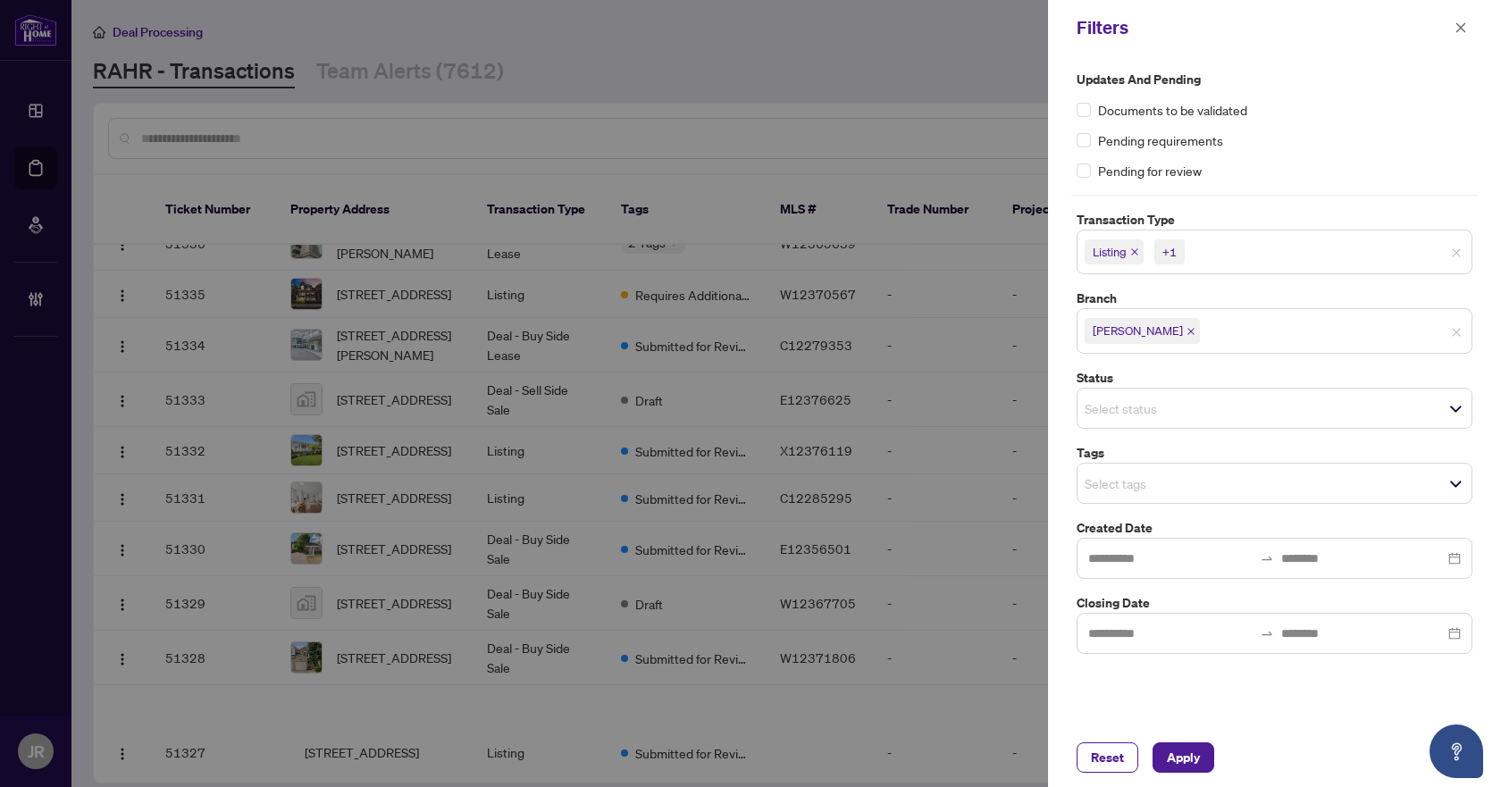
click at [1210, 474] on input "search" at bounding box center [1147, 483] width 125 height 21
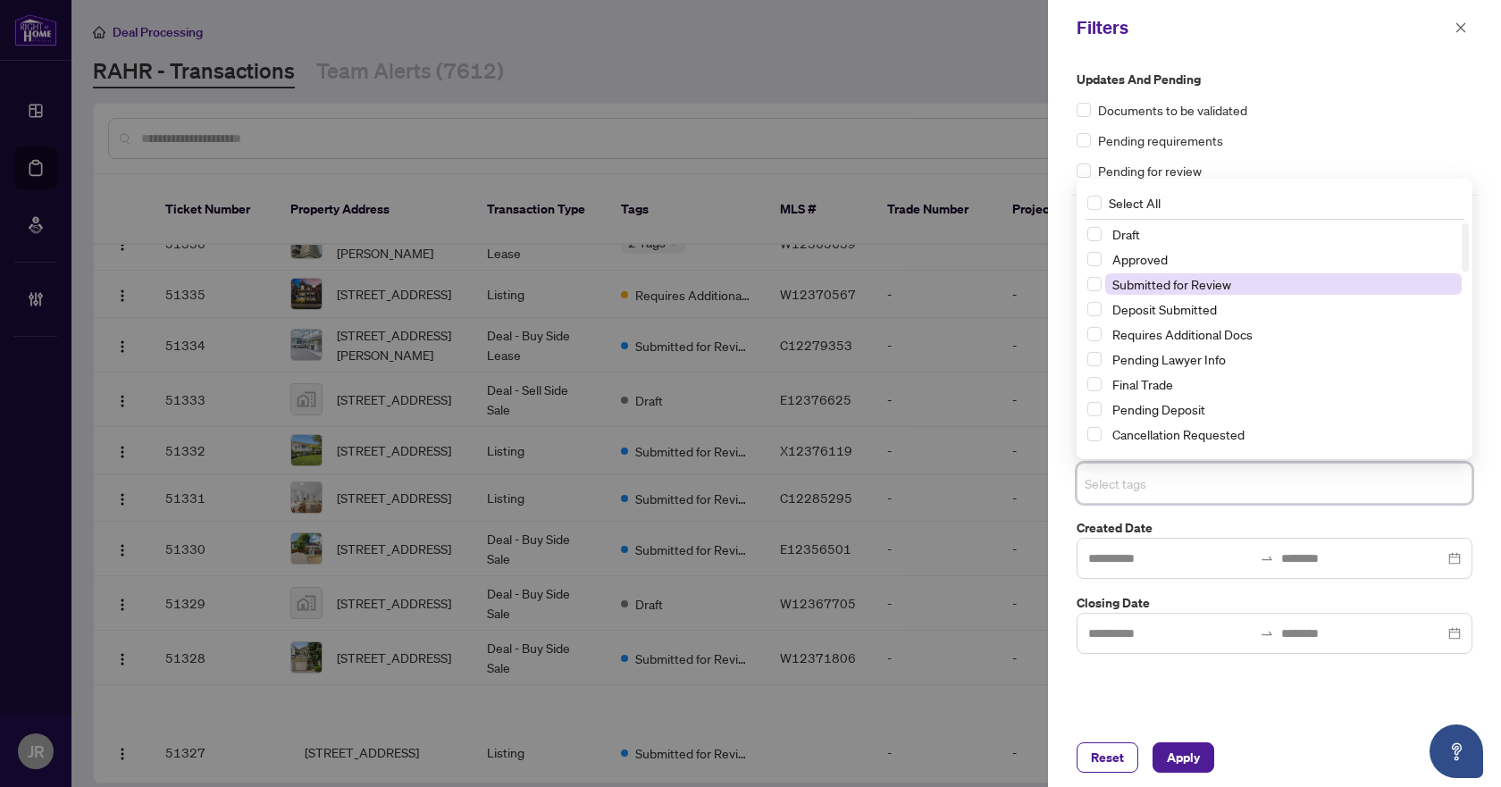
click at [1180, 290] on span "Submitted for Review" at bounding box center [1171, 284] width 119 height 16
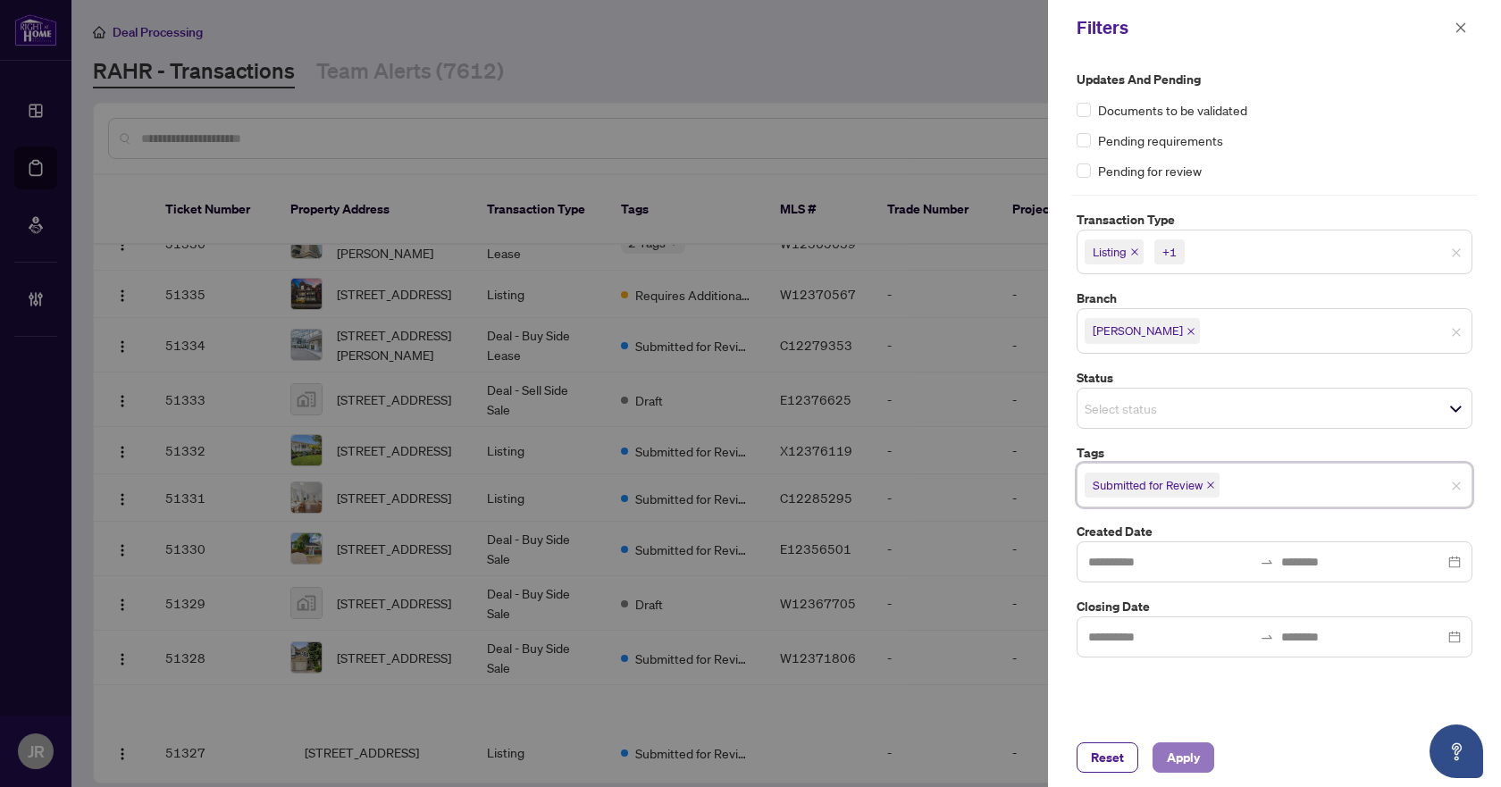
click at [1169, 750] on span "Apply" at bounding box center [1183, 757] width 33 height 29
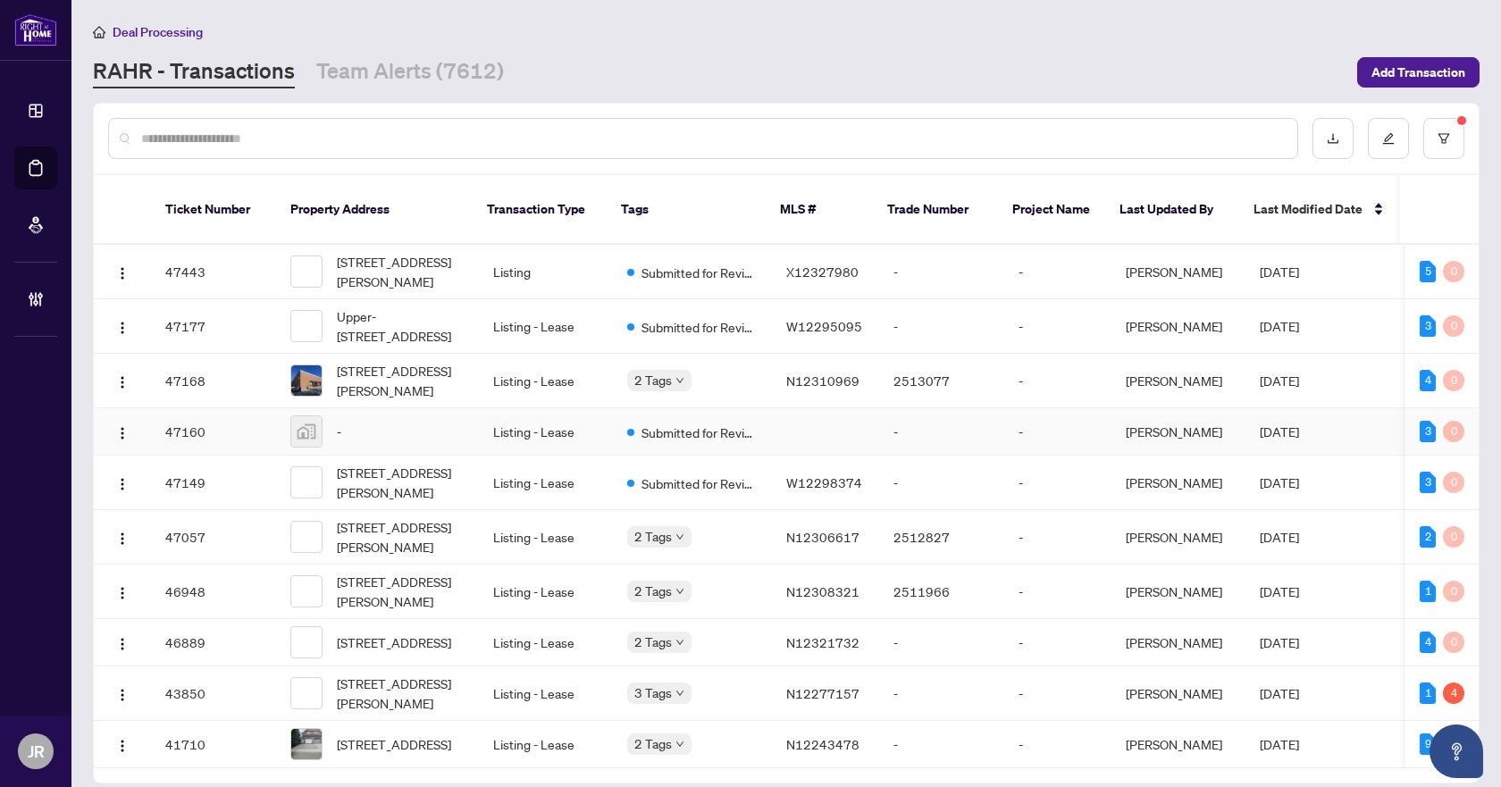
scroll to position [3466, 0]
click at [594, 721] on td "Listing - Lease" at bounding box center [546, 744] width 134 height 47
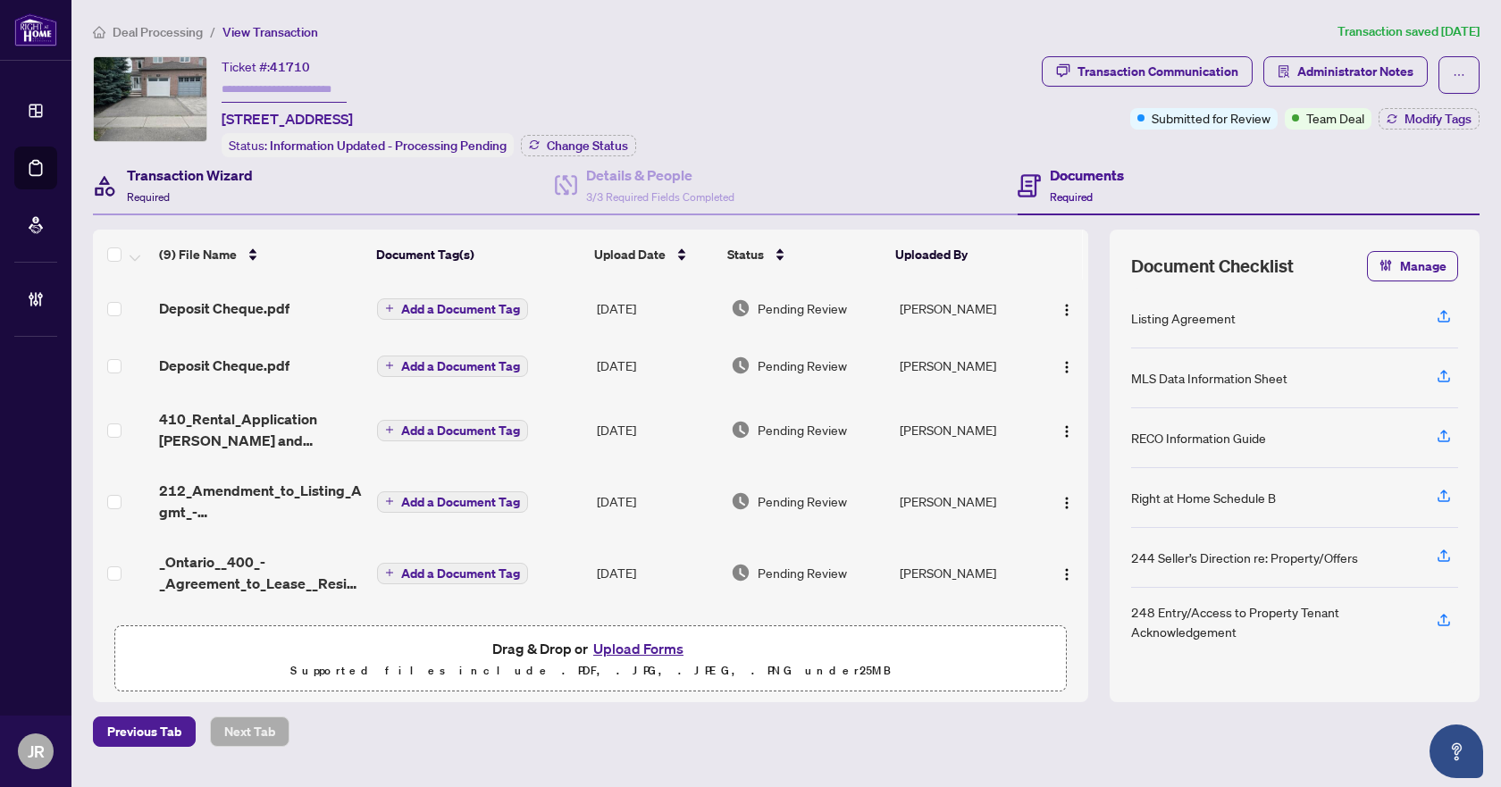
click at [230, 180] on h4 "Transaction Wizard" at bounding box center [190, 174] width 126 height 21
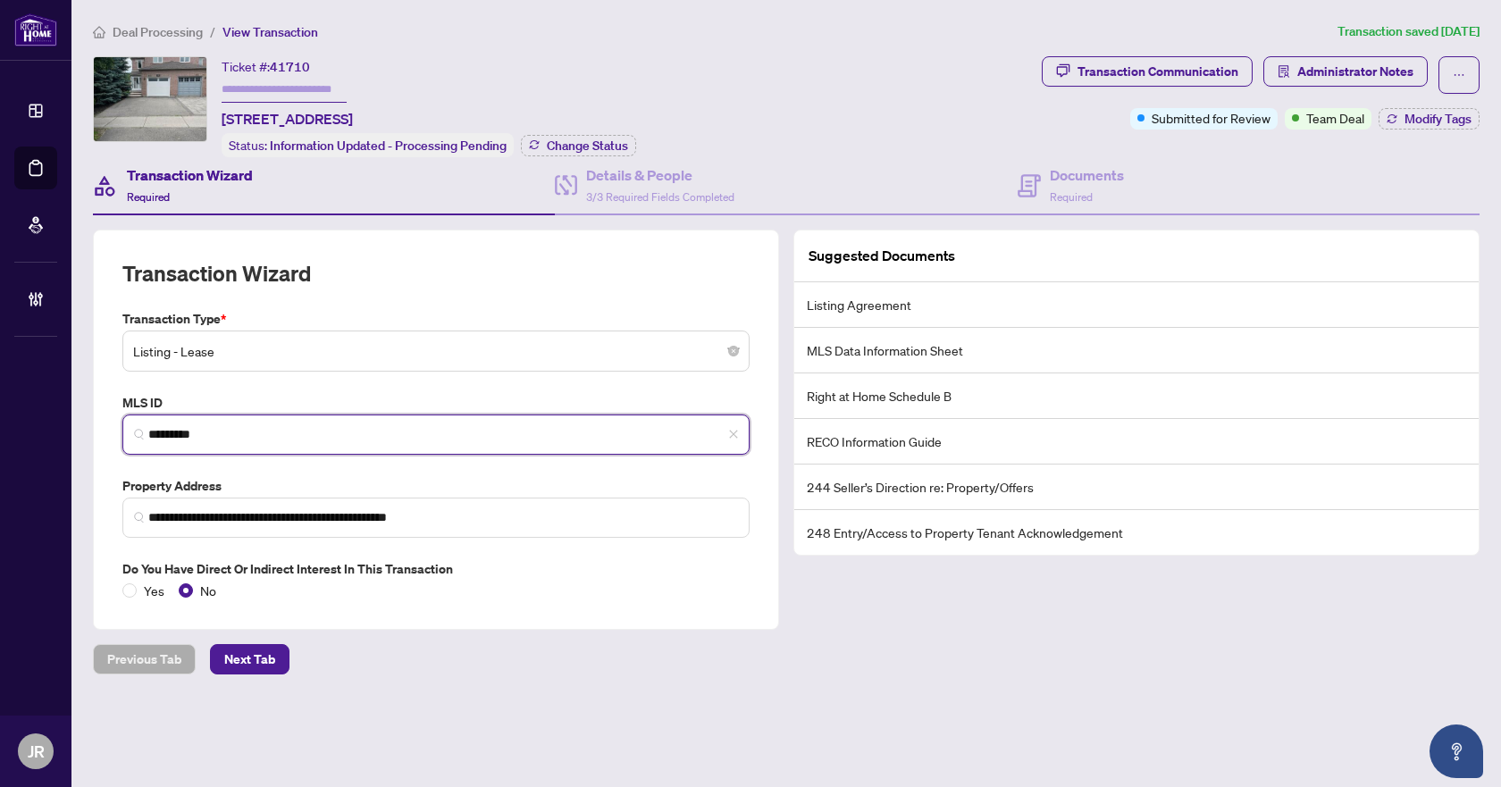
click at [180, 436] on input "*********" at bounding box center [443, 434] width 590 height 19
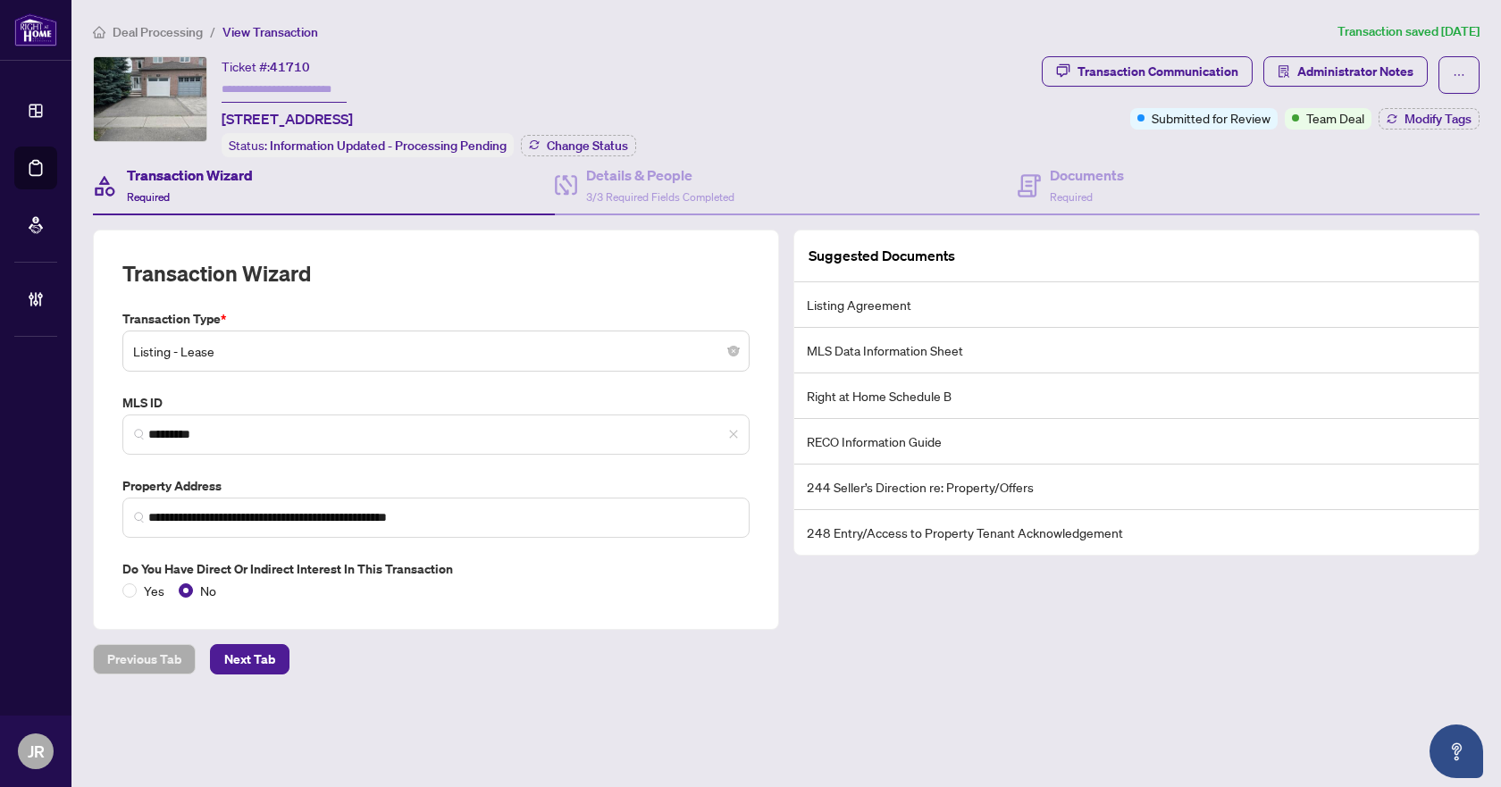
click at [171, 27] on span "Deal Processing" at bounding box center [158, 32] width 90 height 16
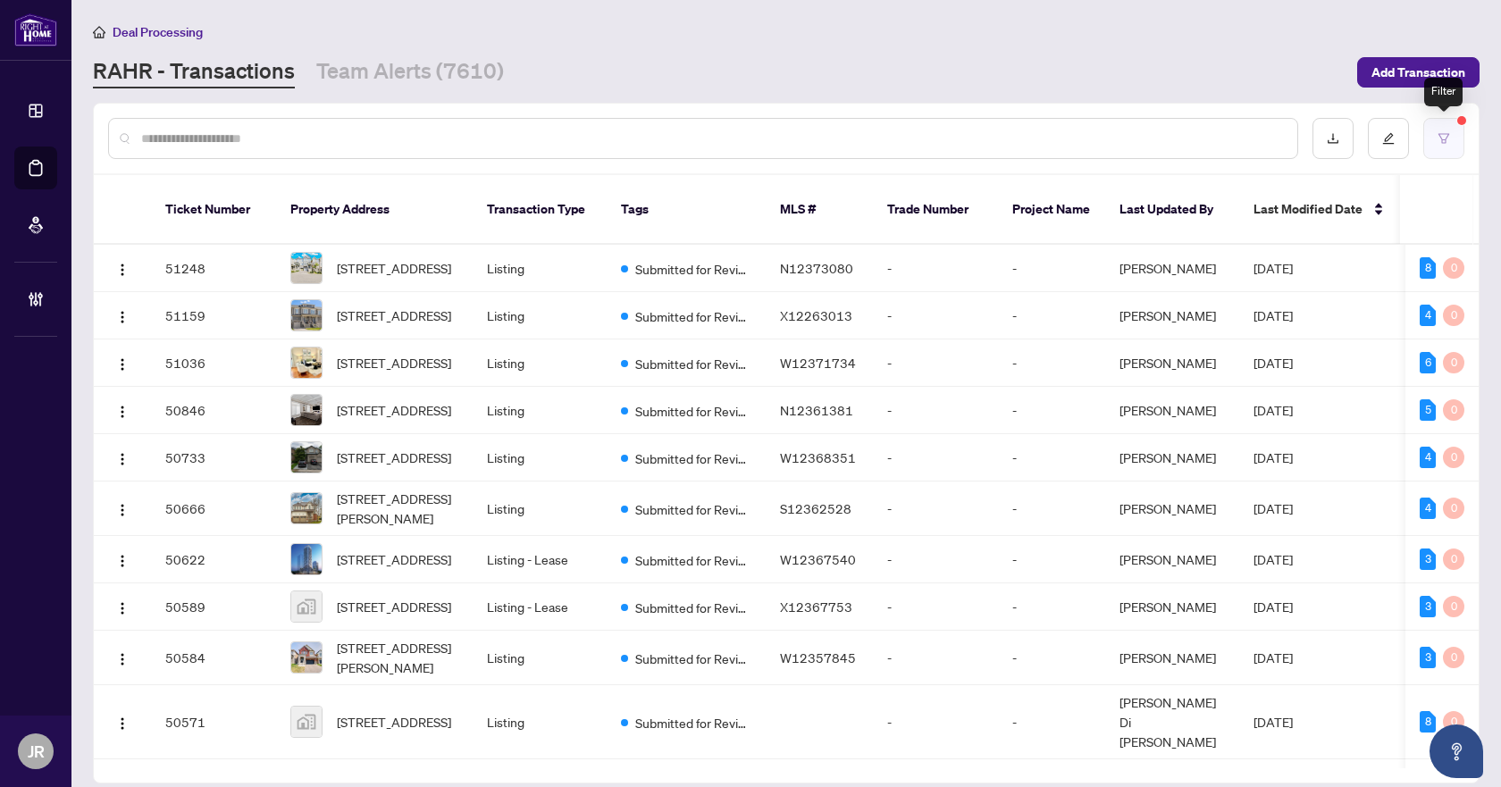
click at [1449, 128] on button "button" at bounding box center [1443, 138] width 41 height 41
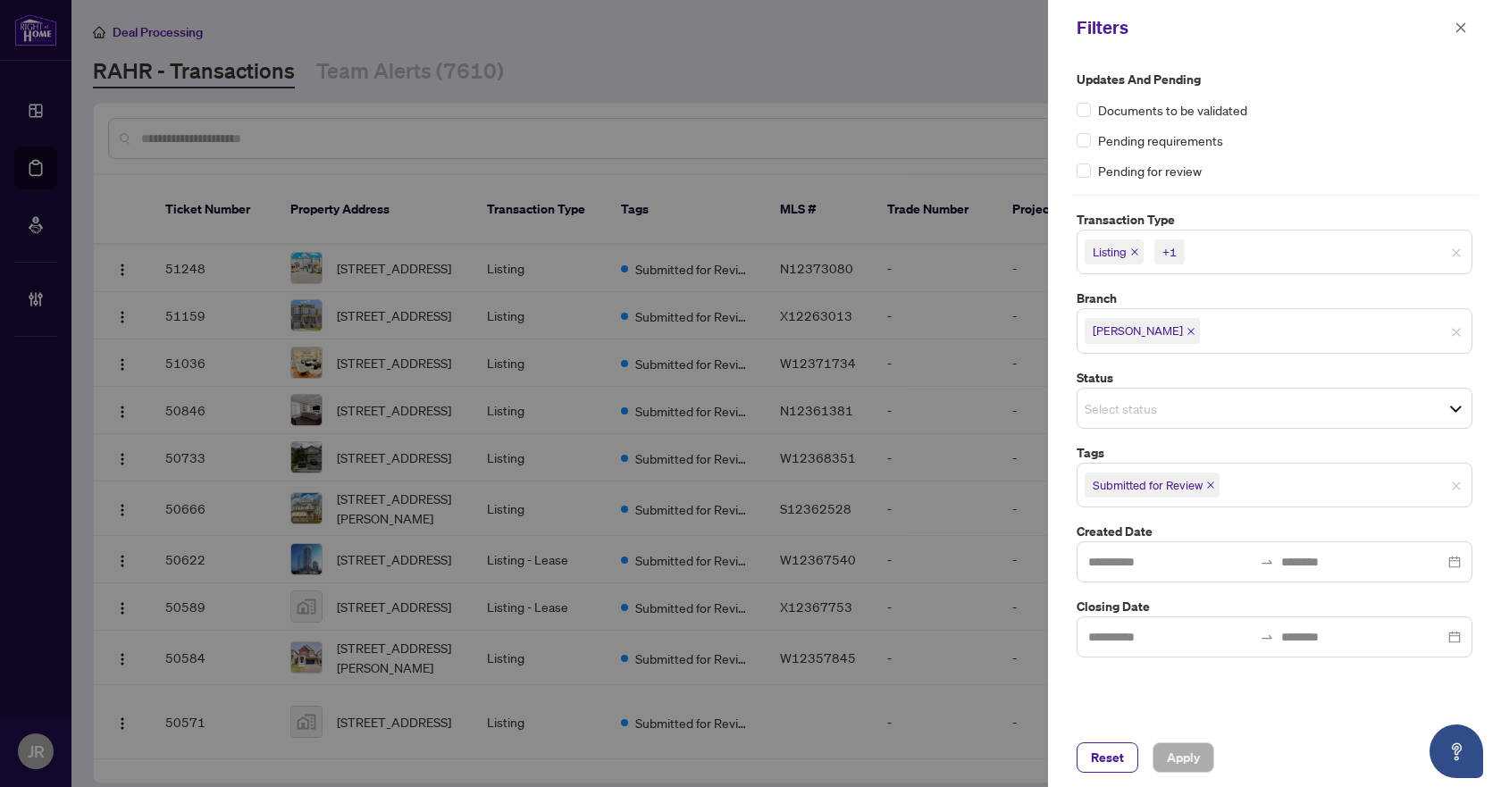
click at [1201, 249] on input "search" at bounding box center [1250, 251] width 125 height 21
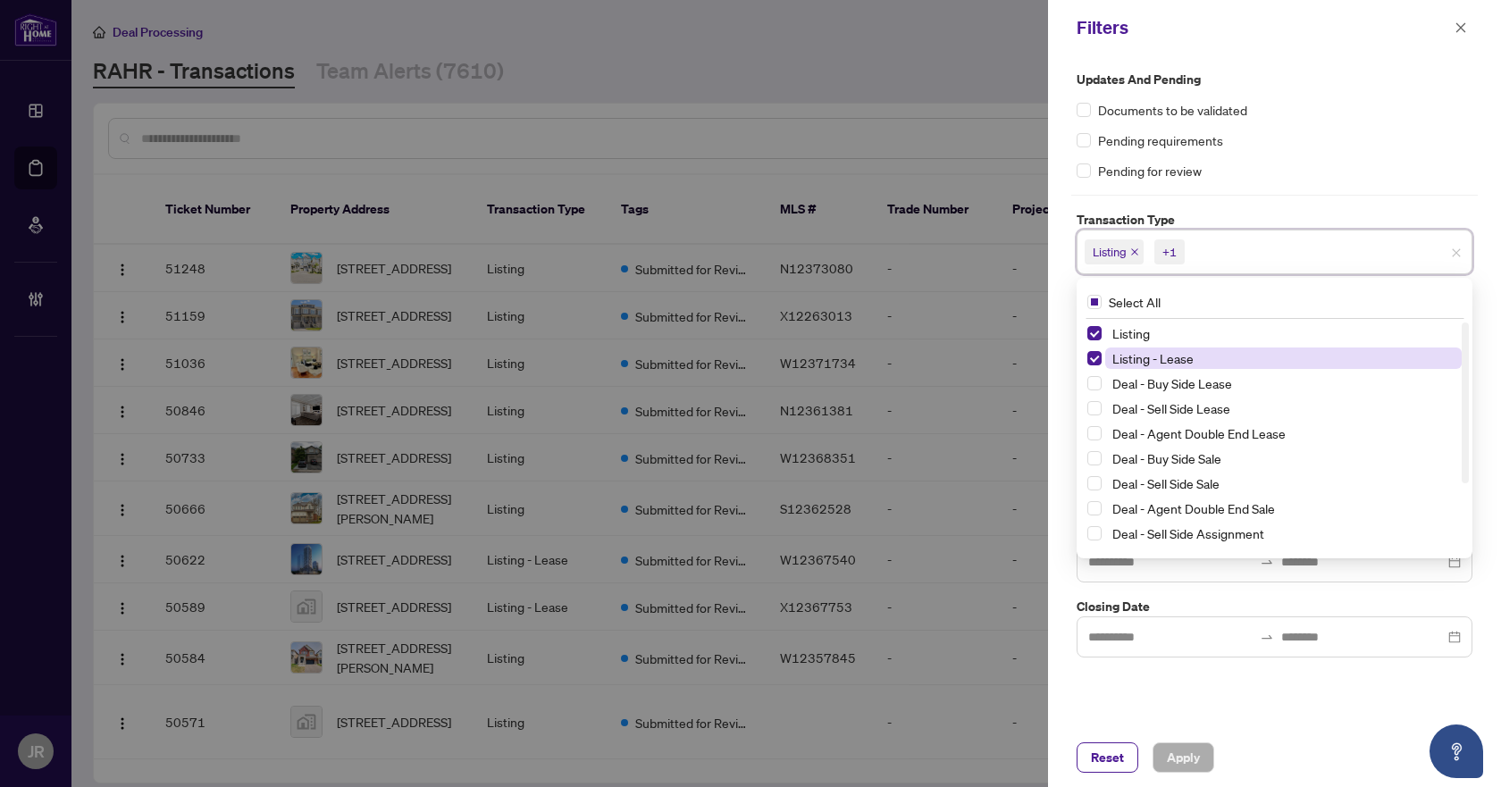
click at [1137, 352] on span "Listing - Lease" at bounding box center [1152, 358] width 81 height 16
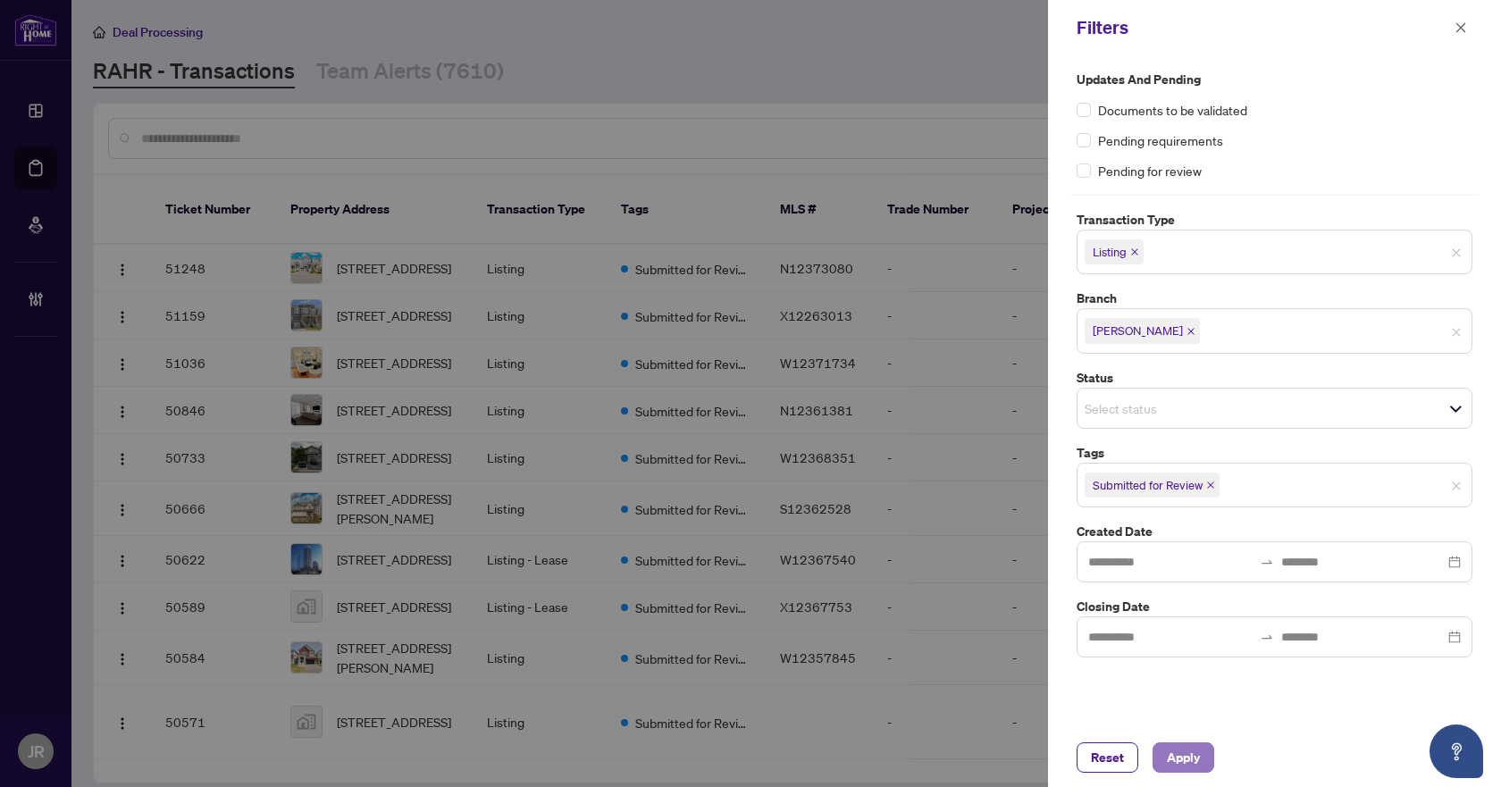
click at [1204, 753] on button "Apply" at bounding box center [1184, 758] width 62 height 30
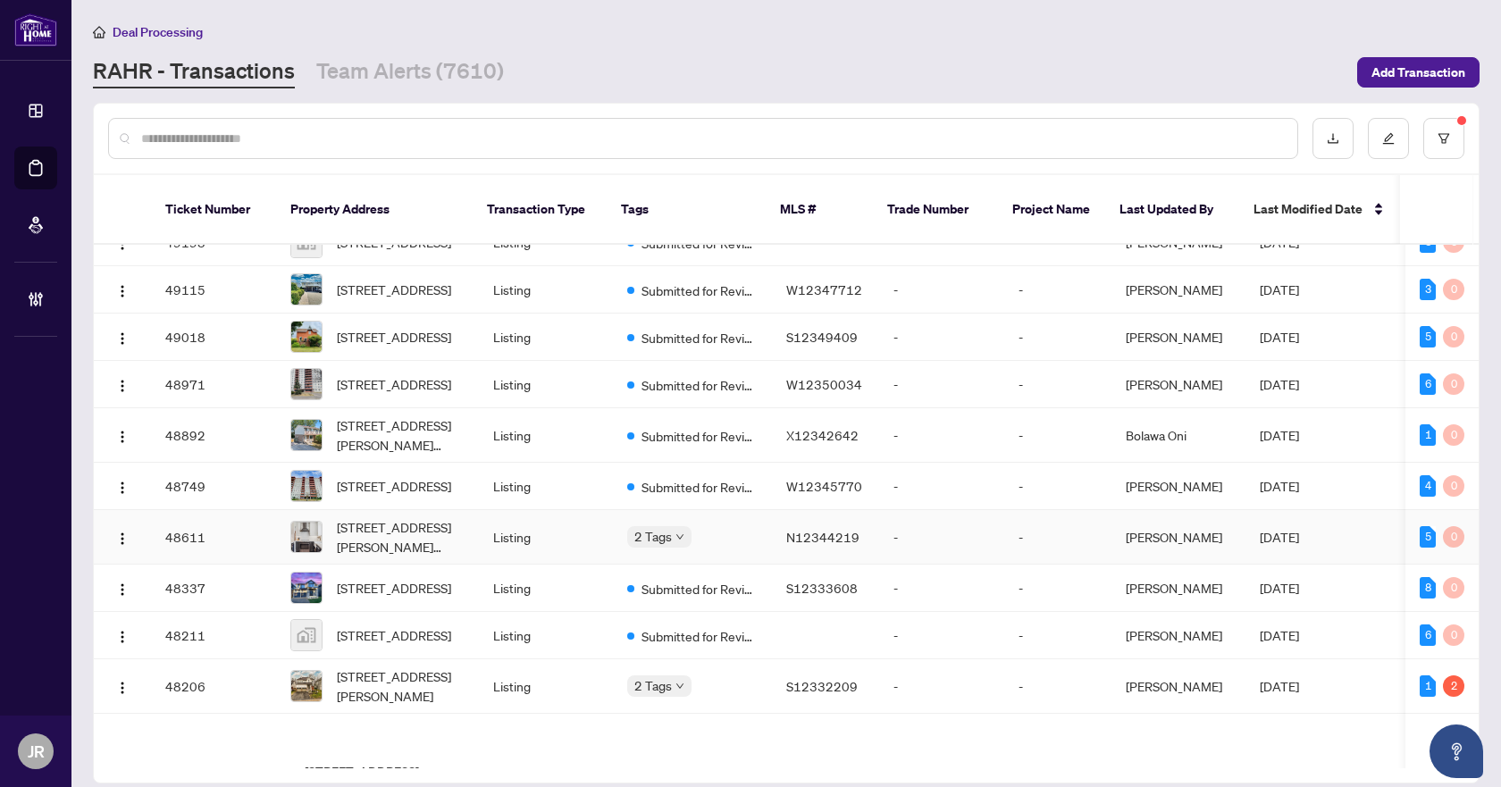
scroll to position [1518, 0]
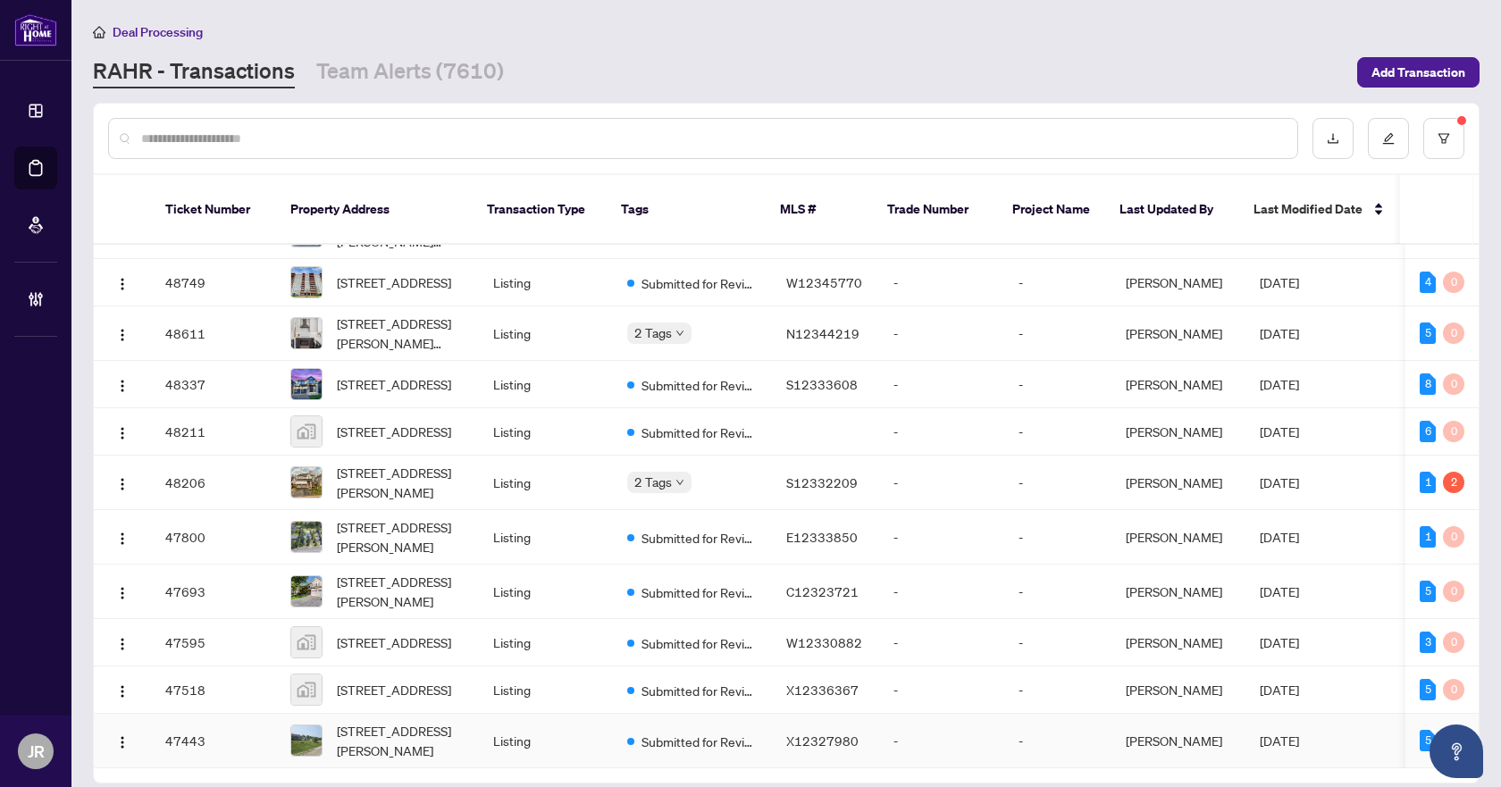
click at [587, 714] on td "Listing" at bounding box center [546, 741] width 134 height 55
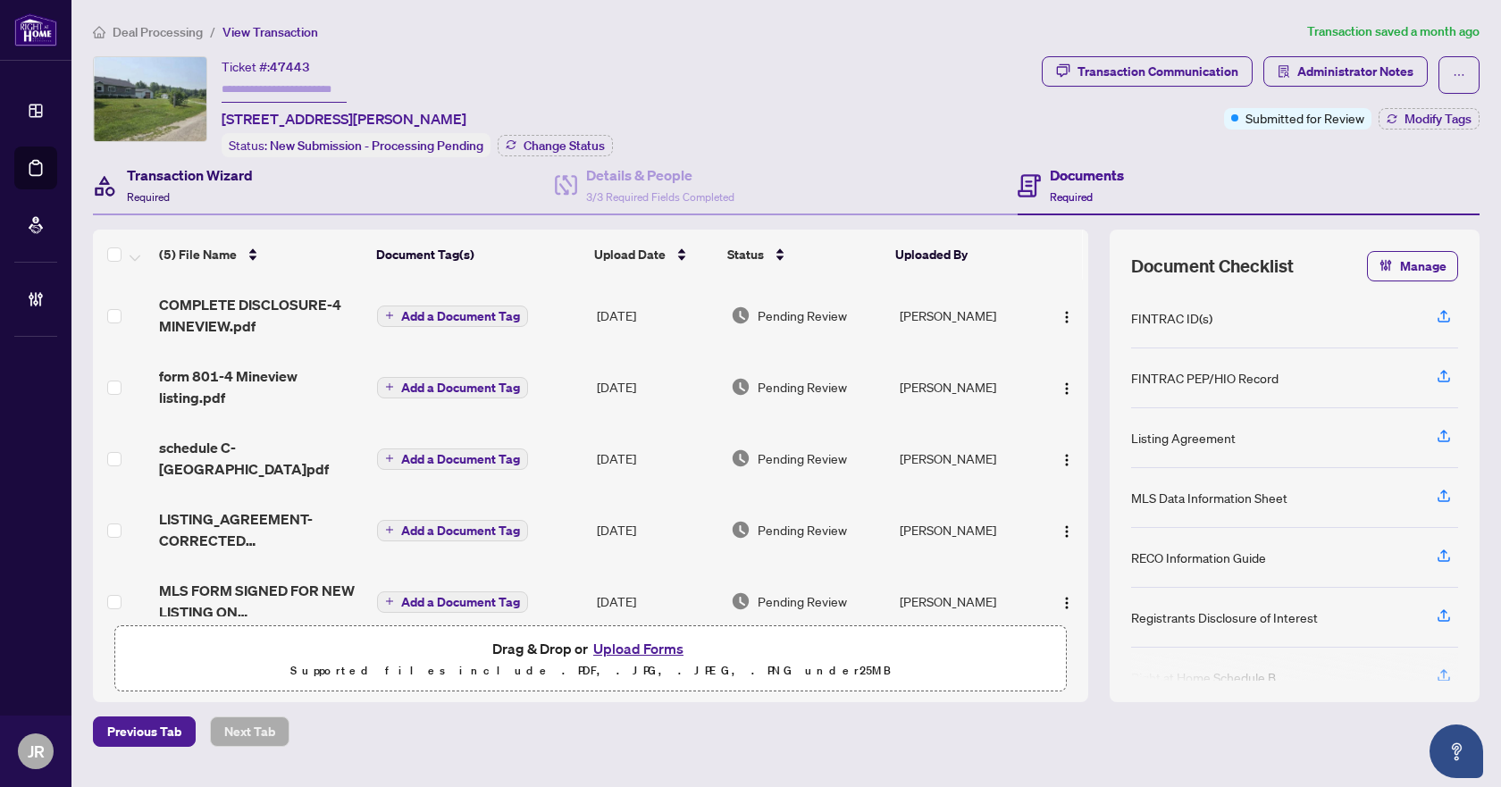
click at [204, 173] on h4 "Transaction Wizard" at bounding box center [190, 174] width 126 height 21
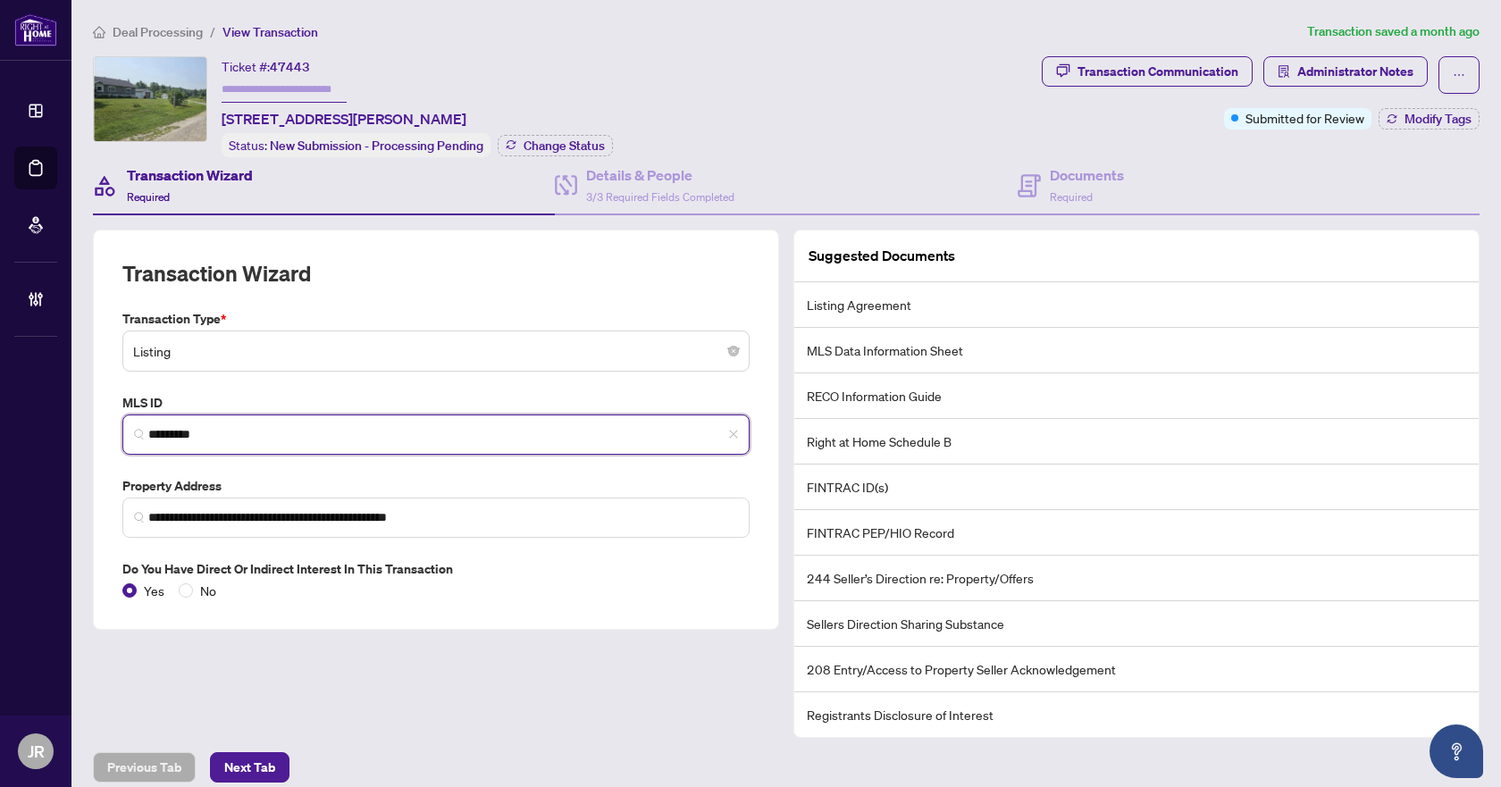
click at [188, 431] on input "*********" at bounding box center [443, 434] width 590 height 19
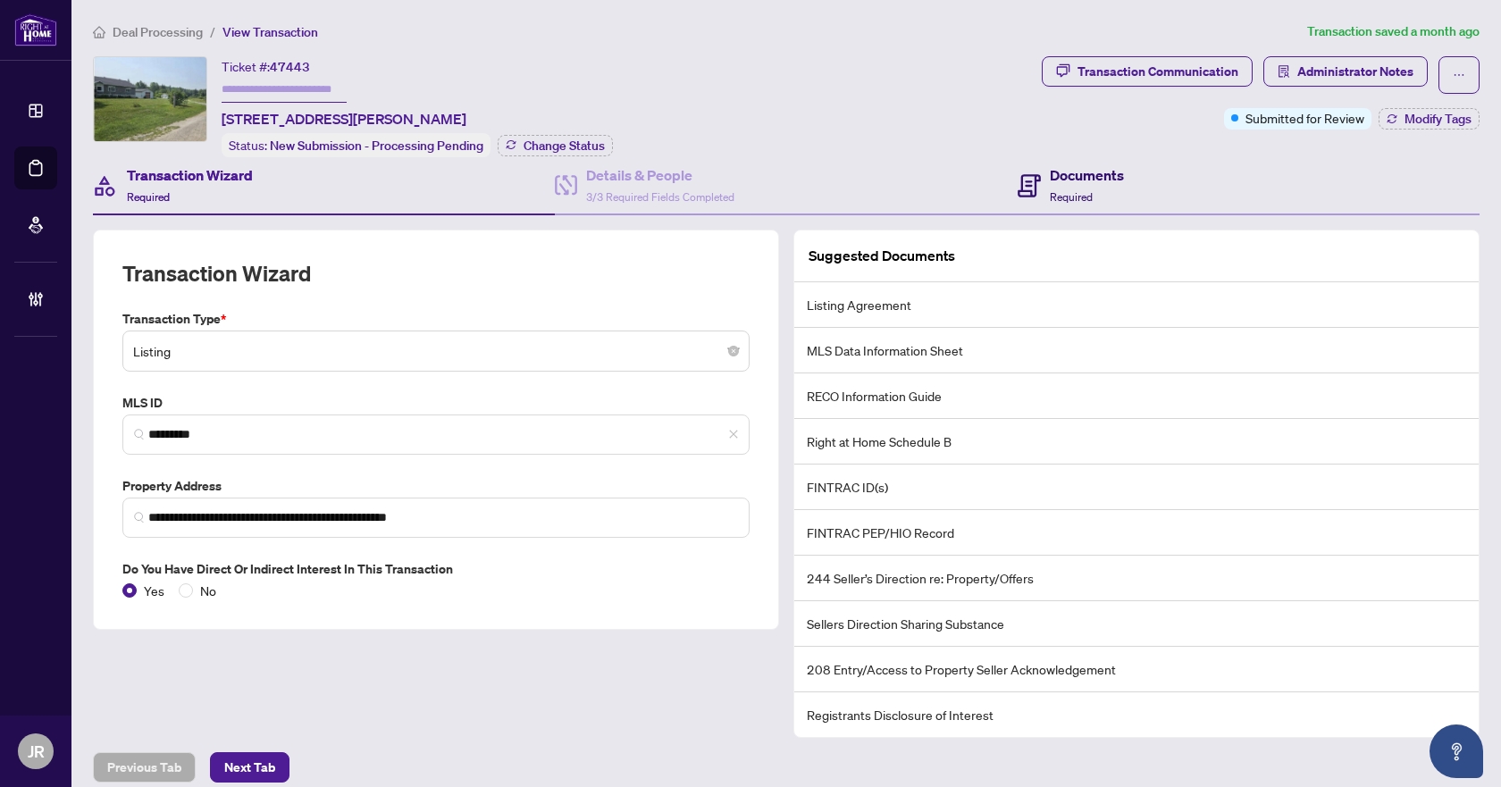
click at [1097, 183] on div "Documents Required" at bounding box center [1087, 185] width 74 height 42
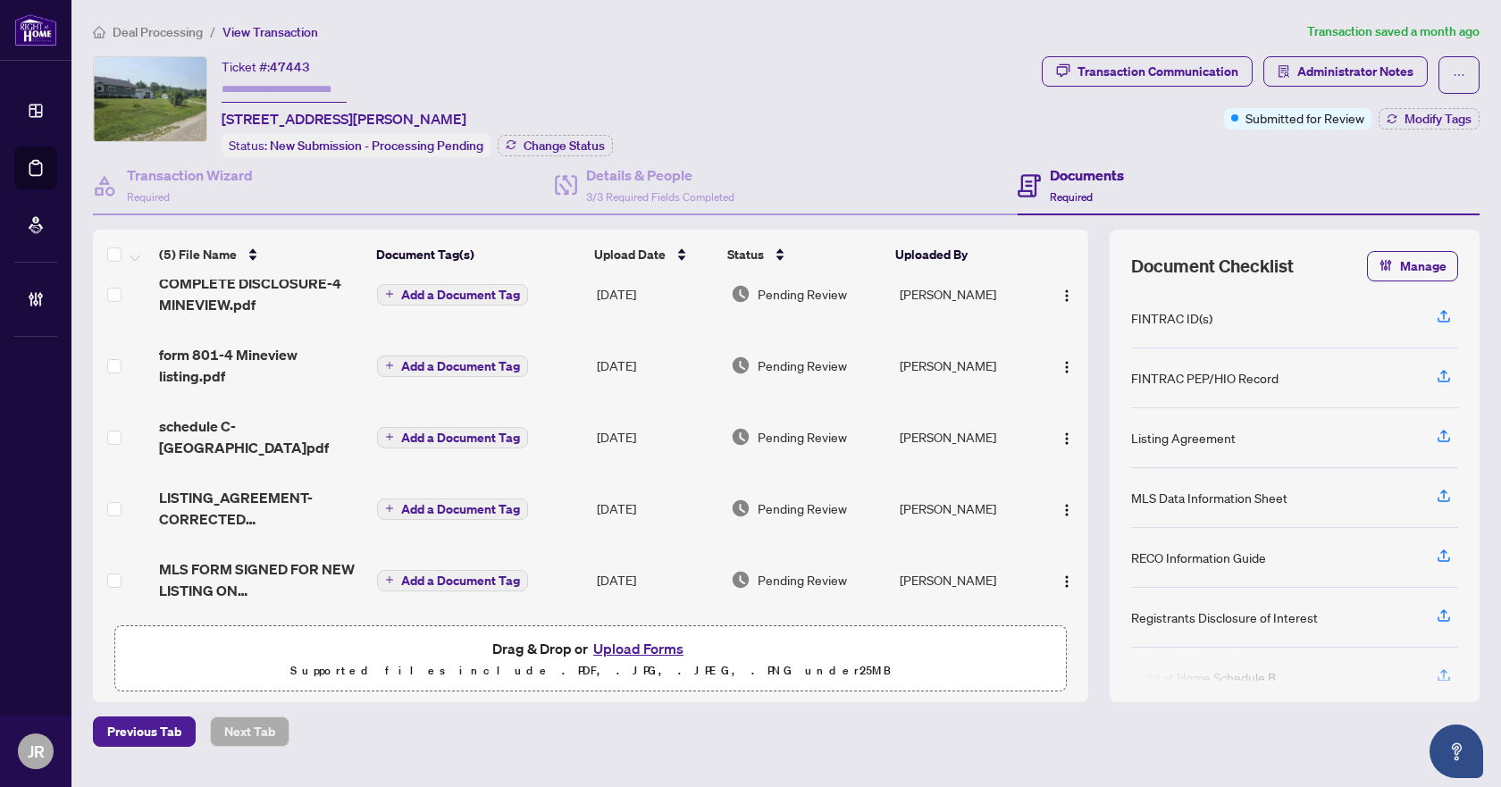
scroll to position [27, 0]
click at [278, 558] on span "MLS FORM SIGNED FOR NEW LISTING ON [STREET_ADDRESS]pdf" at bounding box center [261, 579] width 204 height 43
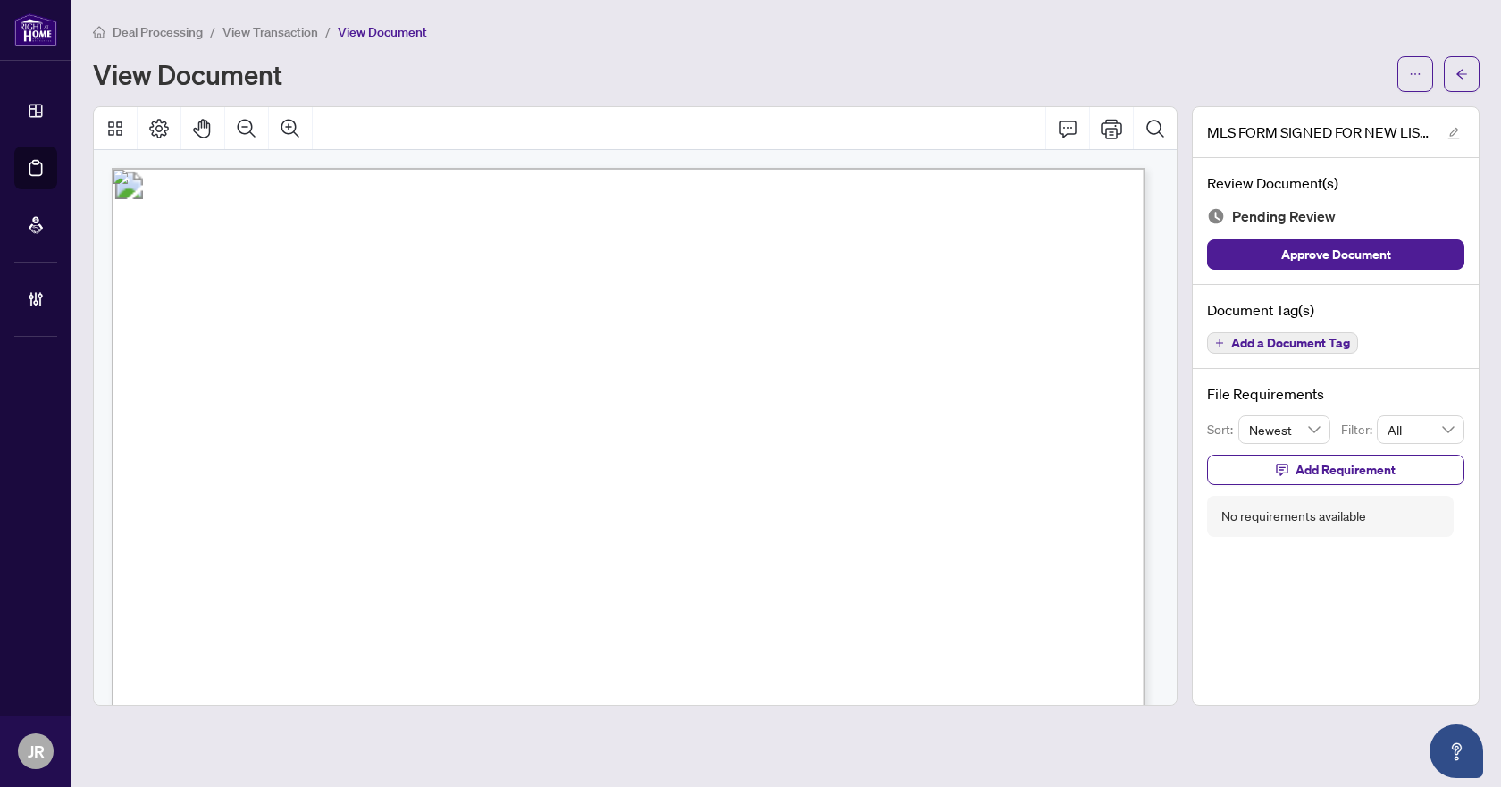
click at [1269, 344] on span "Add a Document Tag" at bounding box center [1290, 343] width 119 height 13
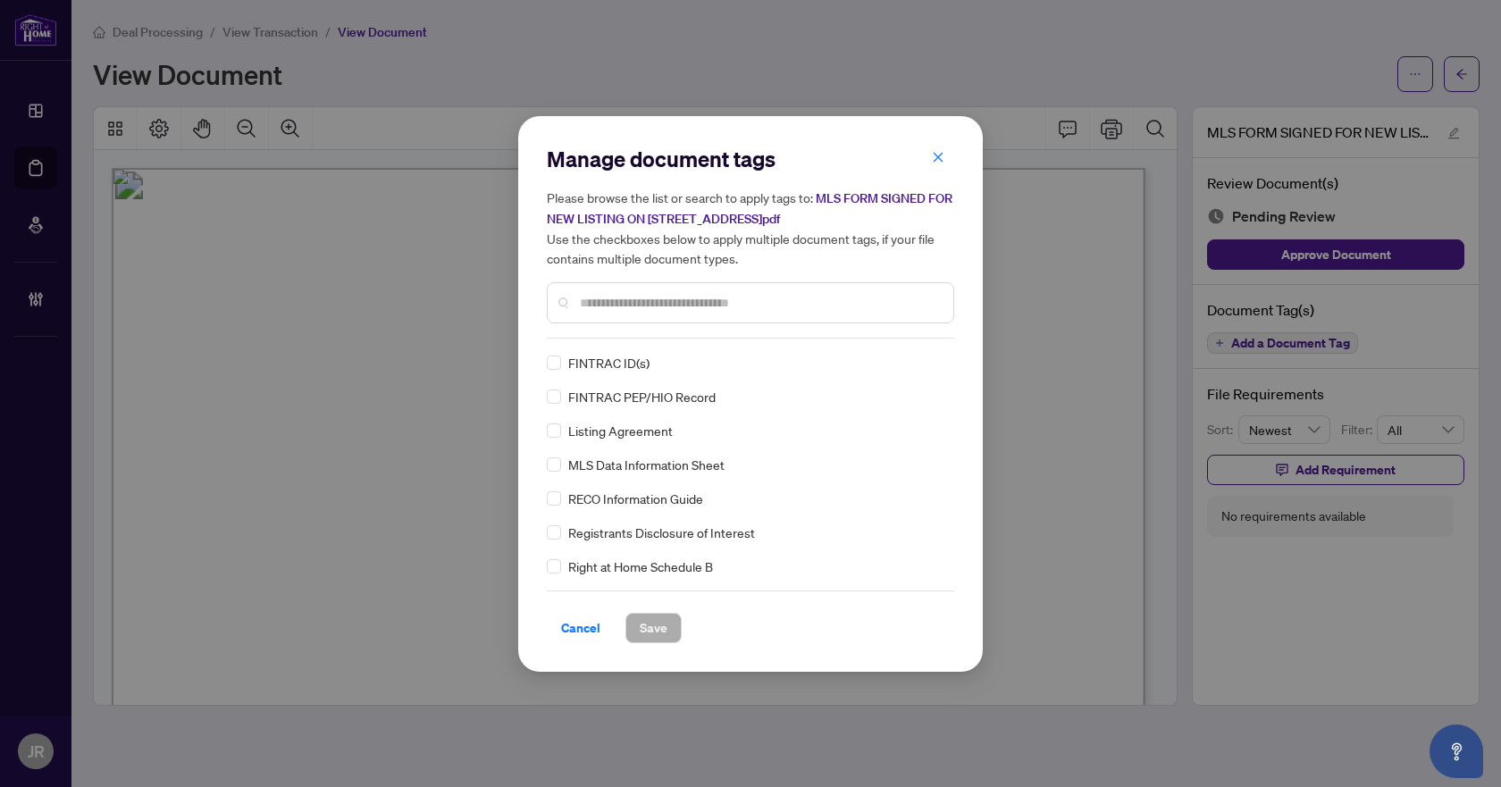
click at [711, 301] on input "text" at bounding box center [759, 303] width 359 height 20
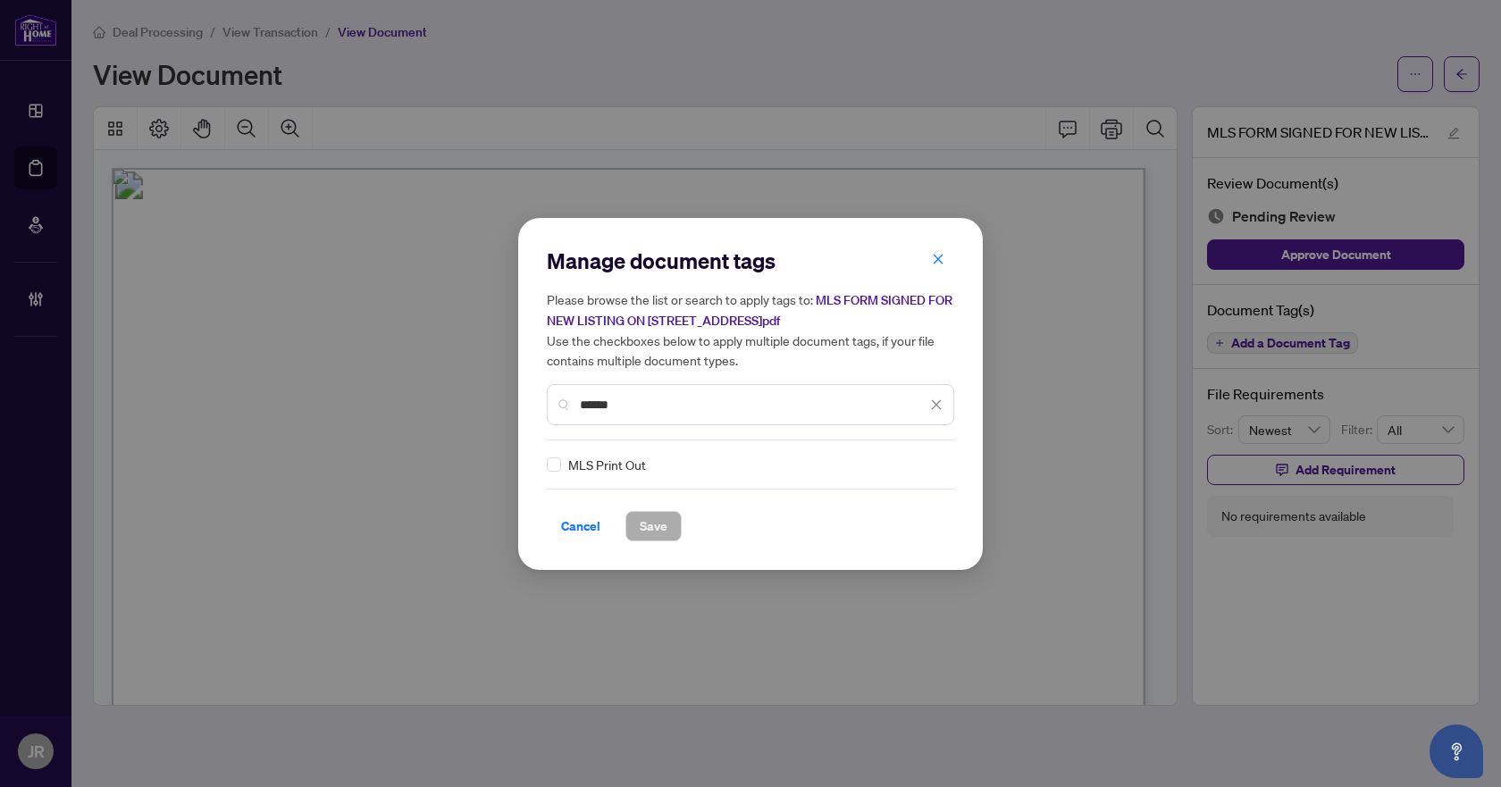
type input "******"
click at [661, 526] on span "Save" at bounding box center [654, 526] width 28 height 29
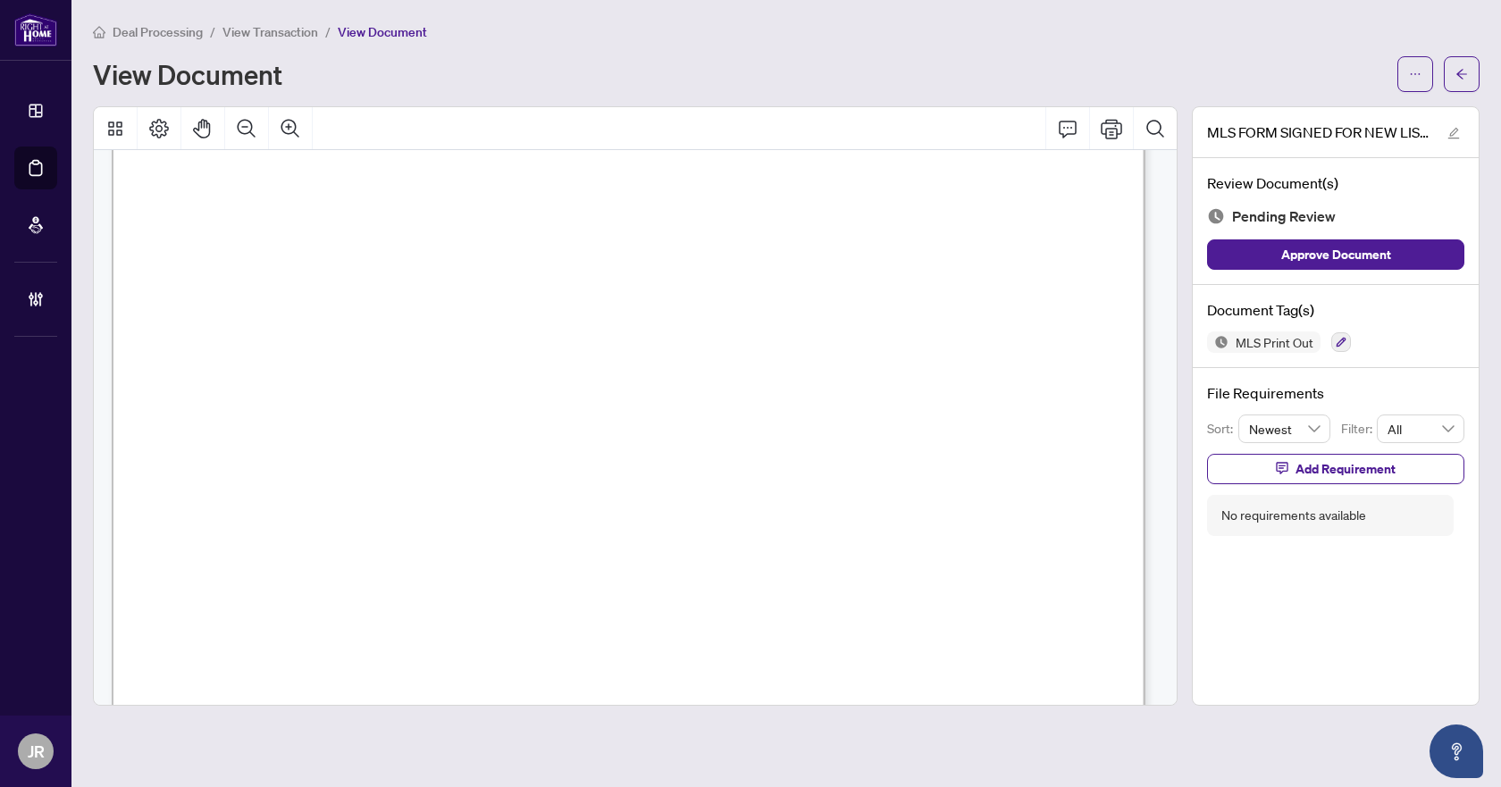
scroll to position [179, 0]
click at [1339, 342] on icon "button" at bounding box center [1342, 343] width 10 height 10
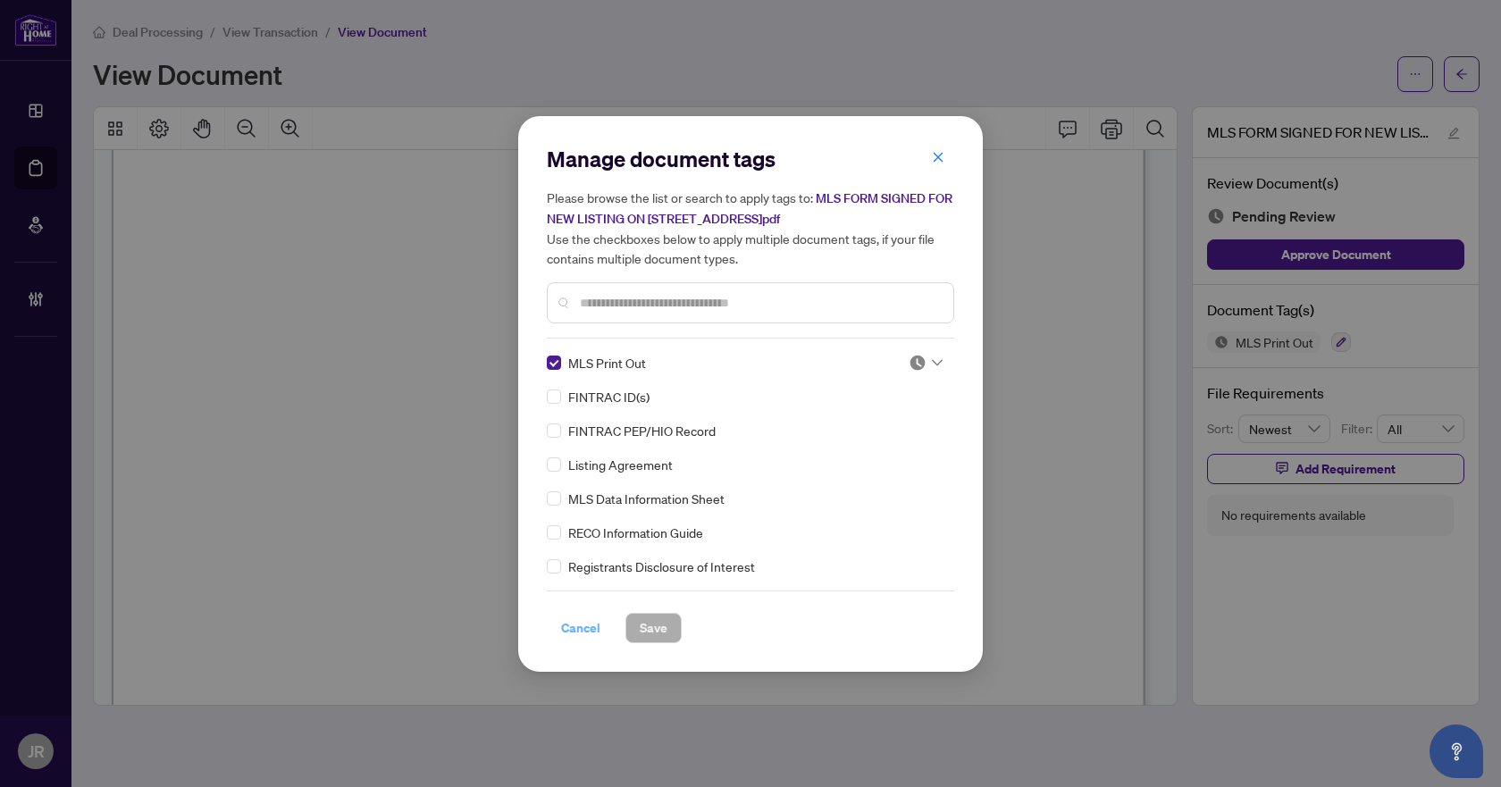
click at [558, 638] on button "Cancel" at bounding box center [581, 628] width 68 height 30
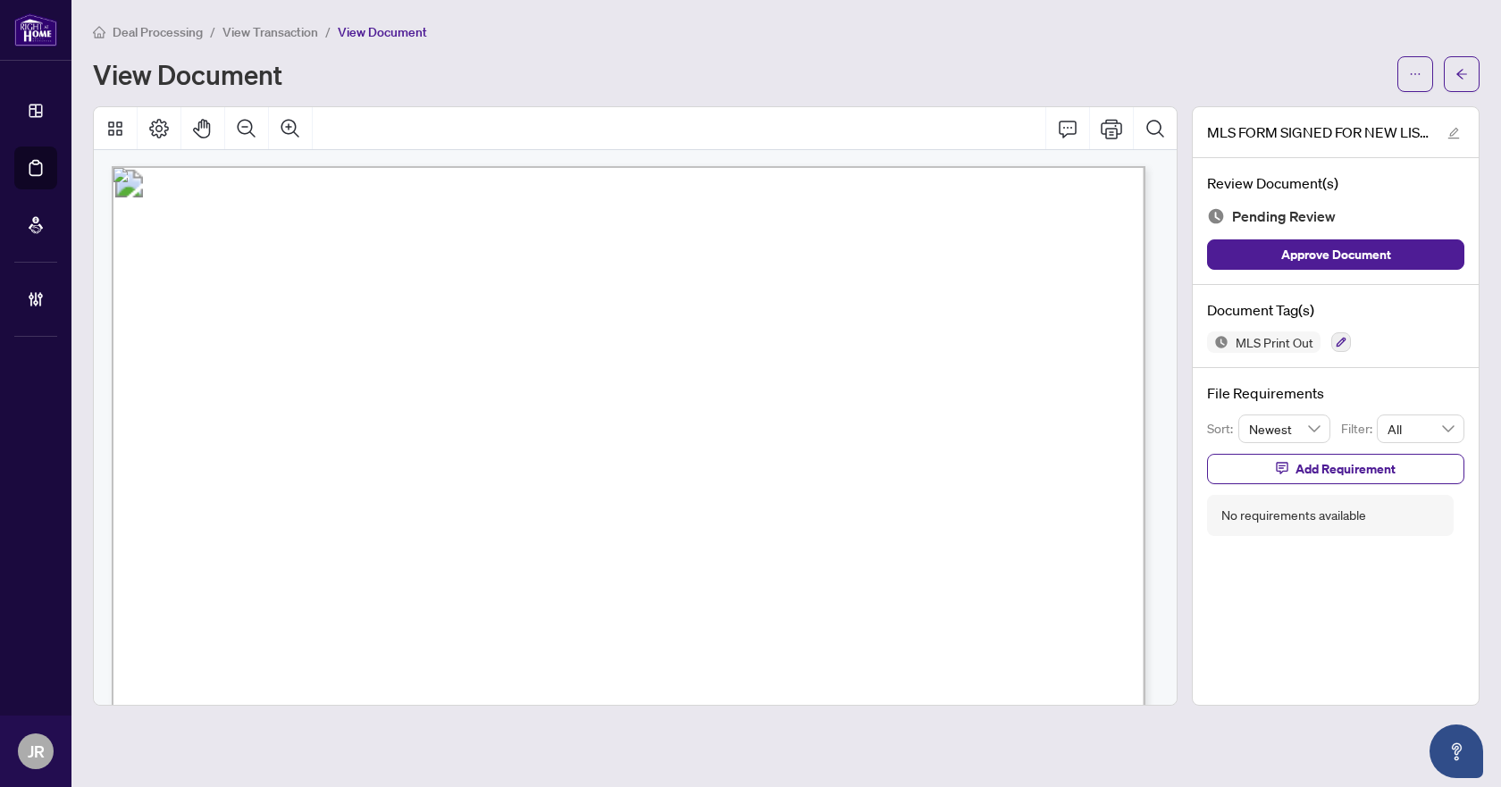
scroll to position [0, 0]
click at [1345, 345] on icon "button" at bounding box center [1341, 342] width 11 height 11
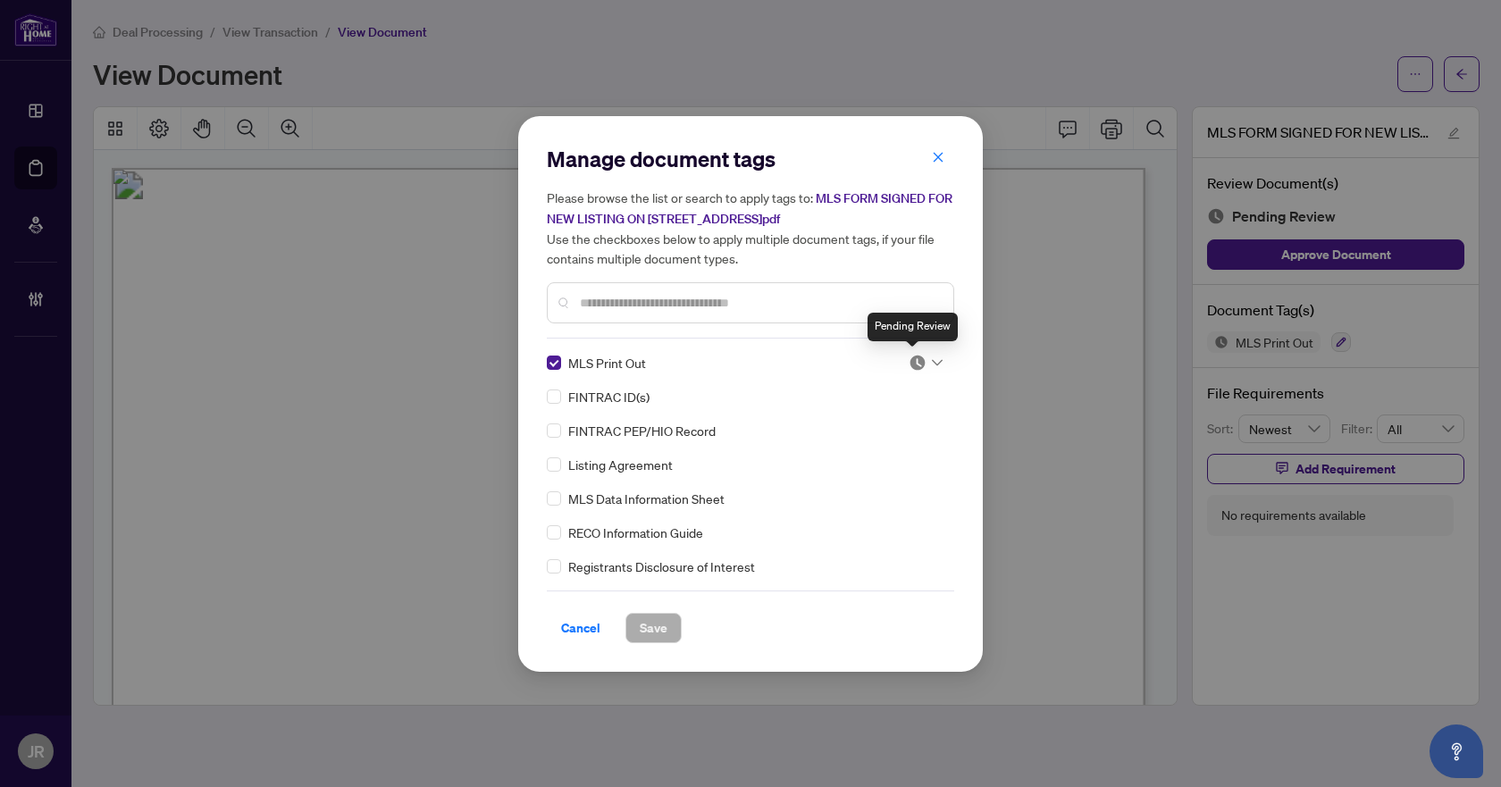
click at [912, 362] on img at bounding box center [918, 363] width 18 height 18
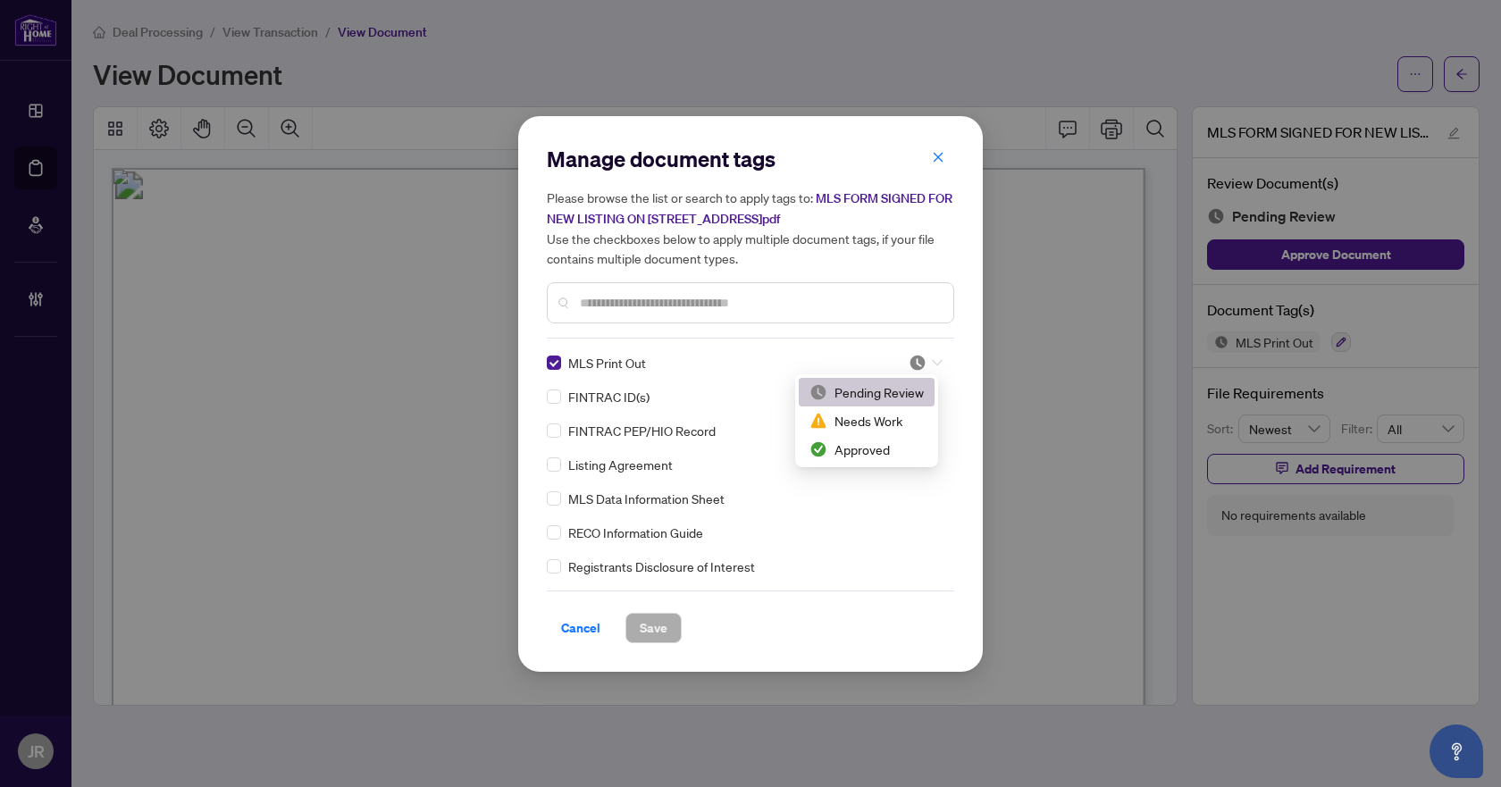
click at [940, 255] on h5 "Please browse the list or search to apply tags to: MLS FORM SIGNED FOR NEW LIST…" at bounding box center [750, 228] width 407 height 80
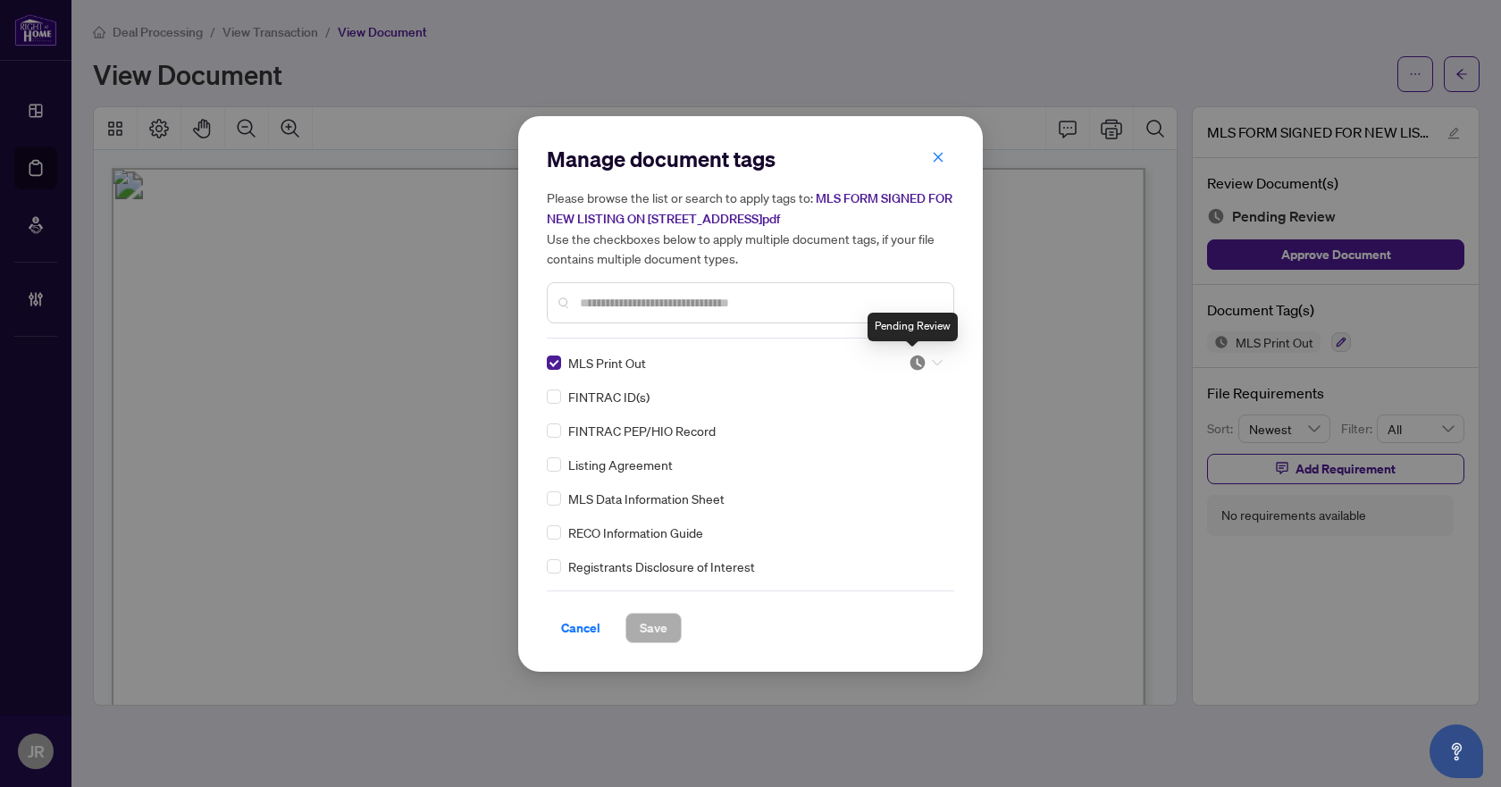
click at [911, 366] on img at bounding box center [918, 363] width 18 height 18
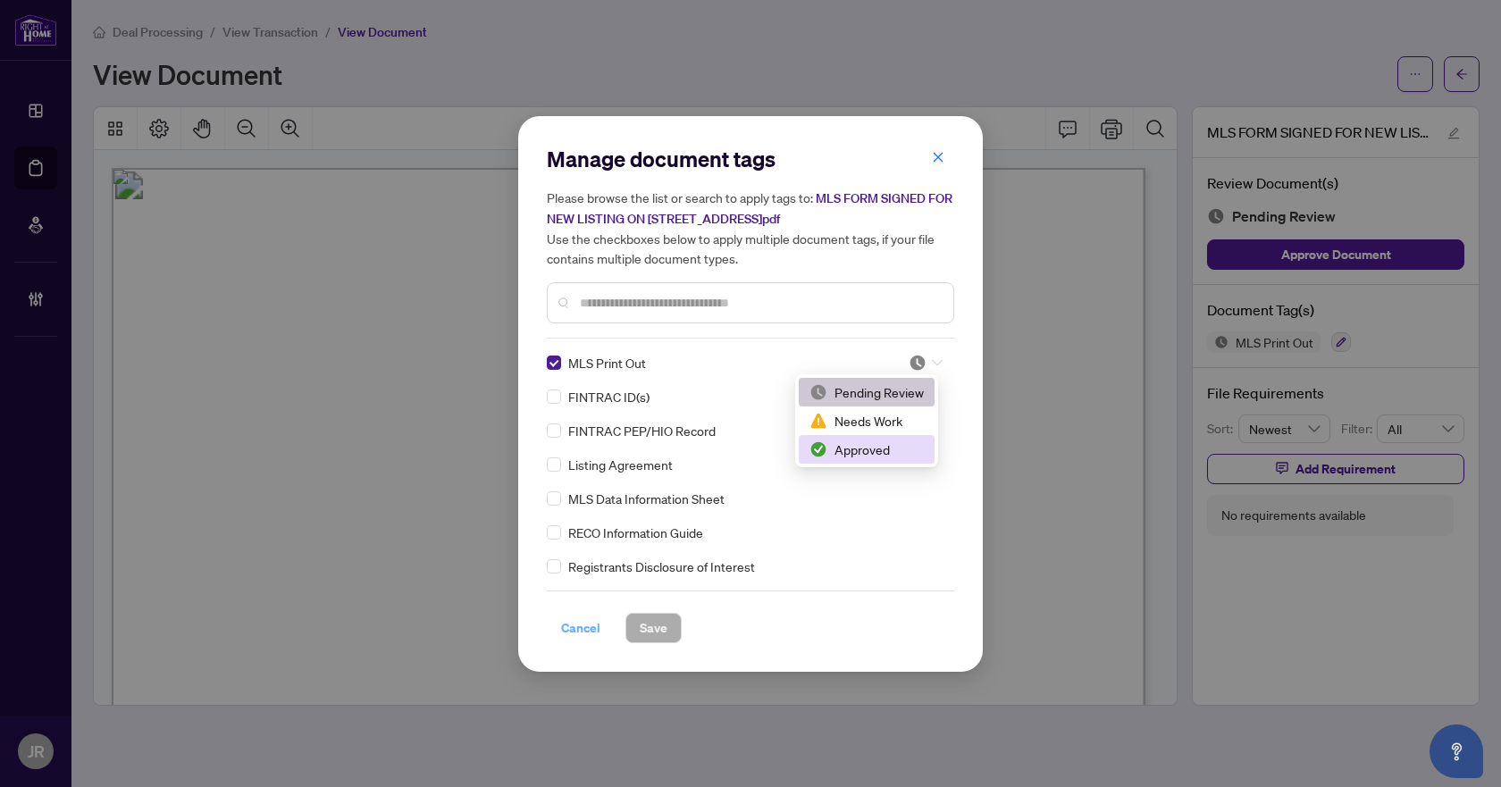
click at [580, 620] on span "Cancel" at bounding box center [580, 628] width 39 height 29
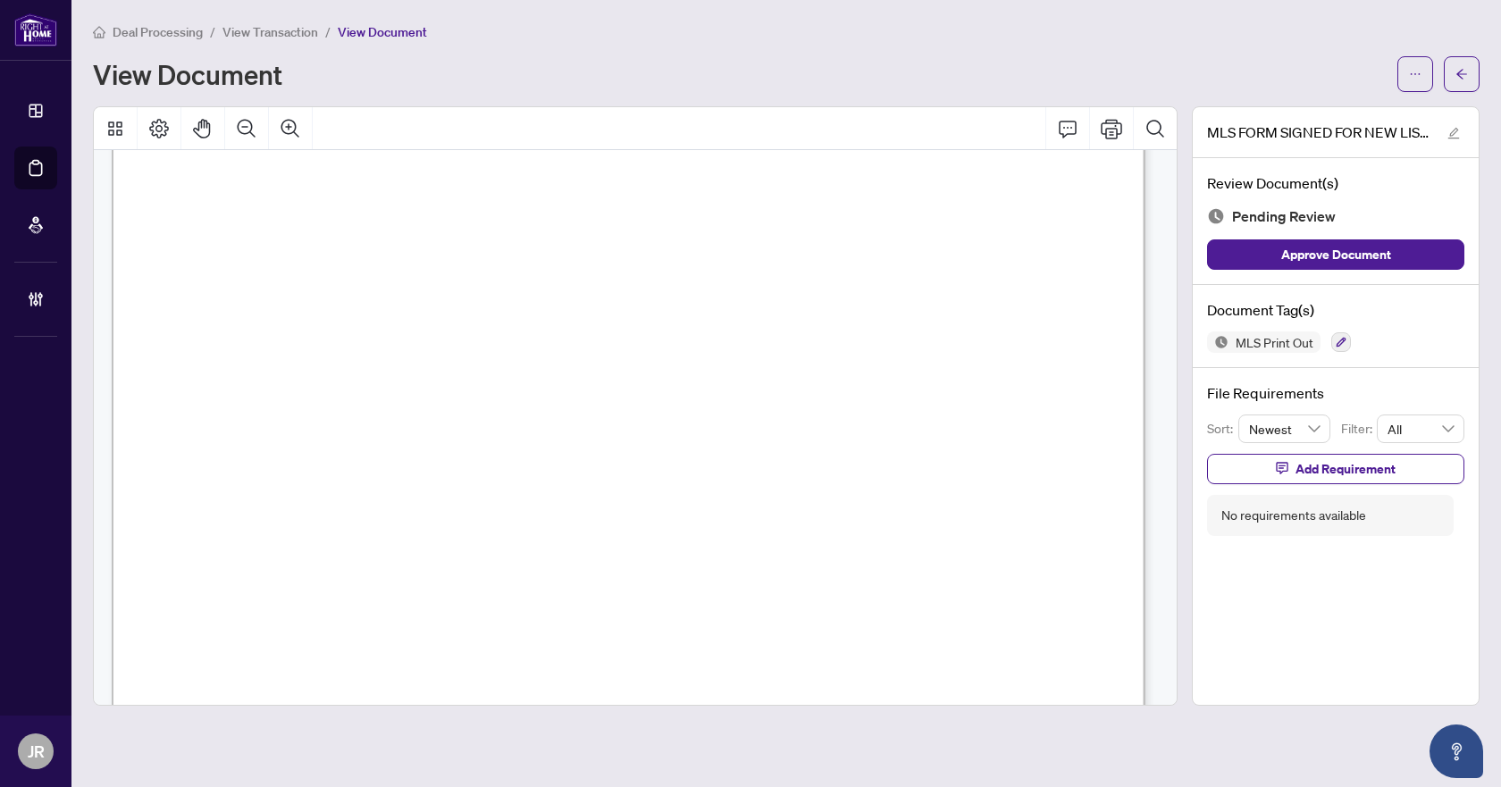
scroll to position [268, 0]
click at [1338, 334] on button "button" at bounding box center [1341, 342] width 20 height 20
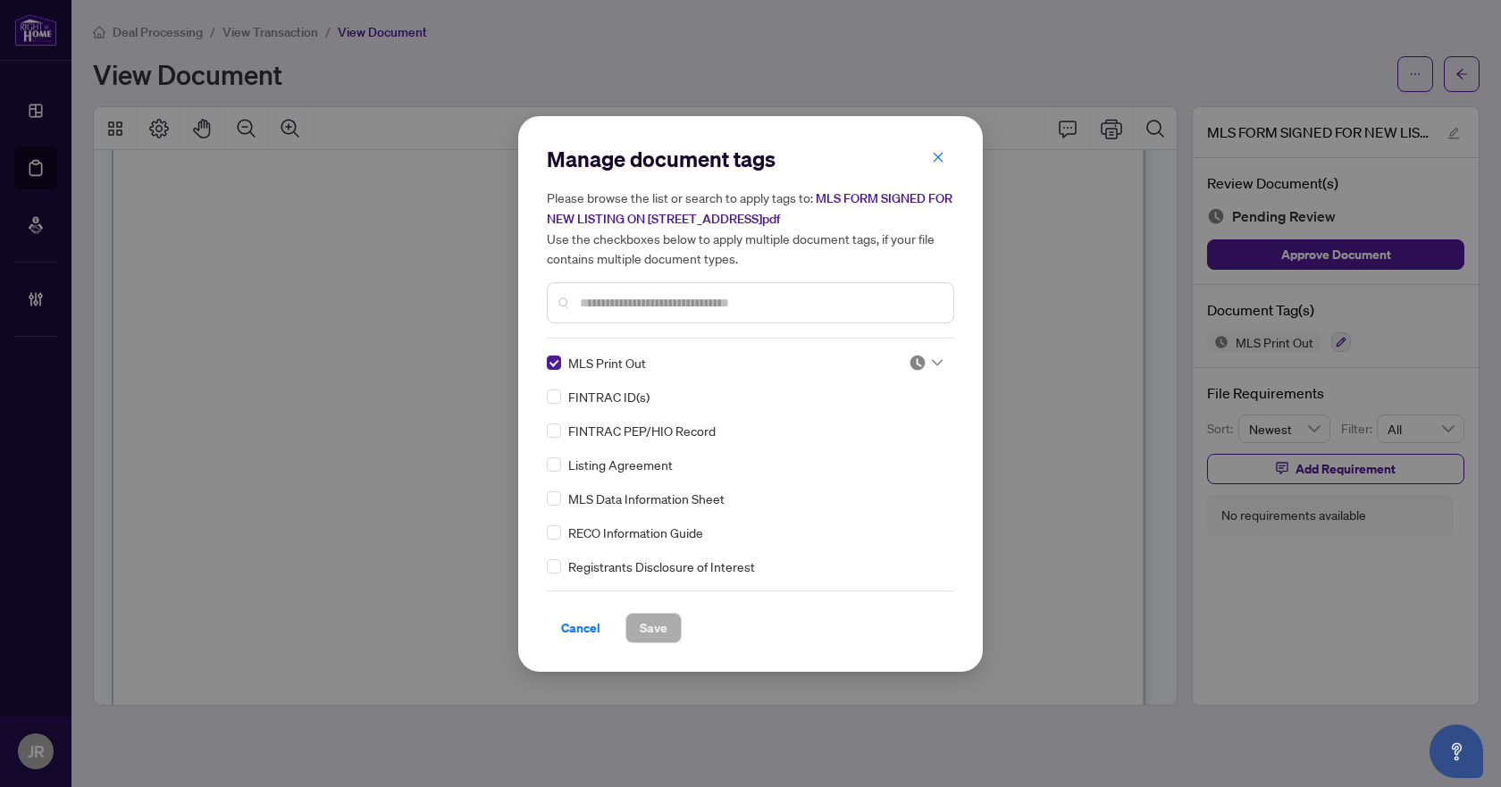
click at [919, 361] on img at bounding box center [918, 363] width 18 height 18
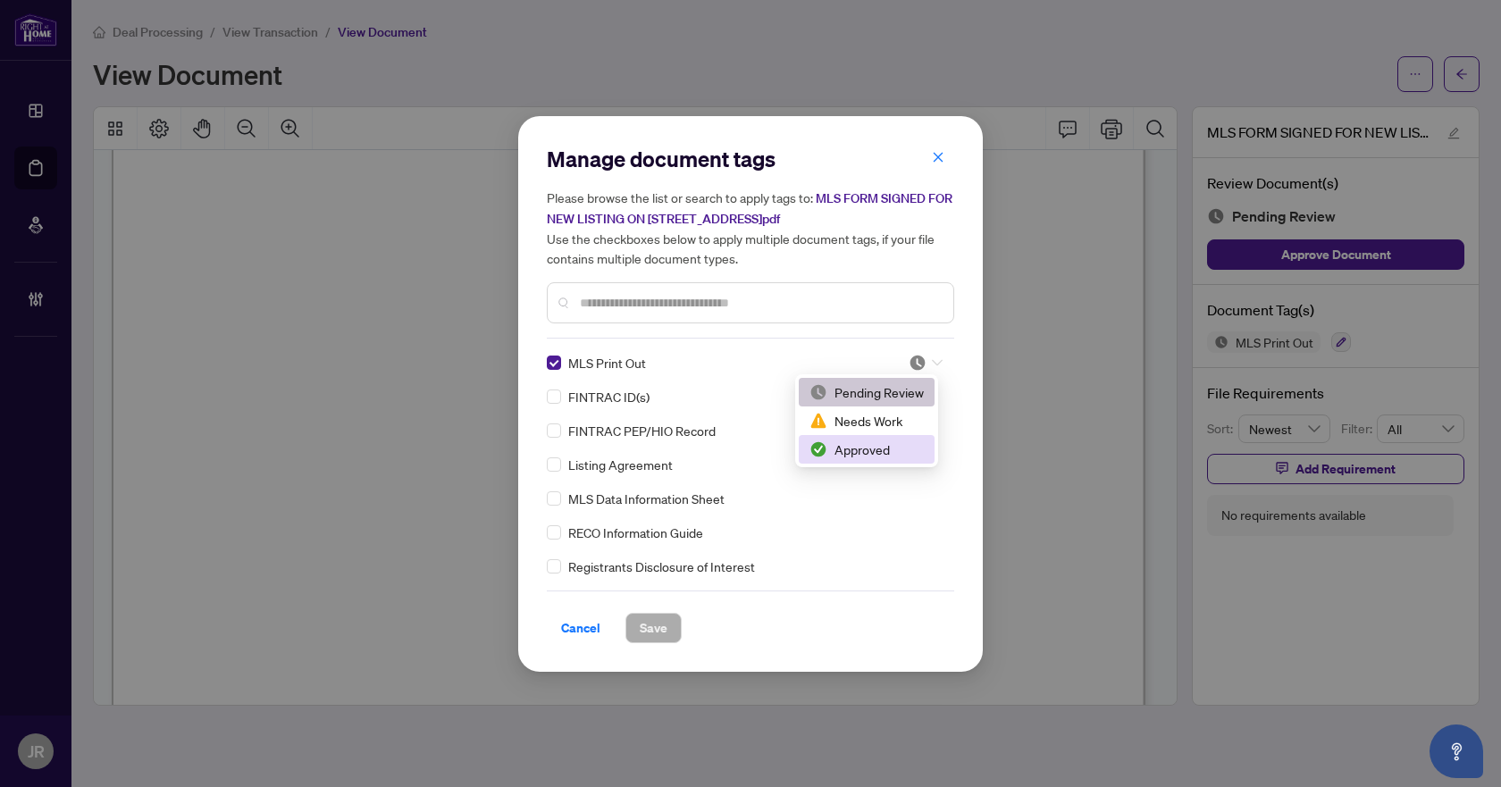
click at [890, 442] on div "Approved" at bounding box center [867, 450] width 114 height 20
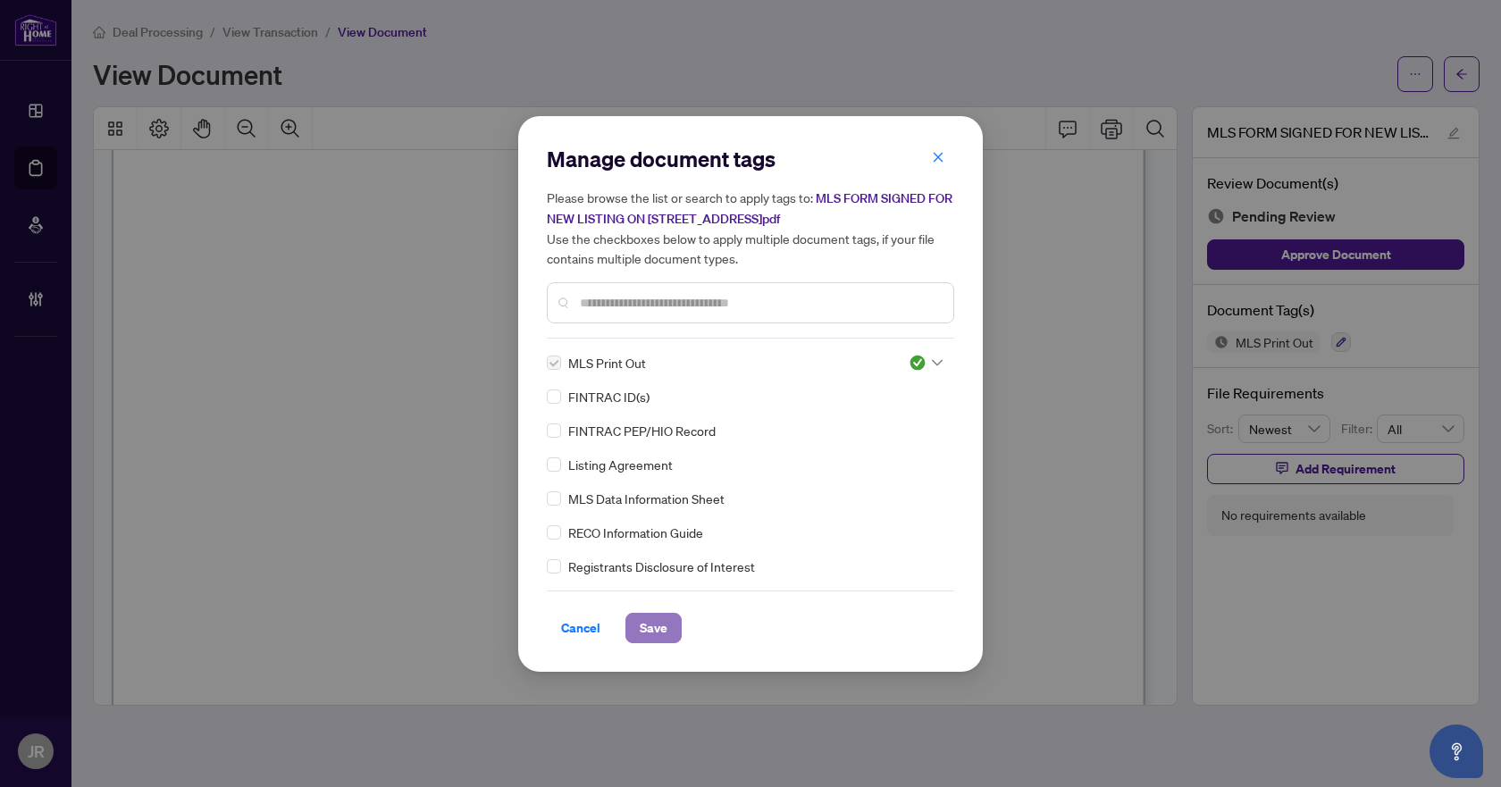
click at [640, 635] on span "Save" at bounding box center [654, 628] width 28 height 29
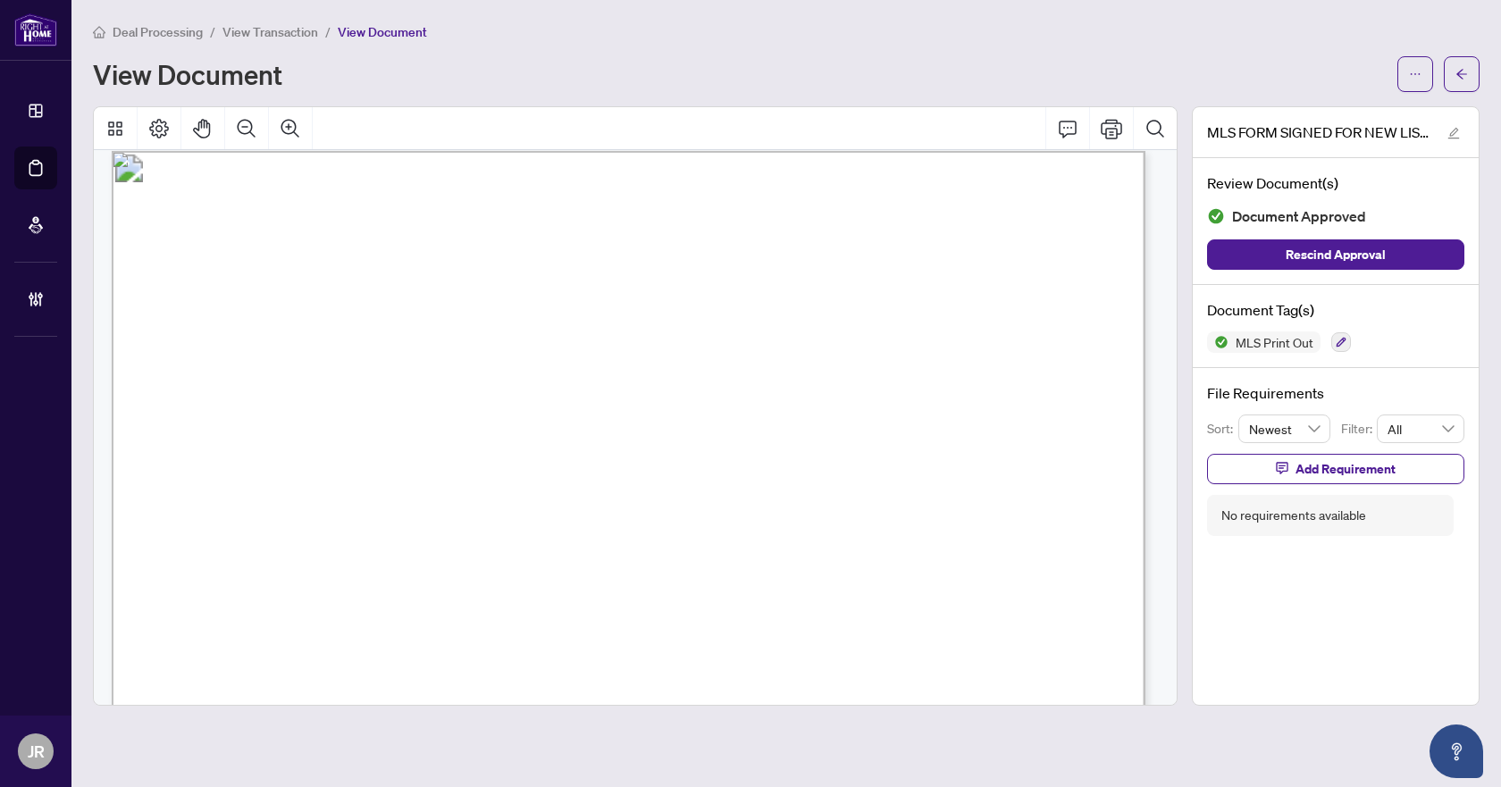
scroll to position [0, 0]
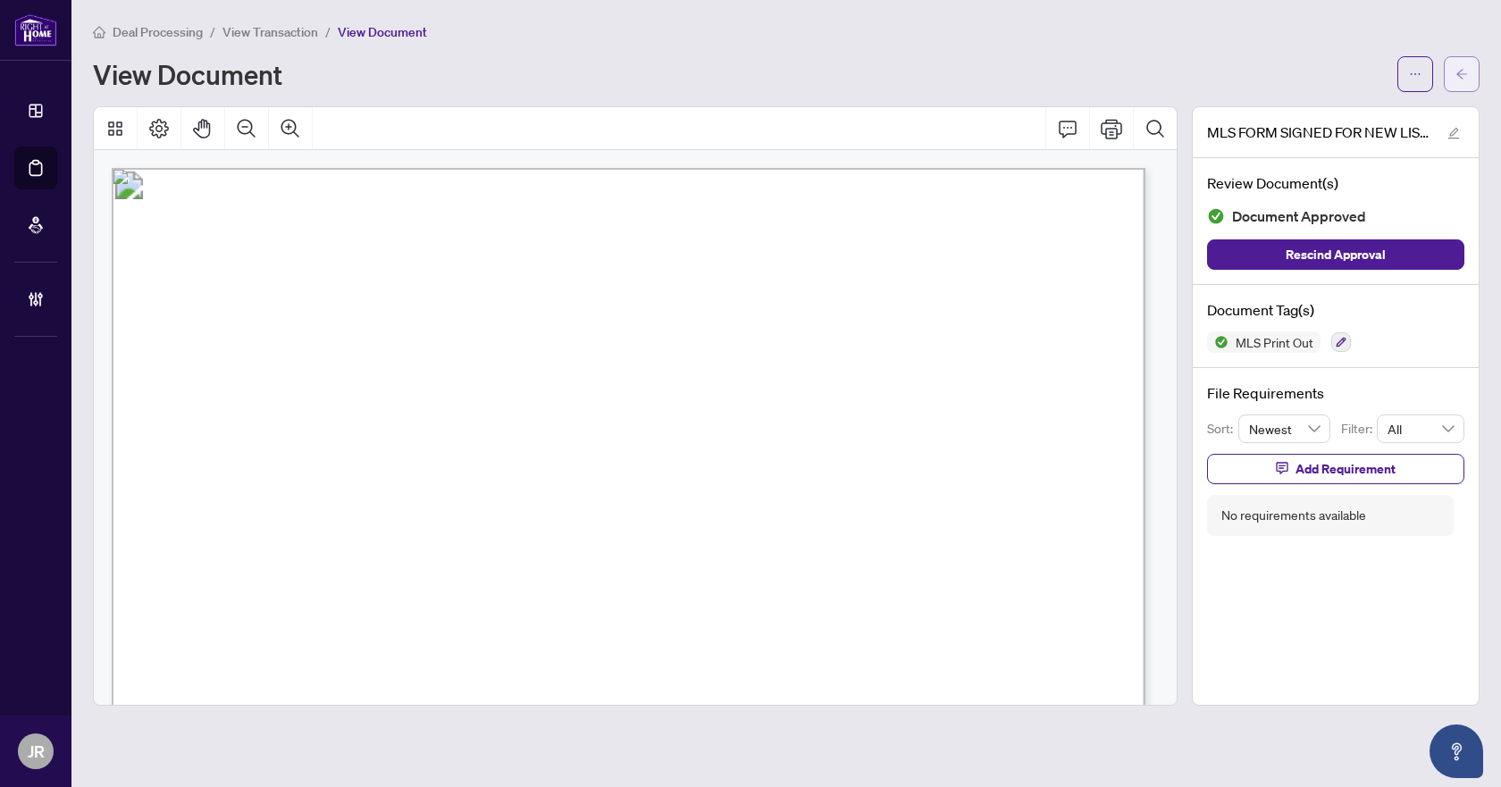
click at [1457, 64] on span "button" at bounding box center [1462, 74] width 13 height 29
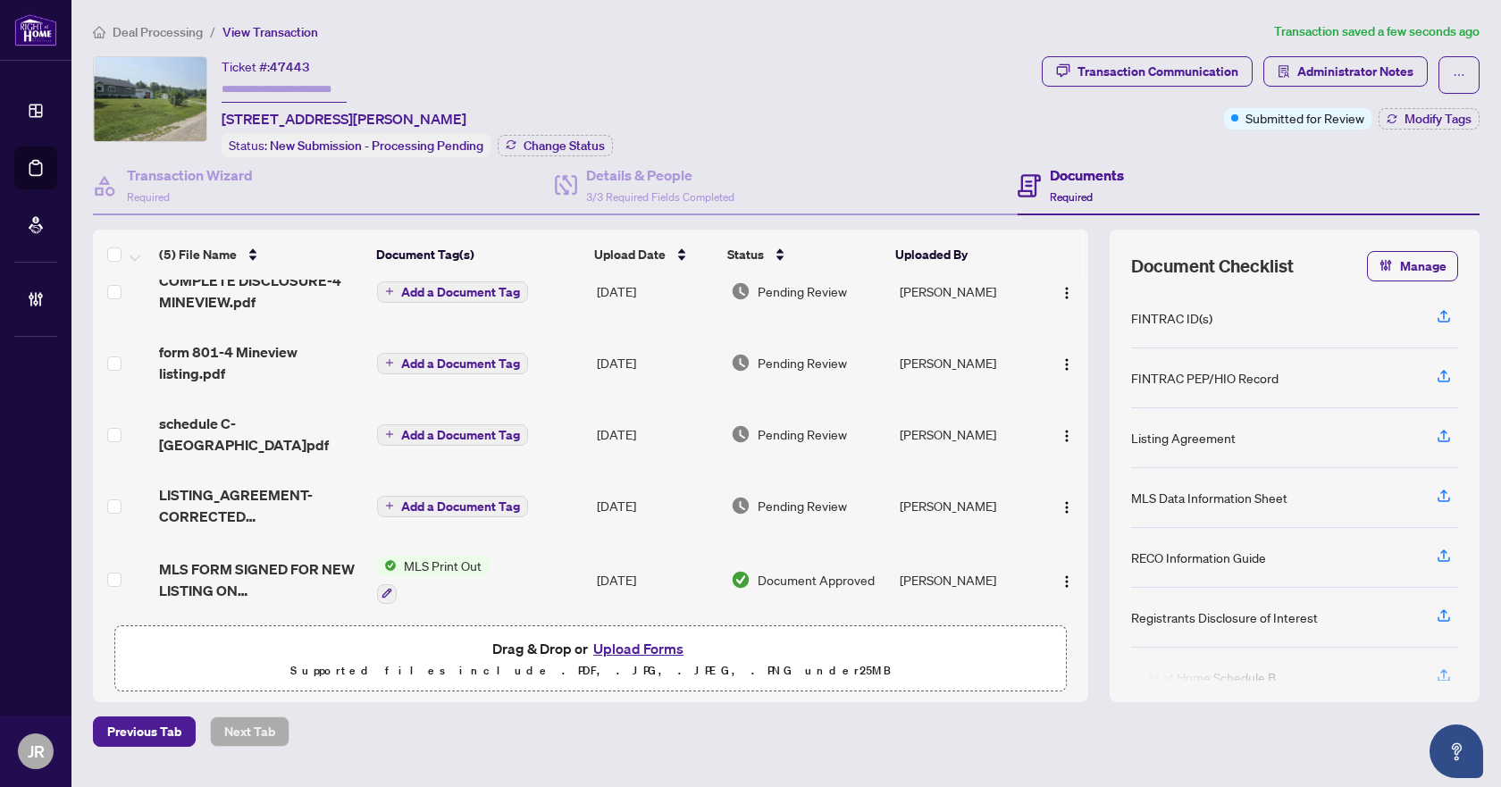
scroll to position [31, 0]
click at [320, 493] on span "LISTING_AGREEMENT- CORRECTED 4_MINE_VIEW_ROAD 1.pdf" at bounding box center [261, 503] width 204 height 43
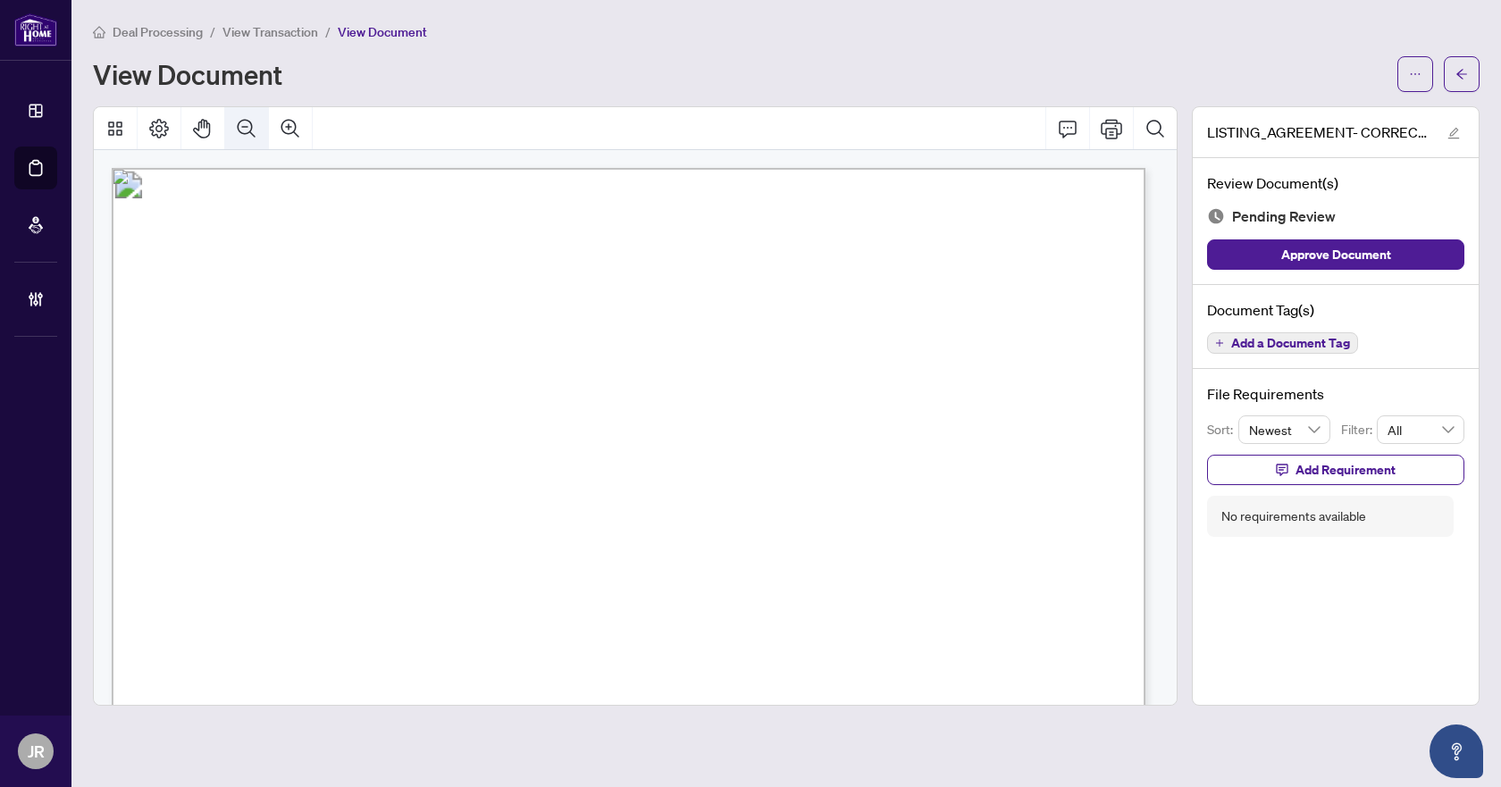
click at [265, 138] on button "Zoom Out" at bounding box center [246, 128] width 43 height 43
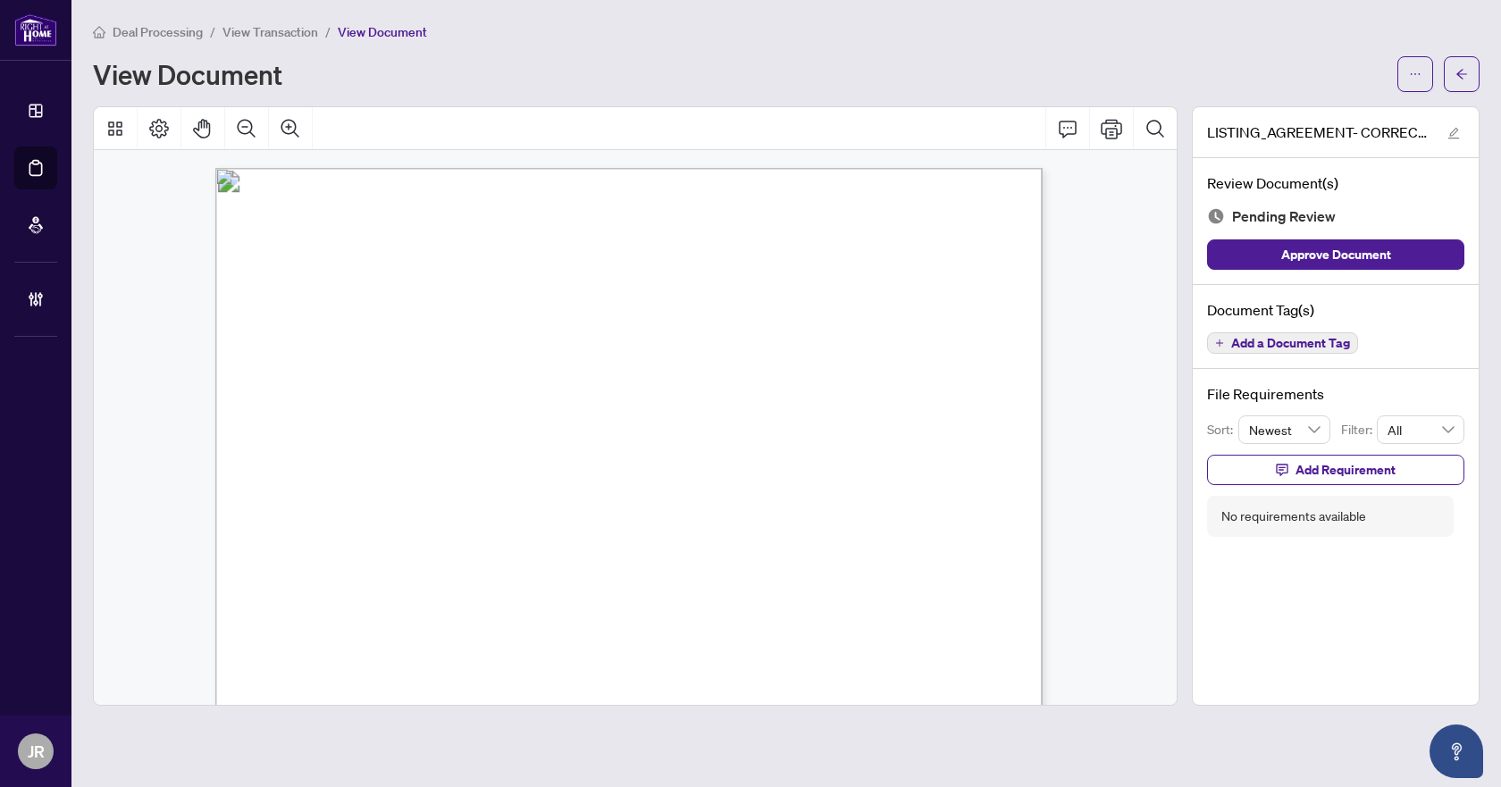
scroll to position [89, 0]
click at [1233, 338] on span "Add a Document Tag" at bounding box center [1290, 343] width 119 height 13
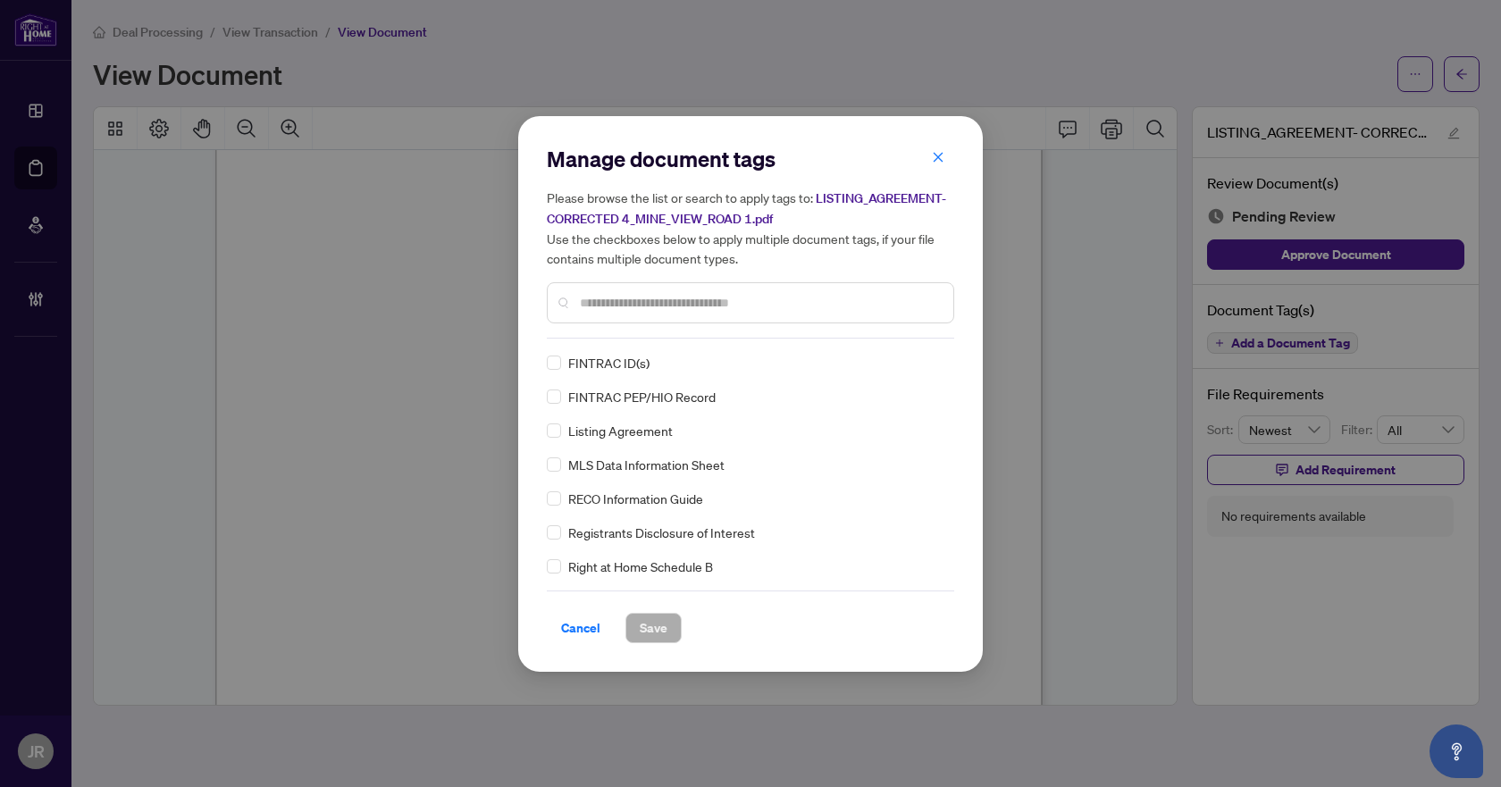
click at [749, 296] on input "text" at bounding box center [759, 303] width 359 height 20
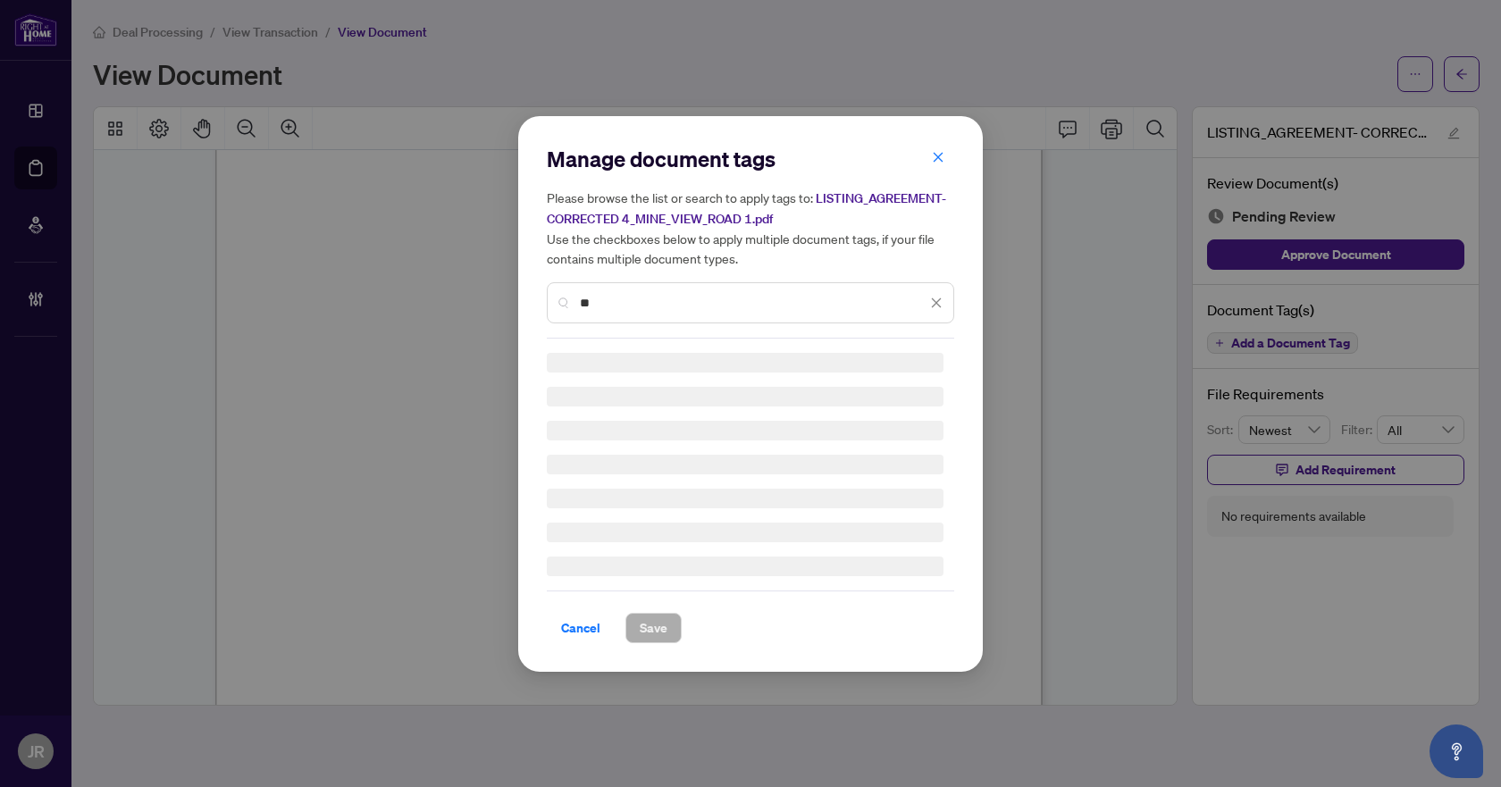
type input "*"
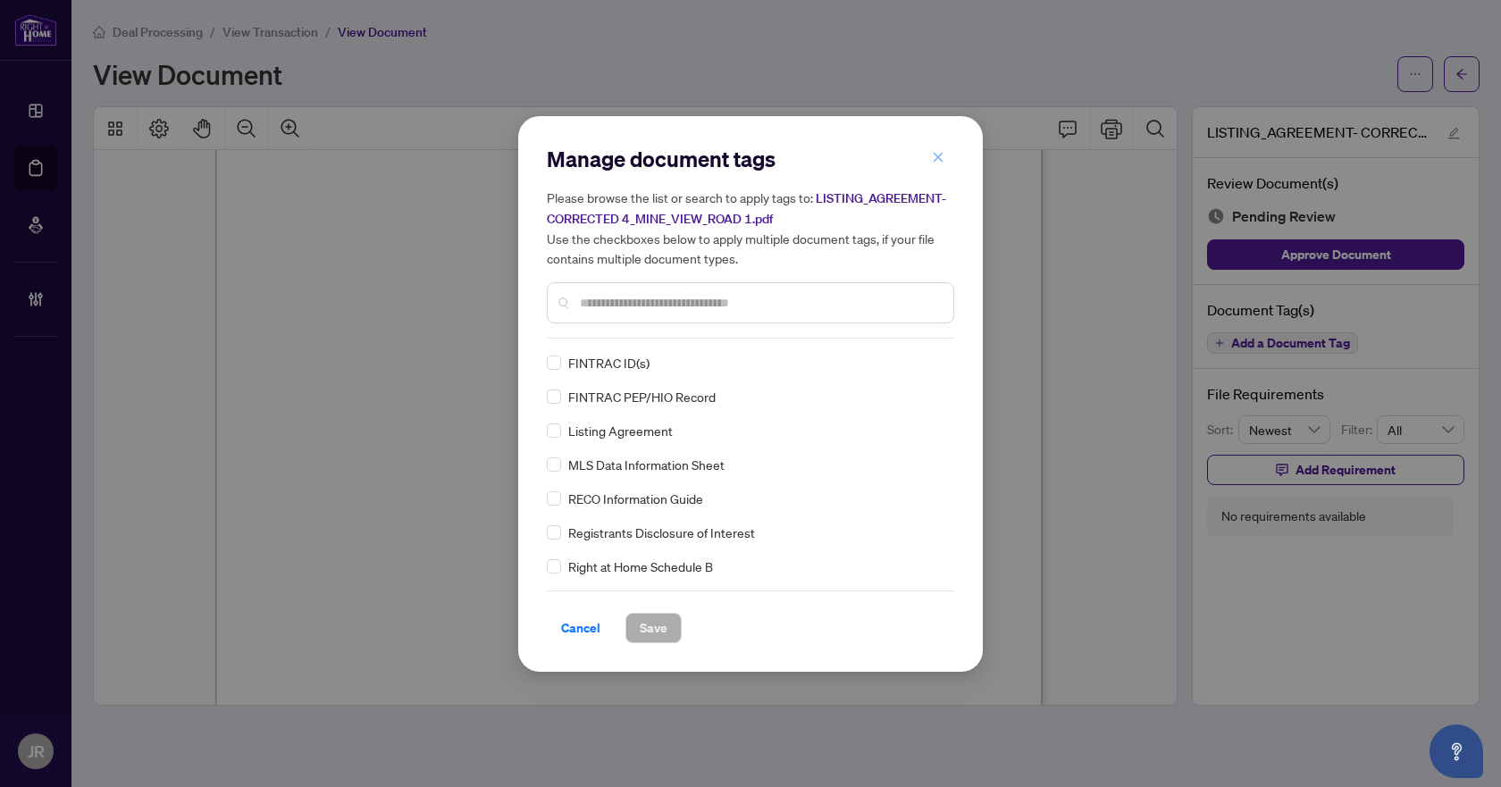
click at [938, 160] on icon "close" at bounding box center [939, 158] width 10 height 10
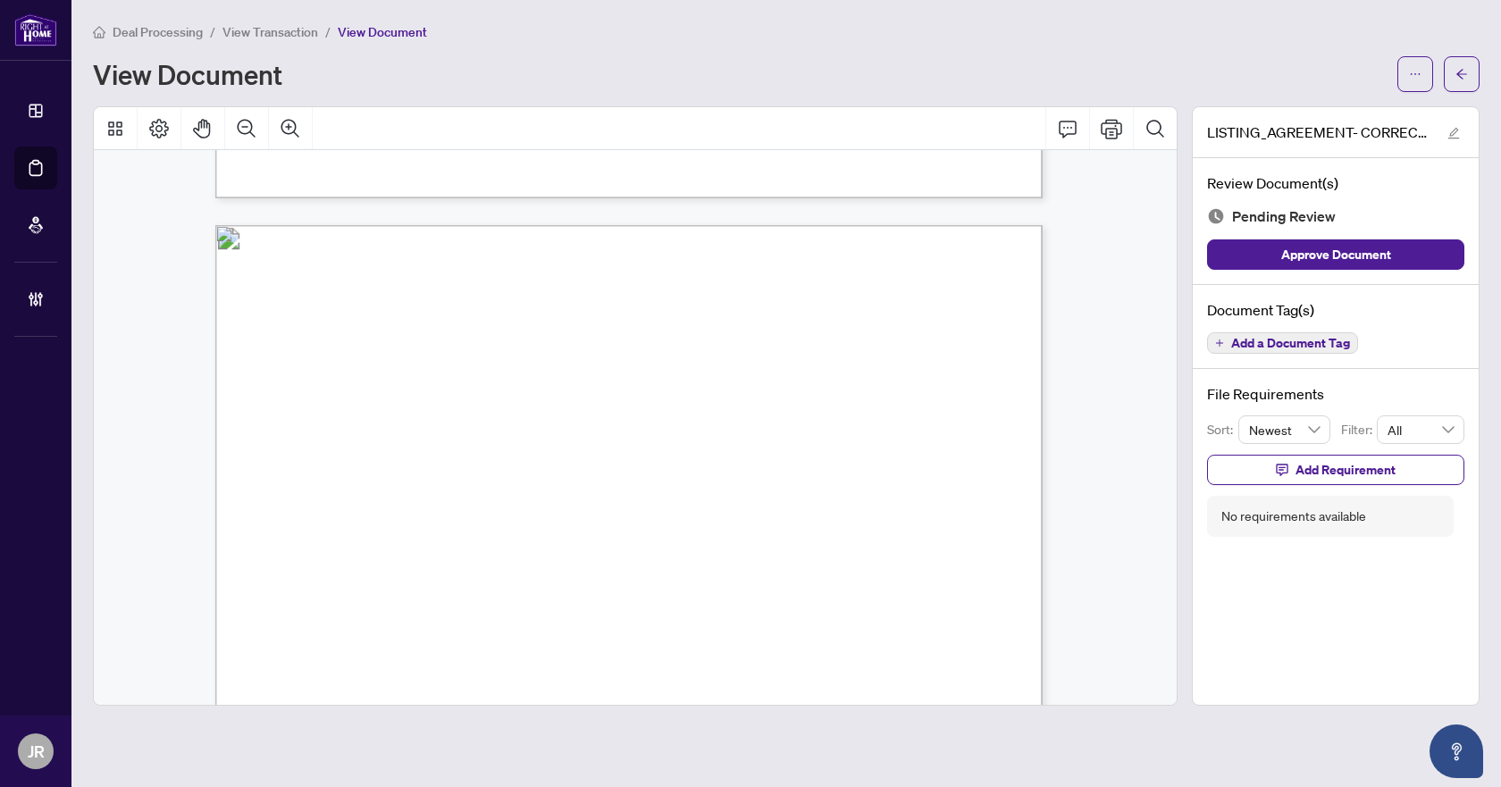
scroll to position [4378, 0]
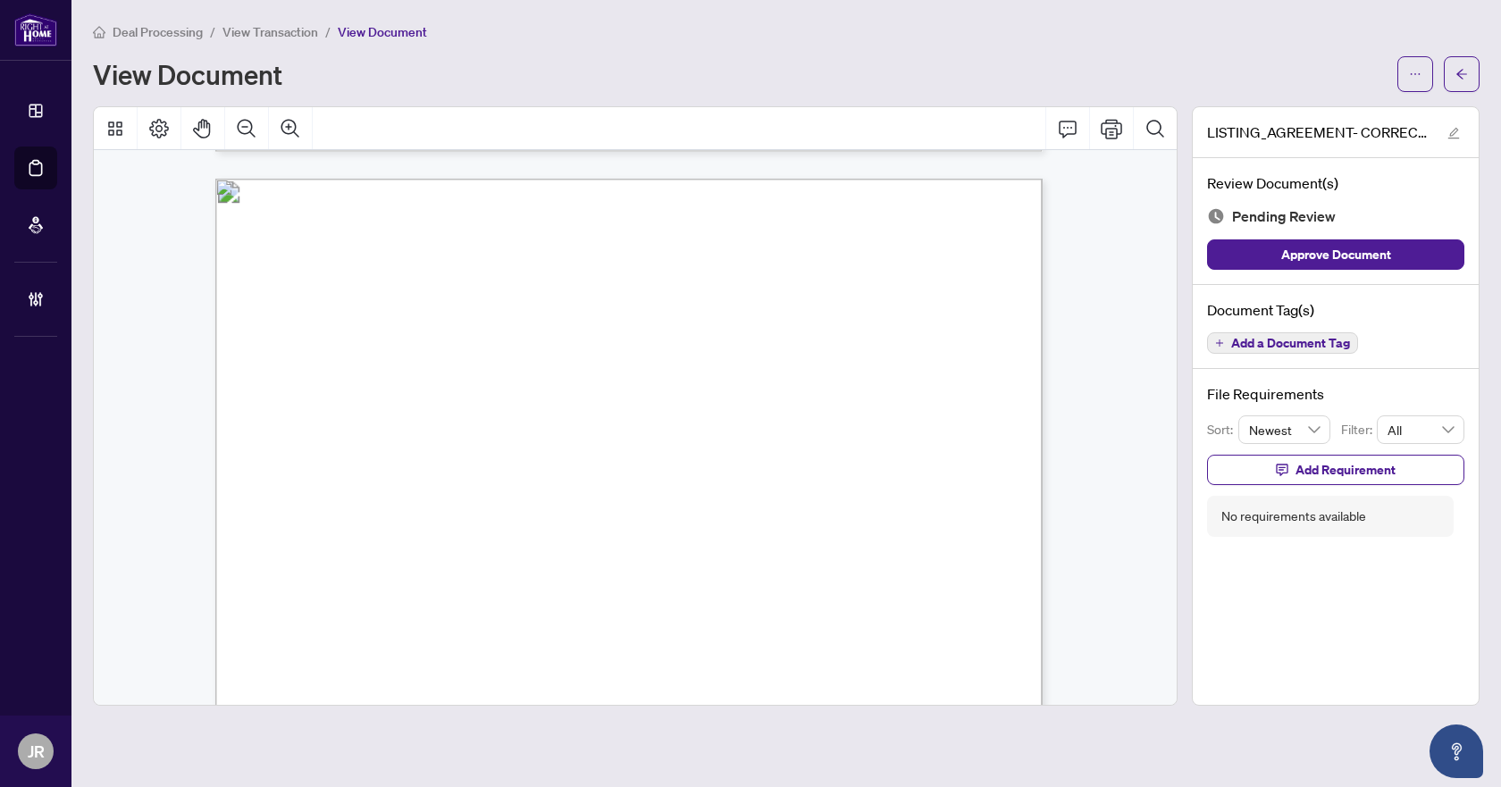
click at [1308, 337] on span "Add a Document Tag" at bounding box center [1290, 343] width 119 height 13
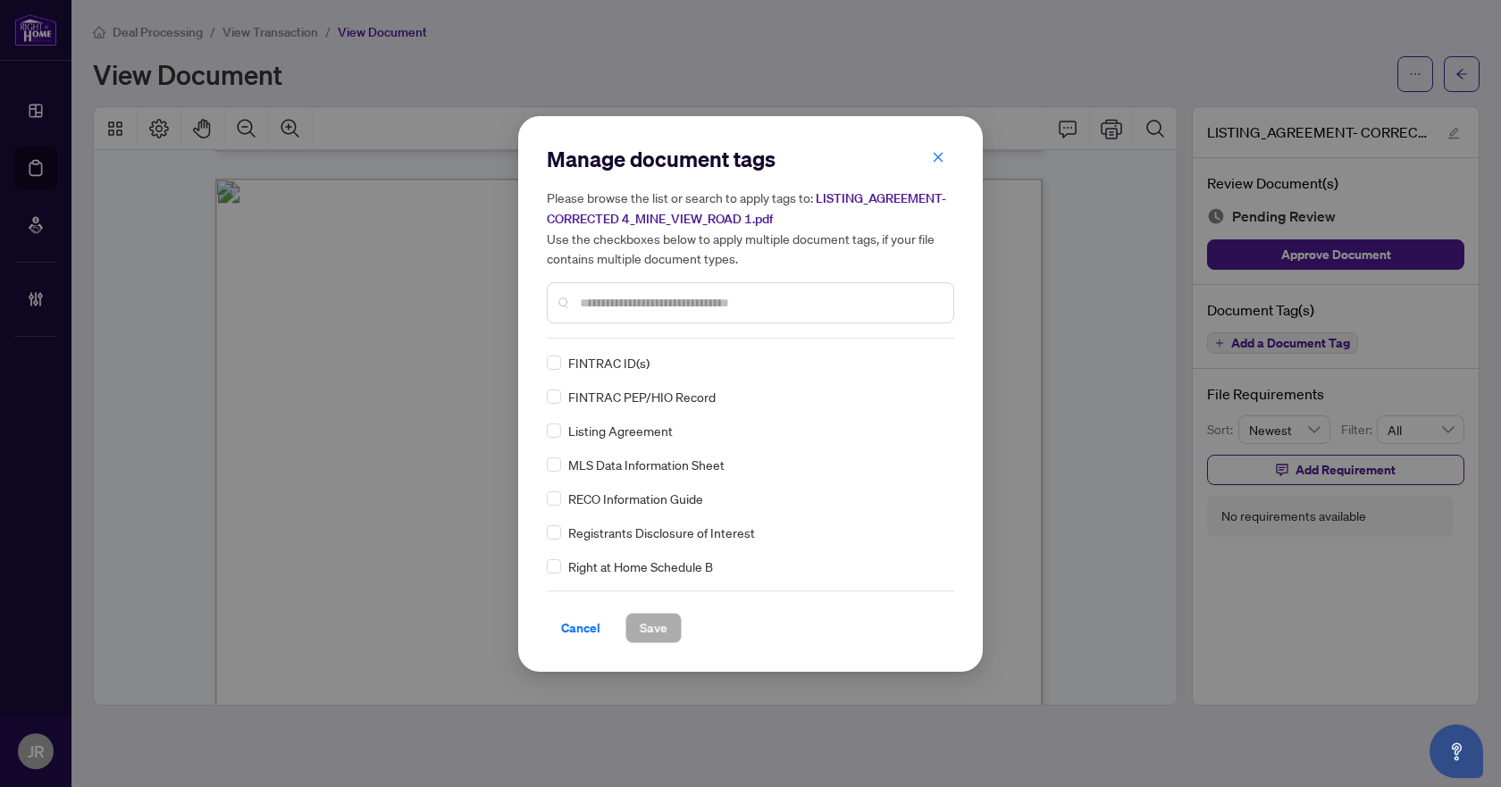
click at [706, 307] on input "text" at bounding box center [759, 303] width 359 height 20
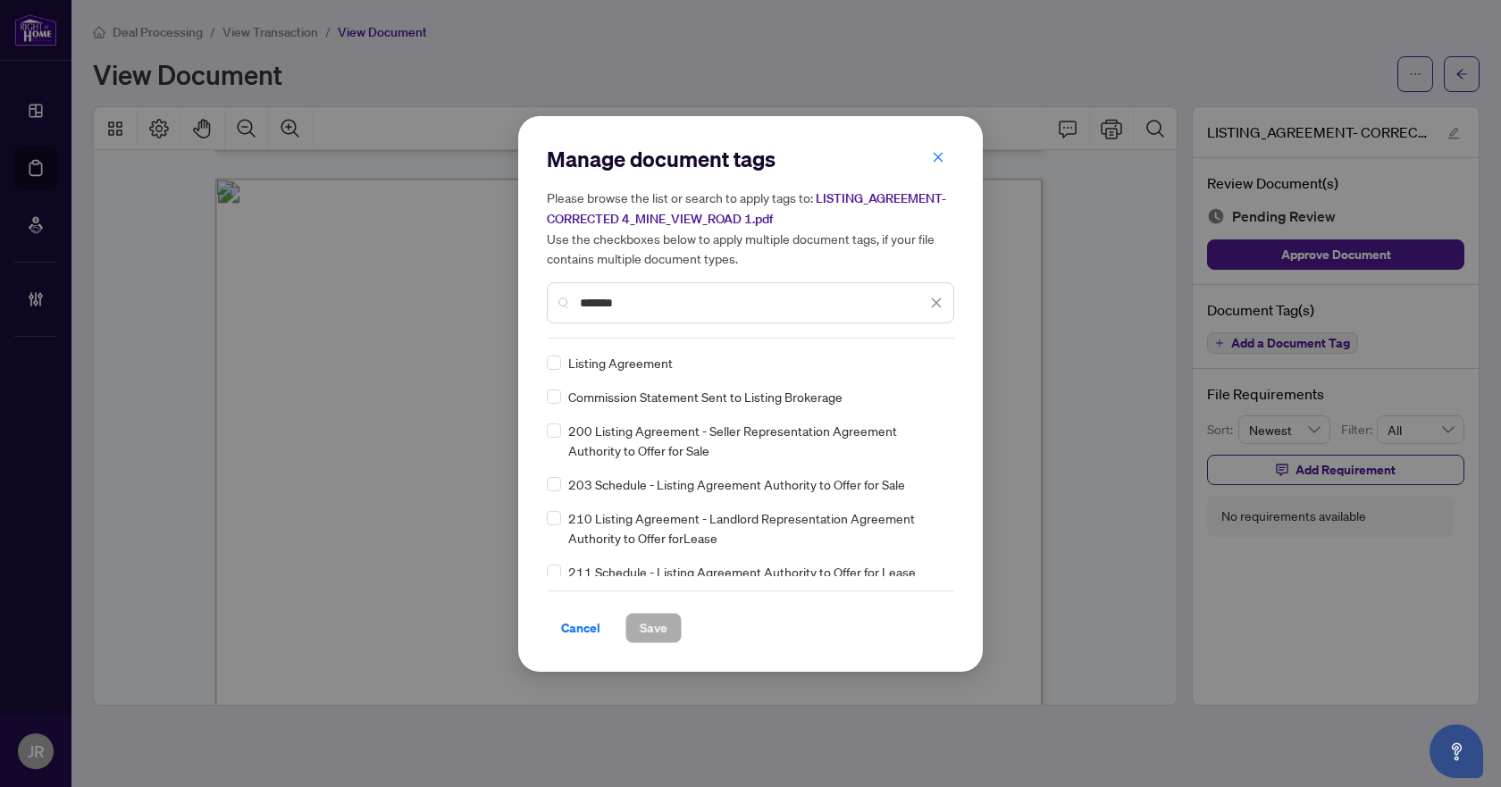
type input "*******"
click at [920, 356] on img at bounding box center [918, 363] width 18 height 18
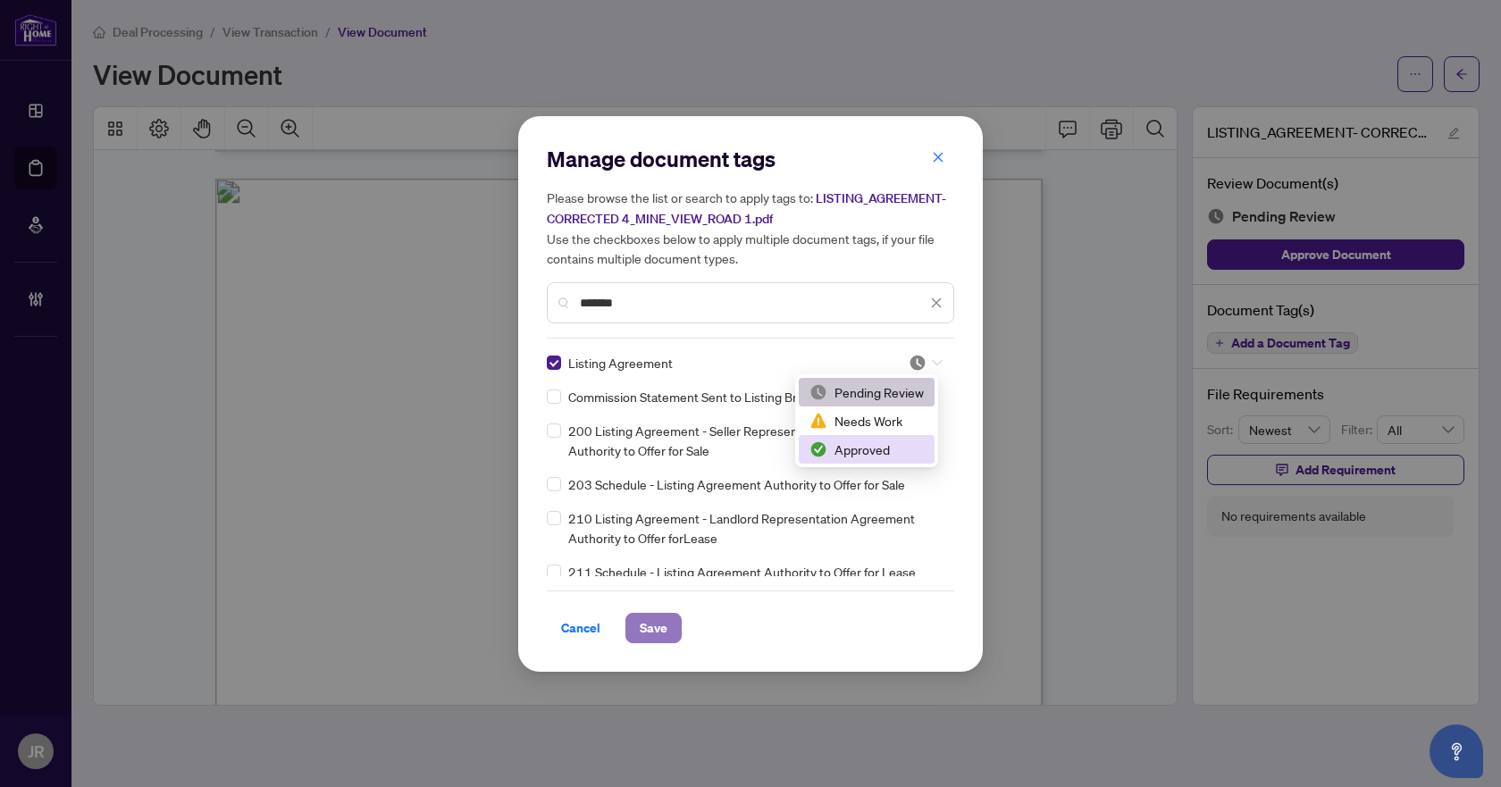
click at [672, 621] on button "Save" at bounding box center [653, 628] width 56 height 30
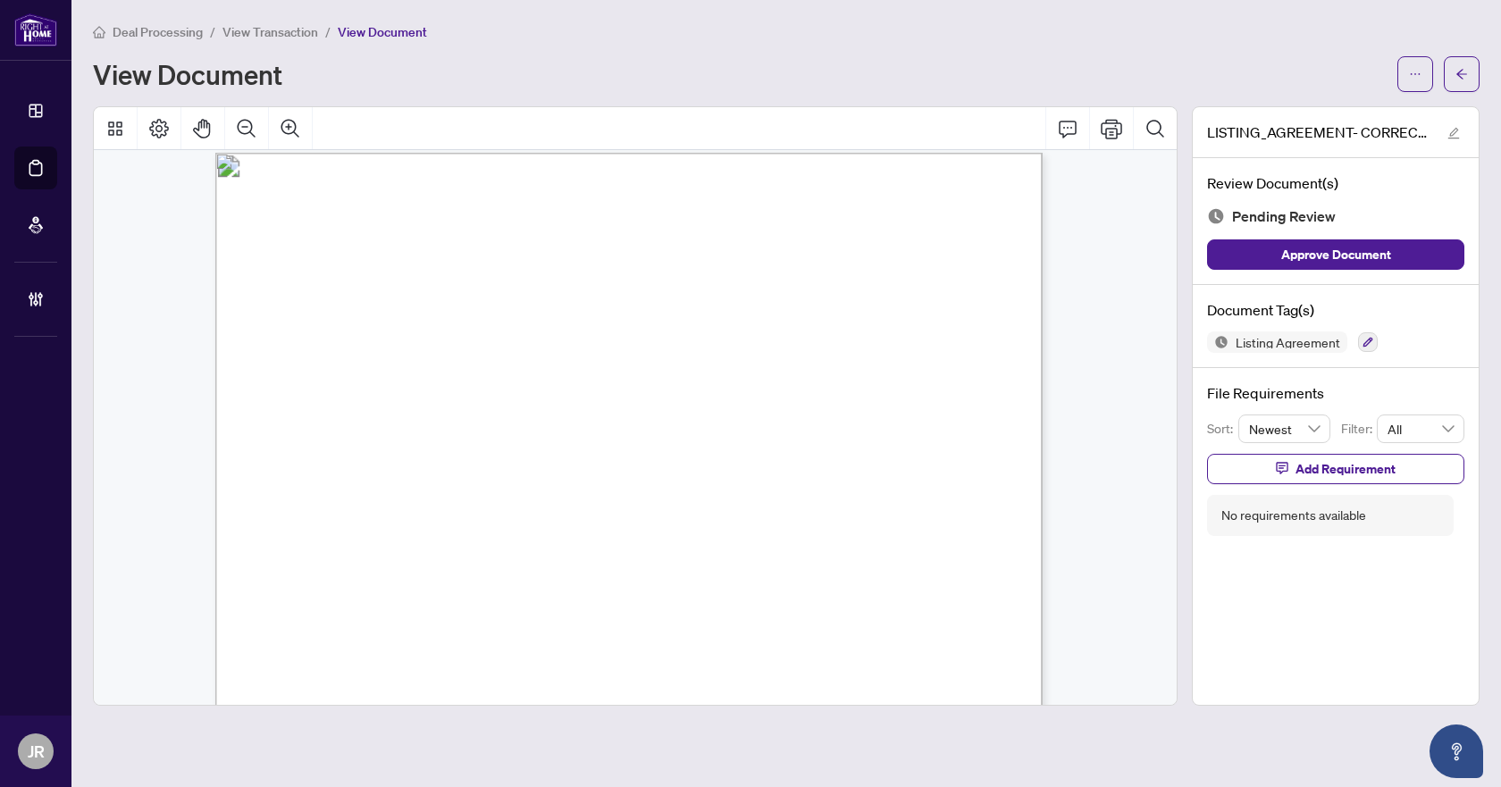
scroll to position [4494, 0]
click at [1369, 340] on icon "button" at bounding box center [1369, 343] width 10 height 10
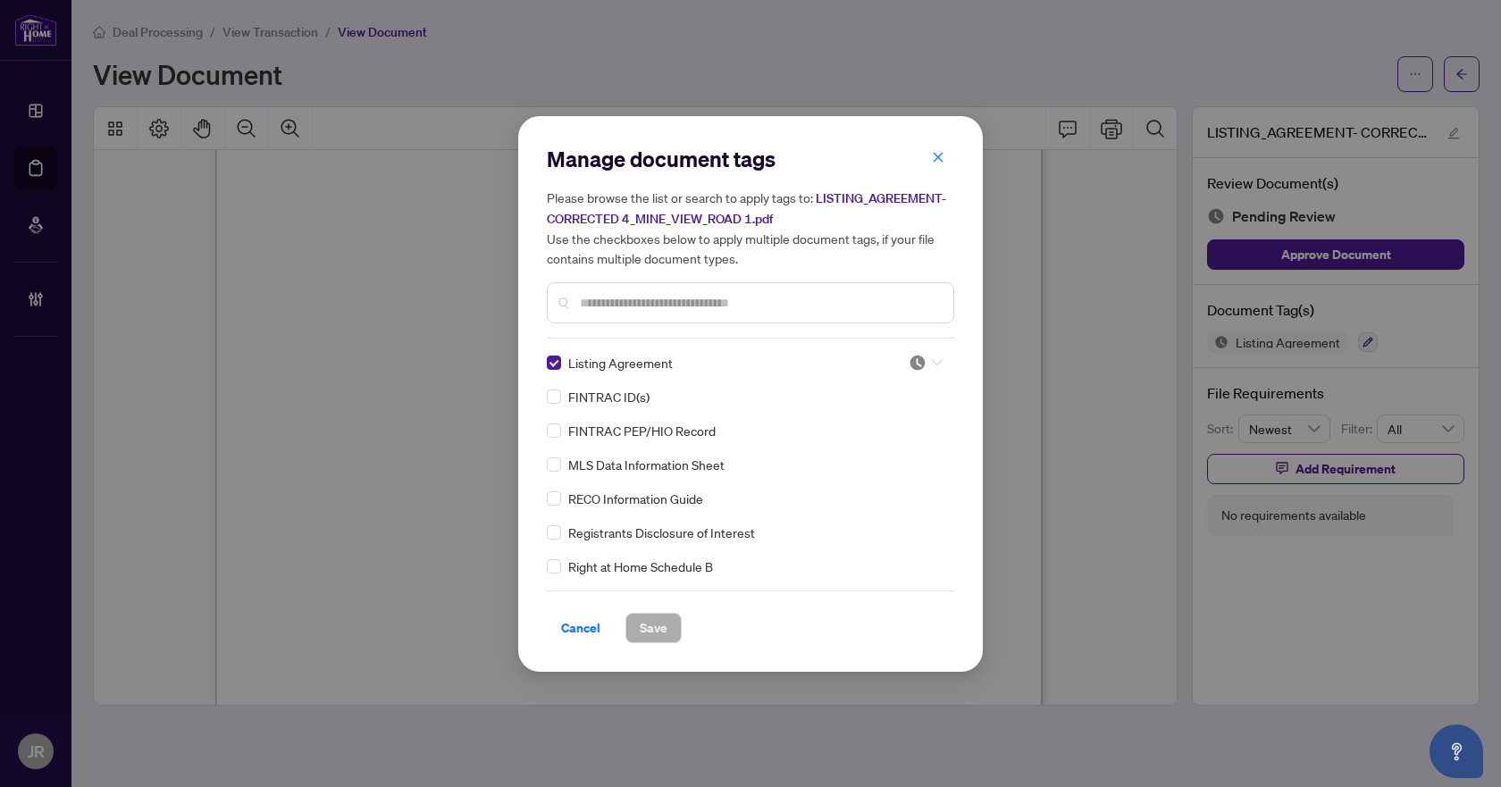
click at [923, 364] on div at bounding box center [926, 363] width 34 height 18
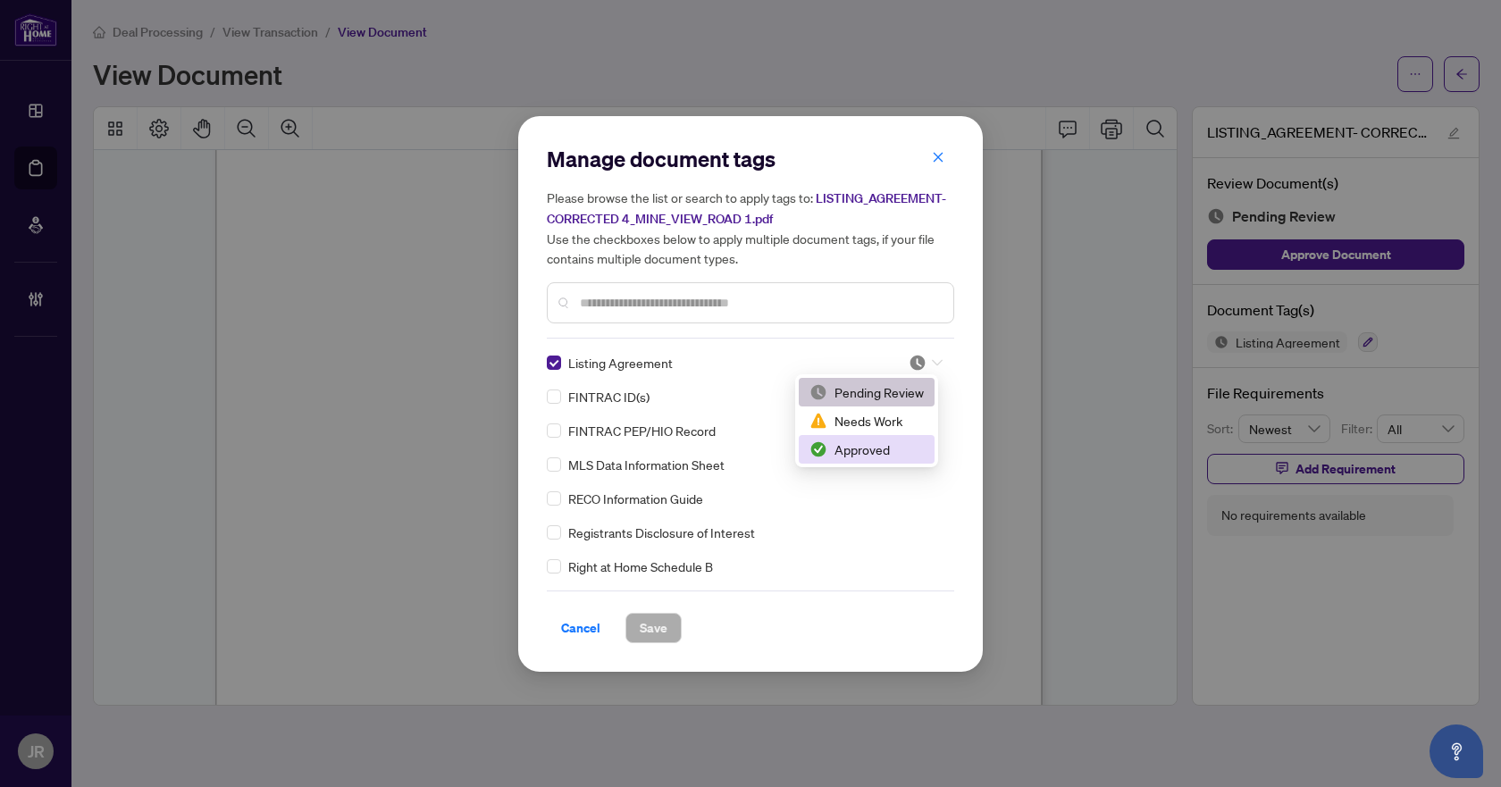
click at [891, 439] on div "Approved" at bounding box center [867, 449] width 136 height 29
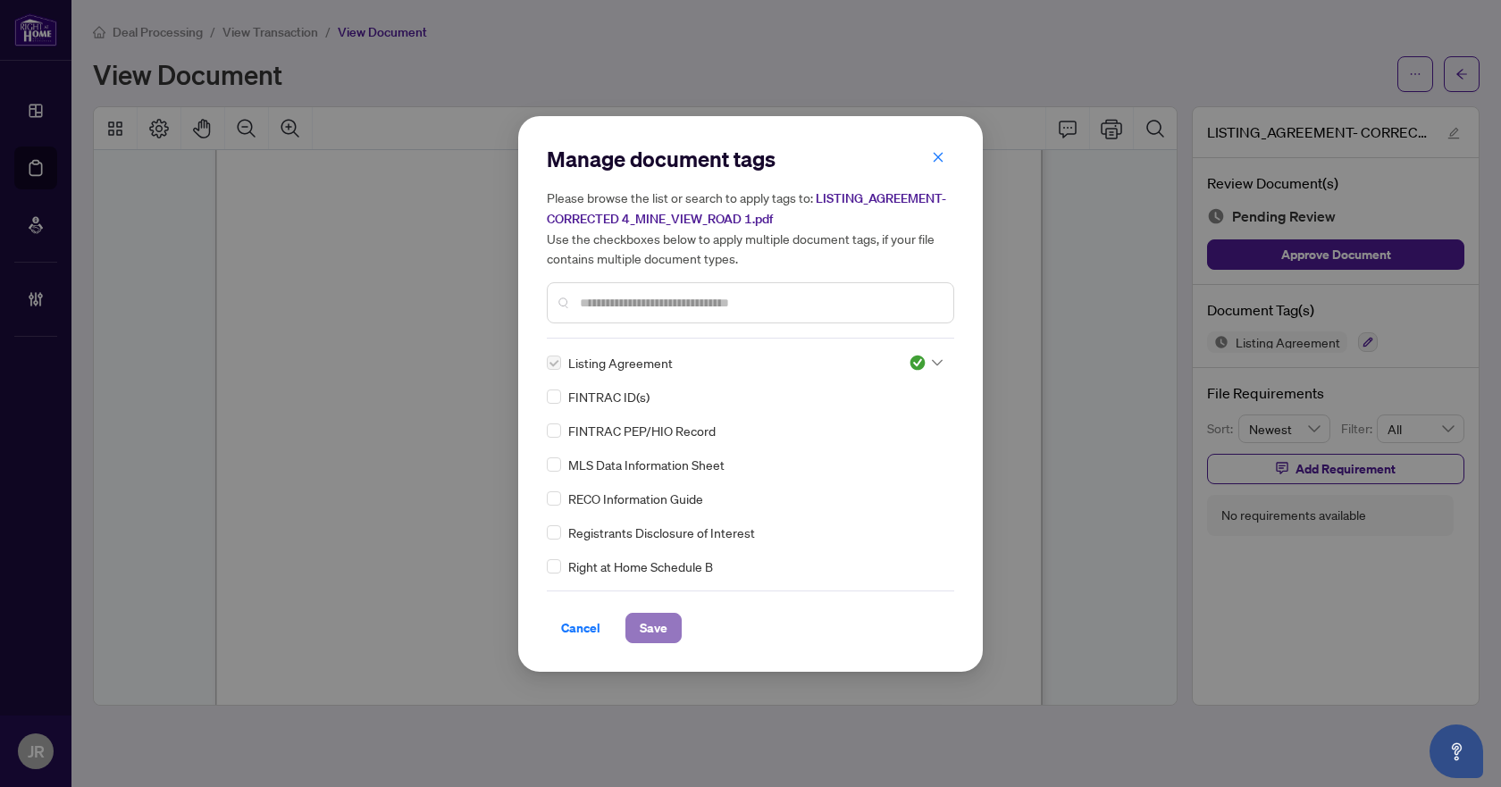
click at [671, 621] on button "Save" at bounding box center [653, 628] width 56 height 30
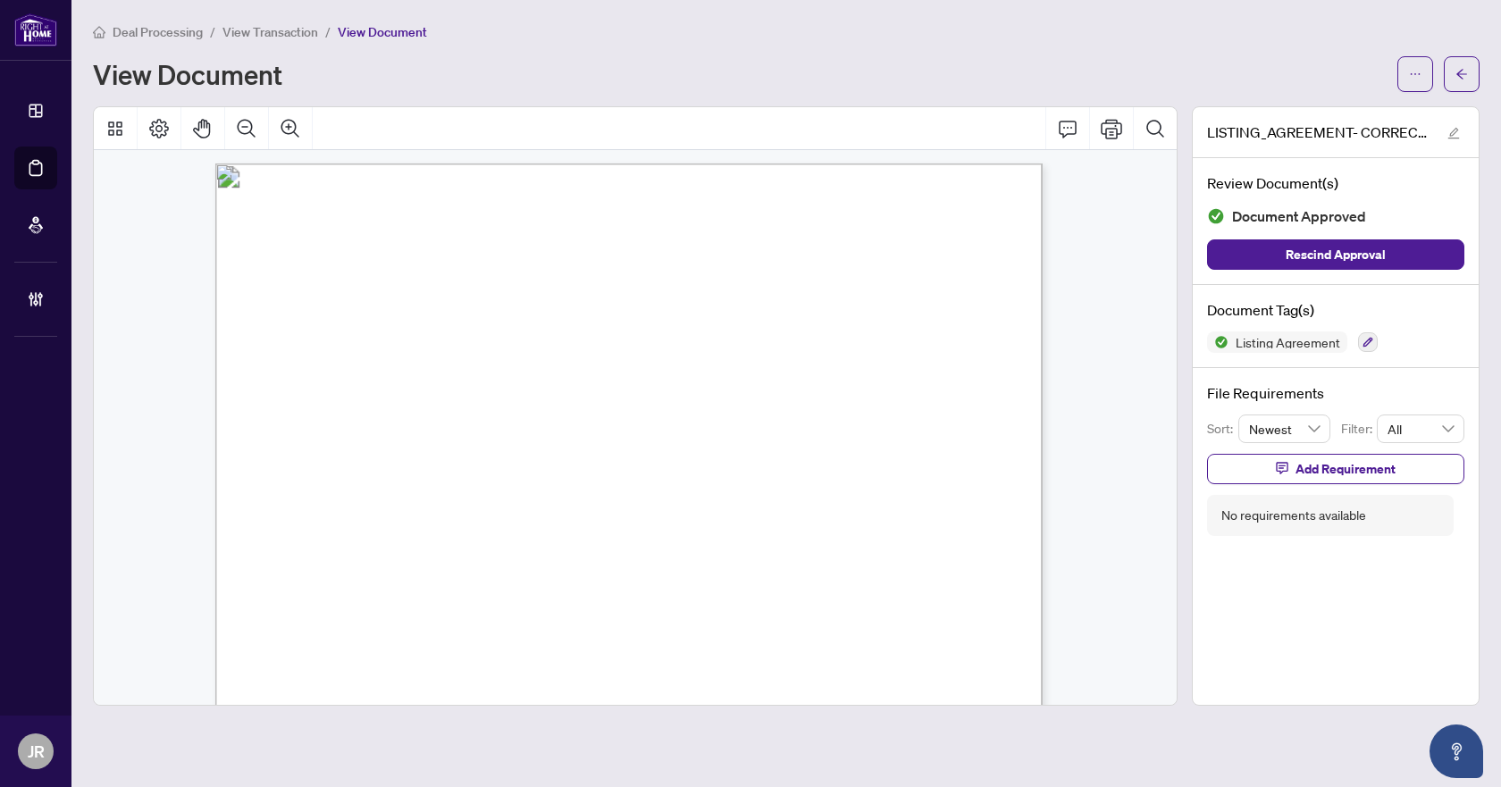
scroll to position [0, 0]
click at [1458, 69] on icon "arrow-left" at bounding box center [1462, 74] width 13 height 13
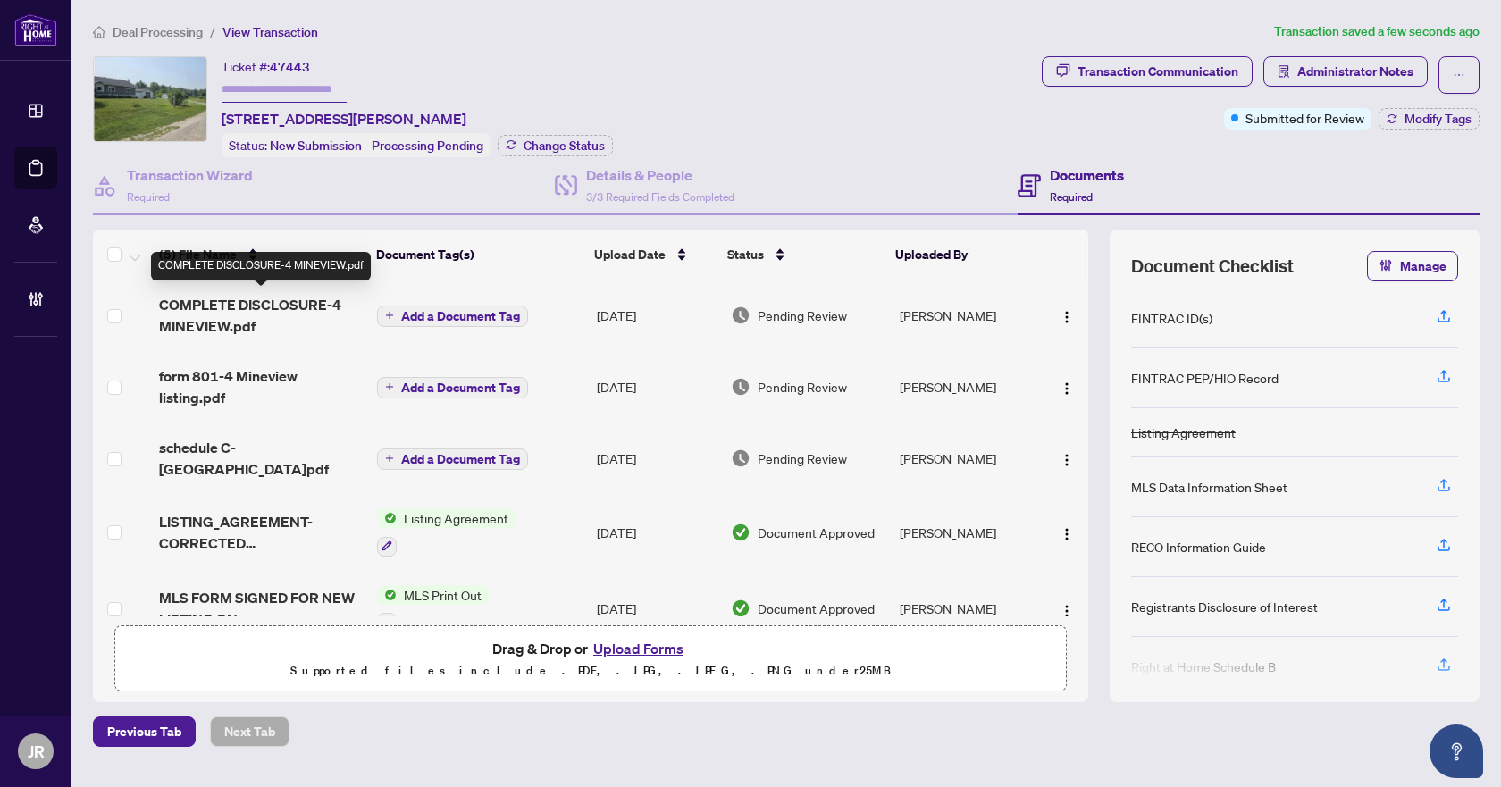
click at [305, 322] on span "COMPLETE DISCLOSURE-4 MINEVIEW.pdf" at bounding box center [261, 315] width 204 height 43
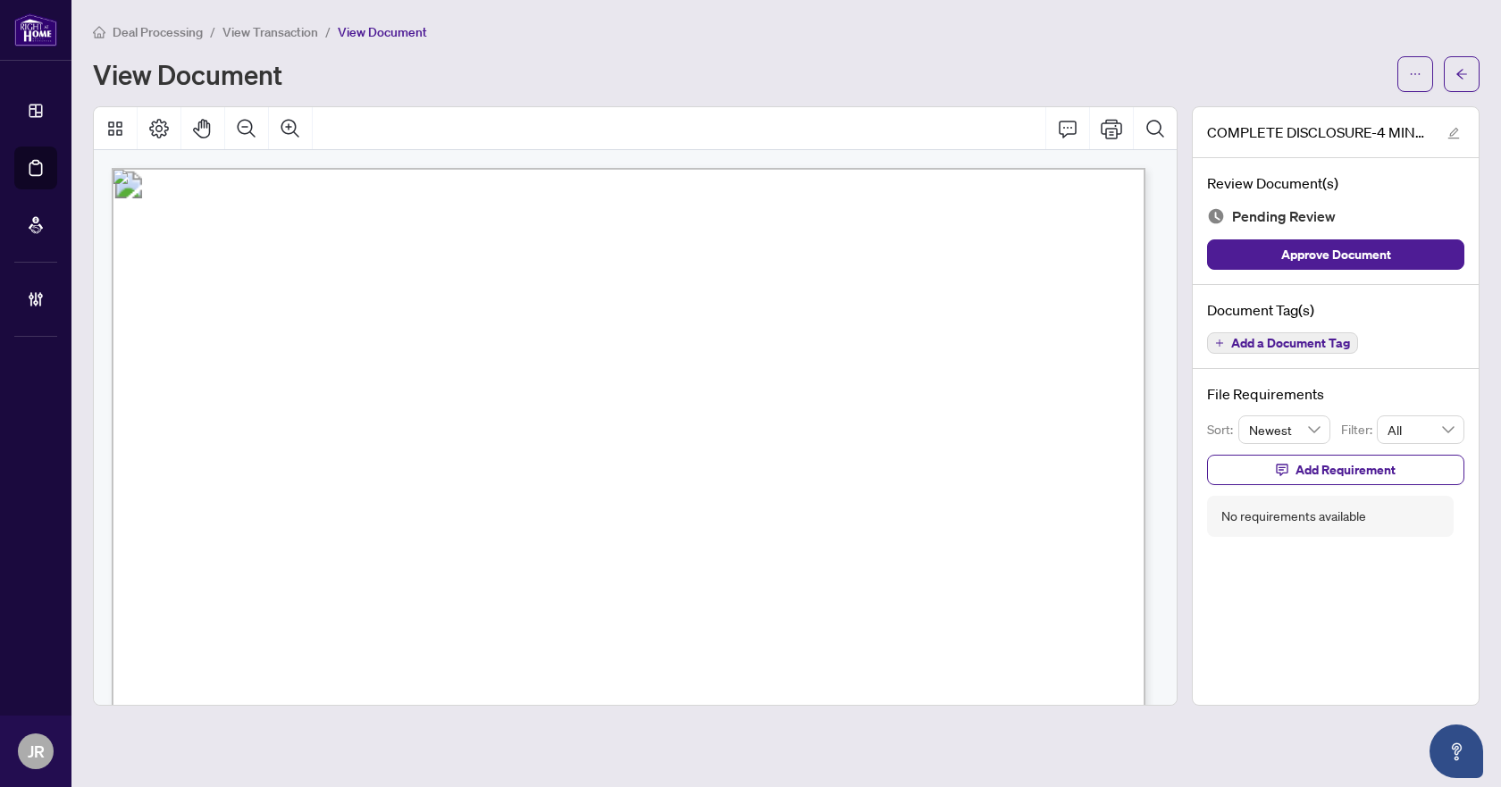
click at [1275, 332] on button "Add a Document Tag" at bounding box center [1282, 342] width 151 height 21
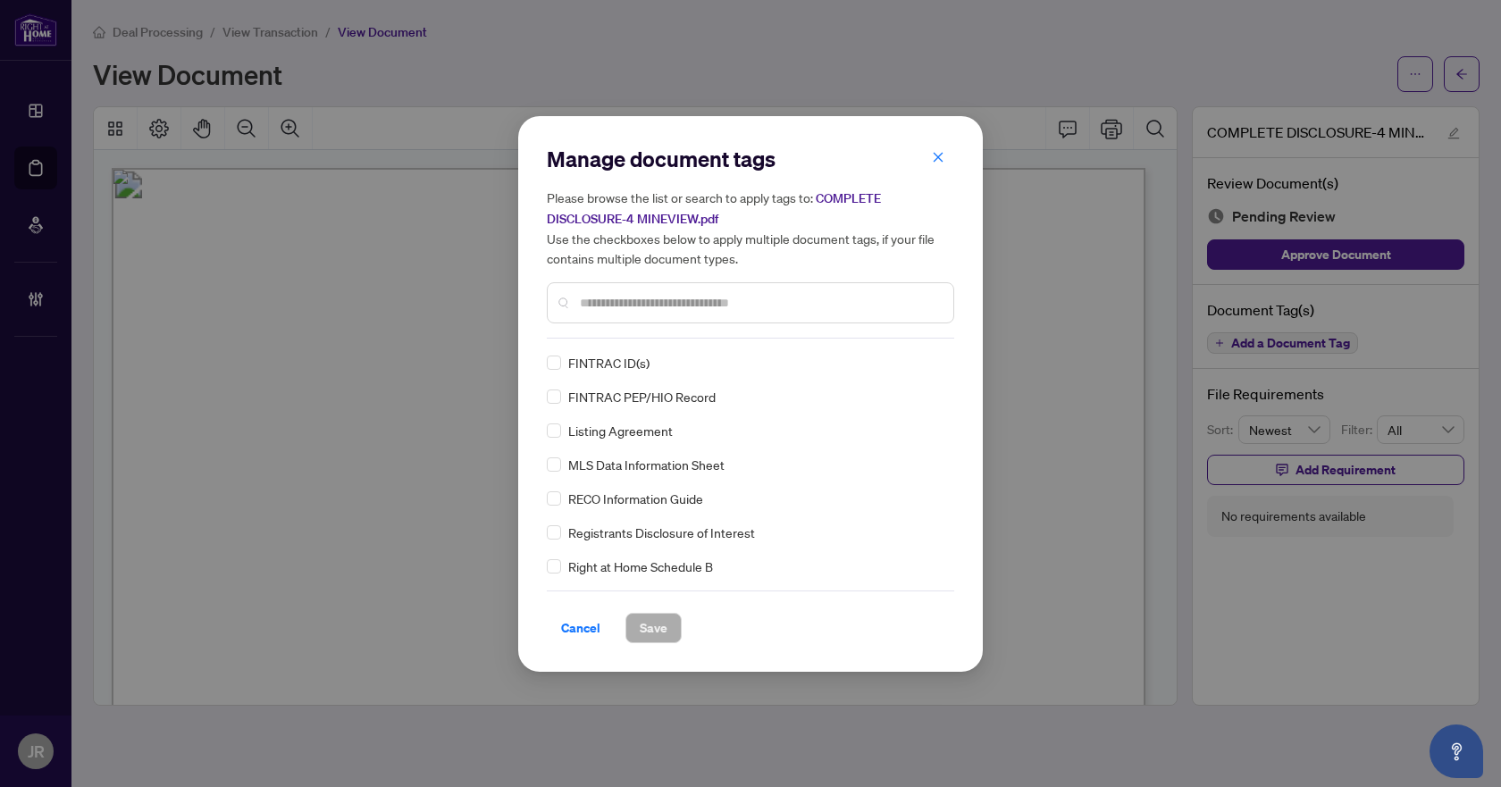
click at [652, 306] on input "text" at bounding box center [759, 303] width 359 height 20
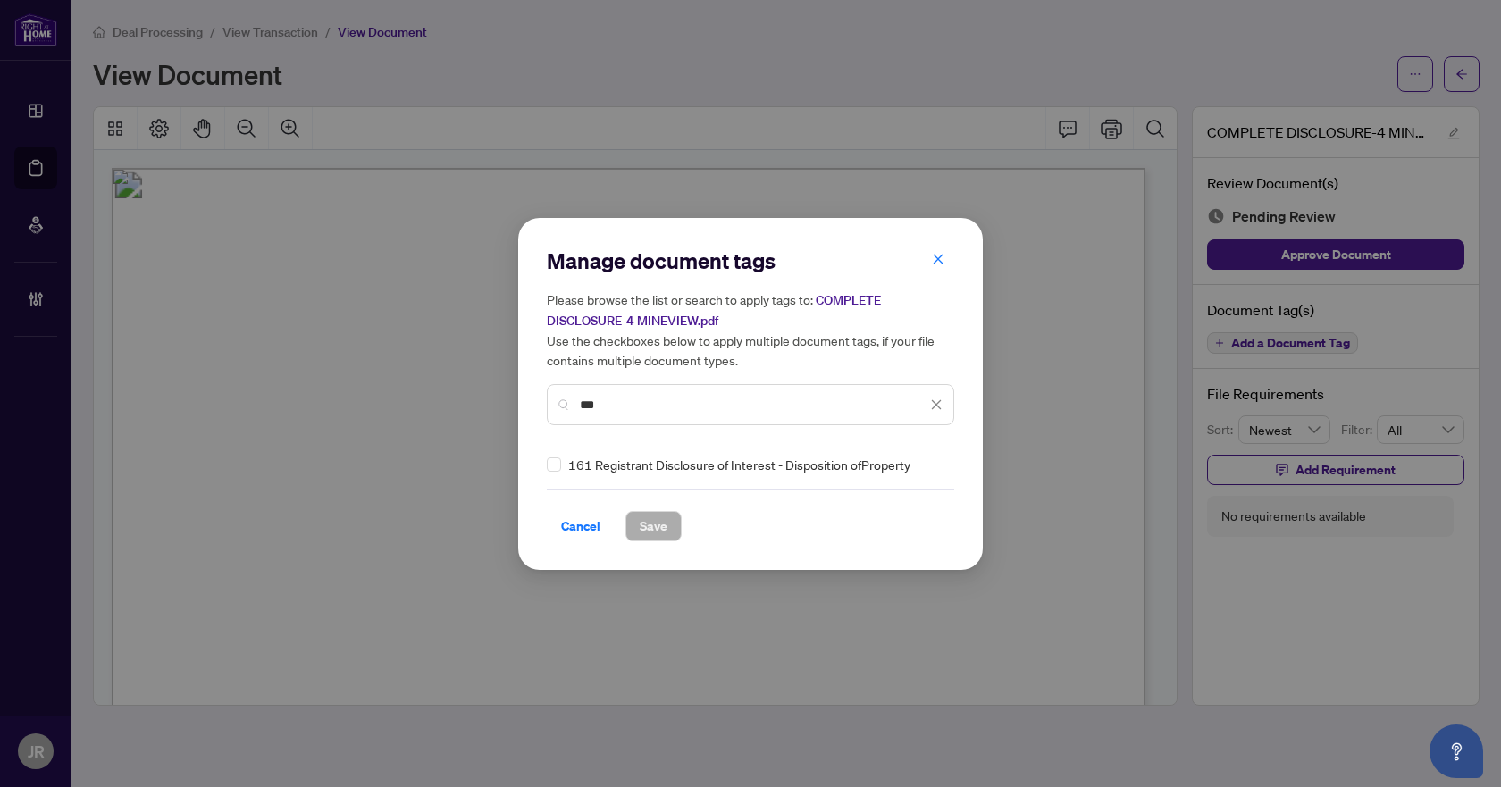
type input "***"
click at [547, 467] on div "Manage document tags Please browse the list or search to apply tags to: COMPLET…" at bounding box center [750, 394] width 465 height 352
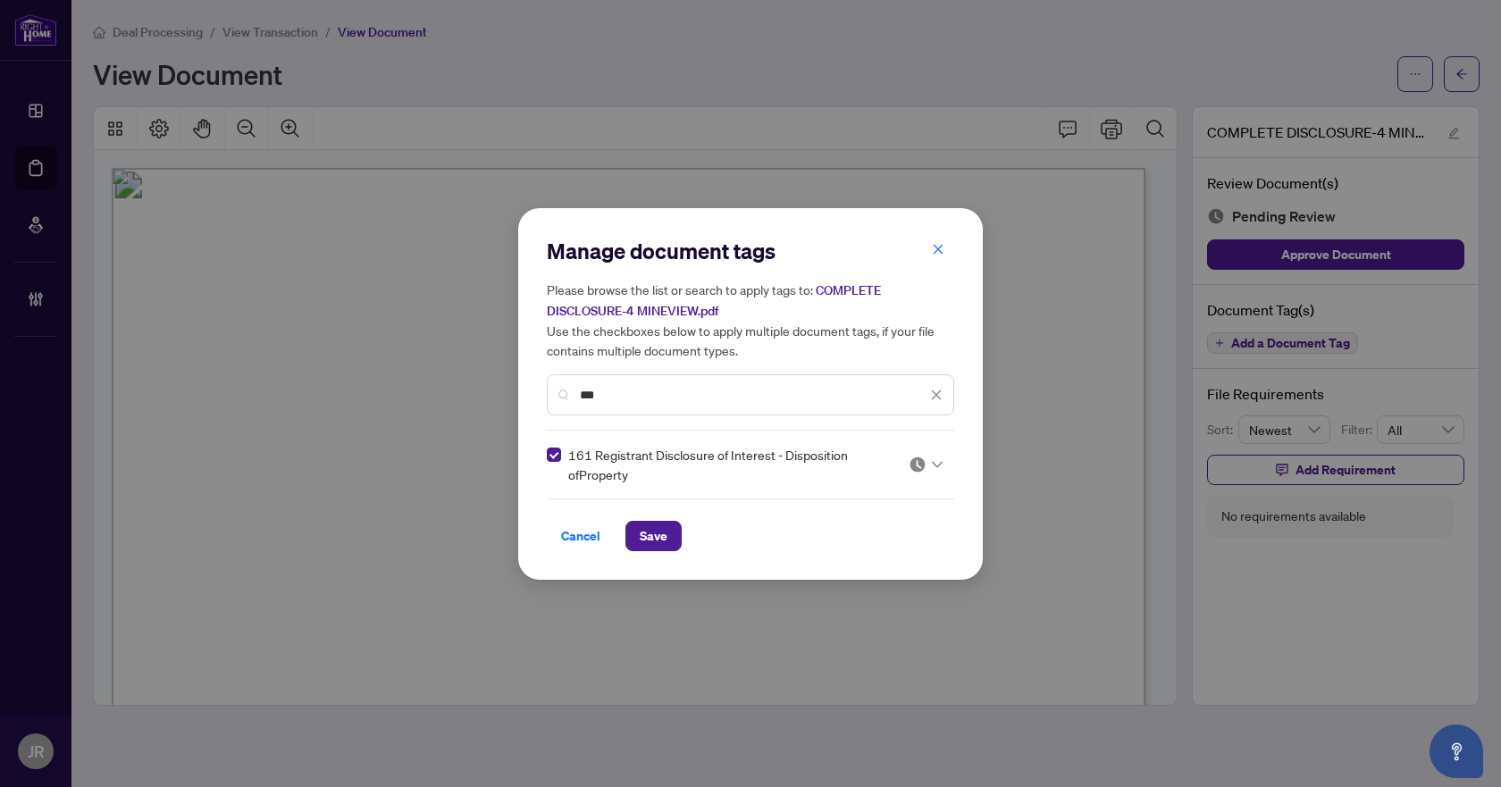
click at [923, 457] on img at bounding box center [918, 465] width 18 height 18
click at [878, 551] on div "Approved" at bounding box center [872, 551] width 114 height 20
click at [672, 538] on button "Save" at bounding box center [653, 536] width 56 height 30
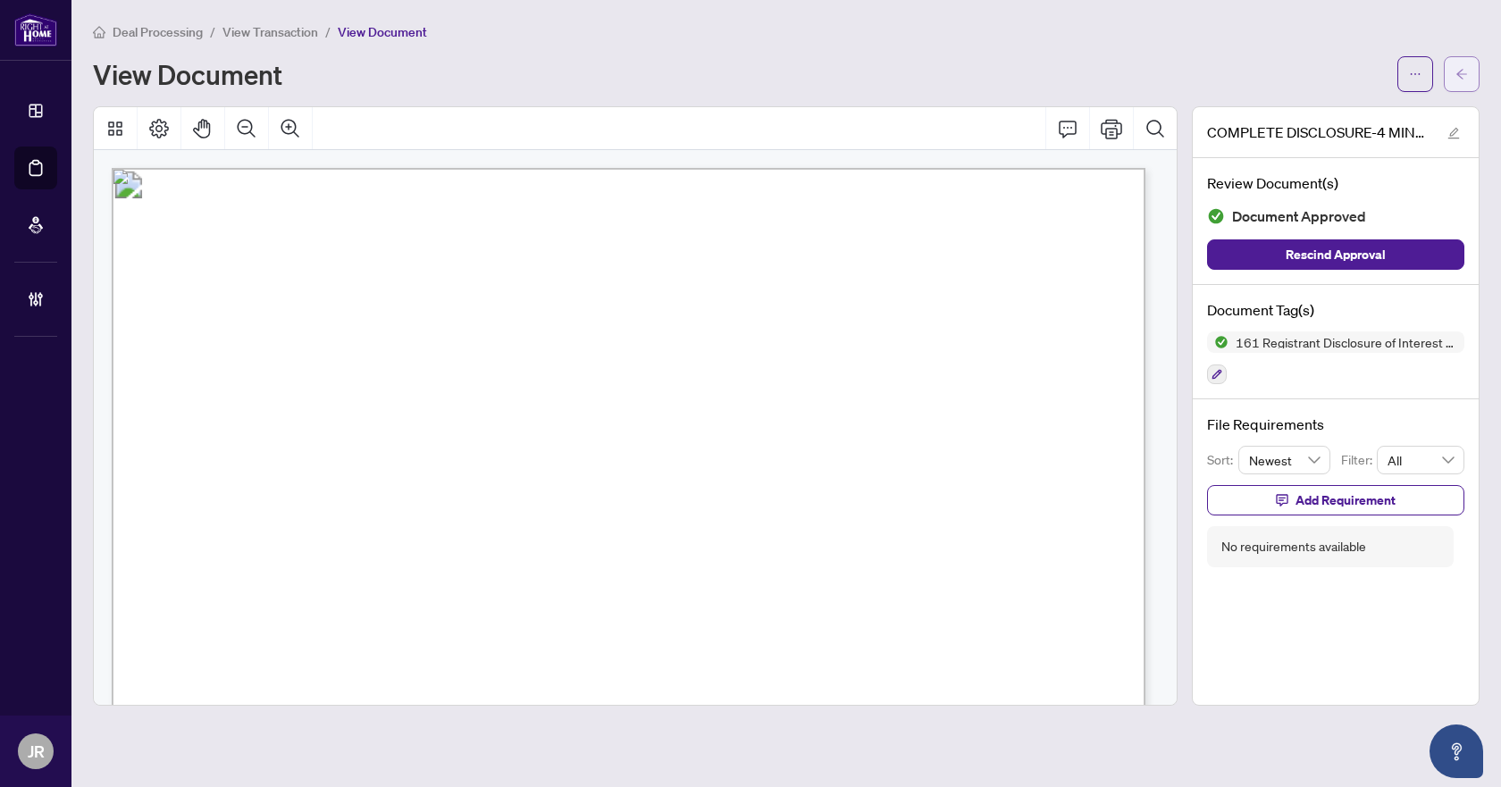
click at [1456, 80] on span "button" at bounding box center [1462, 74] width 13 height 29
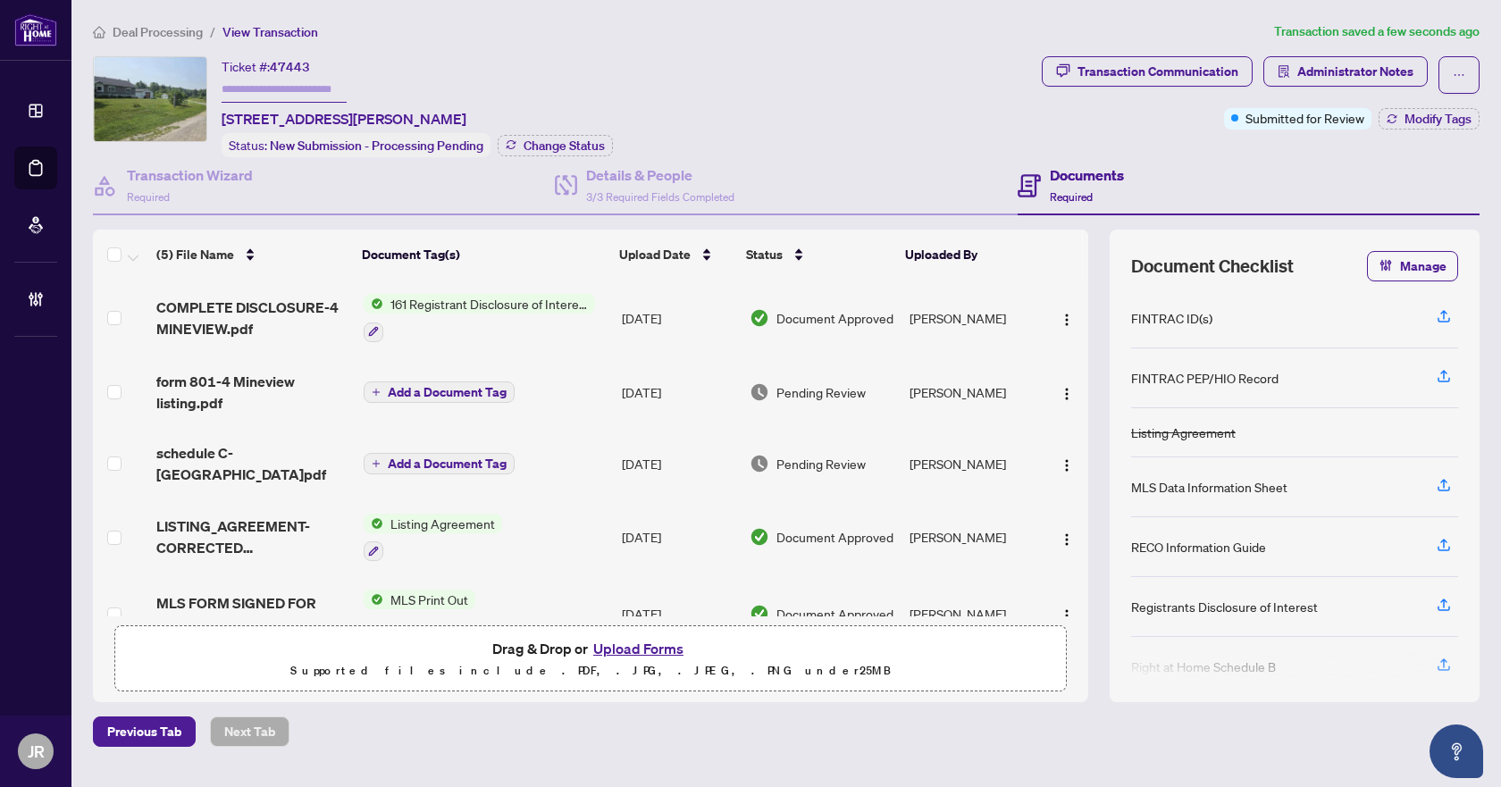
click at [305, 393] on span "form 801-4 Mineview listing.pdf" at bounding box center [252, 392] width 192 height 43
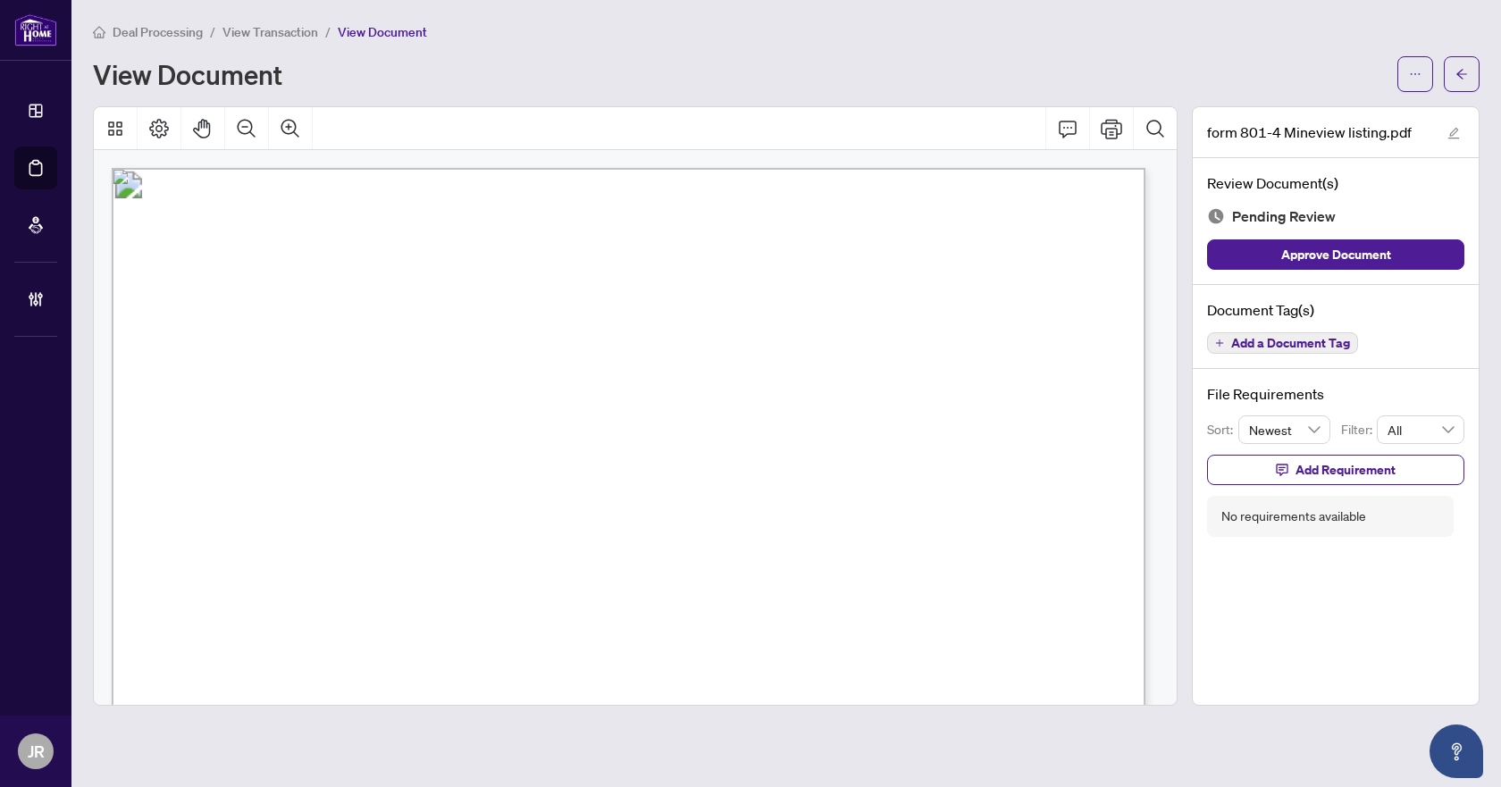
click at [1273, 346] on span "Add a Document Tag" at bounding box center [1290, 343] width 119 height 13
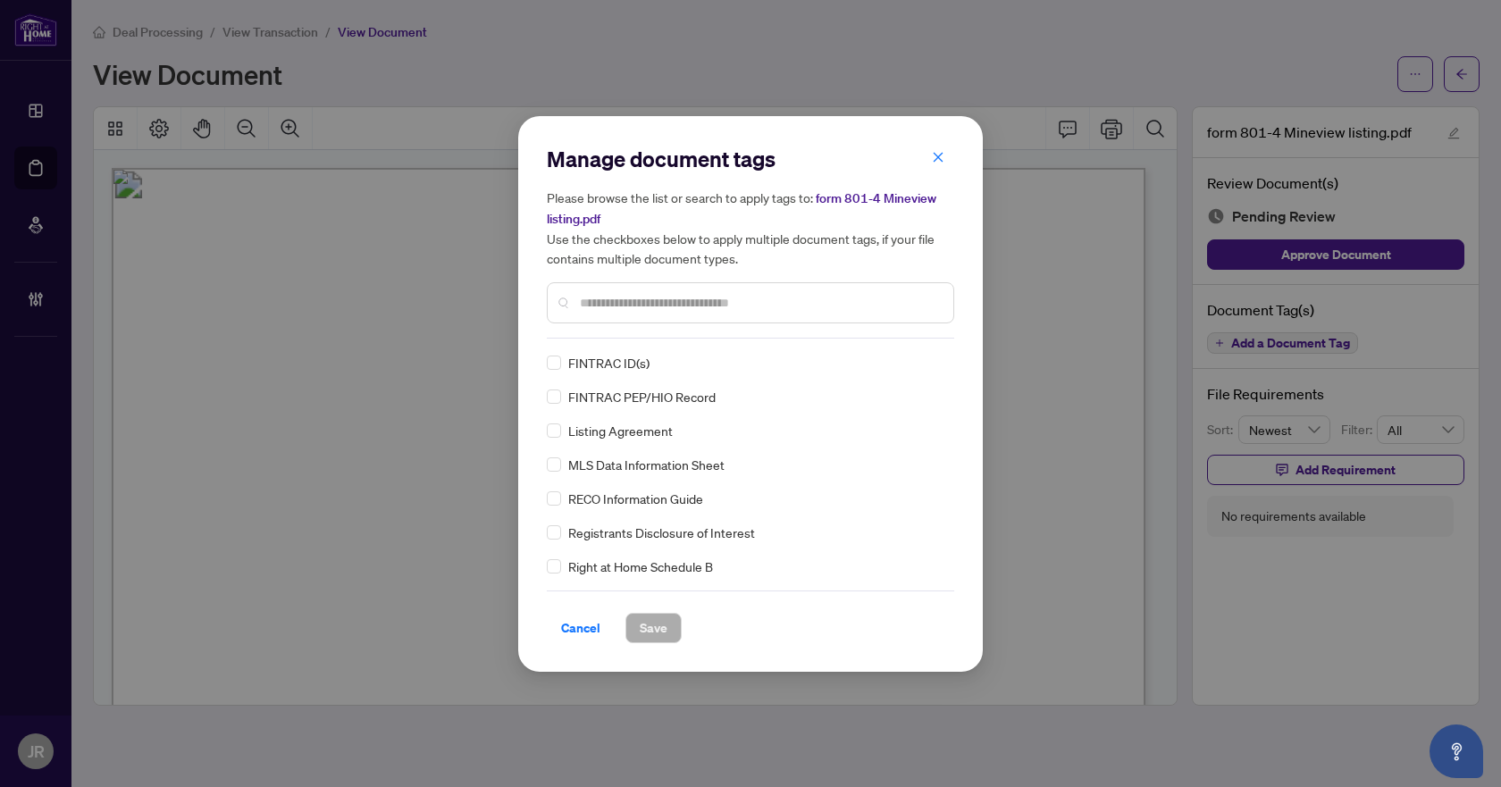
click at [760, 301] on input "text" at bounding box center [759, 303] width 359 height 20
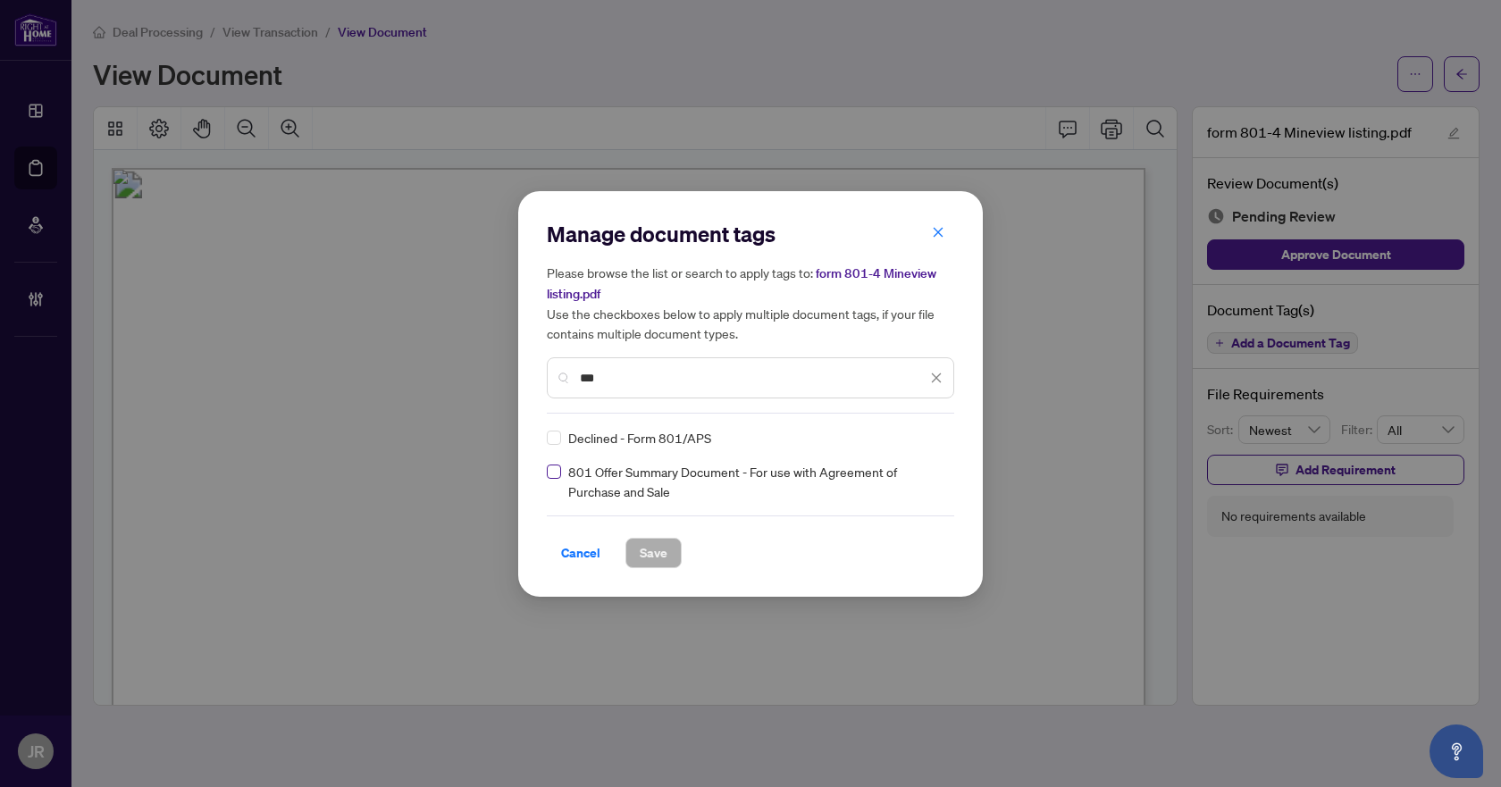
type input "***"
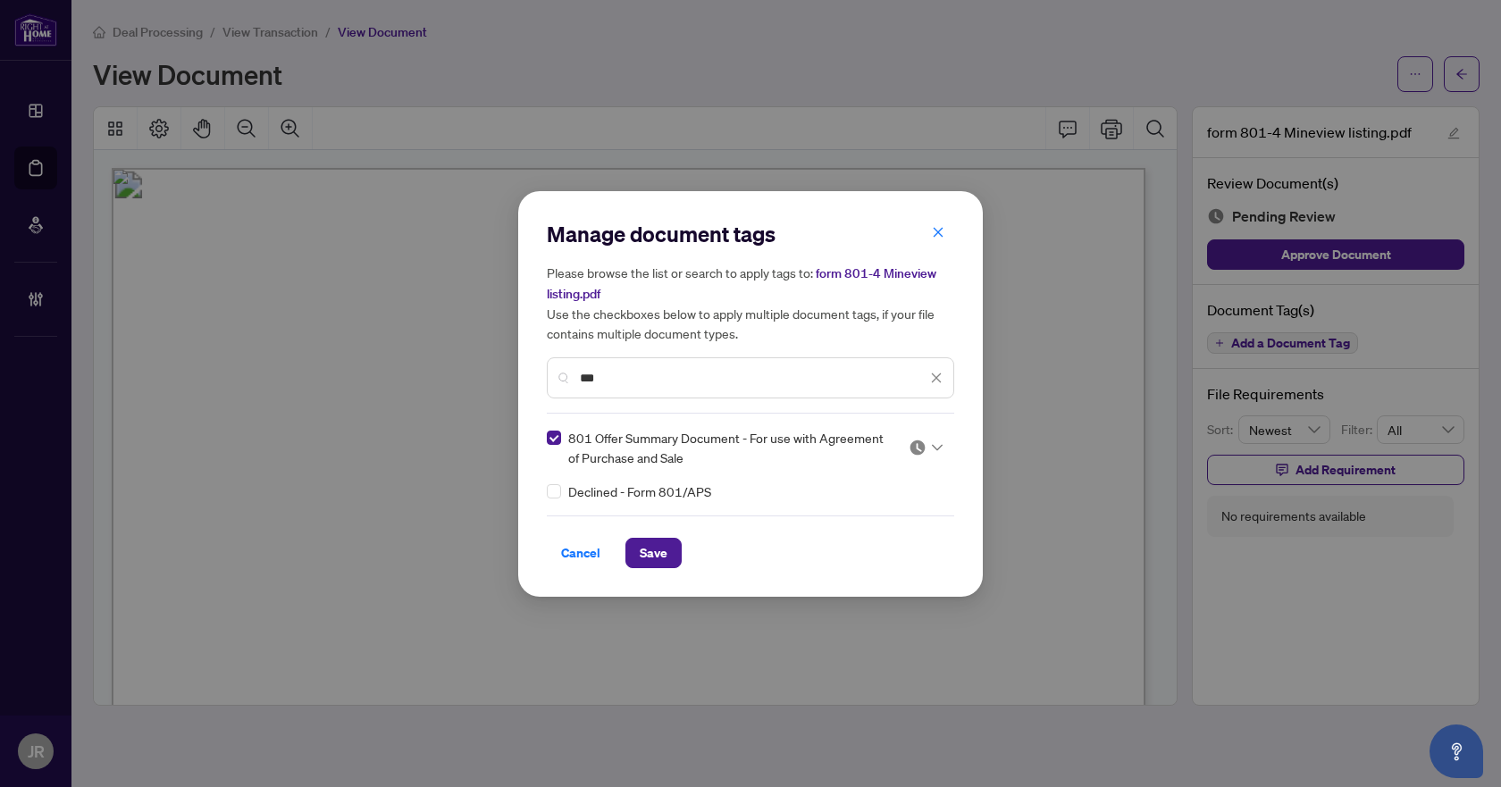
click at [923, 450] on img at bounding box center [918, 448] width 18 height 18
click at [873, 539] on div "Approved" at bounding box center [872, 535] width 114 height 20
click at [669, 553] on button "Save" at bounding box center [653, 553] width 56 height 30
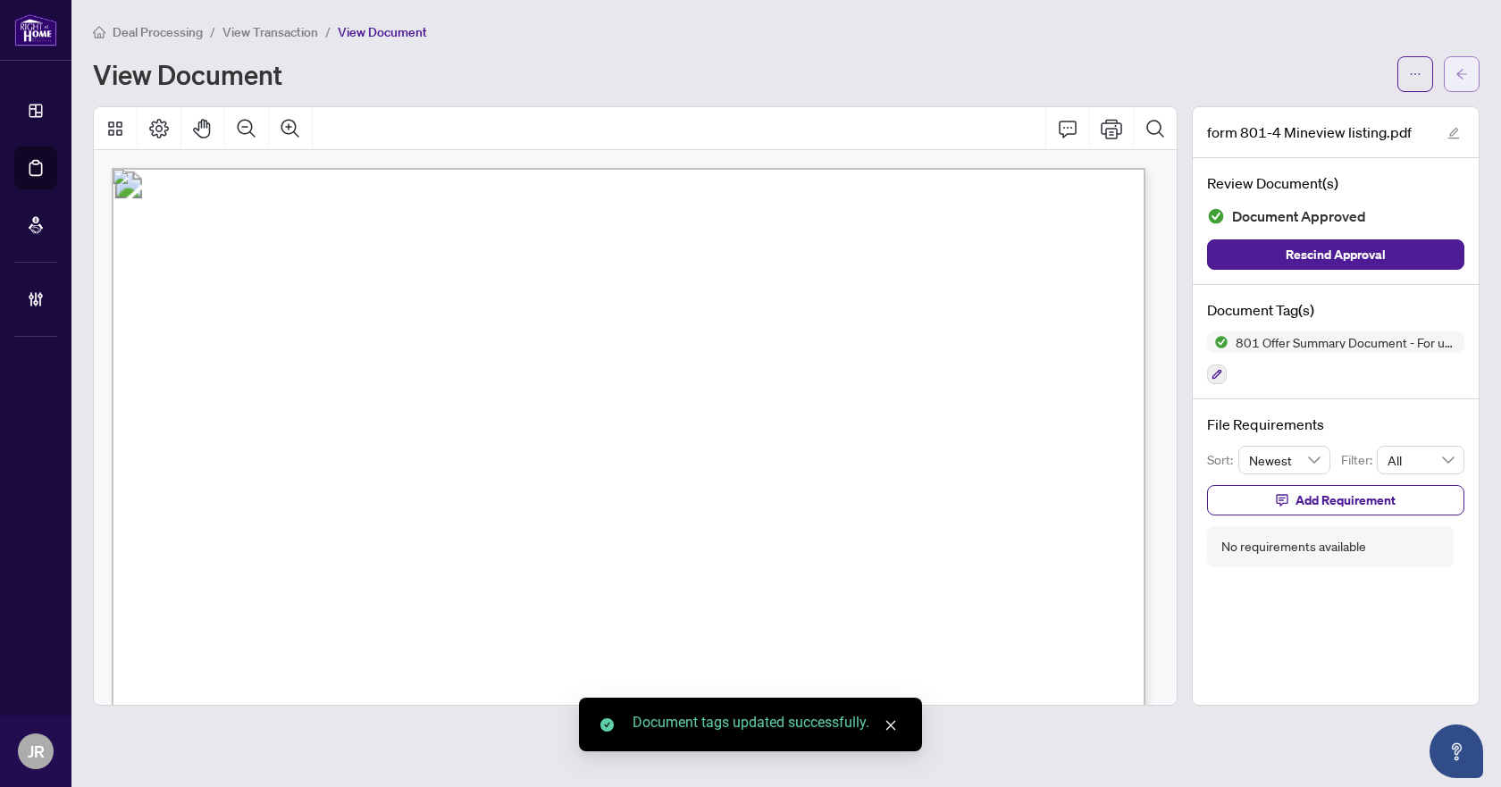
click at [1462, 74] on icon "arrow-left" at bounding box center [1461, 74] width 11 height 10
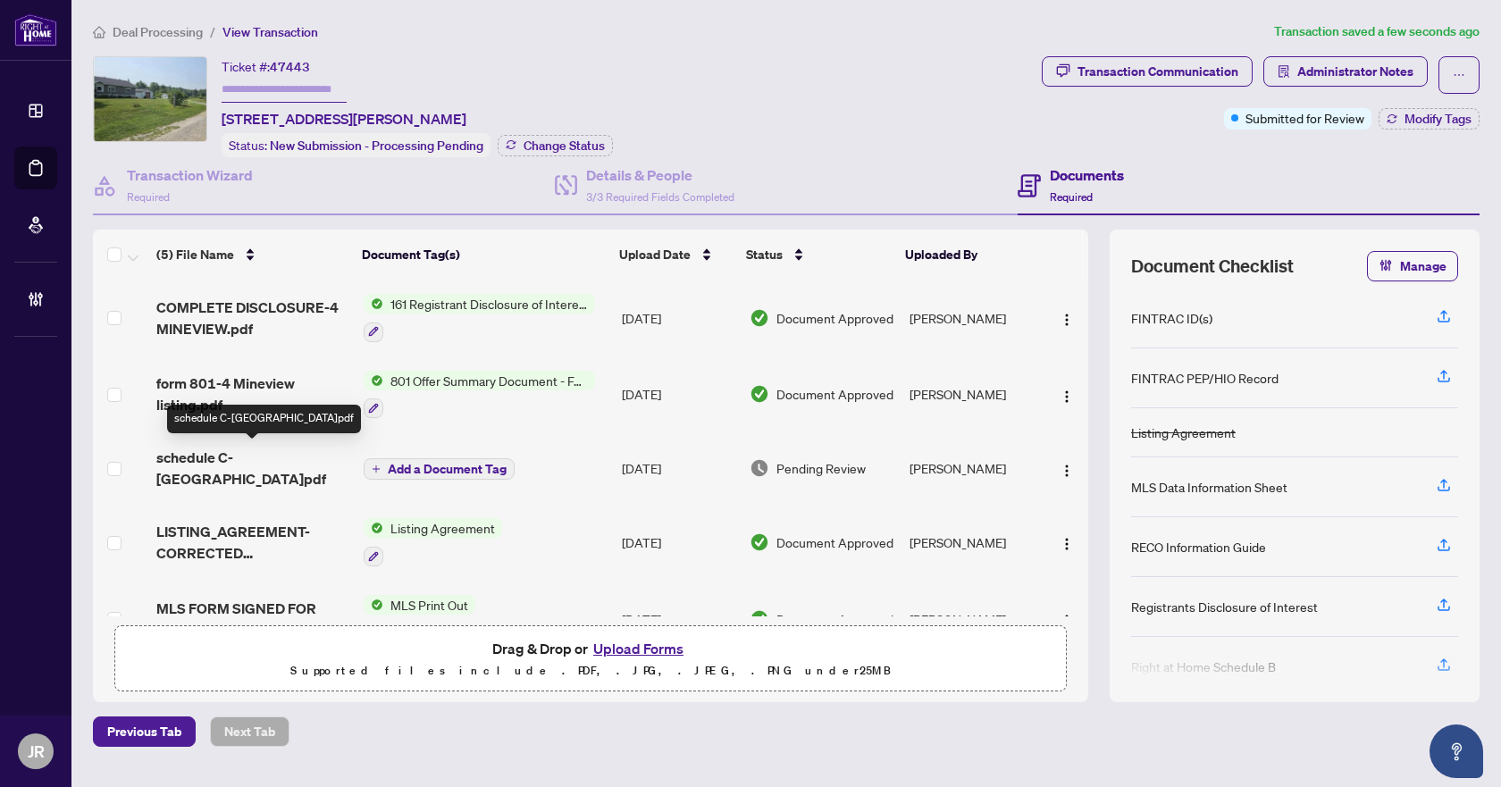
click at [341, 453] on span "schedule C-[GEOGRAPHIC_DATA]pdf" at bounding box center [252, 468] width 192 height 43
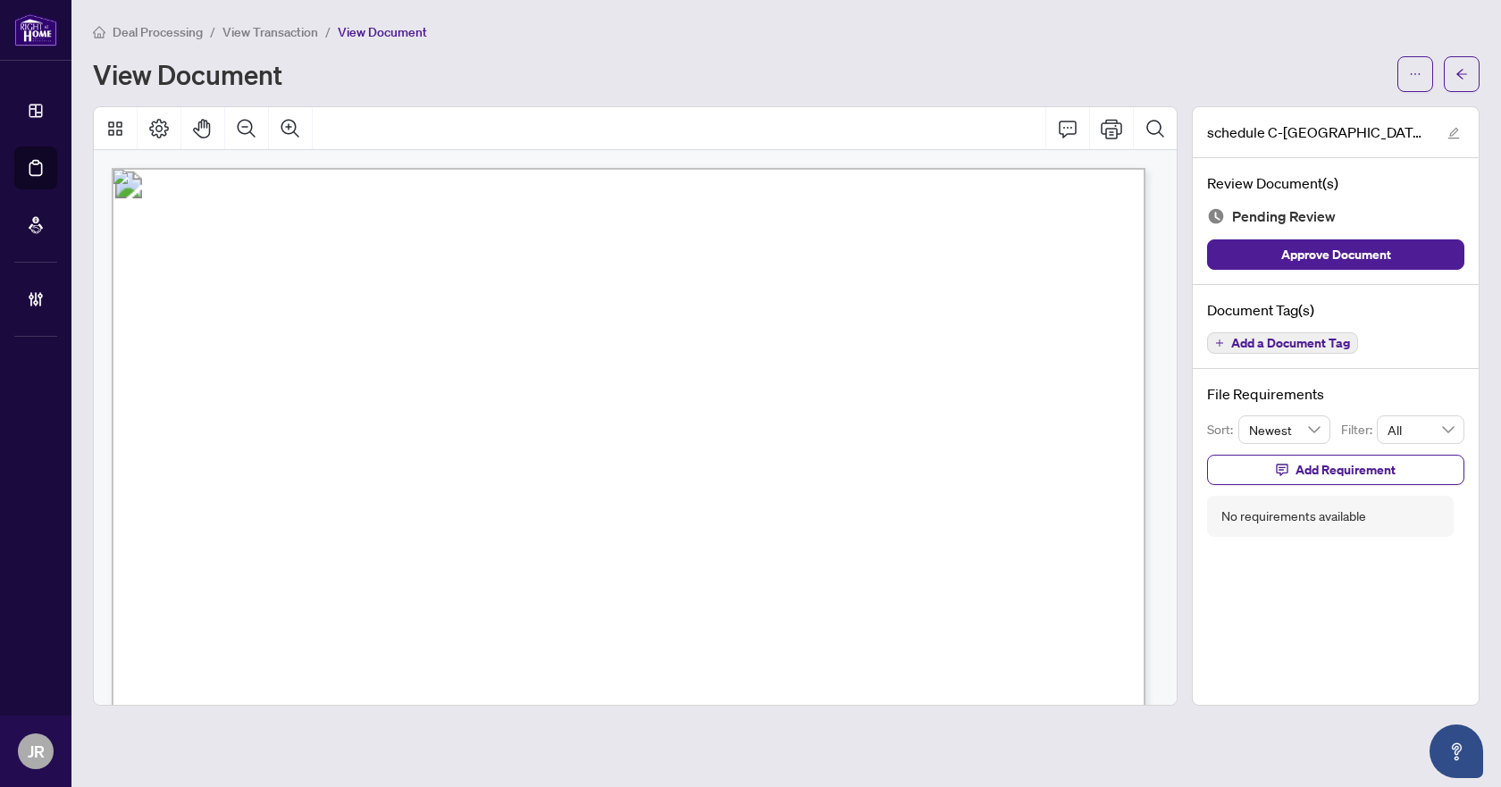
click at [1246, 340] on span "Add a Document Tag" at bounding box center [1290, 343] width 119 height 13
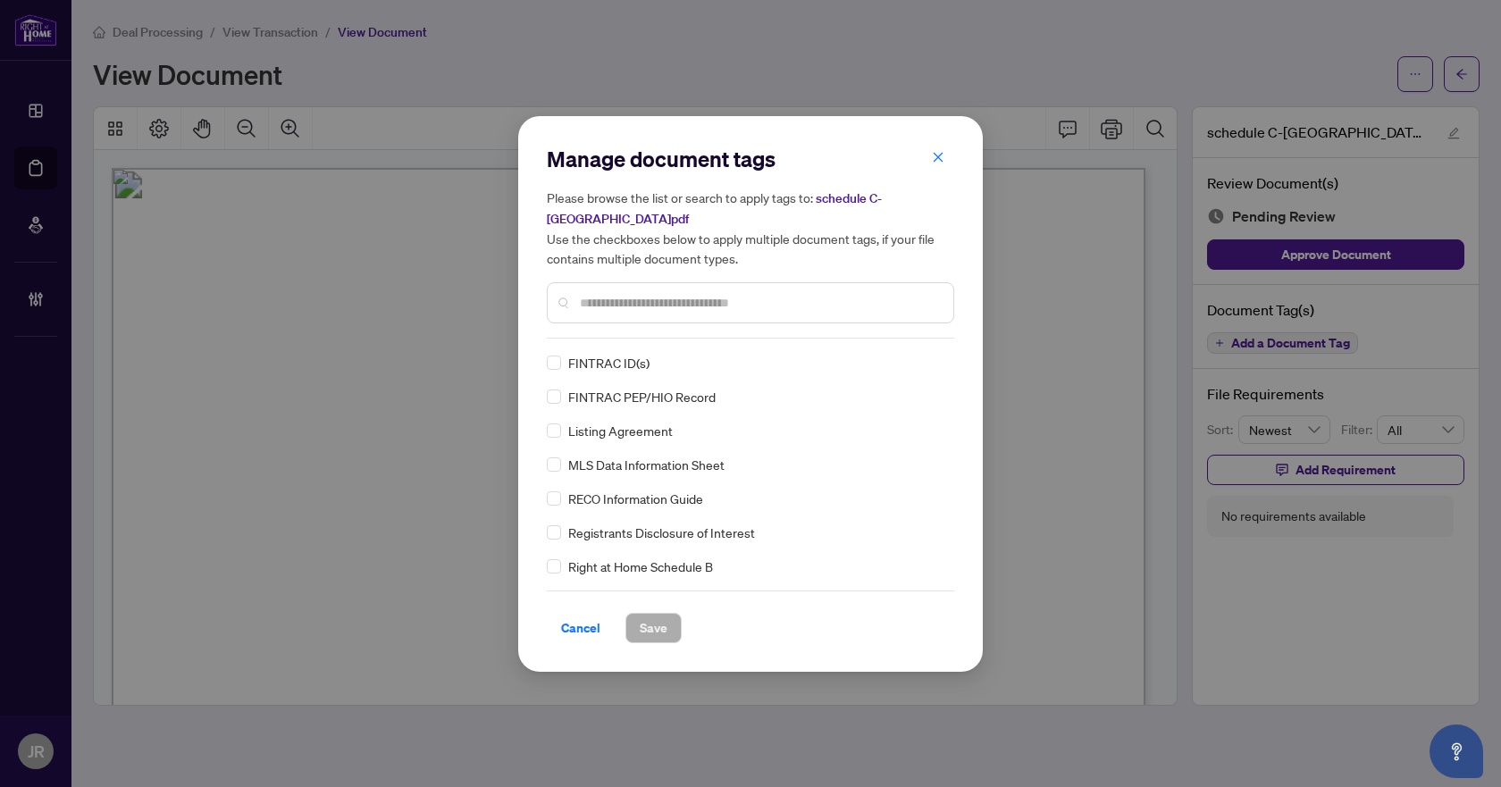
click at [625, 306] on input "text" at bounding box center [759, 303] width 359 height 20
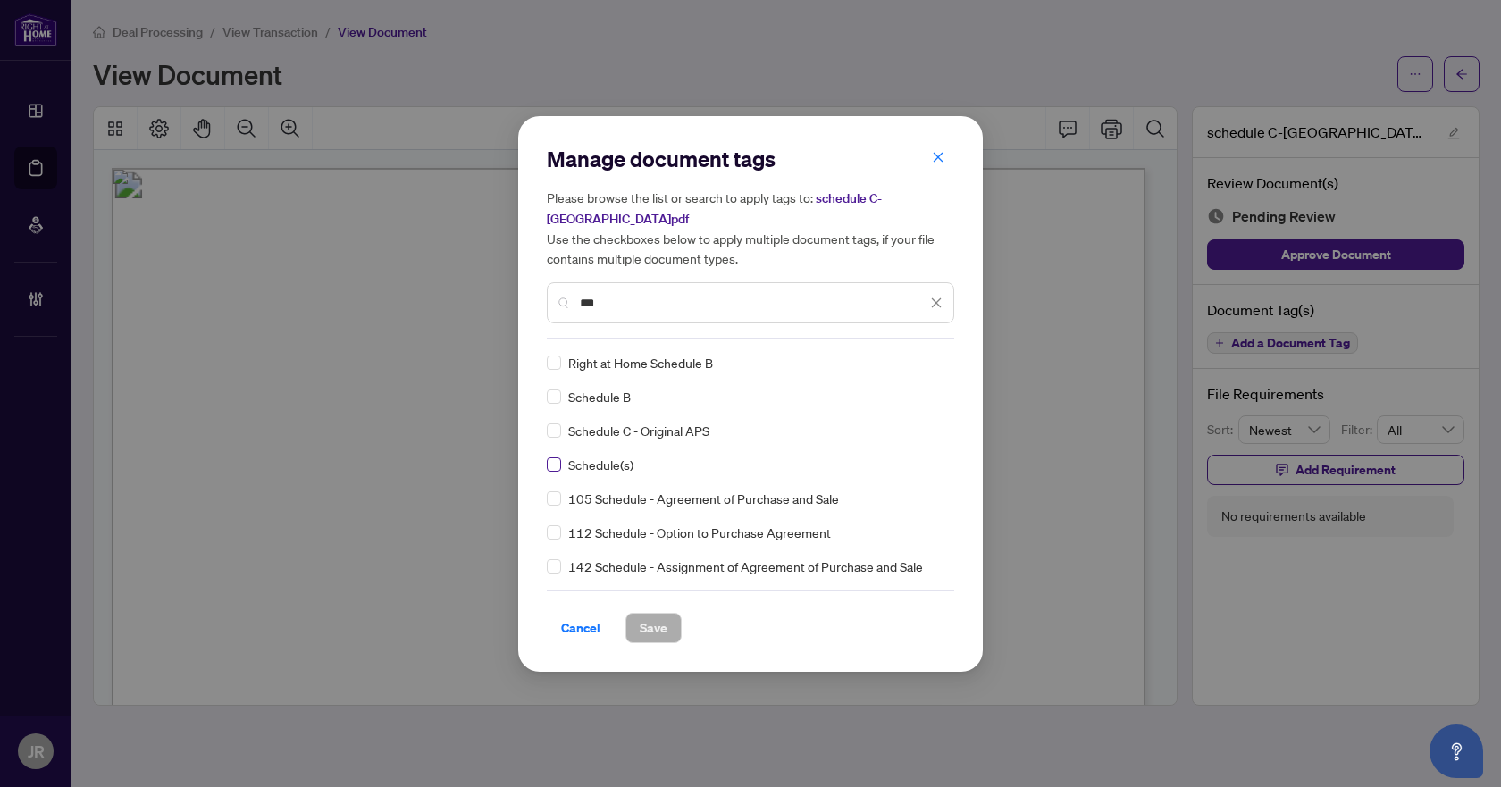
type input "***"
click at [910, 347] on div "Manage document tags Please browse the list or search to apply tags to: schedul…" at bounding box center [750, 394] width 407 height 499
click at [911, 368] on img at bounding box center [918, 363] width 18 height 18
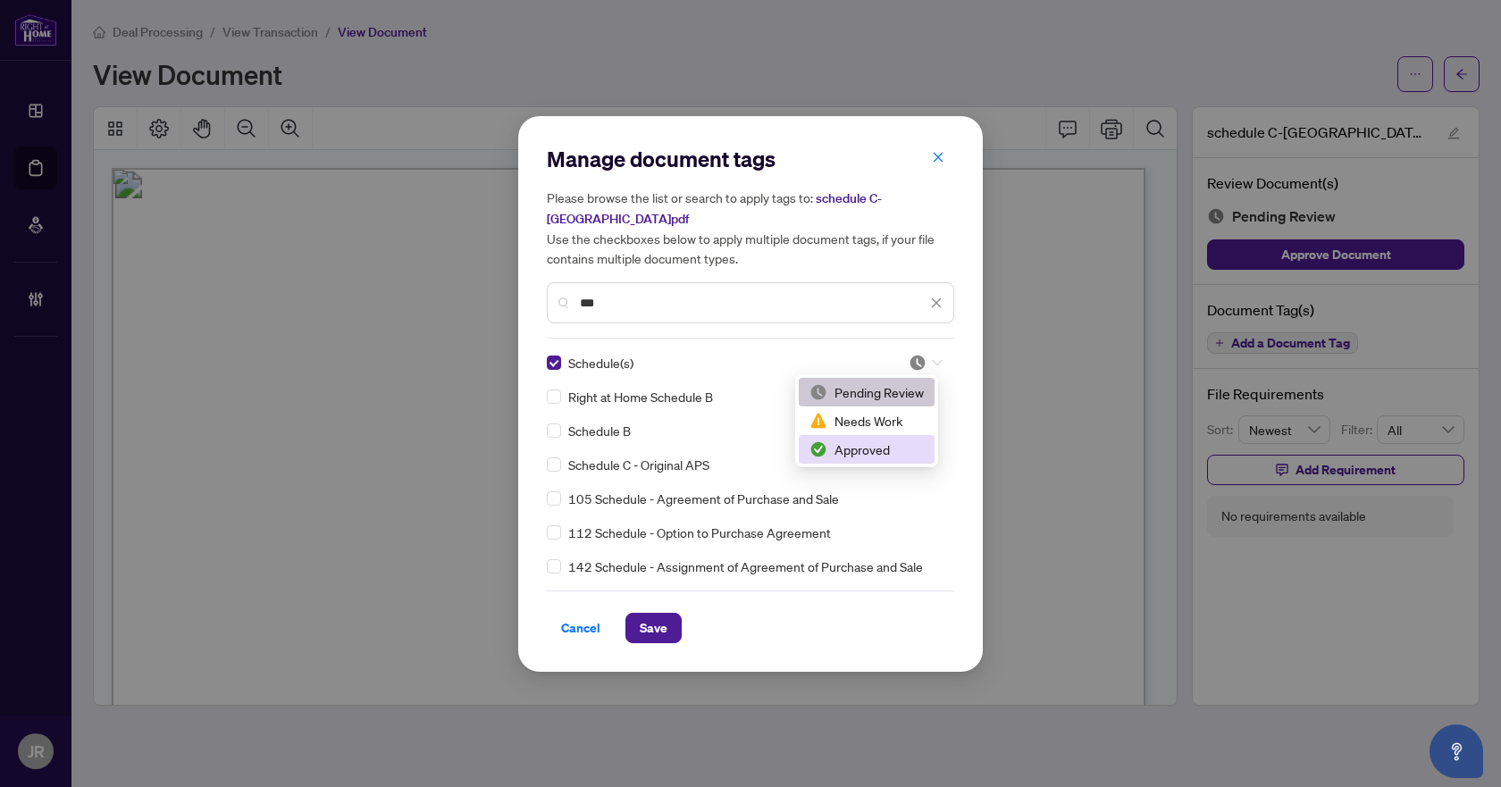
click at [885, 457] on div "Approved" at bounding box center [867, 450] width 114 height 20
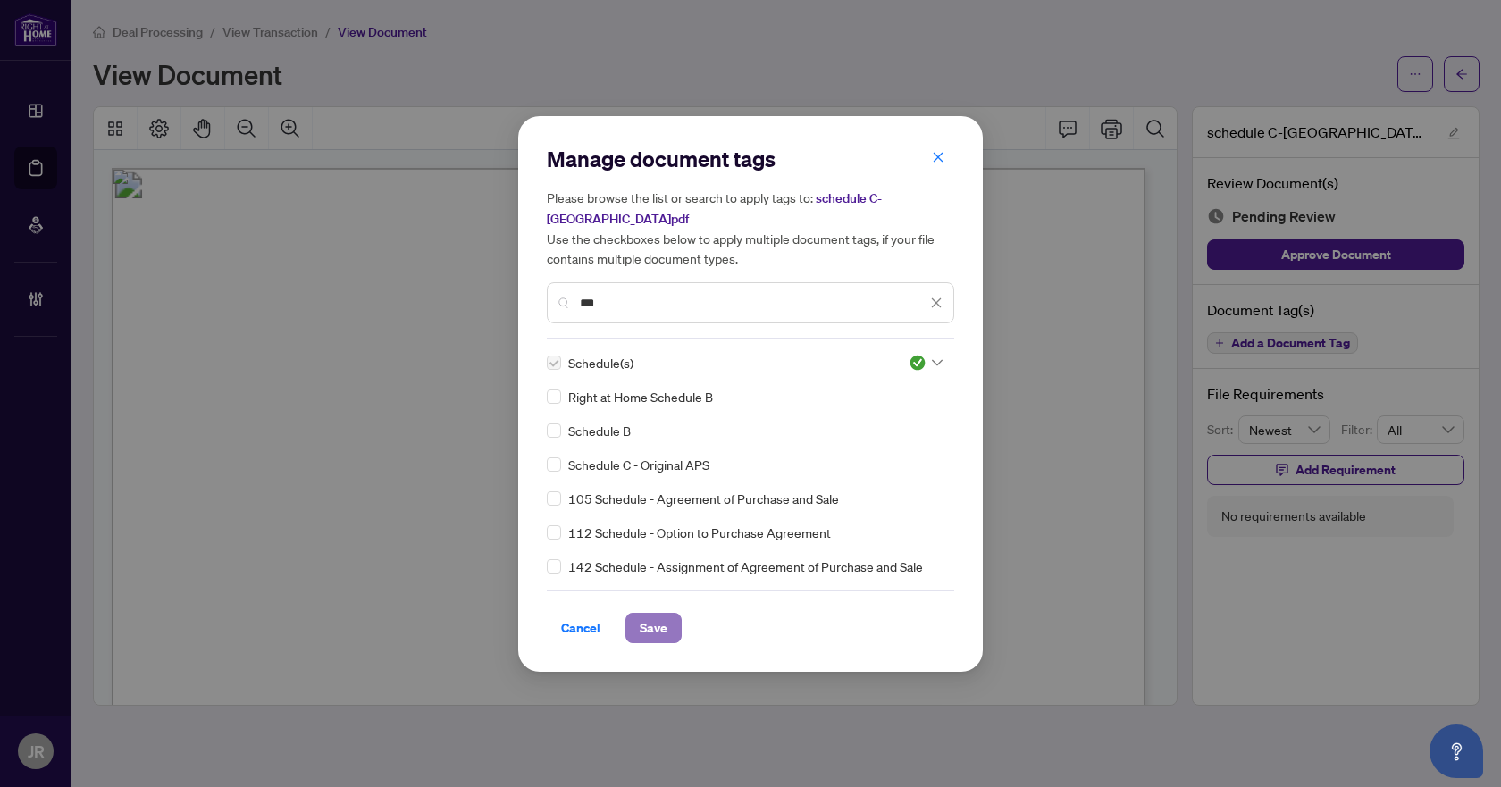
click at [653, 622] on span "Save" at bounding box center [654, 628] width 28 height 29
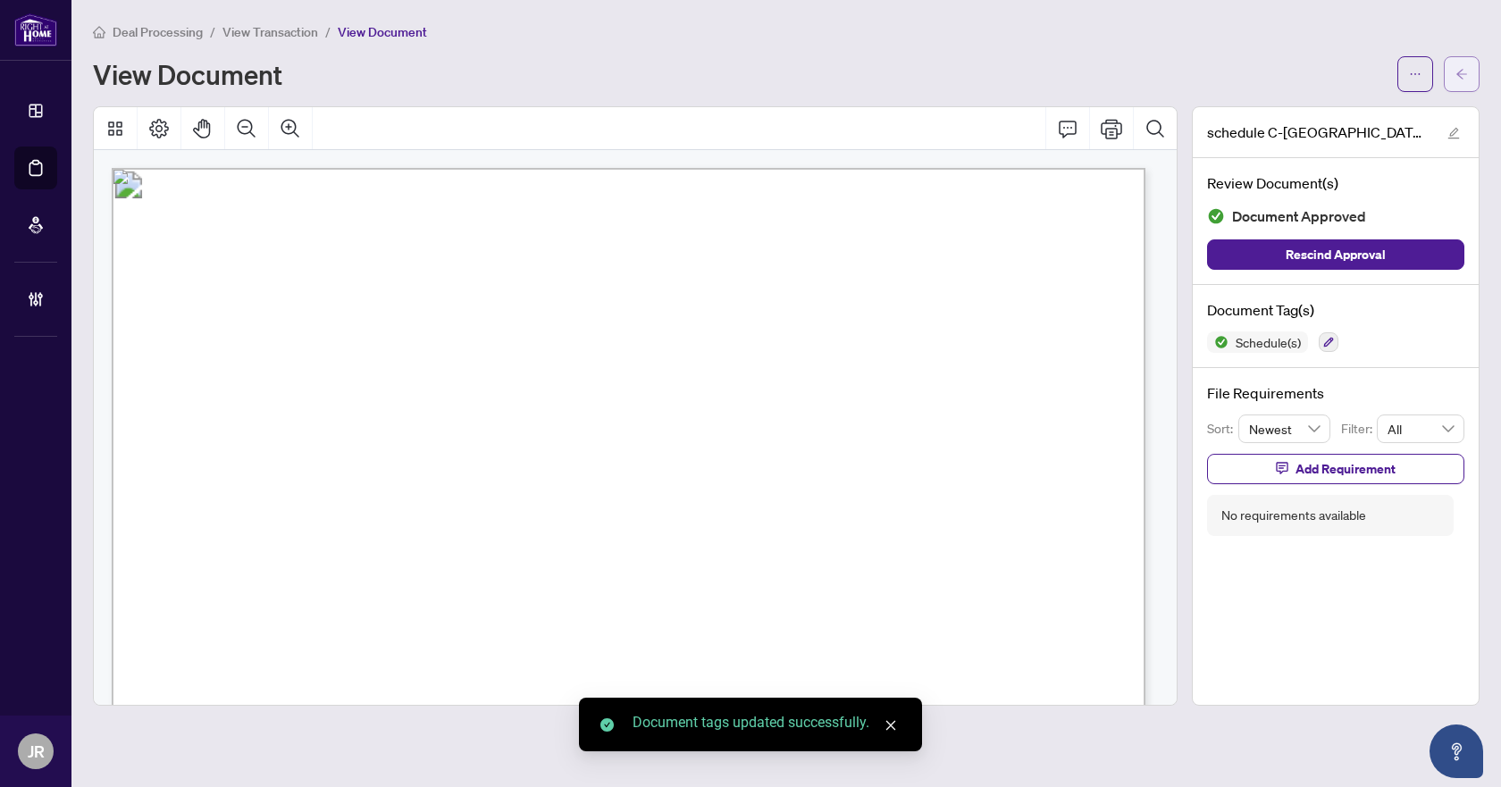
click at [1471, 64] on button "button" at bounding box center [1462, 74] width 36 height 36
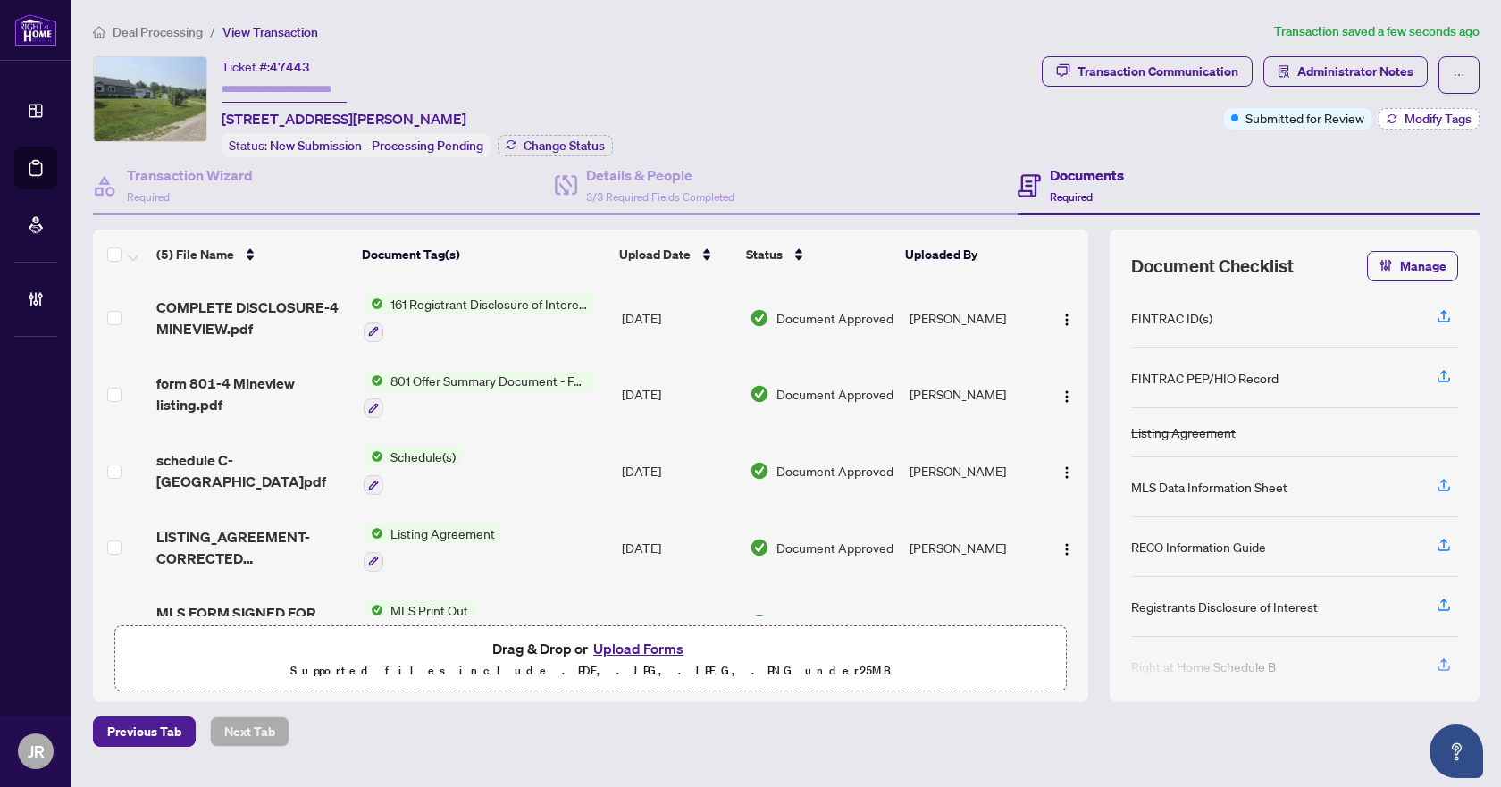
click at [1434, 125] on span "Modify Tags" at bounding box center [1438, 119] width 67 height 13
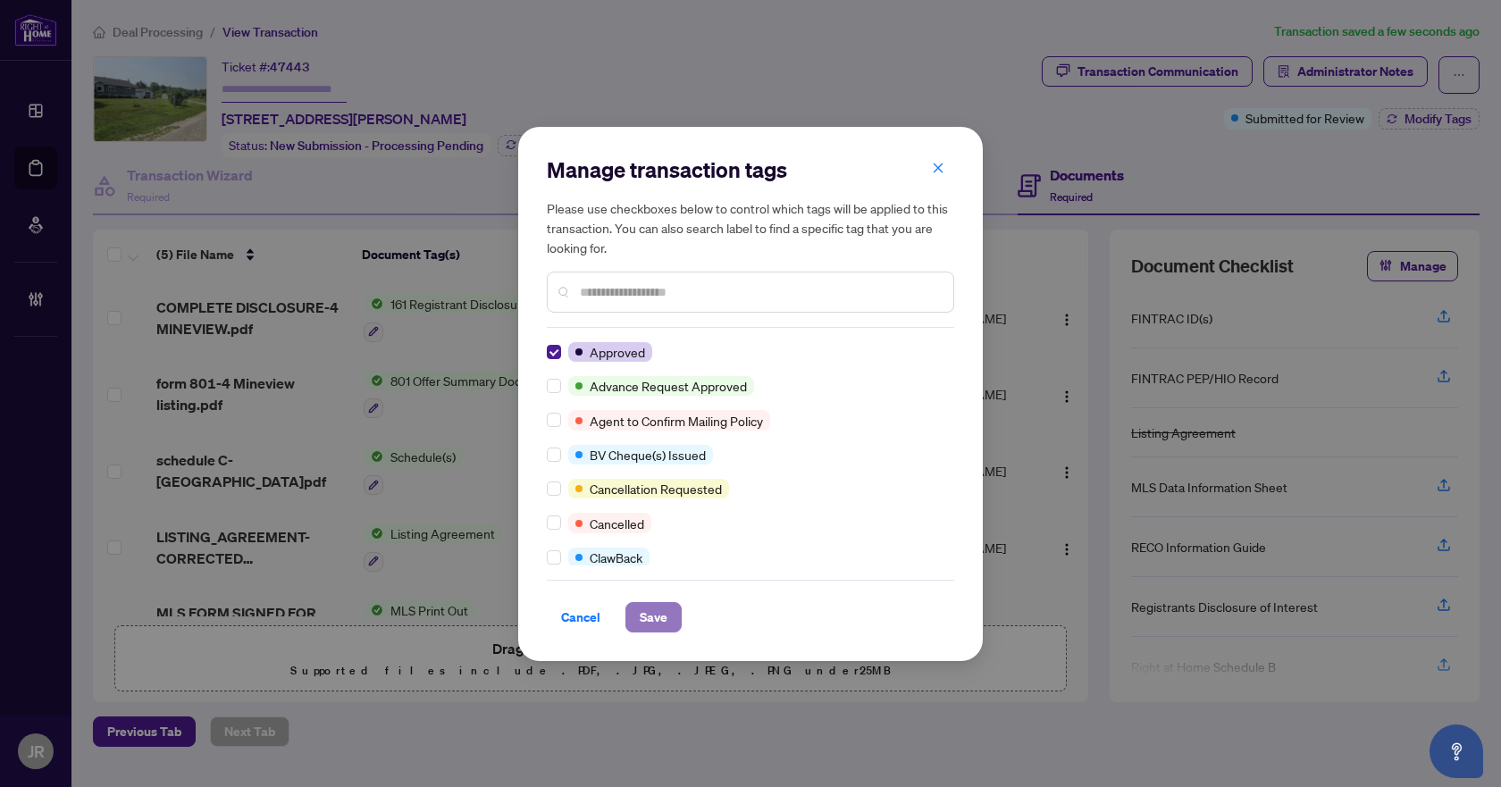
click at [657, 617] on span "Save" at bounding box center [654, 617] width 28 height 29
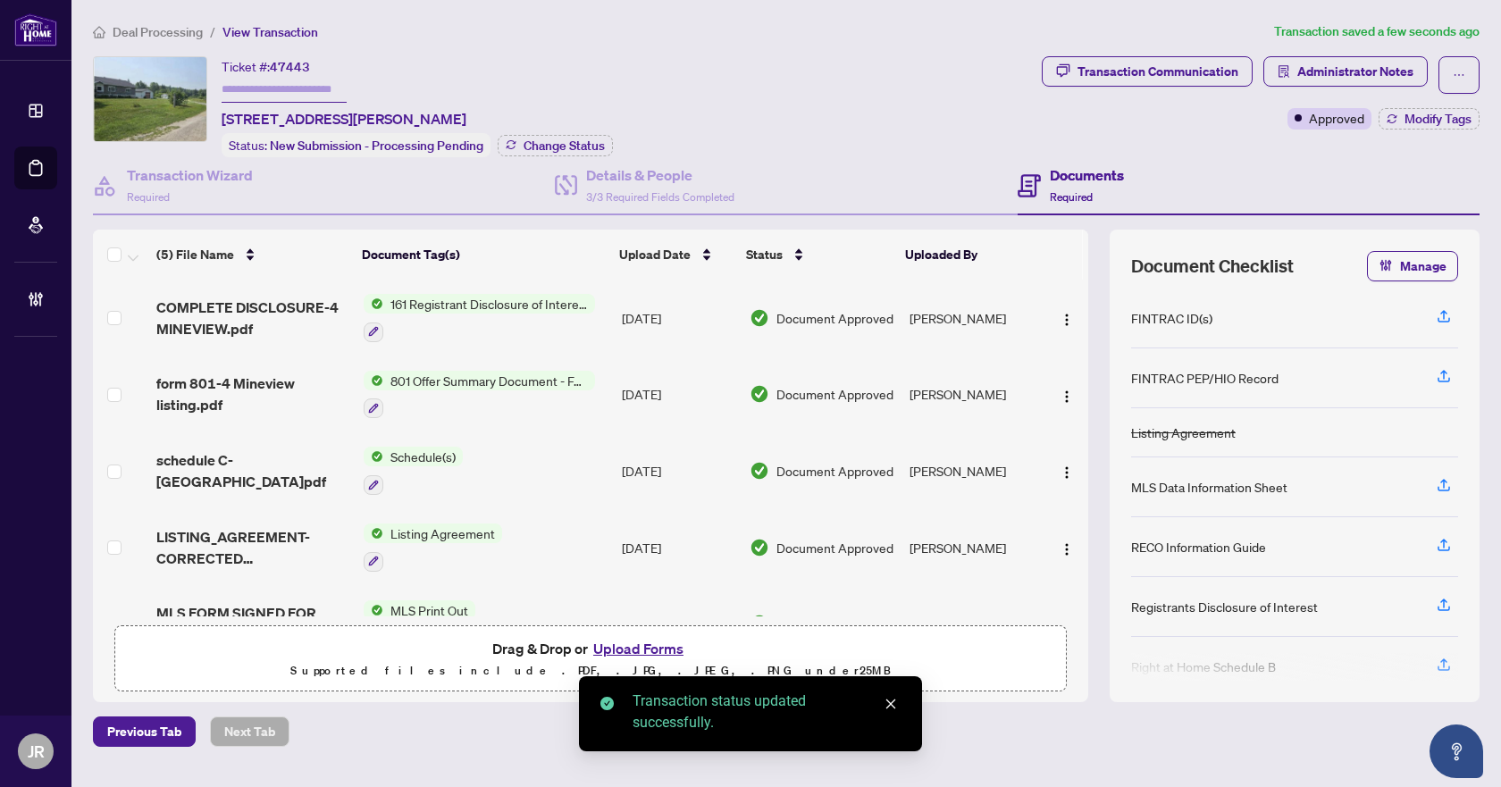
drag, startPoint x: 1088, startPoint y: 495, endPoint x: 1081, endPoint y: 412, distance: 83.4
click at [1081, 415] on div "(5) File Name Document Tag(s) Upload Date Status Uploaded By COMPLETE DISCLOSUR…" at bounding box center [786, 466] width 1387 height 473
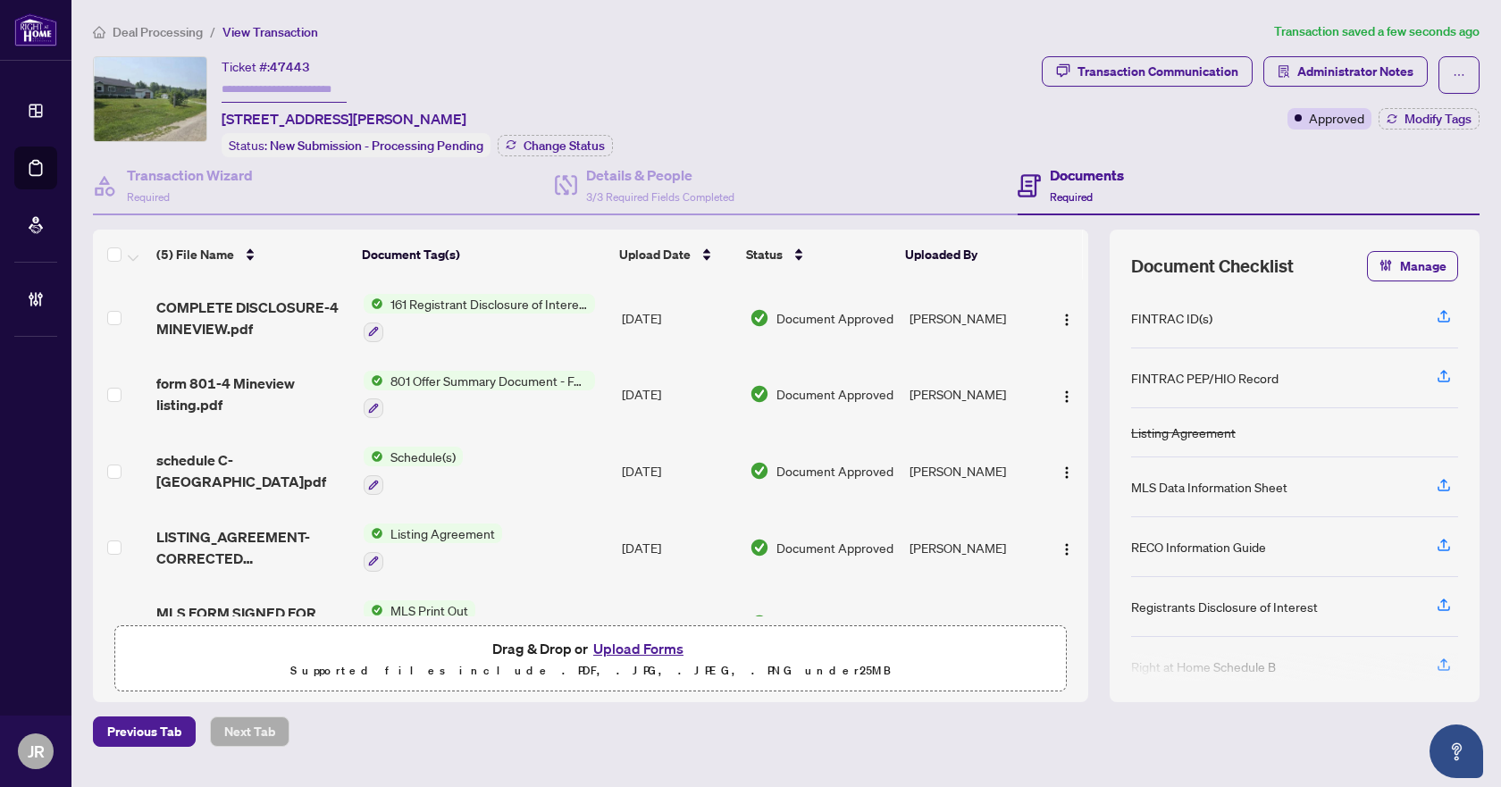
click at [868, 91] on div "Ticket #: 47443 [STREET_ADDRESS][PERSON_NAME] Status: New Submission - Processi…" at bounding box center [564, 106] width 942 height 101
click at [134, 185] on div "Transaction Wizard Required" at bounding box center [190, 185] width 126 height 42
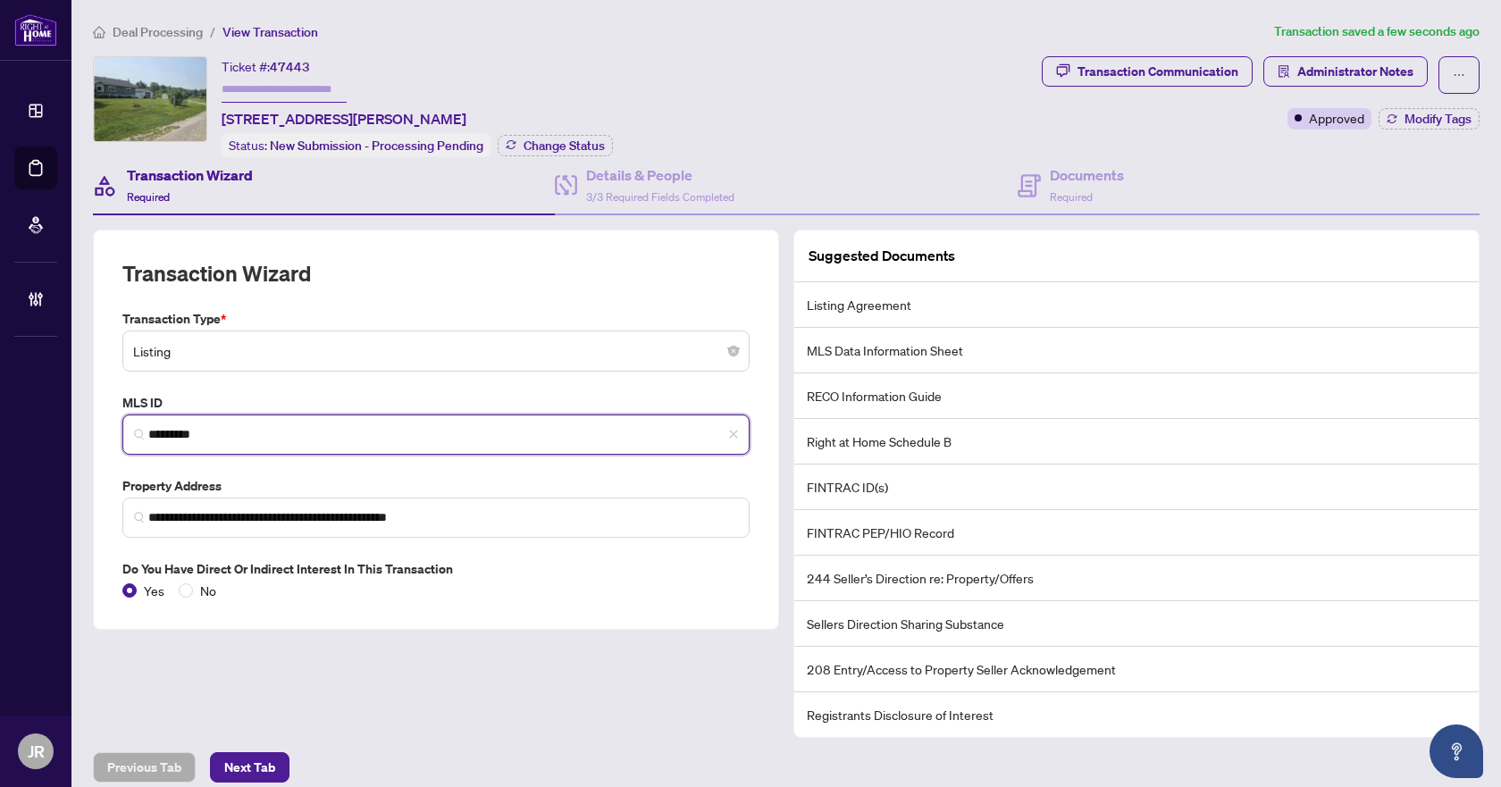
click at [199, 438] on input "*********" at bounding box center [443, 434] width 590 height 19
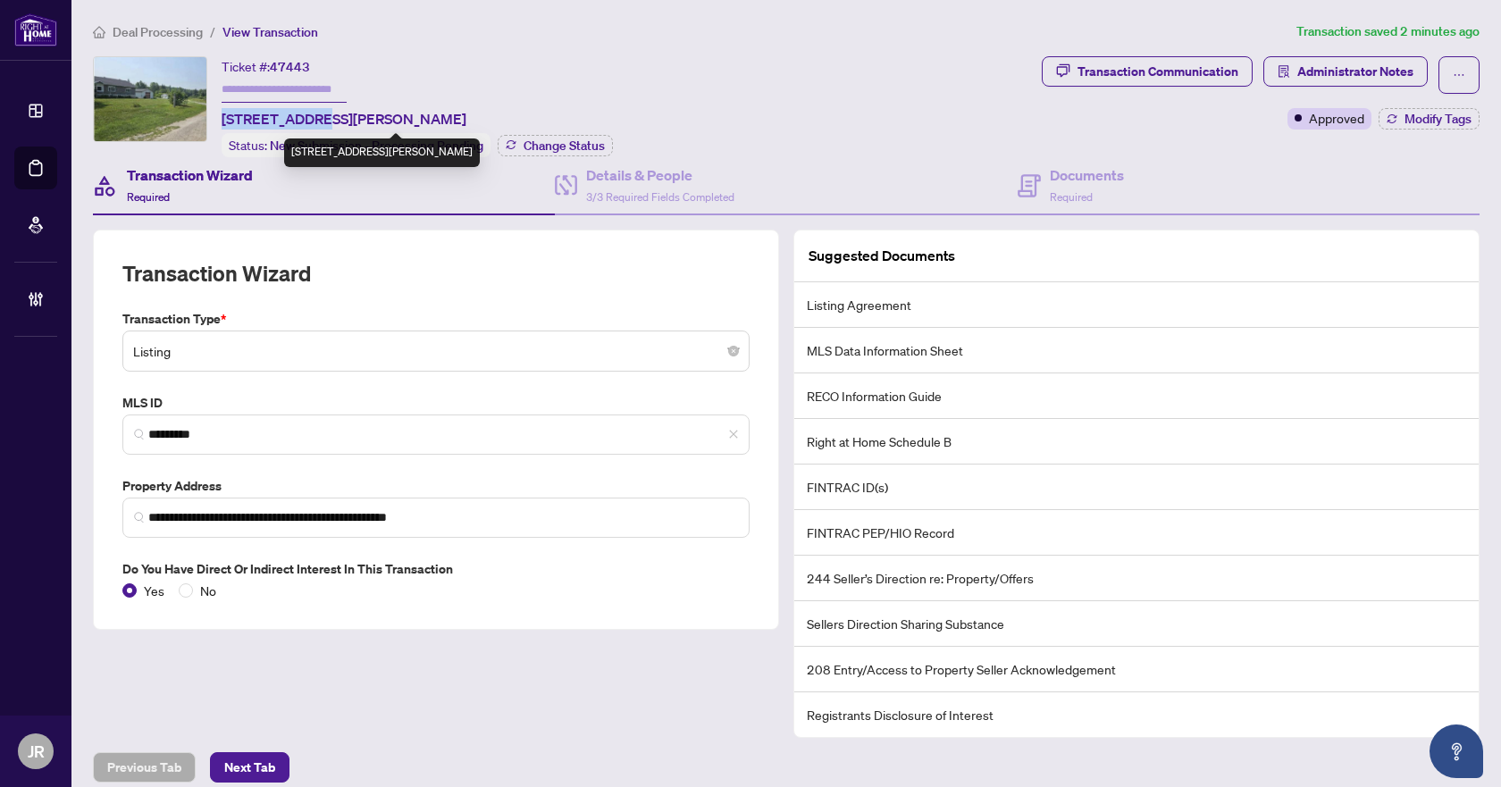
drag, startPoint x: 222, startPoint y: 116, endPoint x: 312, endPoint y: 113, distance: 89.4
click at [312, 113] on span "[STREET_ADDRESS][PERSON_NAME]" at bounding box center [344, 118] width 245 height 21
copy span "[STREET_ADDRESS]"
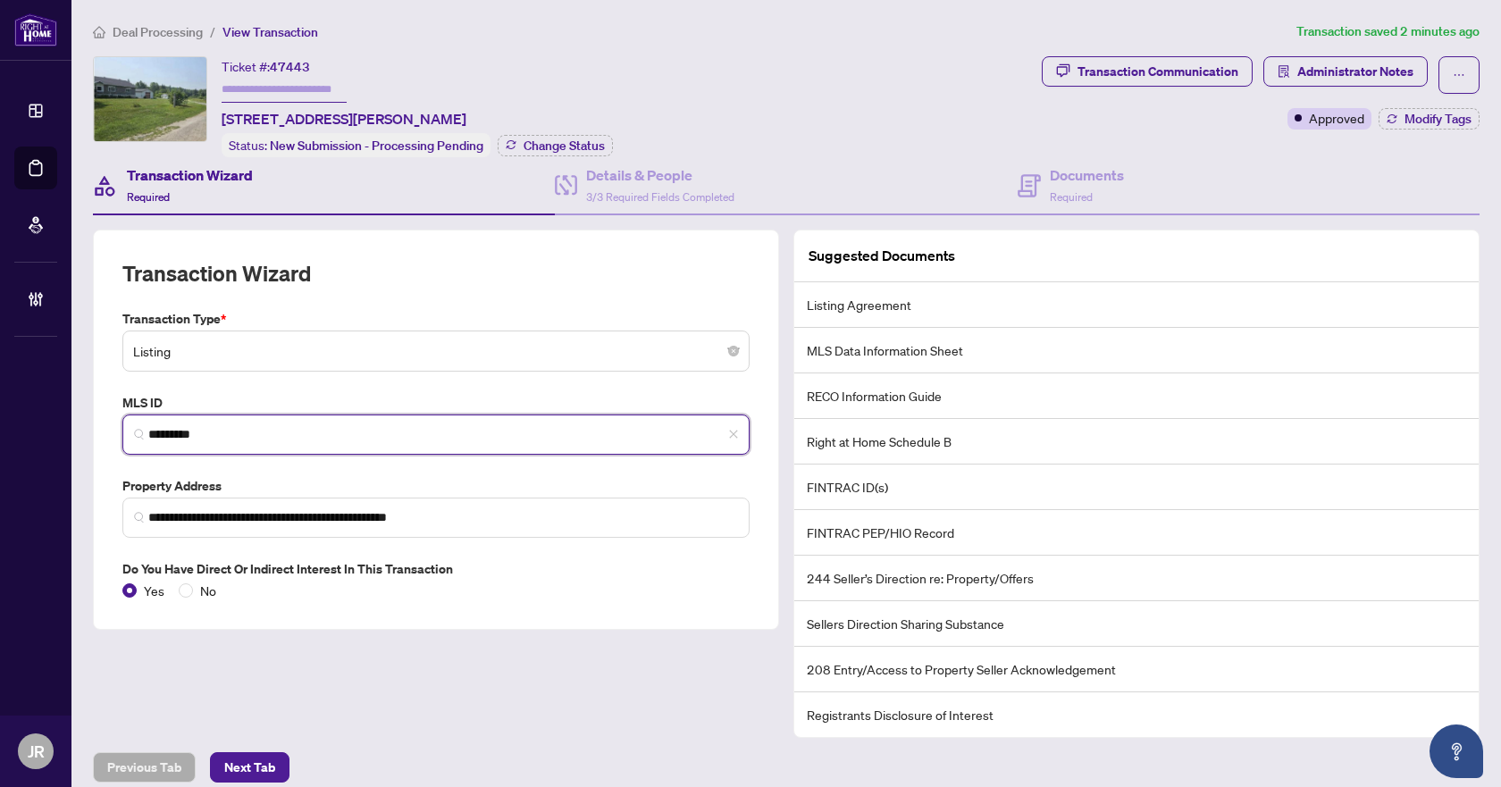
click at [208, 432] on input "*********" at bounding box center [443, 434] width 590 height 19
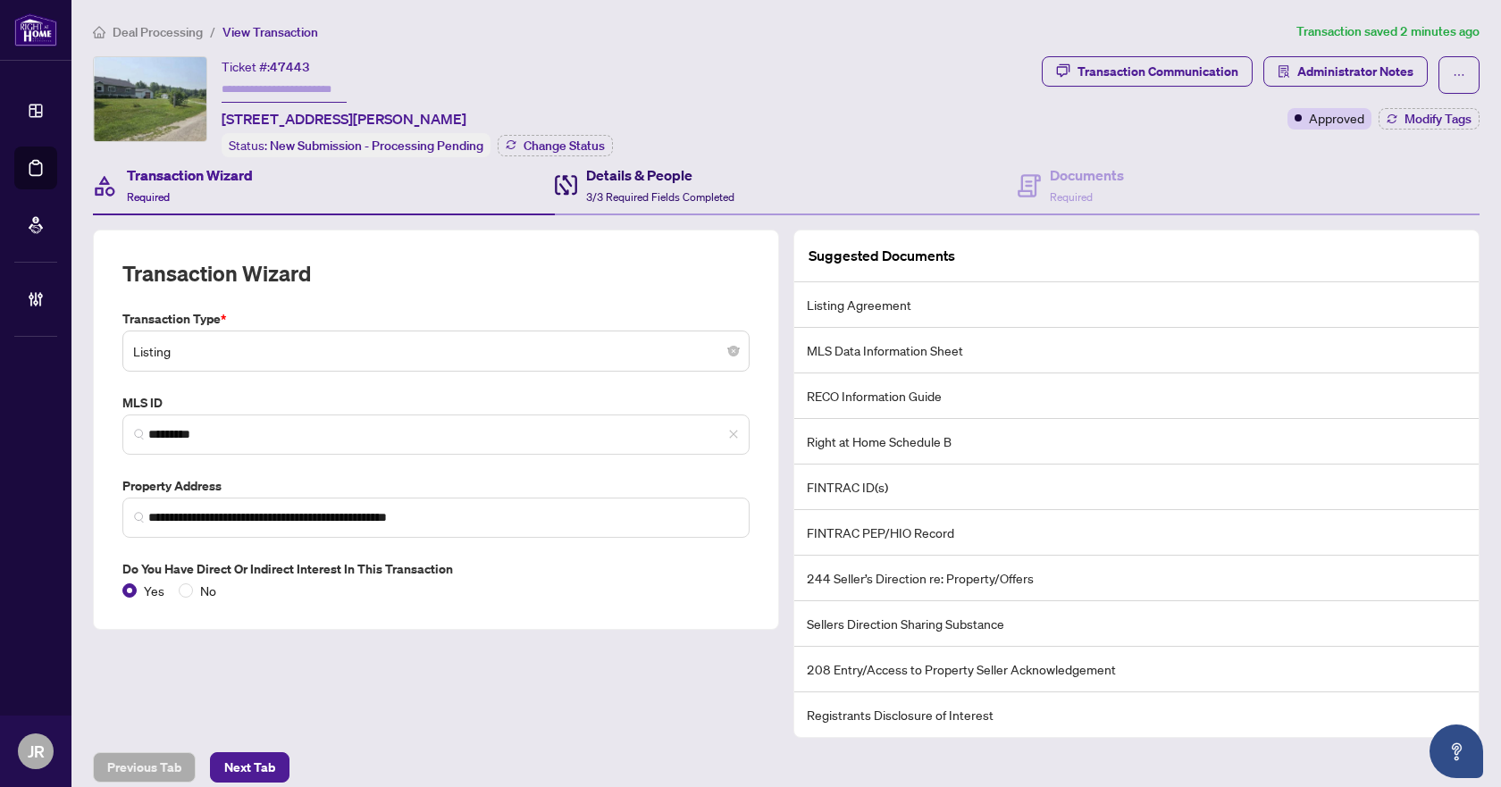
click at [678, 179] on h4 "Details & People" at bounding box center [660, 174] width 148 height 21
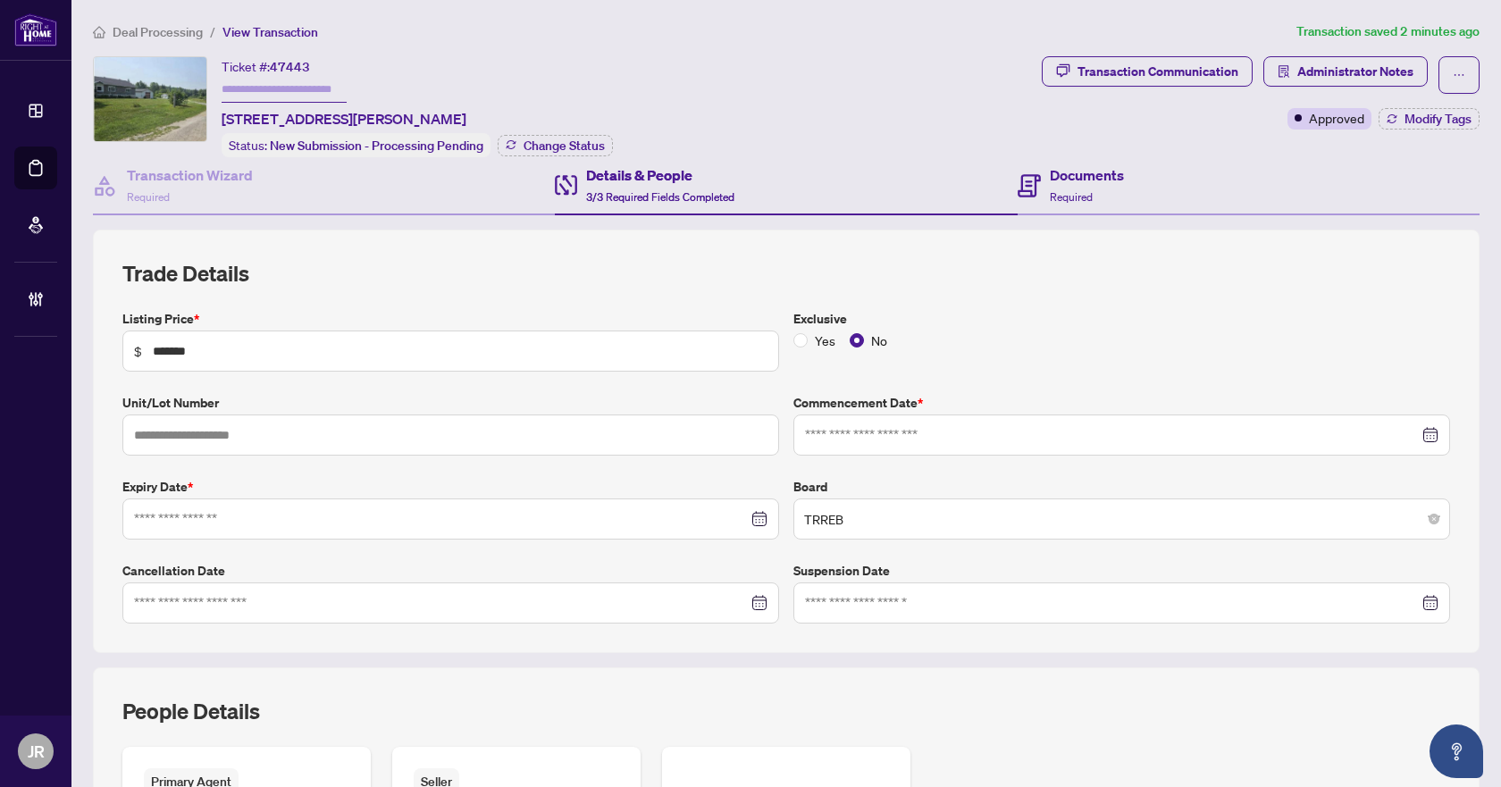
type input "**********"
click at [1083, 190] on span "Required" at bounding box center [1071, 196] width 43 height 13
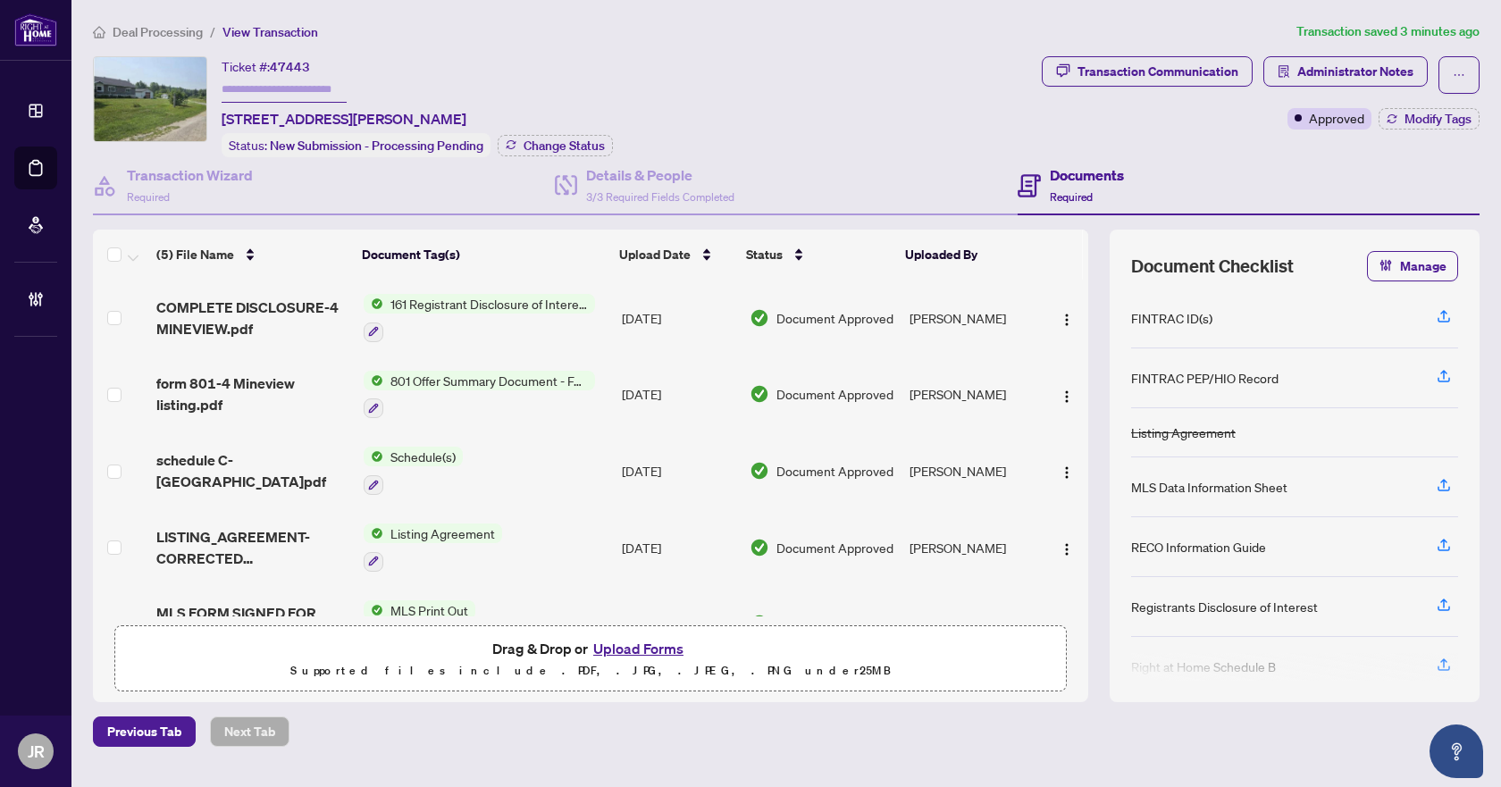
click at [302, 64] on span "47443" at bounding box center [290, 67] width 40 height 16
copy span "47443"
click at [172, 33] on span "Deal Processing" at bounding box center [158, 32] width 90 height 16
click at [148, 35] on span "Deal Processing" at bounding box center [158, 32] width 90 height 16
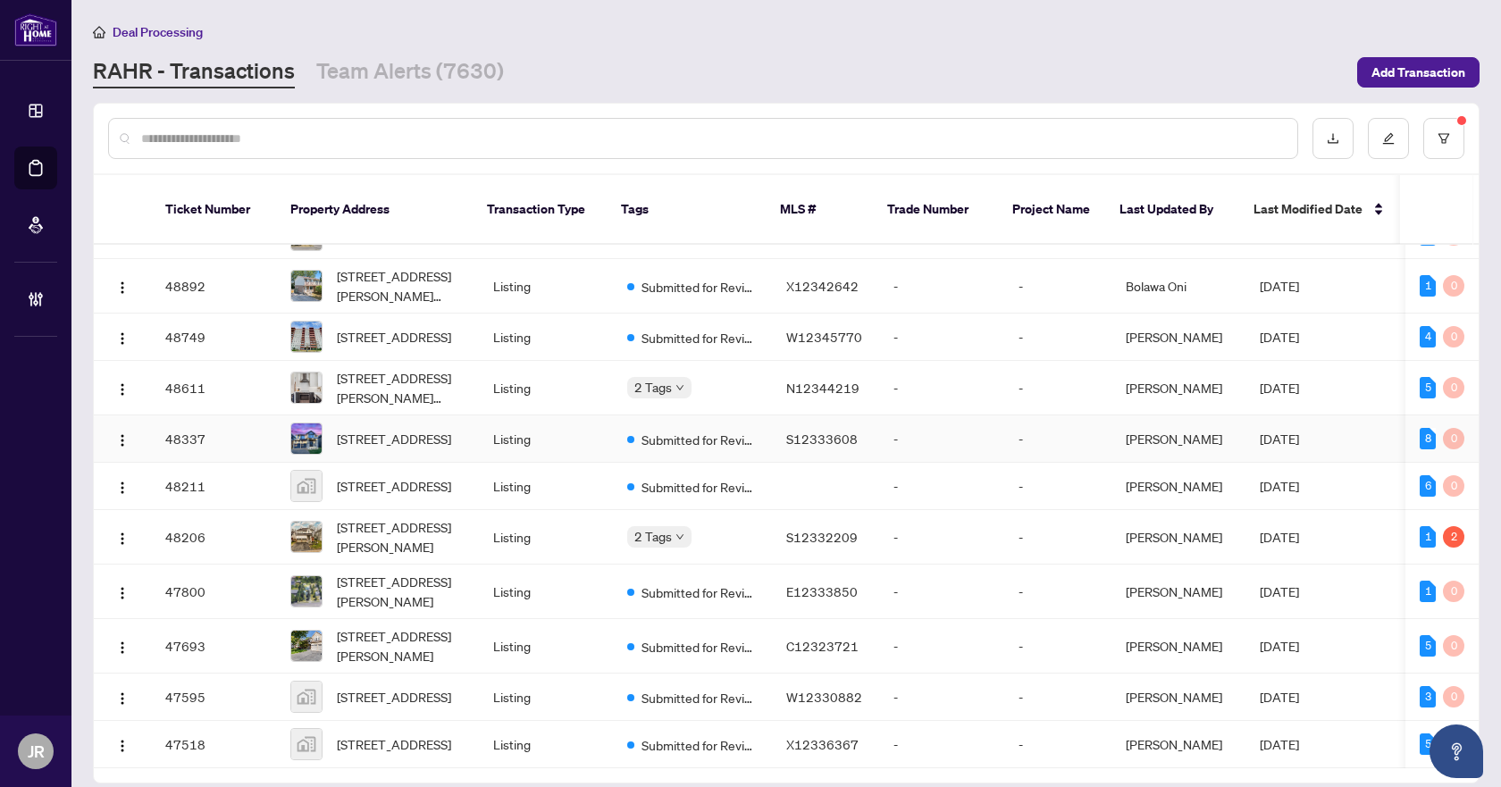
scroll to position [1464, 0]
click at [839, 736] on span "X12336367" at bounding box center [822, 744] width 72 height 16
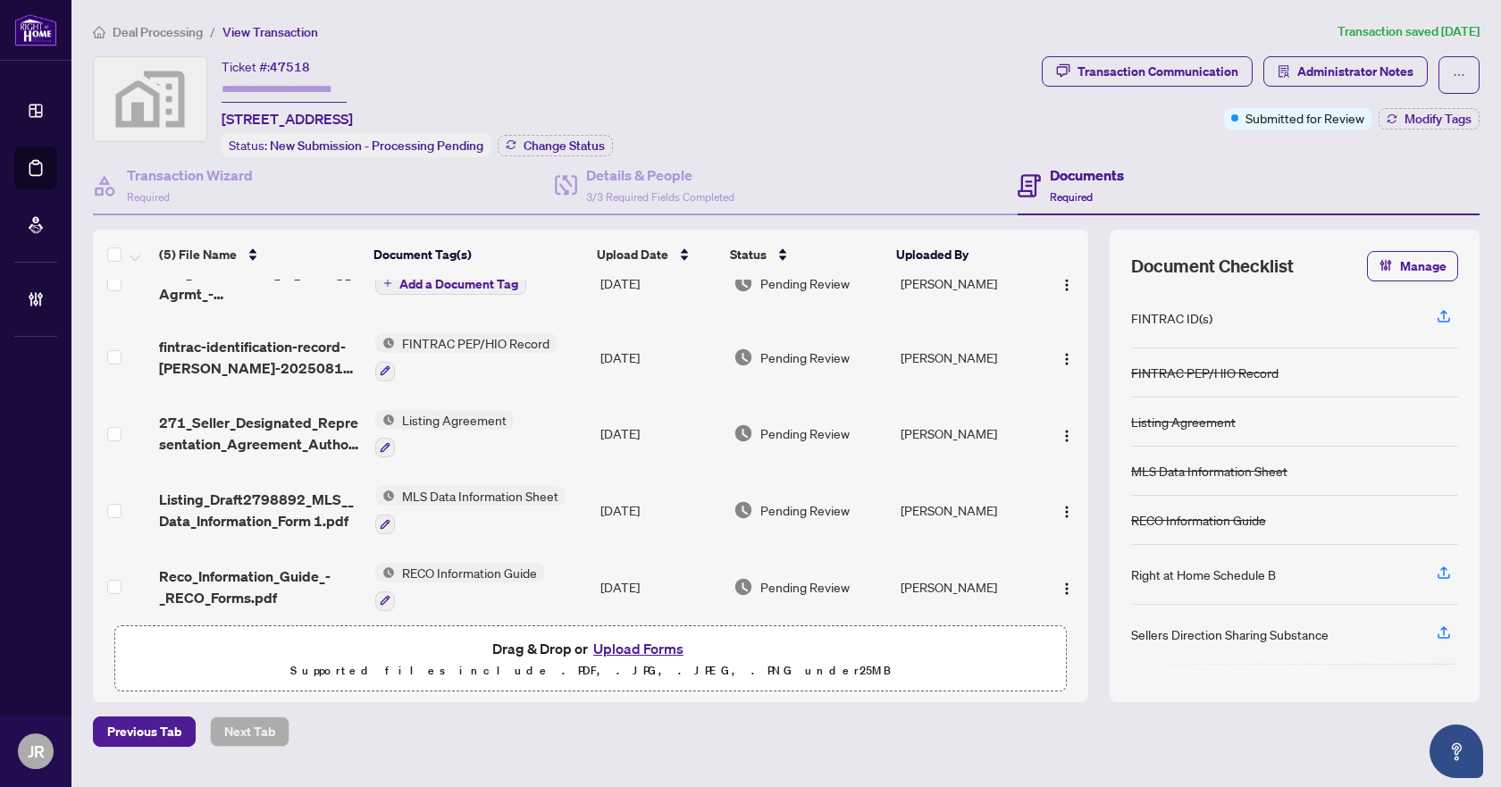
scroll to position [46, 0]
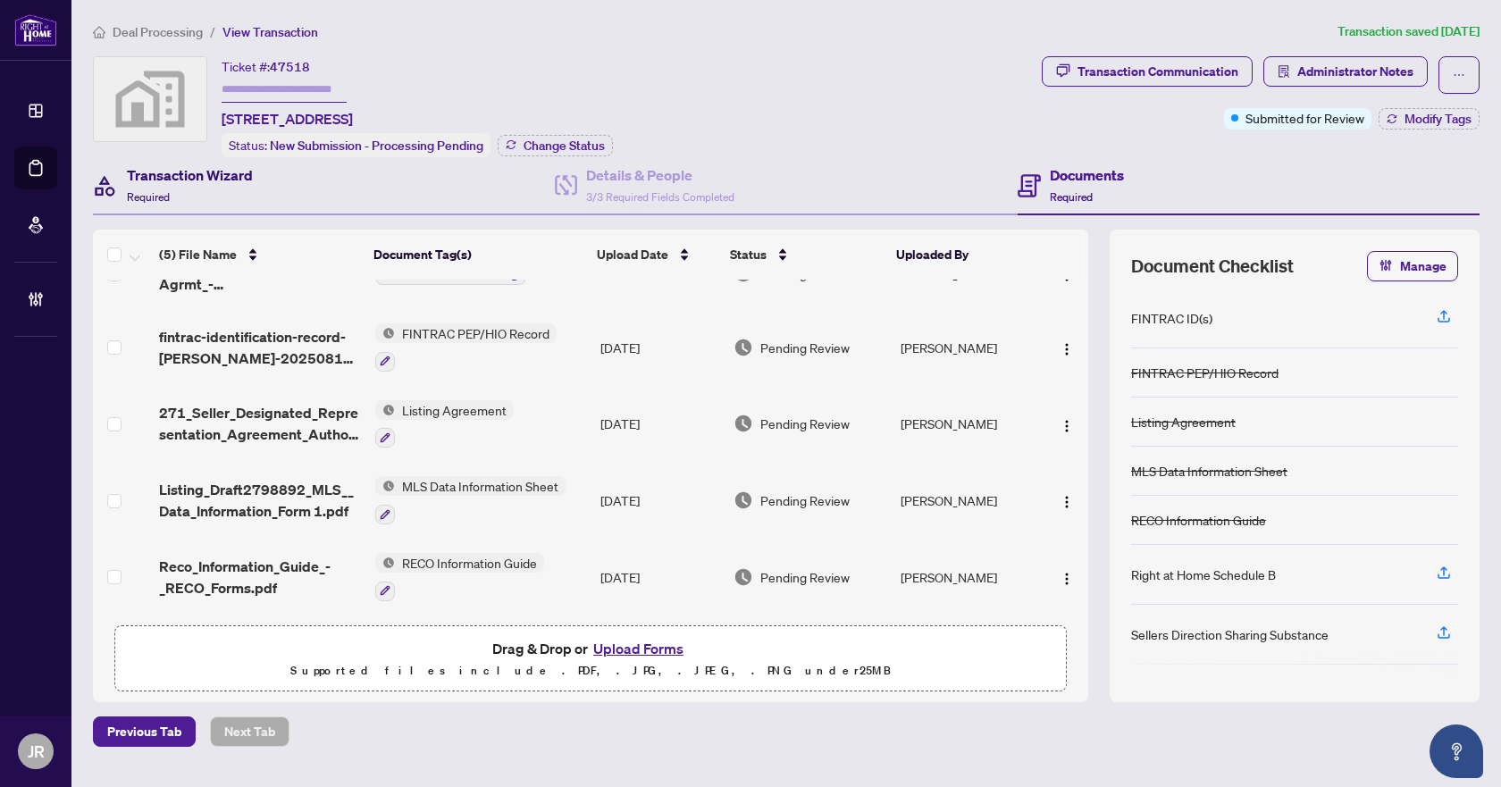
click at [222, 164] on h4 "Transaction Wizard" at bounding box center [190, 174] width 126 height 21
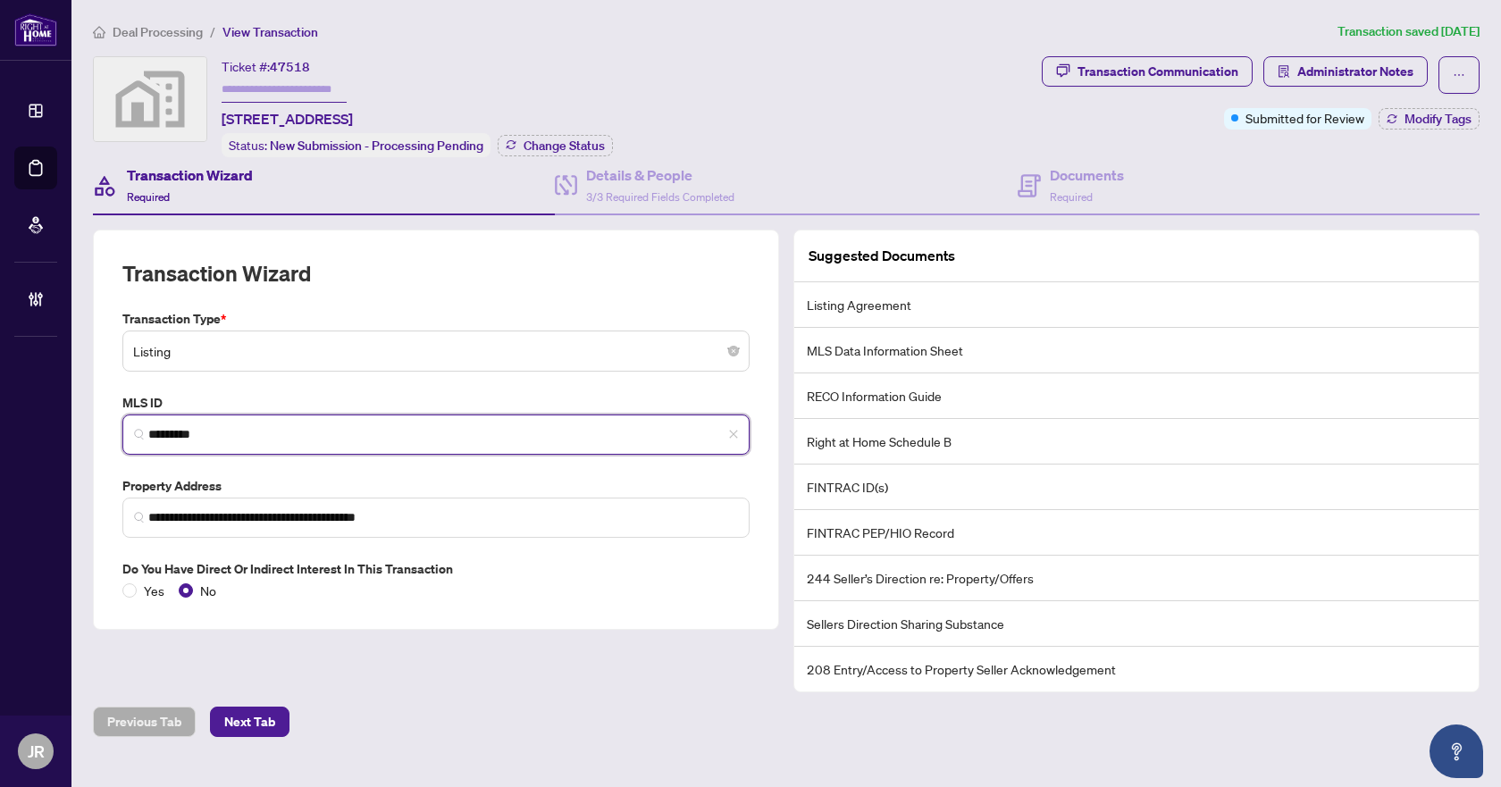
click at [220, 433] on input "*********" at bounding box center [443, 434] width 590 height 19
click at [292, 435] on input "*********" at bounding box center [443, 434] width 590 height 19
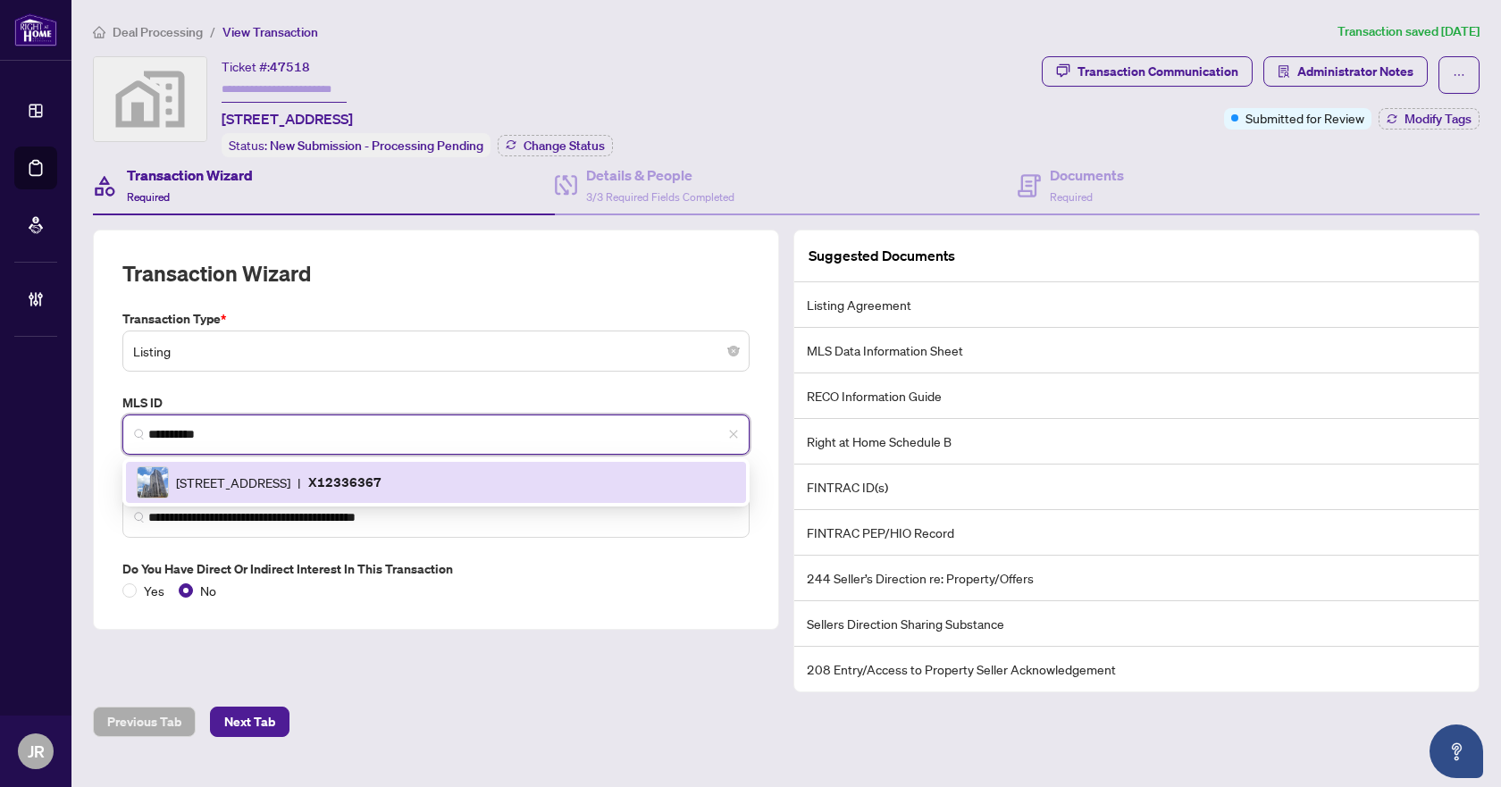
click at [290, 473] on span "[STREET_ADDRESS]" at bounding box center [233, 483] width 114 height 20
type input "*********"
type input "**********"
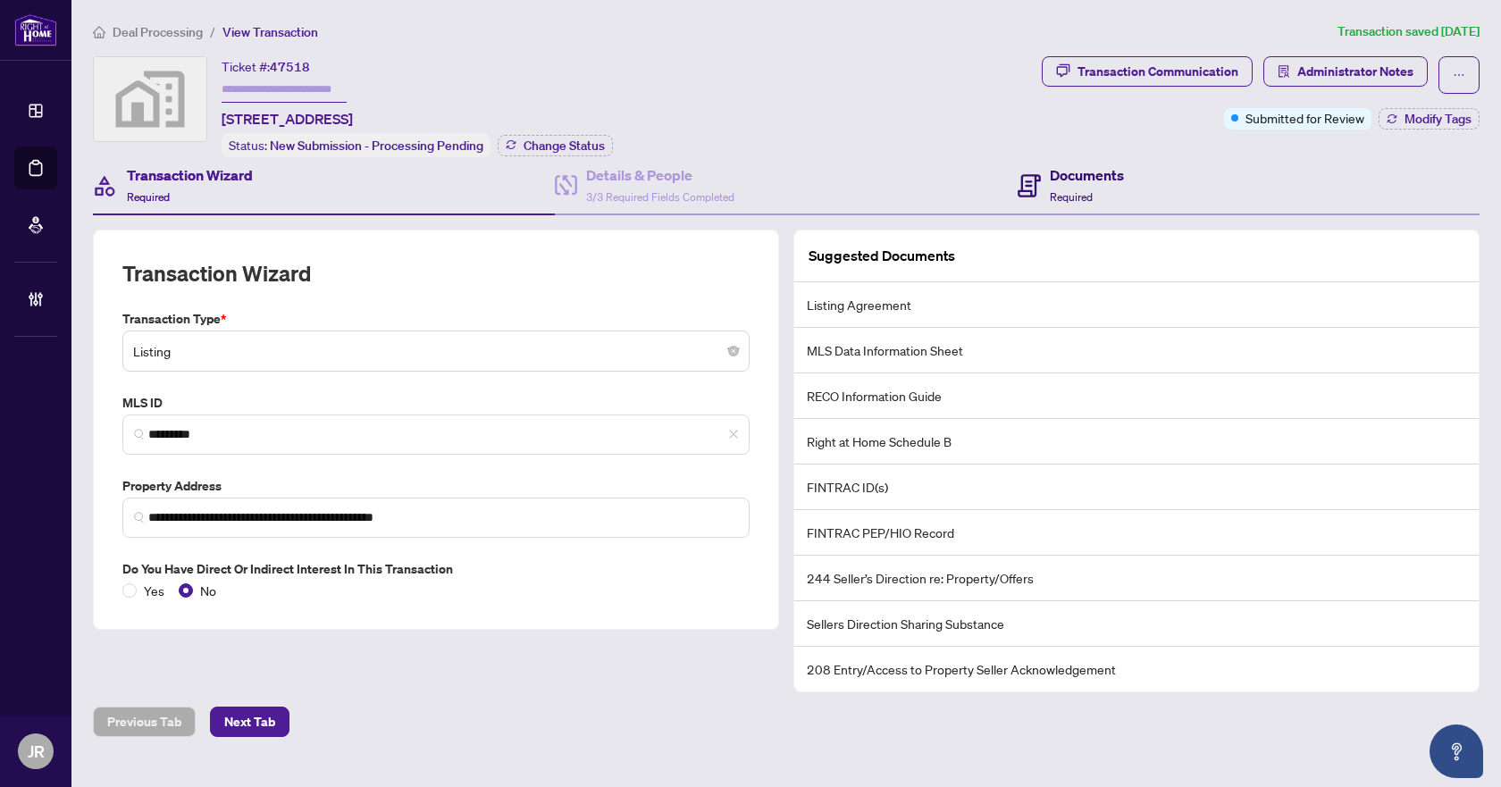
click at [1118, 177] on h4 "Documents" at bounding box center [1087, 174] width 74 height 21
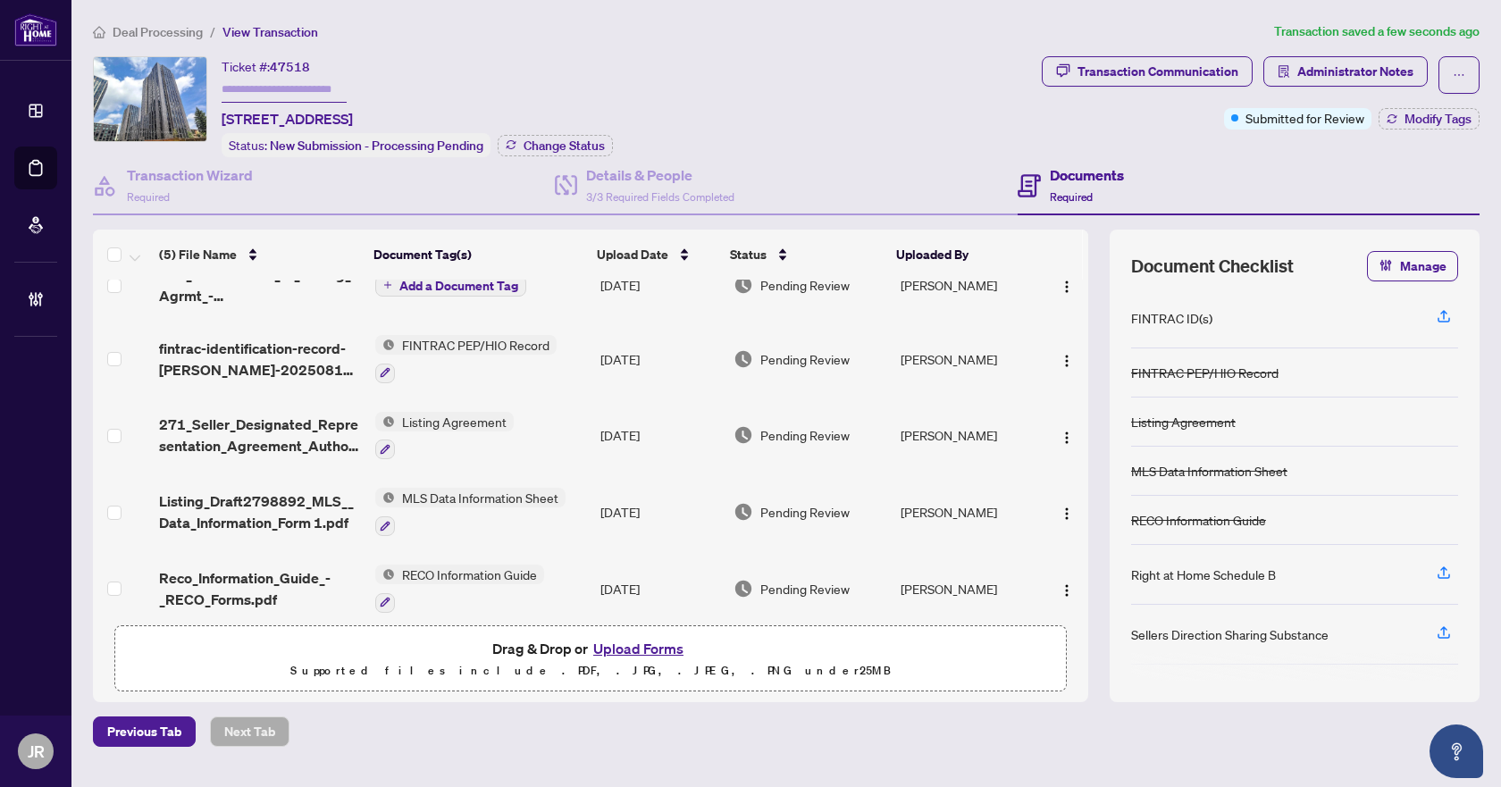
scroll to position [46, 0]
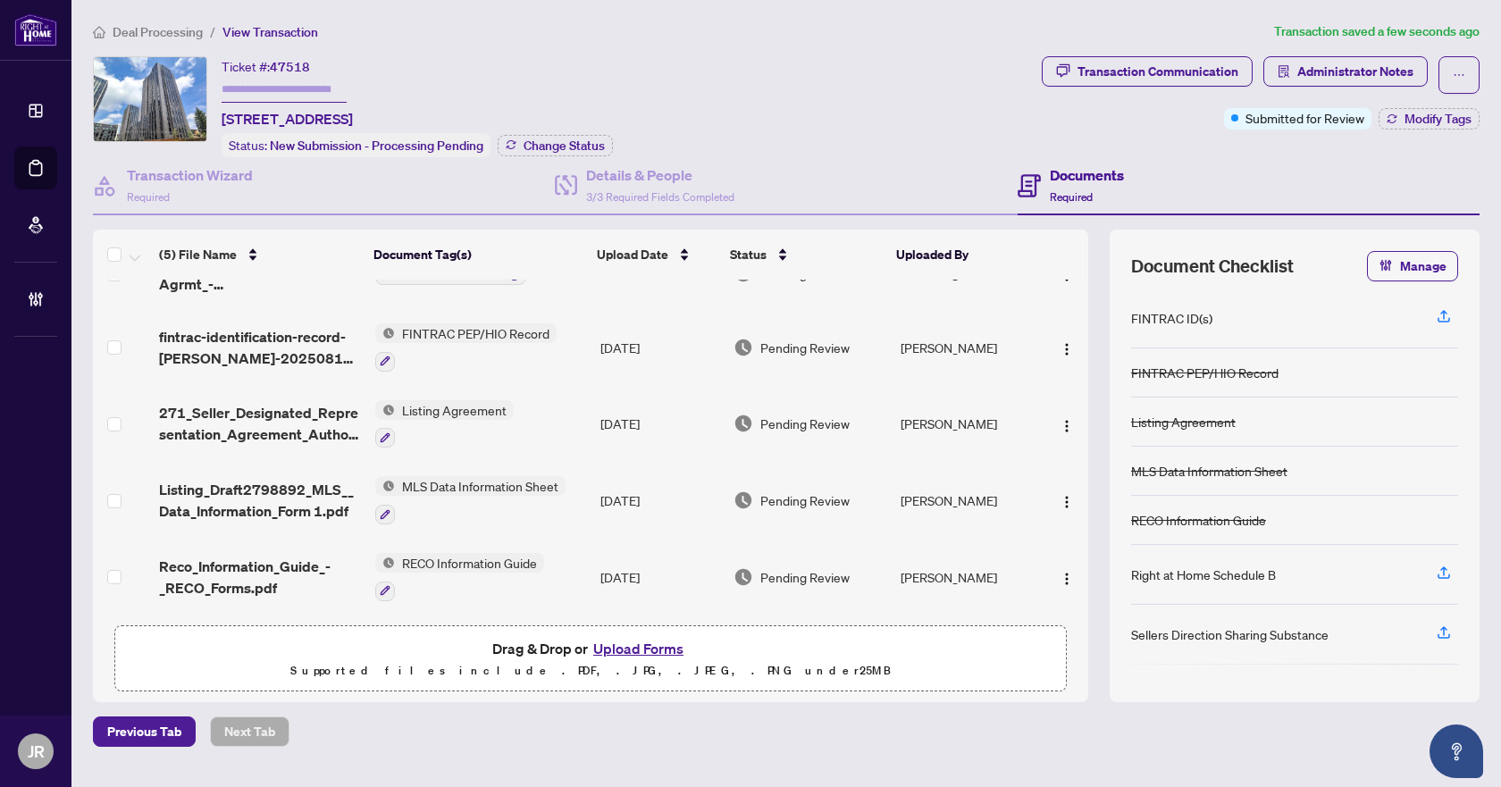
click at [245, 556] on span "Reco_Information_Guide_-_RECO_Forms.pdf" at bounding box center [260, 577] width 202 height 43
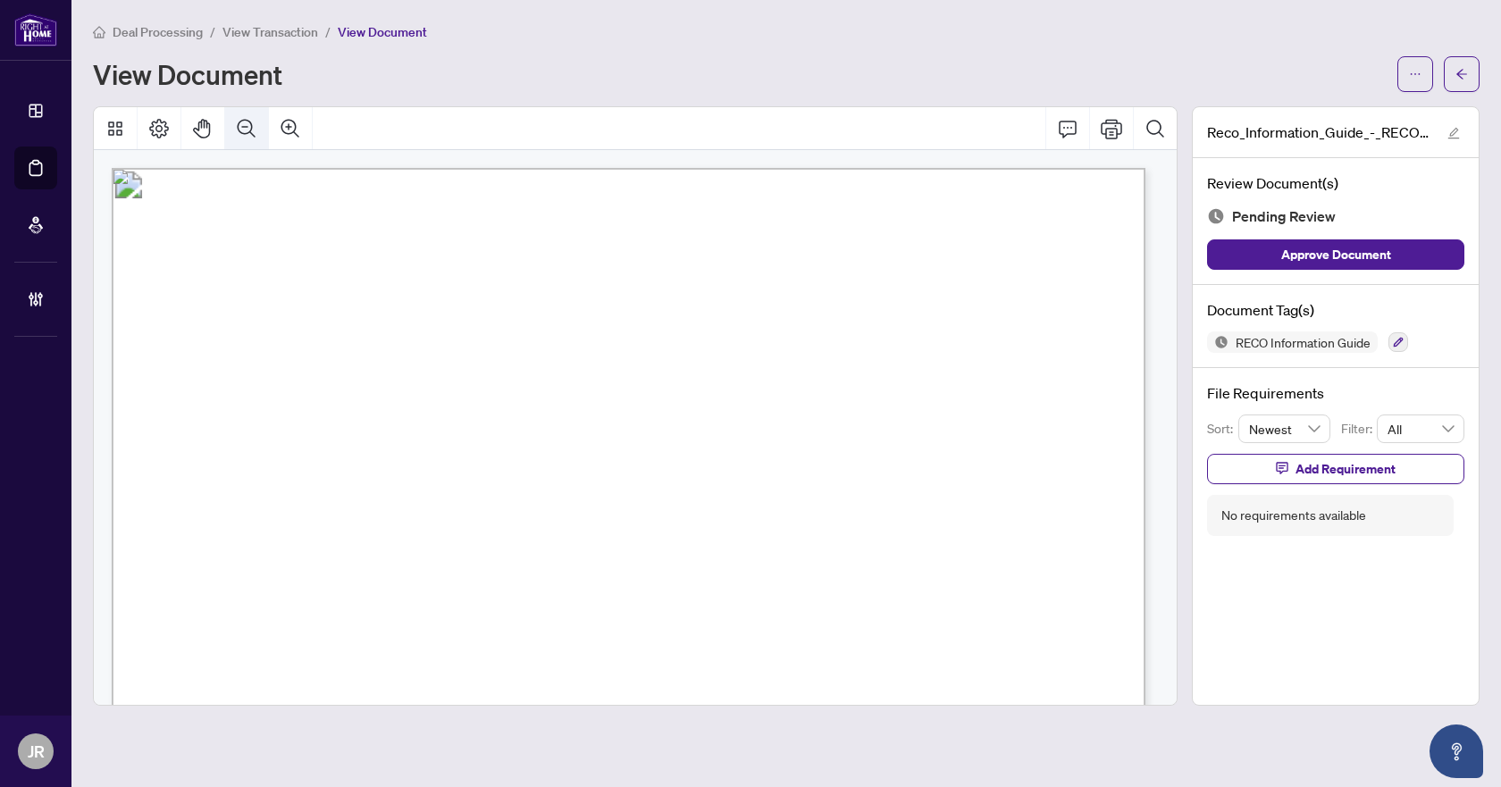
click at [258, 130] on button "Zoom Out" at bounding box center [246, 128] width 43 height 43
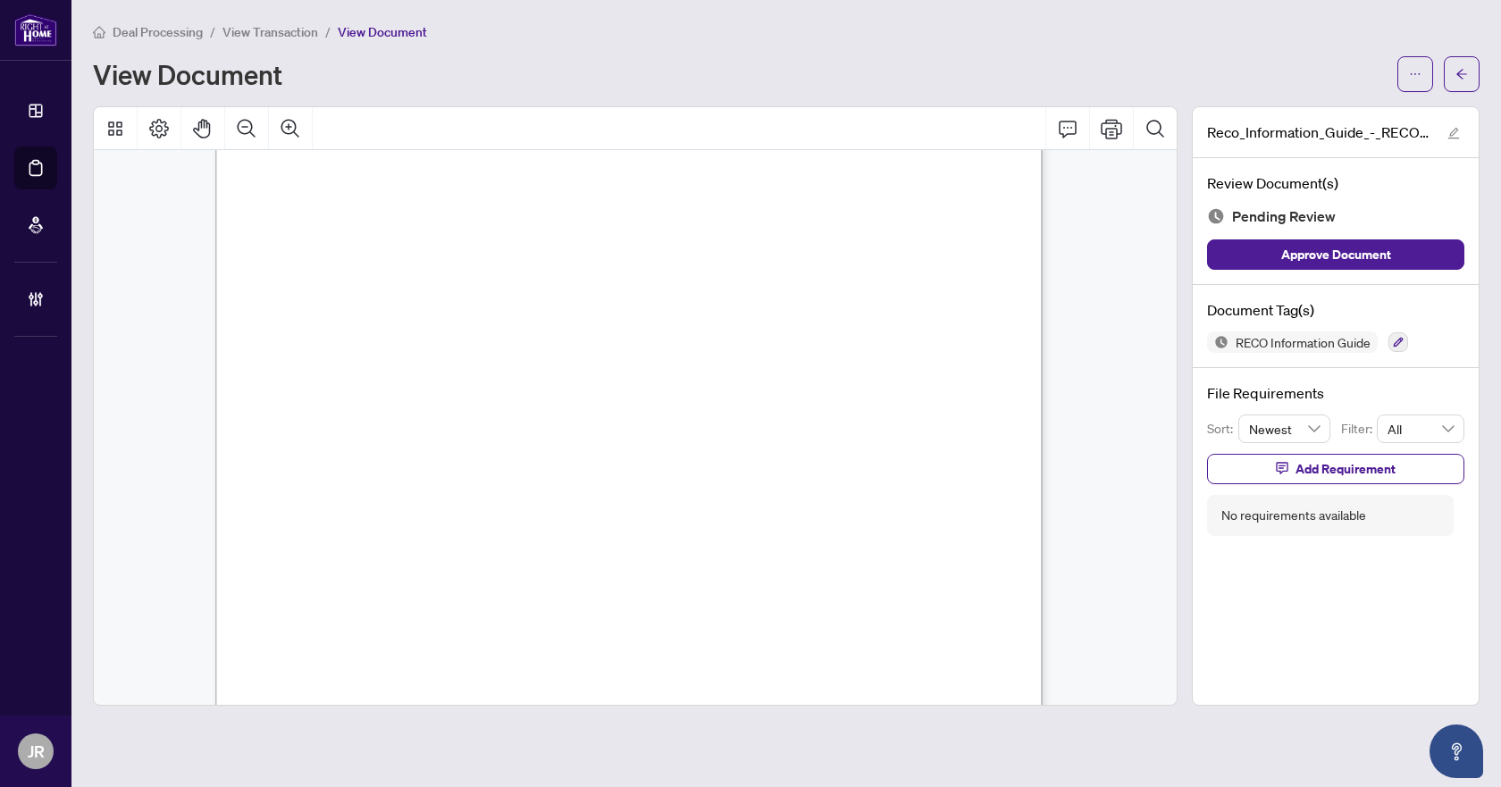
scroll to position [13223, 0]
click at [1403, 340] on icon "button" at bounding box center [1399, 343] width 10 height 10
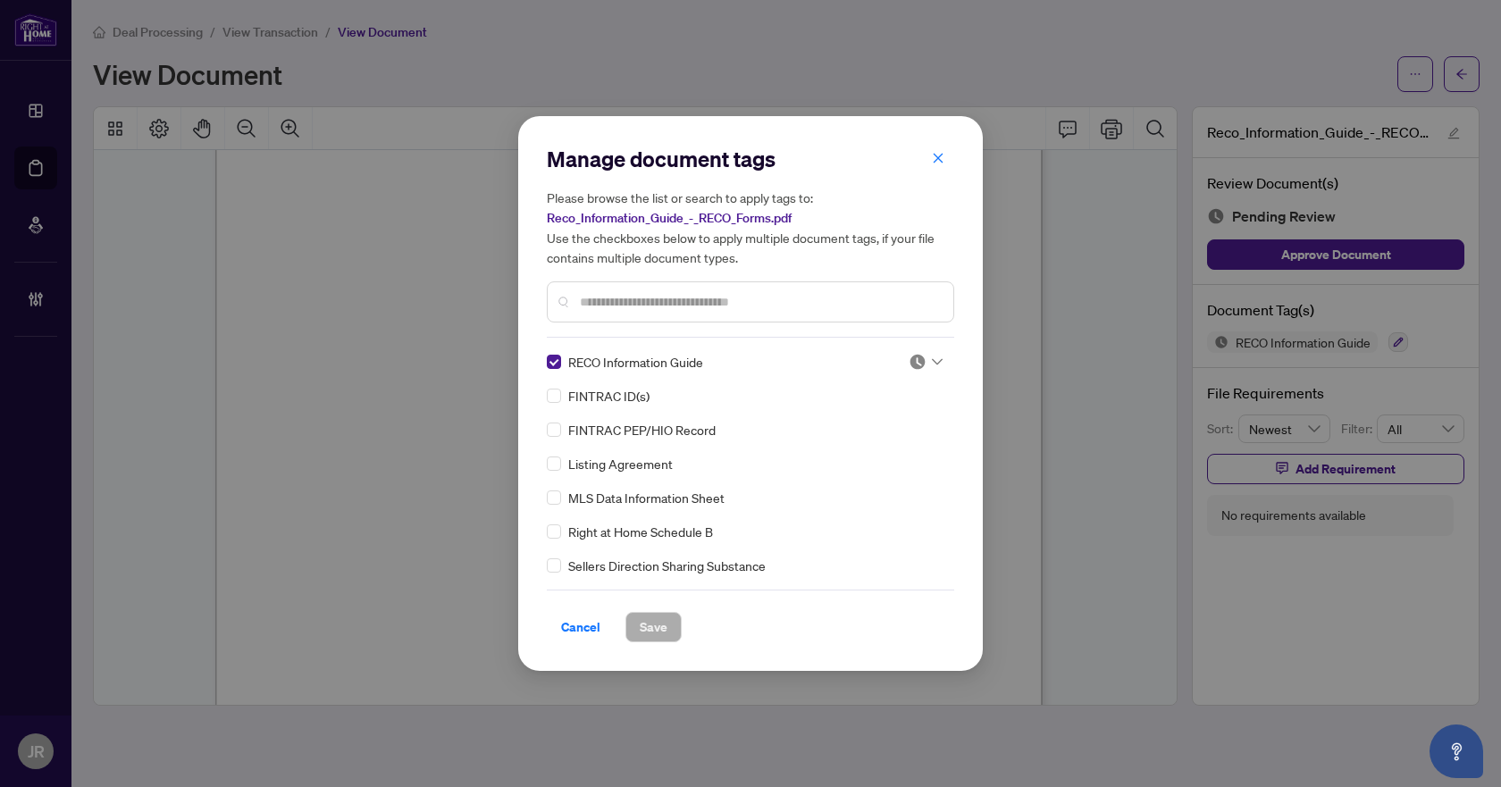
click at [911, 358] on img at bounding box center [918, 362] width 18 height 18
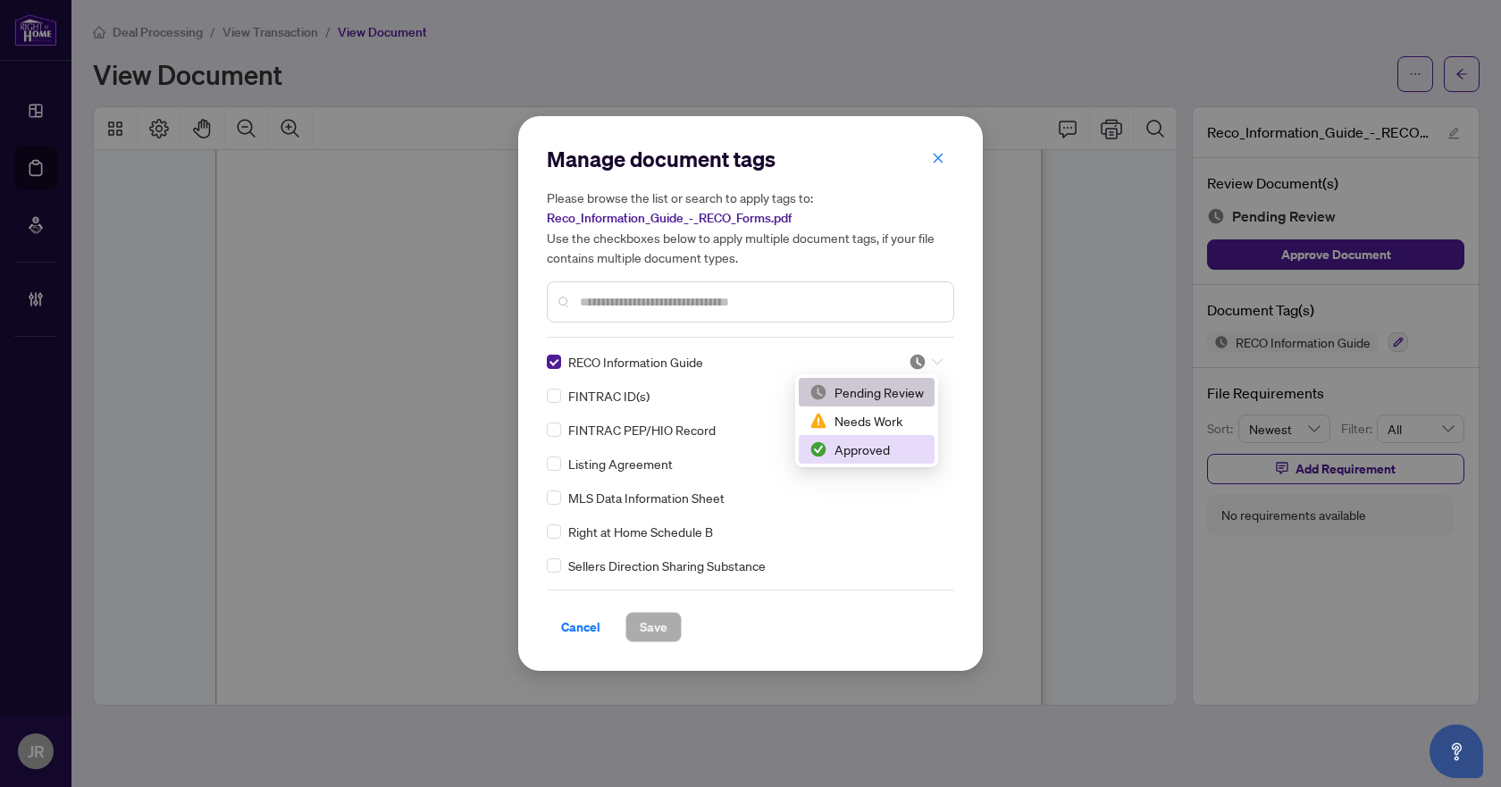
click at [853, 437] on div "Approved" at bounding box center [867, 449] width 136 height 29
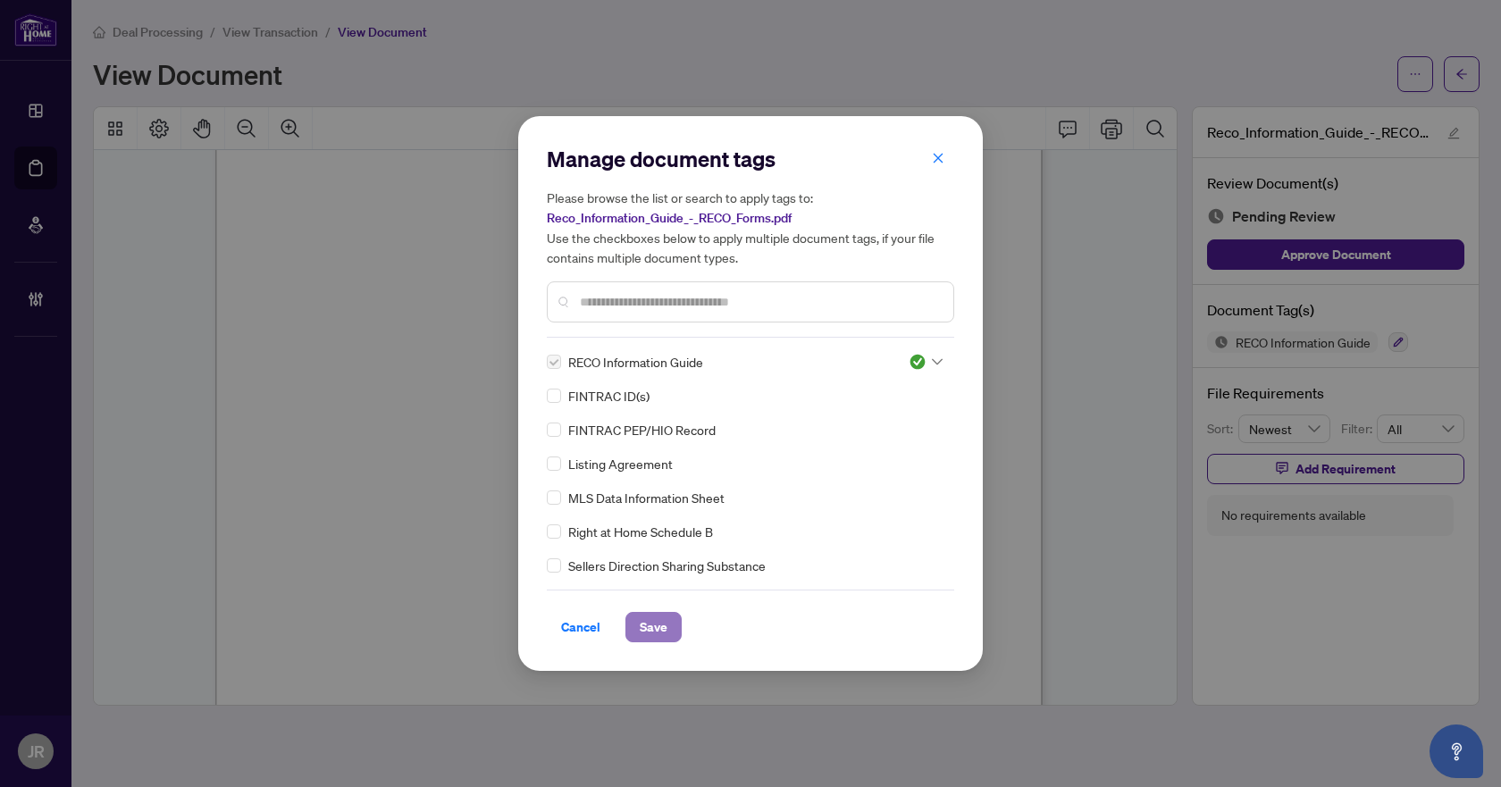
click at [669, 624] on button "Save" at bounding box center [653, 627] width 56 height 30
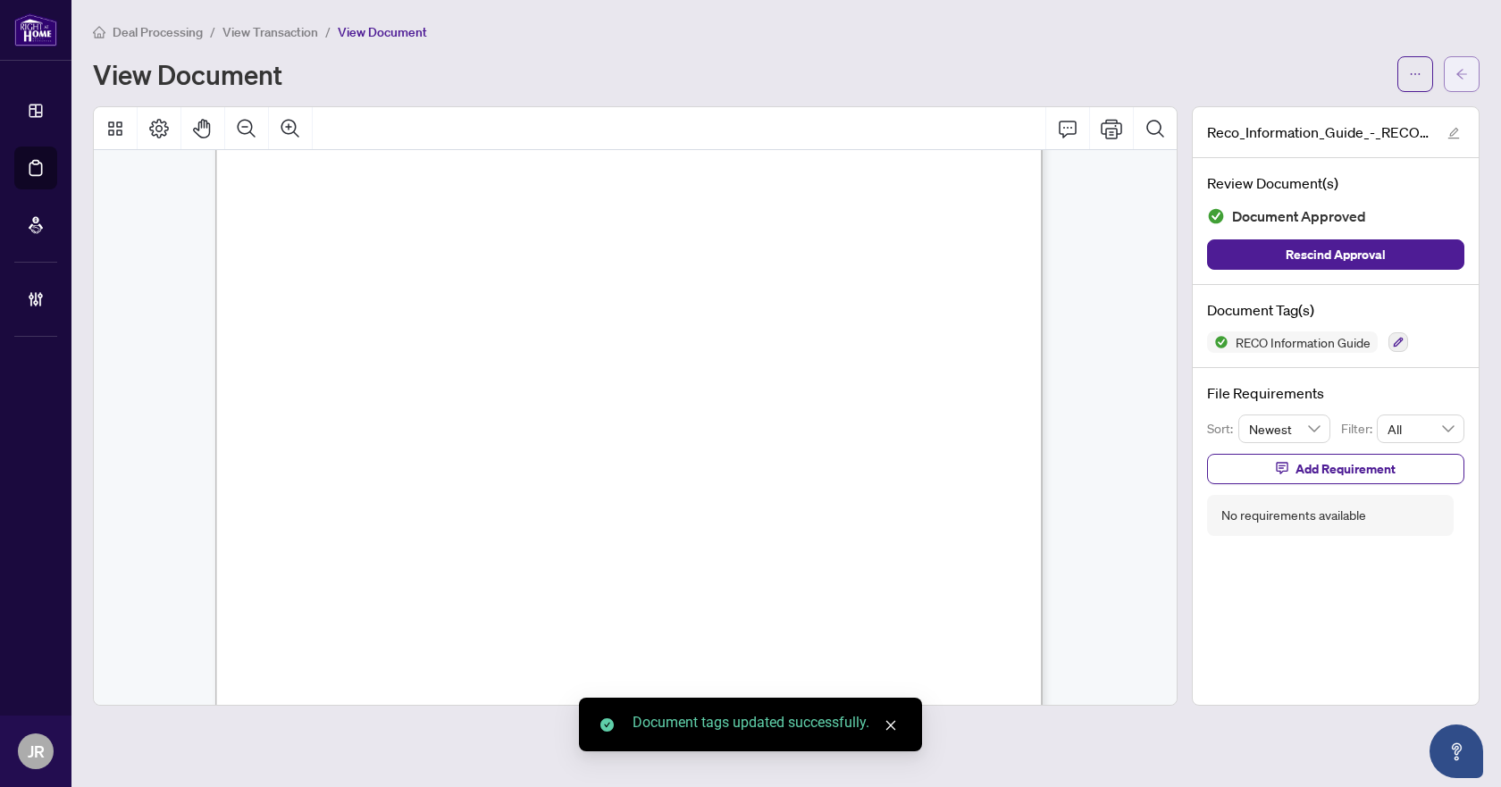
click at [1459, 61] on span "button" at bounding box center [1462, 74] width 13 height 29
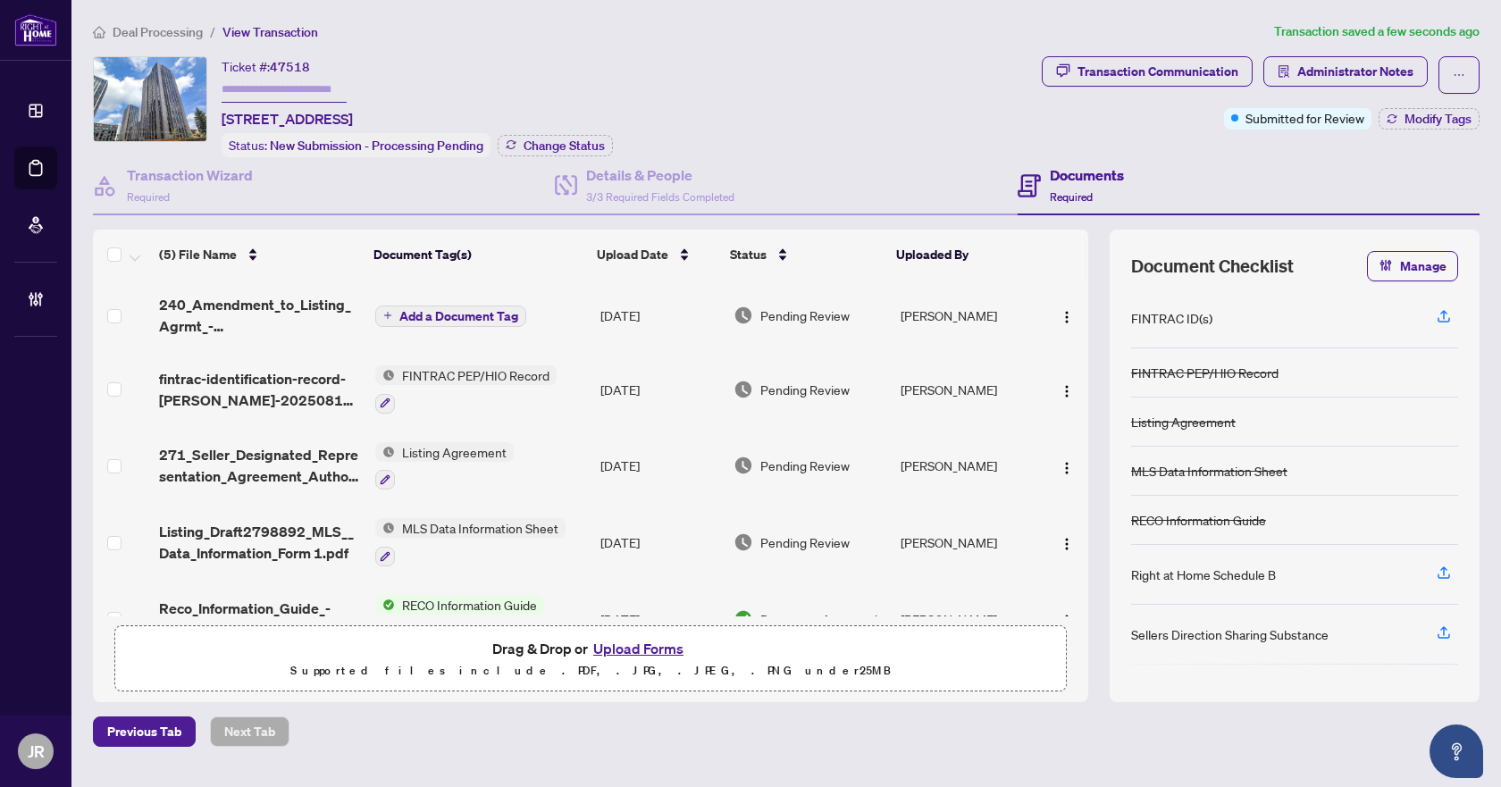
scroll to position [46, 0]
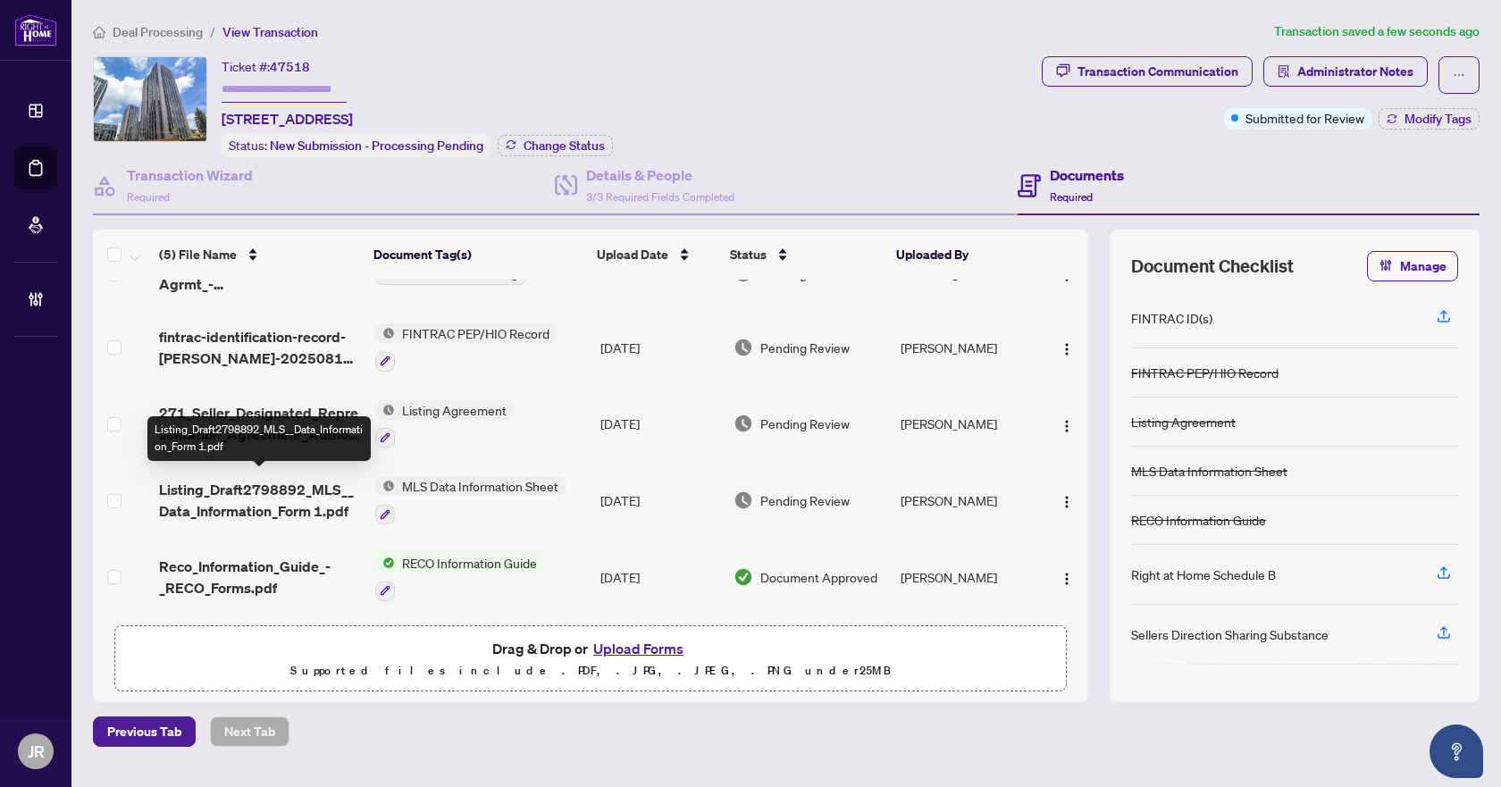
click at [263, 487] on span "Listing_Draft2798892_MLS__Data_Information_Form 1.pdf" at bounding box center [260, 500] width 202 height 43
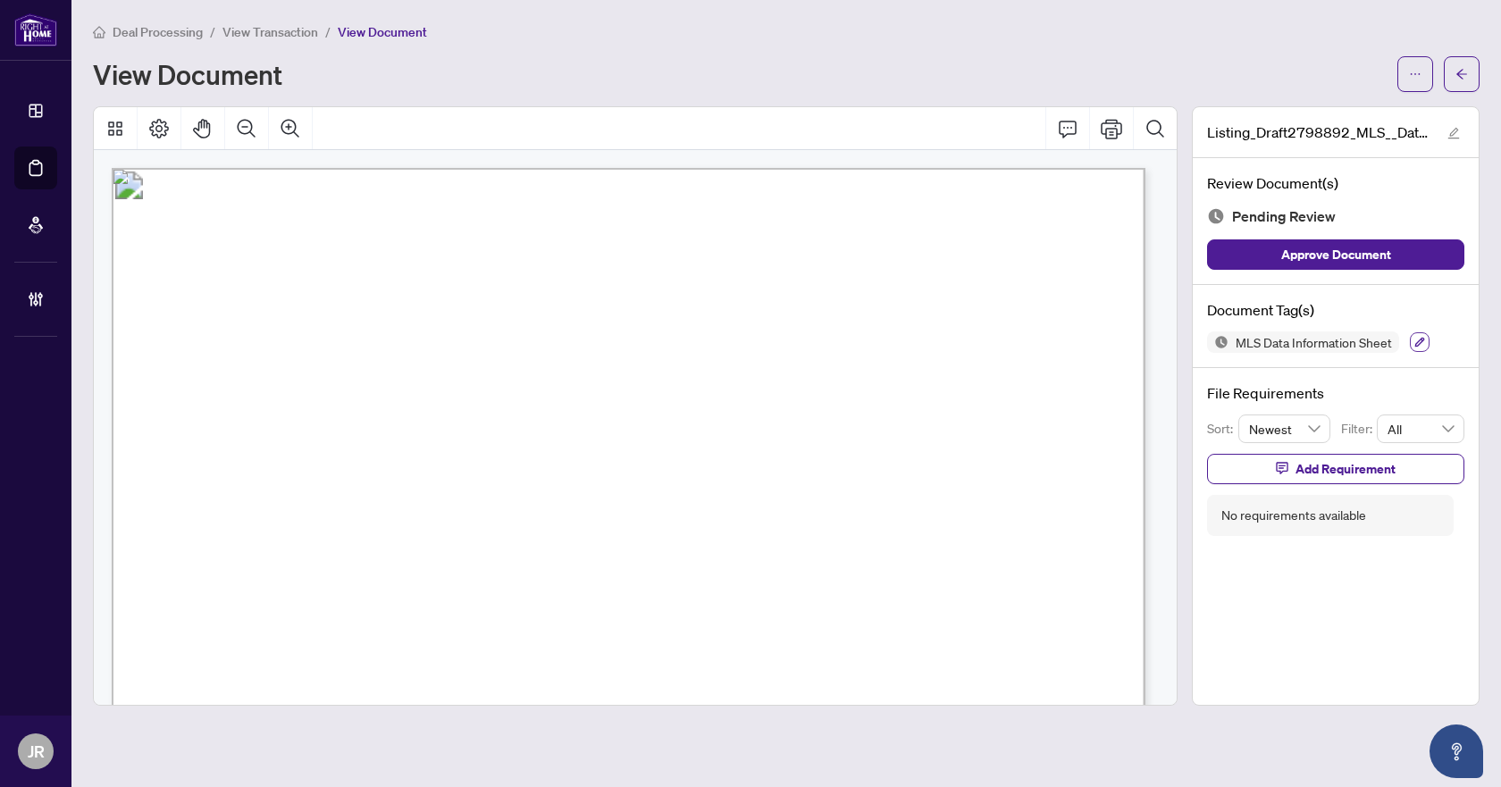
click at [1423, 338] on icon "button" at bounding box center [1420, 343] width 10 height 10
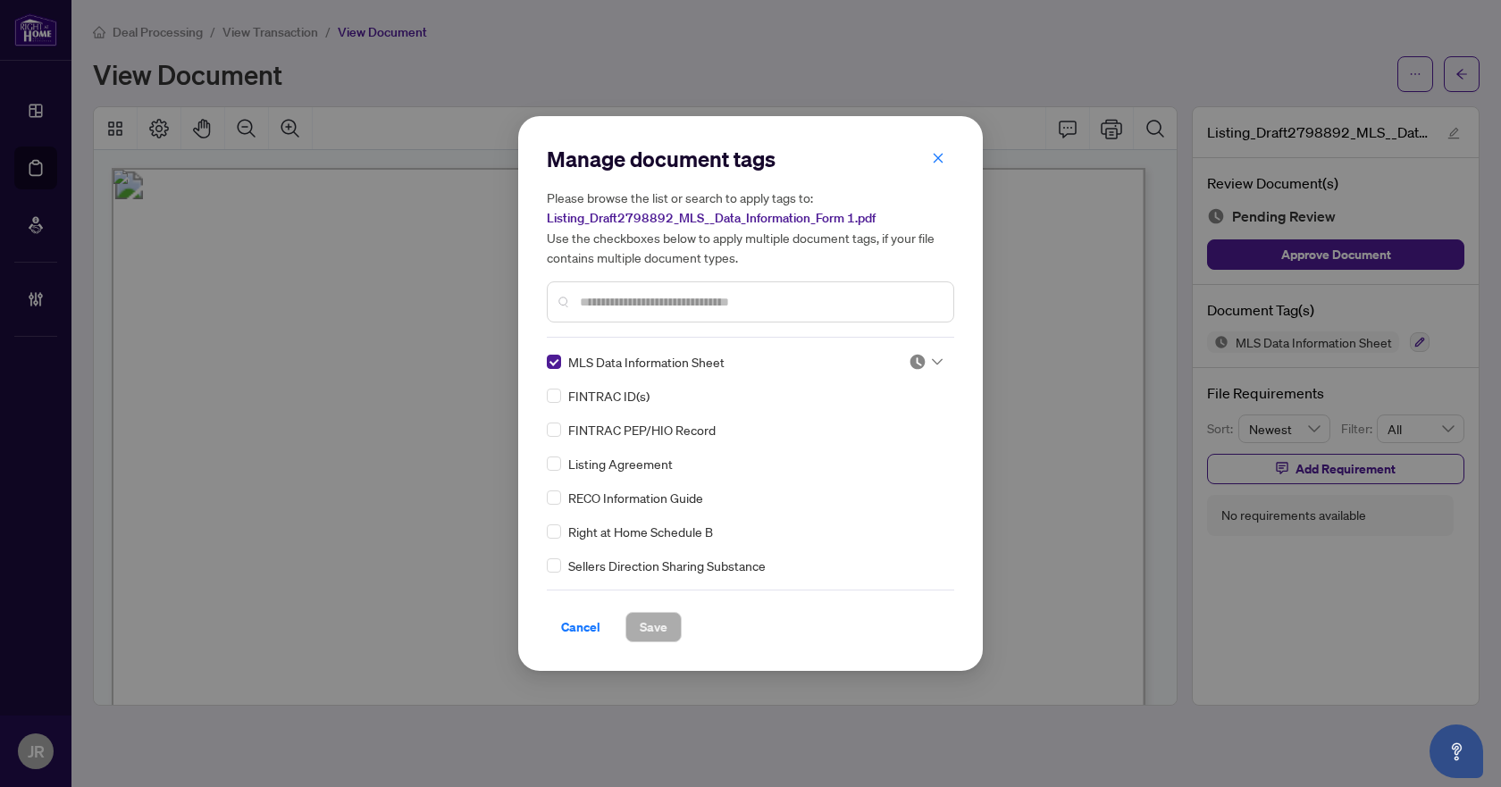
click at [699, 305] on input "text" at bounding box center [759, 302] width 359 height 20
click at [591, 622] on span "Cancel" at bounding box center [580, 627] width 39 height 29
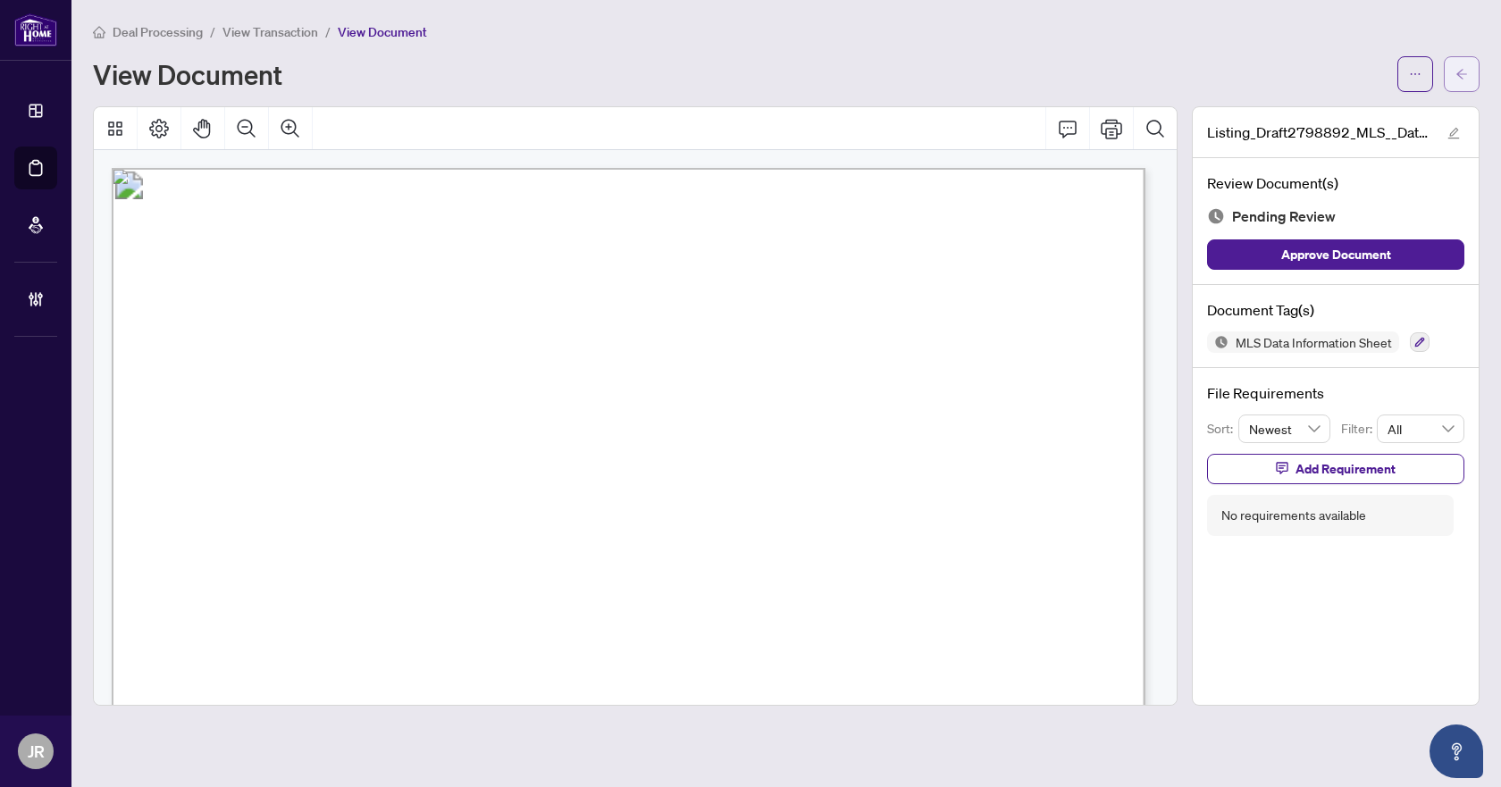
click at [1455, 77] on button "button" at bounding box center [1462, 74] width 36 height 36
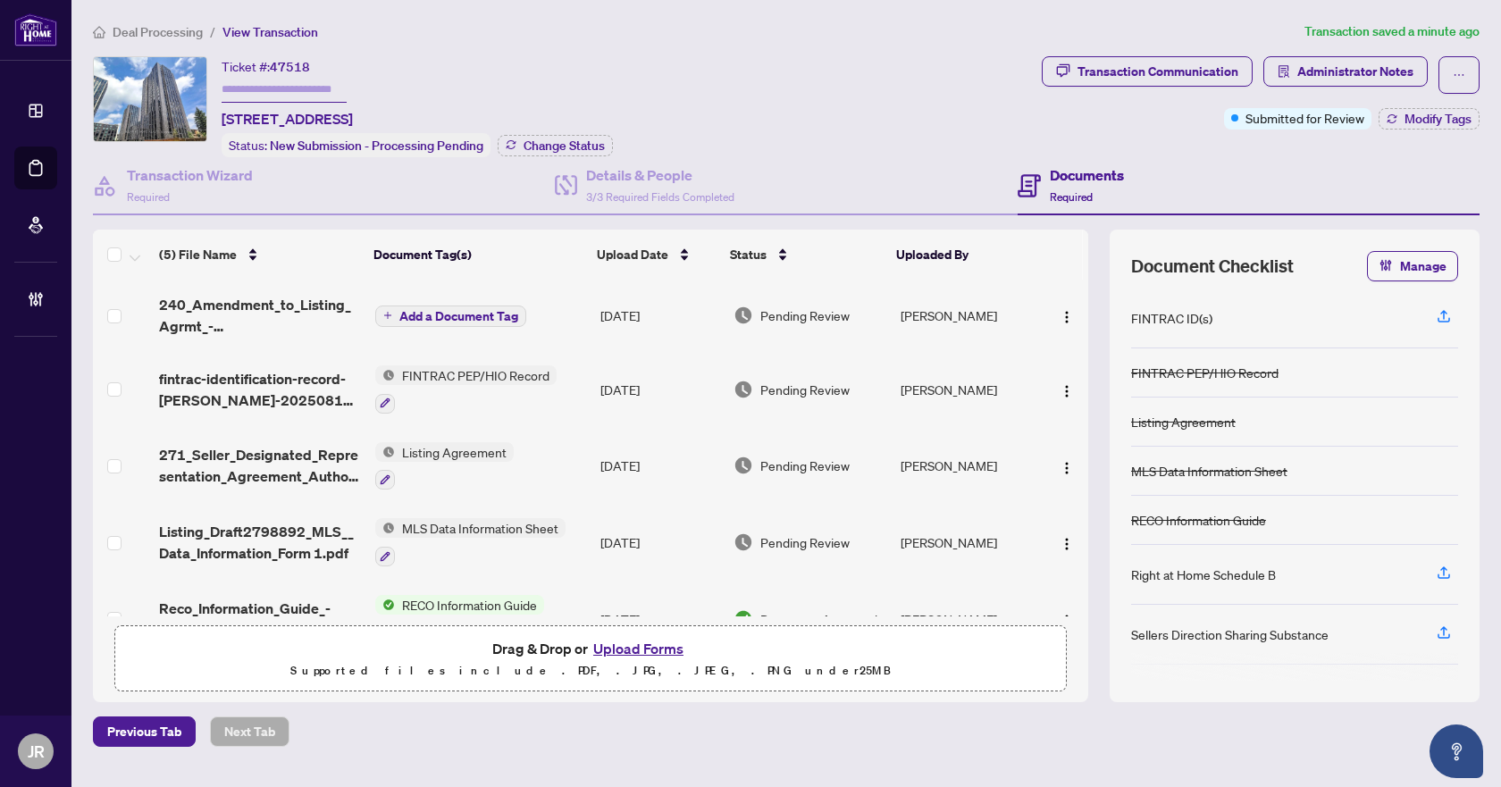
scroll to position [46, 0]
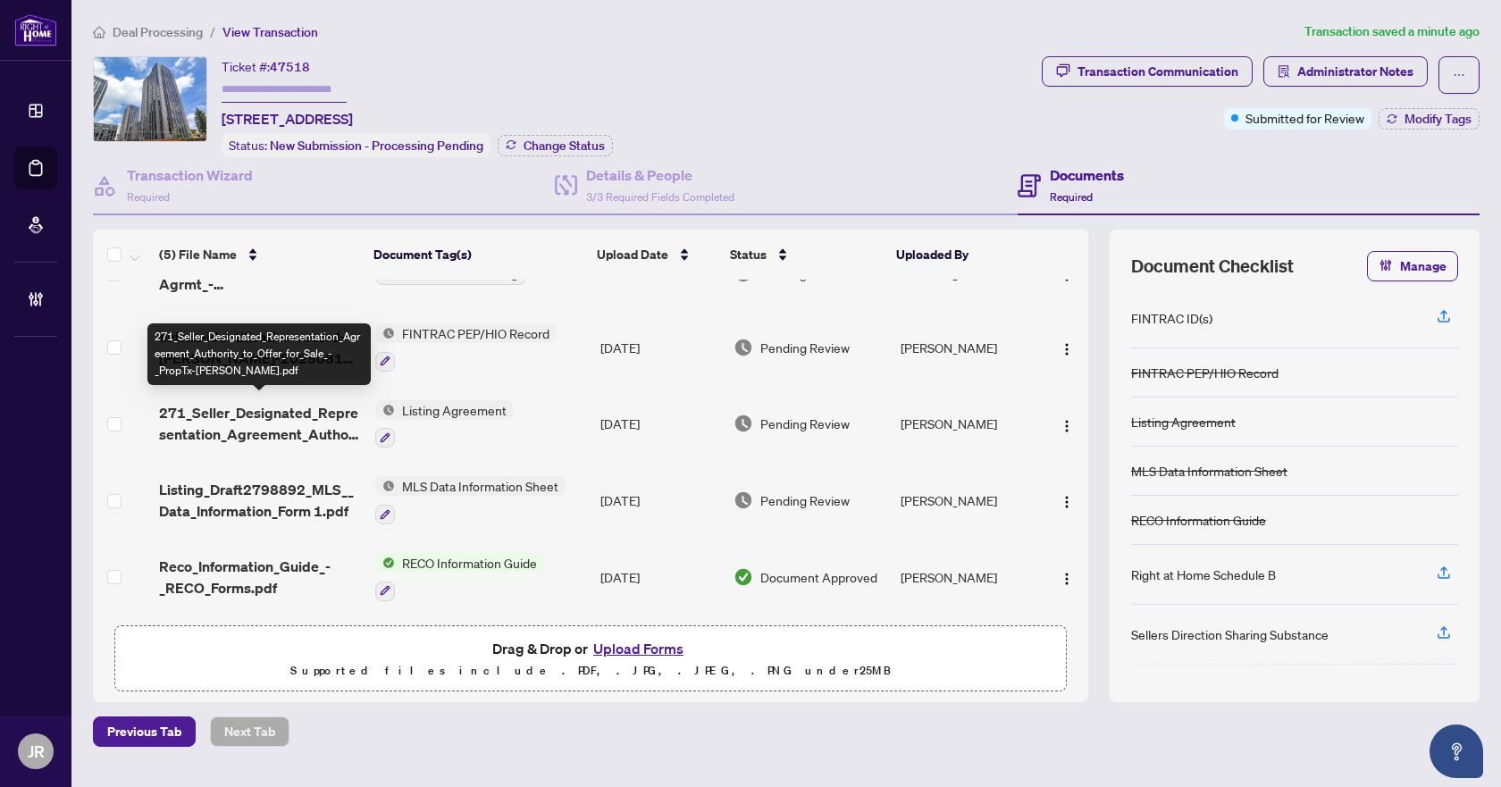
click at [288, 404] on span "271_Seller_Designated_Representation_Agreement_Authority_to_Offer_for_Sale_-_Pr…" at bounding box center [260, 423] width 202 height 43
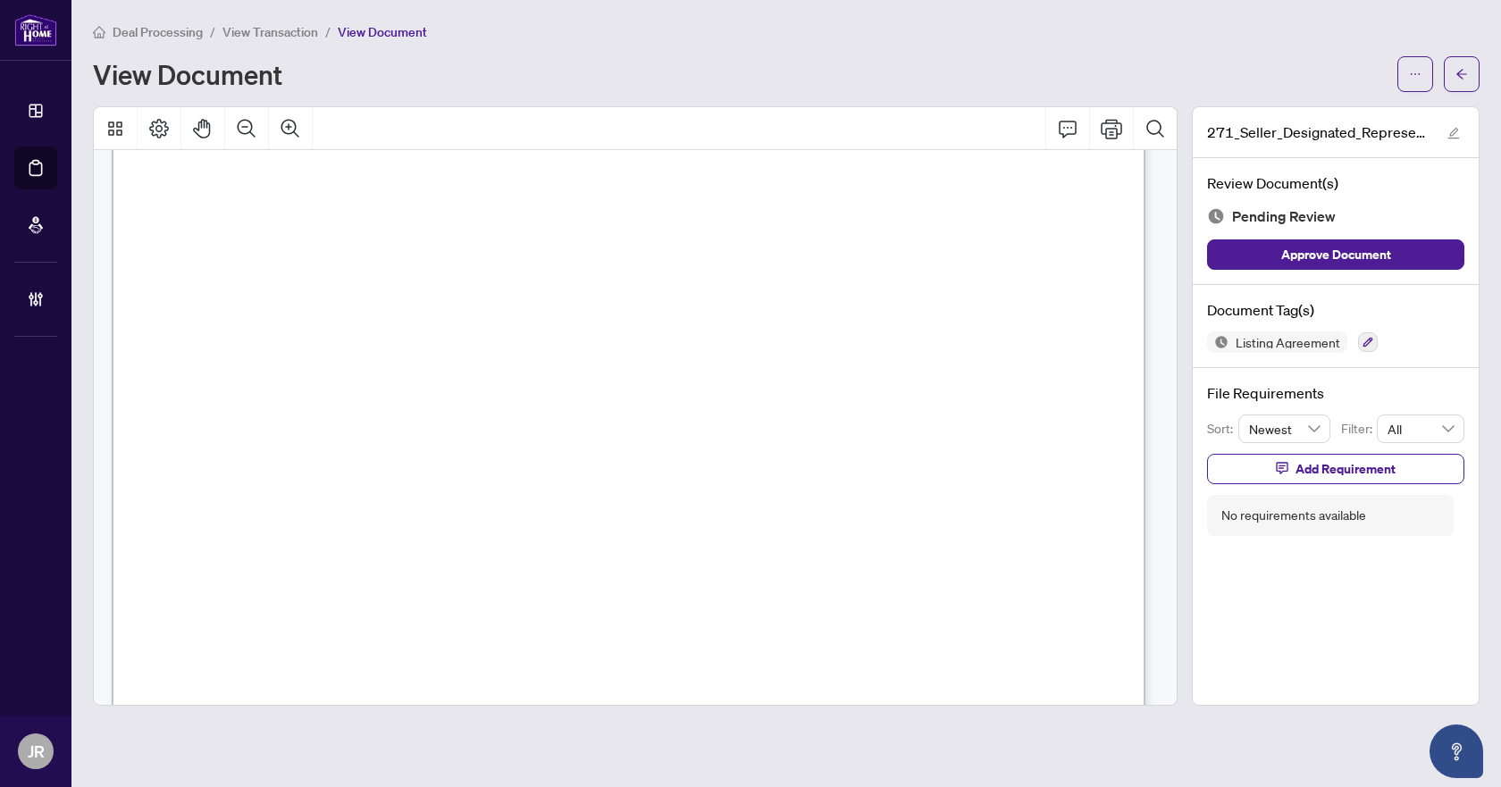
scroll to position [179, 0]
click at [250, 126] on icon "Zoom Out" at bounding box center [246, 128] width 21 height 21
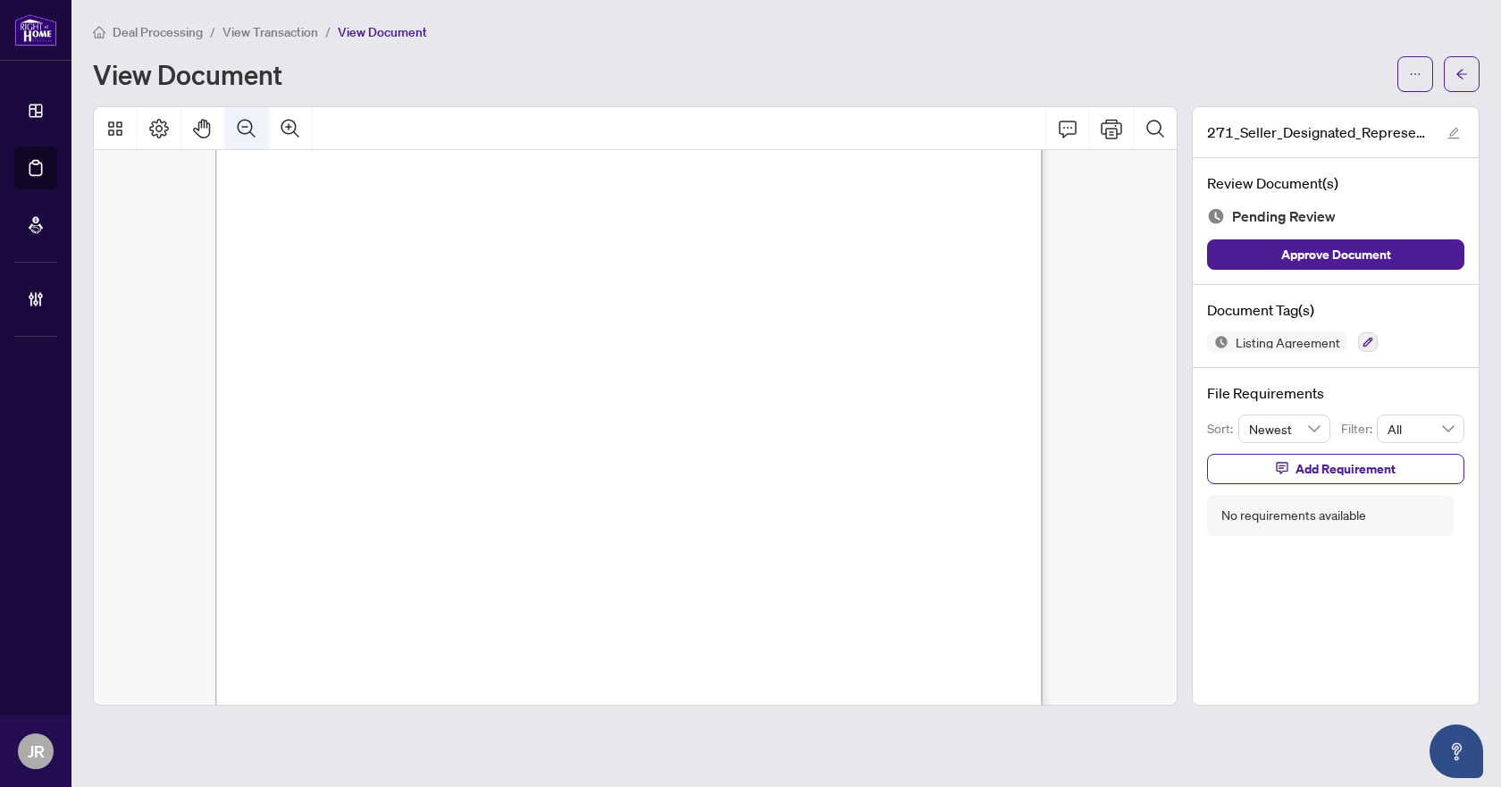
scroll to position [136, 0]
click at [1459, 70] on icon "arrow-left" at bounding box center [1462, 74] width 13 height 13
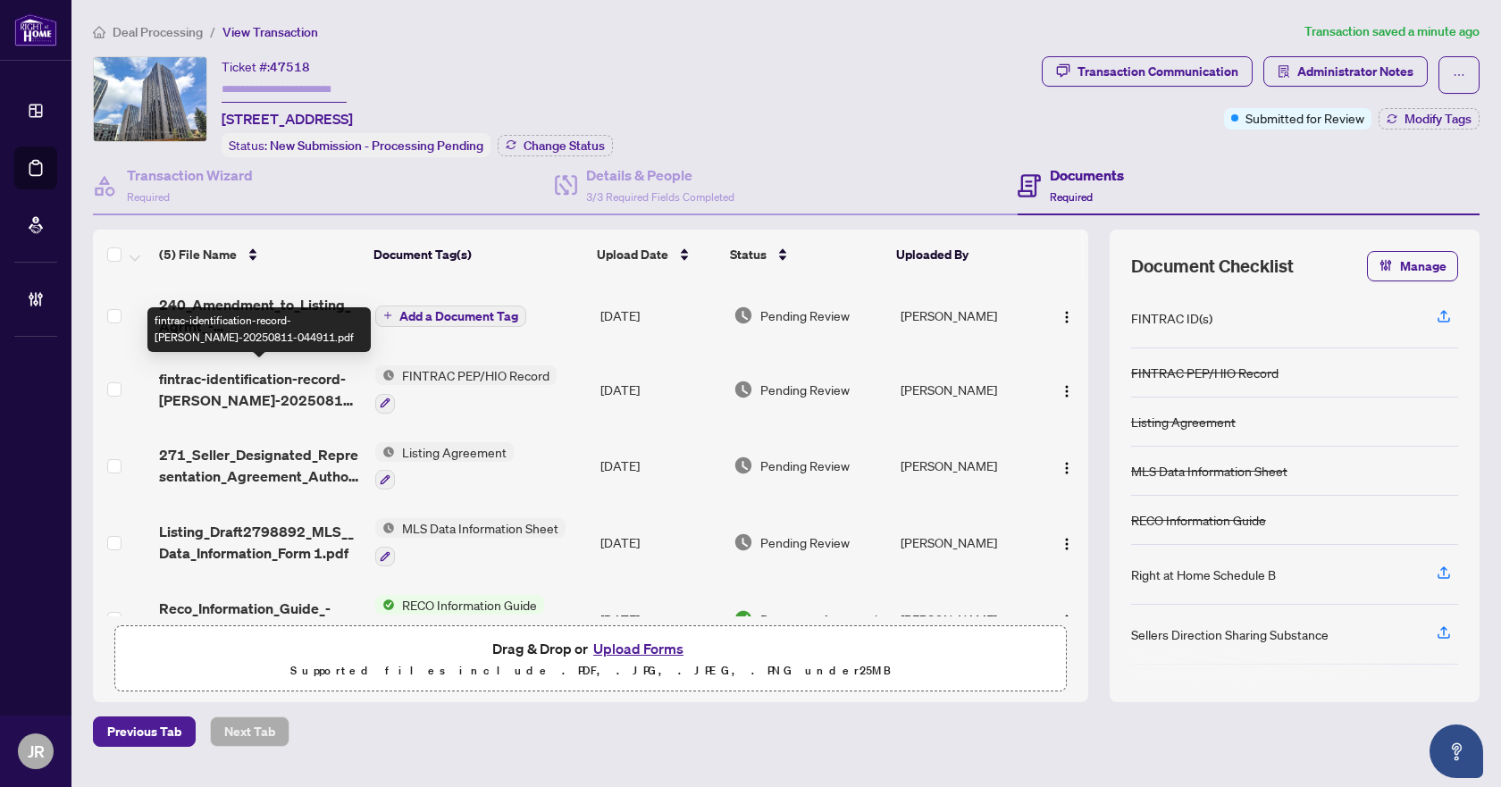
scroll to position [46, 0]
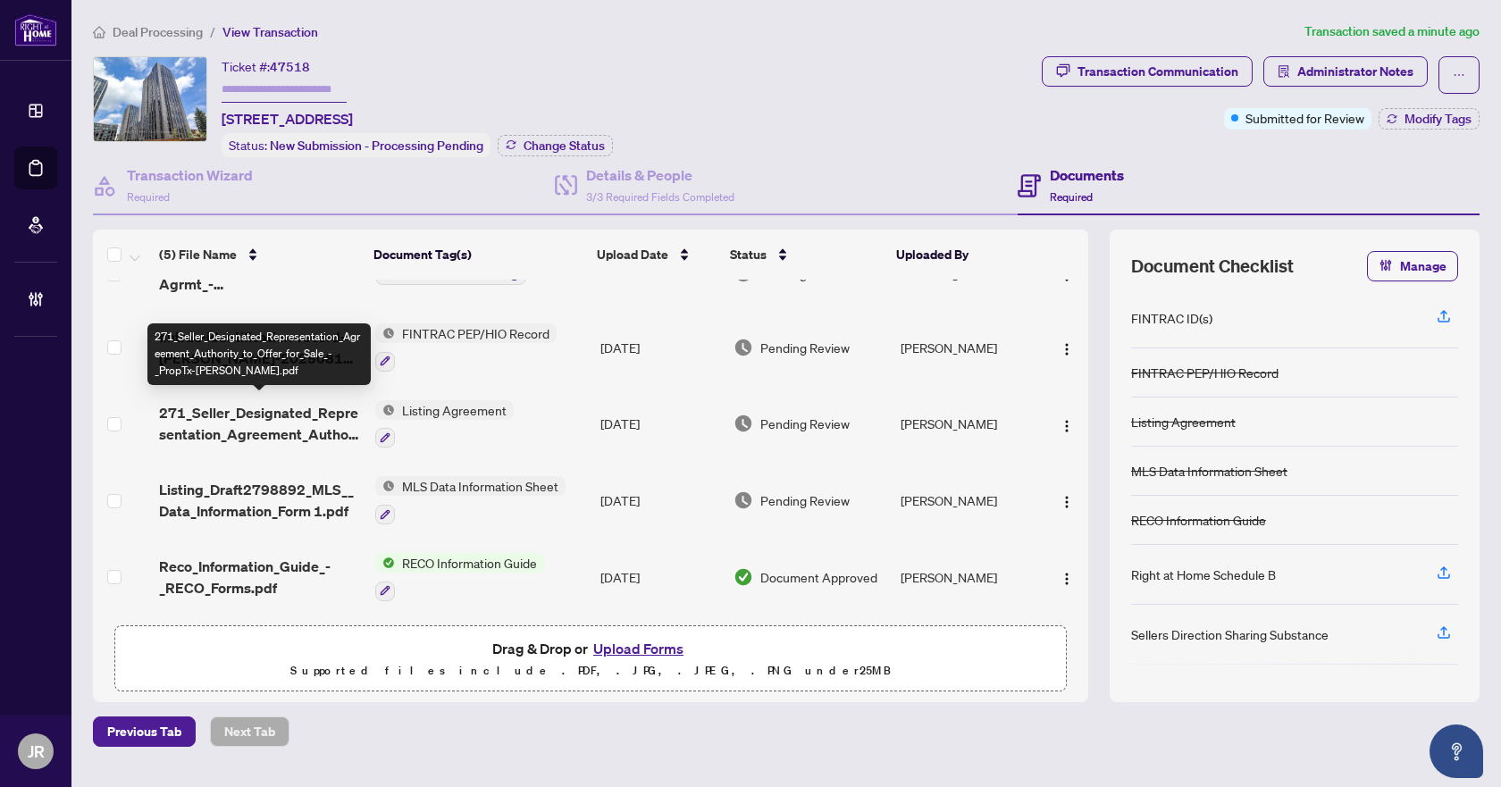
click at [313, 402] on span "271_Seller_Designated_Representation_Agreement_Authority_to_Offer_for_Sale_-_Pr…" at bounding box center [260, 423] width 202 height 43
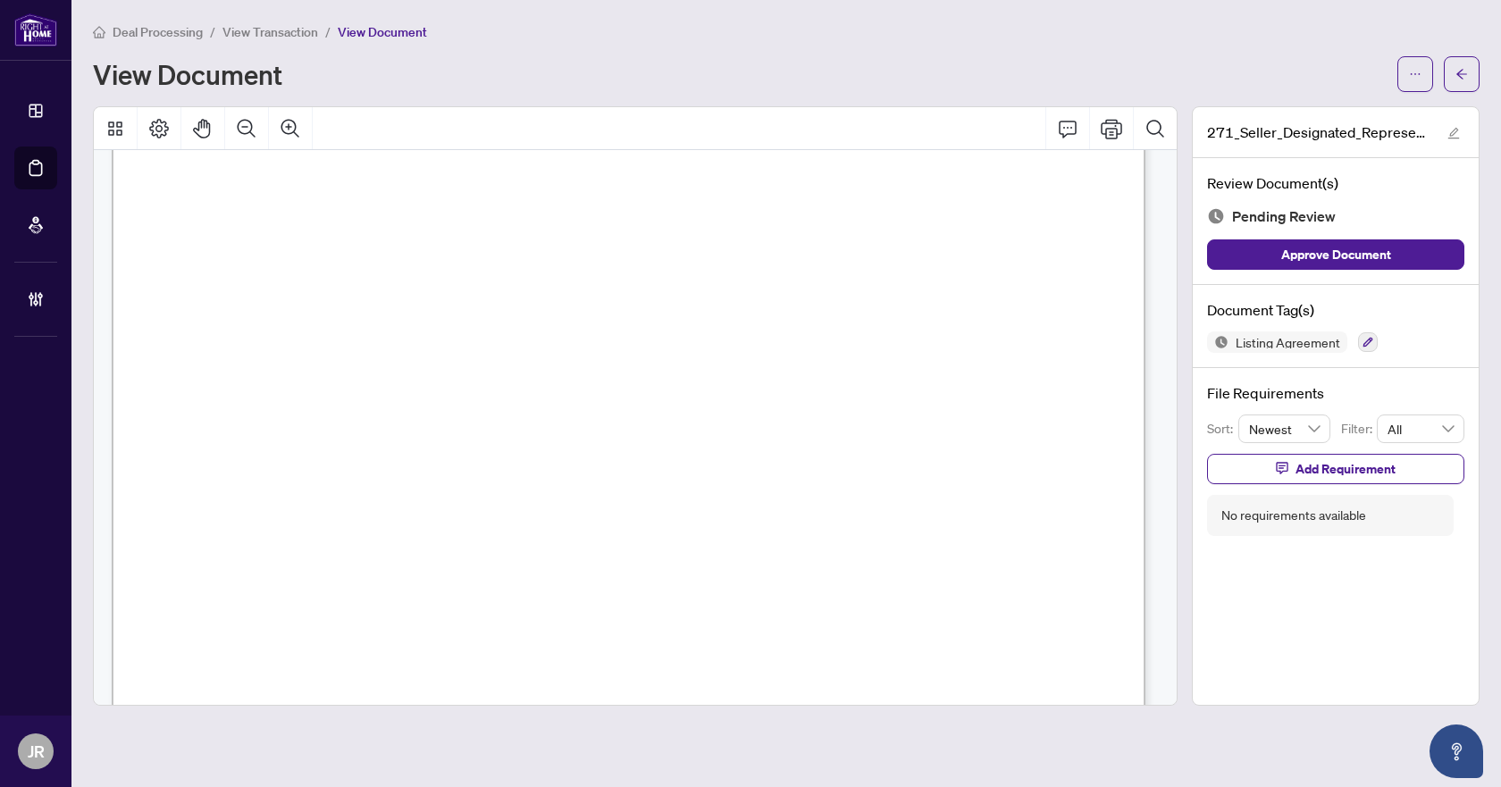
scroll to position [357, 0]
click at [1056, 121] on button "Comment" at bounding box center [1067, 128] width 43 height 43
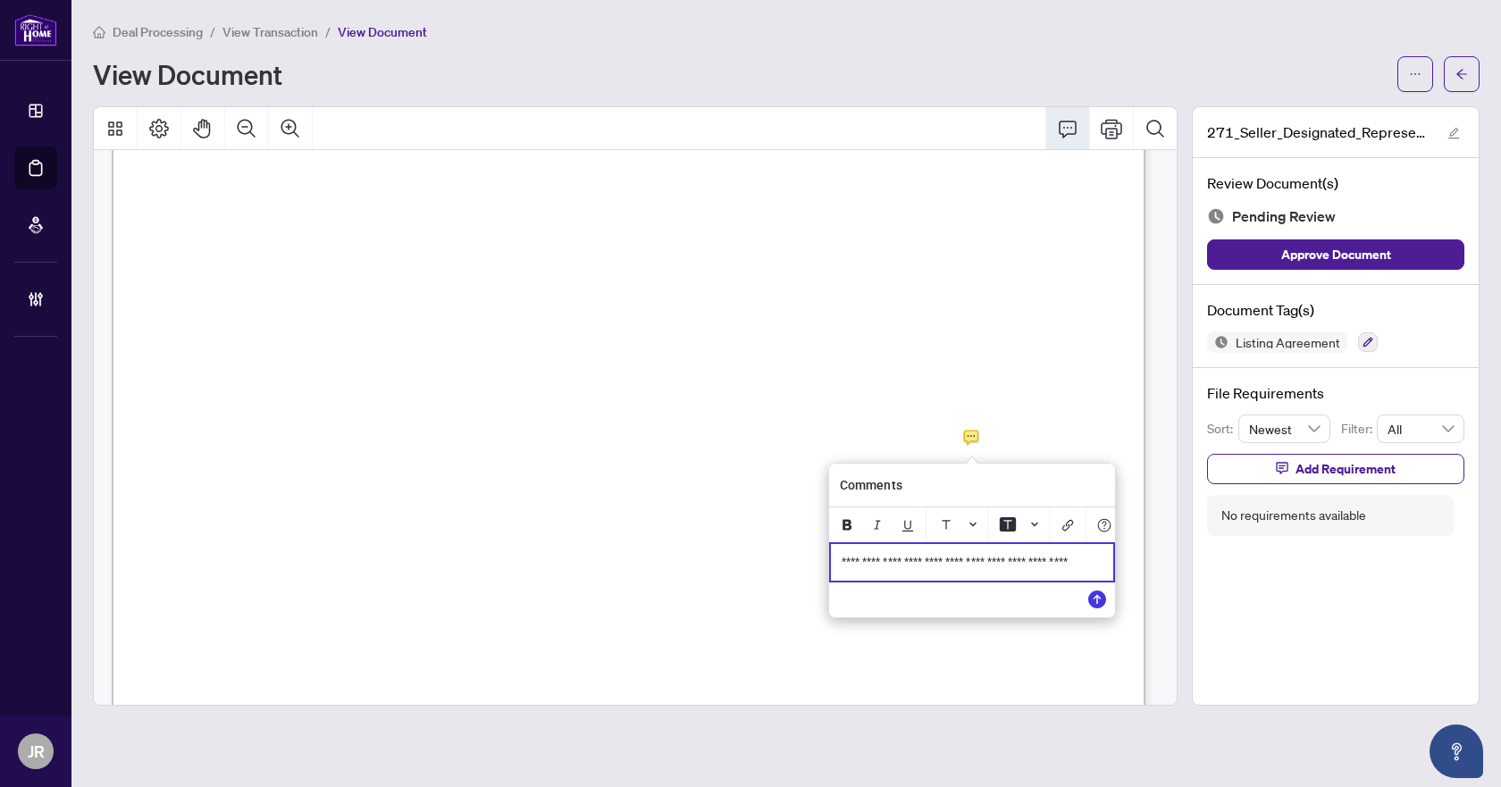
click at [969, 581] on div "**********" at bounding box center [972, 562] width 282 height 37
click at [1097, 608] on icon "Save" at bounding box center [1097, 600] width 18 height 18
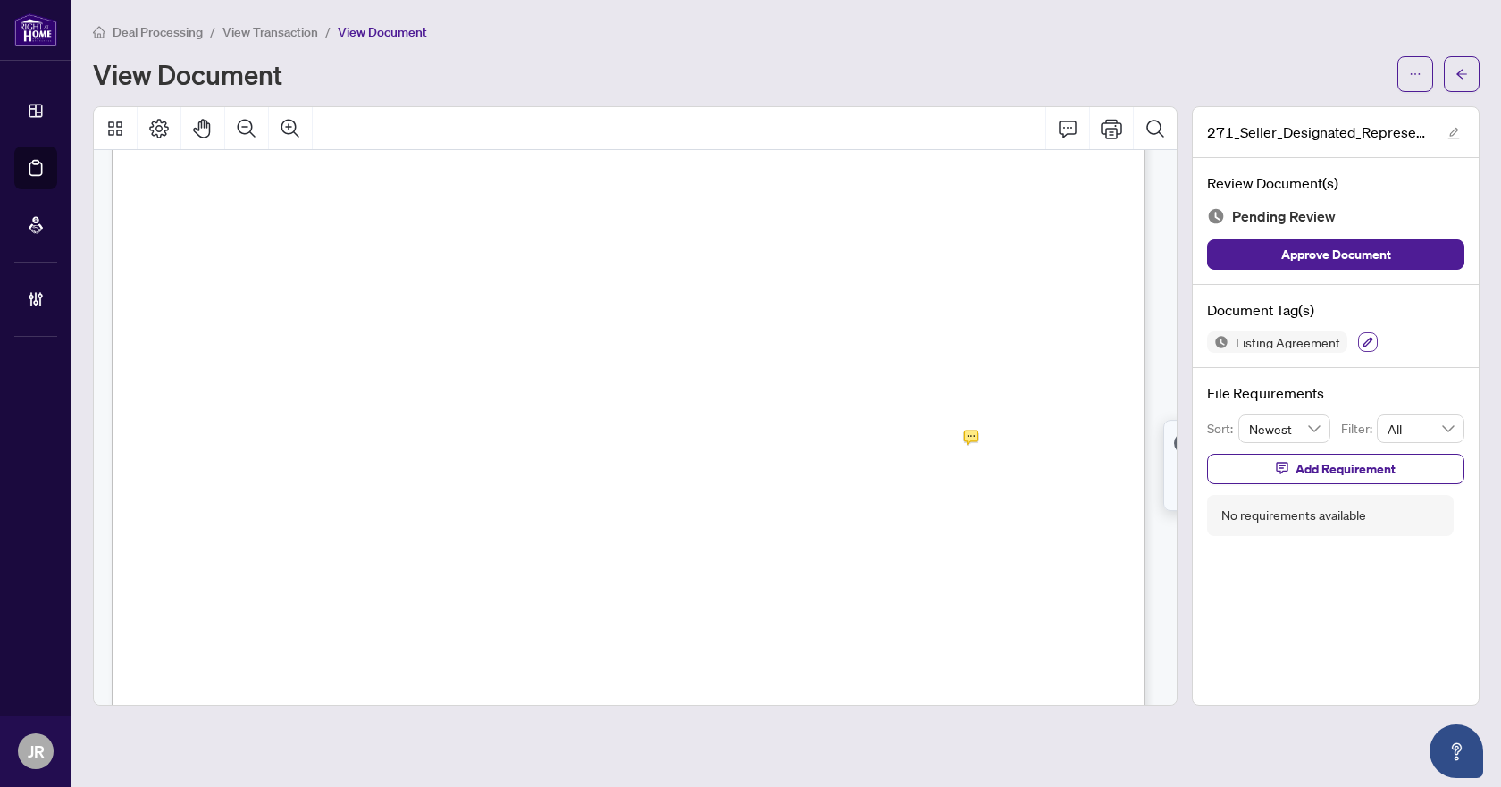
click at [1370, 341] on icon "button" at bounding box center [1368, 342] width 11 height 11
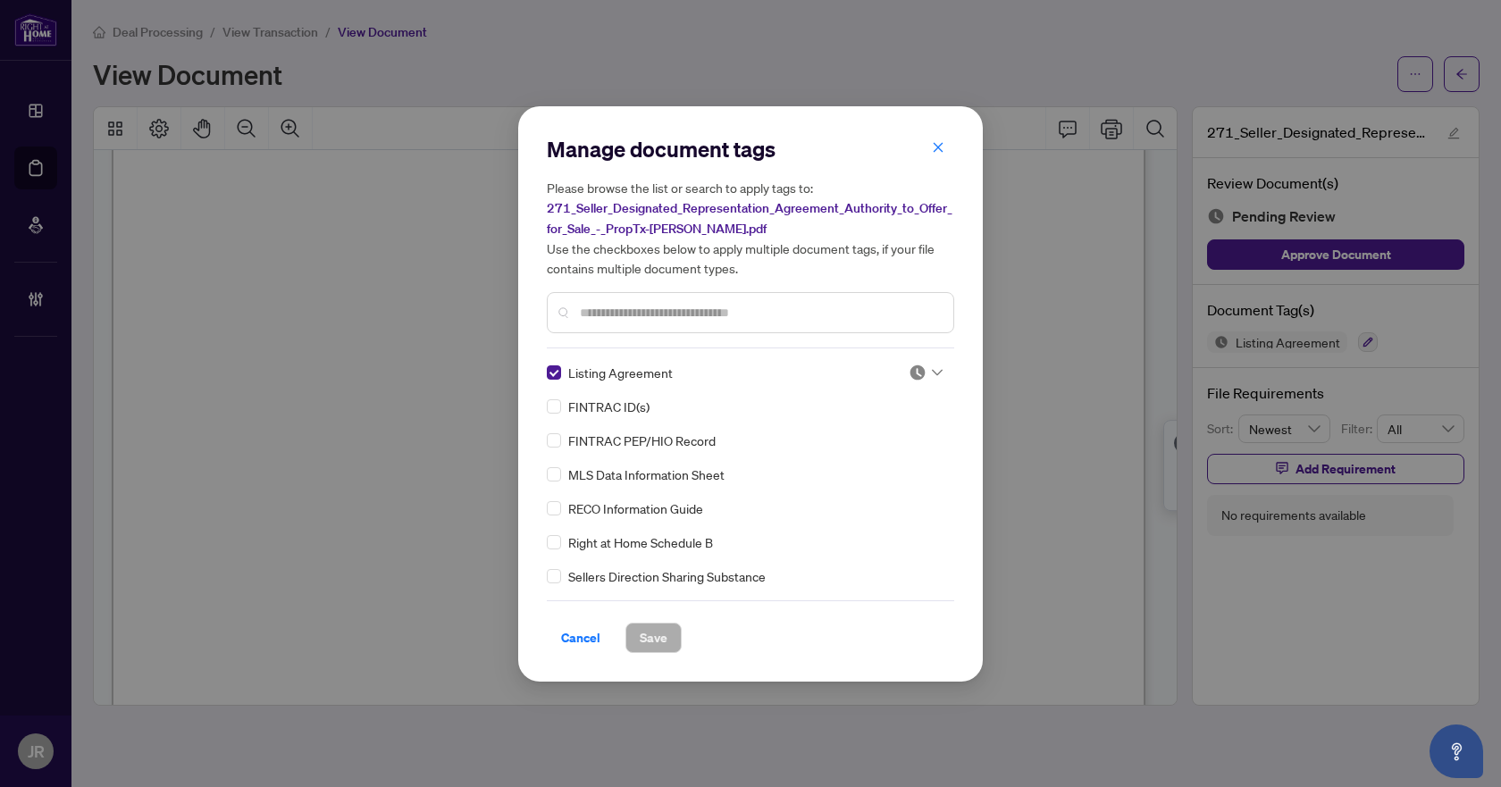
click at [922, 365] on div at bounding box center [926, 373] width 34 height 18
click at [892, 438] on div "Needs Work" at bounding box center [867, 431] width 114 height 20
click at [666, 636] on span "Save" at bounding box center [654, 638] width 28 height 29
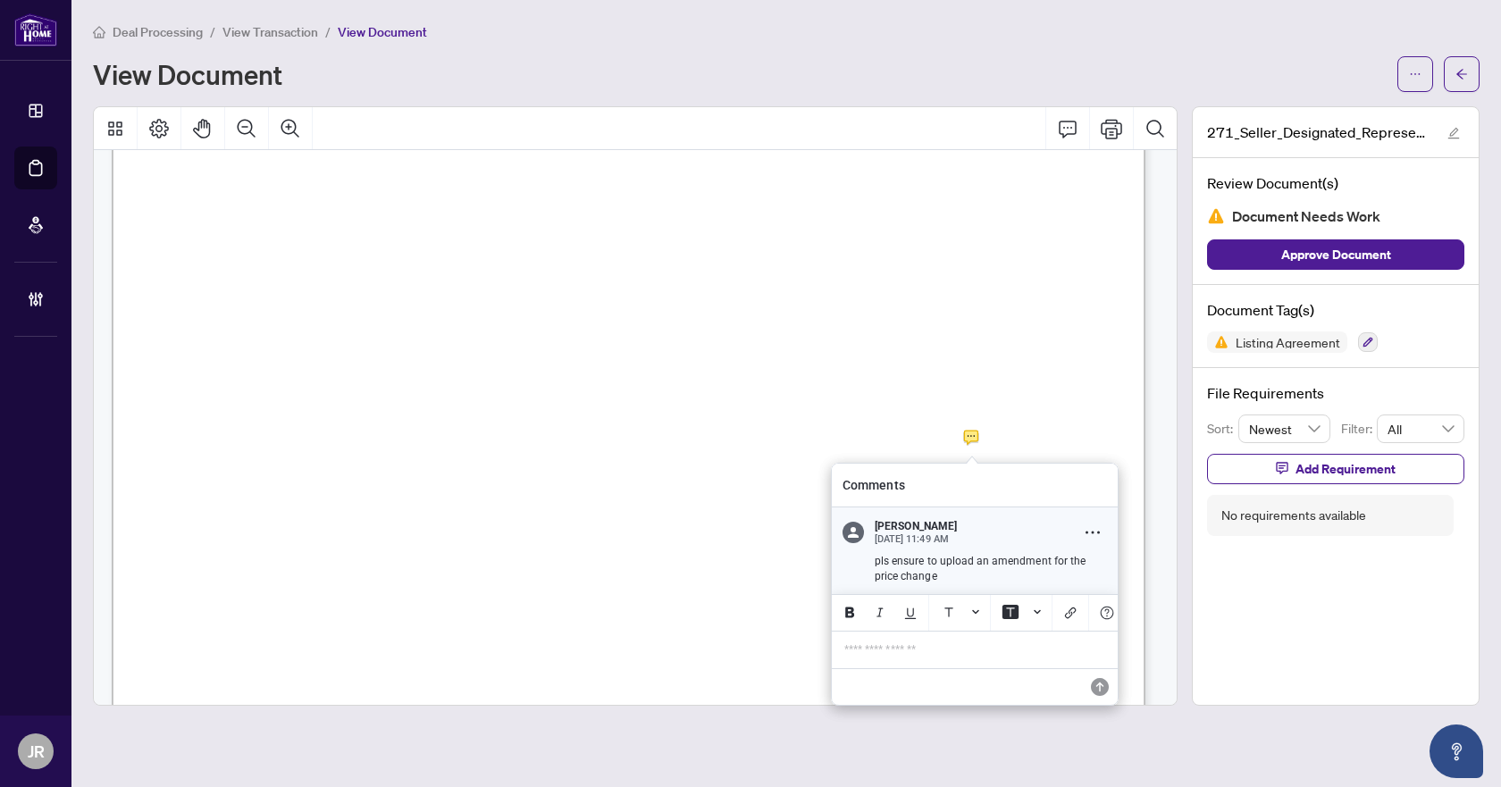
click at [920, 573] on p "pls ensure to upload an amendment for the price change" at bounding box center [991, 568] width 232 height 29
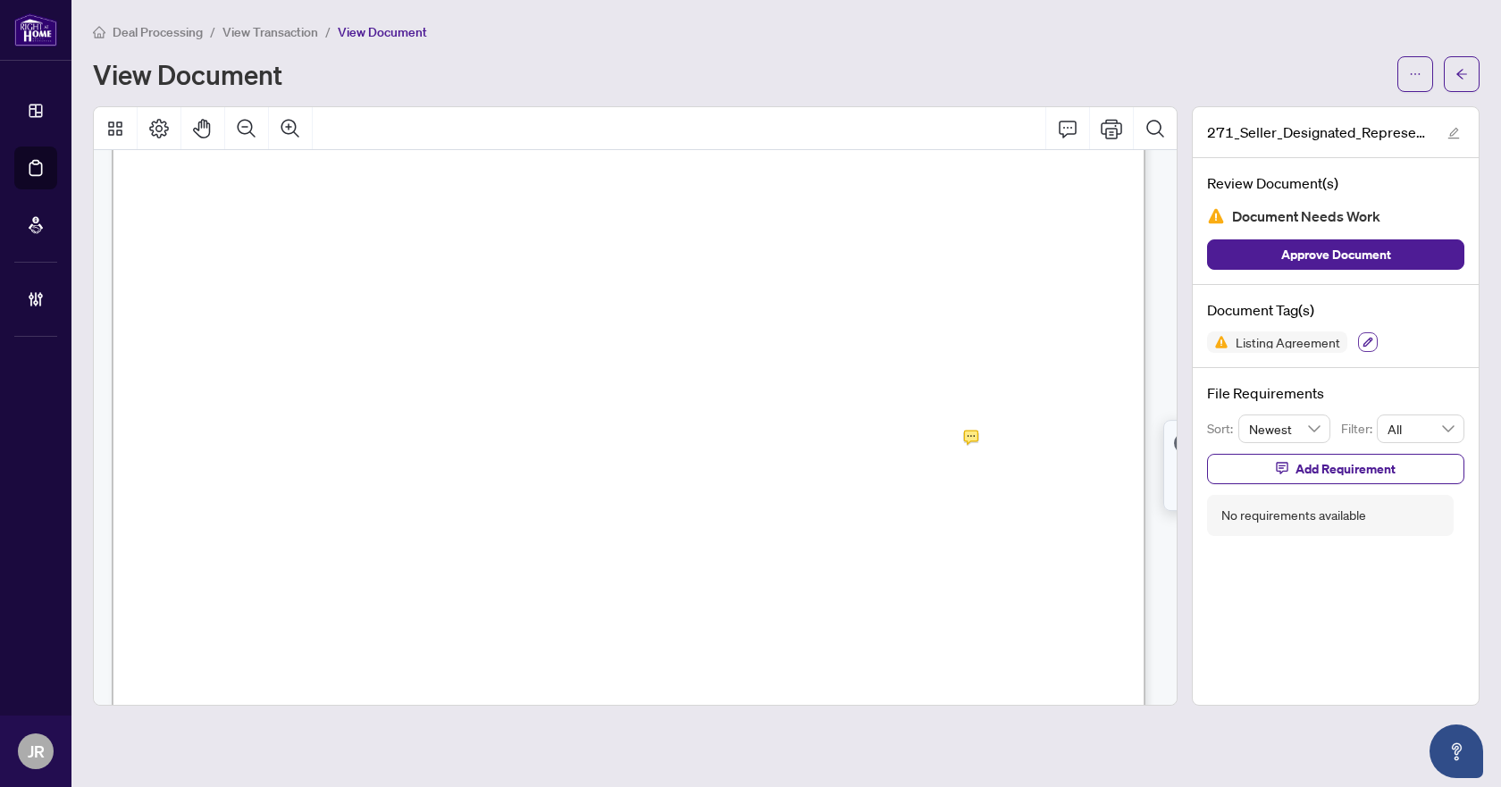
click at [1358, 342] on button "button" at bounding box center [1368, 342] width 20 height 20
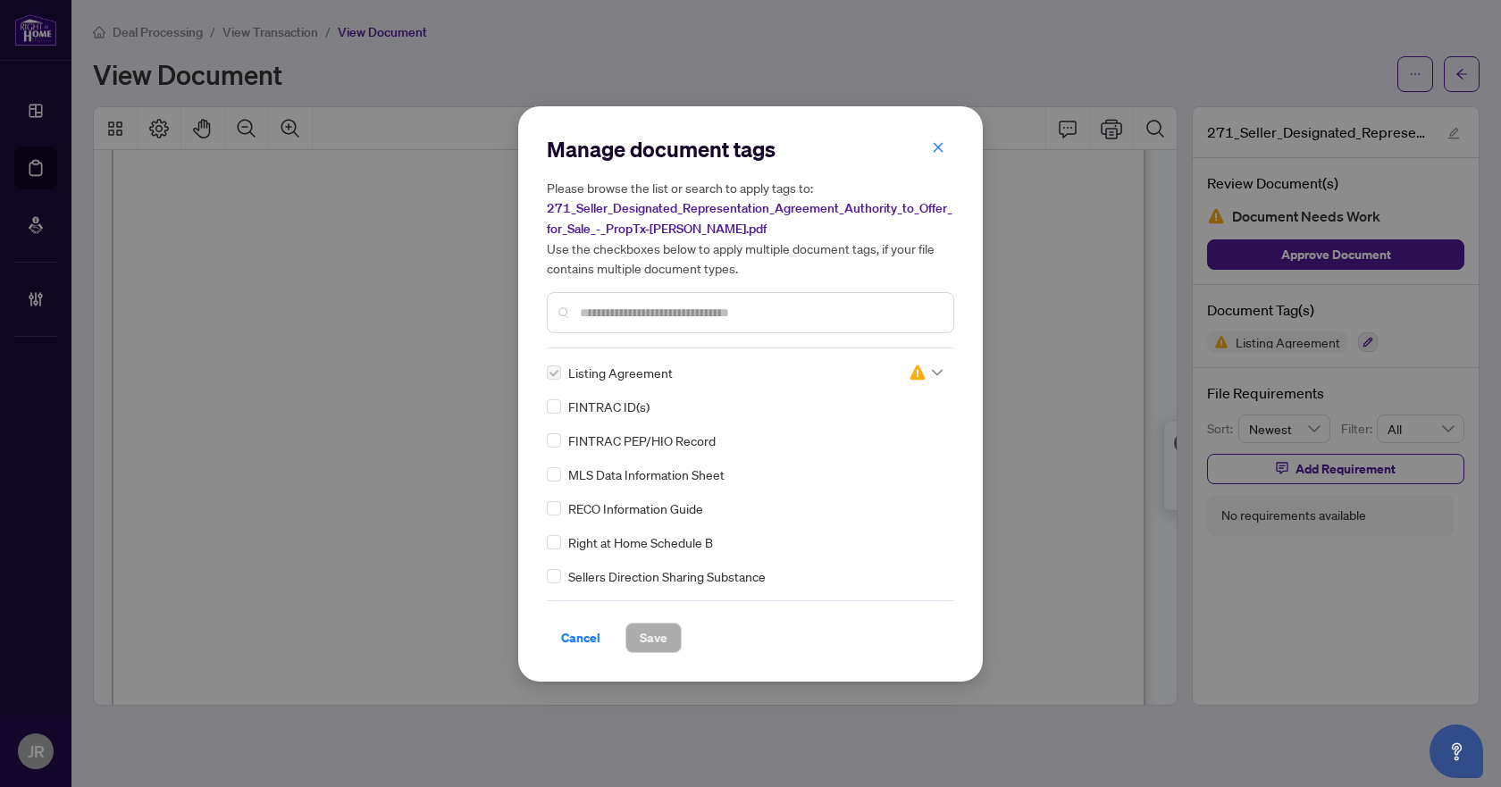
click at [935, 364] on div at bounding box center [926, 373] width 34 height 18
click at [883, 451] on div "Approved" at bounding box center [867, 459] width 114 height 20
click at [656, 637] on span "Save" at bounding box center [654, 638] width 28 height 29
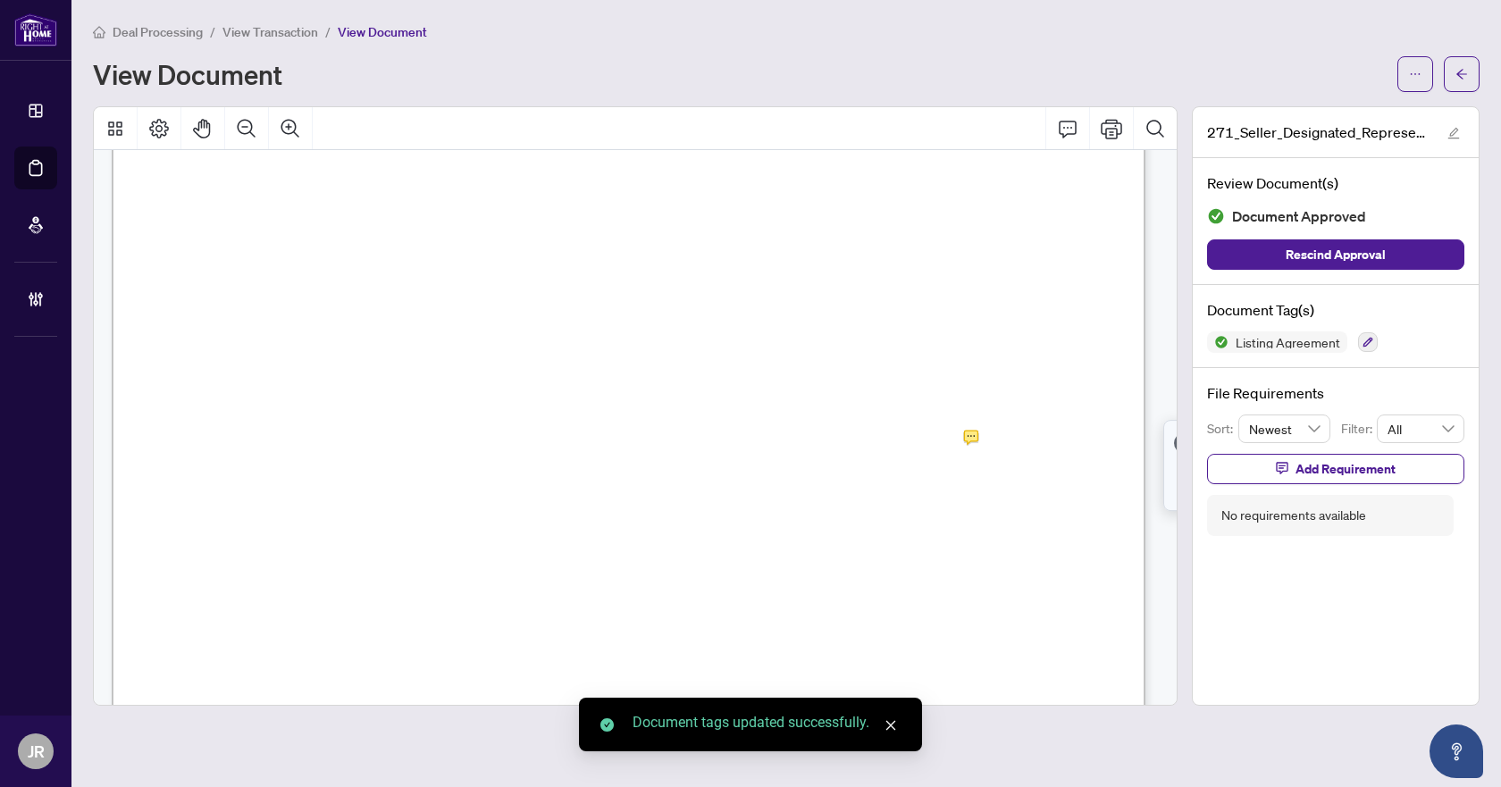
click at [1320, 463] on span "Add Requirement" at bounding box center [1346, 469] width 100 height 29
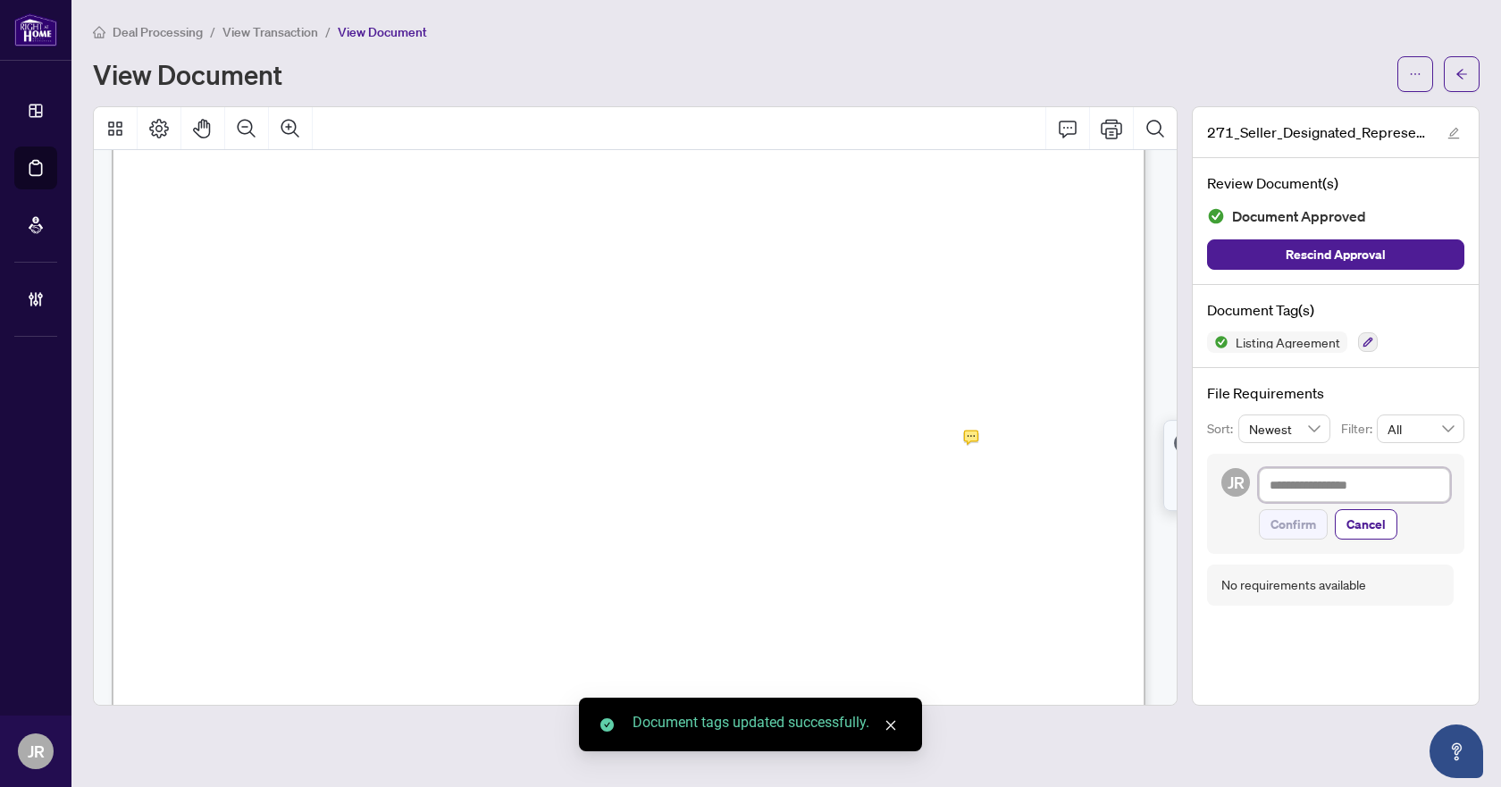
click at [1324, 479] on textarea at bounding box center [1354, 485] width 191 height 34
paste textarea "**********"
type textarea "**********"
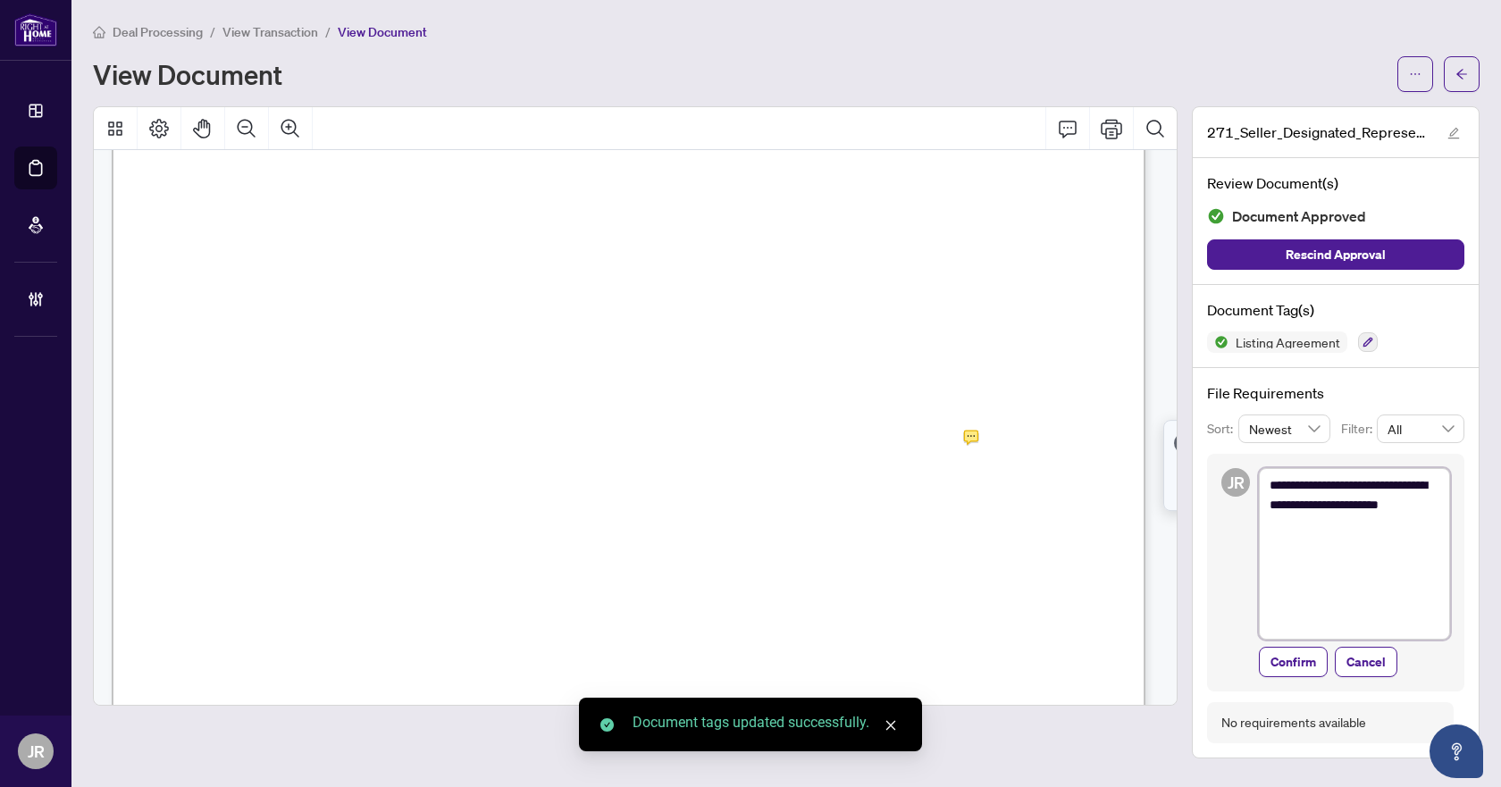
scroll to position [0, 0]
type textarea "**********"
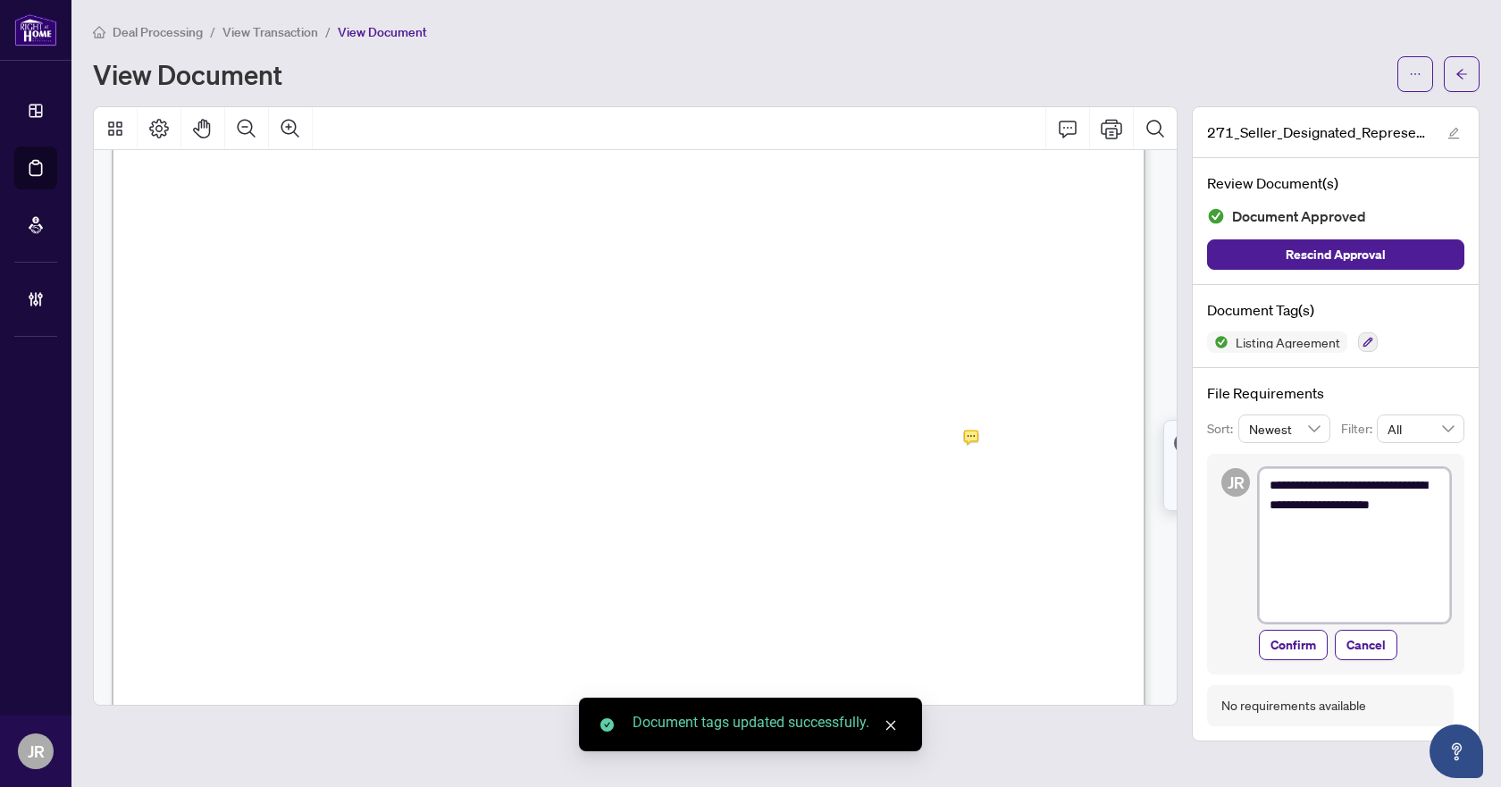
type textarea "**********"
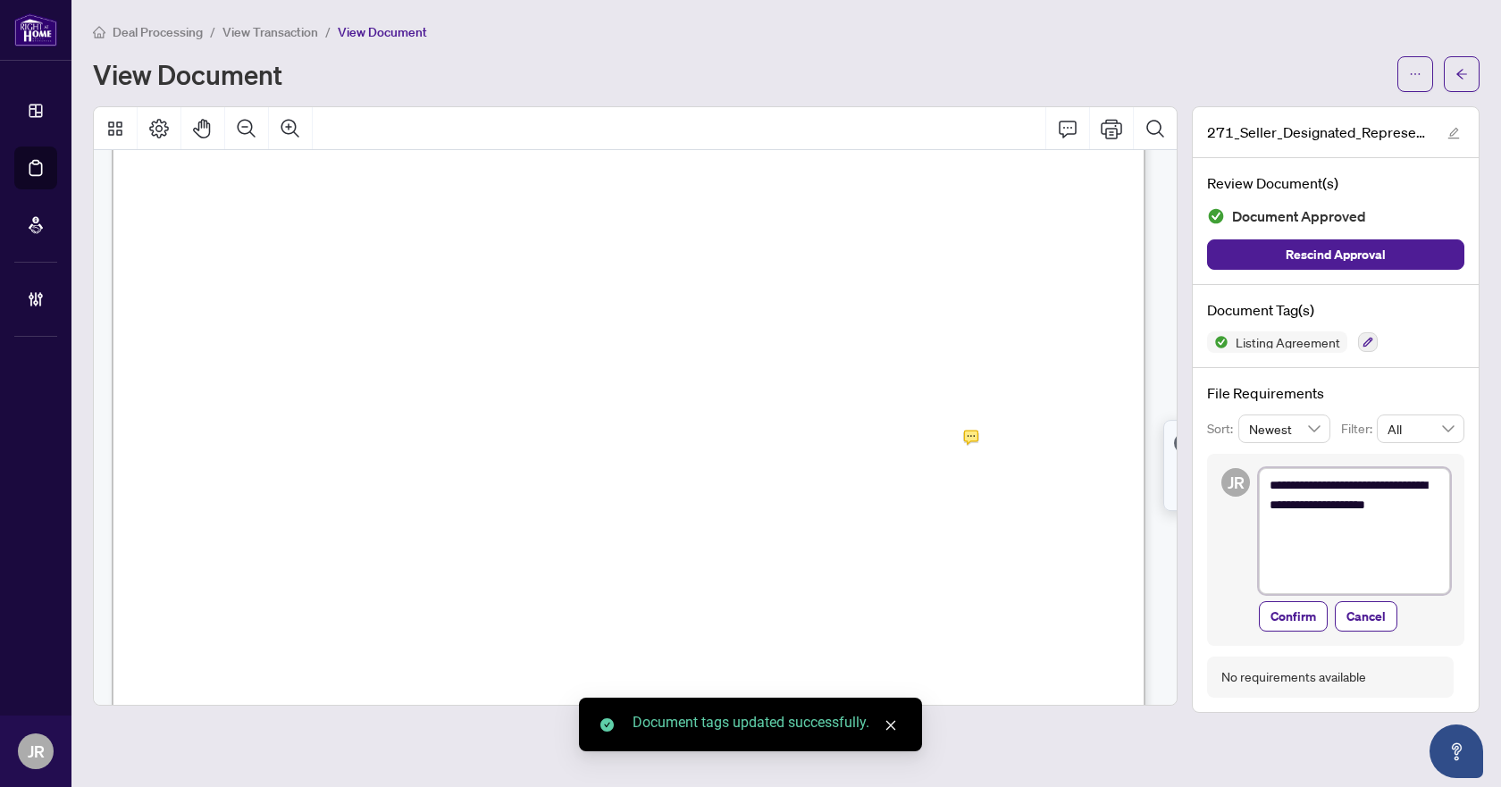
type textarea "**********"
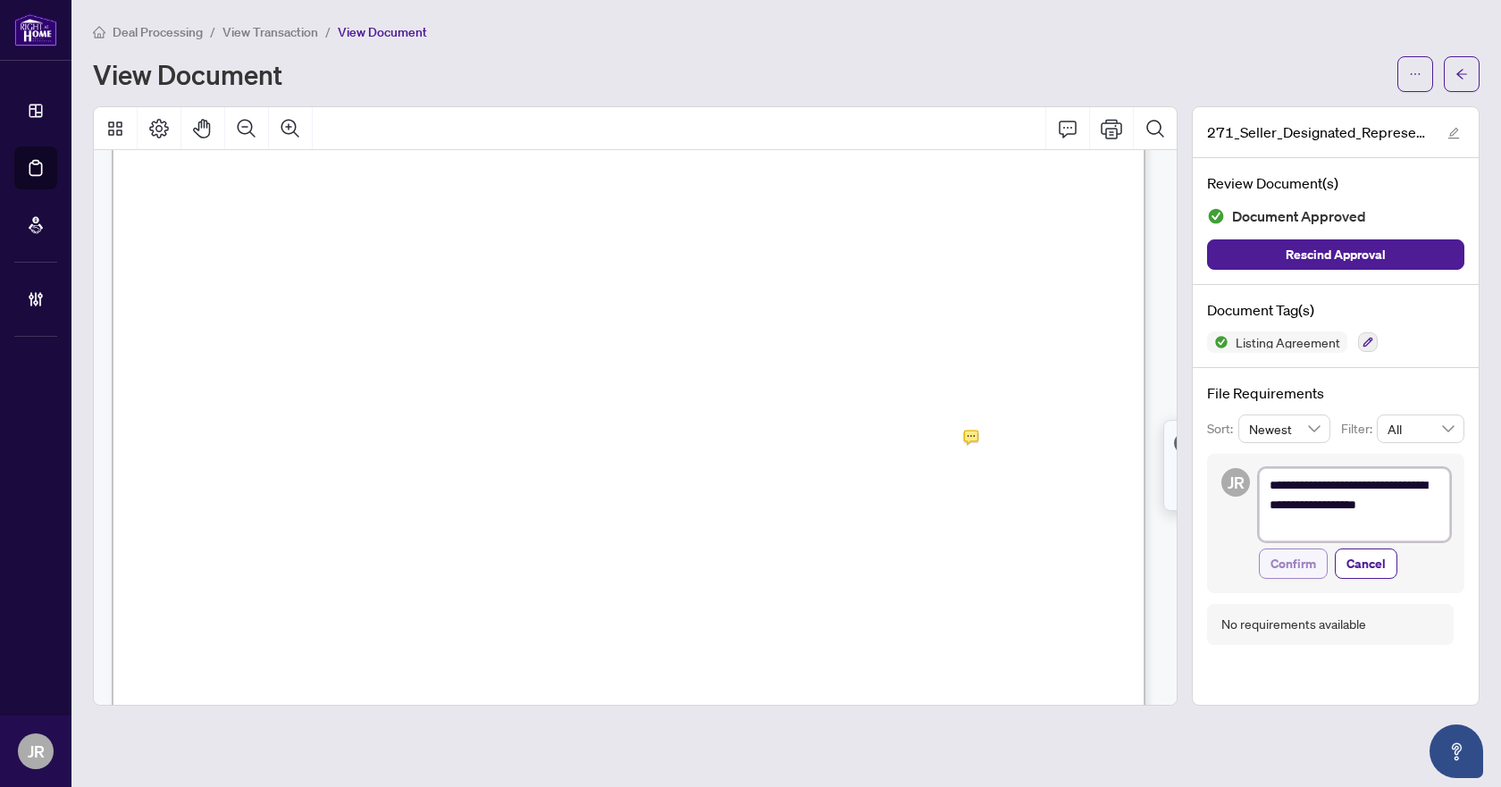
type textarea "**********"
click at [1306, 552] on span "Confirm" at bounding box center [1294, 564] width 46 height 29
type textarea "**********"
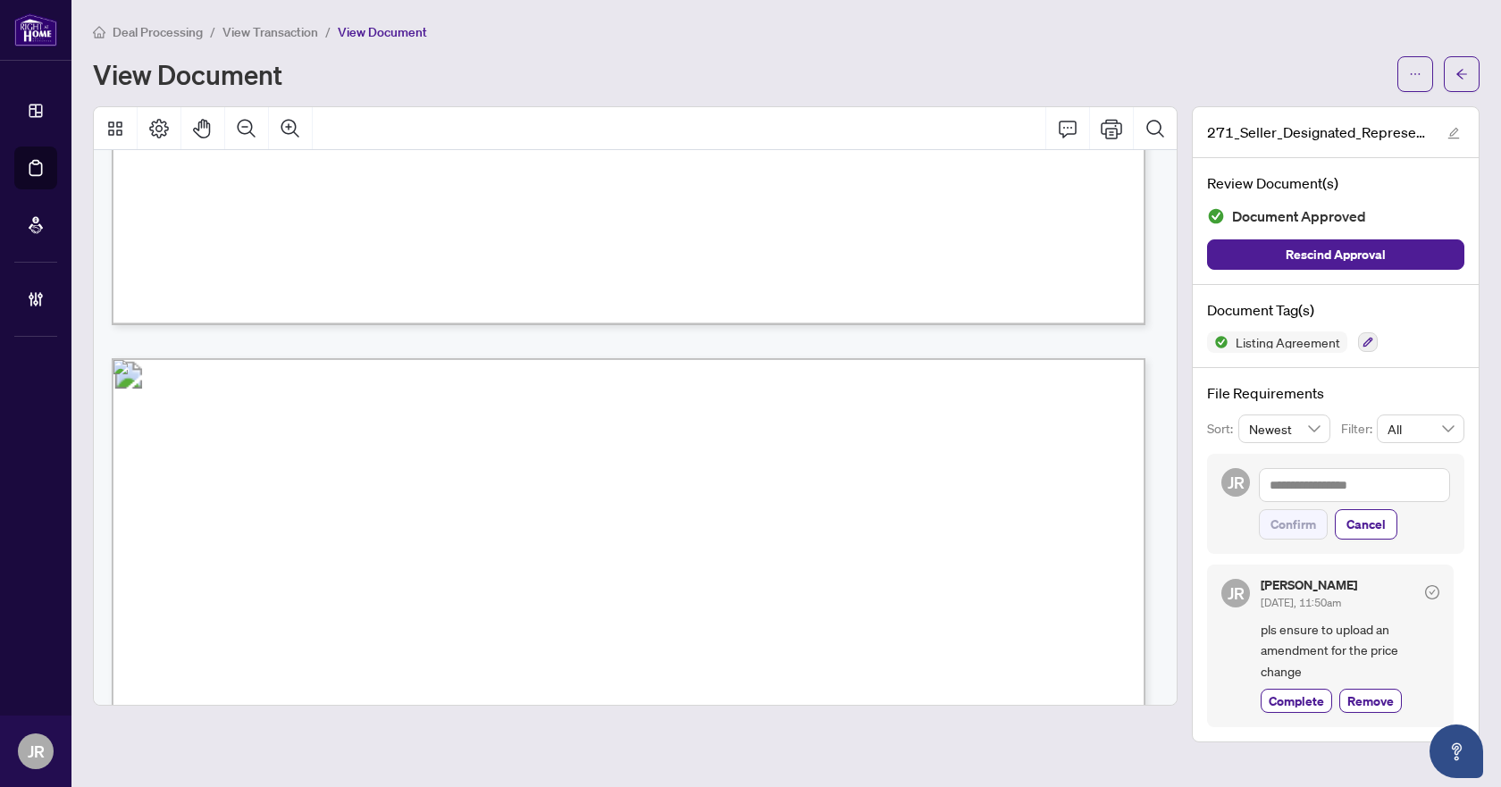
scroll to position [5451, 0]
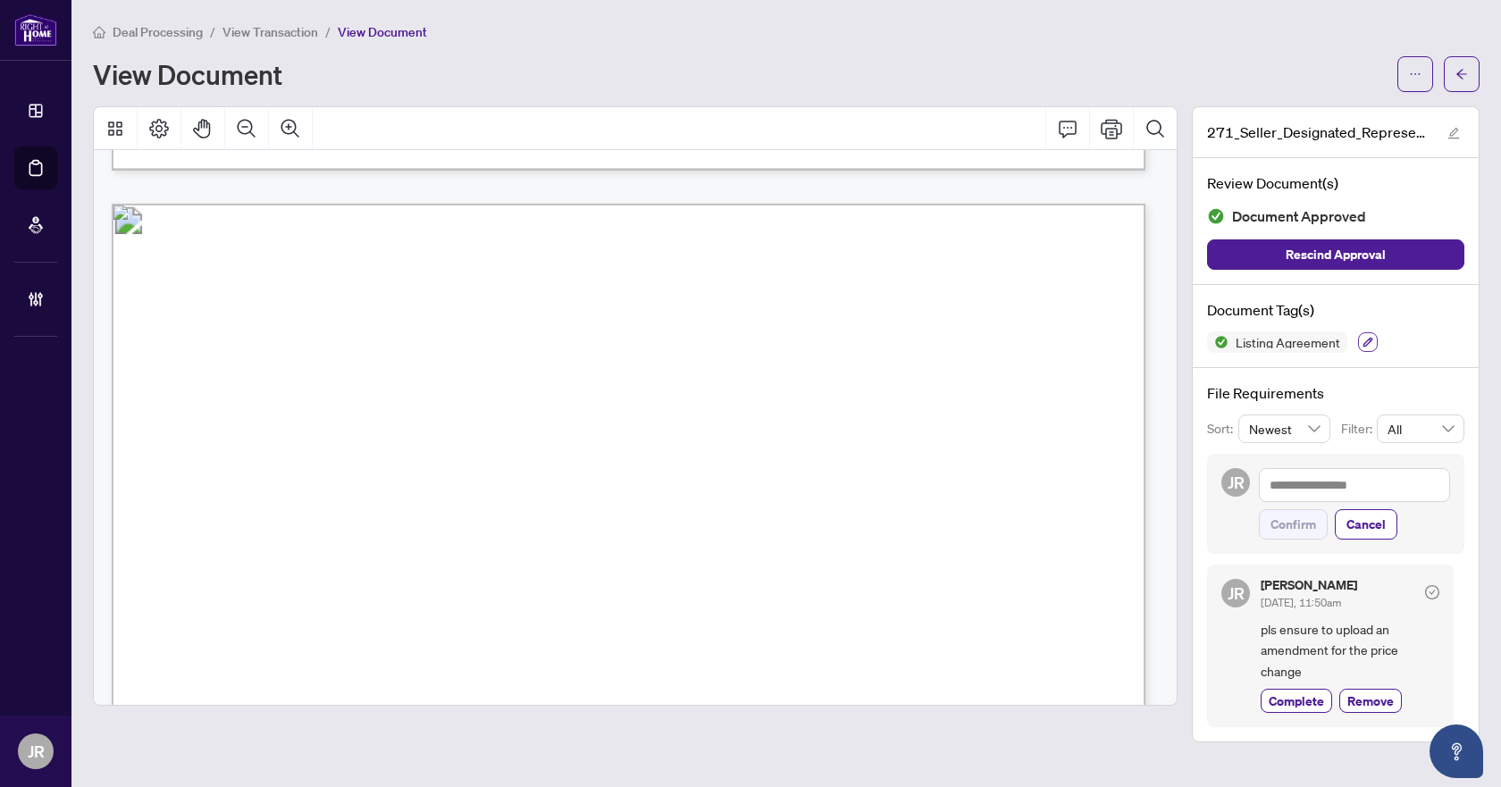
click at [1364, 337] on icon "button" at bounding box center [1368, 342] width 11 height 11
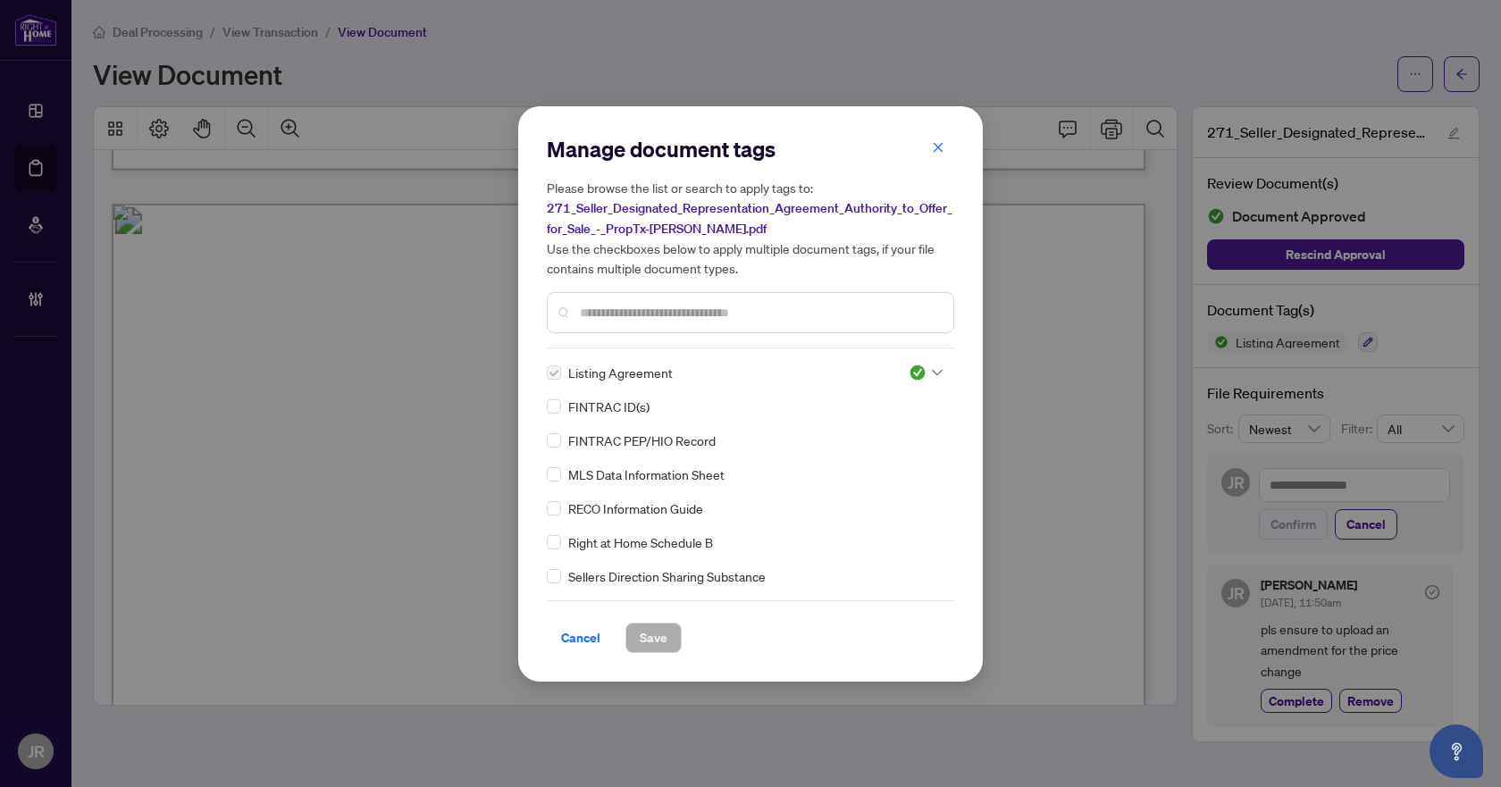
click at [646, 303] on input "text" at bounding box center [759, 313] width 359 height 20
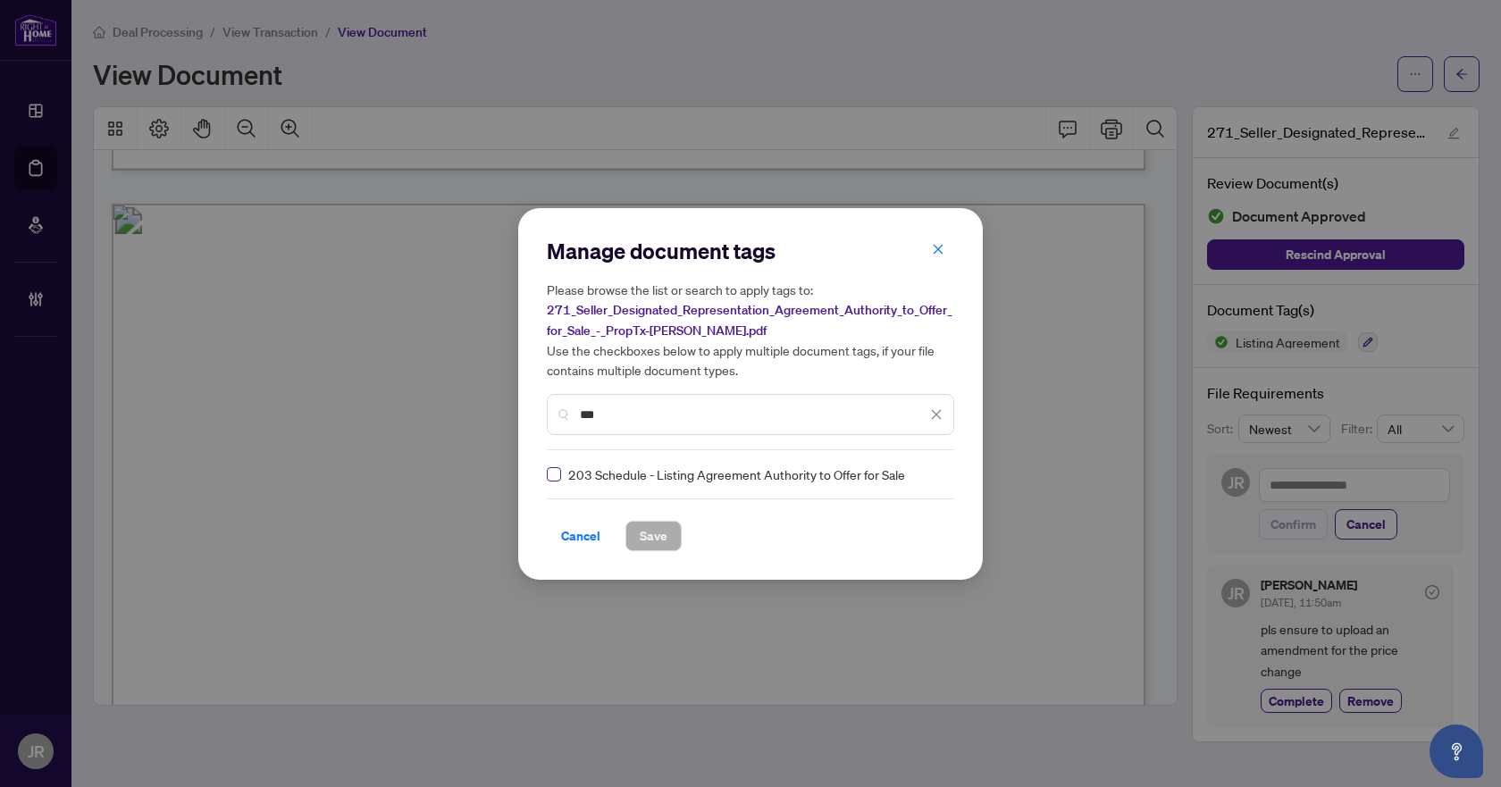
type input "***"
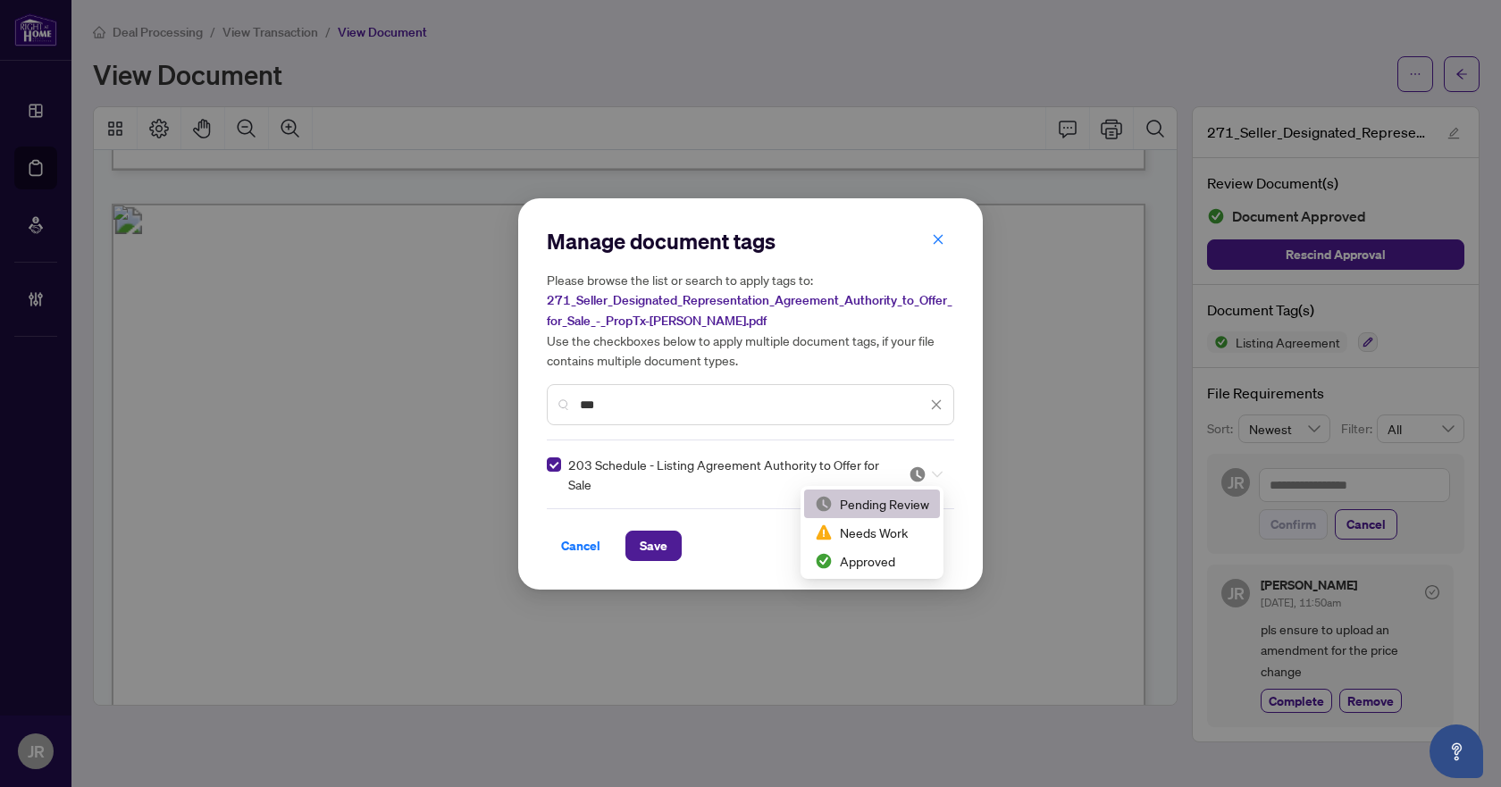
click at [911, 469] on img at bounding box center [918, 475] width 18 height 18
click at [897, 551] on div "Approved" at bounding box center [872, 561] width 114 height 20
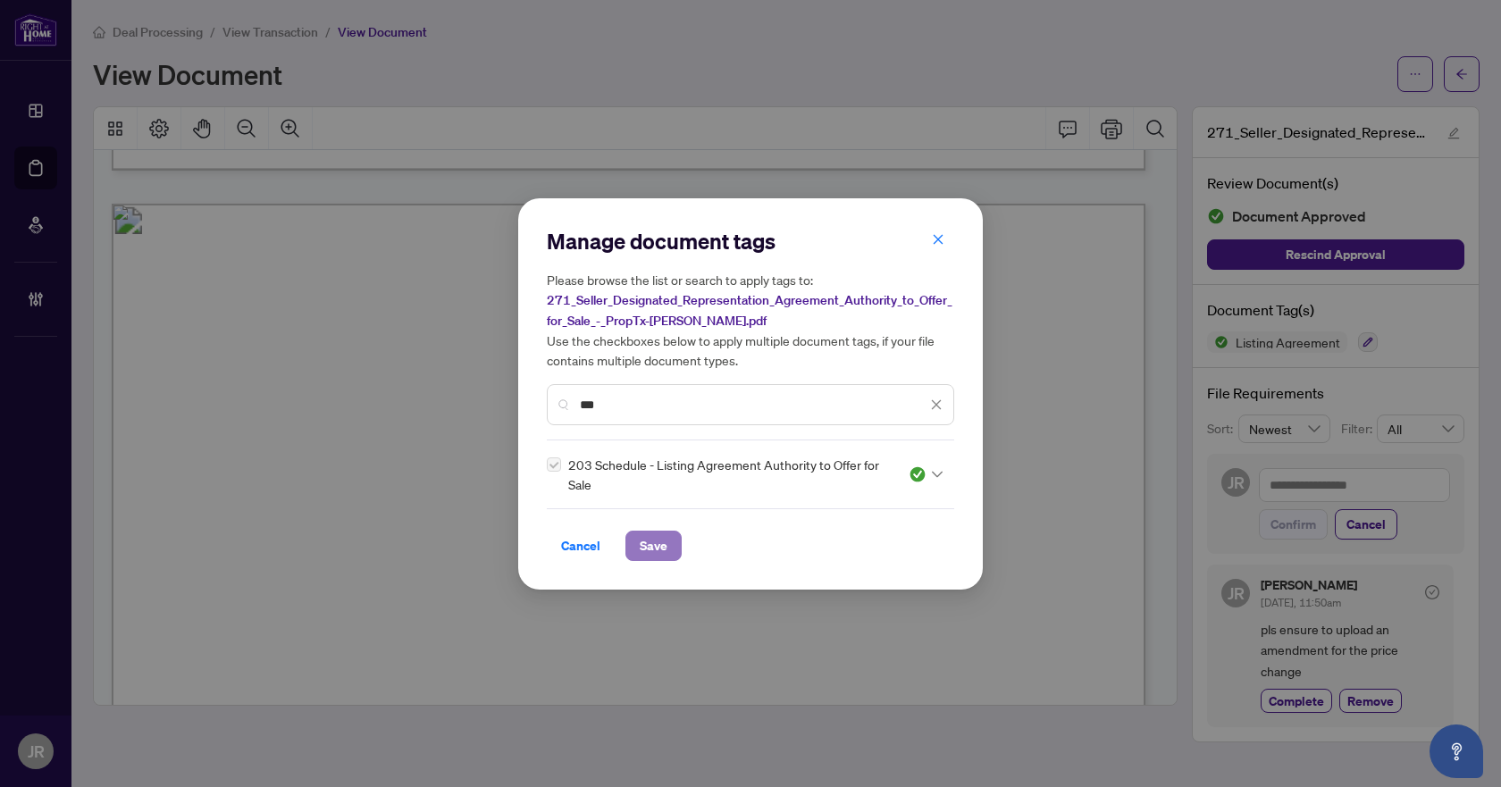
click at [644, 545] on span "Save" at bounding box center [654, 546] width 28 height 29
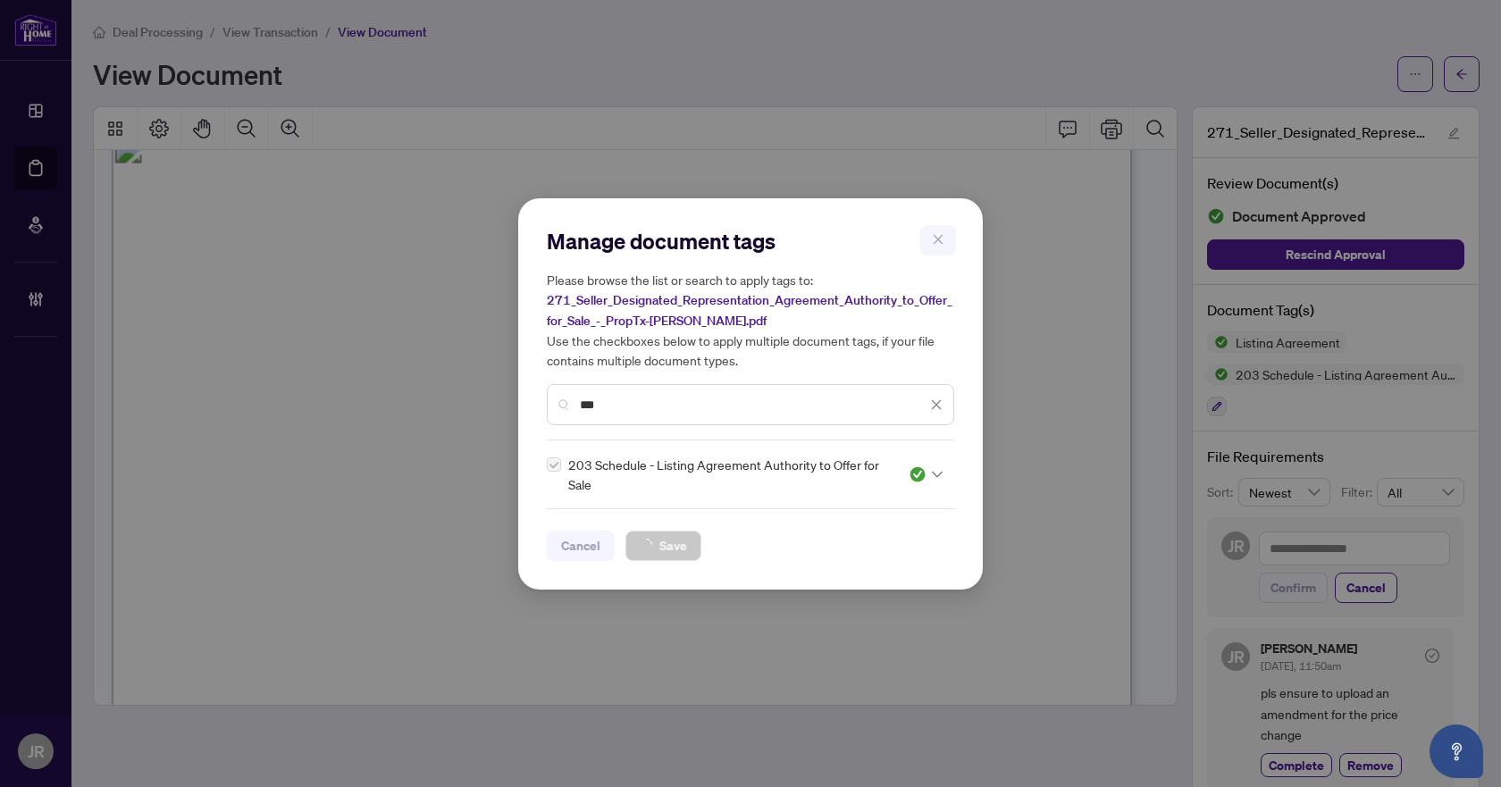
scroll to position [5380, 0]
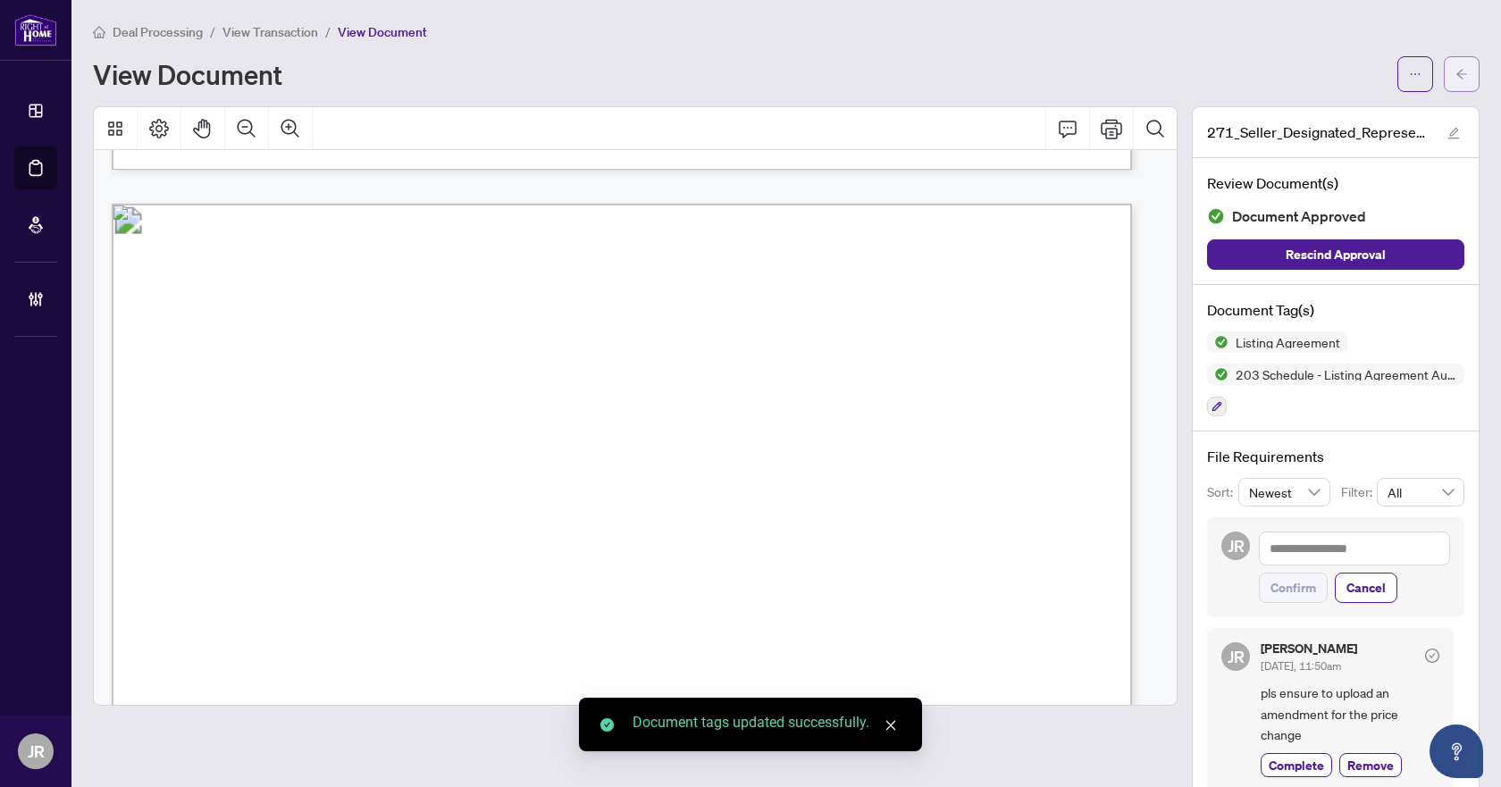
click at [1457, 71] on button "button" at bounding box center [1462, 74] width 36 height 36
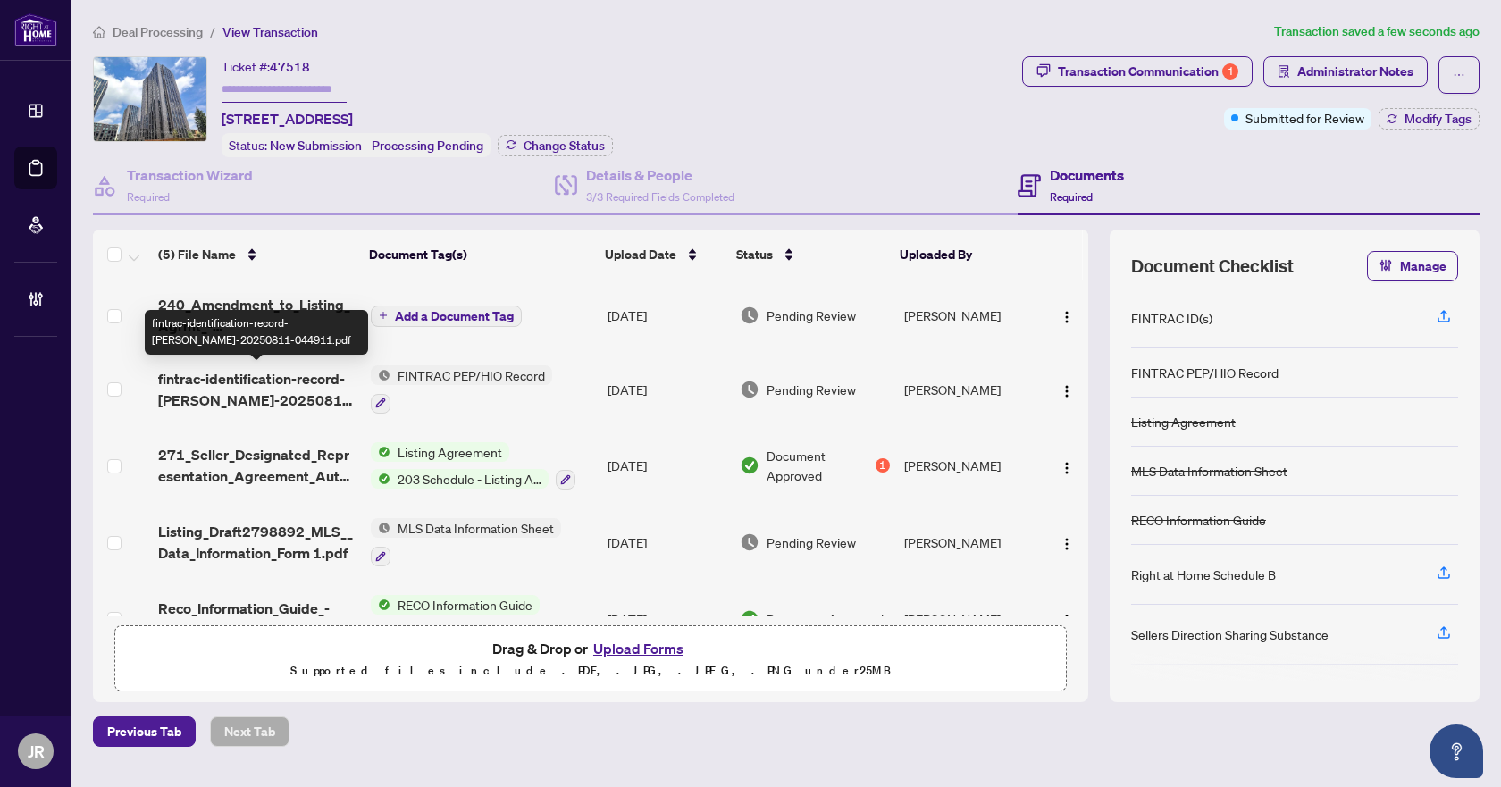
click at [306, 373] on span "fintrac-identification-record-[PERSON_NAME]-20250811-044911.pdf" at bounding box center [257, 389] width 198 height 43
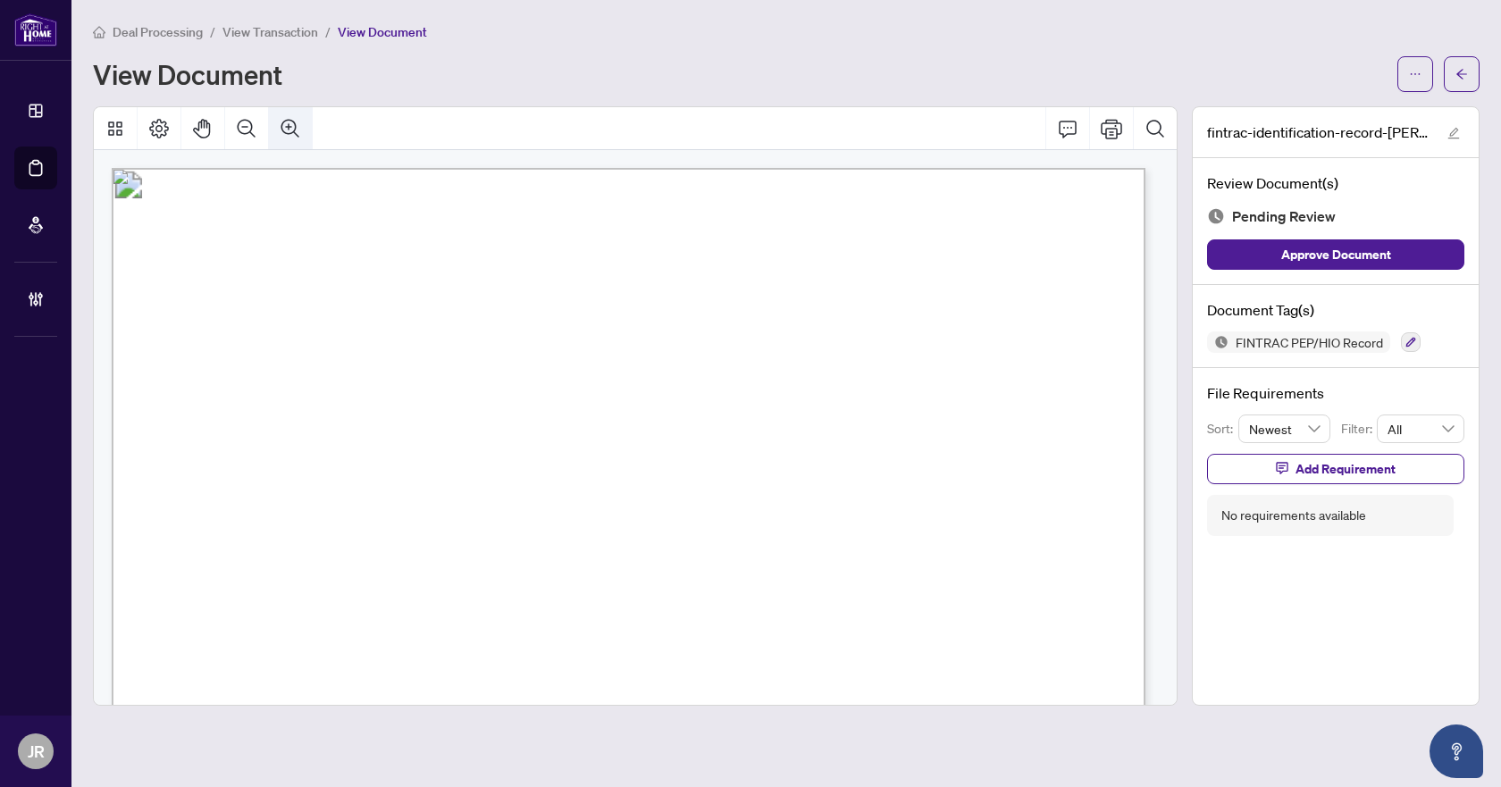
click at [261, 139] on button "Zoom Out" at bounding box center [246, 128] width 43 height 43
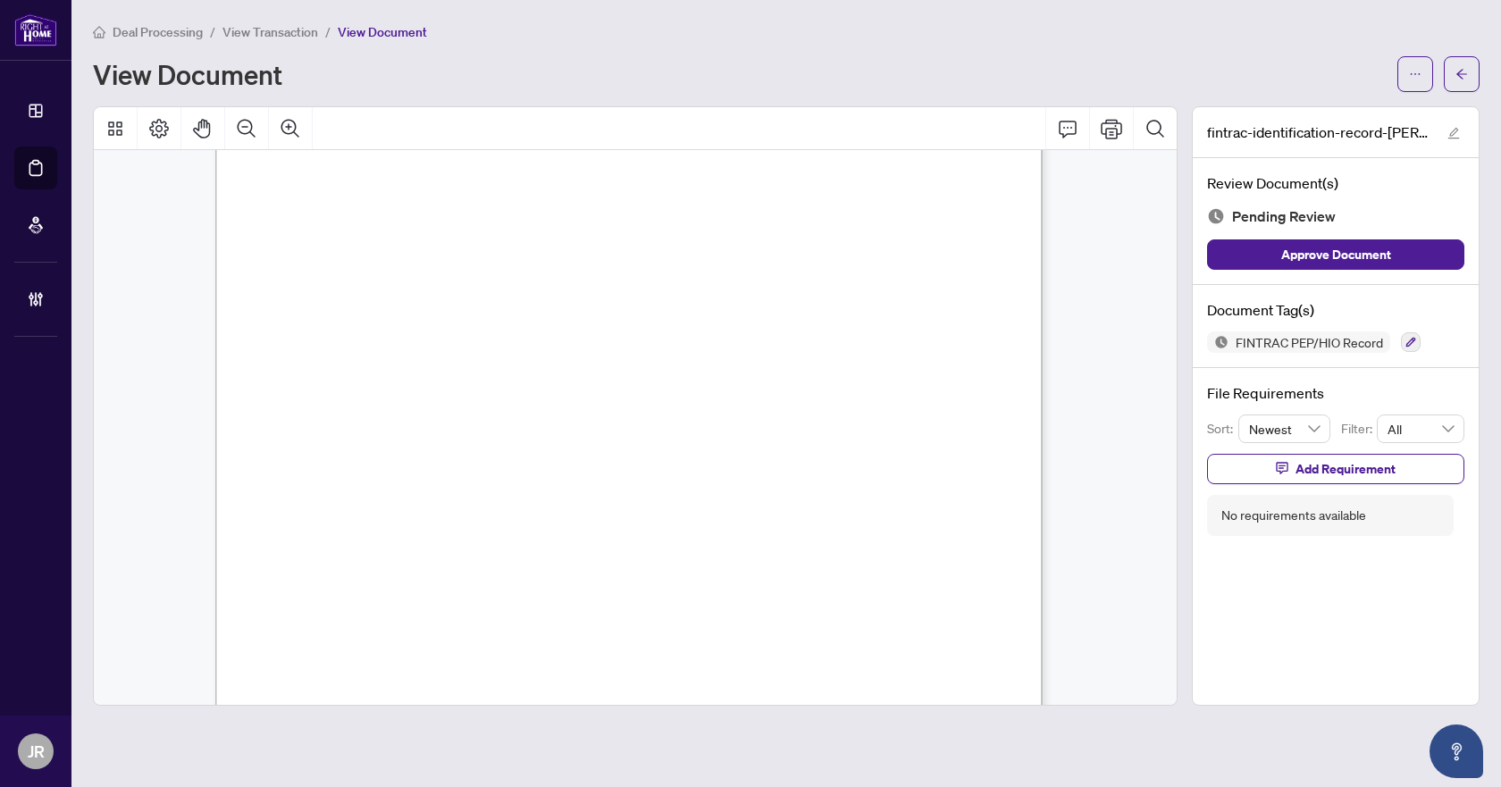
scroll to position [2591, 0]
click at [1411, 340] on icon "button" at bounding box center [1411, 343] width 10 height 10
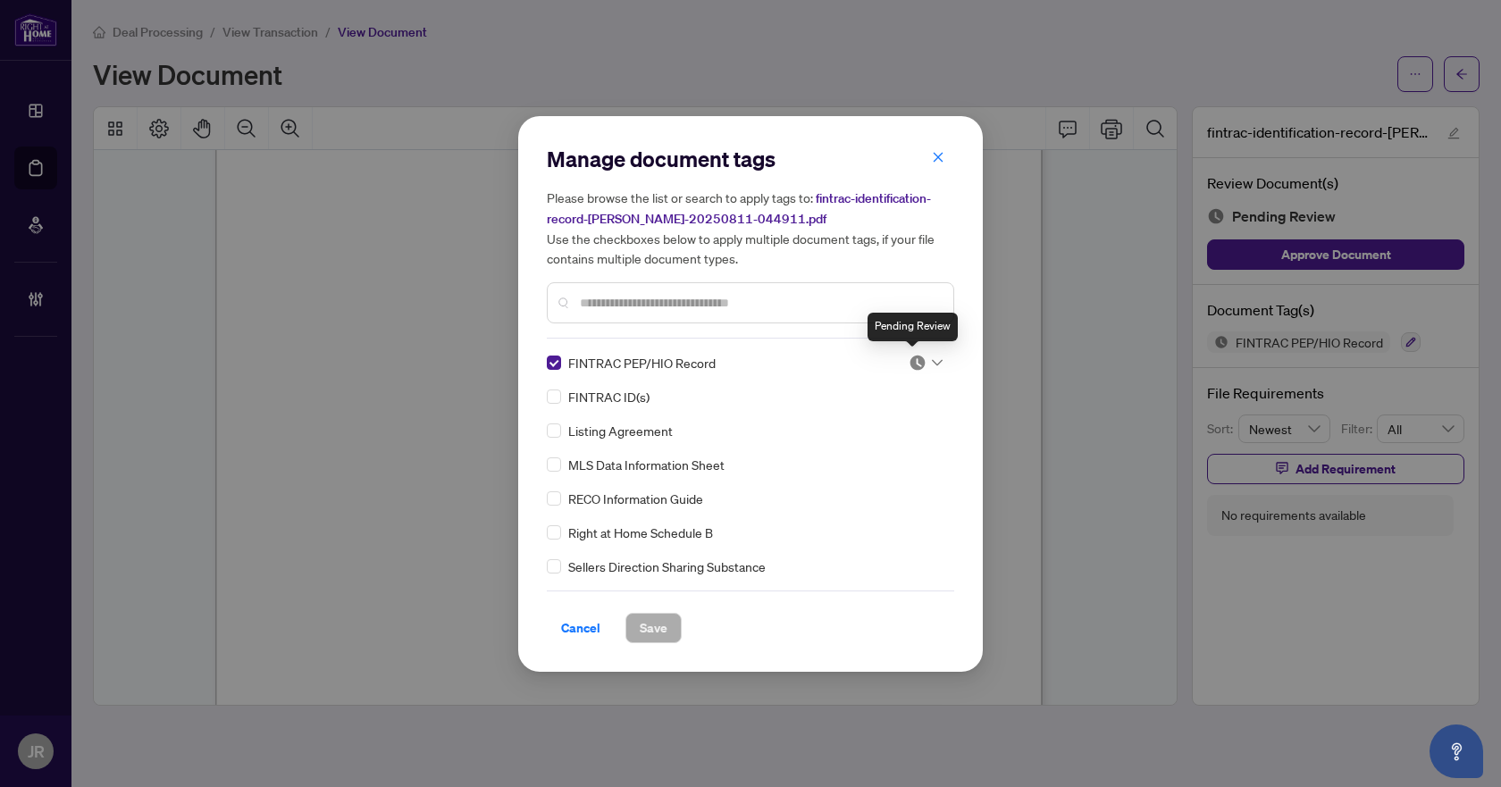
click at [909, 354] on img at bounding box center [918, 363] width 18 height 18
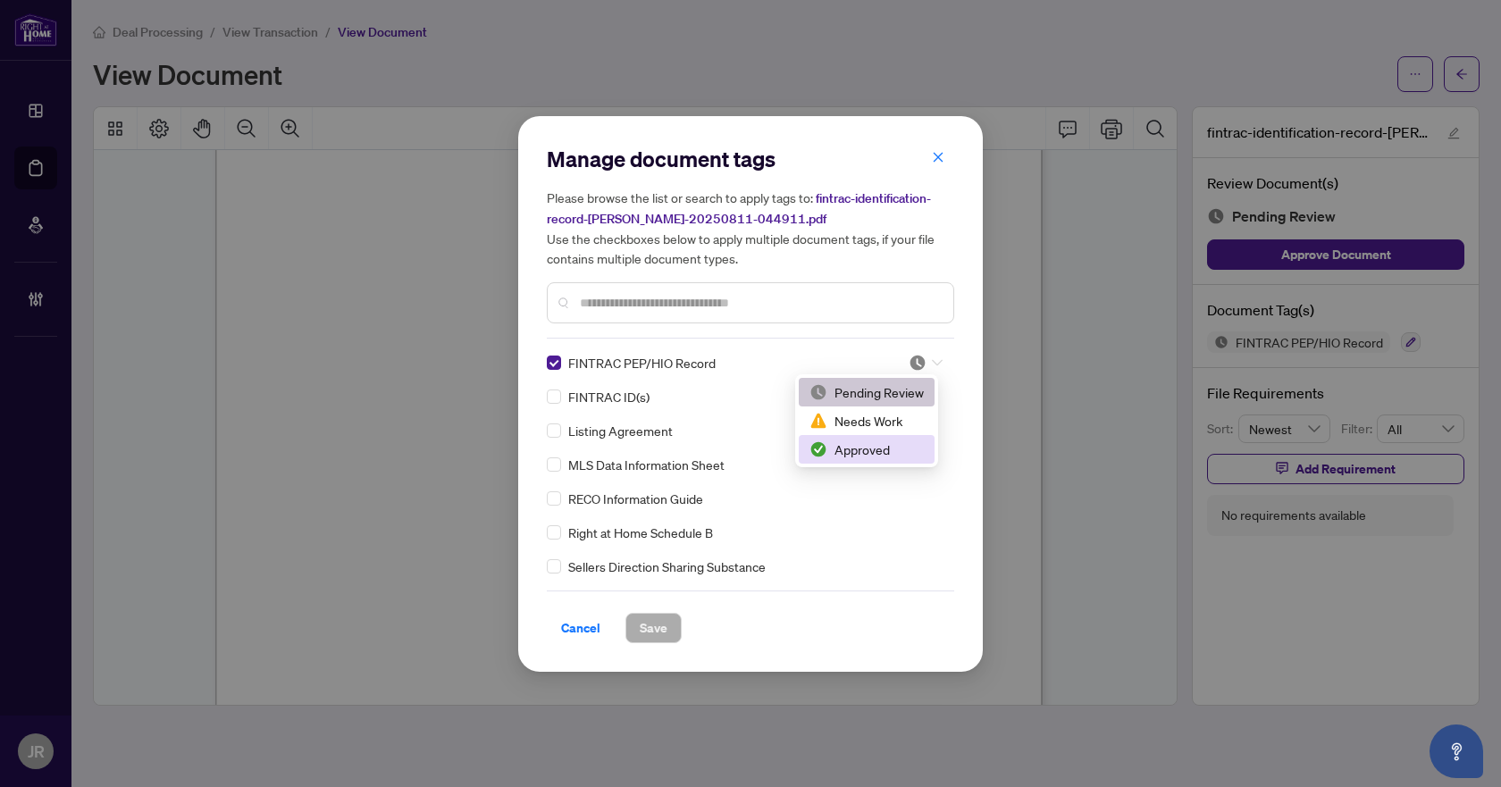
click at [876, 457] on div "Approved" at bounding box center [867, 450] width 114 height 20
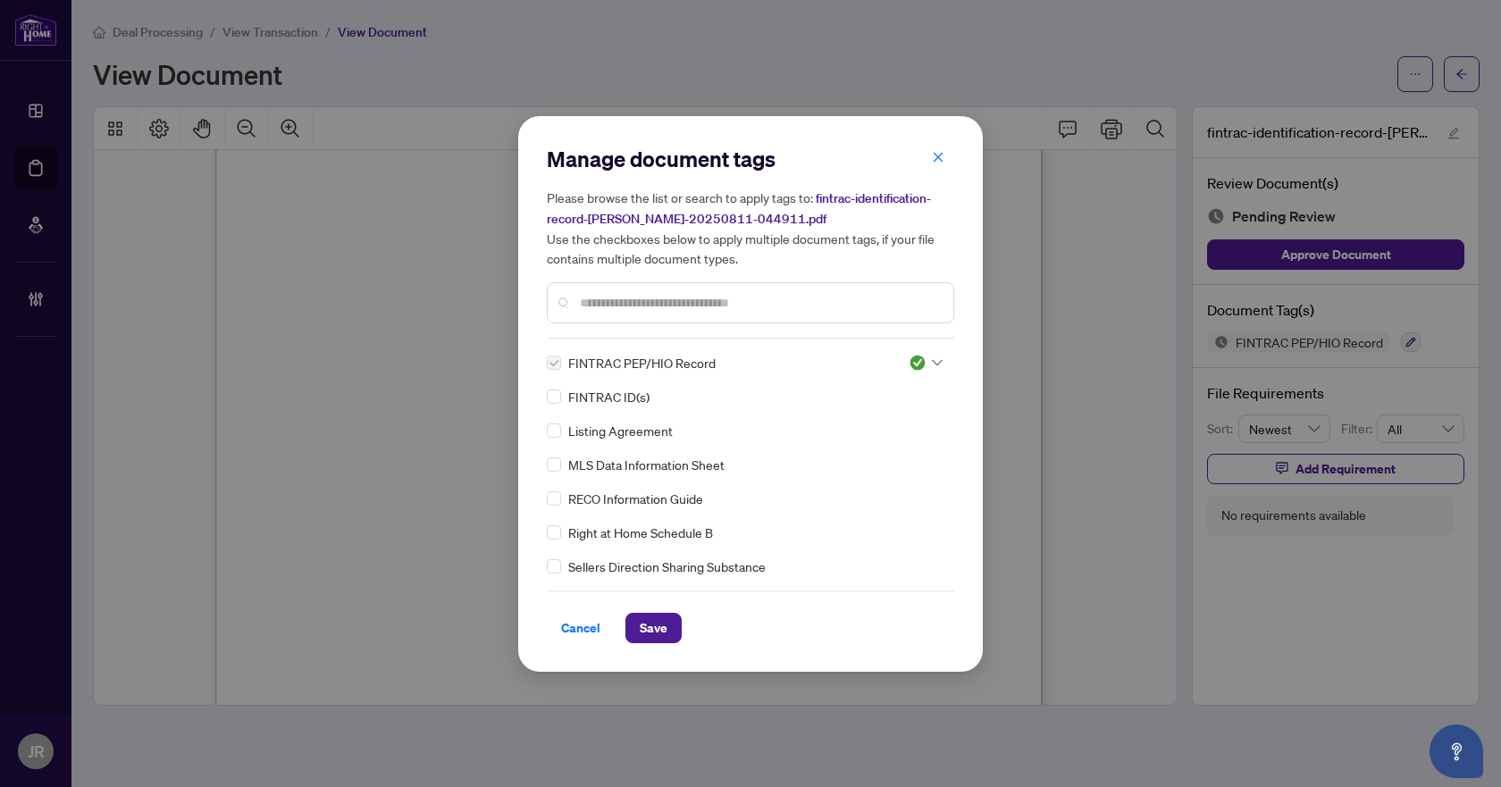
click at [625, 650] on div "Manage document tags Please browse the list or search to apply tags to: fintrac…" at bounding box center [750, 394] width 465 height 556
click at [652, 634] on span "Save" at bounding box center [654, 628] width 28 height 29
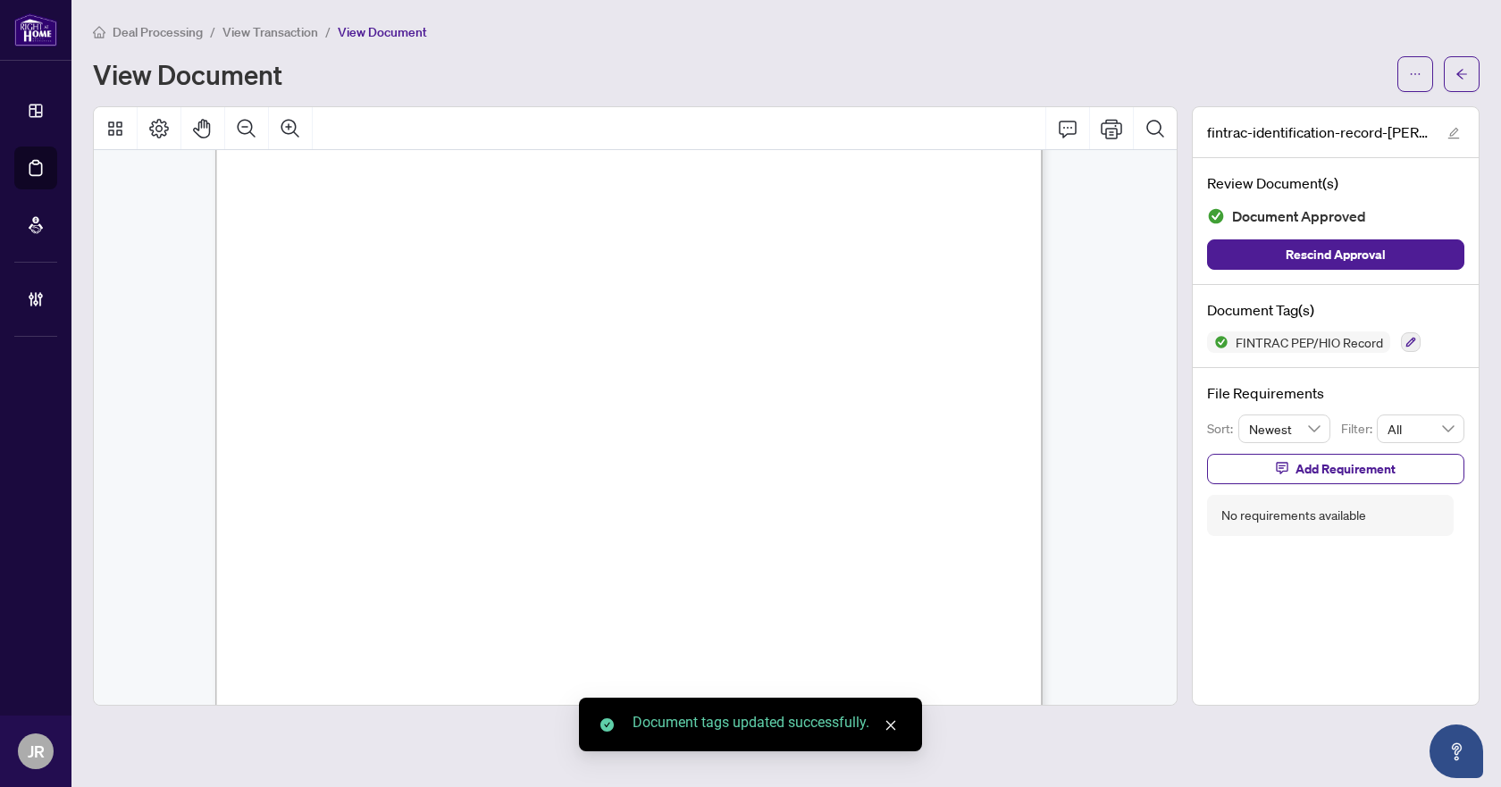
click at [1466, 62] on span "button" at bounding box center [1462, 74] width 13 height 29
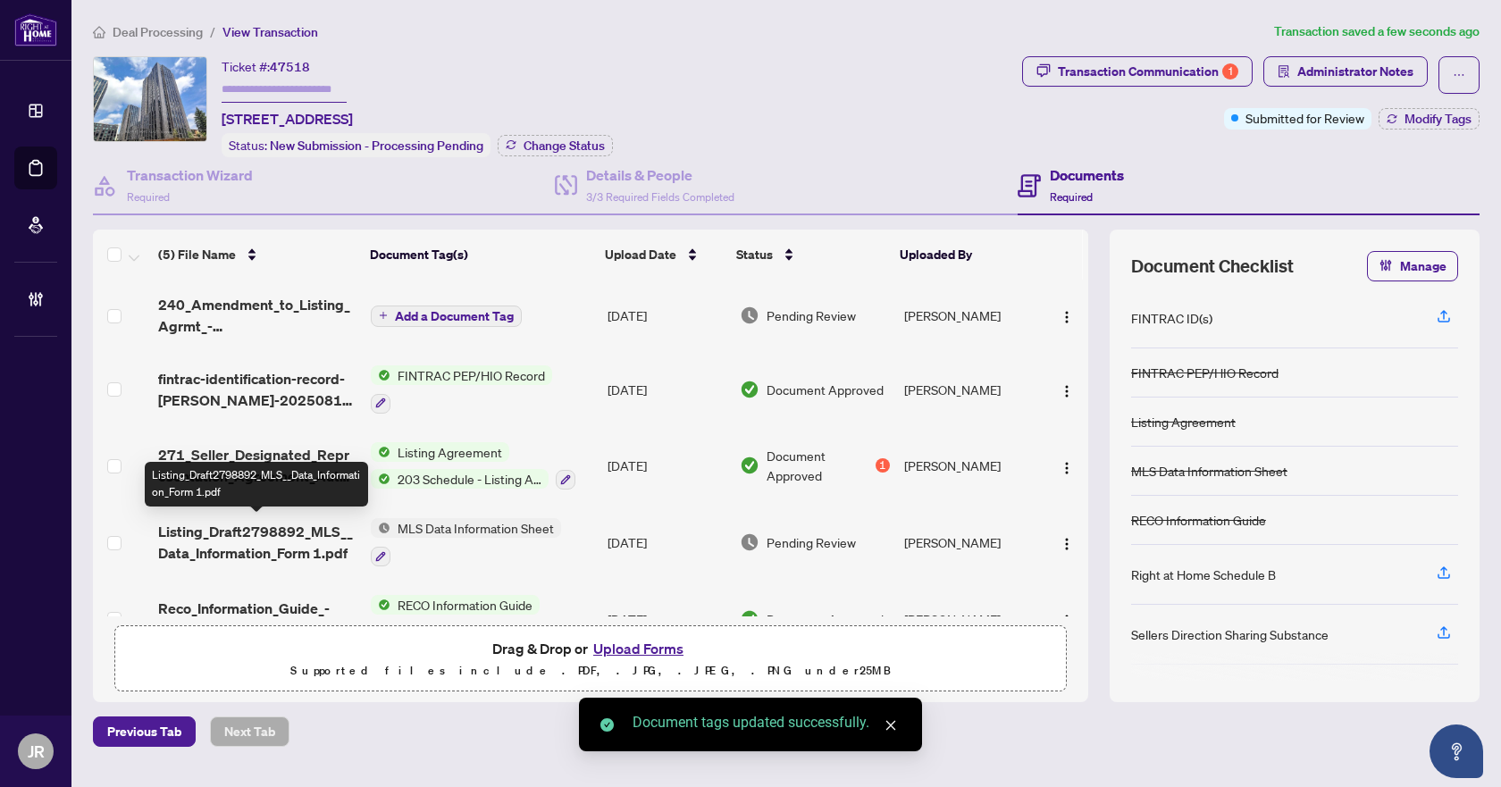
click at [272, 534] on span "Listing_Draft2798892_MLS__Data_Information_Form 1.pdf" at bounding box center [257, 542] width 198 height 43
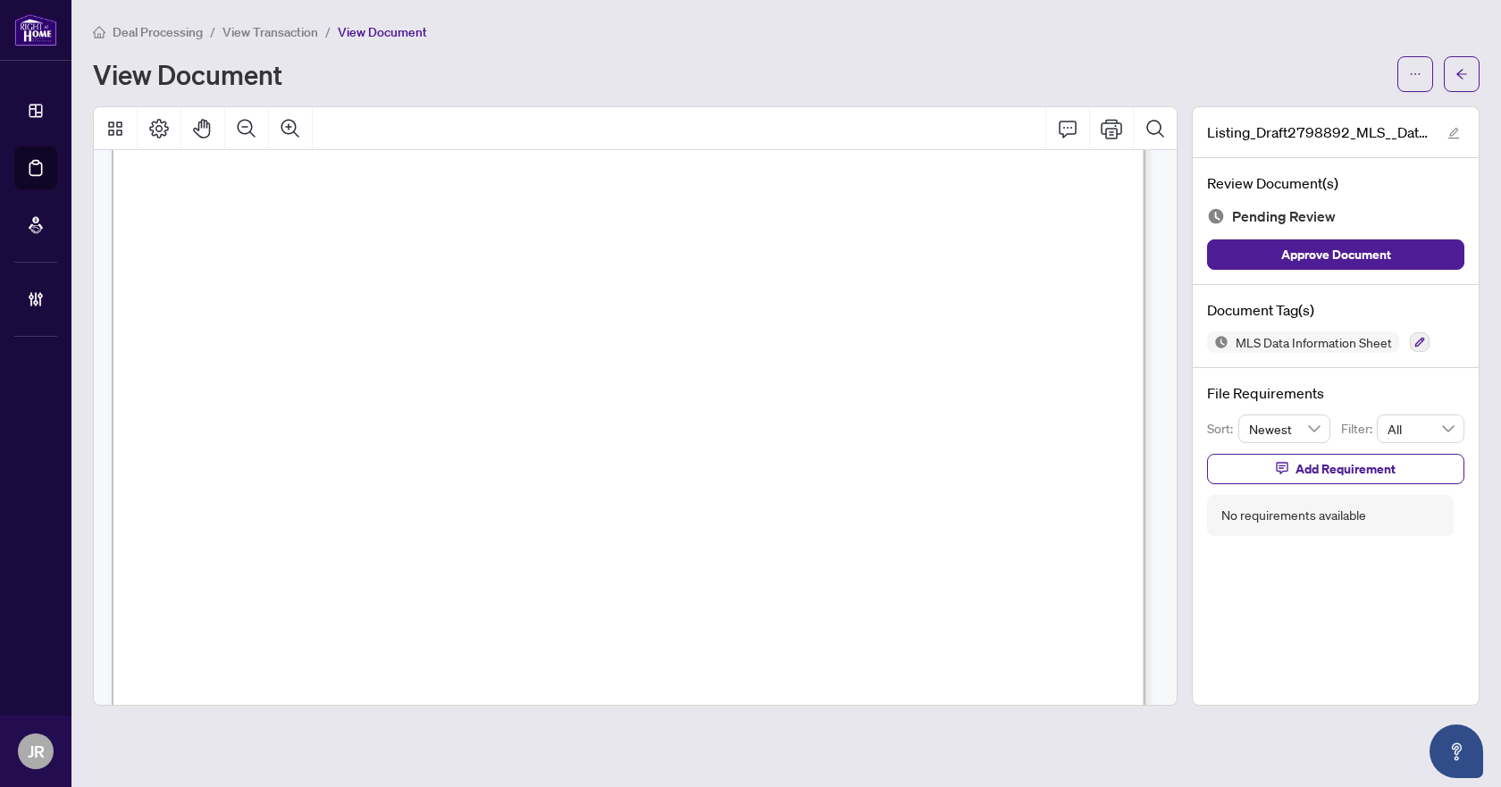
scroll to position [715, 0]
click at [1417, 347] on button "button" at bounding box center [1420, 342] width 20 height 20
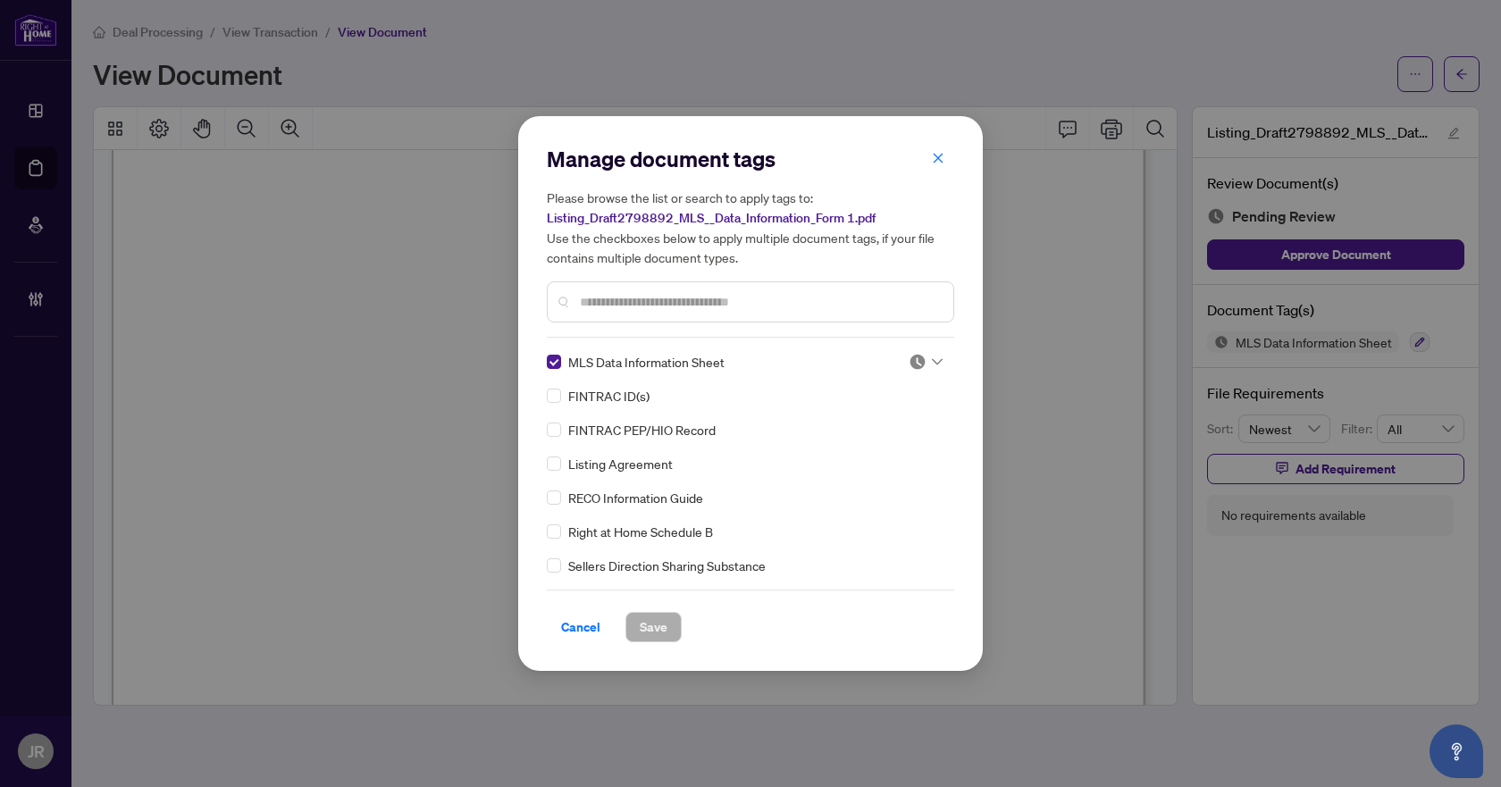
click at [934, 353] on div at bounding box center [926, 362] width 34 height 18
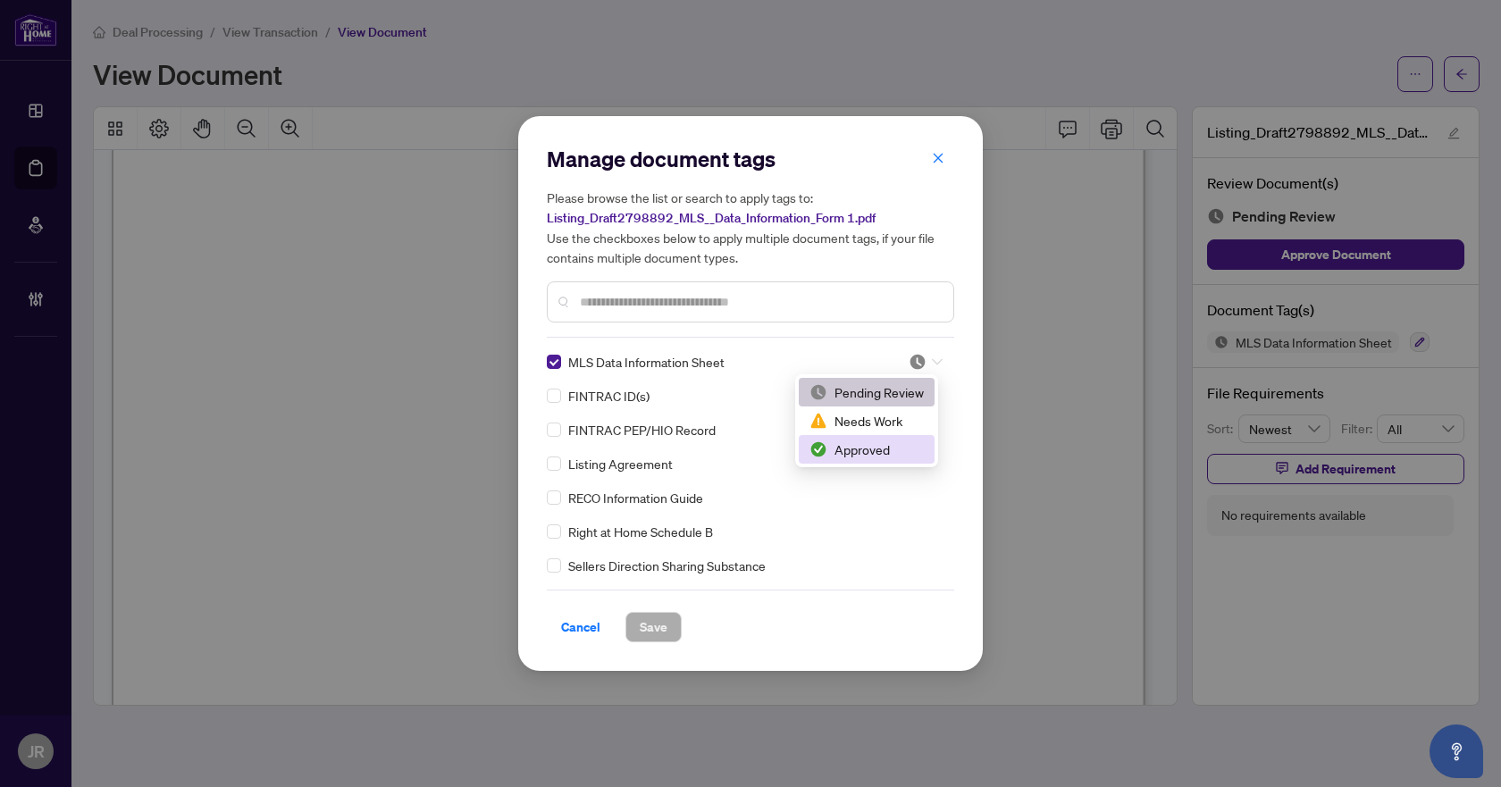
click at [898, 444] on div "Approved" at bounding box center [867, 450] width 114 height 20
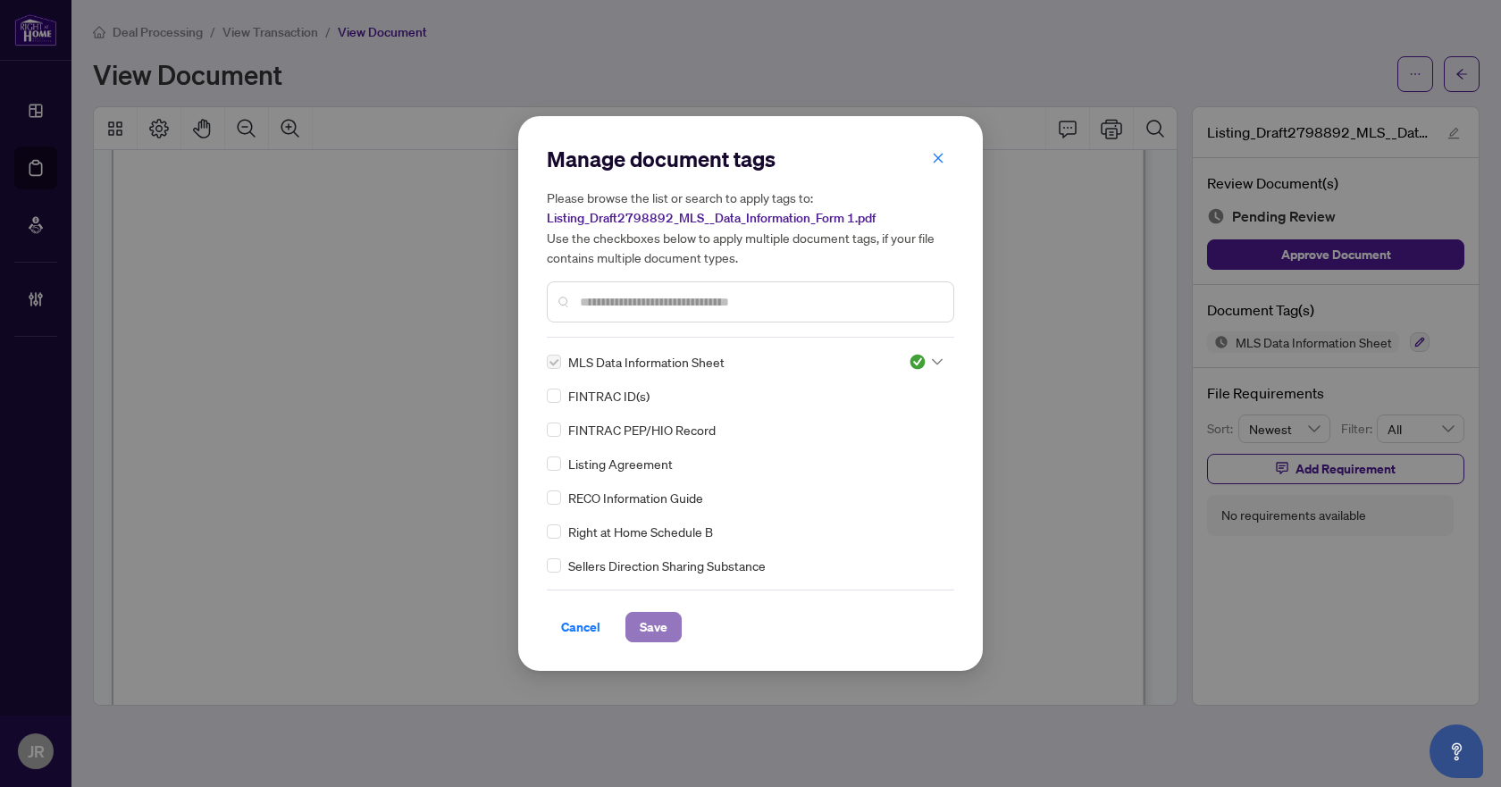
click at [668, 625] on button "Save" at bounding box center [653, 627] width 56 height 30
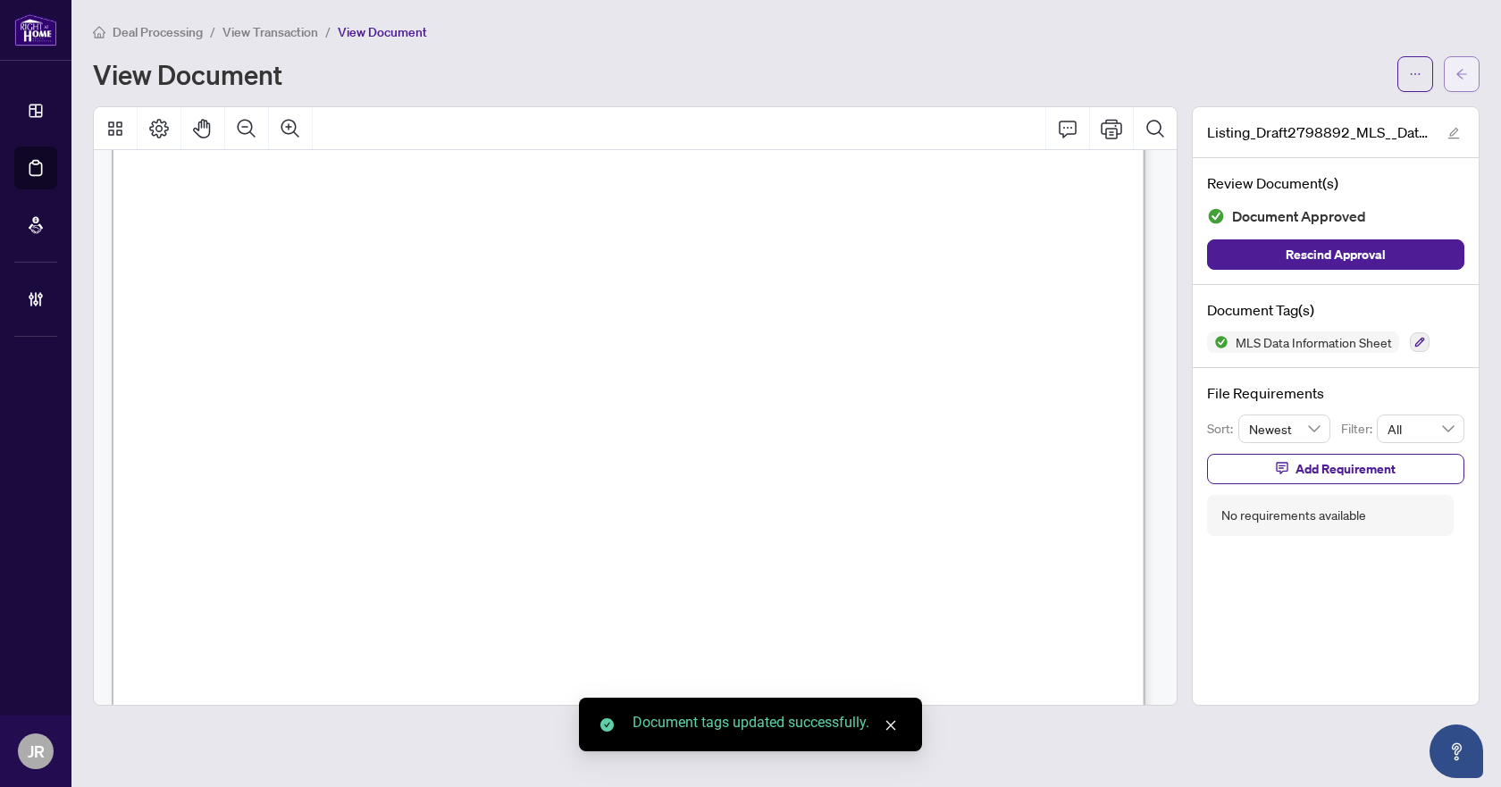
click at [1454, 73] on button "button" at bounding box center [1462, 74] width 36 height 36
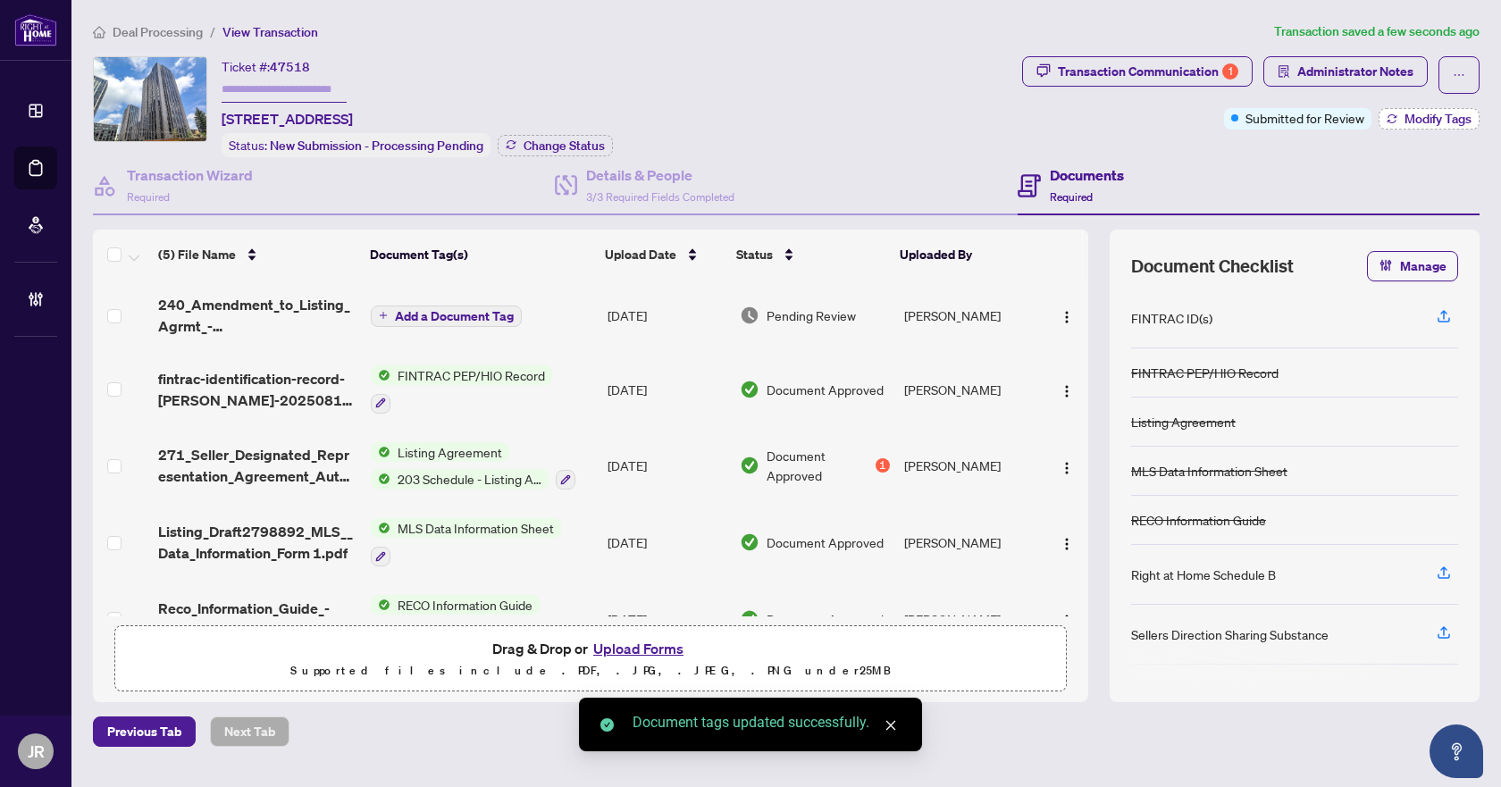
click at [1418, 114] on span "Modify Tags" at bounding box center [1438, 119] width 67 height 13
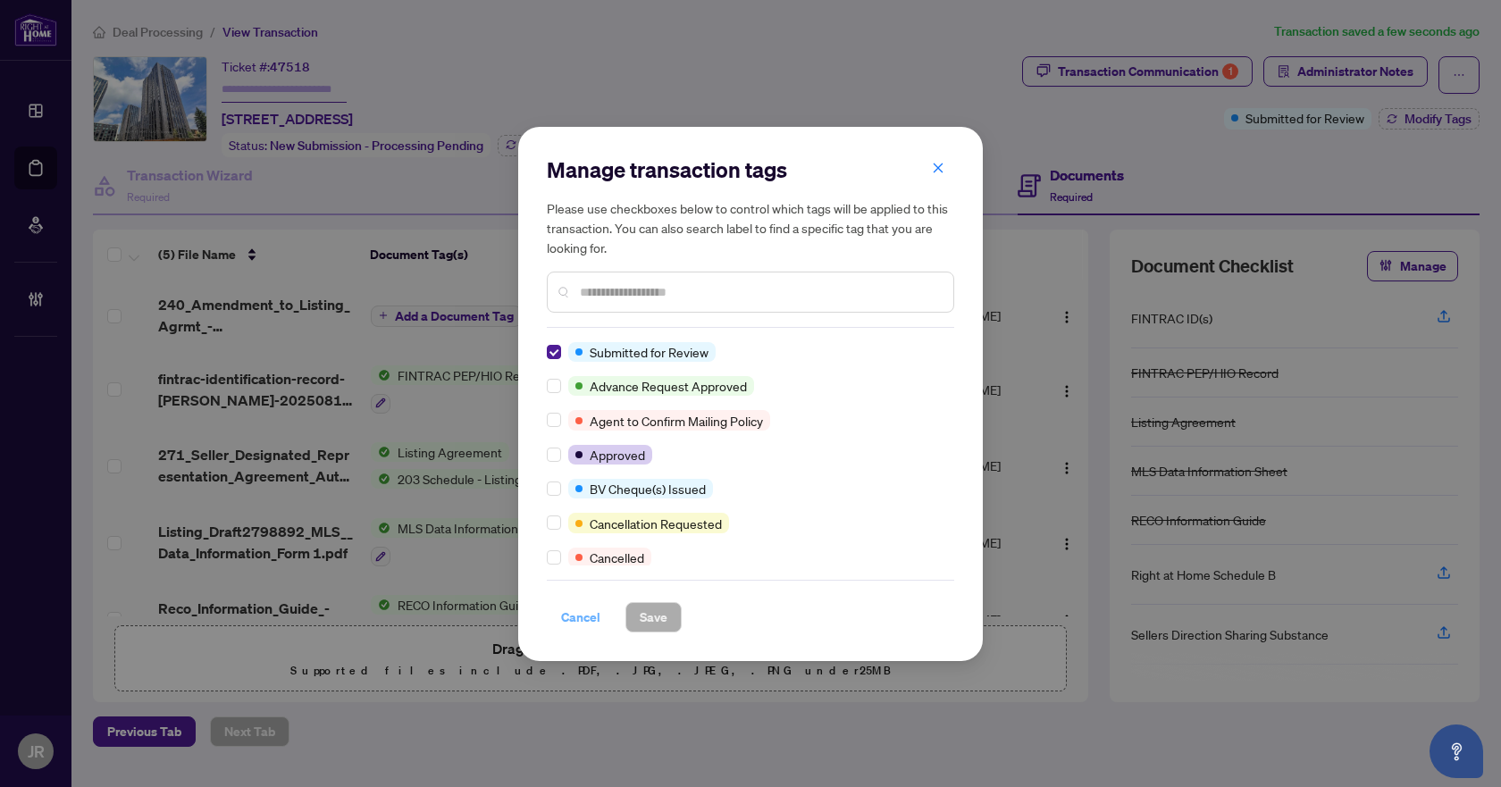
click at [547, 614] on button "Cancel" at bounding box center [581, 617] width 68 height 30
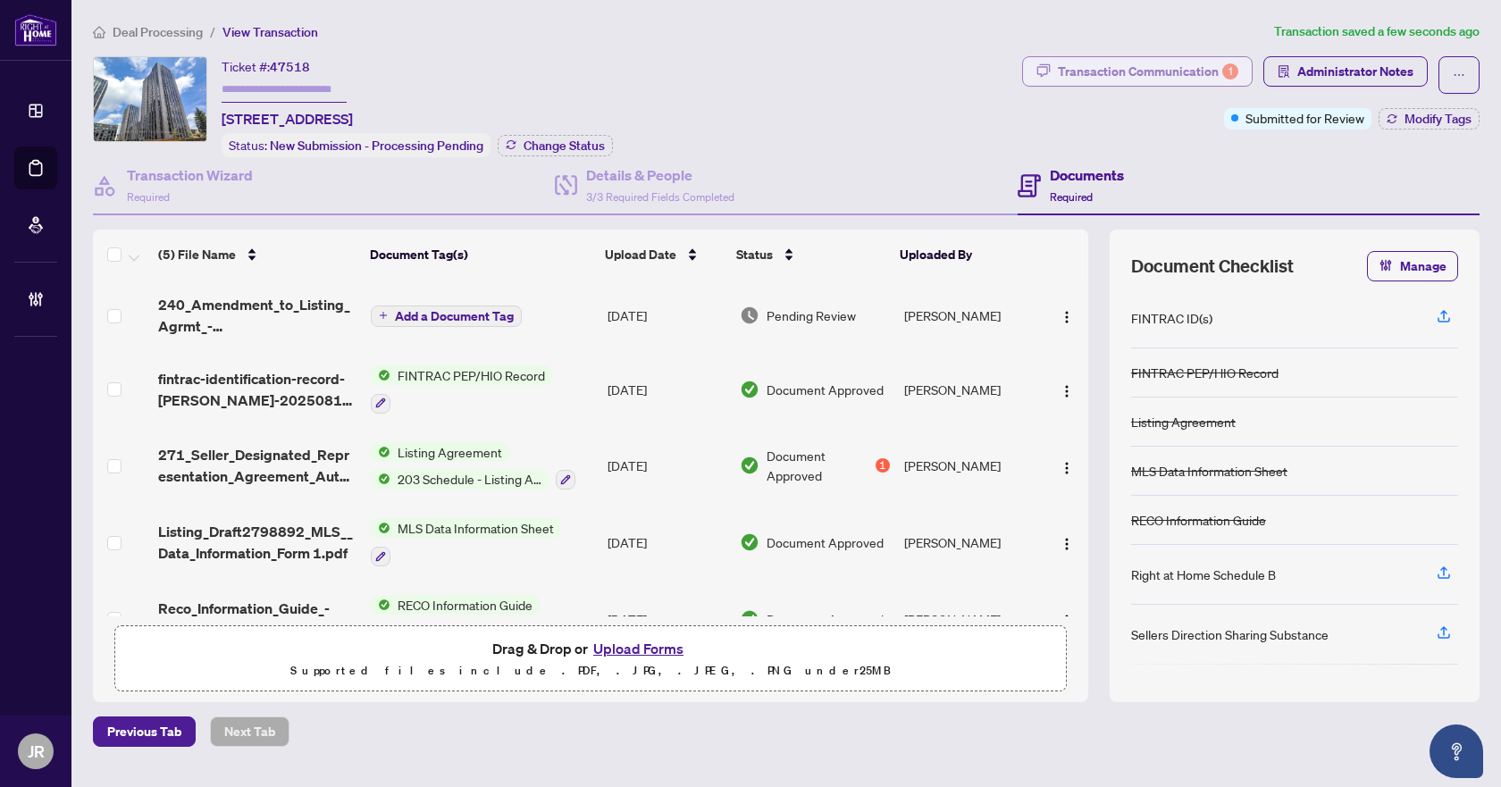
click at [1202, 68] on div "Transaction Communication 1" at bounding box center [1148, 71] width 180 height 29
type textarea "**********"
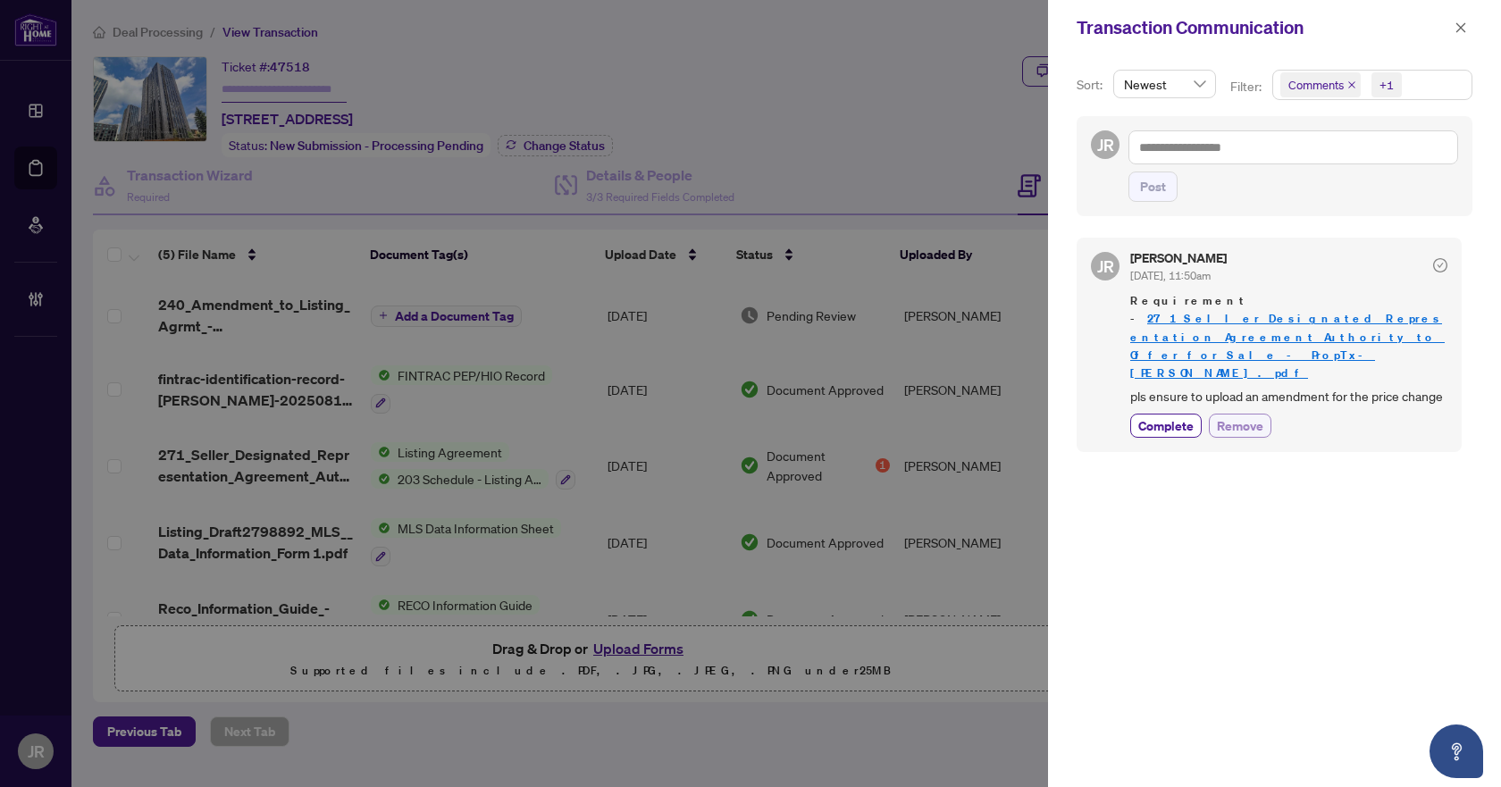
click at [1248, 416] on span "Remove" at bounding box center [1240, 425] width 46 height 19
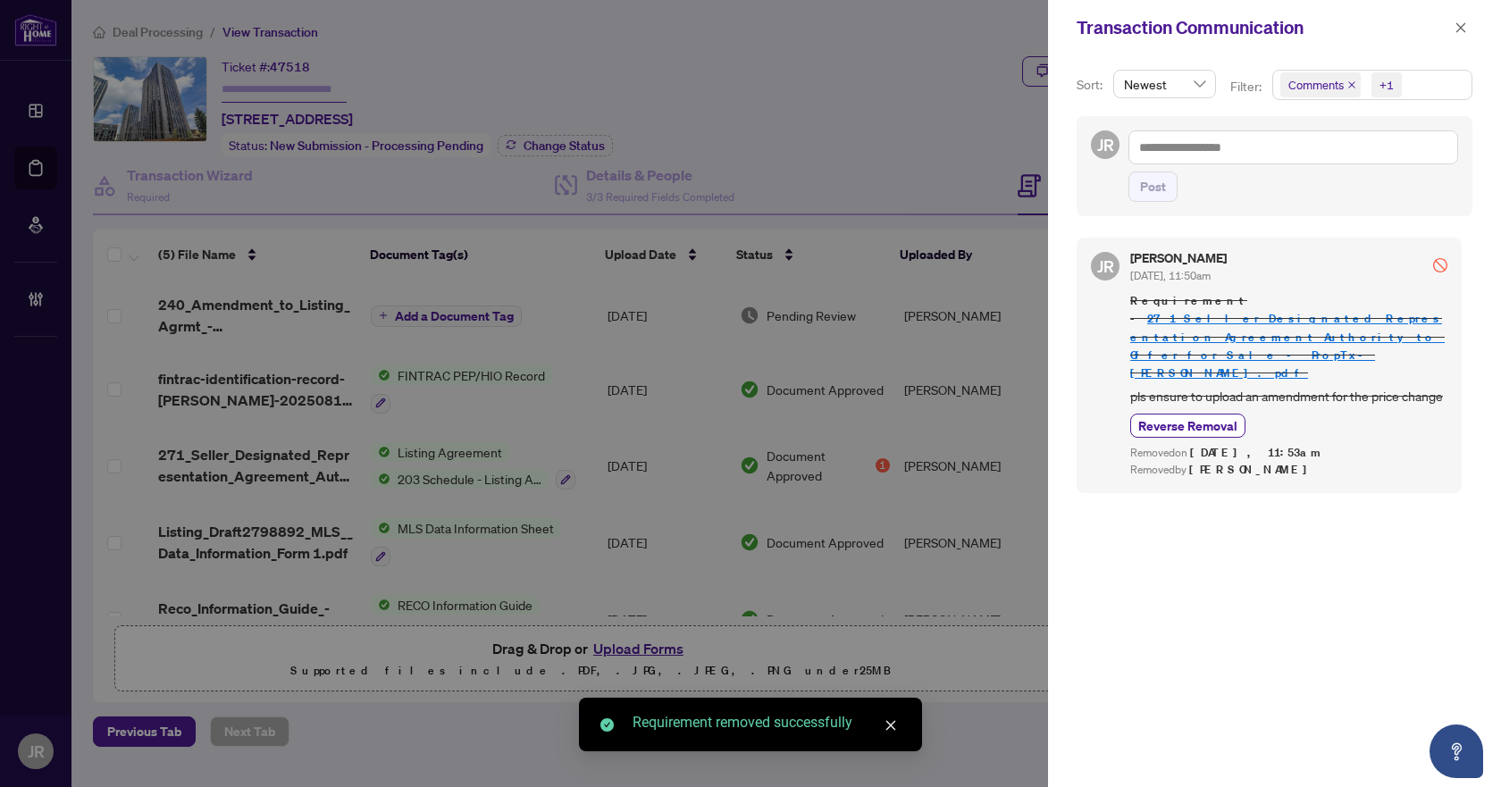
drag, startPoint x: 1460, startPoint y: 33, endPoint x: 1222, endPoint y: 137, distance: 259.3
click at [1460, 32] on icon "close" at bounding box center [1461, 27] width 13 height 13
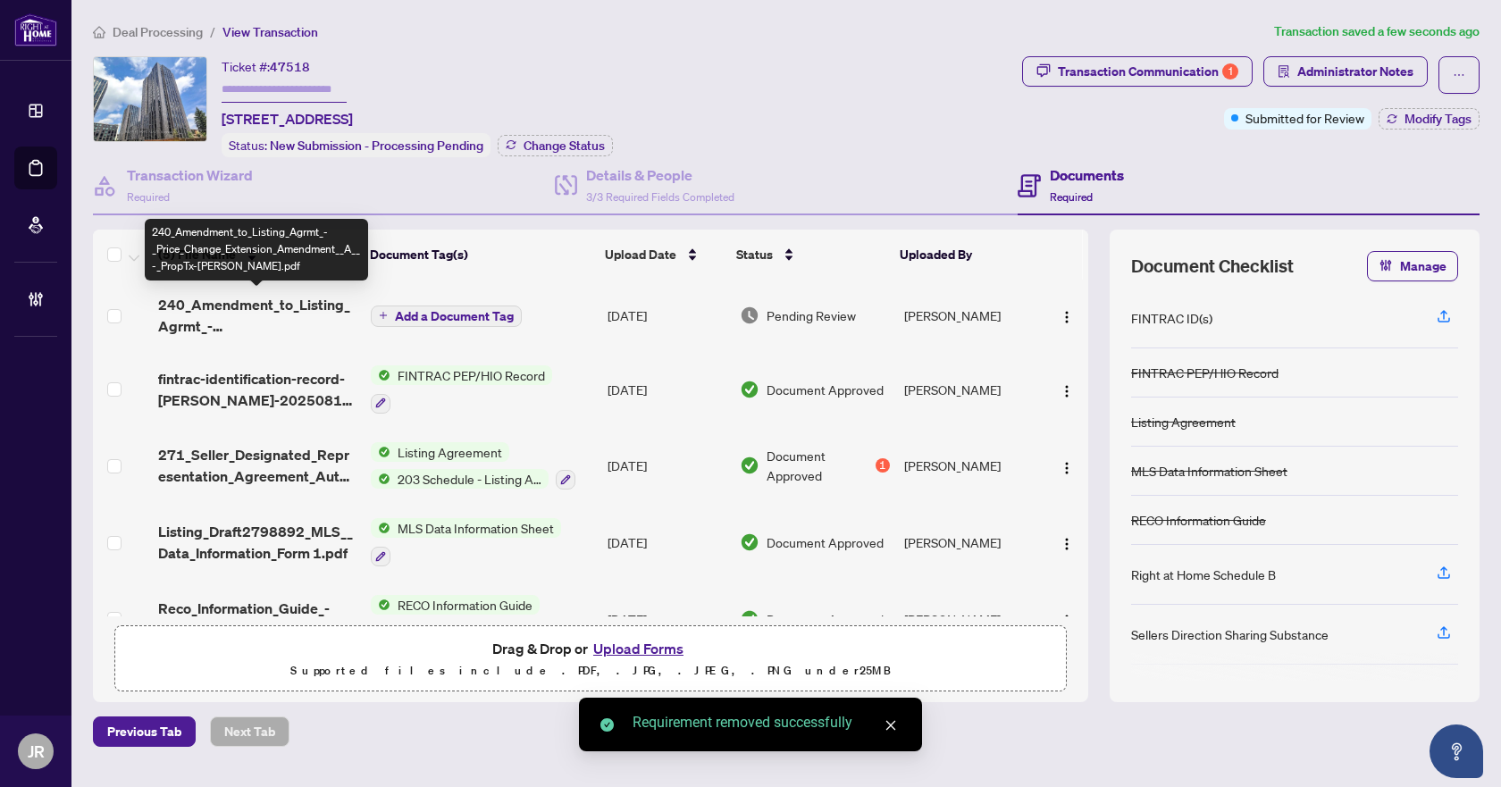
click at [280, 299] on span "240_Amendment_to_Listing_Agrmt_-_Price_Change_Extension_Amendment__A__-_PropTx-…" at bounding box center [257, 315] width 198 height 43
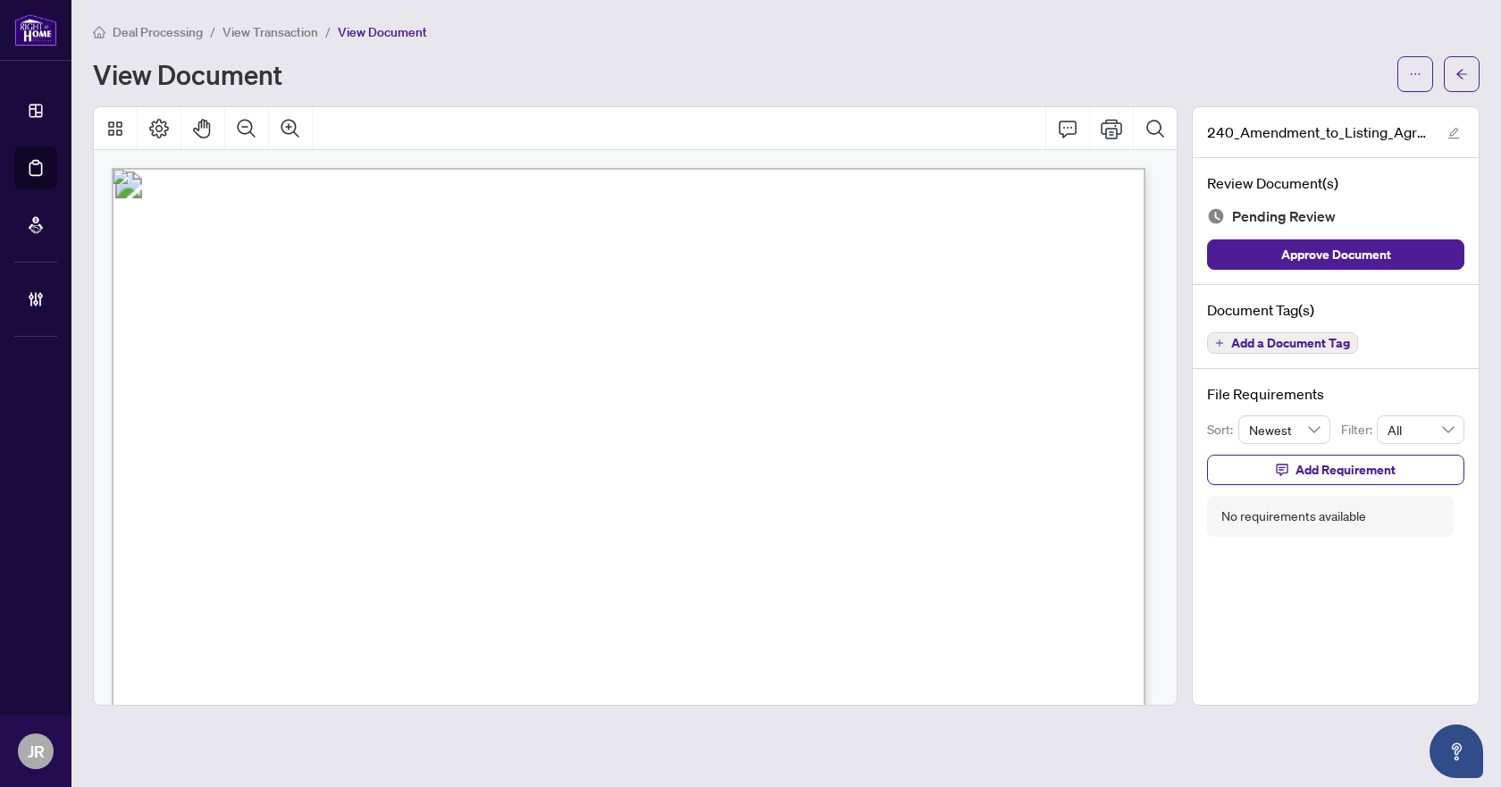
click at [1251, 340] on span "Add a Document Tag" at bounding box center [1290, 343] width 119 height 13
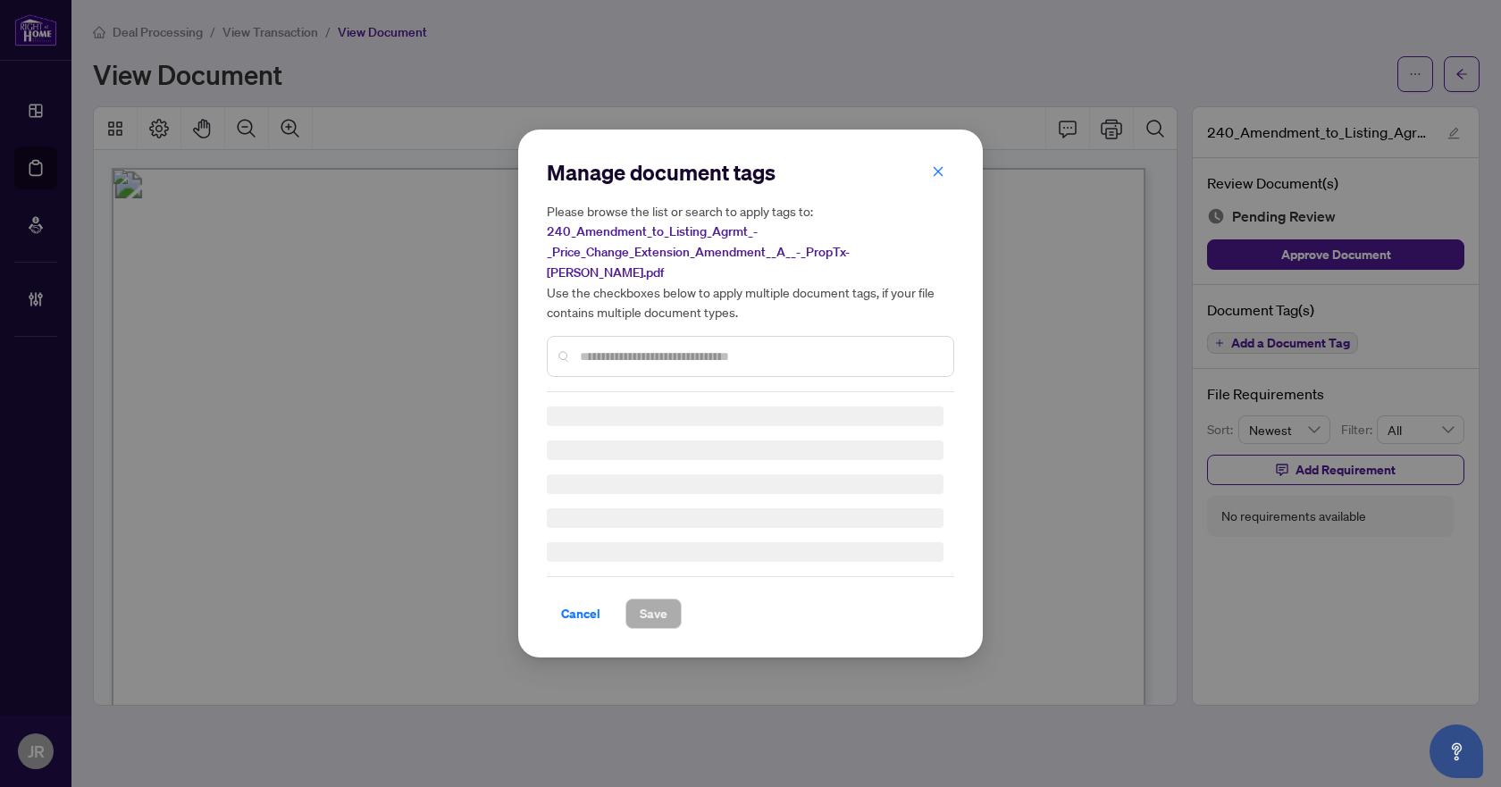
click at [731, 336] on div at bounding box center [750, 356] width 407 height 41
click at [692, 347] on input "text" at bounding box center [759, 357] width 359 height 20
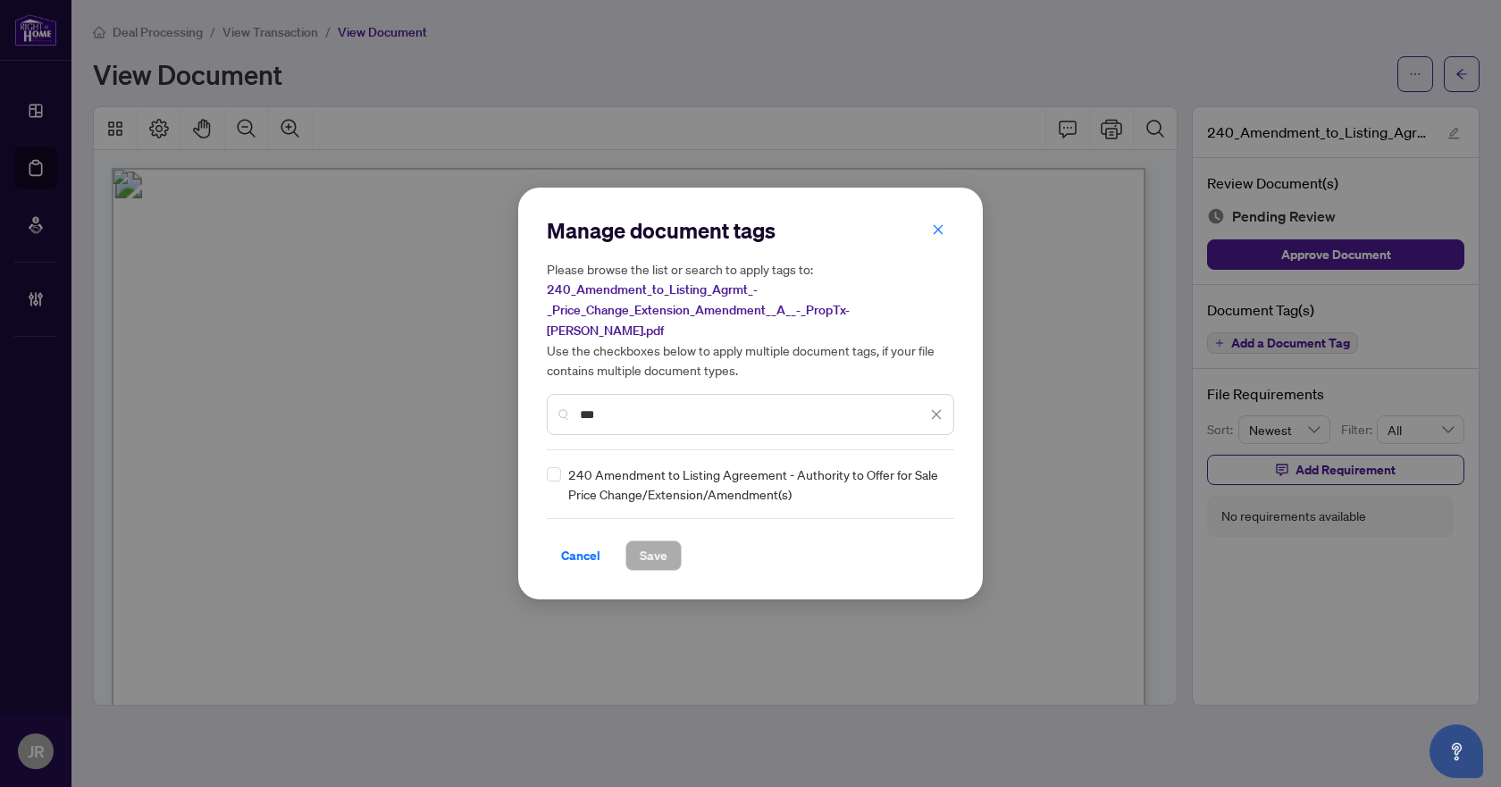
type input "***"
click at [926, 482] on img at bounding box center [918, 484] width 18 height 18
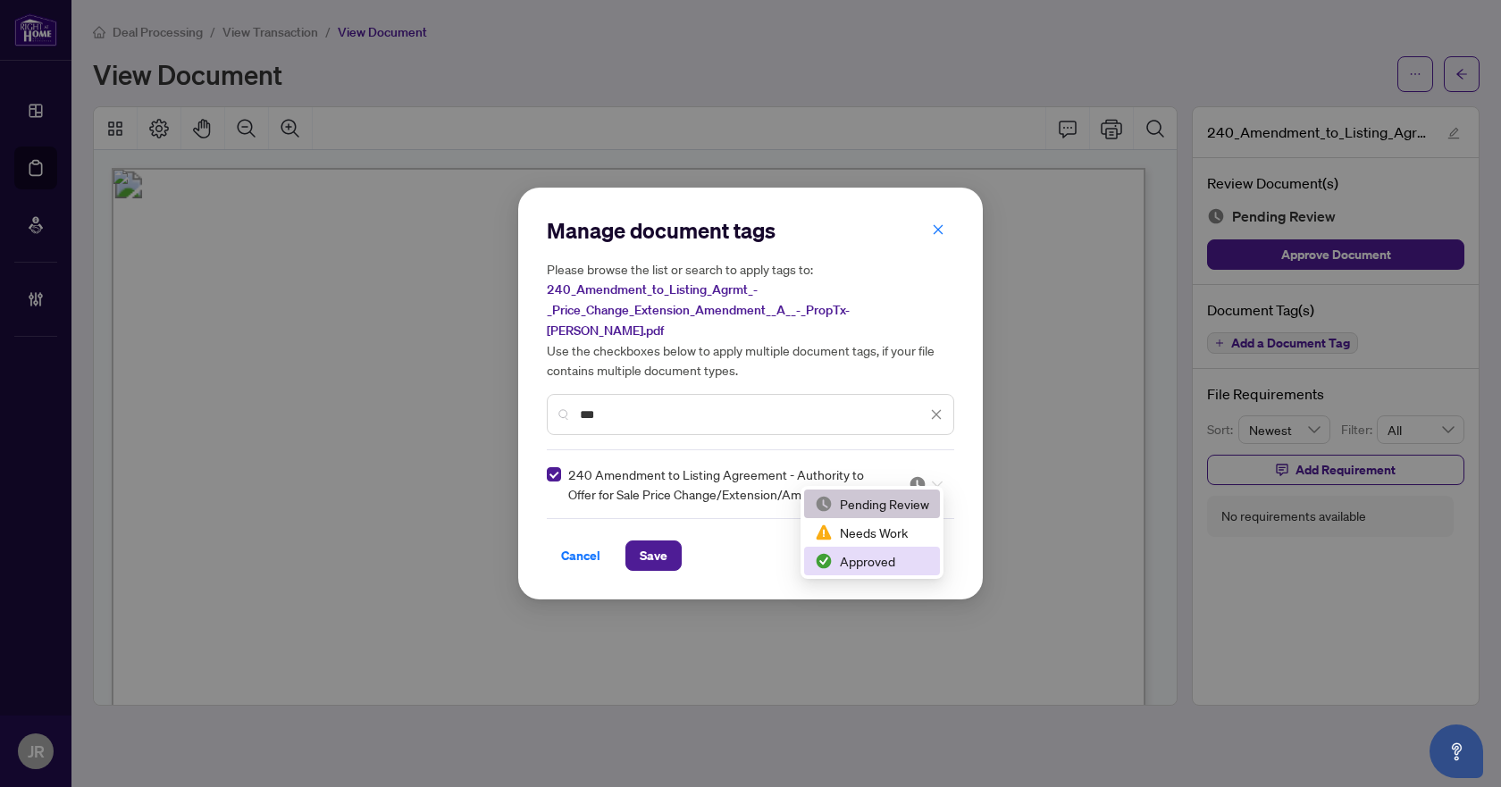
click at [892, 561] on div "Approved" at bounding box center [872, 561] width 114 height 20
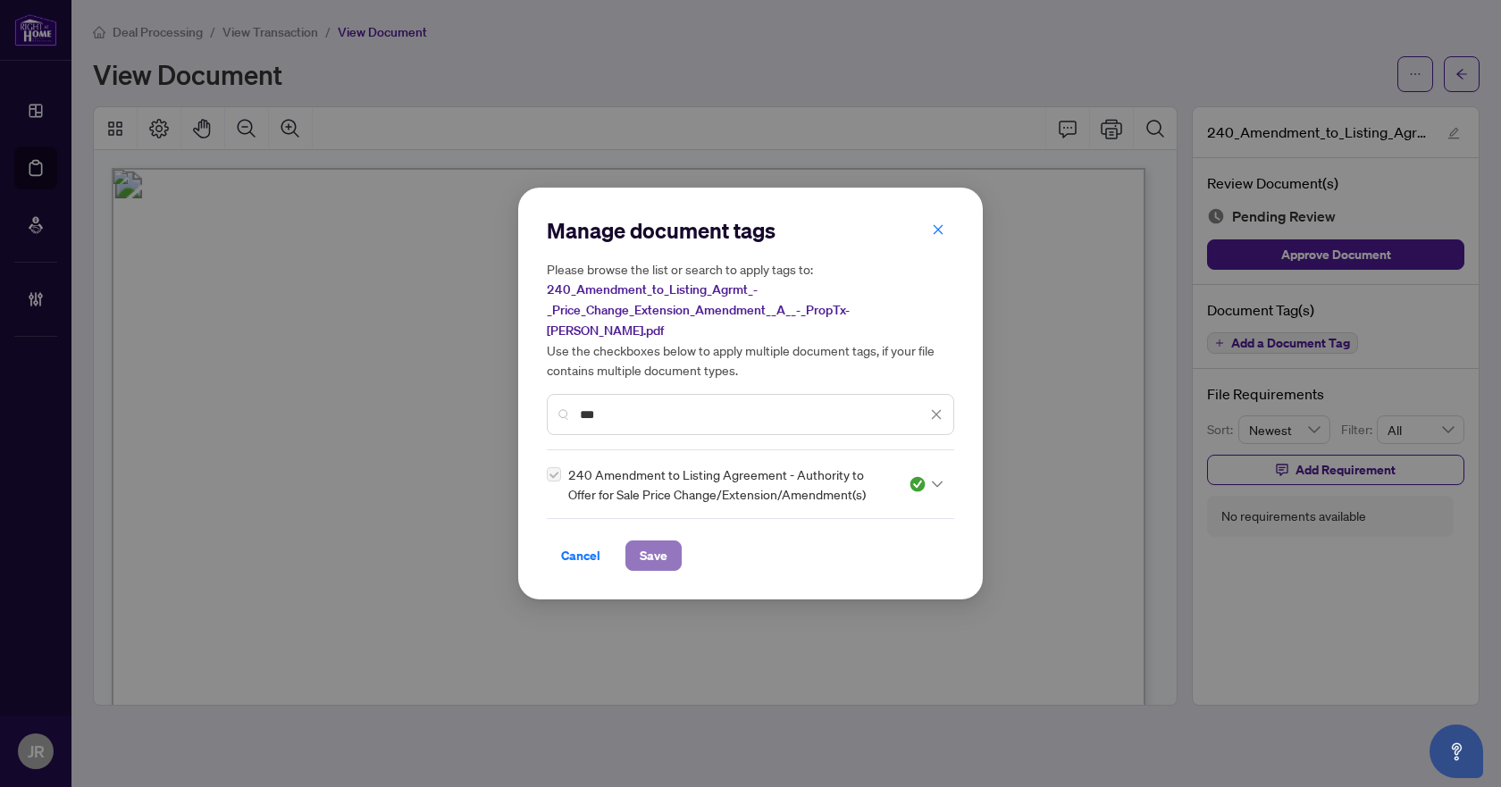
click at [661, 541] on span "Save" at bounding box center [654, 555] width 28 height 29
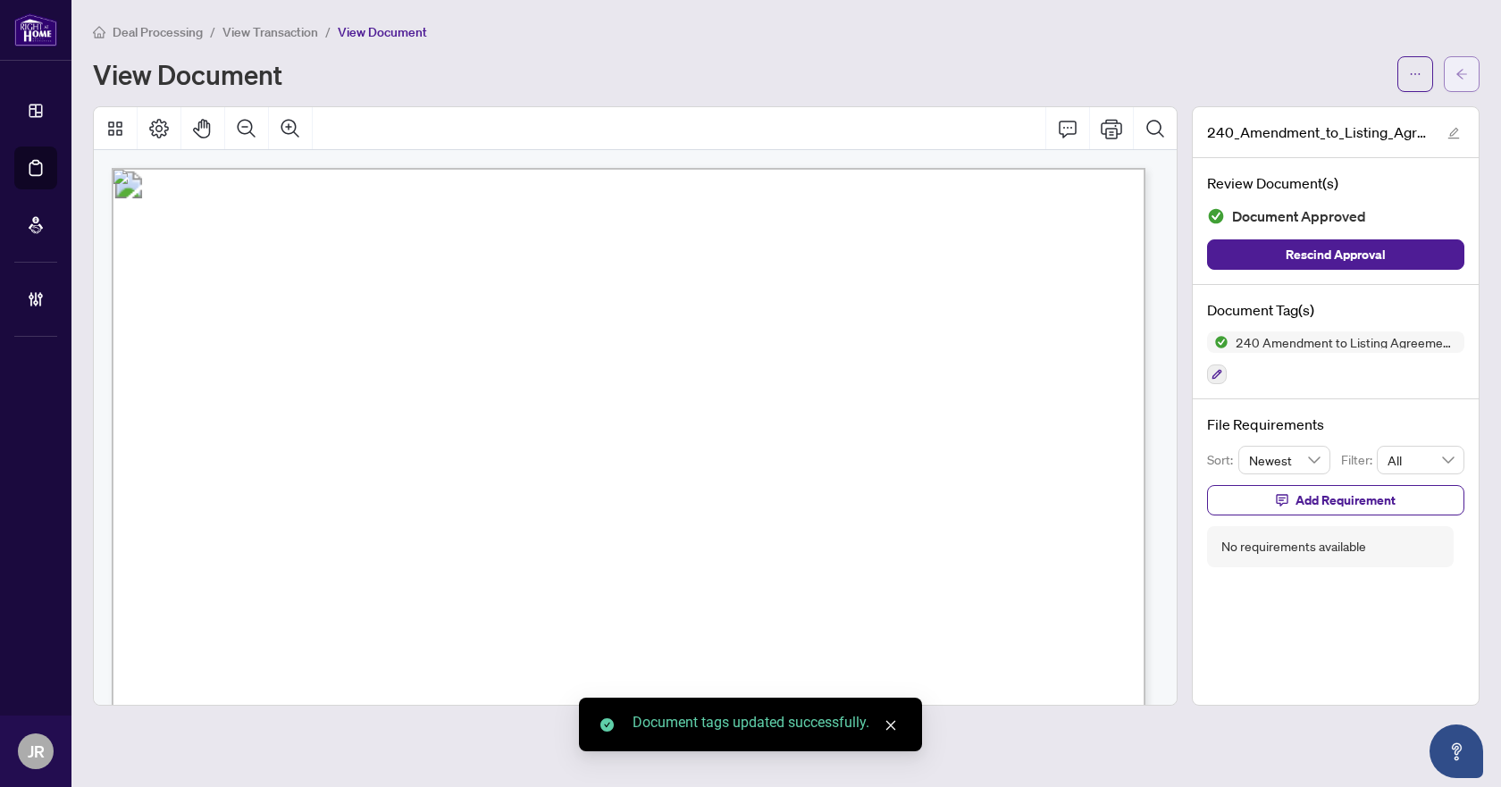
click at [1456, 77] on icon "arrow-left" at bounding box center [1462, 74] width 13 height 13
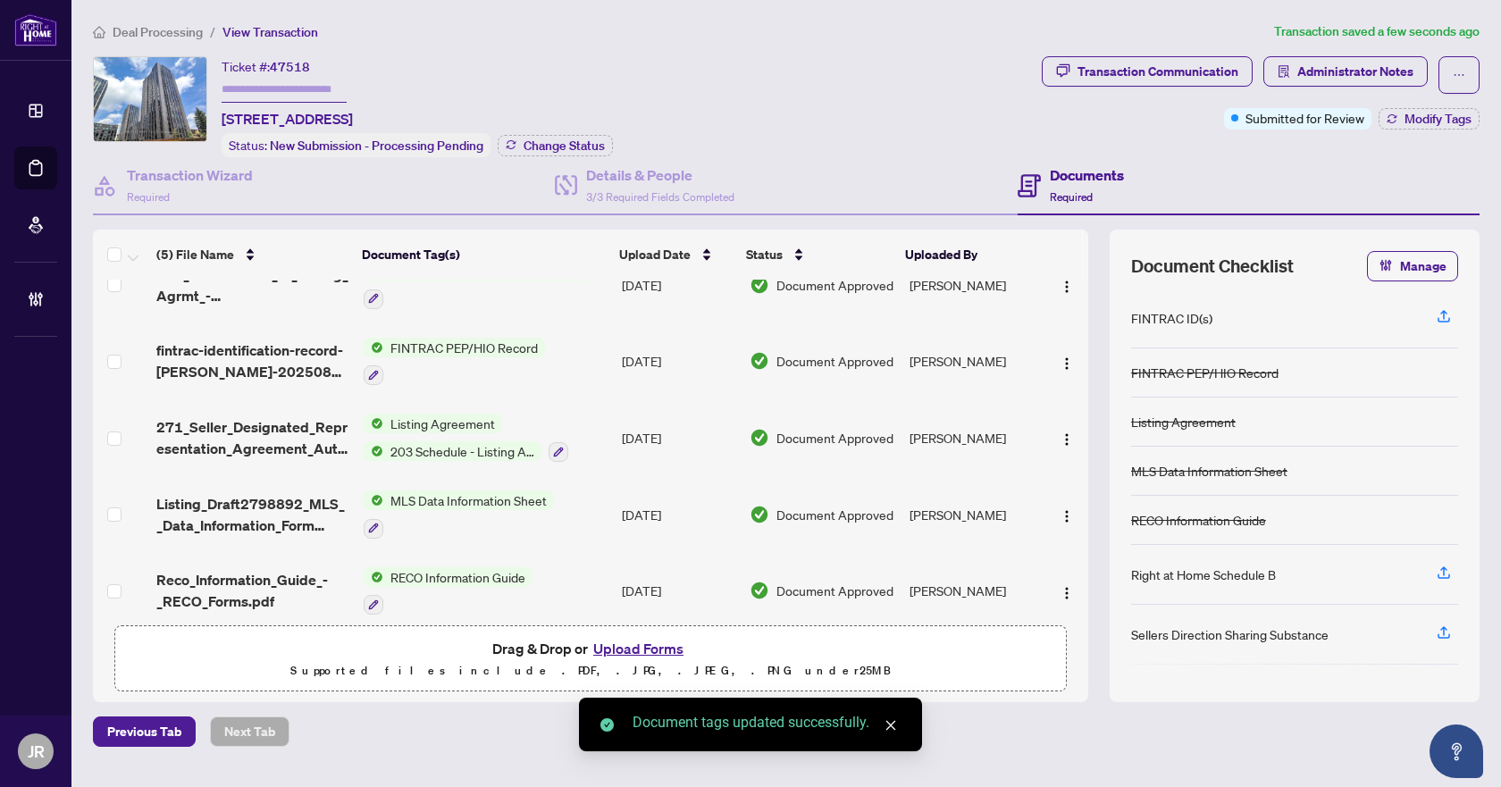
scroll to position [50, 0]
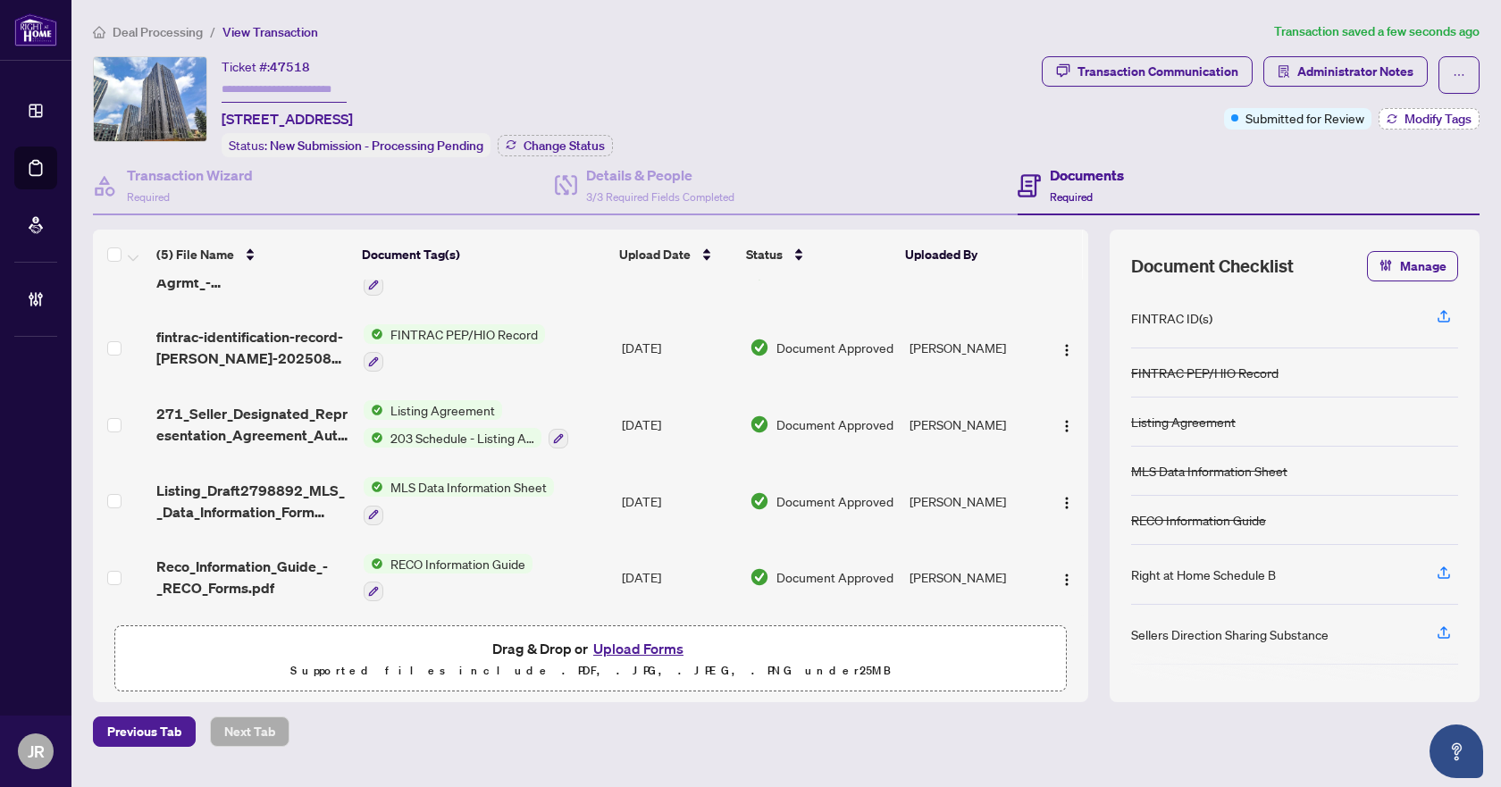
click at [1443, 118] on span "Modify Tags" at bounding box center [1438, 119] width 67 height 13
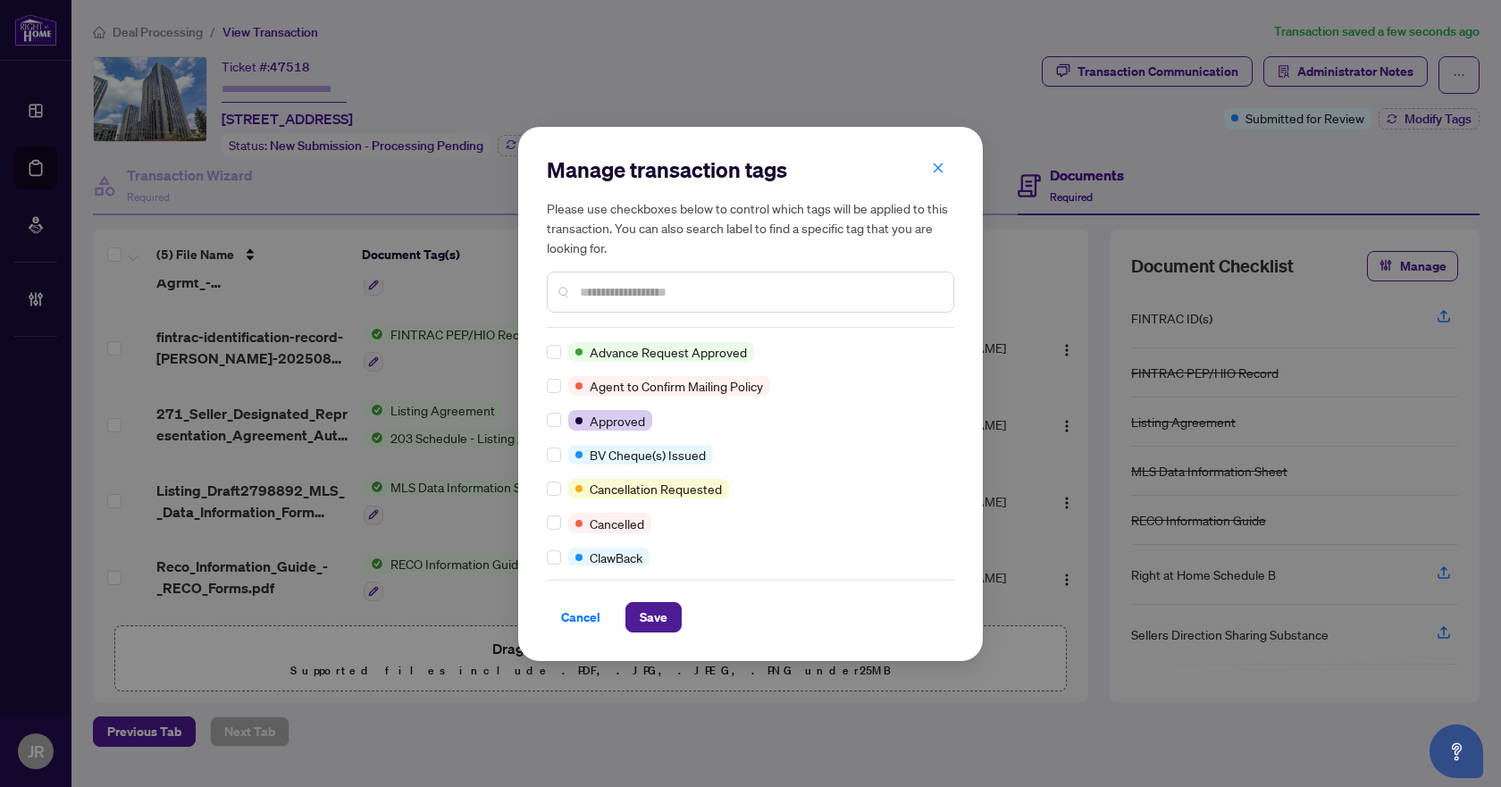
scroll to position [0, 0]
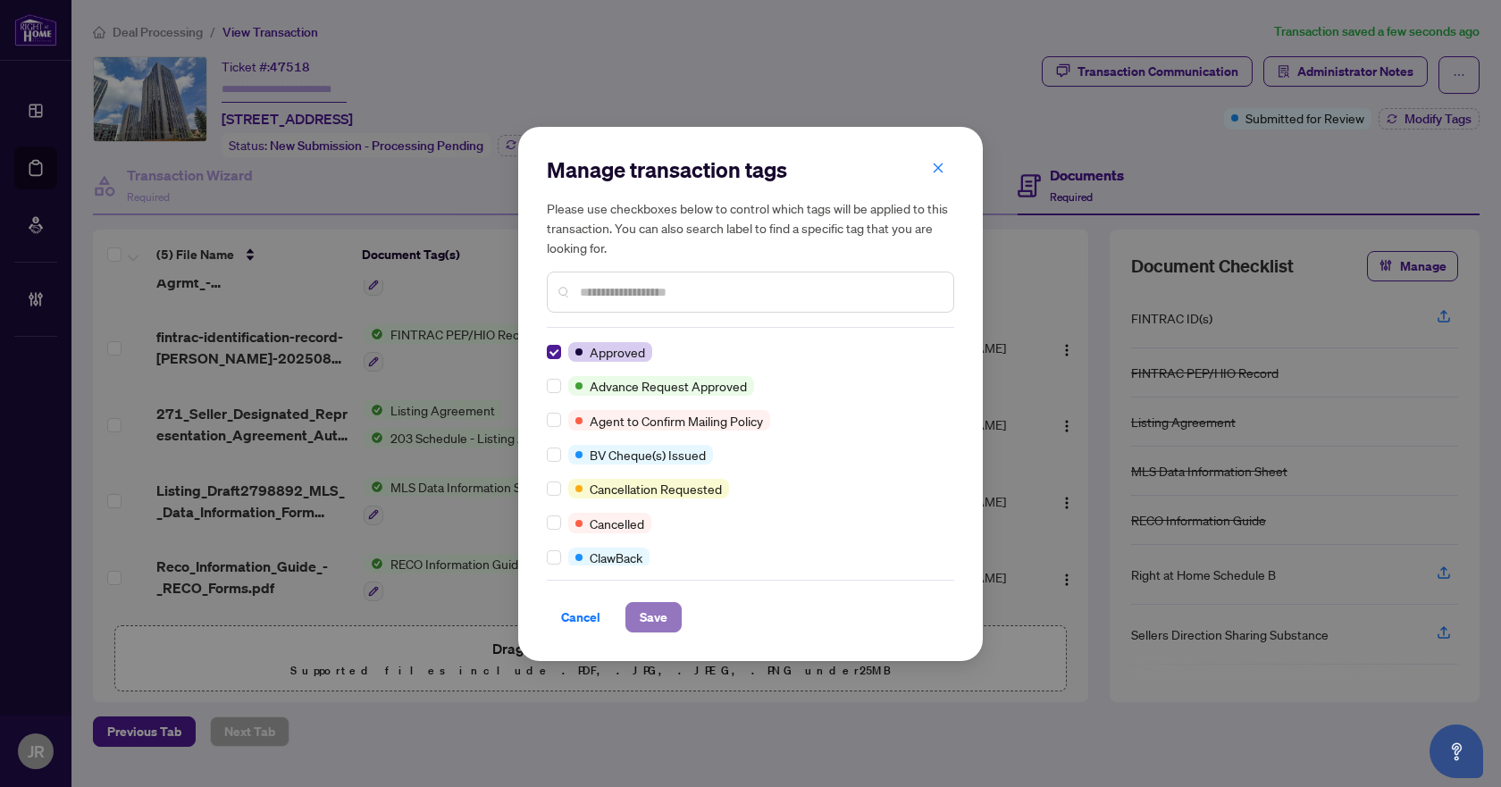
click at [652, 613] on span "Save" at bounding box center [654, 617] width 28 height 29
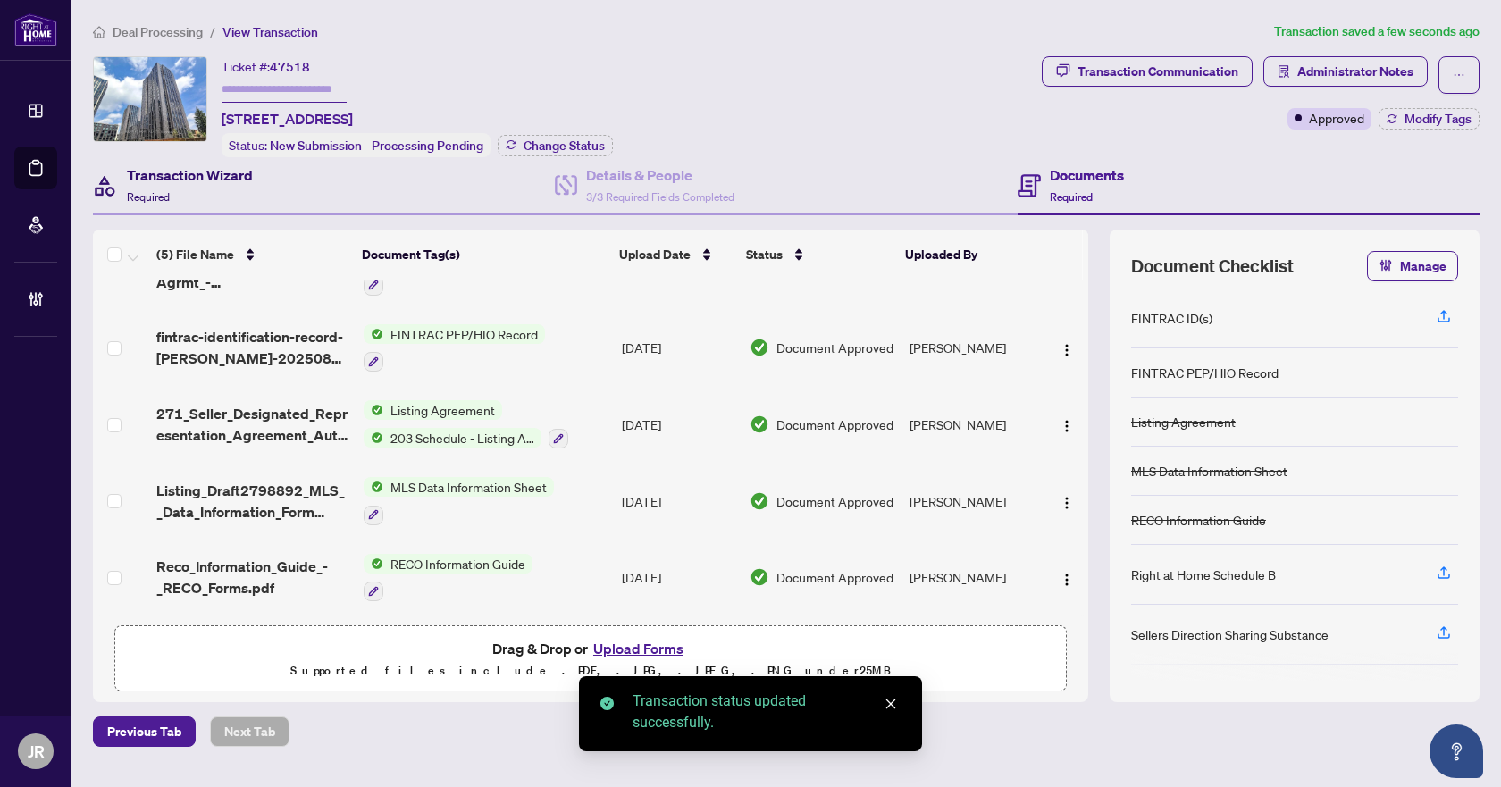
click at [223, 168] on h4 "Transaction Wizard" at bounding box center [190, 174] width 126 height 21
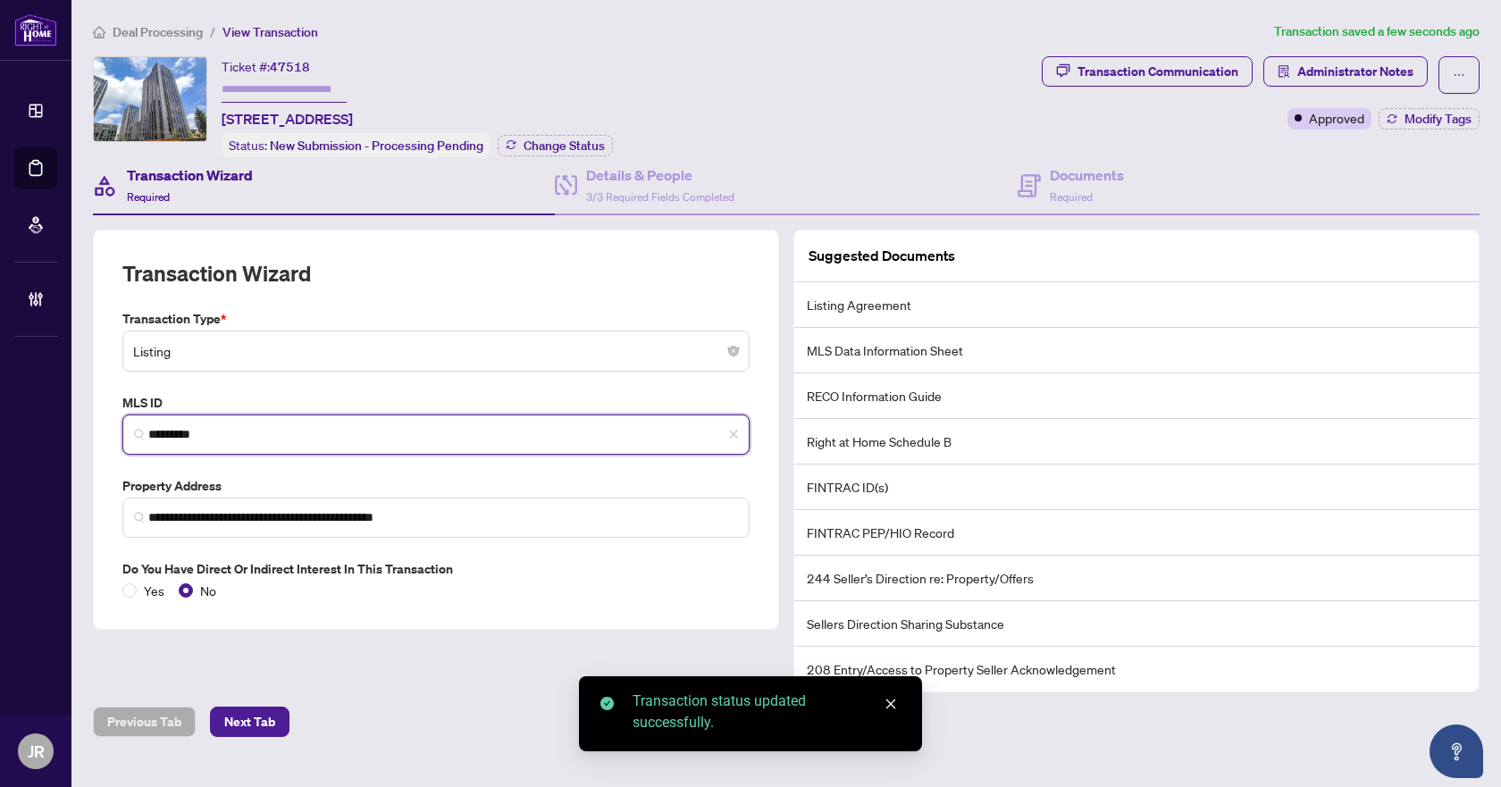
click at [227, 435] on input "*********" at bounding box center [443, 434] width 590 height 19
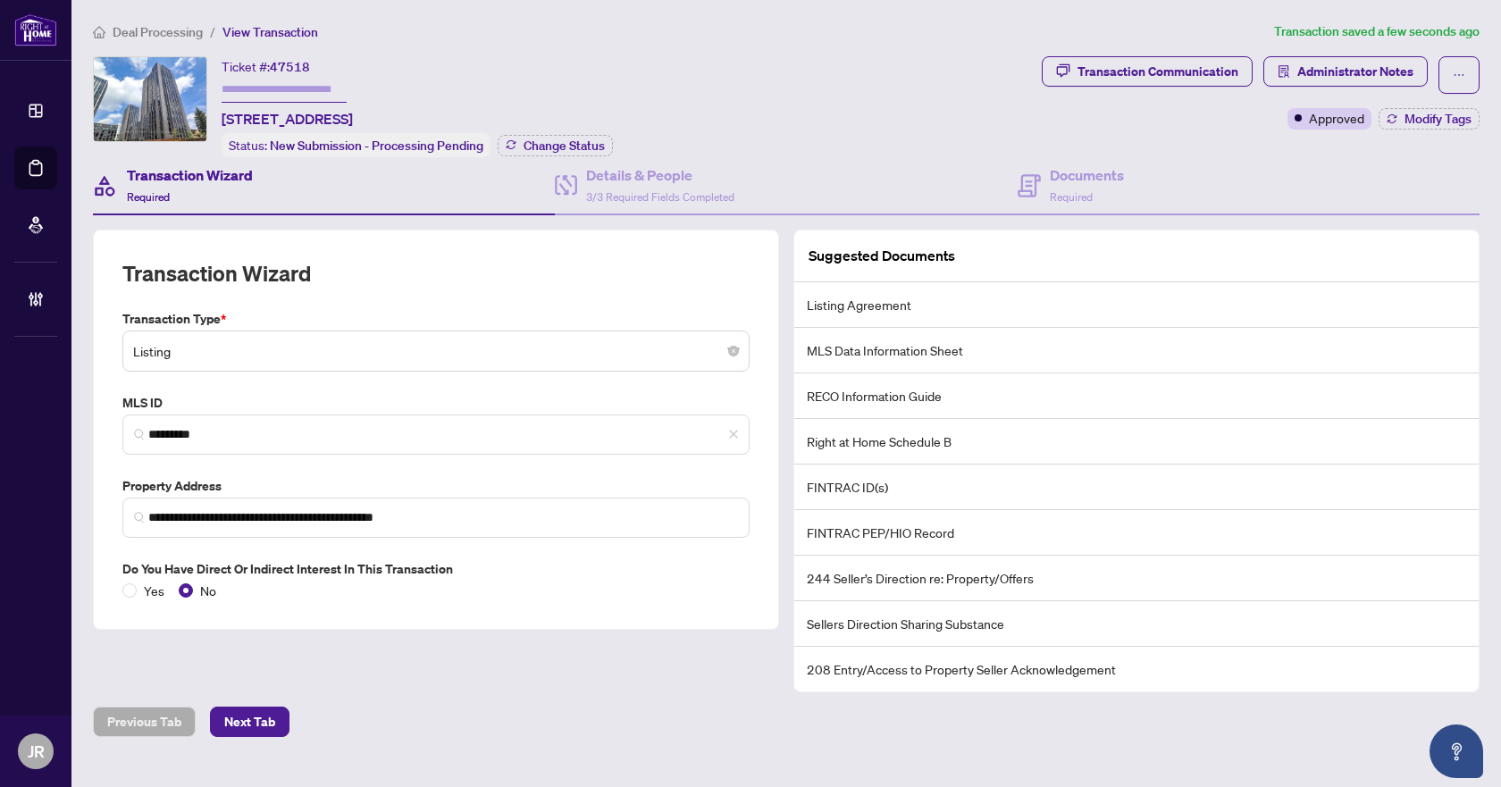
click at [291, 59] on span "47518" at bounding box center [290, 67] width 40 height 16
copy span "47518"
click at [1070, 181] on h4 "Documents" at bounding box center [1087, 174] width 74 height 21
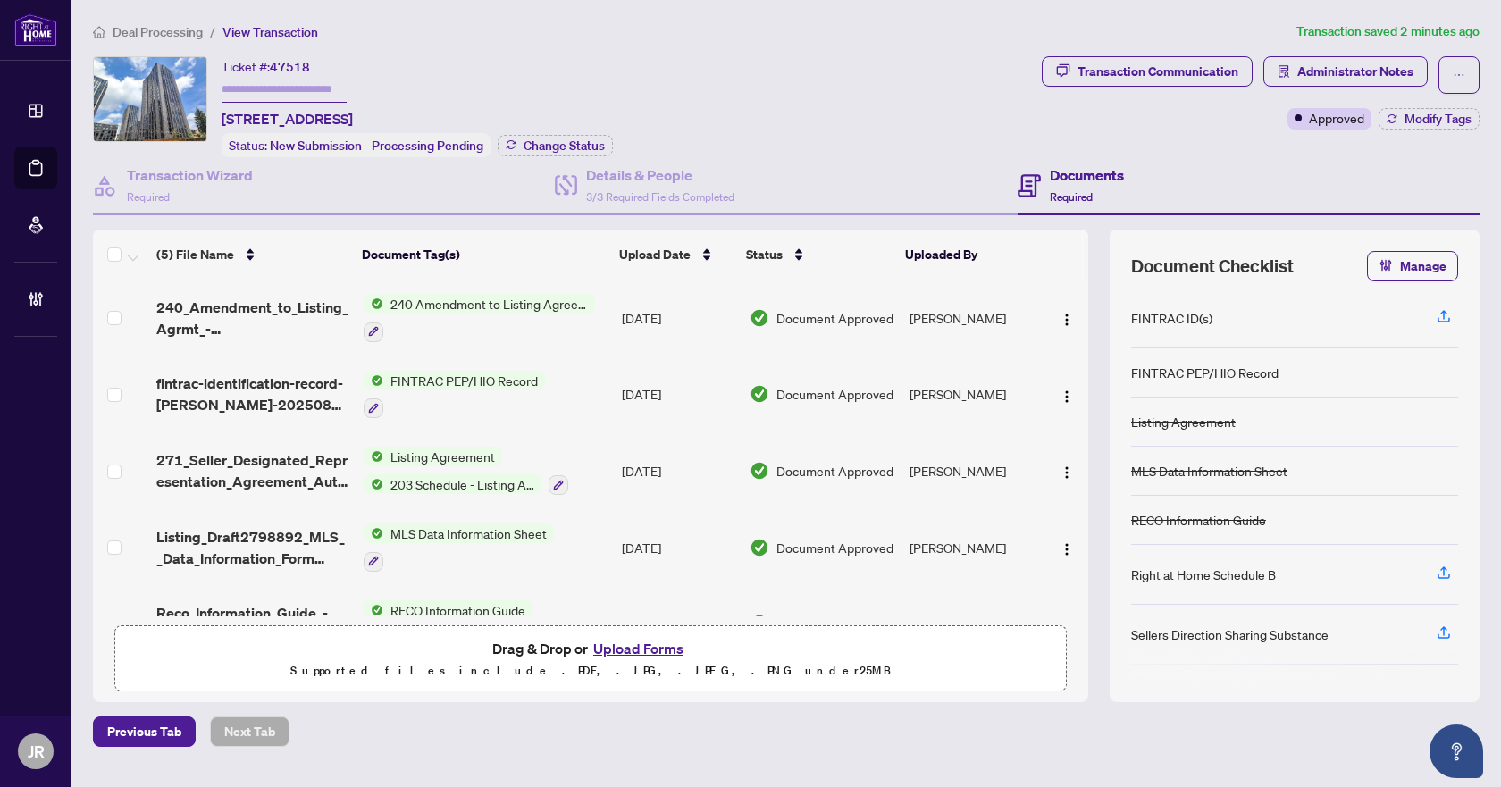
click at [166, 29] on span "Deal Processing" at bounding box center [158, 32] width 90 height 16
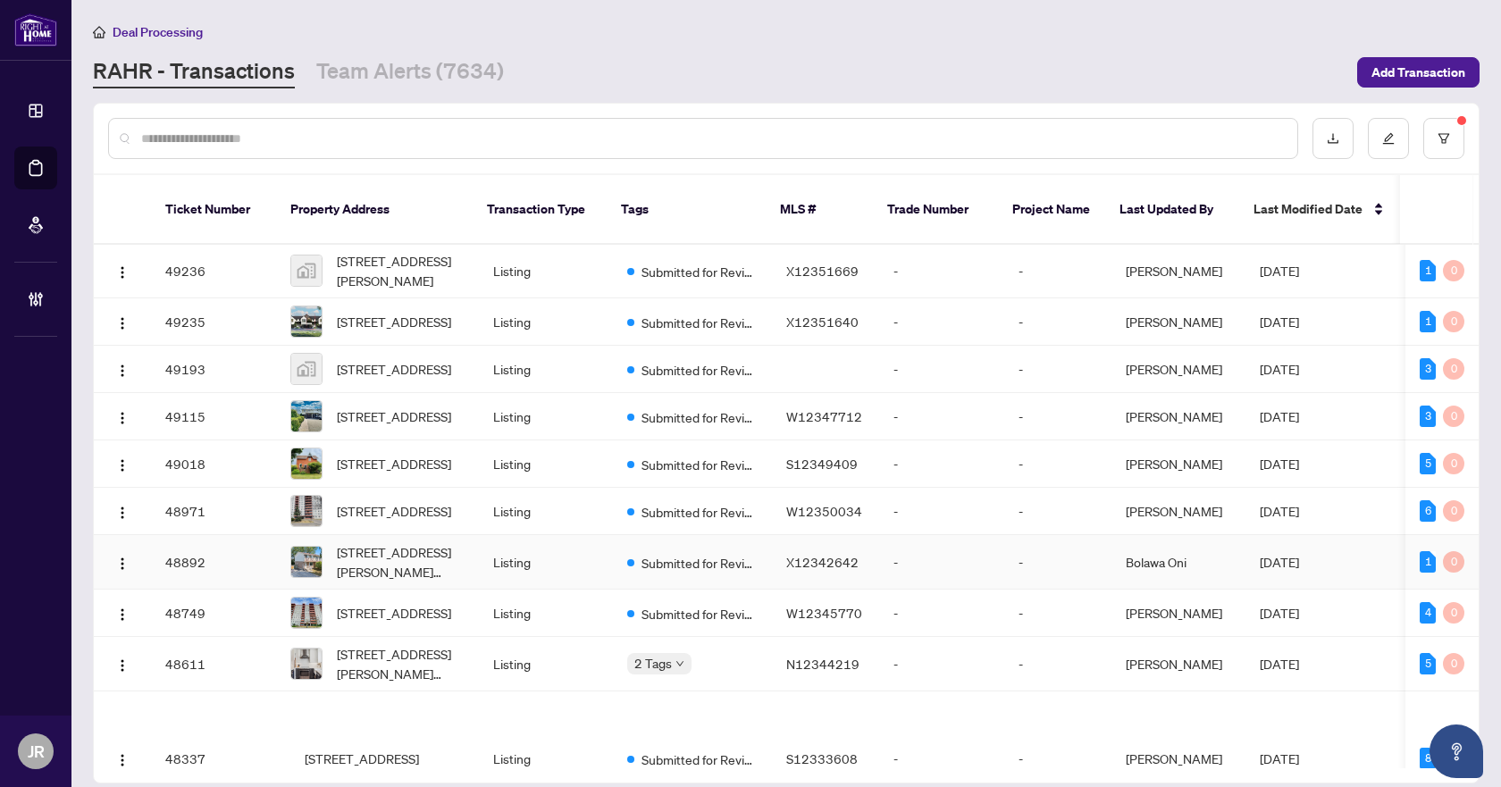
scroll to position [1409, 0]
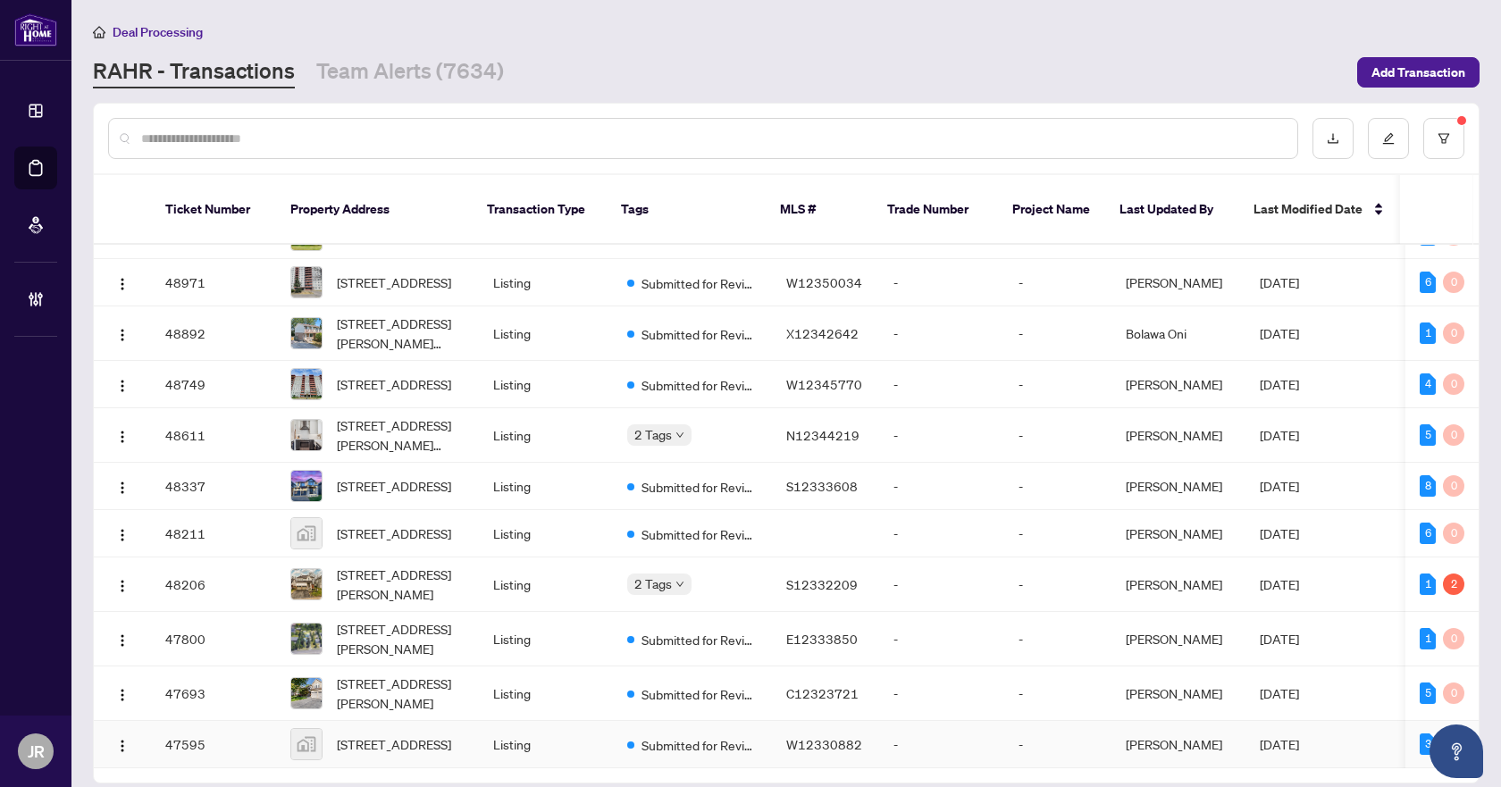
click at [606, 721] on td "Listing" at bounding box center [546, 744] width 134 height 47
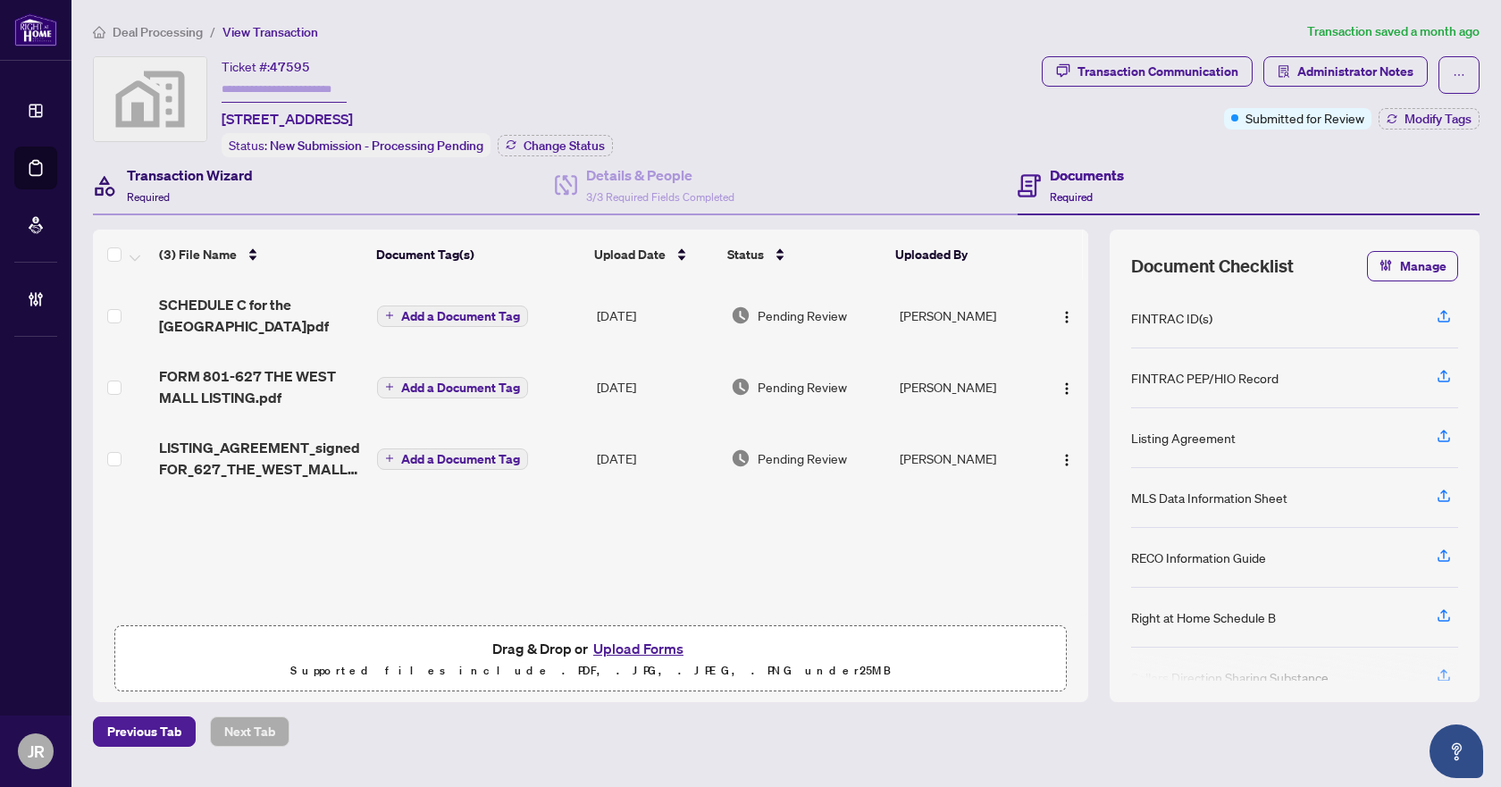
click at [231, 179] on h4 "Transaction Wizard" at bounding box center [190, 174] width 126 height 21
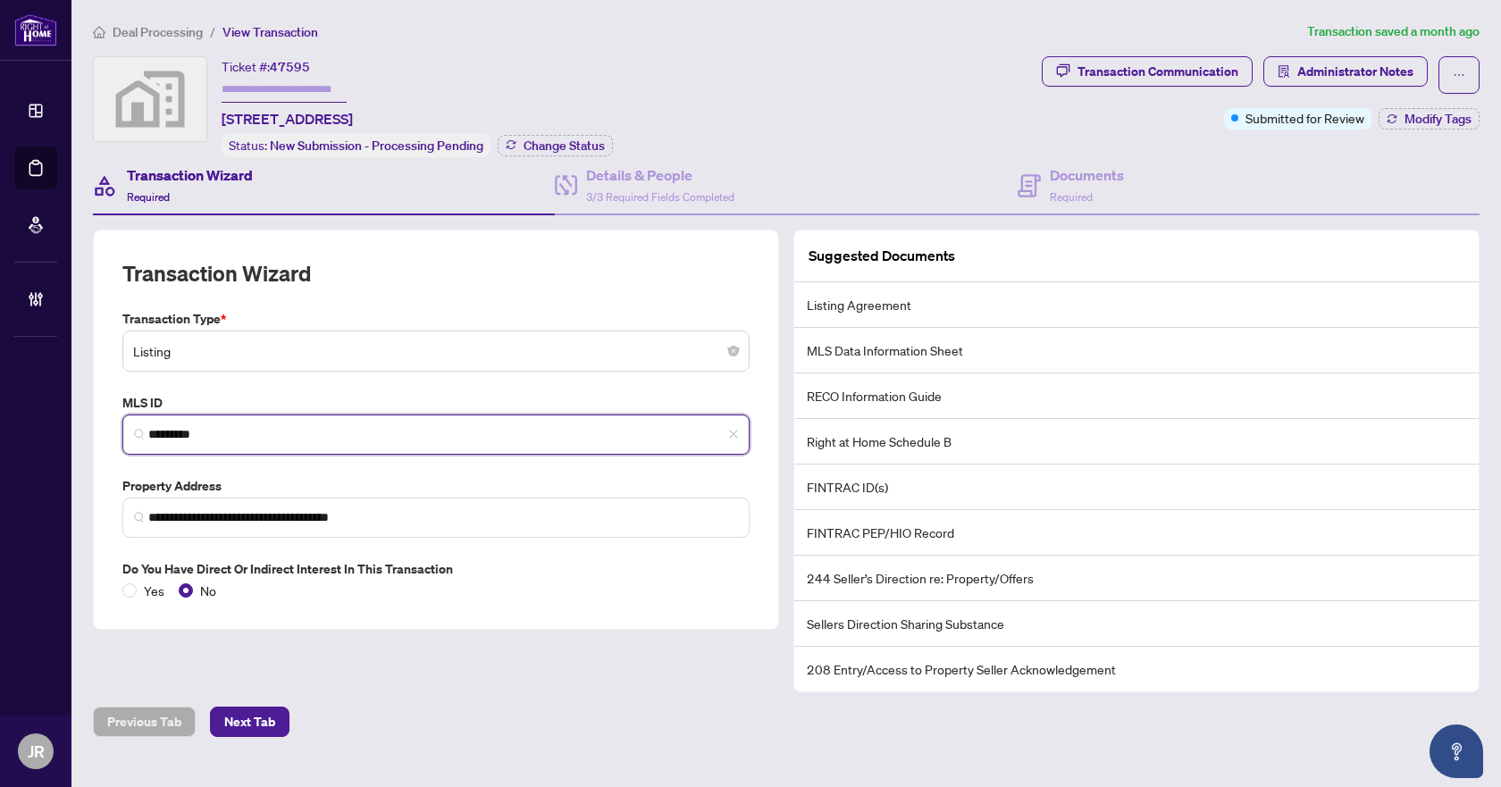
click at [231, 433] on input "*********" at bounding box center [443, 434] width 590 height 19
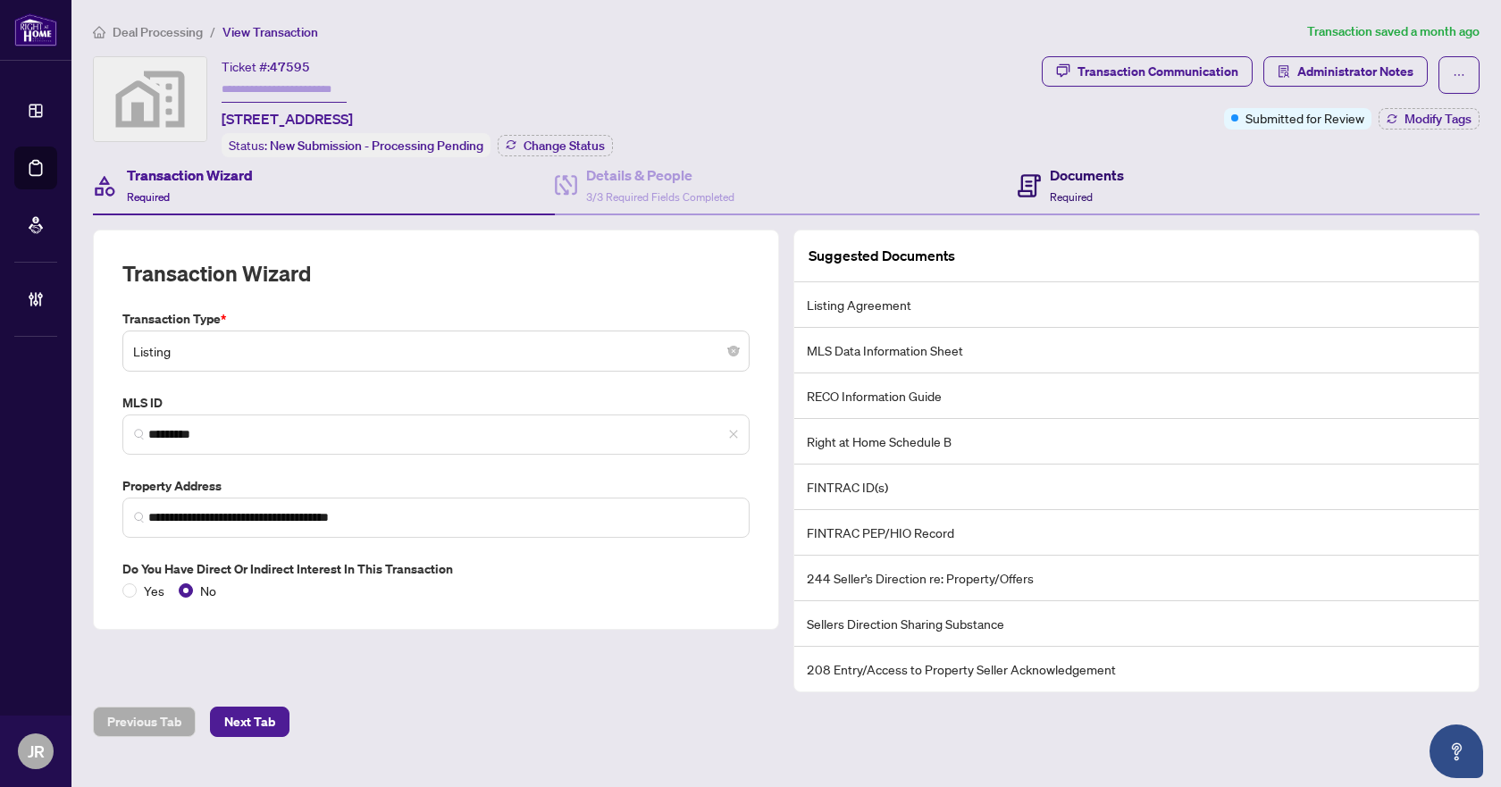
click at [1112, 180] on h4 "Documents" at bounding box center [1087, 174] width 74 height 21
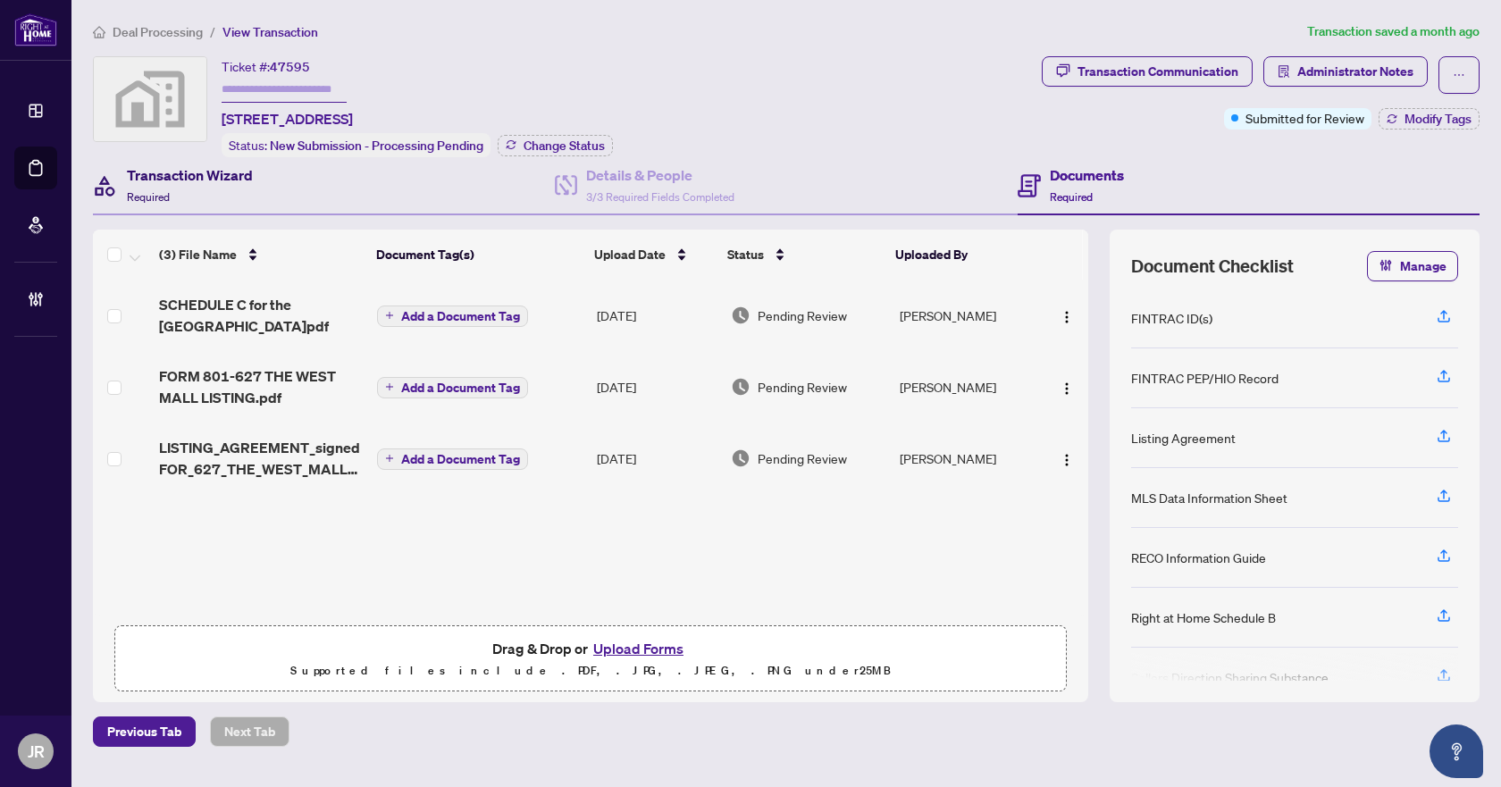
click at [242, 164] on h4 "Transaction Wizard" at bounding box center [190, 174] width 126 height 21
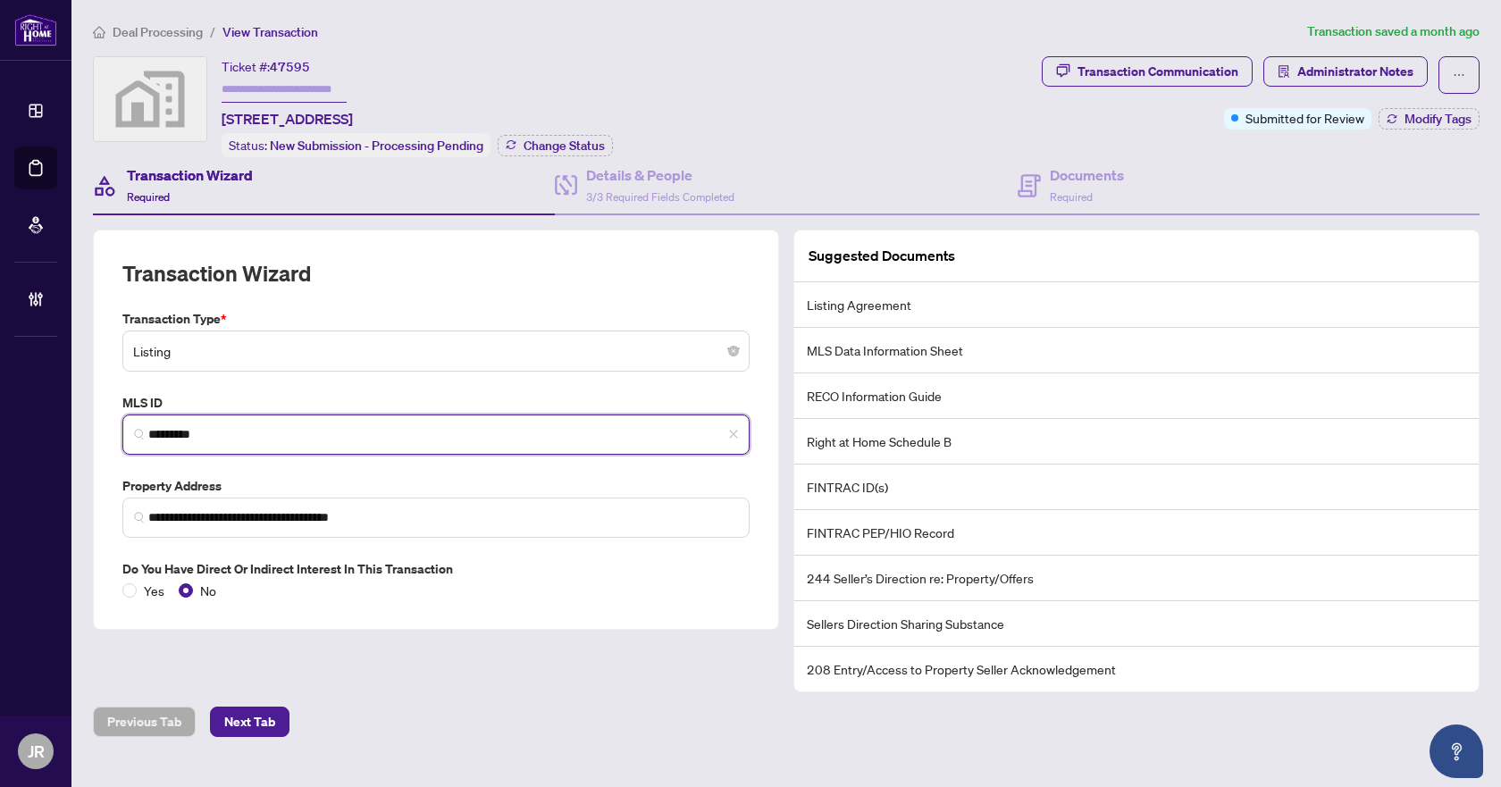
click at [352, 429] on input "*********" at bounding box center [443, 434] width 590 height 19
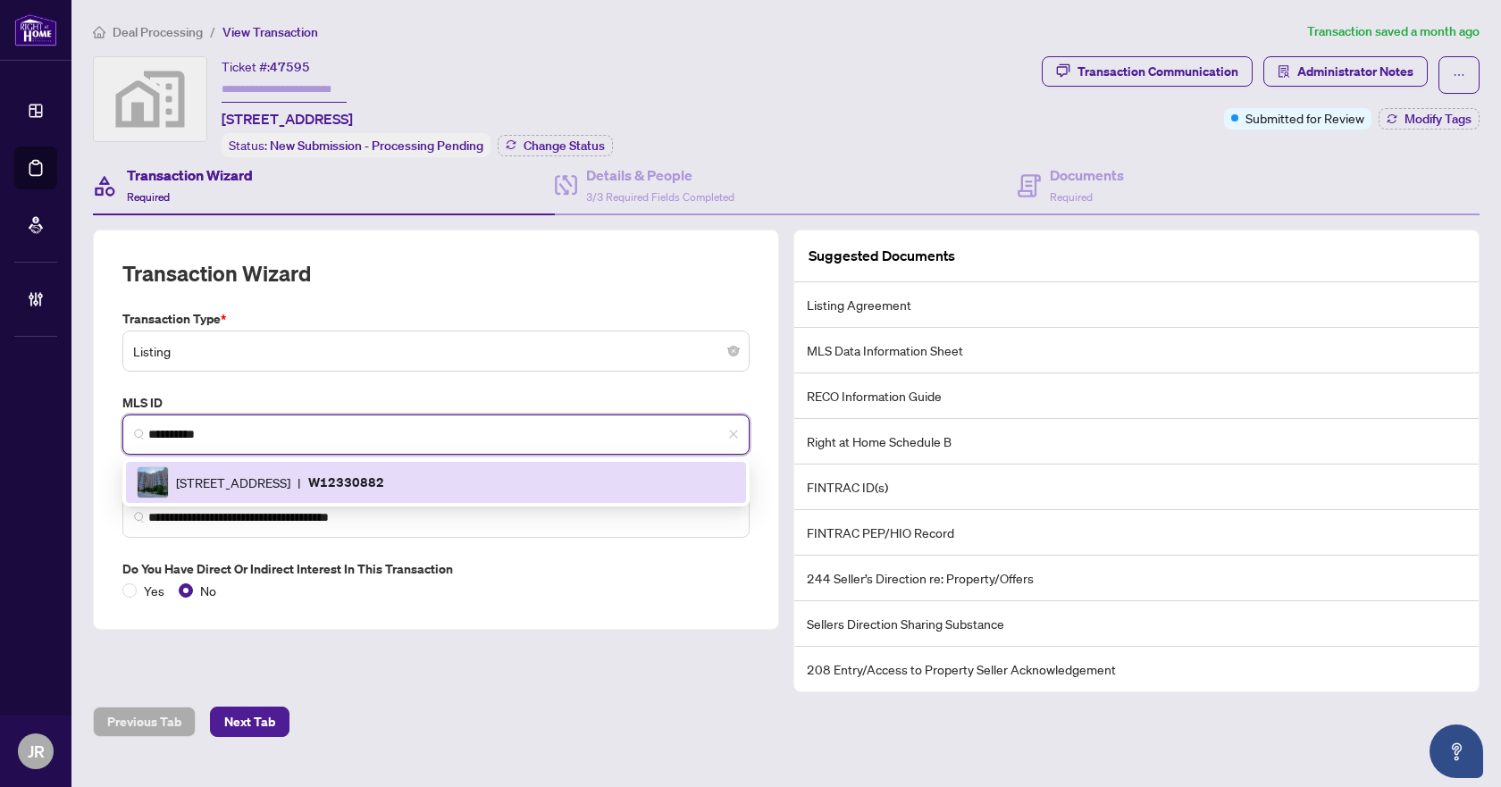
click at [290, 482] on span "[STREET_ADDRESS]" at bounding box center [233, 483] width 114 height 20
type input "*********"
type input "**********"
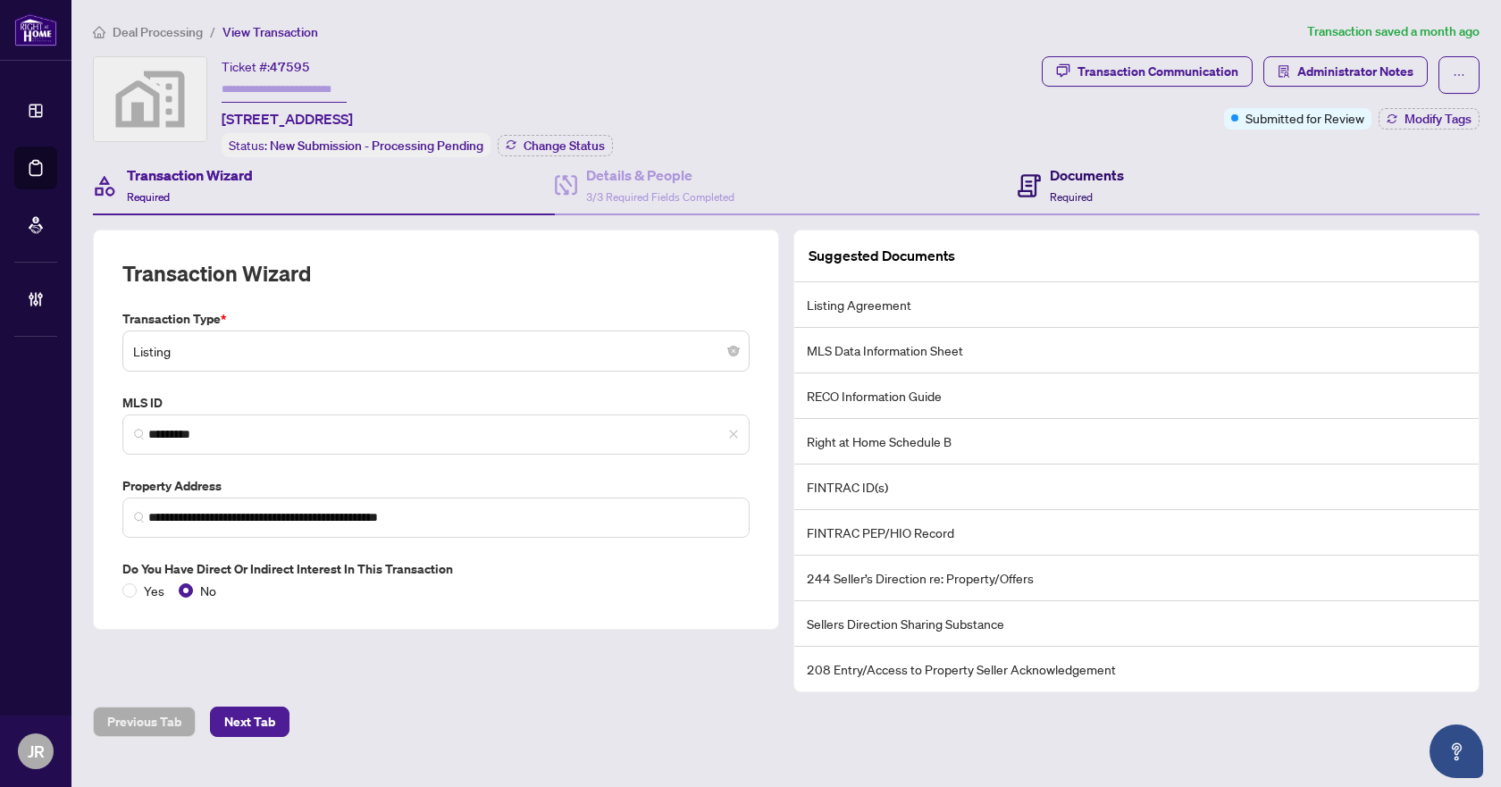
click at [1063, 180] on h4 "Documents" at bounding box center [1087, 174] width 74 height 21
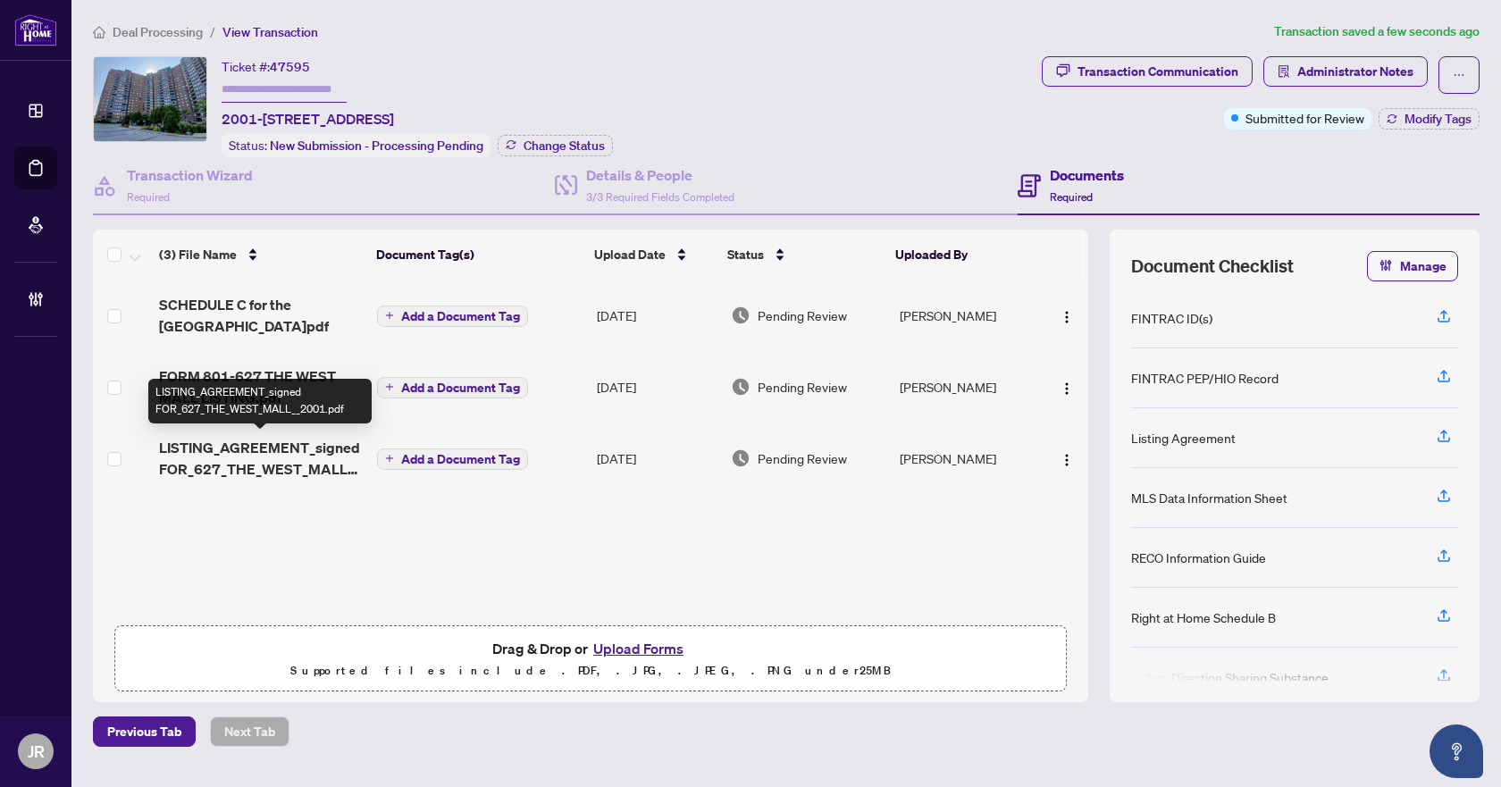
click at [323, 447] on span "LISTING_AGREEMENT_signed FOR_627_THE_WEST_MALL__2001.pdf" at bounding box center [261, 458] width 204 height 43
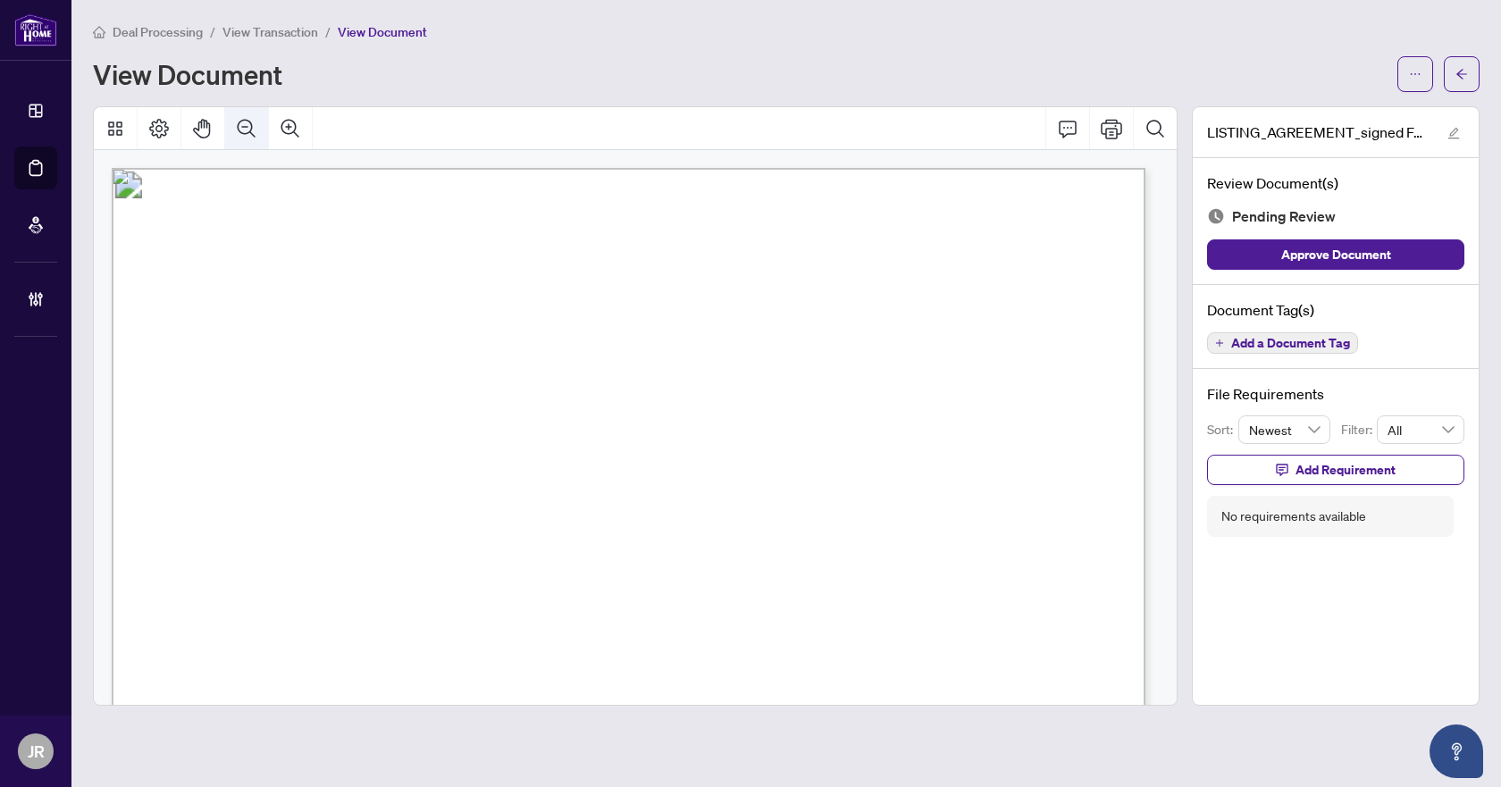
click at [259, 128] on button "Zoom Out" at bounding box center [246, 128] width 43 height 43
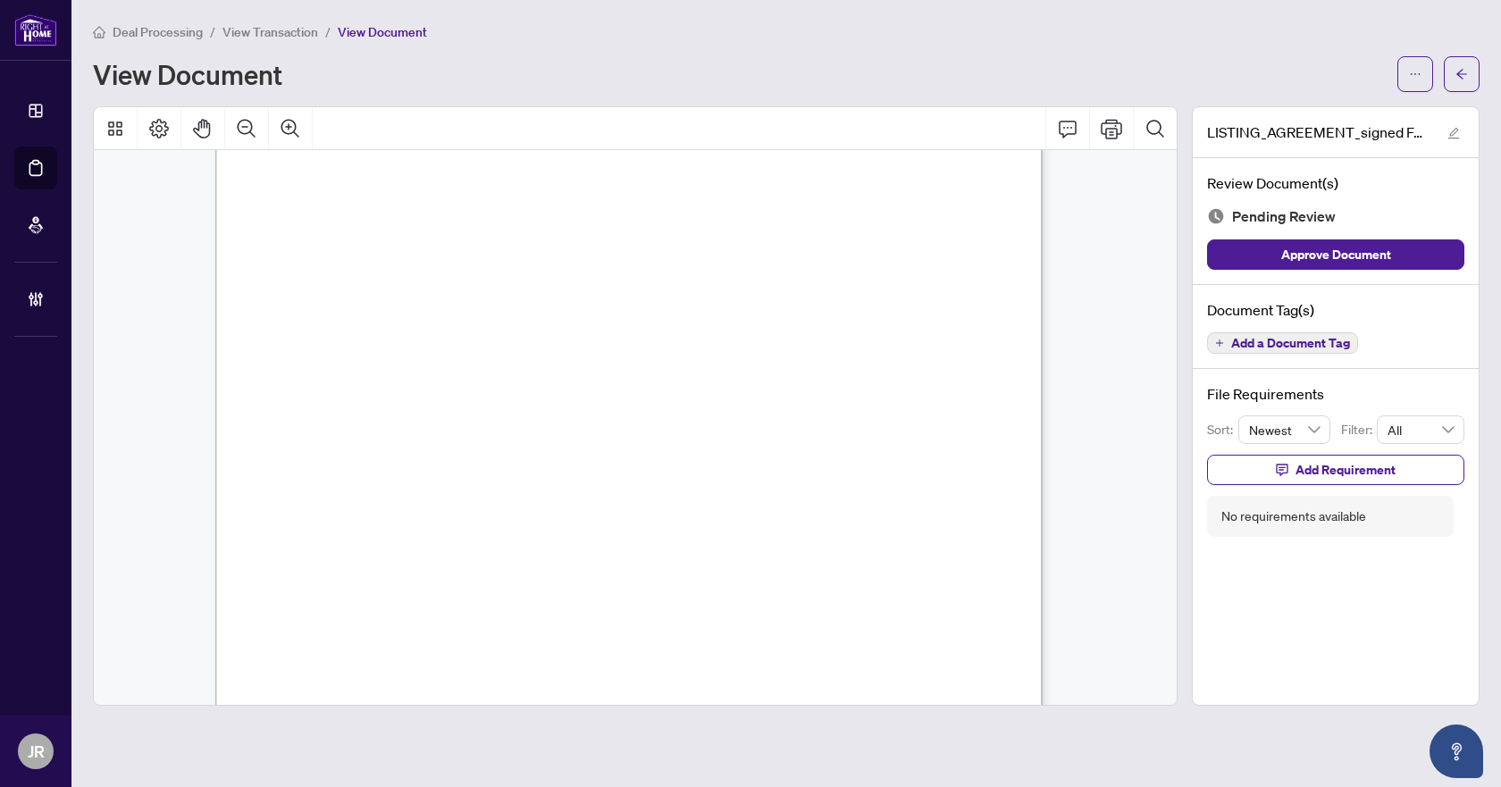
scroll to position [89, 0]
click at [1313, 338] on span "Add a Document Tag" at bounding box center [1290, 343] width 119 height 13
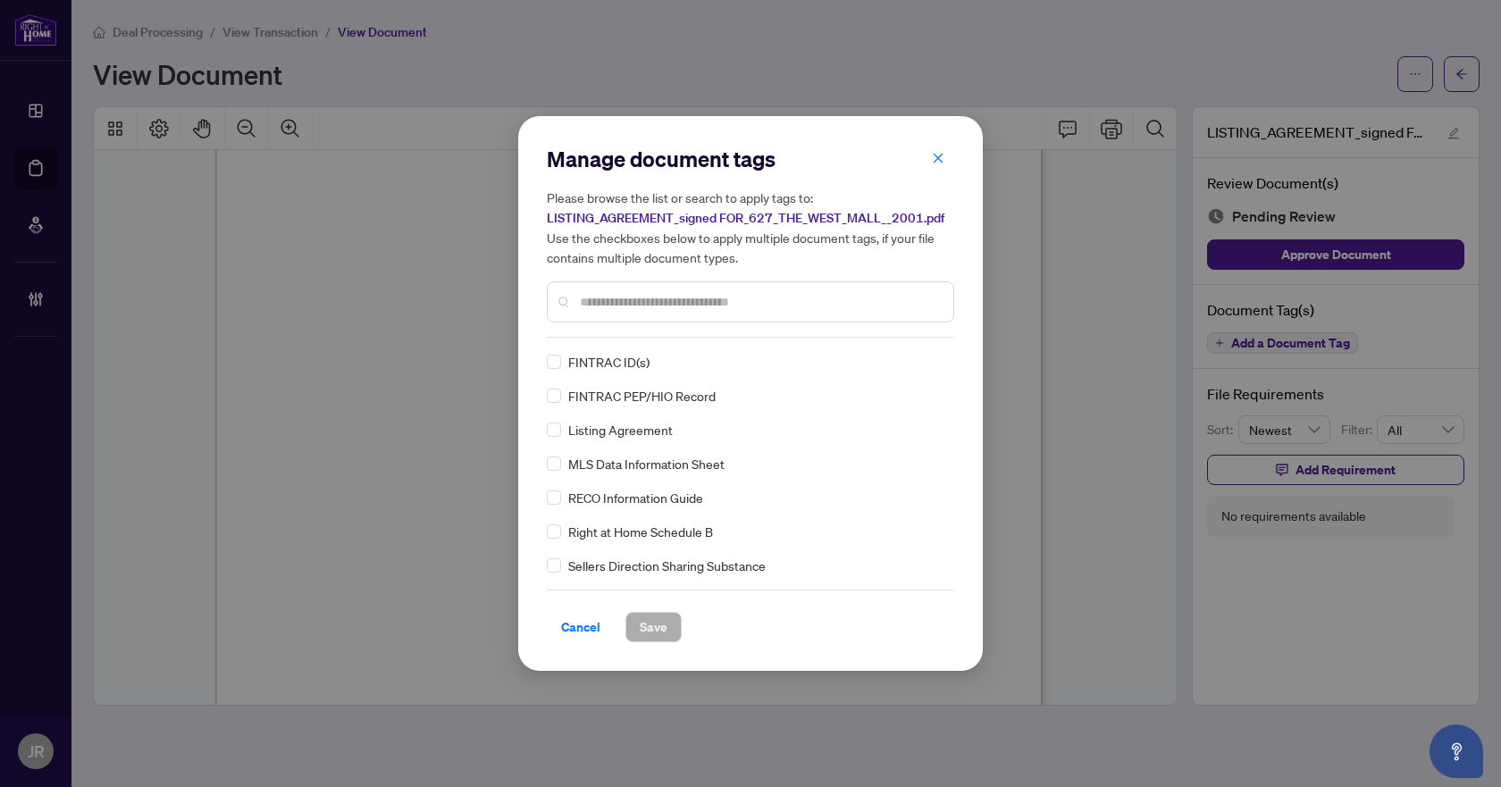
click at [720, 307] on input "text" at bounding box center [759, 302] width 359 height 20
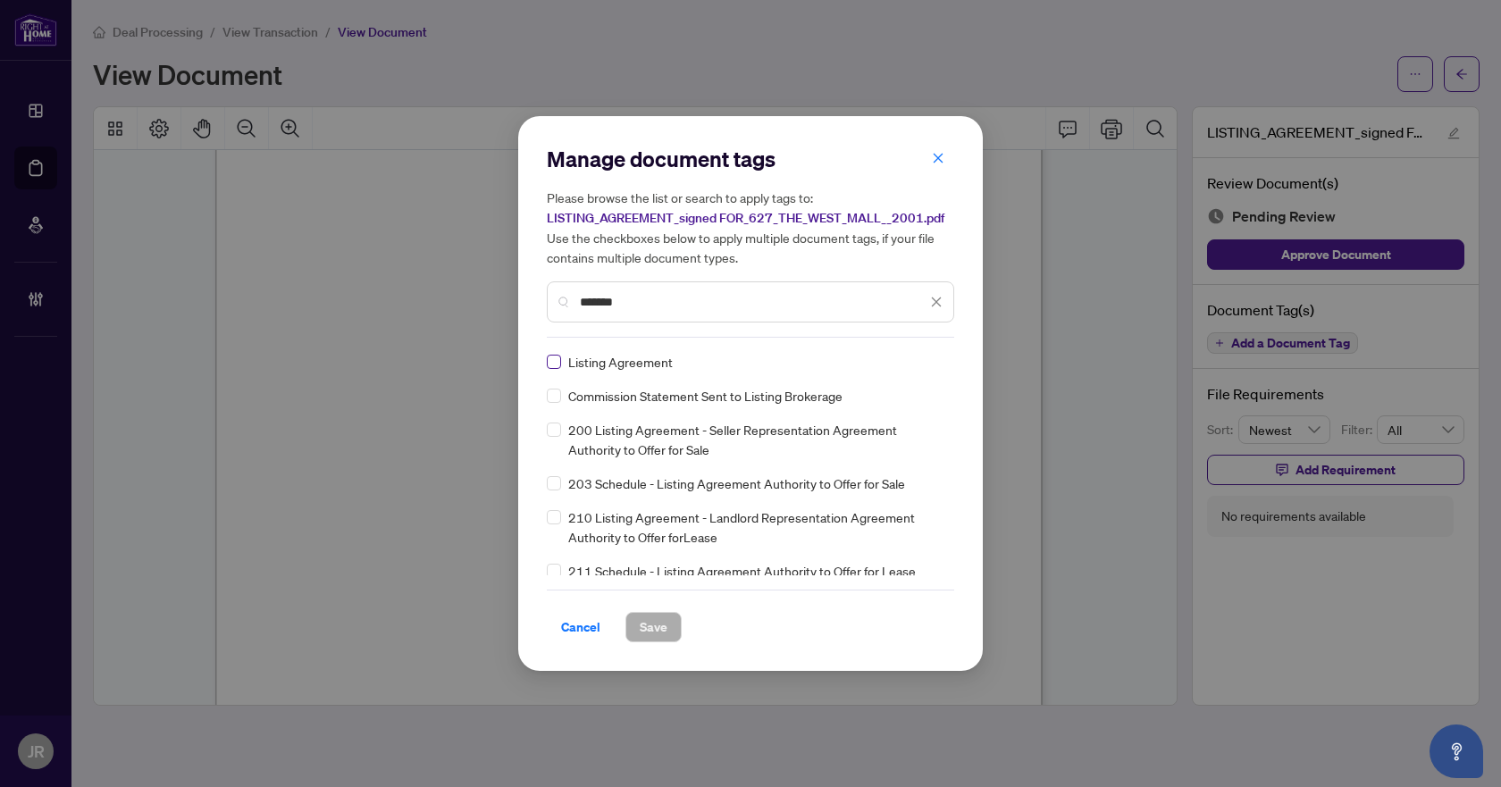
type input "*******"
click at [645, 631] on span "Save" at bounding box center [654, 627] width 28 height 29
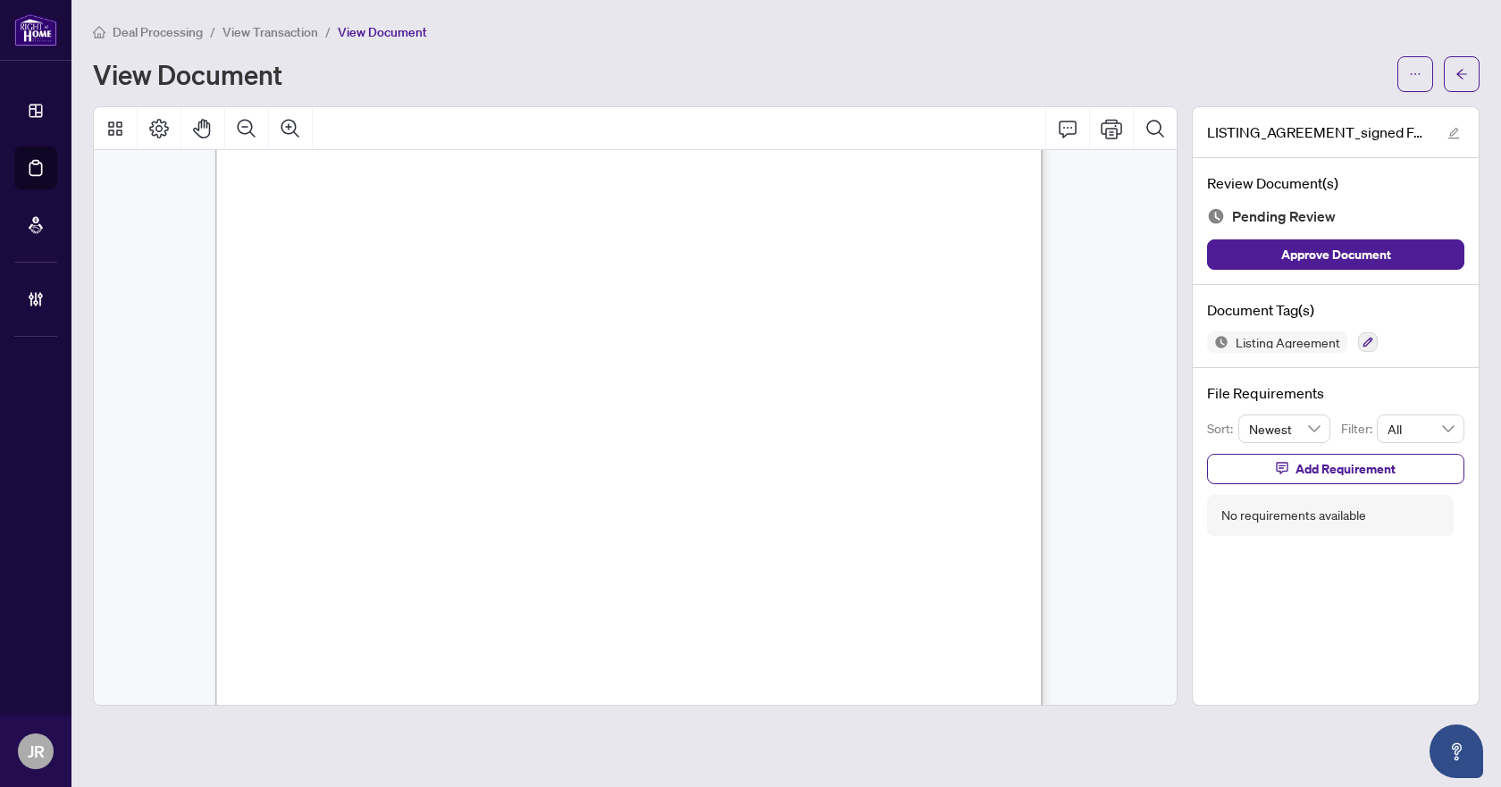
scroll to position [268, 0]
click at [1364, 337] on icon "button" at bounding box center [1368, 342] width 11 height 11
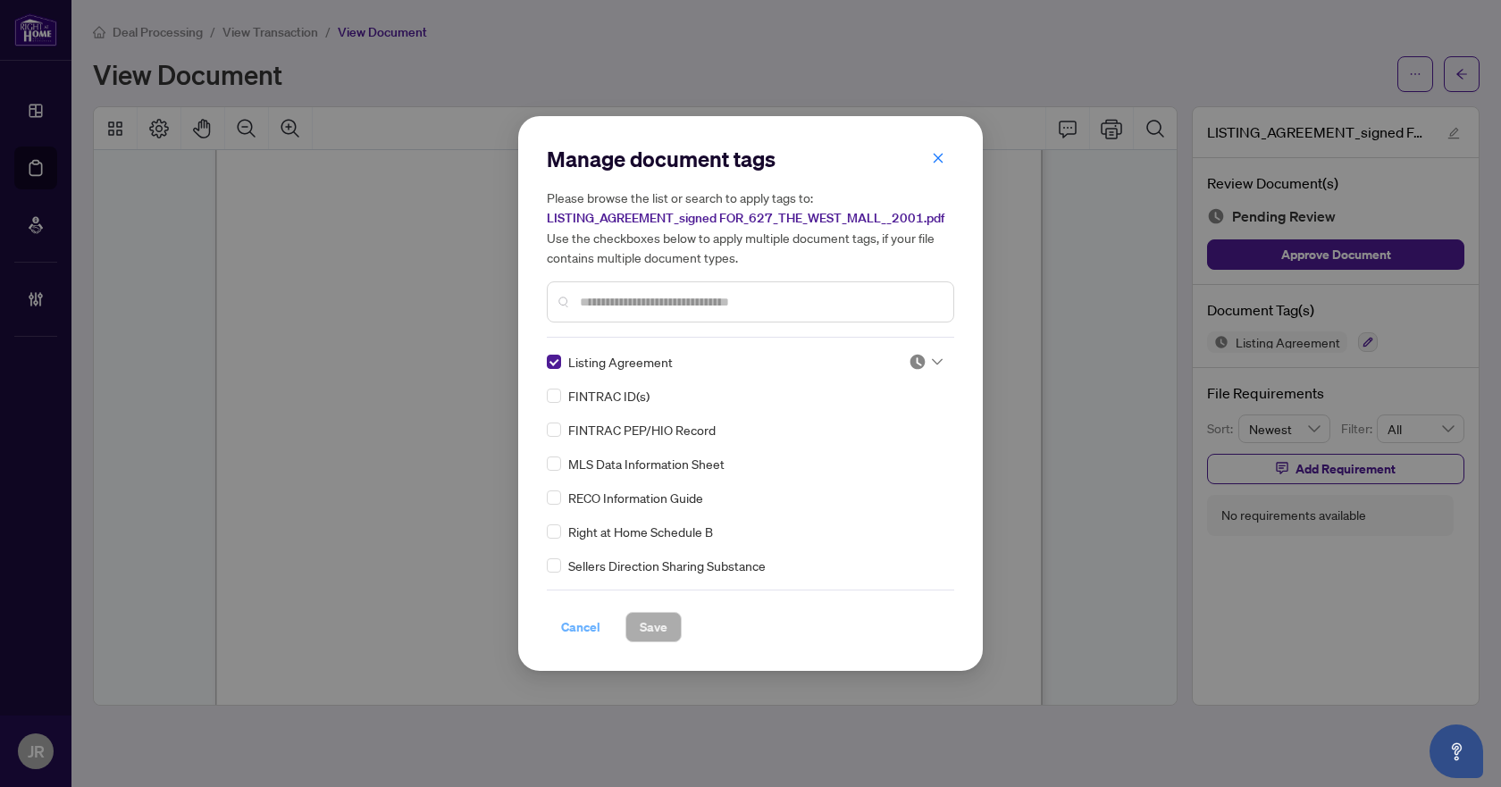
click at [578, 627] on span "Cancel" at bounding box center [580, 627] width 39 height 29
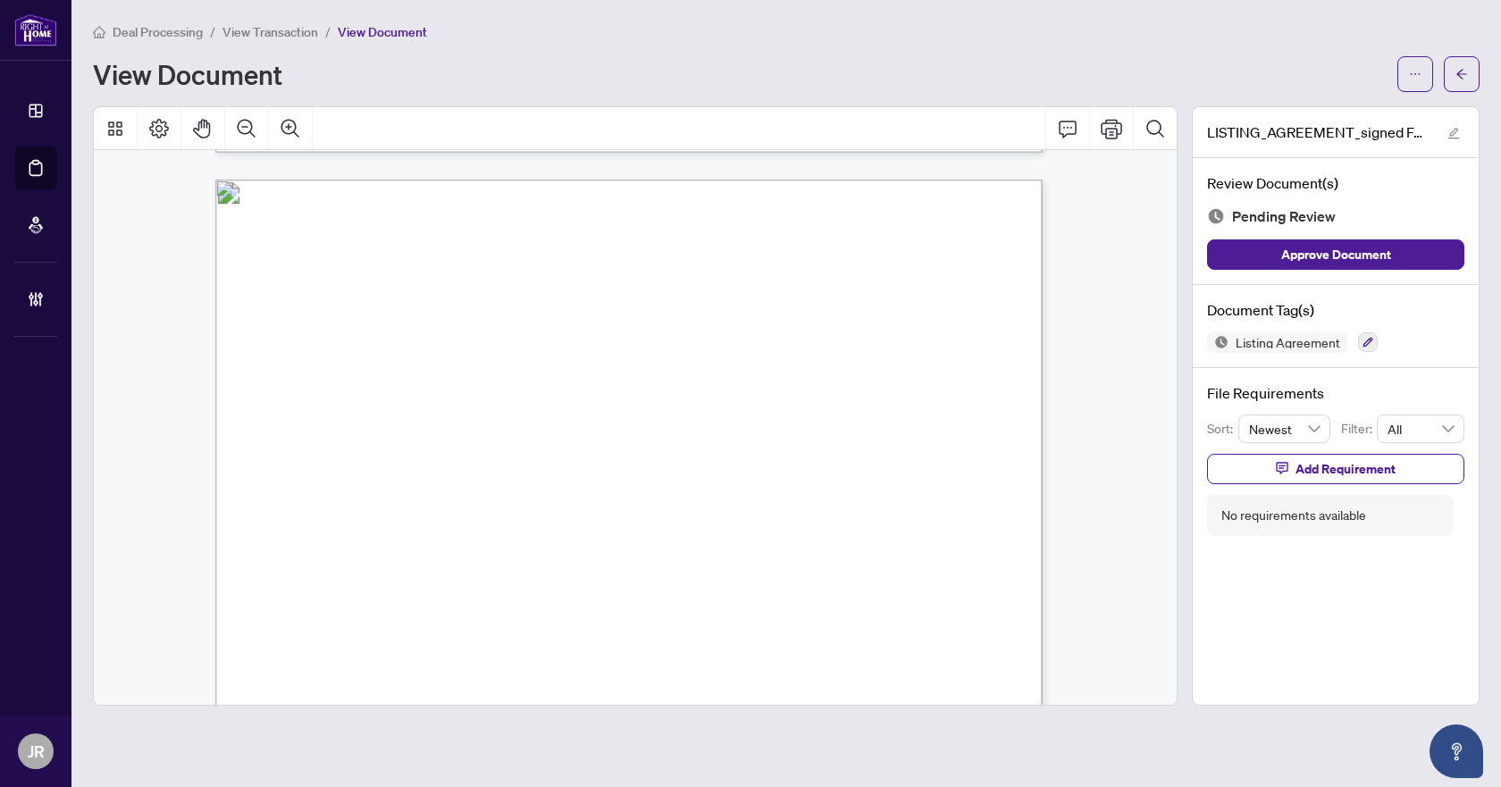
scroll to position [4378, 0]
click at [1372, 340] on button "button" at bounding box center [1368, 342] width 20 height 20
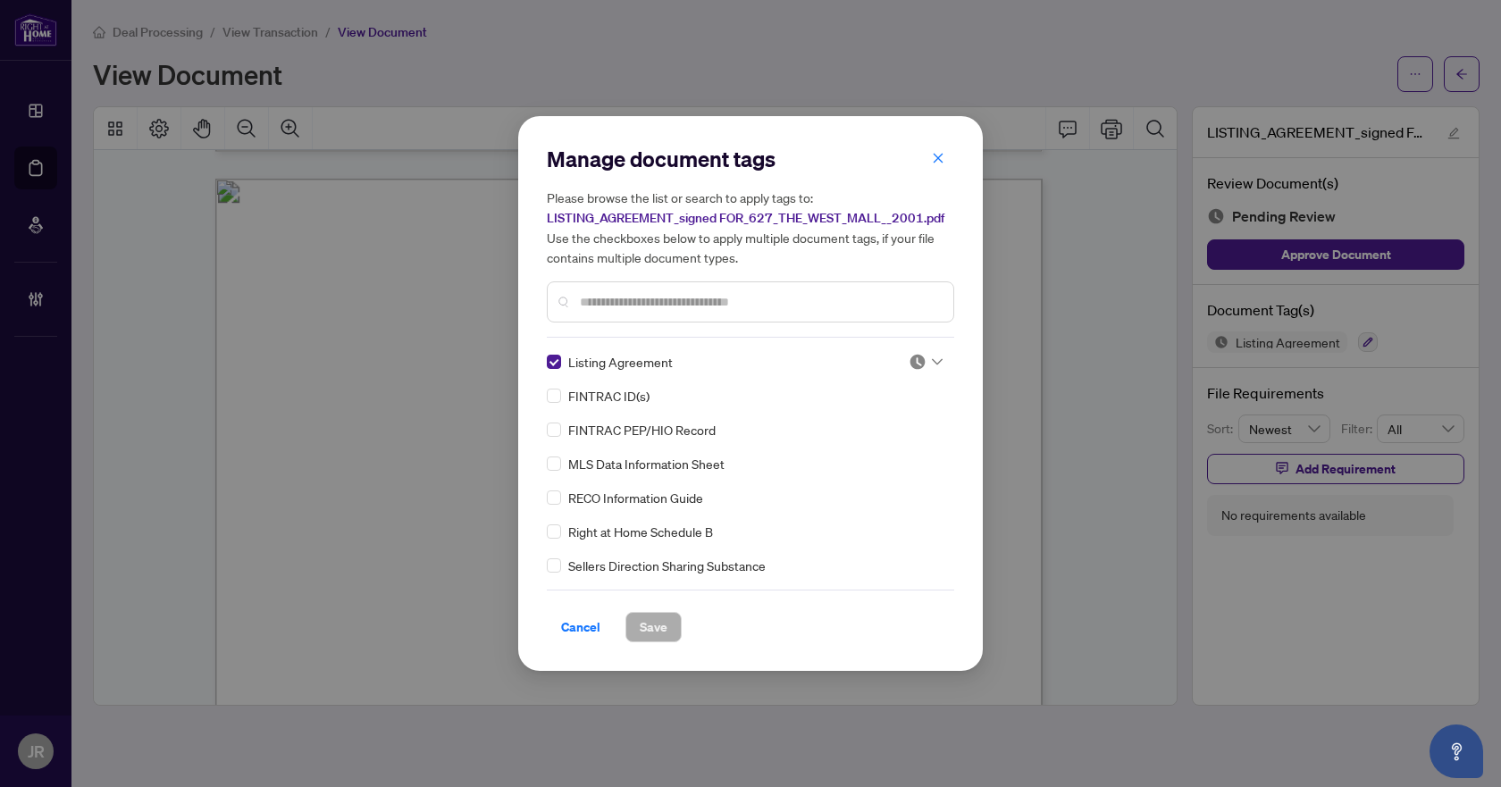
click at [922, 360] on div at bounding box center [926, 362] width 34 height 18
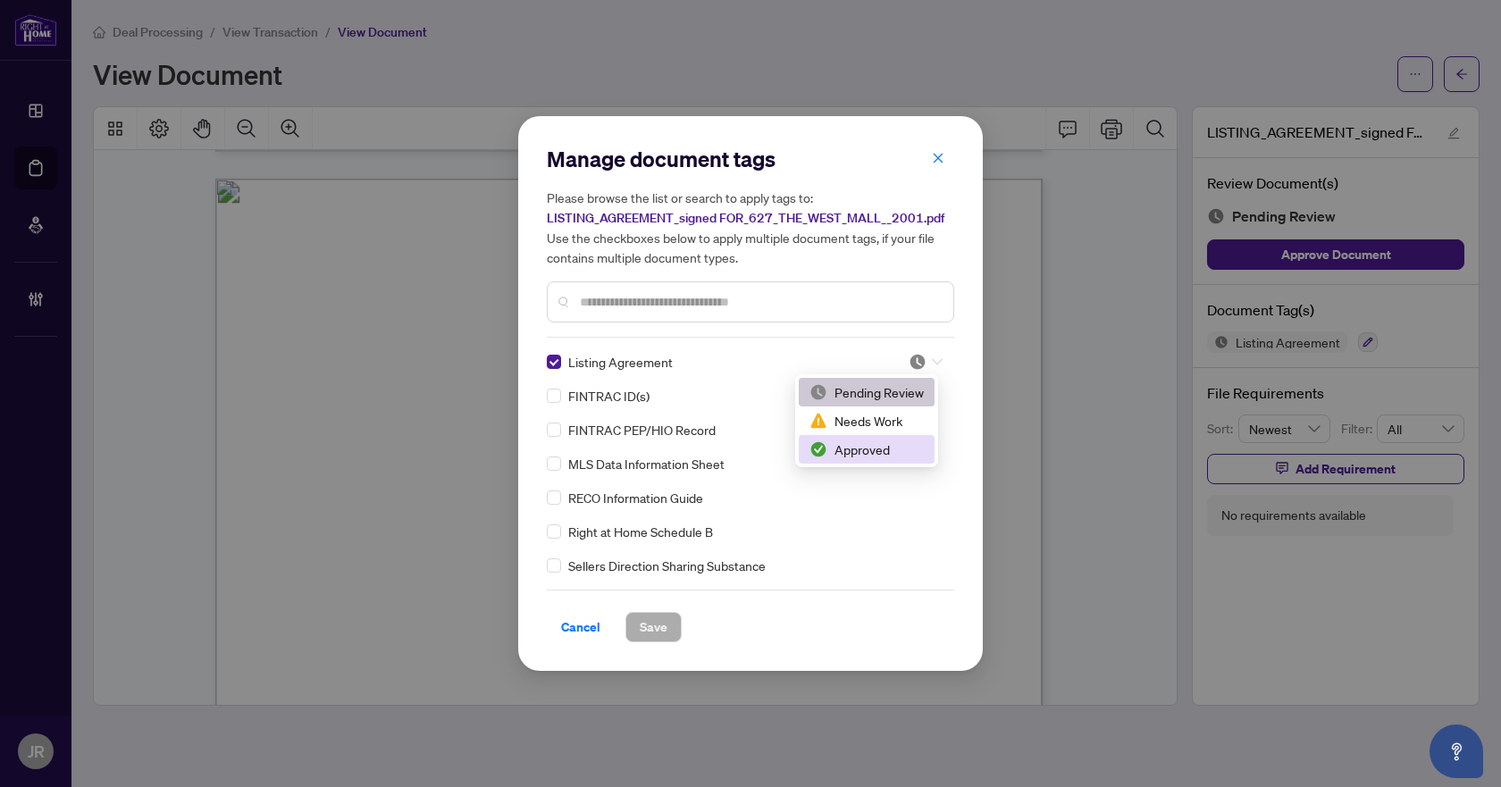
click at [908, 441] on div "Approved" at bounding box center [867, 450] width 114 height 20
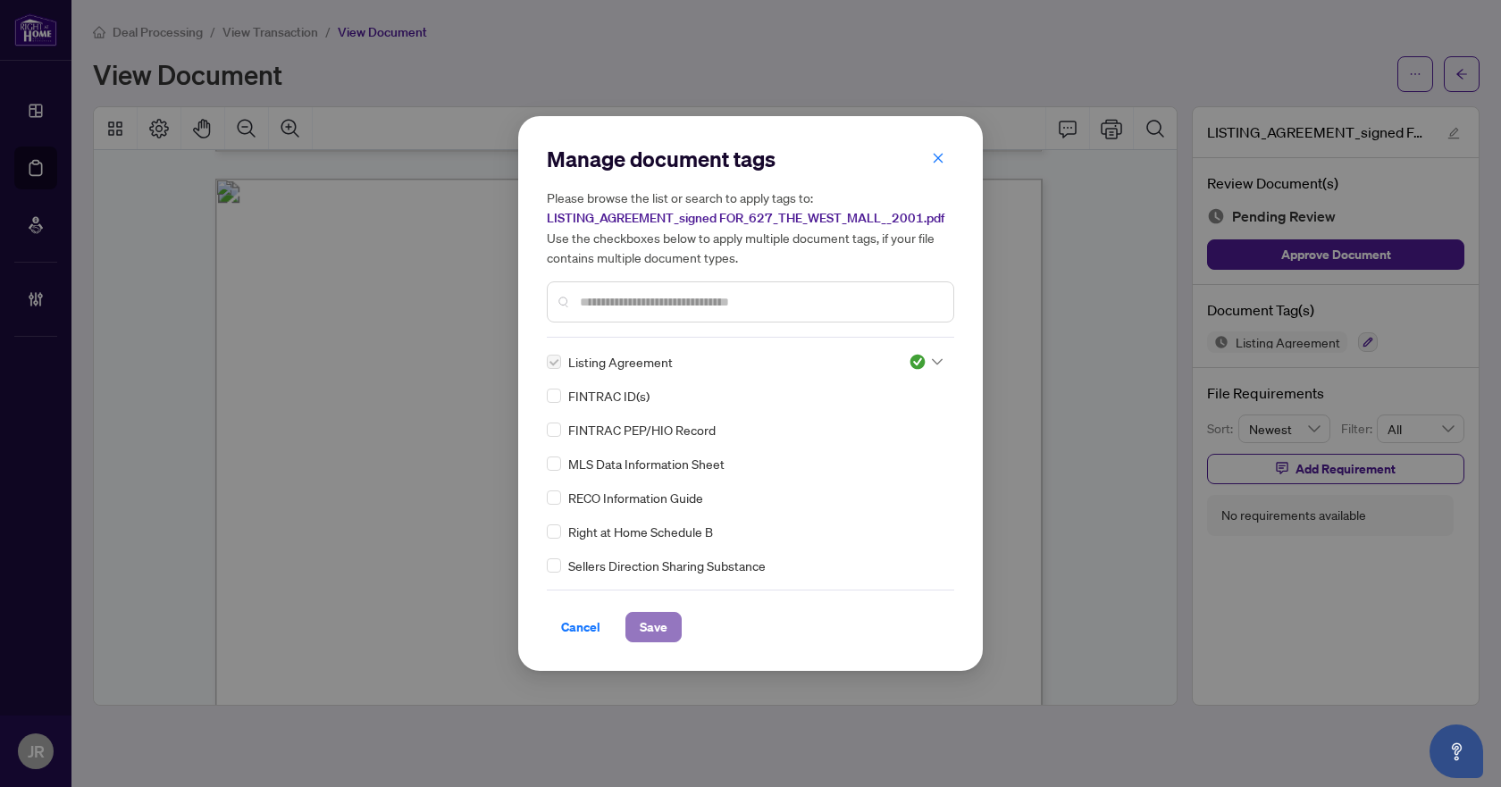
click at [649, 631] on span "Save" at bounding box center [654, 627] width 28 height 29
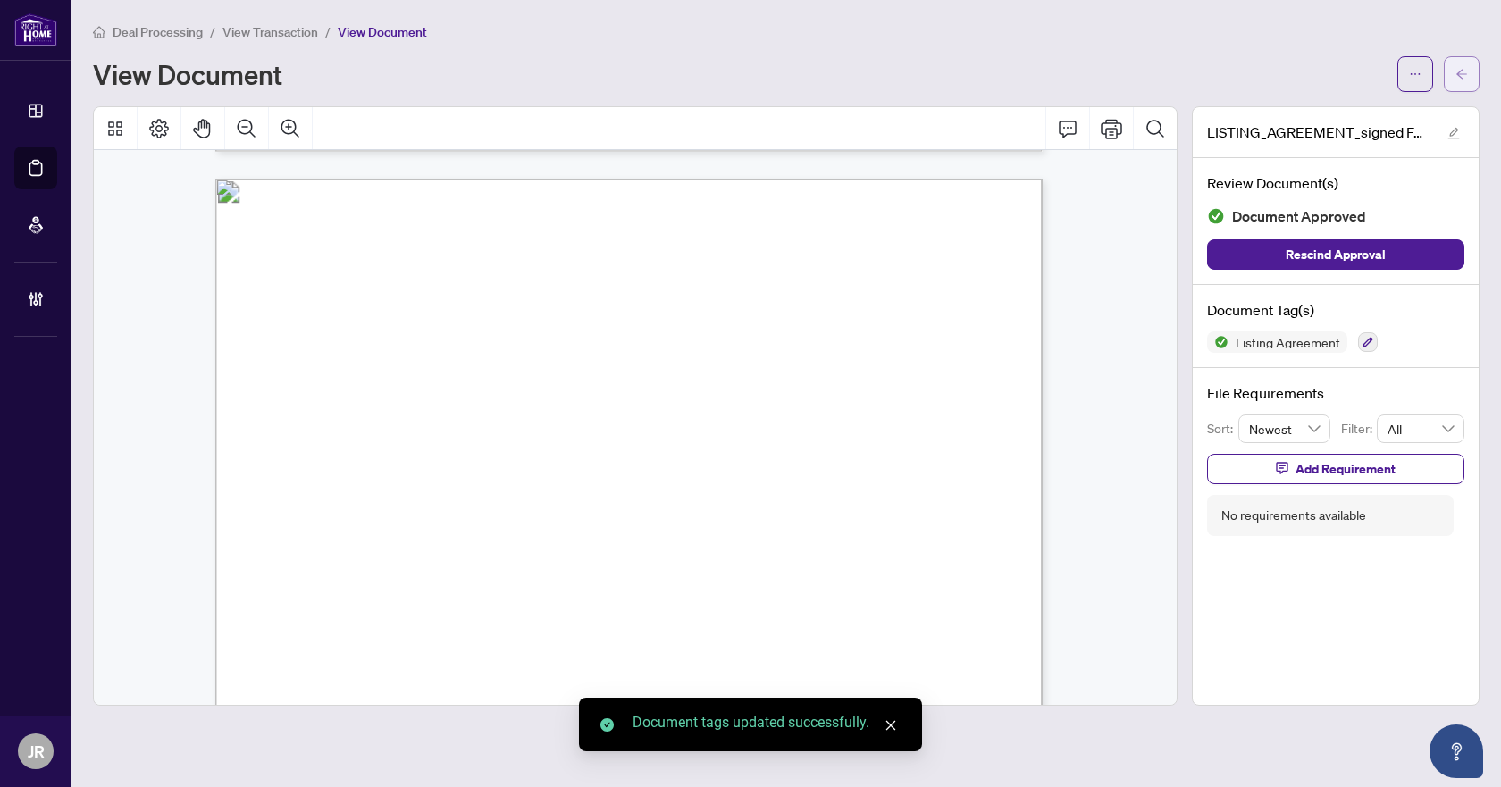
click at [1464, 72] on icon "arrow-left" at bounding box center [1462, 74] width 13 height 13
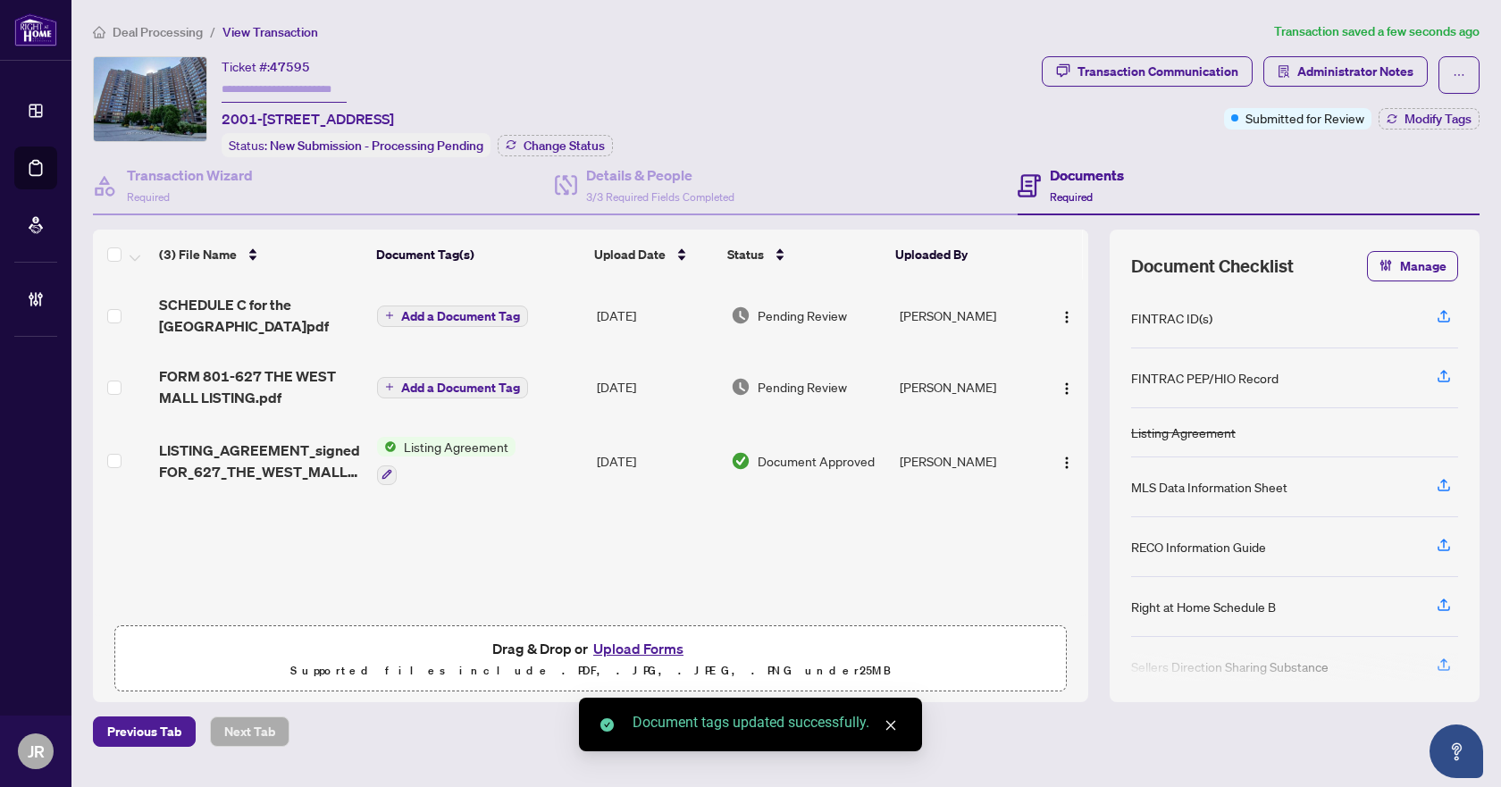
click at [605, 382] on td "[DATE]" at bounding box center [657, 386] width 135 height 71
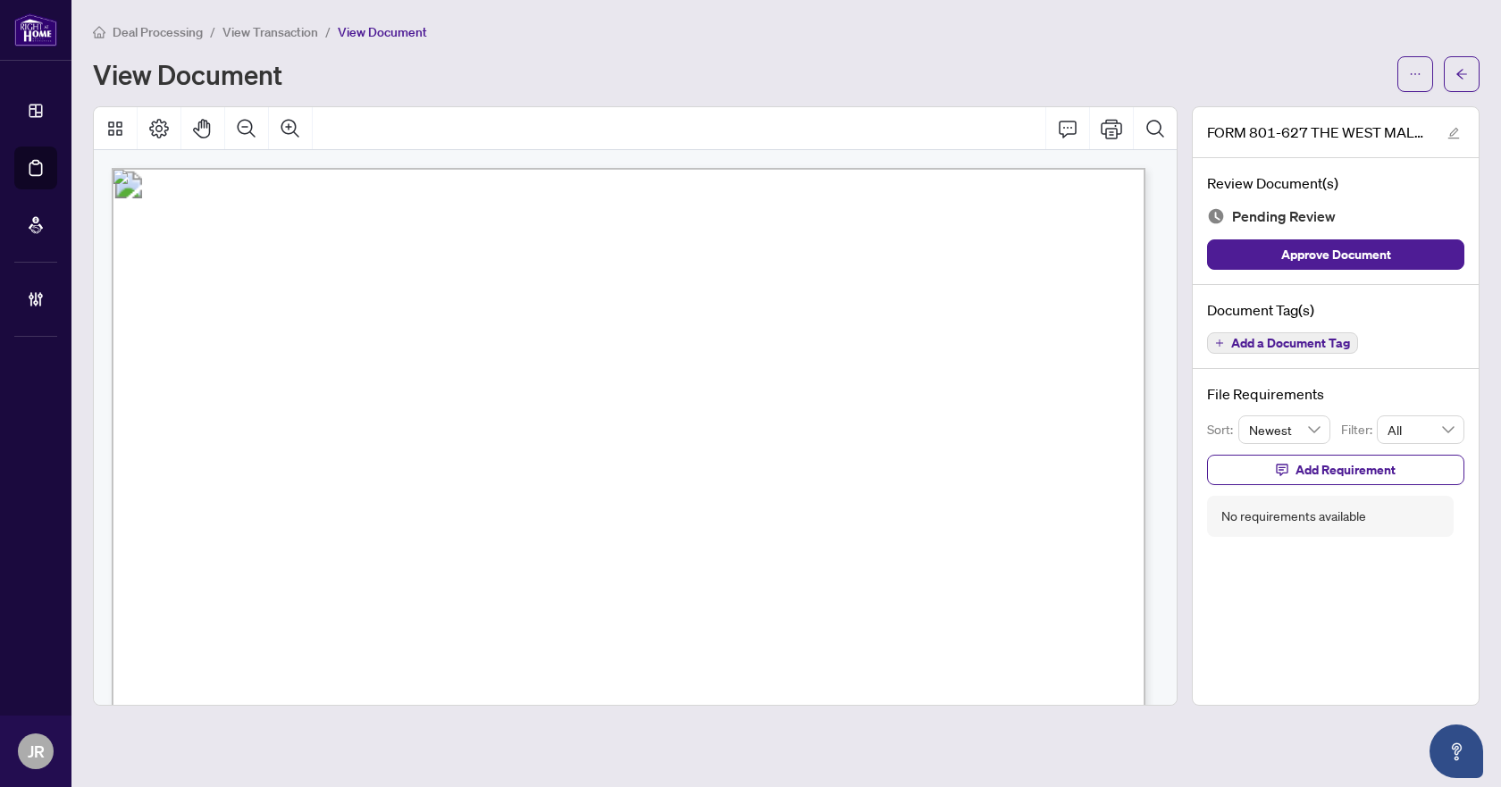
click at [1263, 348] on span "Add a Document Tag" at bounding box center [1290, 343] width 119 height 13
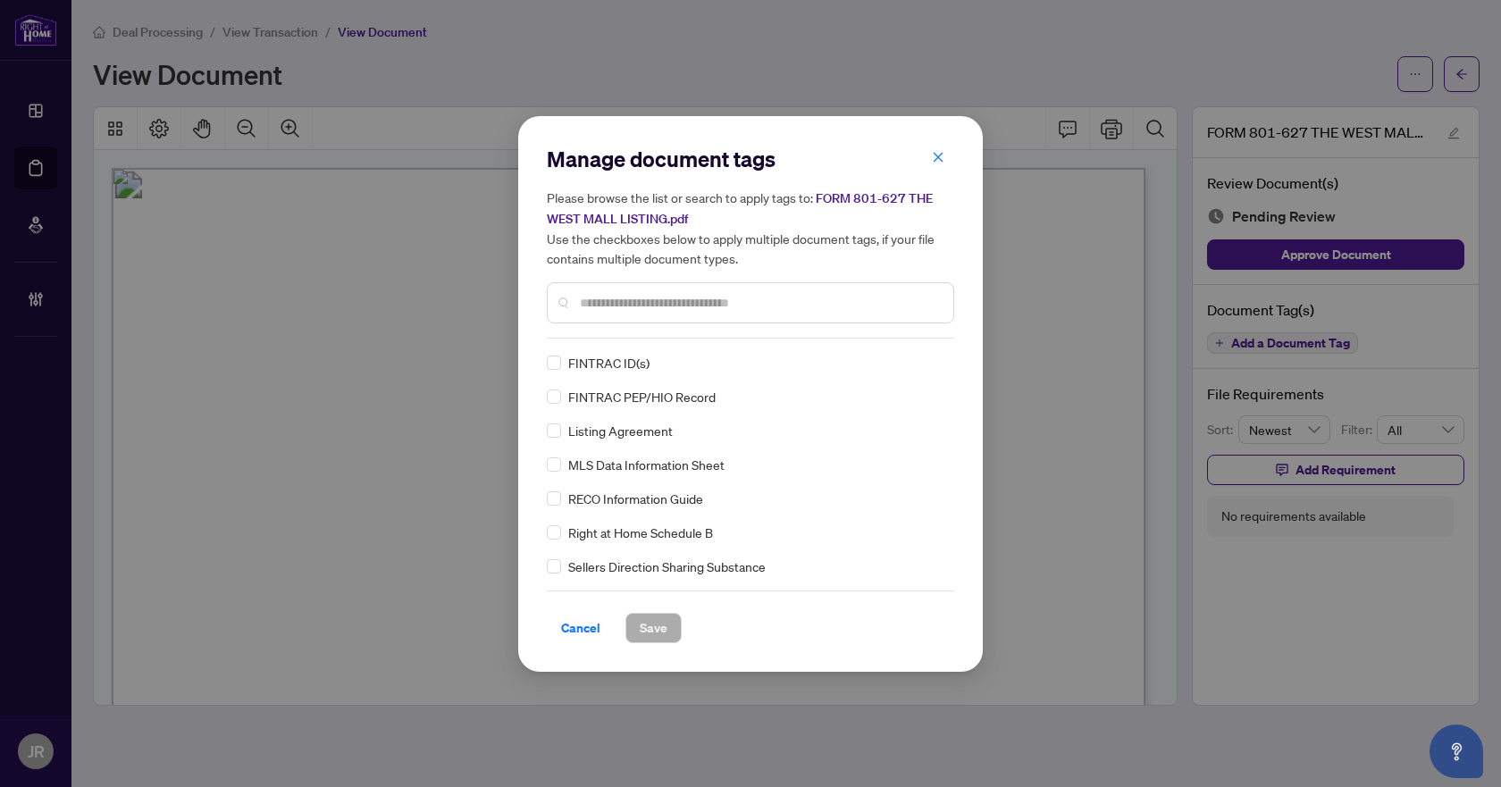
click at [720, 299] on input "text" at bounding box center [759, 303] width 359 height 20
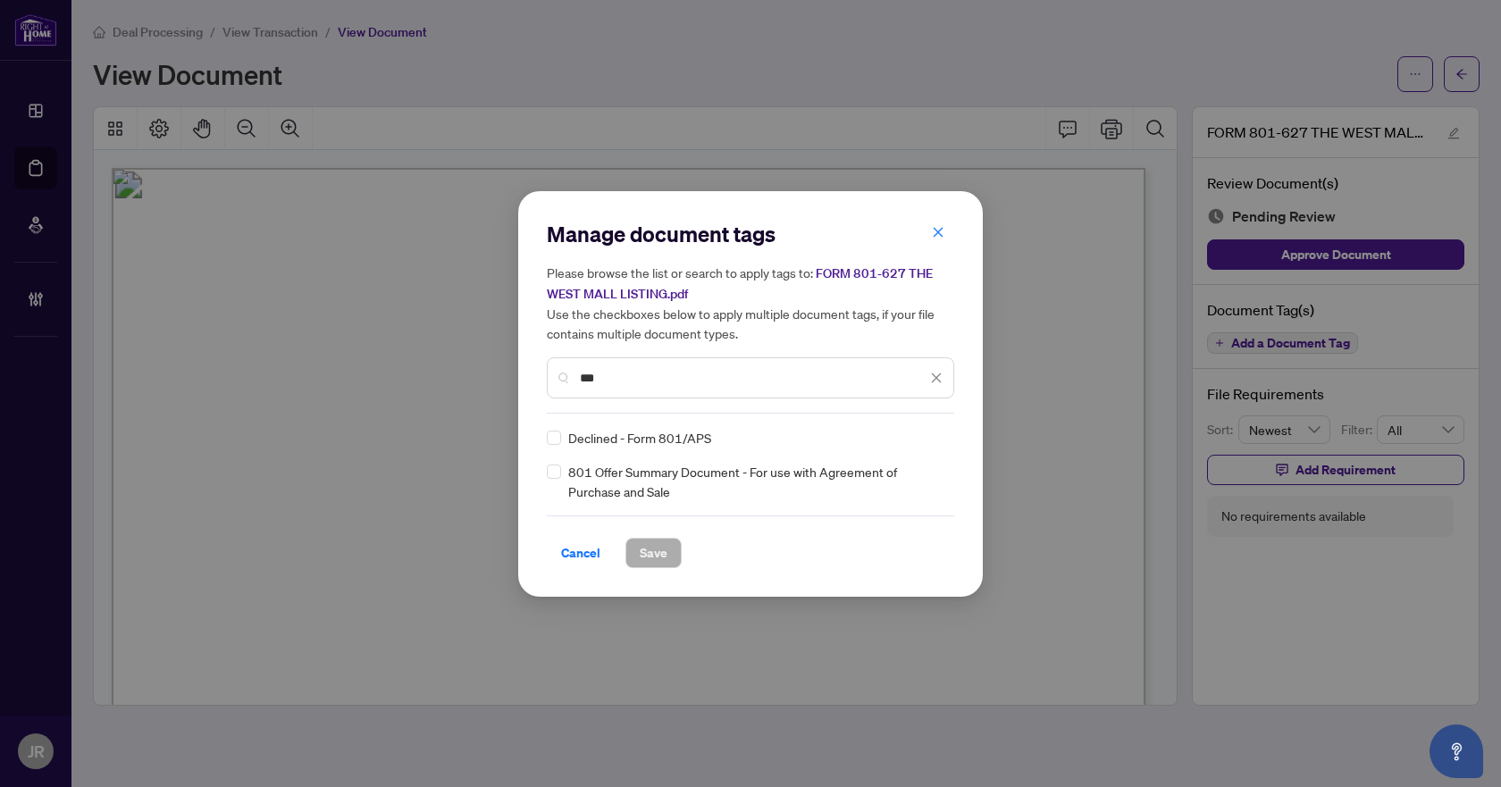
type input "***"
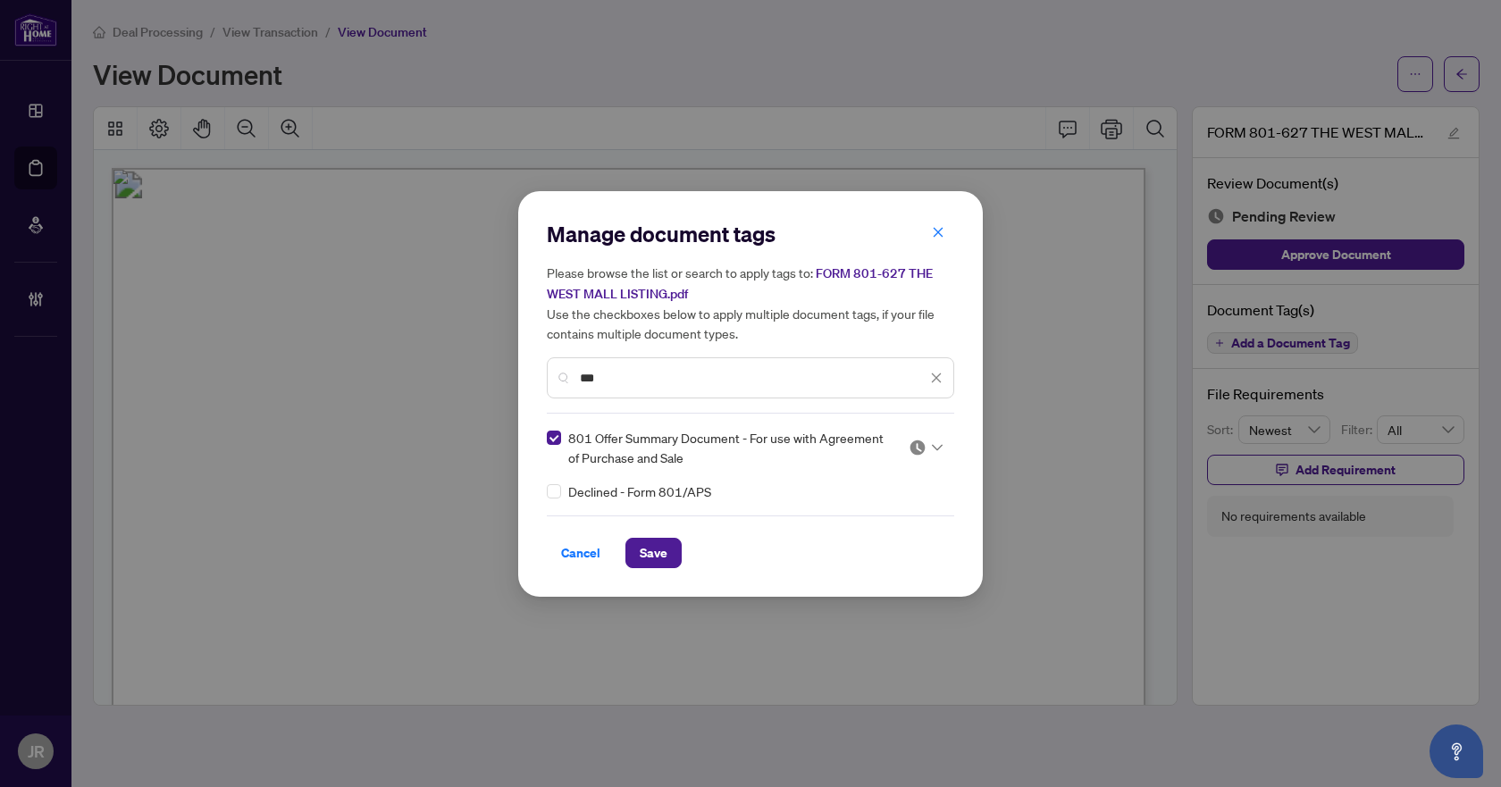
click at [934, 449] on icon at bounding box center [937, 447] width 11 height 7
click at [865, 533] on div "Approved" at bounding box center [872, 535] width 114 height 20
click at [672, 557] on button "Save" at bounding box center [653, 553] width 56 height 30
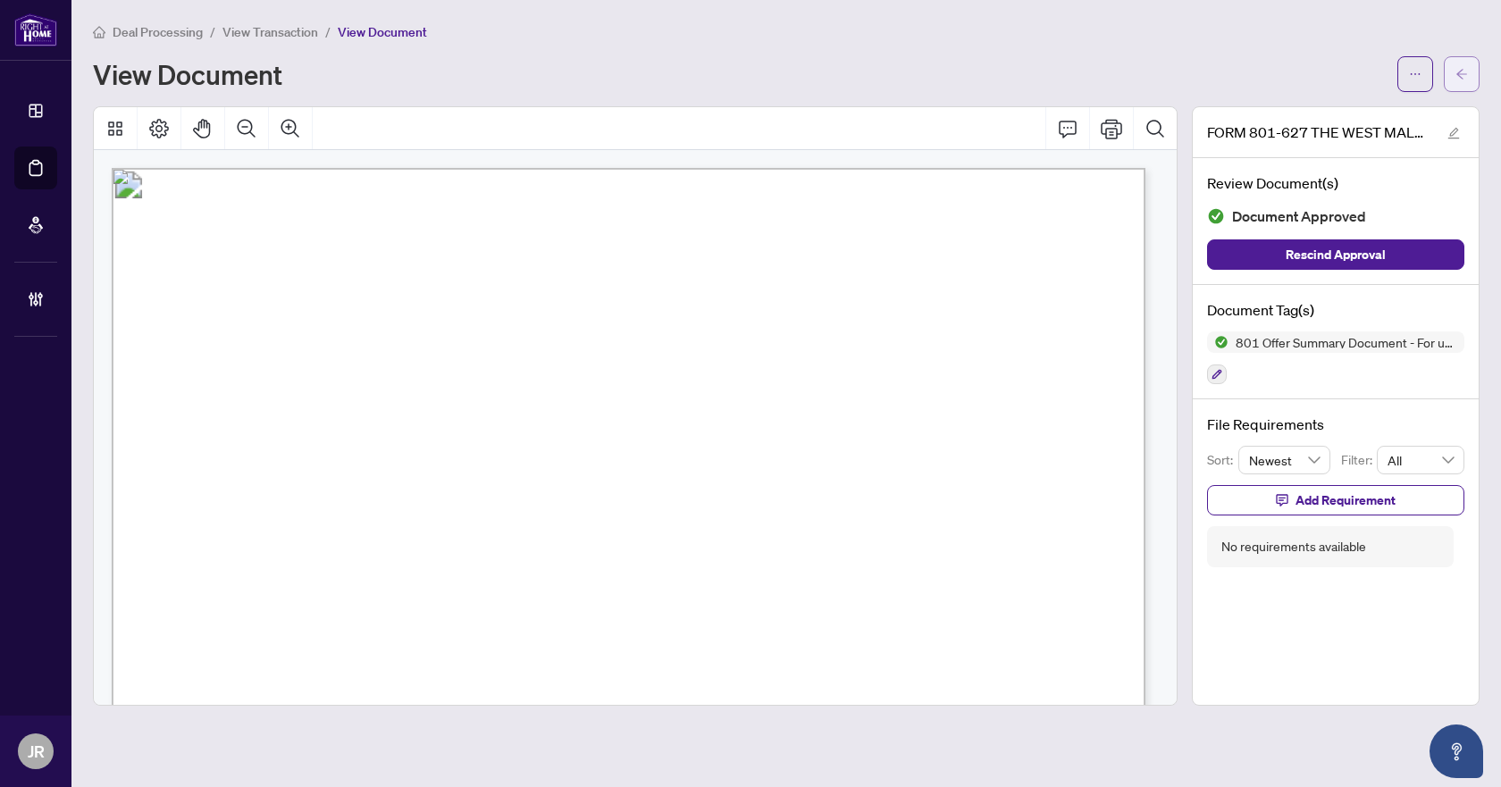
click at [1466, 69] on icon "arrow-left" at bounding box center [1462, 74] width 13 height 13
